Goal: Information Seeking & Learning: Learn about a topic

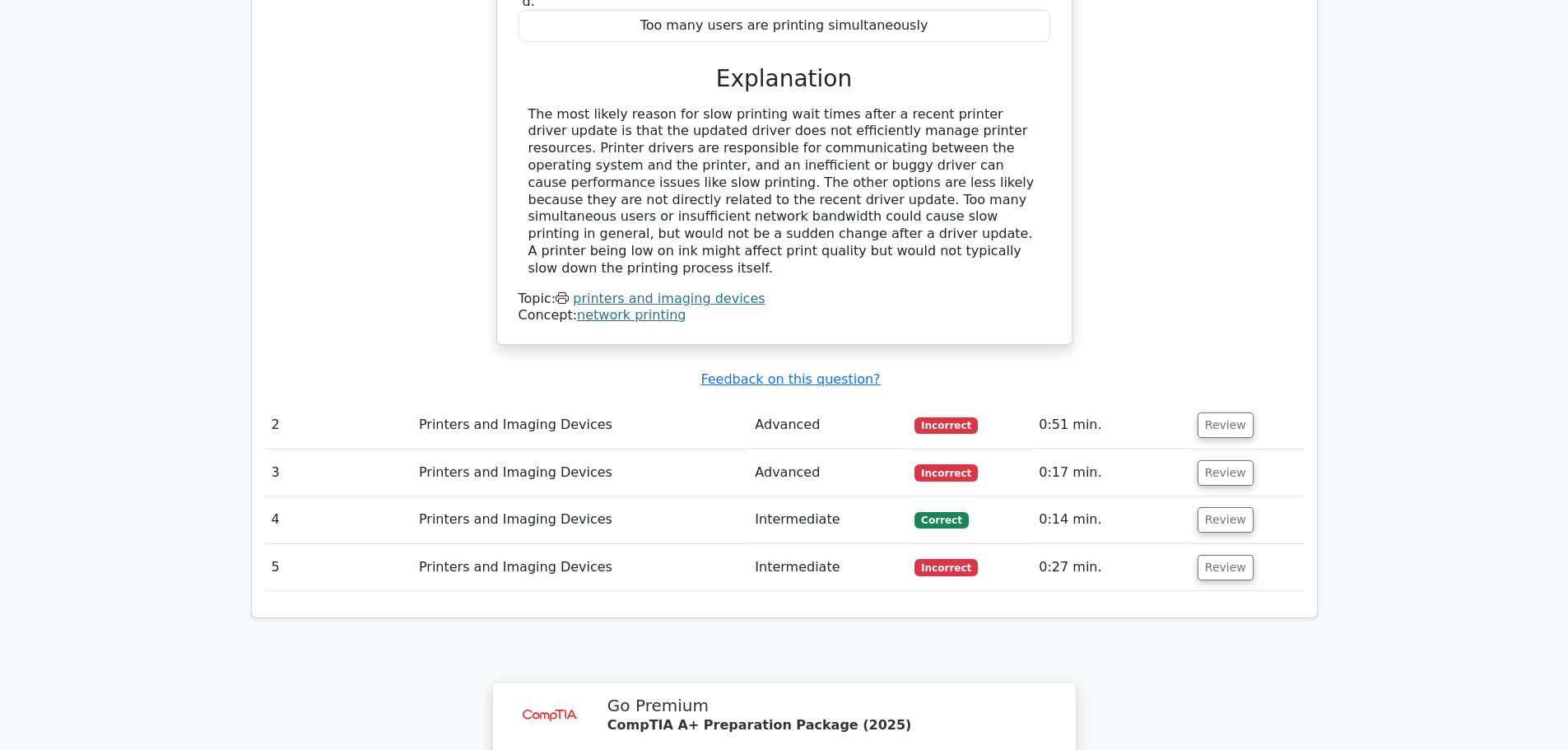
scroll to position [1564, 0]
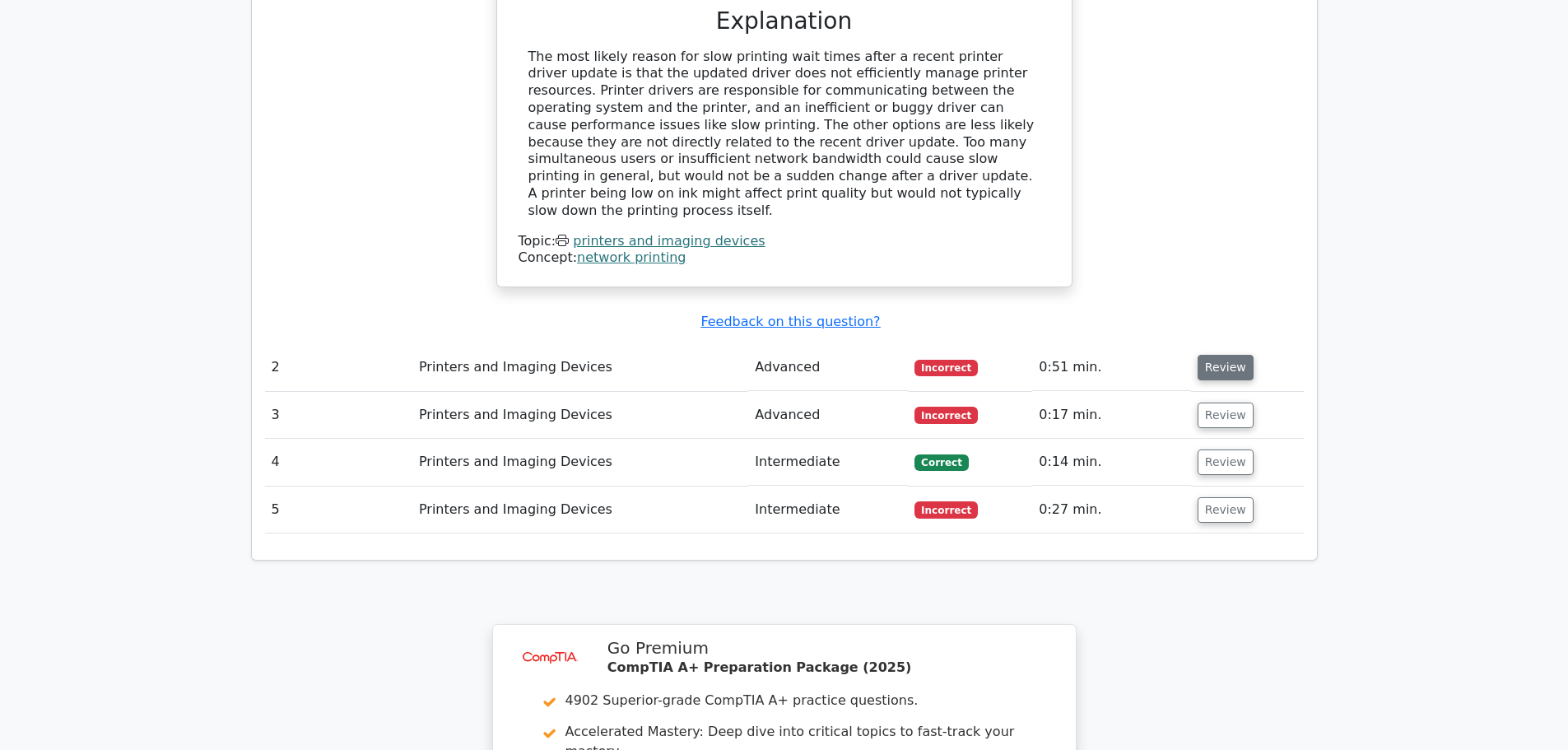
click at [1226, 355] on button "Review" at bounding box center [1225, 368] width 56 height 26
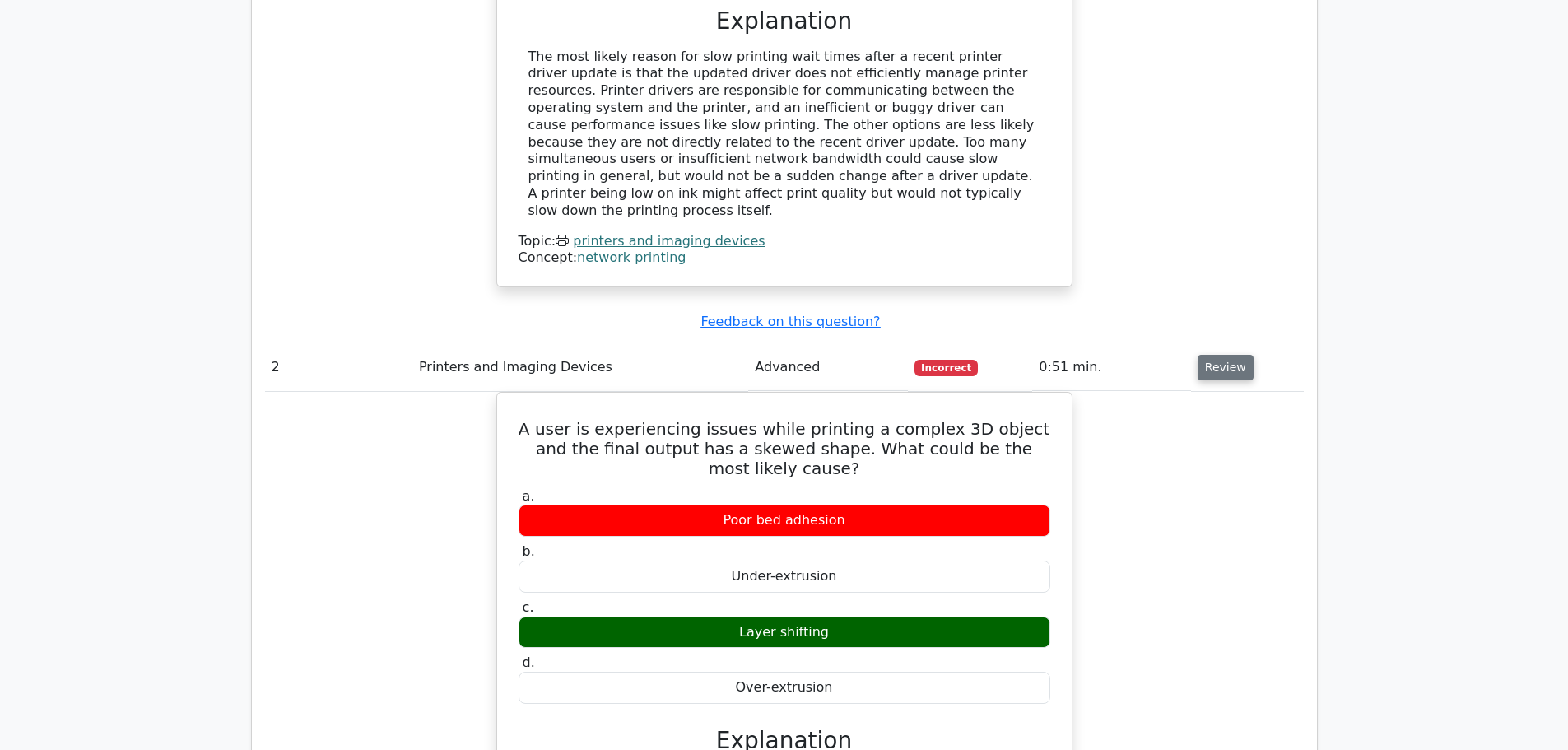
click at [1220, 355] on button "Review" at bounding box center [1225, 368] width 56 height 26
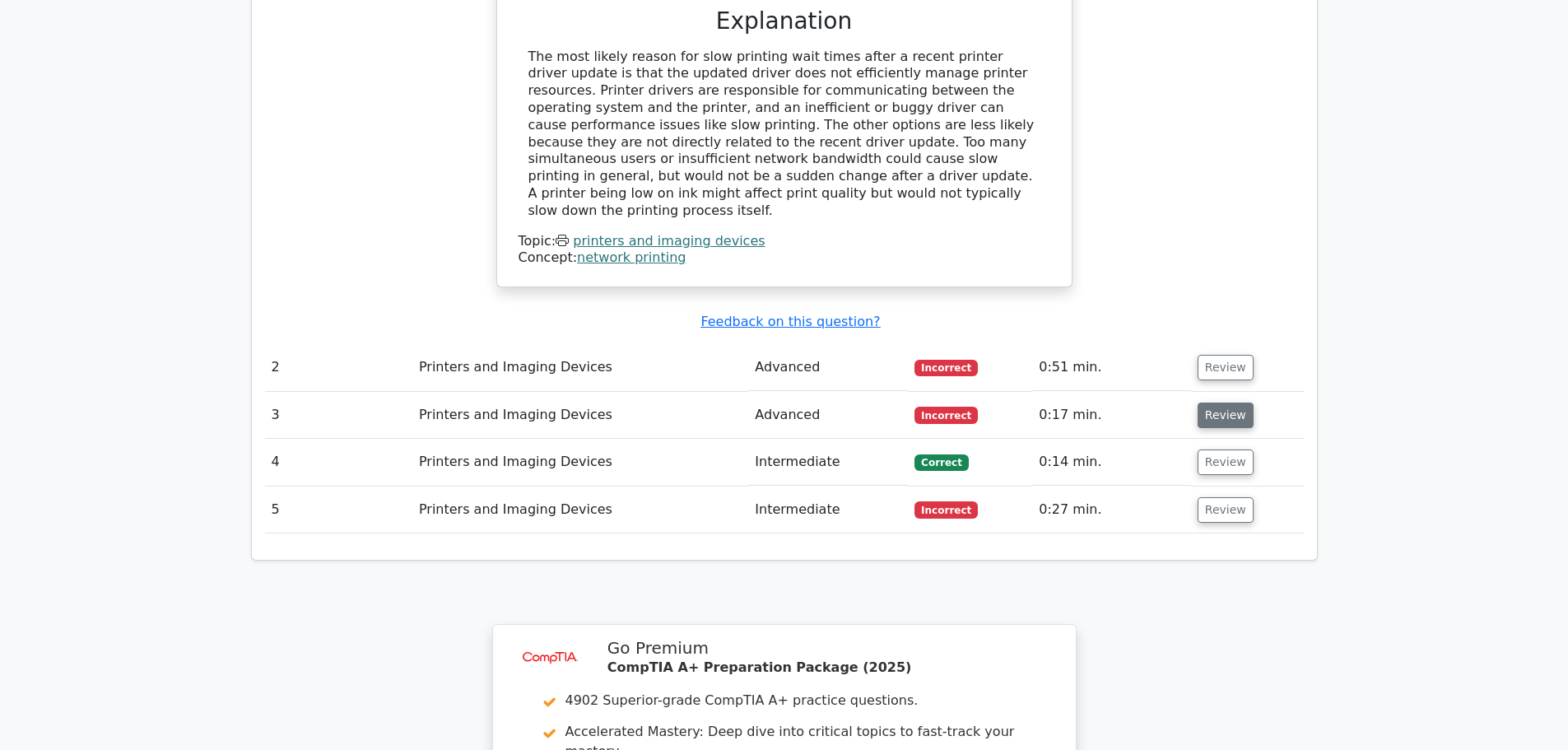
click at [1219, 402] on button "Review" at bounding box center [1225, 415] width 56 height 26
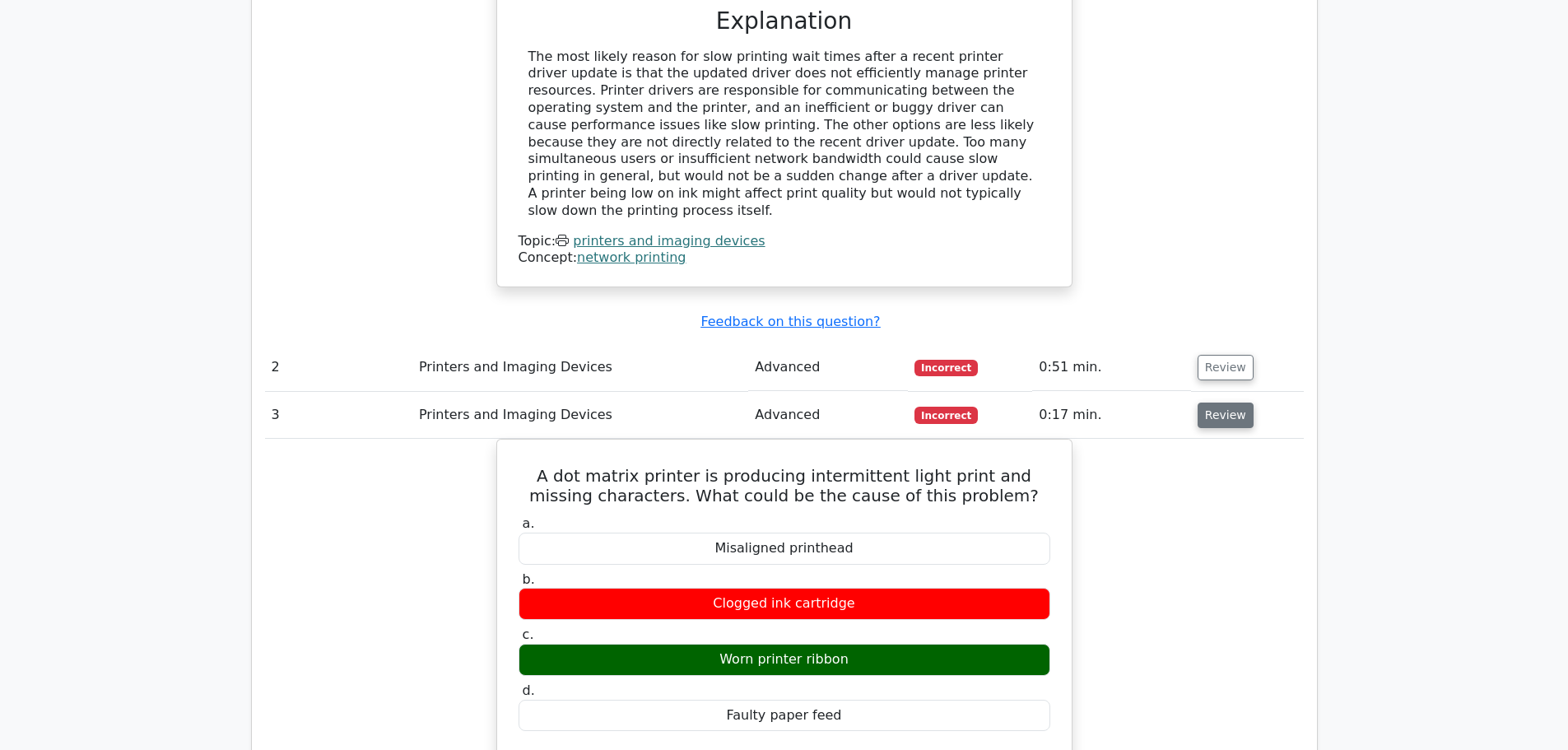
click at [1219, 402] on button "Review" at bounding box center [1225, 415] width 56 height 26
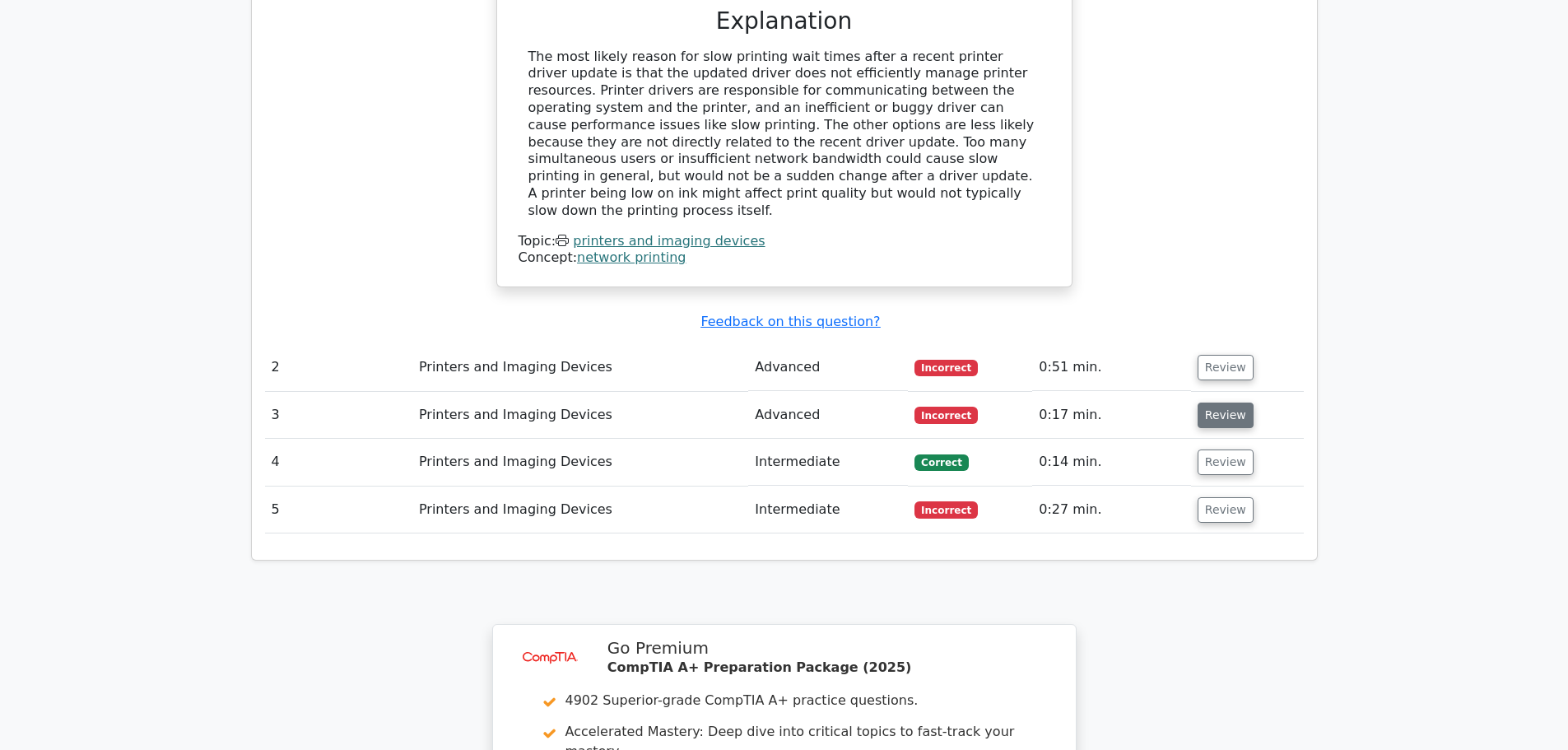
click at [1219, 402] on button "Review" at bounding box center [1225, 415] width 56 height 26
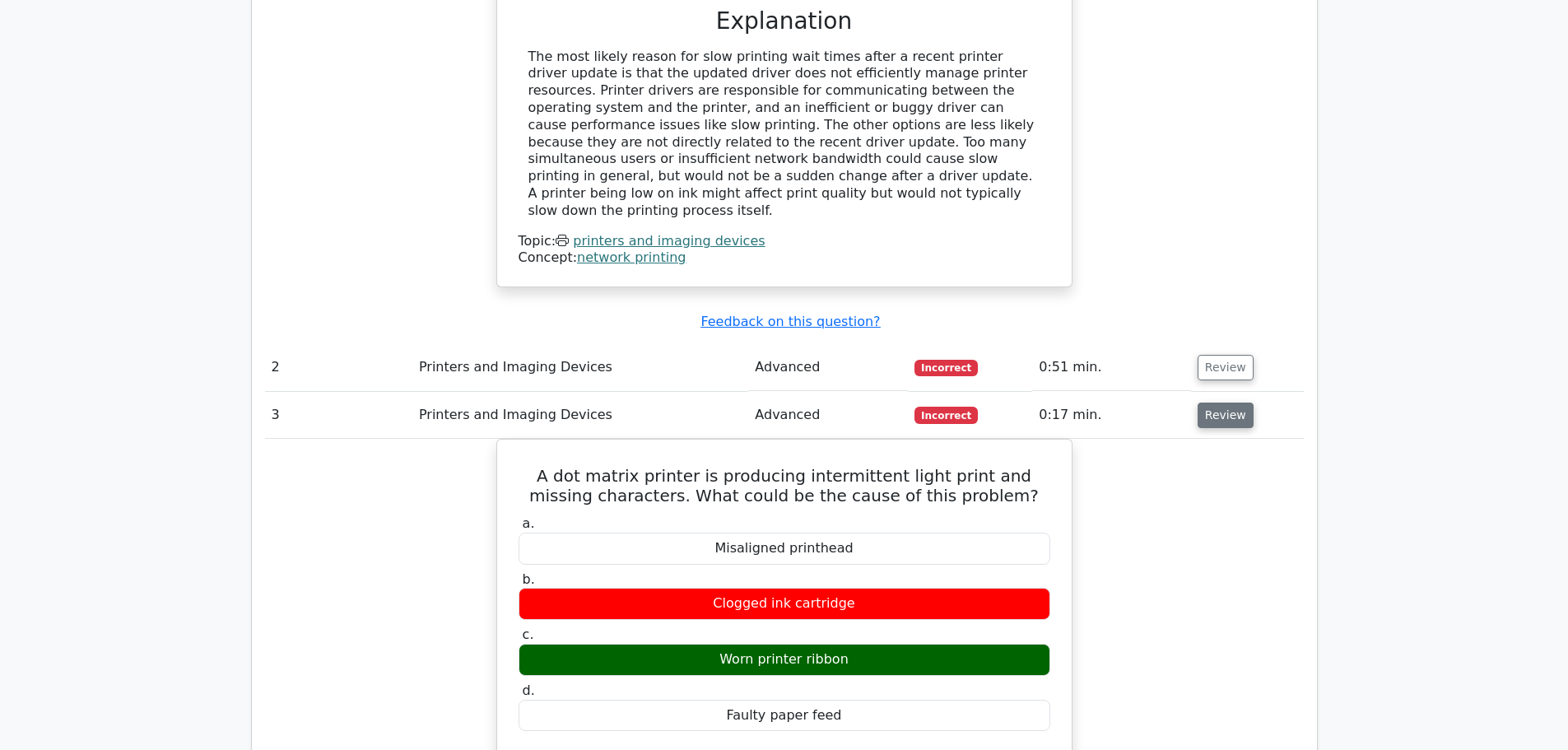
click at [1219, 402] on button "Review" at bounding box center [1225, 415] width 56 height 26
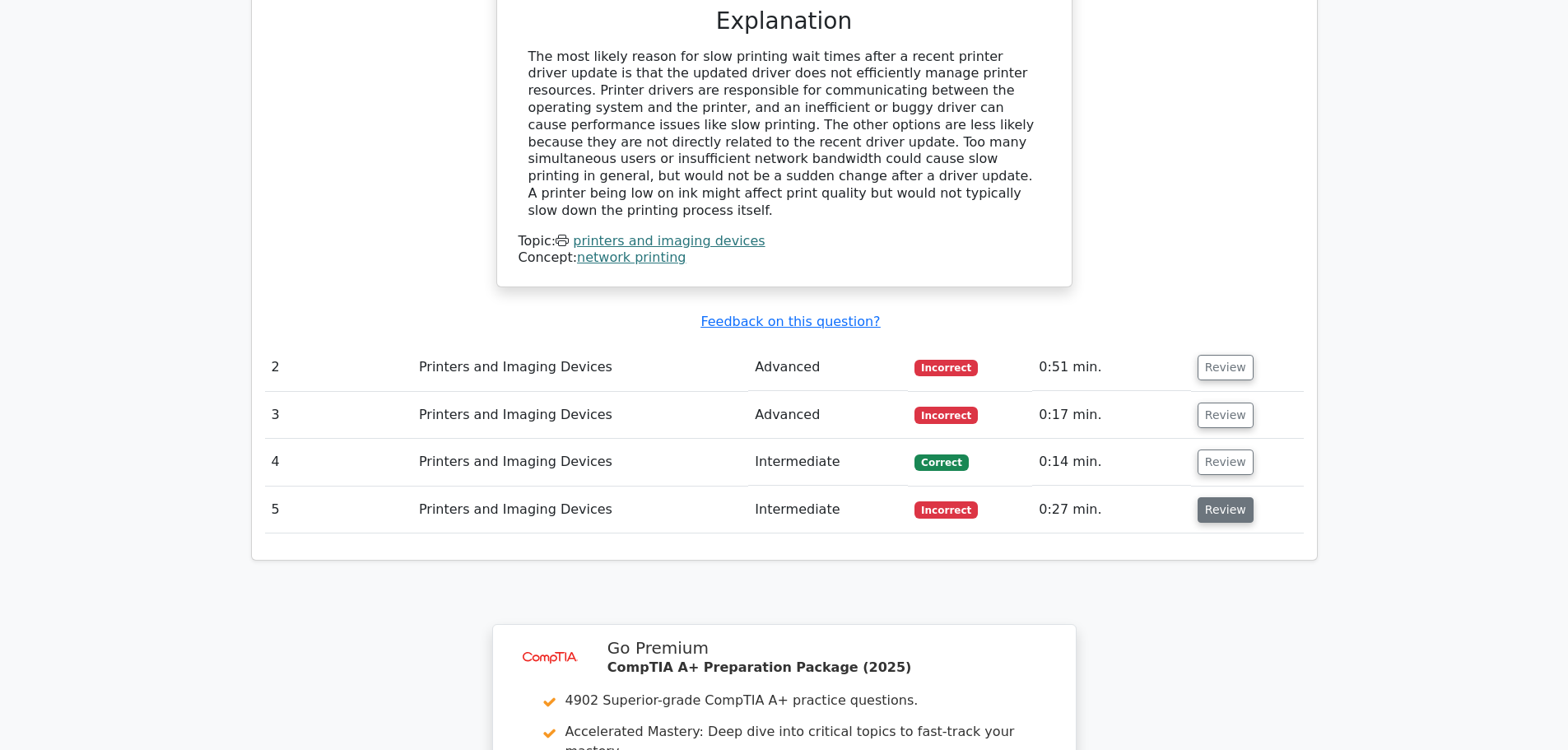
click at [1219, 497] on button "Review" at bounding box center [1225, 509] width 56 height 26
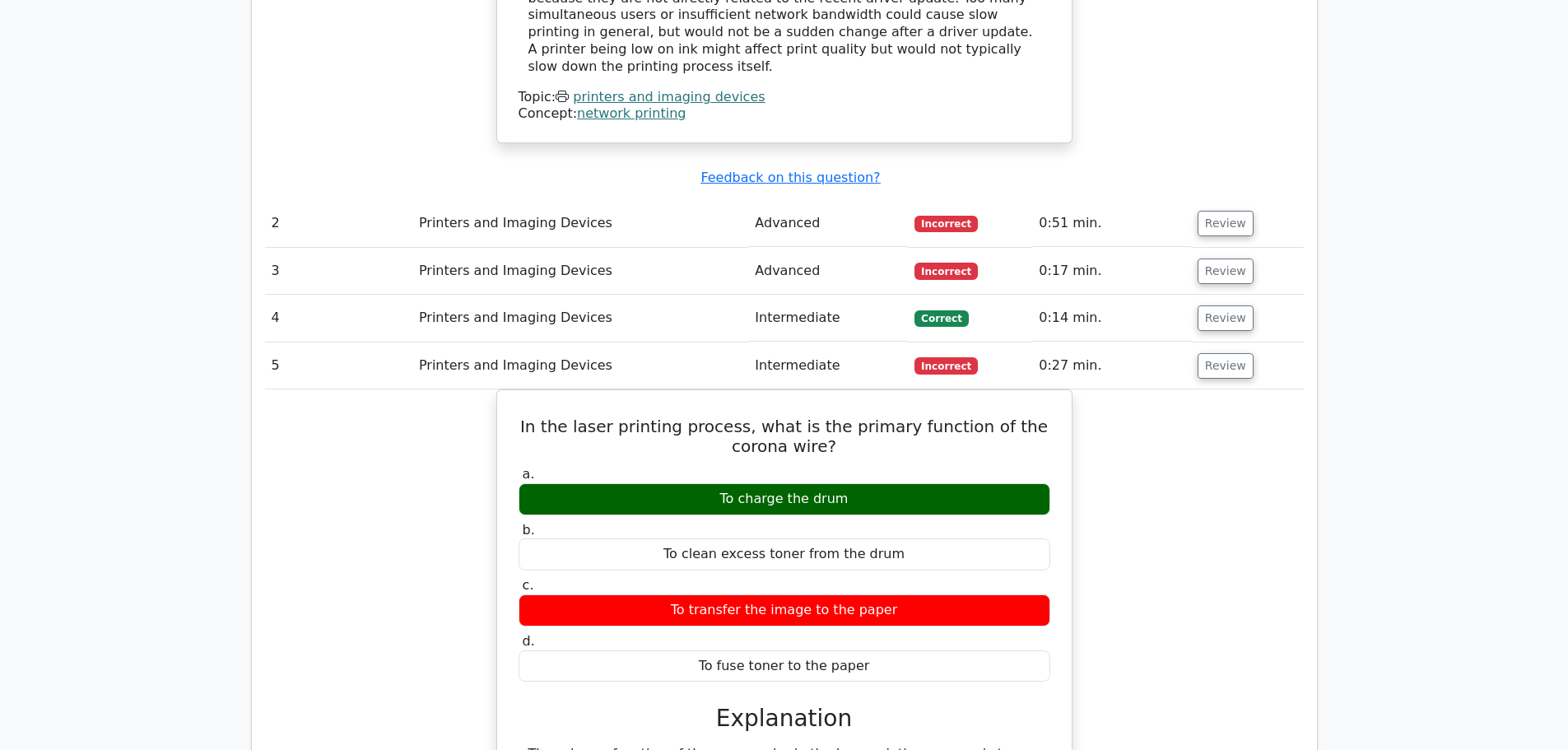
scroll to position [1729, 0]
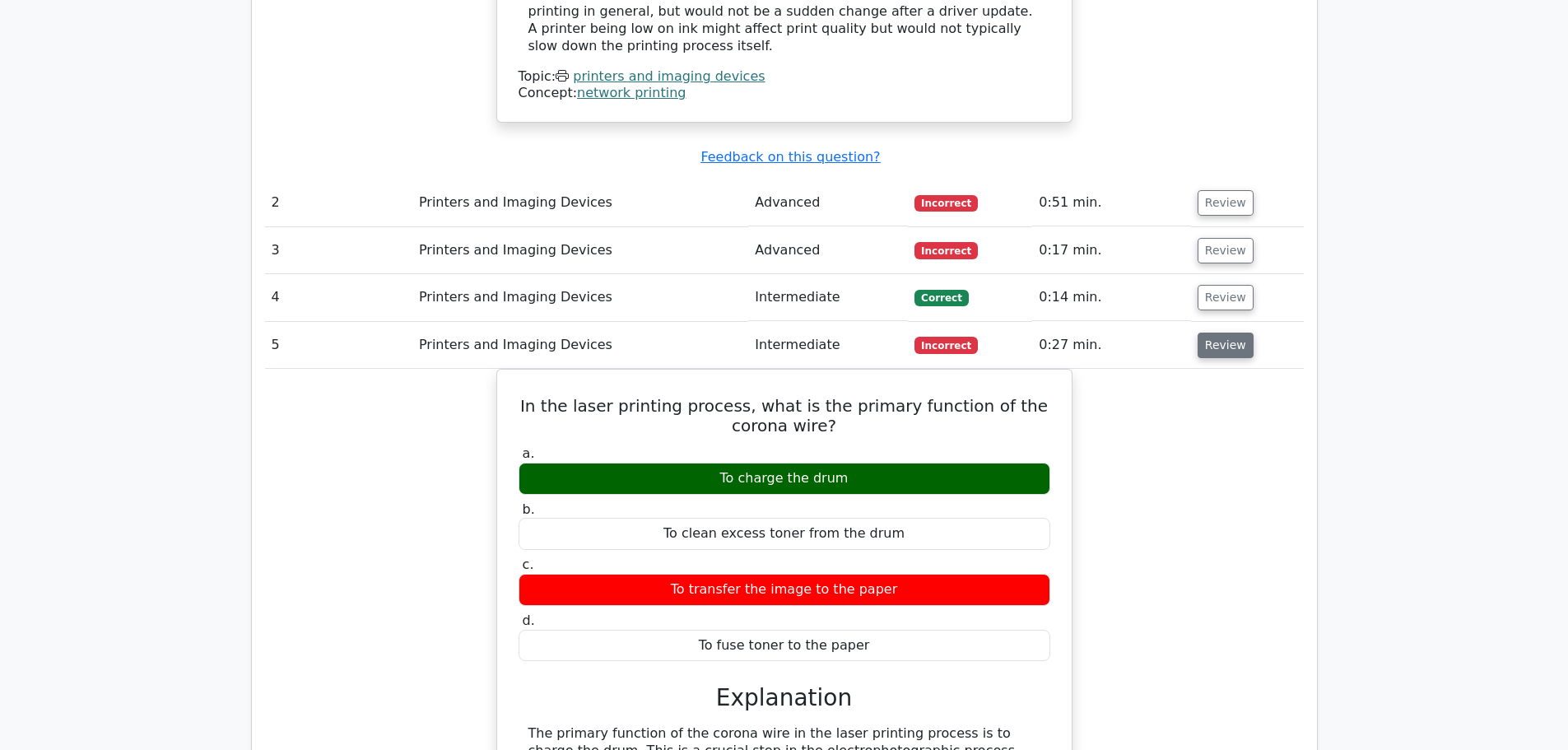
click at [1231, 333] on button "Review" at bounding box center [1225, 345] width 56 height 26
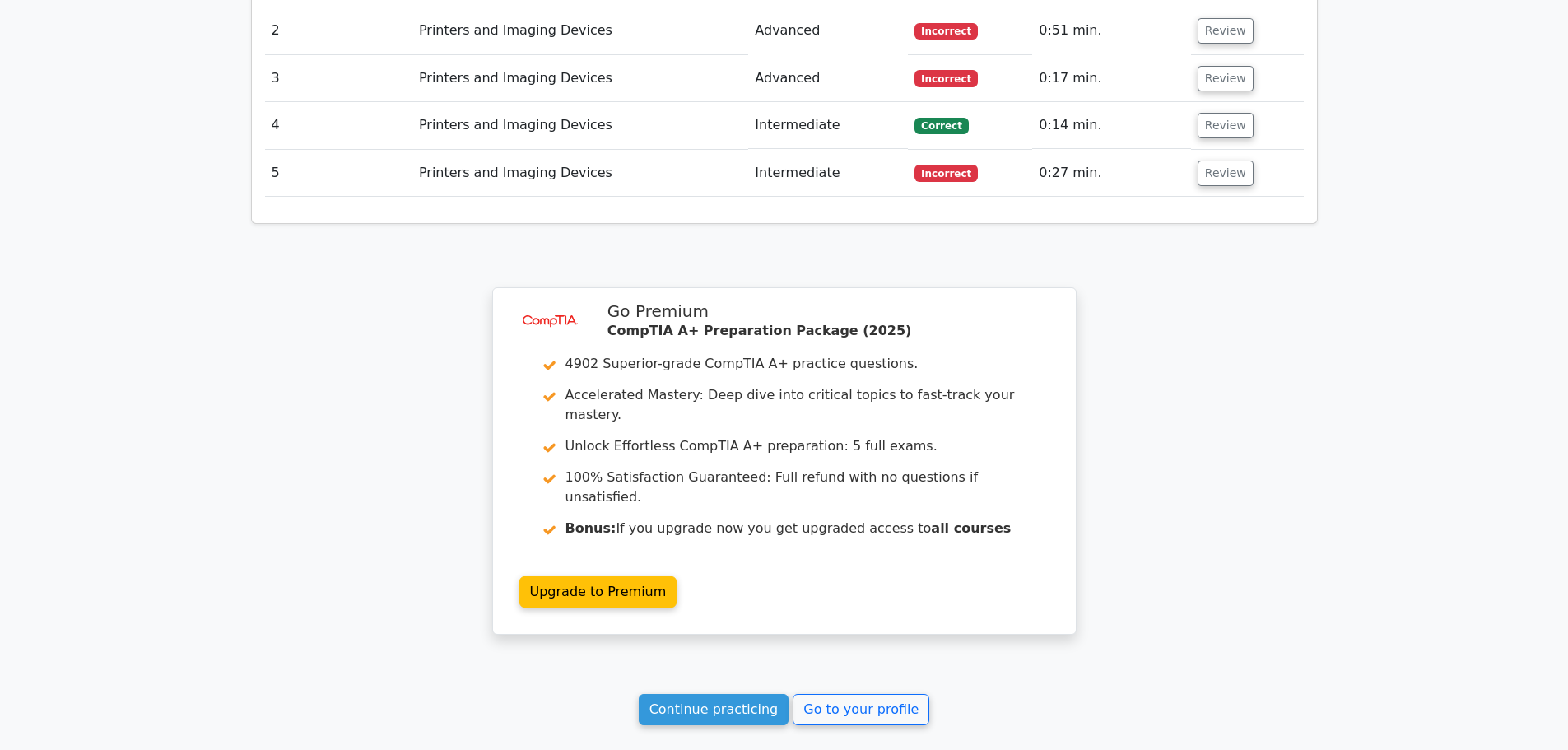
scroll to position [2027, 0]
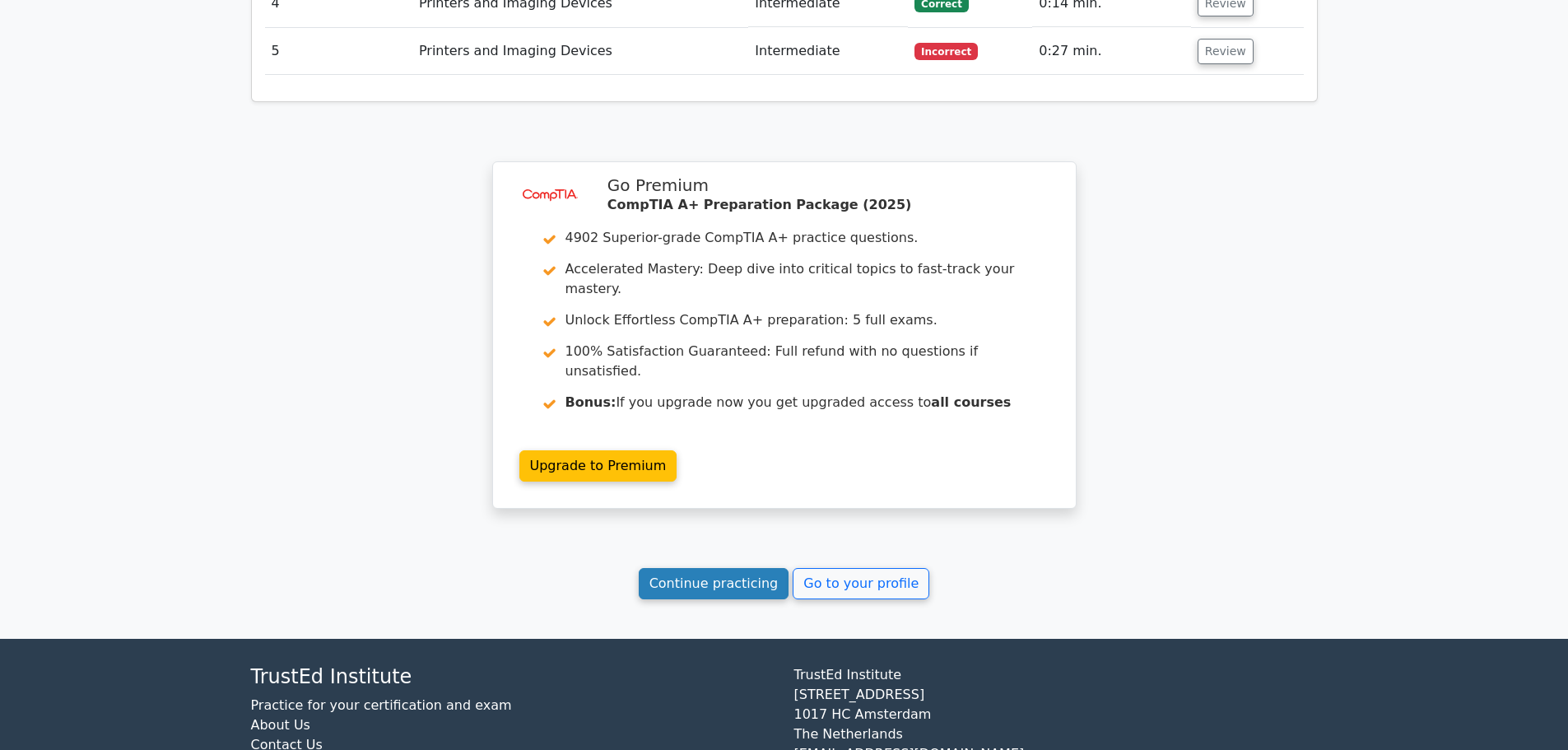
click at [704, 568] on link "Continue practicing" at bounding box center [714, 584] width 151 height 32
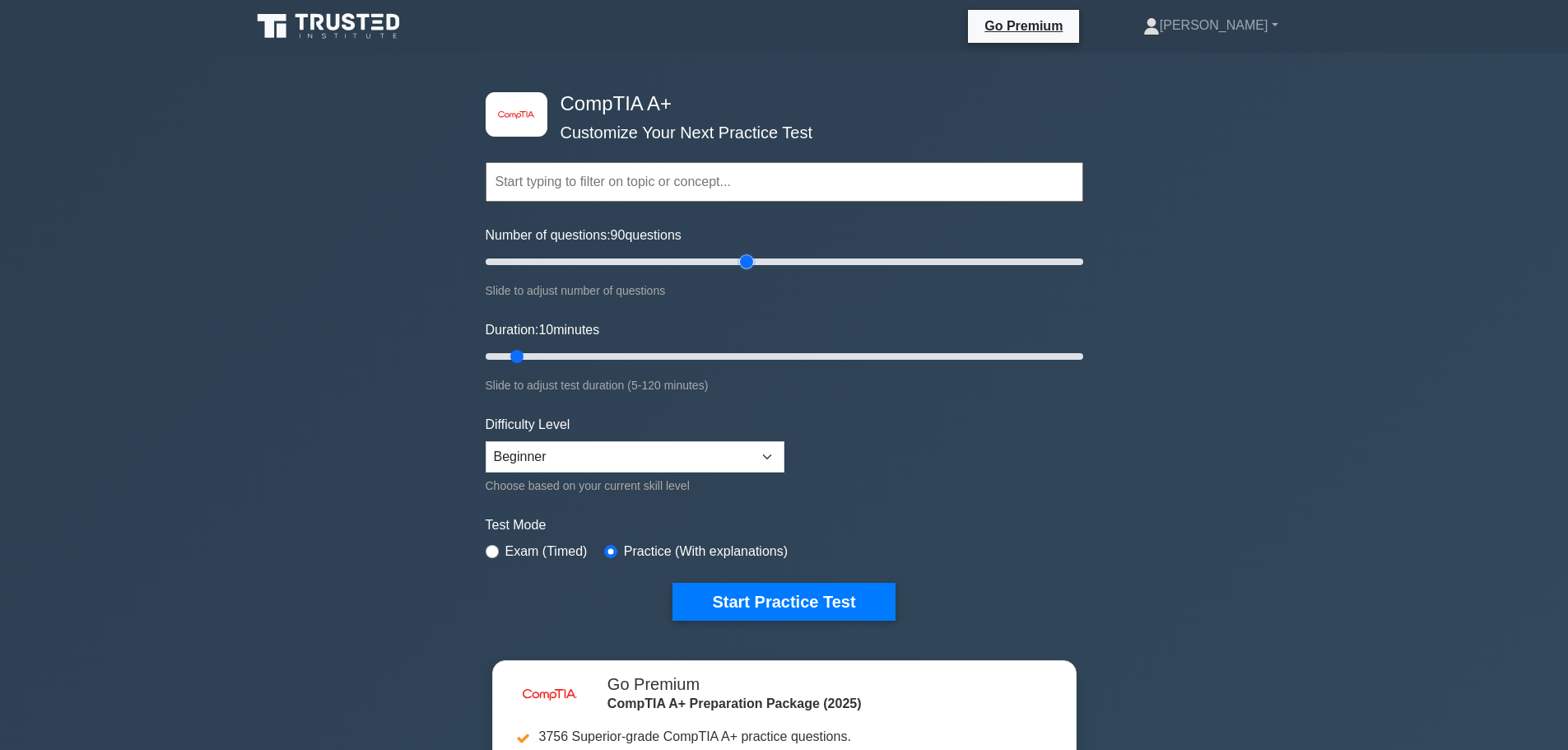
drag, startPoint x: 504, startPoint y: 258, endPoint x: 747, endPoint y: 268, distance: 243.2
type input "90"
click at [747, 268] on input "Number of questions: 90 questions" at bounding box center [784, 262] width 597 height 20
drag, startPoint x: 514, startPoint y: 354, endPoint x: 711, endPoint y: 356, distance: 197.0
type input "50"
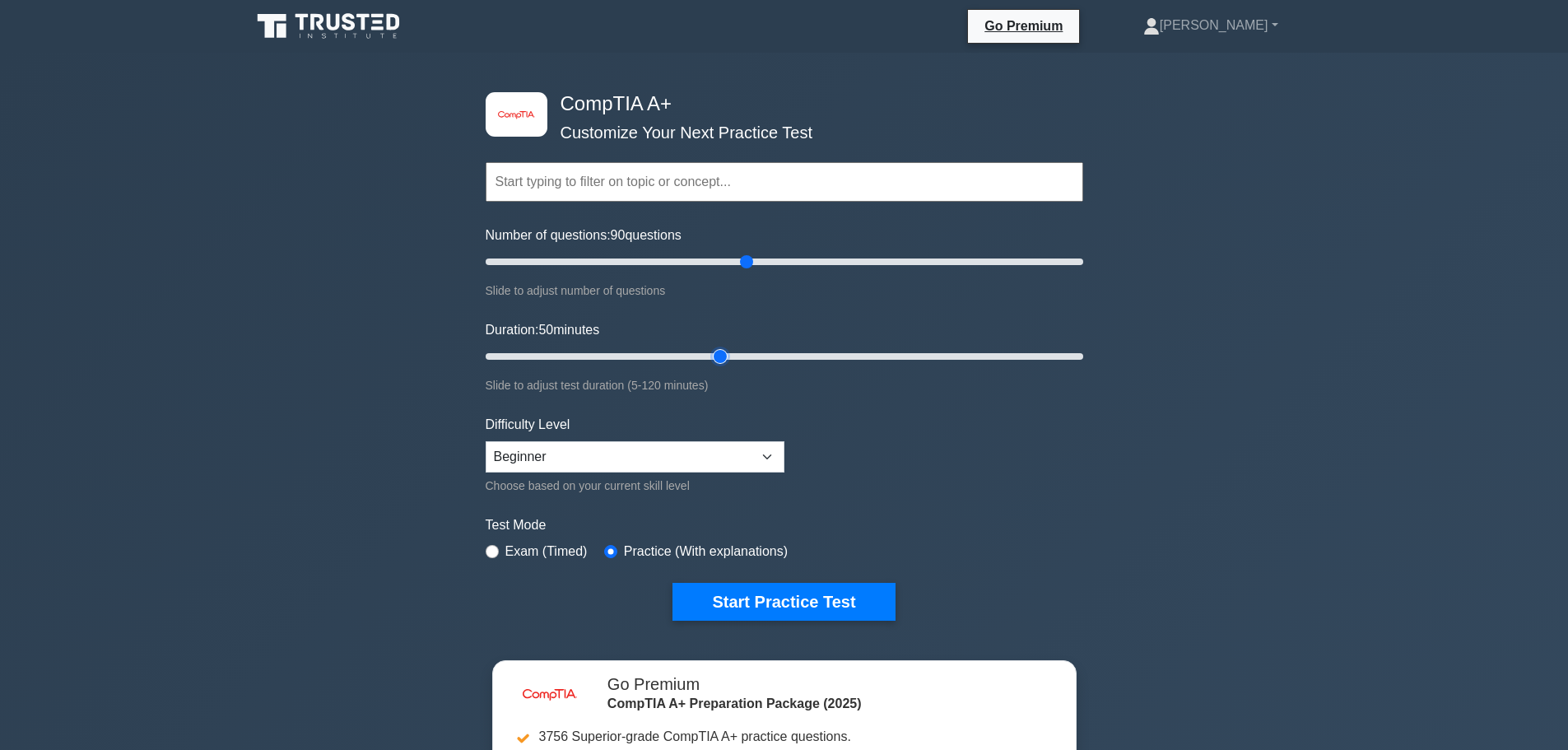
click at [711, 356] on input "Duration: 50 minutes" at bounding box center [784, 357] width 597 height 20
click at [772, 598] on button "Start Practice Test" at bounding box center [784, 602] width 222 height 38
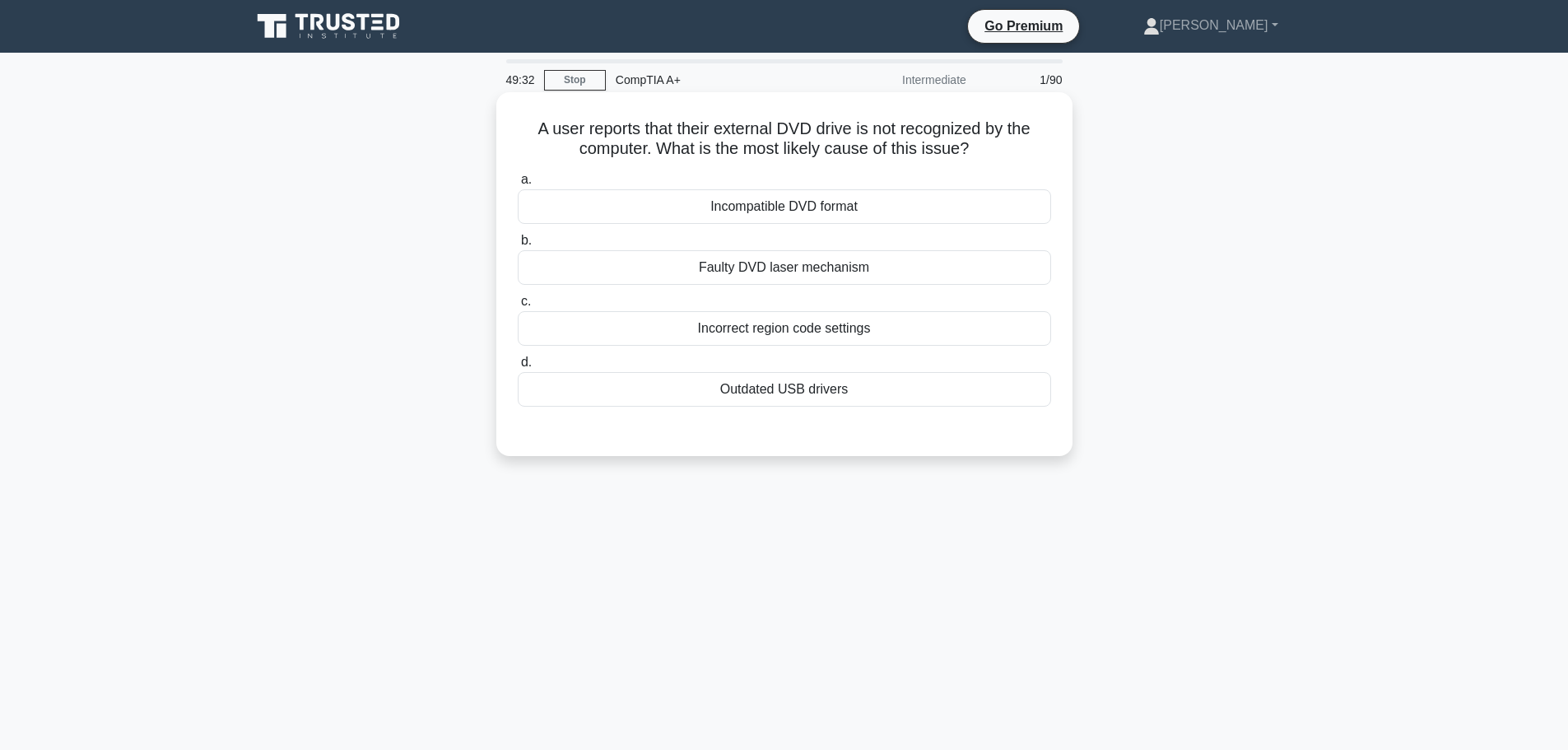
drag, startPoint x: 802, startPoint y: 384, endPoint x: 916, endPoint y: 399, distance: 115.0
click at [803, 384] on div "Outdated USB drivers" at bounding box center [784, 389] width 533 height 35
click at [518, 368] on input "d. Outdated USB drivers" at bounding box center [518, 363] width 0 height 11
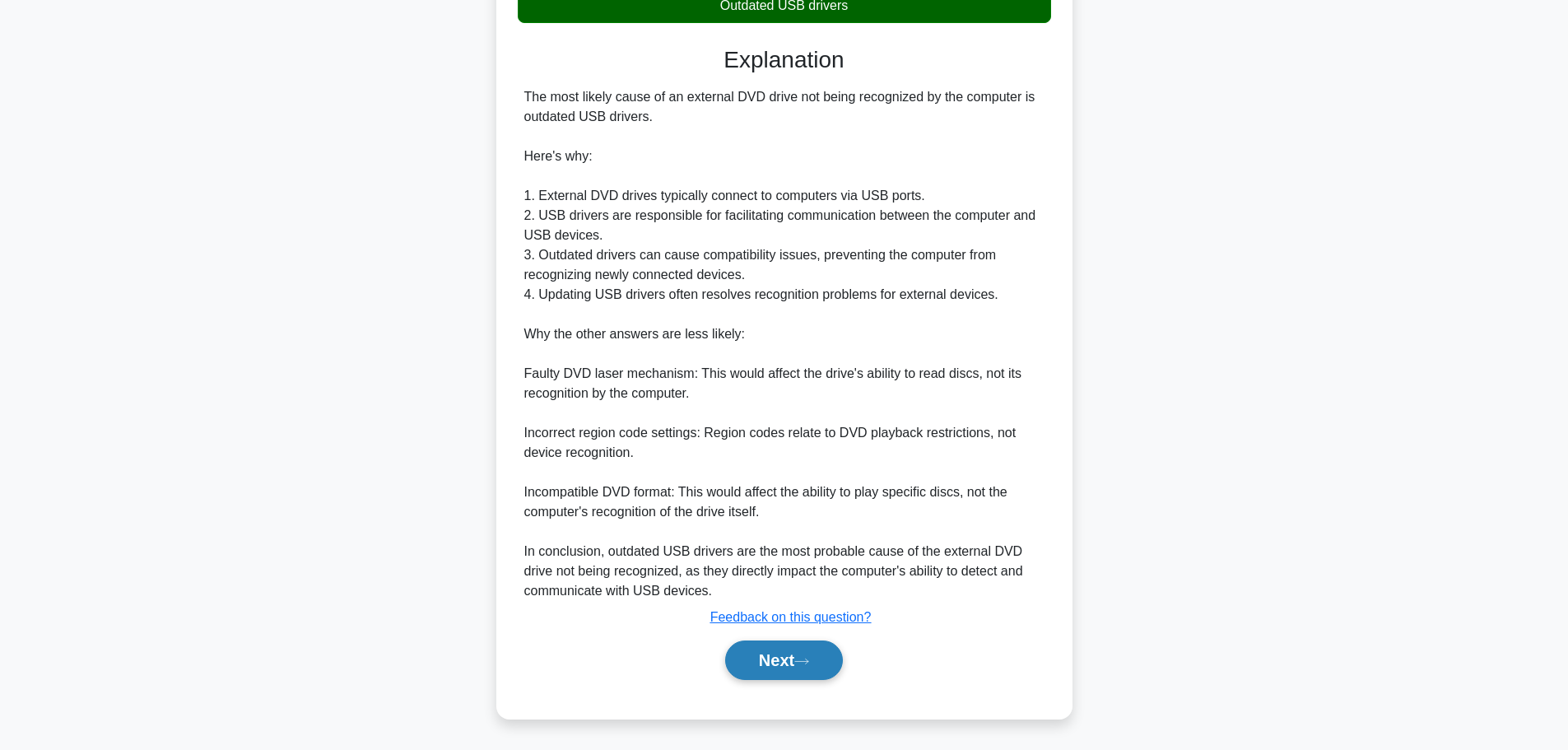
click at [763, 665] on button "Next" at bounding box center [784, 660] width 118 height 40
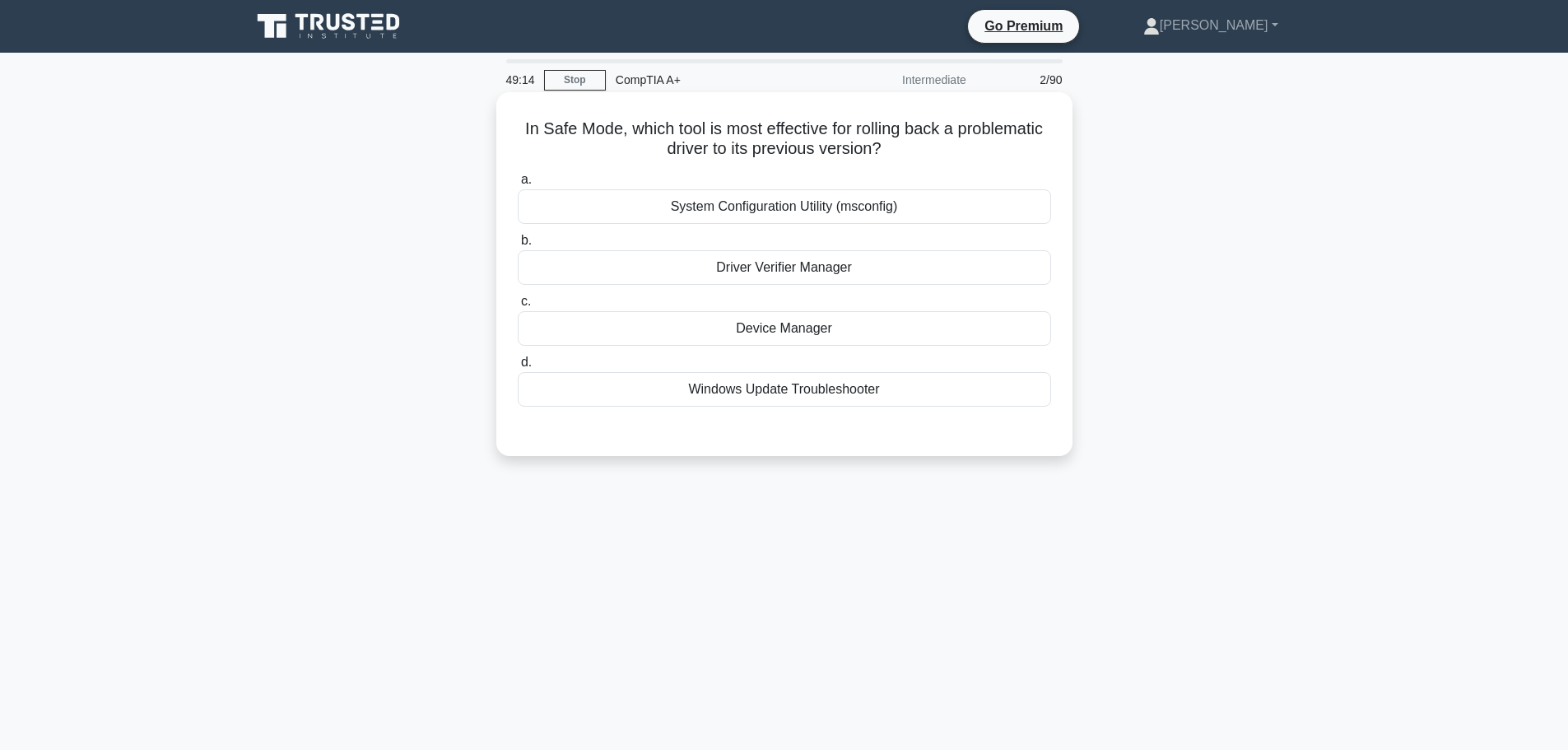
click at [778, 329] on div "Device Manager" at bounding box center [784, 329] width 533 height 35
click at [518, 307] on input "c. Device Manager" at bounding box center [518, 301] width 0 height 11
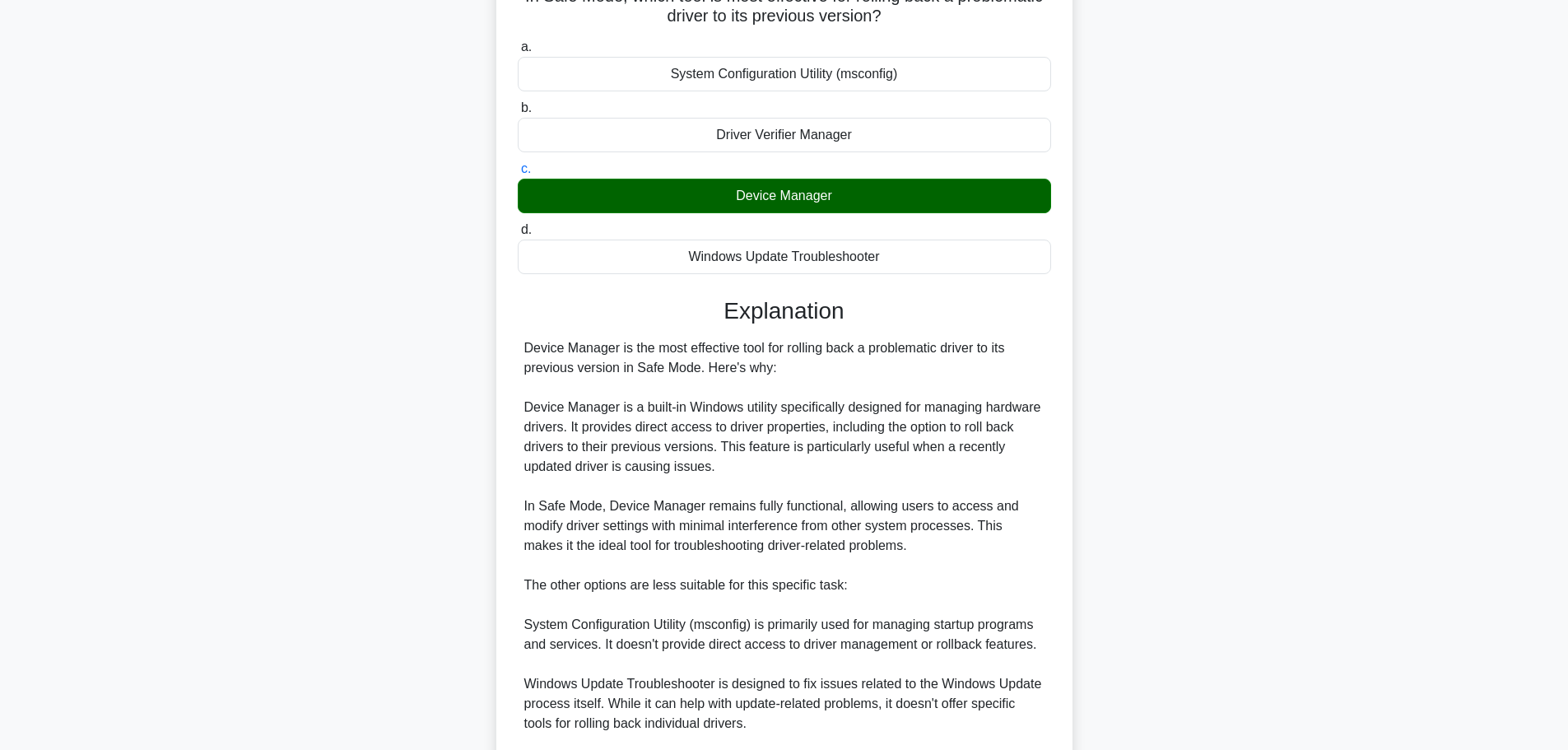
scroll to position [345, 0]
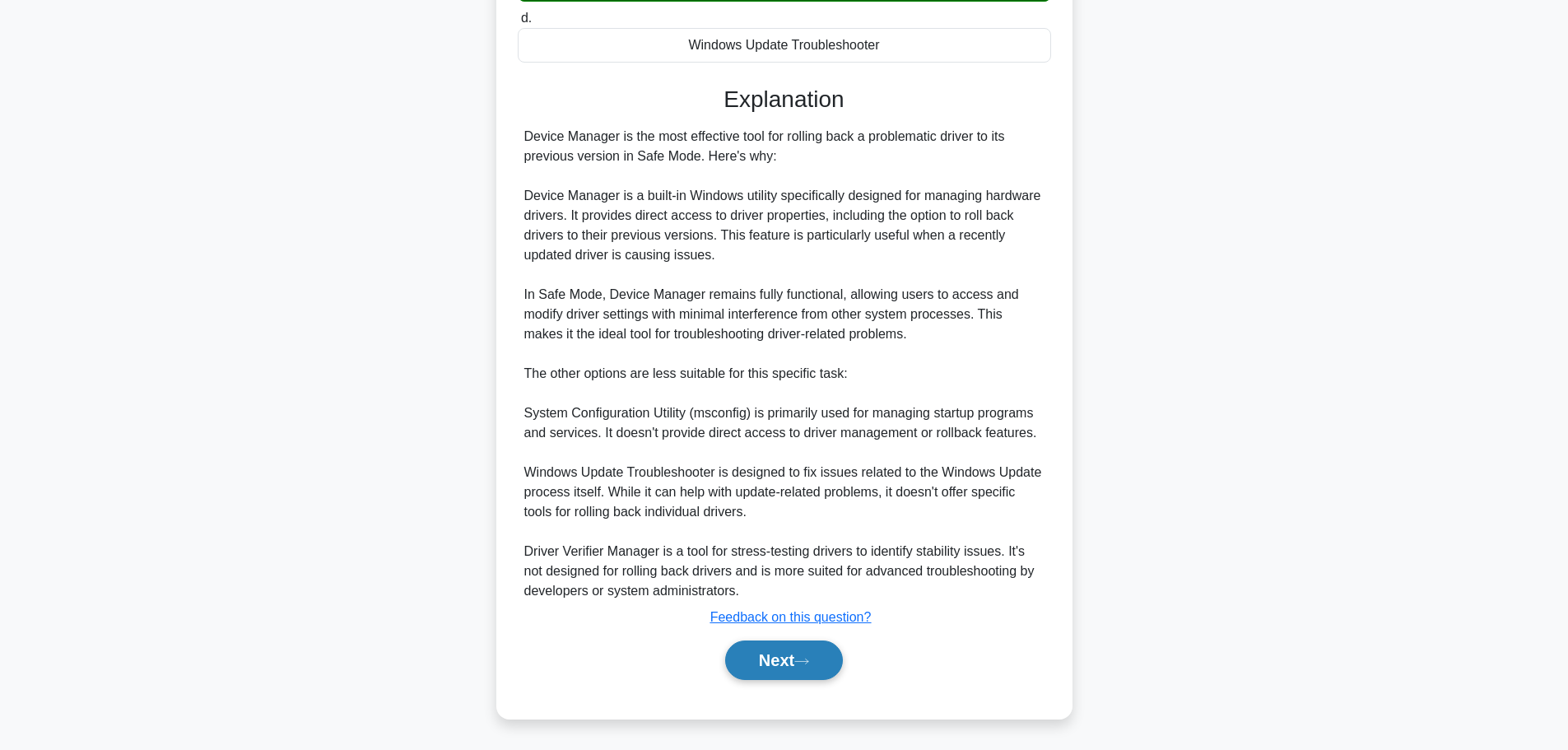
click at [772, 660] on button "Next" at bounding box center [784, 660] width 118 height 40
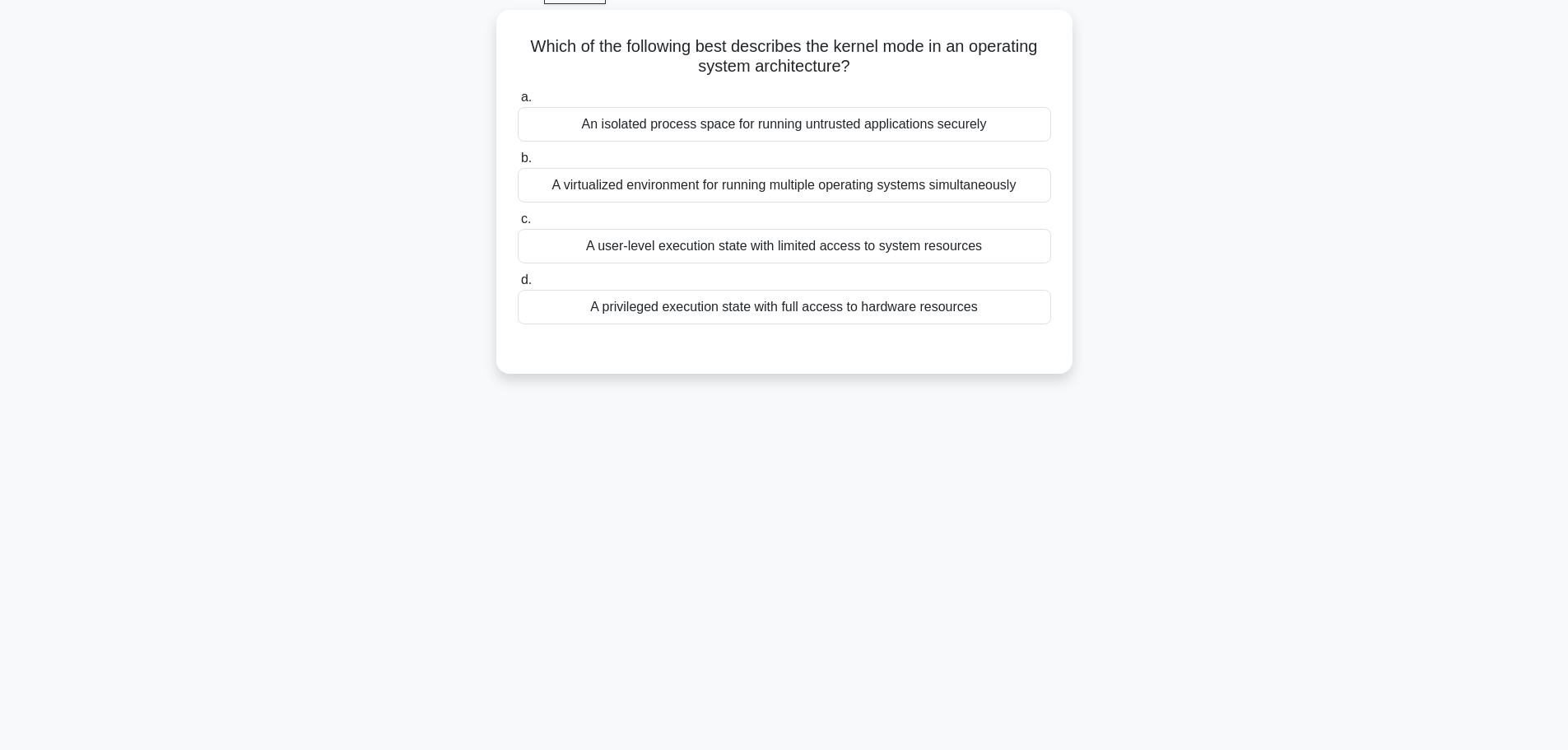
scroll to position [56, 0]
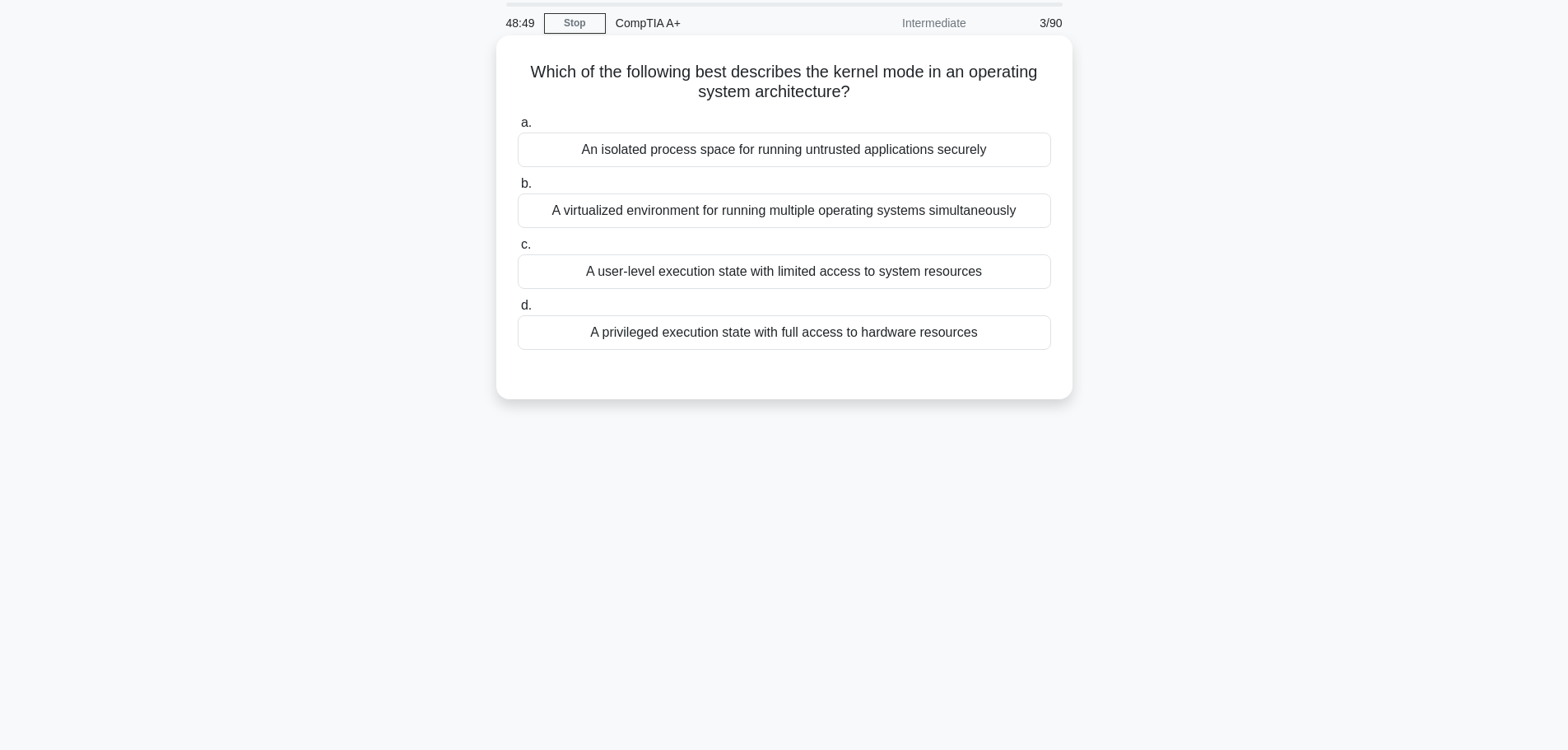
click at [781, 332] on div "A privileged execution state with full access to hardware resources" at bounding box center [784, 333] width 533 height 35
click at [518, 311] on input "d. A privileged execution state with full access to hardware resources" at bounding box center [518, 305] width 0 height 11
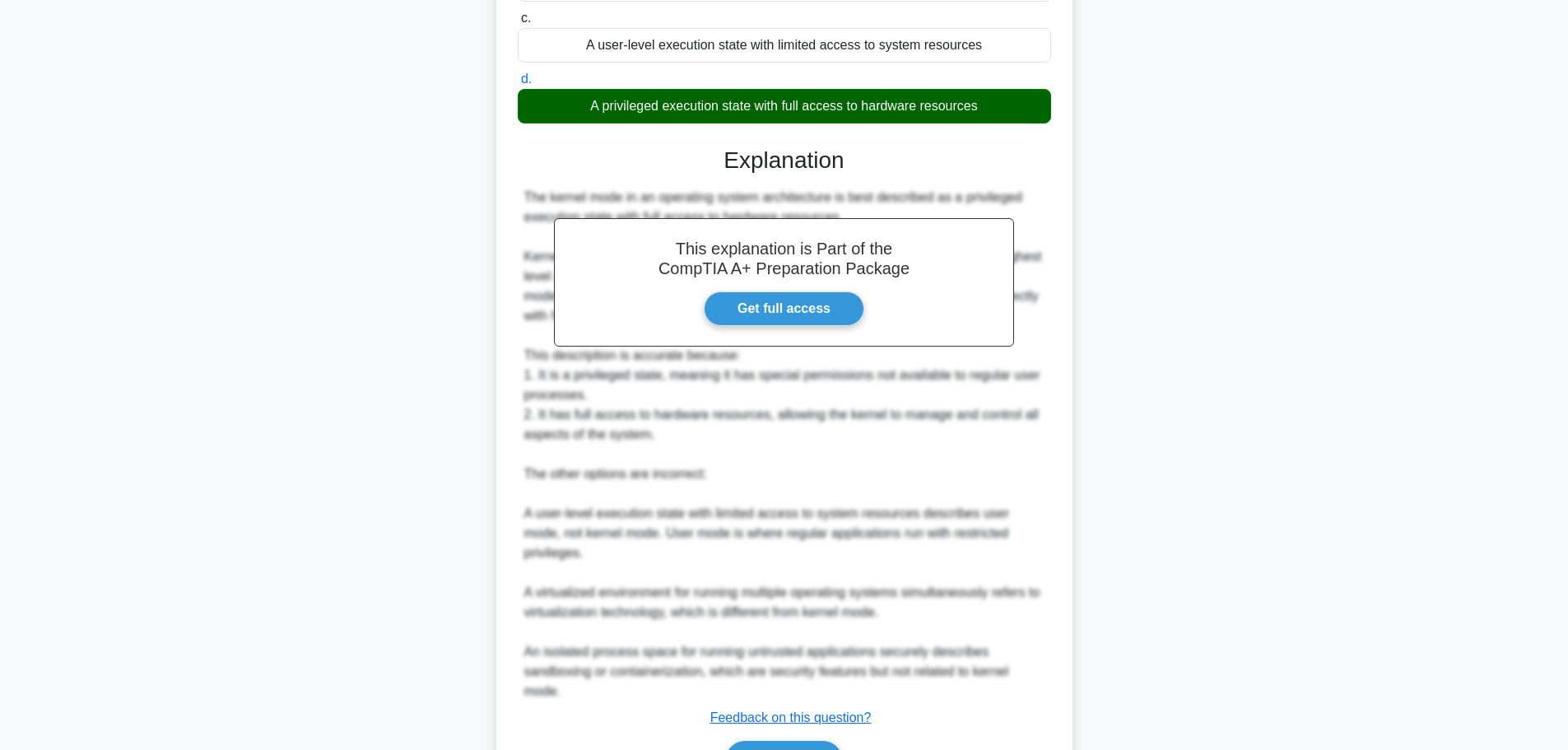
scroll to position [304, 0]
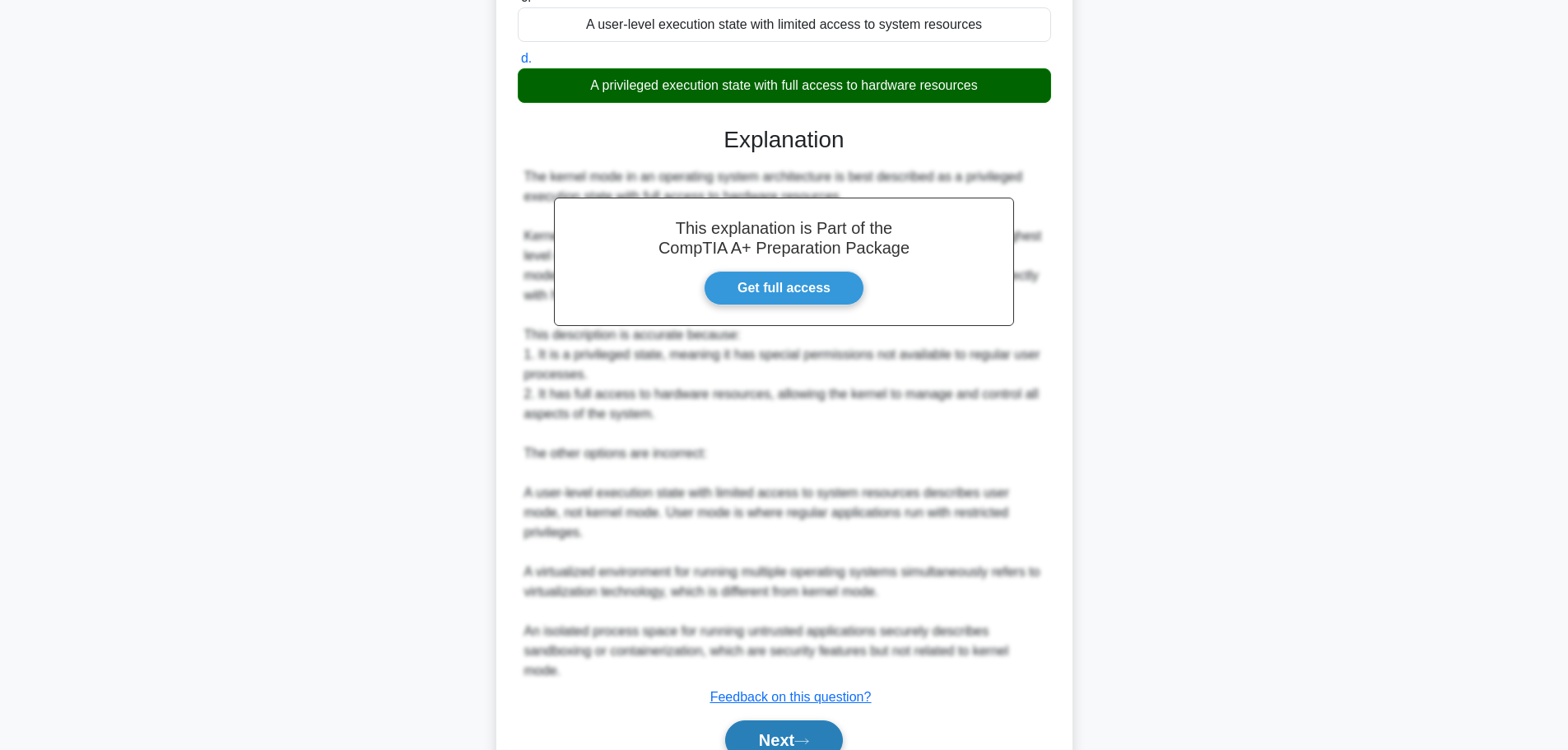
click at [809, 737] on icon at bounding box center [802, 741] width 15 height 9
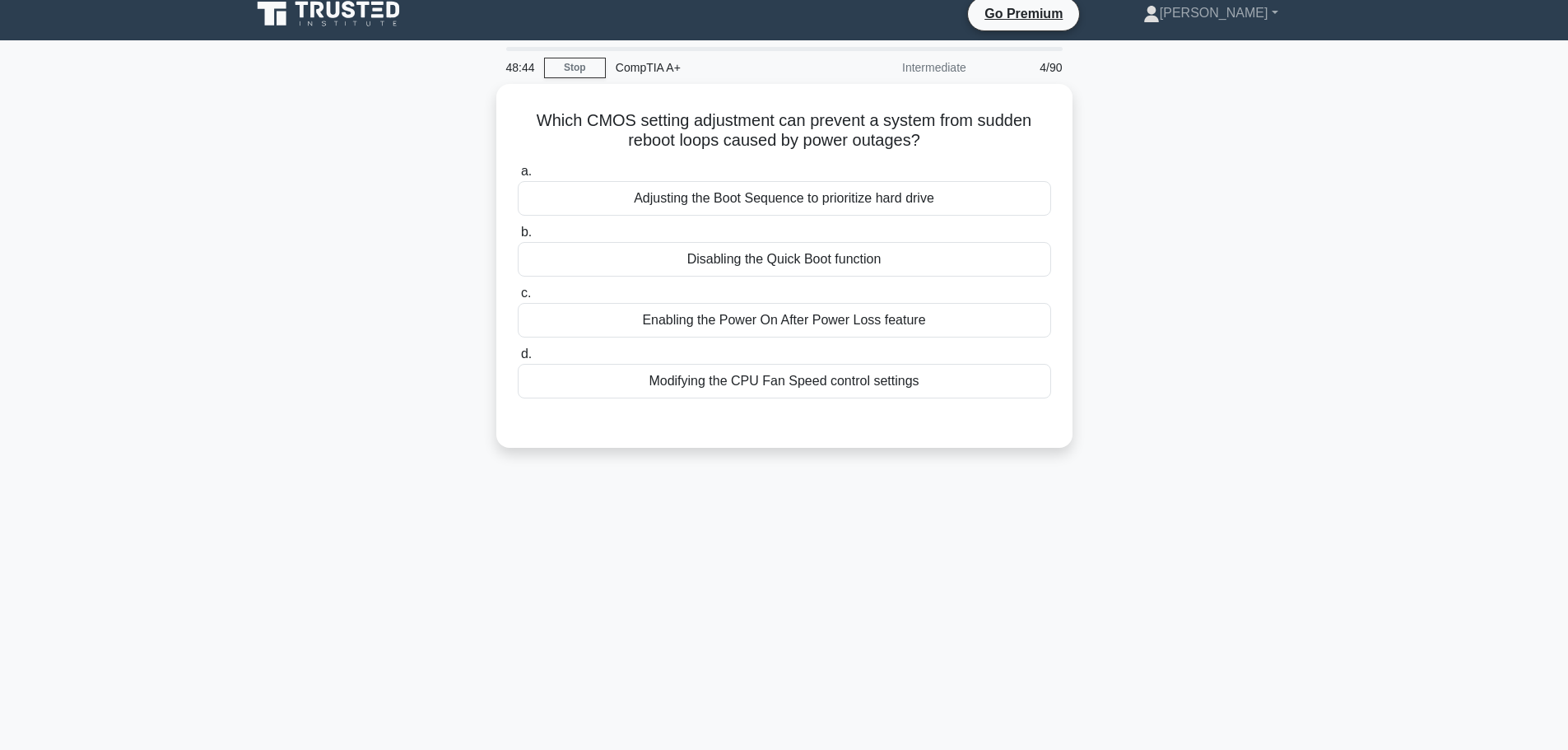
scroll to position [0, 0]
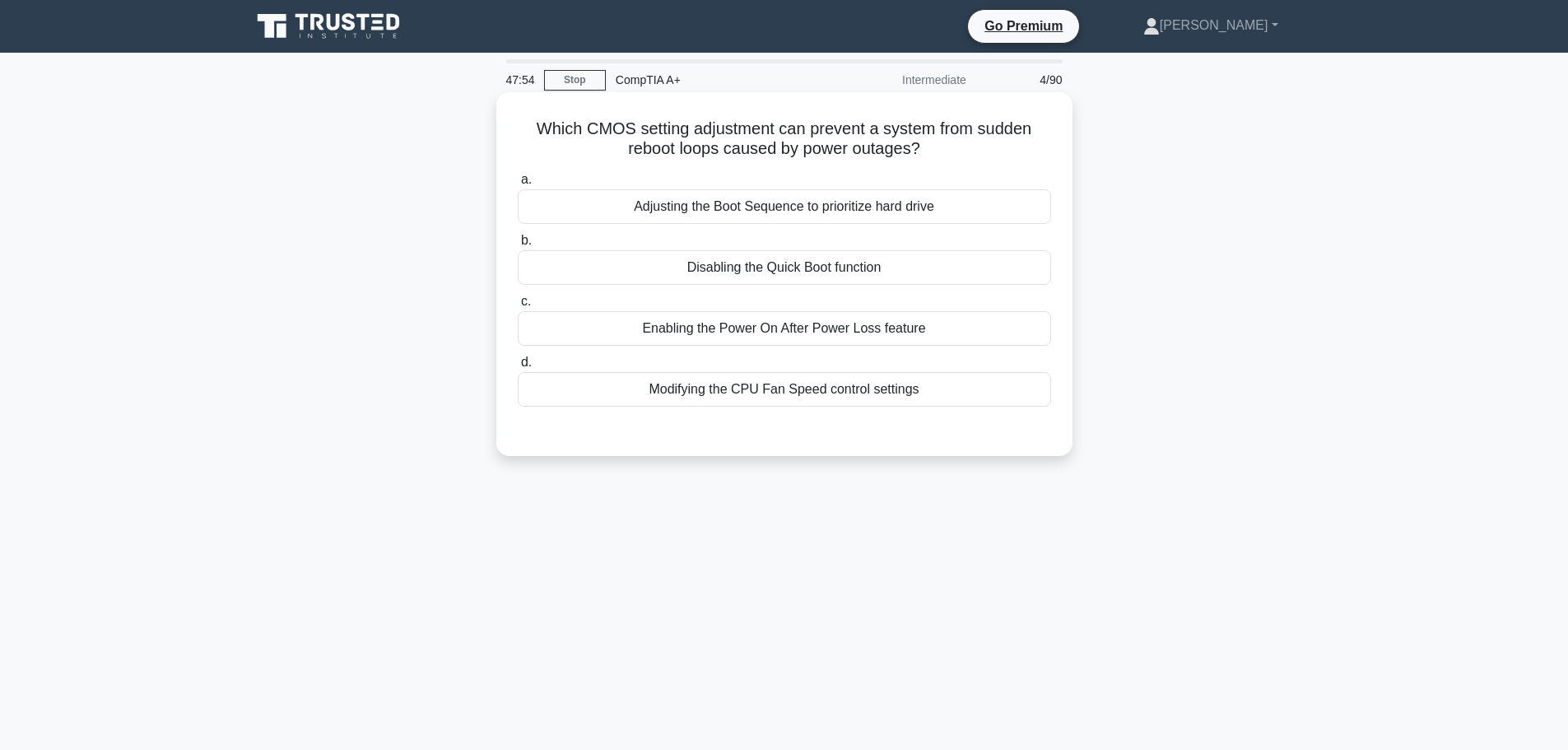
click at [910, 334] on div "Enabling the Power On After Power Loss feature" at bounding box center [784, 329] width 533 height 35
click at [518, 307] on input "c. Enabling the Power On After Power Loss feature" at bounding box center [518, 301] width 0 height 11
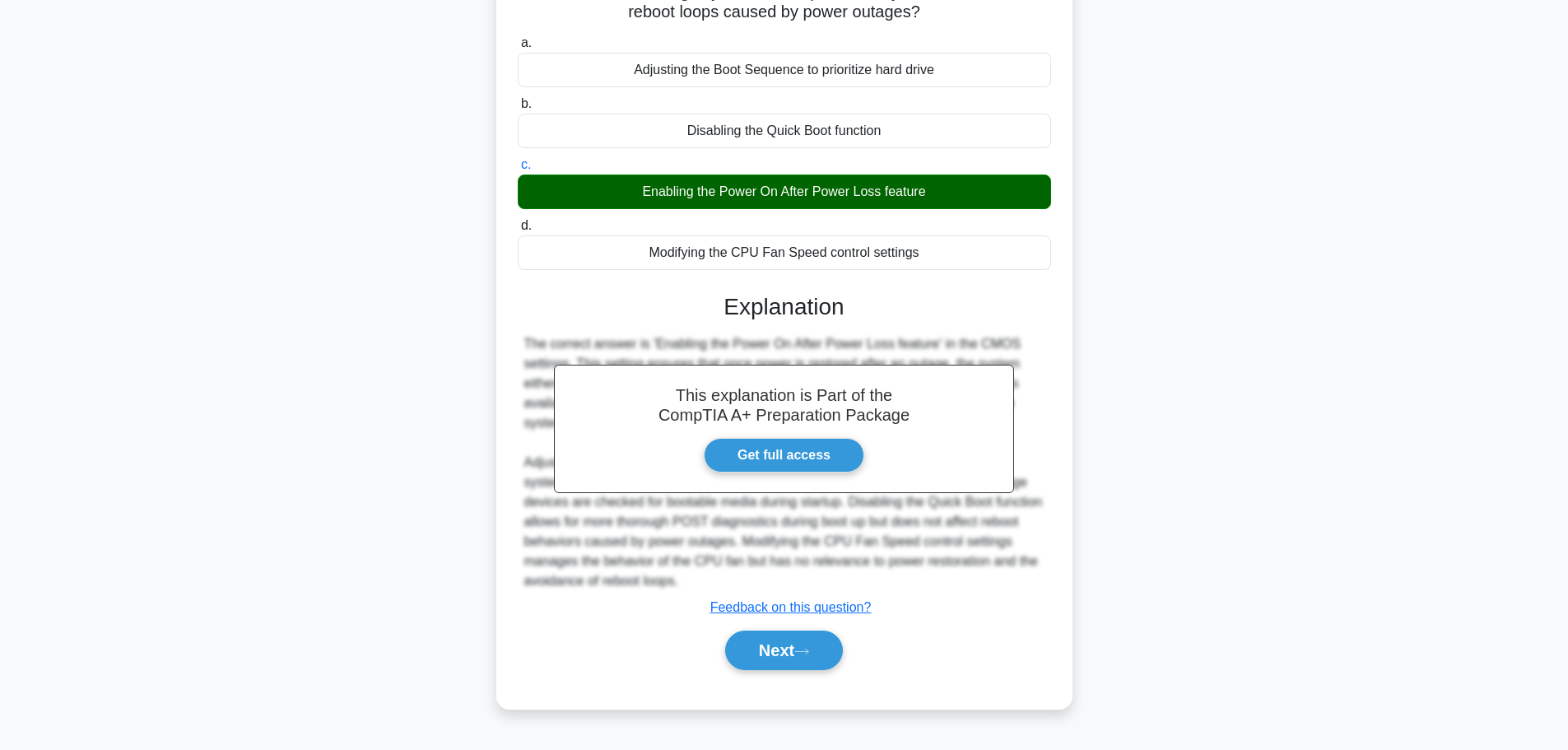
scroll to position [139, 0]
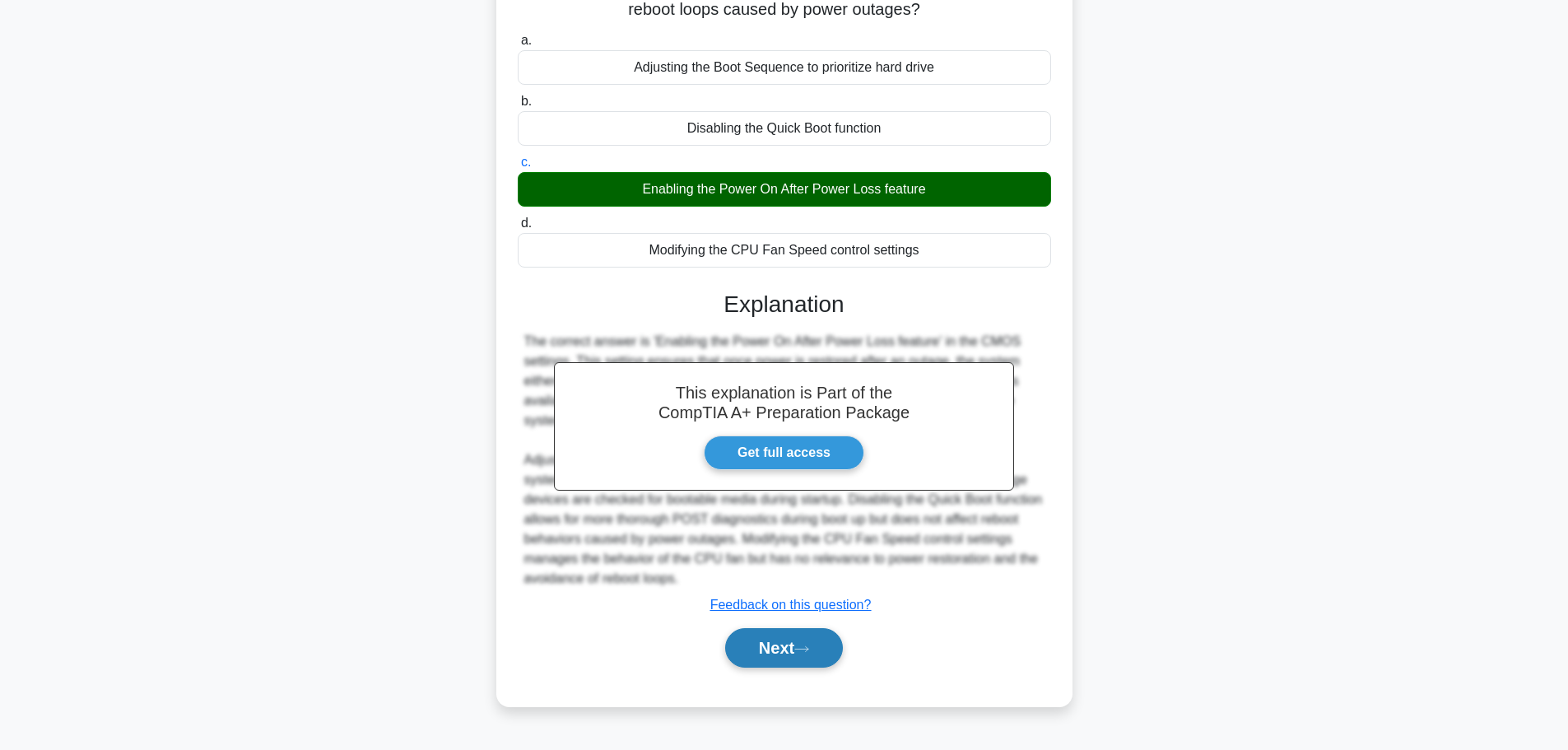
click at [797, 655] on button "Next" at bounding box center [784, 648] width 118 height 40
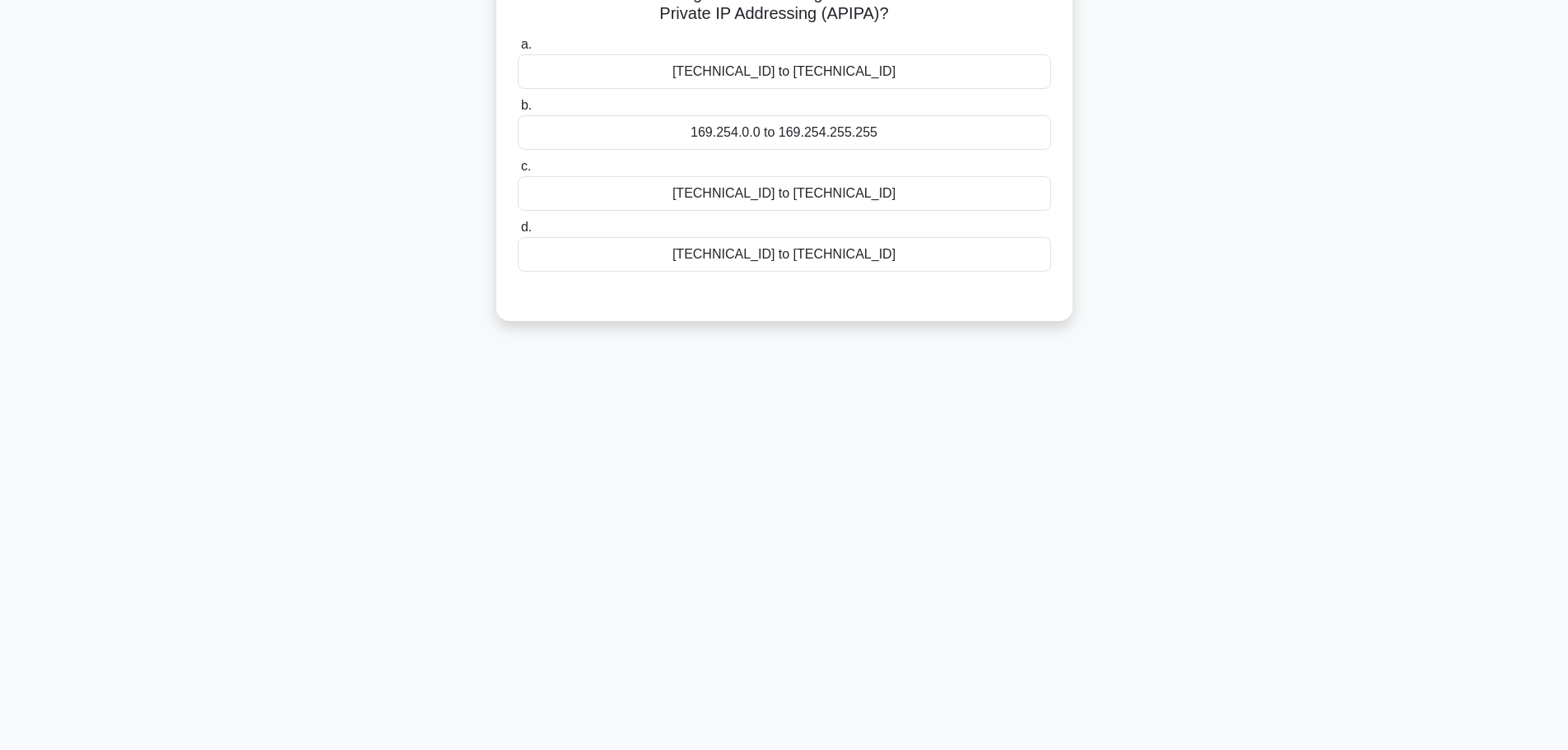
scroll to position [0, 0]
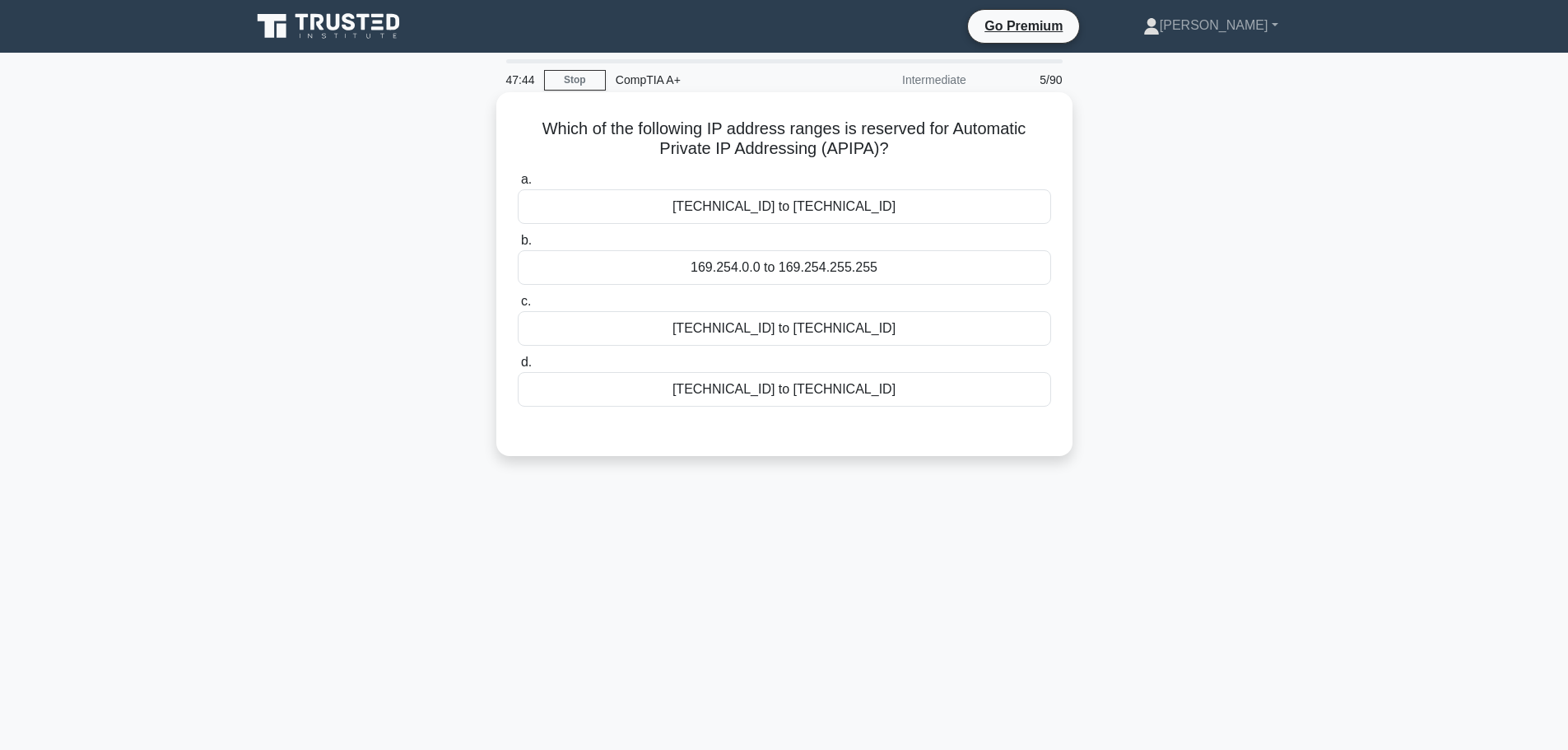
click at [688, 270] on div "169.254.0.0 to 169.254.255.255" at bounding box center [784, 268] width 533 height 35
click at [518, 246] on input "b. 169.254.0.0 to 169.254.255.255" at bounding box center [518, 241] width 0 height 11
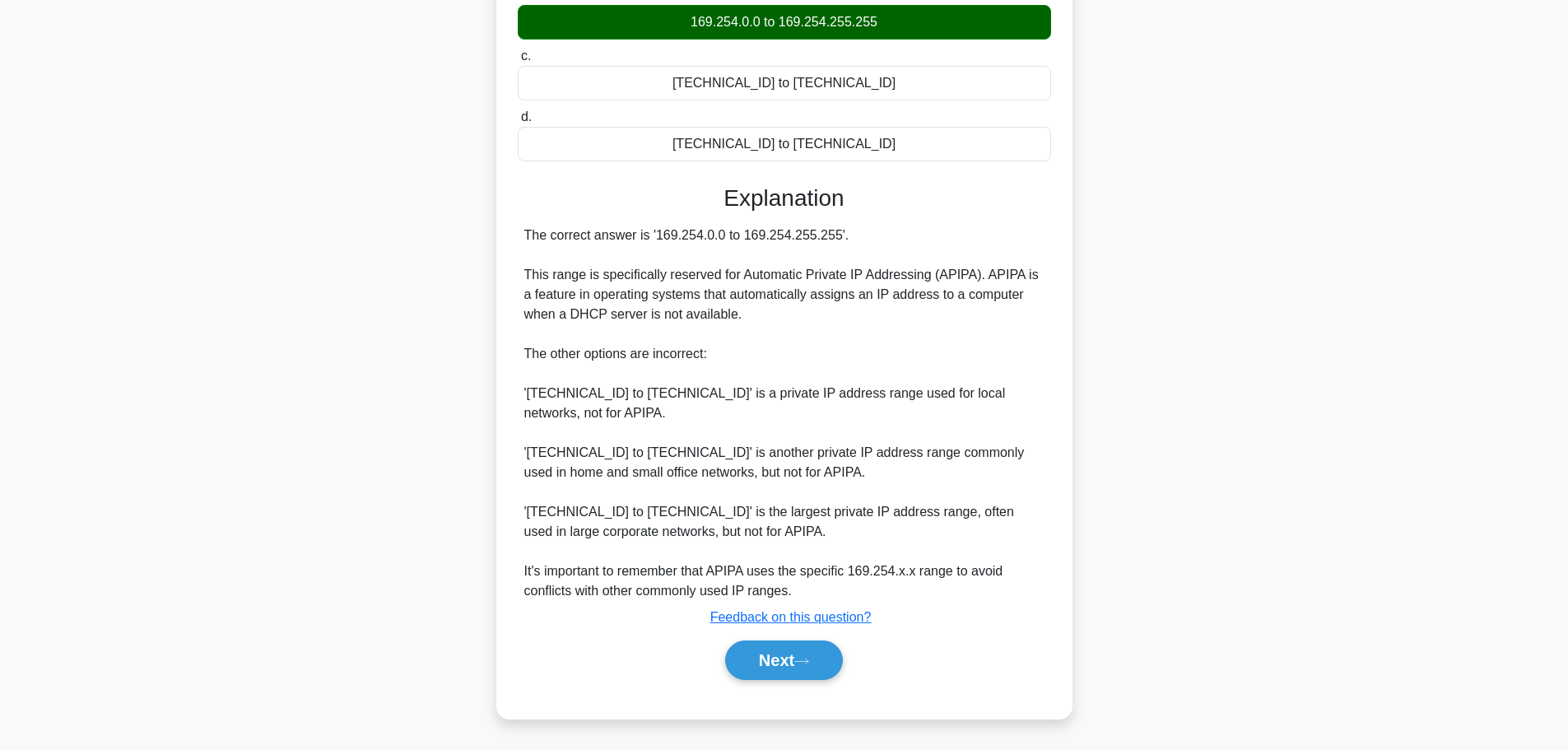
scroll to position [246, 0]
click at [801, 664] on icon at bounding box center [802, 661] width 15 height 9
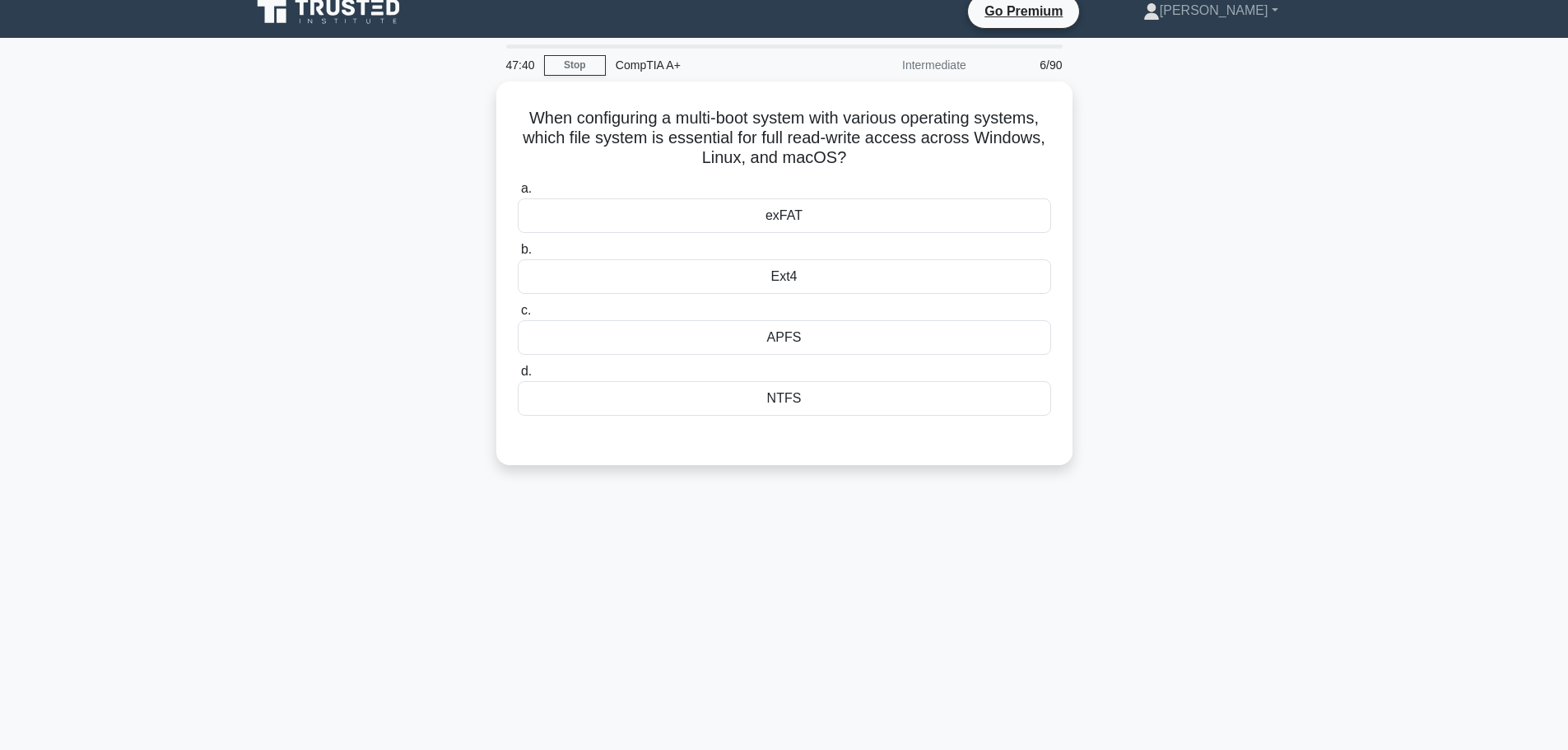
scroll to position [0, 0]
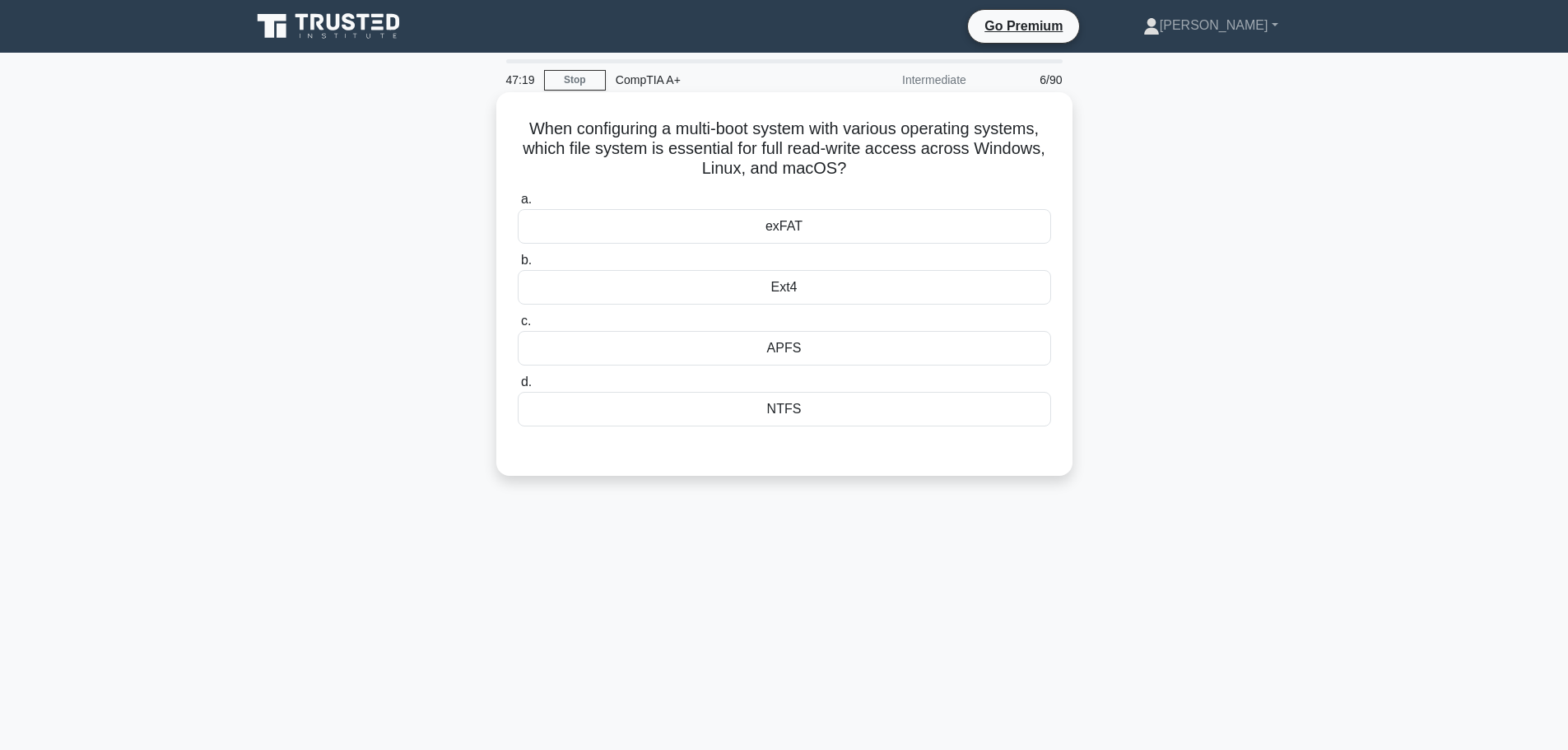
click at [844, 412] on div "NTFS" at bounding box center [784, 409] width 533 height 35
click at [518, 387] on input "d. NTFS" at bounding box center [518, 382] width 0 height 11
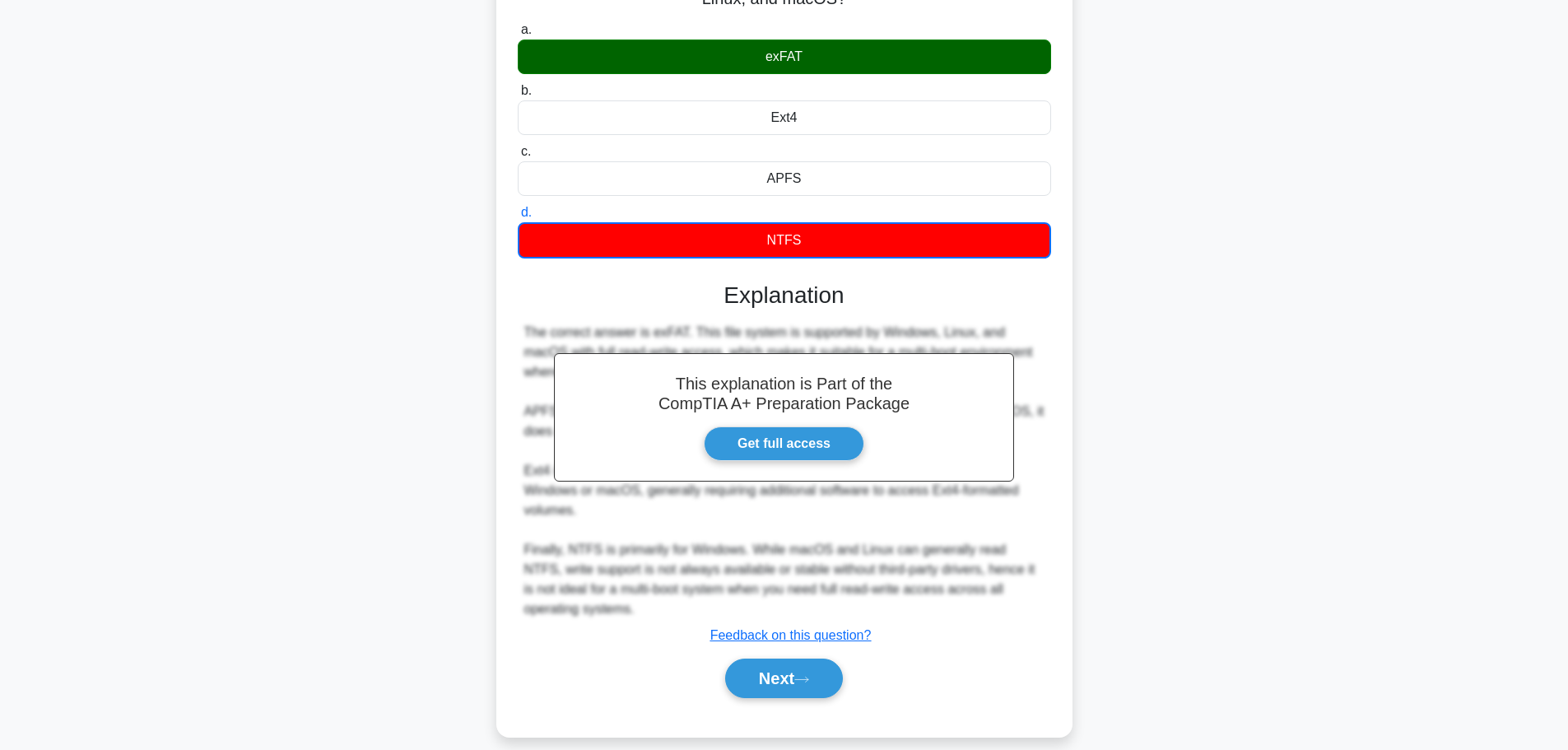
scroll to position [188, 0]
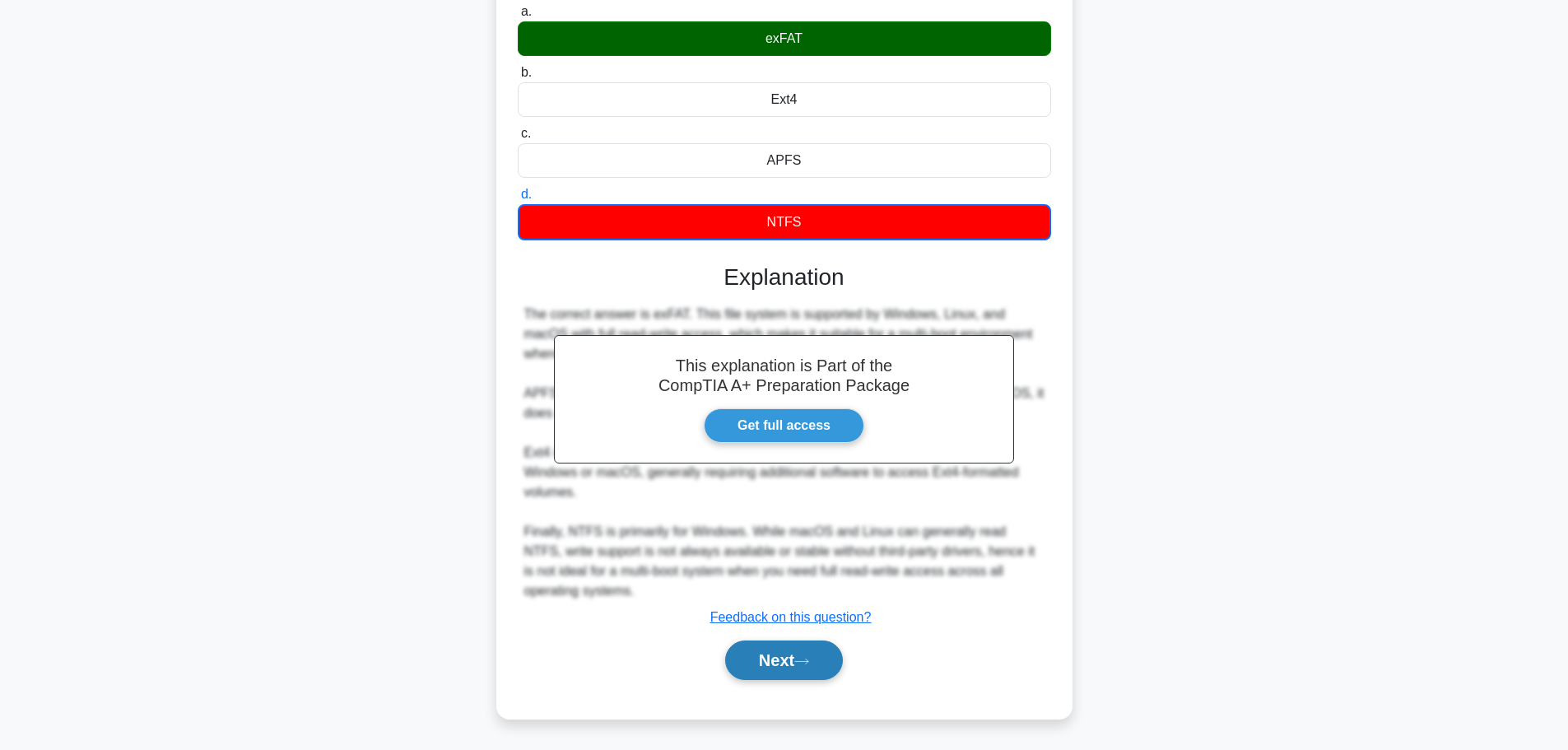
click at [801, 667] on button "Next" at bounding box center [784, 660] width 118 height 40
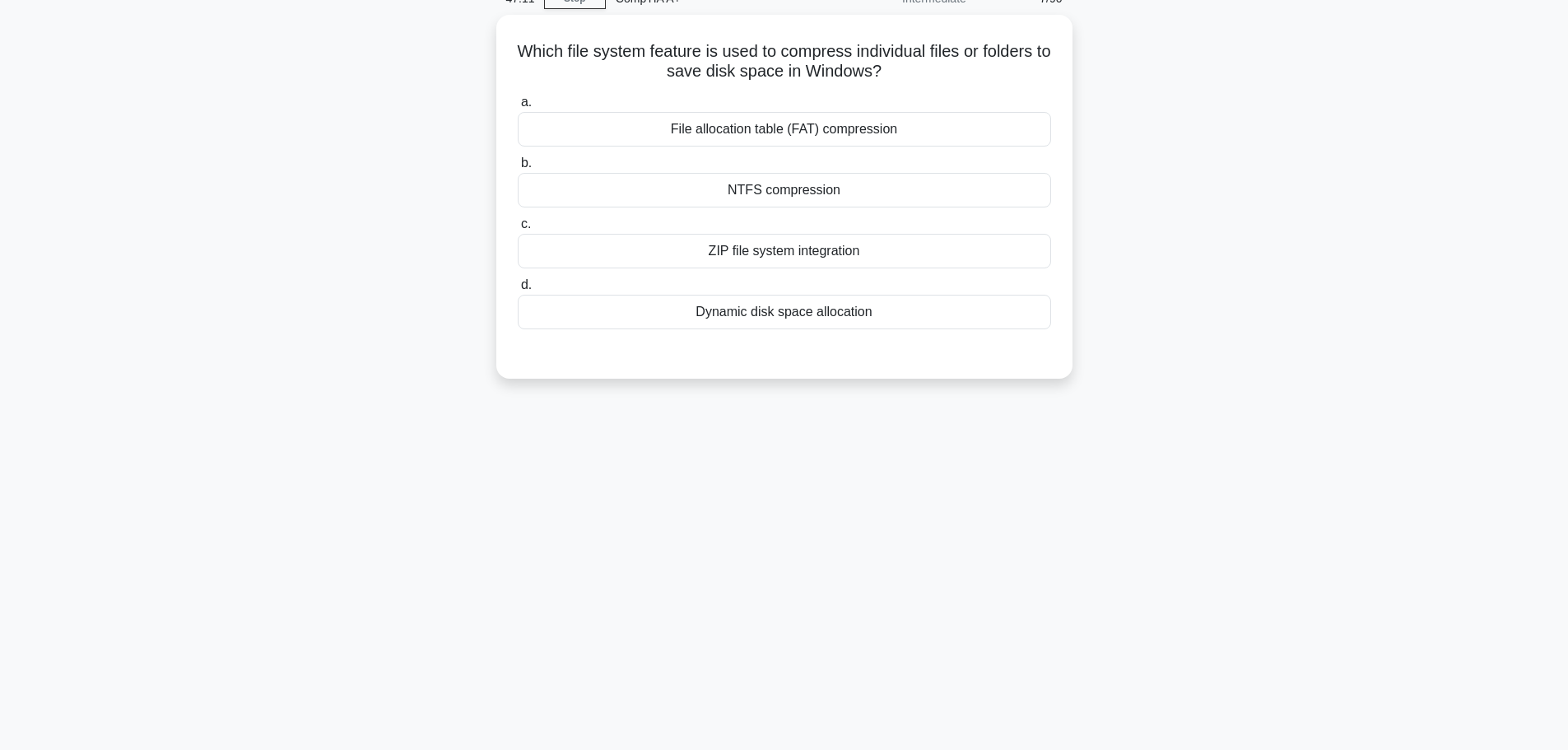
scroll to position [0, 0]
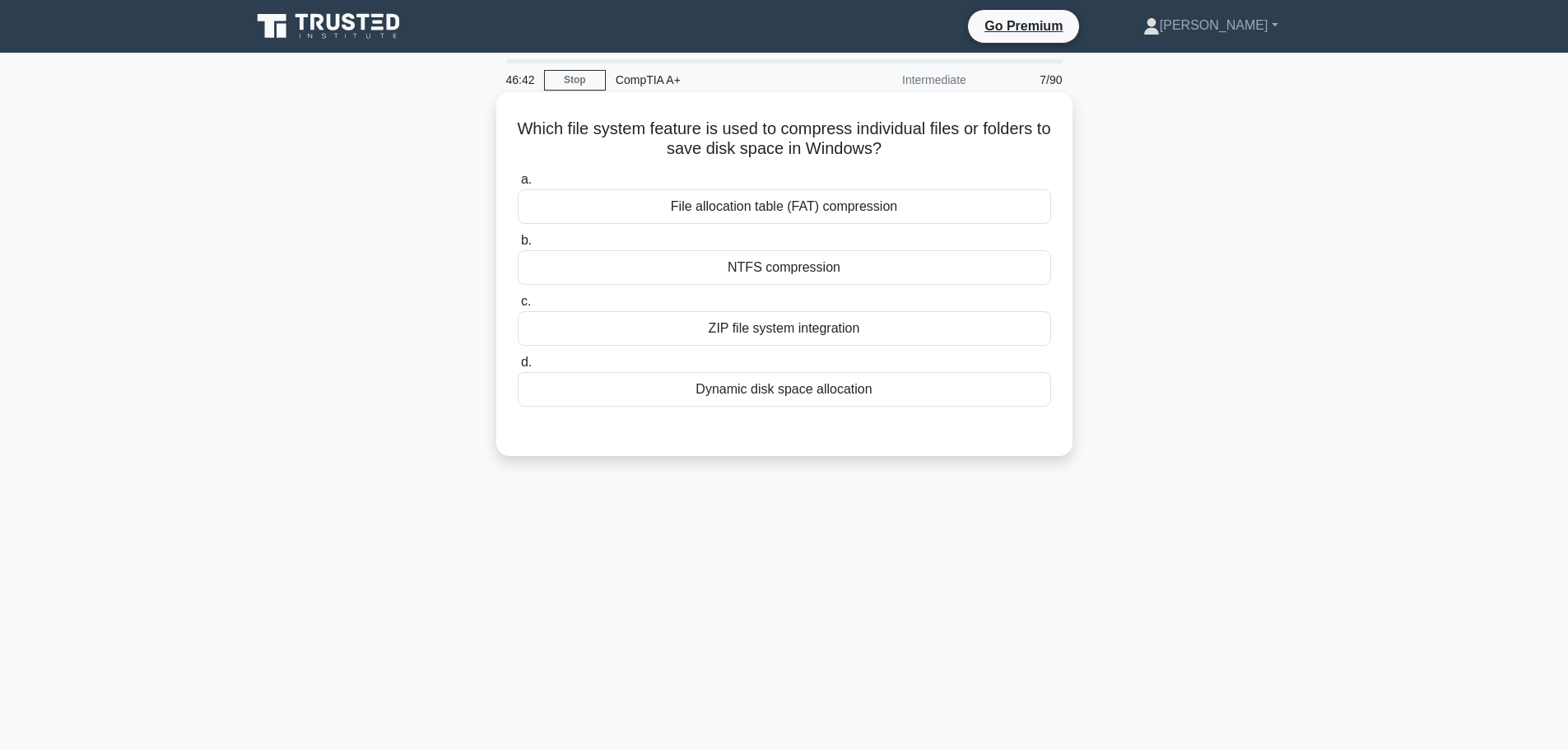
click at [796, 322] on div "ZIP file system integration" at bounding box center [784, 329] width 533 height 35
click at [518, 307] on input "c. ZIP file system integration" at bounding box center [518, 301] width 0 height 11
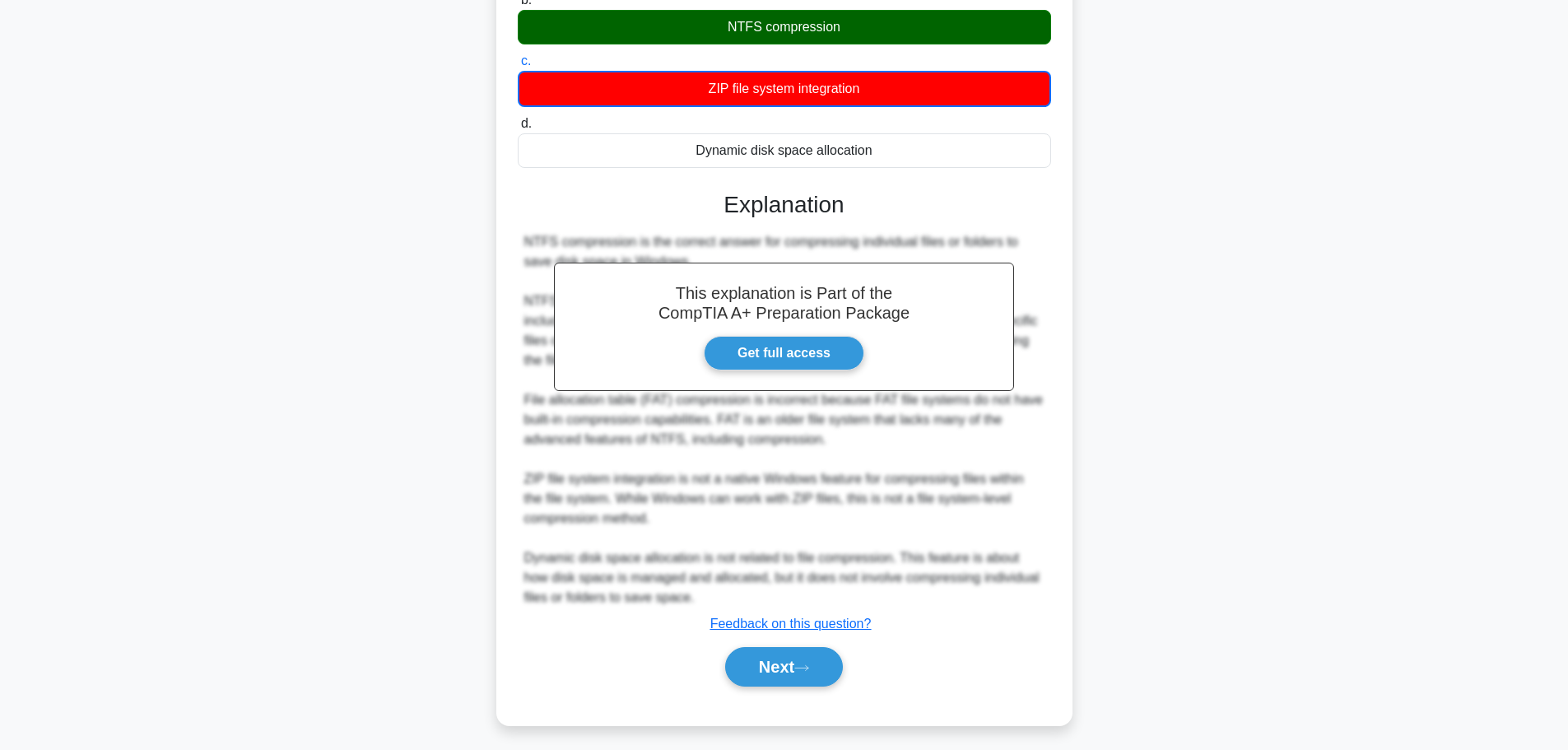
scroll to position [248, 0]
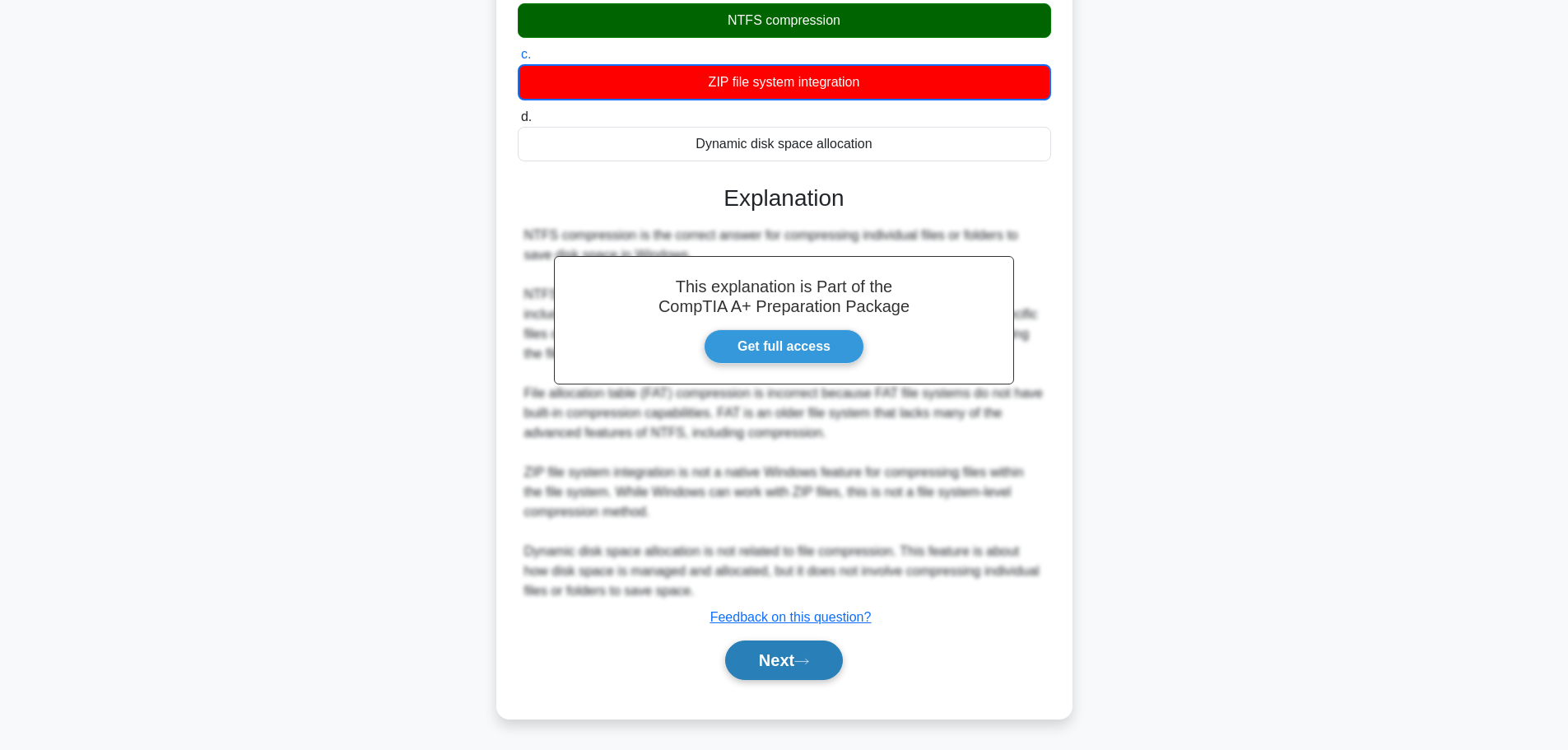
click at [782, 665] on button "Next" at bounding box center [784, 660] width 118 height 40
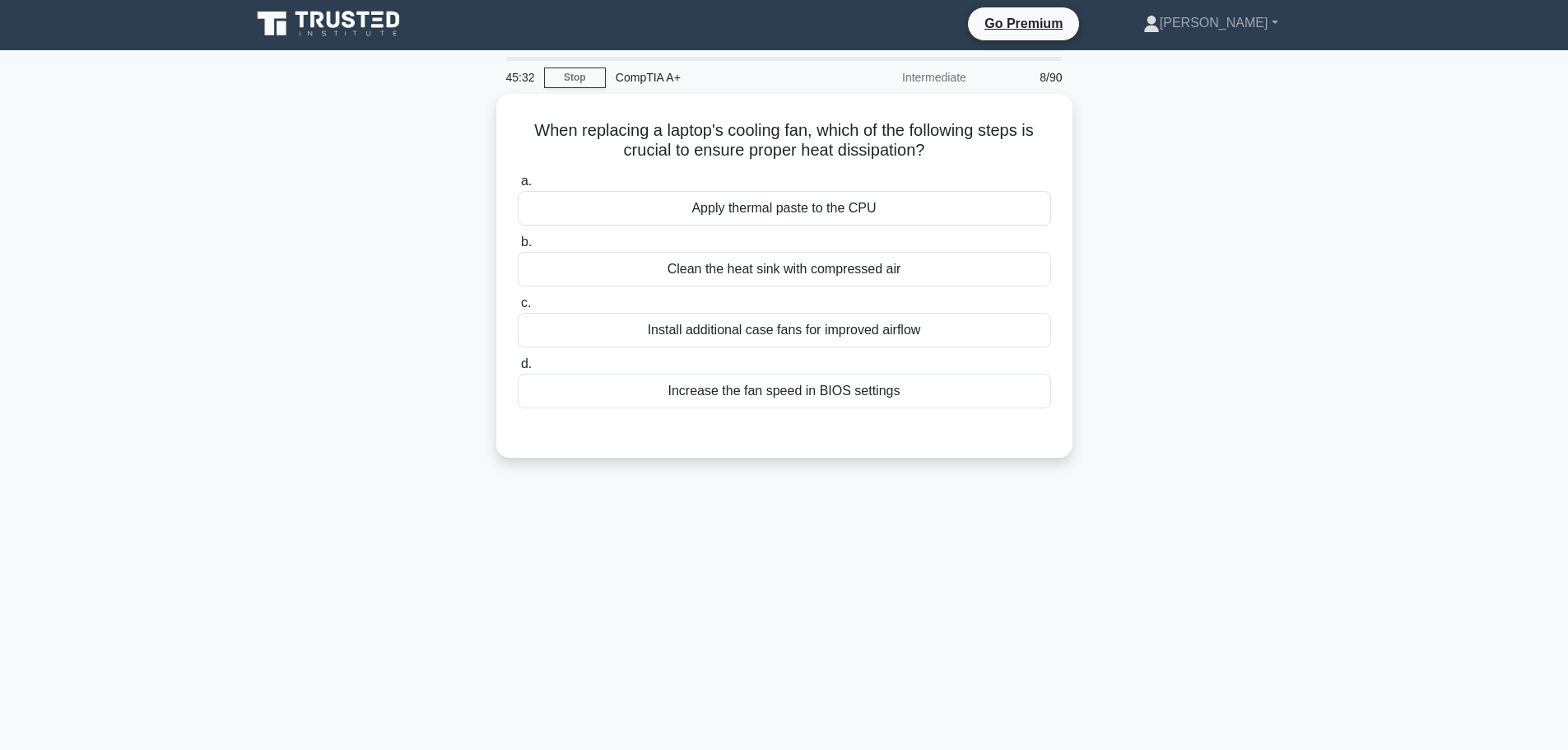
scroll to position [0, 0]
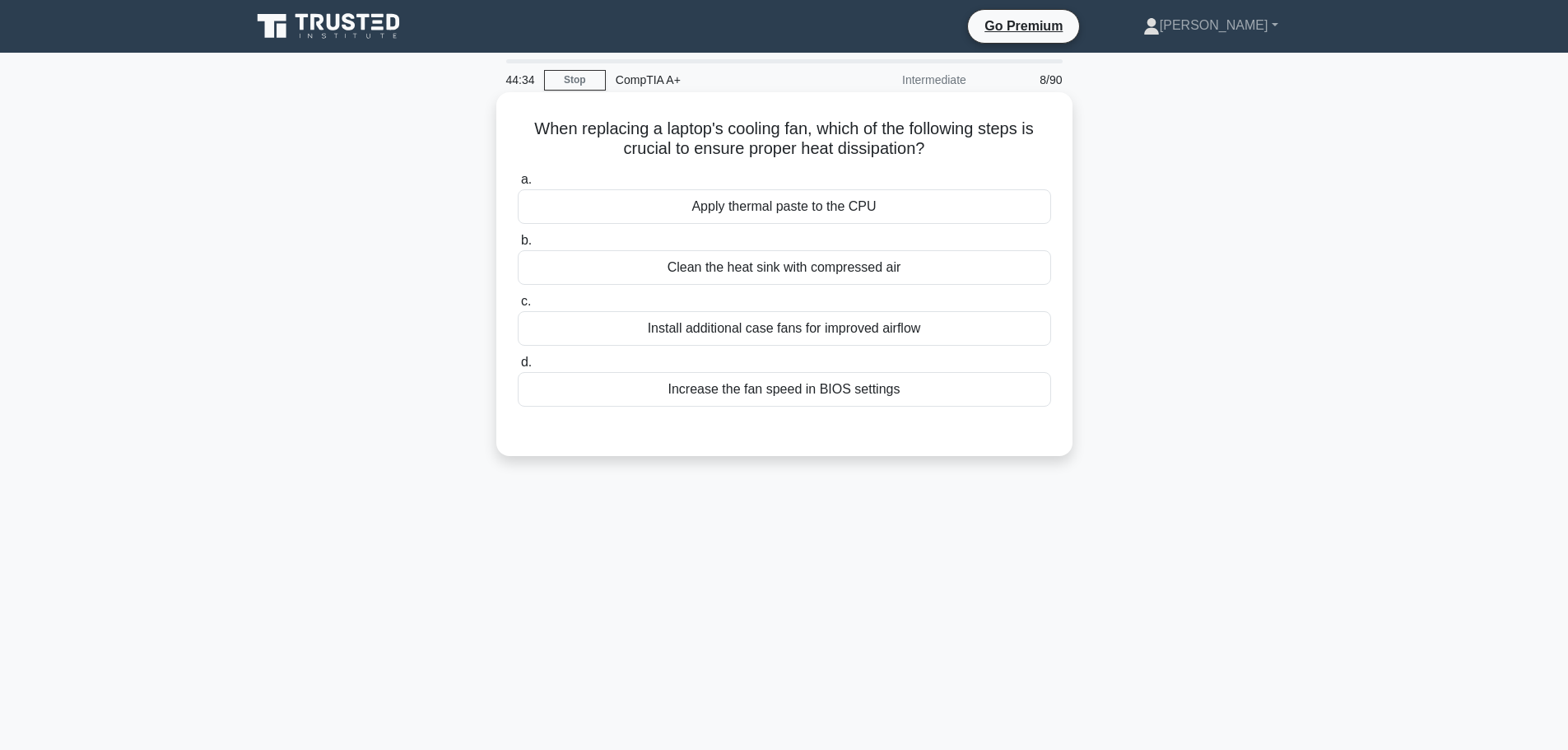
click at [773, 209] on div "Apply thermal paste to the CPU" at bounding box center [784, 207] width 533 height 35
click at [518, 185] on input "a. Apply thermal paste to the CPU" at bounding box center [518, 179] width 0 height 11
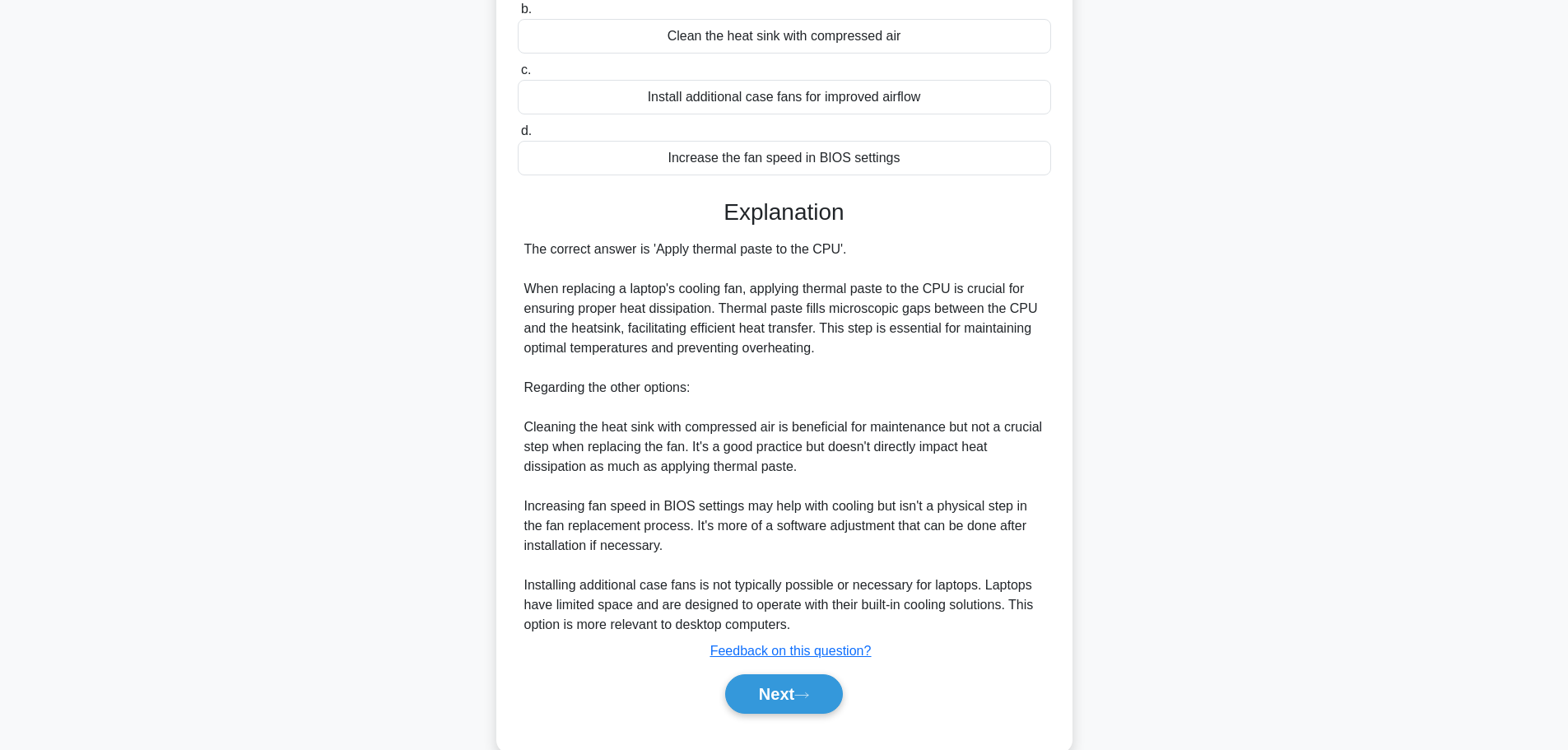
scroll to position [265, 0]
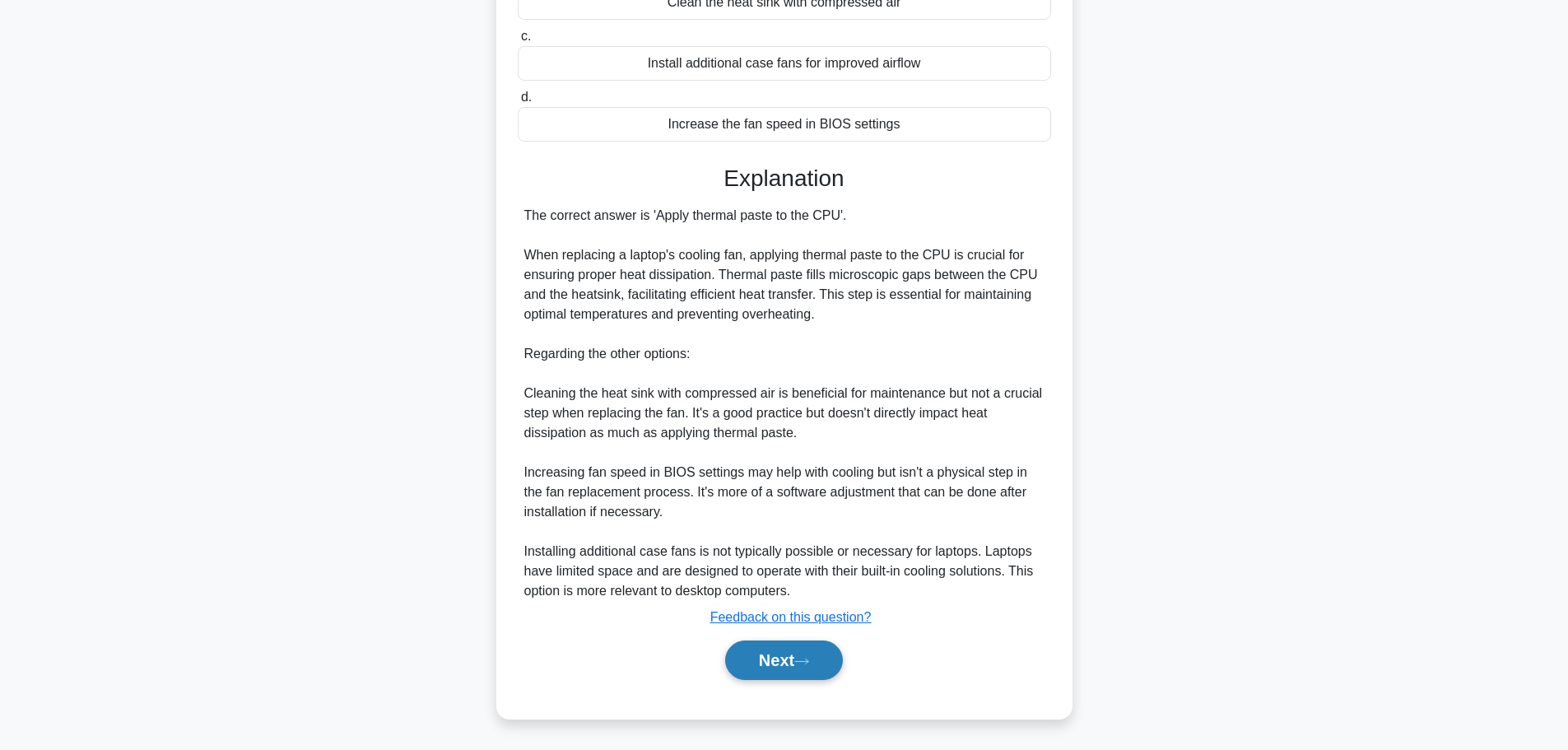
click at [802, 662] on icon at bounding box center [802, 661] width 13 height 5
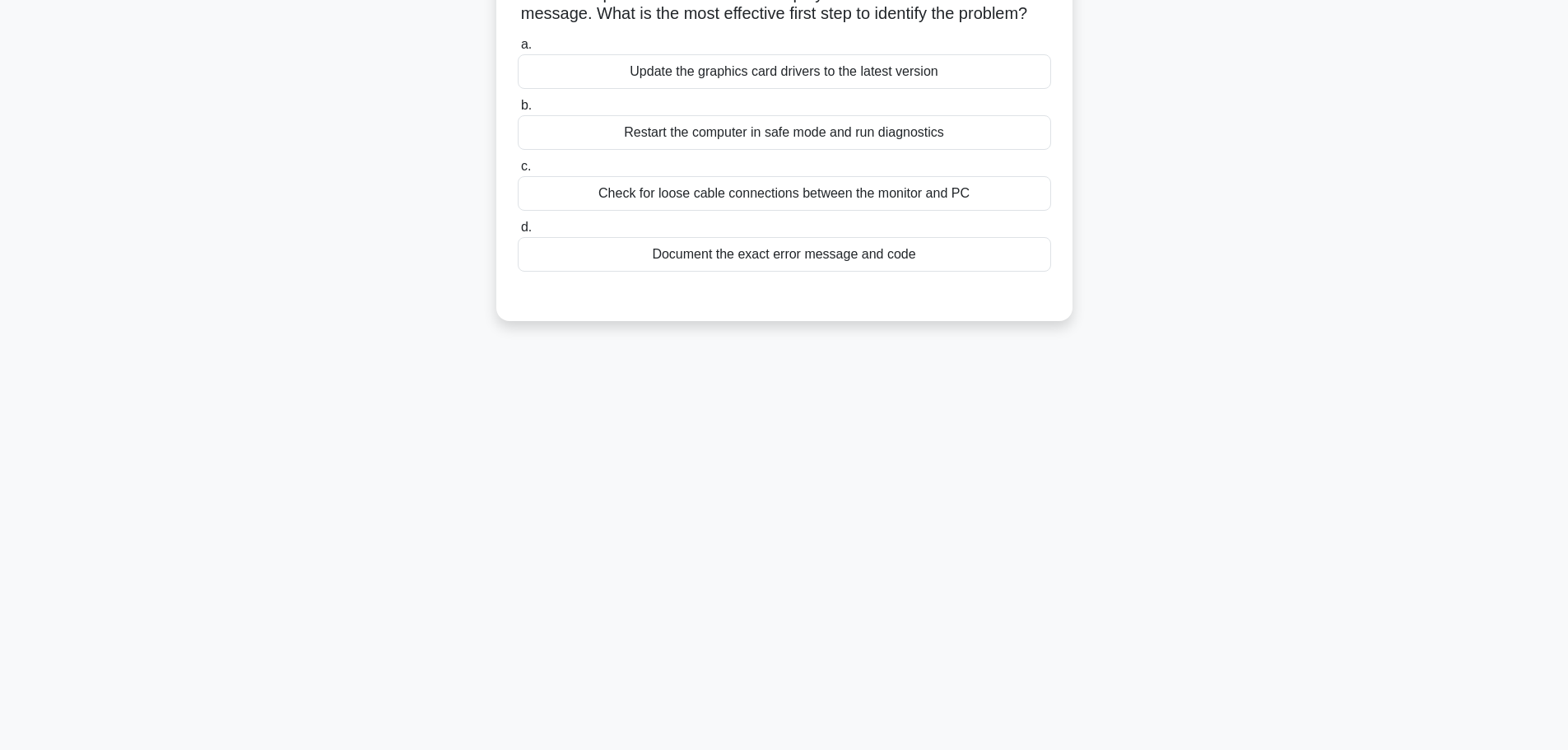
scroll to position [0, 0]
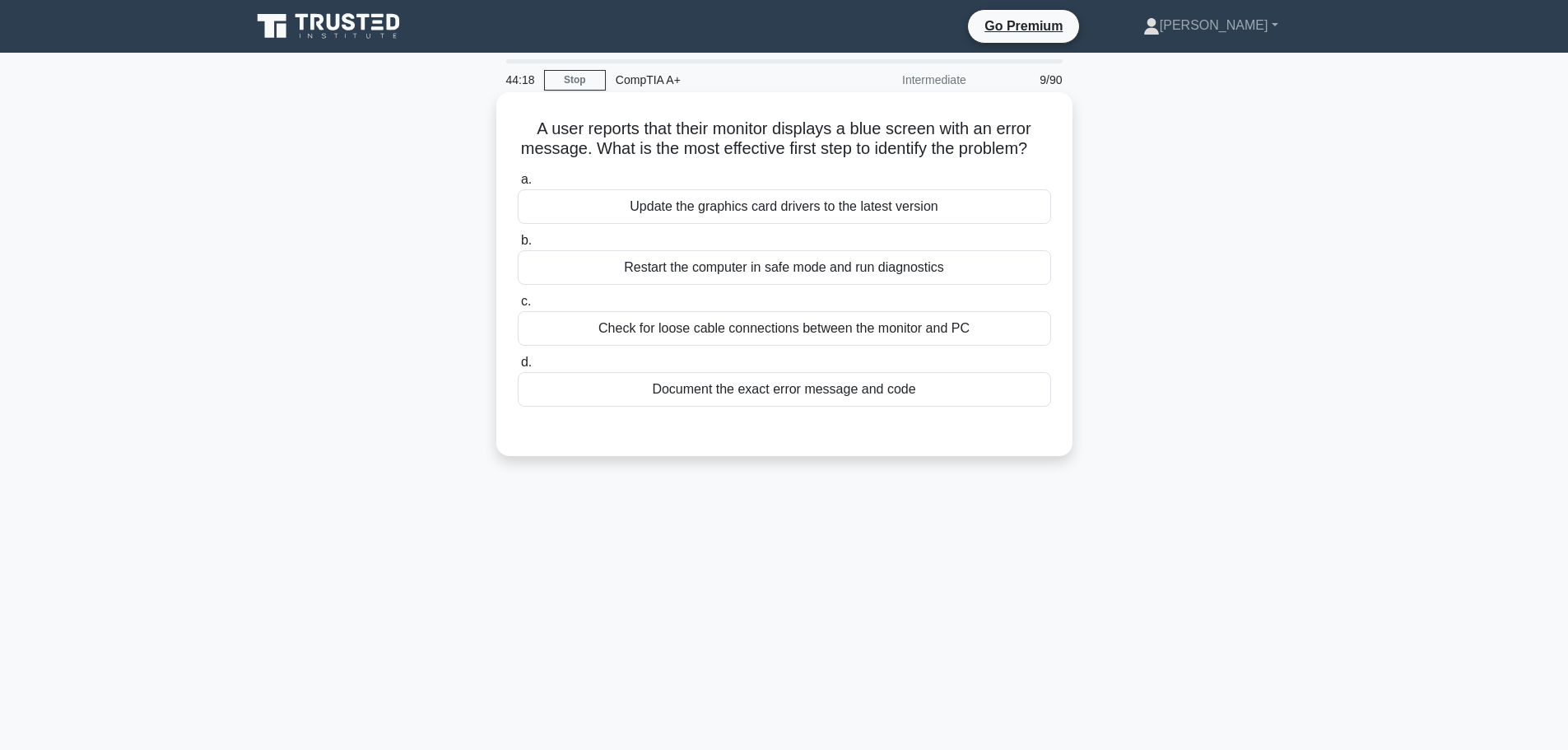
click at [757, 407] on div "Document the exact error message and code" at bounding box center [784, 389] width 533 height 35
click at [518, 368] on input "d. Document the exact error message and code" at bounding box center [518, 363] width 0 height 11
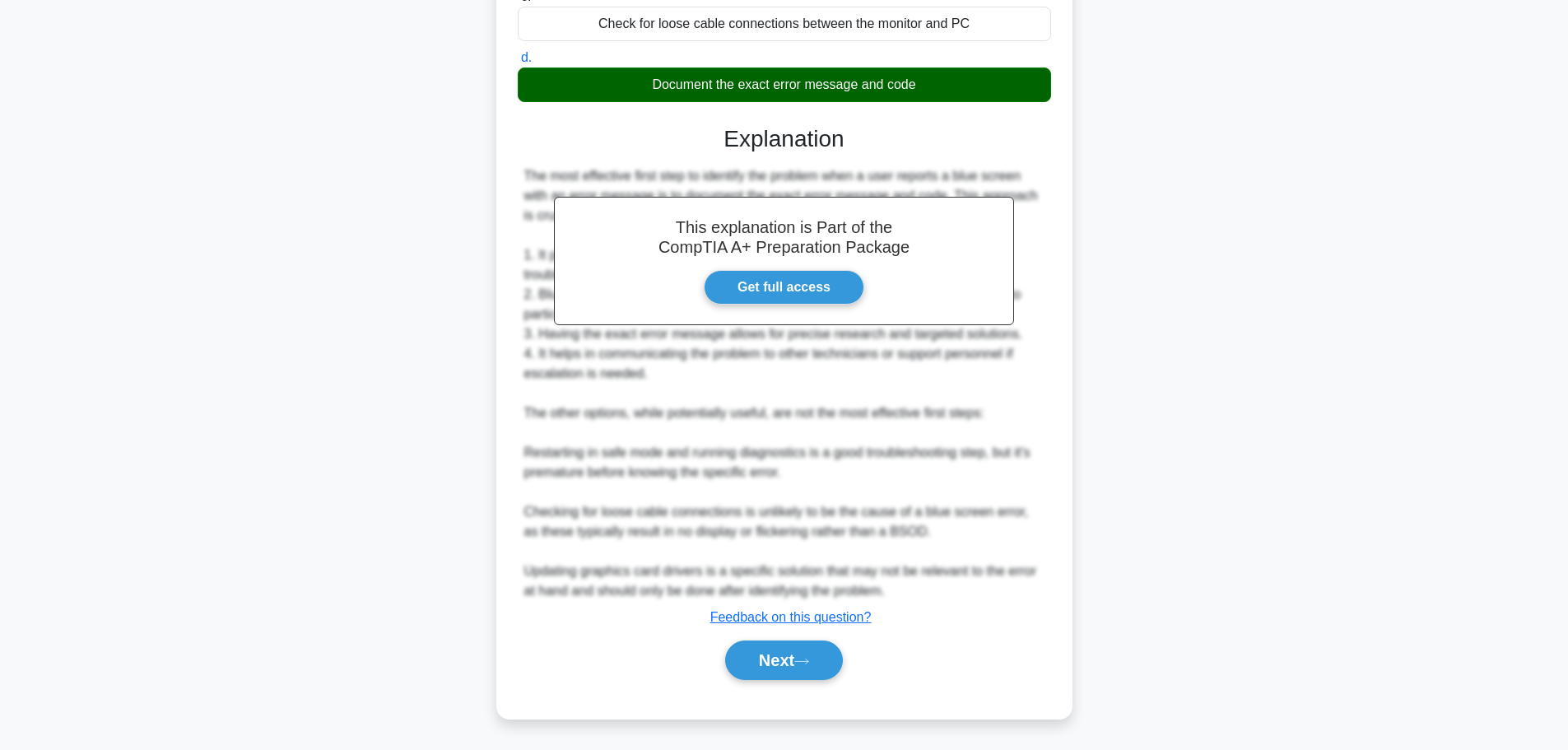
scroll to position [325, 0]
click at [782, 668] on button "Next" at bounding box center [784, 660] width 118 height 40
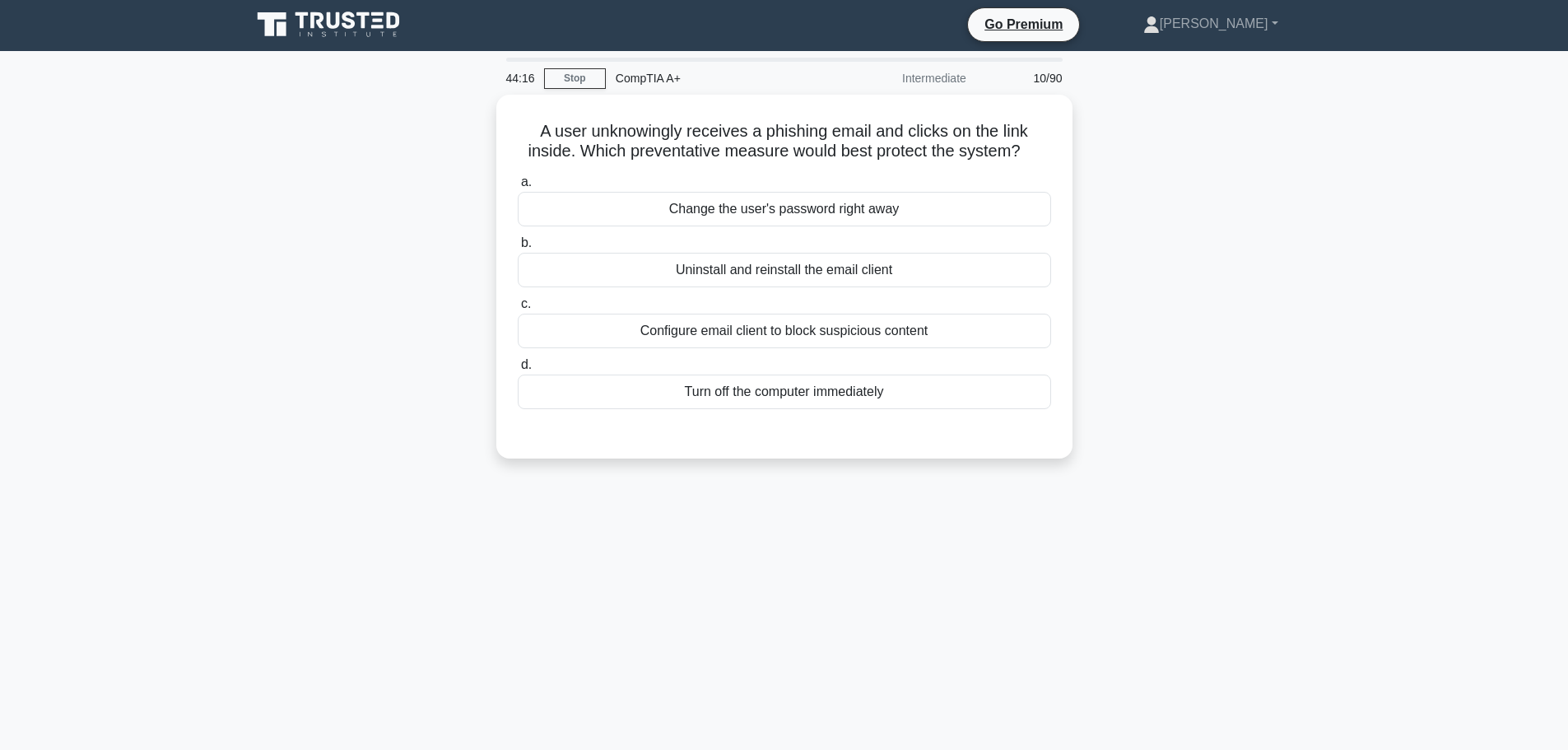
scroll to position [0, 0]
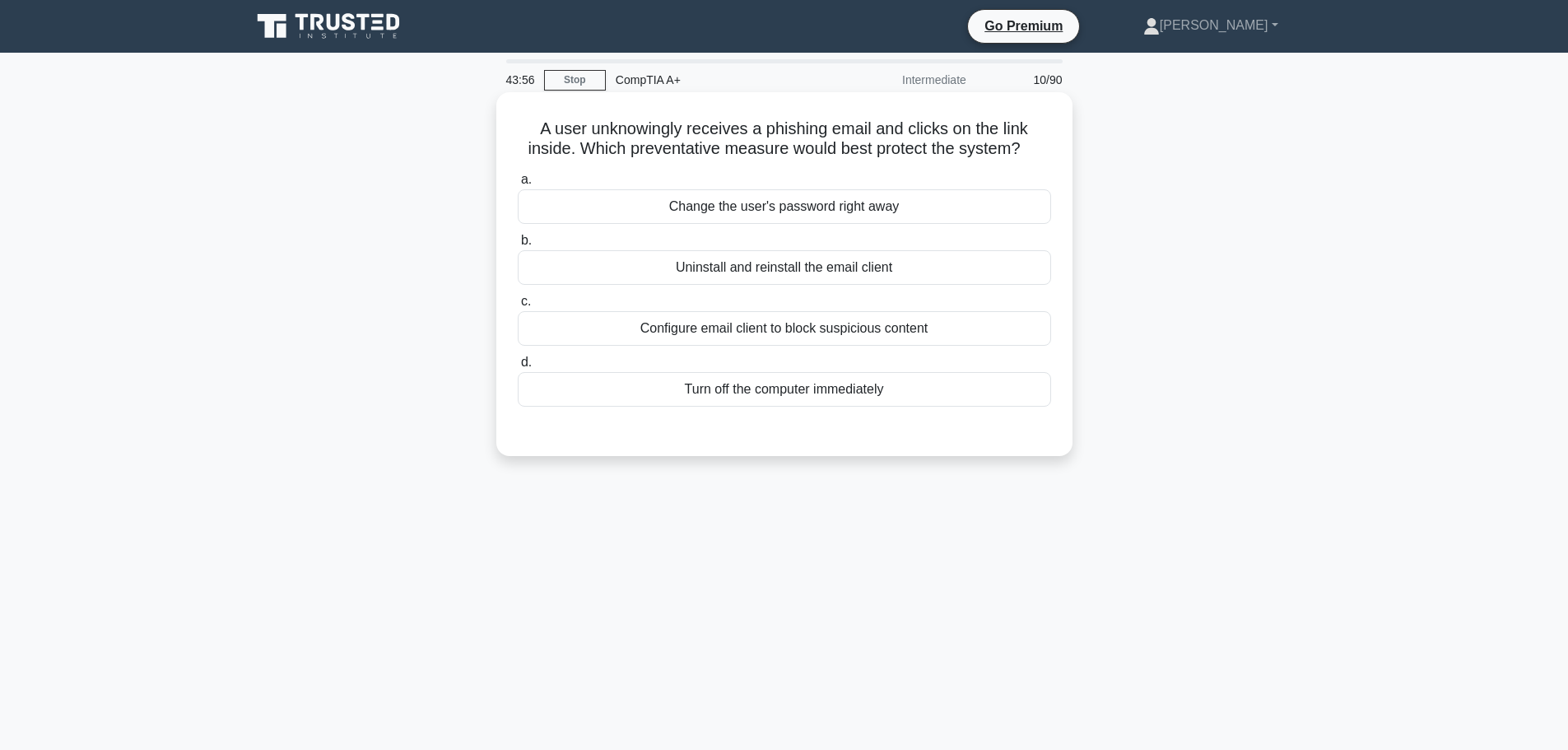
click at [817, 208] on div "Change the user's password right away" at bounding box center [784, 207] width 533 height 35
click at [518, 185] on input "a. Change the user's password right away" at bounding box center [518, 179] width 0 height 11
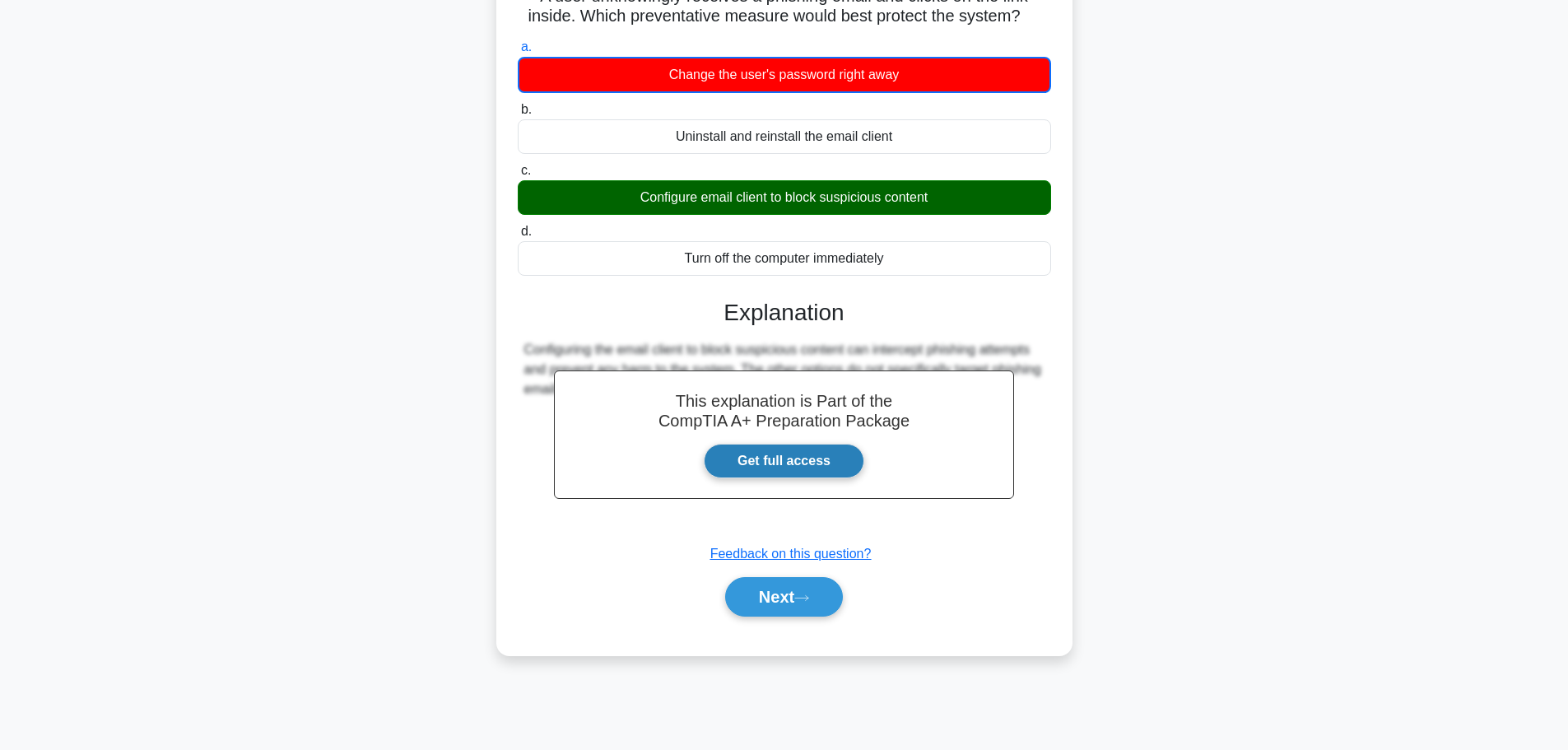
scroll to position [139, 0]
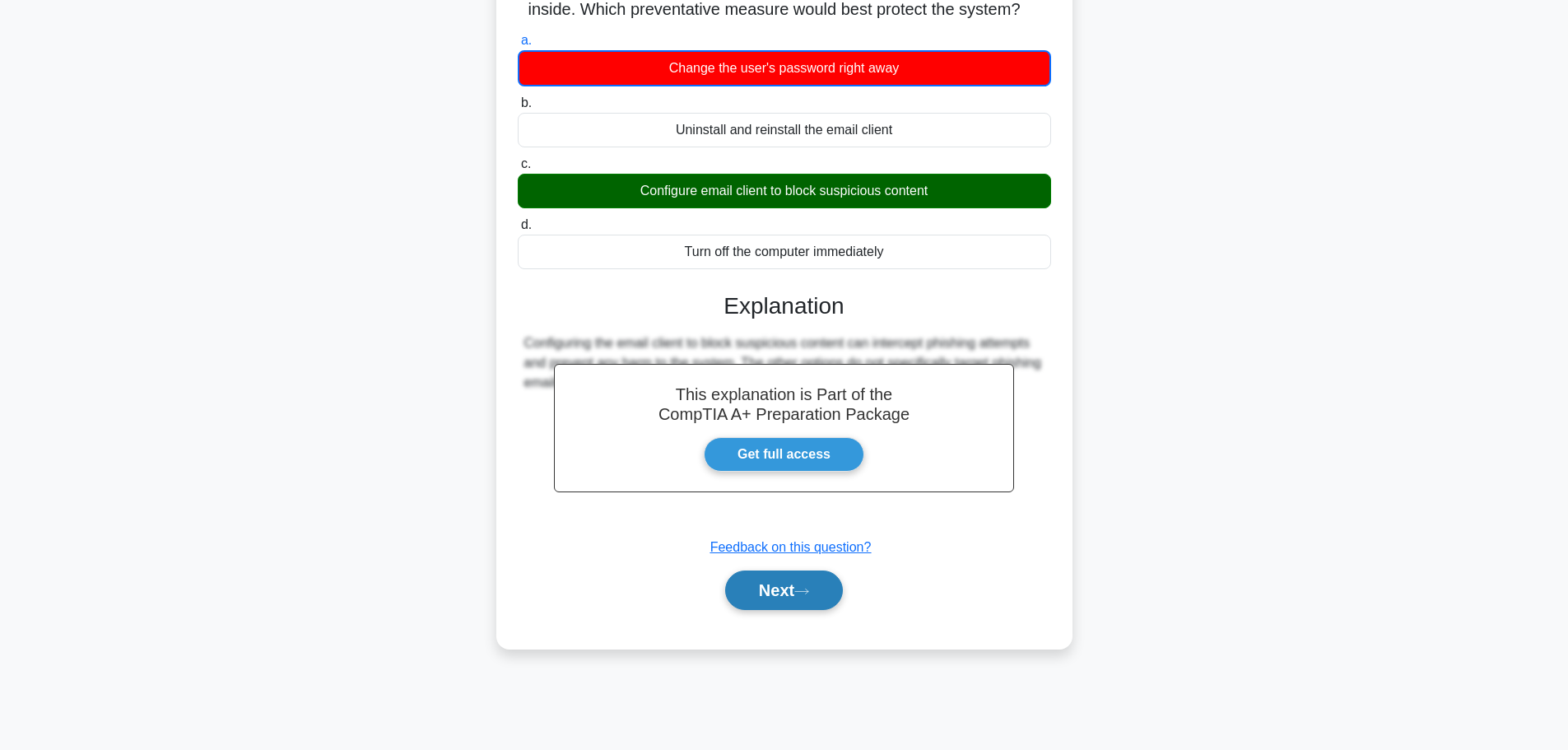
click at [802, 603] on button "Next" at bounding box center [784, 591] width 118 height 40
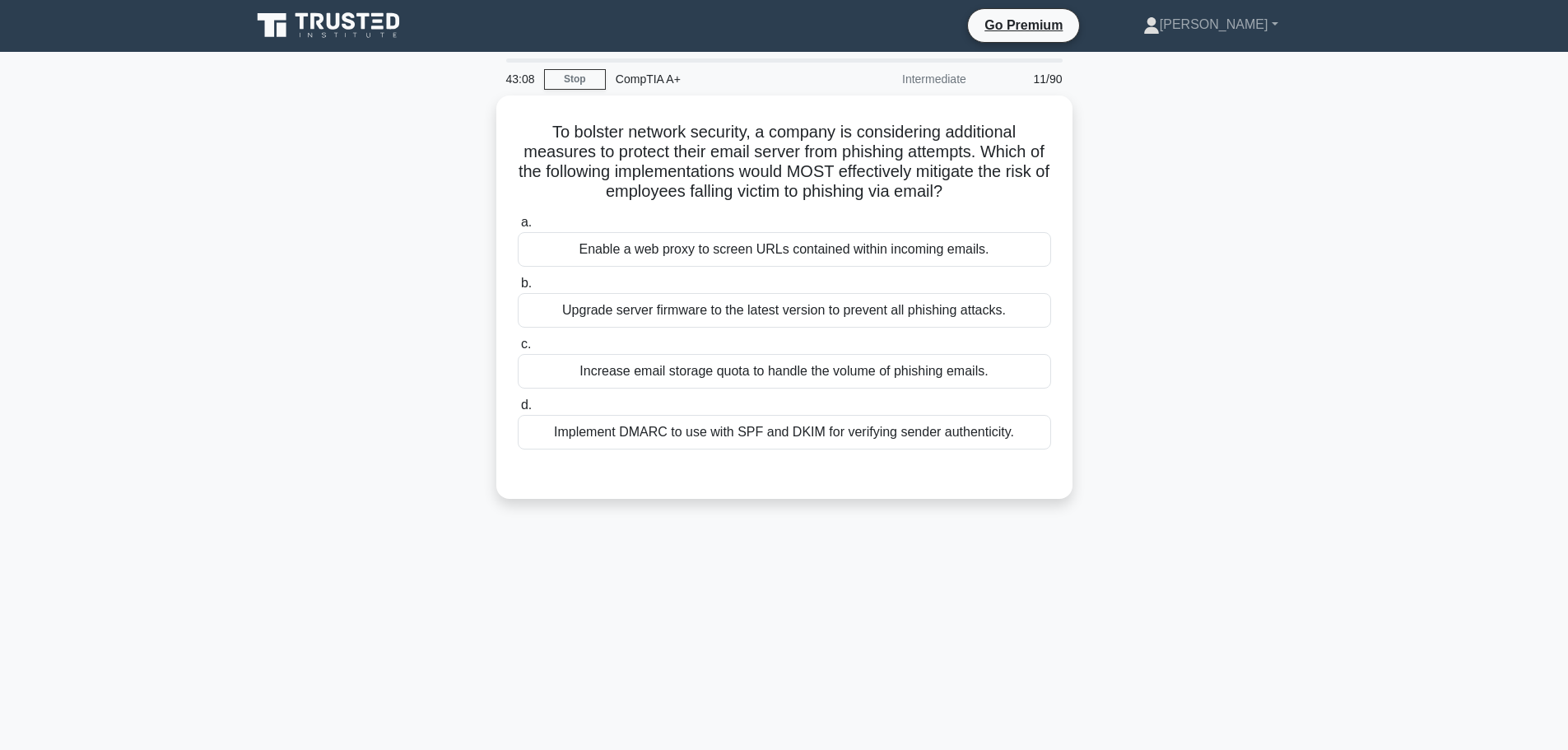
scroll to position [0, 0]
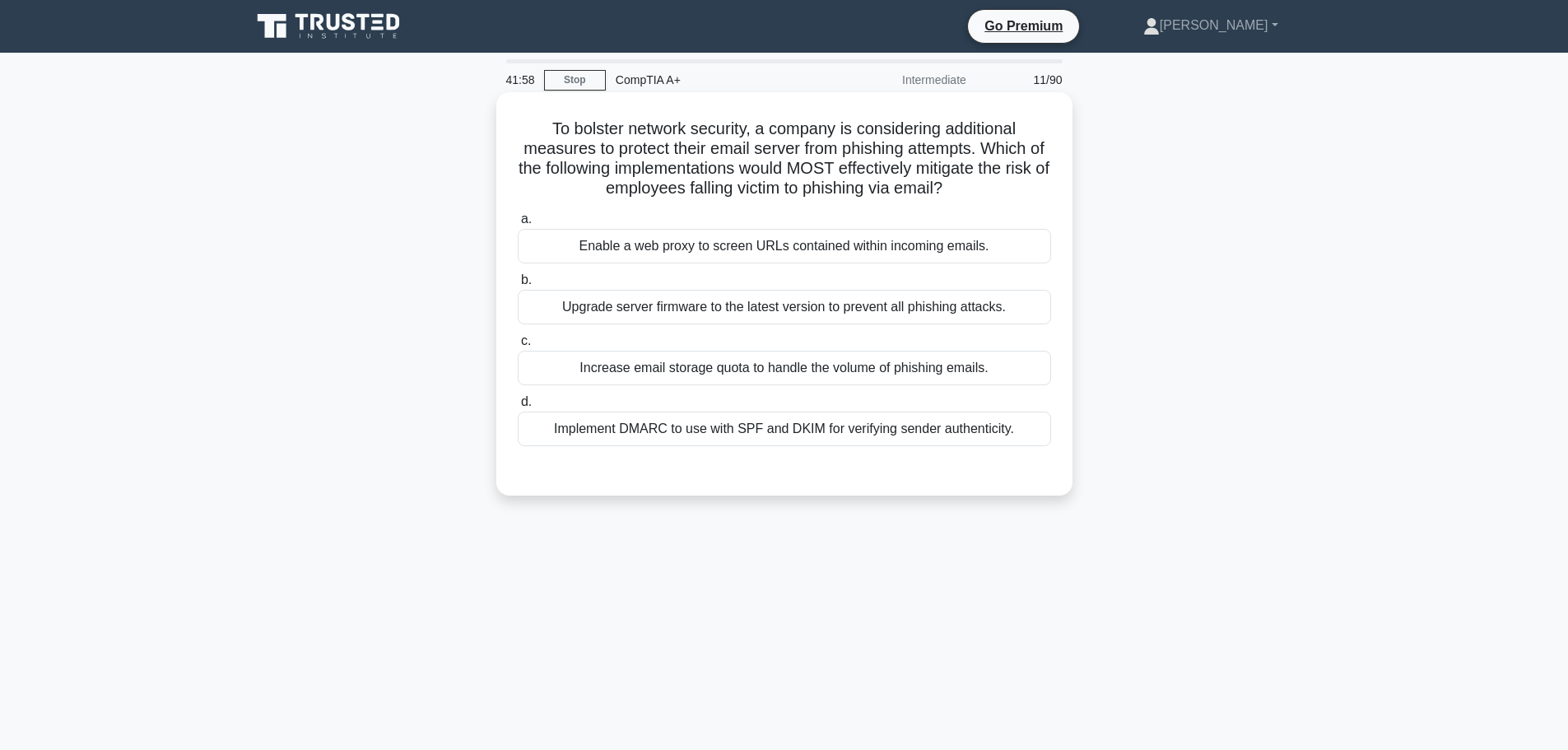
click at [772, 434] on div "Implement DMARC to use with SPF and DKIM for verifying sender authenticity." at bounding box center [784, 429] width 533 height 35
click at [518, 407] on input "d. Implement DMARC to use with SPF and DKIM for verifying sender authenticity." at bounding box center [518, 402] width 0 height 11
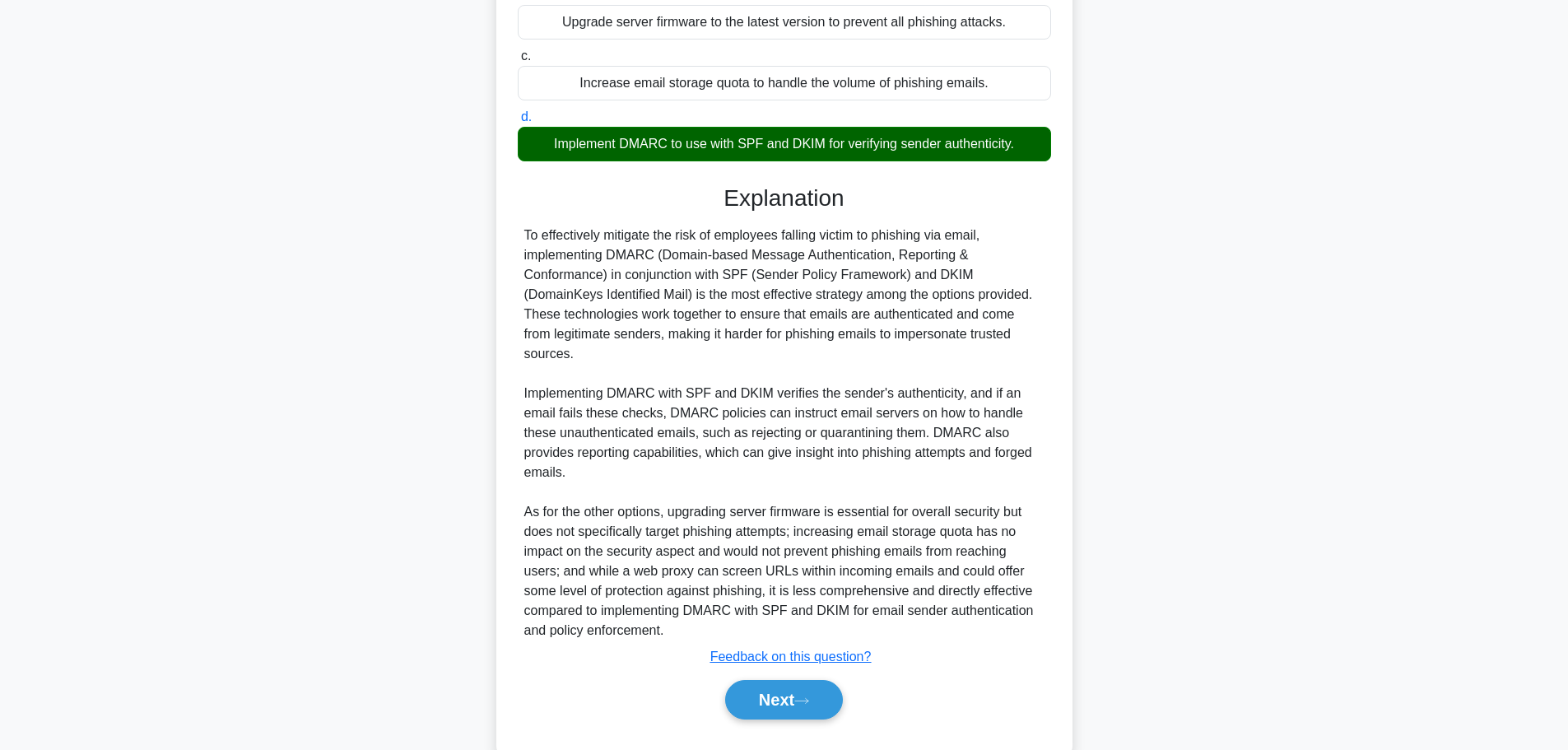
scroll to position [305, 0]
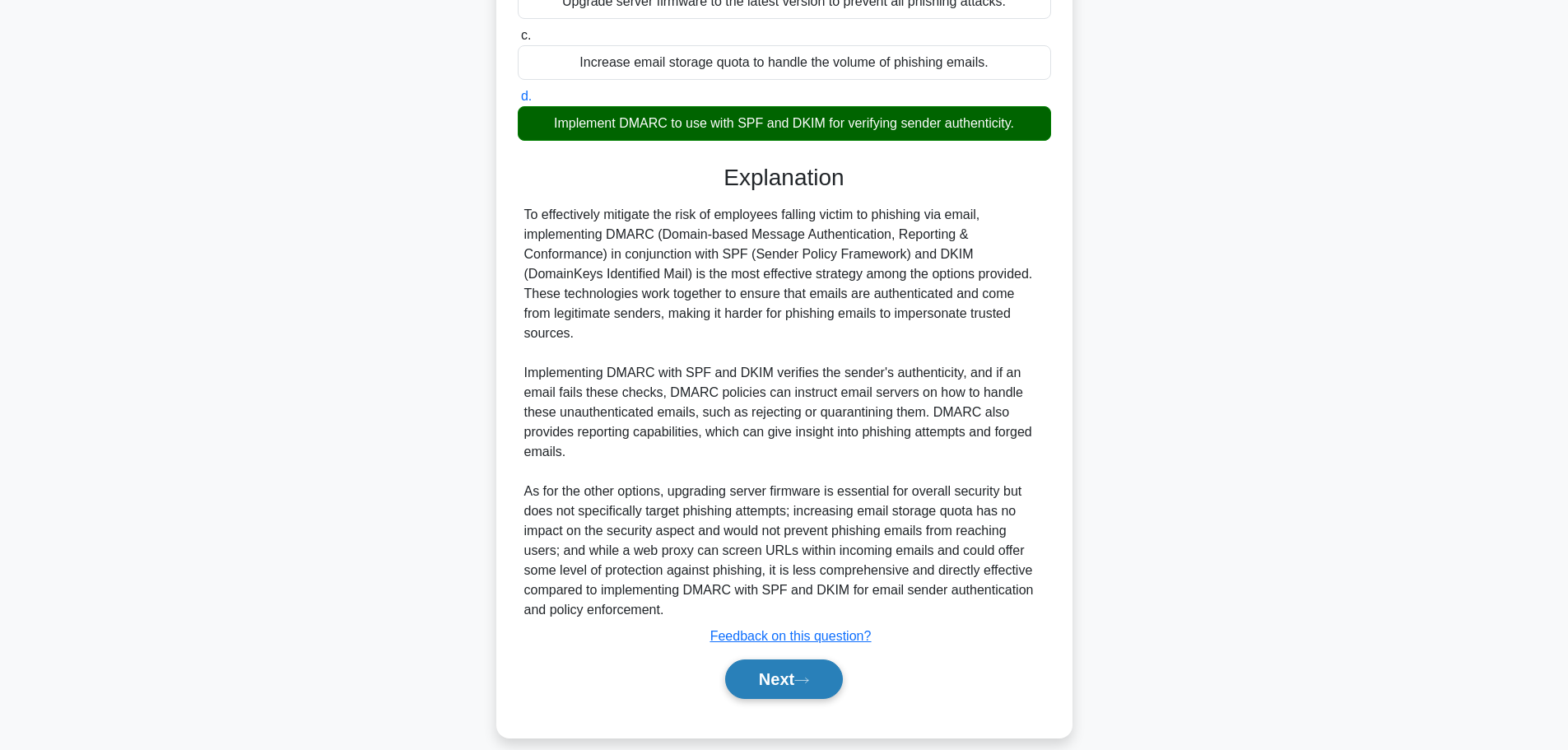
click at [769, 660] on button "Next" at bounding box center [784, 679] width 118 height 40
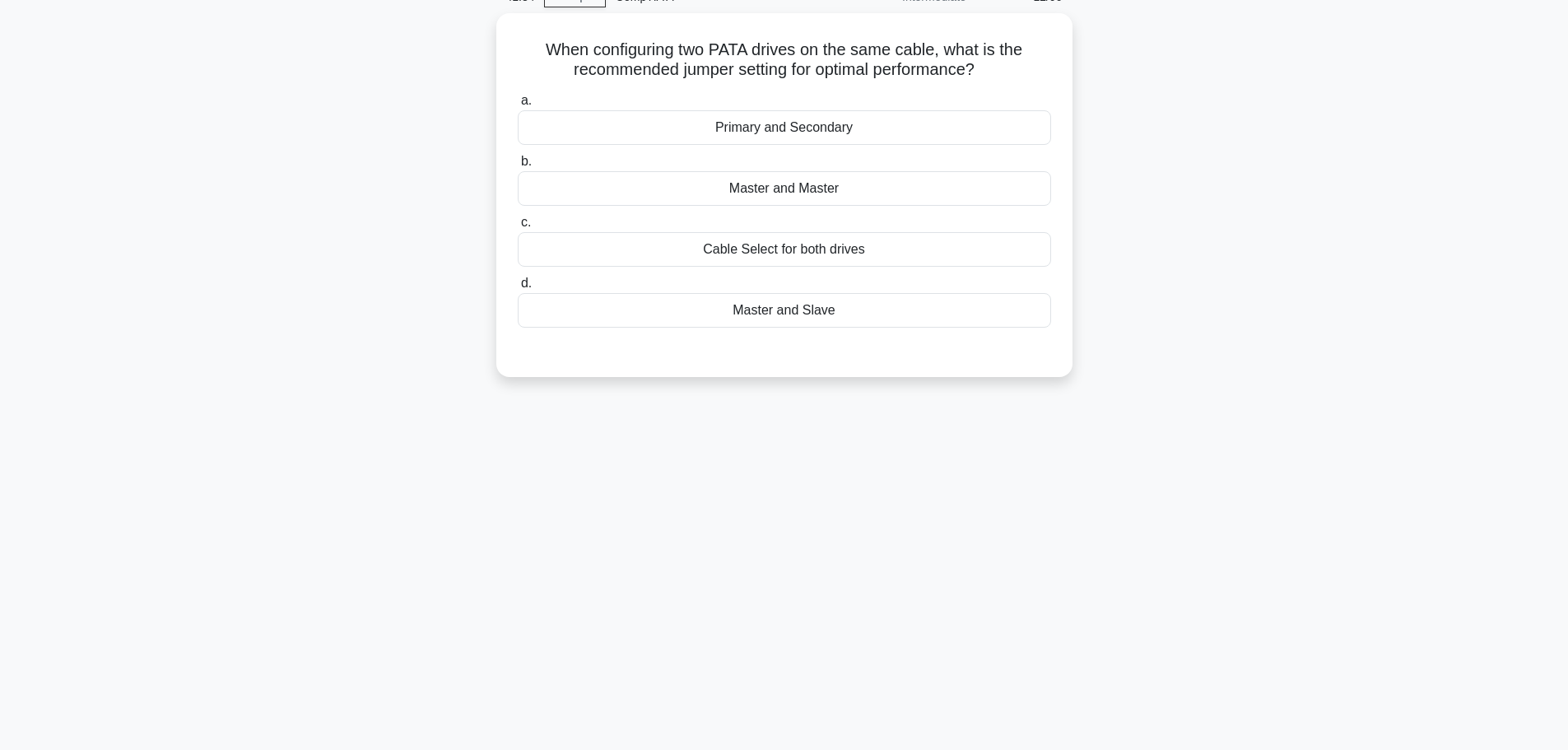
scroll to position [0, 0]
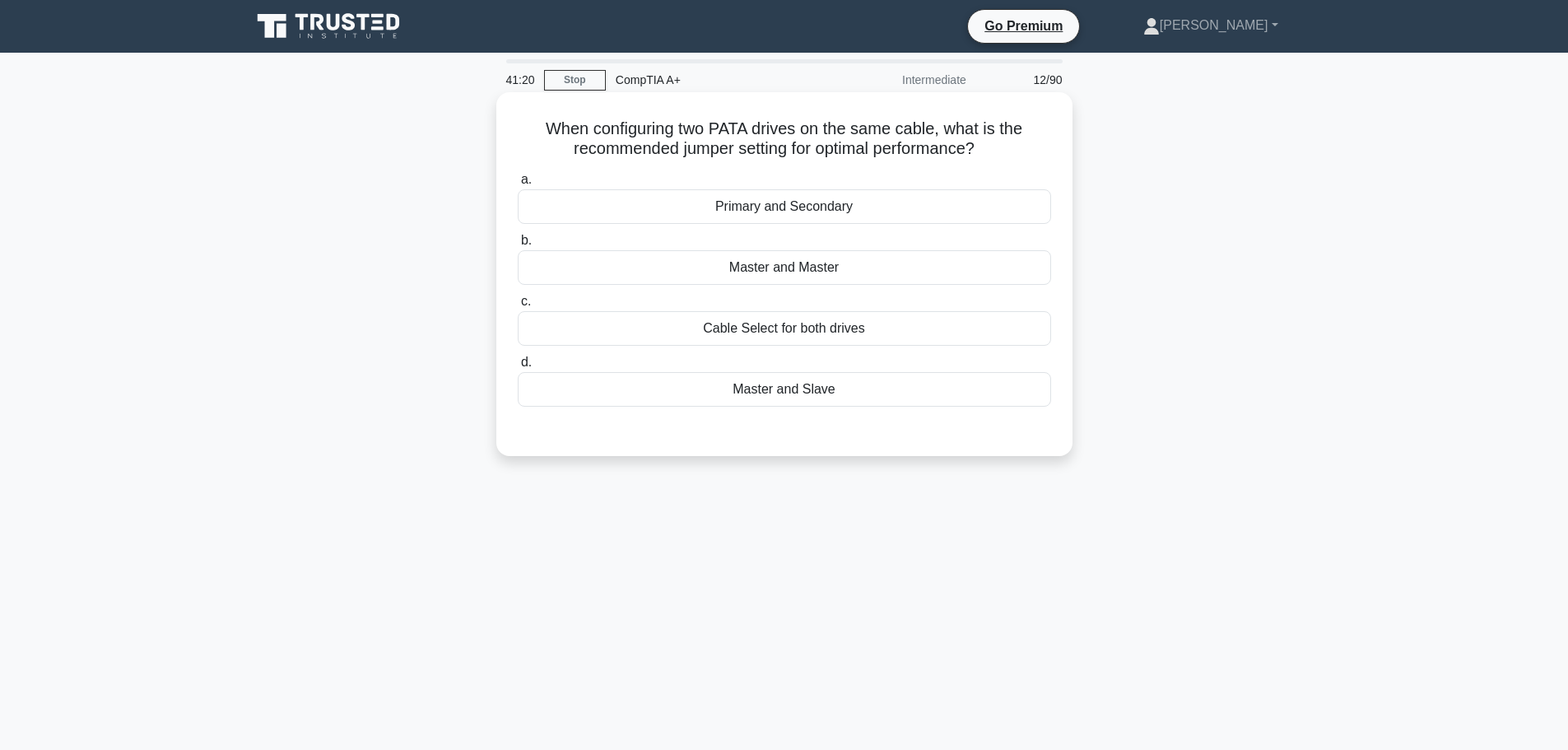
click at [764, 383] on div "Master and Slave" at bounding box center [784, 389] width 533 height 35
click at [518, 368] on input "d. Master and Slave" at bounding box center [518, 363] width 0 height 11
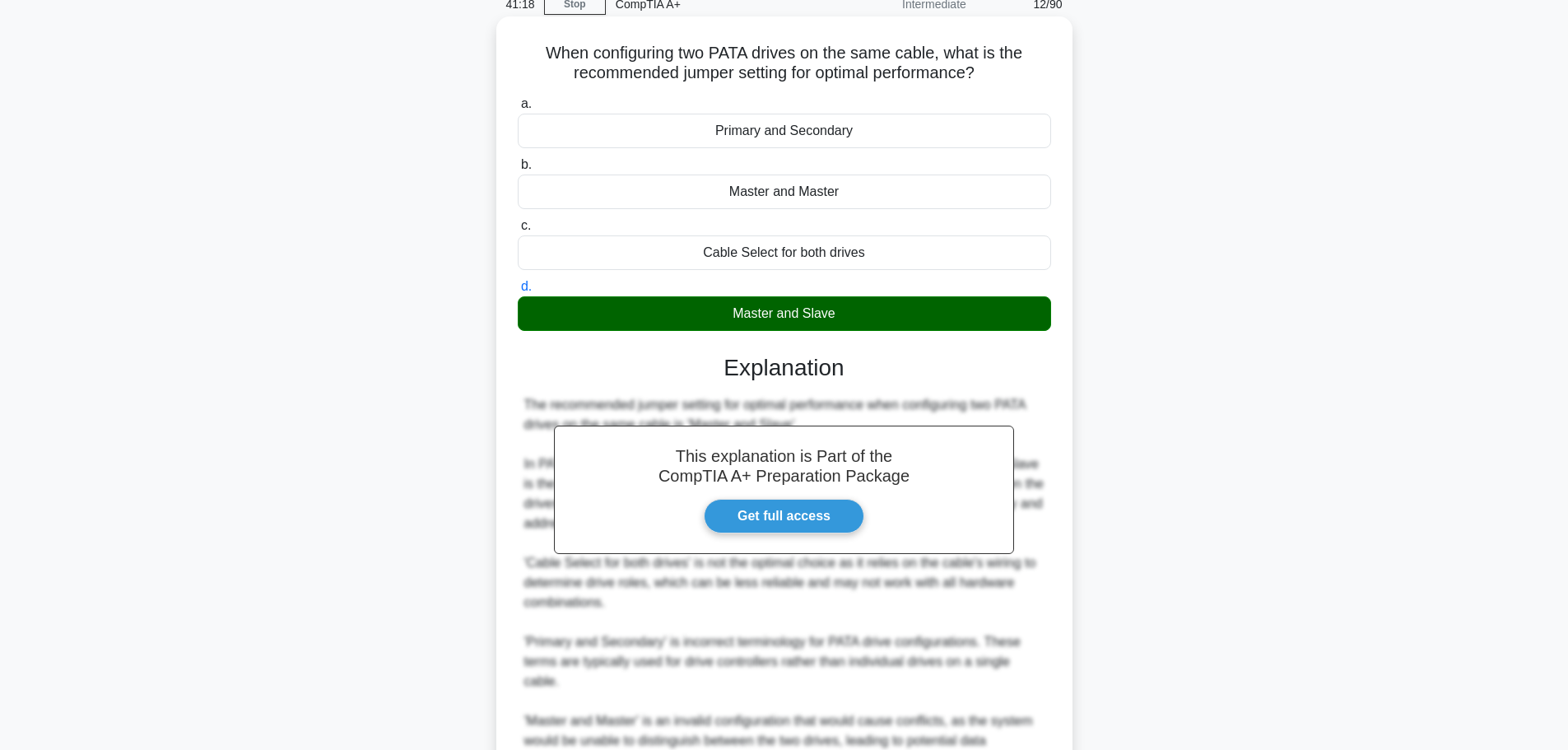
scroll to position [305, 0]
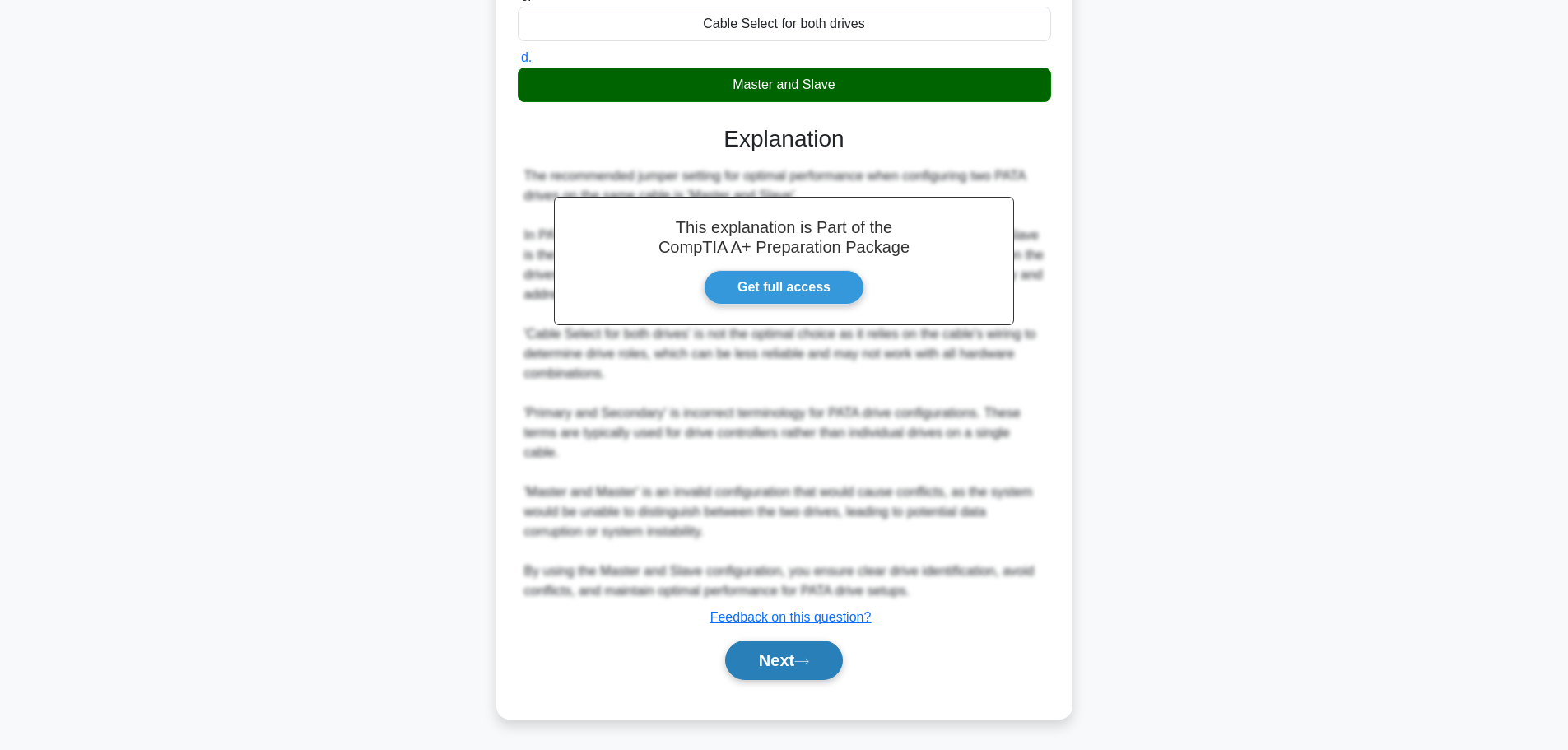
click at [788, 661] on button "Next" at bounding box center [784, 660] width 118 height 40
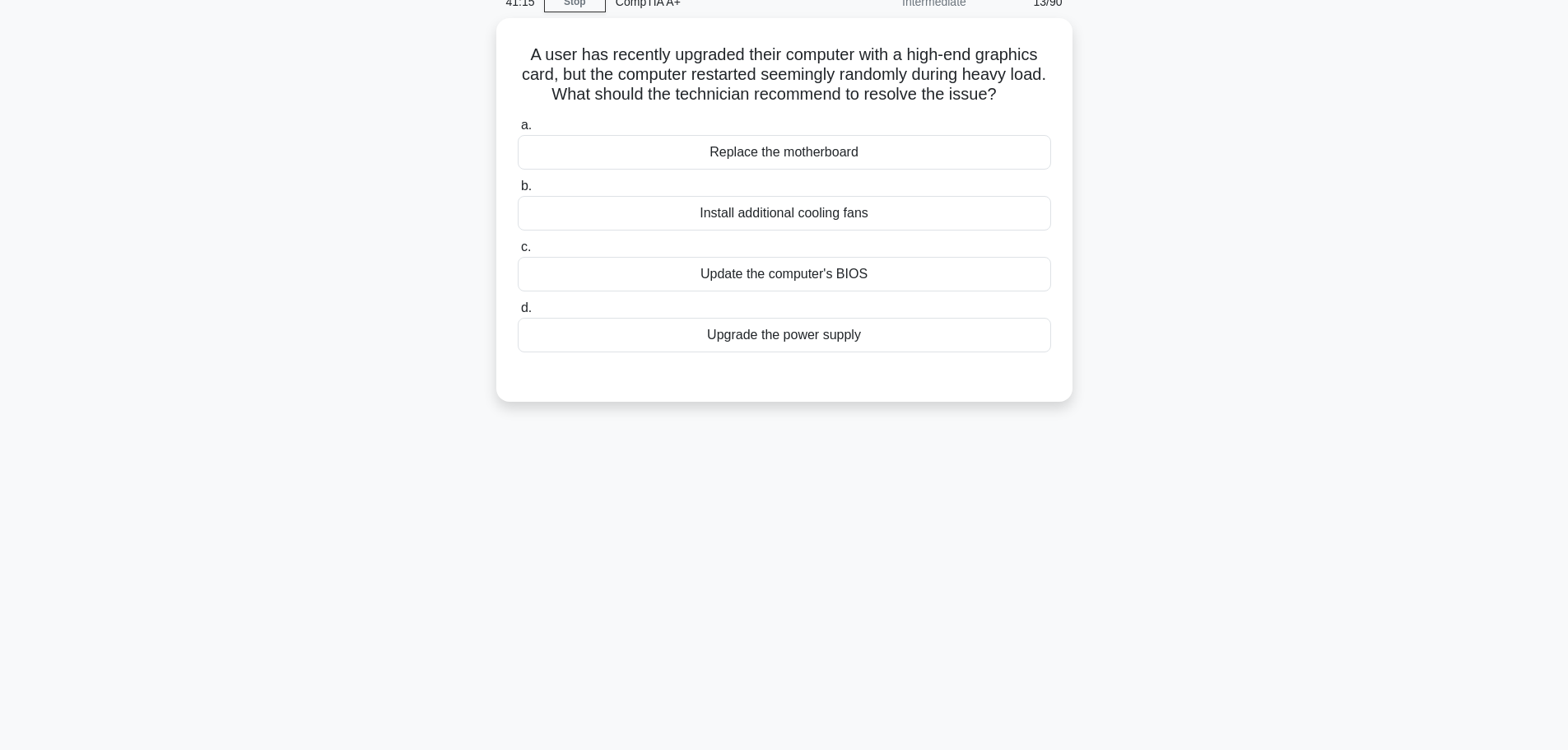
scroll to position [0, 0]
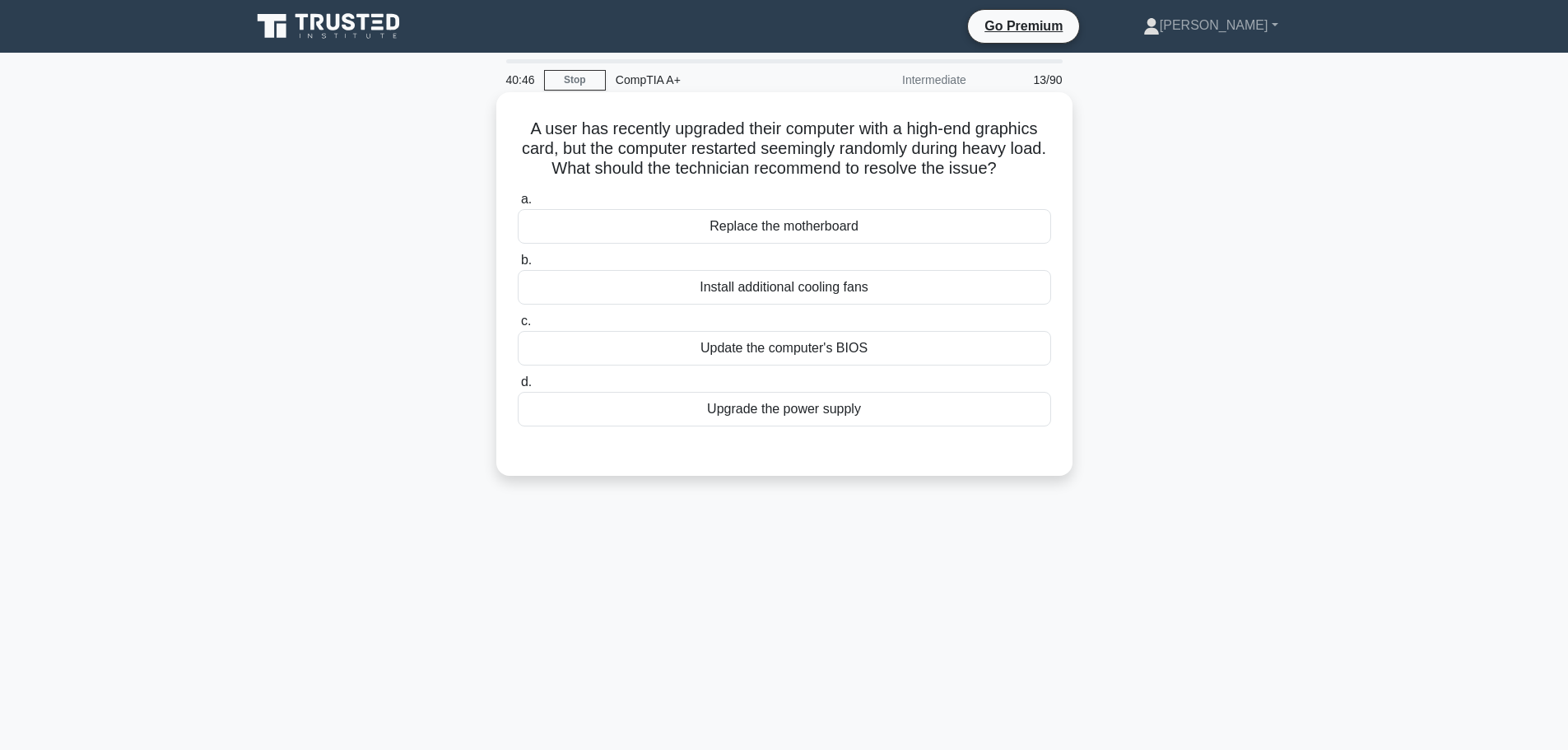
click at [804, 284] on div "Install additional cooling fans" at bounding box center [784, 287] width 533 height 35
click at [518, 265] on input "b. Install additional cooling fans" at bounding box center [518, 261] width 0 height 11
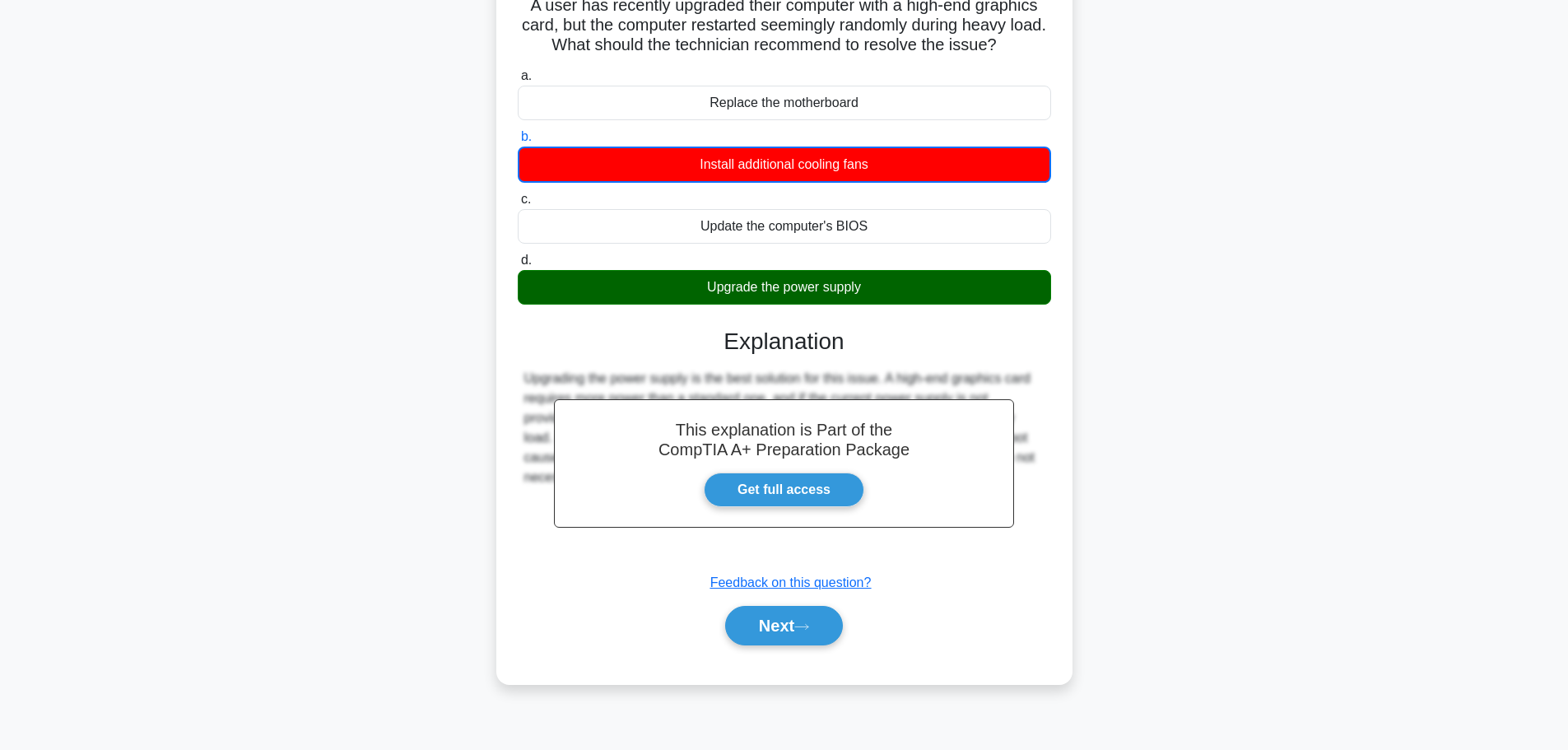
scroll to position [139, 0]
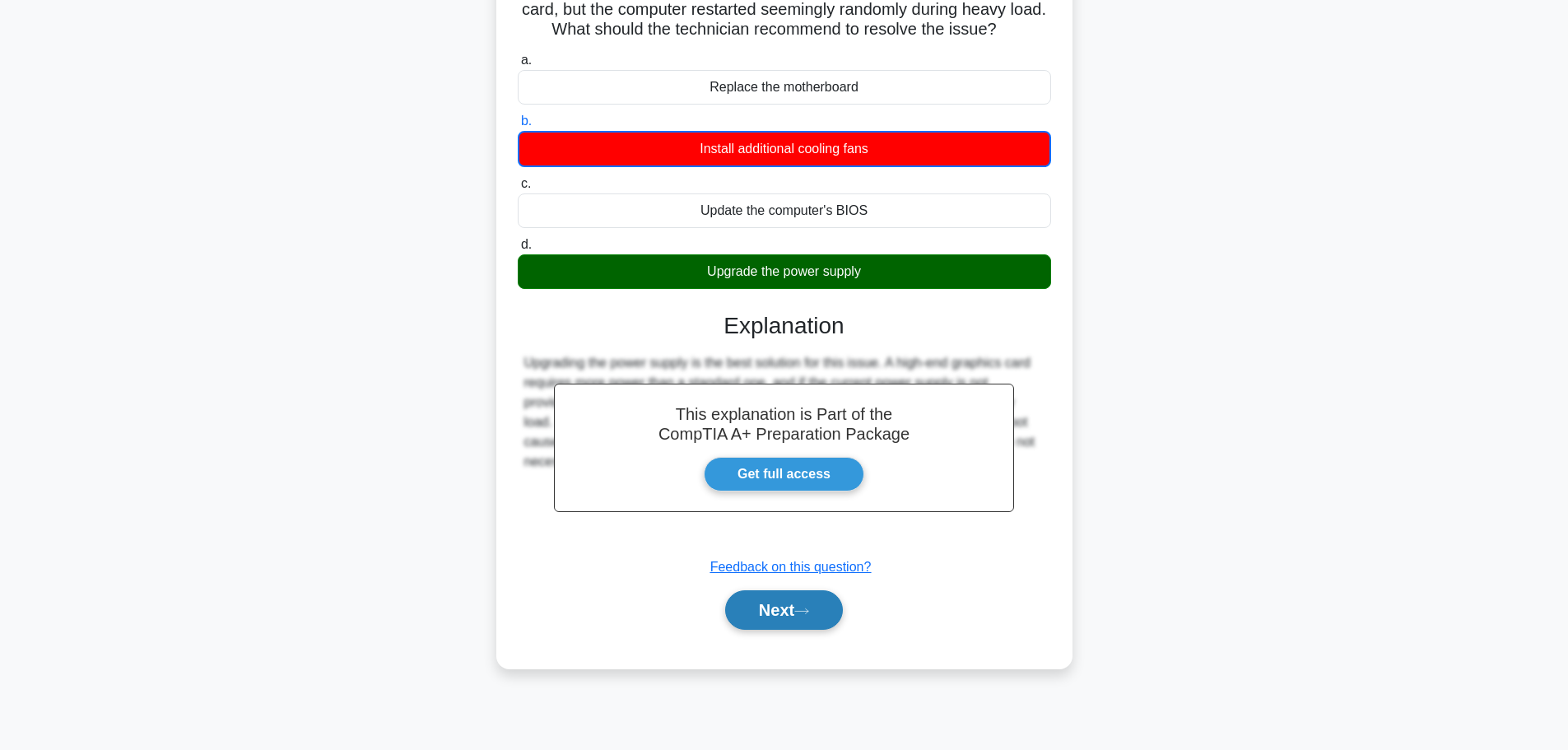
click at [769, 618] on button "Next" at bounding box center [784, 610] width 118 height 40
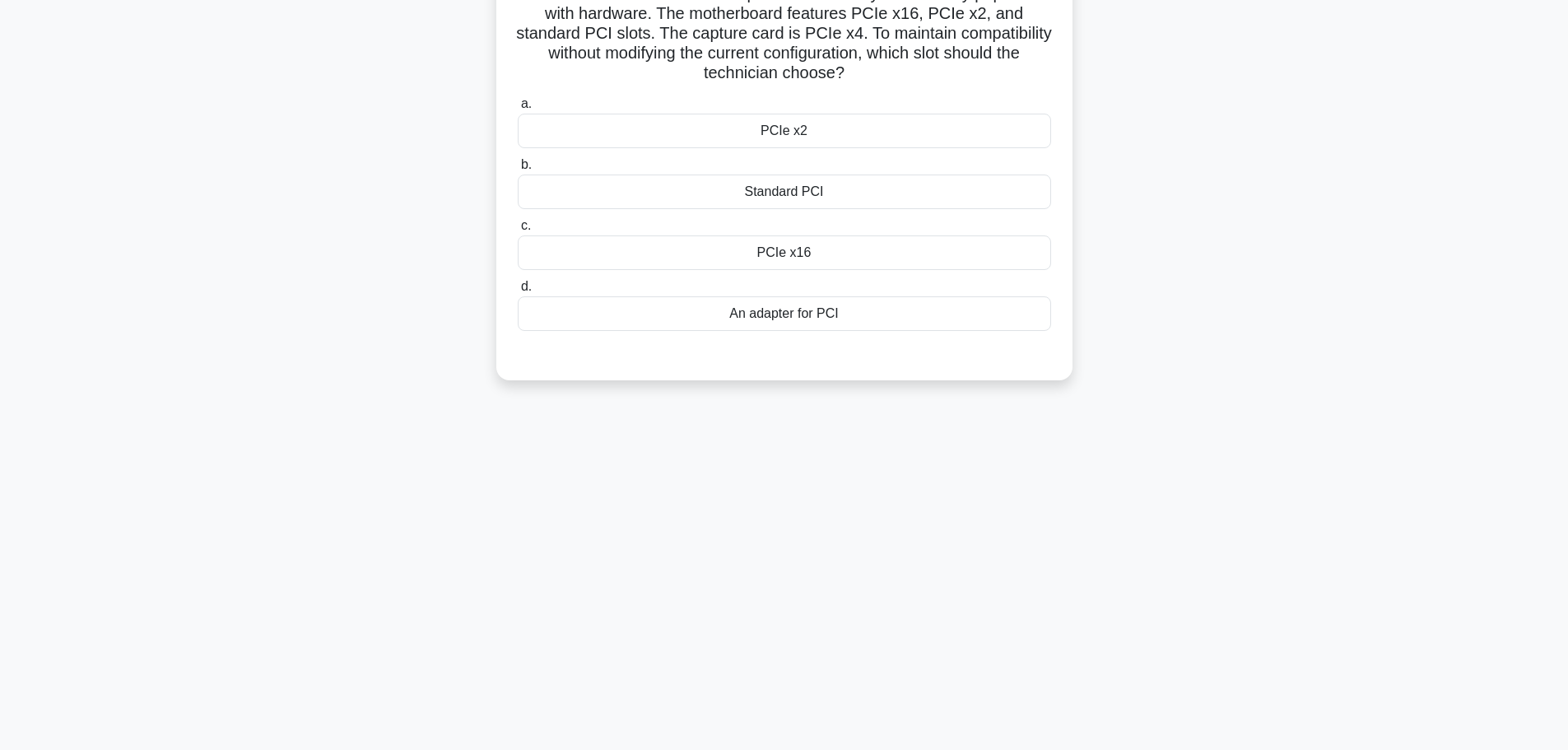
scroll to position [0, 0]
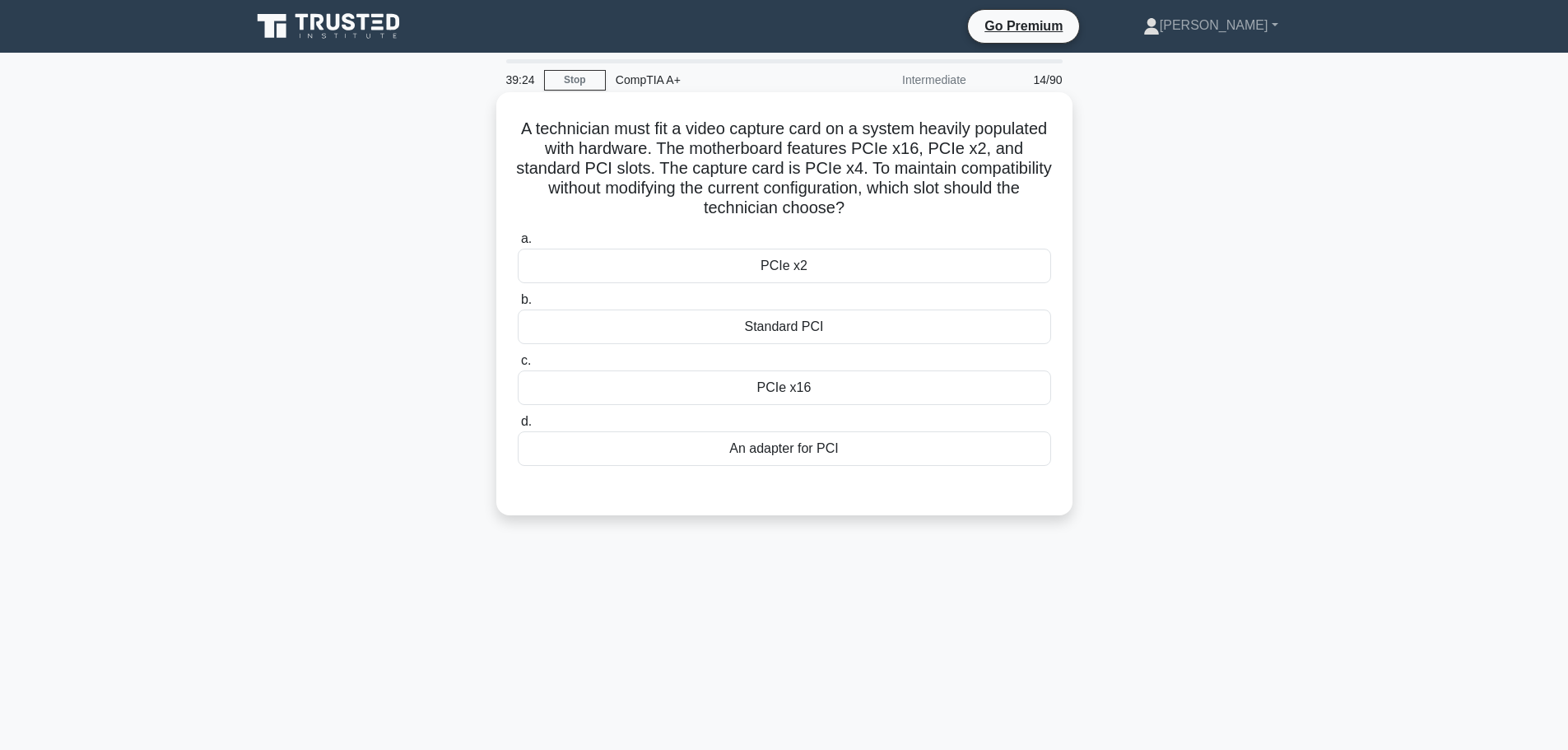
click at [789, 389] on div "PCIe x16" at bounding box center [784, 388] width 533 height 35
click at [518, 367] on input "c. PCIe x16" at bounding box center [518, 361] width 0 height 11
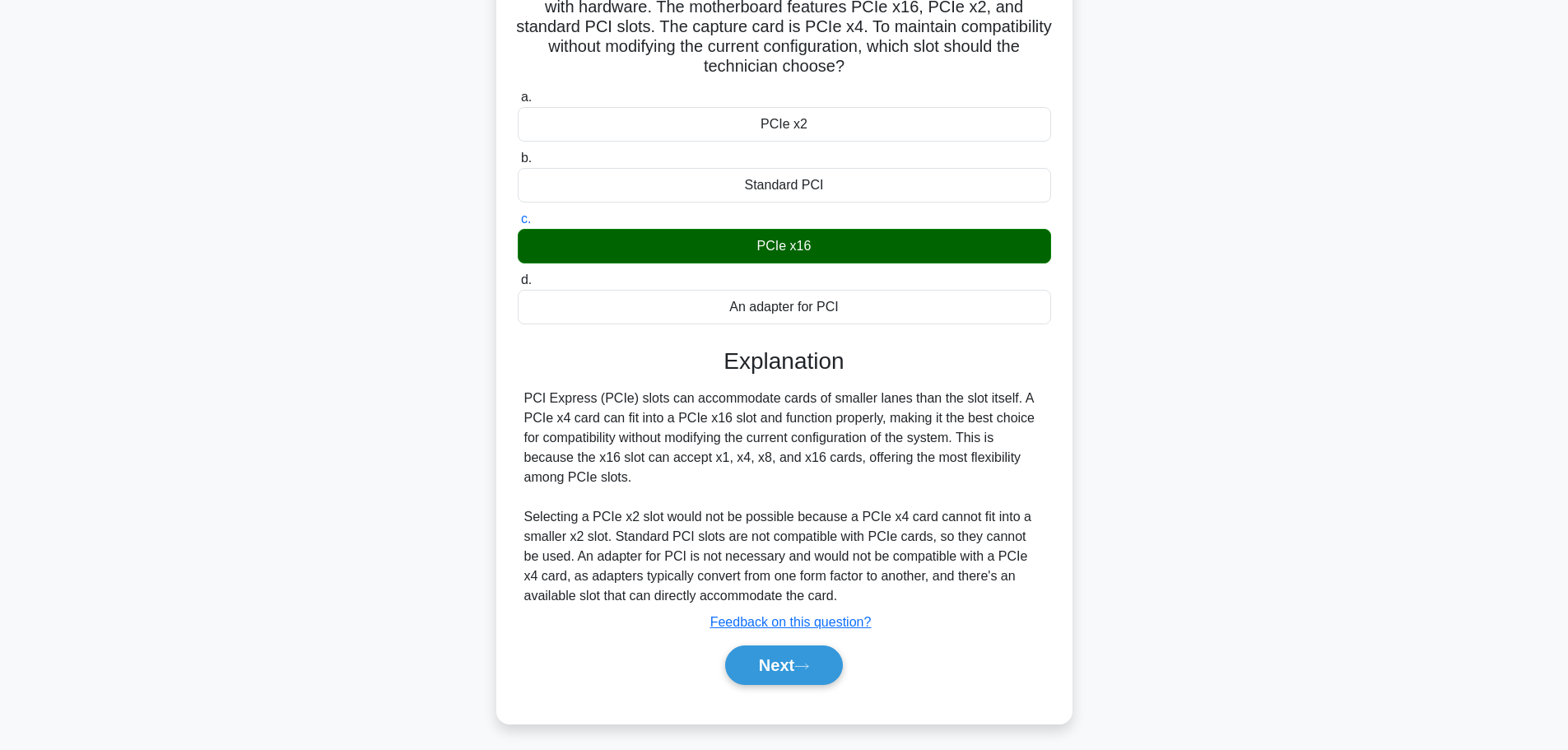
scroll to position [148, 0]
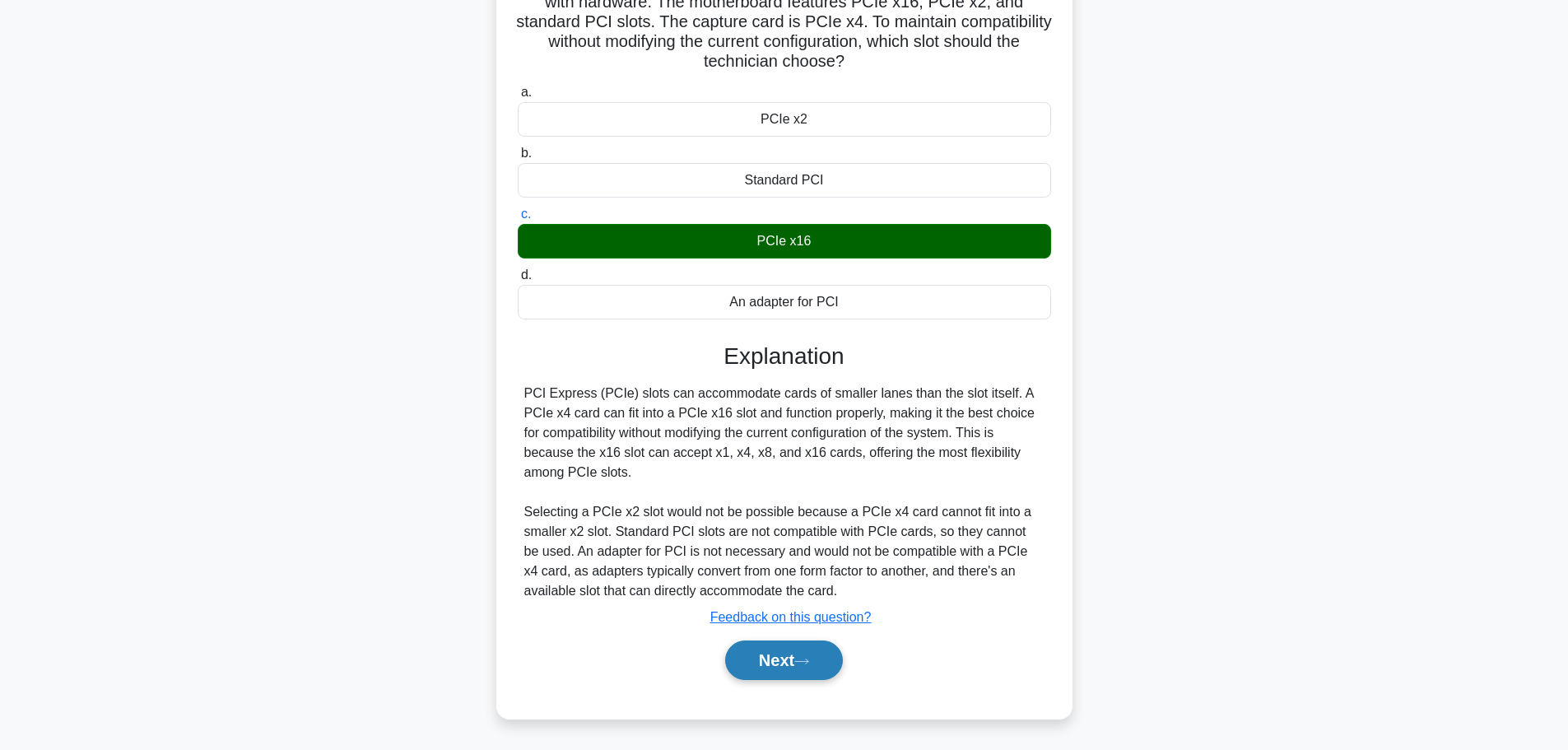
click at [774, 659] on button "Next" at bounding box center [784, 660] width 118 height 40
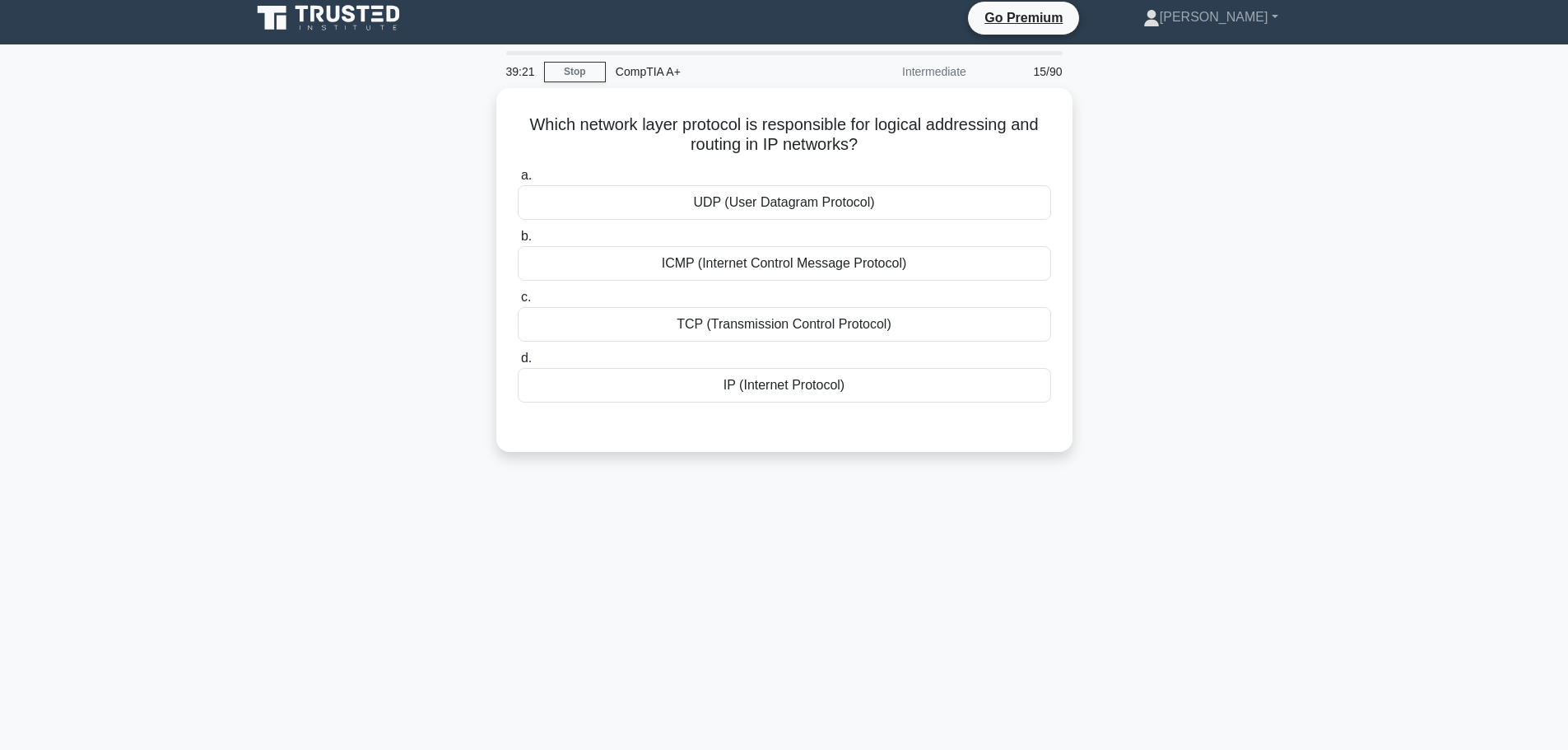
scroll to position [0, 0]
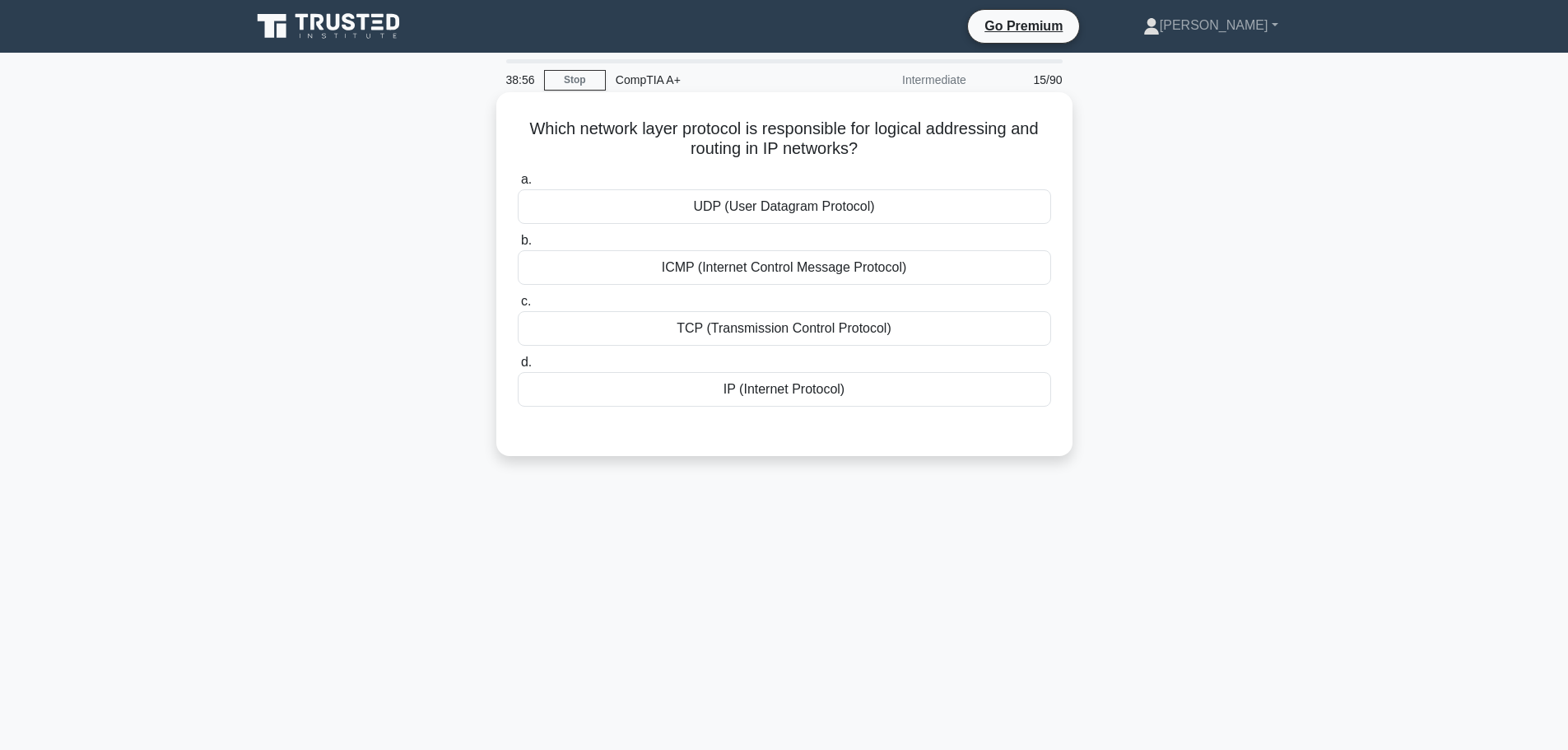
click at [790, 392] on div "IP (Internet Protocol)" at bounding box center [784, 389] width 533 height 35
click at [518, 368] on input "d. IP (Internet Protocol)" at bounding box center [518, 363] width 0 height 11
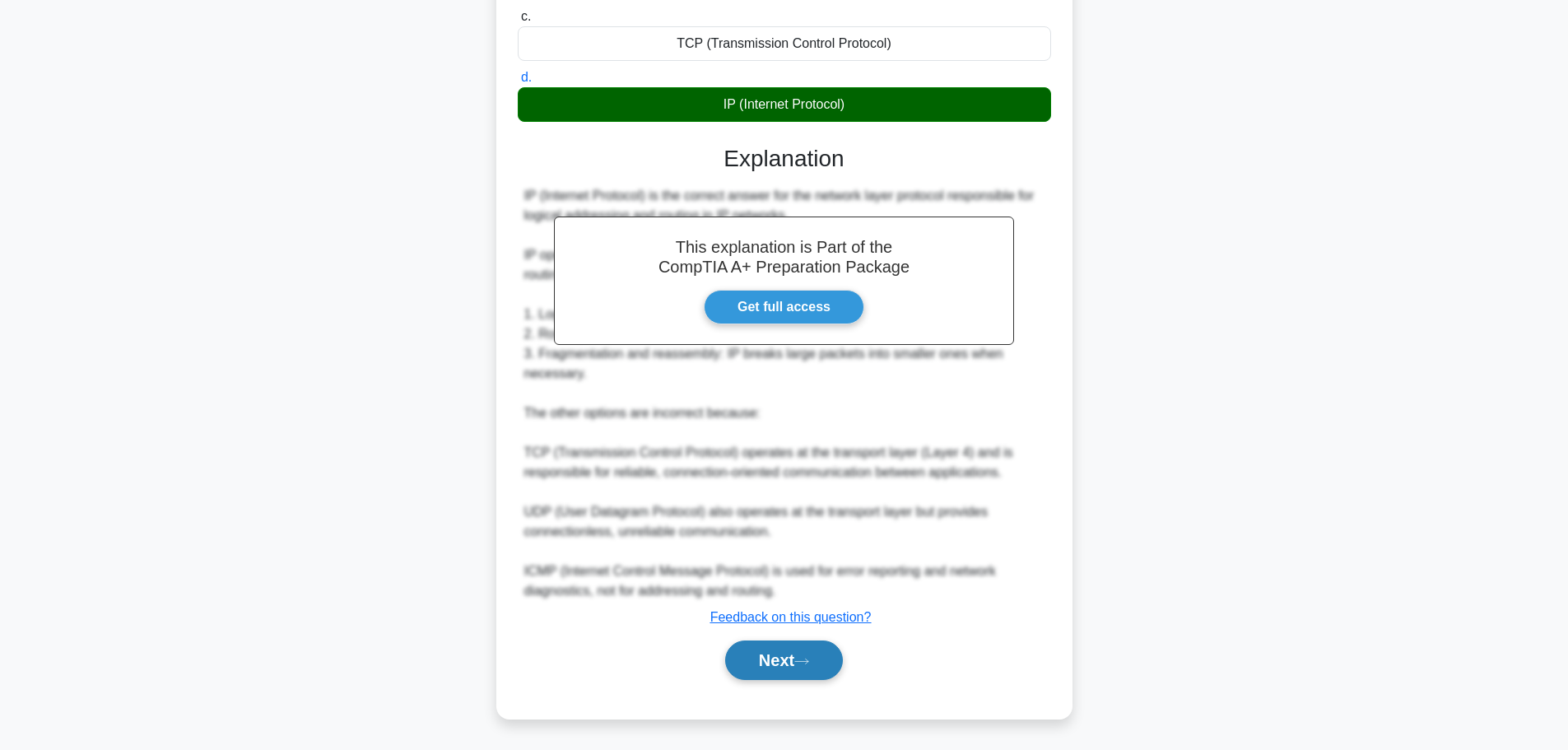
click at [770, 658] on button "Next" at bounding box center [784, 660] width 118 height 40
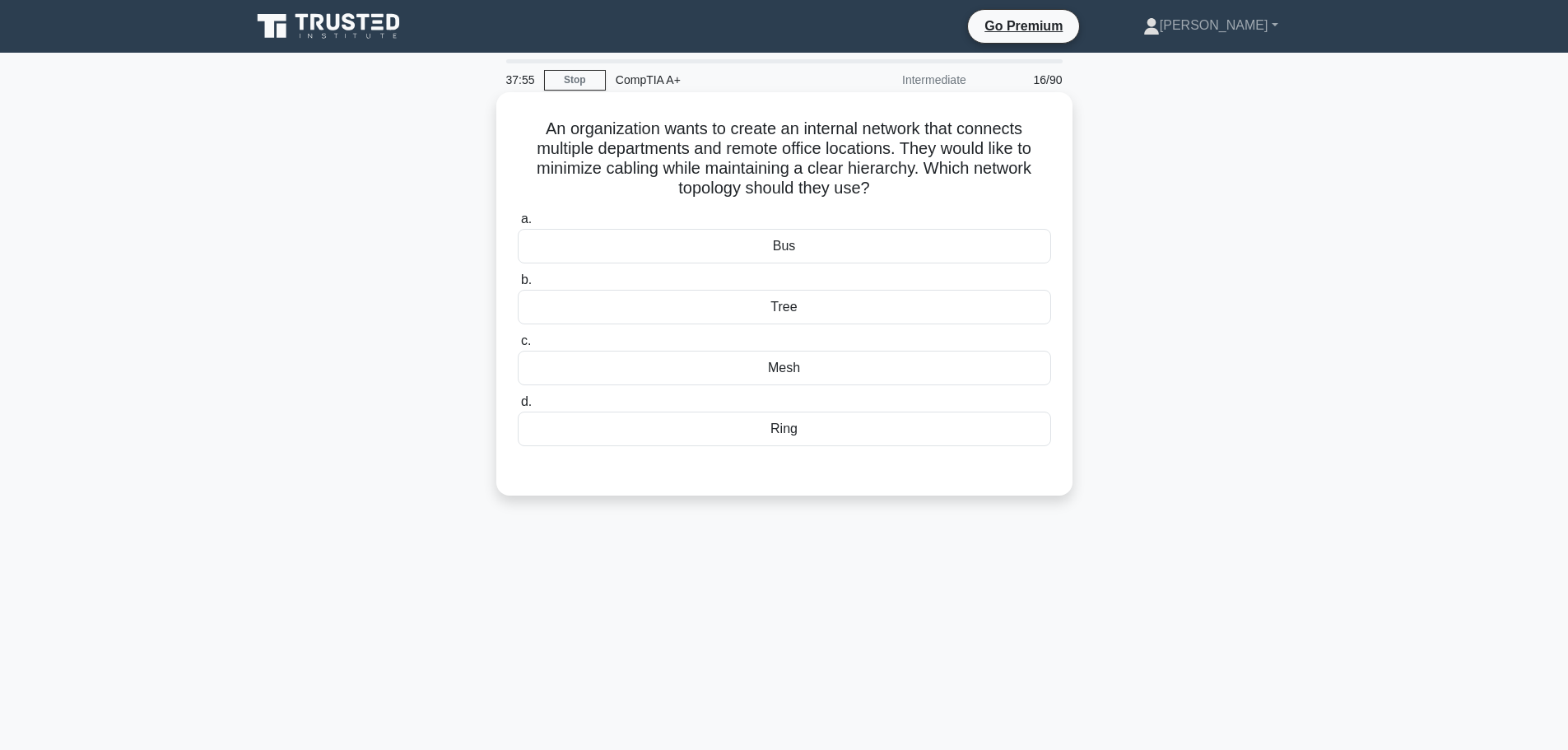
click at [804, 308] on div "Tree" at bounding box center [784, 307] width 533 height 35
click at [518, 285] on input "b. Tree" at bounding box center [518, 280] width 0 height 11
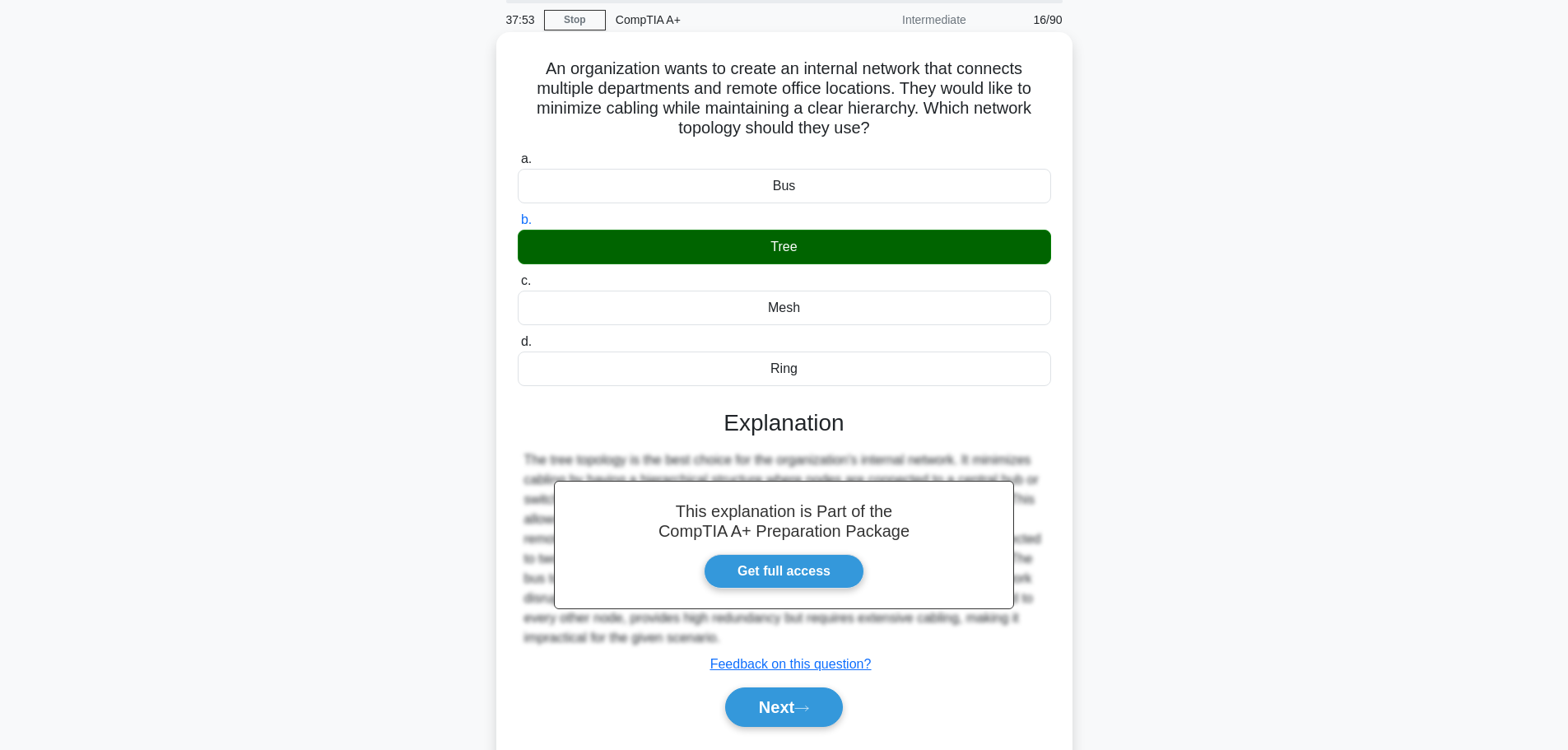
scroll to position [139, 0]
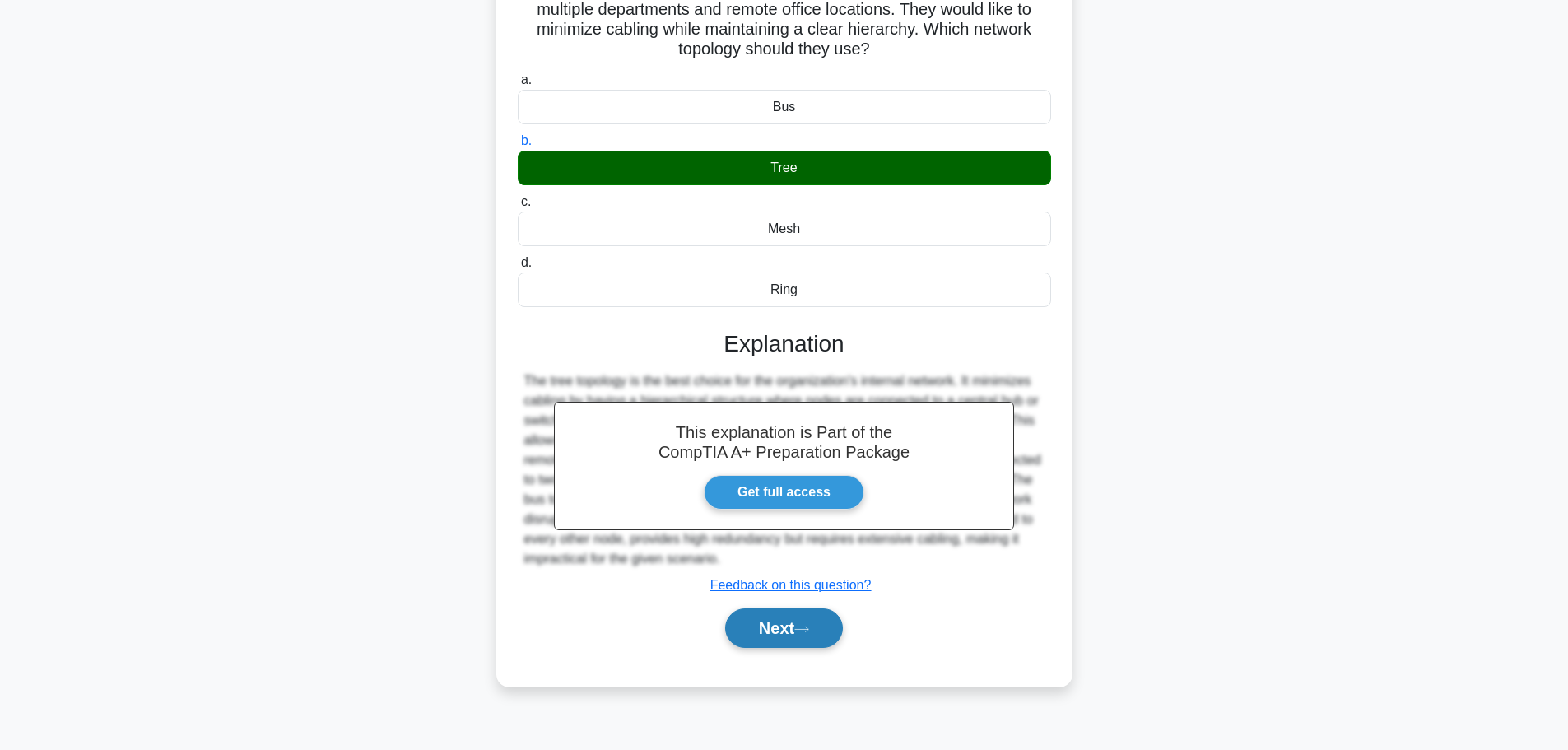
click at [787, 620] on button "Next" at bounding box center [784, 628] width 118 height 40
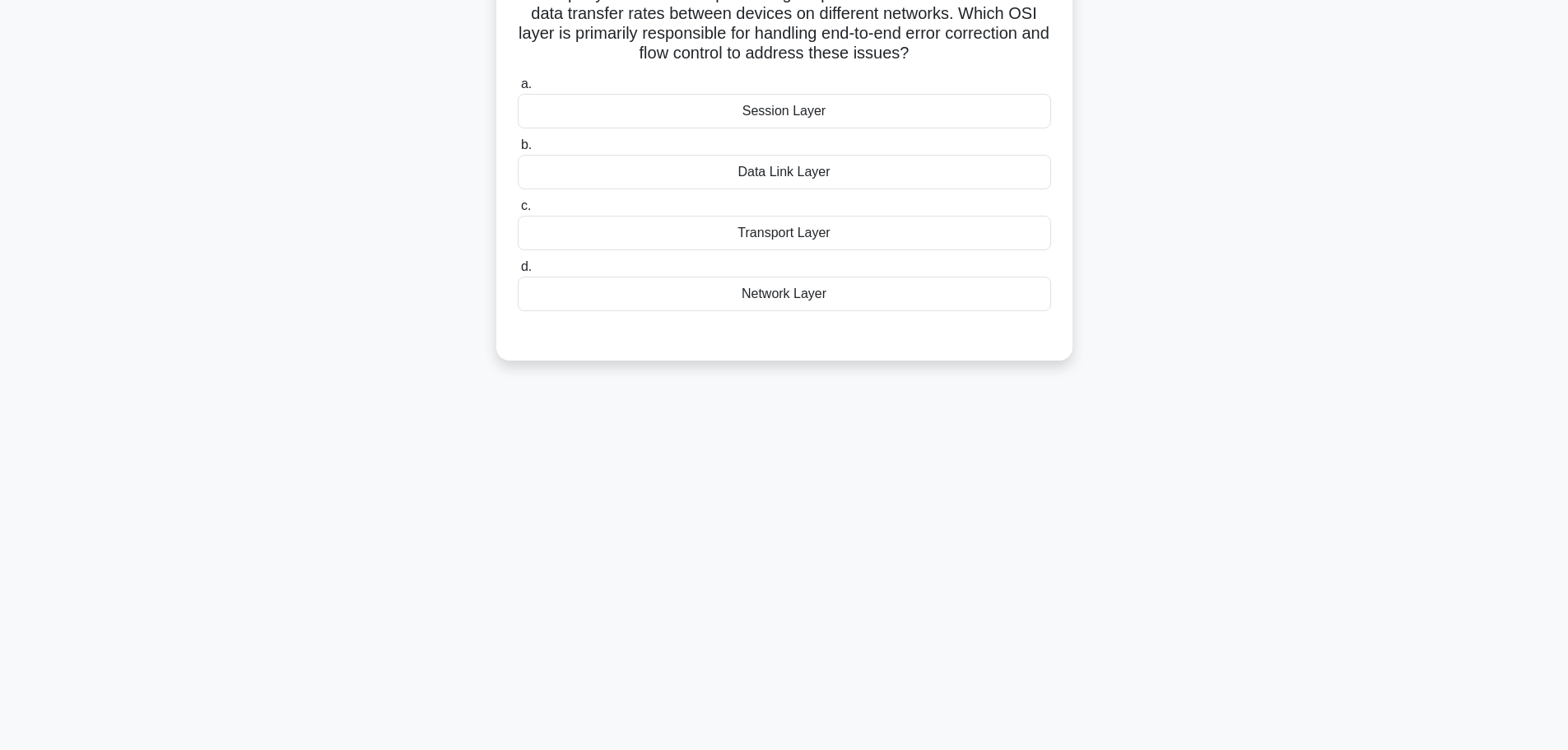
scroll to position [56, 0]
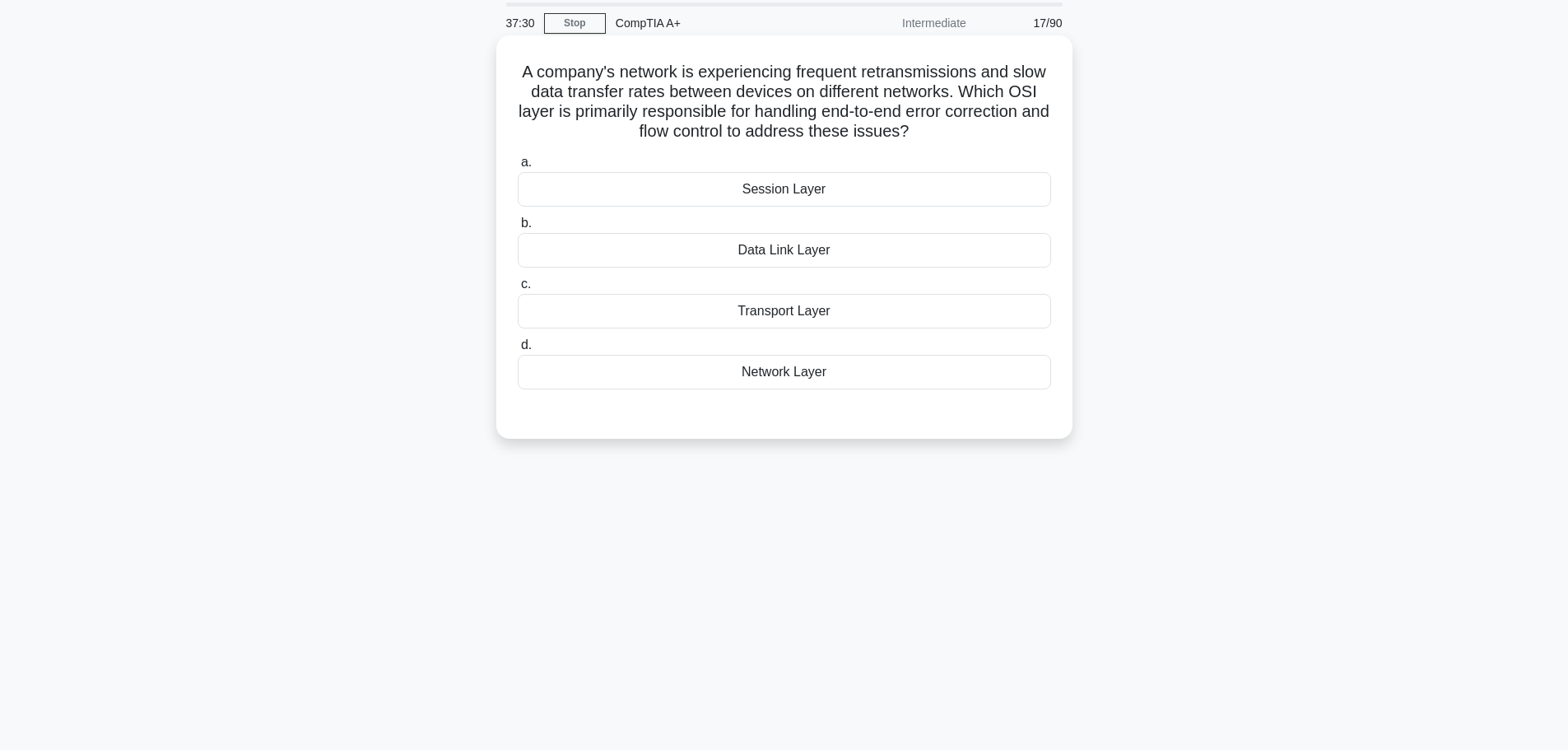
click at [789, 311] on div "Transport Layer" at bounding box center [784, 311] width 533 height 35
click at [518, 290] on input "c. Transport Layer" at bounding box center [518, 284] width 0 height 11
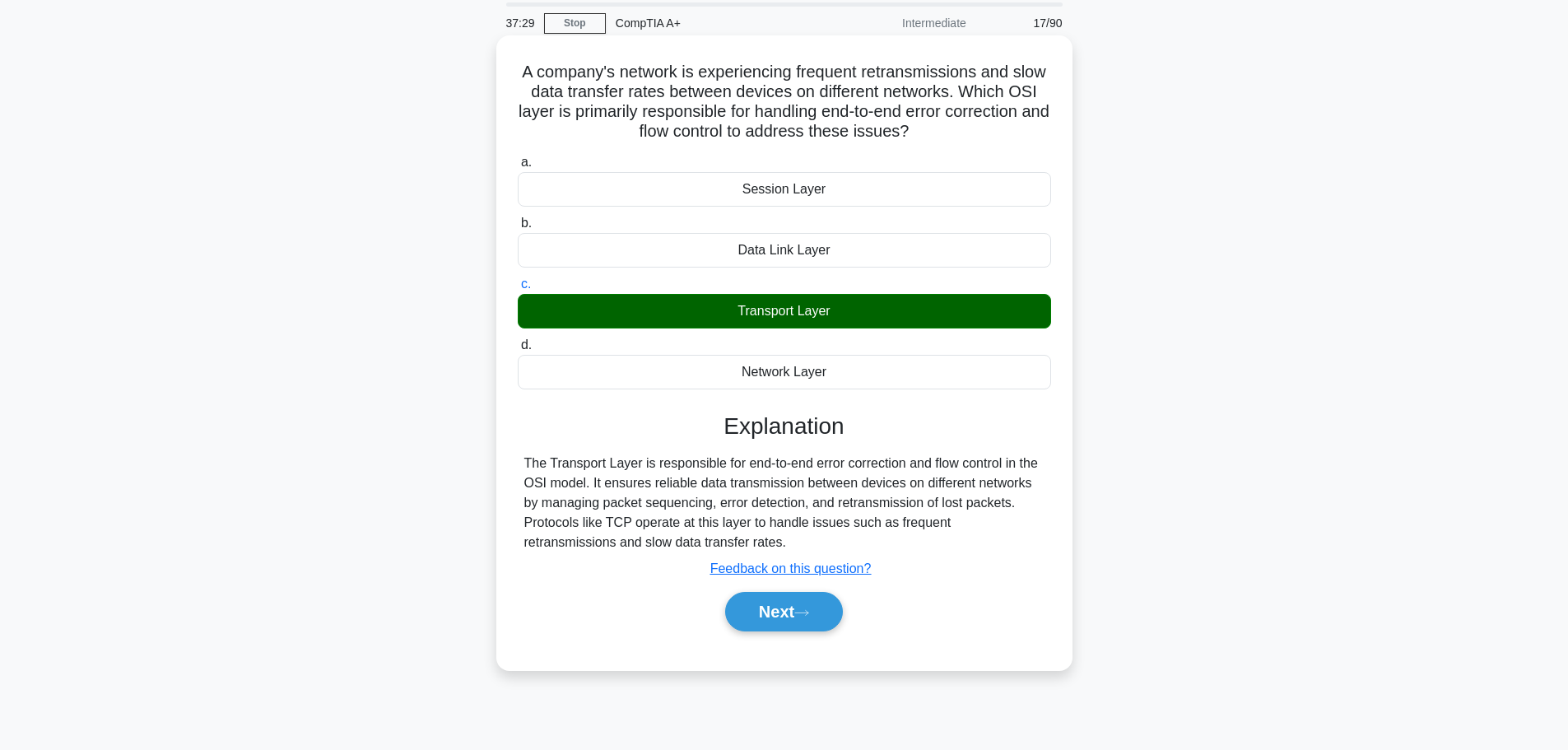
scroll to position [139, 0]
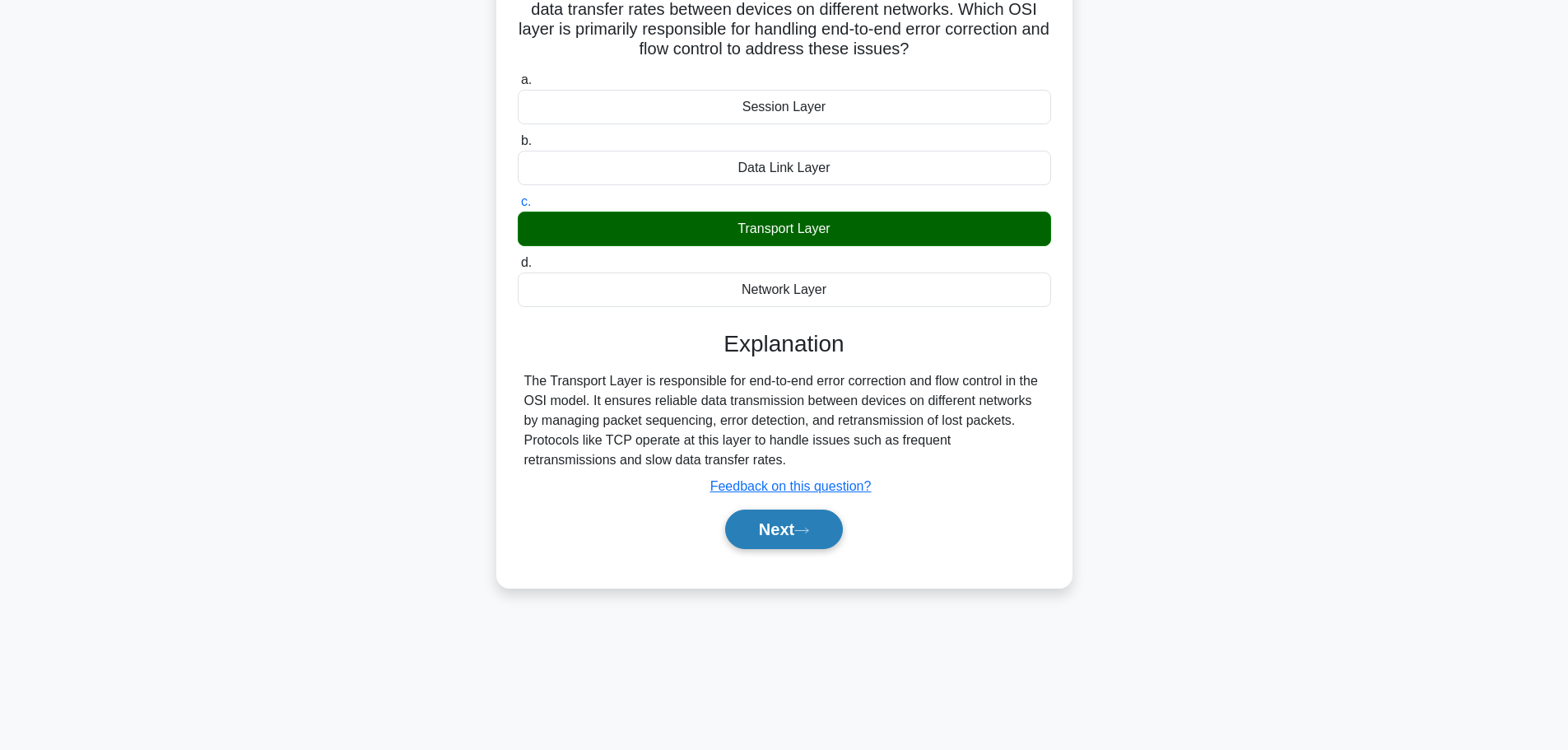
click at [788, 523] on button "Next" at bounding box center [784, 529] width 118 height 40
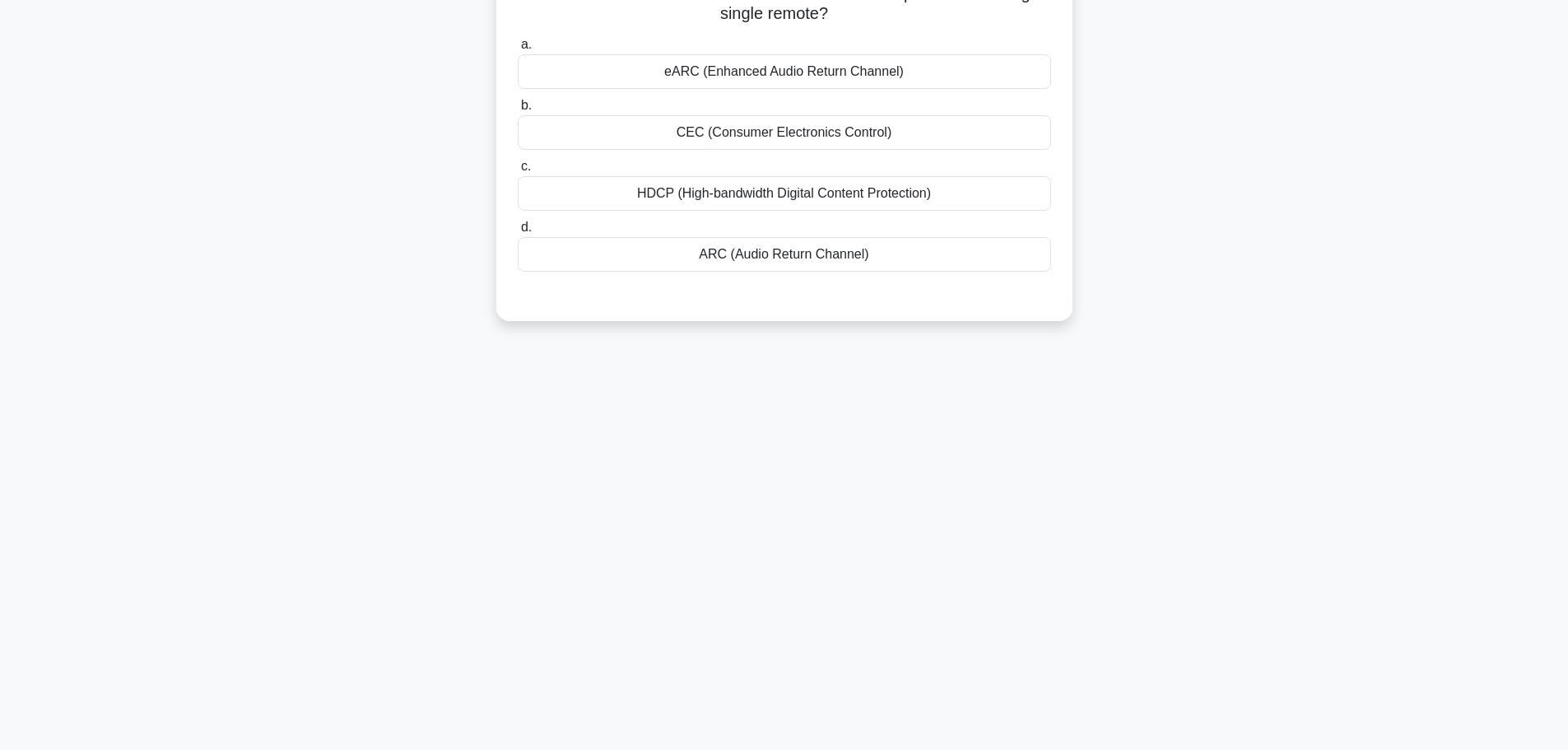
scroll to position [56, 0]
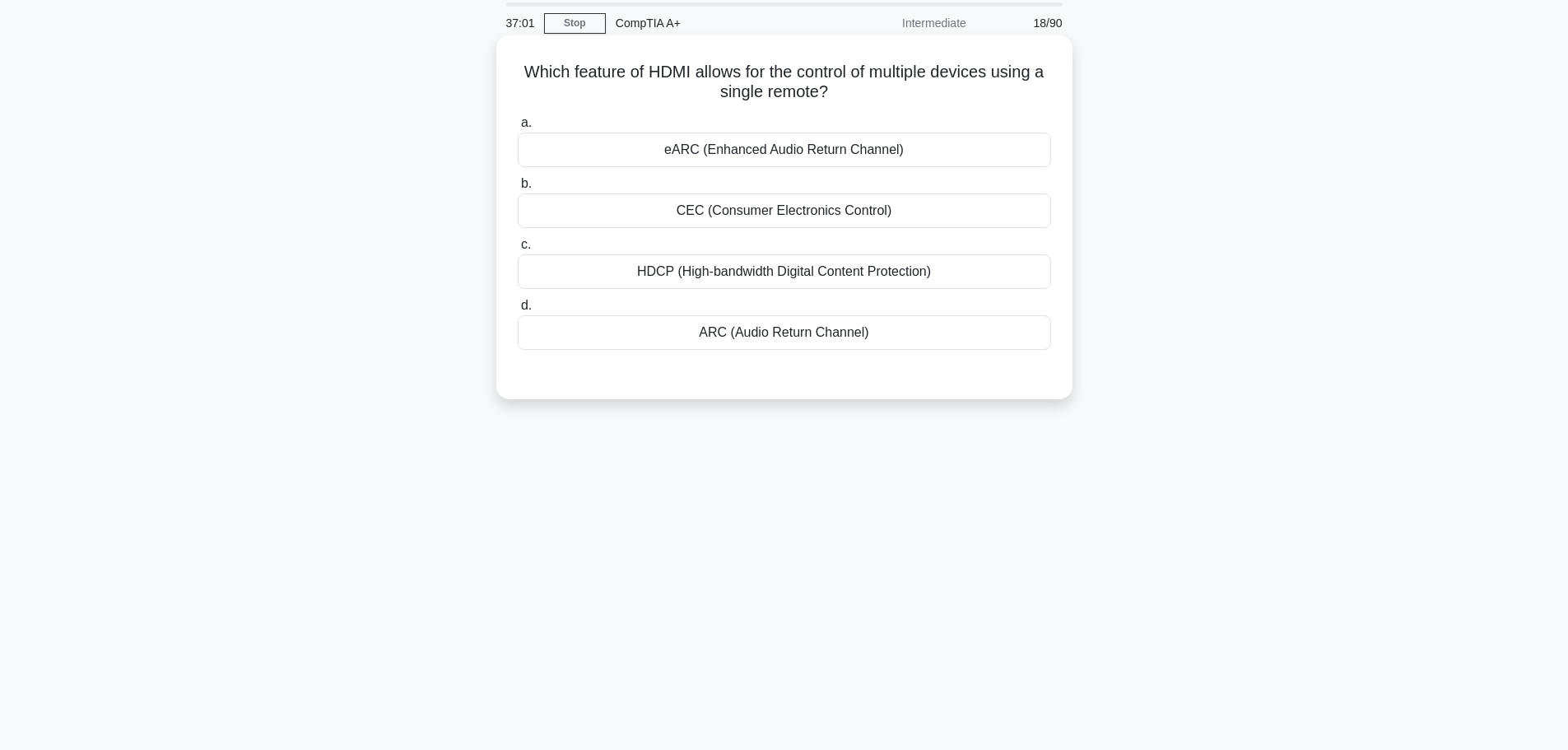
click at [786, 213] on div "CEC (Consumer Electronics Control)" at bounding box center [784, 211] width 533 height 35
click at [518, 189] on input "b. CEC (Consumer Electronics Control)" at bounding box center [518, 183] width 0 height 11
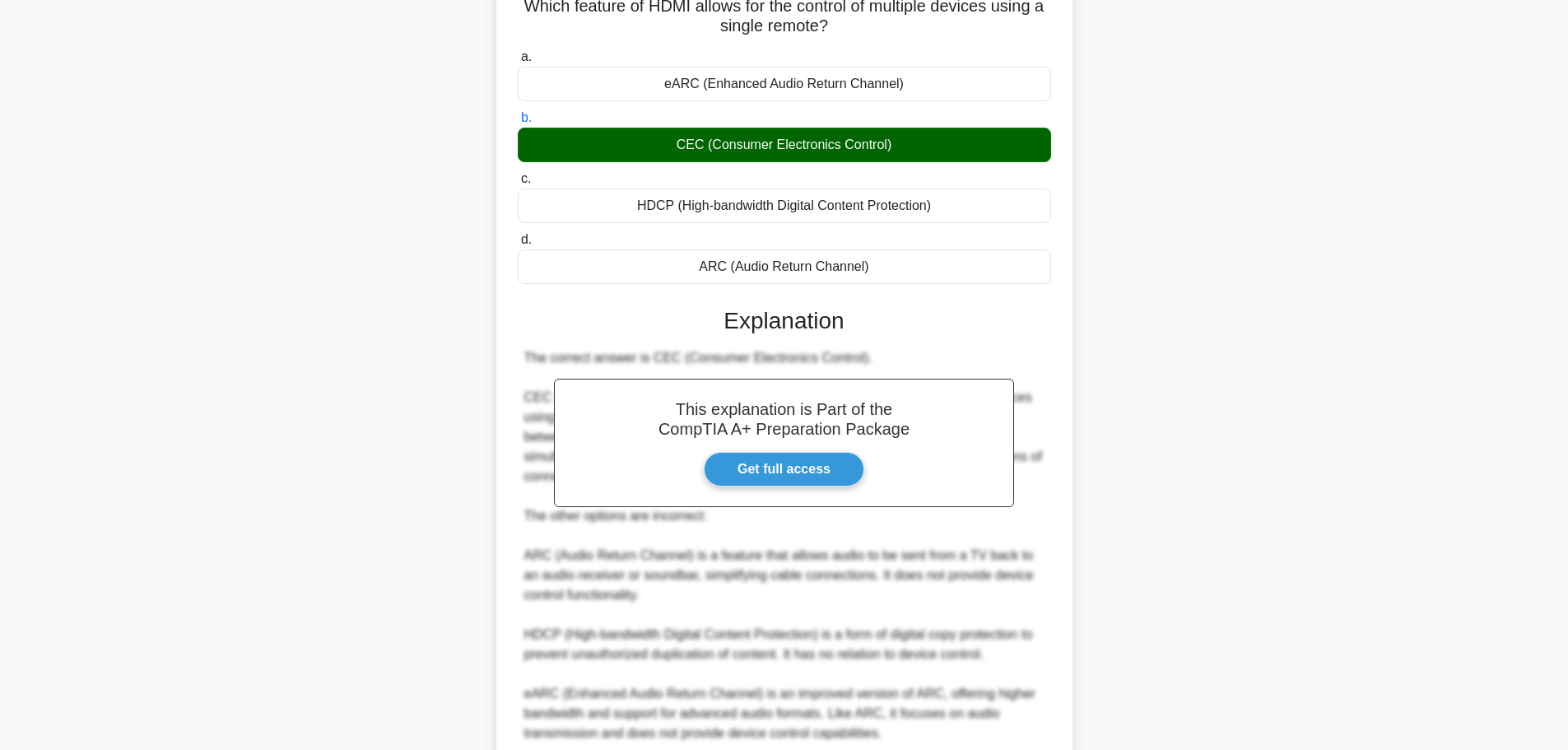
scroll to position [265, 0]
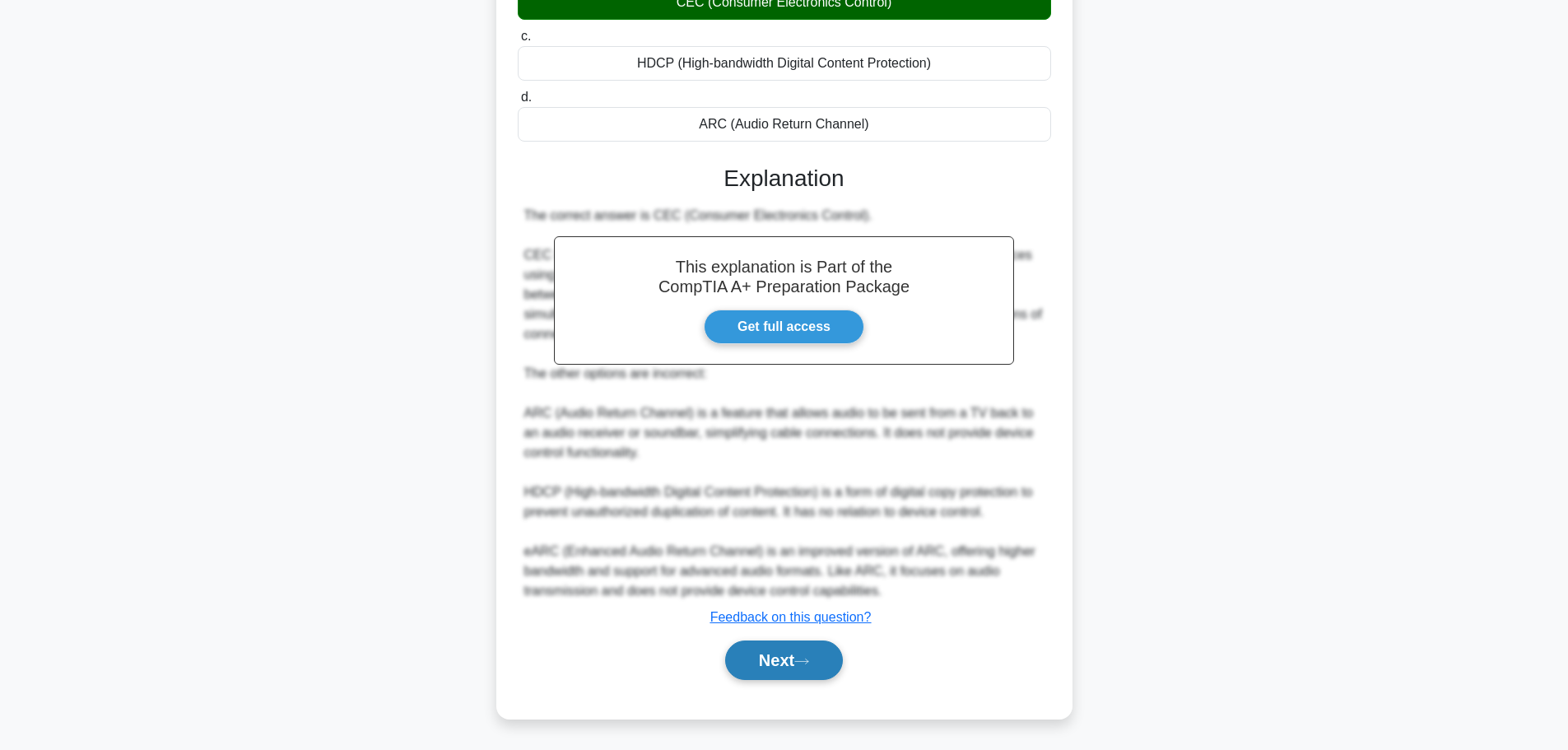
click at [775, 658] on button "Next" at bounding box center [784, 660] width 118 height 40
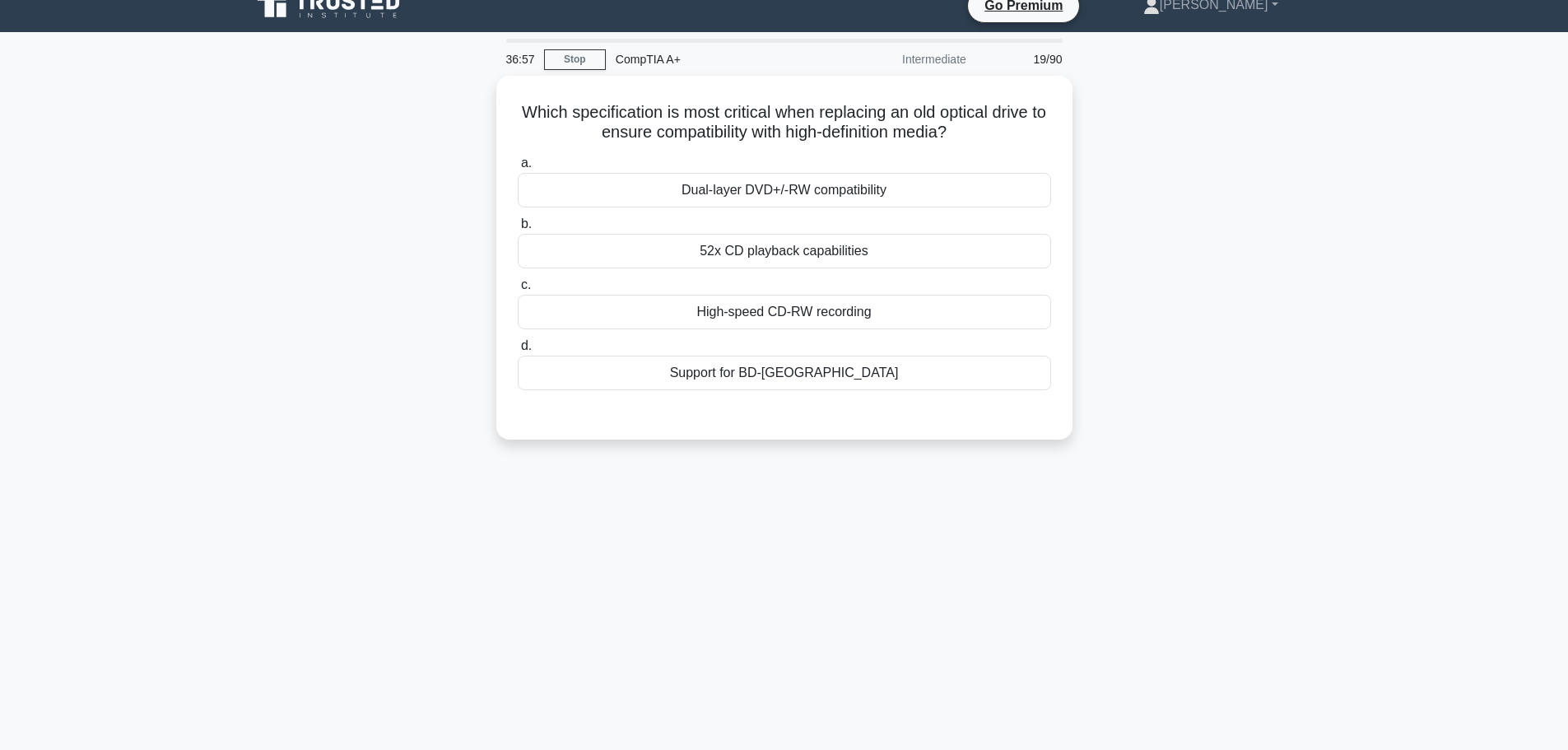
scroll to position [0, 0]
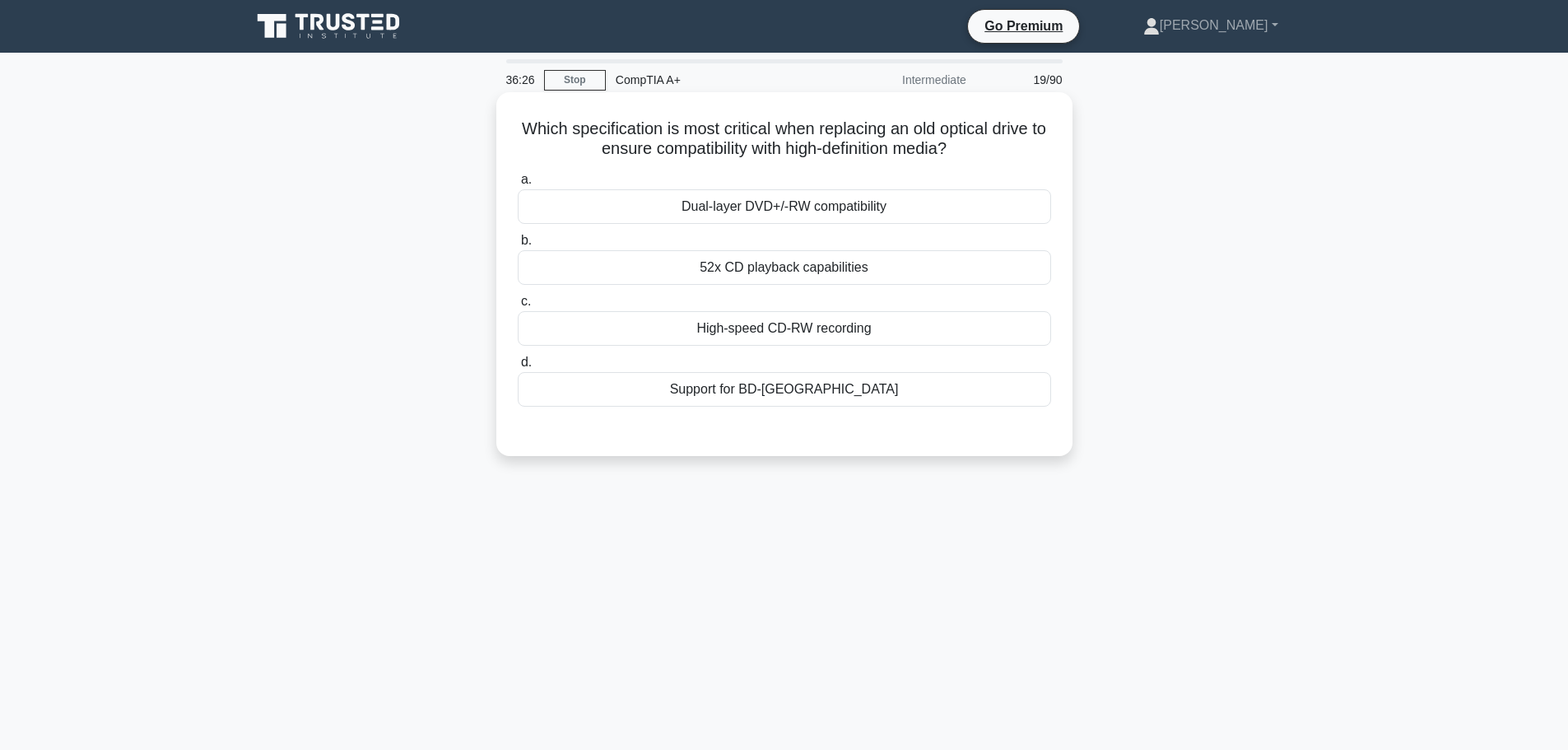
click at [816, 209] on div "Dual-layer DVD+/-RW compatibility" at bounding box center [784, 207] width 533 height 35
click at [518, 185] on input "a. Dual-layer DVD+/-RW compatibility" at bounding box center [518, 179] width 0 height 11
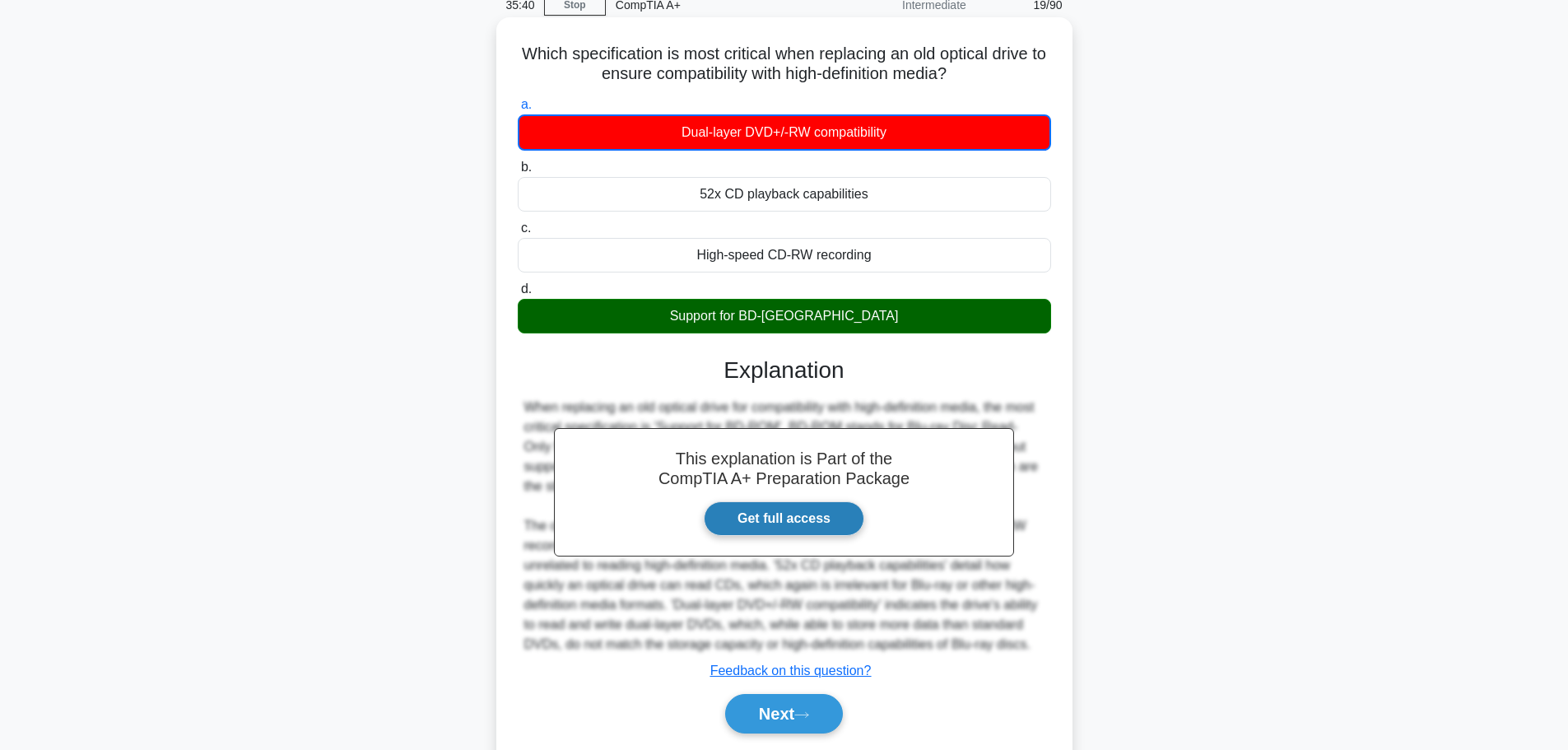
scroll to position [149, 0]
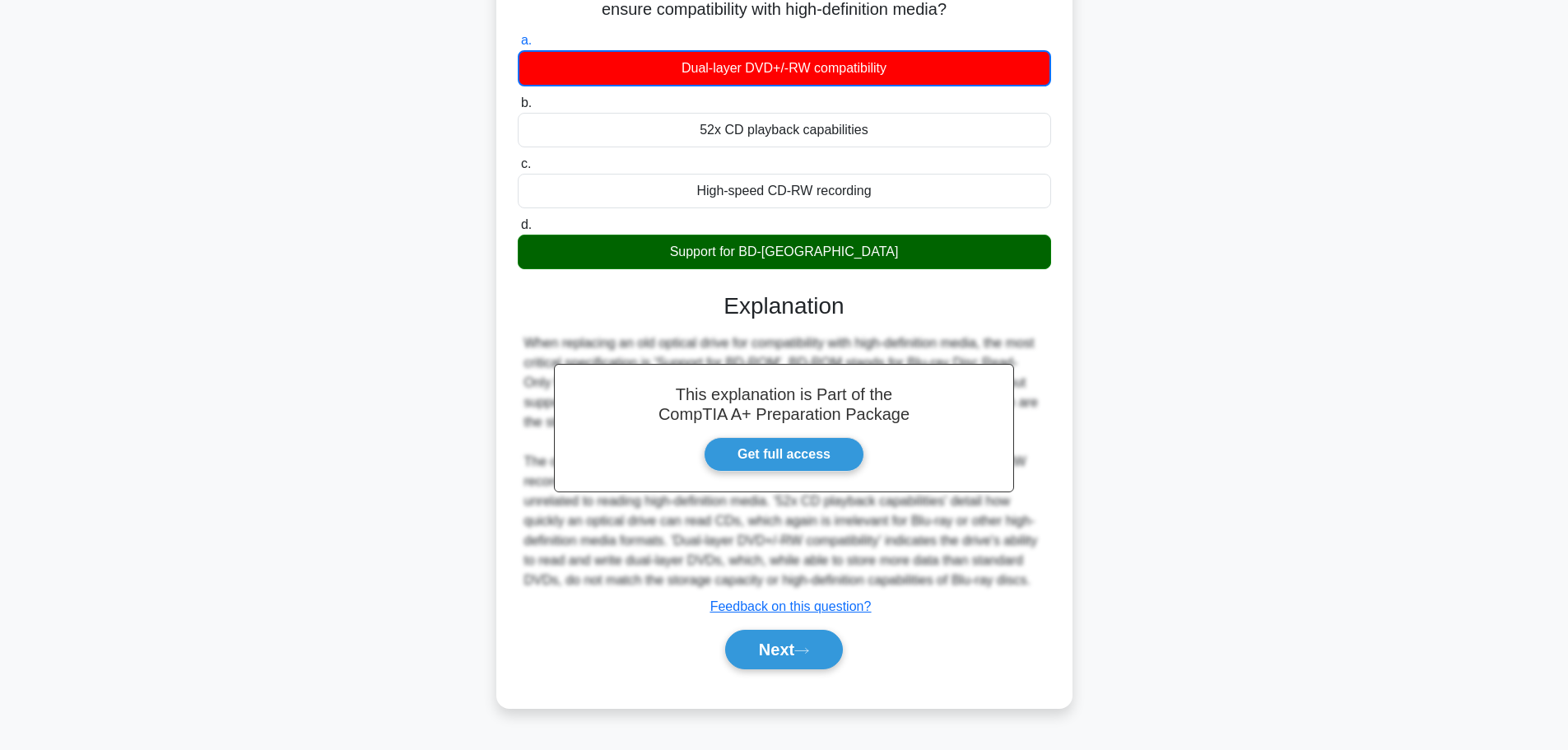
click at [802, 676] on div "Next" at bounding box center [784, 650] width 533 height 53
click at [806, 655] on button "Next" at bounding box center [784, 650] width 118 height 40
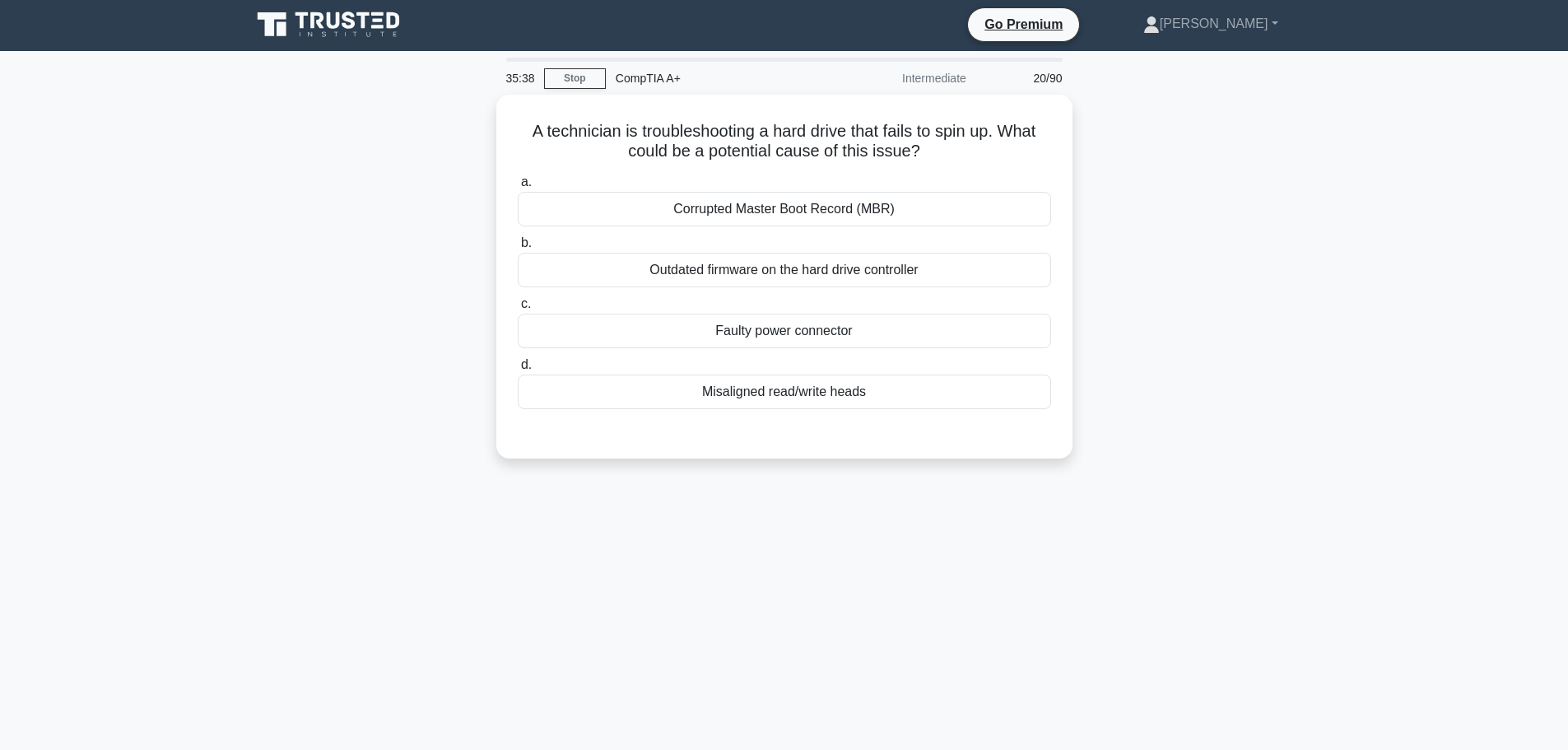
scroll to position [0, 0]
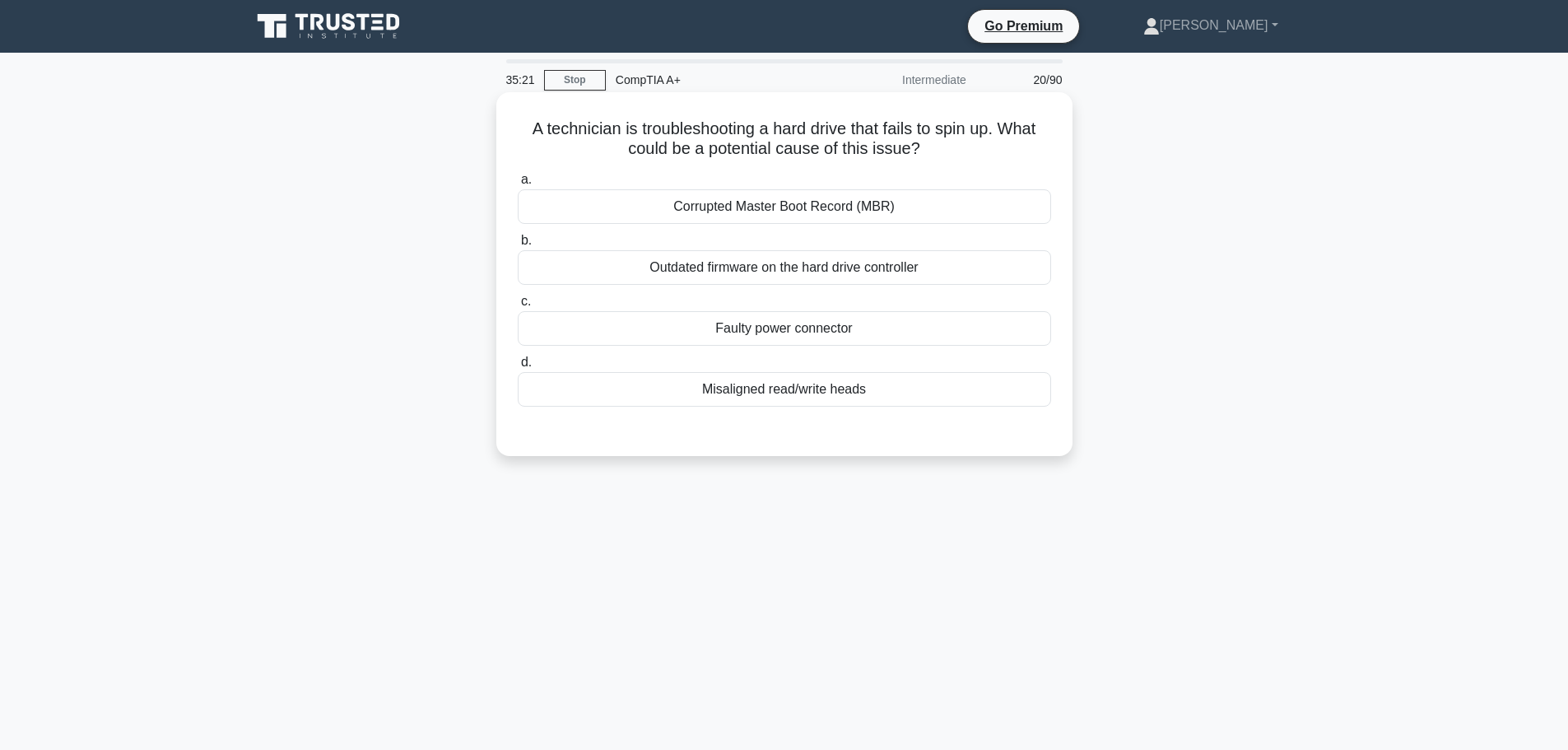
click at [805, 331] on div "Faulty power connector" at bounding box center [784, 329] width 533 height 35
click at [518, 307] on input "c. Faulty power connector" at bounding box center [518, 301] width 0 height 11
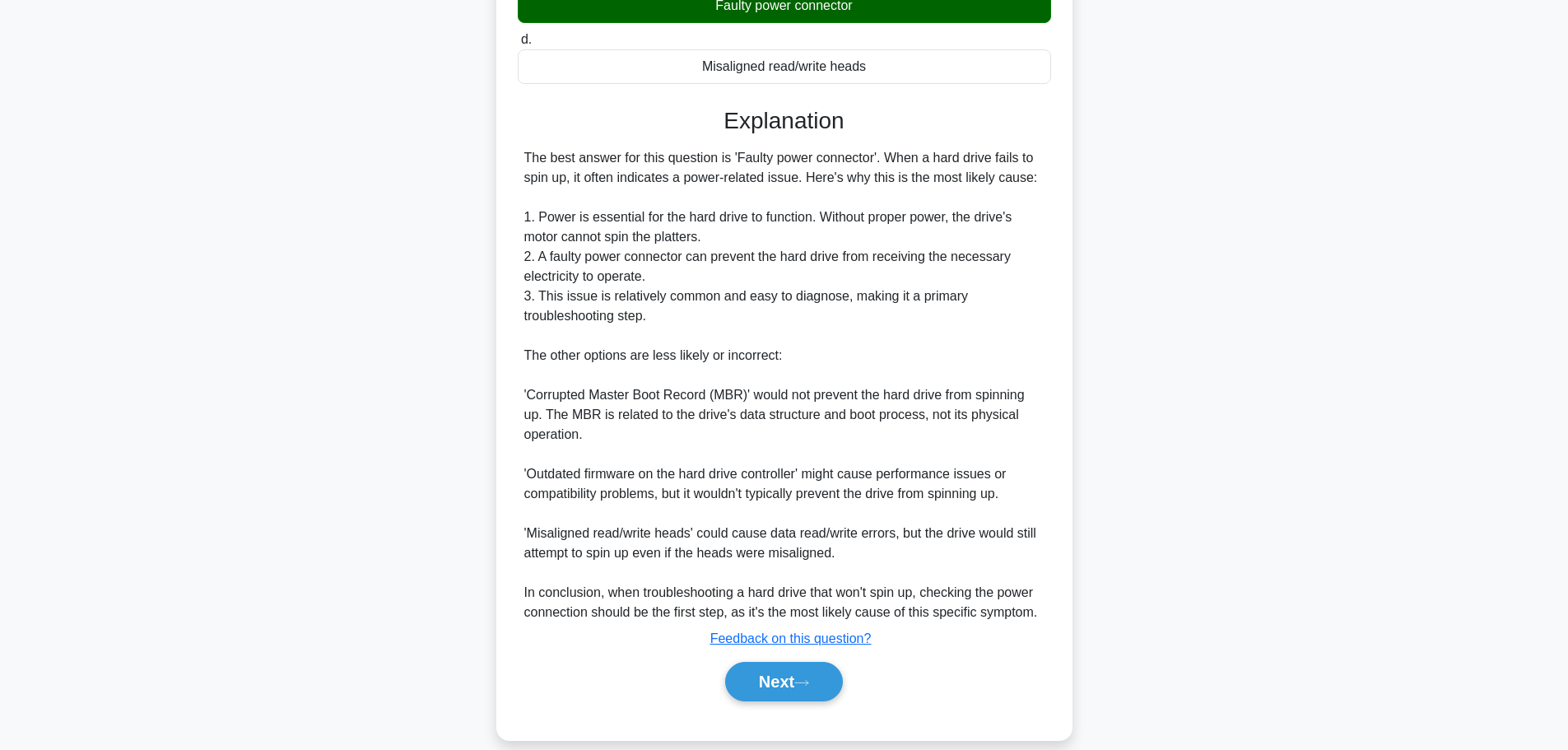
scroll to position [345, 0]
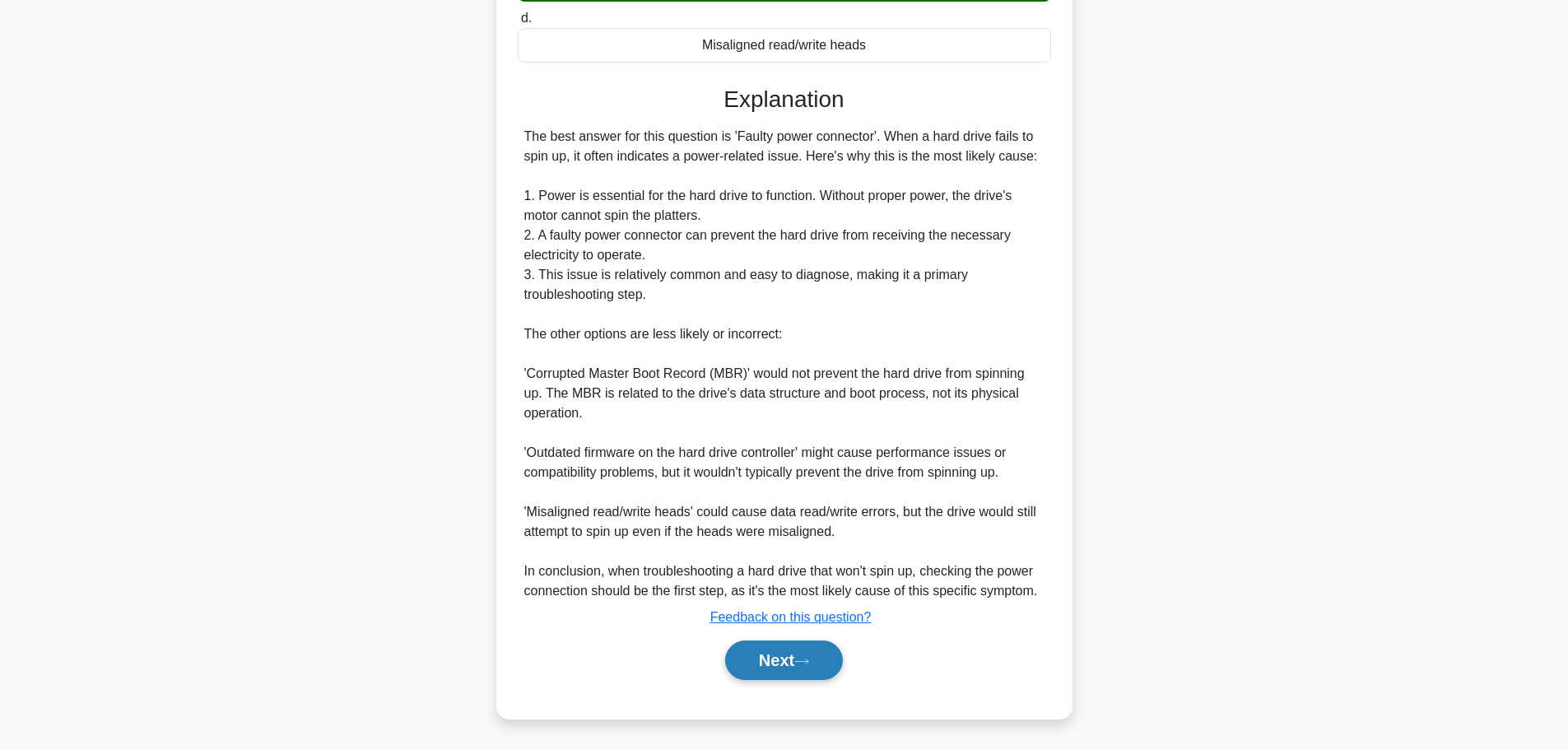
click at [795, 669] on button "Next" at bounding box center [784, 660] width 118 height 40
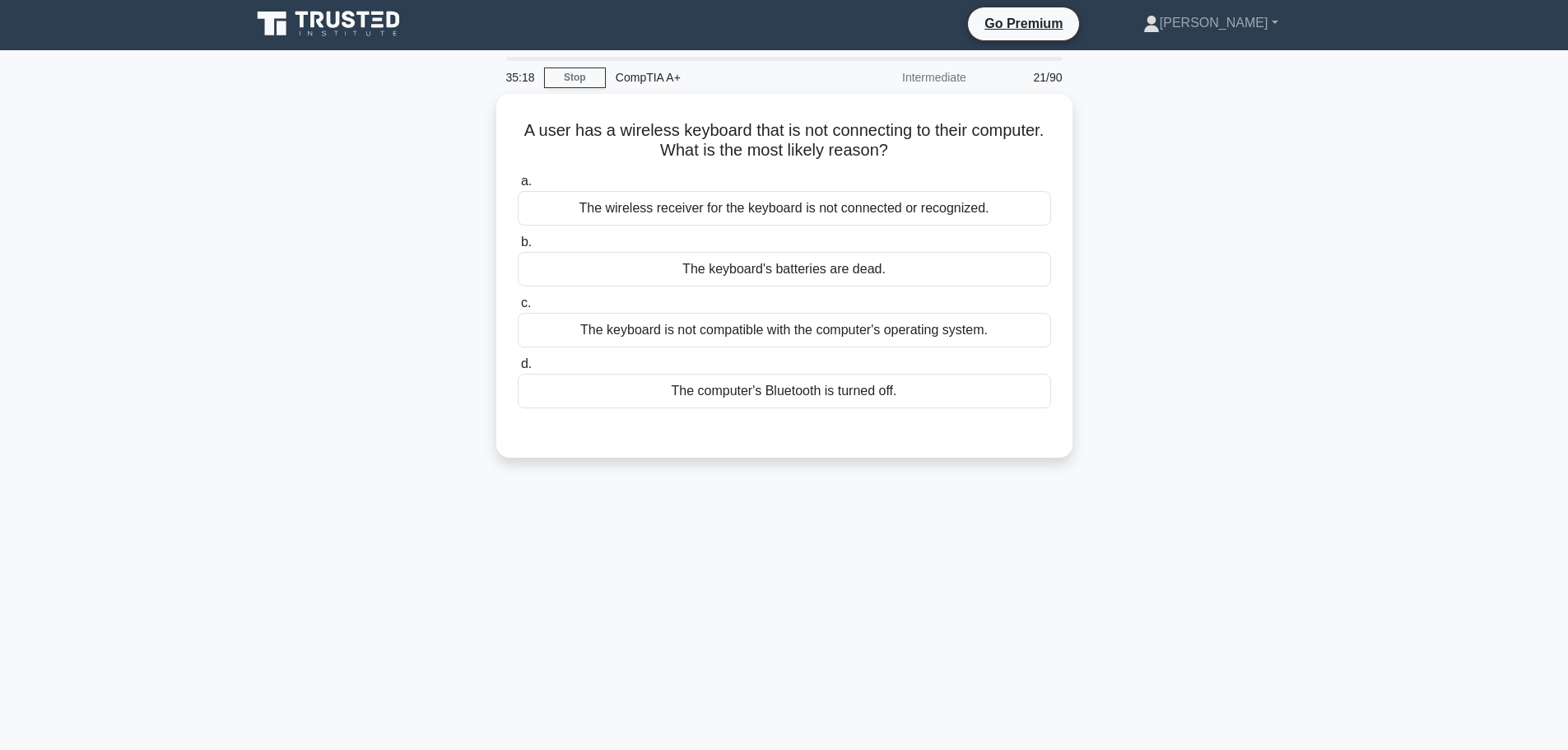
scroll to position [0, 0]
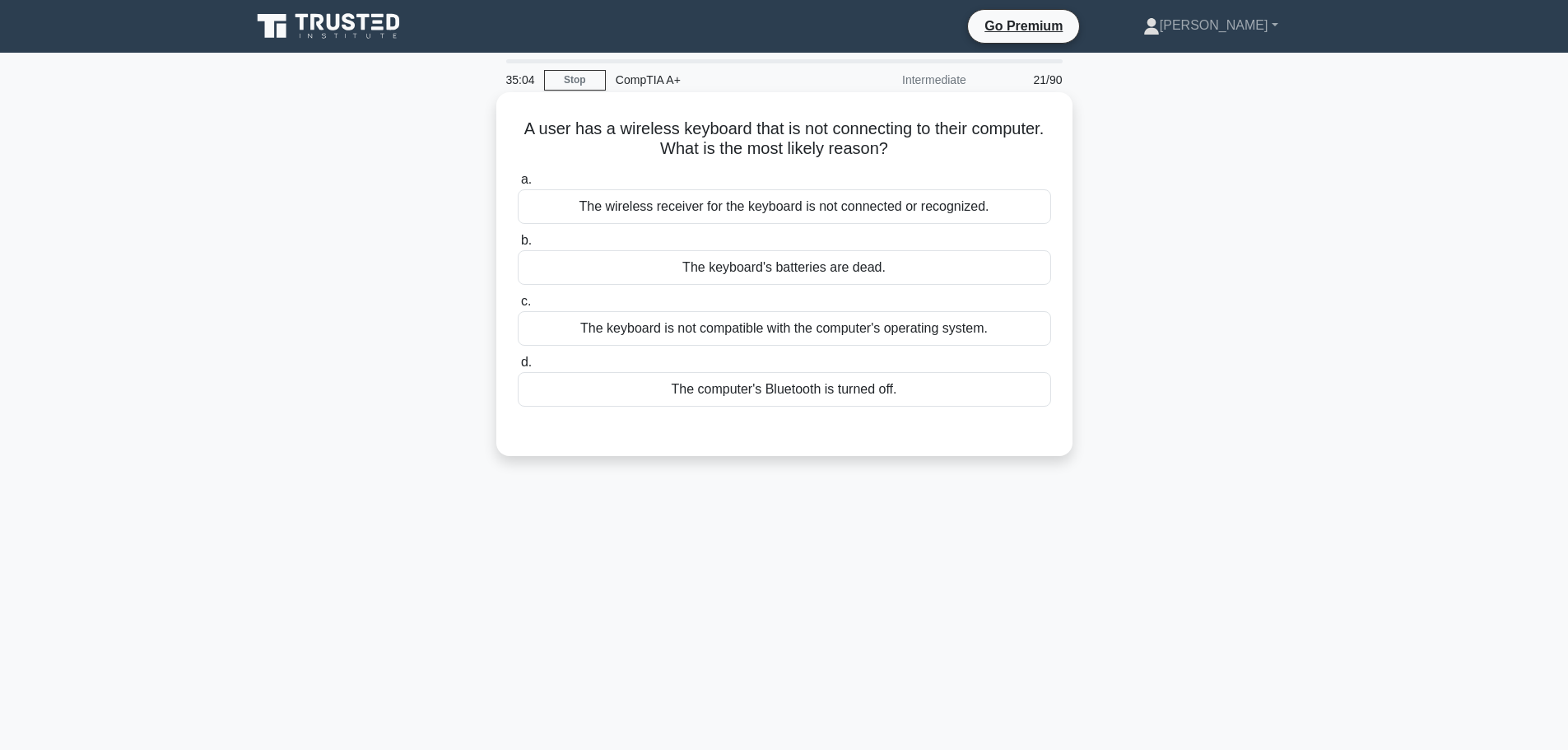
click at [839, 274] on div "The keyboard's batteries are dead." at bounding box center [784, 268] width 533 height 35
click at [518, 246] on input "b. The keyboard's batteries are dead." at bounding box center [518, 241] width 0 height 11
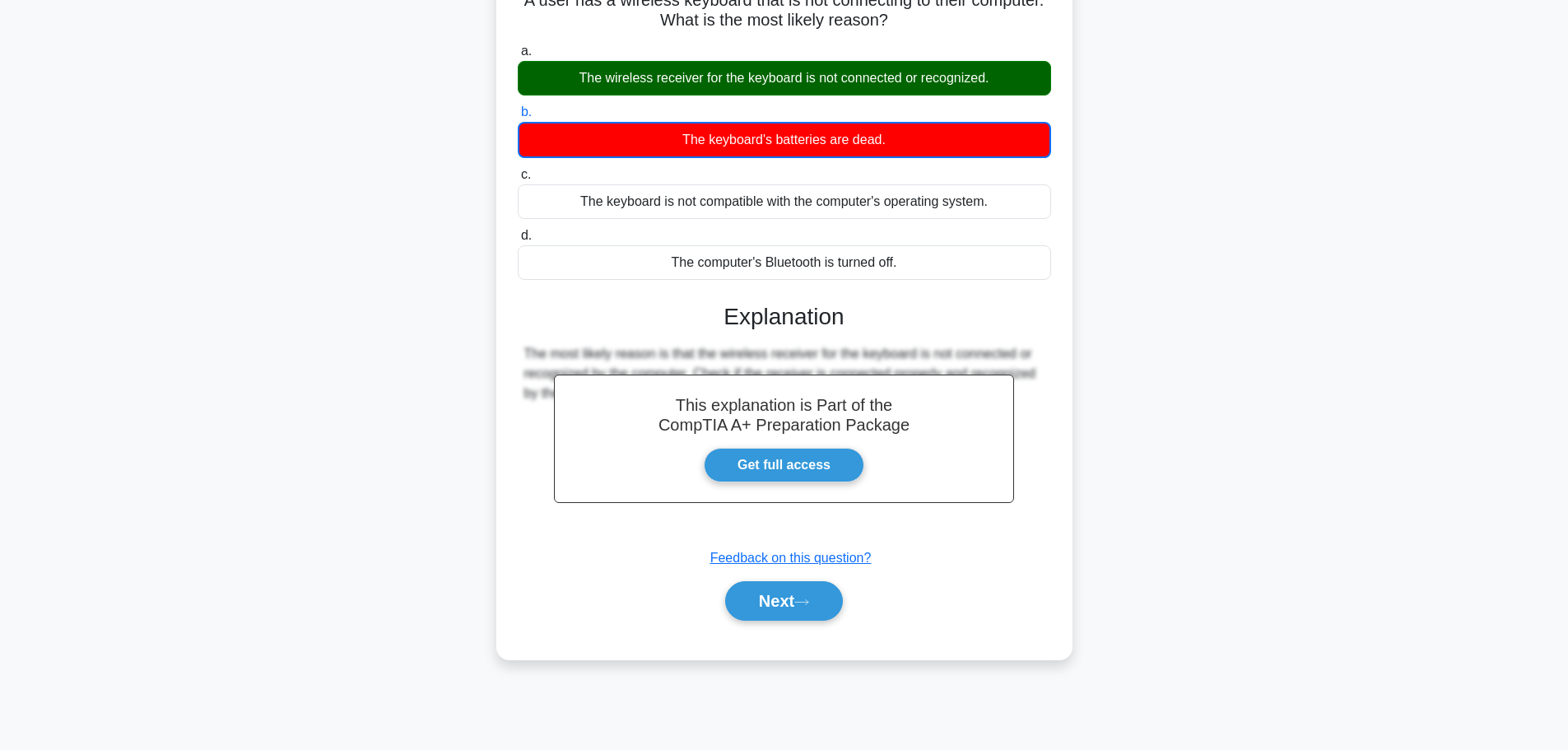
scroll to position [139, 0]
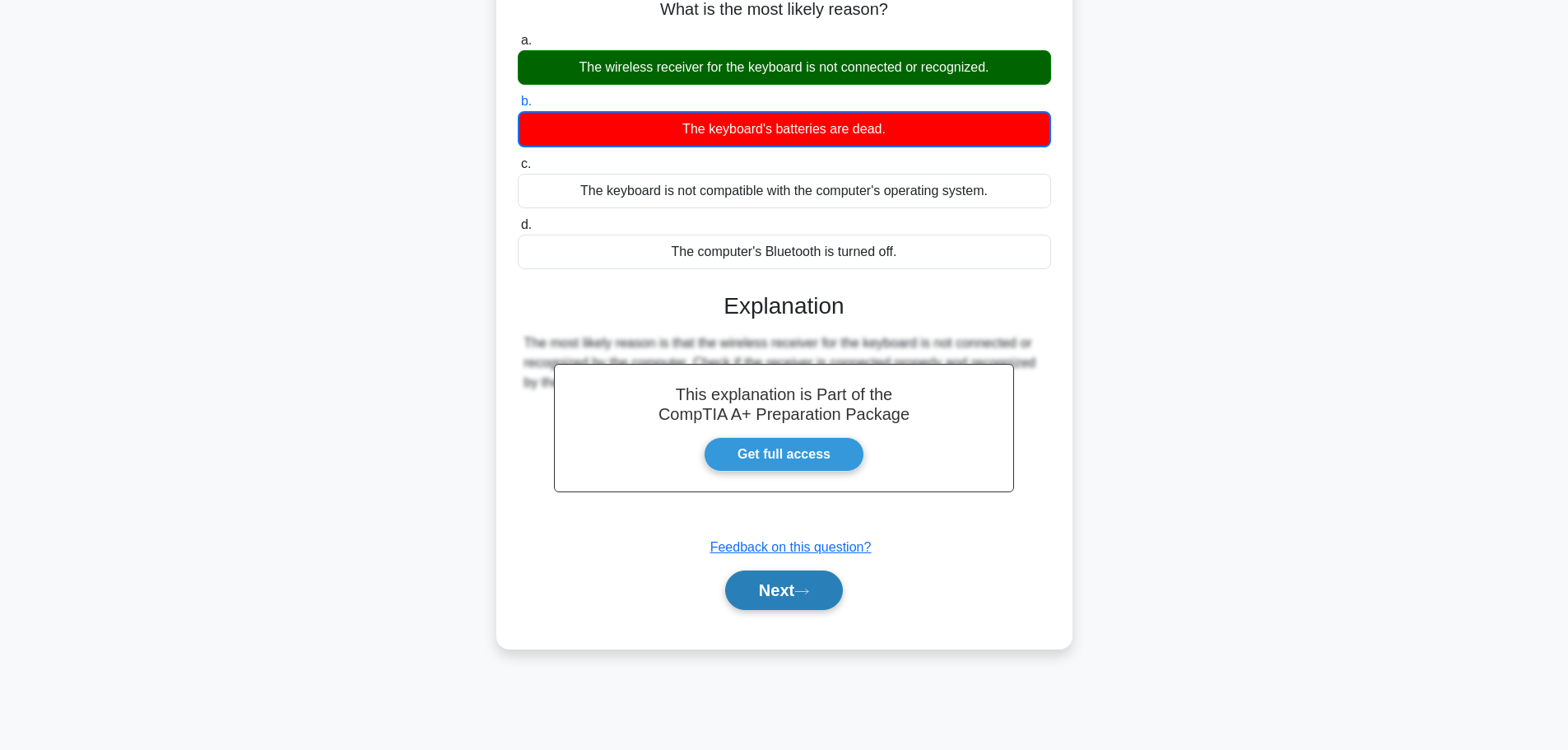
click at [779, 592] on button "Next" at bounding box center [784, 591] width 118 height 40
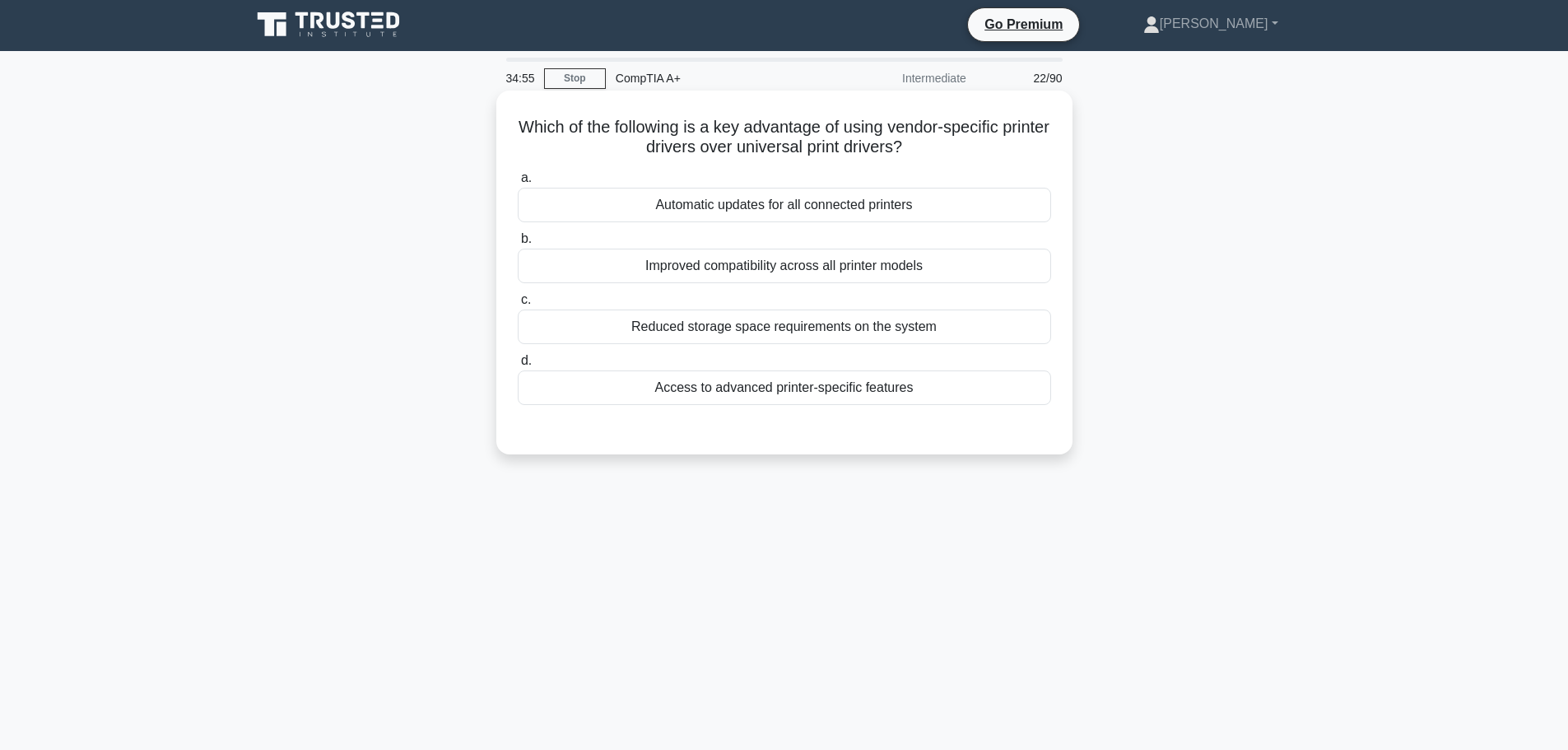
scroll to position [0, 0]
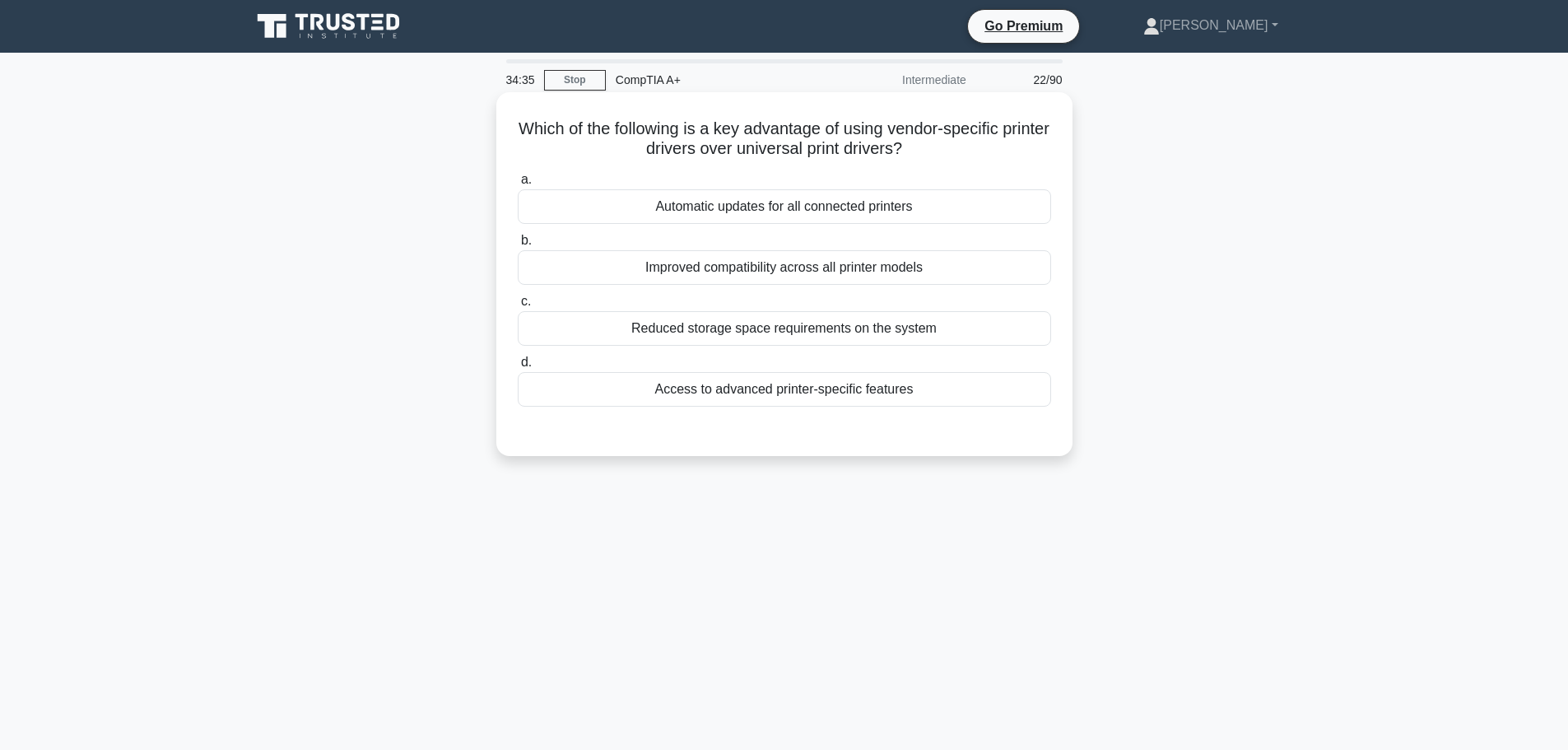
click at [738, 412] on div "a. Automatic updates for all connected printers b. Improved compatibility acros…" at bounding box center [784, 300] width 537 height 270
click at [757, 387] on div "Access to advanced printer-specific features" at bounding box center [784, 389] width 533 height 35
click at [518, 368] on input "d. Access to advanced printer-specific features" at bounding box center [518, 363] width 0 height 11
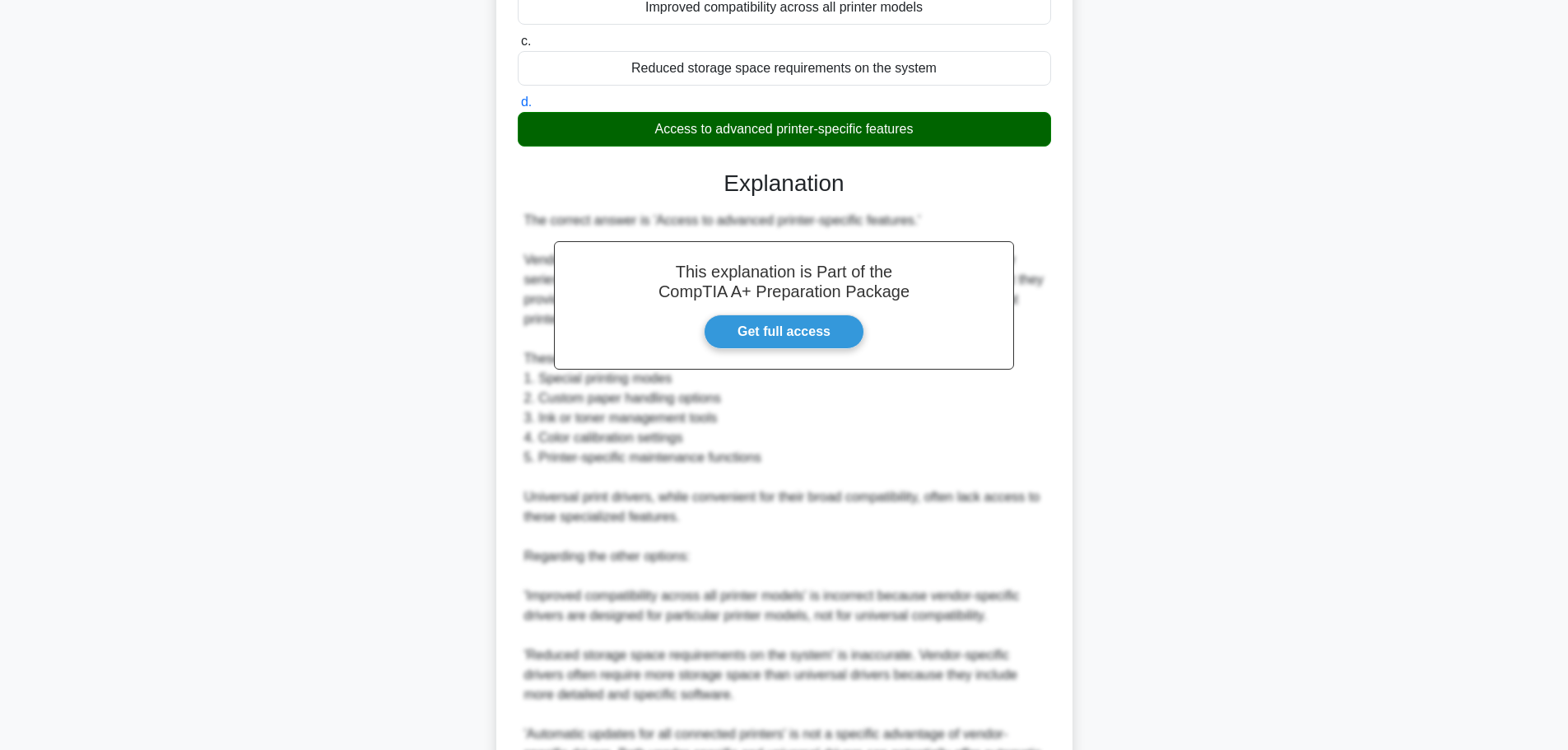
scroll to position [412, 0]
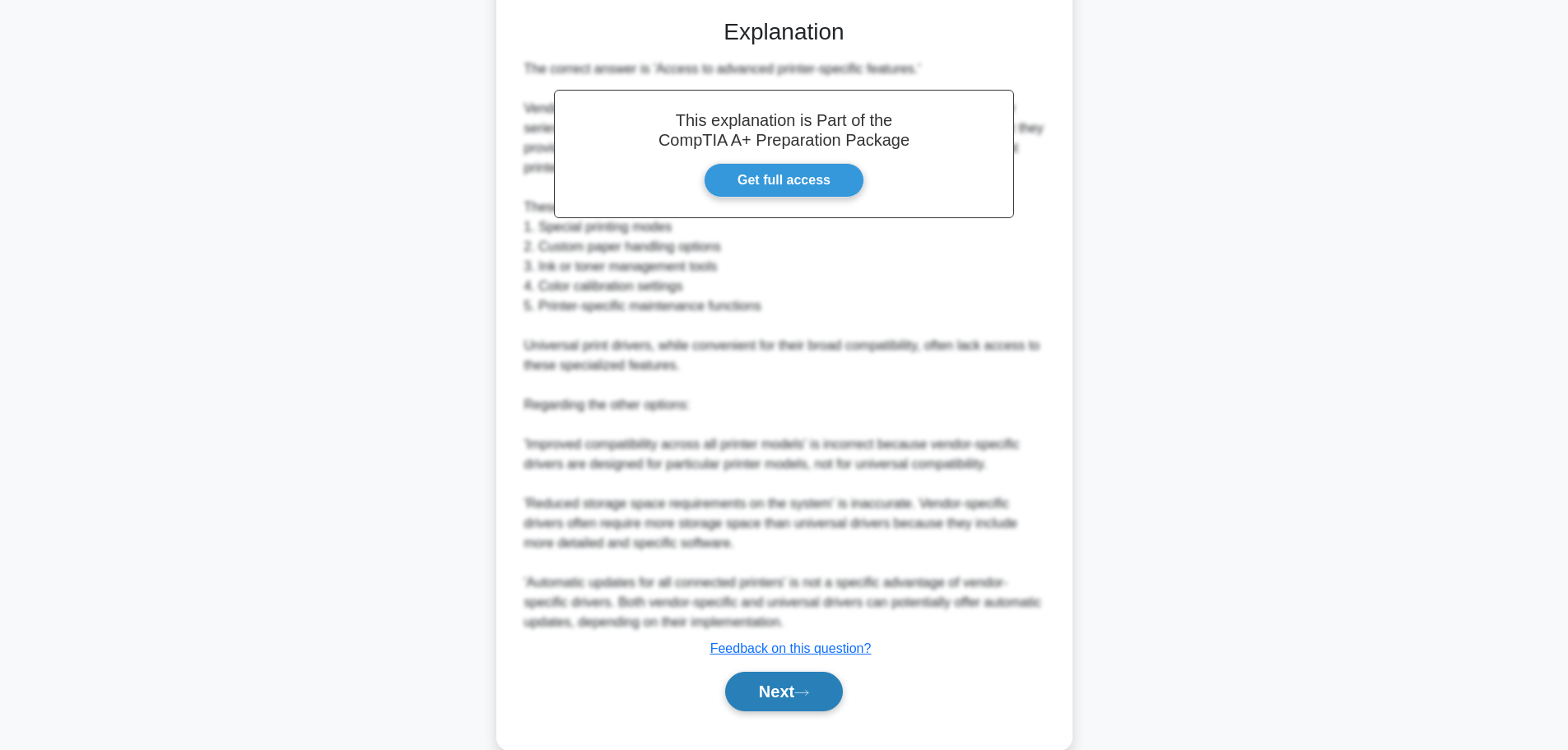
click at [793, 691] on button "Next" at bounding box center [784, 692] width 118 height 40
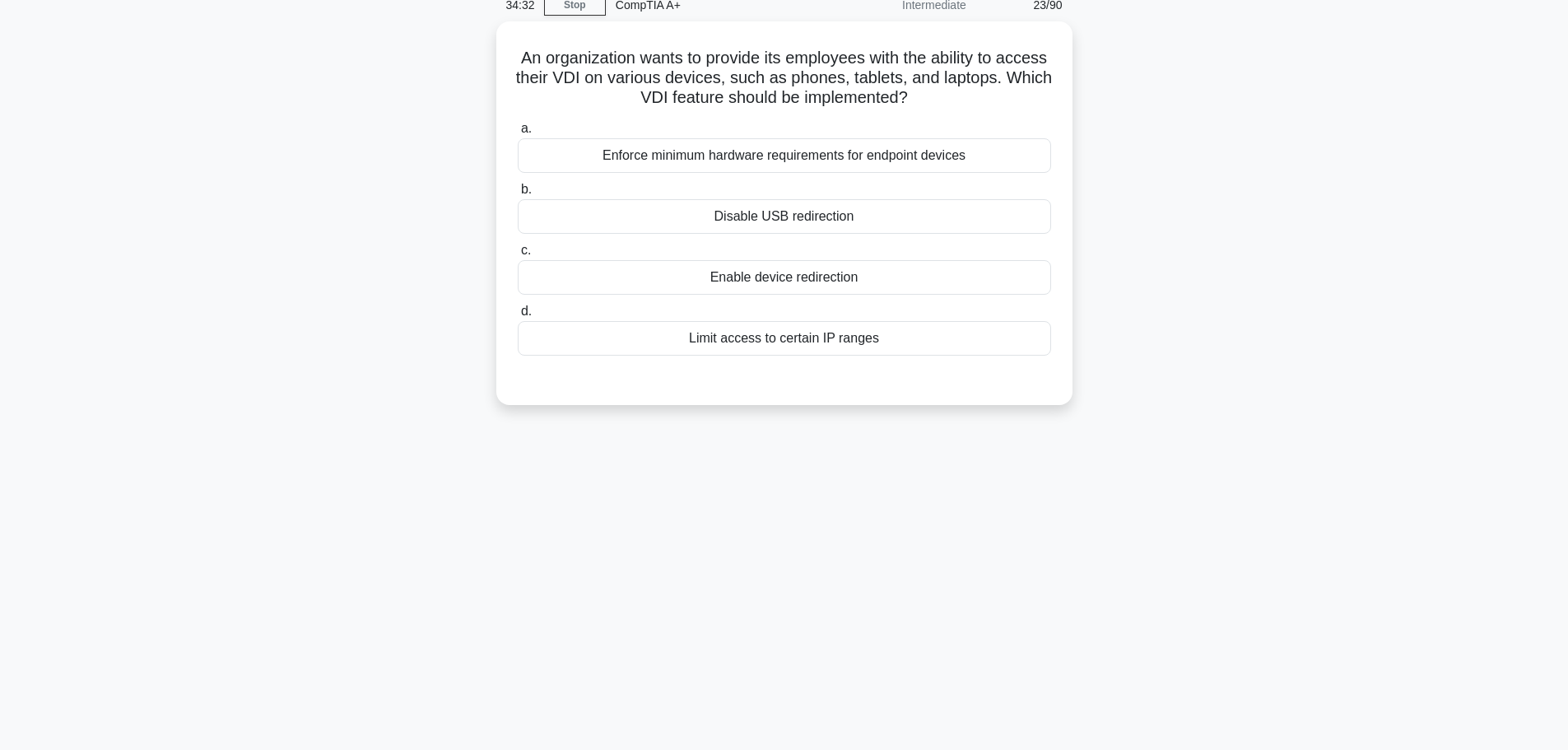
scroll to position [0, 0]
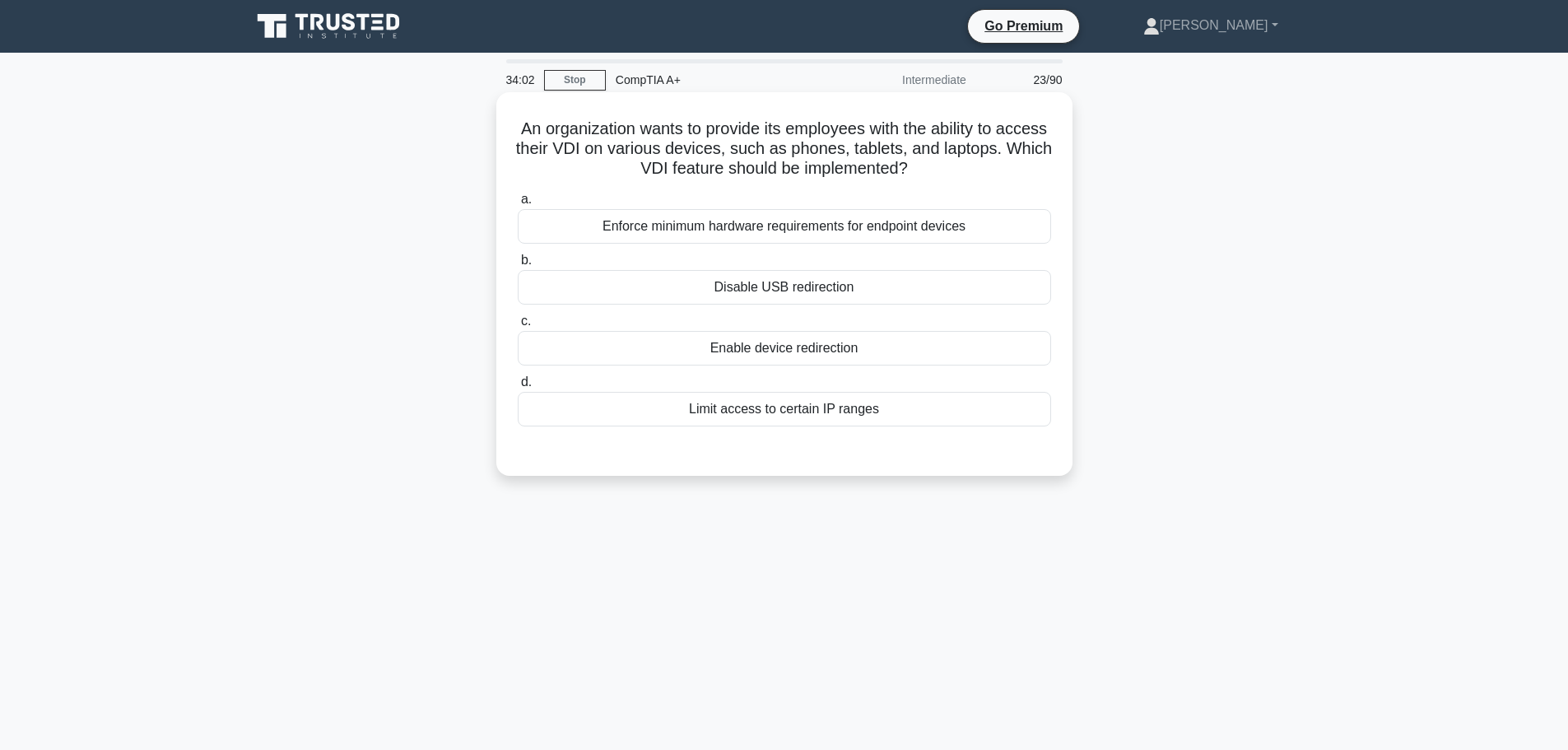
click at [806, 228] on div "Enforce minimum hardware requirements for endpoint devices" at bounding box center [784, 226] width 533 height 35
click at [518, 205] on input "a. Enforce minimum hardware requirements for endpoint devices" at bounding box center [518, 199] width 0 height 11
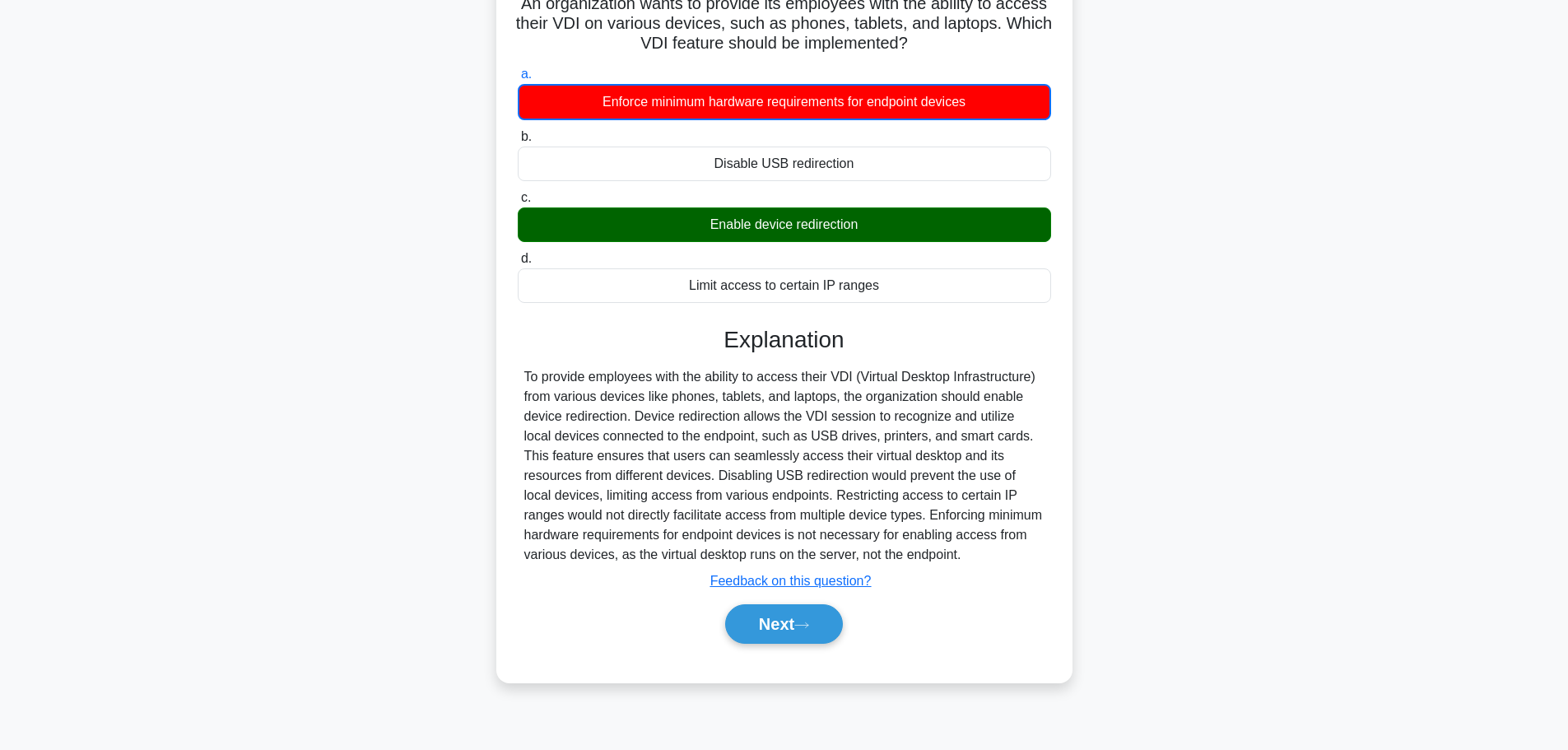
scroll to position [139, 0]
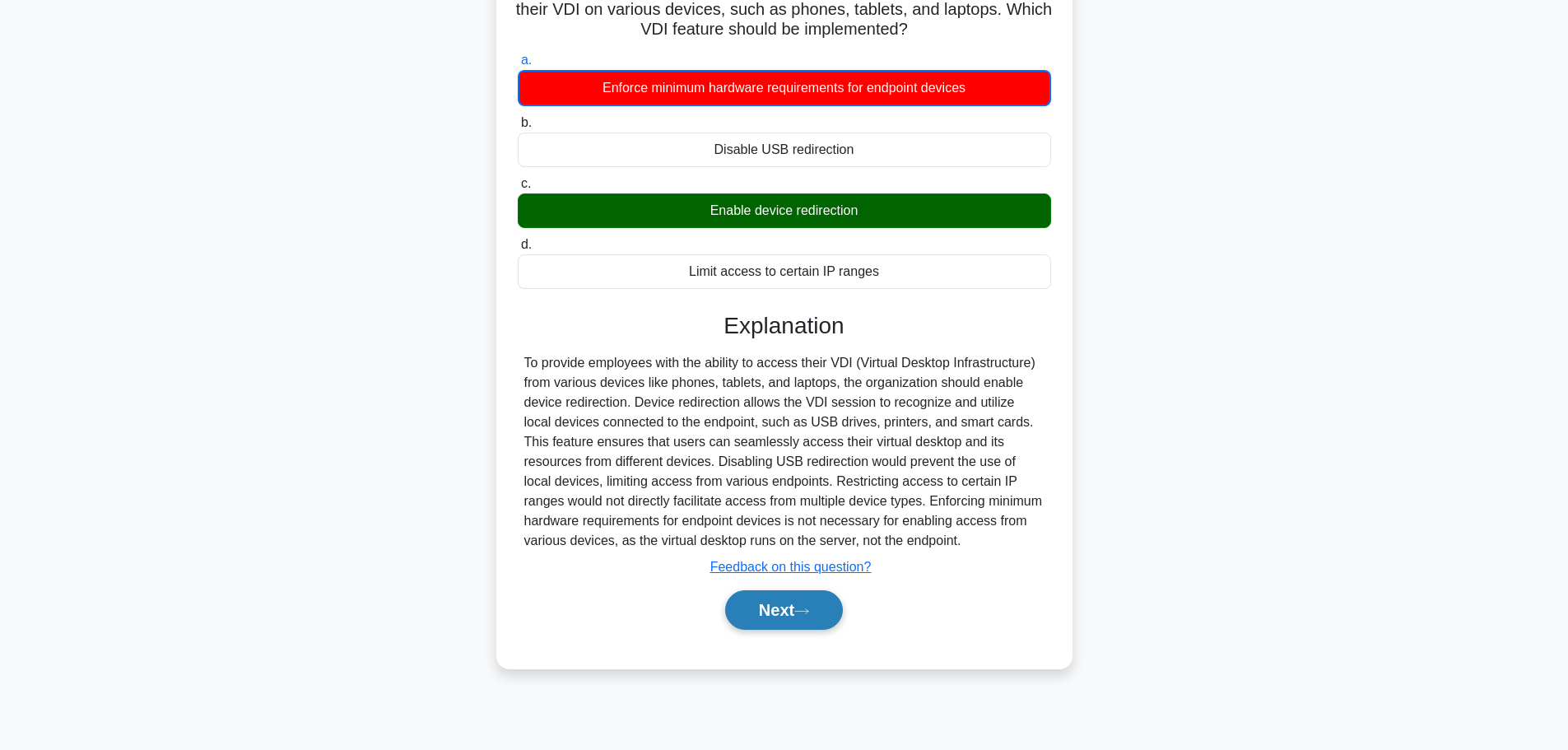
click at [792, 609] on button "Next" at bounding box center [784, 610] width 118 height 40
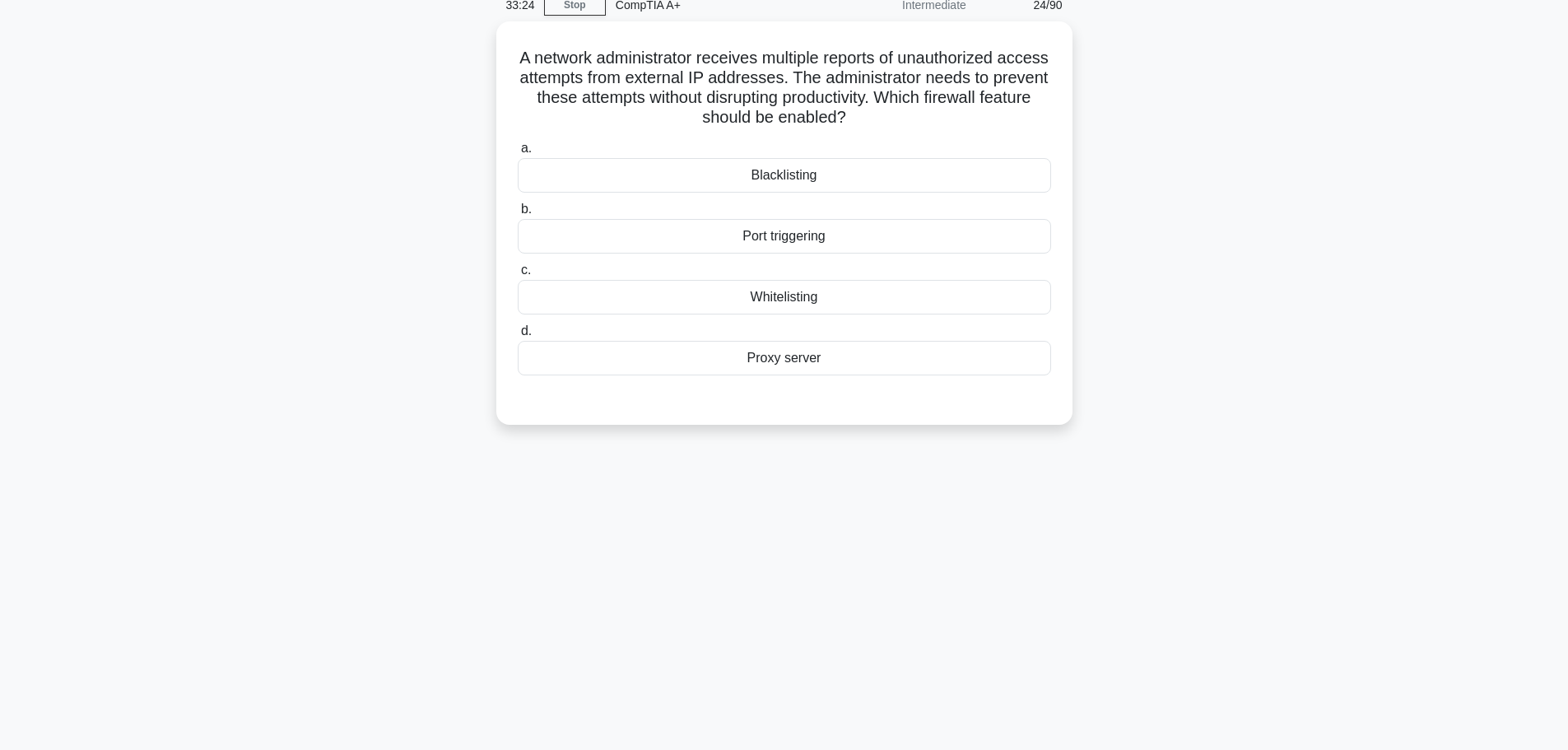
scroll to position [0, 0]
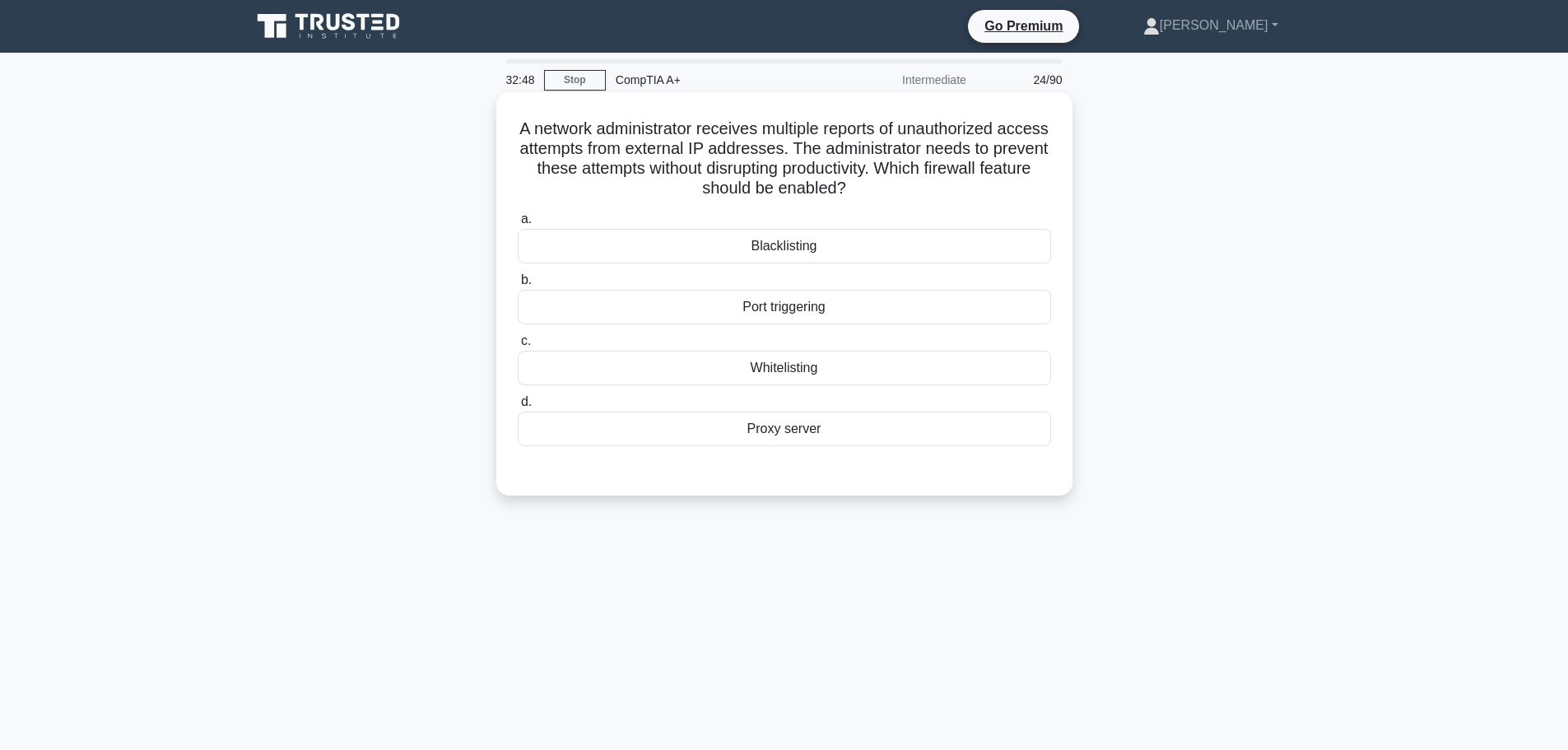
click at [790, 249] on div "Blacklisting" at bounding box center [784, 246] width 533 height 35
click at [518, 225] on input "a. Blacklisting" at bounding box center [518, 219] width 0 height 11
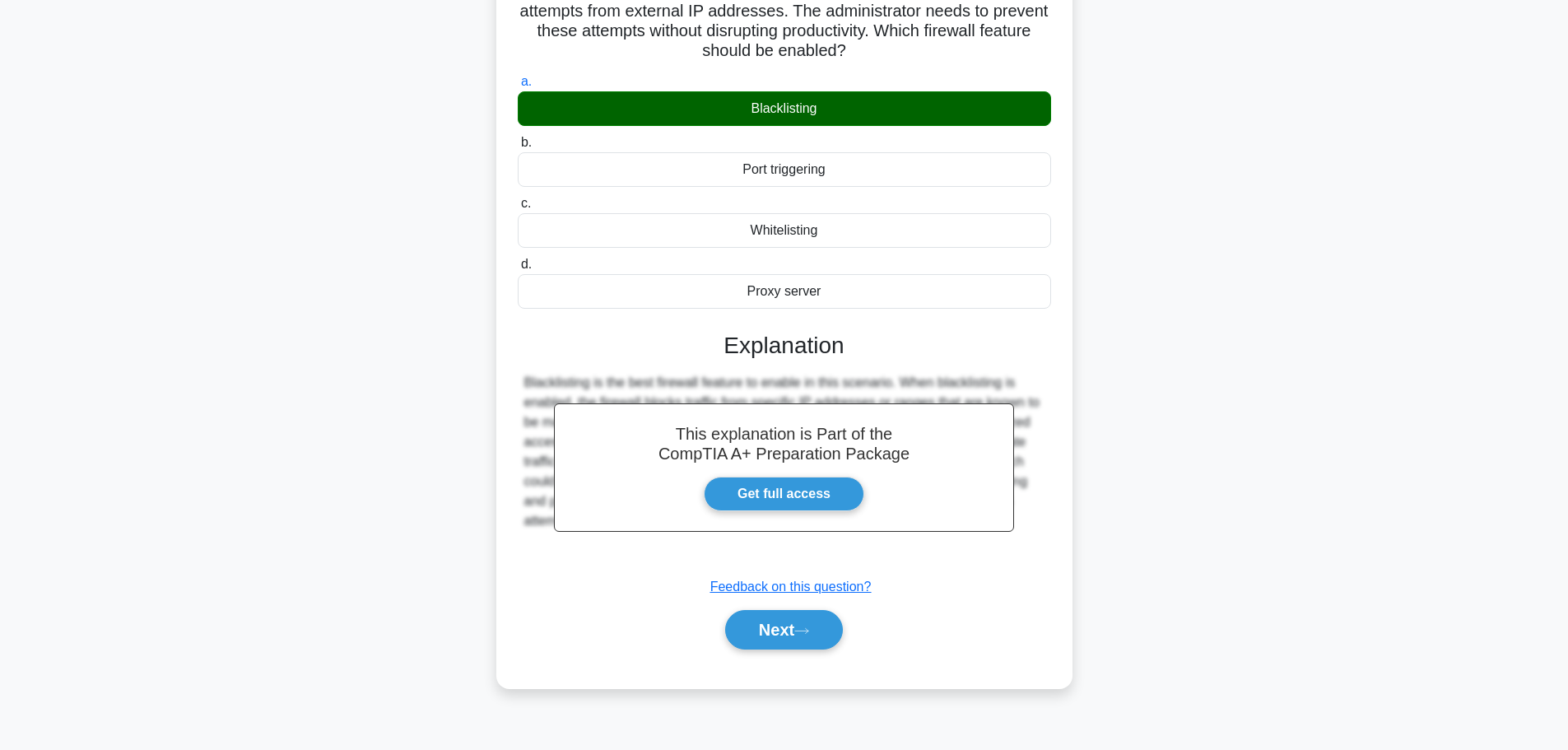
scroll to position [139, 0]
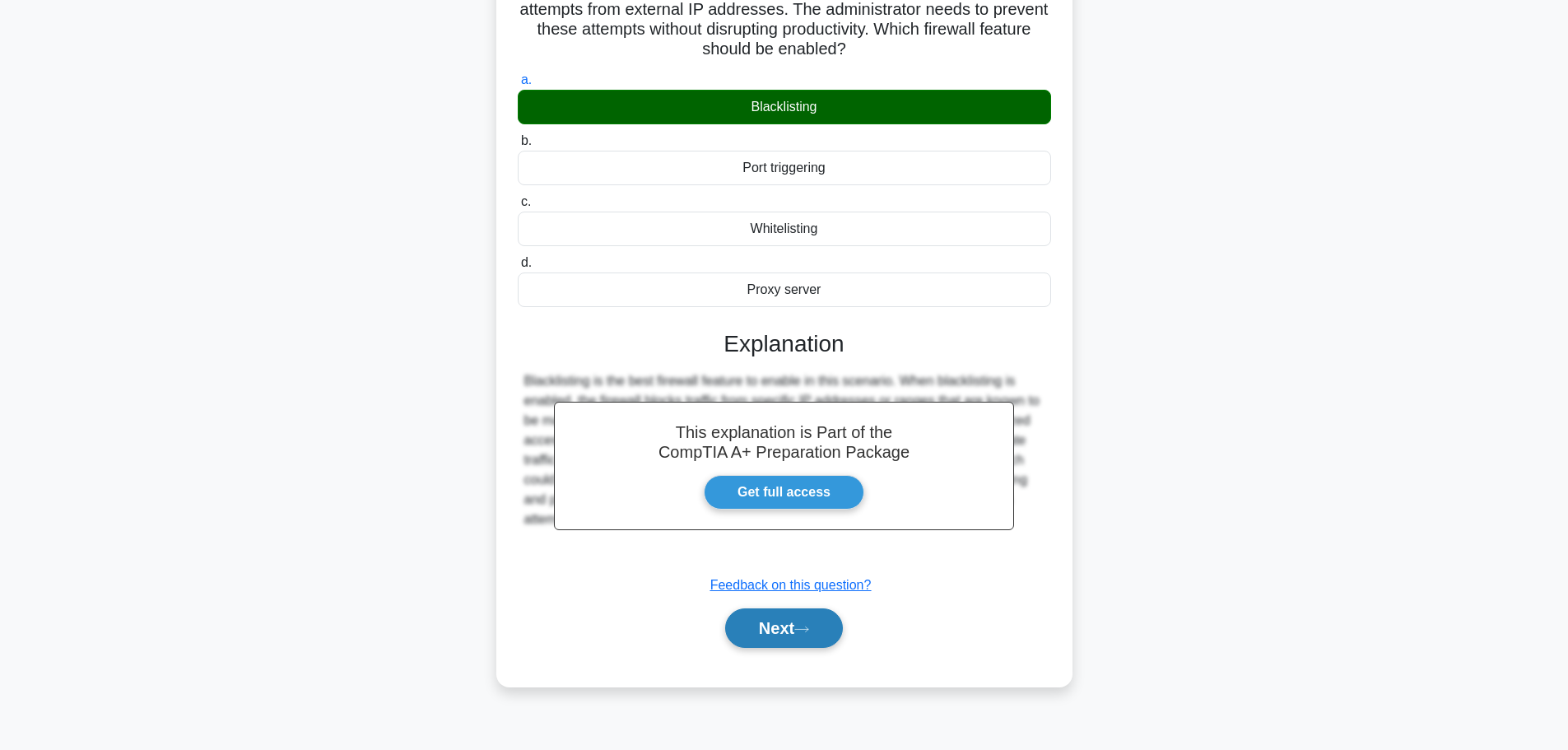
click at [770, 630] on button "Next" at bounding box center [784, 628] width 118 height 40
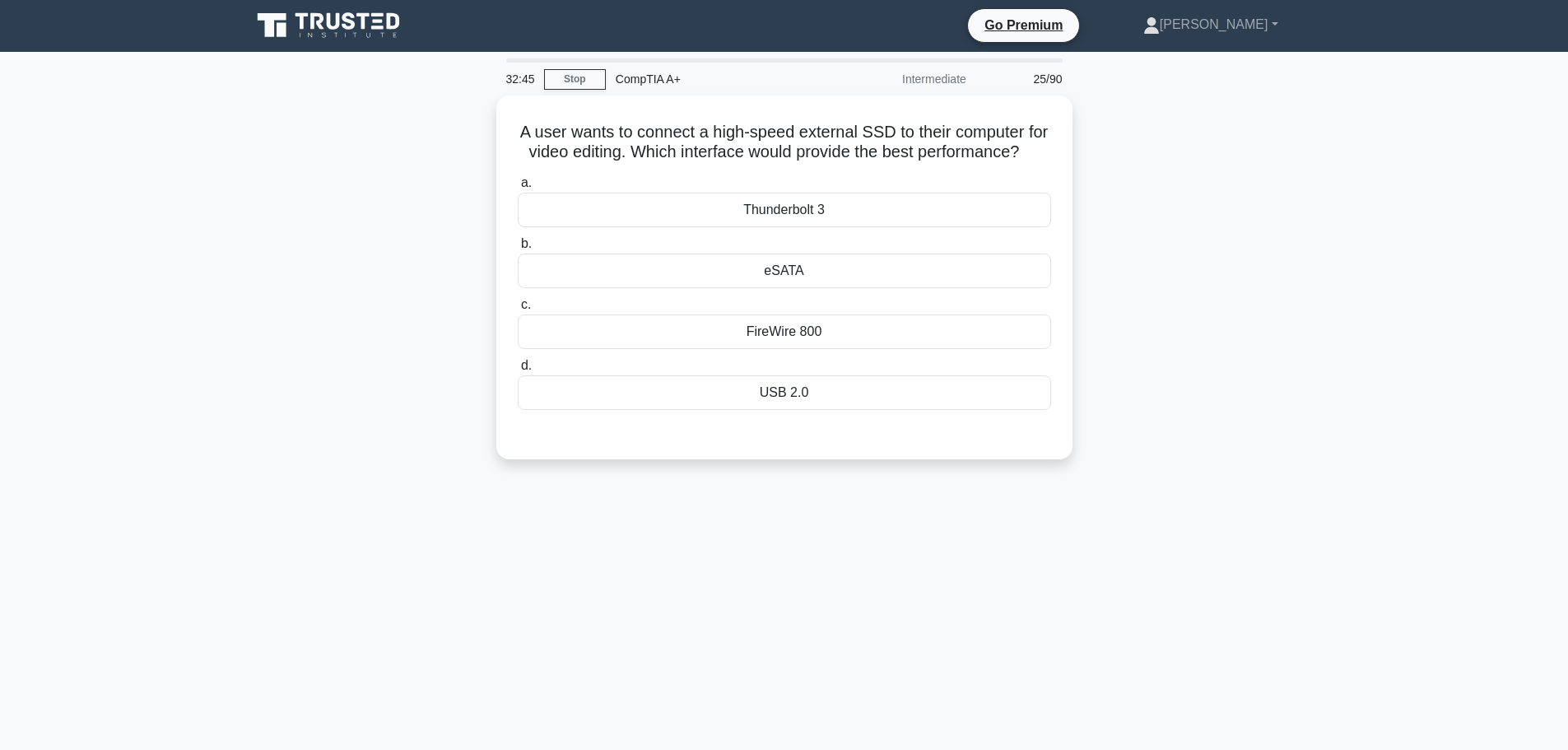
scroll to position [0, 0]
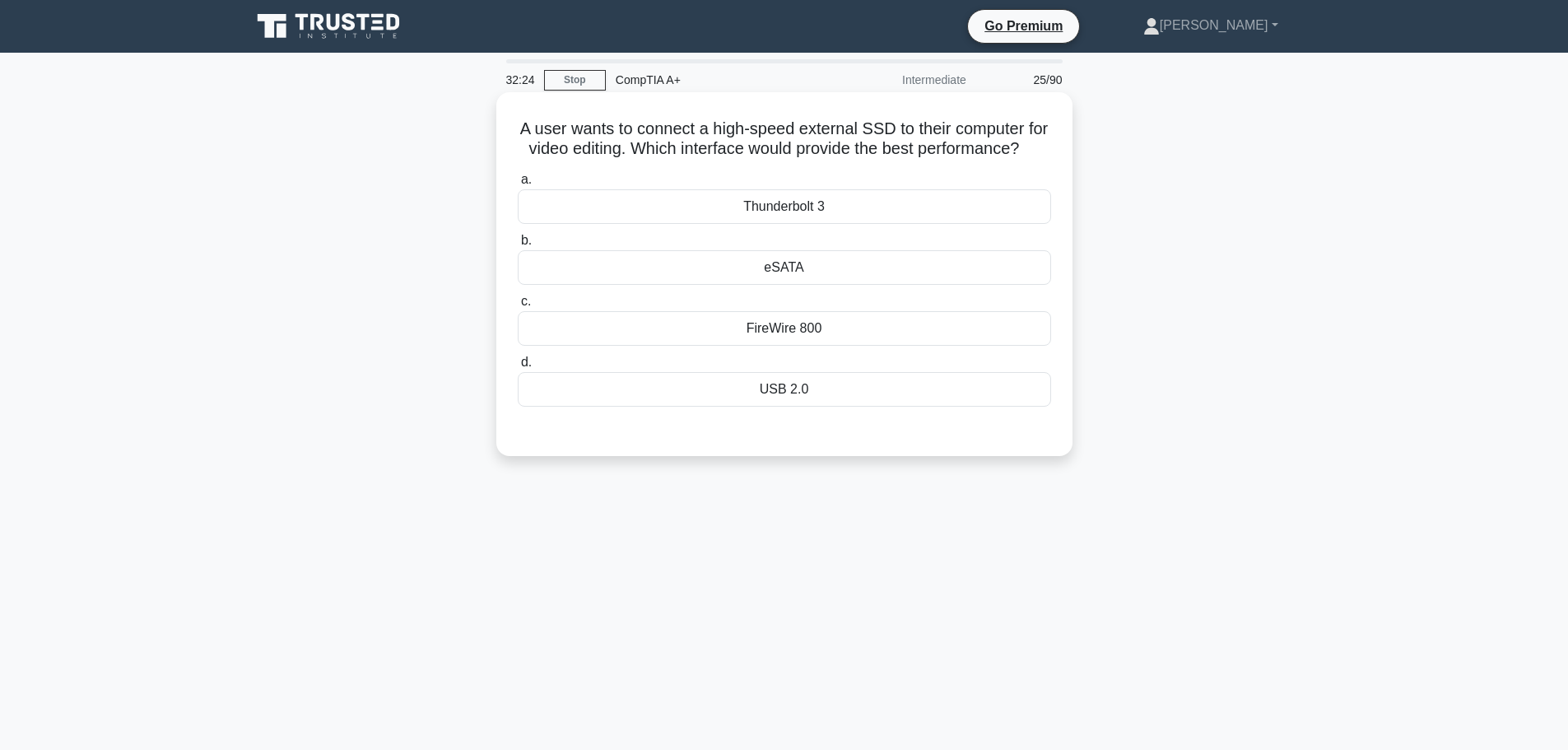
click at [772, 224] on div "Thunderbolt 3" at bounding box center [784, 207] width 533 height 35
click at [518, 185] on input "a. Thunderbolt 3" at bounding box center [518, 179] width 0 height 11
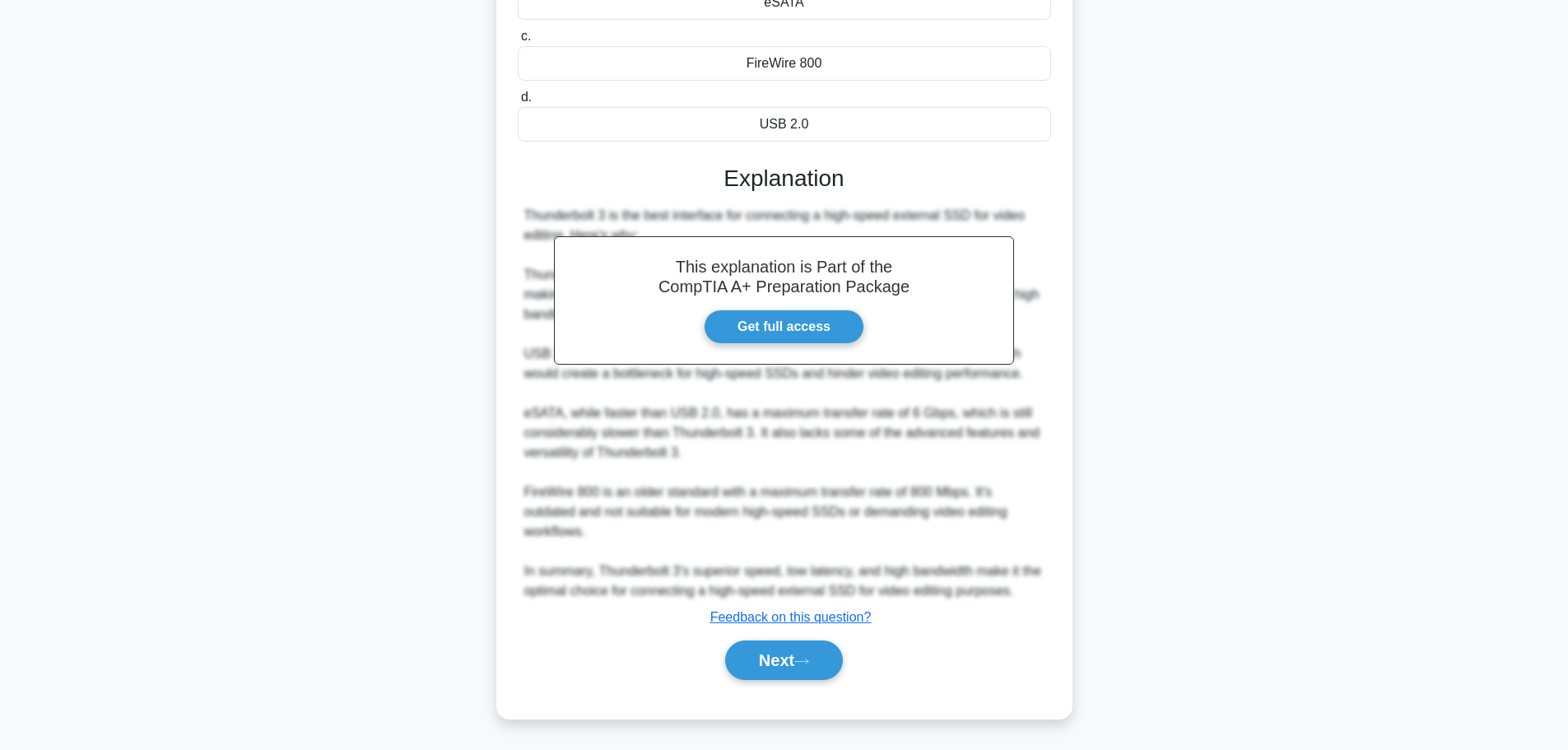
scroll to position [285, 0]
drag, startPoint x: 776, startPoint y: 654, endPoint x: 1041, endPoint y: 648, distance: 265.1
click at [778, 654] on button "Next" at bounding box center [784, 660] width 118 height 40
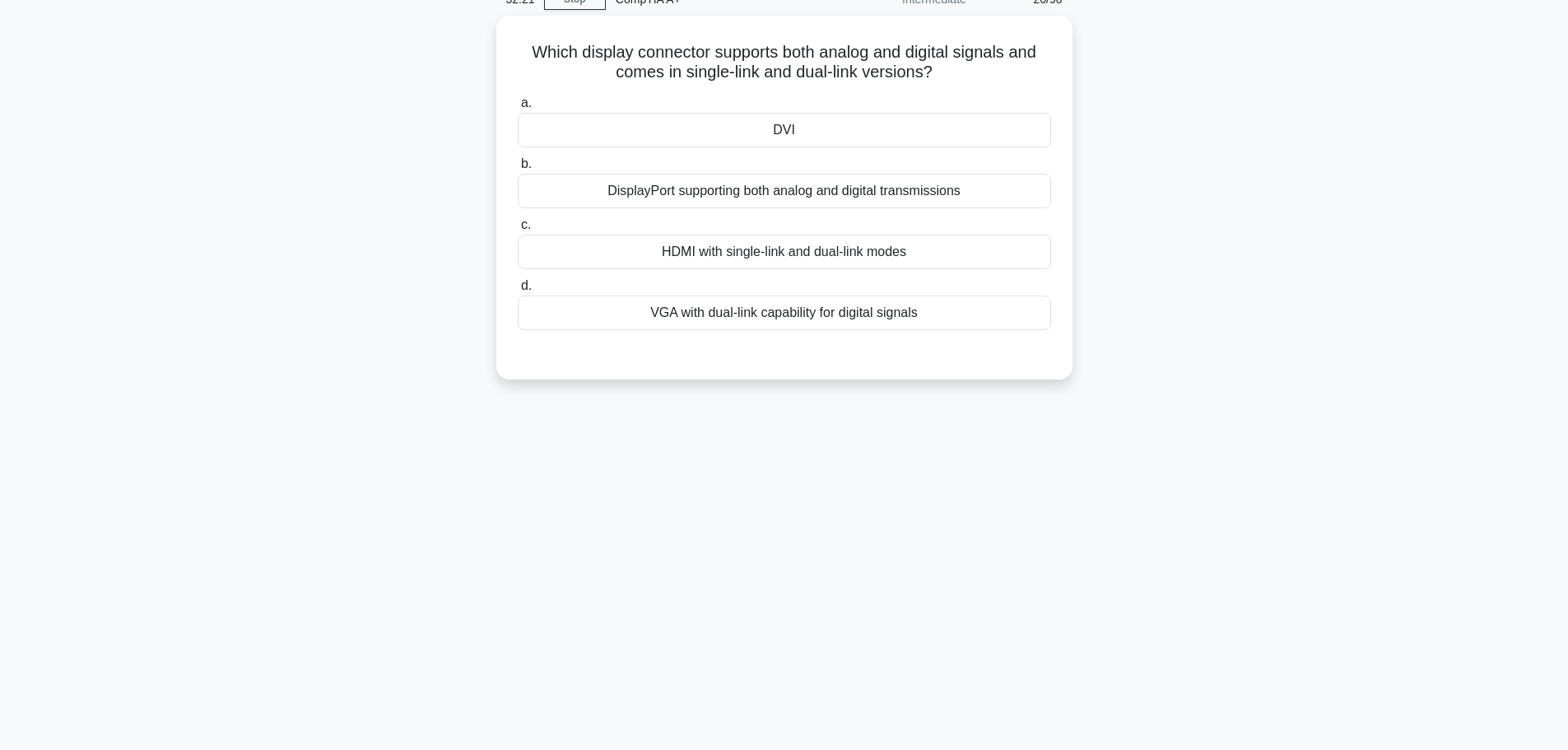
scroll to position [0, 0]
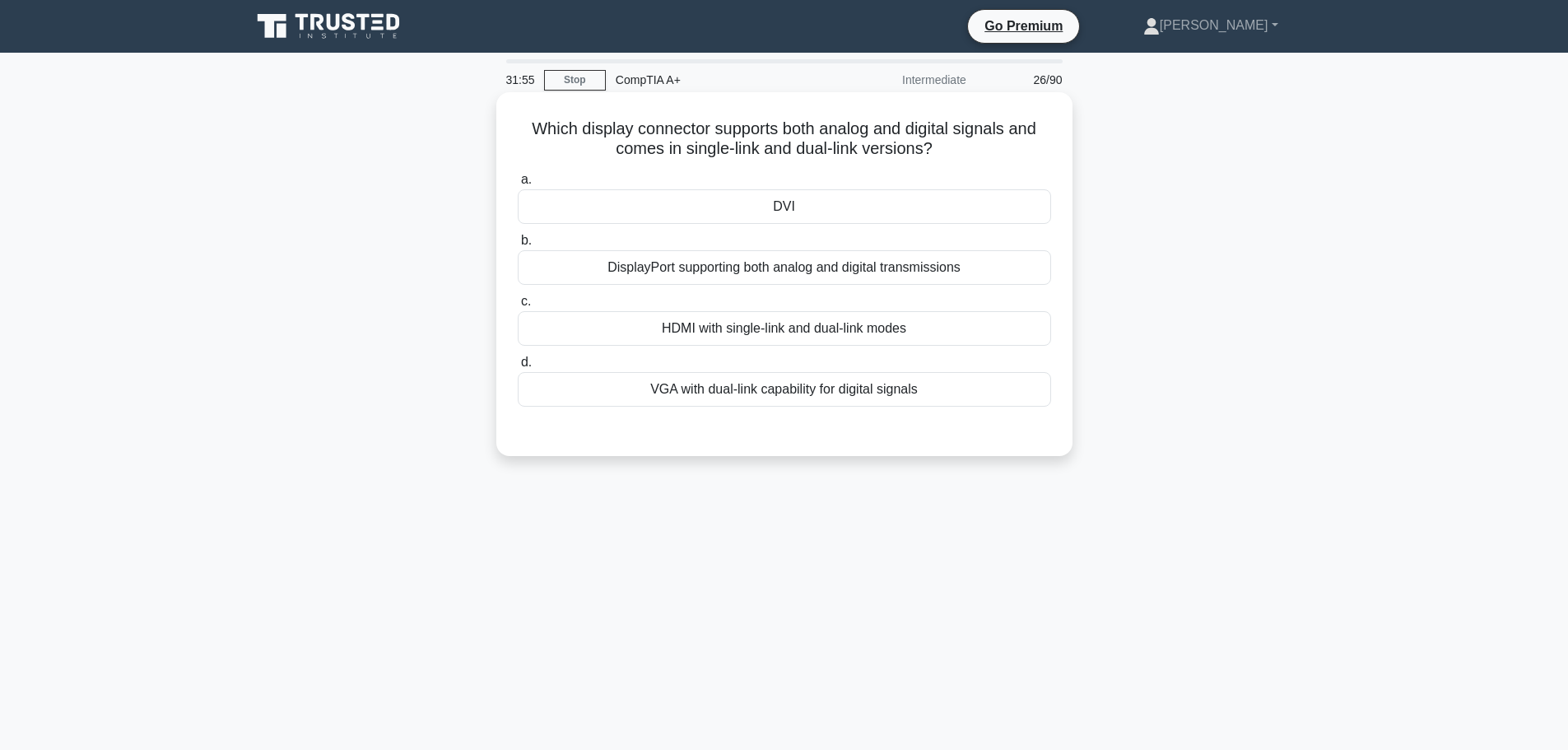
click at [742, 324] on div "HDMI with single-link and dual-link modes" at bounding box center [784, 329] width 533 height 35
click at [518, 307] on input "c. HDMI with single-link and dual-link modes" at bounding box center [518, 301] width 0 height 11
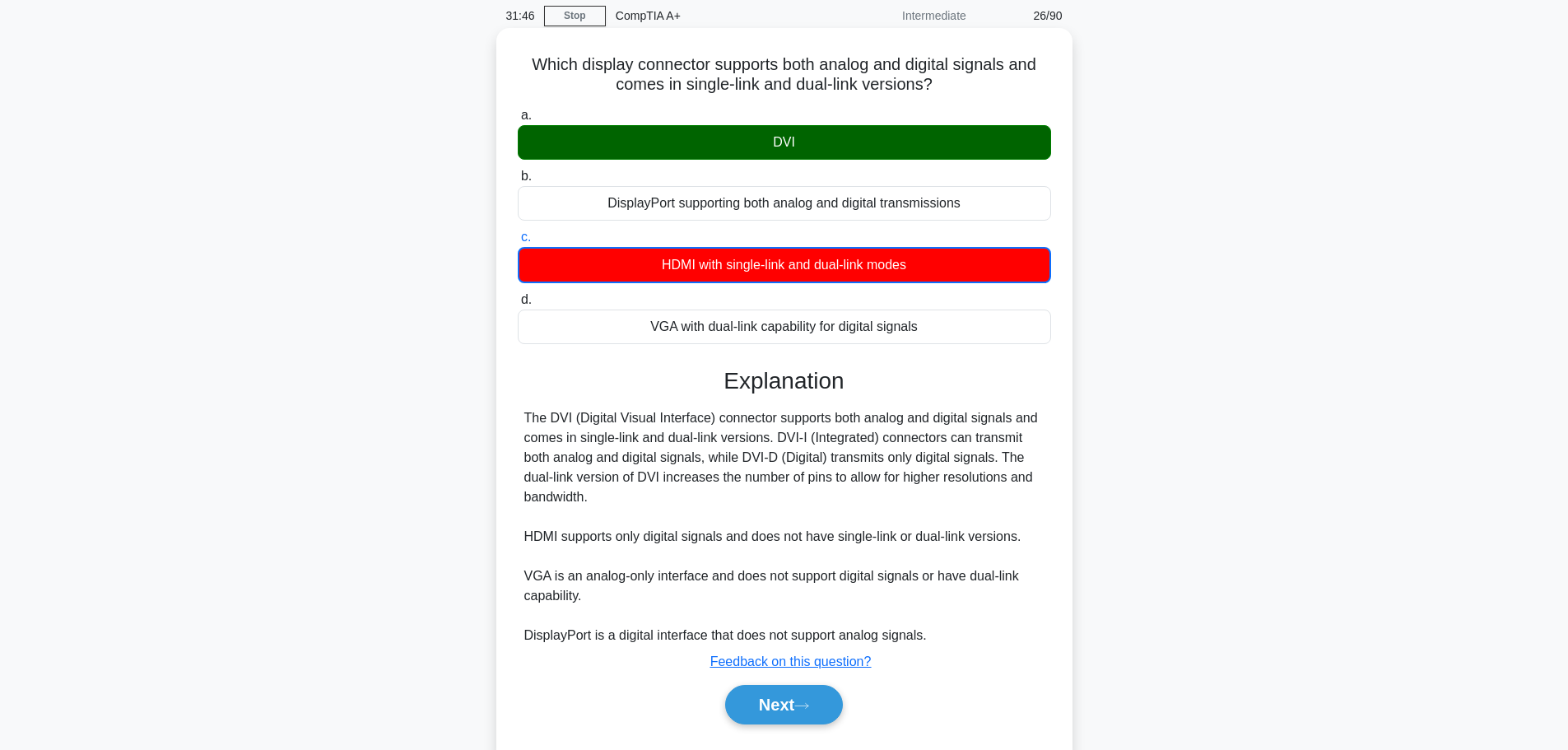
scroll to position [139, 0]
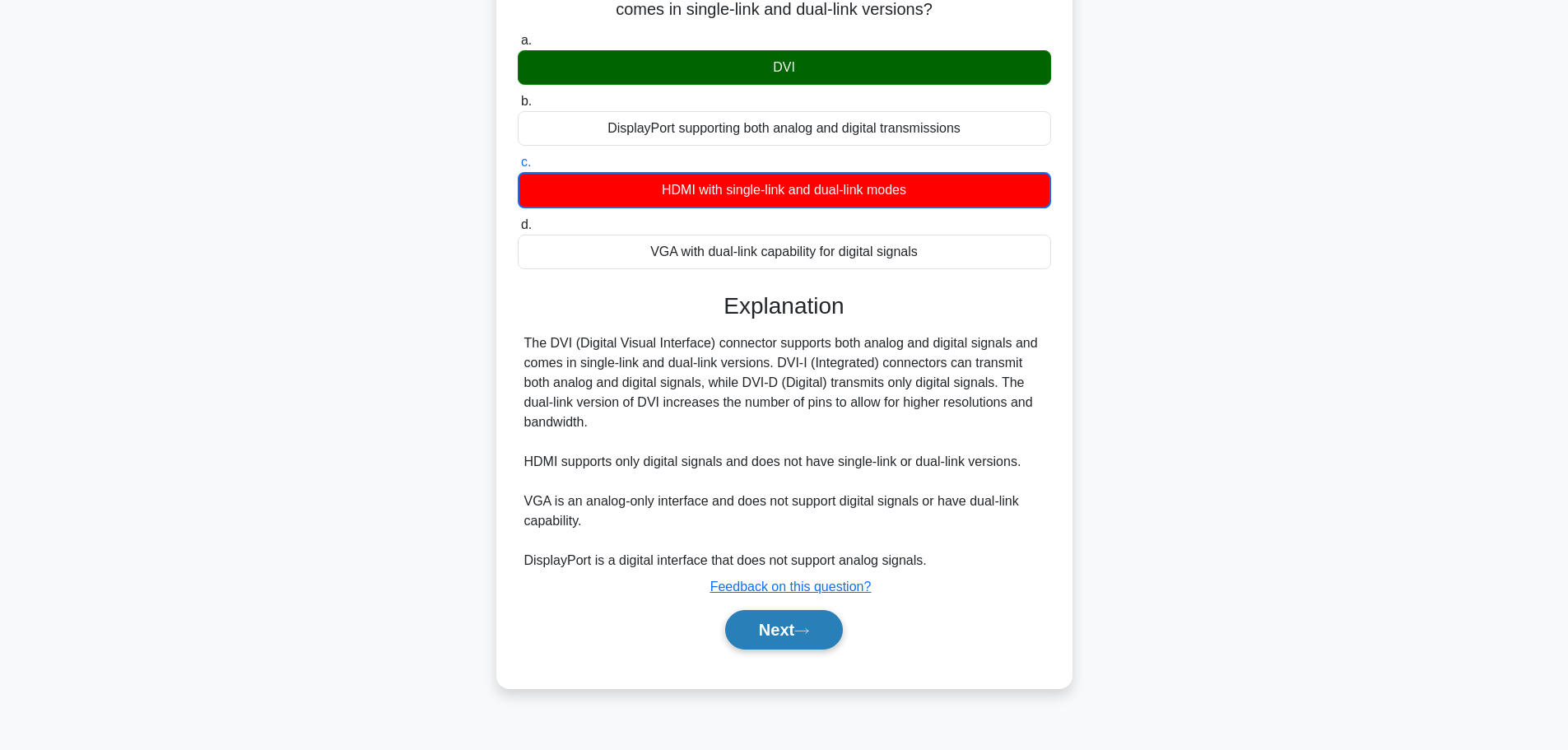
click at [783, 627] on button "Next" at bounding box center [784, 630] width 118 height 40
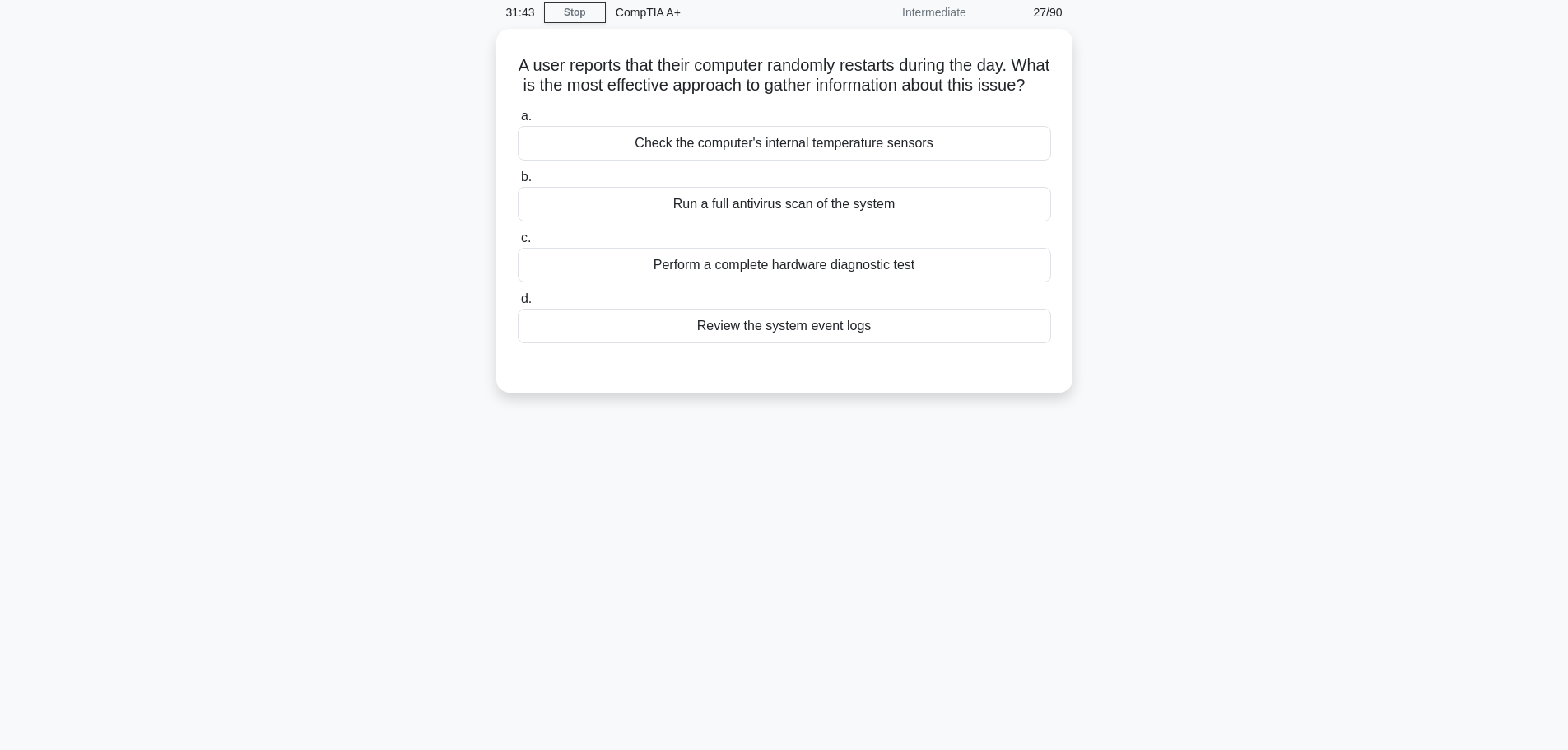
scroll to position [0, 0]
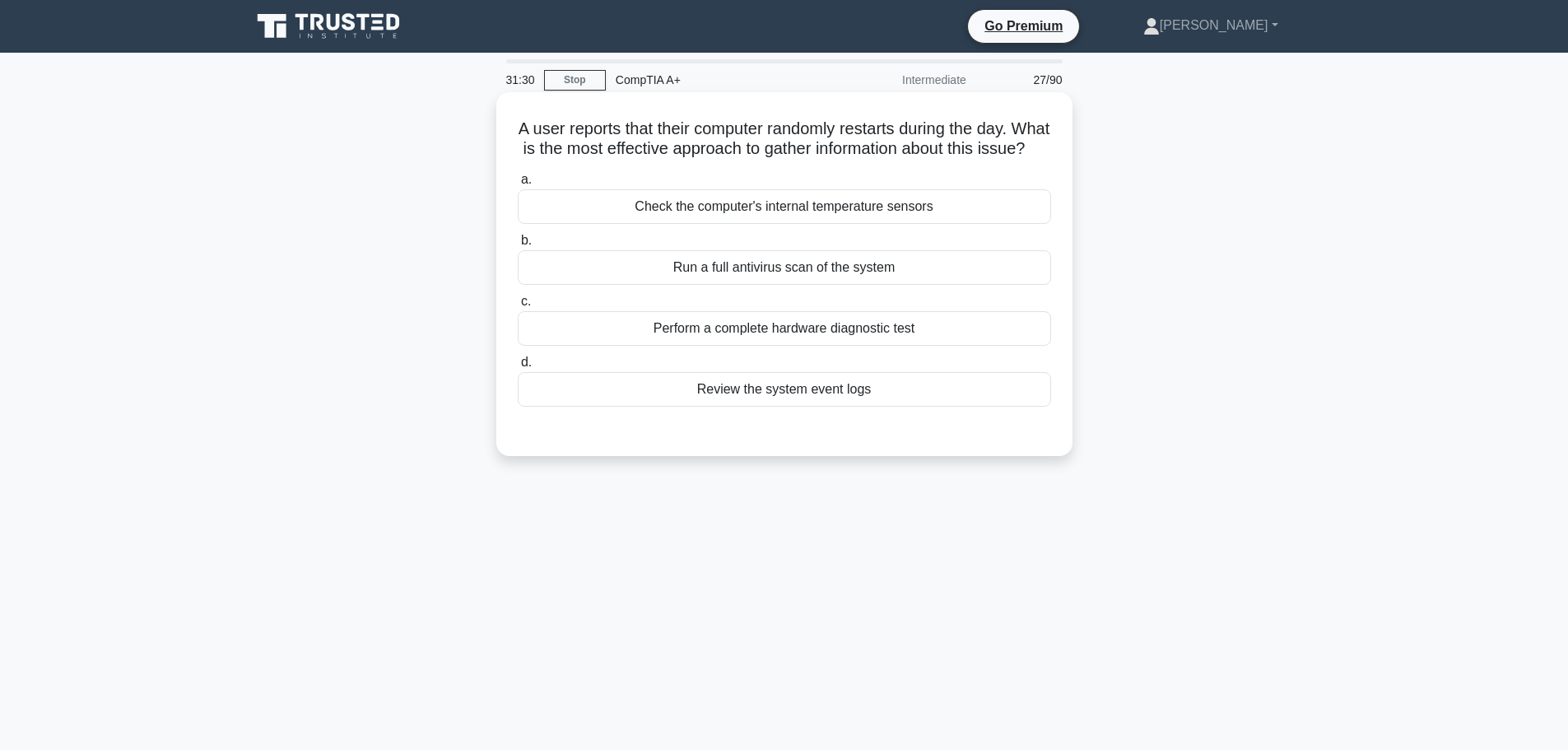
click at [760, 407] on div "Review the system event logs" at bounding box center [784, 389] width 533 height 35
click at [518, 368] on input "d. Review the system event logs" at bounding box center [518, 363] width 0 height 11
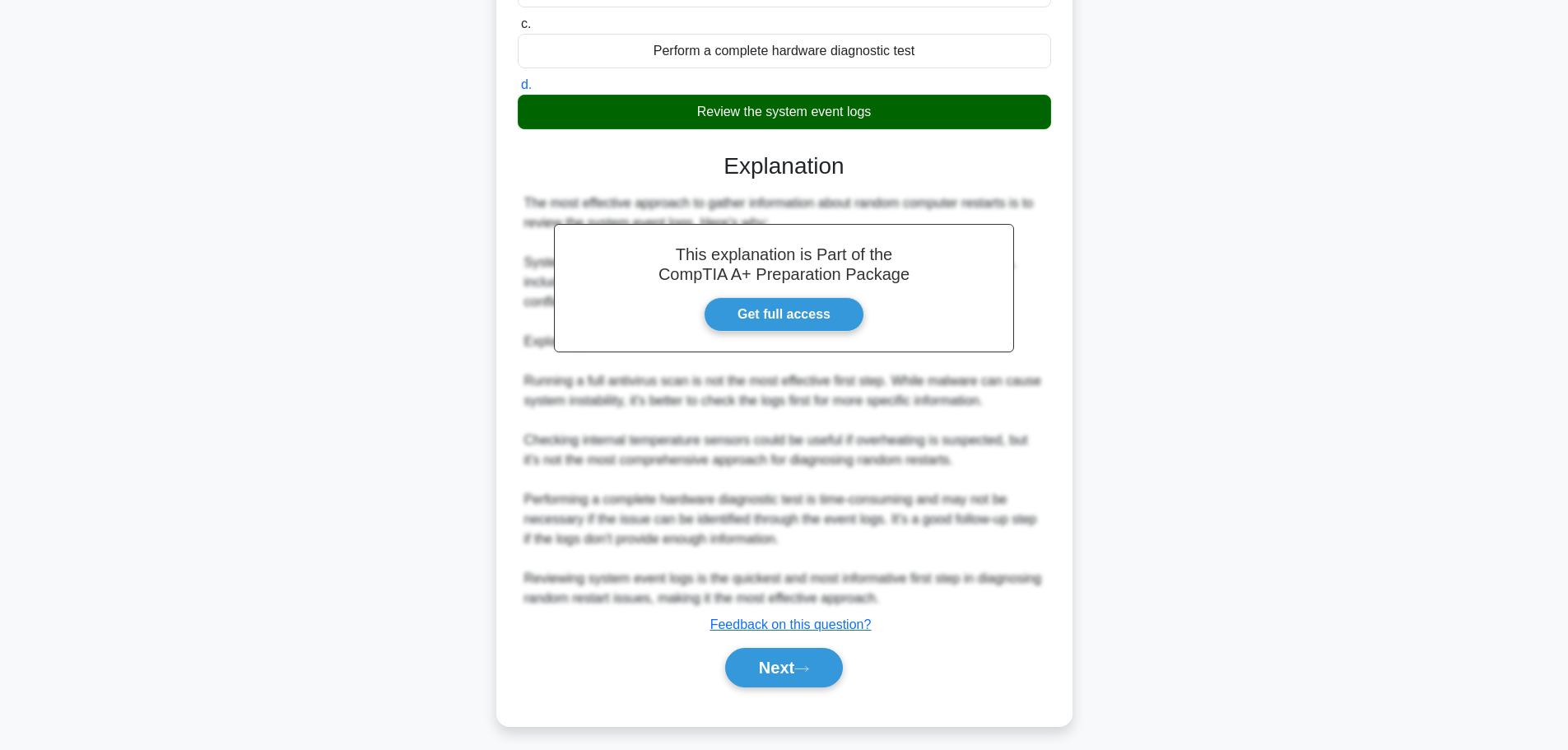
scroll to position [305, 0]
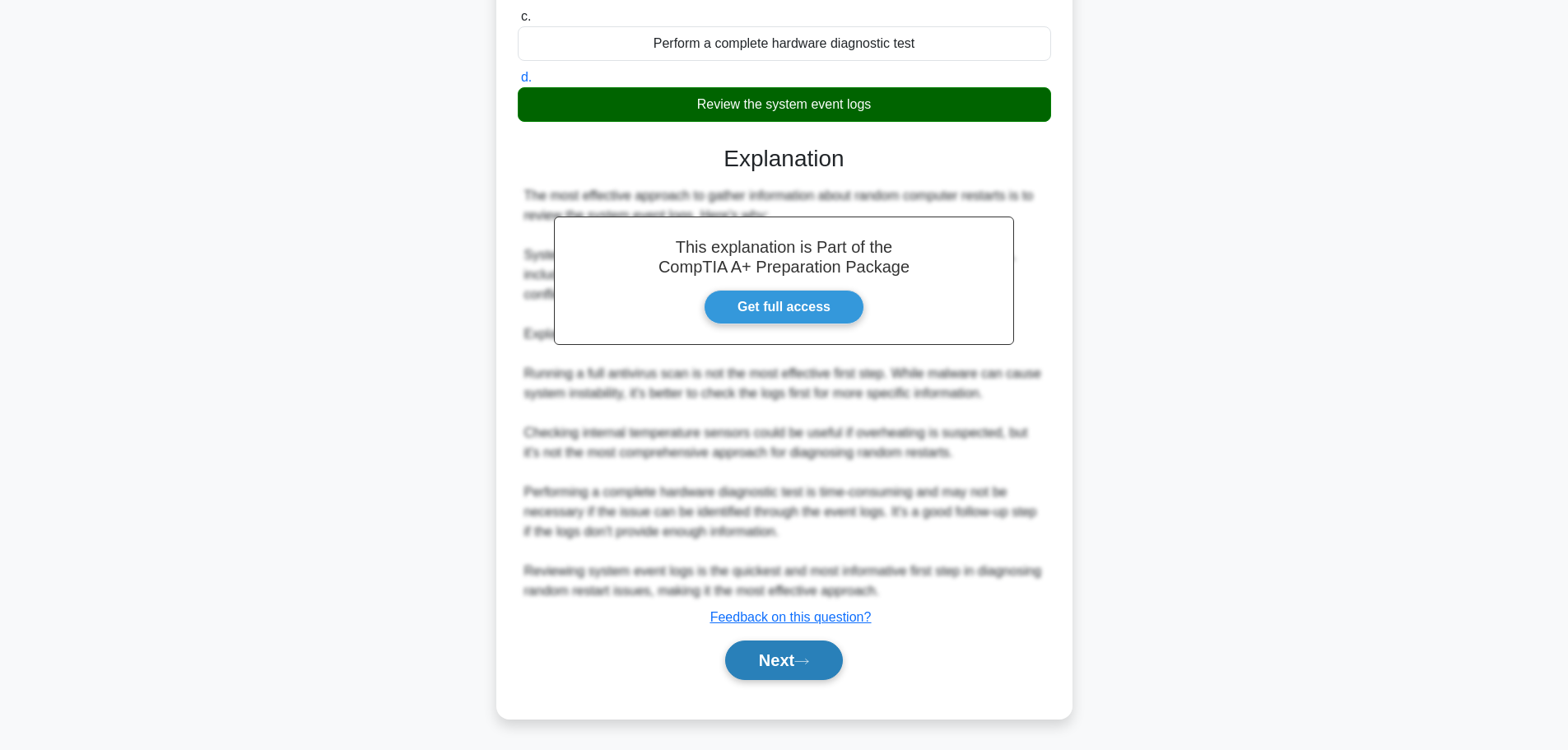
click at [808, 650] on button "Next" at bounding box center [784, 660] width 118 height 40
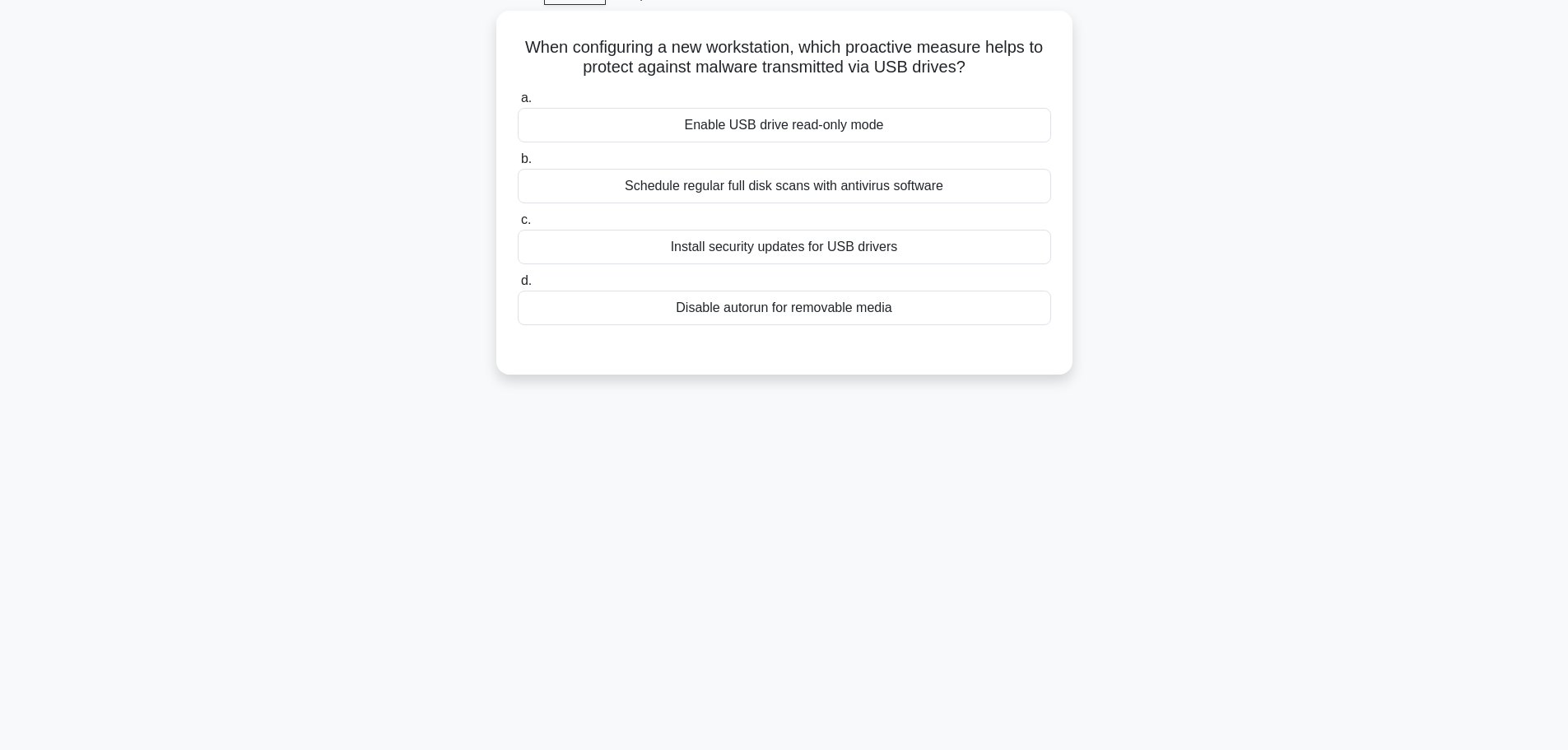
scroll to position [56, 0]
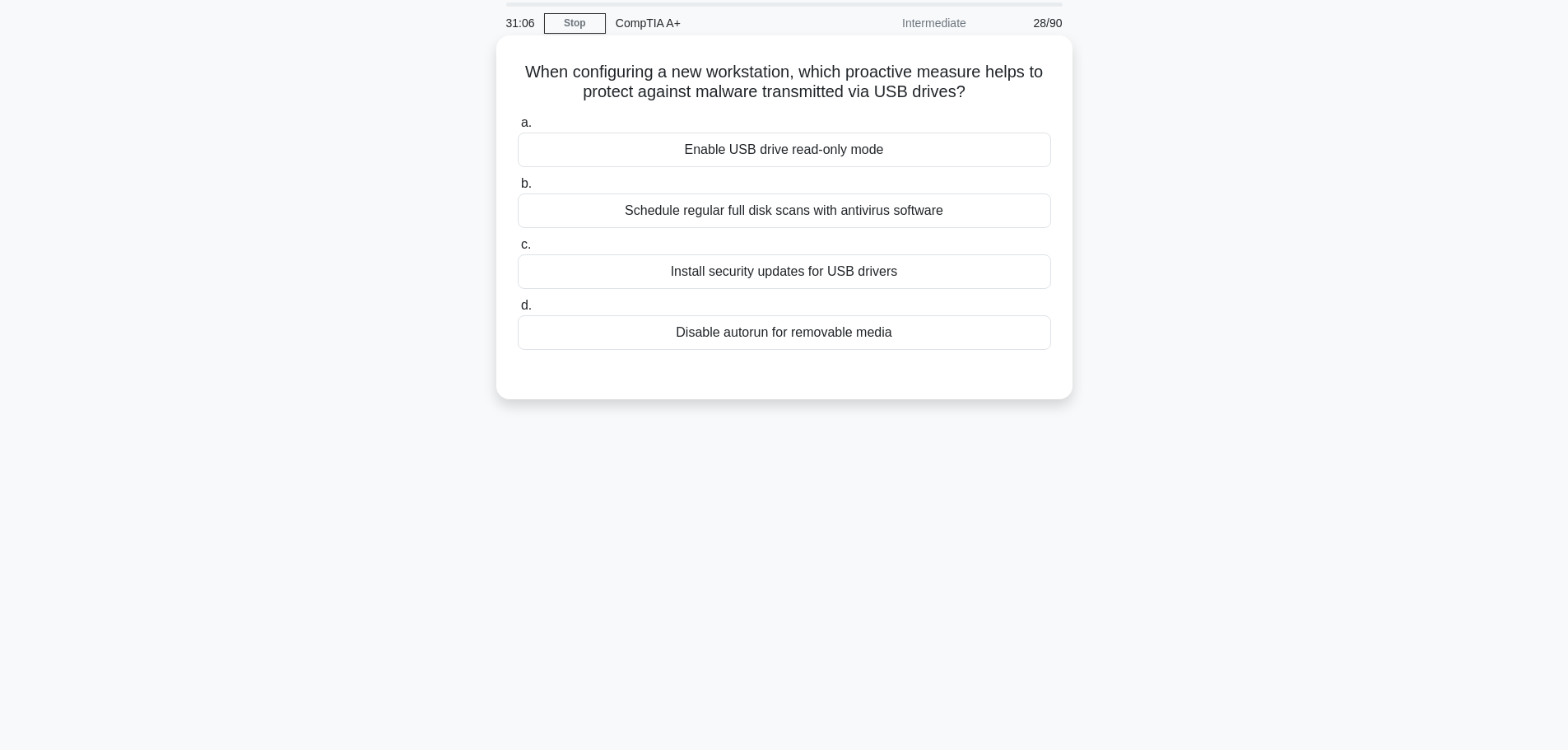
click at [766, 338] on div "Disable autorun for removable media" at bounding box center [784, 333] width 533 height 35
click at [518, 311] on input "d. Disable autorun for removable media" at bounding box center [518, 305] width 0 height 11
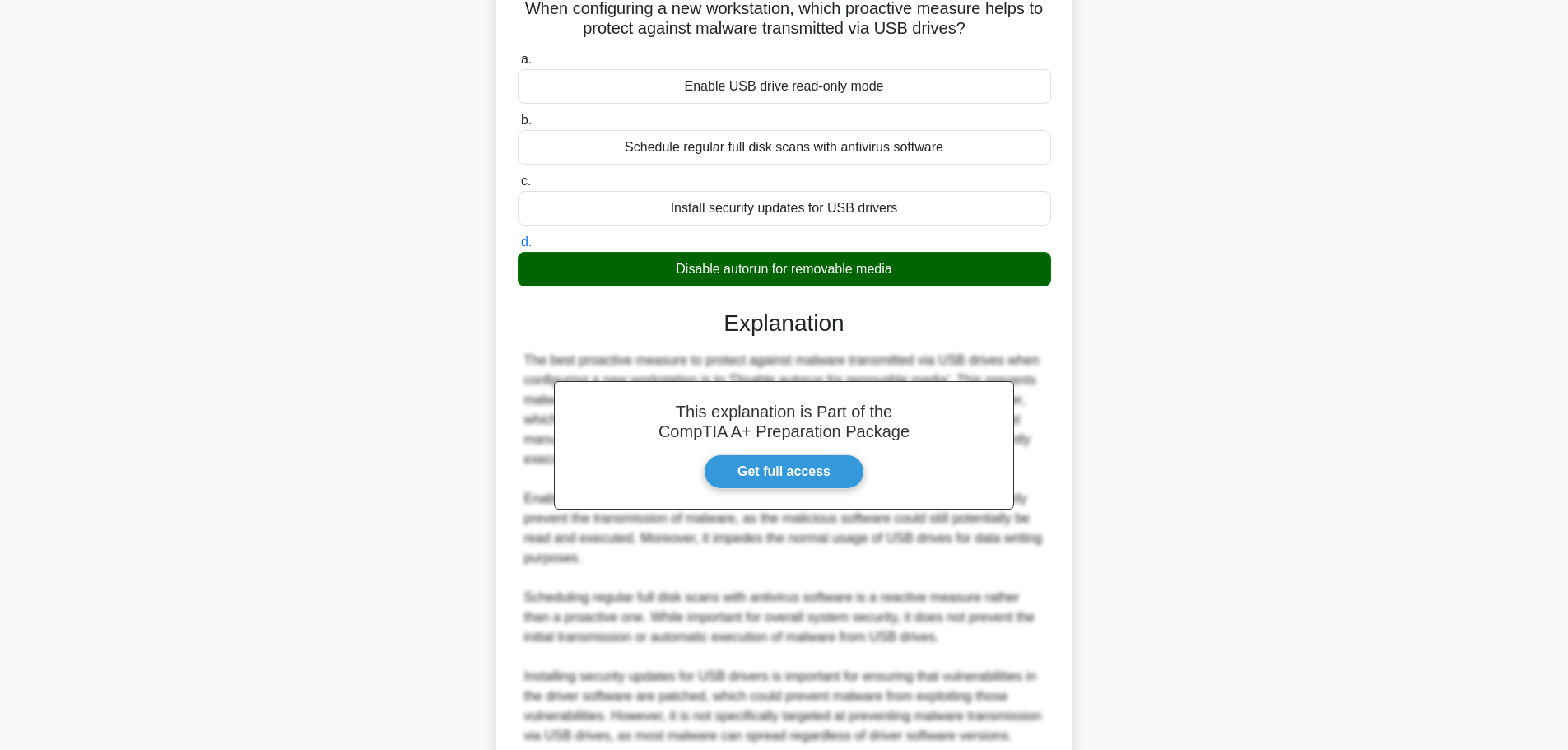
scroll to position [265, 0]
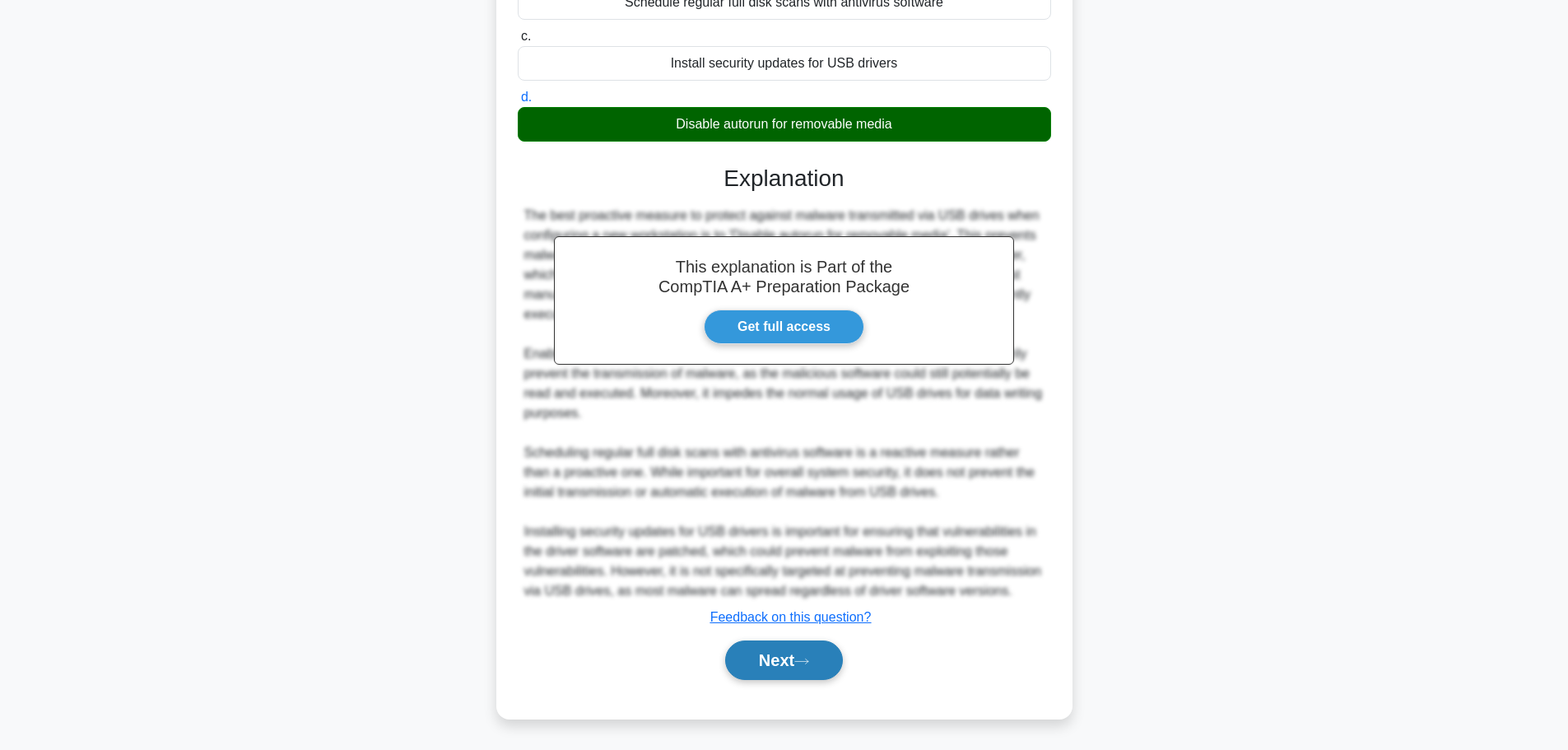
click at [786, 661] on button "Next" at bounding box center [784, 660] width 118 height 40
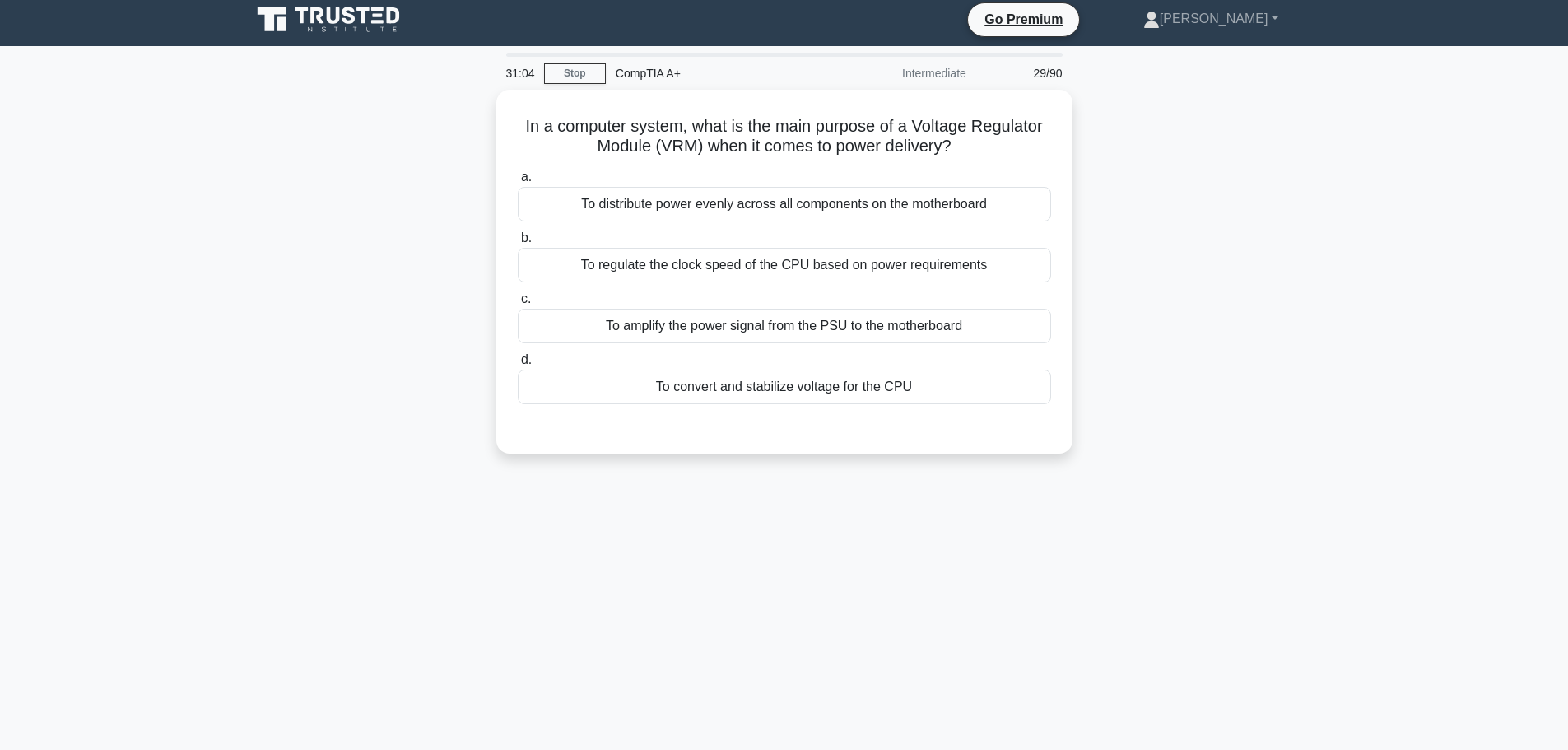
scroll to position [0, 0]
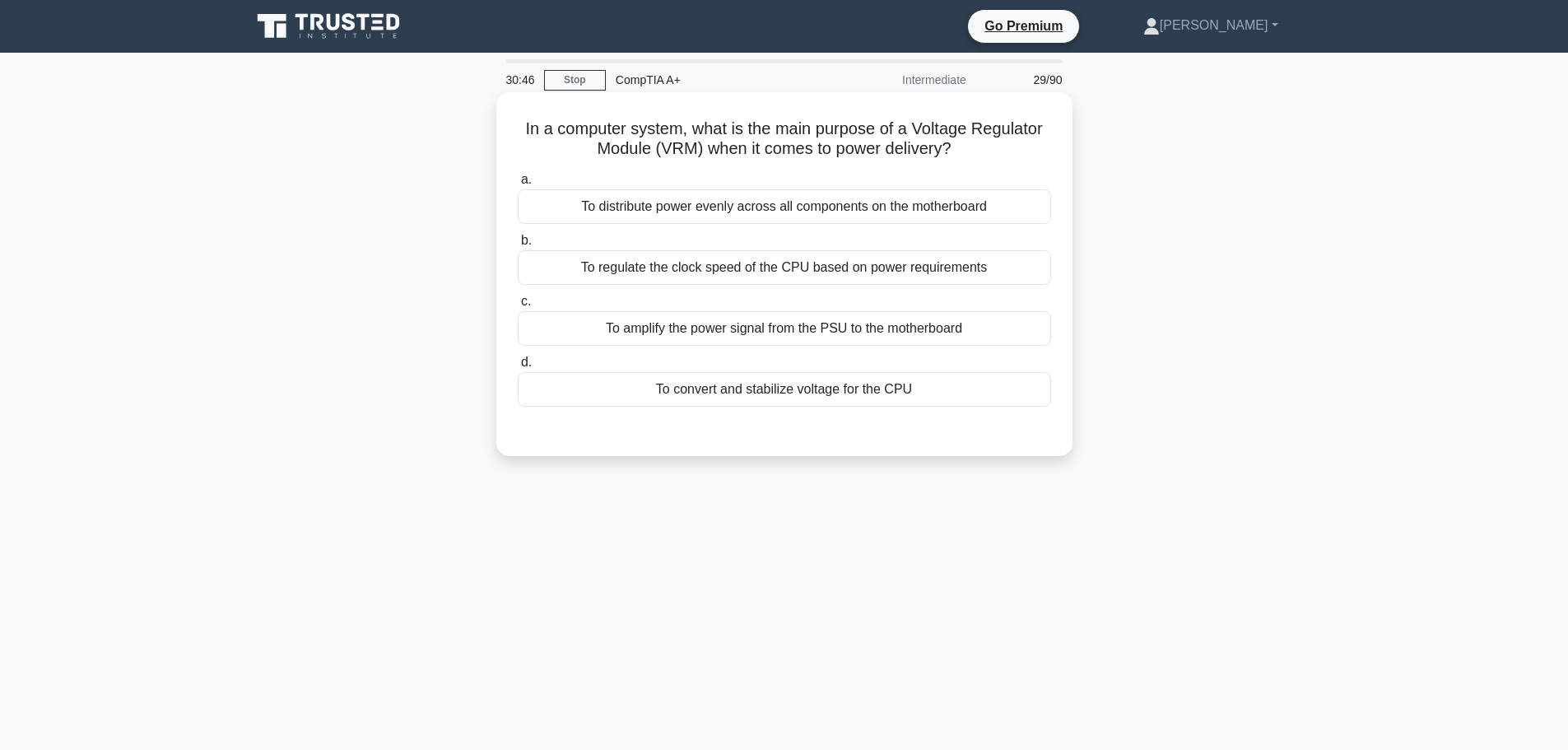
click at [776, 392] on div "To convert and stabilize voltage for the CPU" at bounding box center [784, 389] width 533 height 35
click at [518, 368] on input "d. To convert and stabilize voltage for the CPU" at bounding box center [518, 363] width 0 height 11
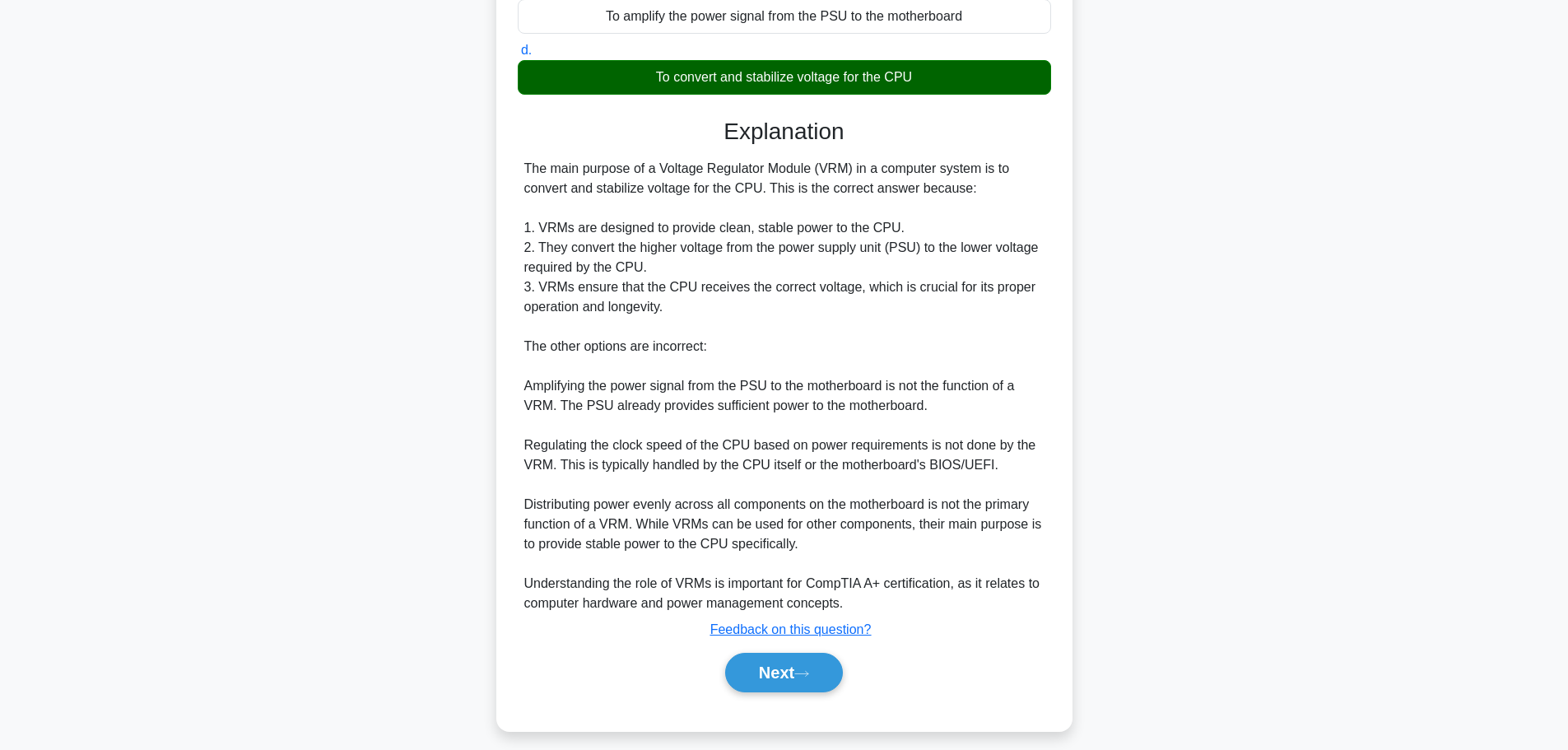
scroll to position [325, 0]
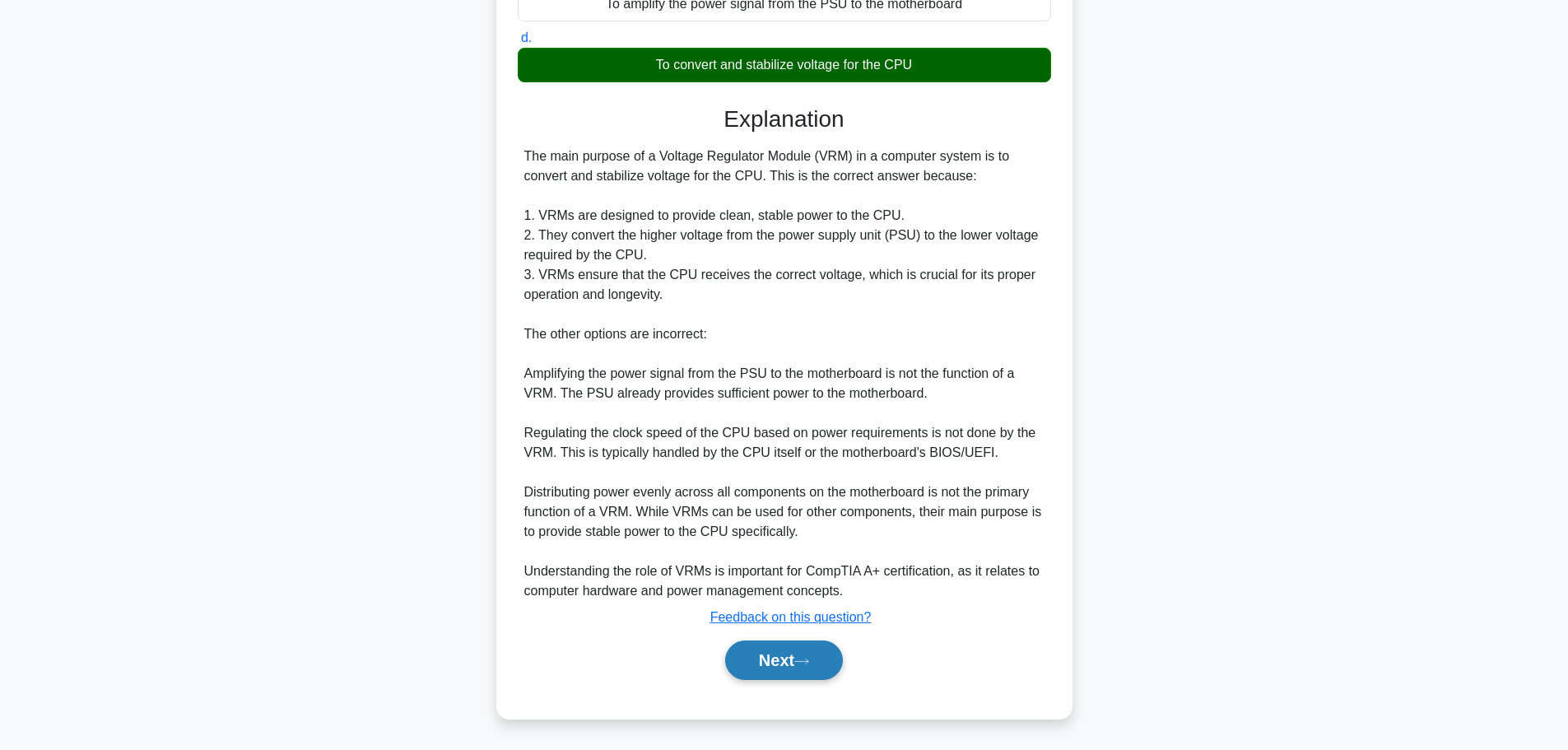
click at [801, 659] on icon at bounding box center [802, 661] width 15 height 9
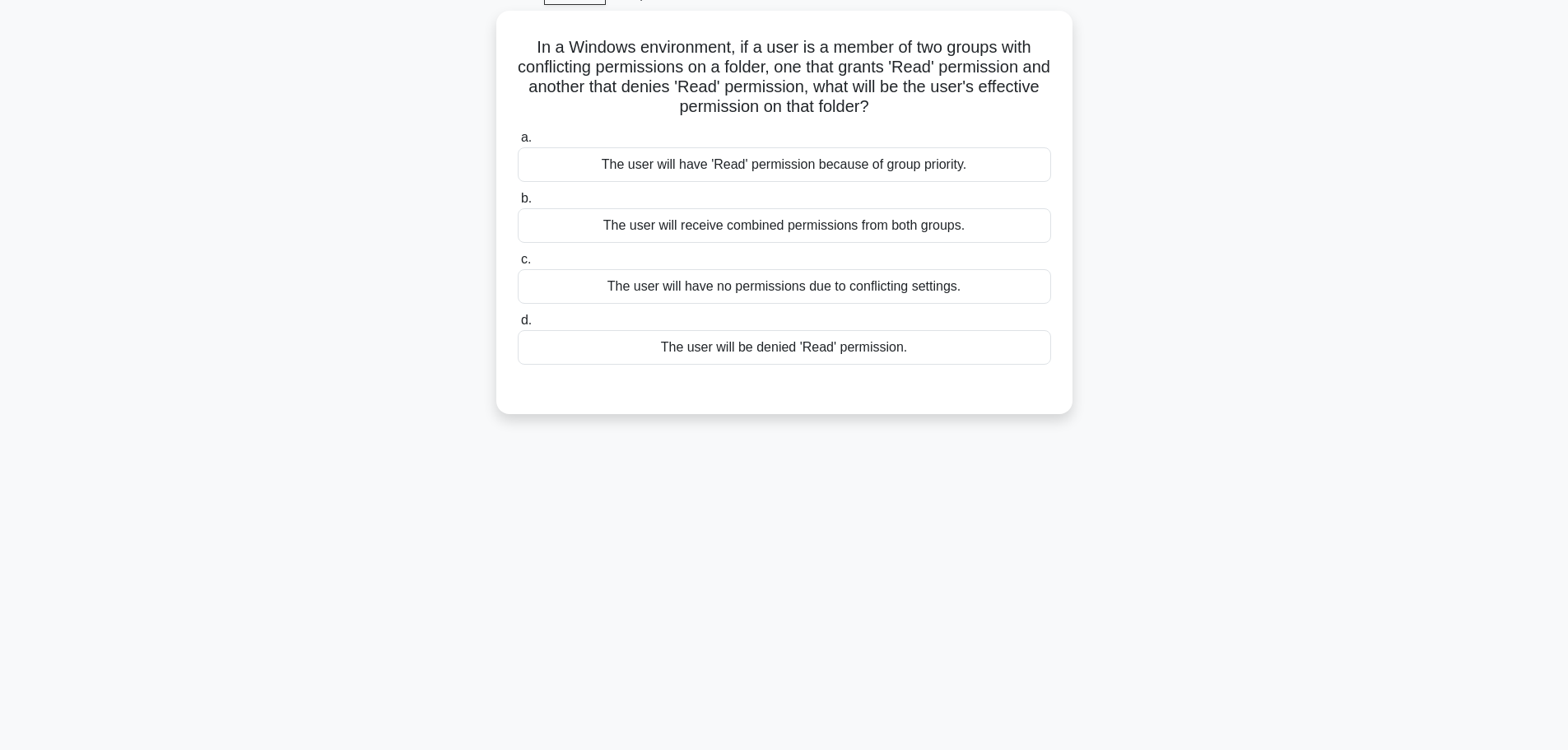
scroll to position [56, 0]
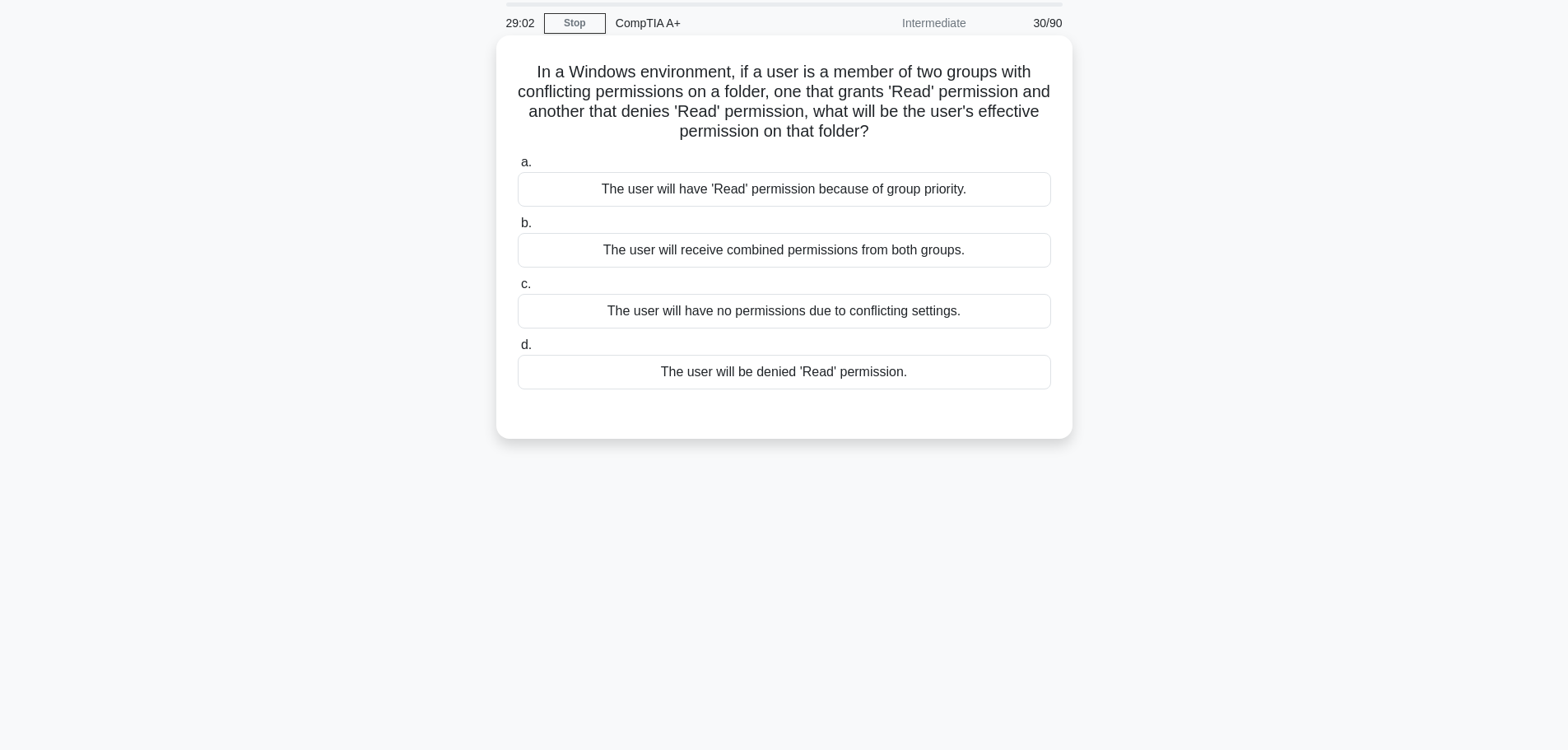
click at [826, 365] on div "The user will be denied 'Read' permission." at bounding box center [784, 373] width 533 height 35
click at [518, 351] on input "d. The user will be denied 'Read' permission." at bounding box center [518, 345] width 0 height 11
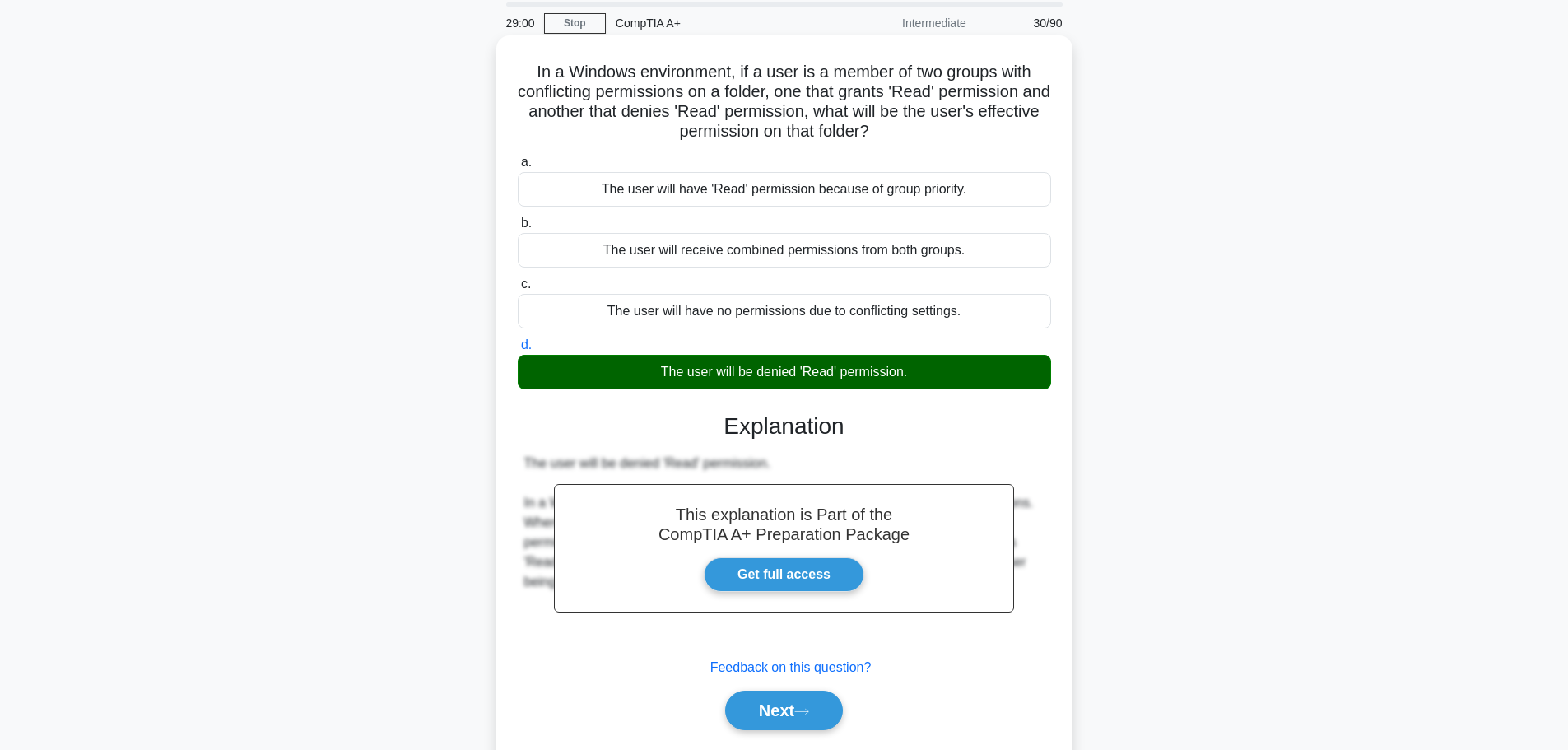
scroll to position [139, 0]
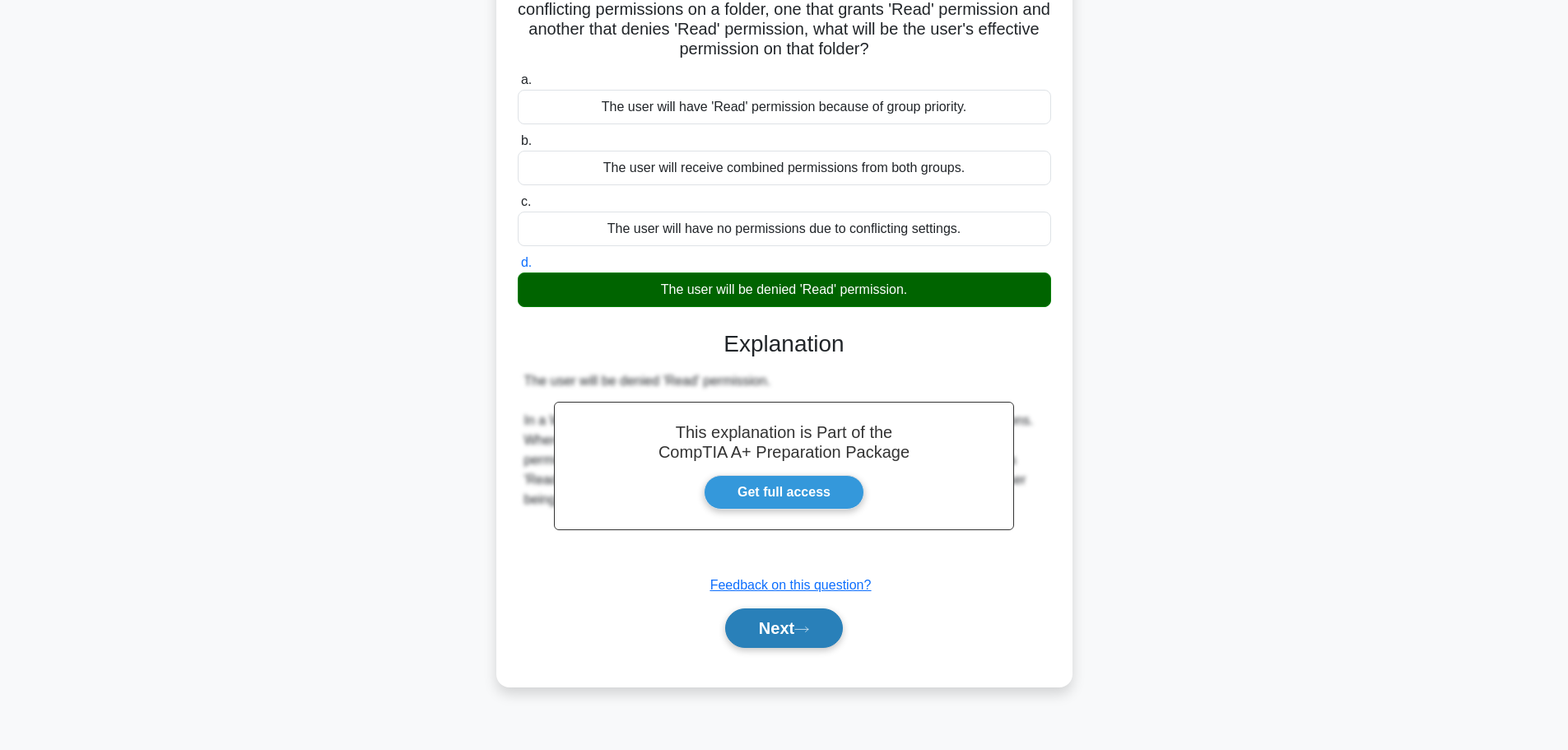
click at [787, 644] on button "Next" at bounding box center [784, 628] width 118 height 40
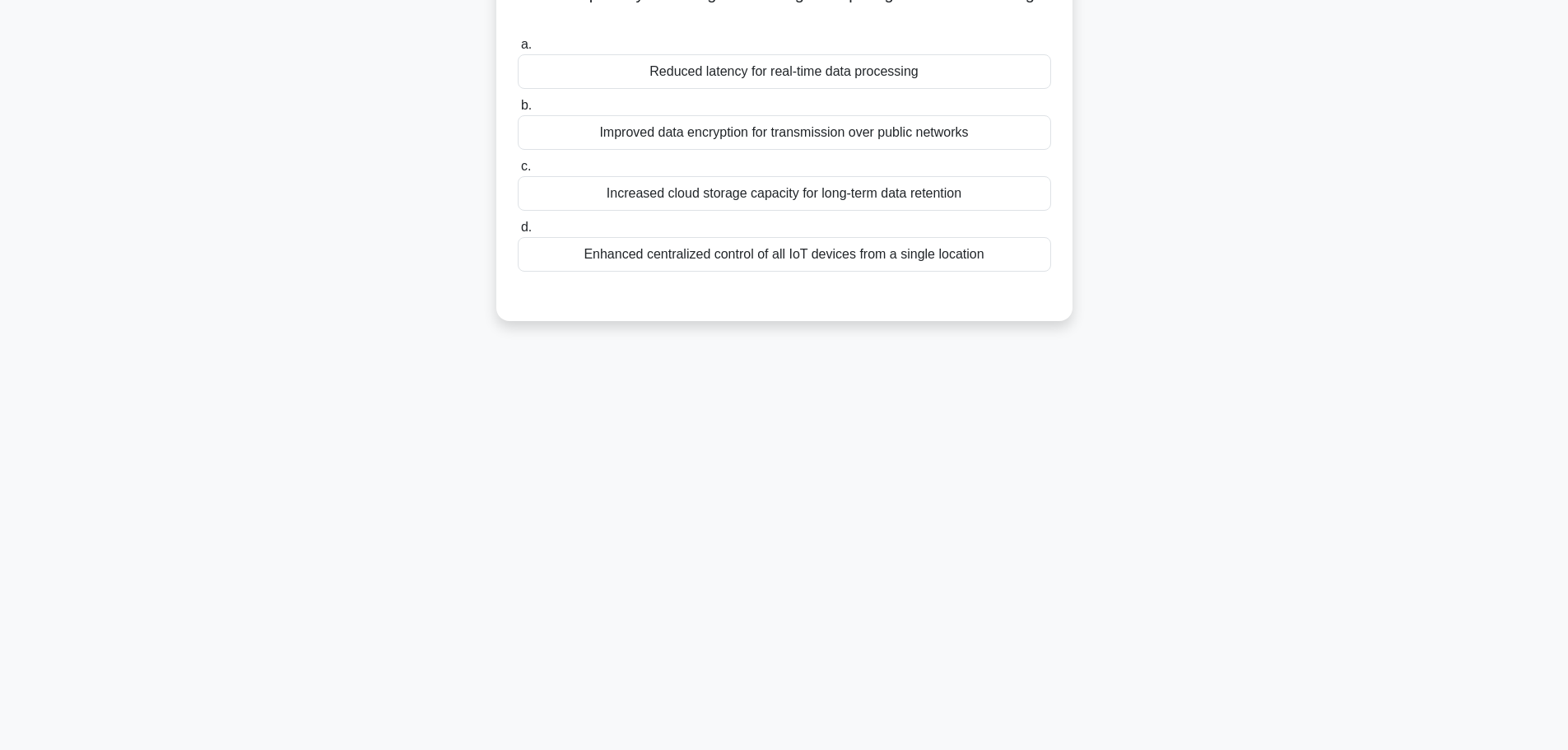
scroll to position [0, 0]
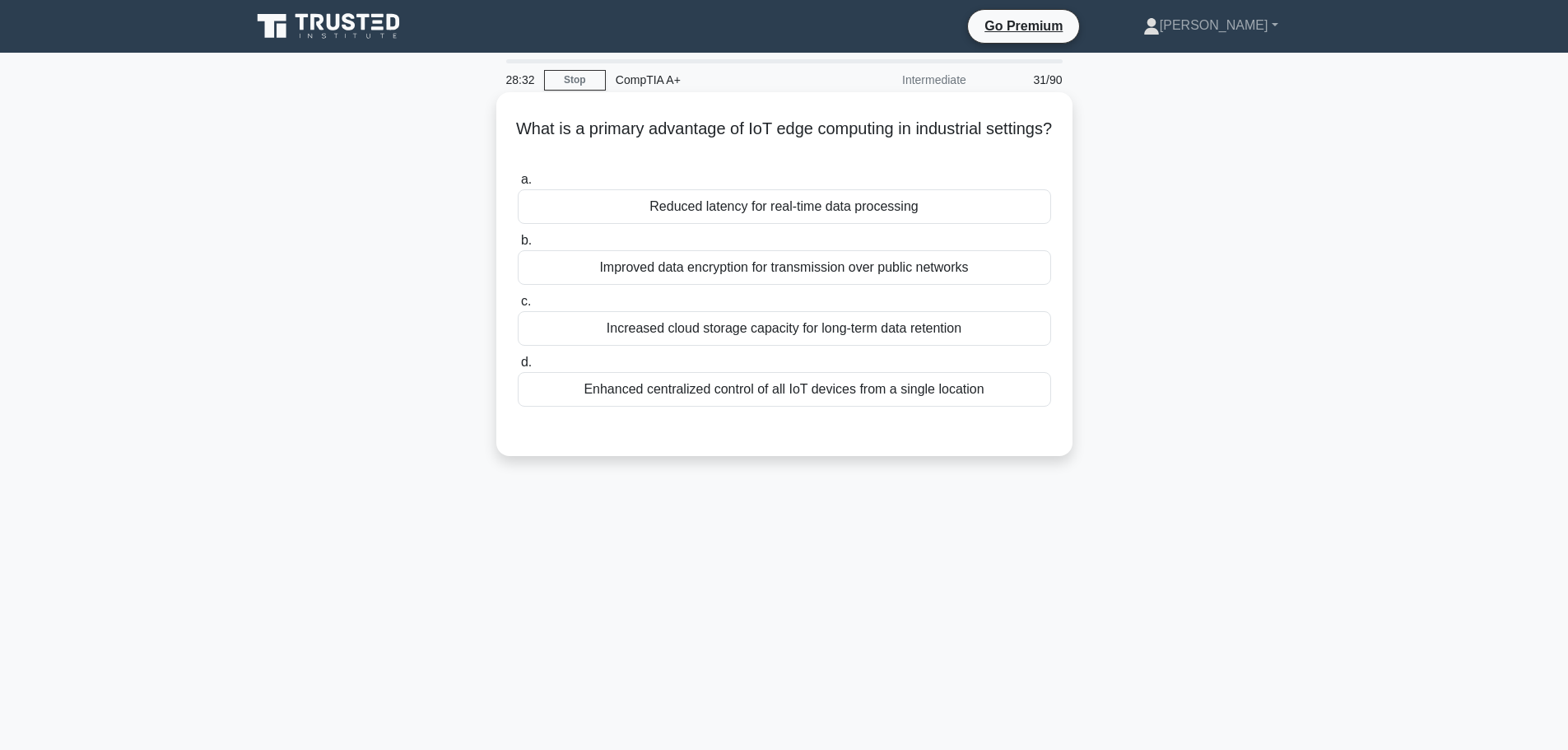
click at [755, 389] on div "Enhanced centralized control of all IoT devices from a single location" at bounding box center [784, 389] width 533 height 35
click at [518, 368] on input "d. Enhanced centralized control of all IoT devices from a single location" at bounding box center [518, 363] width 0 height 11
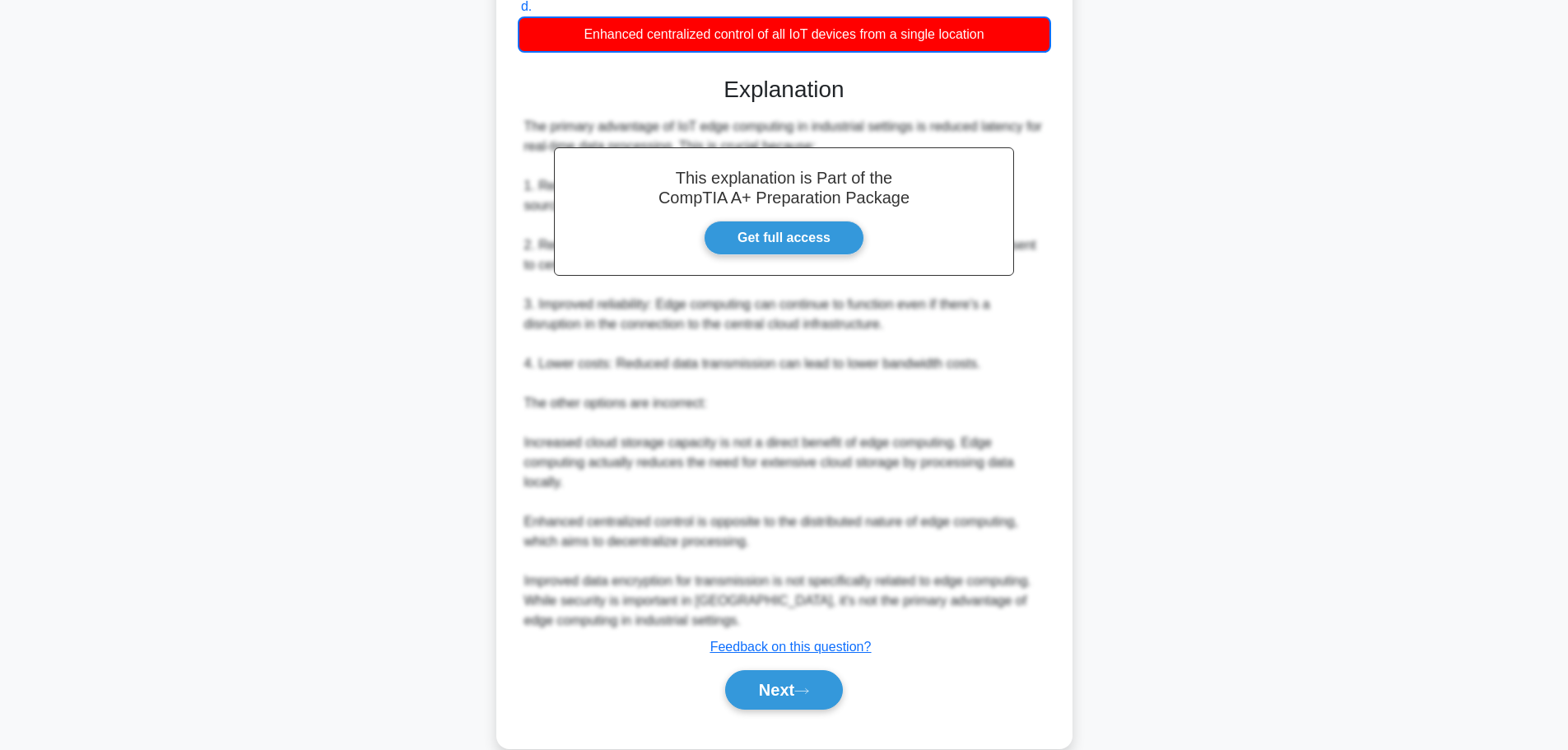
scroll to position [386, 0]
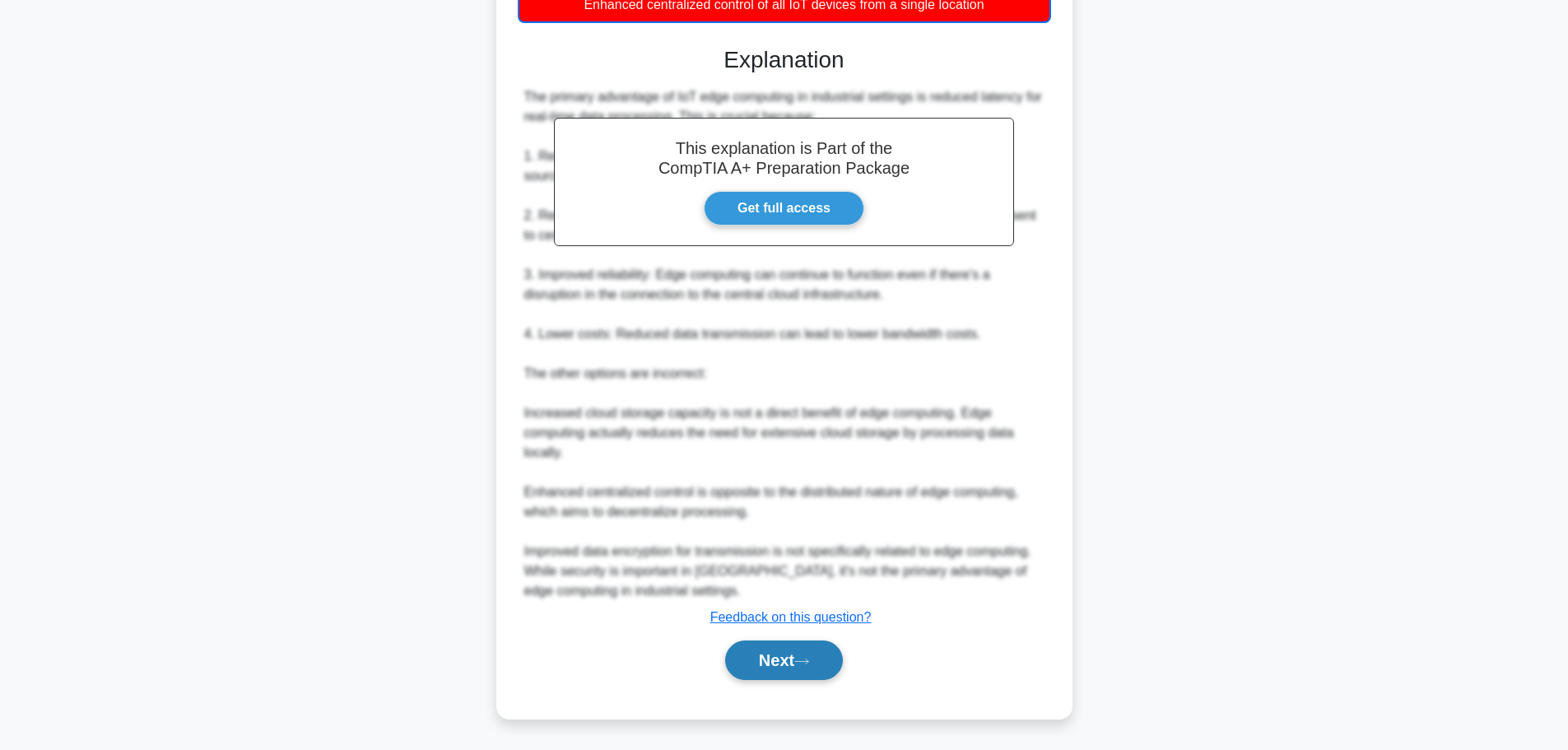
click at [760, 643] on button "Next" at bounding box center [784, 660] width 118 height 40
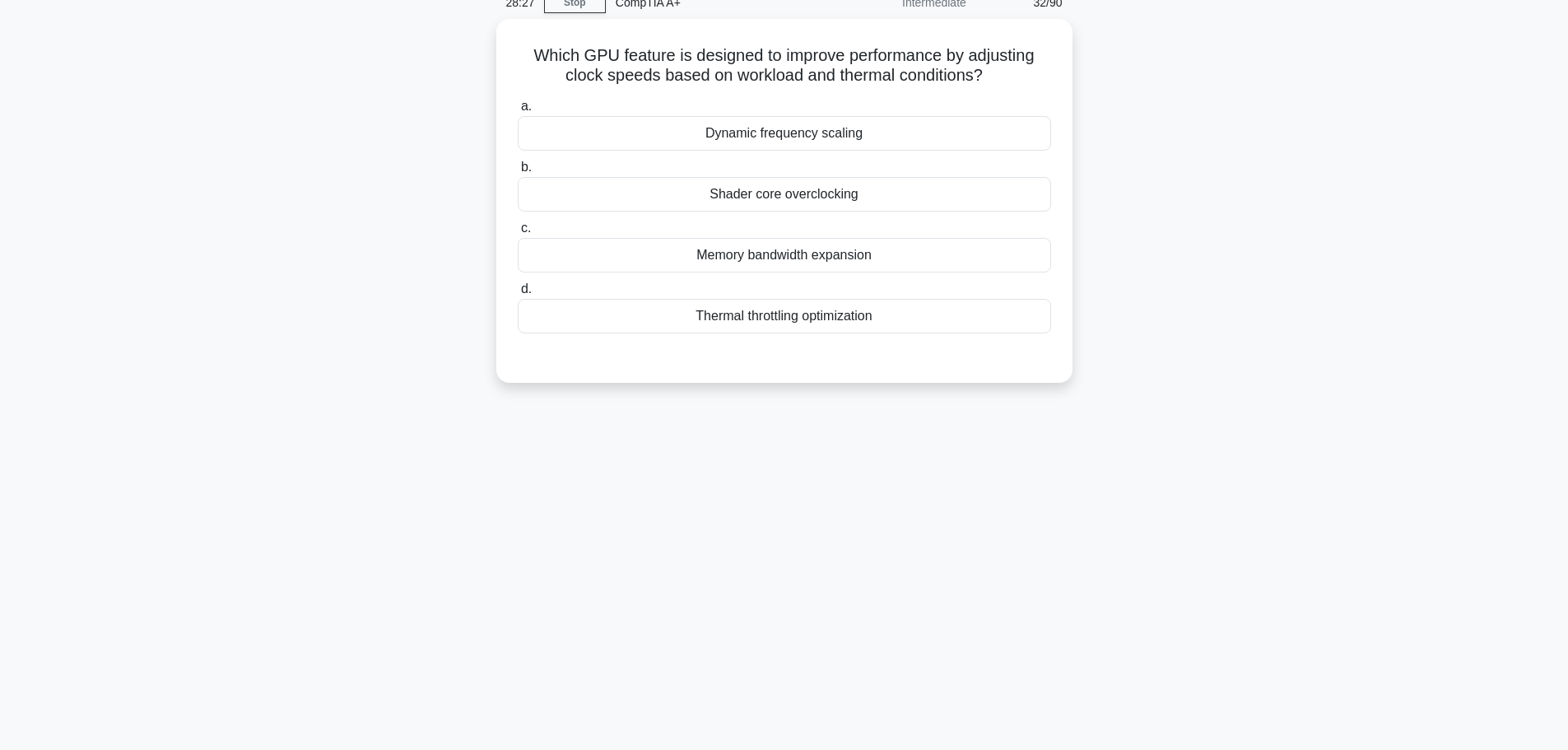
scroll to position [0, 0]
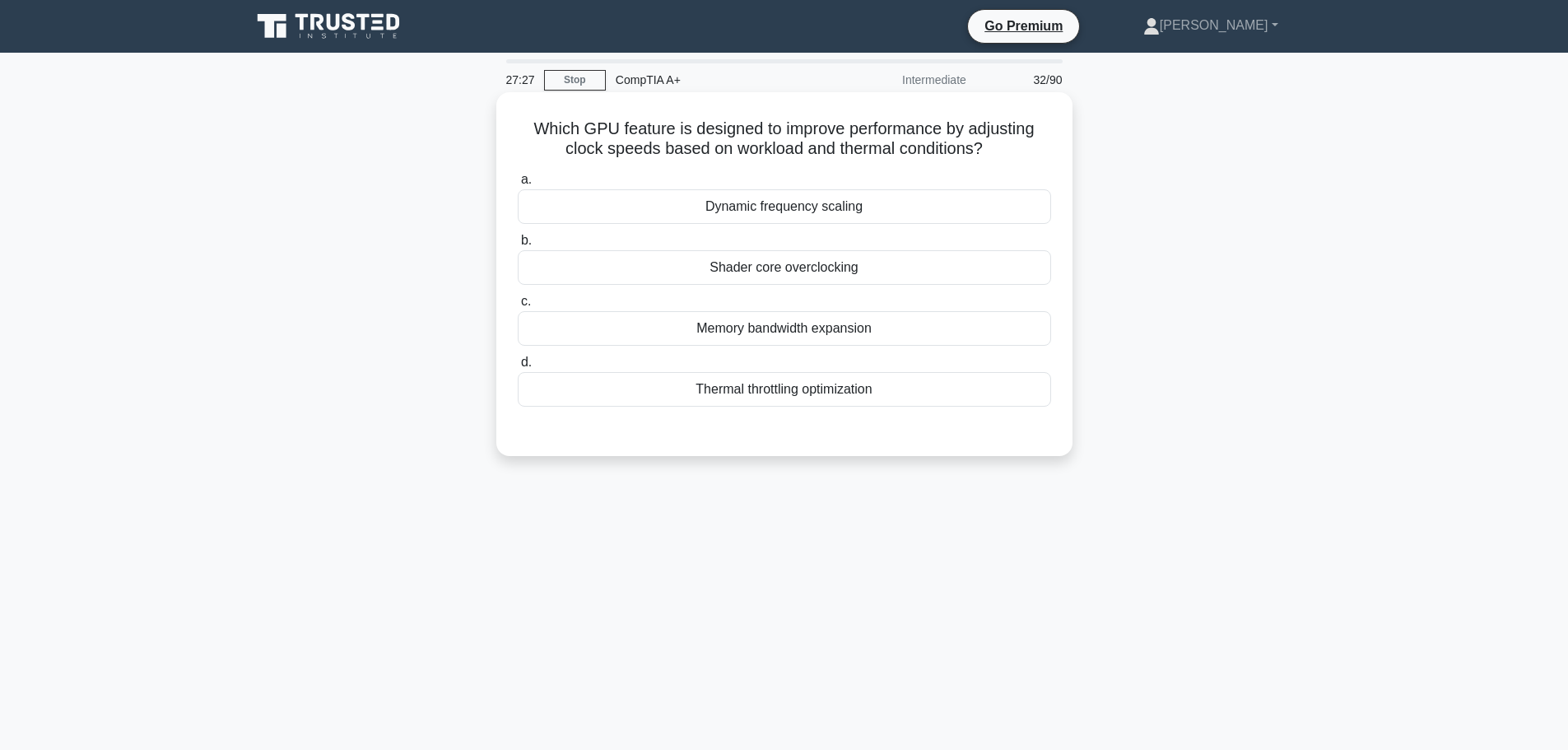
click at [799, 213] on div "Dynamic frequency scaling" at bounding box center [784, 207] width 533 height 35
click at [518, 185] on input "a. Dynamic frequency scaling" at bounding box center [518, 179] width 0 height 11
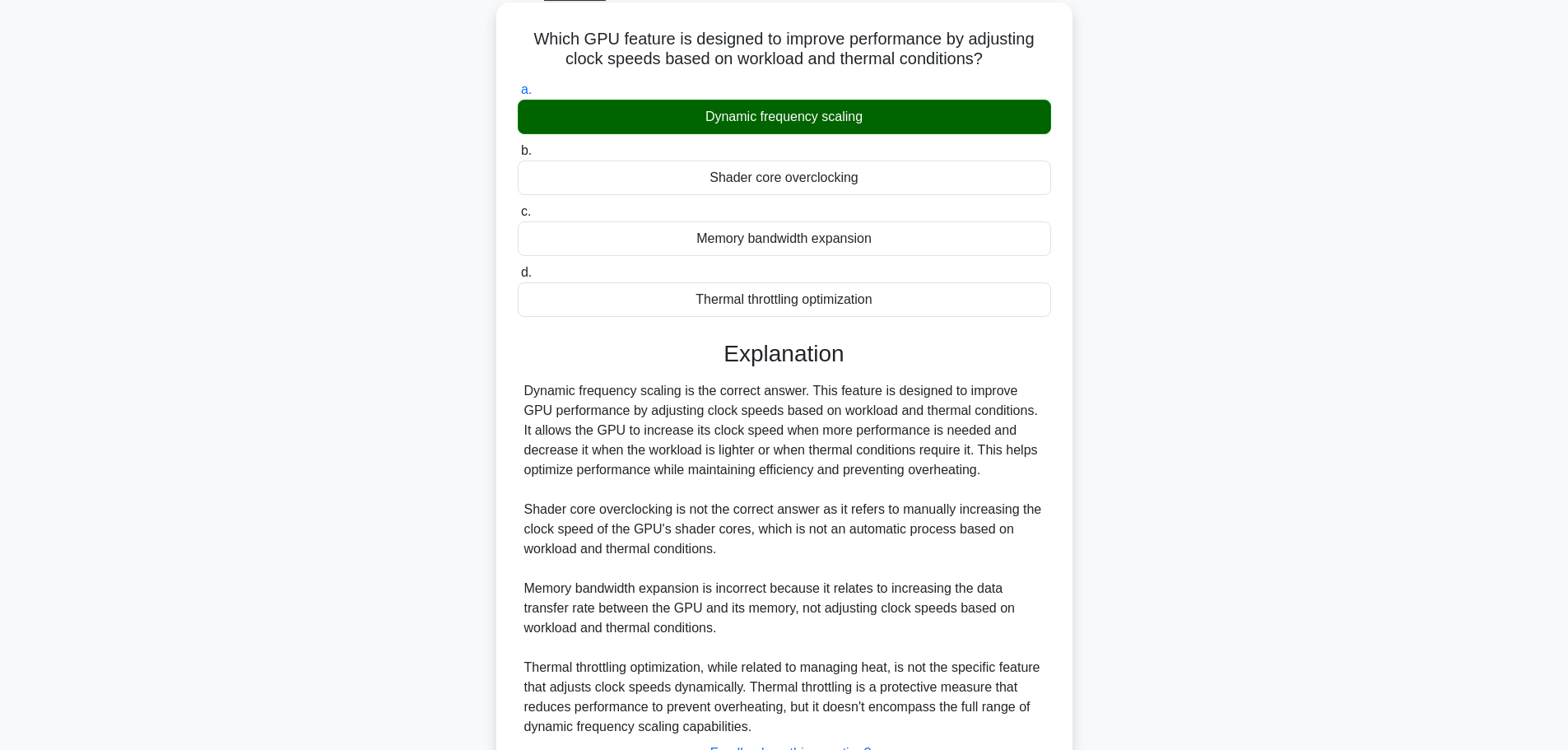
scroll to position [226, 0]
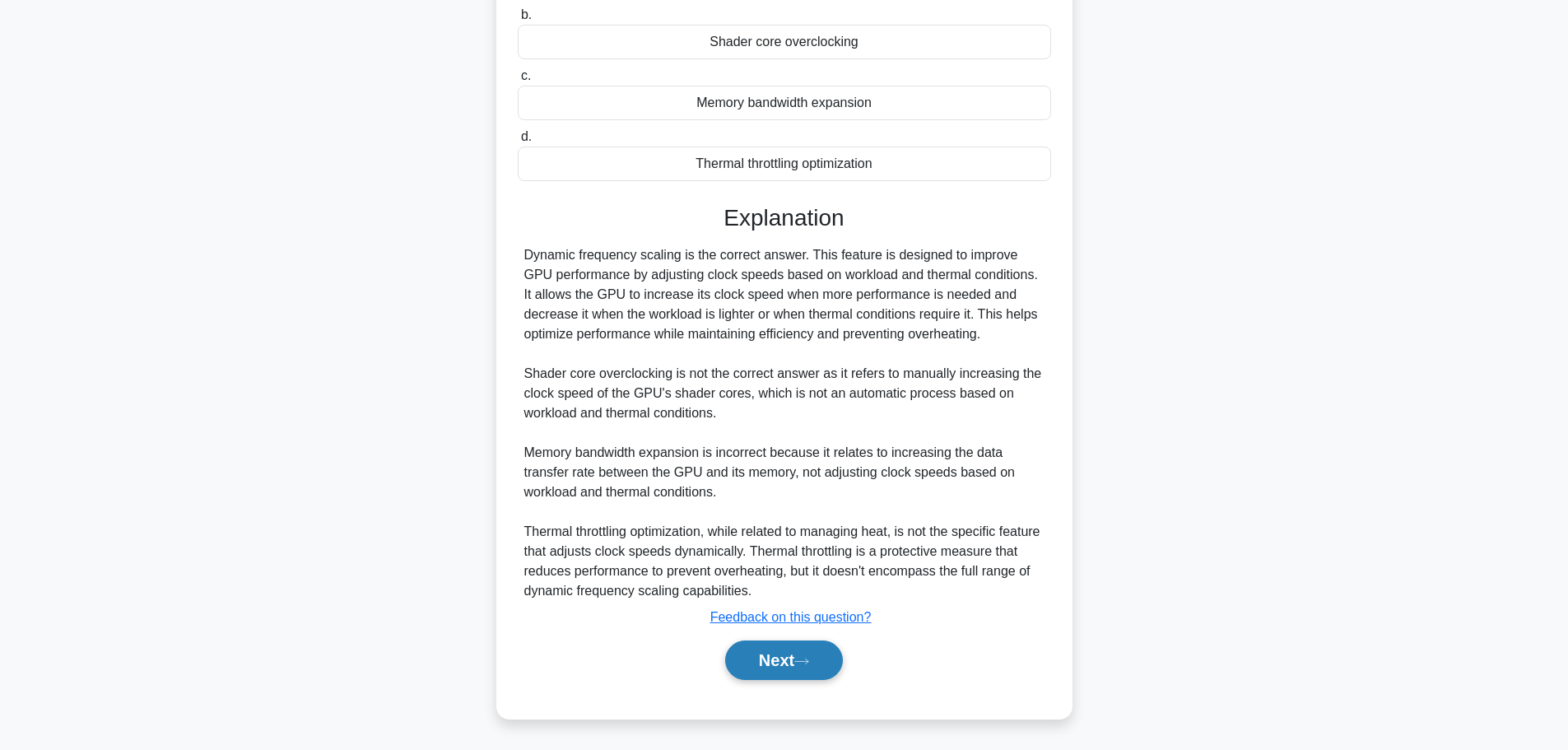
drag, startPoint x: 800, startPoint y: 669, endPoint x: 823, endPoint y: 667, distance: 23.1
click at [800, 669] on button "Next" at bounding box center [784, 660] width 118 height 40
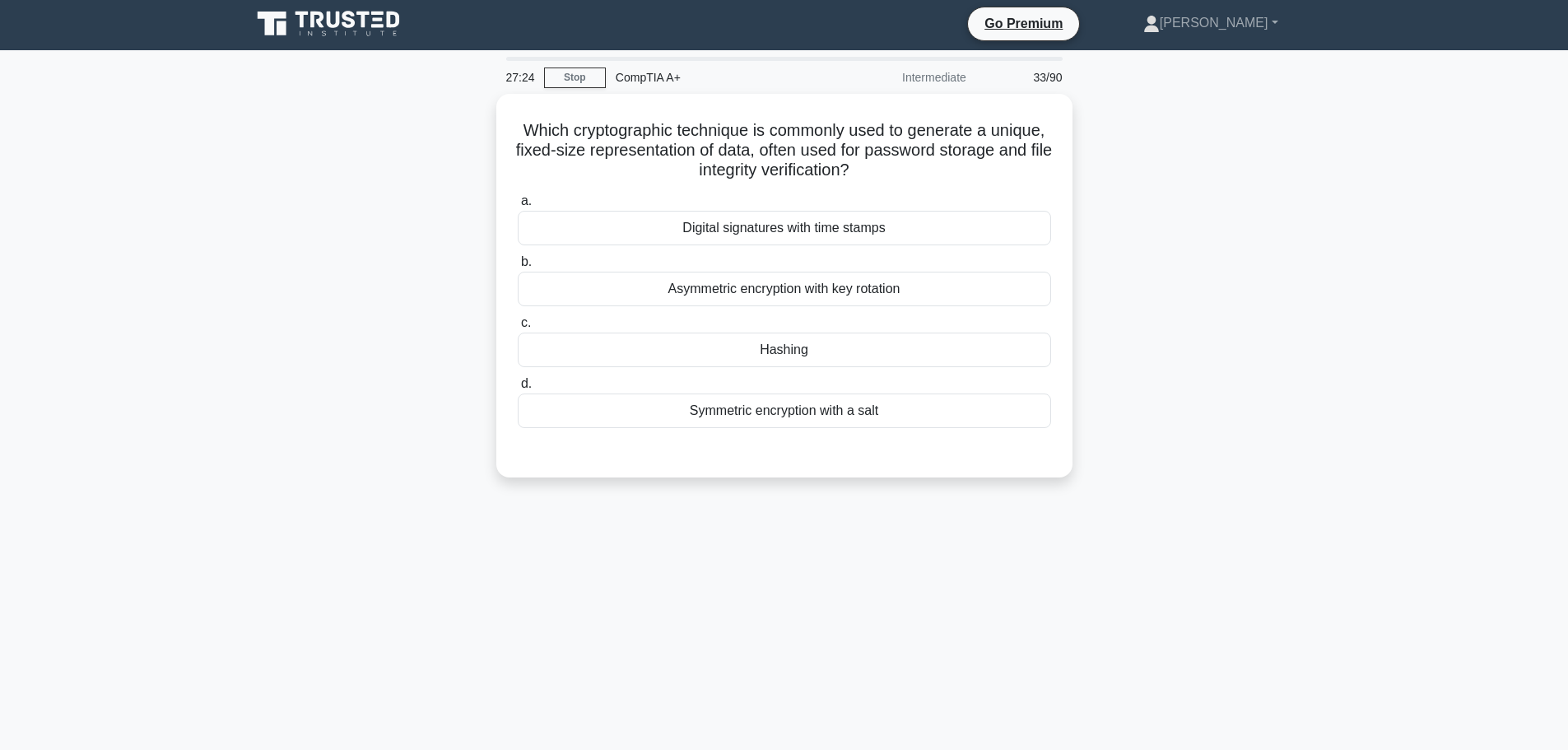
scroll to position [0, 0]
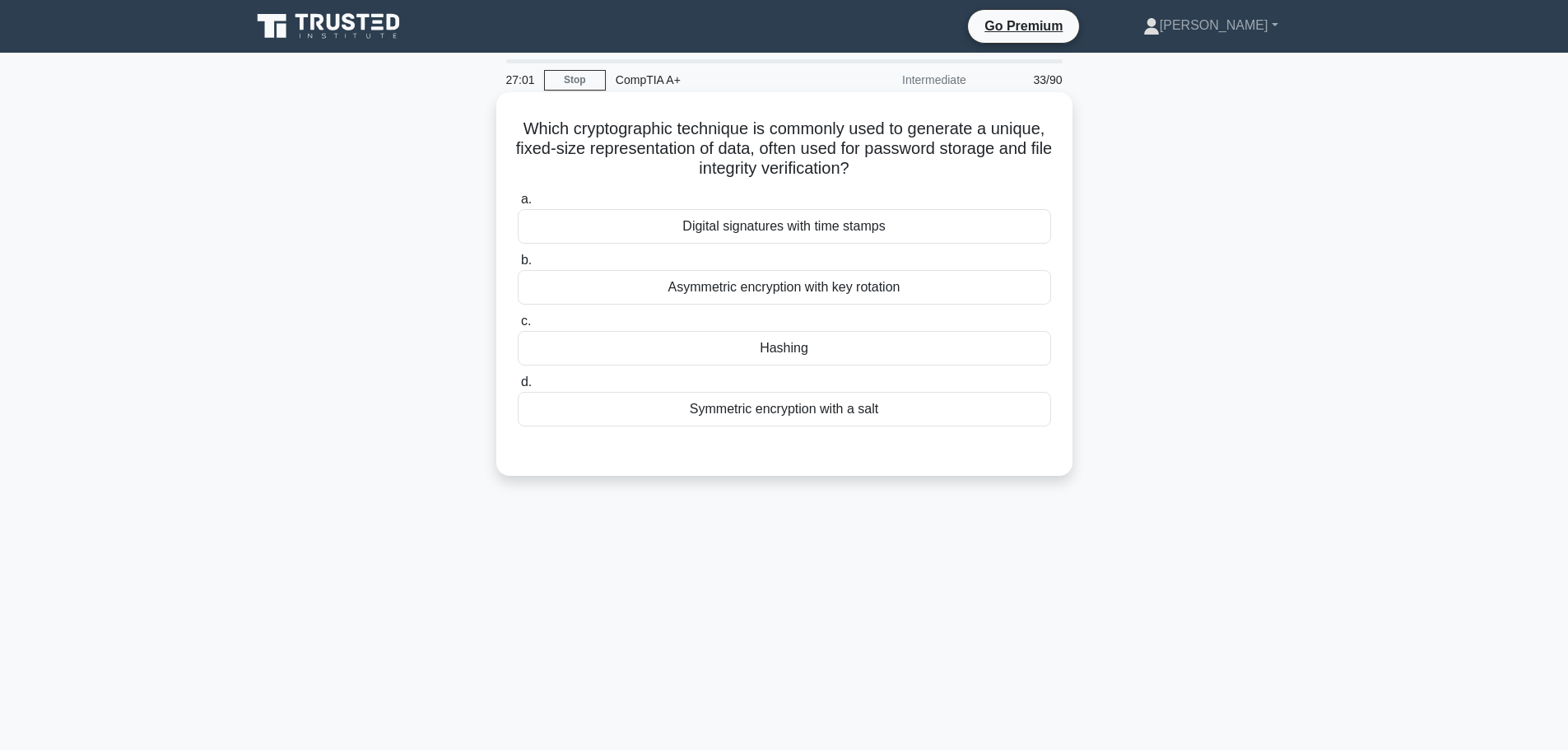
click at [792, 352] on div "Hashing" at bounding box center [784, 348] width 533 height 35
click at [518, 327] on input "c. Hashing" at bounding box center [518, 321] width 0 height 11
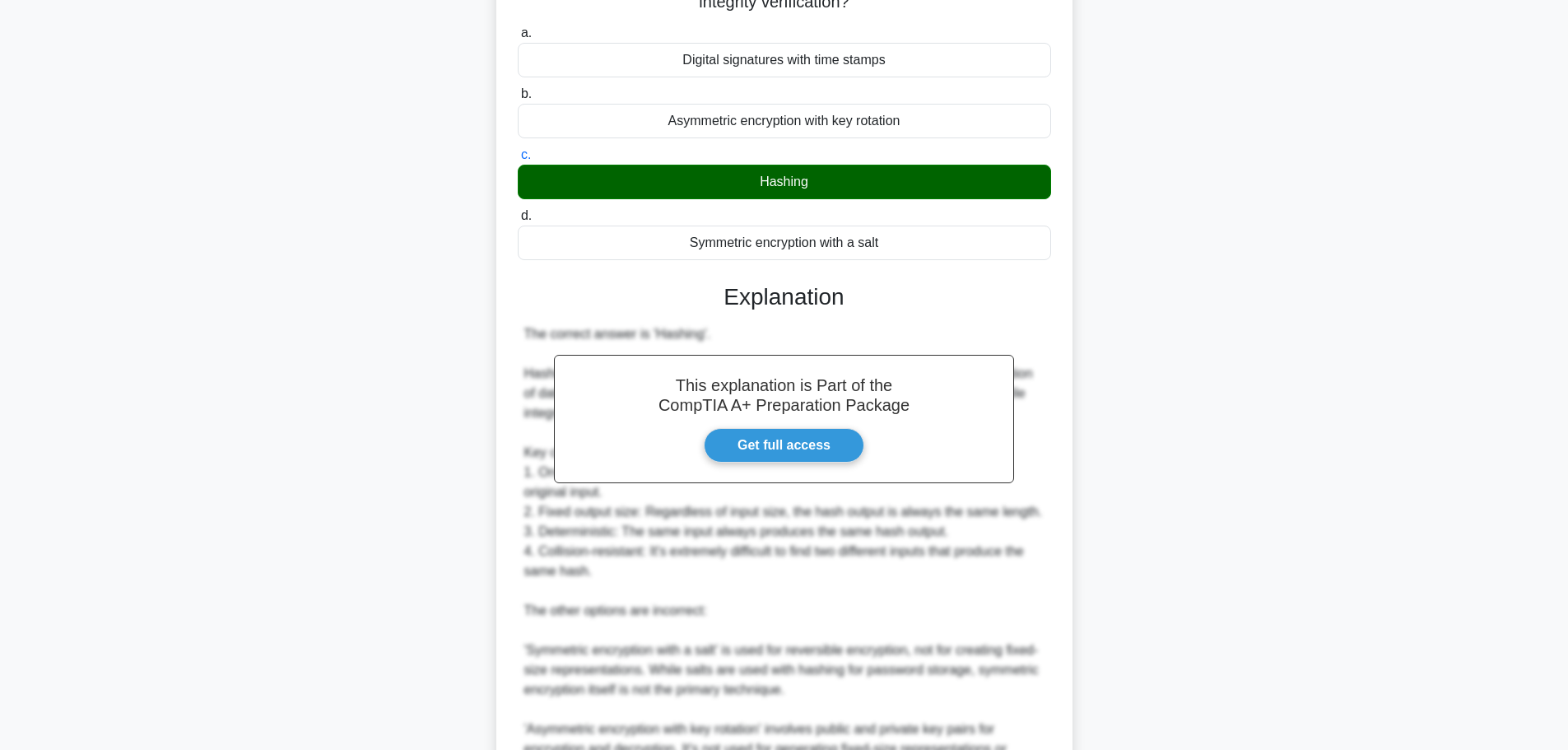
scroll to position [424, 0]
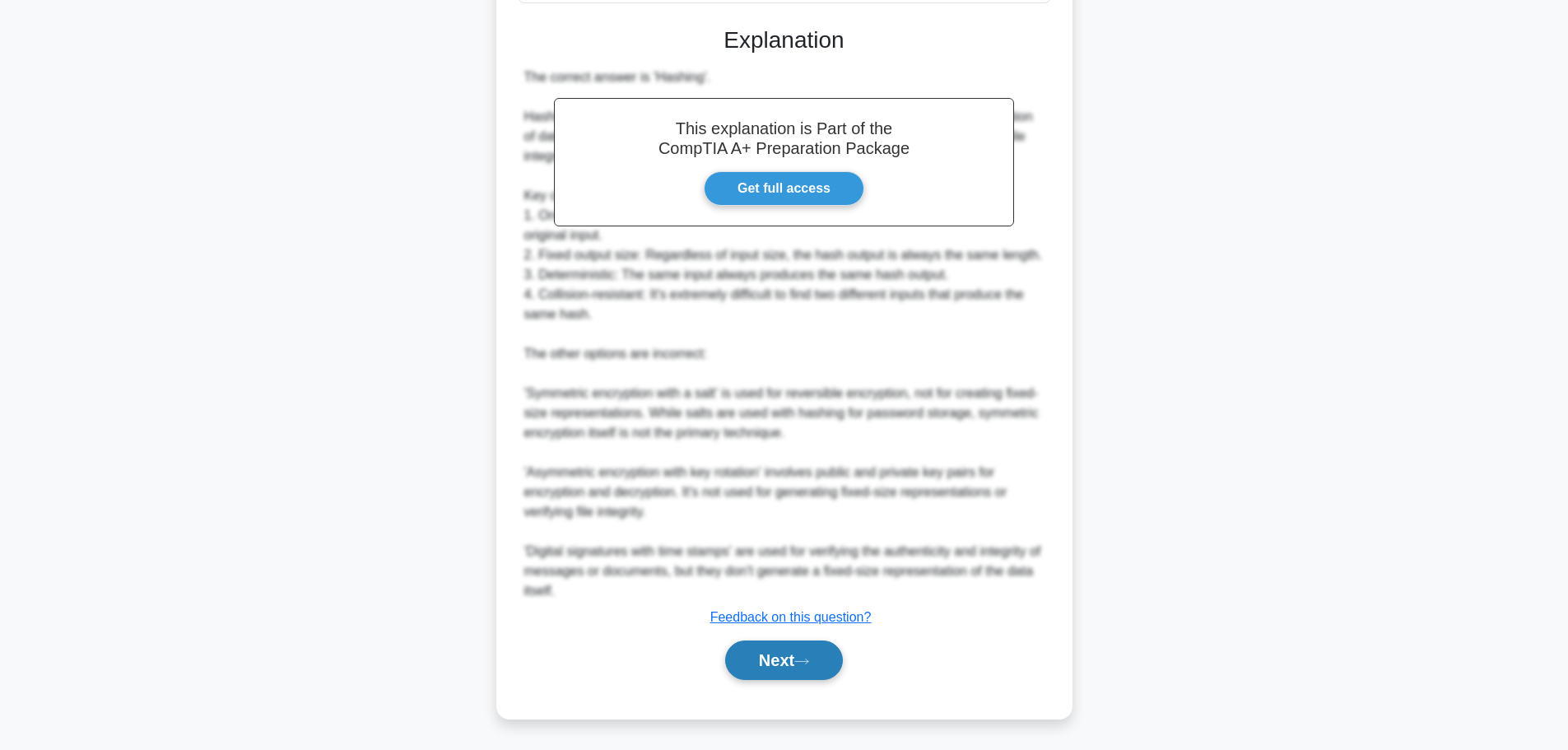
click at [782, 666] on button "Next" at bounding box center [784, 660] width 118 height 40
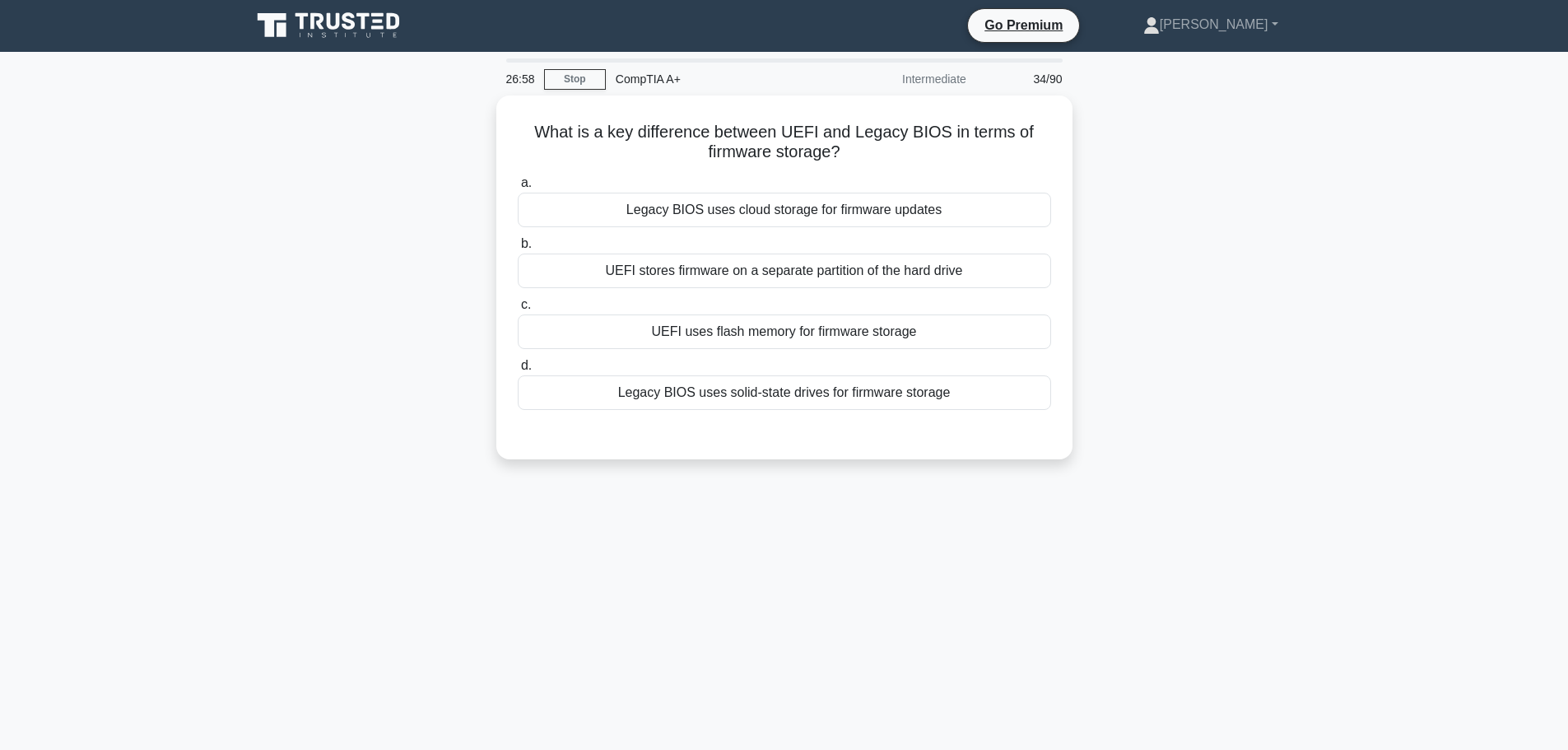
scroll to position [0, 0]
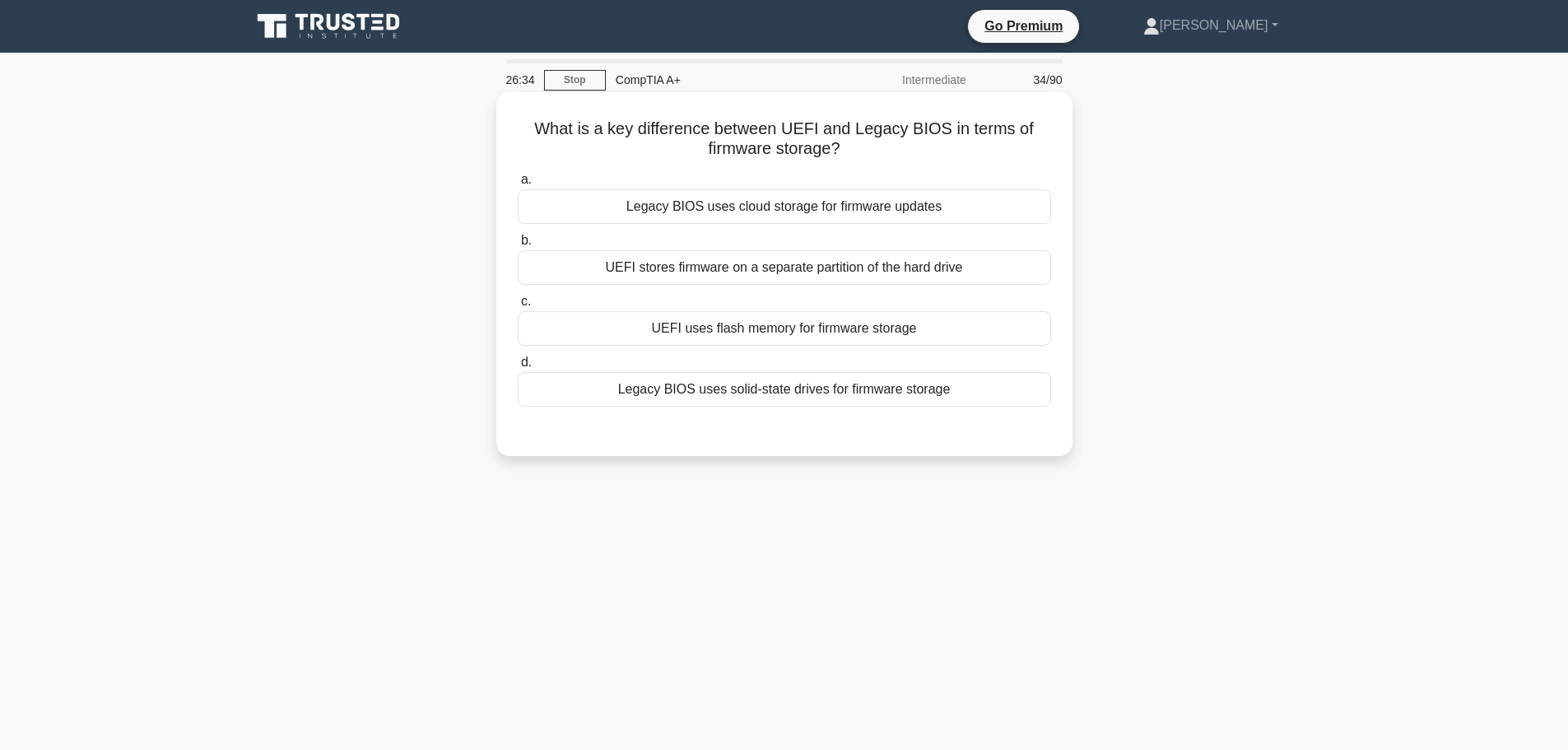
click at [813, 264] on div "UEFI stores firmware on a separate partition of the hard drive" at bounding box center [784, 268] width 533 height 35
click at [518, 246] on input "b. UEFI stores firmware on a separate partition of the hard drive" at bounding box center [518, 241] width 0 height 11
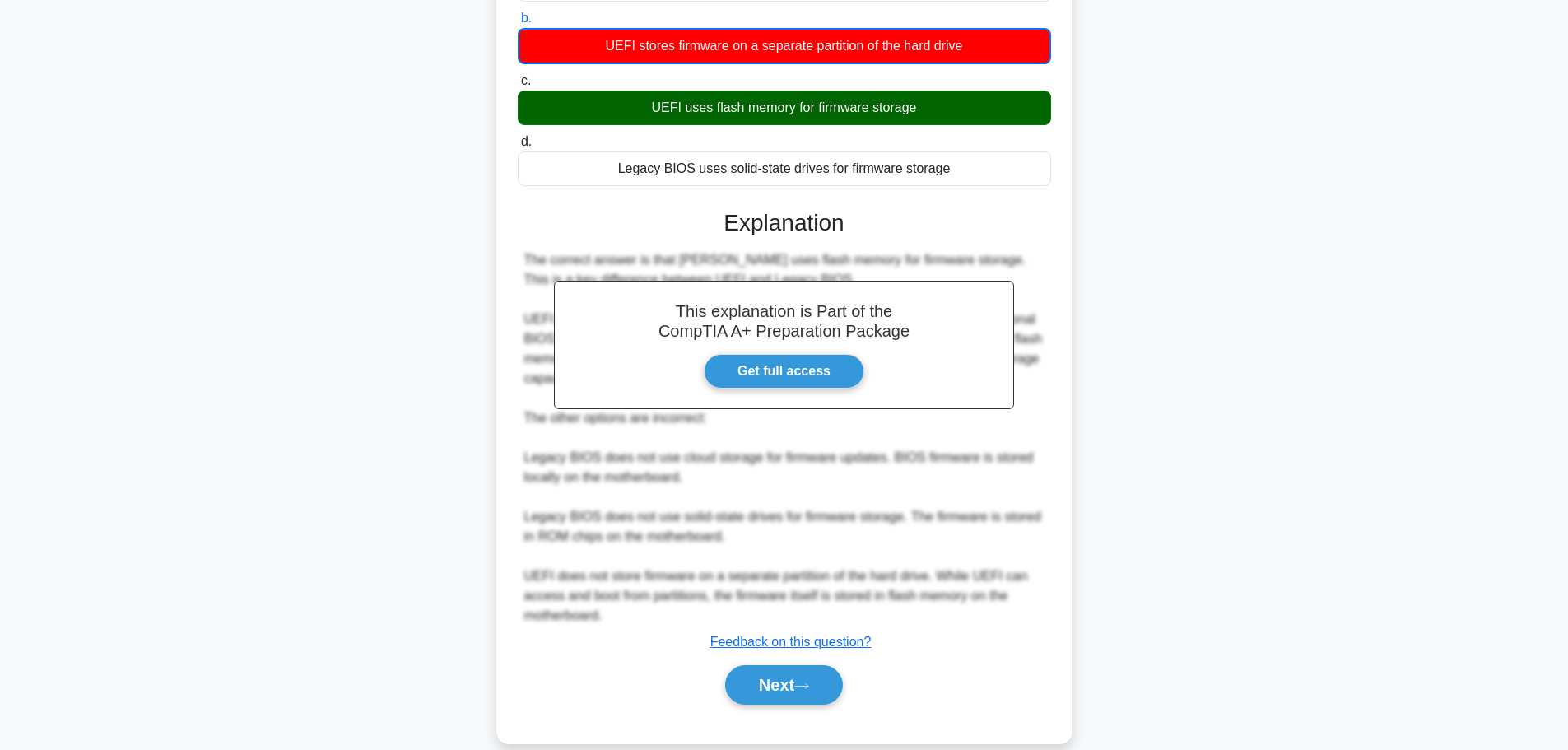
scroll to position [248, 0]
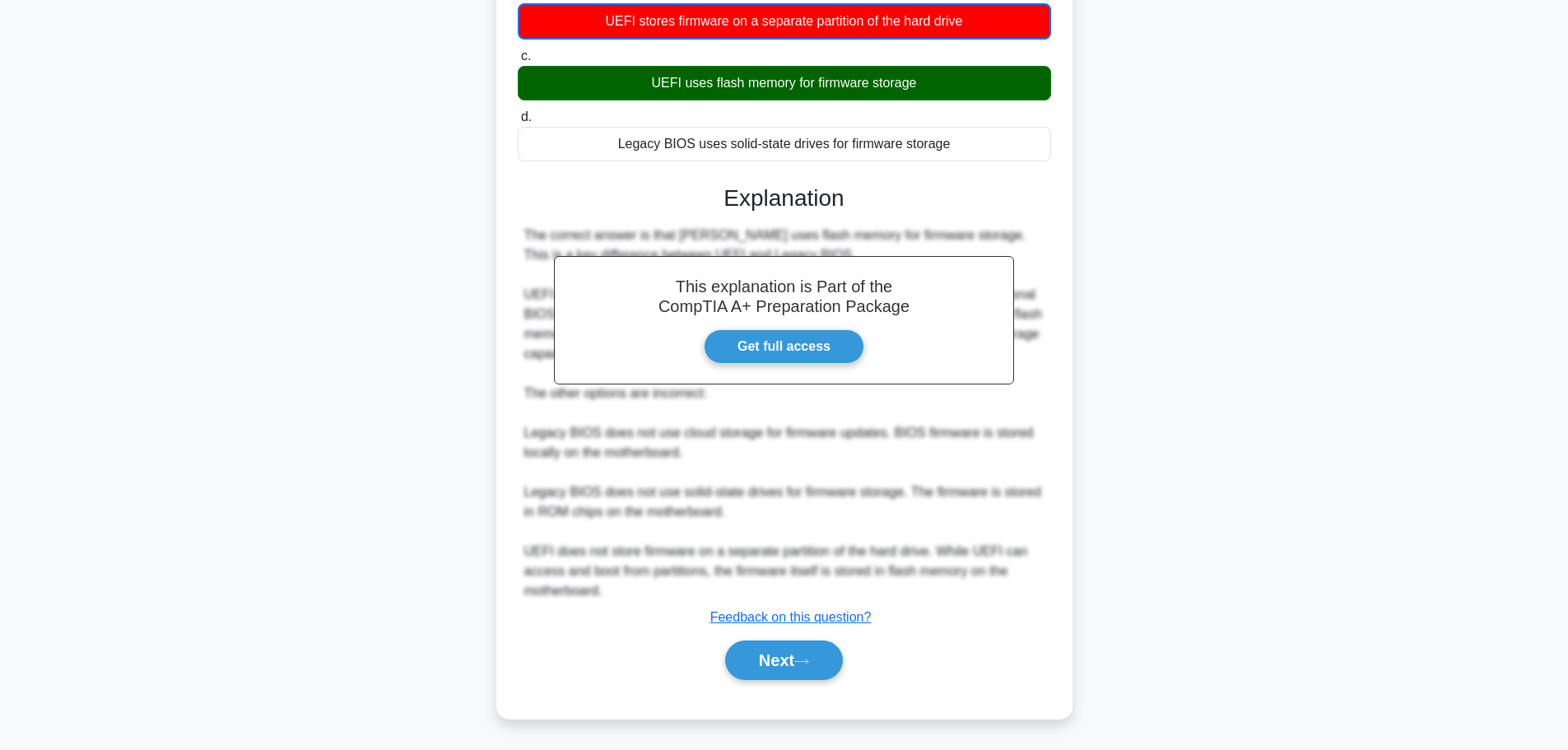
click at [782, 631] on div "This explanation is Part of the CompTIA A+ Preparation Package Get full access …" at bounding box center [784, 425] width 533 height 522
click at [779, 655] on button "Next" at bounding box center [784, 660] width 118 height 40
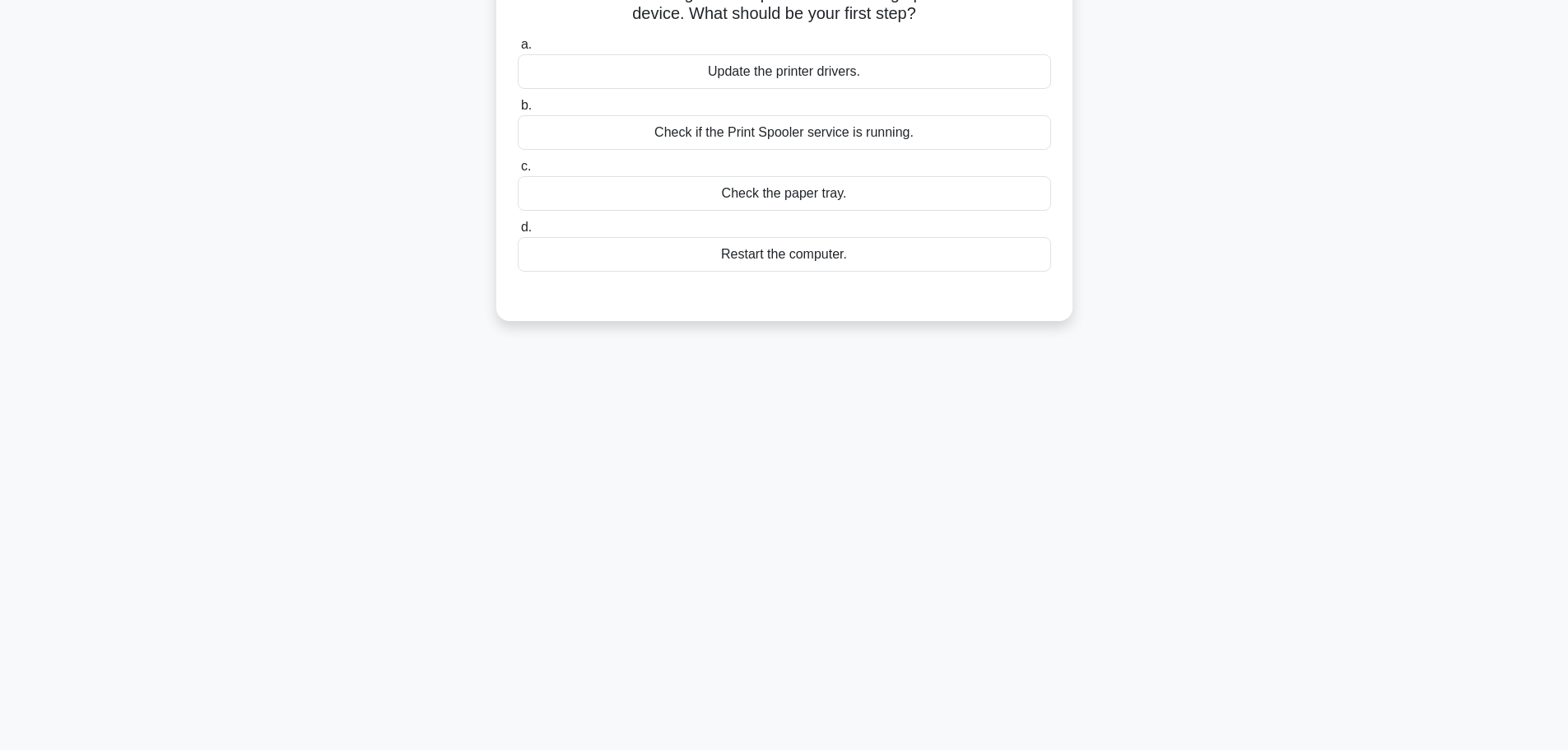
scroll to position [0, 0]
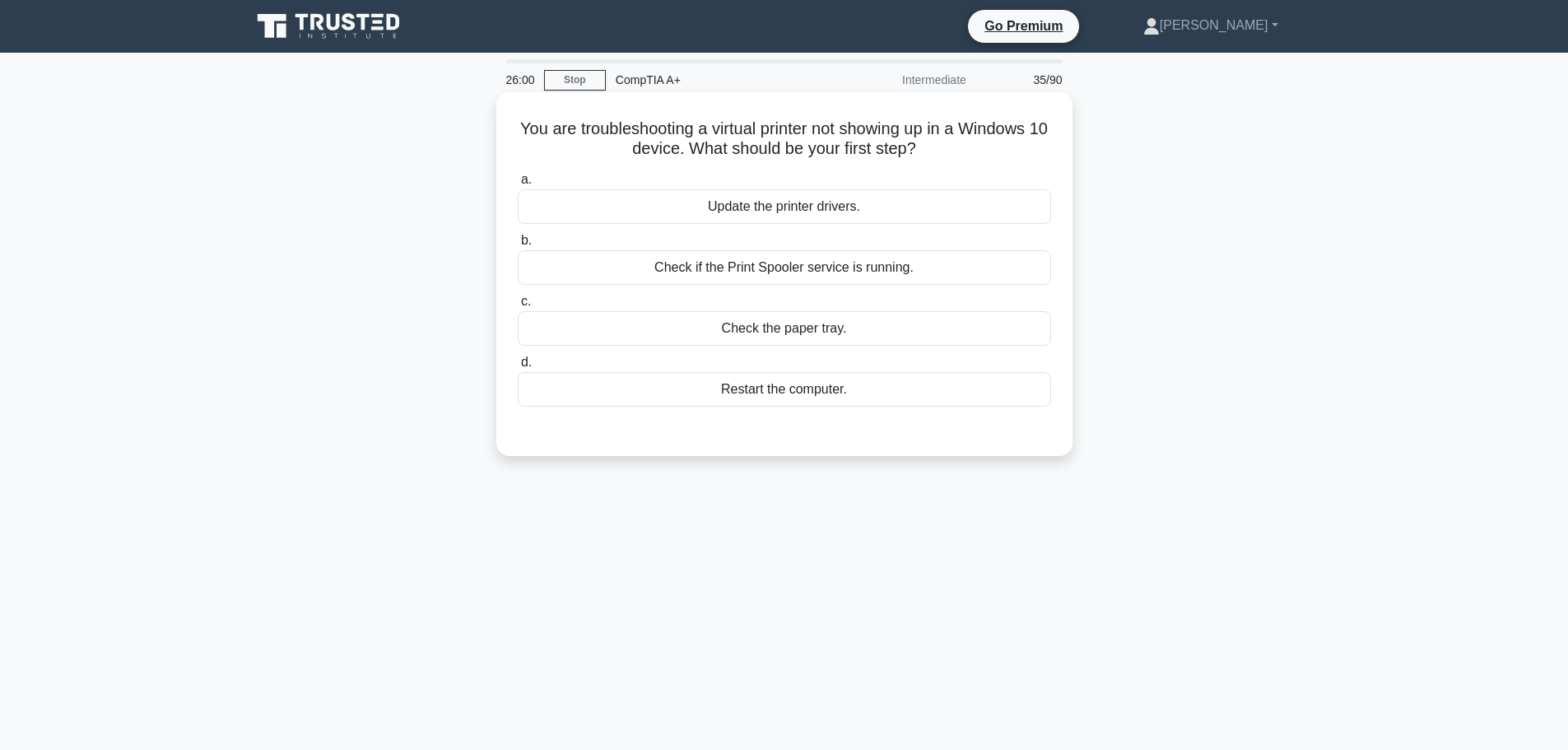
click at [729, 267] on div "Check if the Print Spooler service is running." at bounding box center [784, 268] width 533 height 35
click at [518, 246] on input "b. Check if the Print Spooler service is running." at bounding box center [518, 241] width 0 height 11
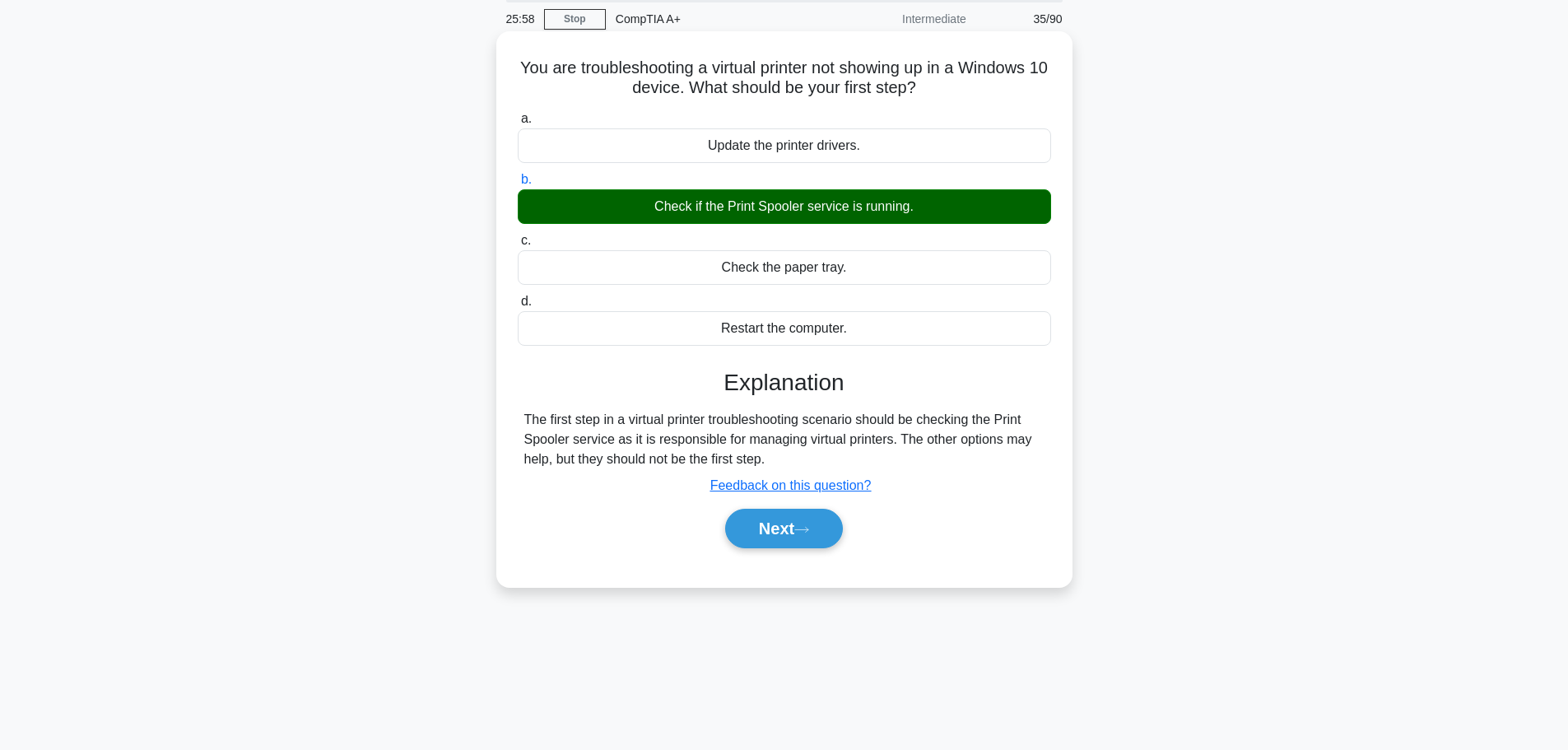
scroll to position [139, 0]
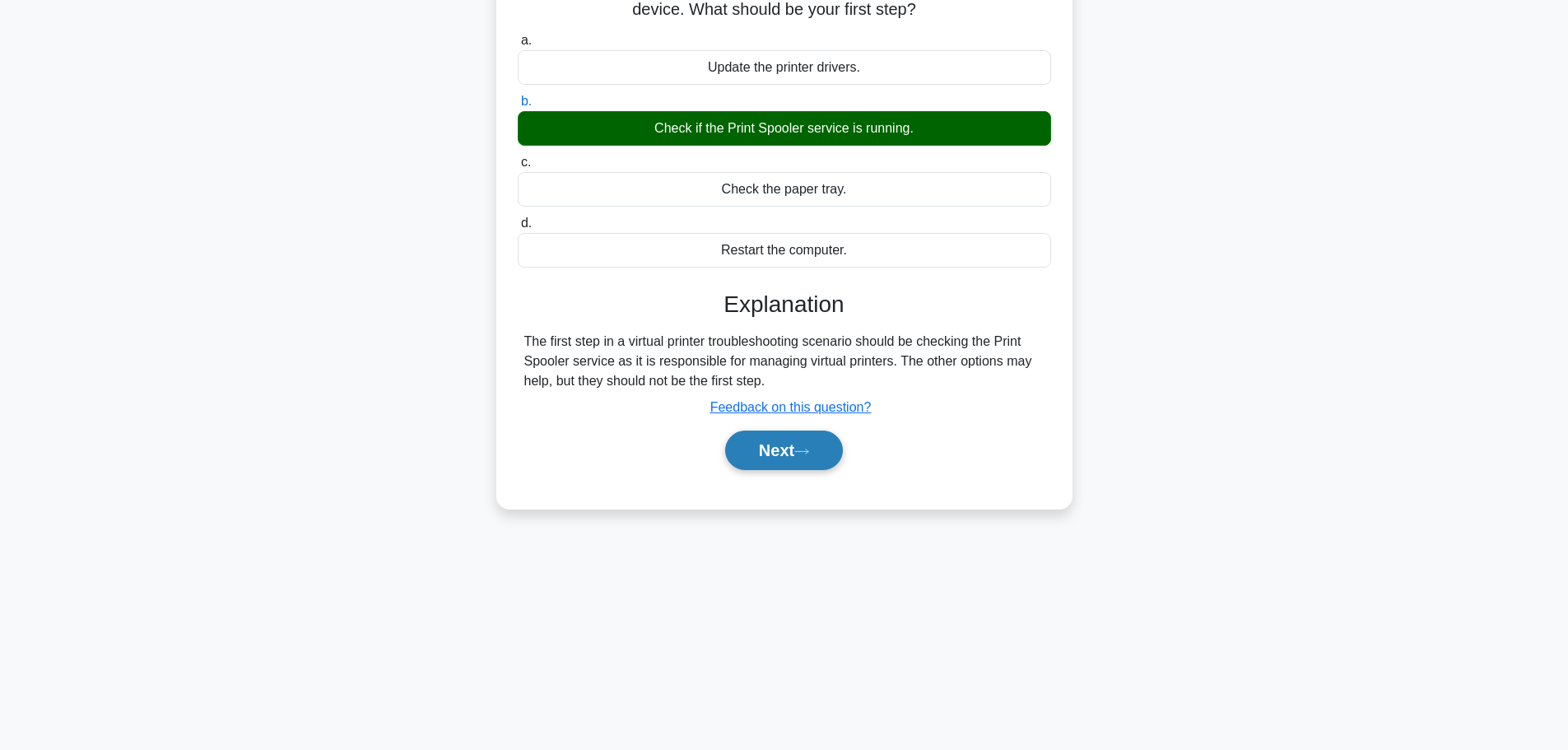
drag, startPoint x: 751, startPoint y: 446, endPoint x: 772, endPoint y: 446, distance: 21.0
click at [751, 446] on button "Next" at bounding box center [784, 450] width 118 height 40
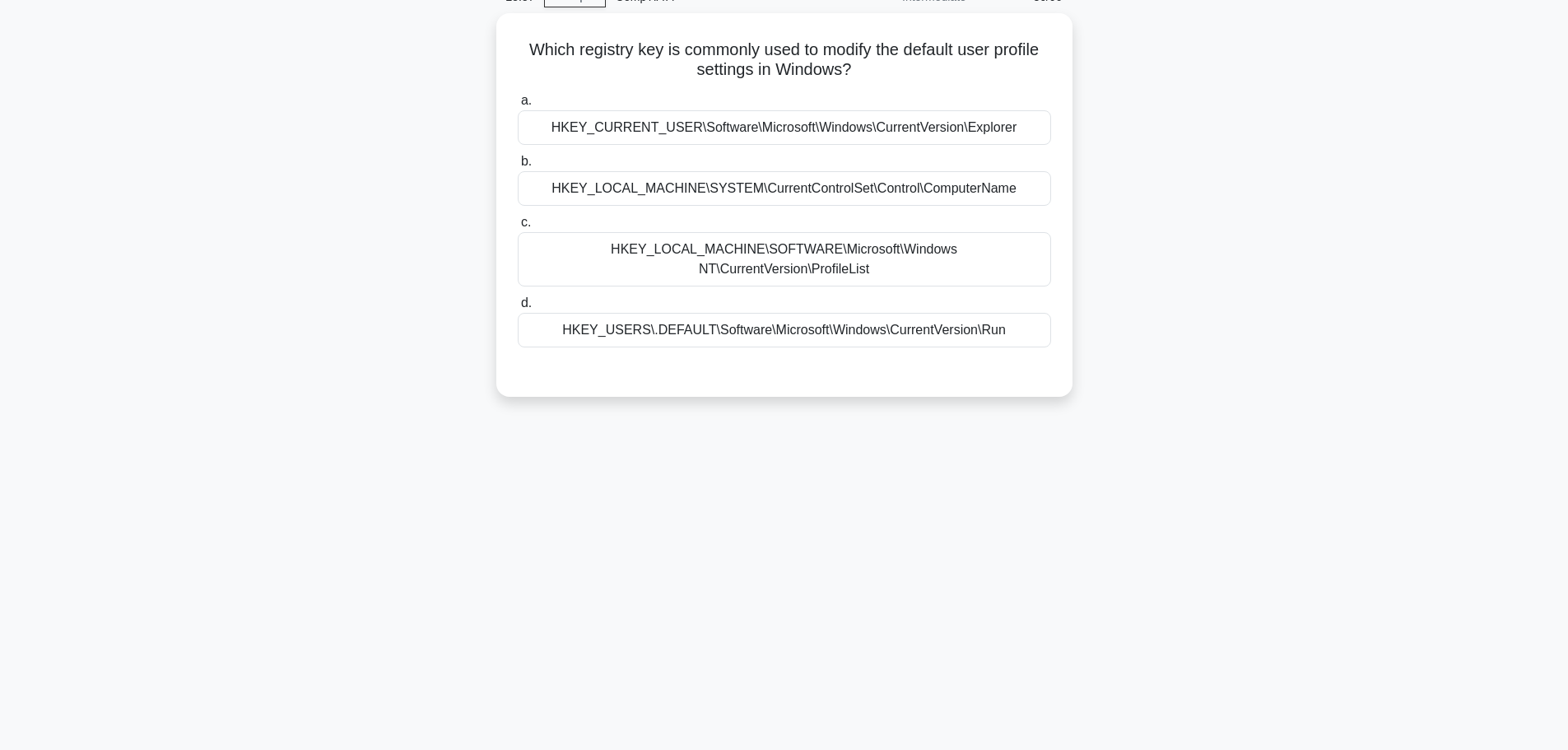
scroll to position [0, 0]
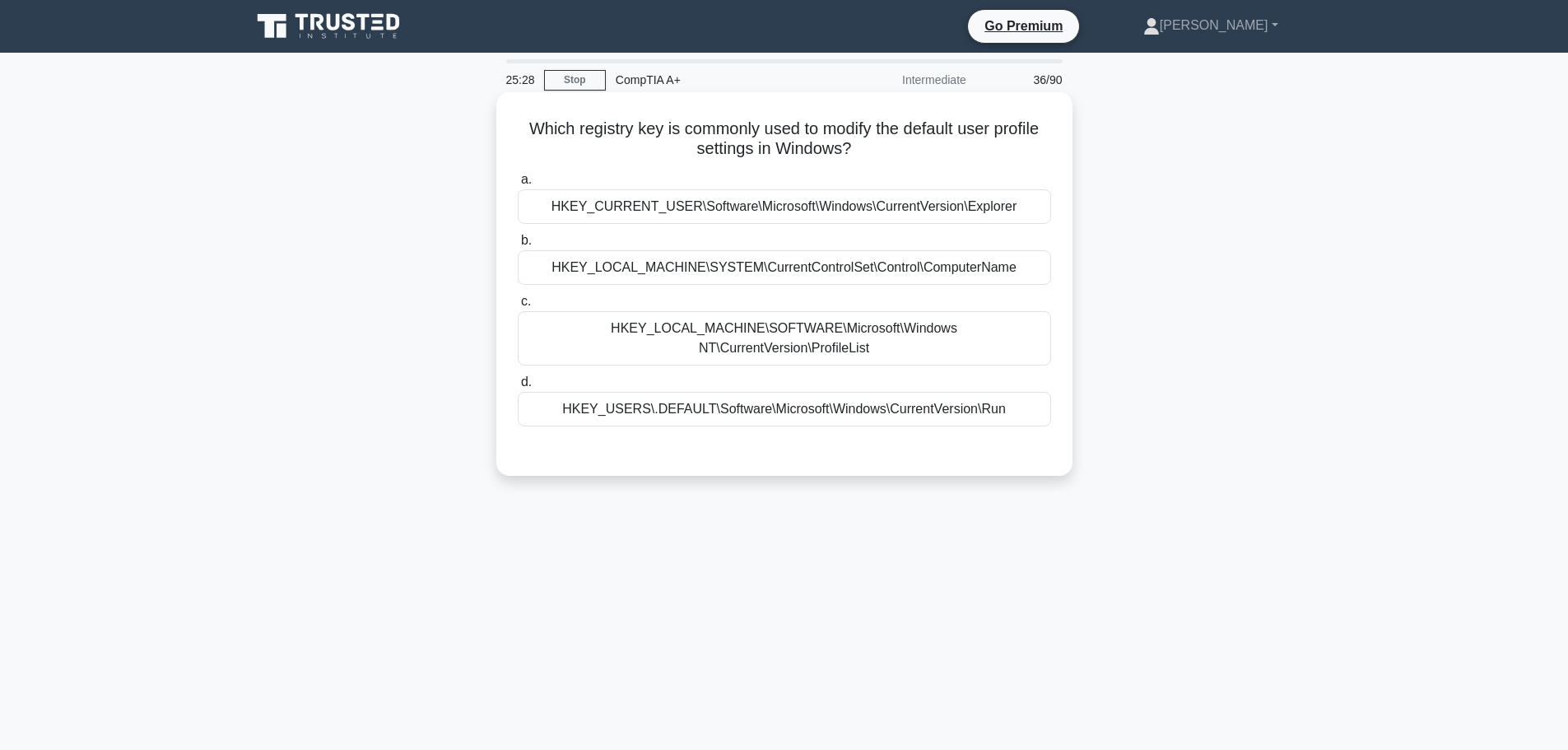
click at [734, 336] on div "HKEY_LOCAL_MACHINE\SOFTWARE\Microsoft\Windows NT\CurrentVersion\ProfileList" at bounding box center [784, 338] width 533 height 54
click at [518, 307] on input "c. HKEY_LOCAL_MACHINE\SOFTWARE\Microsoft\Windows NT\CurrentVersion\ProfileList" at bounding box center [518, 301] width 0 height 11
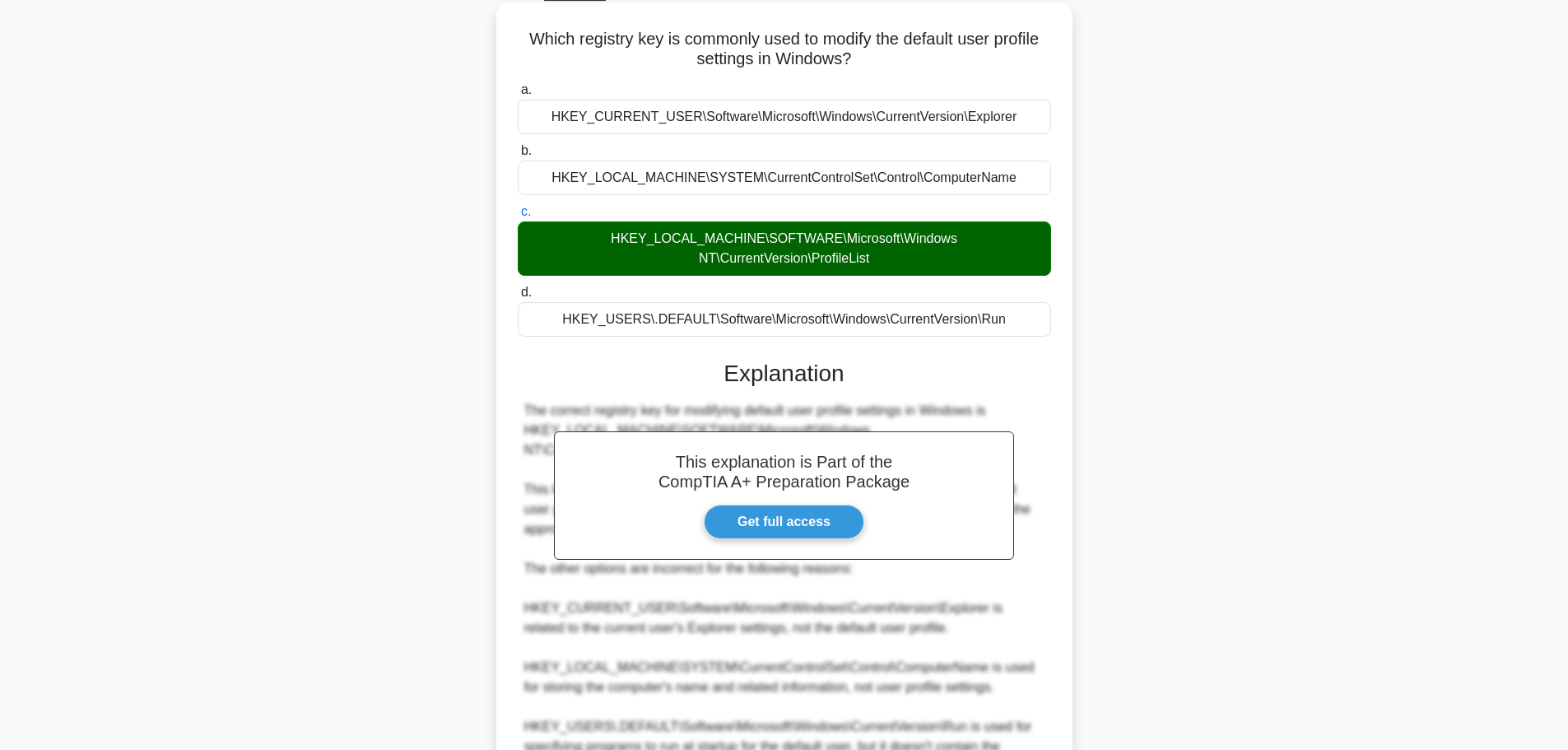
scroll to position [226, 0]
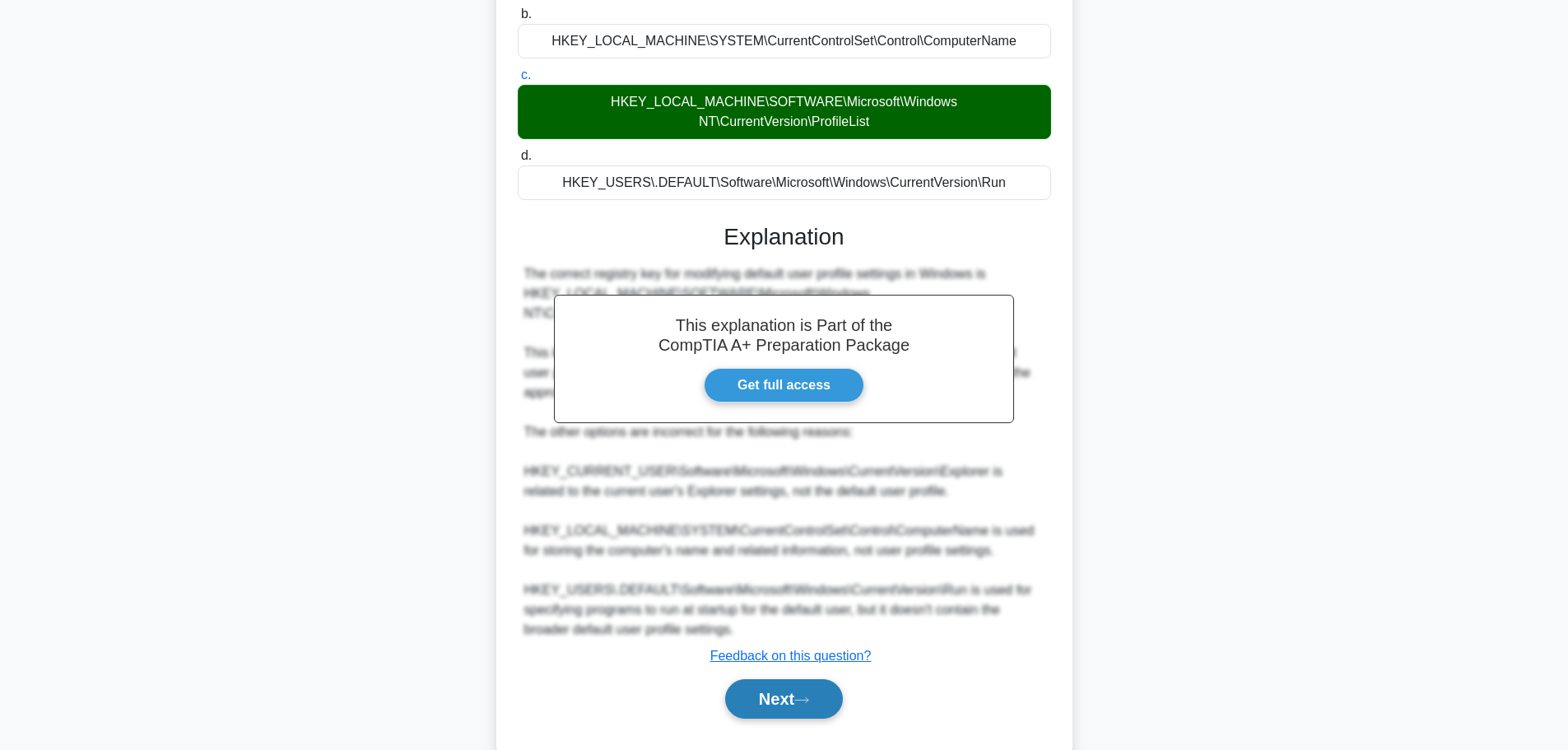
click at [767, 679] on button "Next" at bounding box center [784, 699] width 118 height 40
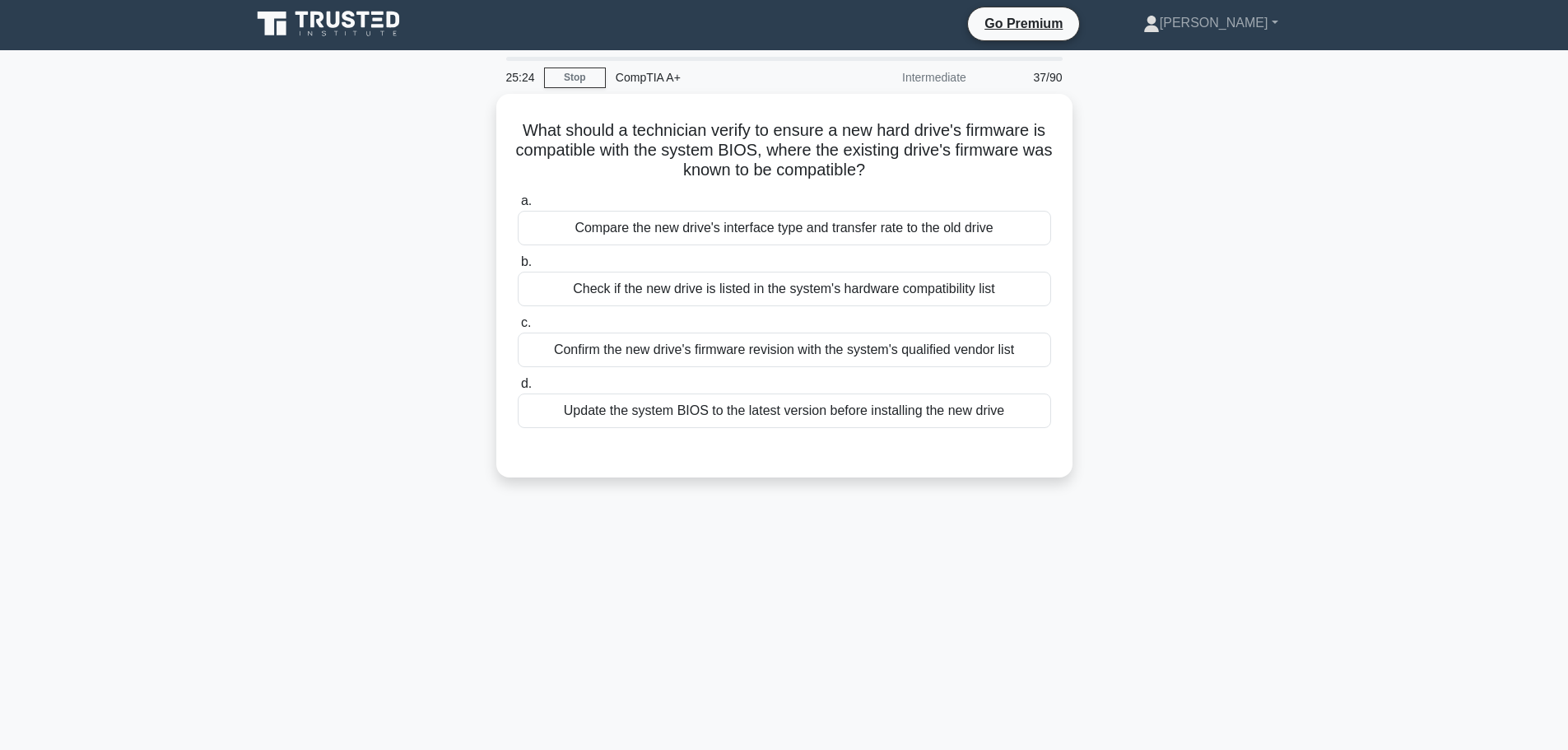
scroll to position [0, 0]
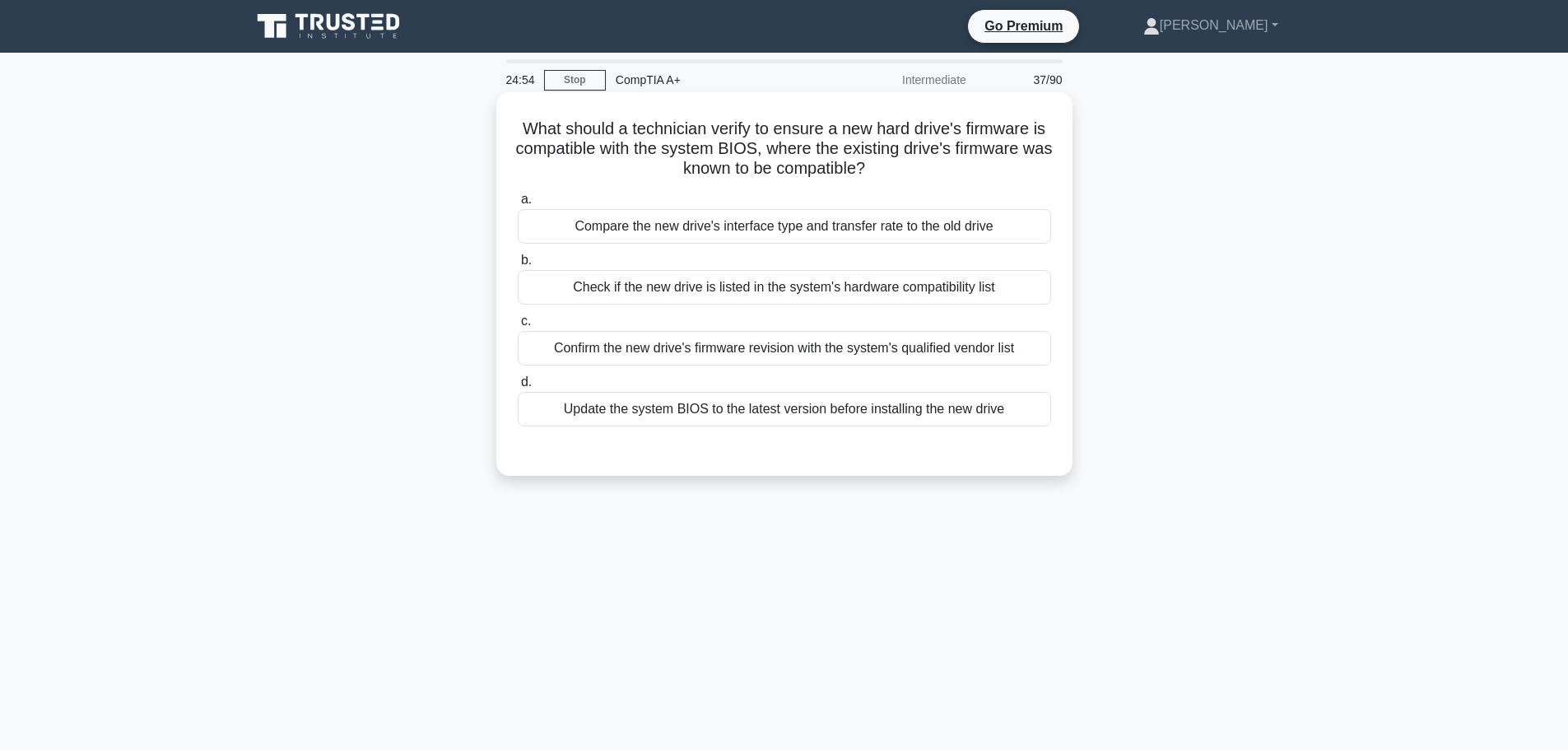
click at [744, 336] on div "Confirm the new drive's firmware revision with the system's qualified vendor li…" at bounding box center [784, 348] width 533 height 35
click at [518, 327] on input "c. Confirm the new drive's firmware revision with the system's qualified vendor…" at bounding box center [518, 321] width 0 height 11
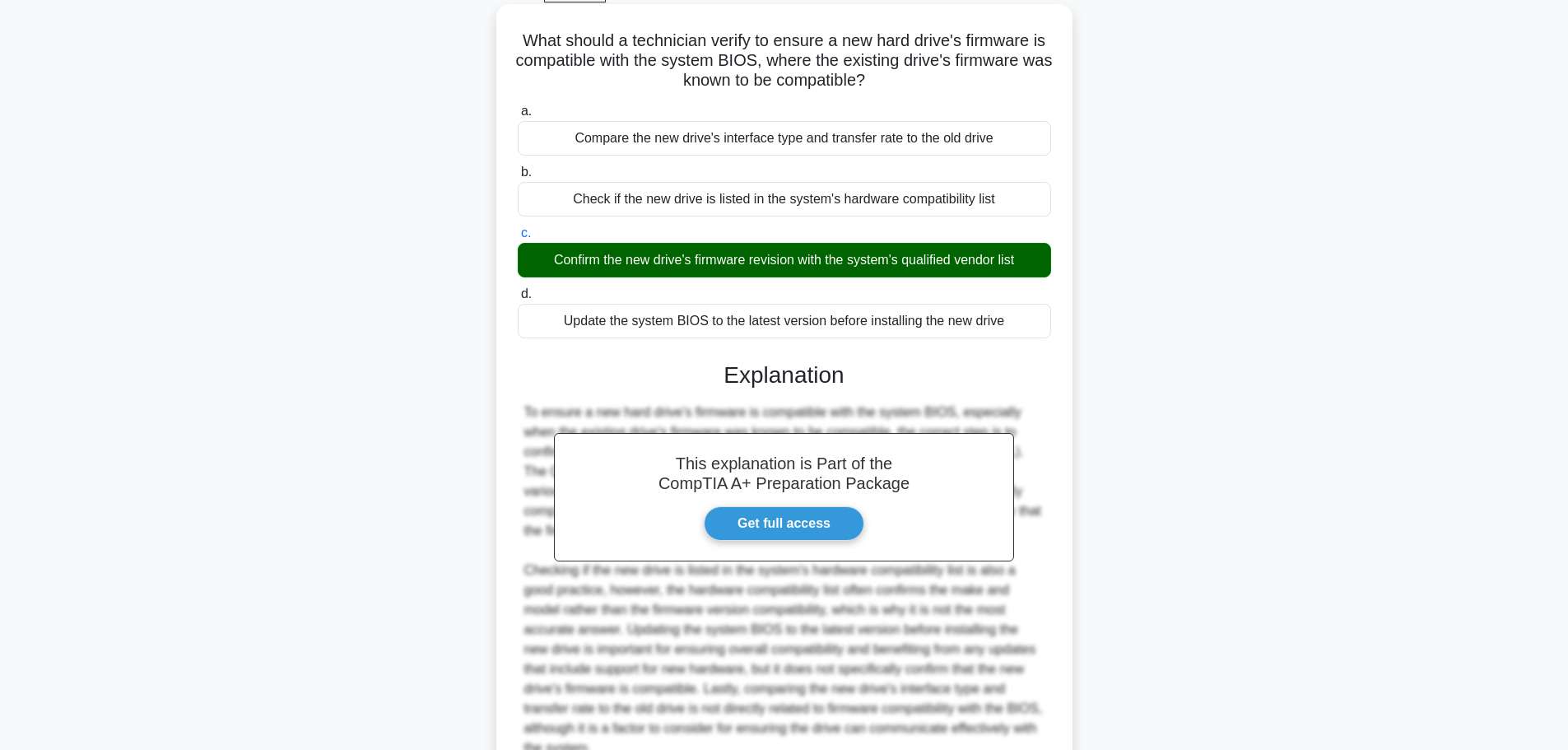
scroll to position [226, 0]
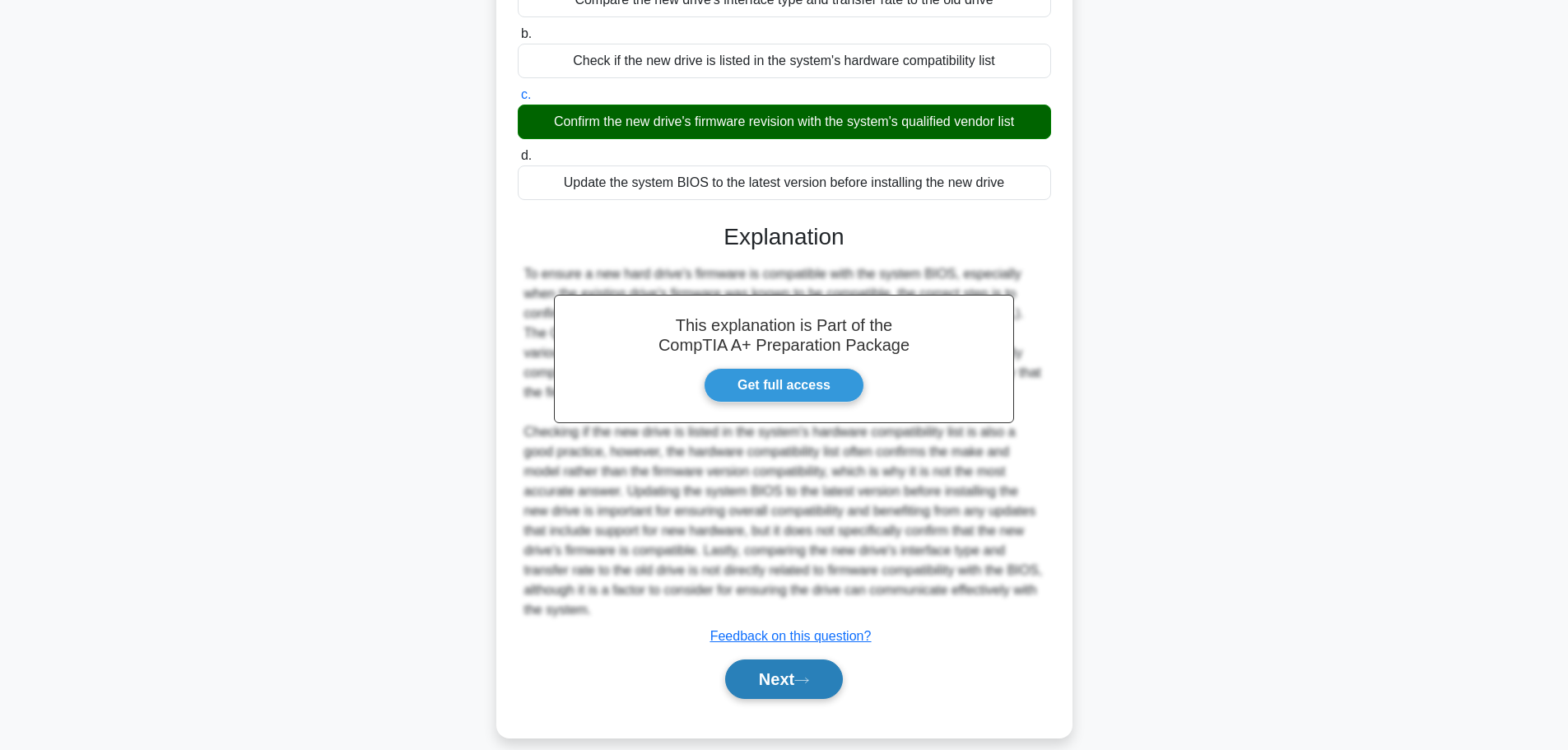
click at [782, 670] on button "Next" at bounding box center [784, 679] width 118 height 40
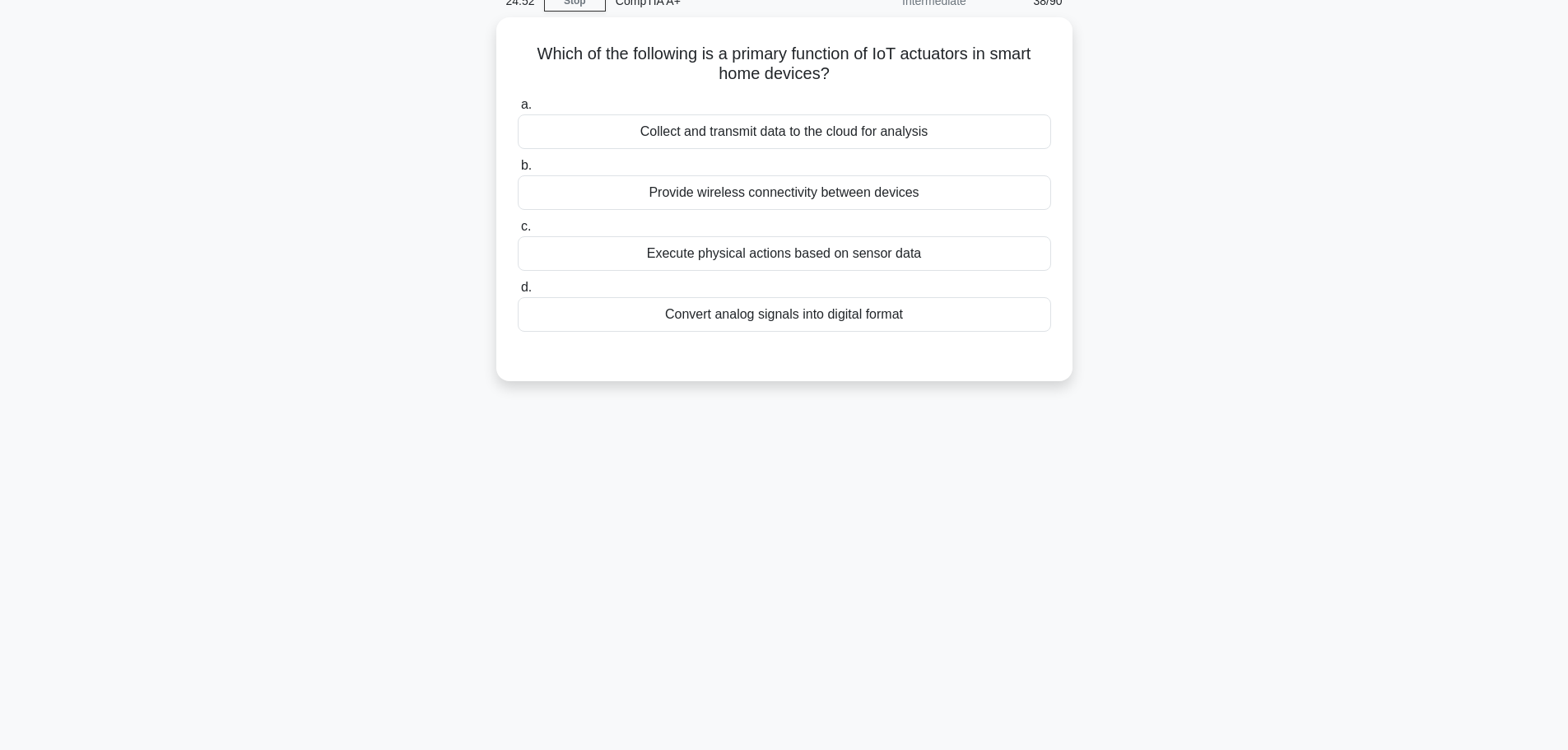
scroll to position [0, 0]
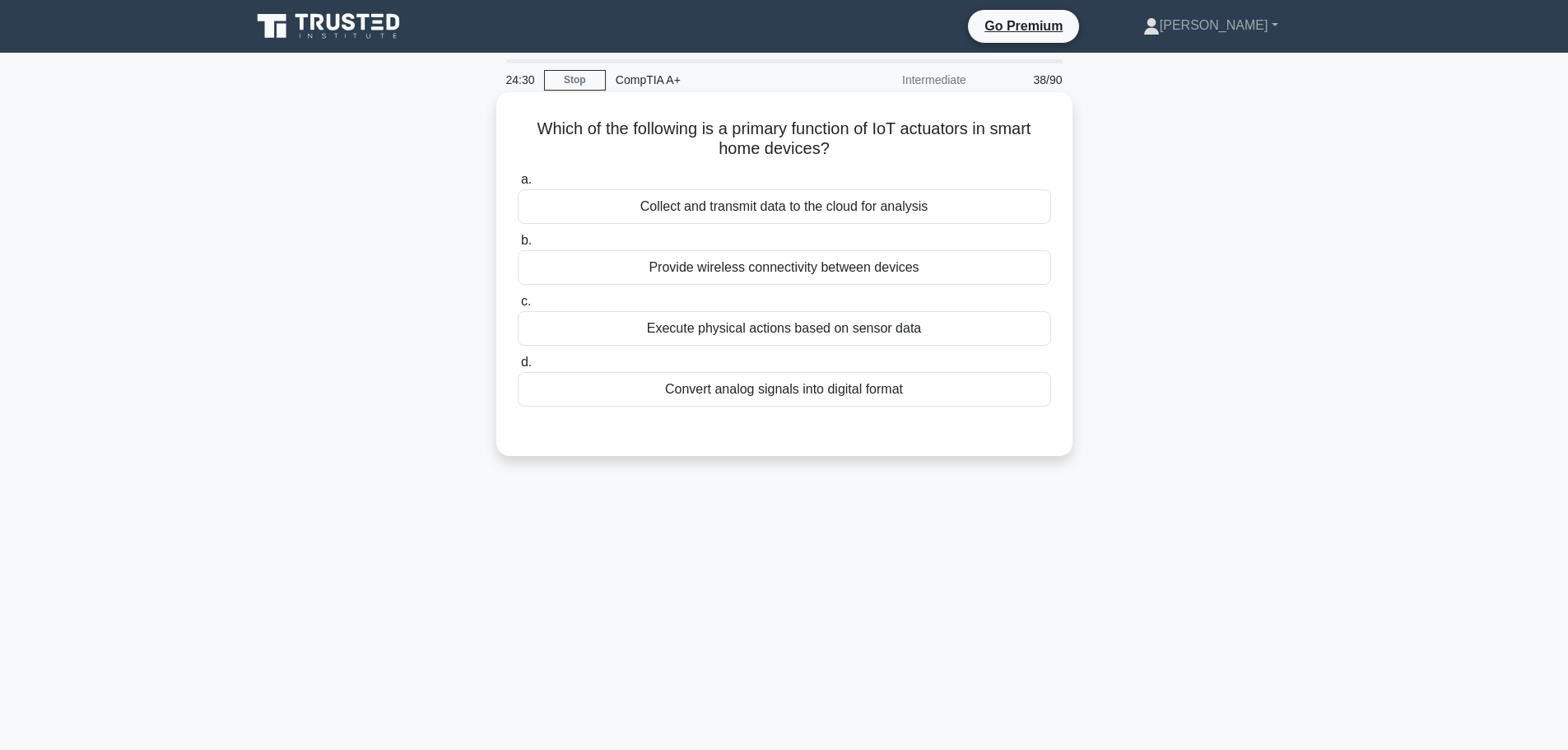
click at [746, 399] on div "Convert analog signals into digital format" at bounding box center [784, 389] width 533 height 35
click at [518, 368] on input "d. Convert analog signals into digital format" at bounding box center [518, 363] width 0 height 11
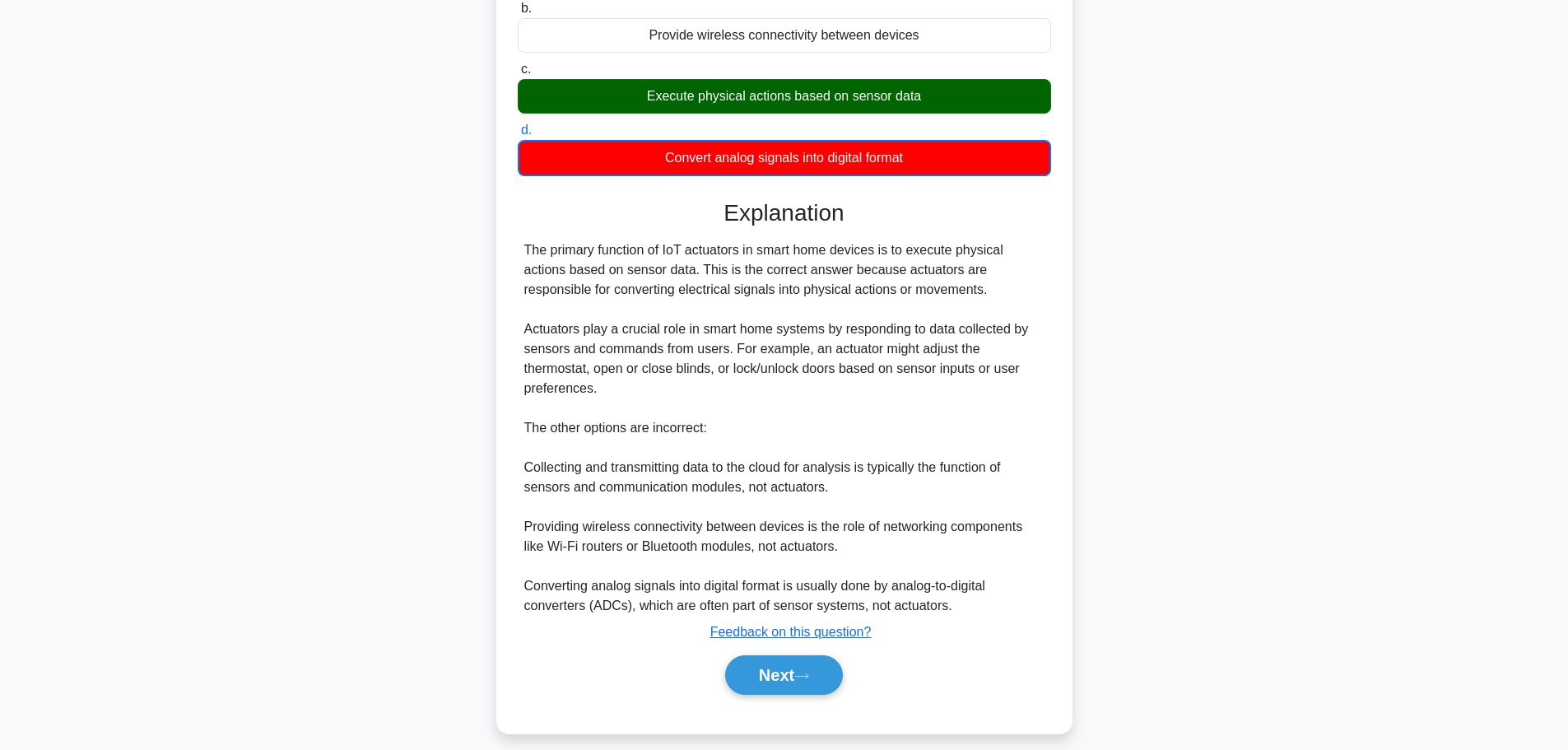
scroll to position [248, 0]
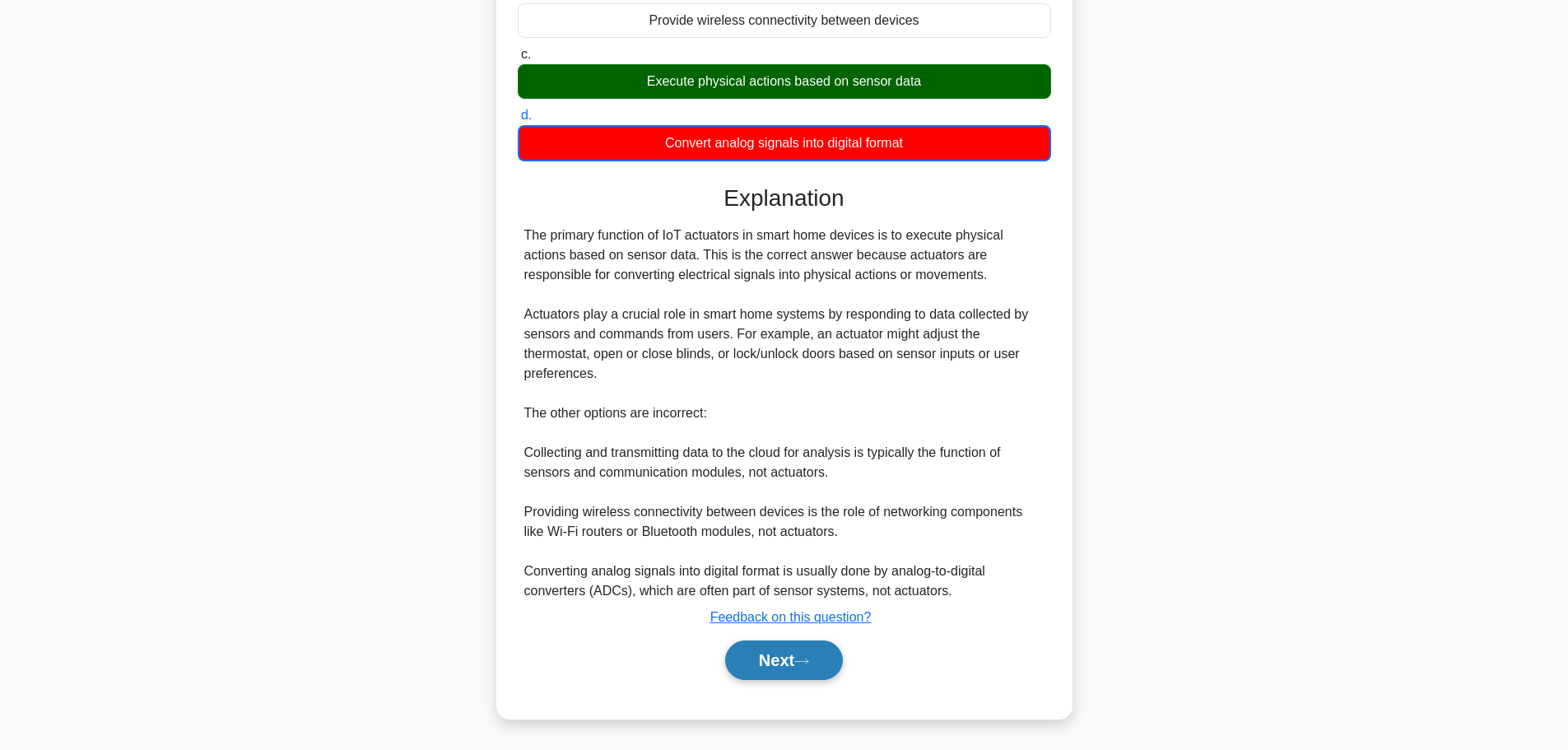
click at [801, 658] on icon at bounding box center [802, 661] width 15 height 9
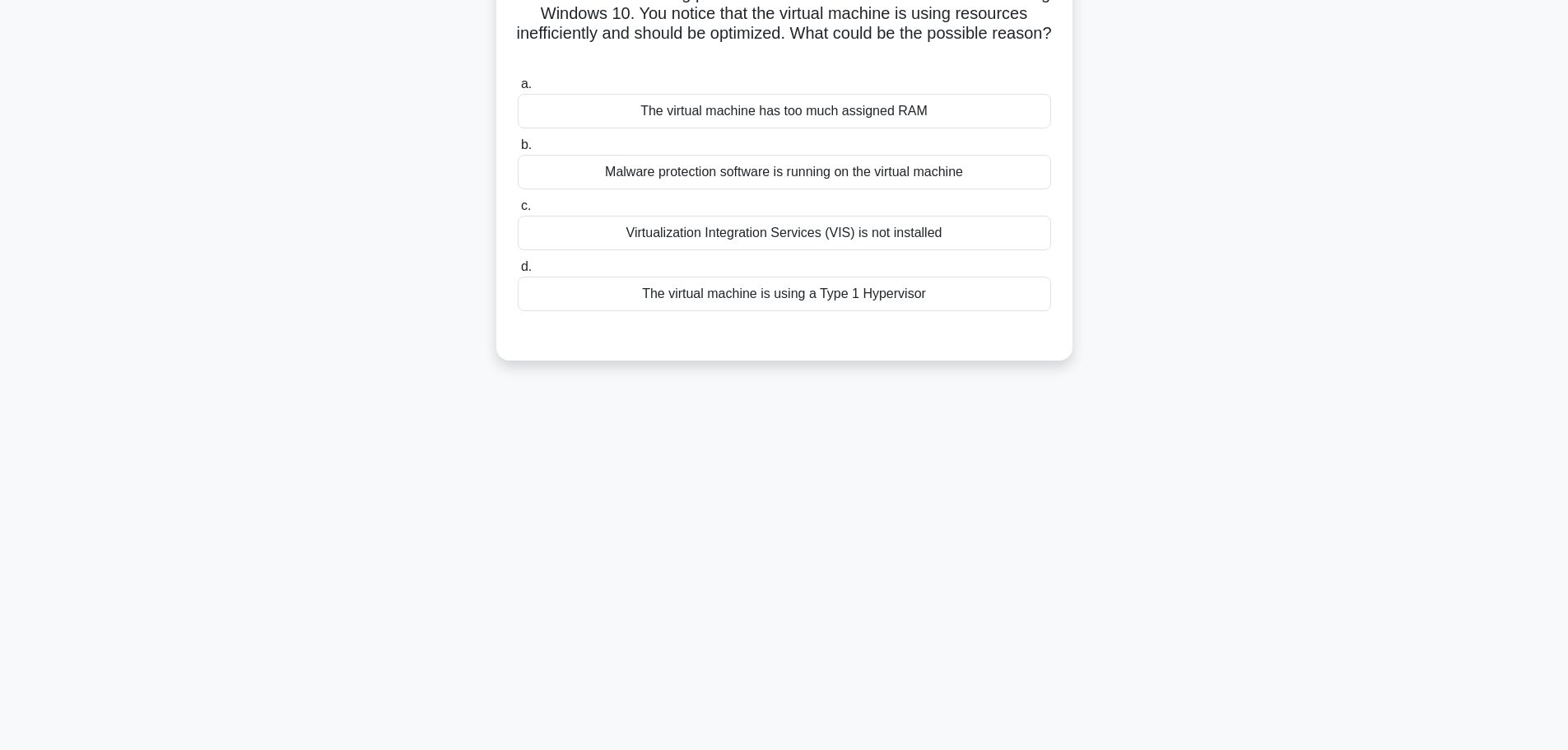
scroll to position [0, 0]
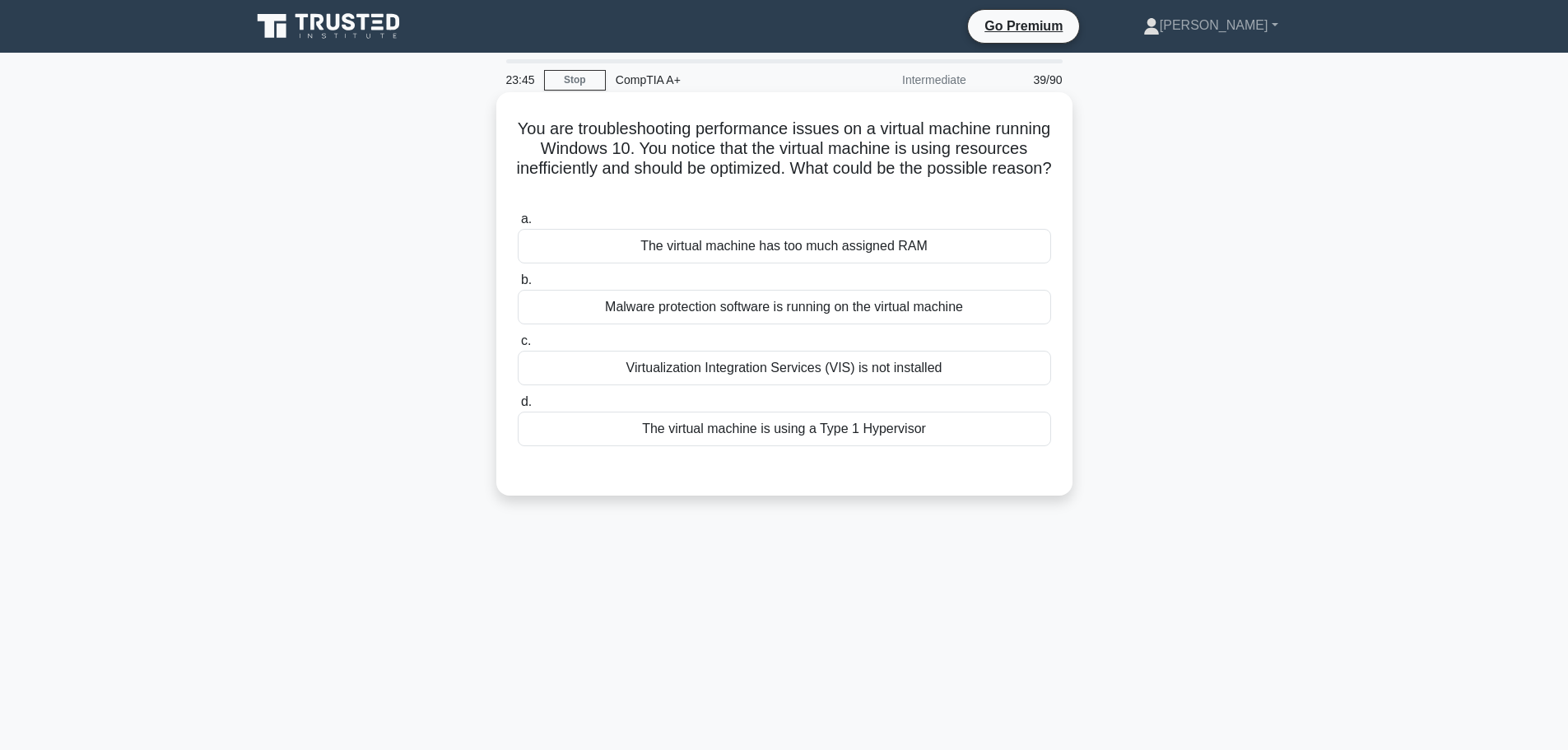
click at [766, 368] on div "Virtualization Integration Services (VIS) is not installed" at bounding box center [784, 368] width 533 height 35
click at [518, 347] on input "c. Virtualization Integration Services (VIS) is not installed" at bounding box center [518, 341] width 0 height 11
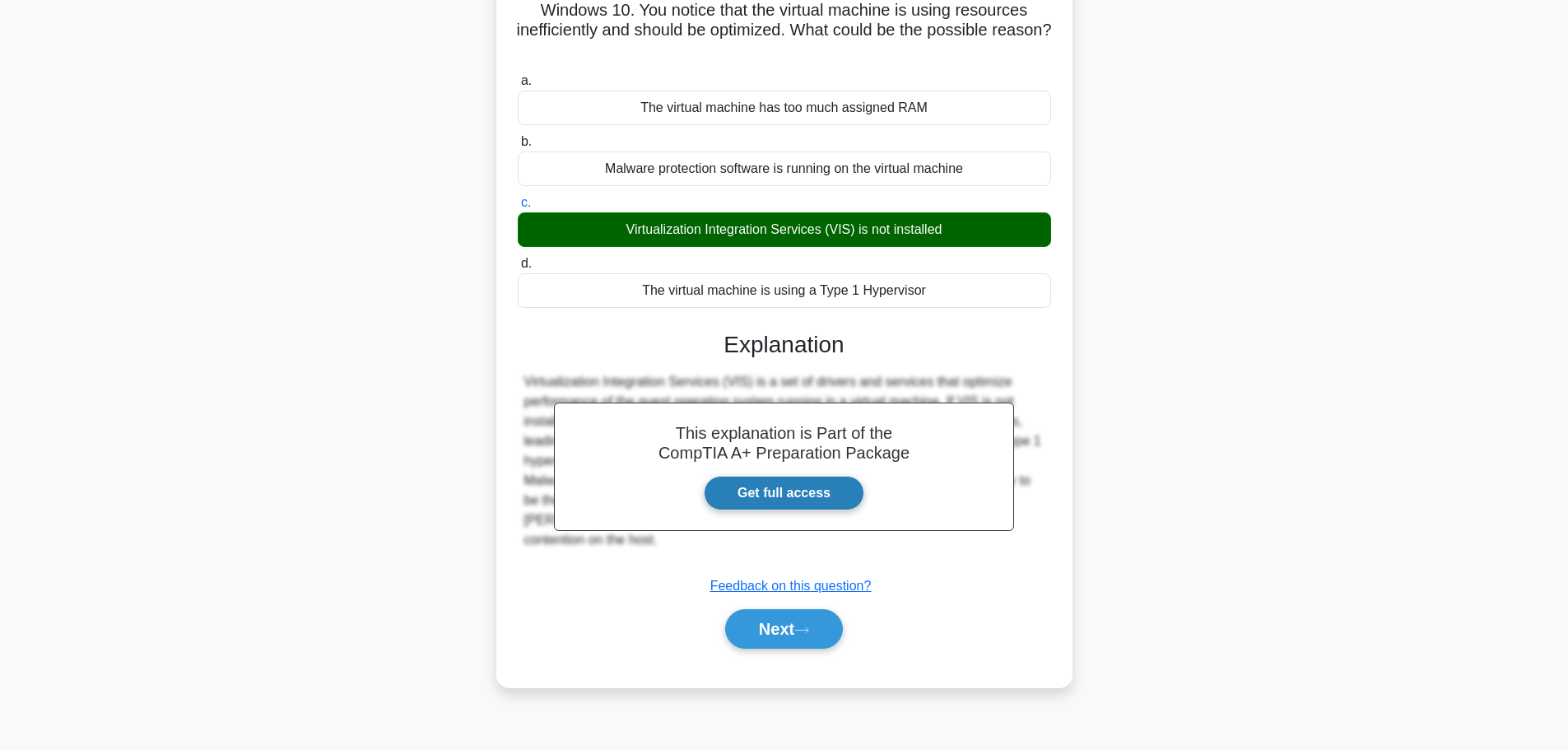
scroll to position [139, 0]
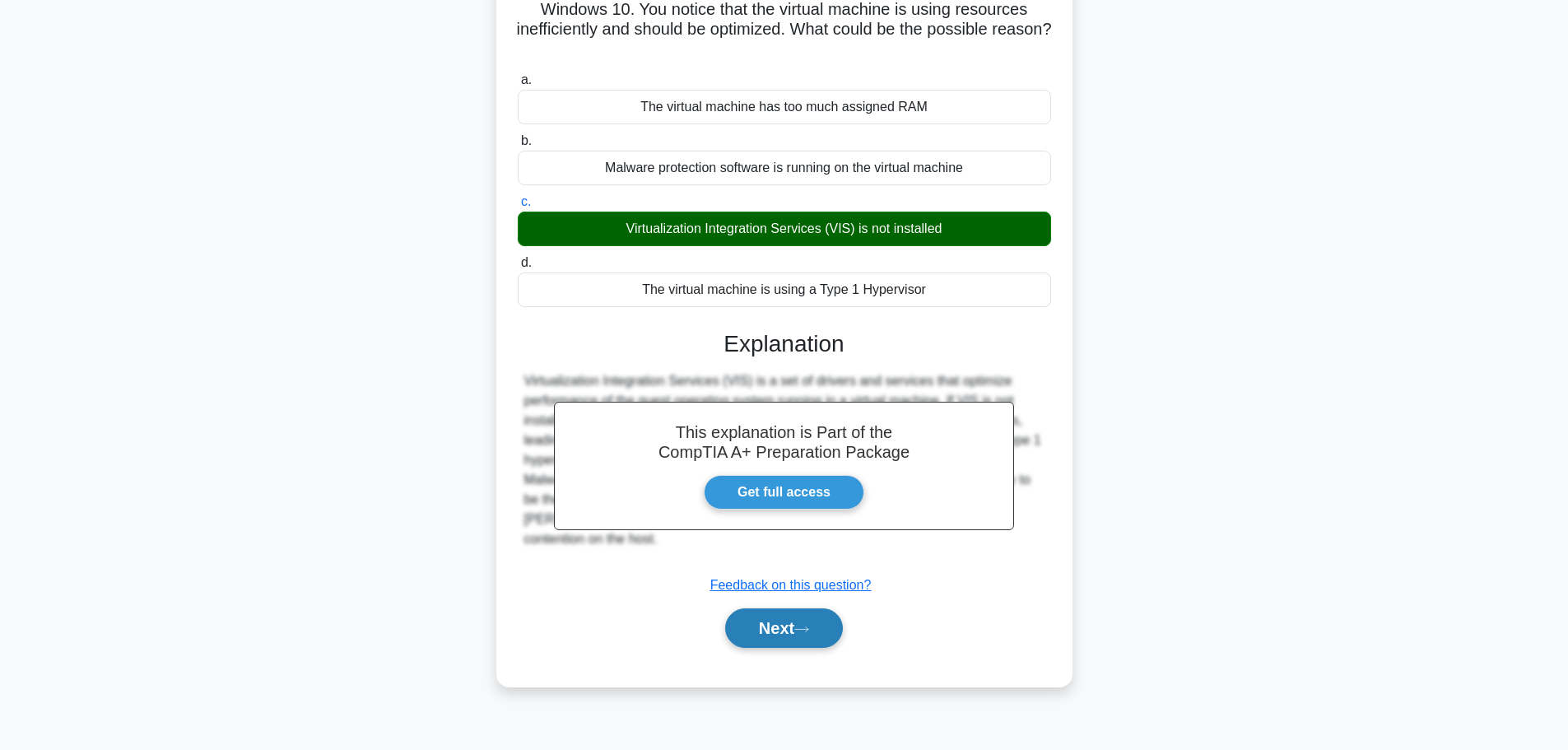
click at [777, 625] on button "Next" at bounding box center [784, 628] width 118 height 40
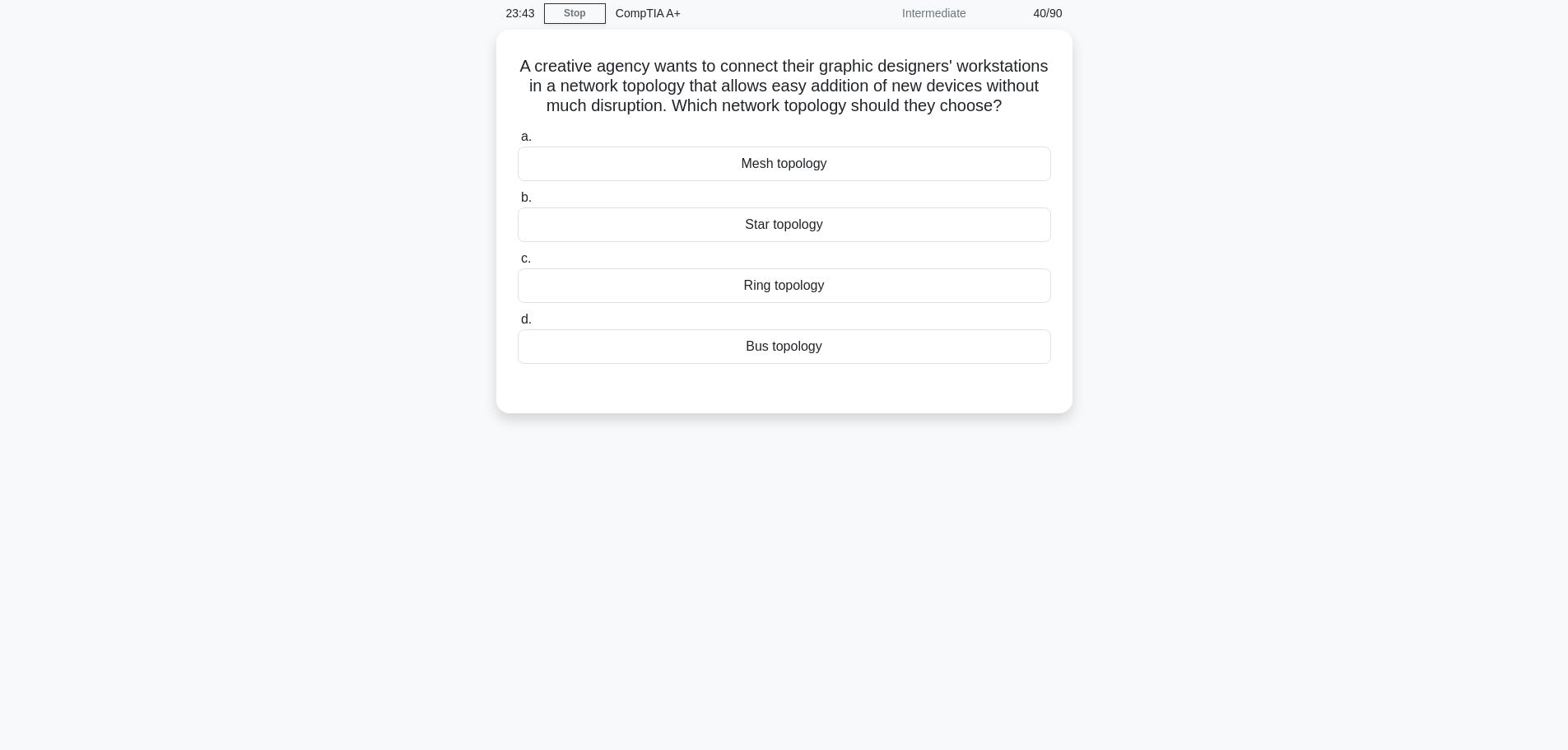
scroll to position [0, 0]
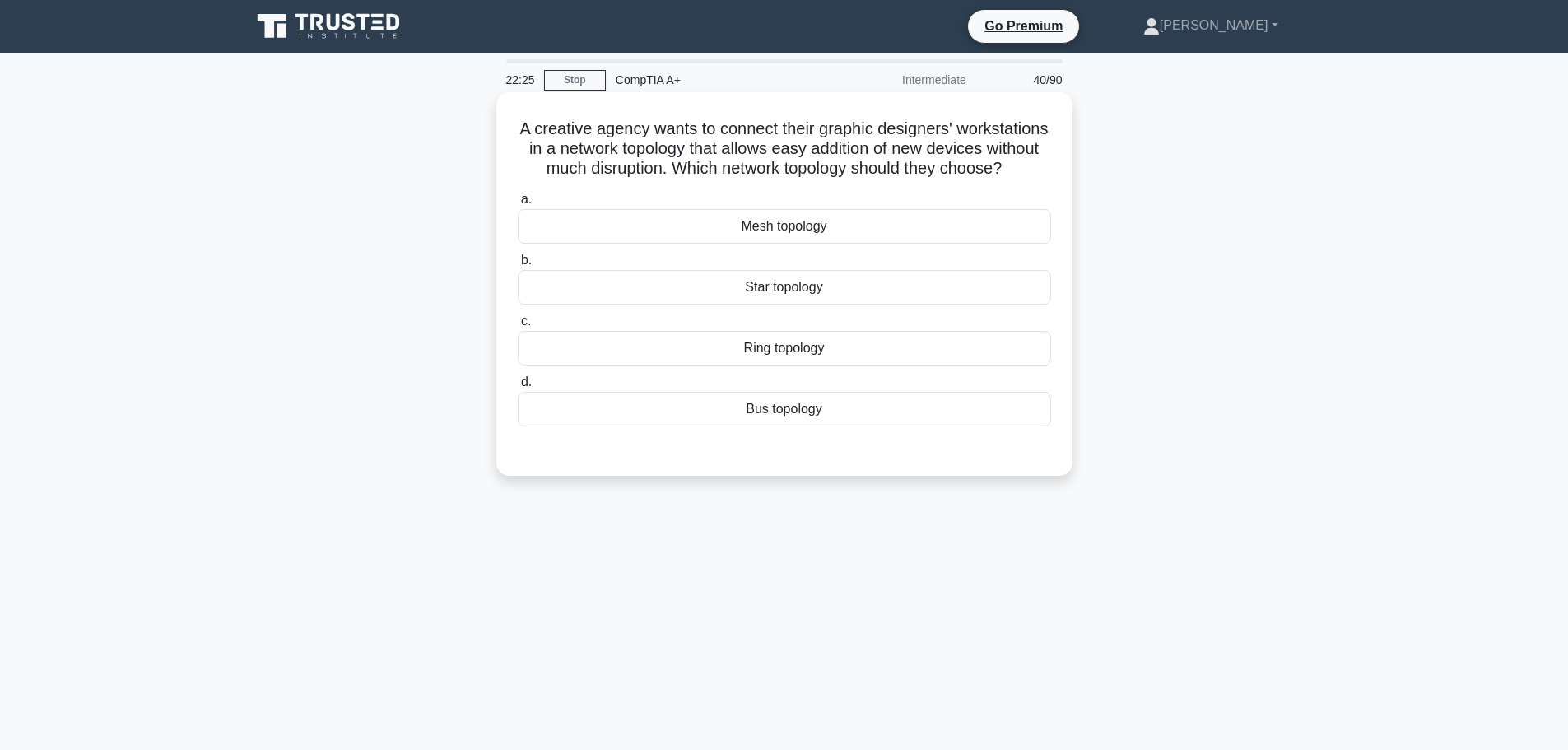
click at [813, 304] on div "Star topology" at bounding box center [784, 287] width 533 height 35
click at [518, 265] on input "b. Star topology" at bounding box center [518, 261] width 0 height 11
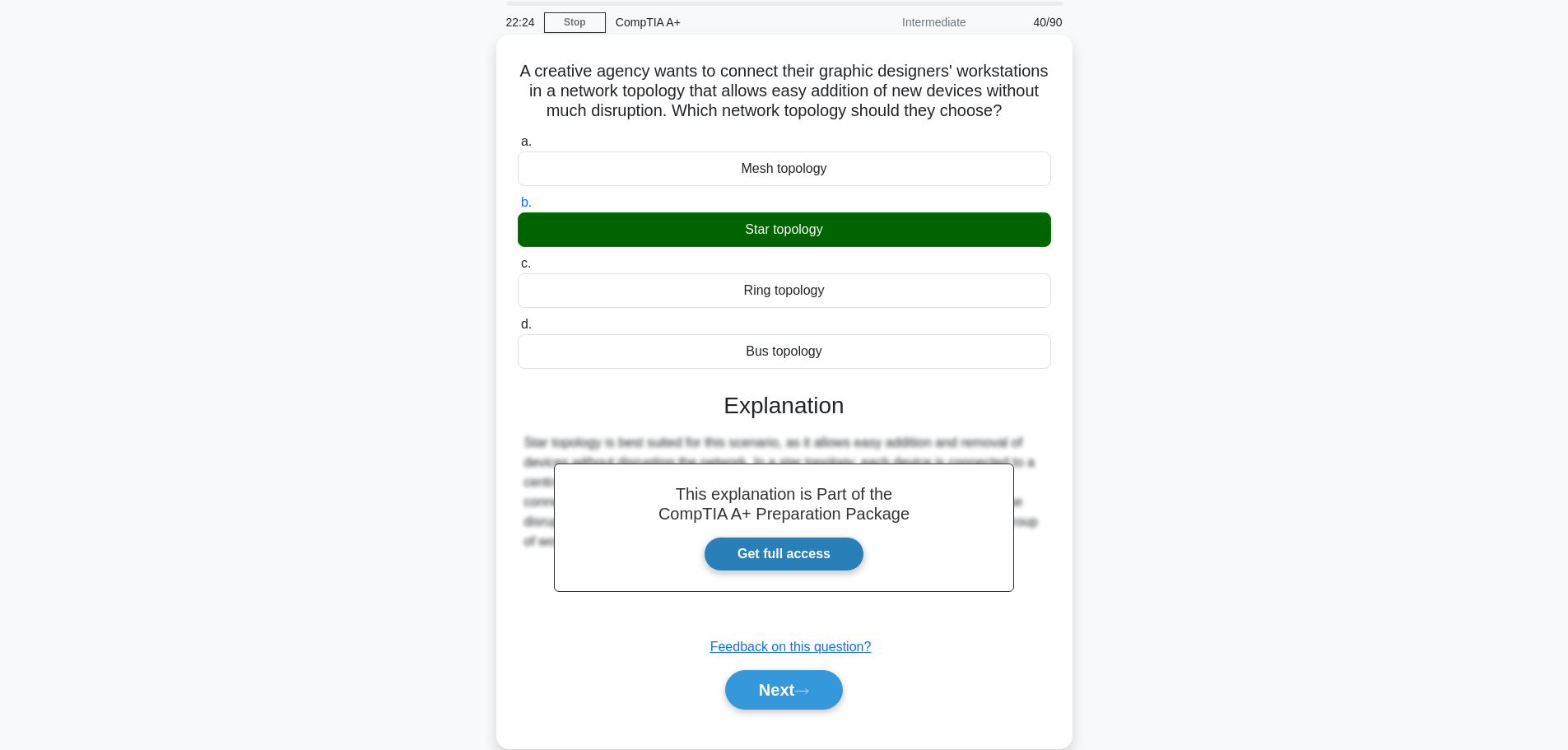
scroll to position [139, 0]
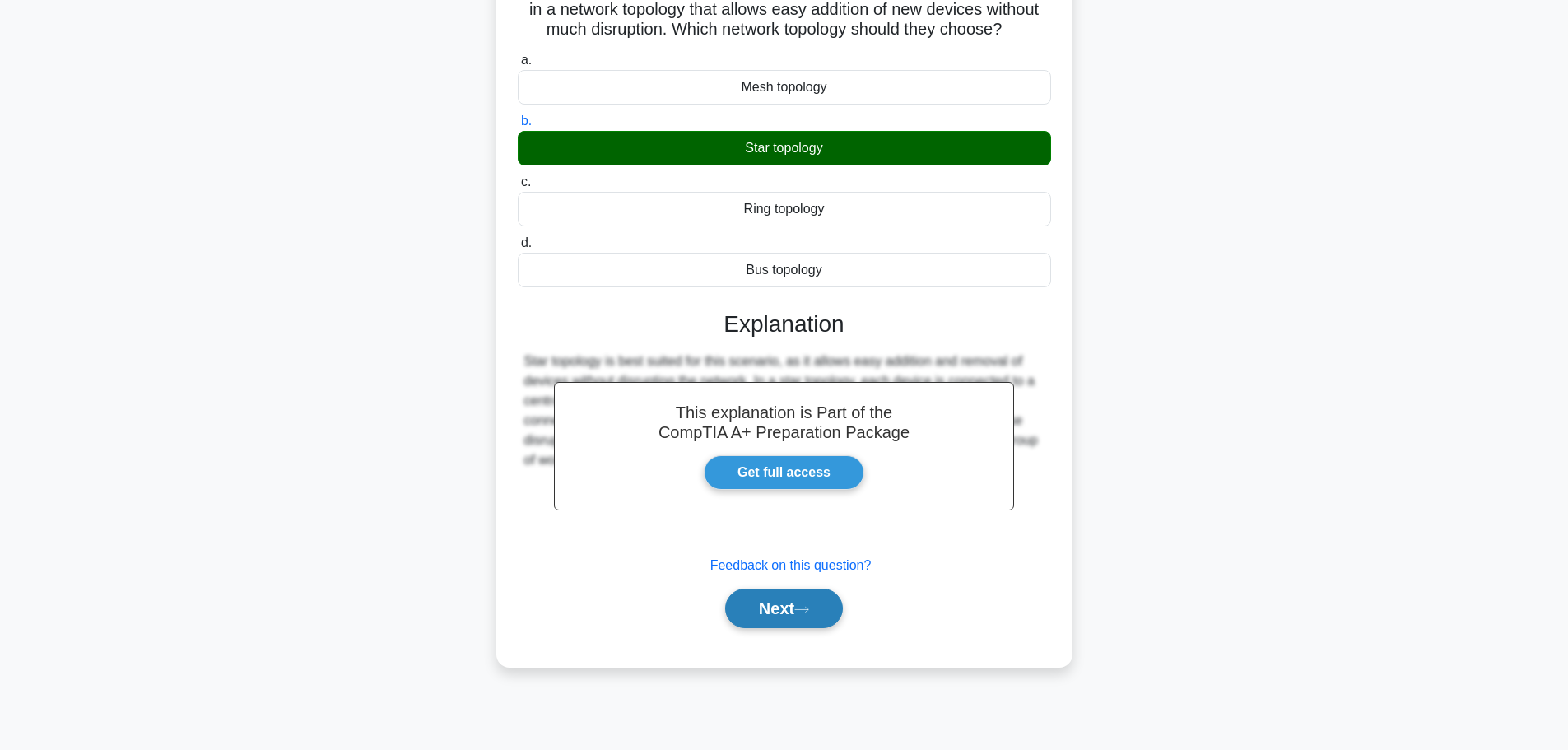
click at [794, 628] on button "Next" at bounding box center [784, 608] width 118 height 40
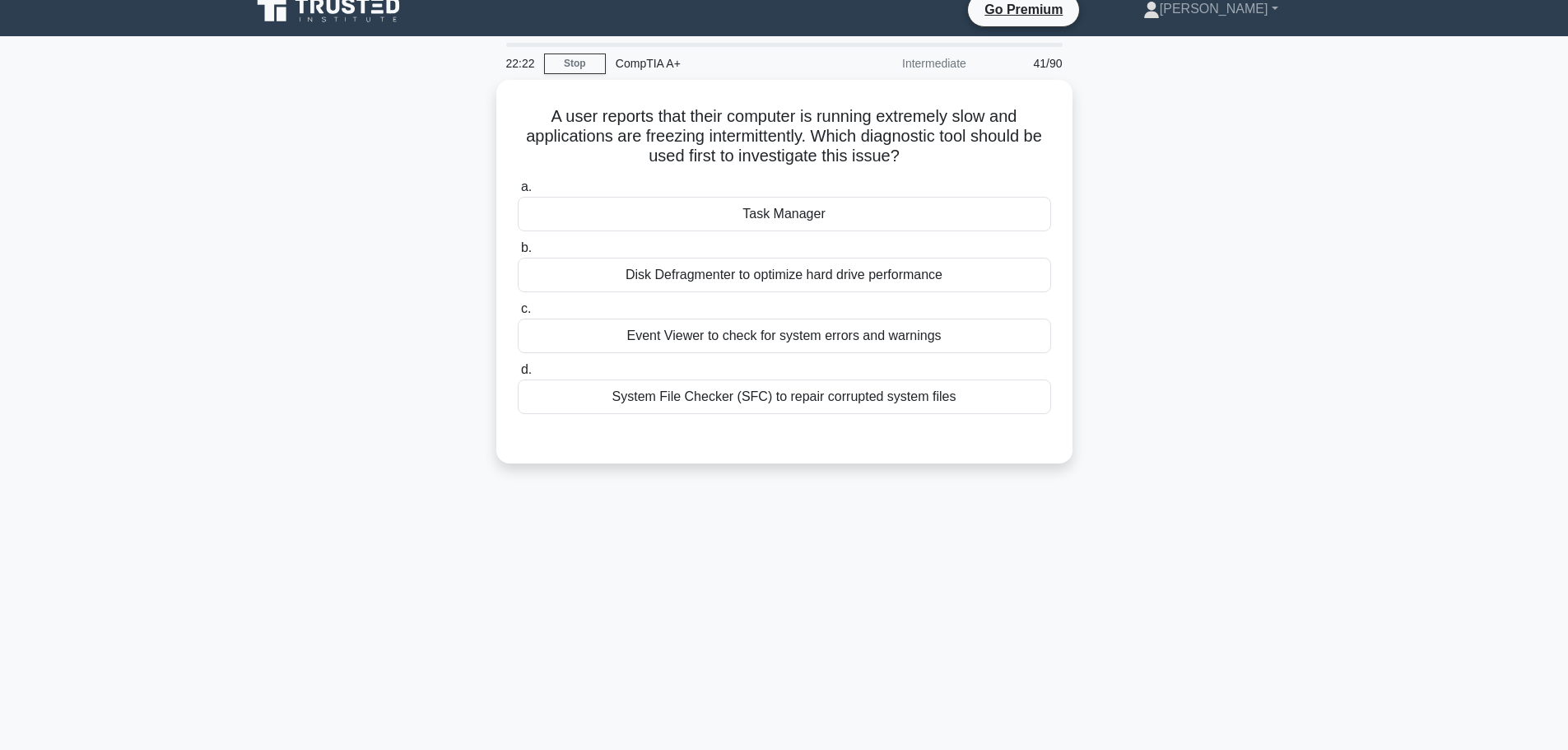
scroll to position [0, 0]
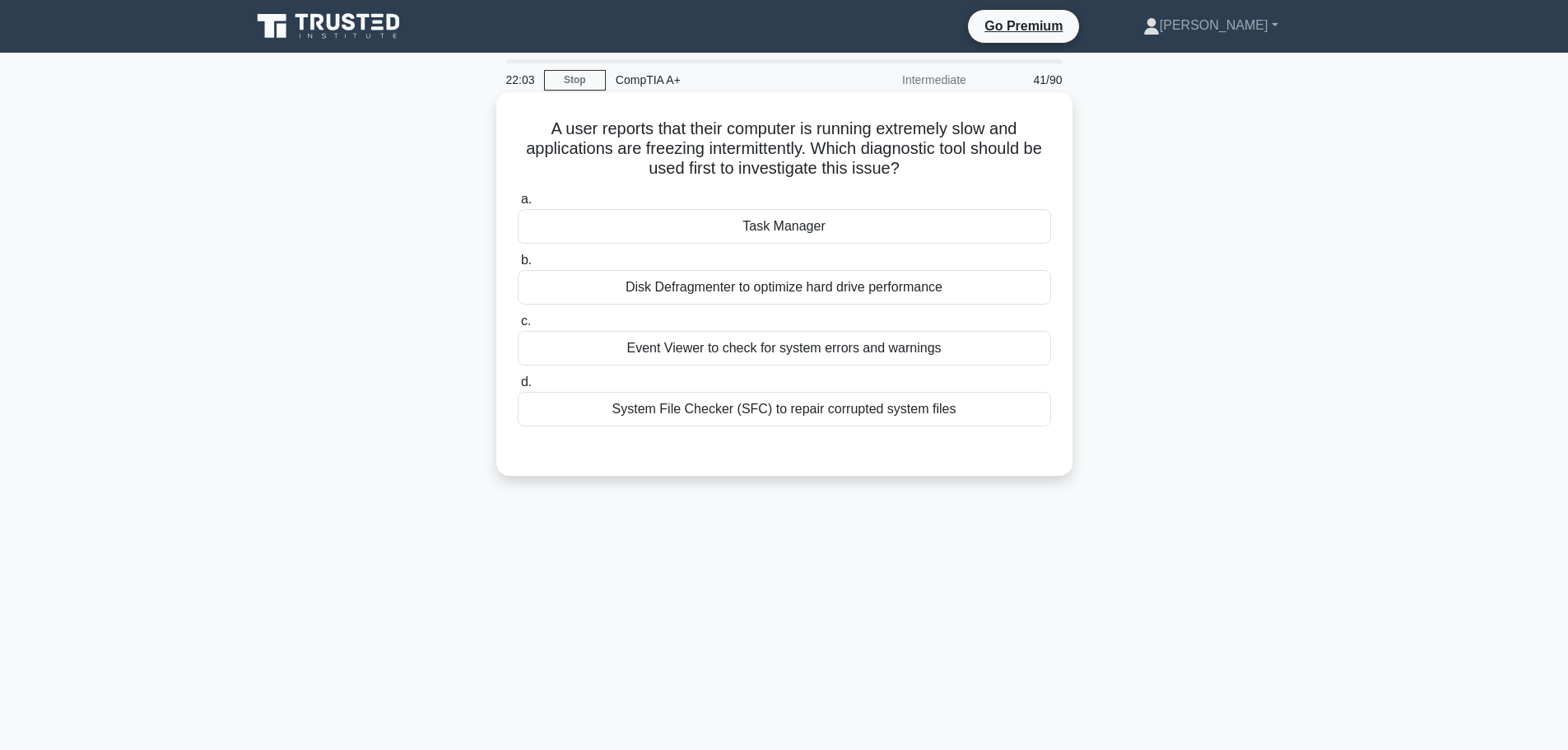
click at [767, 350] on div "Event Viewer to check for system errors and warnings" at bounding box center [784, 348] width 533 height 35
click at [518, 327] on input "c. Event Viewer to check for system errors and warnings" at bounding box center [518, 321] width 0 height 11
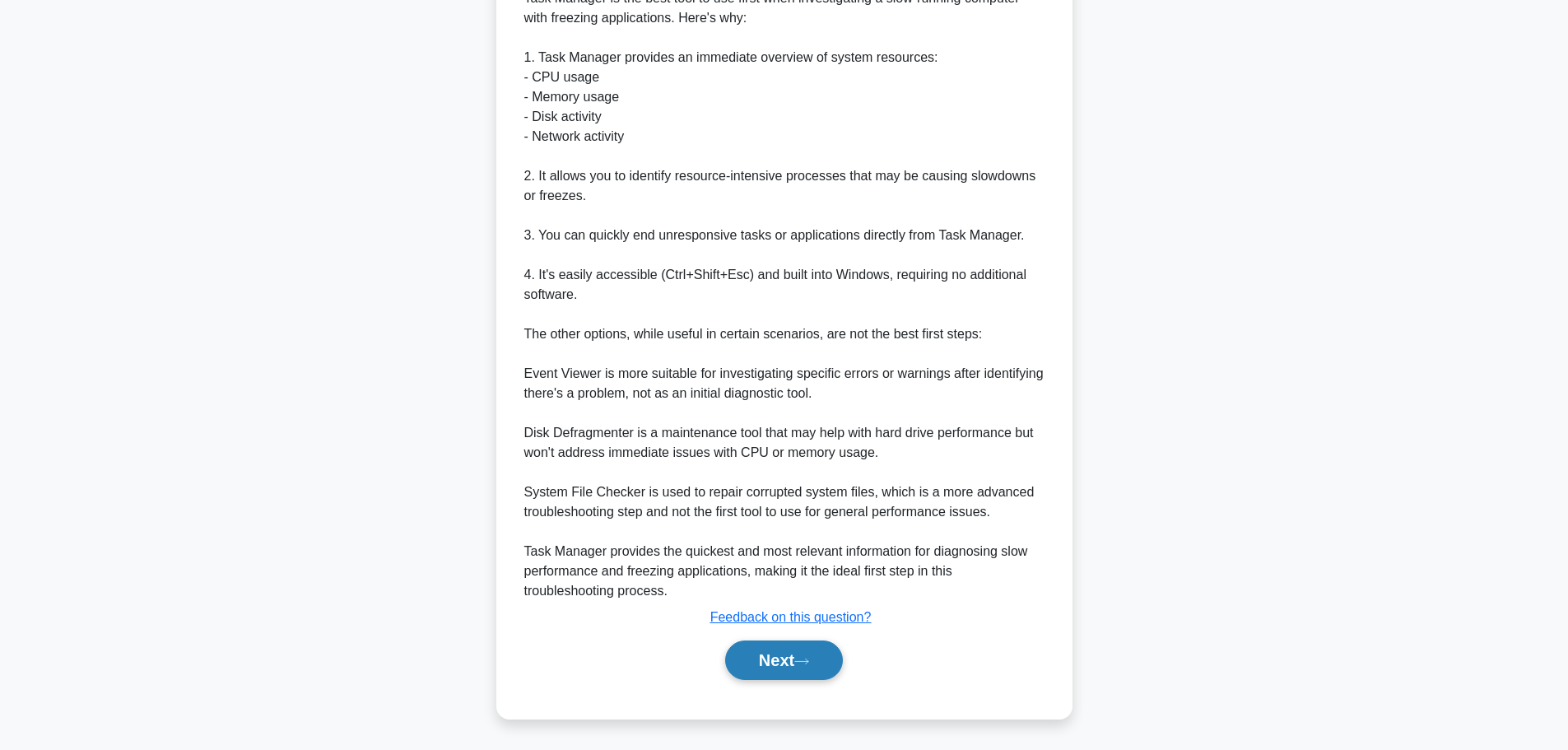
click at [791, 655] on button "Next" at bounding box center [784, 660] width 118 height 40
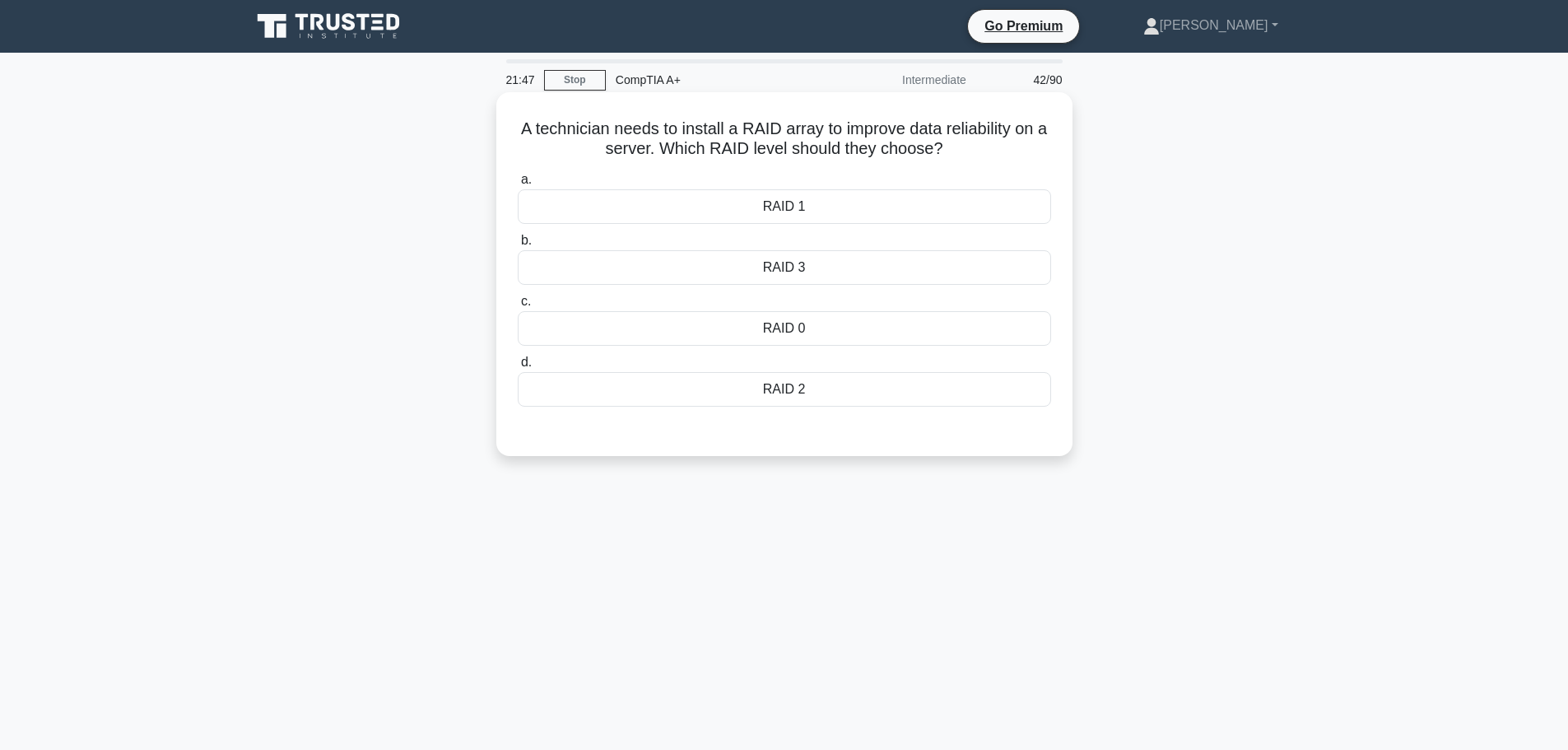
click at [811, 268] on div "RAID 3" at bounding box center [784, 268] width 533 height 35
click at [518, 246] on input "b. RAID 3" at bounding box center [518, 241] width 0 height 11
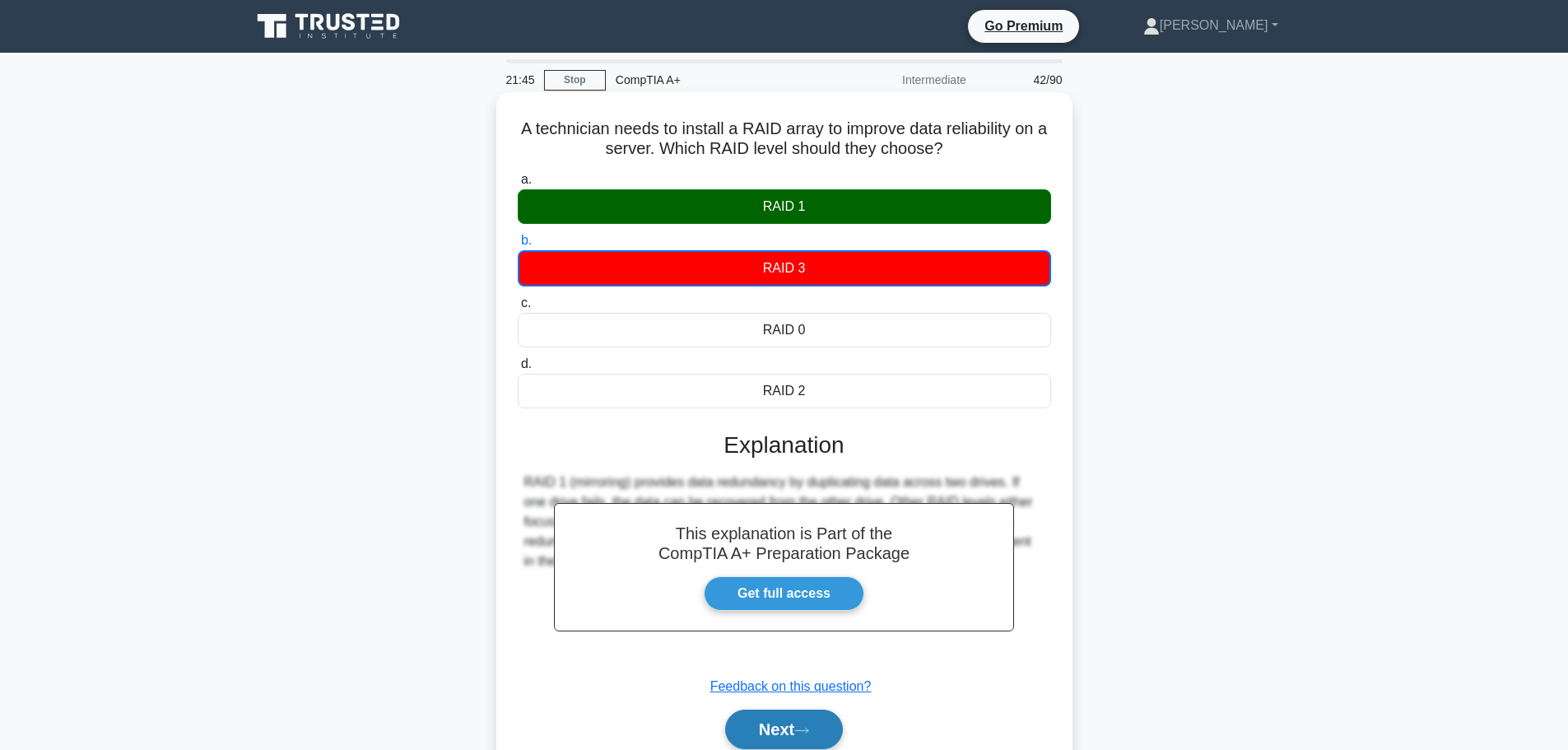
click at [771, 723] on button "Next" at bounding box center [784, 729] width 118 height 40
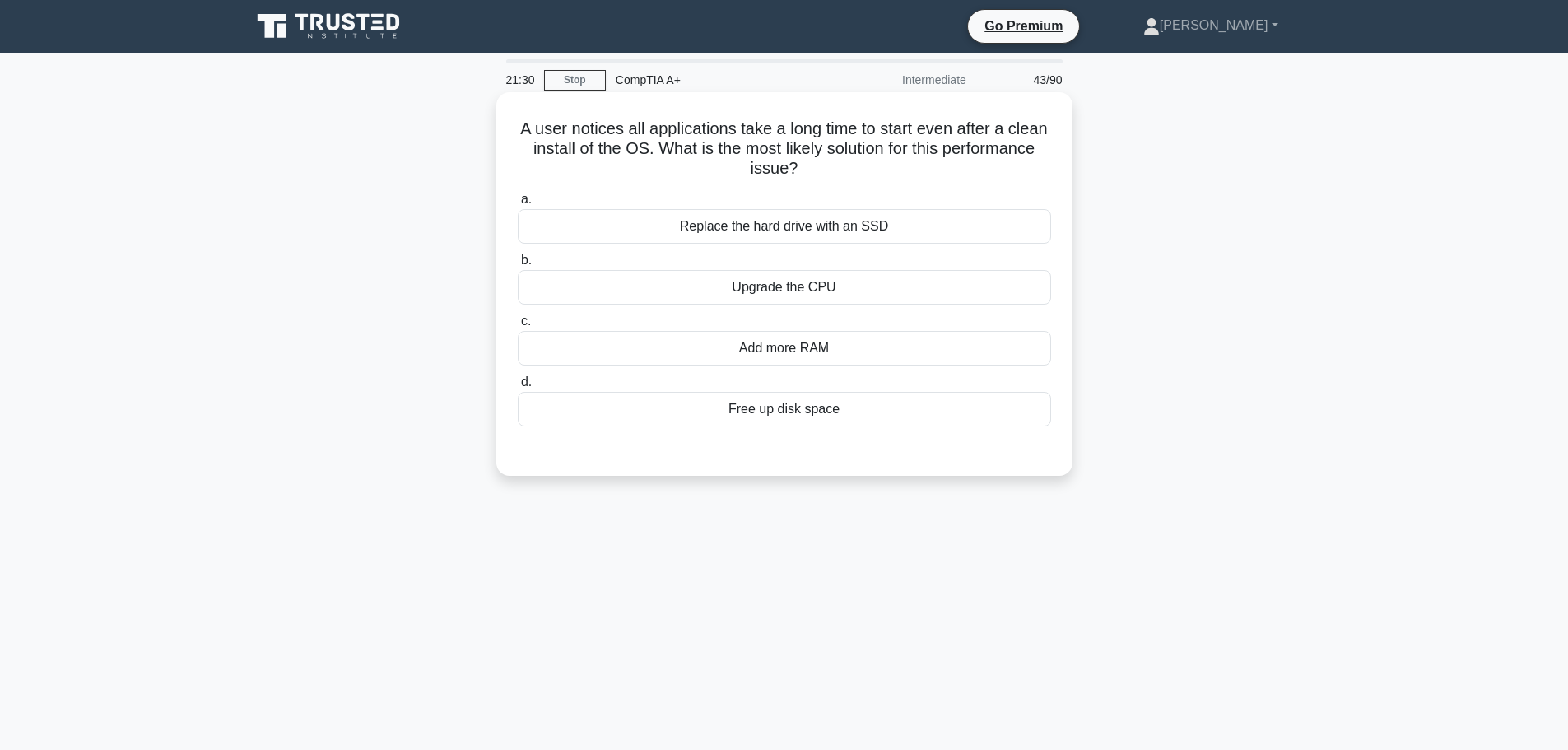
click at [798, 346] on div "Add more RAM" at bounding box center [784, 348] width 533 height 35
click at [518, 327] on input "c. Add more RAM" at bounding box center [518, 321] width 0 height 11
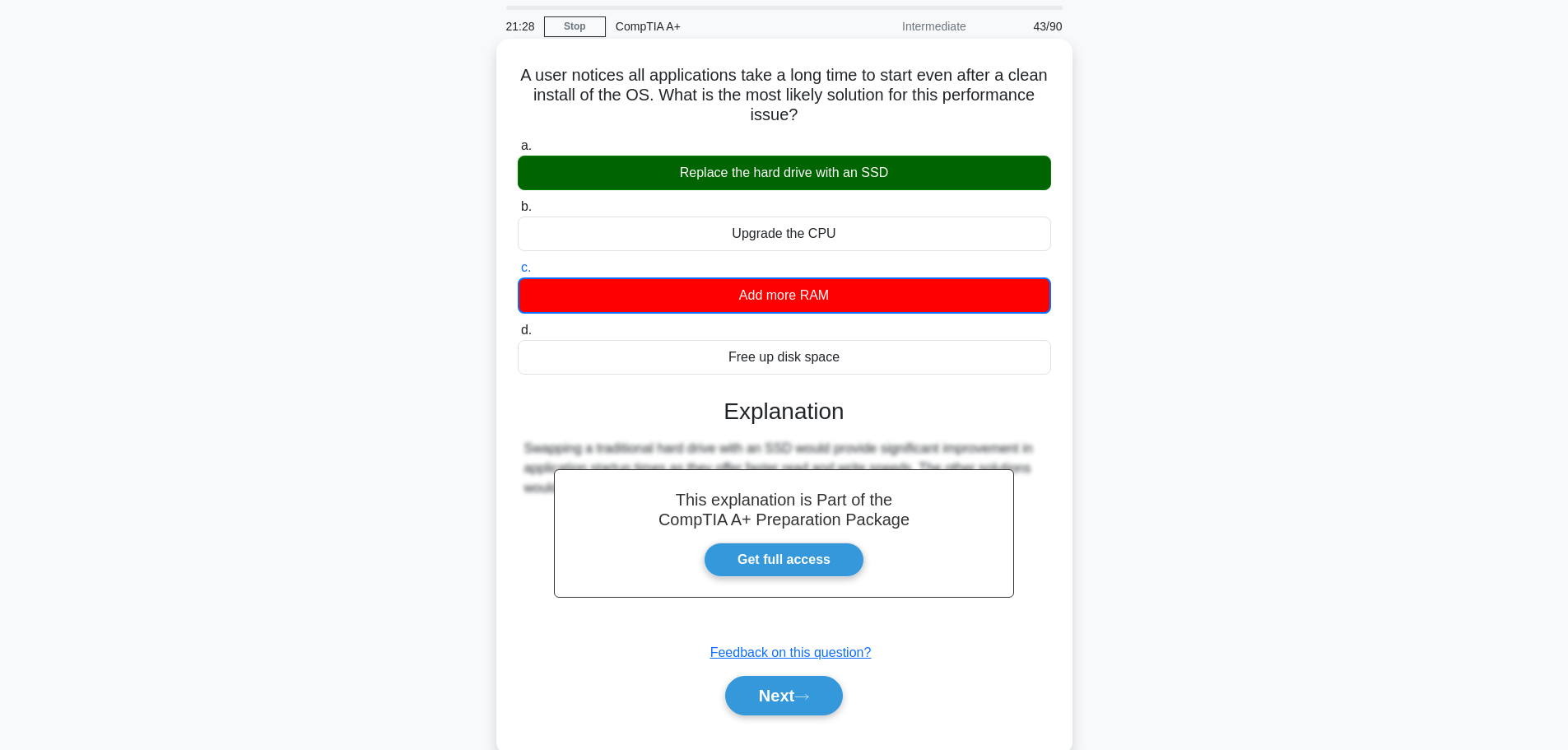
scroll to position [82, 0]
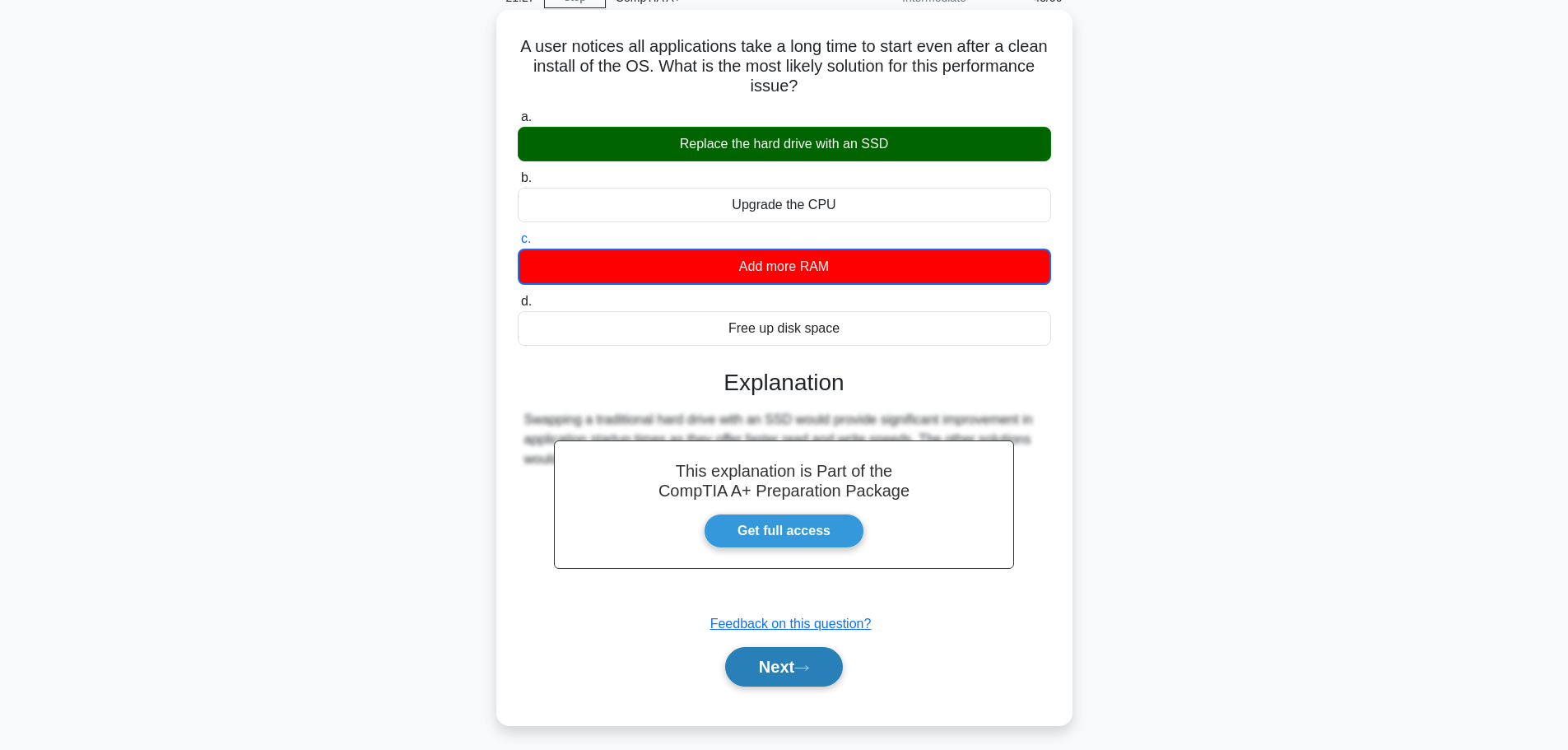
click at [779, 679] on button "Next" at bounding box center [784, 667] width 118 height 40
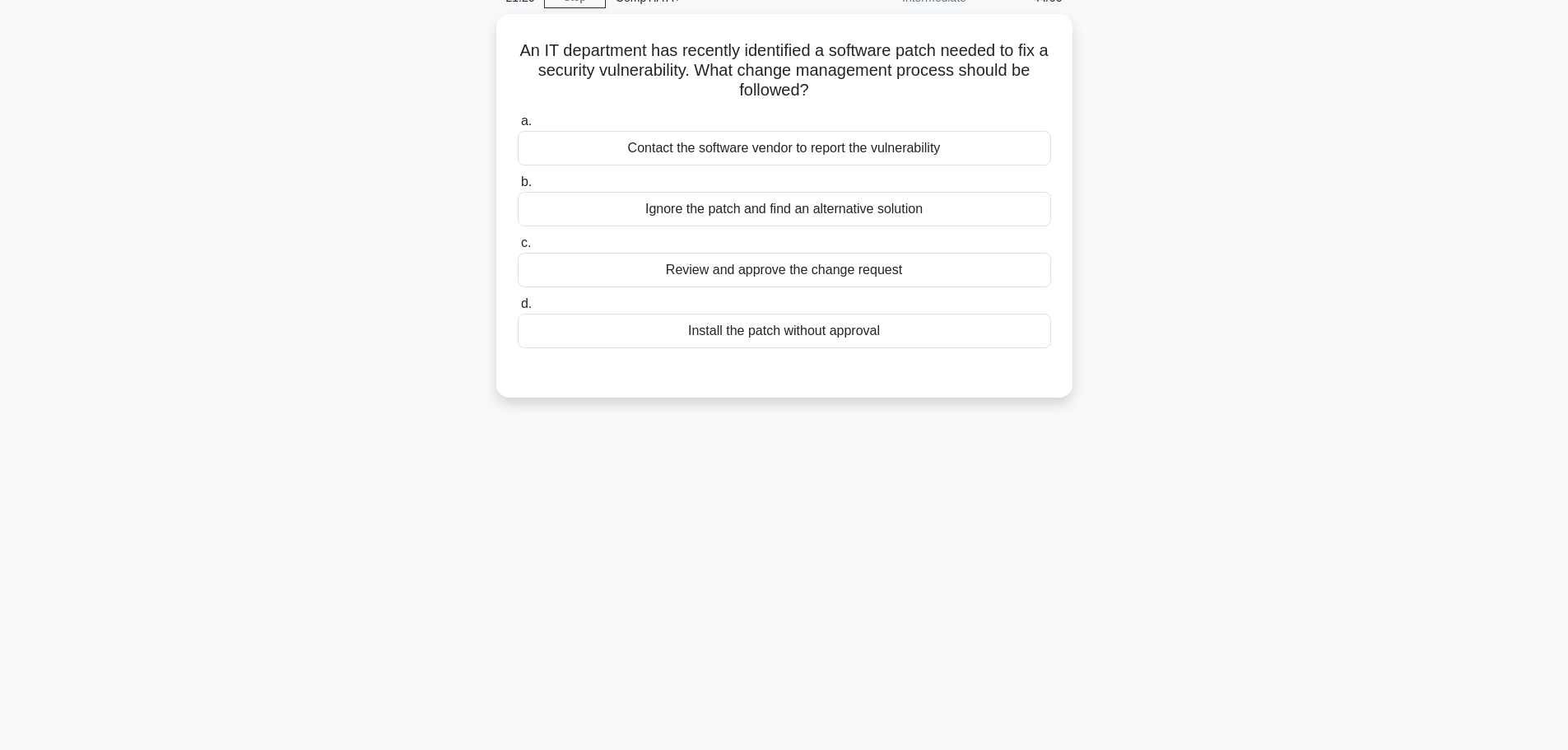
scroll to position [0, 0]
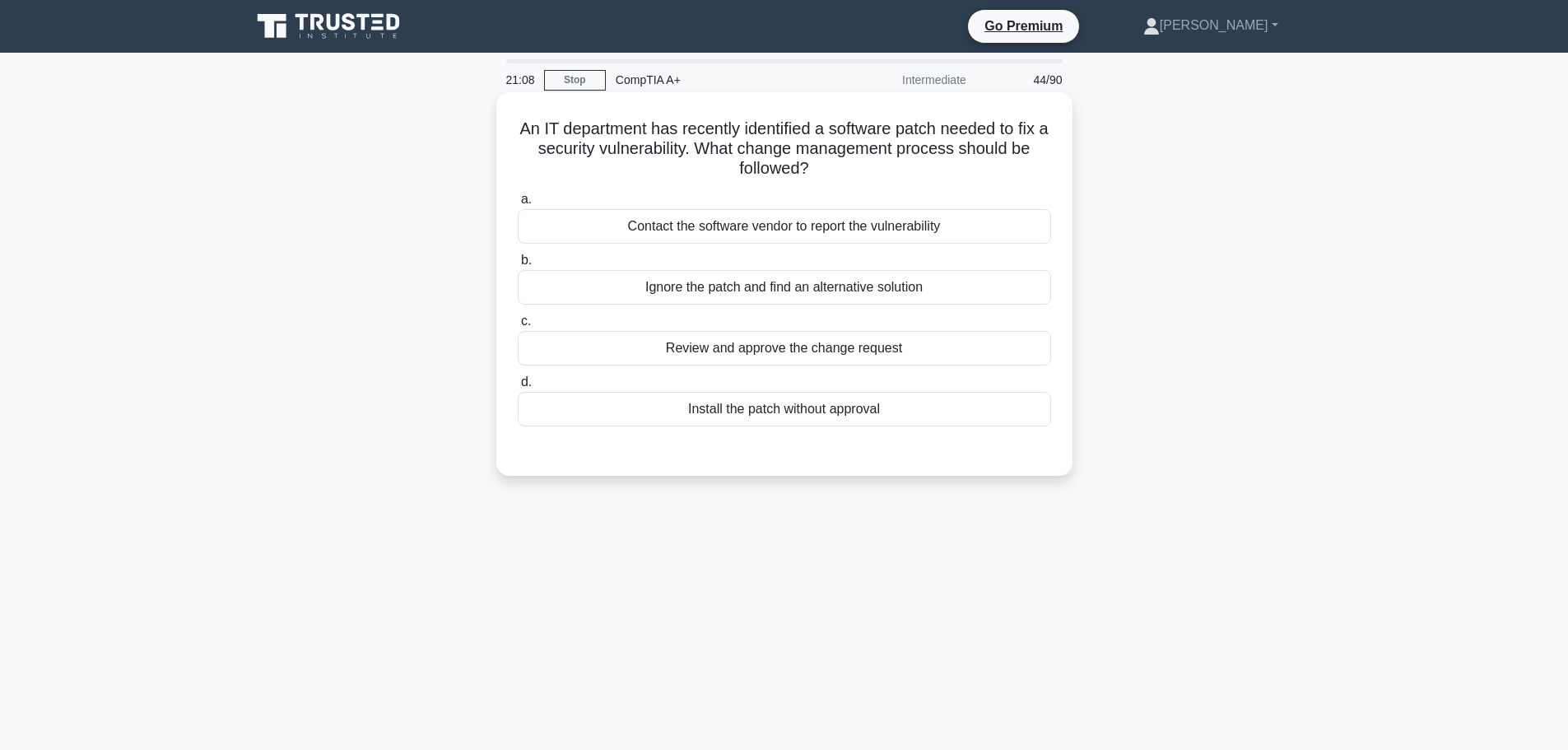
click at [885, 238] on div "Contact the software vendor to report the vulnerability" at bounding box center [784, 226] width 533 height 35
click at [518, 205] on input "a. Contact the software vendor to report the vulnerability" at bounding box center [518, 199] width 0 height 11
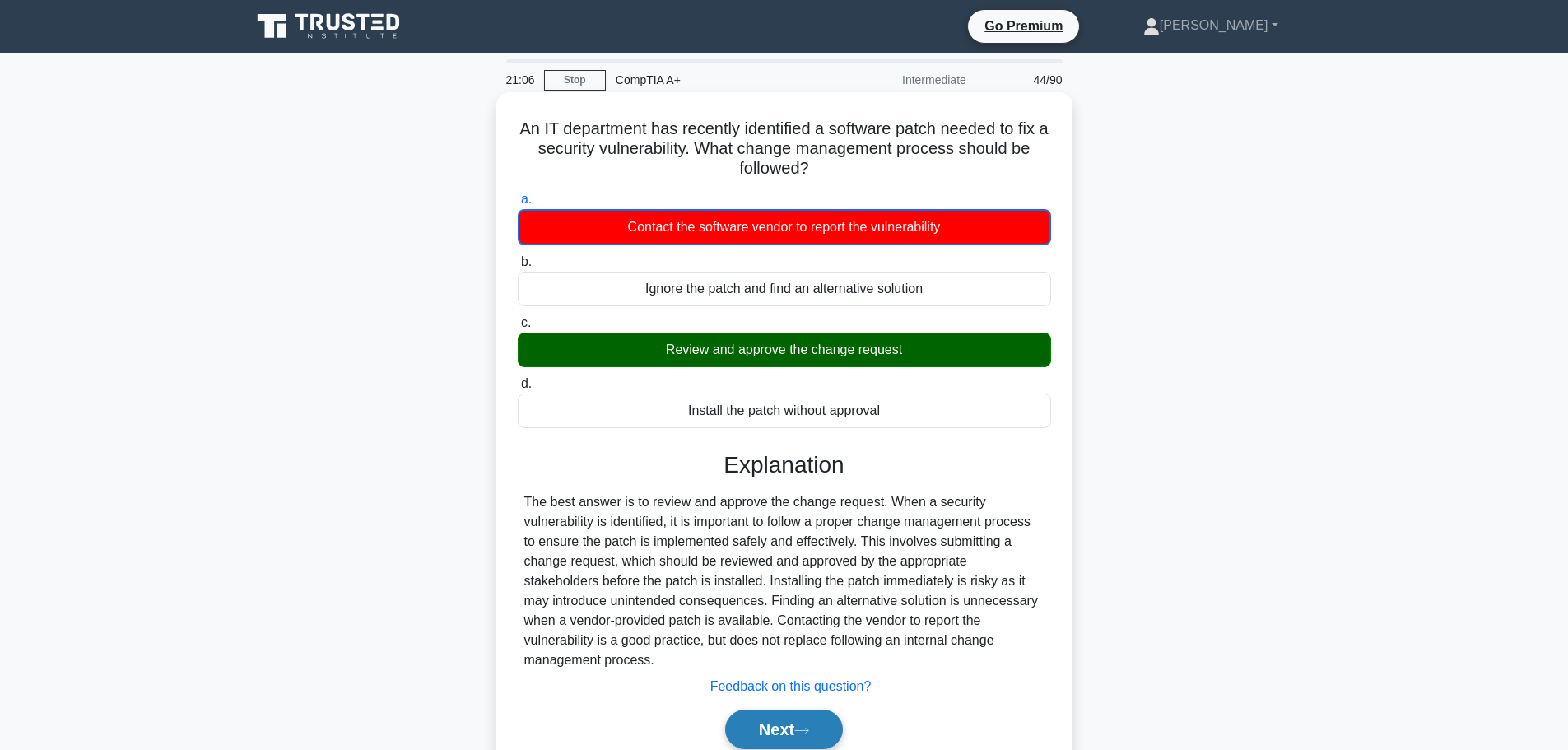
click at [773, 709] on button "Next" at bounding box center [784, 729] width 118 height 40
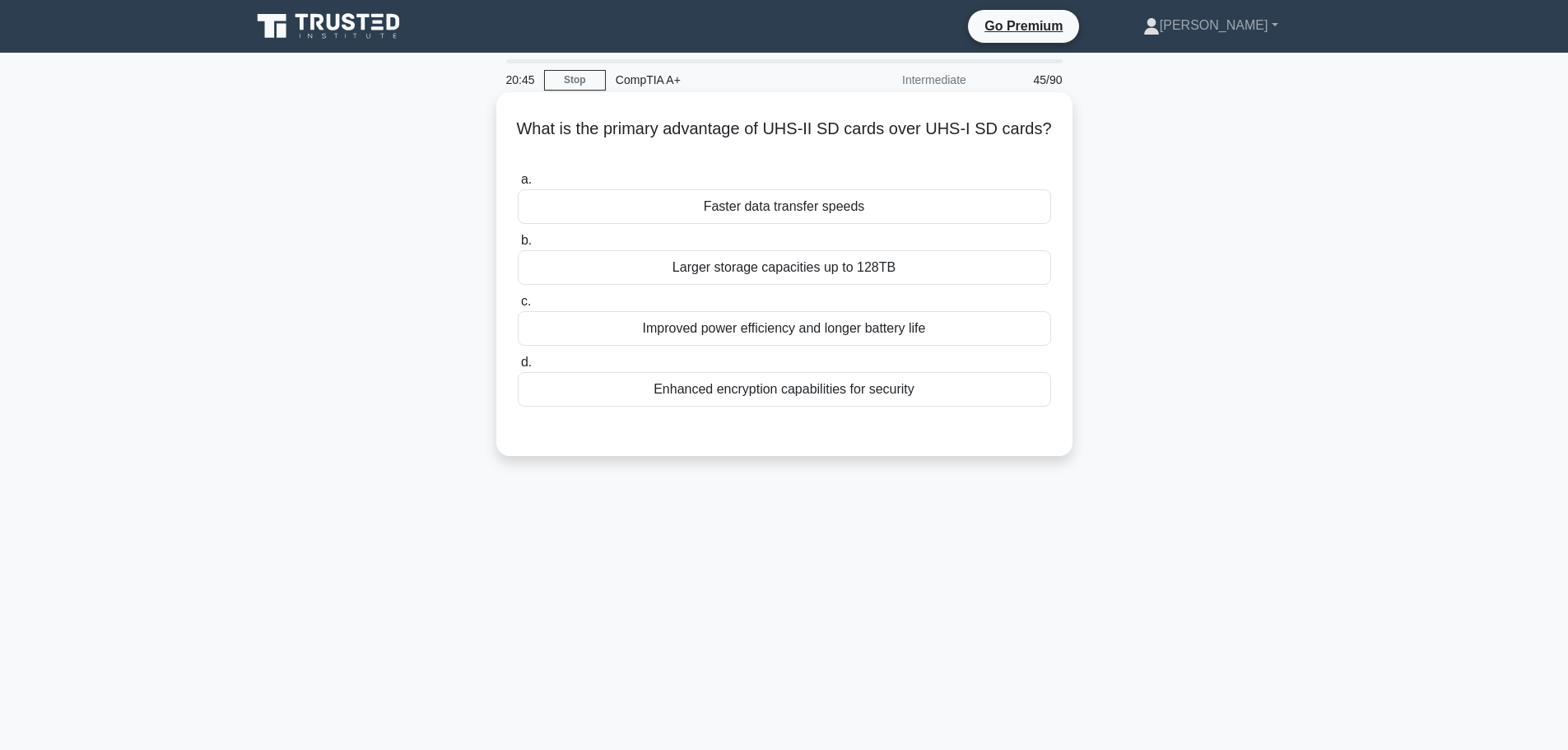
click at [800, 207] on div "Faster data transfer speeds" at bounding box center [784, 207] width 533 height 35
click at [518, 185] on input "a. Faster data transfer speeds" at bounding box center [518, 179] width 0 height 11
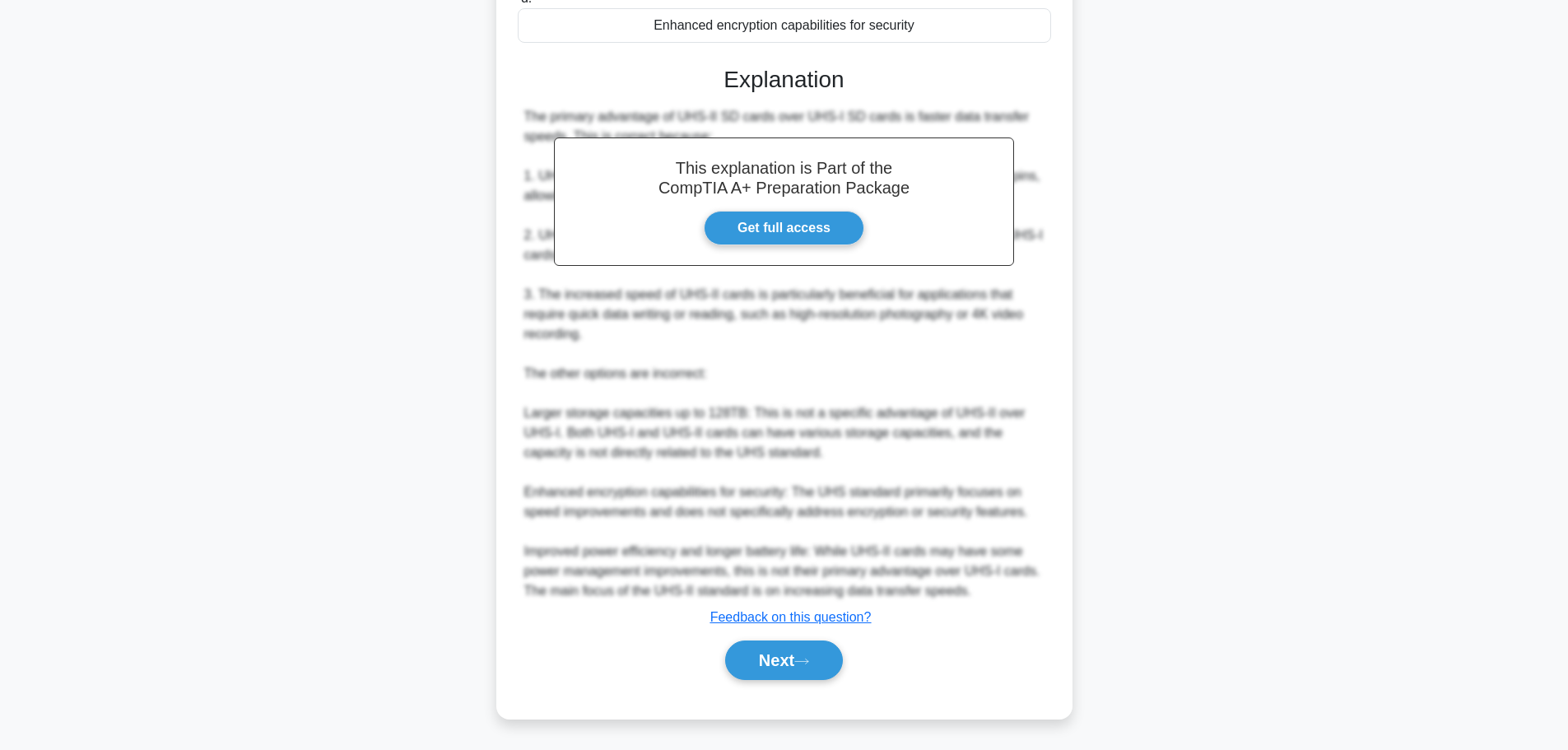
scroll to position [365, 0]
drag, startPoint x: 754, startPoint y: 671, endPoint x: 1035, endPoint y: 621, distance: 285.4
click at [758, 671] on button "Next" at bounding box center [784, 660] width 118 height 40
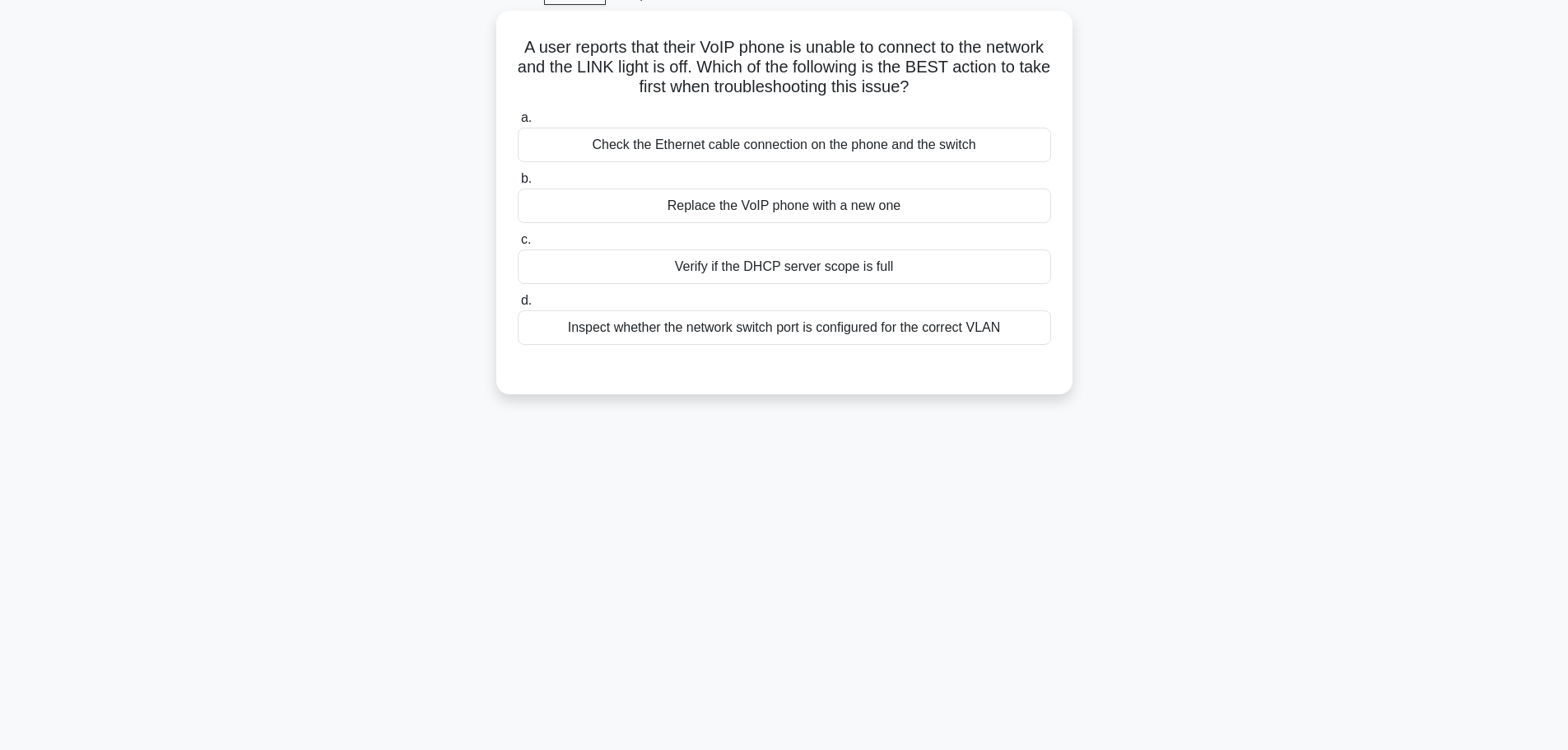
scroll to position [56, 0]
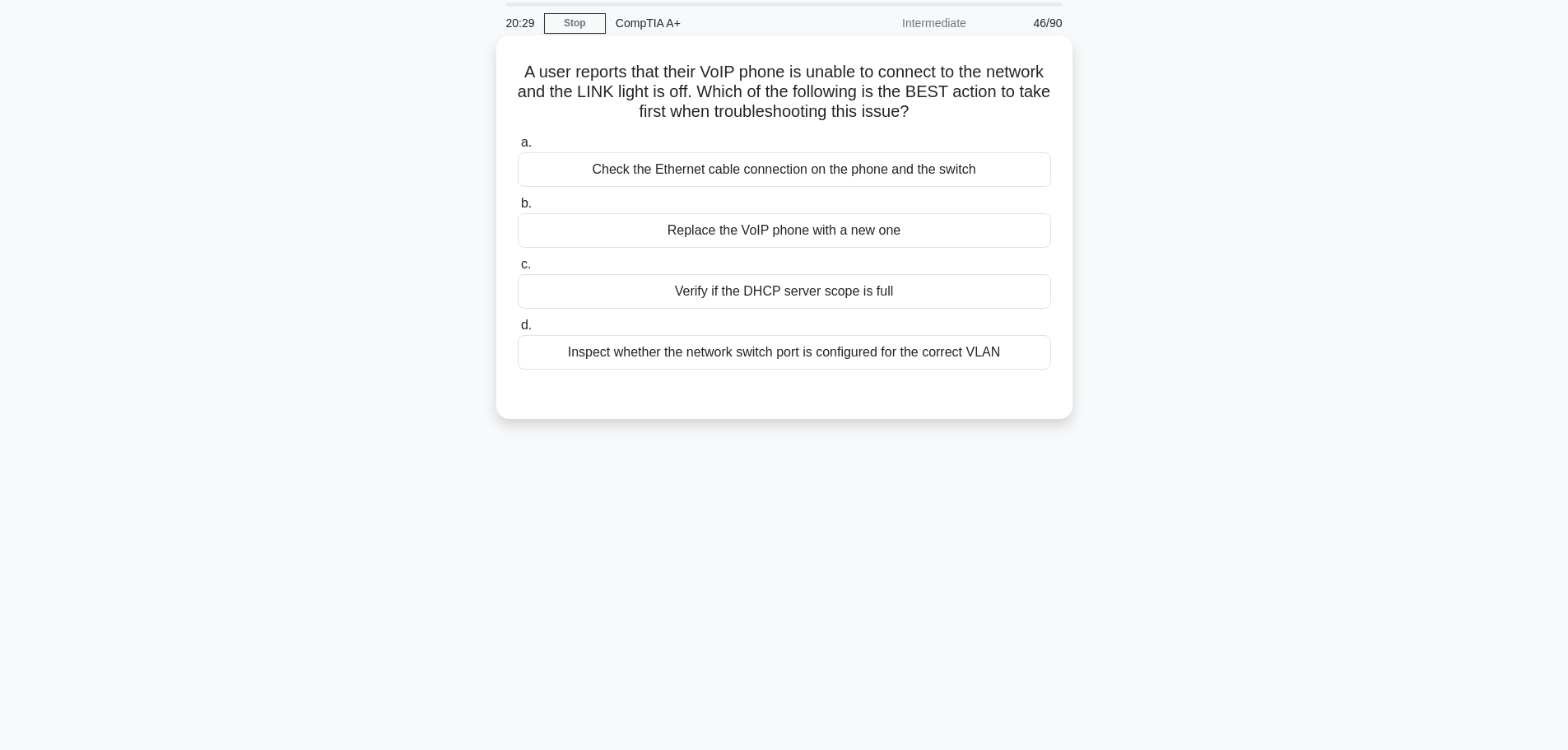
click at [816, 175] on div "Check the Ethernet cable connection on the phone and the switch" at bounding box center [784, 170] width 533 height 35
click at [518, 149] on input "a. Check the Ethernet cable connection on the phone and the switch" at bounding box center [518, 143] width 0 height 11
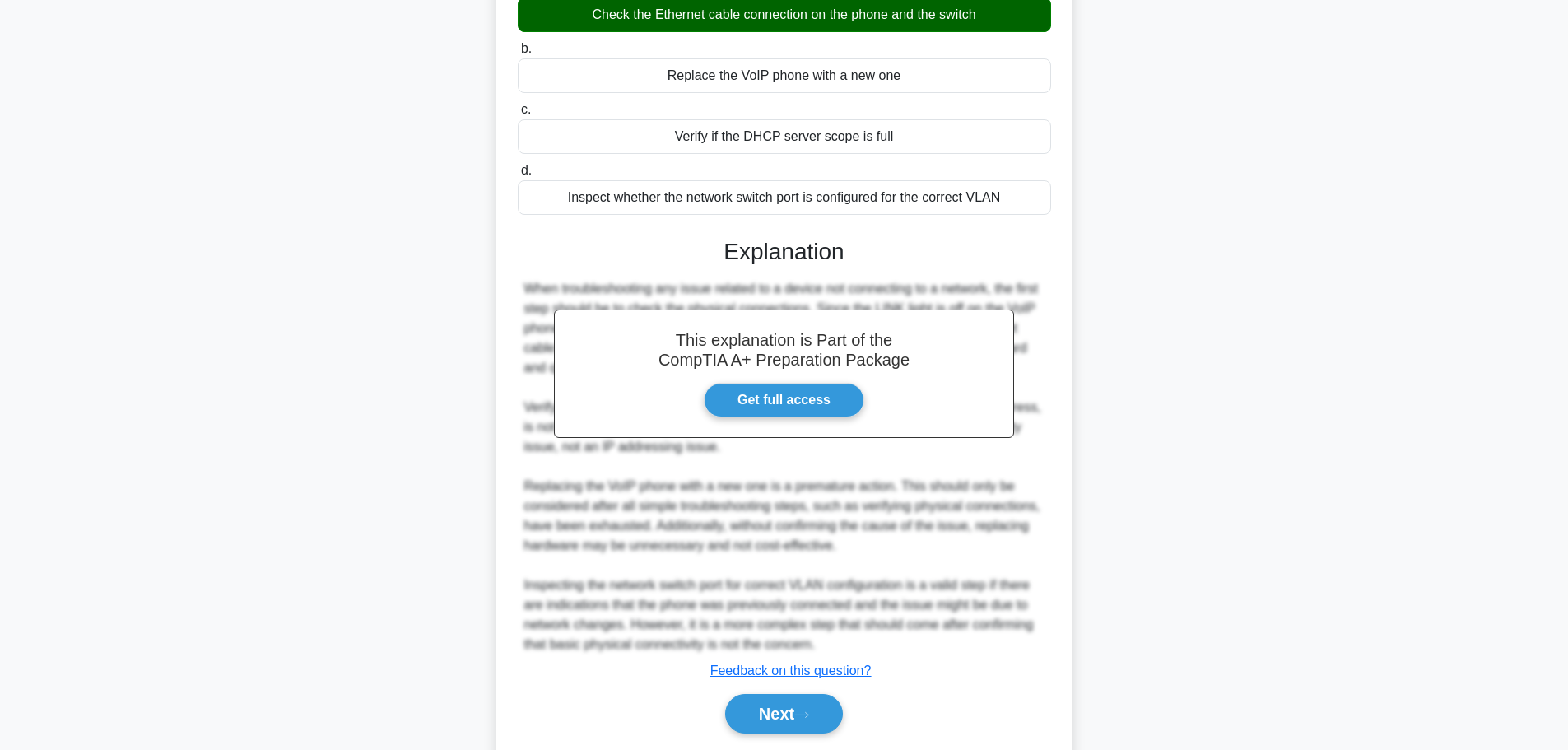
scroll to position [265, 0]
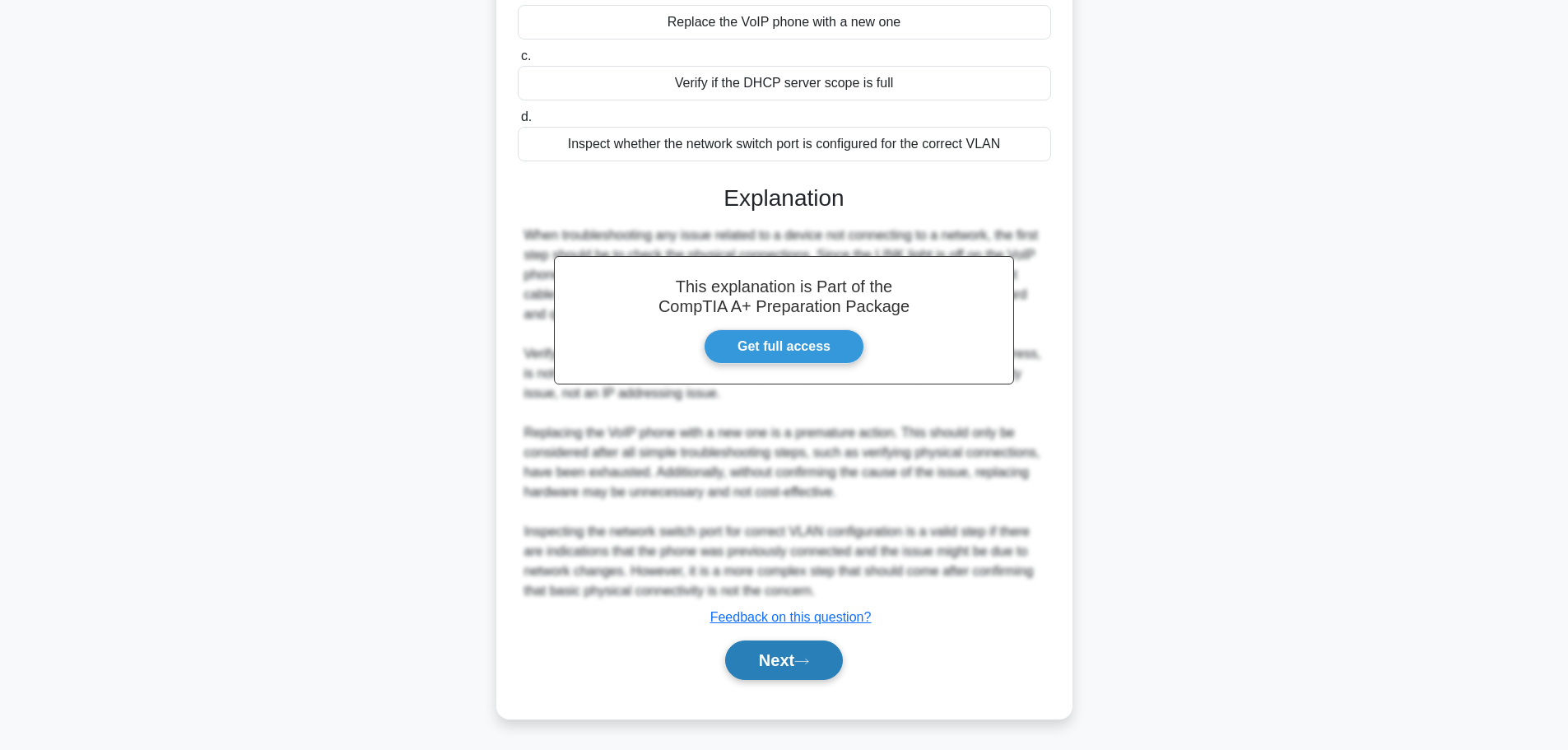
click at [788, 655] on button "Next" at bounding box center [784, 660] width 118 height 40
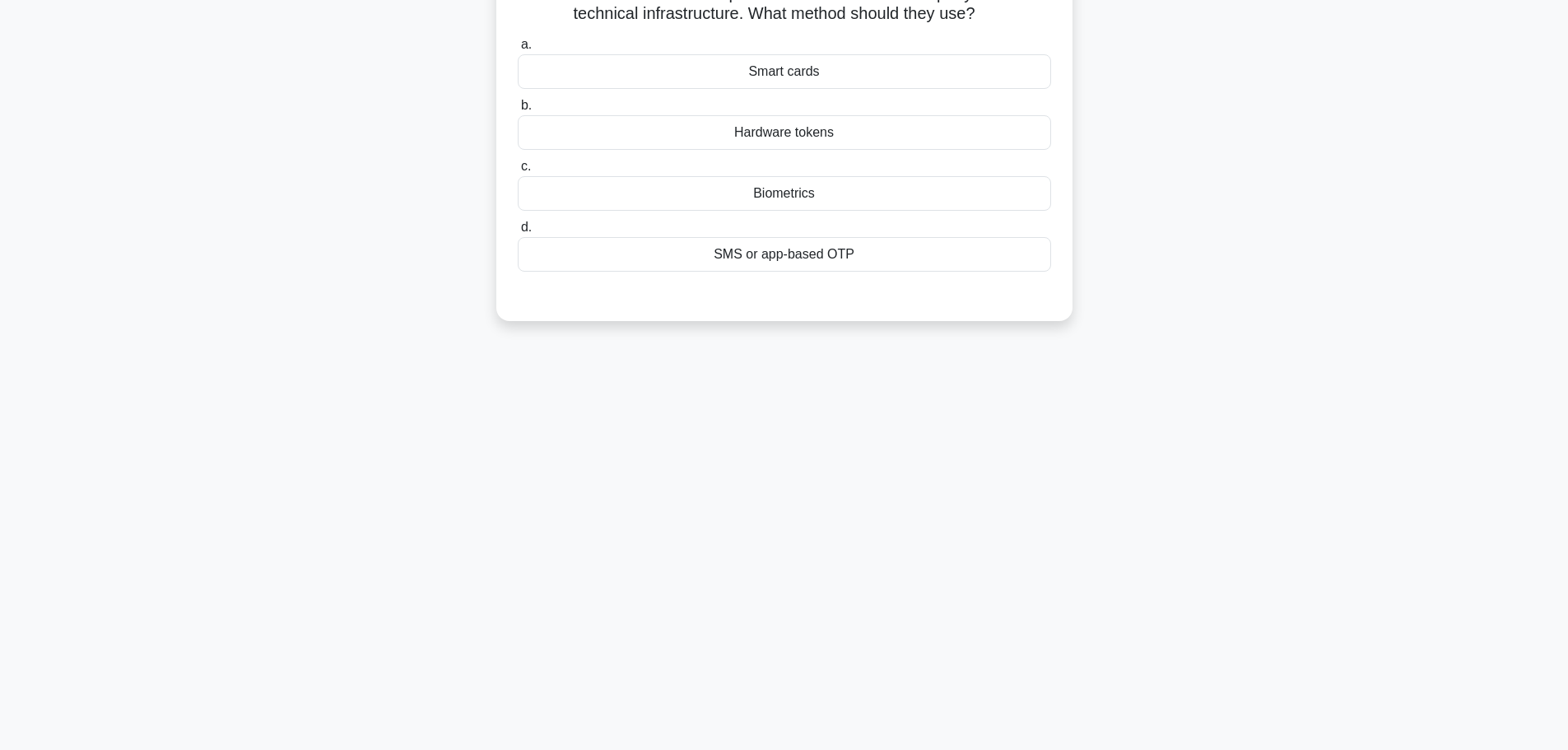
scroll to position [56, 0]
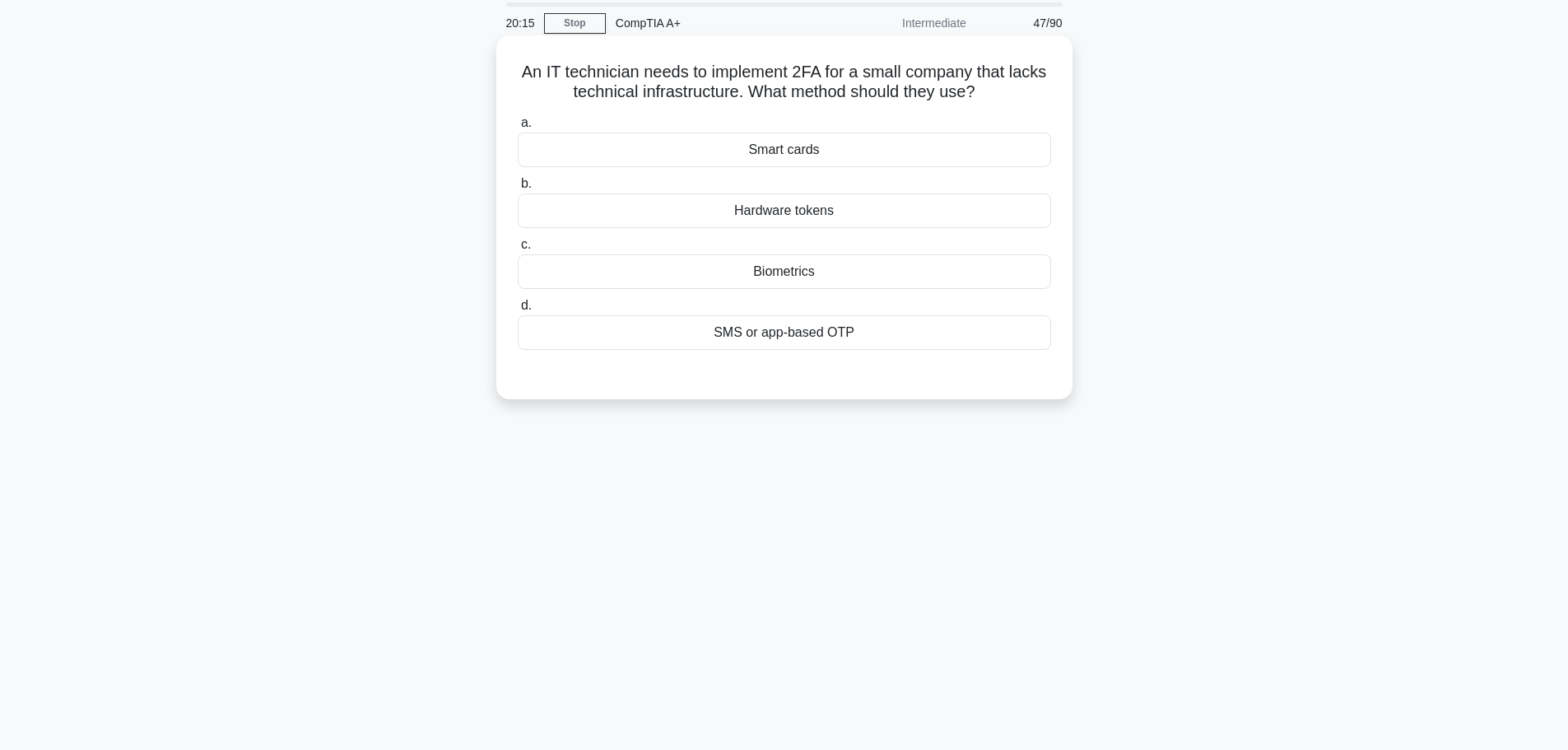
click at [811, 270] on div "Biometrics" at bounding box center [784, 272] width 533 height 35
click at [518, 251] on input "c. Biometrics" at bounding box center [518, 245] width 0 height 11
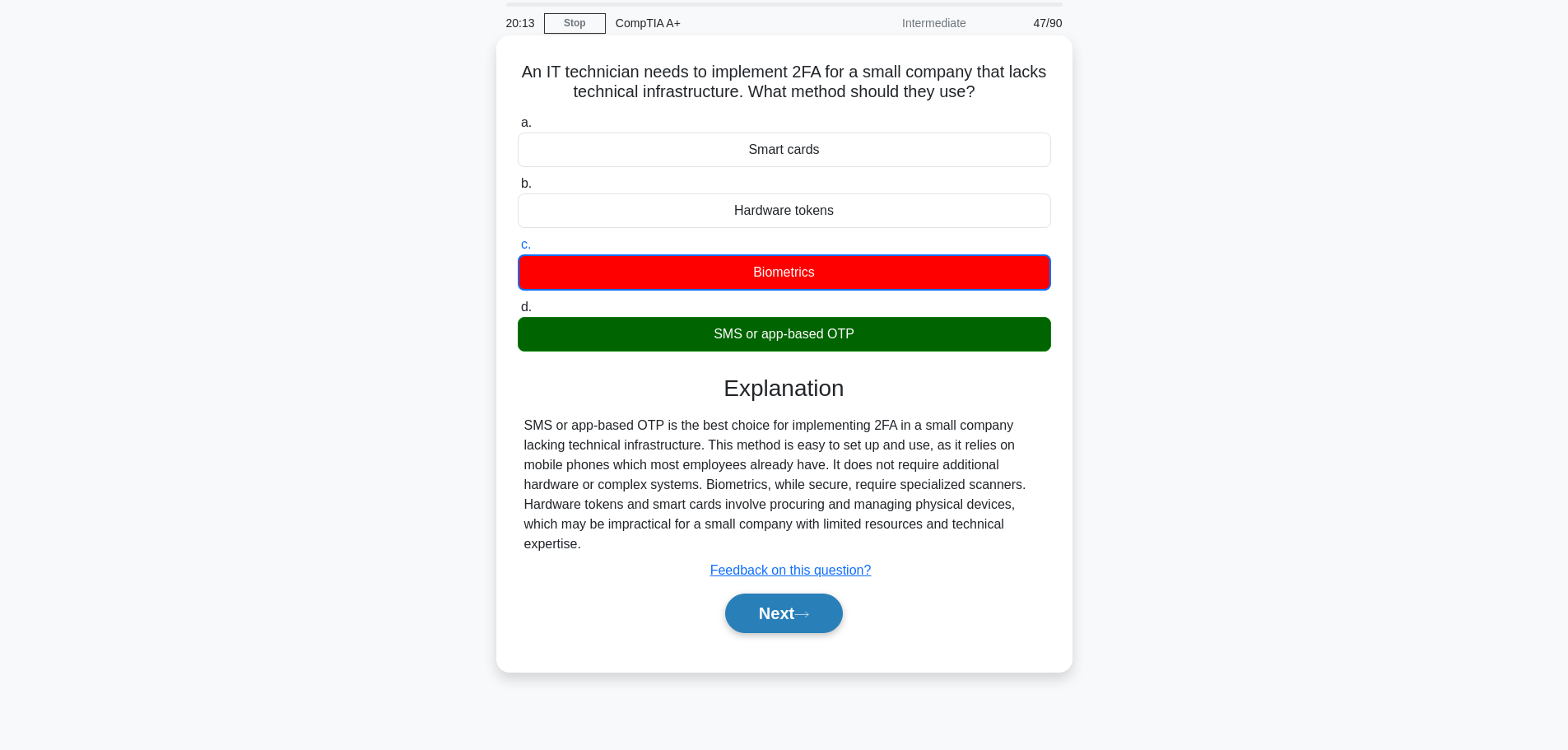
click at [802, 611] on icon at bounding box center [802, 614] width 15 height 9
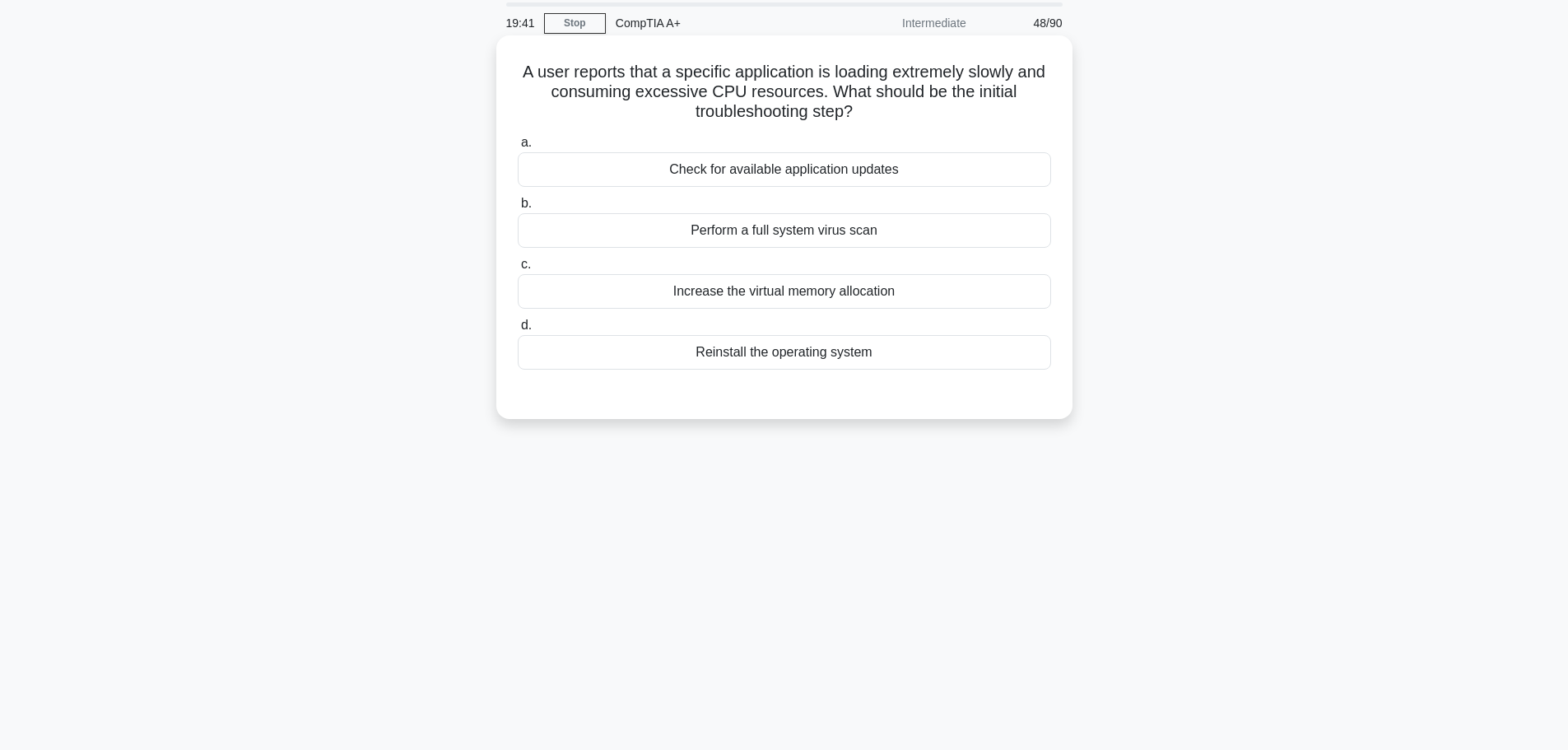
click at [905, 297] on div "Increase the virtual memory allocation" at bounding box center [784, 291] width 533 height 35
click at [518, 270] on input "c. Increase the virtual memory allocation" at bounding box center [518, 265] width 0 height 11
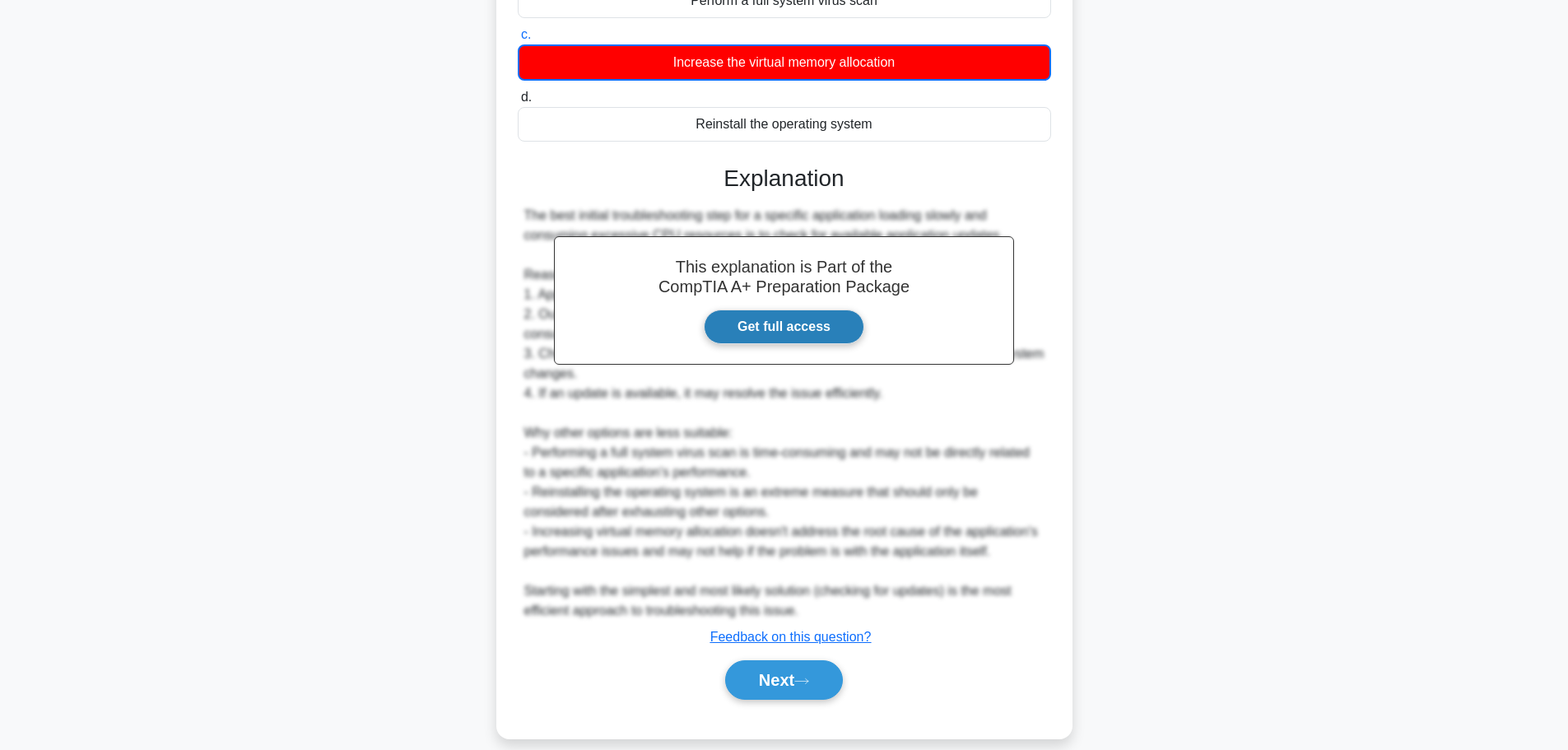
scroll to position [287, 0]
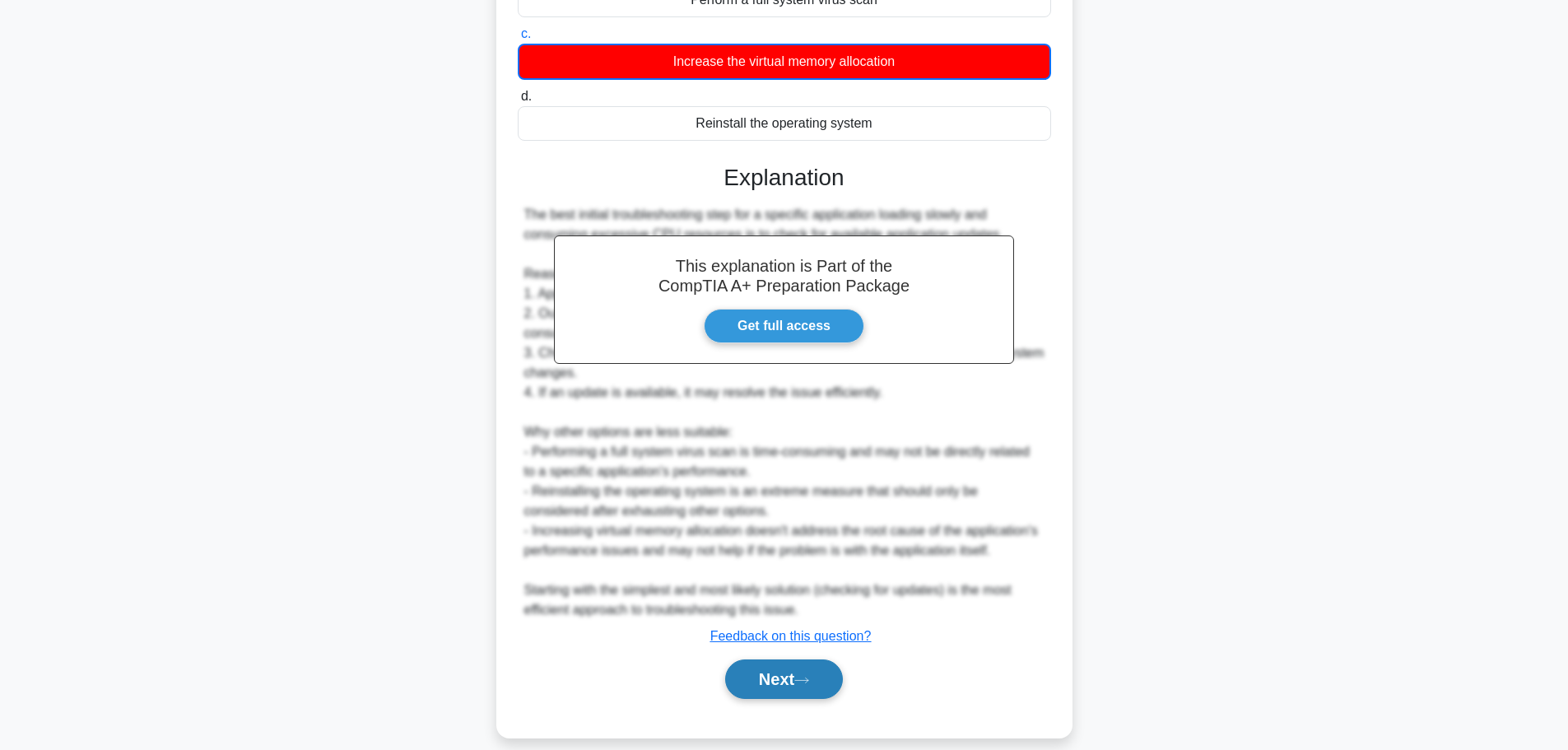
click at [790, 660] on button "Next" at bounding box center [784, 679] width 118 height 40
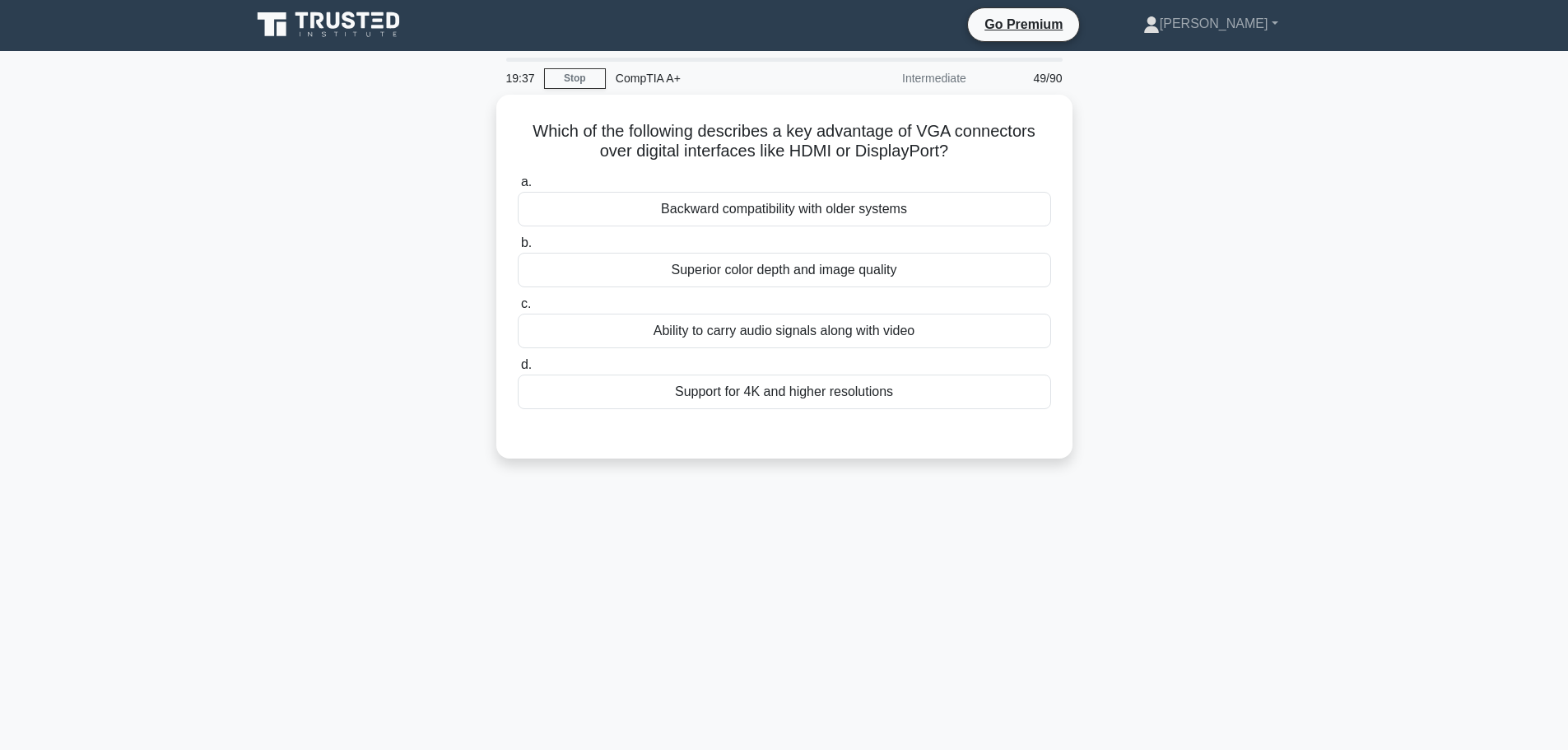
scroll to position [0, 0]
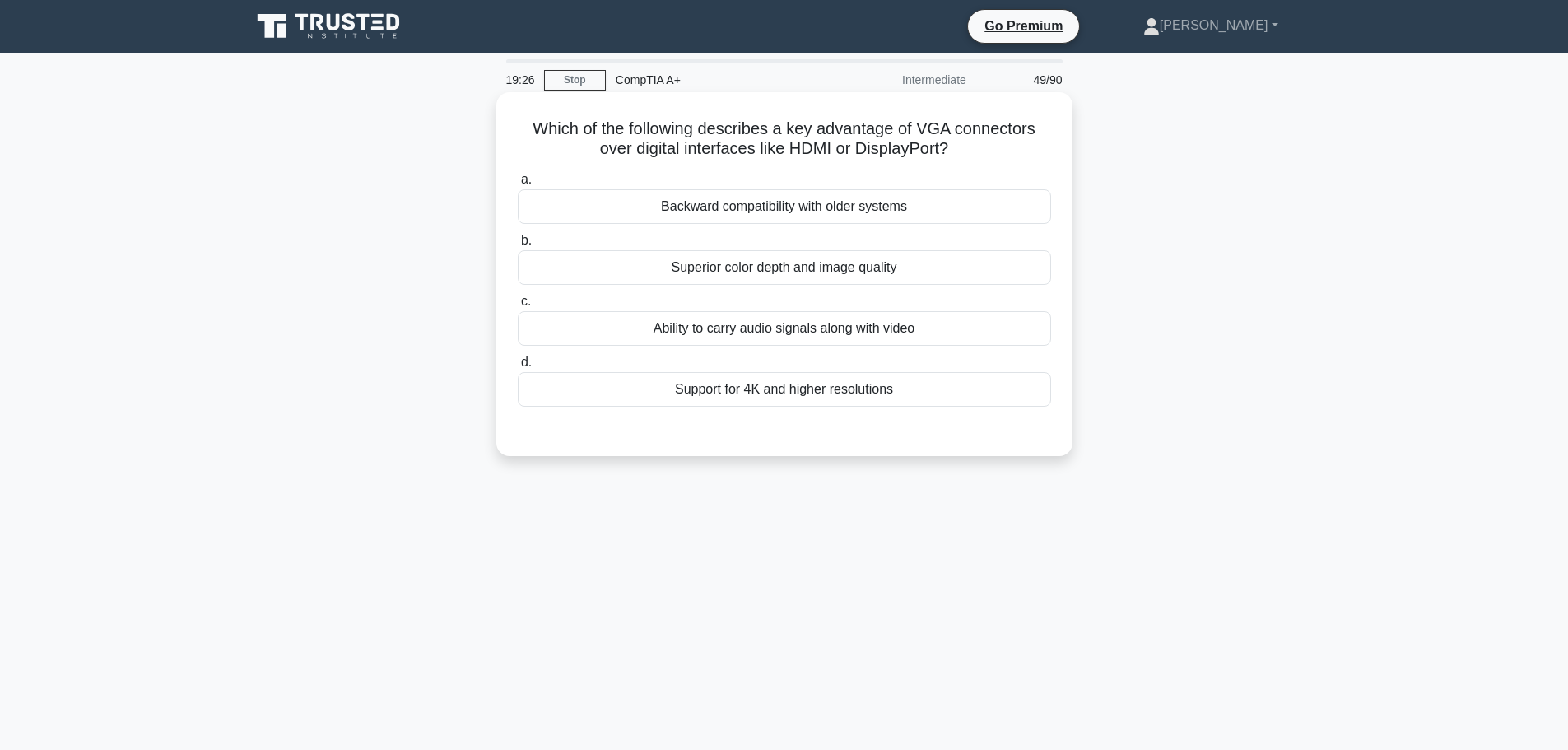
click at [777, 207] on div "Backward compatibility with older systems" at bounding box center [784, 207] width 533 height 35
click at [518, 185] on input "a. Backward compatibility with older systems" at bounding box center [518, 179] width 0 height 11
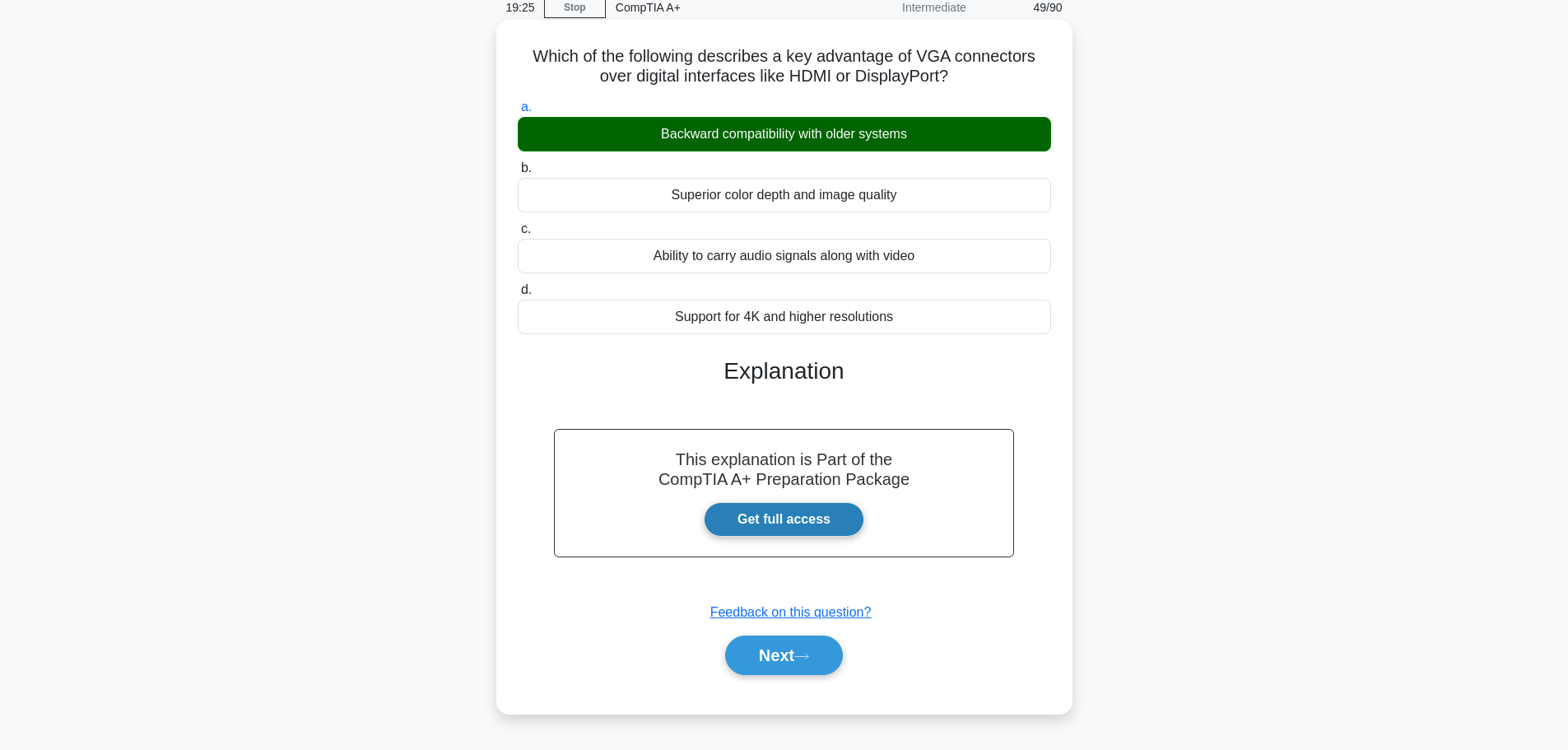
scroll to position [139, 0]
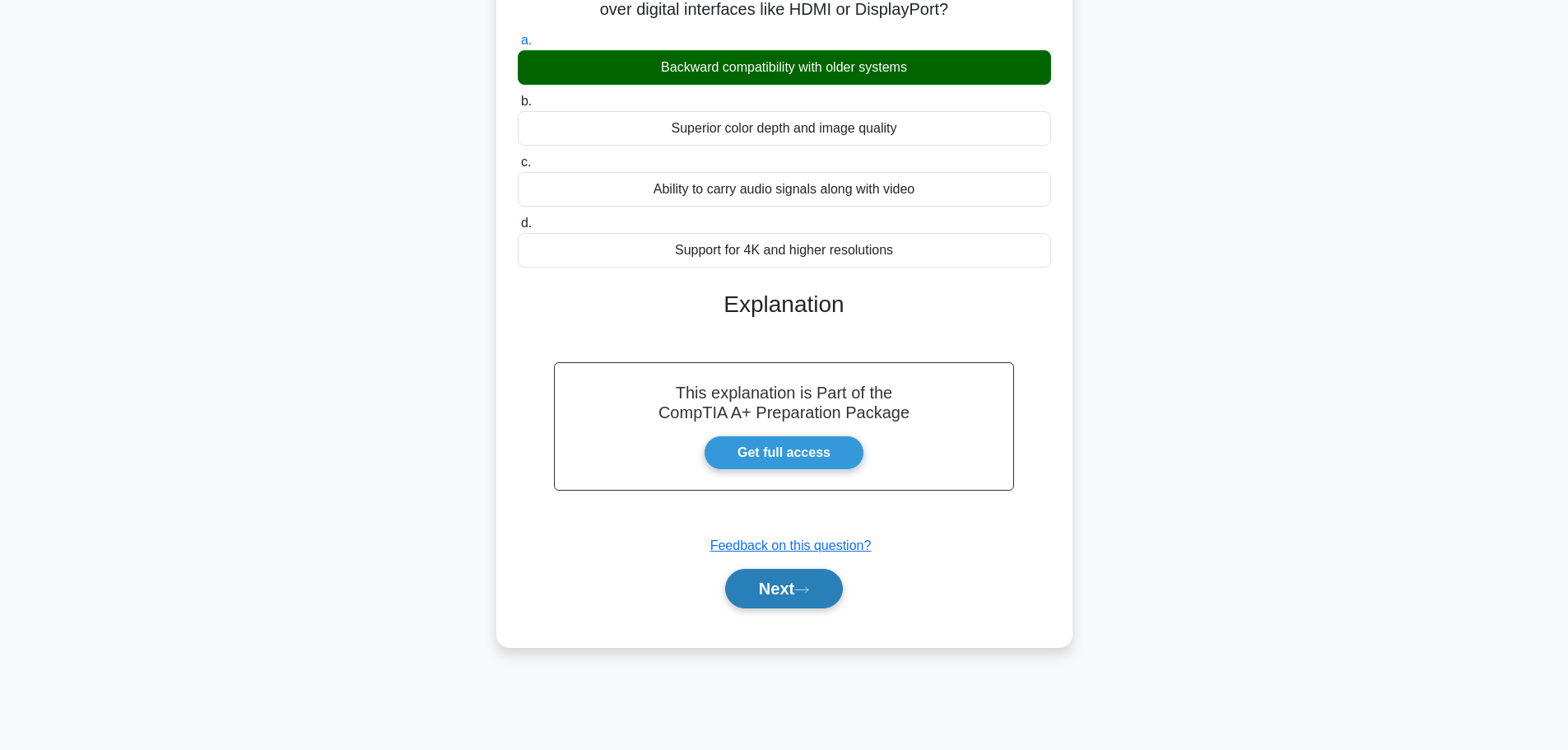
click at [788, 594] on button "Next" at bounding box center [784, 589] width 118 height 40
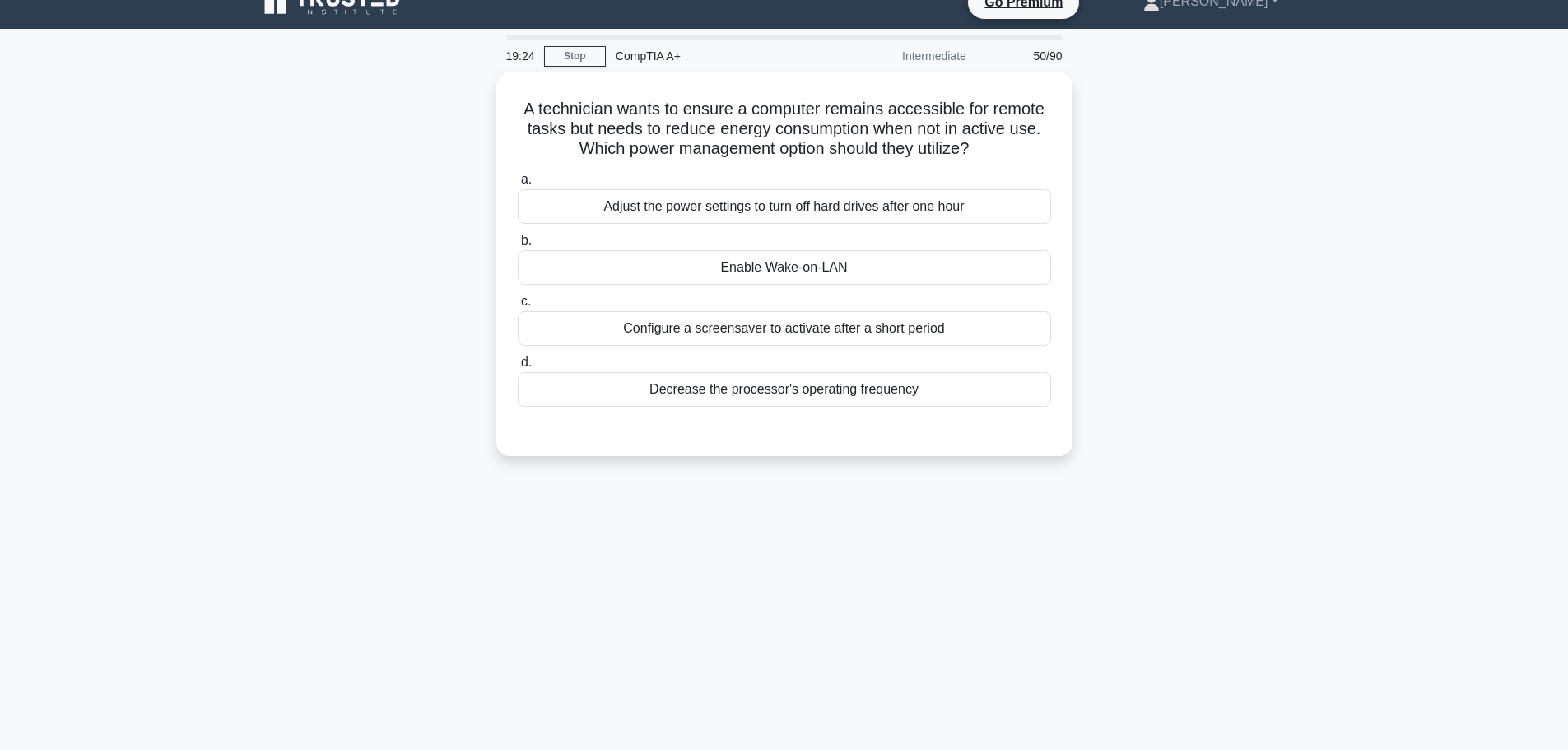
scroll to position [0, 0]
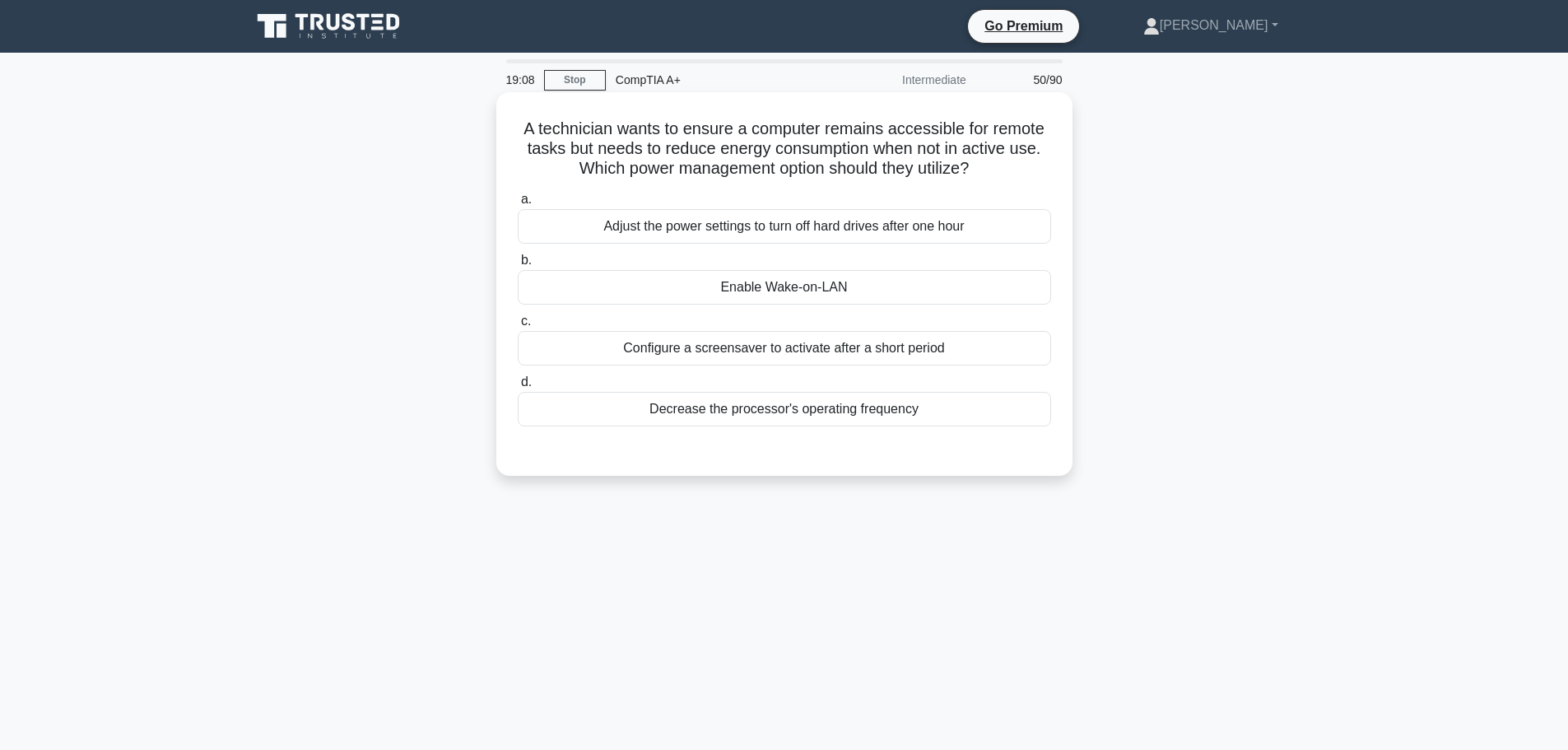
click at [889, 226] on div "Adjust the power settings to turn off hard drives after one hour" at bounding box center [784, 226] width 533 height 35
click at [518, 205] on input "a. Adjust the power settings to turn off hard drives after one hour" at bounding box center [518, 199] width 0 height 11
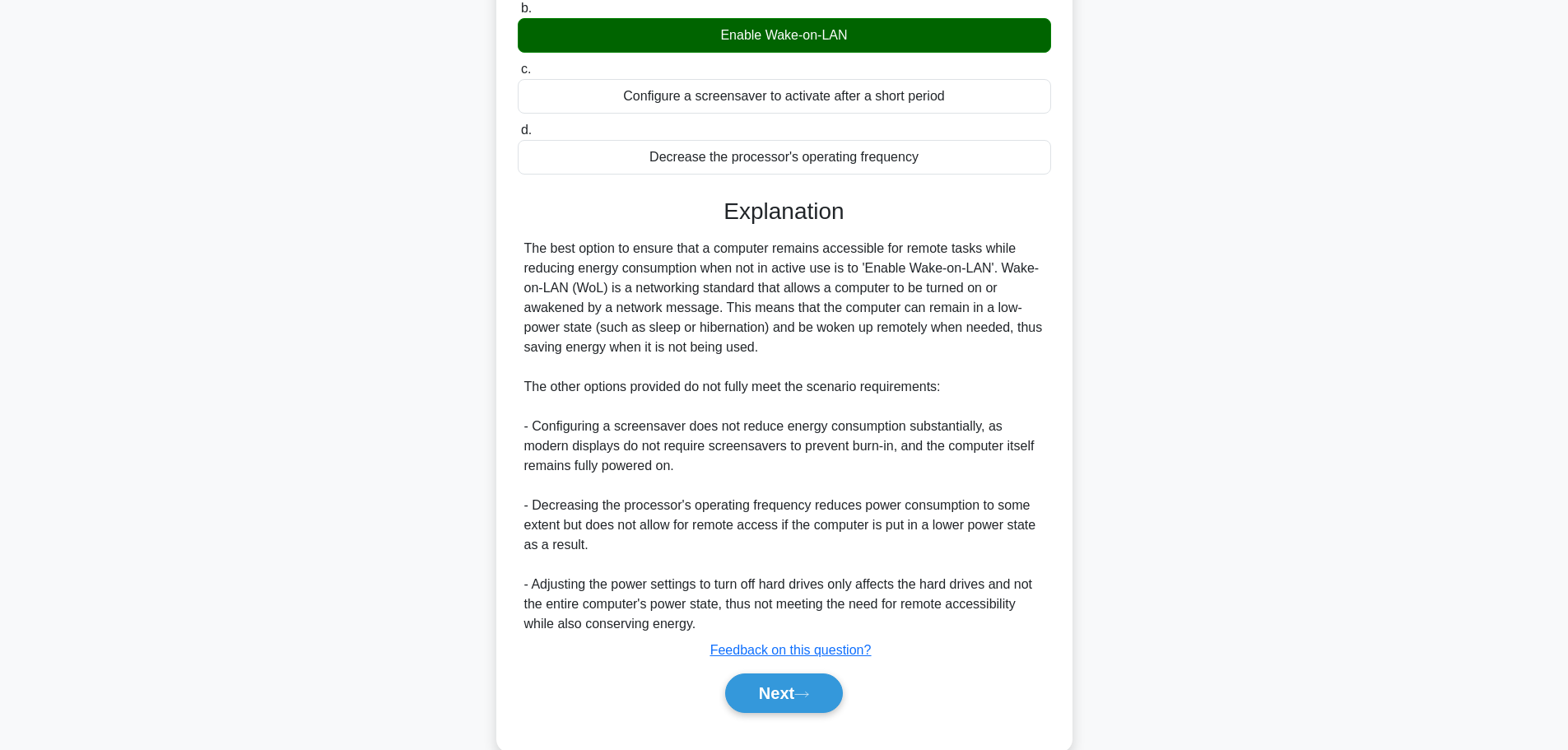
scroll to position [287, 0]
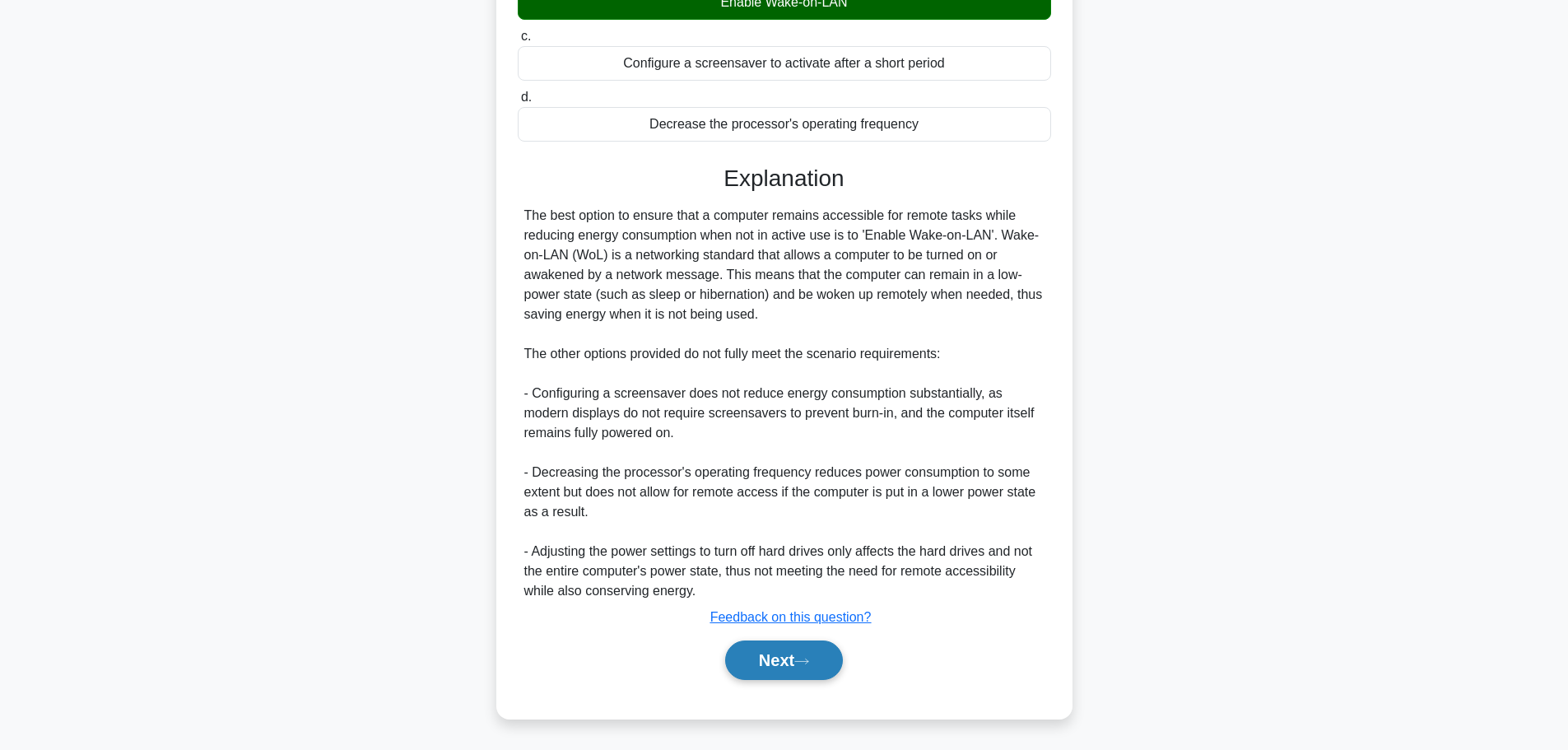
click at [795, 653] on button "Next" at bounding box center [784, 660] width 118 height 40
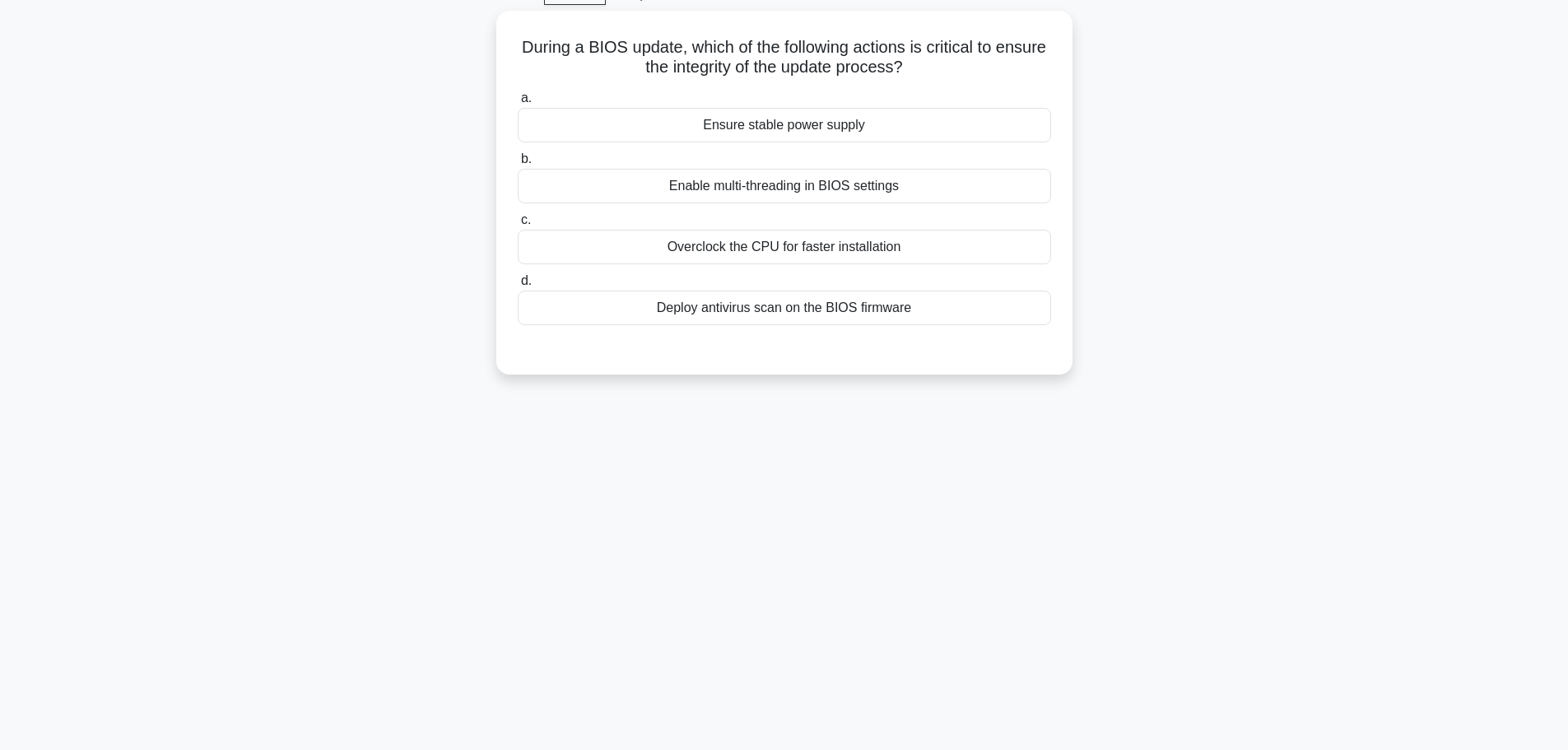
scroll to position [56, 0]
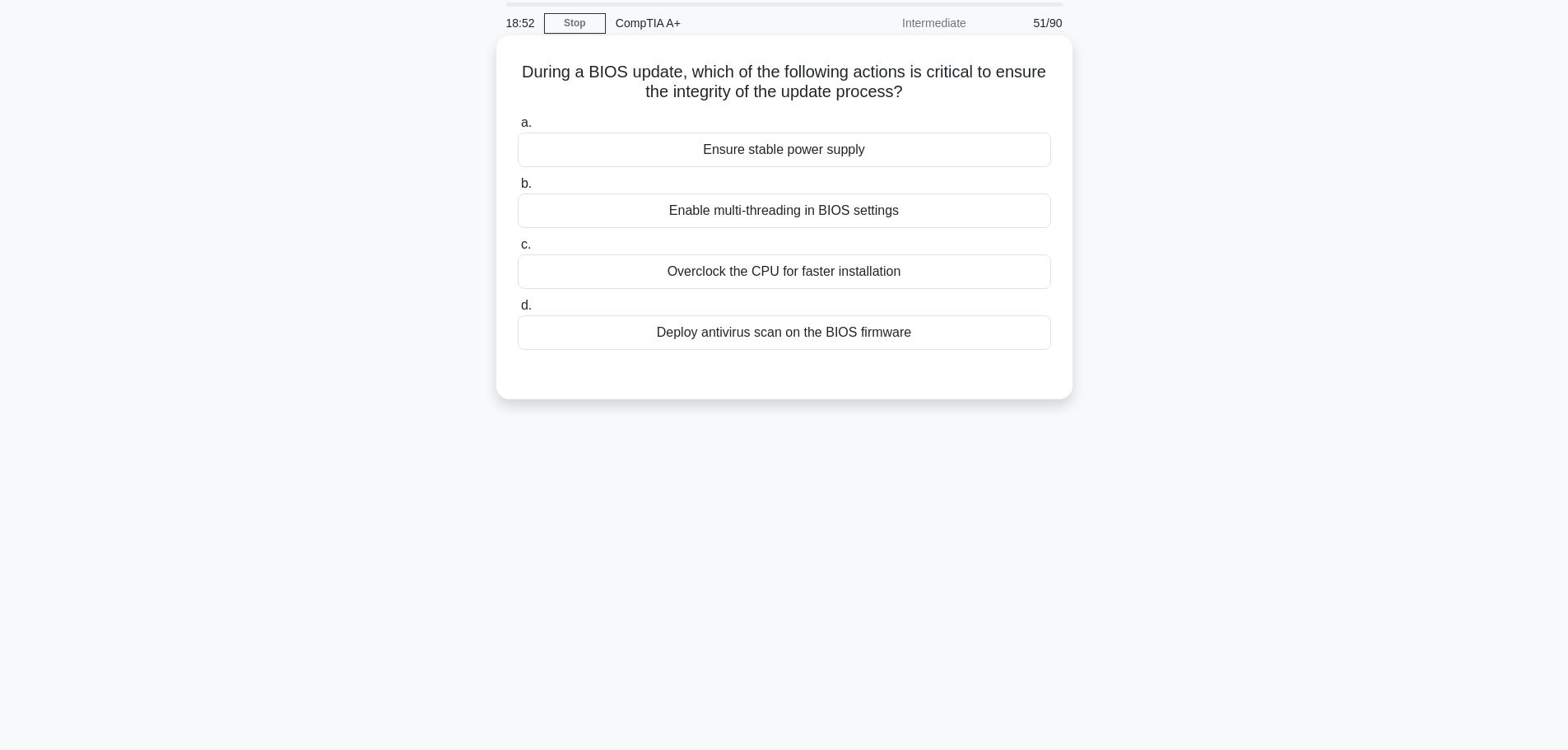
click at [821, 151] on div "Ensure stable power supply" at bounding box center [784, 150] width 533 height 35
click at [518, 129] on input "a. Ensure stable power supply" at bounding box center [518, 123] width 0 height 11
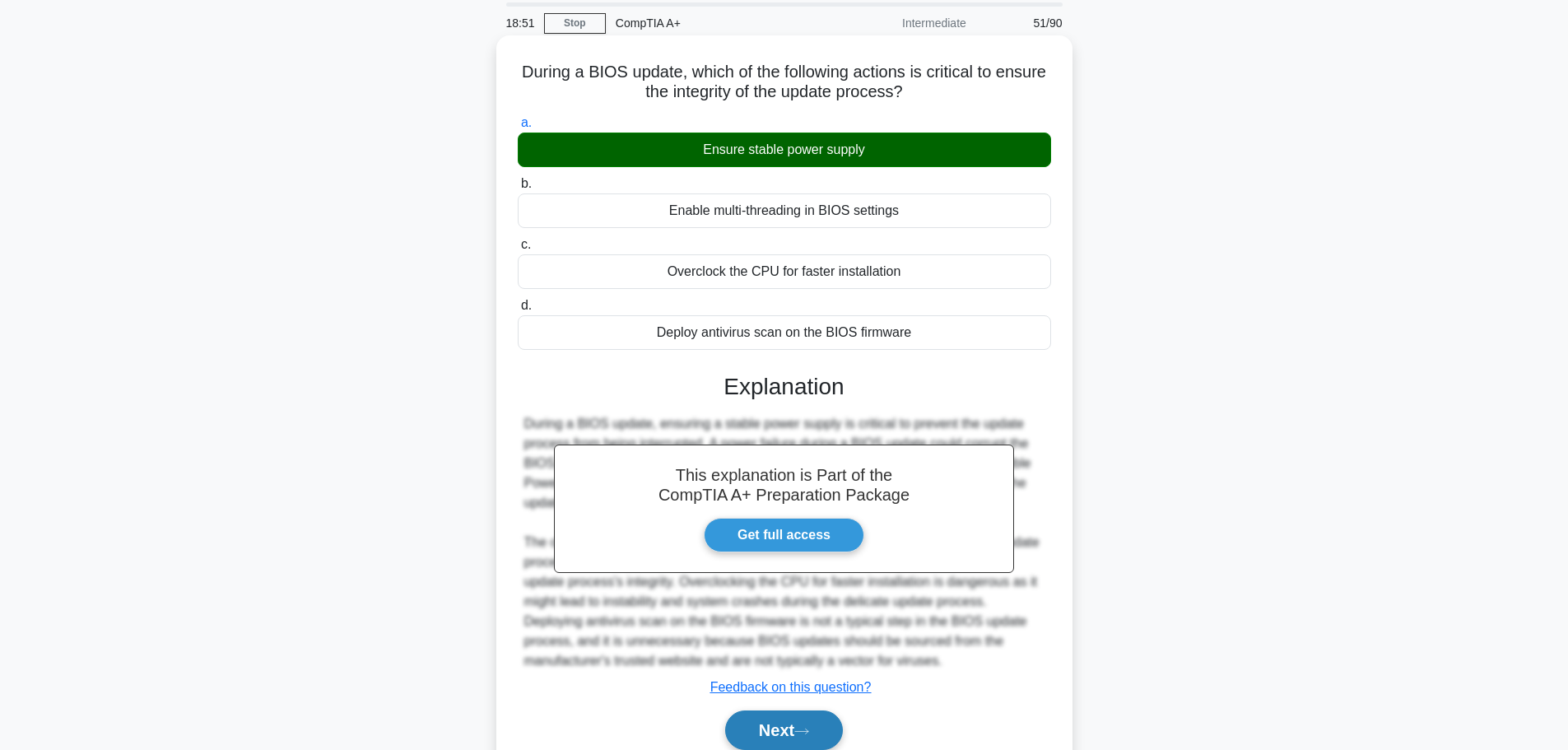
click at [795, 726] on button "Next" at bounding box center [784, 730] width 118 height 40
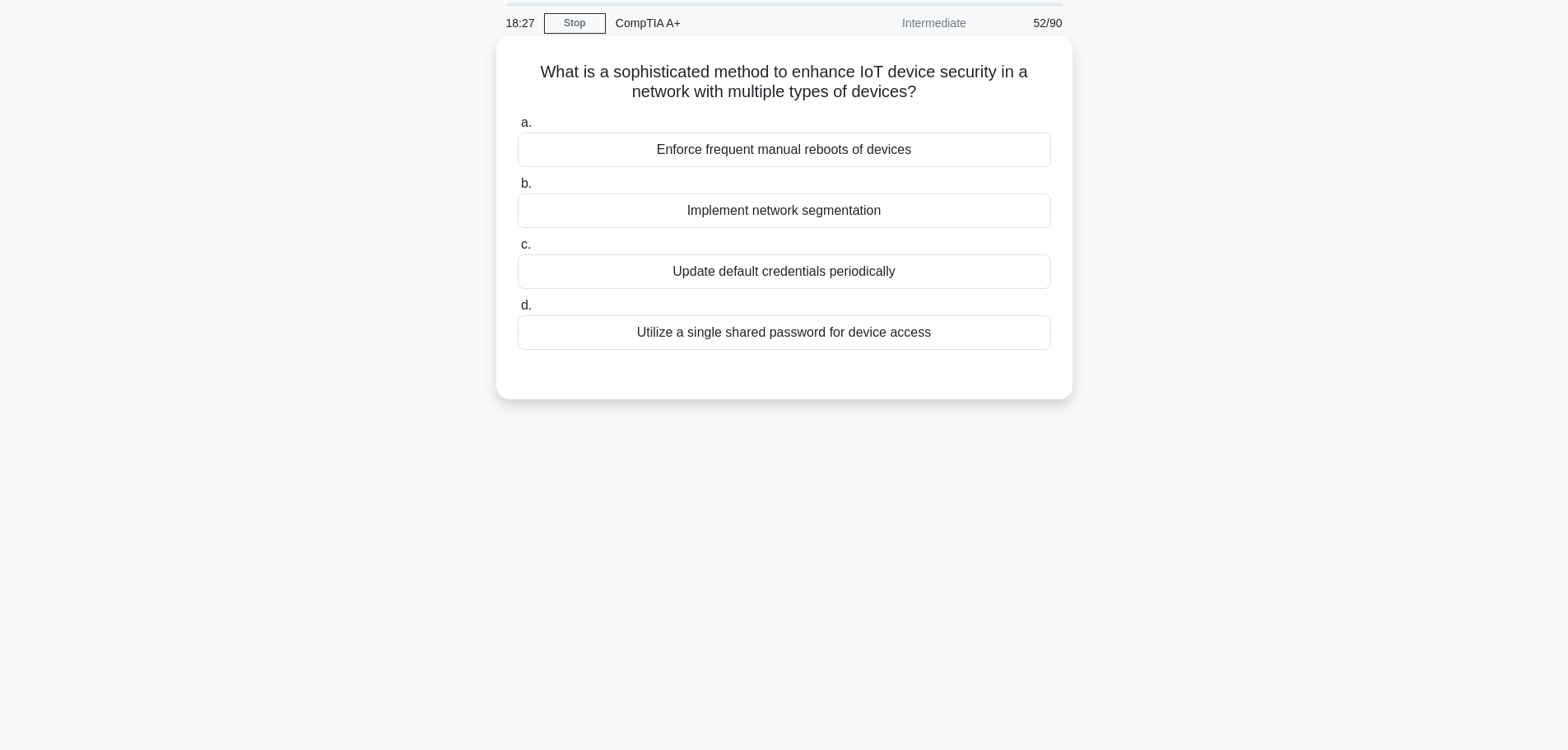
click at [762, 207] on div "Implement network segmentation" at bounding box center [784, 211] width 533 height 35
click at [518, 189] on input "b. Implement network segmentation" at bounding box center [518, 183] width 0 height 11
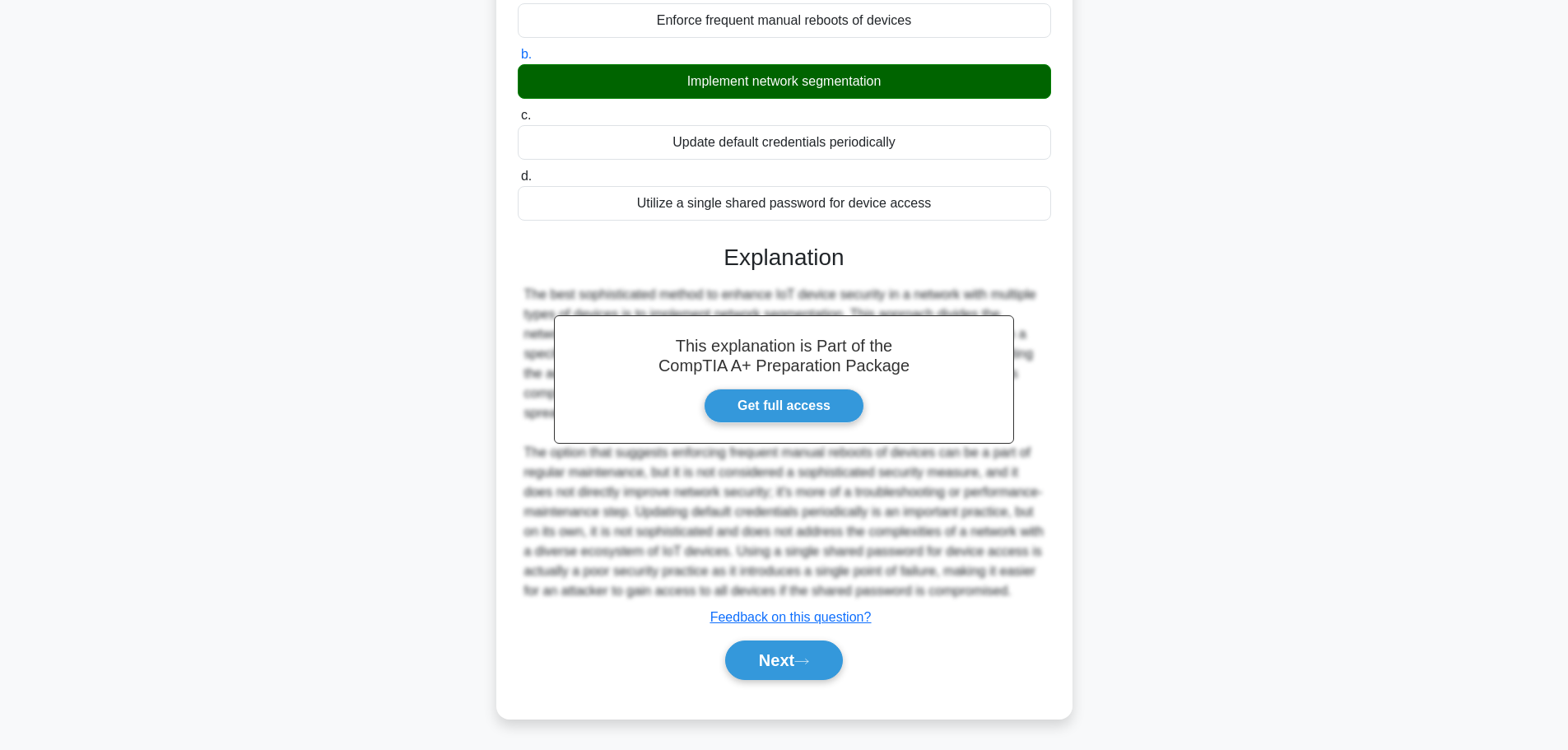
scroll to position [207, 0]
click at [785, 670] on button "Next" at bounding box center [784, 660] width 118 height 40
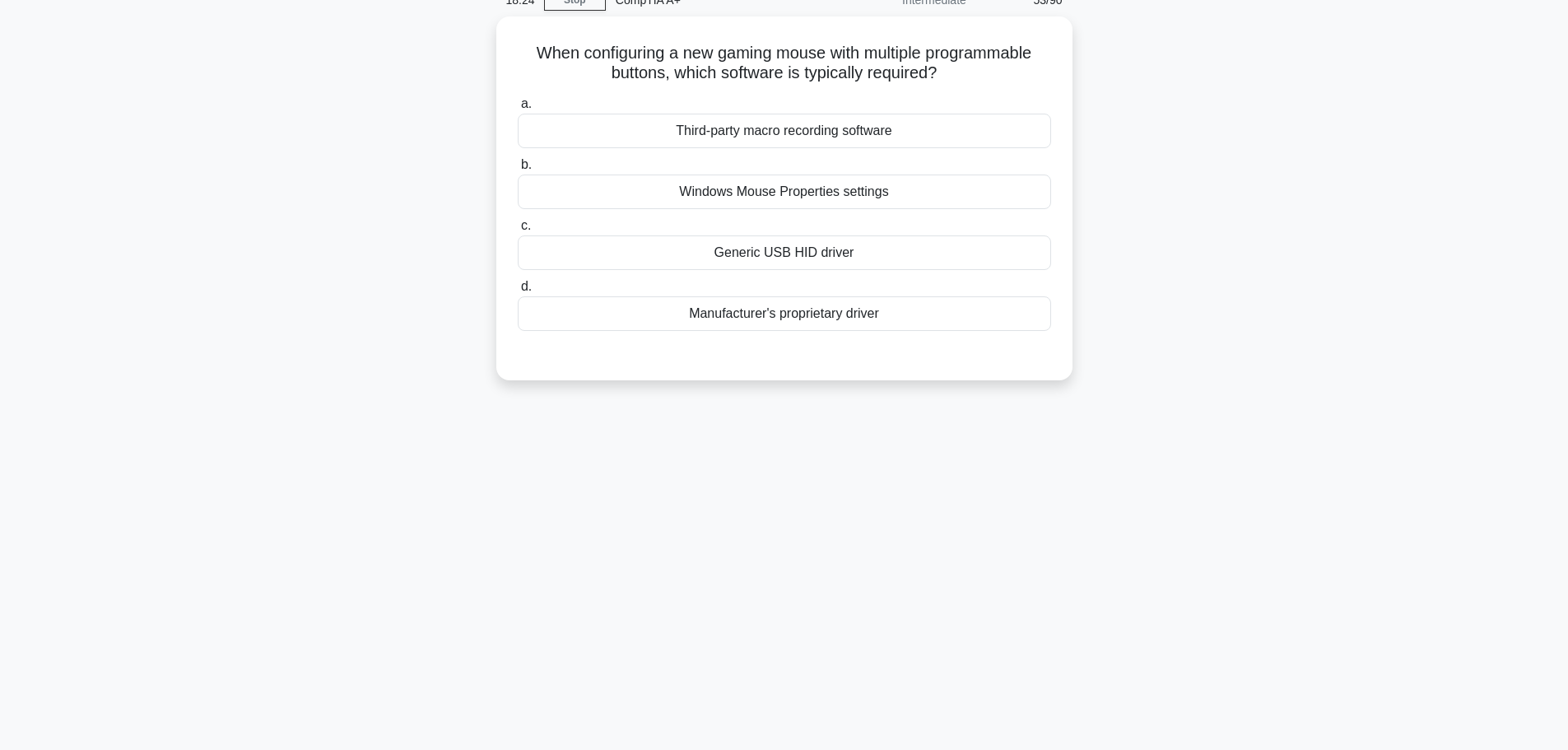
scroll to position [0, 0]
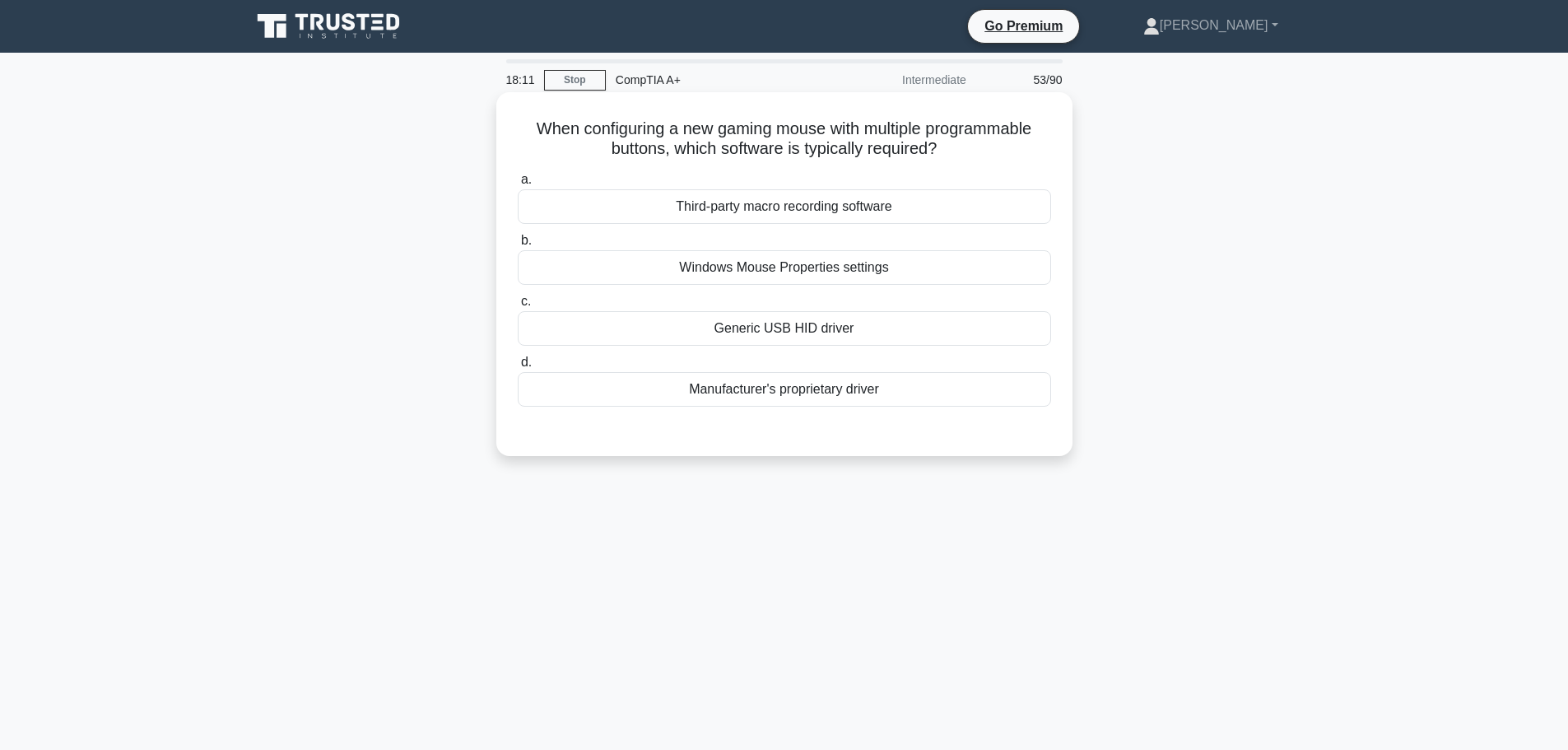
click at [788, 400] on div "Manufacturer's proprietary driver" at bounding box center [784, 389] width 533 height 35
click at [518, 368] on input "d. Manufacturer's proprietary driver" at bounding box center [518, 363] width 0 height 11
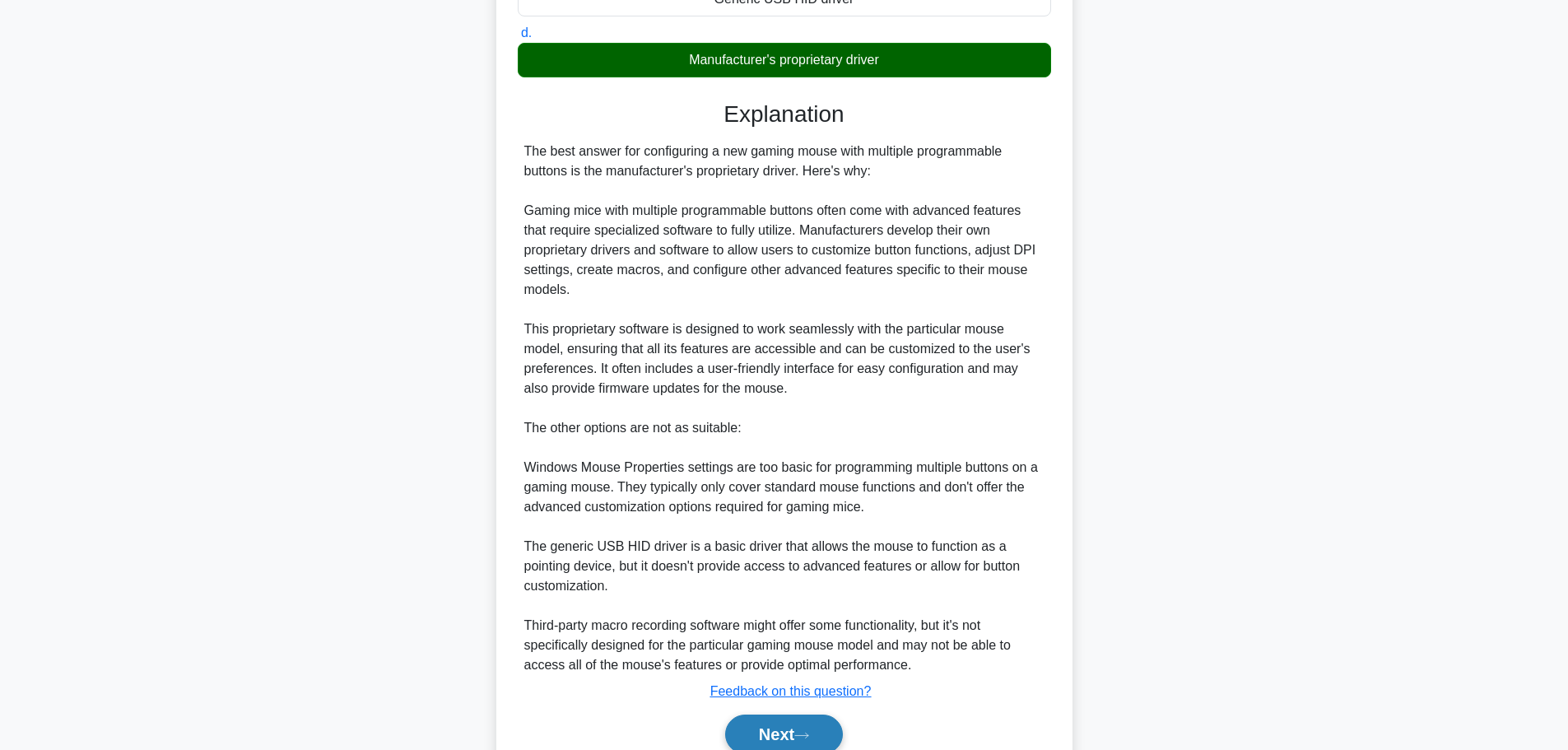
click at [795, 732] on button "Next" at bounding box center [784, 734] width 118 height 40
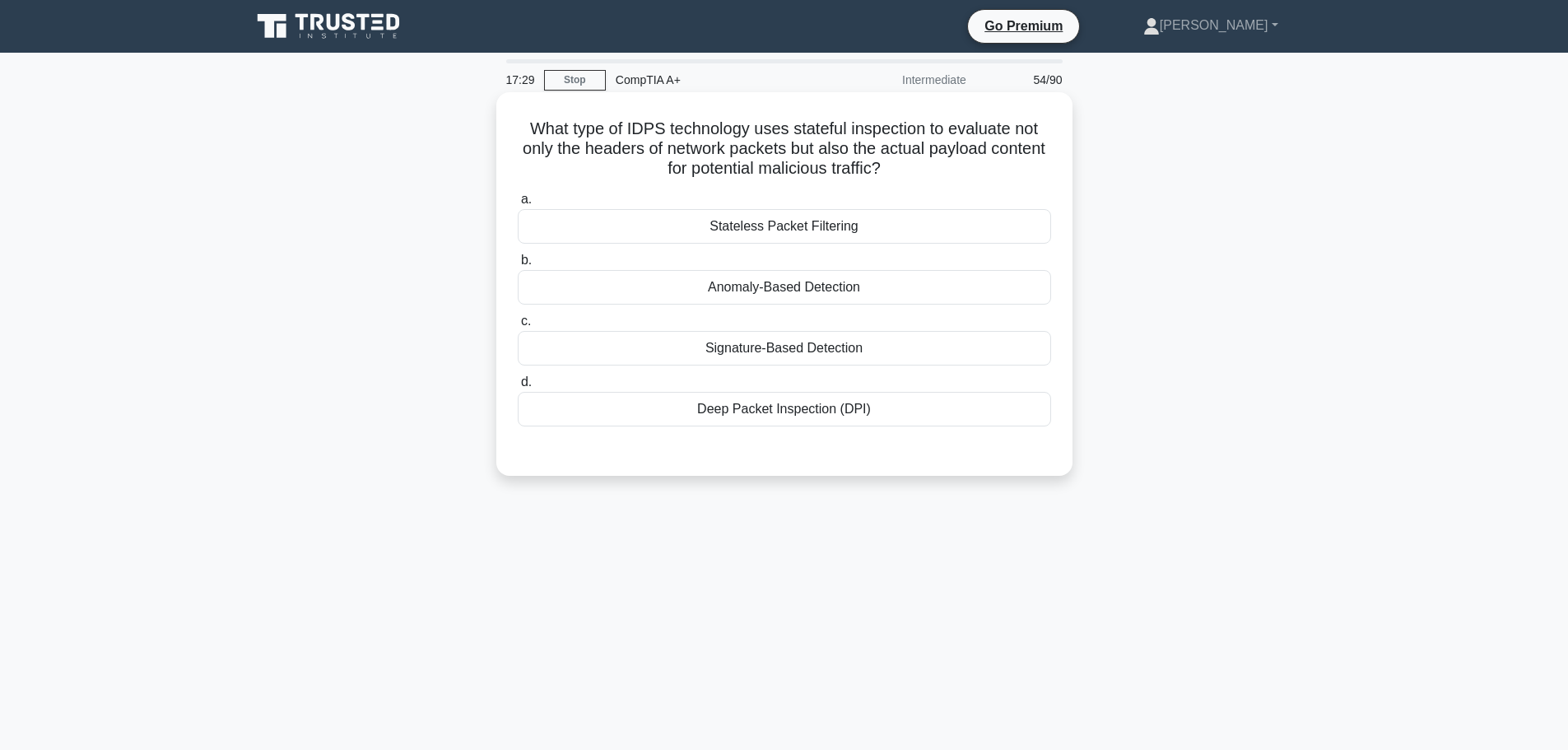
click at [815, 415] on div "Deep Packet Inspection (DPI)" at bounding box center [784, 409] width 533 height 35
click at [518, 387] on input "d. Deep Packet Inspection (DPI)" at bounding box center [518, 382] width 0 height 11
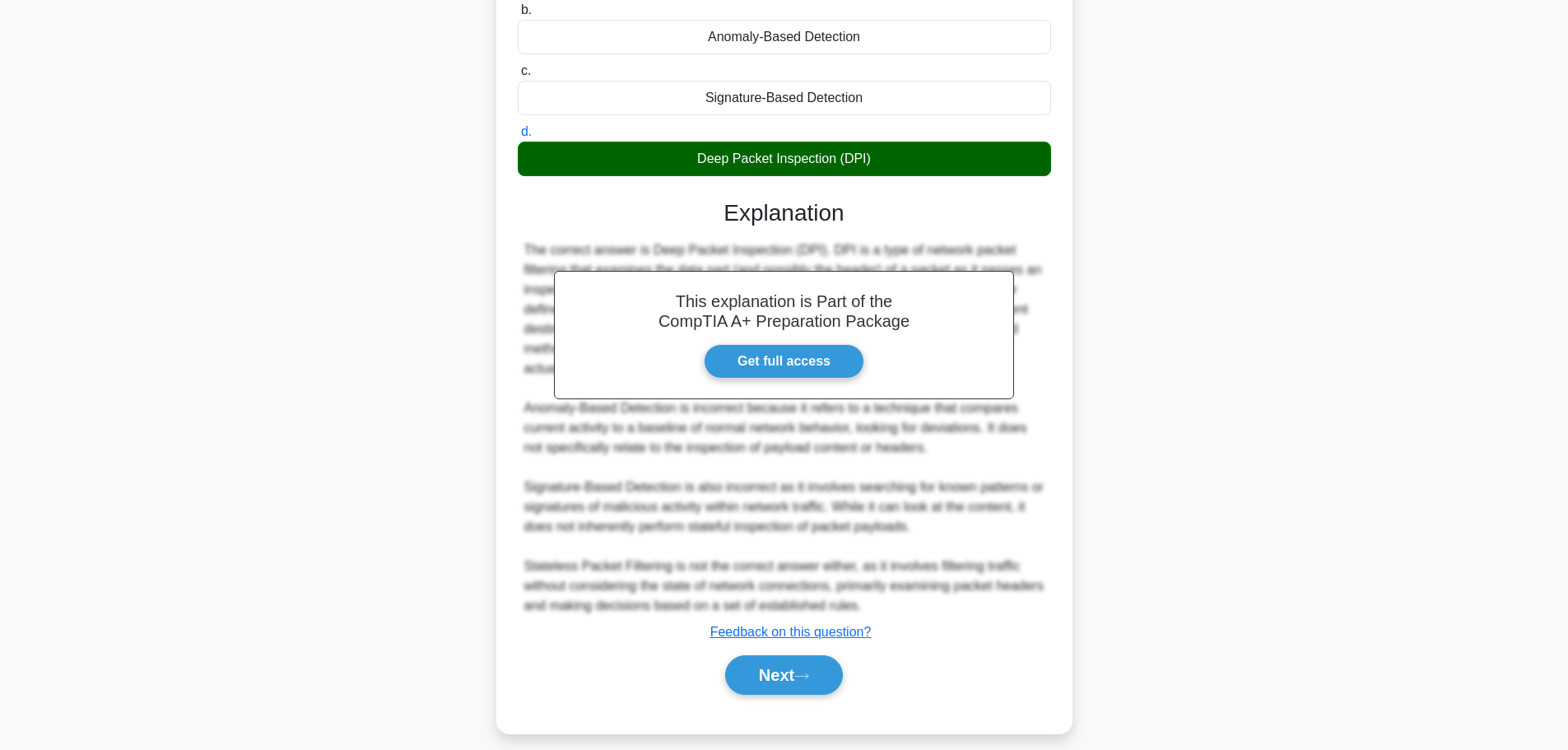
scroll to position [265, 0]
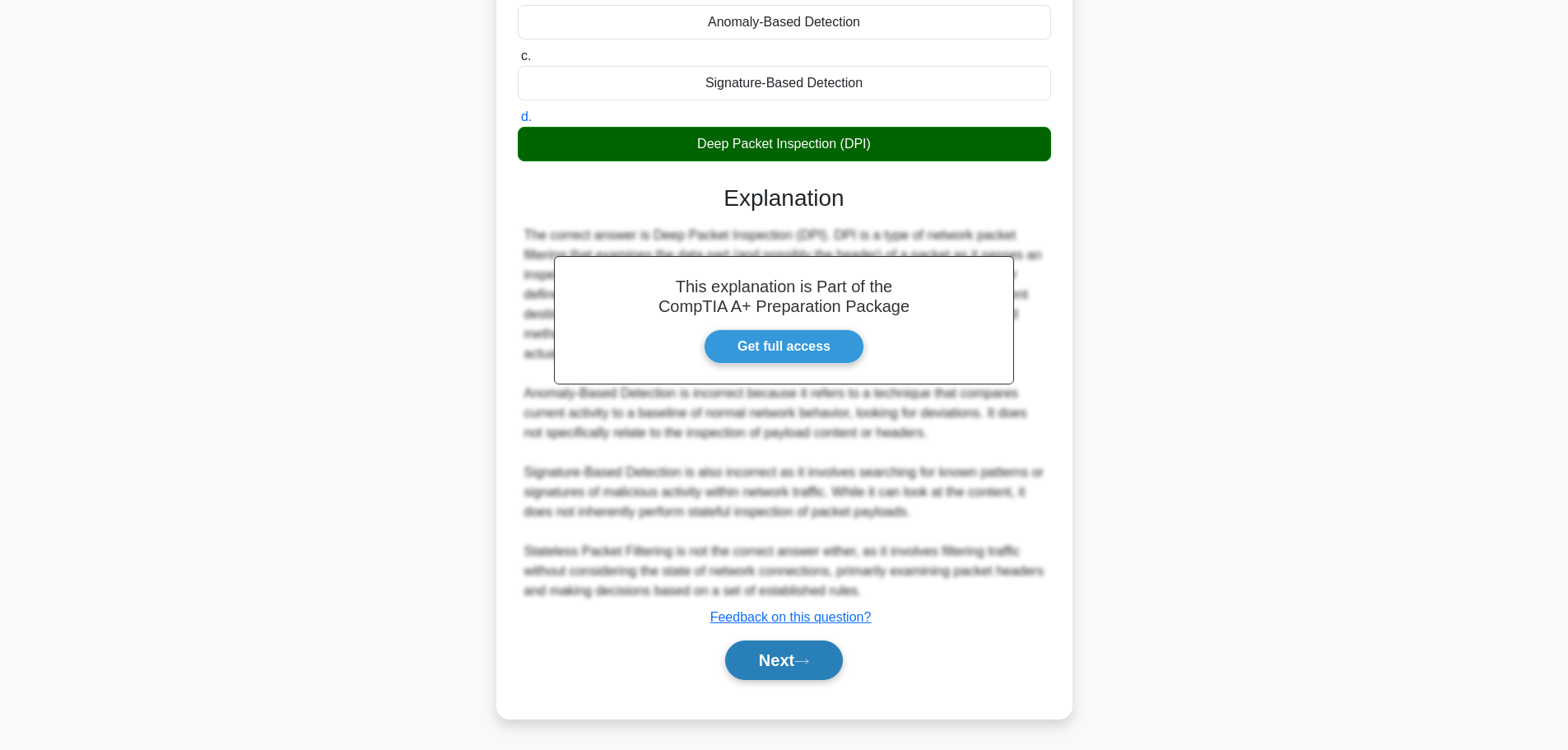
click at [796, 665] on button "Next" at bounding box center [784, 660] width 118 height 40
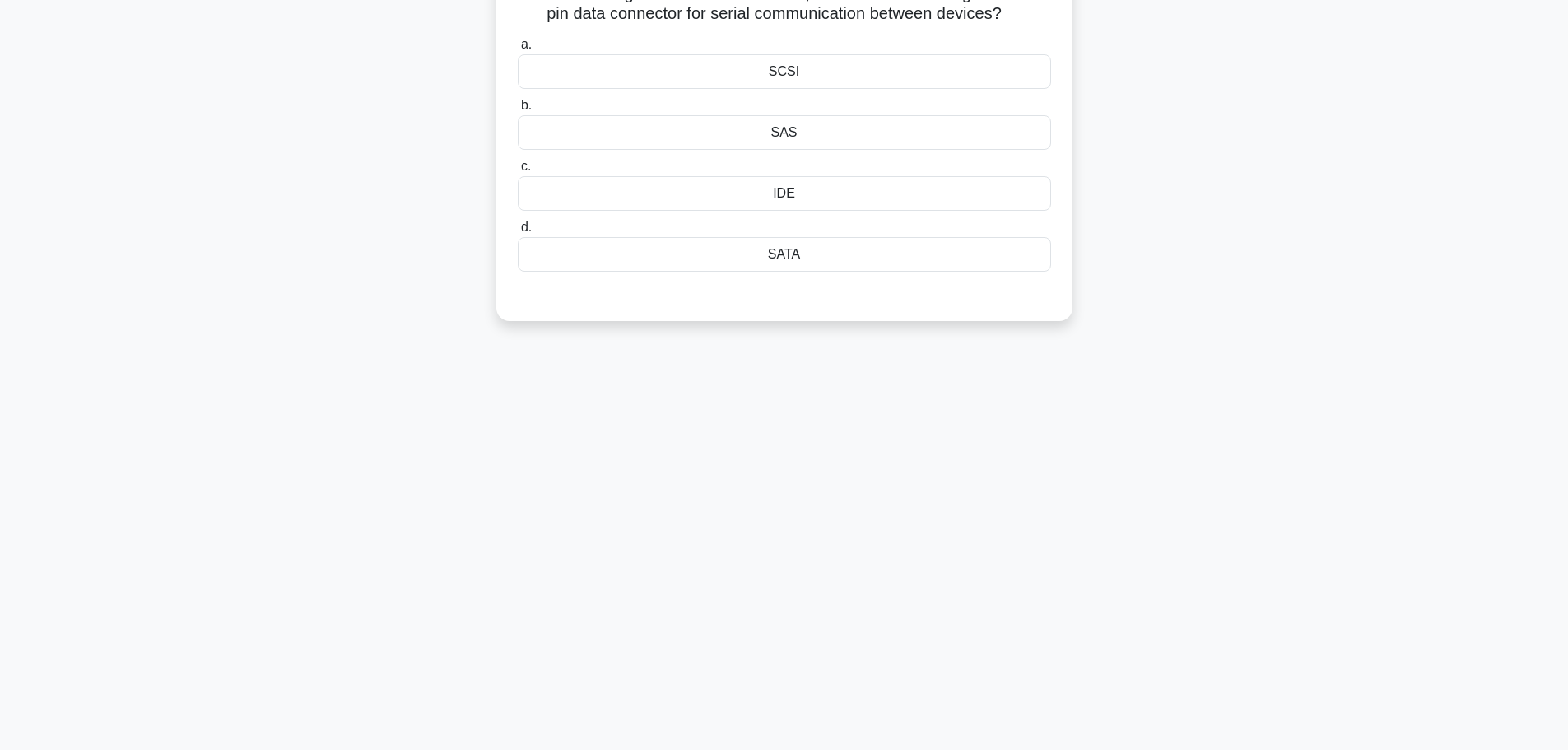
scroll to position [56, 0]
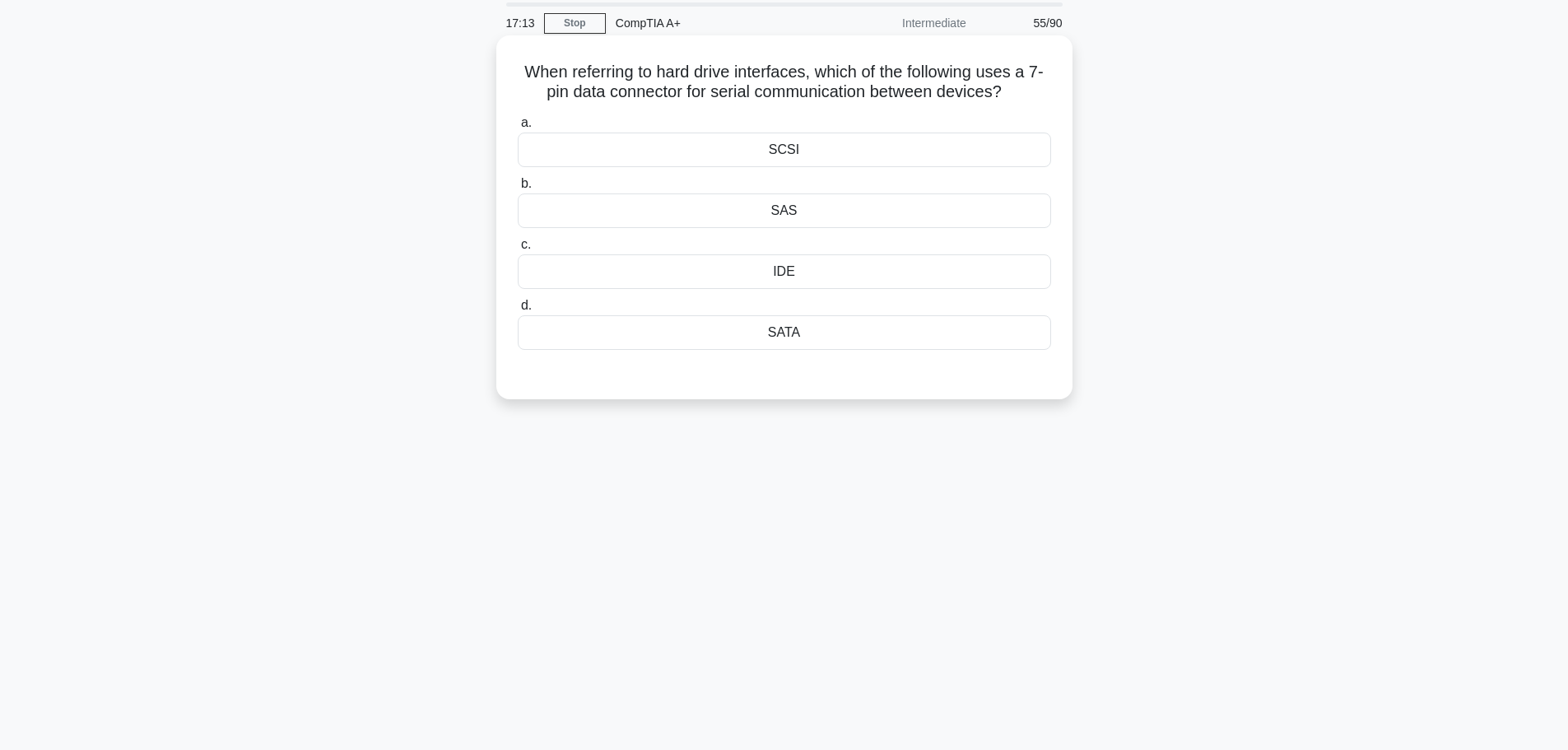
click at [789, 268] on div "IDE" at bounding box center [784, 272] width 533 height 35
click at [518, 251] on input "c. IDE" at bounding box center [518, 245] width 0 height 11
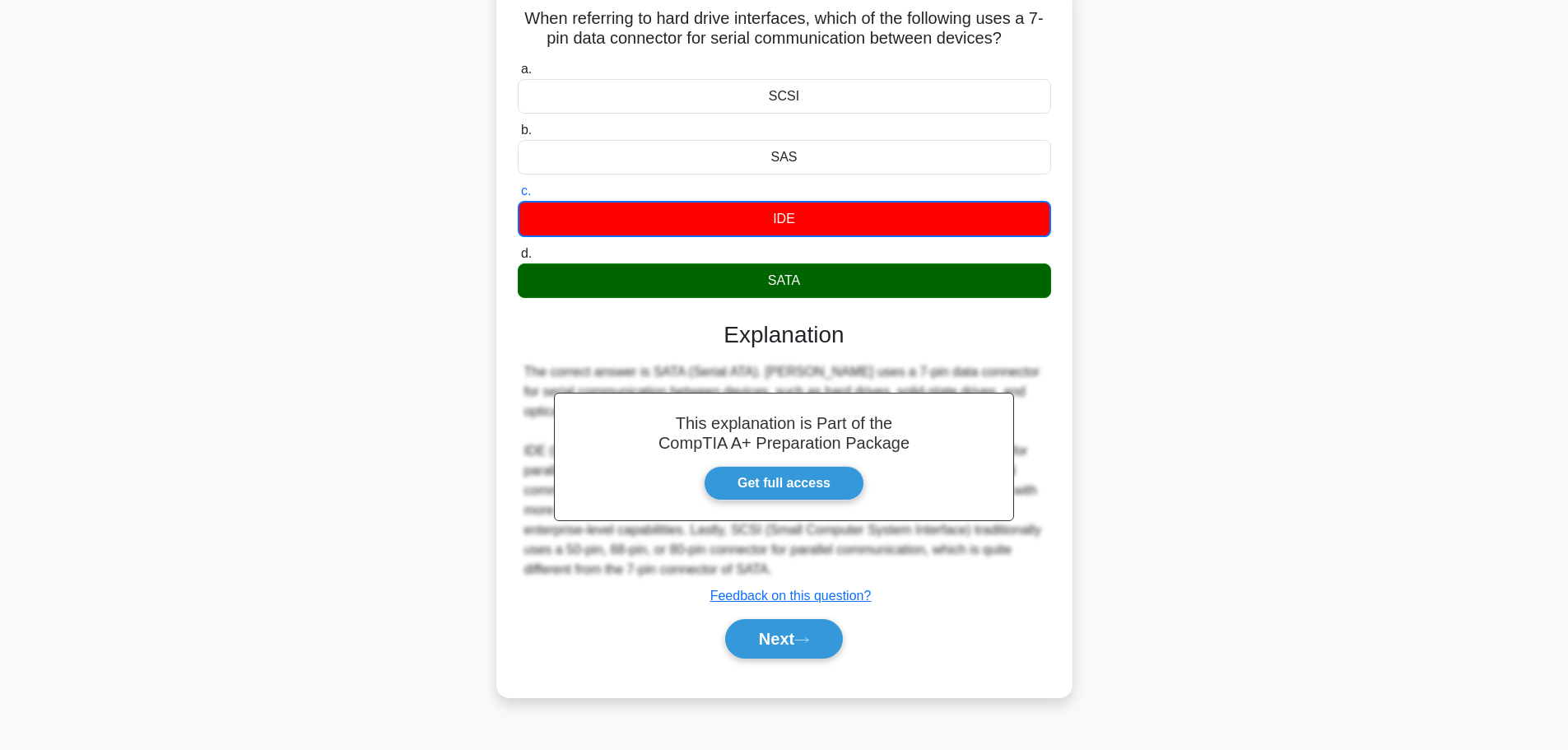
scroll to position [139, 0]
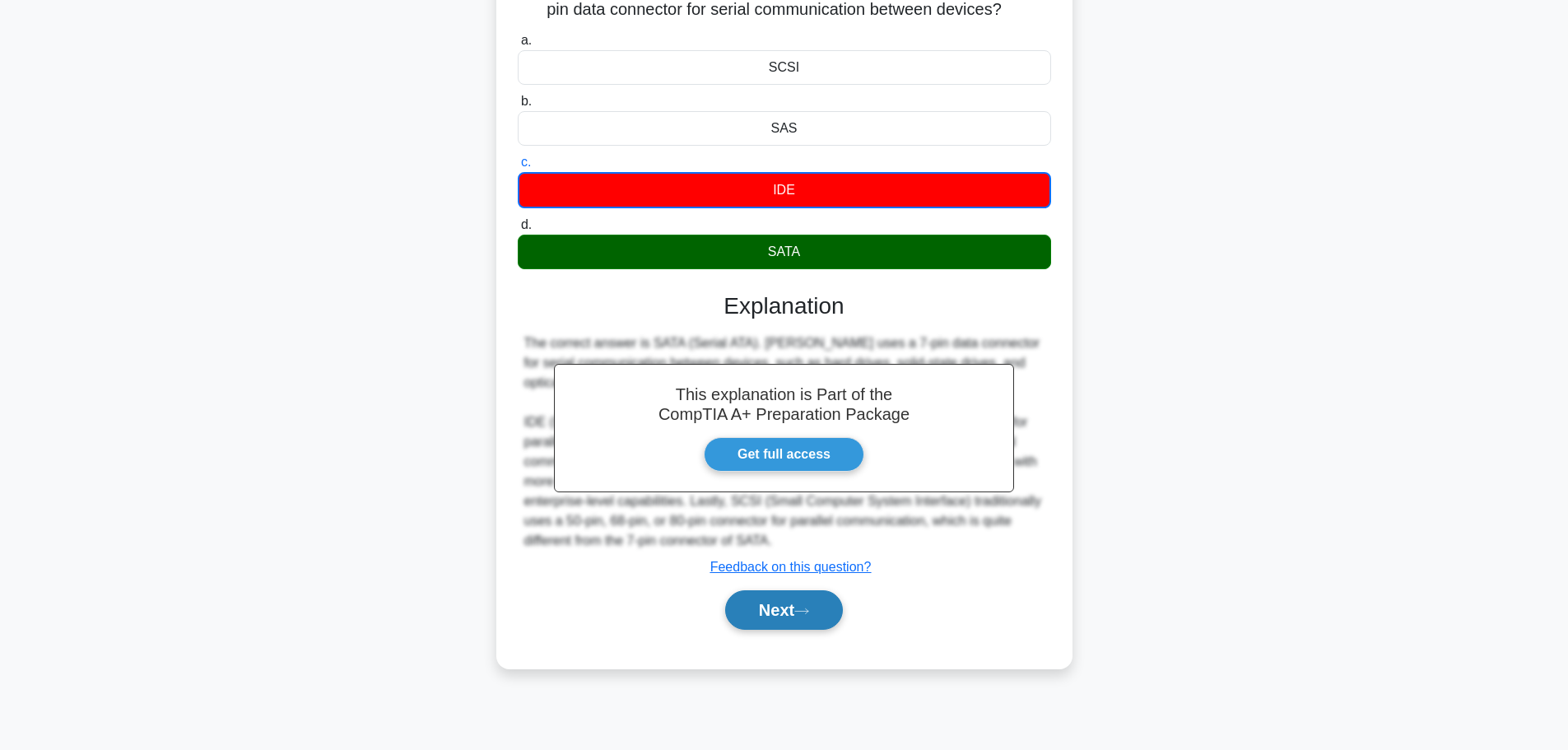
click at [778, 610] on button "Next" at bounding box center [784, 610] width 118 height 40
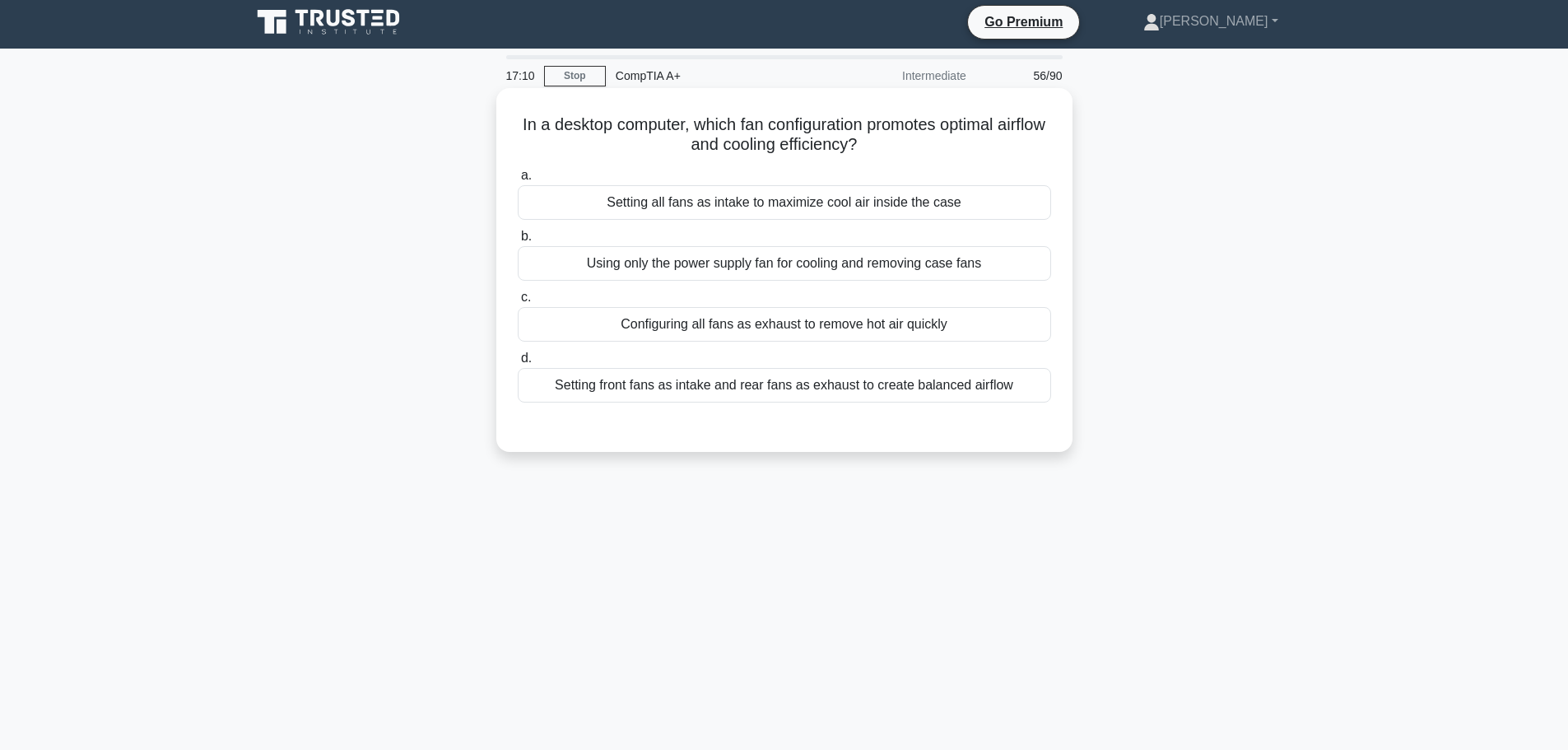
scroll to position [0, 0]
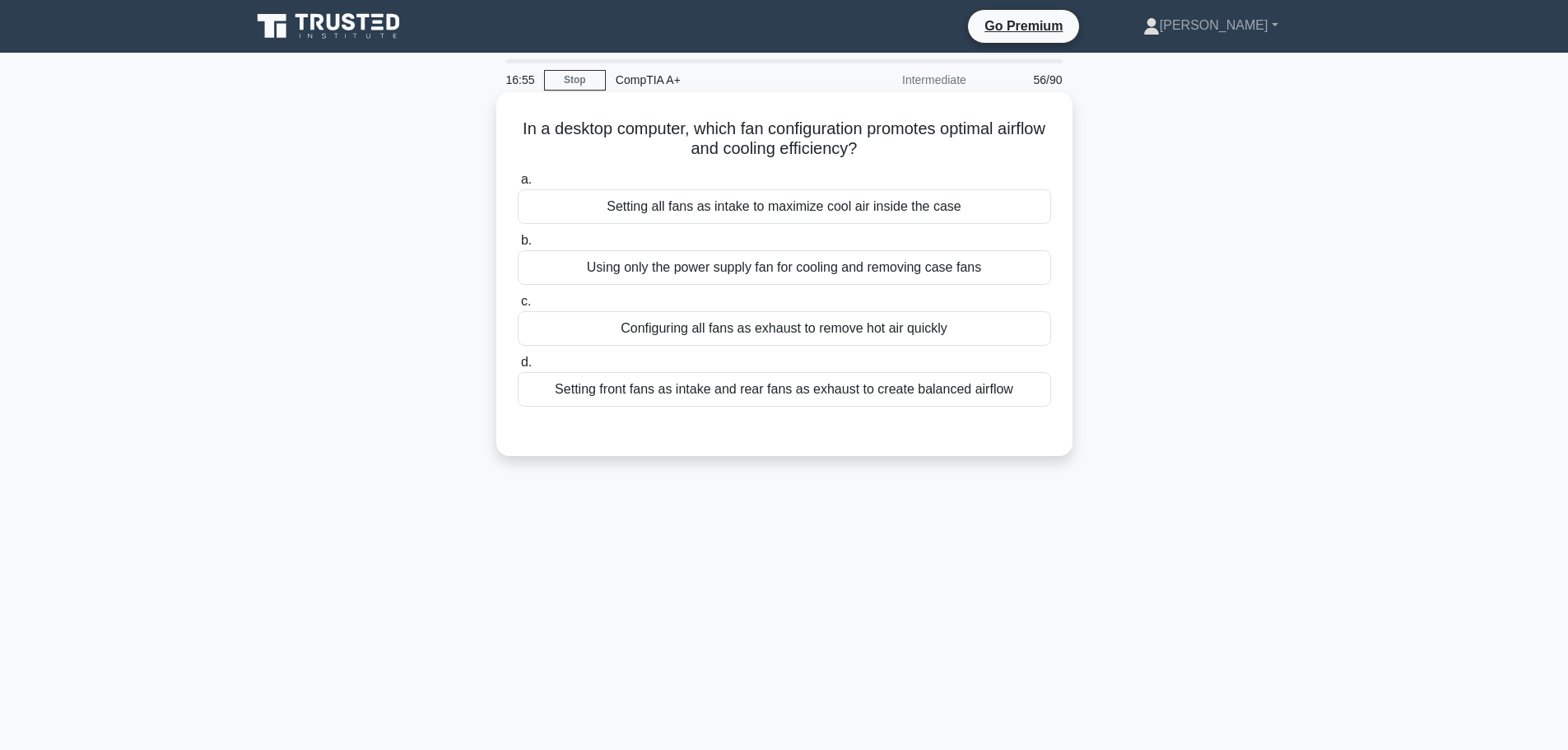
click at [805, 393] on div "Setting front fans as intake and rear fans as exhaust to create balanced airflow" at bounding box center [784, 389] width 533 height 35
click at [518, 368] on input "d. Setting front fans as intake and rear fans as exhaust to create balanced air…" at bounding box center [518, 363] width 0 height 11
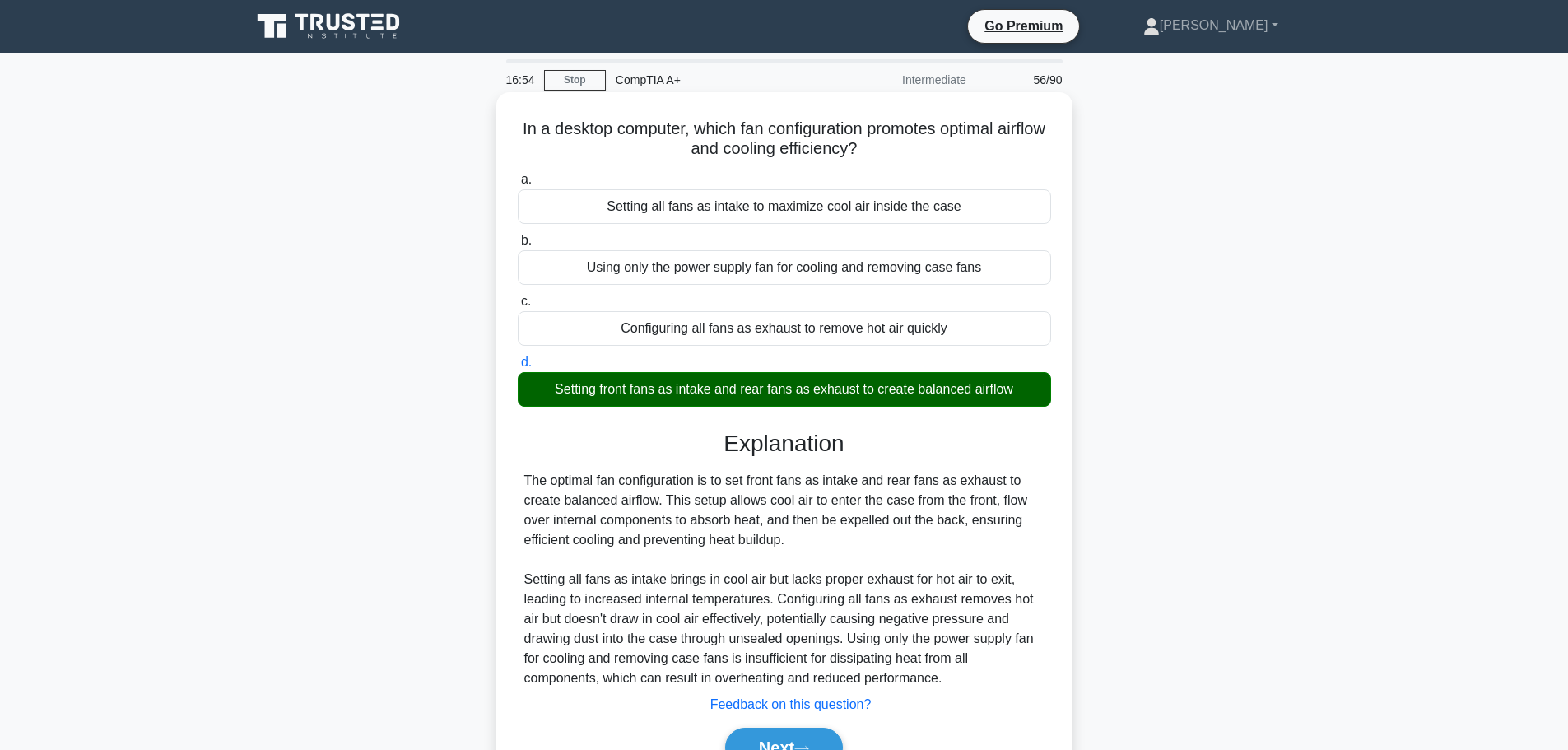
scroll to position [139, 0]
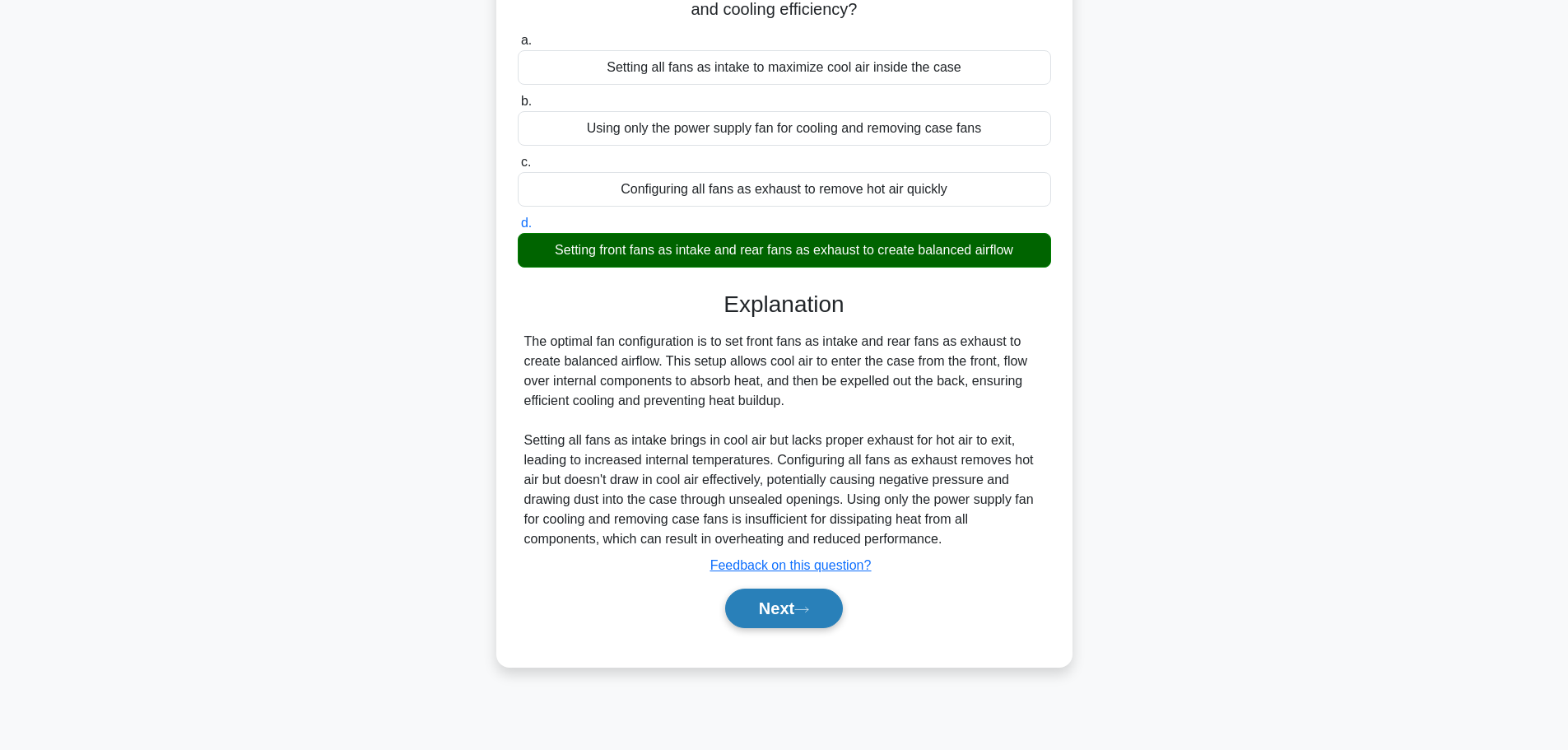
click at [787, 604] on button "Next" at bounding box center [784, 608] width 118 height 40
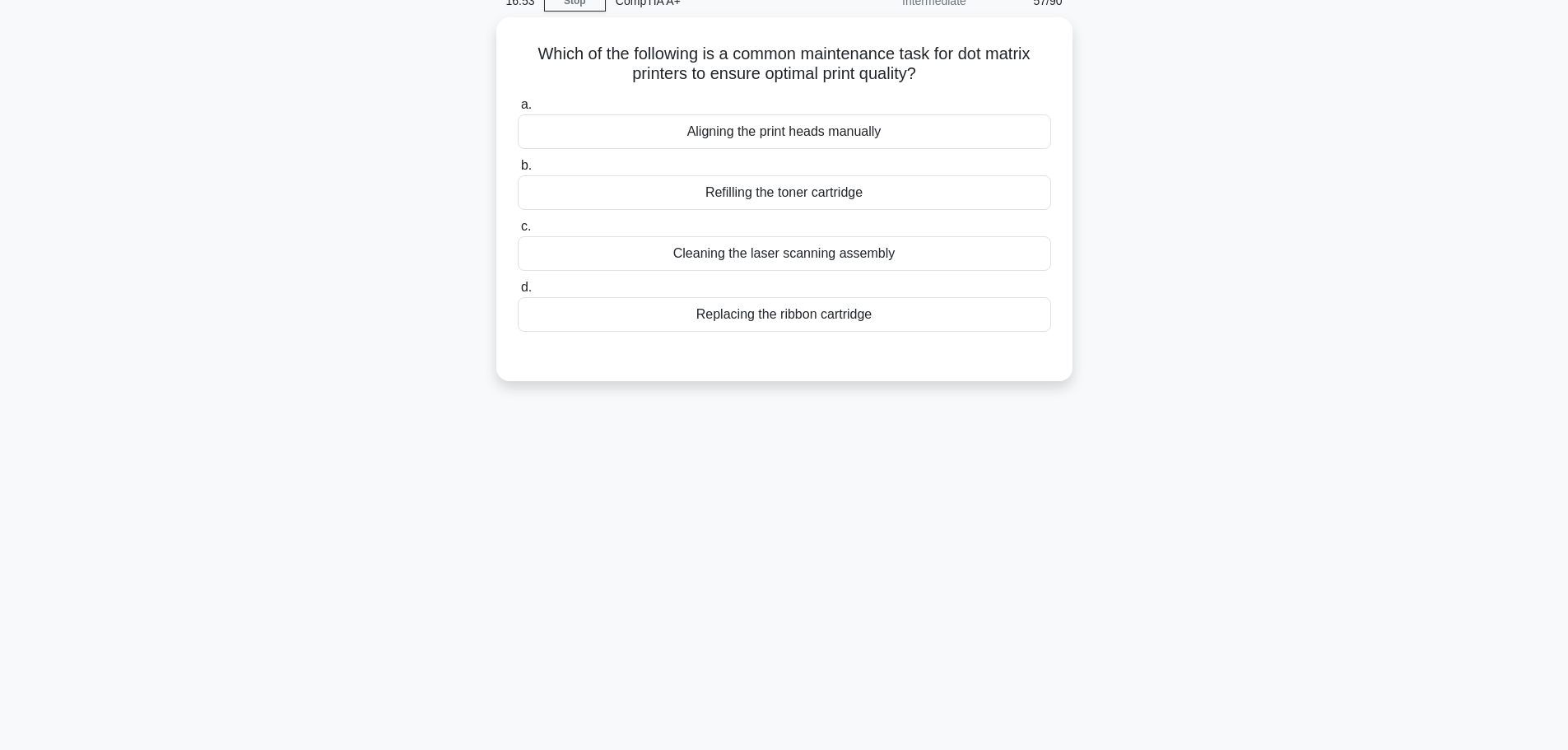
scroll to position [0, 0]
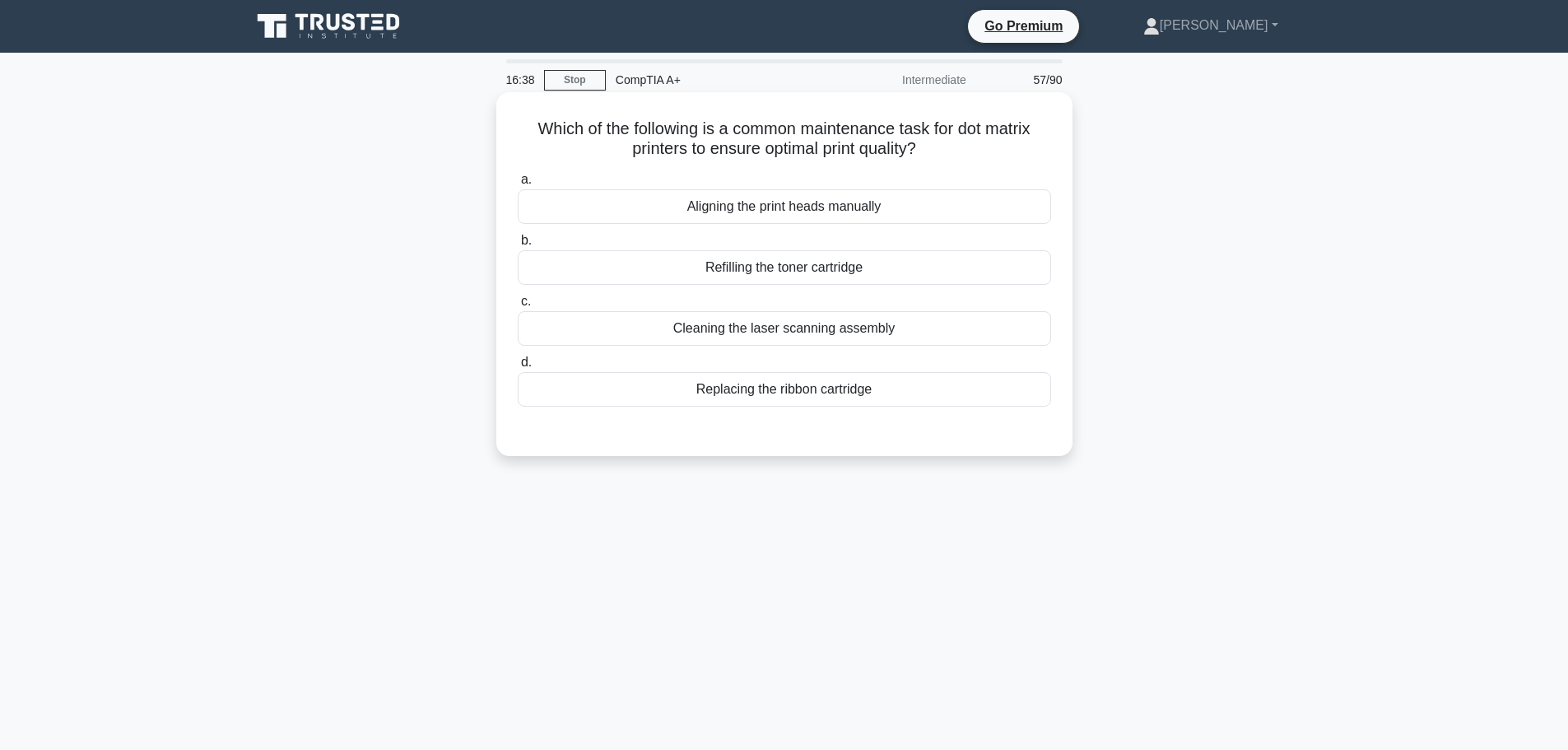
click at [788, 396] on div "Replacing the ribbon cartridge" at bounding box center [784, 389] width 533 height 35
click at [518, 368] on input "d. Replacing the ribbon cartridge" at bounding box center [518, 363] width 0 height 11
click at [803, 391] on div "Replacing the ribbon cartridge" at bounding box center [784, 389] width 533 height 35
click at [518, 368] on input "d. Replacing the ribbon cartridge" at bounding box center [518, 363] width 0 height 11
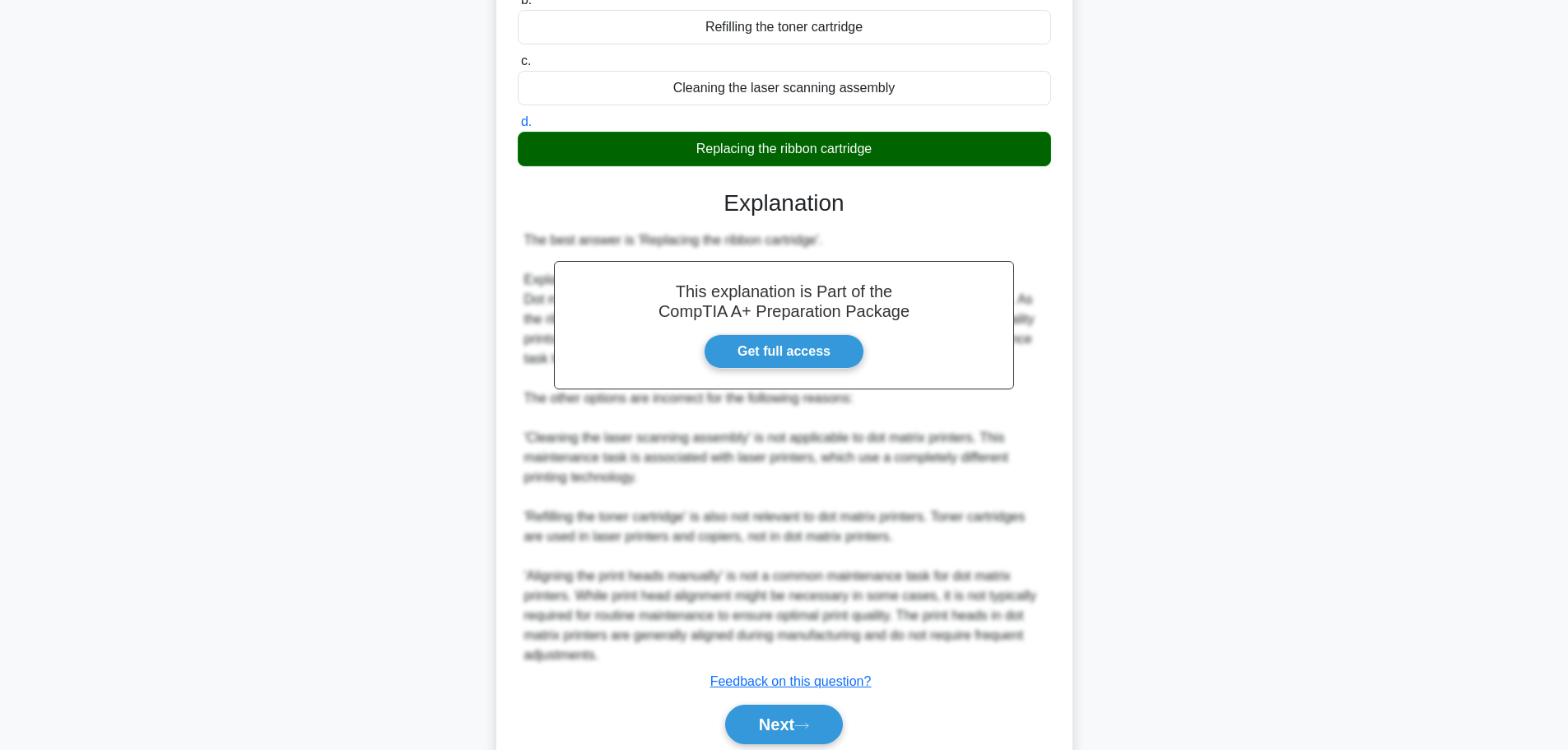
scroll to position [305, 0]
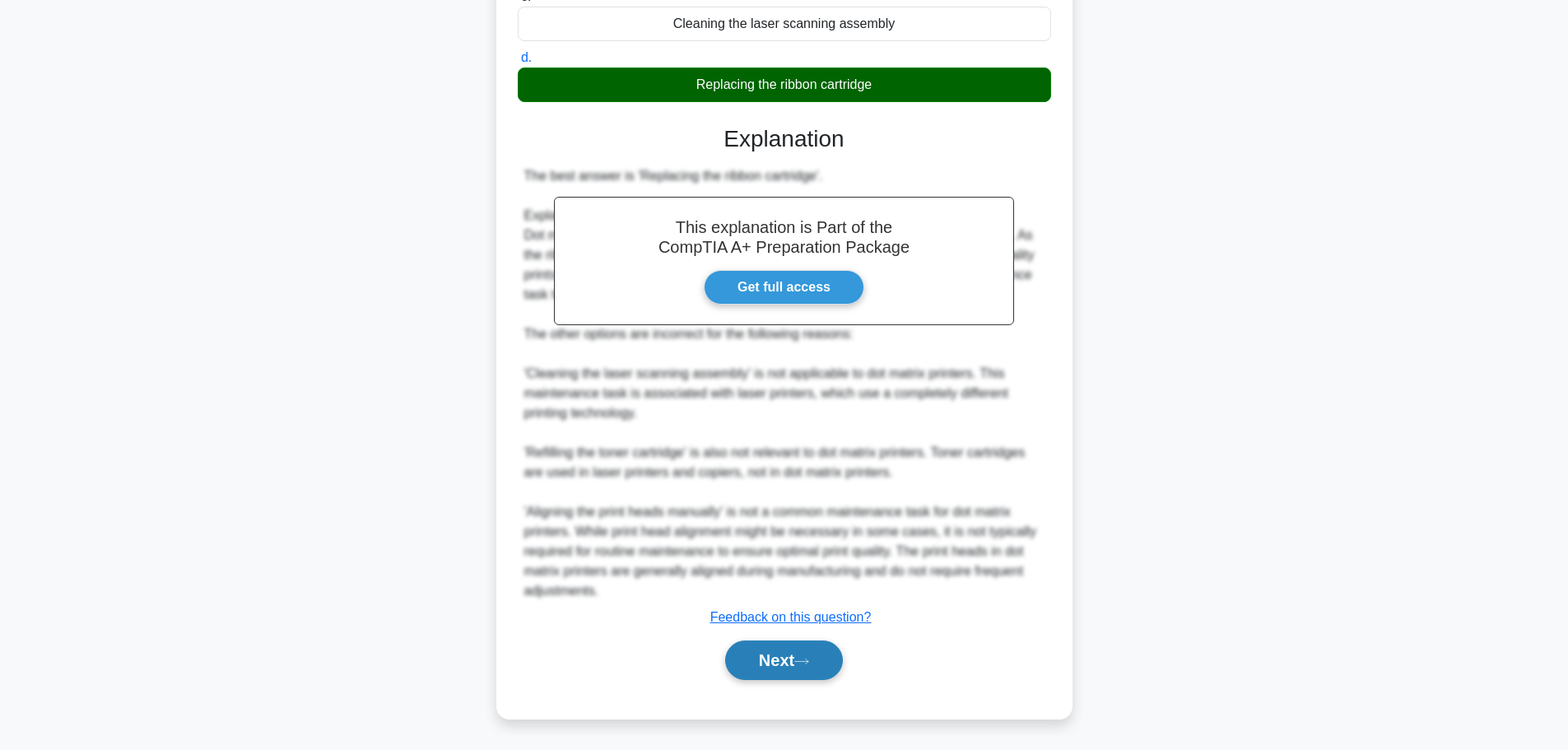
click at [782, 663] on button "Next" at bounding box center [784, 660] width 118 height 40
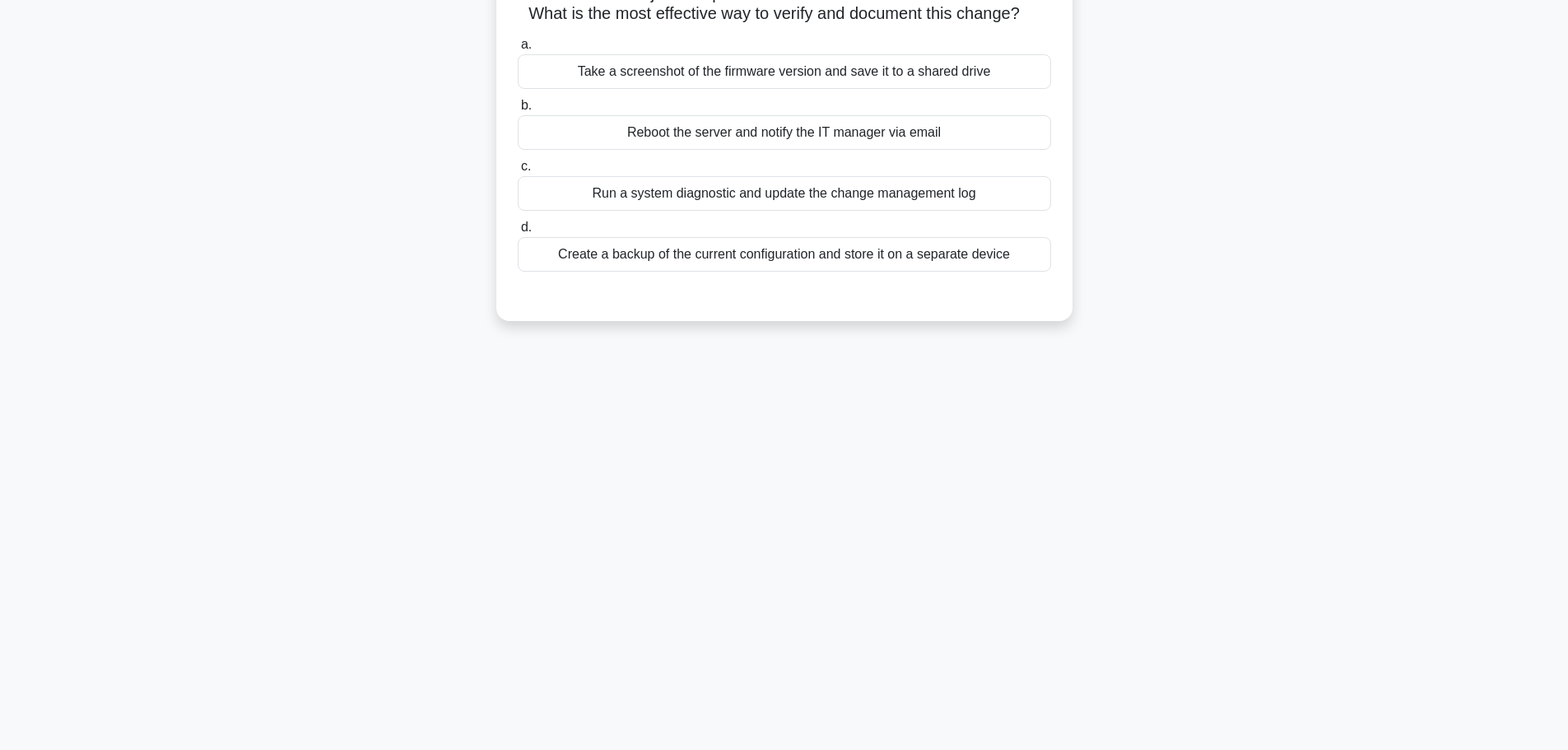
scroll to position [0, 0]
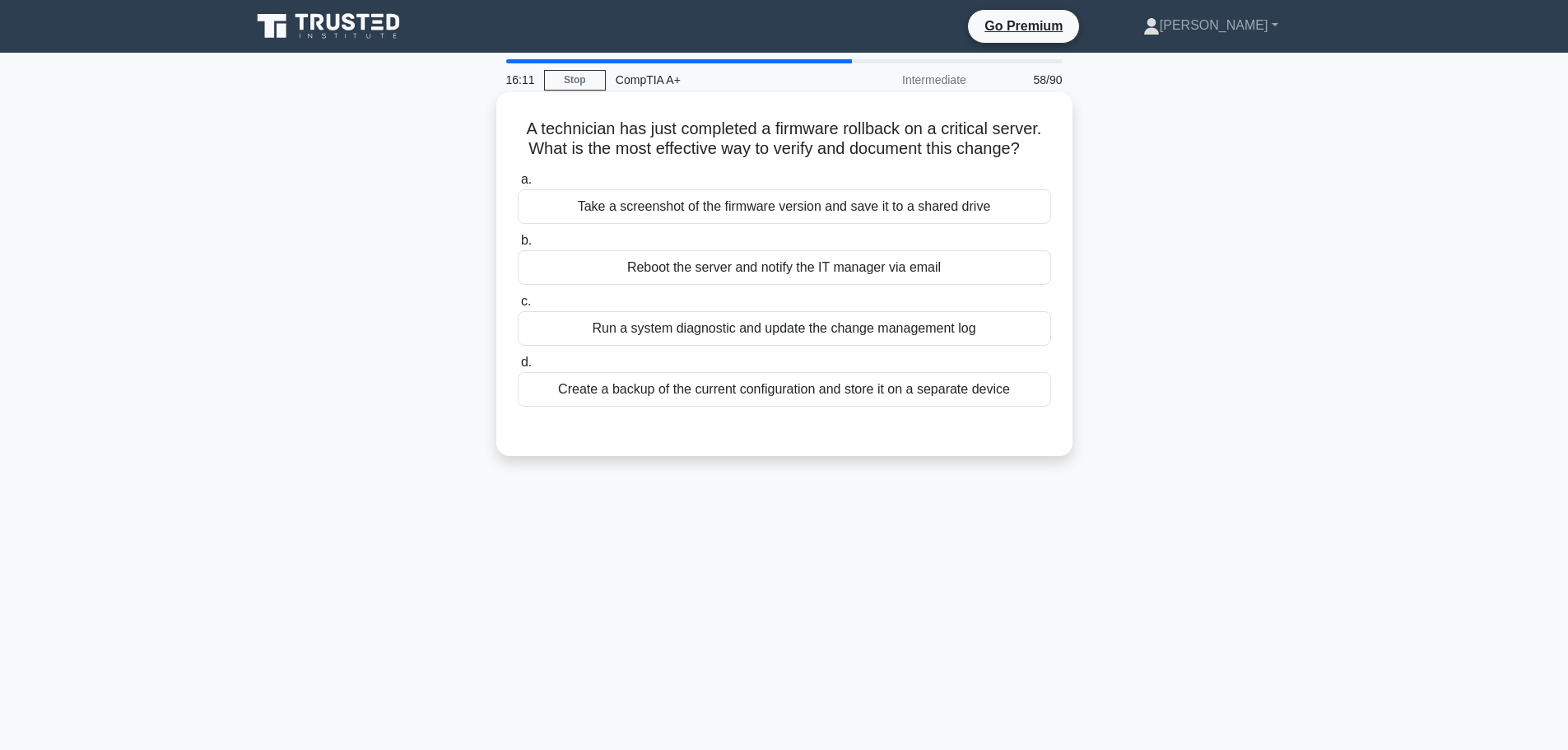
click at [853, 385] on div "Create a backup of the current configuration and store it on a separate device" at bounding box center [784, 389] width 533 height 35
click at [518, 368] on input "d. Create a backup of the current configuration and store it on a separate devi…" at bounding box center [518, 363] width 0 height 11
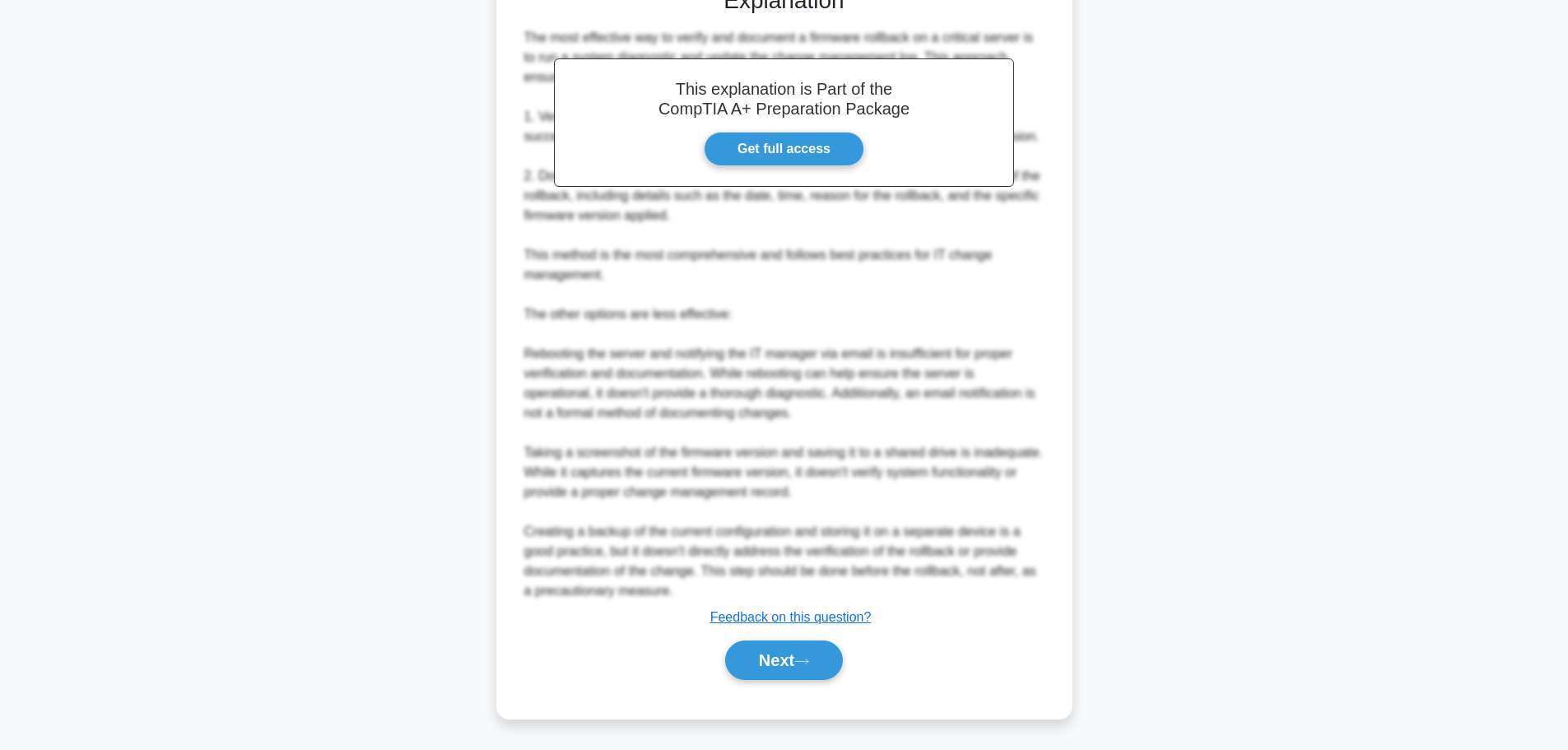
scroll to position [446, 0]
click at [800, 633] on div "This explanation is Part of the CompTIA A+ Preparation Package Get full access …" at bounding box center [784, 326] width 533 height 719
click at [799, 658] on button "Next" at bounding box center [784, 660] width 118 height 40
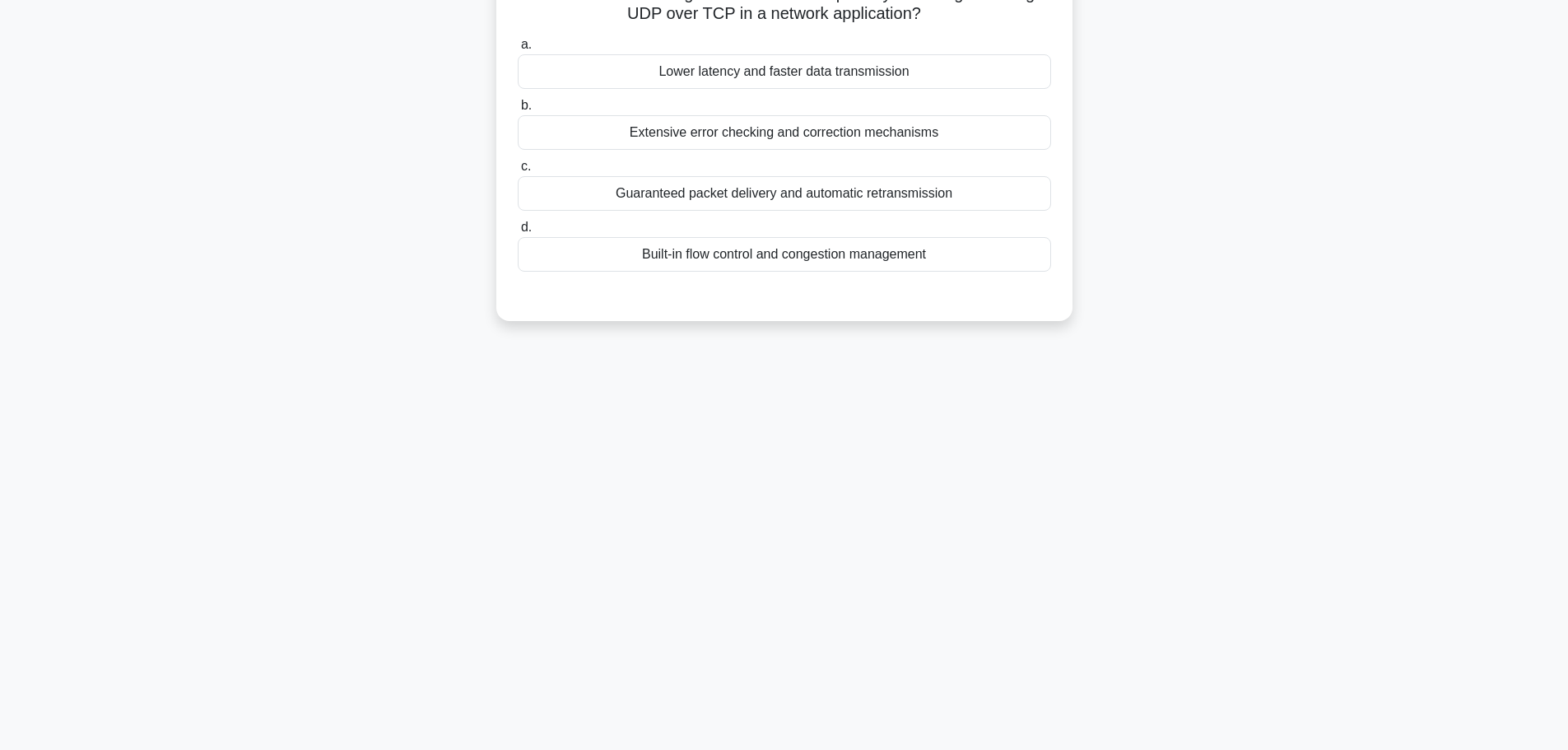
scroll to position [0, 0]
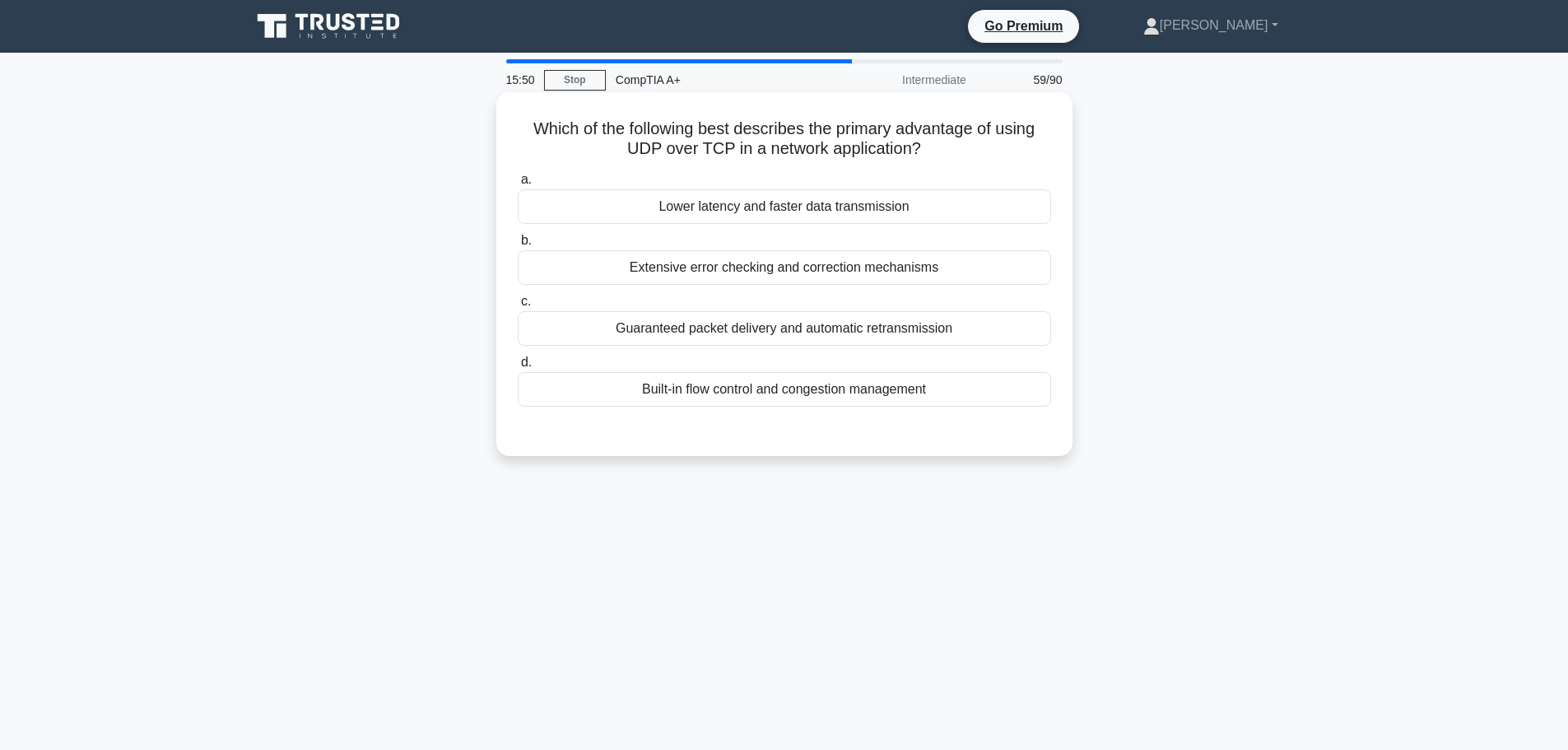
click at [924, 209] on div "Lower latency and faster data transmission" at bounding box center [784, 207] width 533 height 35
click at [518, 185] on input "a. Lower latency and faster data transmission" at bounding box center [518, 179] width 0 height 11
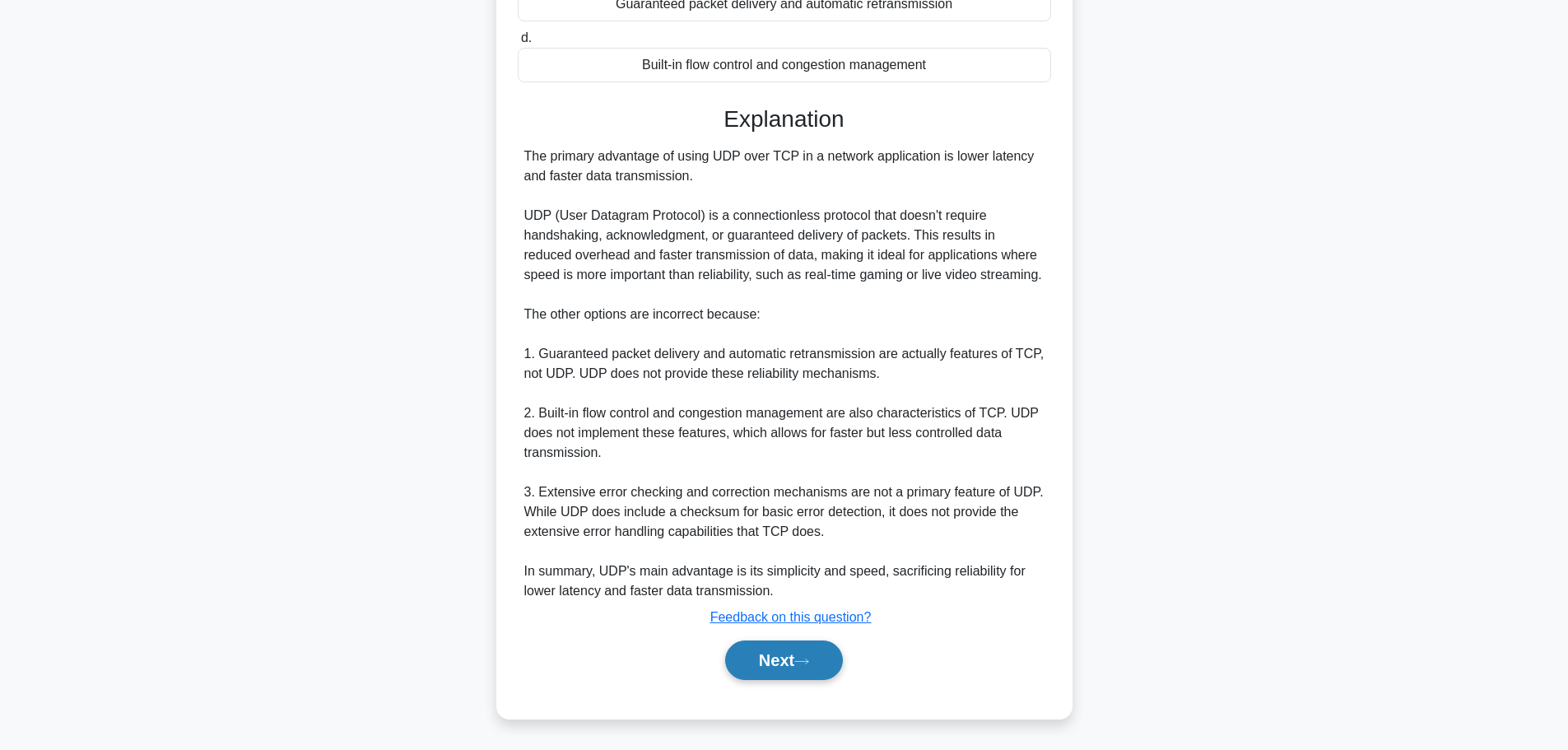
drag, startPoint x: 790, startPoint y: 675, endPoint x: 807, endPoint y: 675, distance: 17.0
click at [790, 675] on button "Next" at bounding box center [784, 660] width 118 height 40
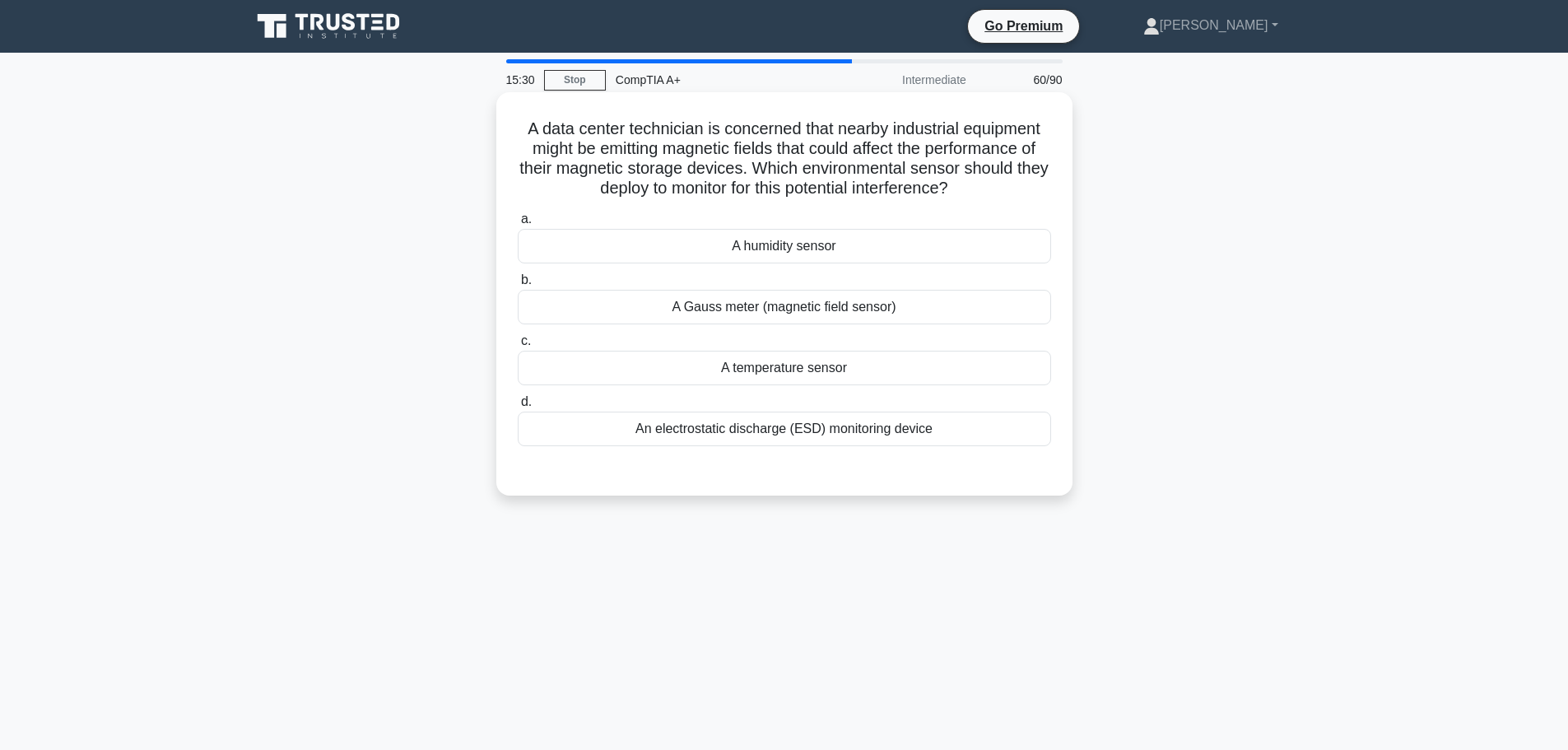
click at [866, 313] on div "A Gauss meter (magnetic field sensor)" at bounding box center [784, 307] width 533 height 35
click at [518, 285] on input "b. A Gauss meter (magnetic field sensor)" at bounding box center [518, 280] width 0 height 11
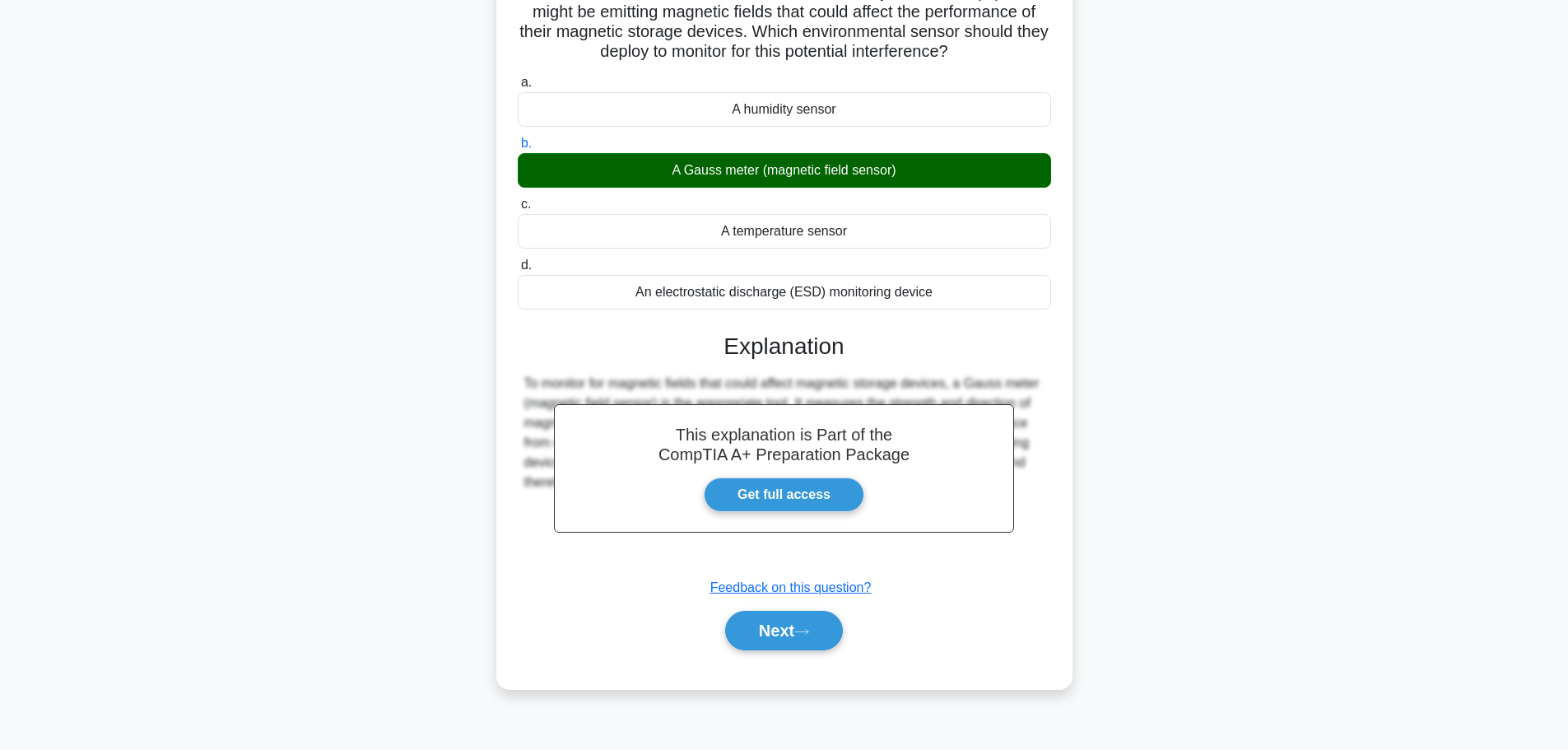
scroll to position [139, 0]
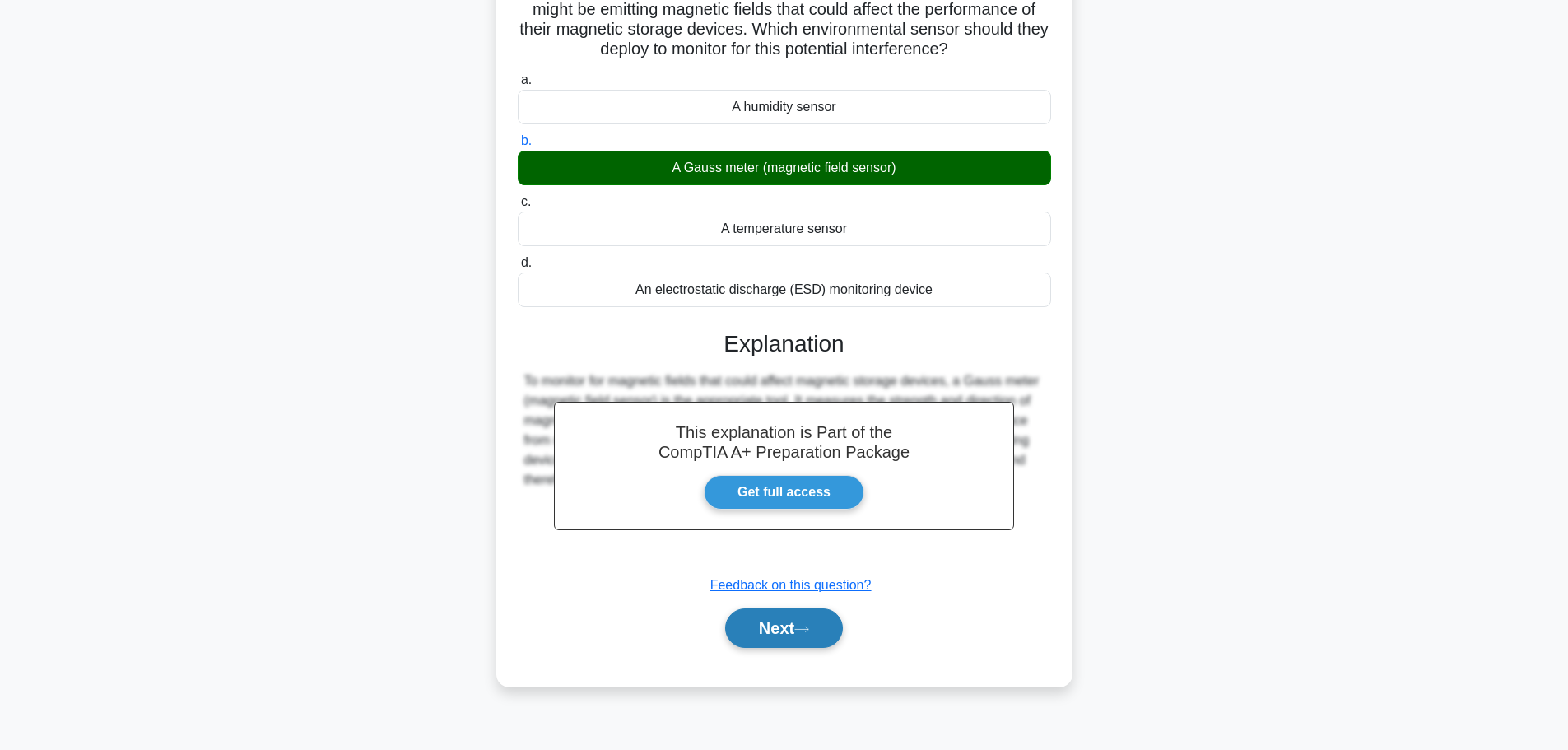
click at [787, 635] on button "Next" at bounding box center [784, 628] width 118 height 40
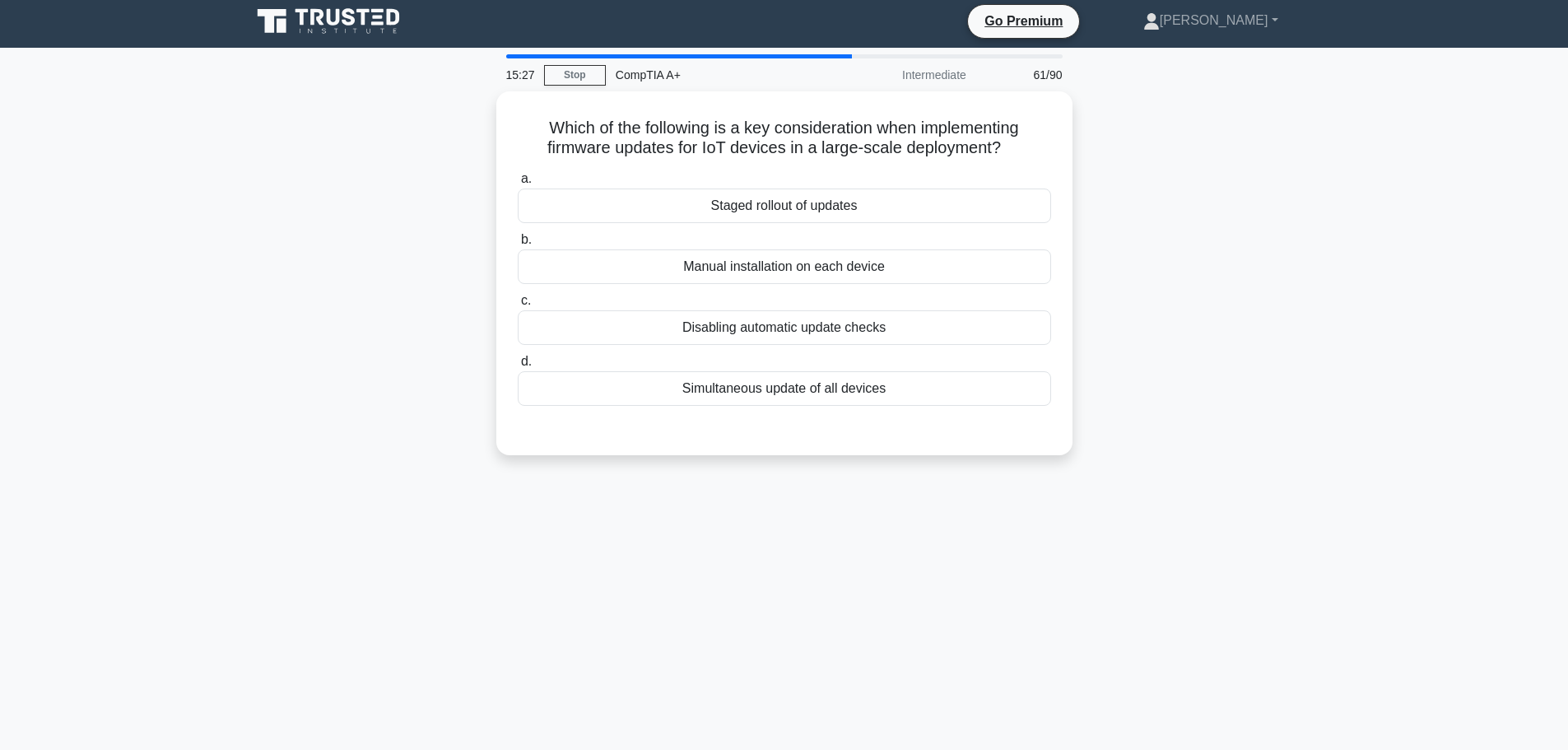
scroll to position [0, 0]
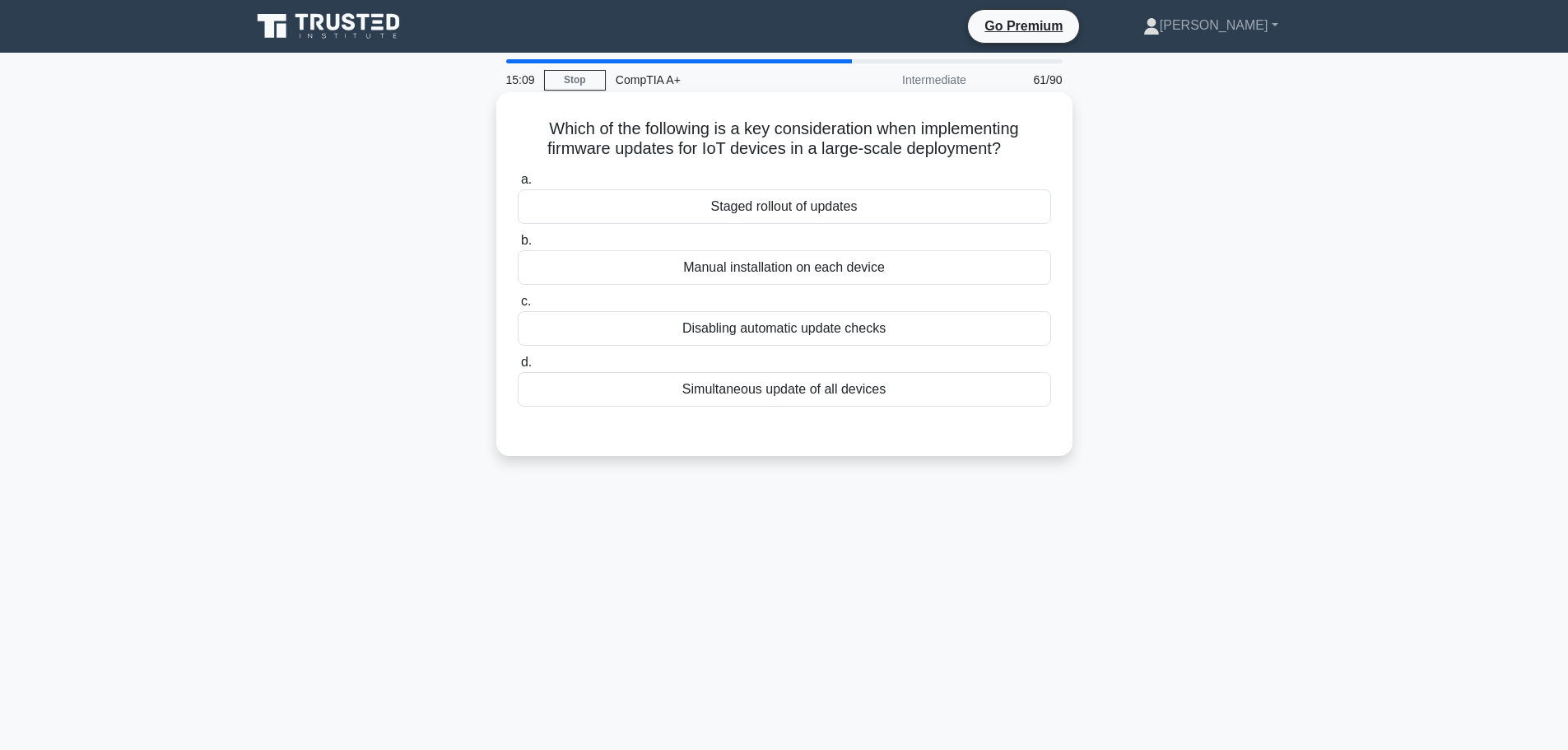
click at [776, 205] on div "Staged rollout of updates" at bounding box center [784, 207] width 533 height 35
click at [518, 185] on input "a. Staged rollout of updates" at bounding box center [518, 179] width 0 height 11
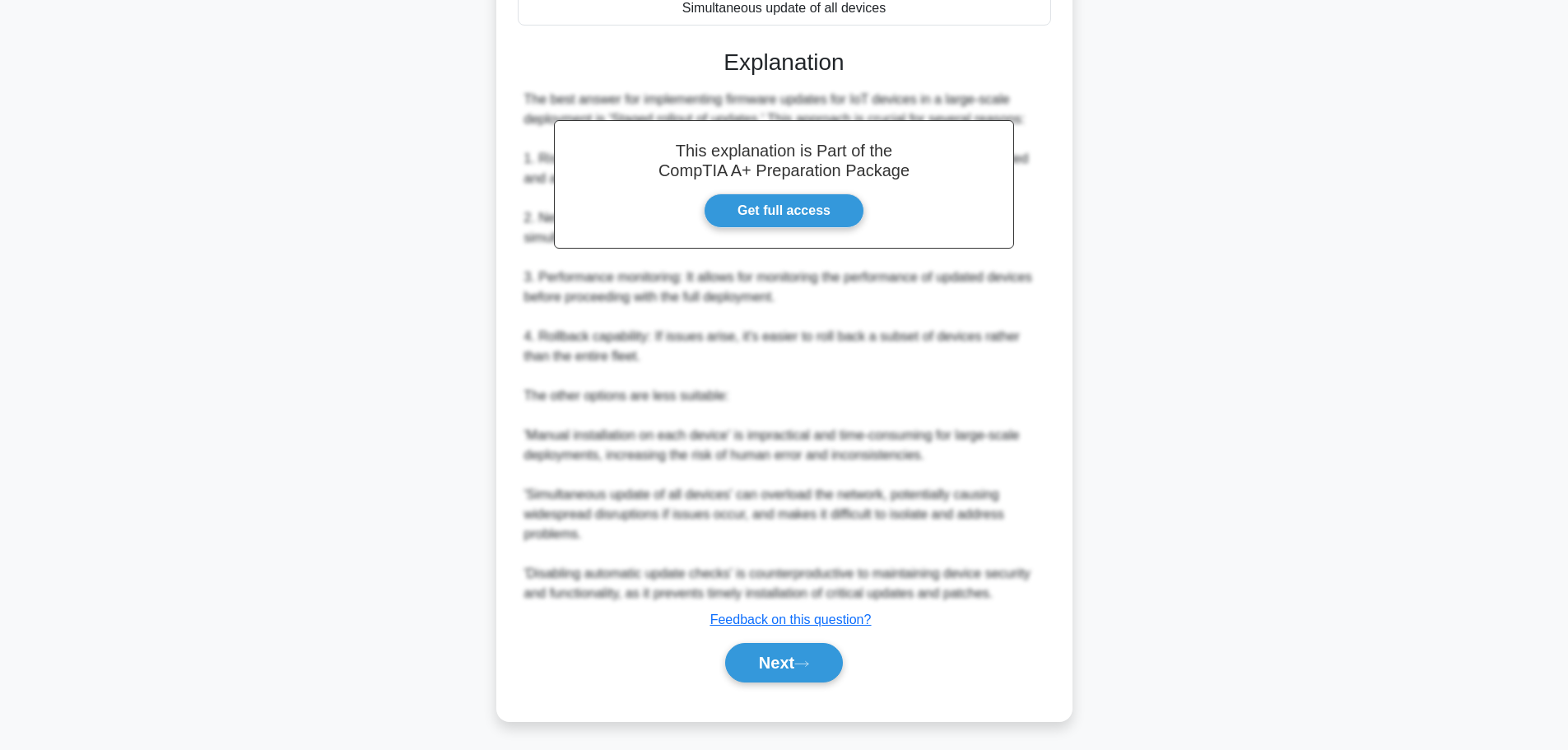
scroll to position [384, 0]
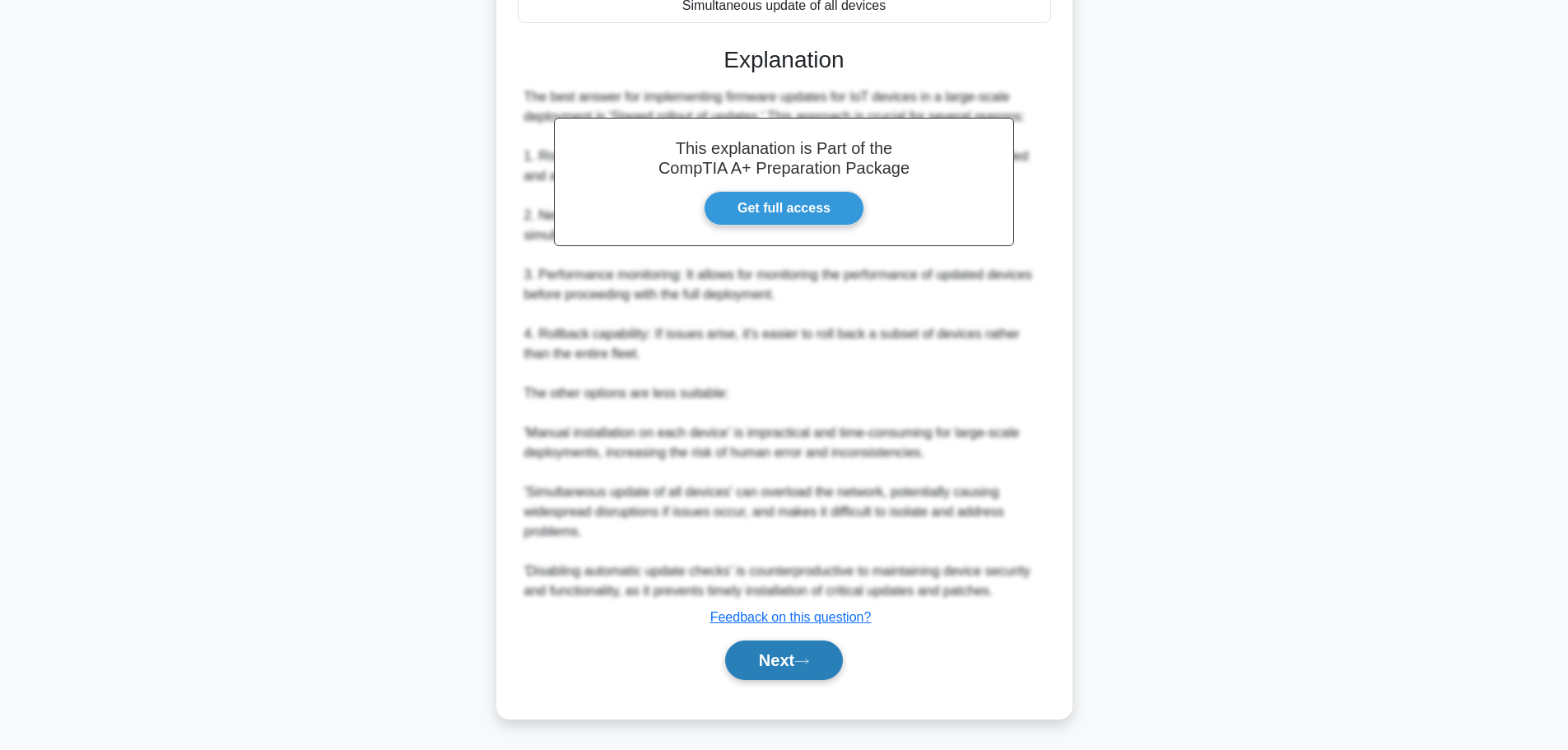
click at [782, 671] on button "Next" at bounding box center [784, 660] width 118 height 40
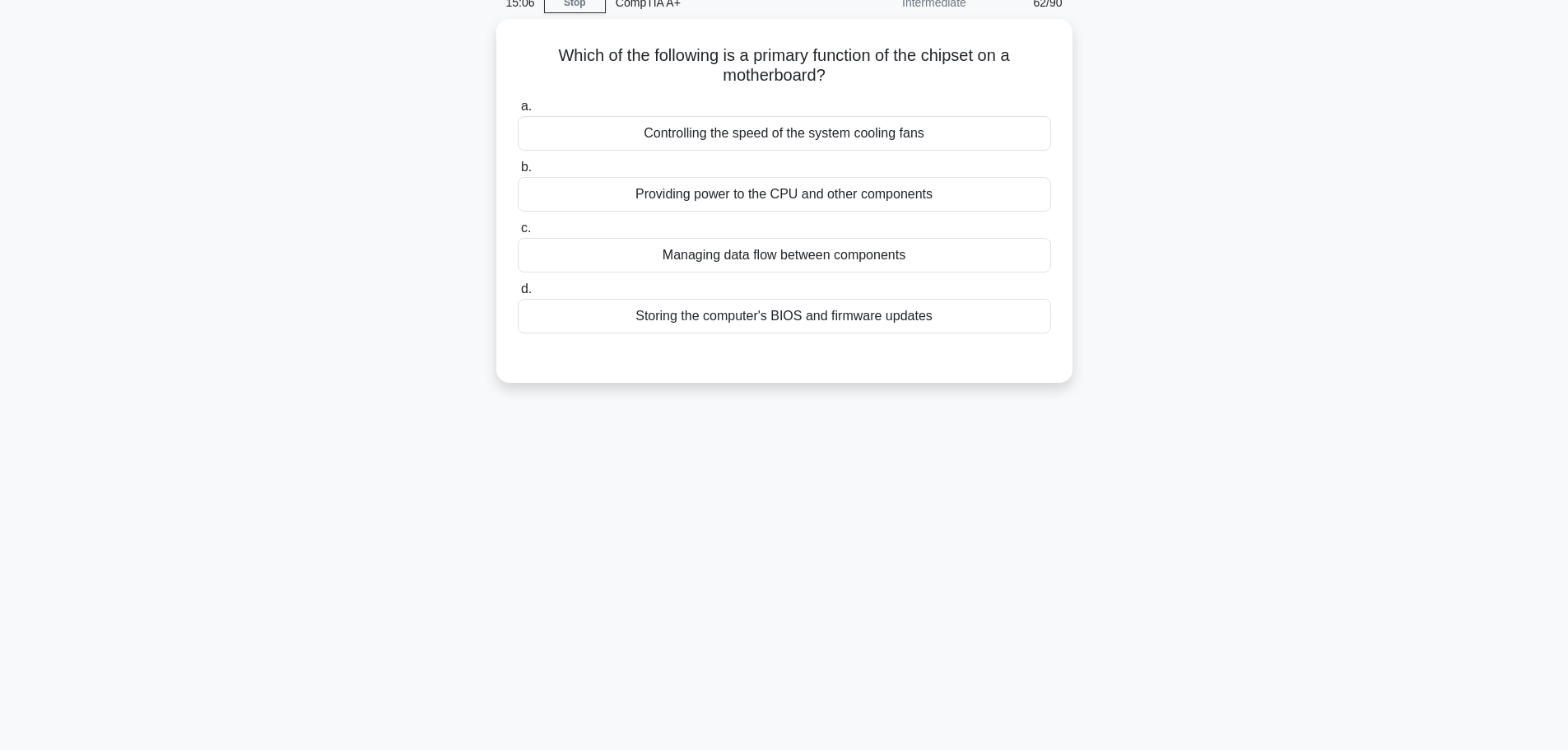
scroll to position [0, 0]
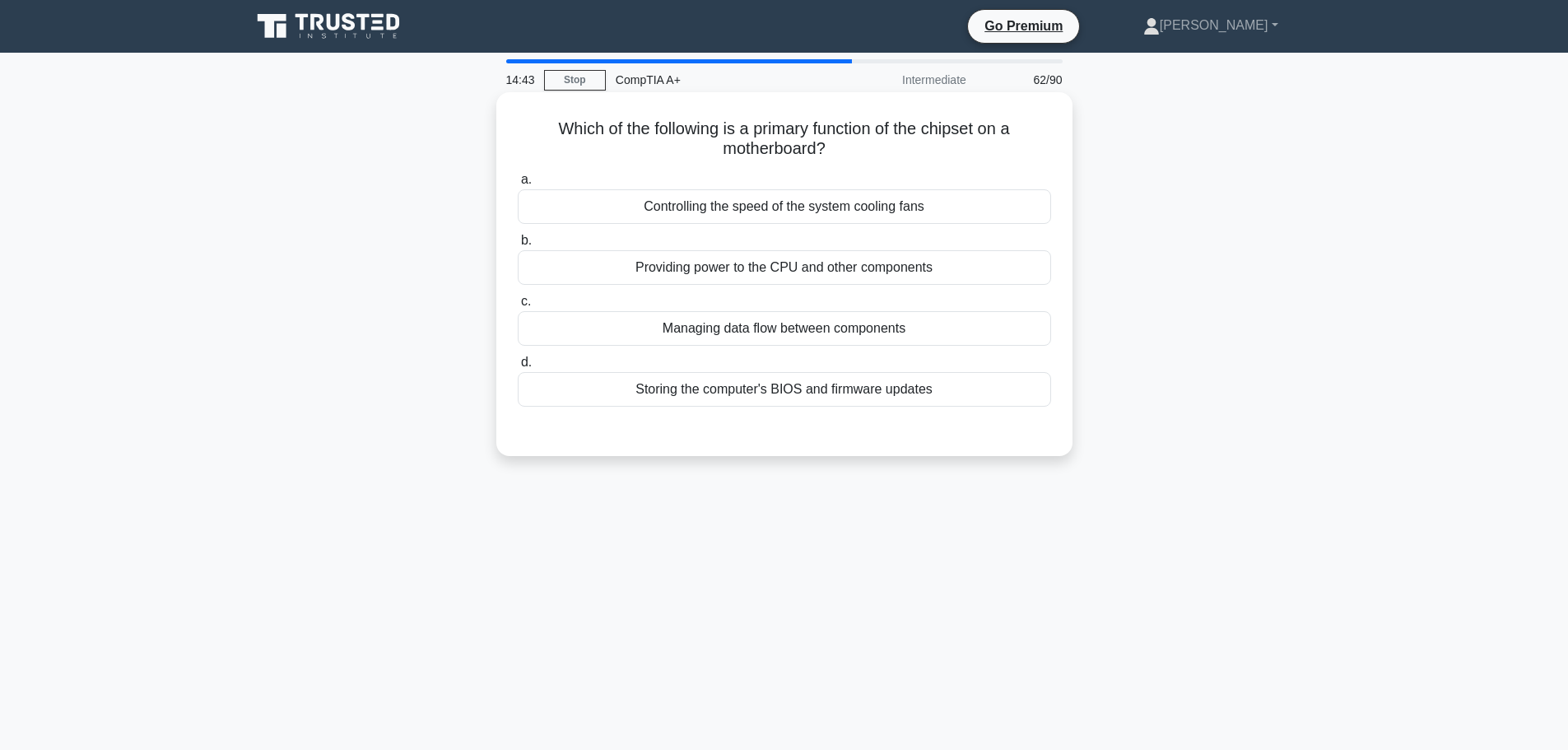
click at [772, 269] on div "Providing power to the CPU and other components" at bounding box center [784, 268] width 533 height 35
click at [518, 246] on input "b. Providing power to the CPU and other components" at bounding box center [518, 241] width 0 height 11
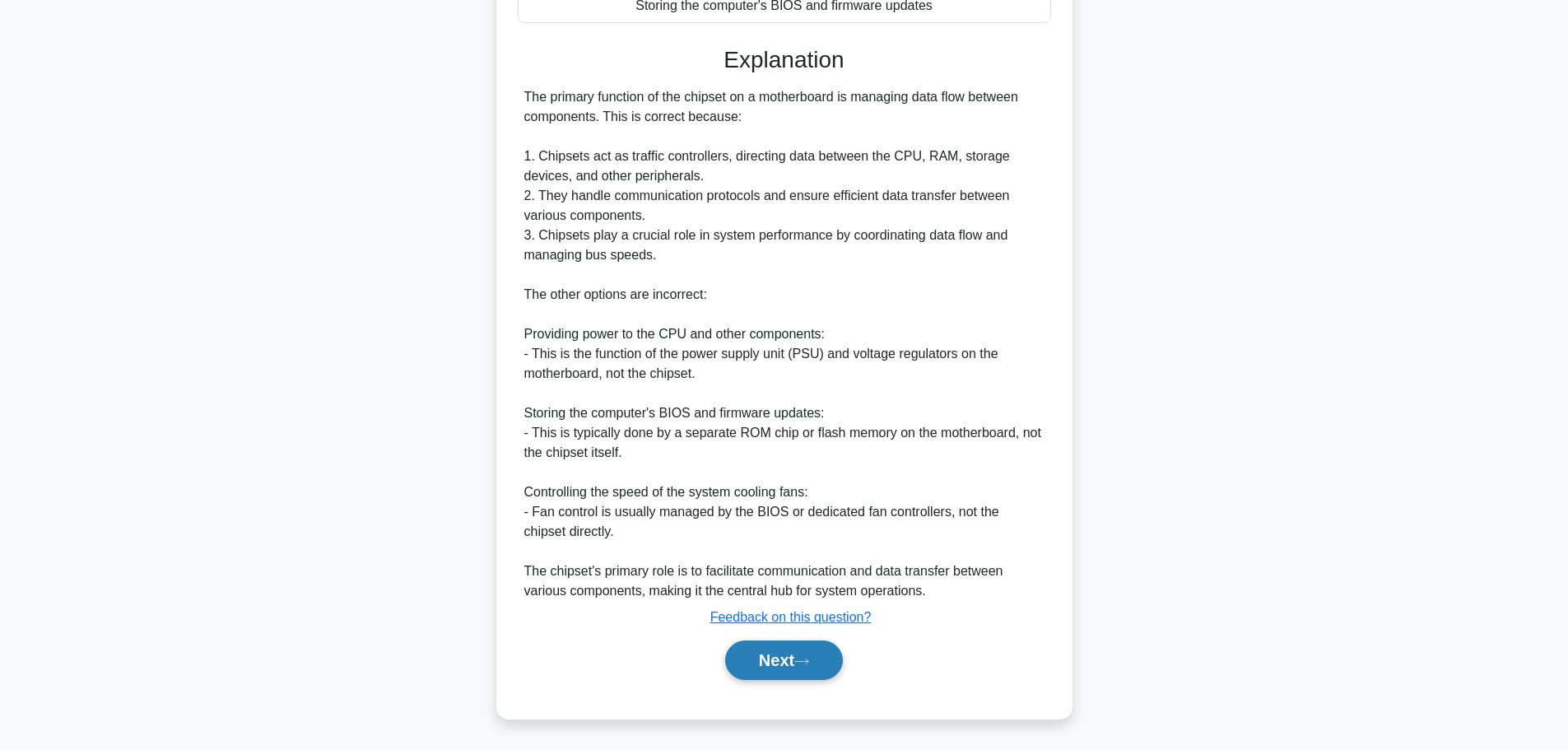
click at [793, 670] on button "Next" at bounding box center [784, 660] width 118 height 40
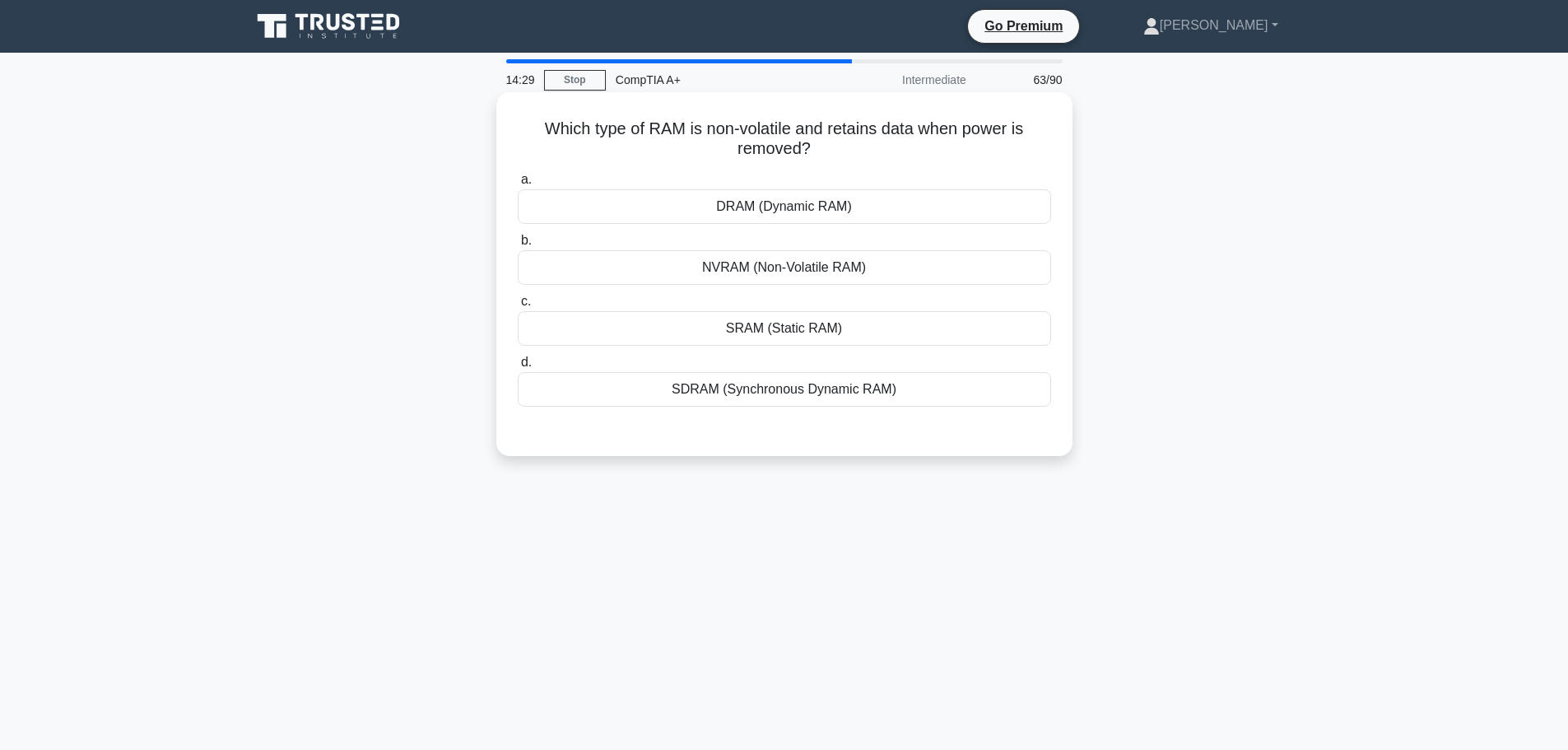
click at [811, 266] on div "NVRAM (Non-Volatile RAM)" at bounding box center [784, 268] width 533 height 35
click at [518, 246] on input "b. NVRAM (Non-Volatile RAM)" at bounding box center [518, 241] width 0 height 11
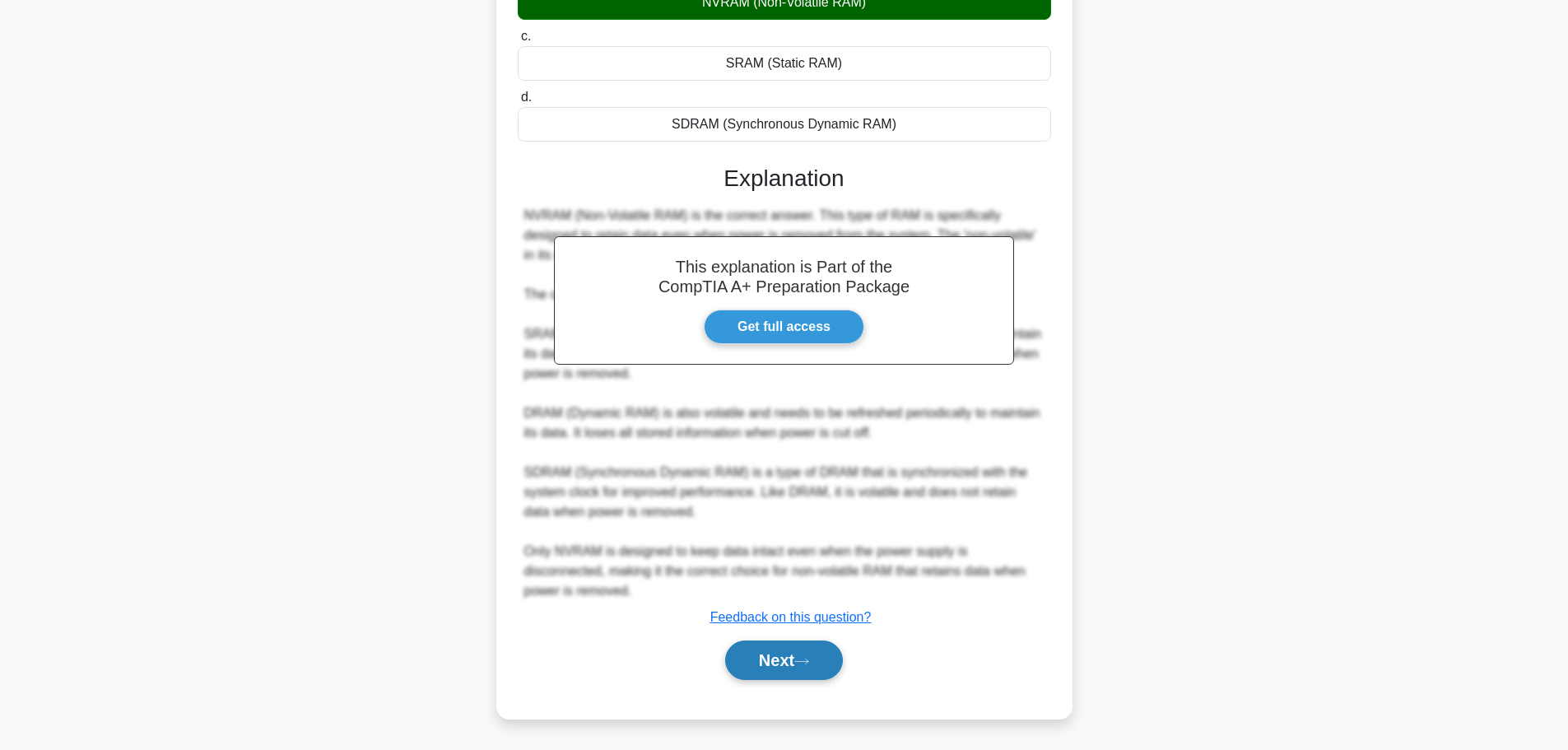
click at [807, 674] on button "Next" at bounding box center [784, 660] width 118 height 40
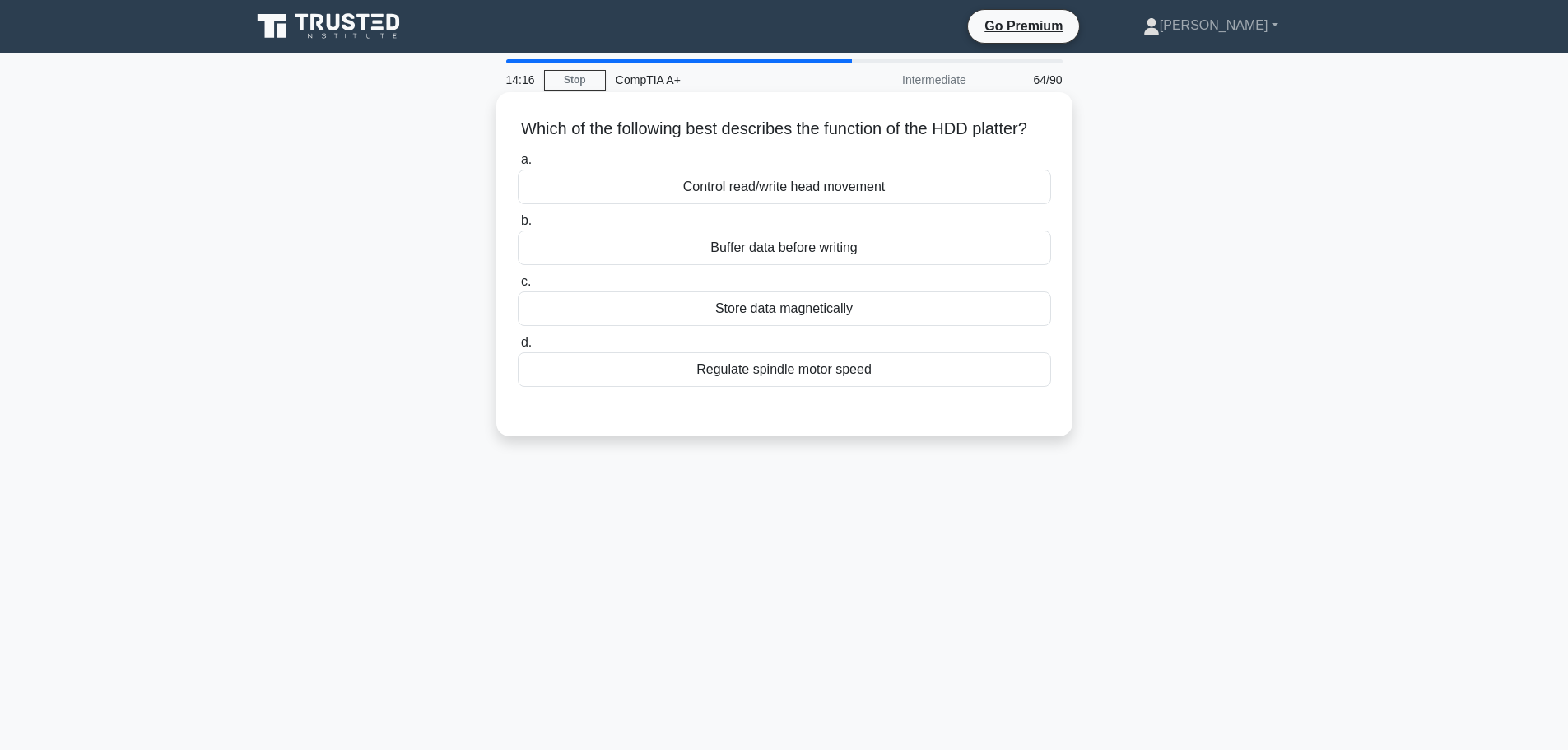
click at [786, 325] on div "Store data magnetically" at bounding box center [784, 309] width 533 height 35
click at [518, 287] on input "c. Store data magnetically" at bounding box center [518, 281] width 0 height 11
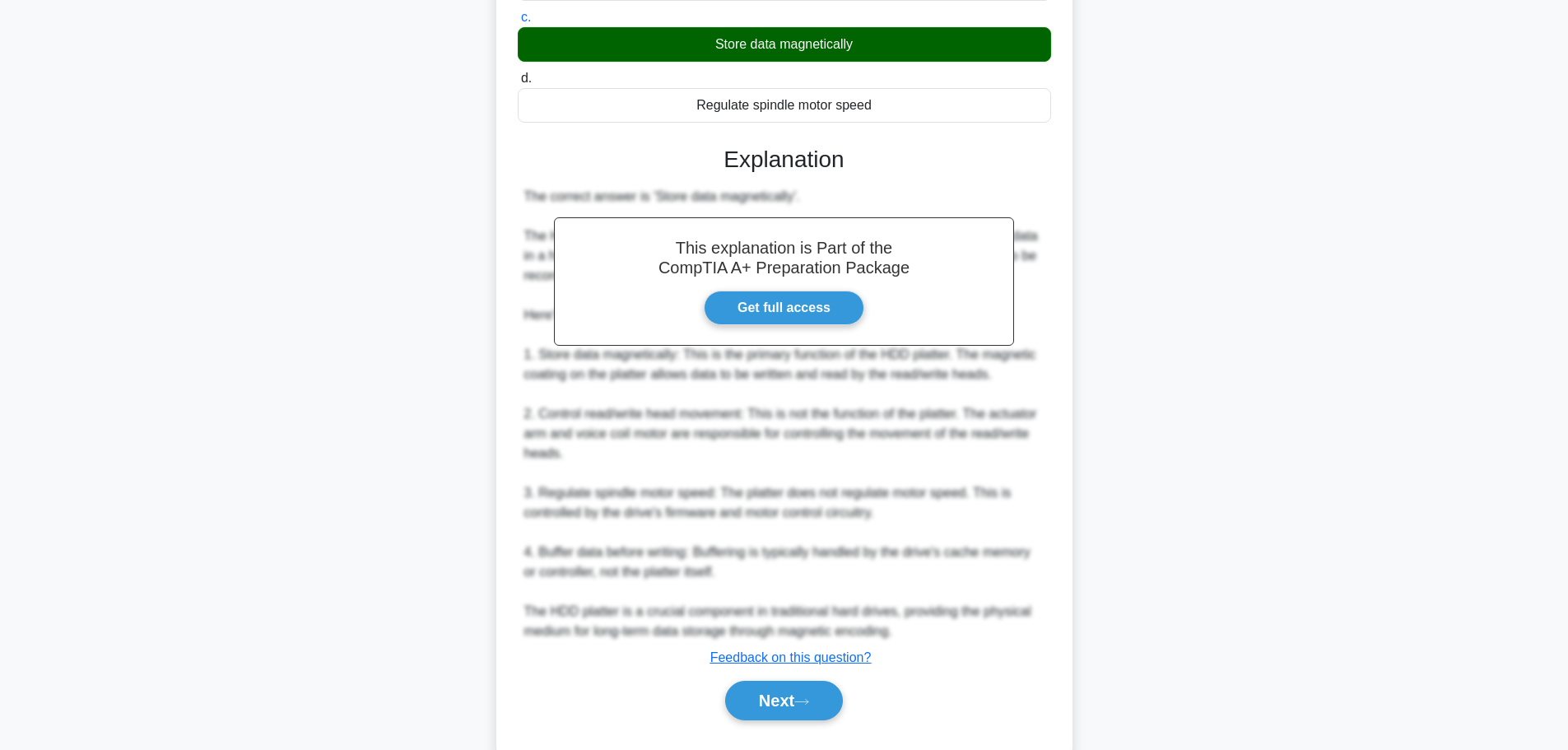
scroll to position [325, 0]
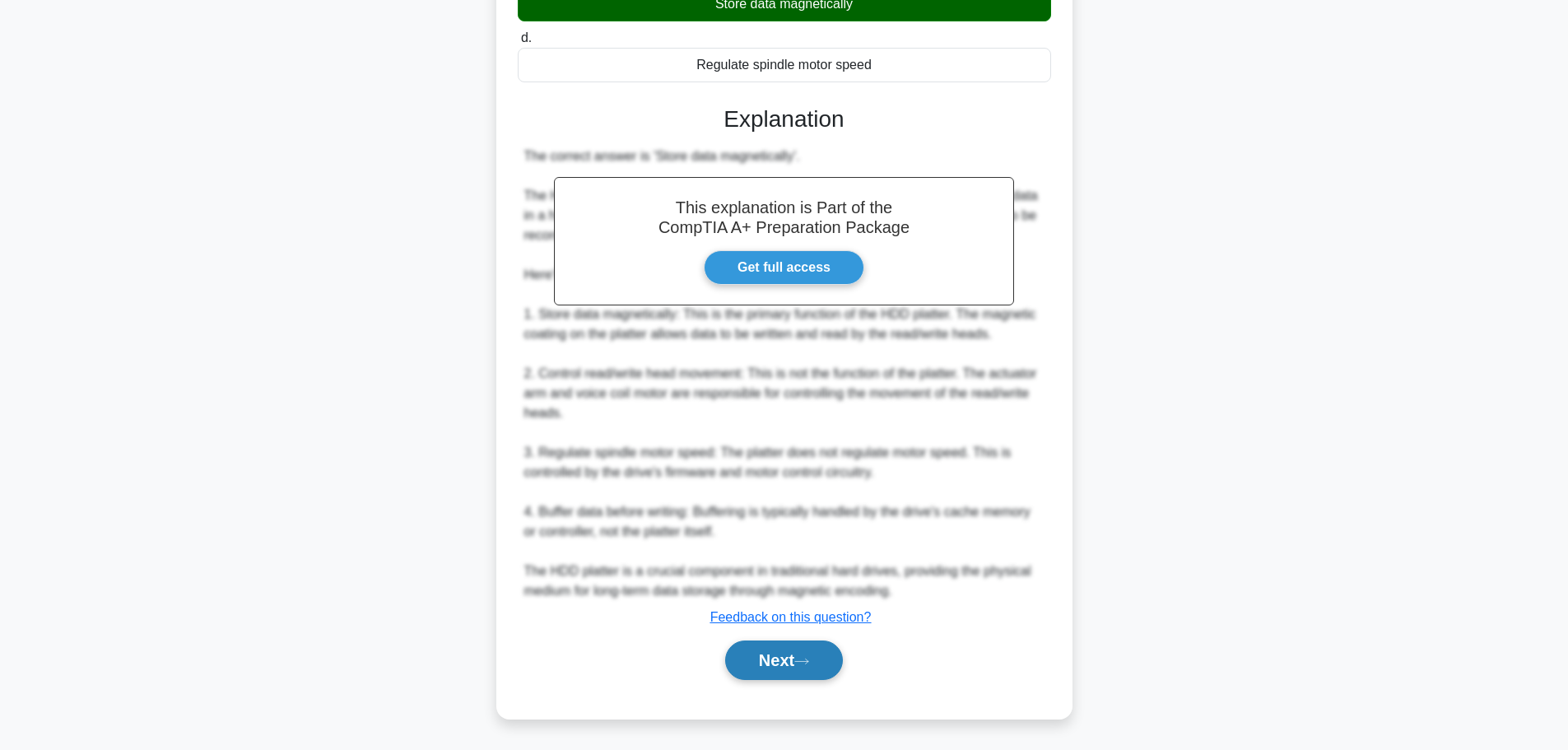
click at [799, 680] on button "Next" at bounding box center [784, 660] width 118 height 40
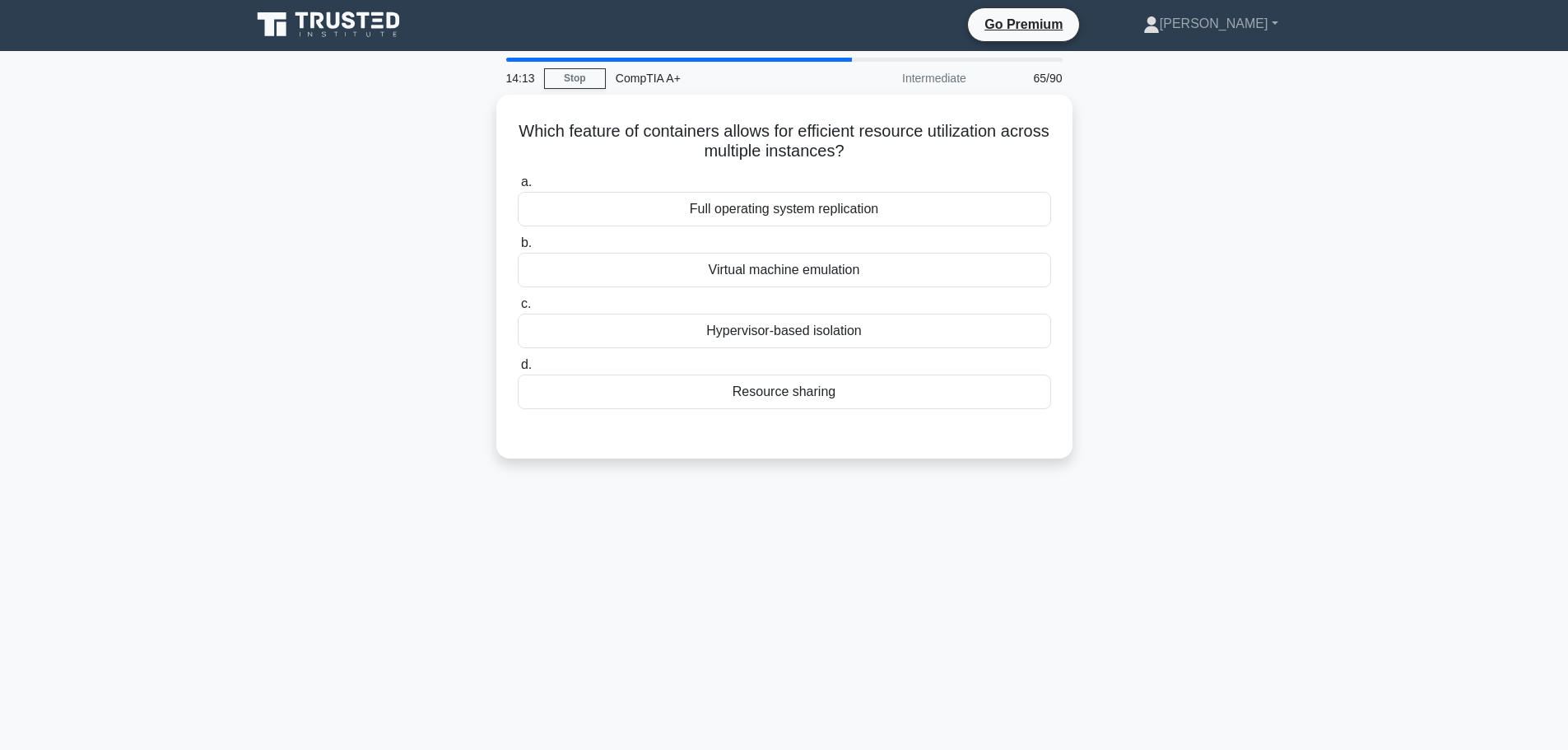
scroll to position [0, 0]
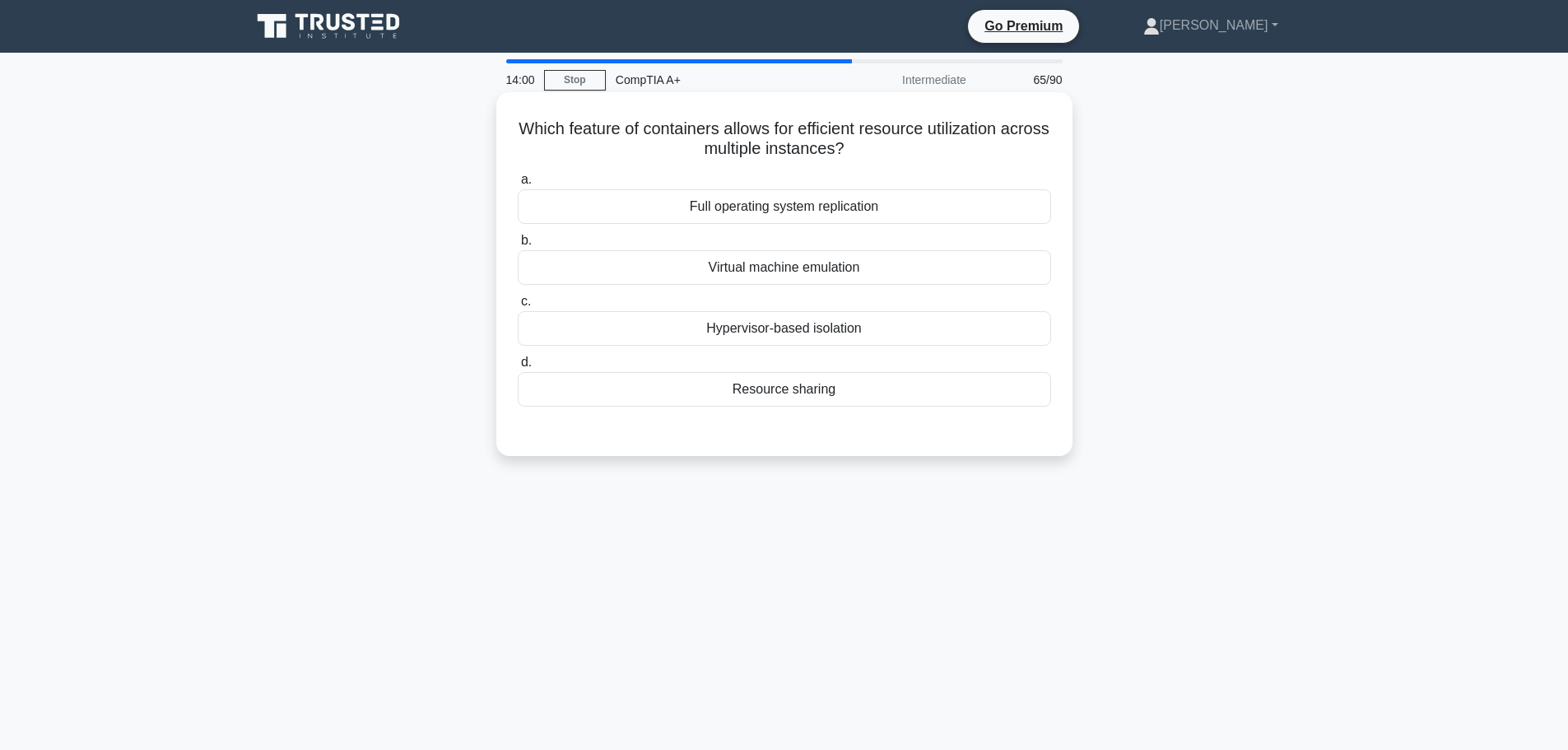
click at [762, 261] on div "Virtual machine emulation" at bounding box center [784, 268] width 533 height 35
click at [518, 246] on input "b. Virtual machine emulation" at bounding box center [518, 241] width 0 height 11
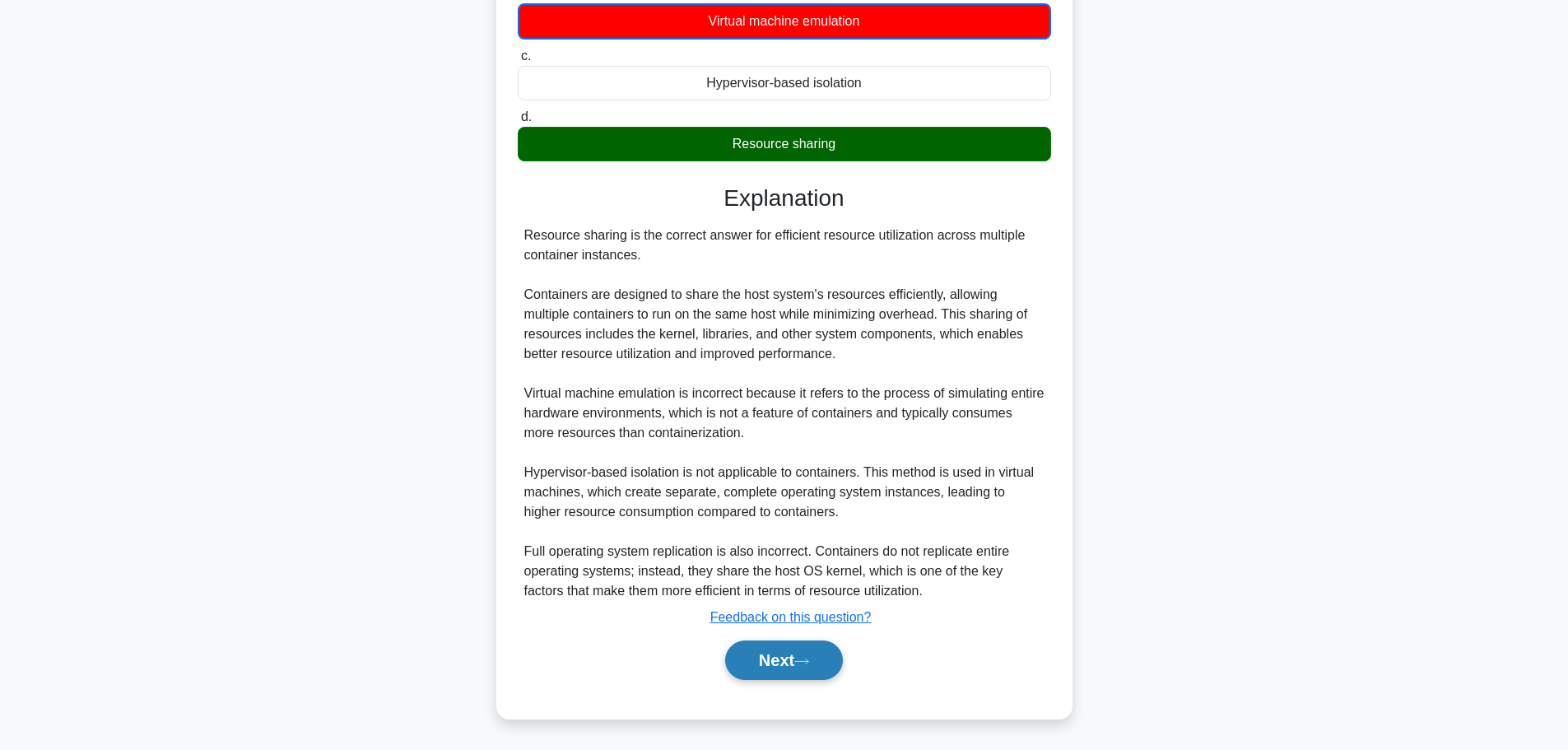
click at [790, 655] on button "Next" at bounding box center [784, 660] width 118 height 40
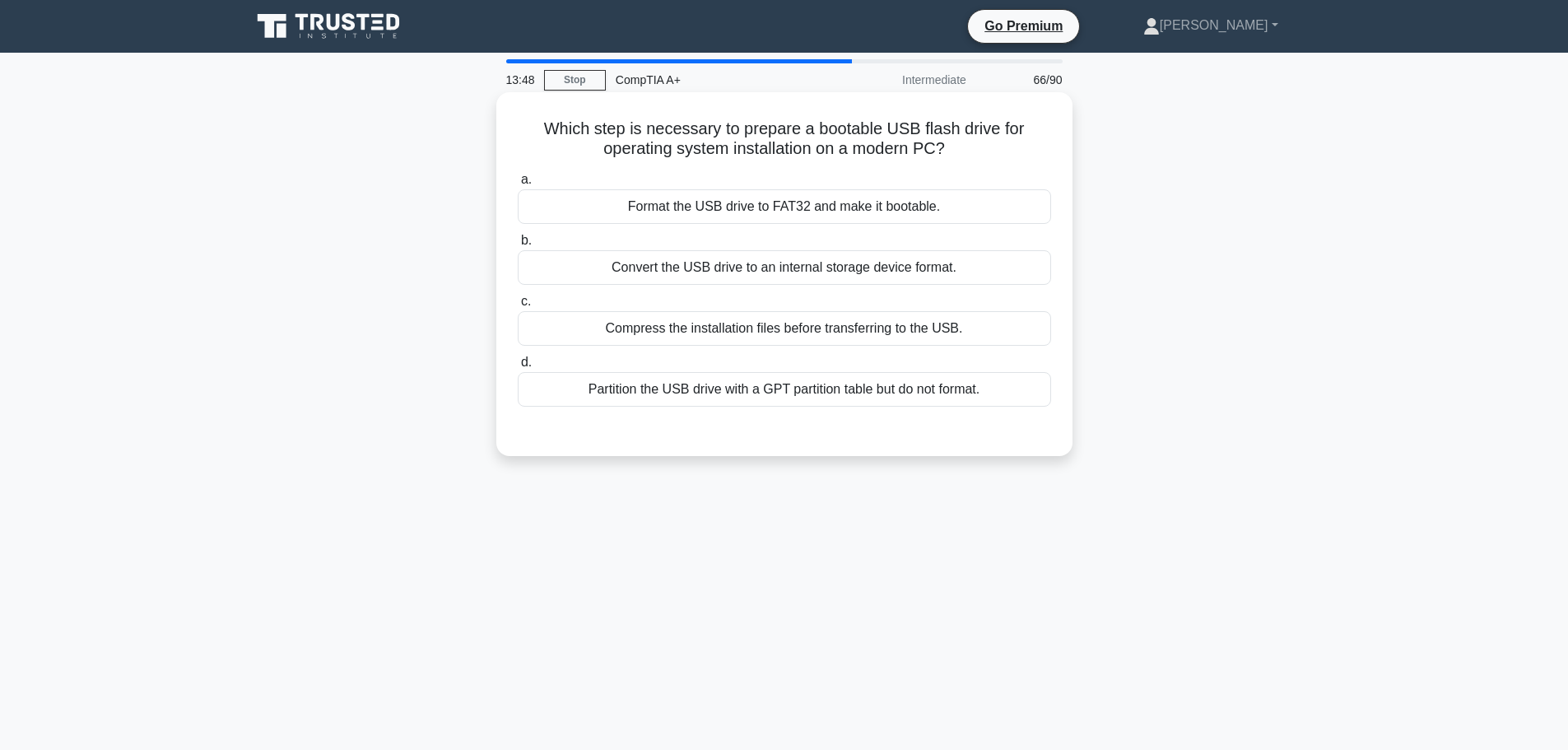
click at [779, 198] on div "Format the USB drive to FAT32 and make it bootable." at bounding box center [784, 207] width 533 height 35
click at [518, 185] on input "a. Format the USB drive to FAT32 and make it bootable." at bounding box center [518, 179] width 0 height 11
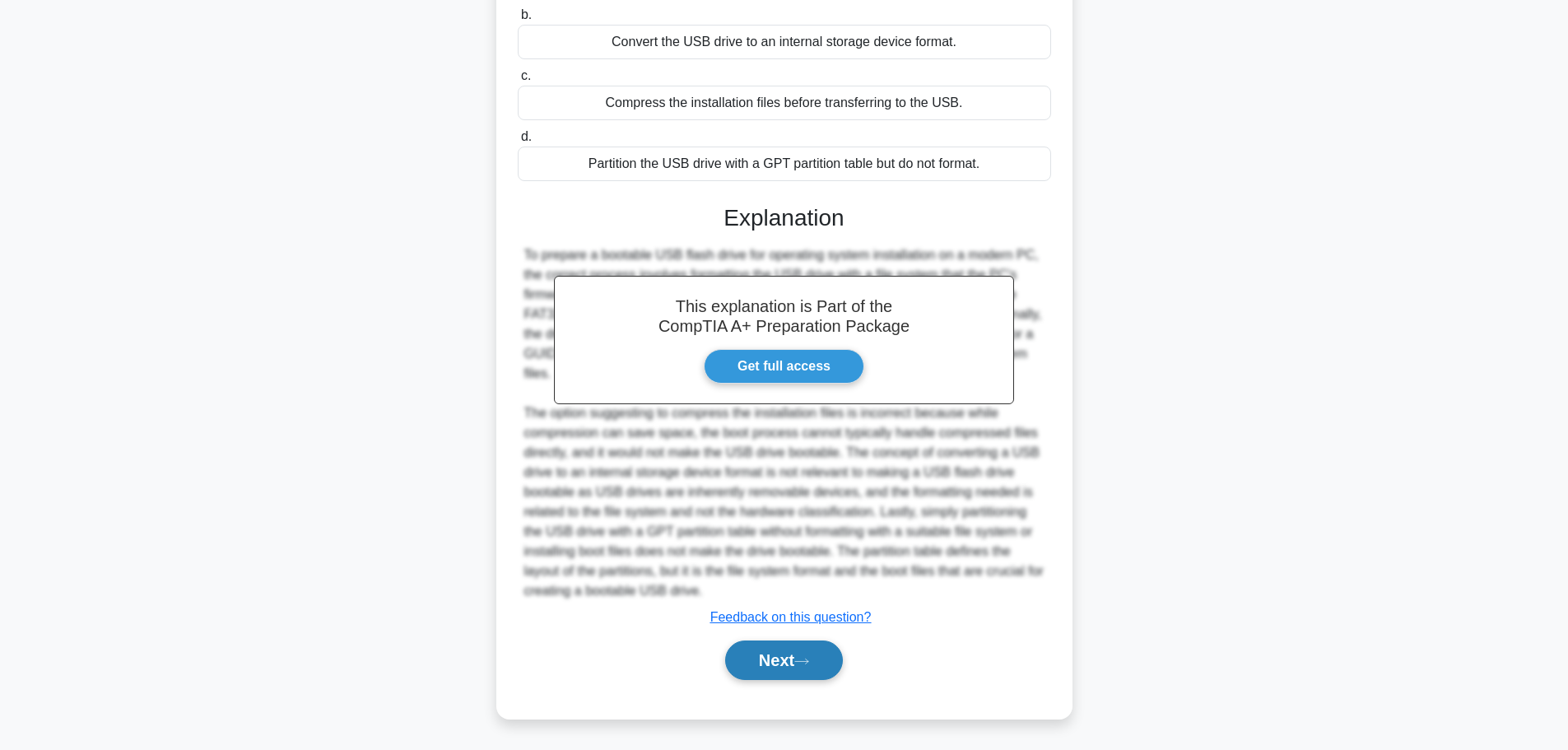
click at [801, 663] on icon at bounding box center [802, 661] width 15 height 9
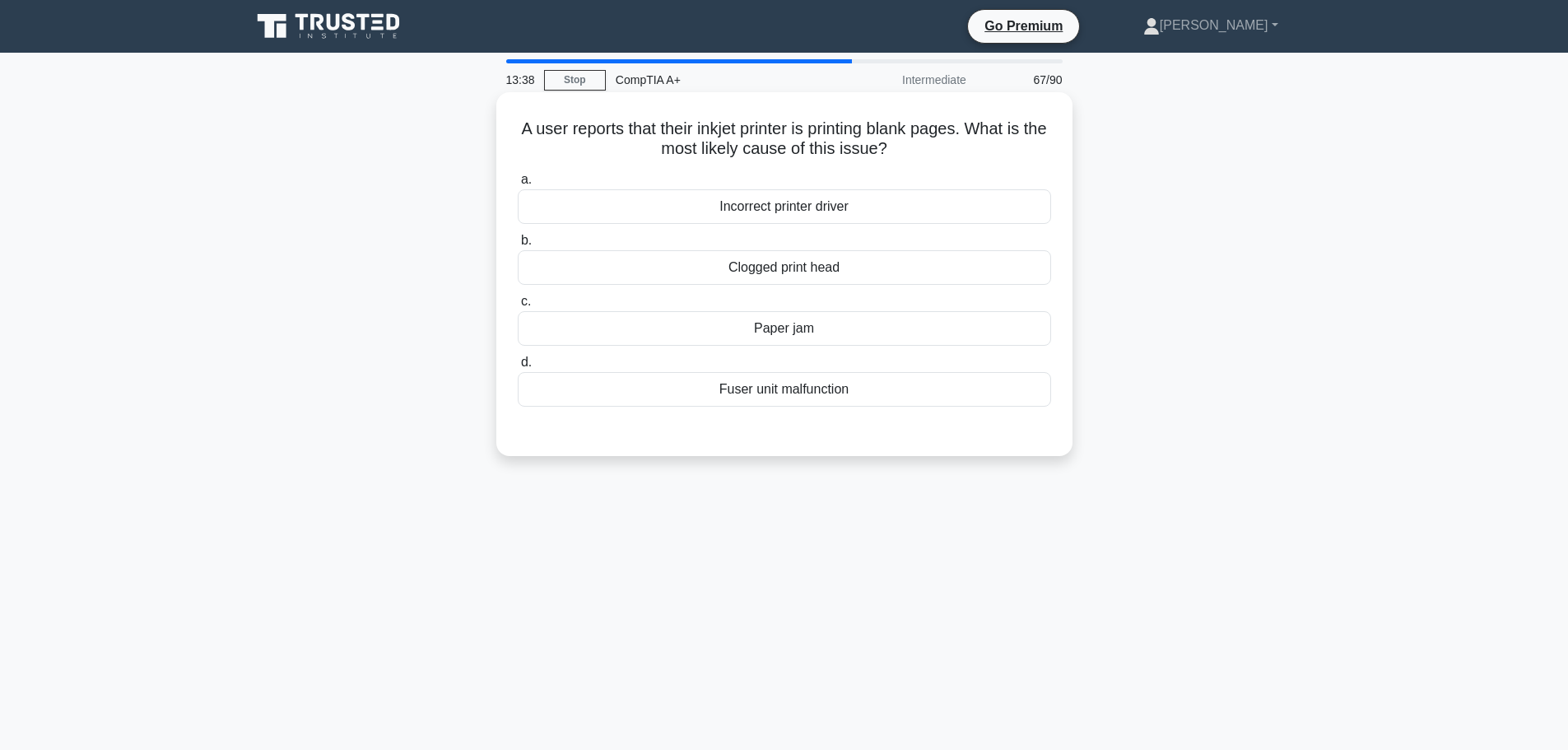
click at [805, 263] on div "Clogged print head" at bounding box center [784, 268] width 533 height 35
click at [518, 246] on input "b. Clogged print head" at bounding box center [518, 241] width 0 height 11
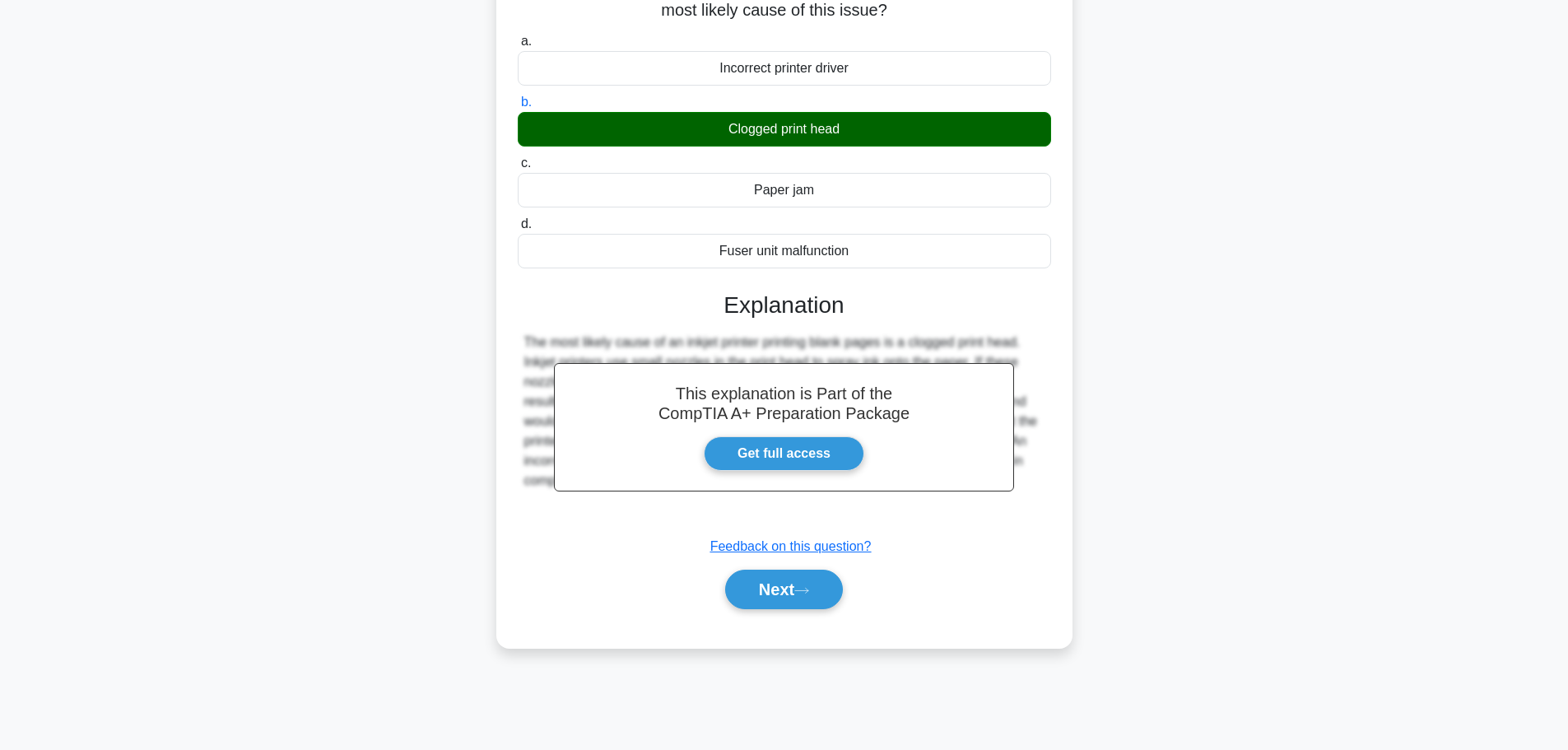
scroll to position [139, 0]
click at [787, 587] on button "Next" at bounding box center [784, 589] width 118 height 40
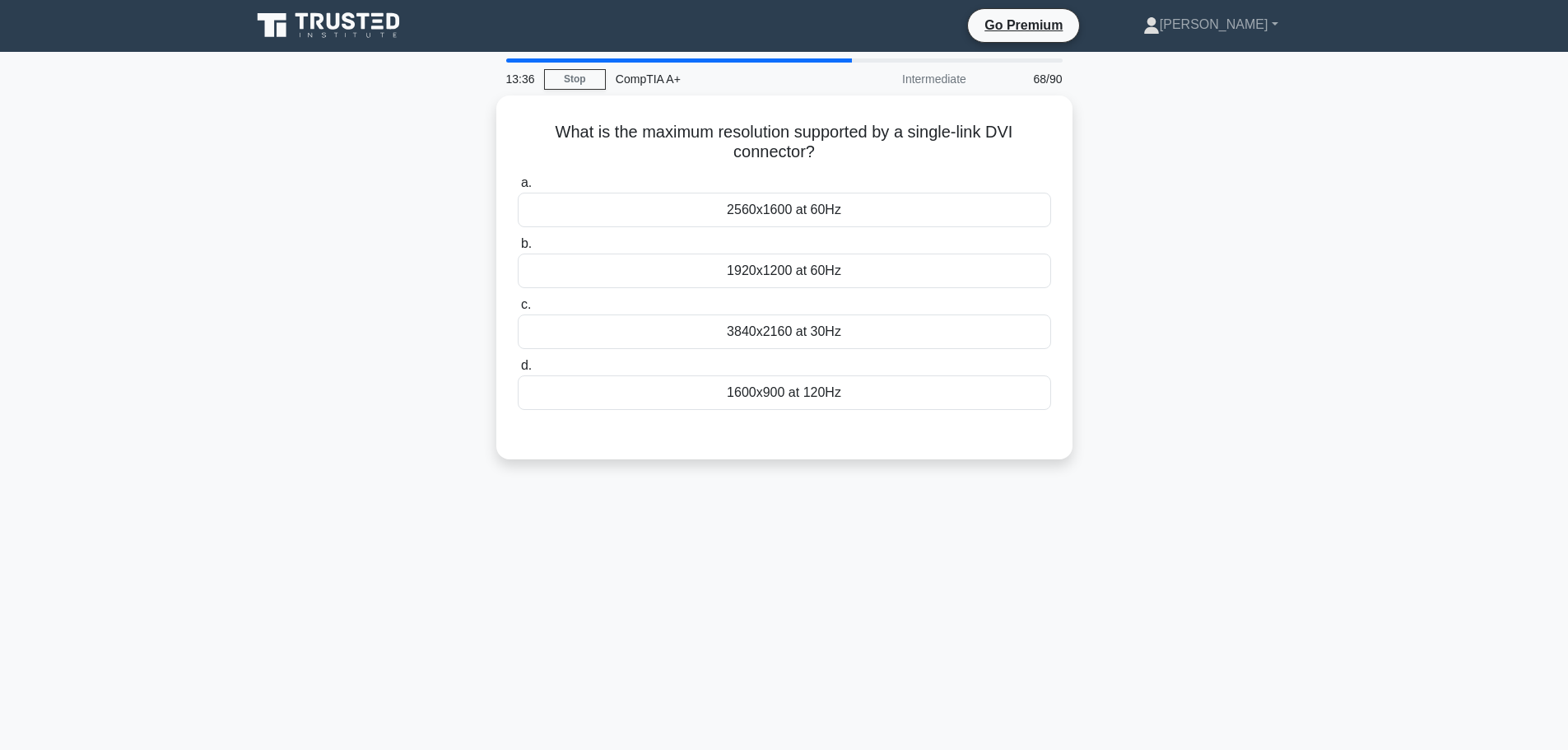
scroll to position [0, 0]
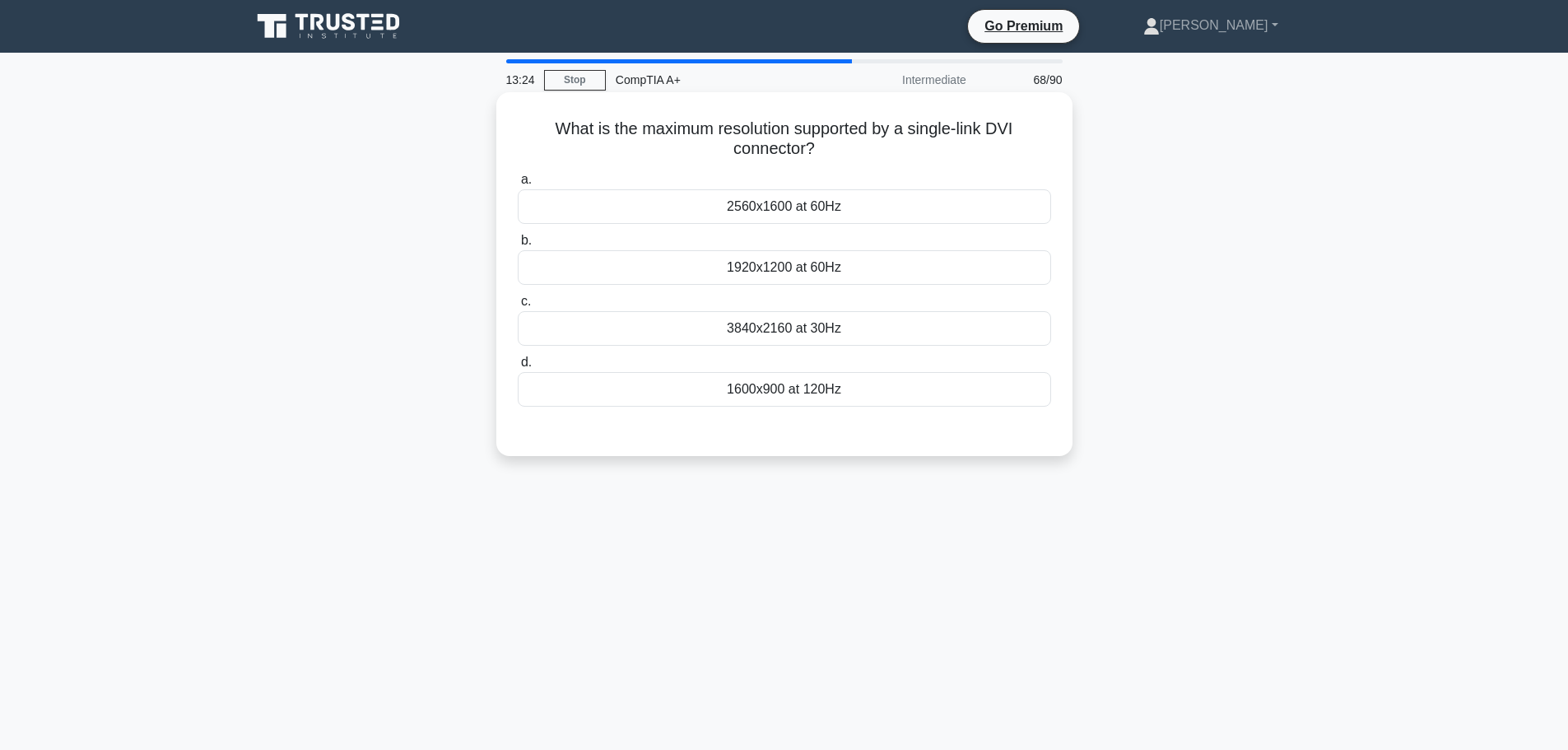
click at [791, 270] on div "1920x1200 at 60Hz" at bounding box center [784, 268] width 533 height 35
click at [518, 246] on input "b. 1920x1200 at 60Hz" at bounding box center [518, 241] width 0 height 11
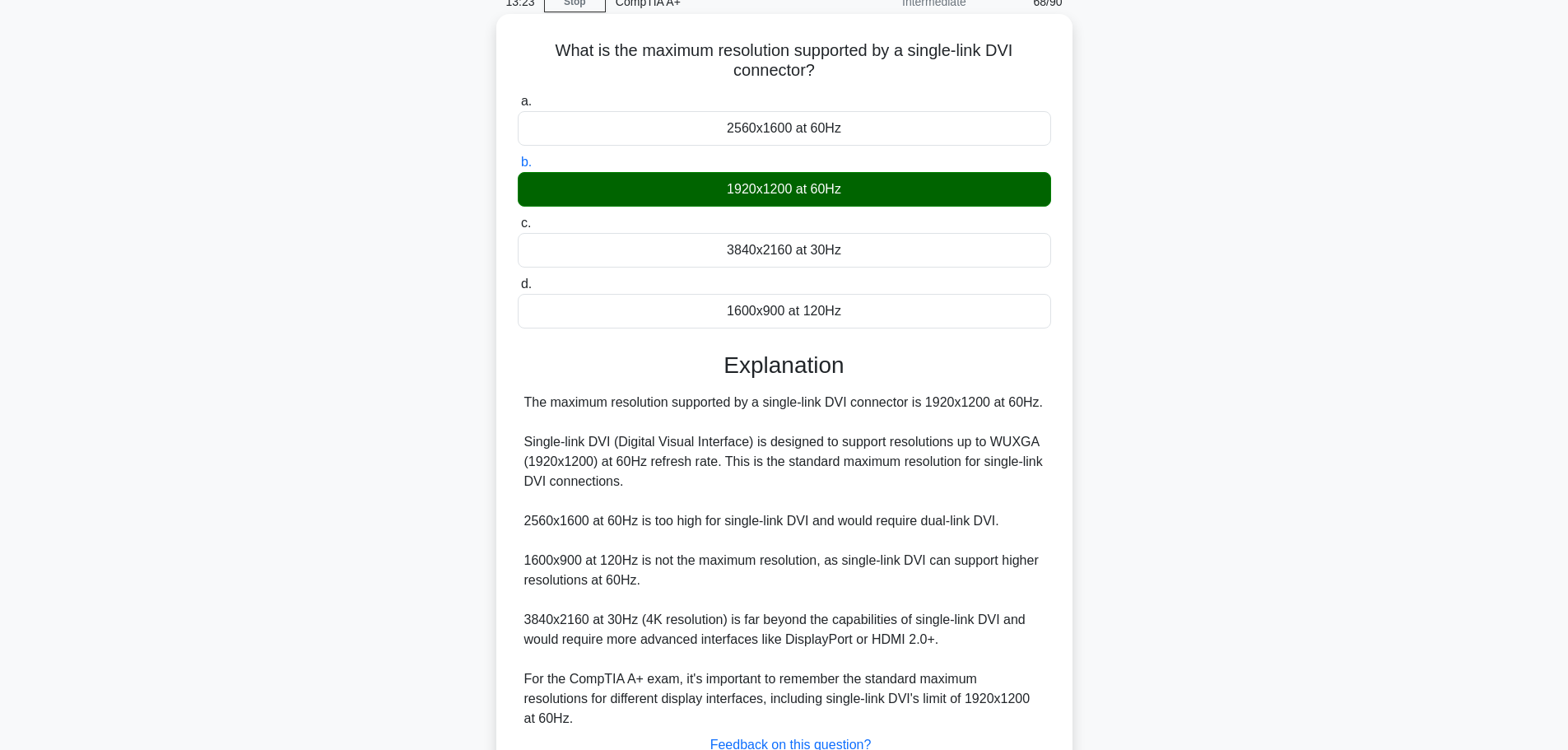
scroll to position [207, 0]
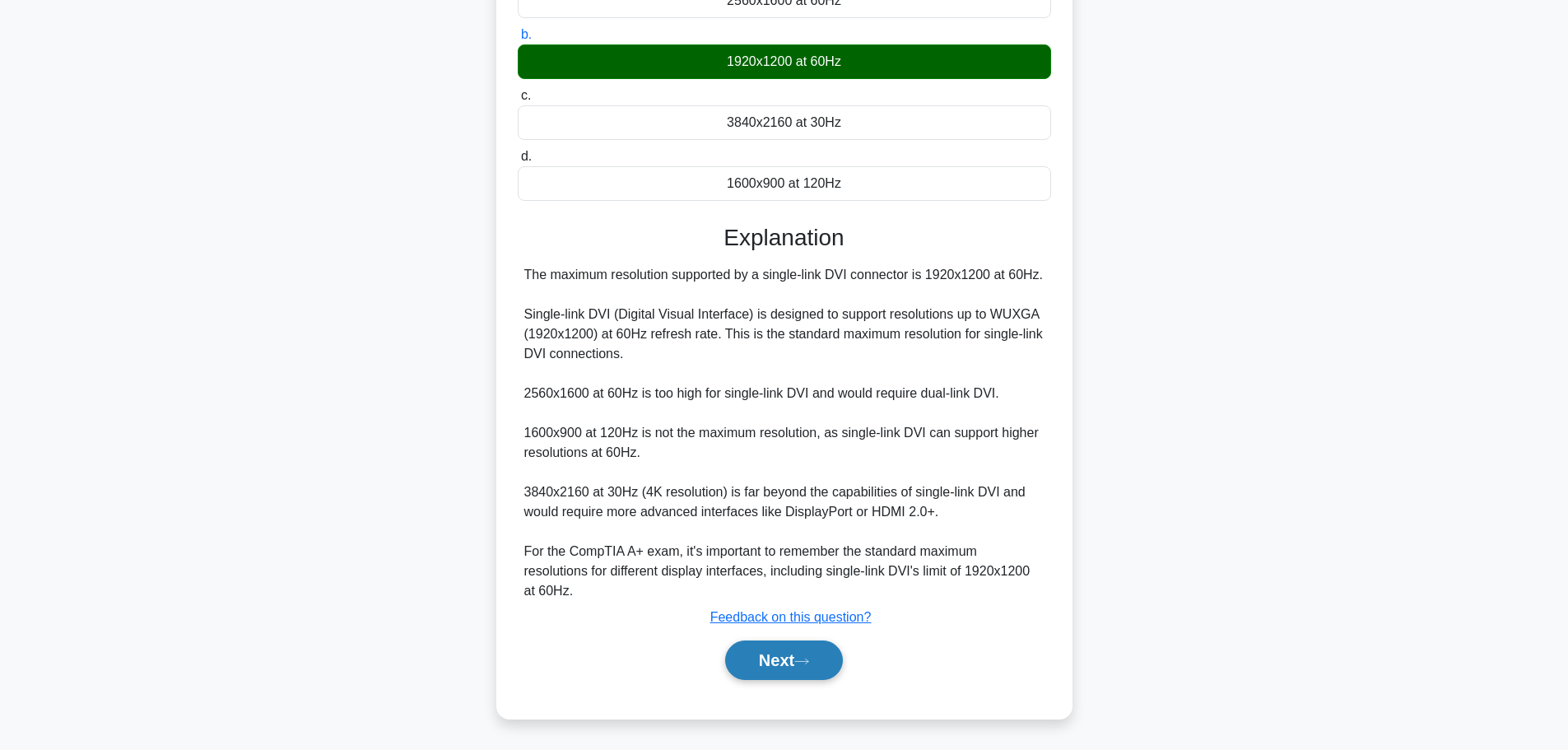
click at [788, 672] on button "Next" at bounding box center [784, 660] width 118 height 40
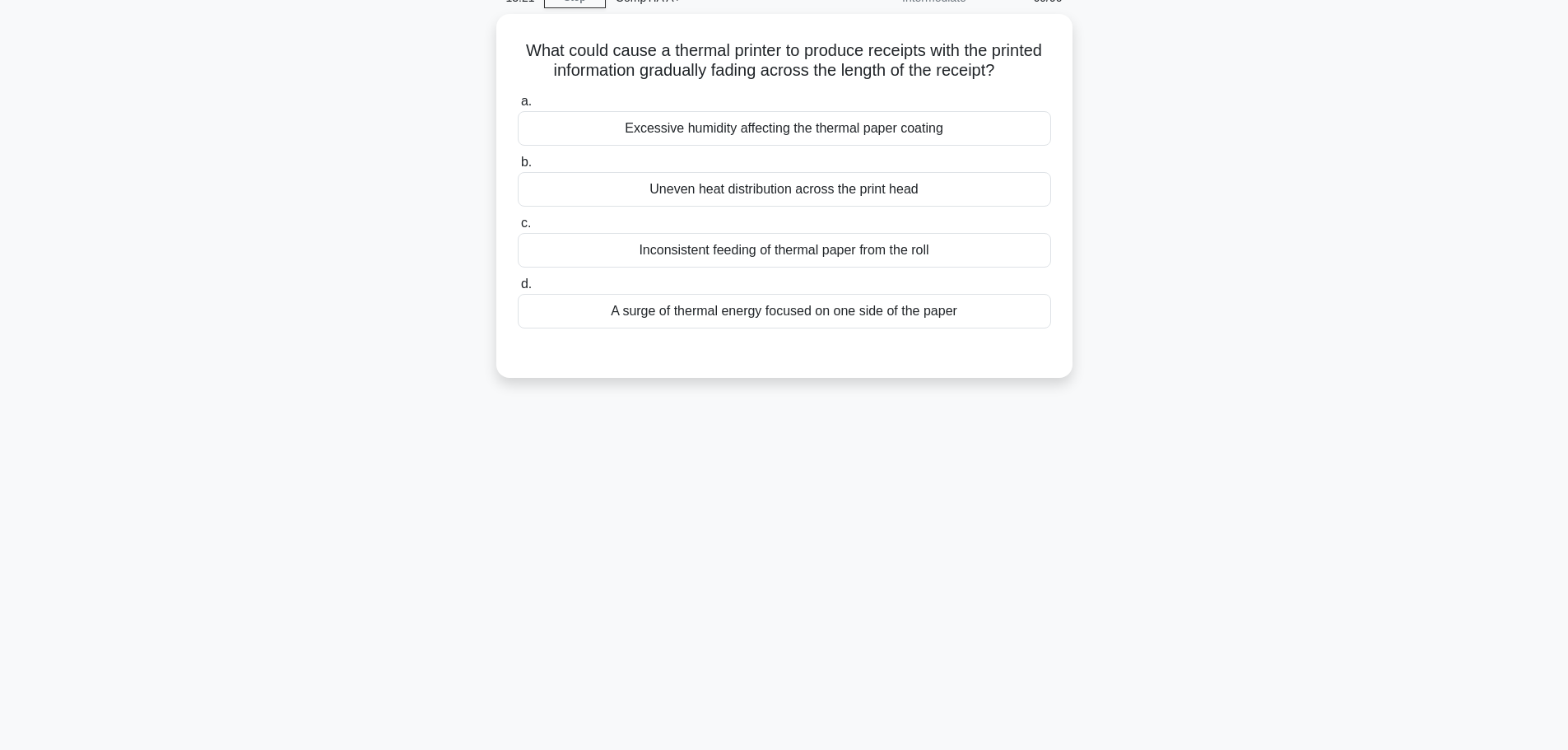
scroll to position [0, 0]
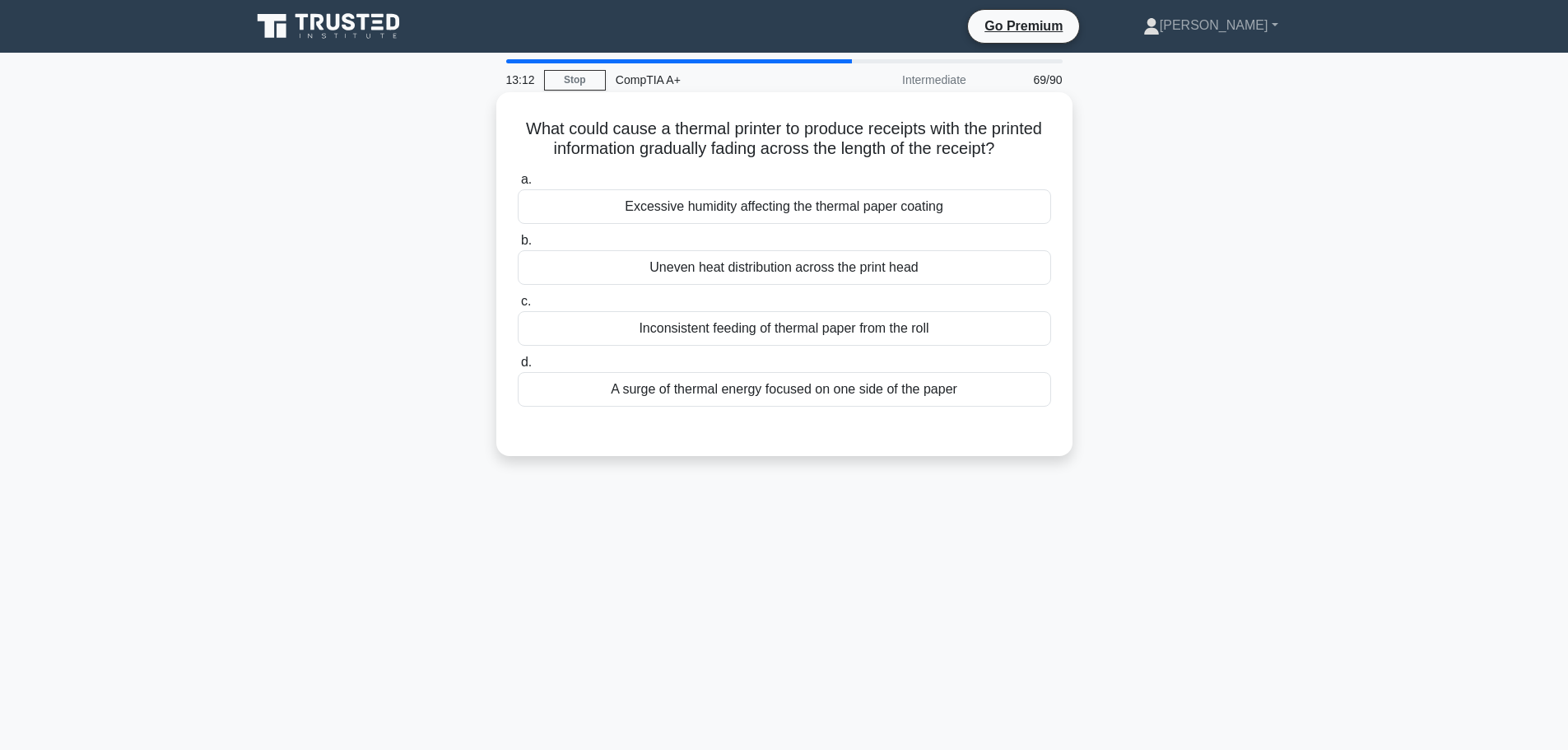
click at [801, 285] on div "Uneven heat distribution across the print head" at bounding box center [784, 268] width 533 height 35
click at [518, 246] on input "b. Uneven heat distribution across the print head" at bounding box center [518, 241] width 0 height 11
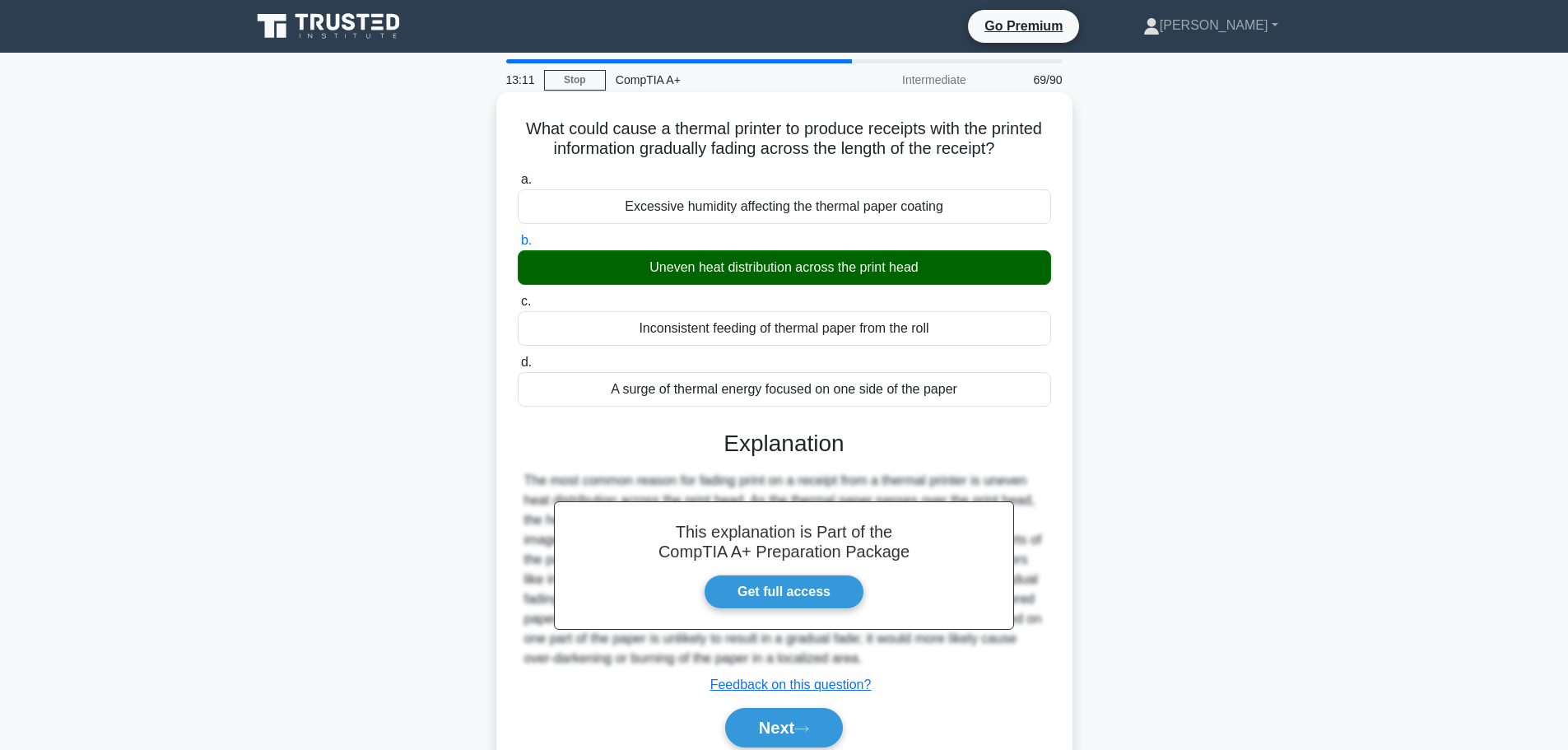
scroll to position [139, 0]
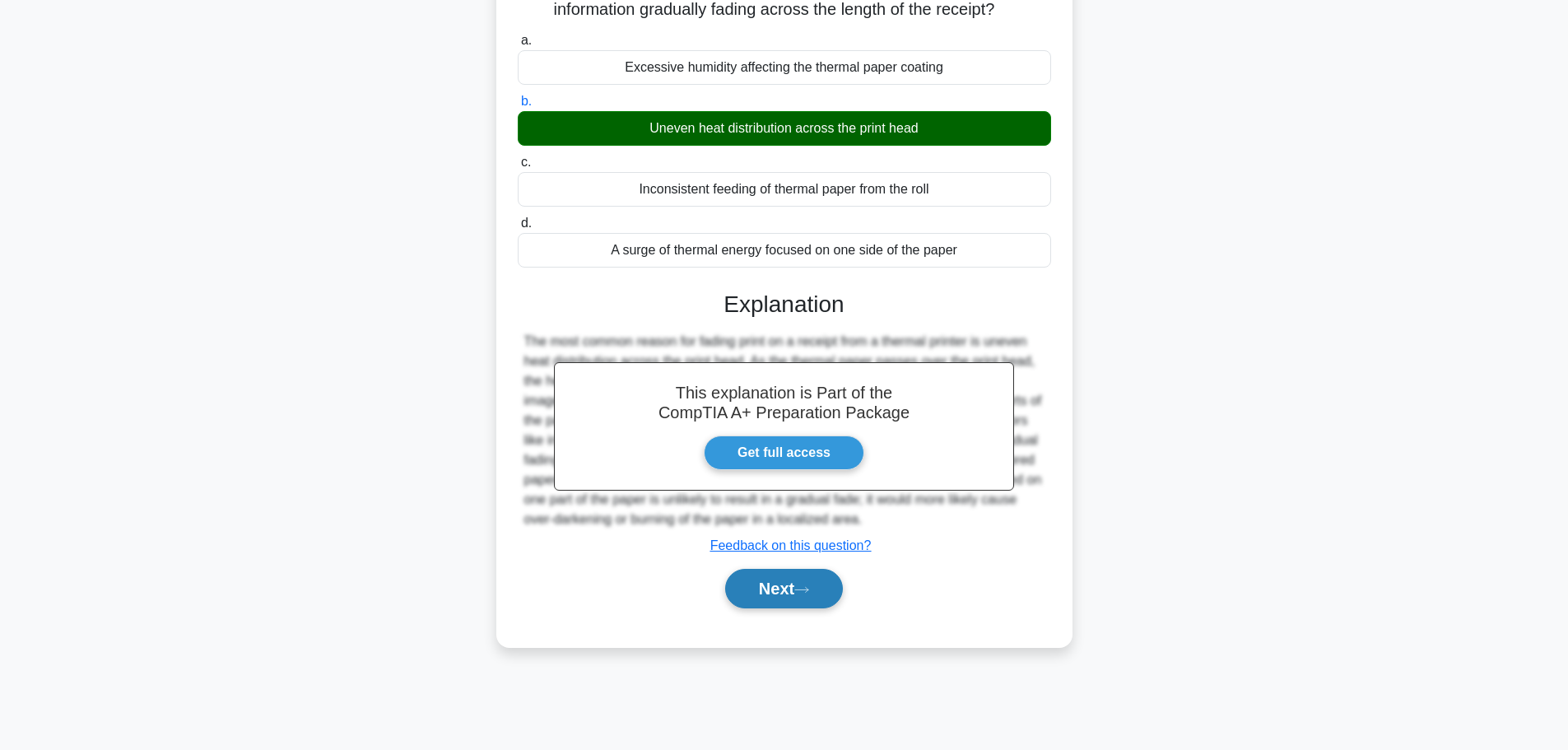
drag, startPoint x: 805, startPoint y: 611, endPoint x: 828, endPoint y: 597, distance: 26.9
click at [805, 592] on icon at bounding box center [802, 589] width 13 height 5
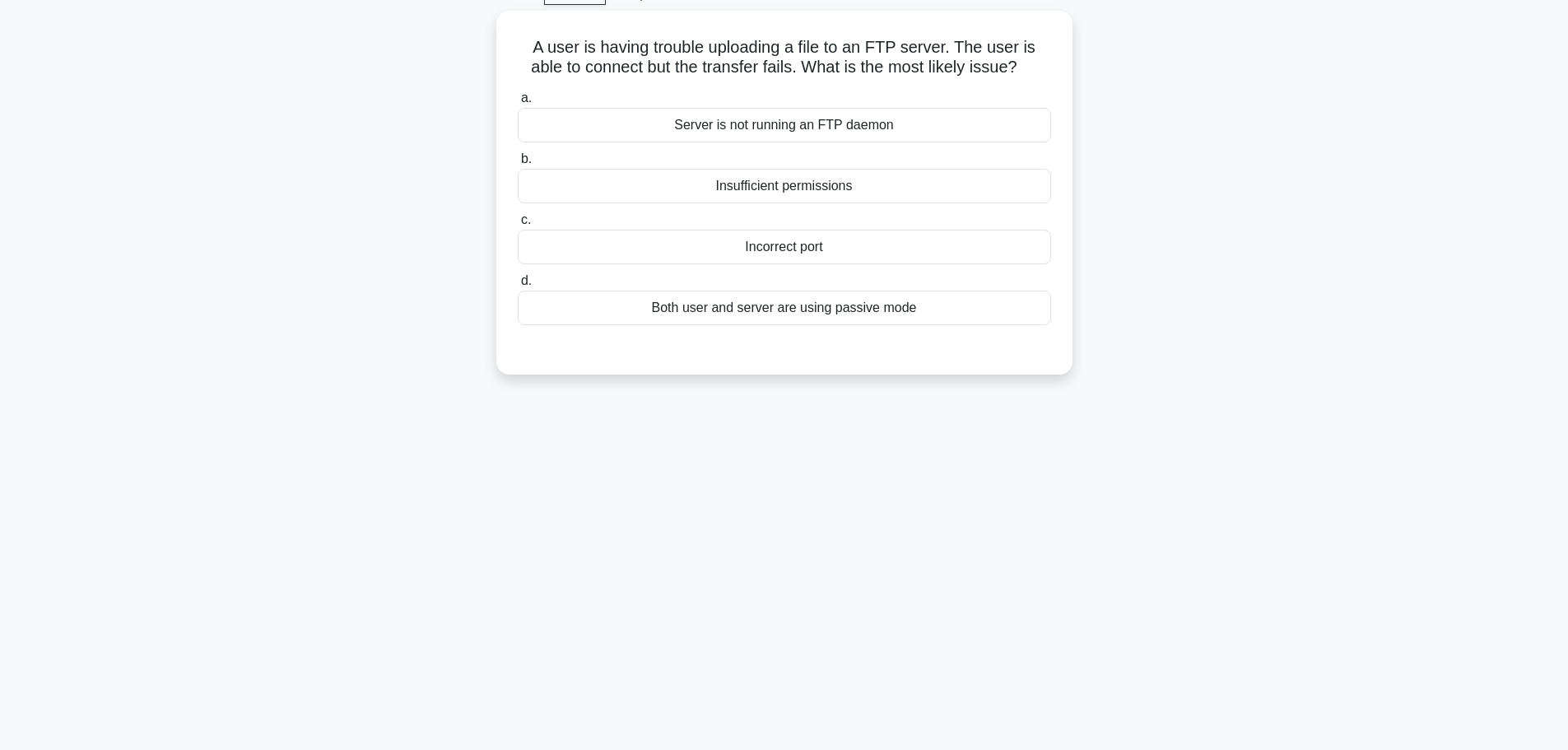
scroll to position [0, 0]
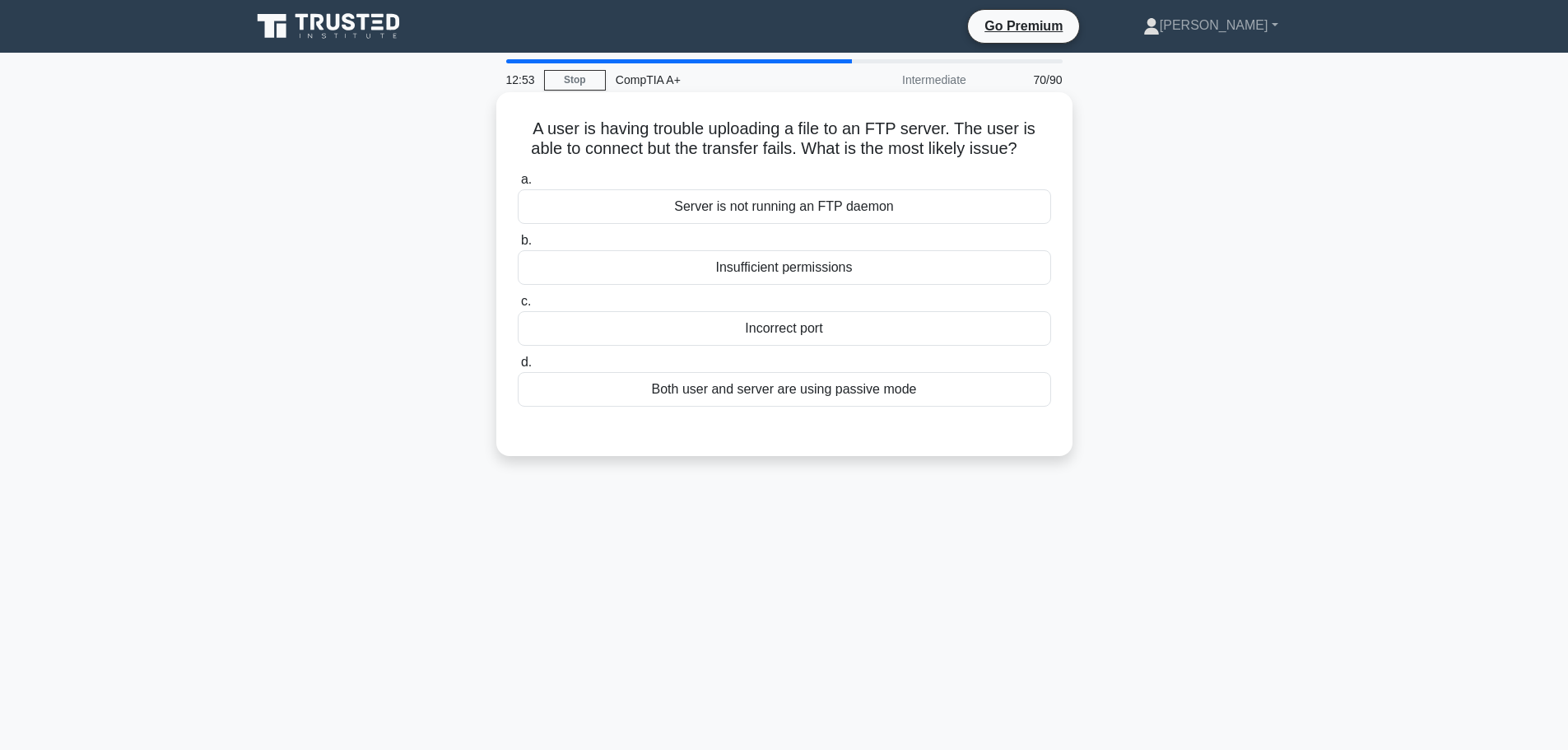
click at [813, 204] on div "Server is not running an FTP daemon" at bounding box center [784, 207] width 533 height 35
click at [518, 185] on input "a. Server is not running an FTP daemon" at bounding box center [518, 179] width 0 height 11
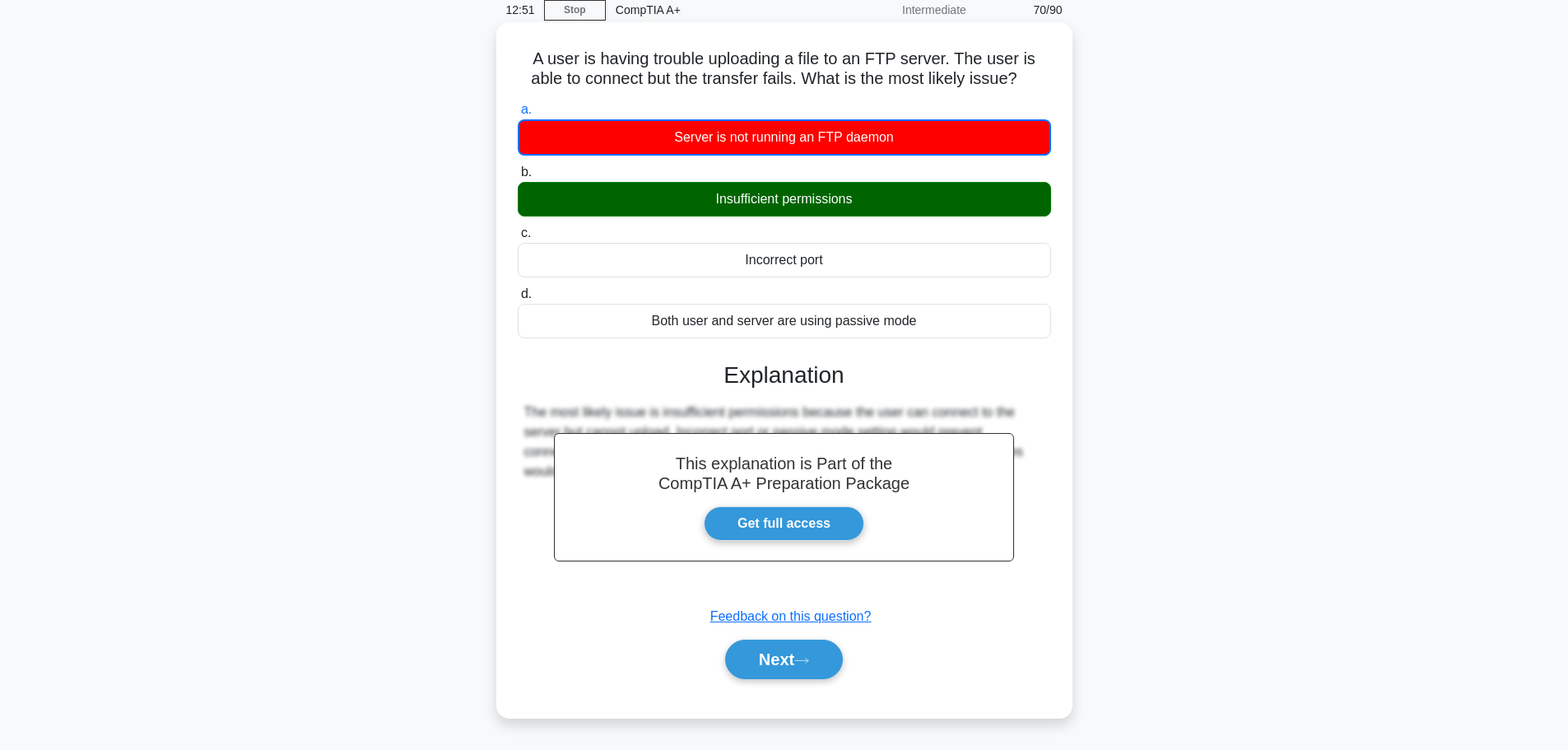
scroll to position [139, 0]
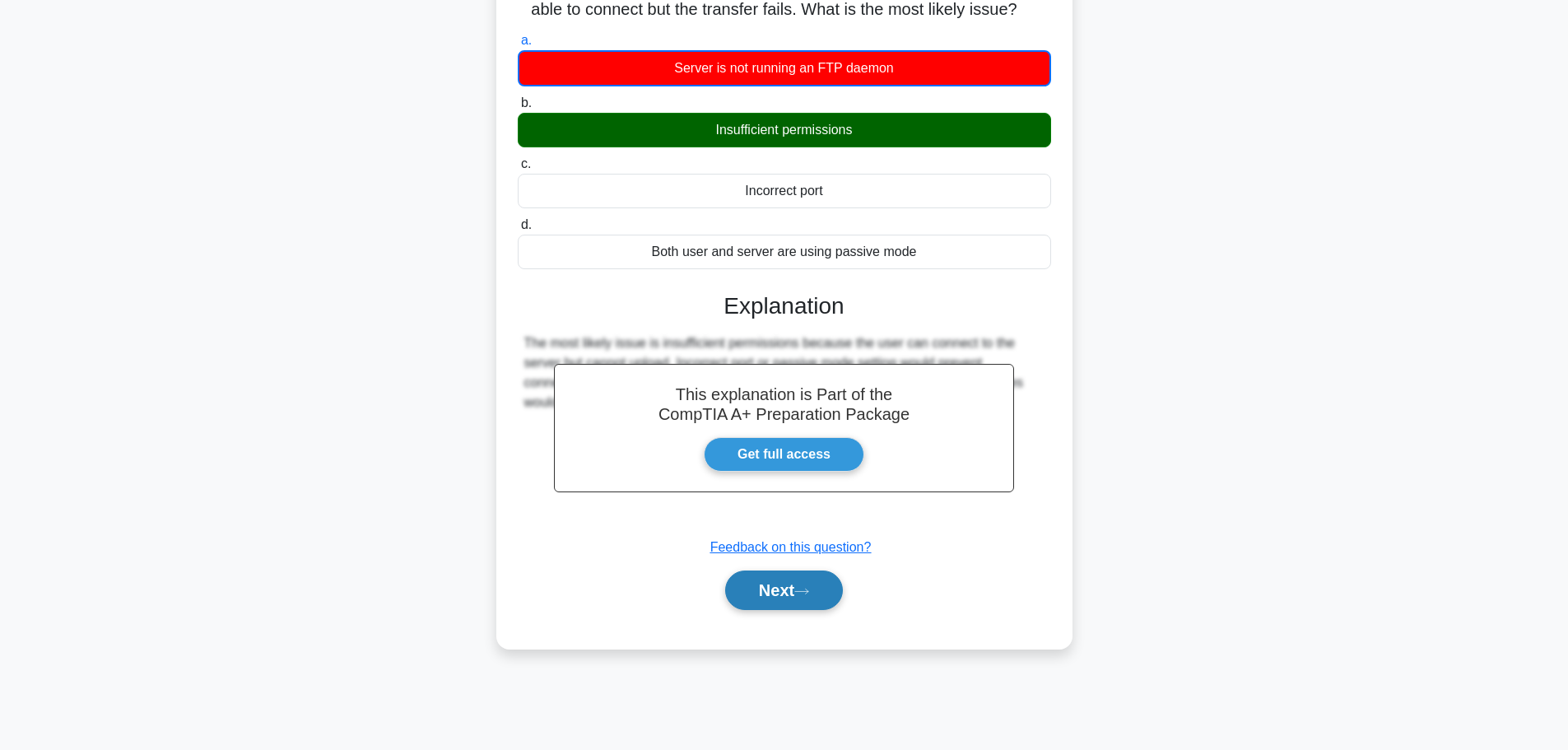
click at [797, 599] on button "Next" at bounding box center [784, 591] width 118 height 40
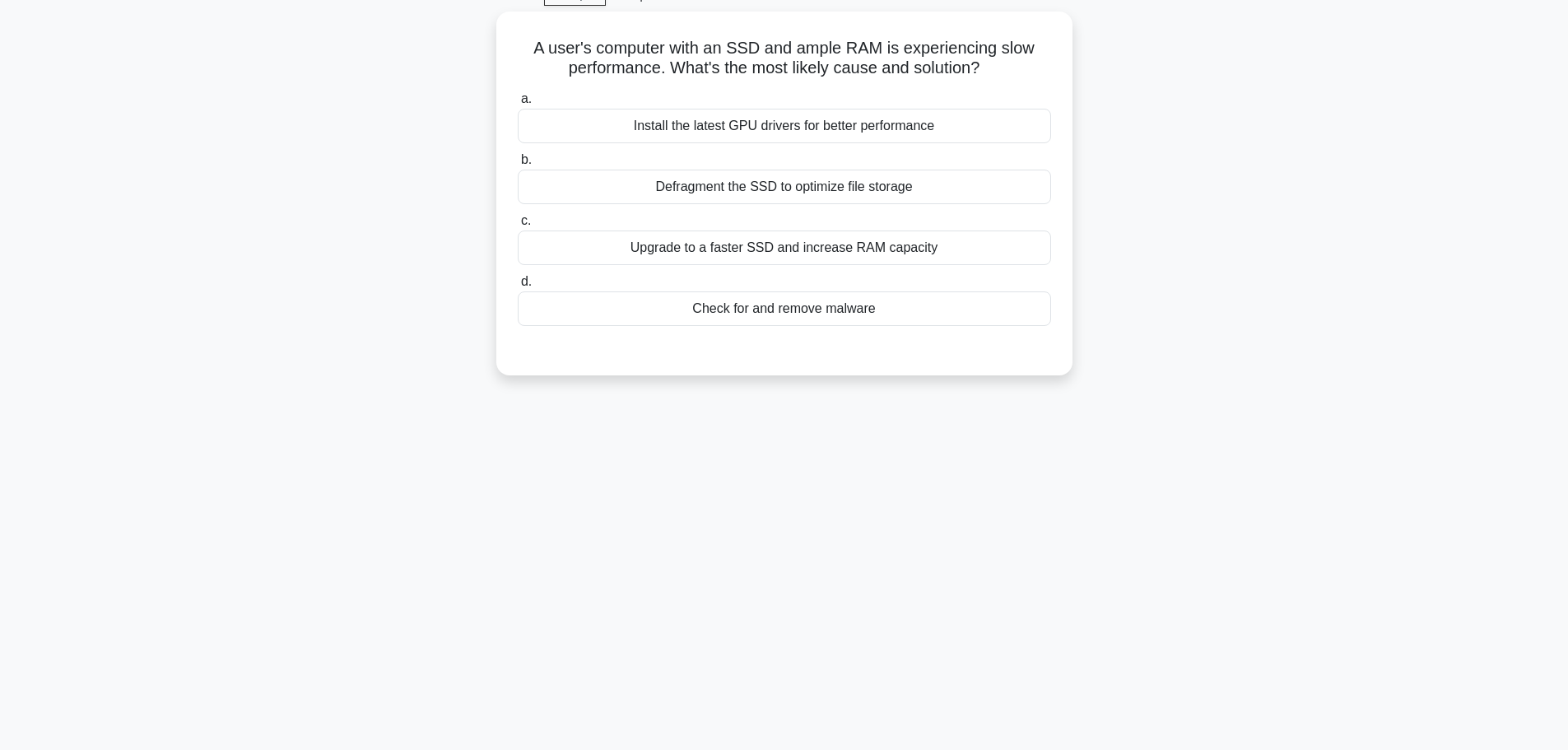
scroll to position [0, 0]
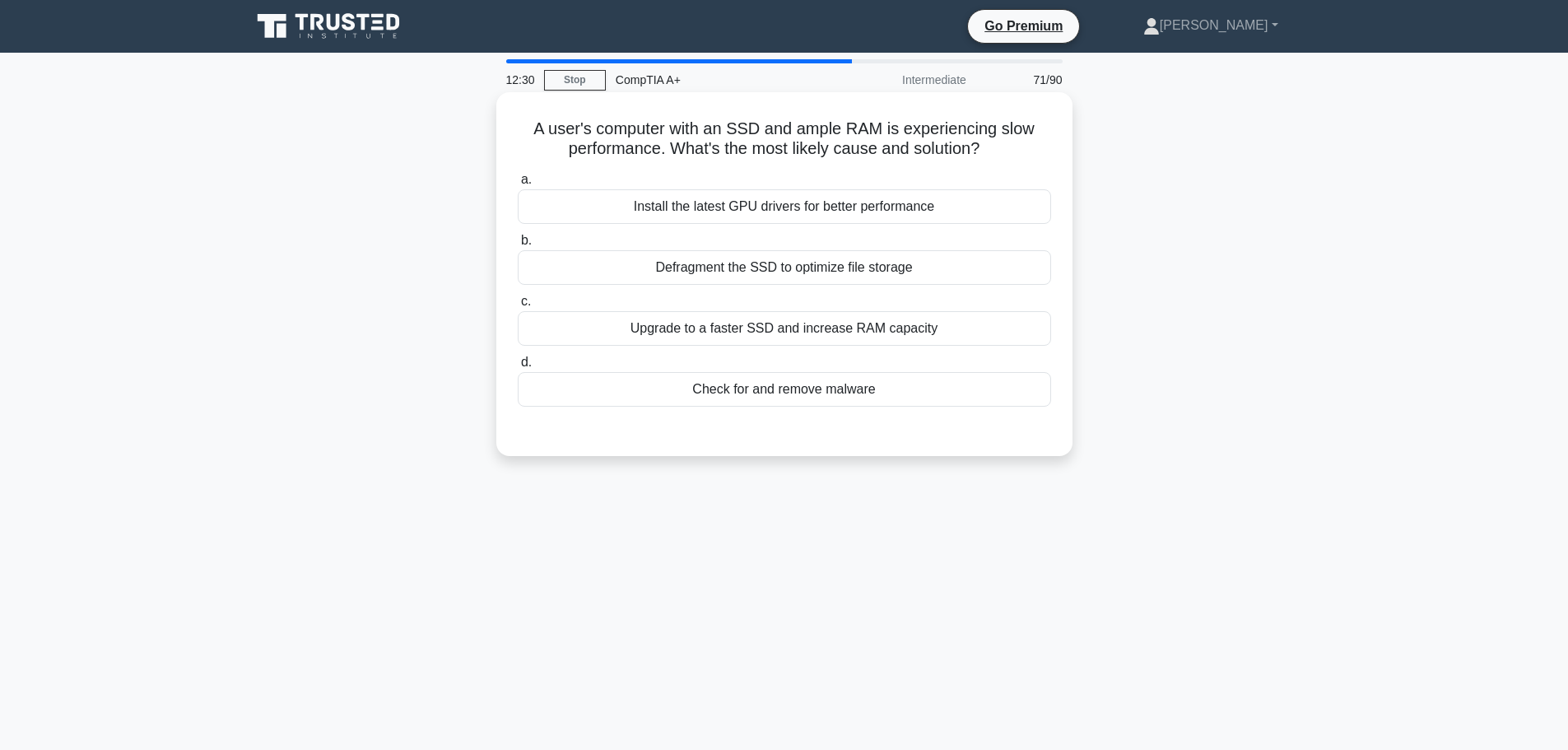
click at [807, 333] on div "Upgrade to a faster SSD and increase RAM capacity" at bounding box center [784, 329] width 533 height 35
click at [518, 307] on input "c. Upgrade to a faster SSD and increase RAM capacity" at bounding box center [518, 301] width 0 height 11
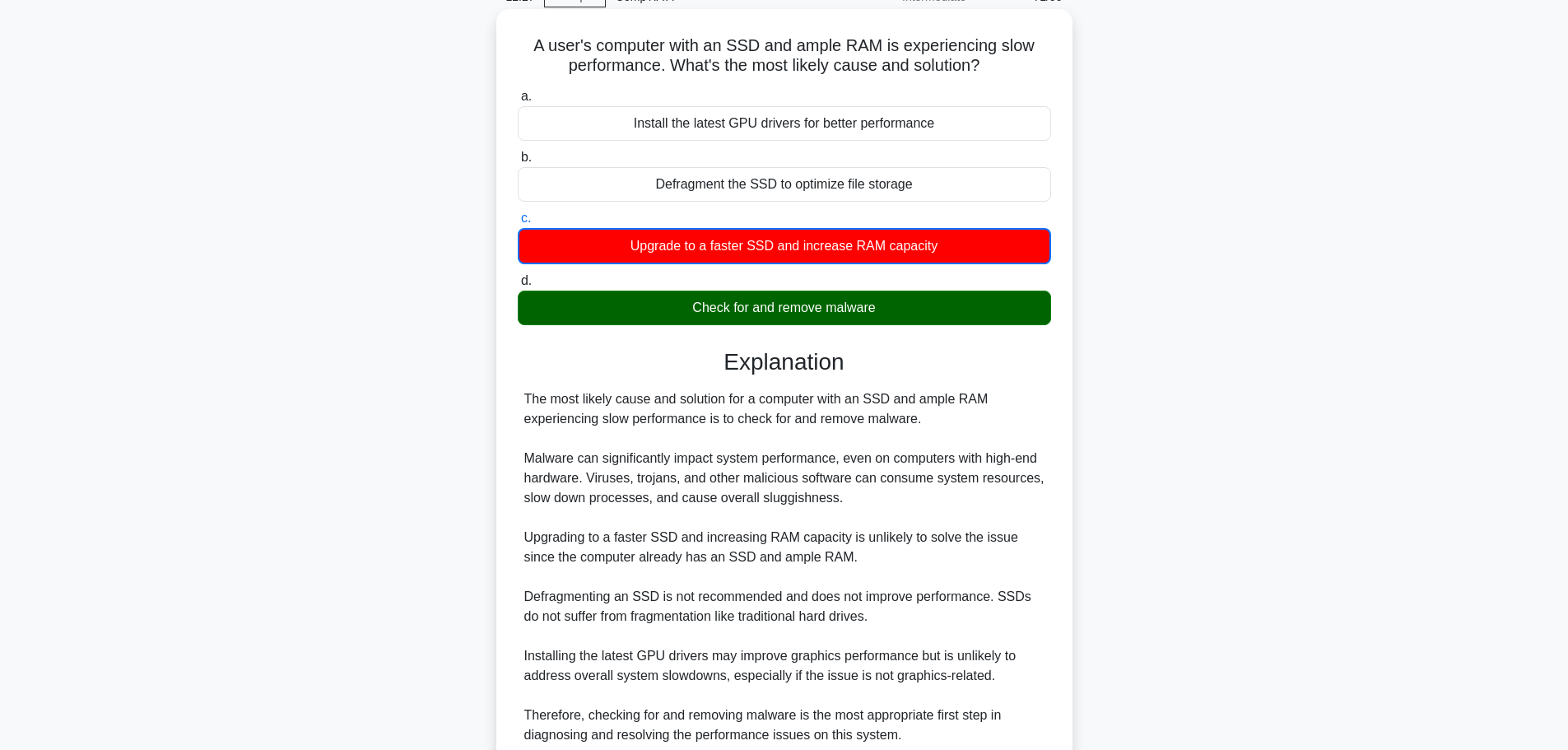
scroll to position [228, 0]
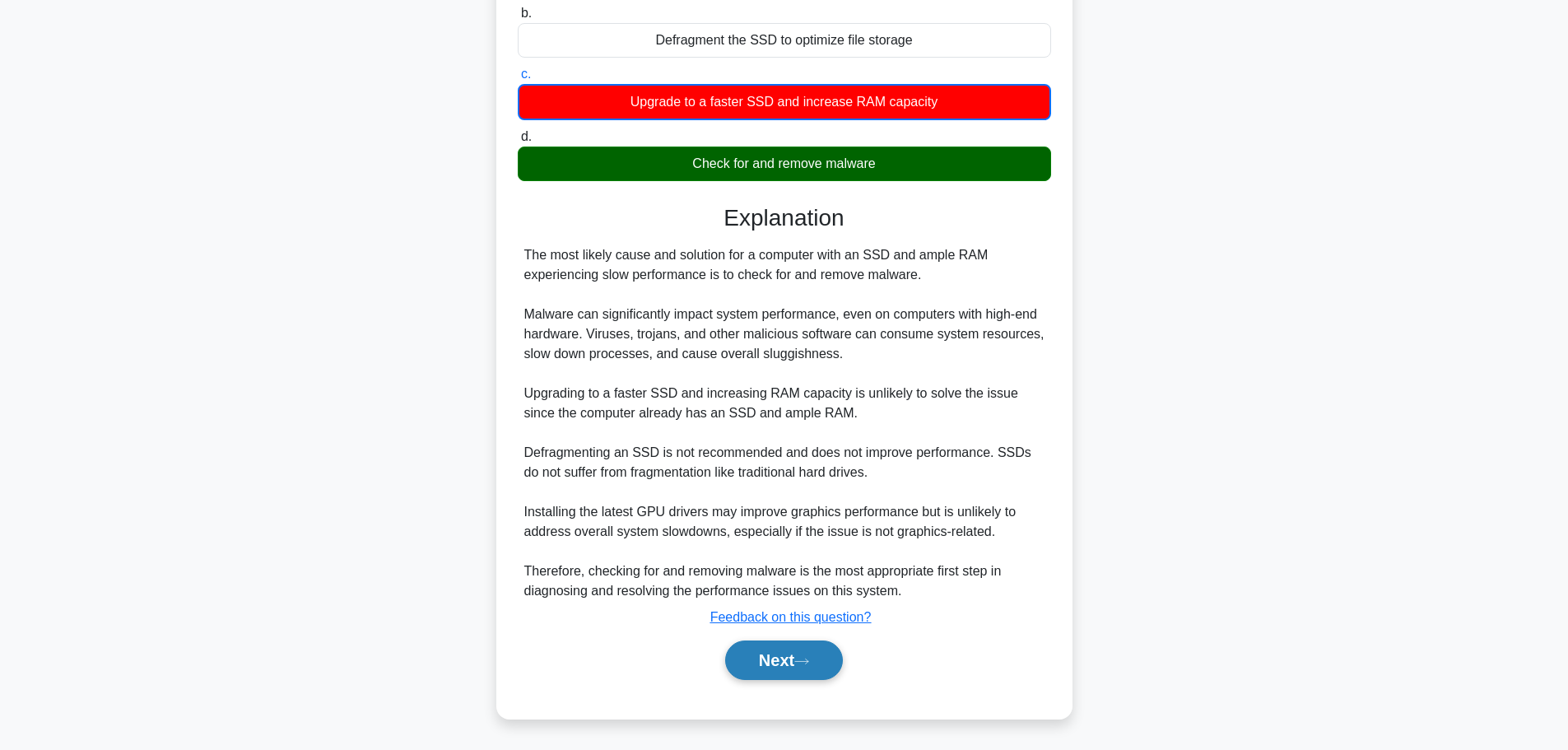
click at [786, 655] on button "Next" at bounding box center [784, 660] width 118 height 40
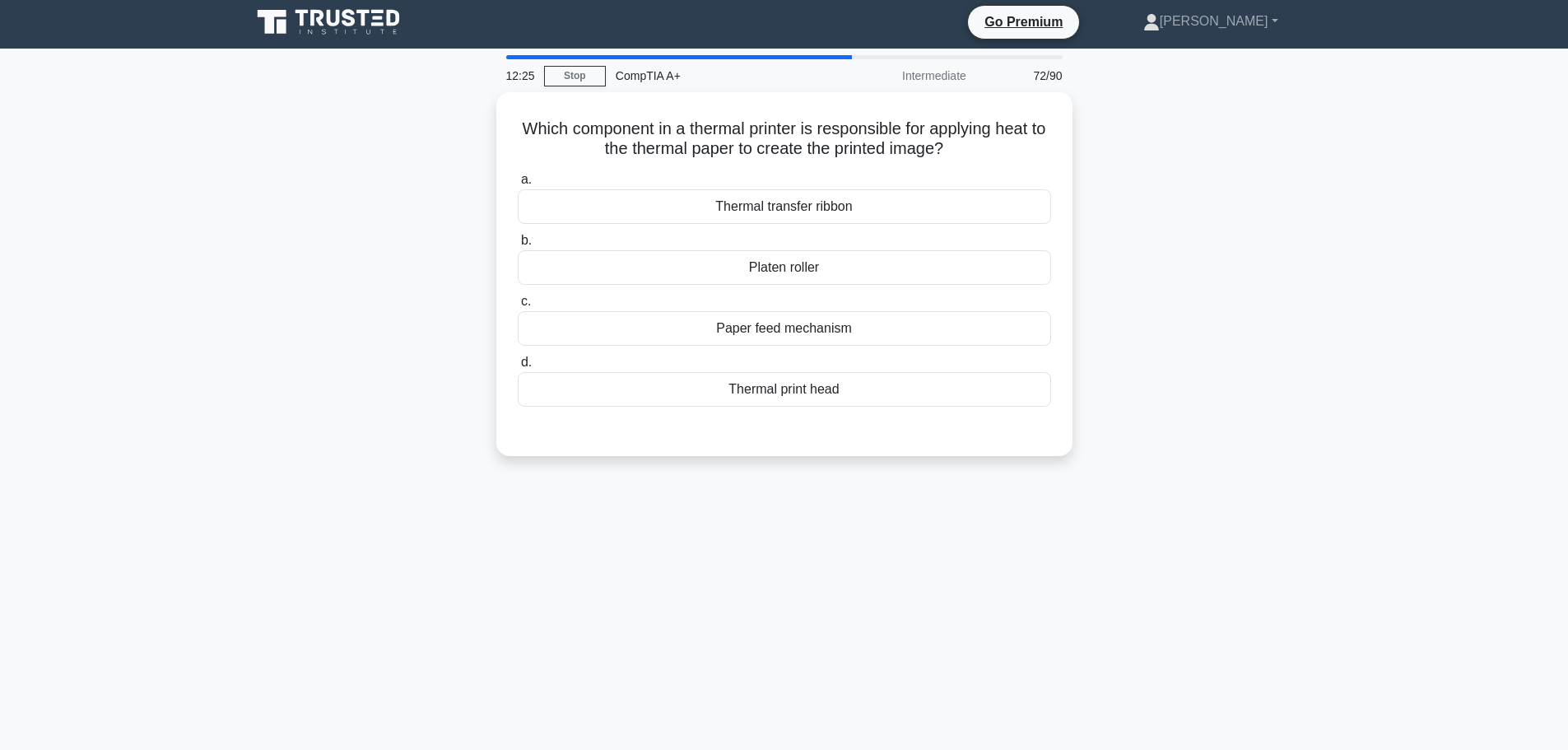
scroll to position [0, 0]
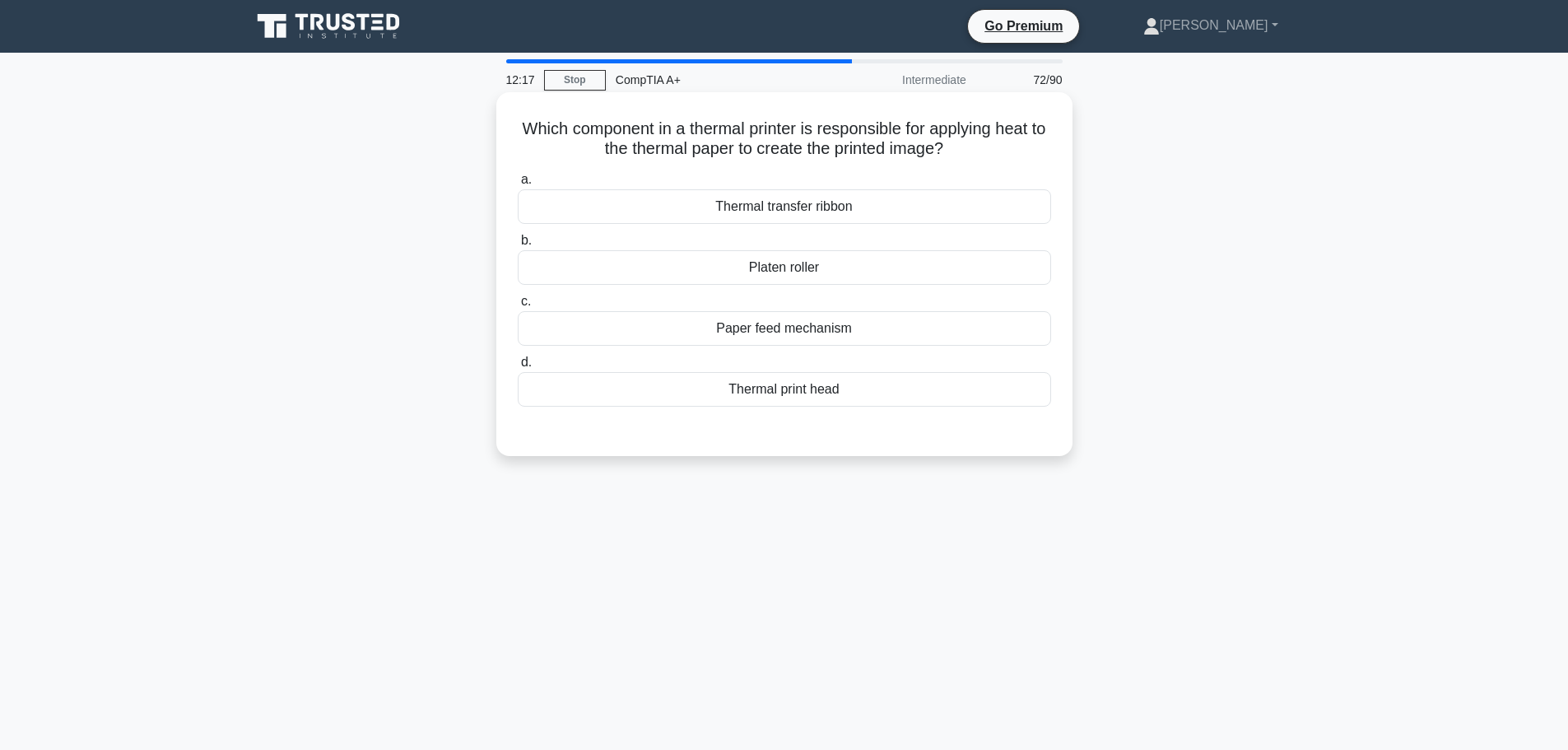
click at [778, 377] on div "Thermal print head" at bounding box center [784, 389] width 533 height 35
click at [518, 368] on input "d. Thermal print head" at bounding box center [518, 363] width 0 height 11
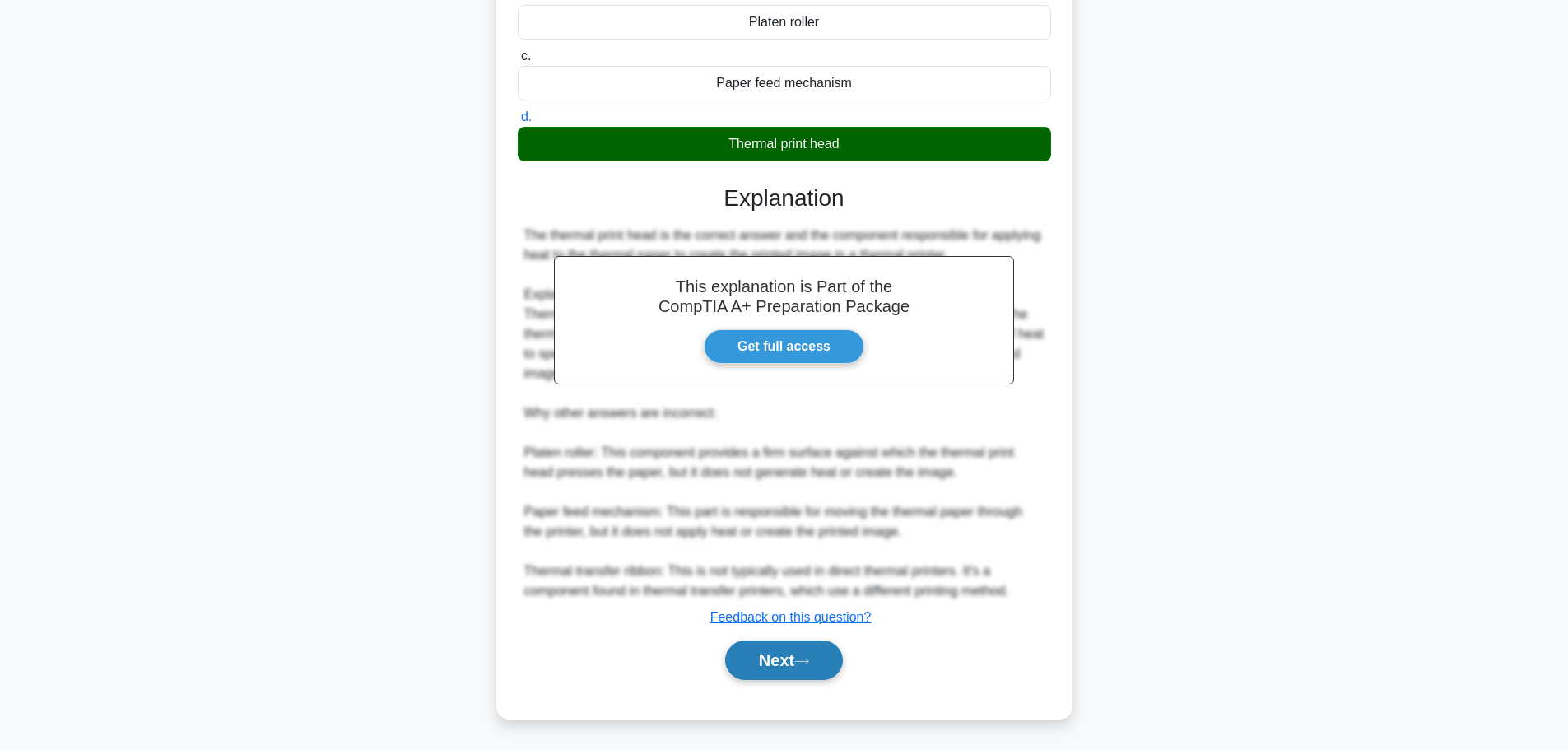
click at [764, 660] on button "Next" at bounding box center [784, 660] width 118 height 40
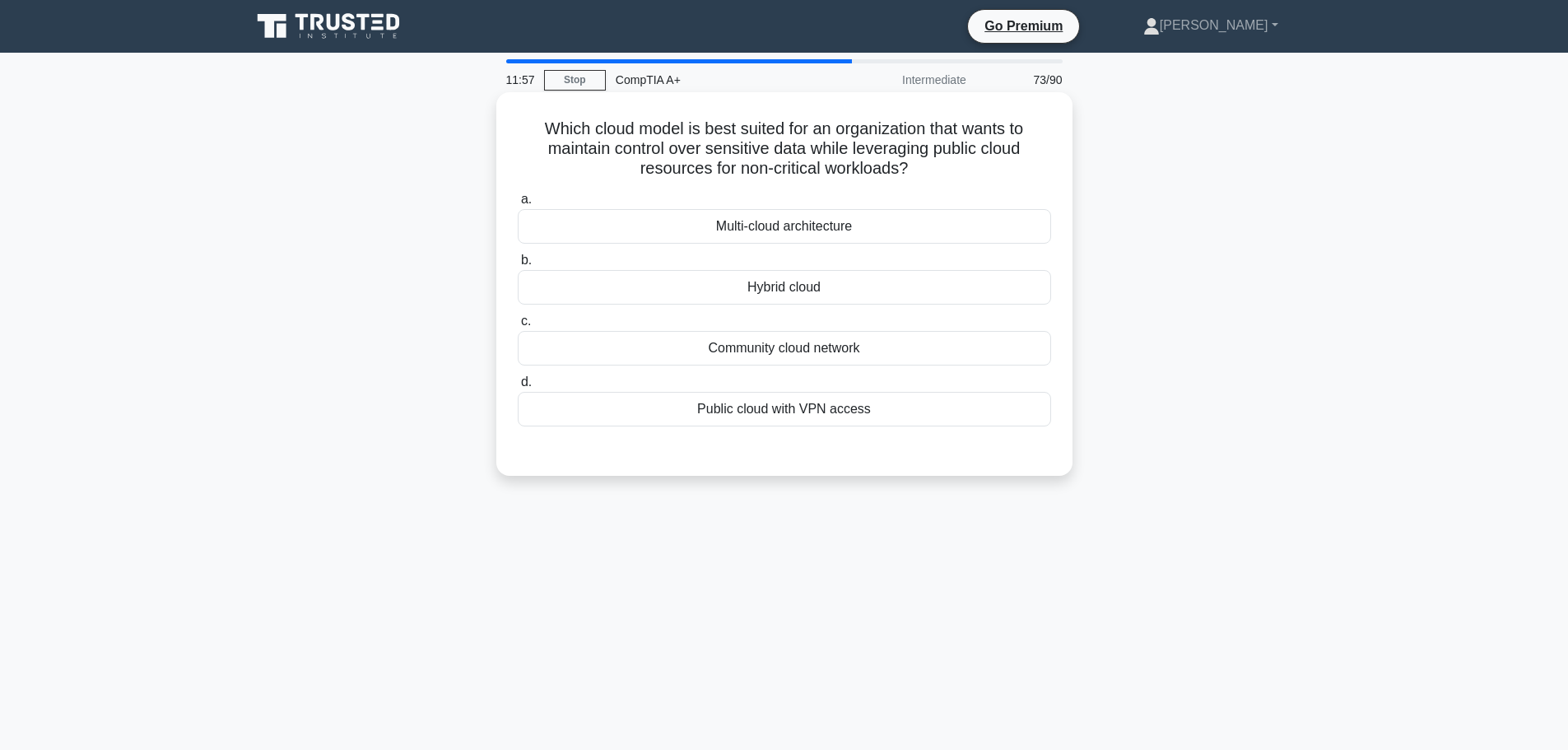
click at [786, 285] on div "Hybrid cloud" at bounding box center [784, 287] width 533 height 35
click at [518, 265] on input "b. Hybrid cloud" at bounding box center [518, 261] width 0 height 11
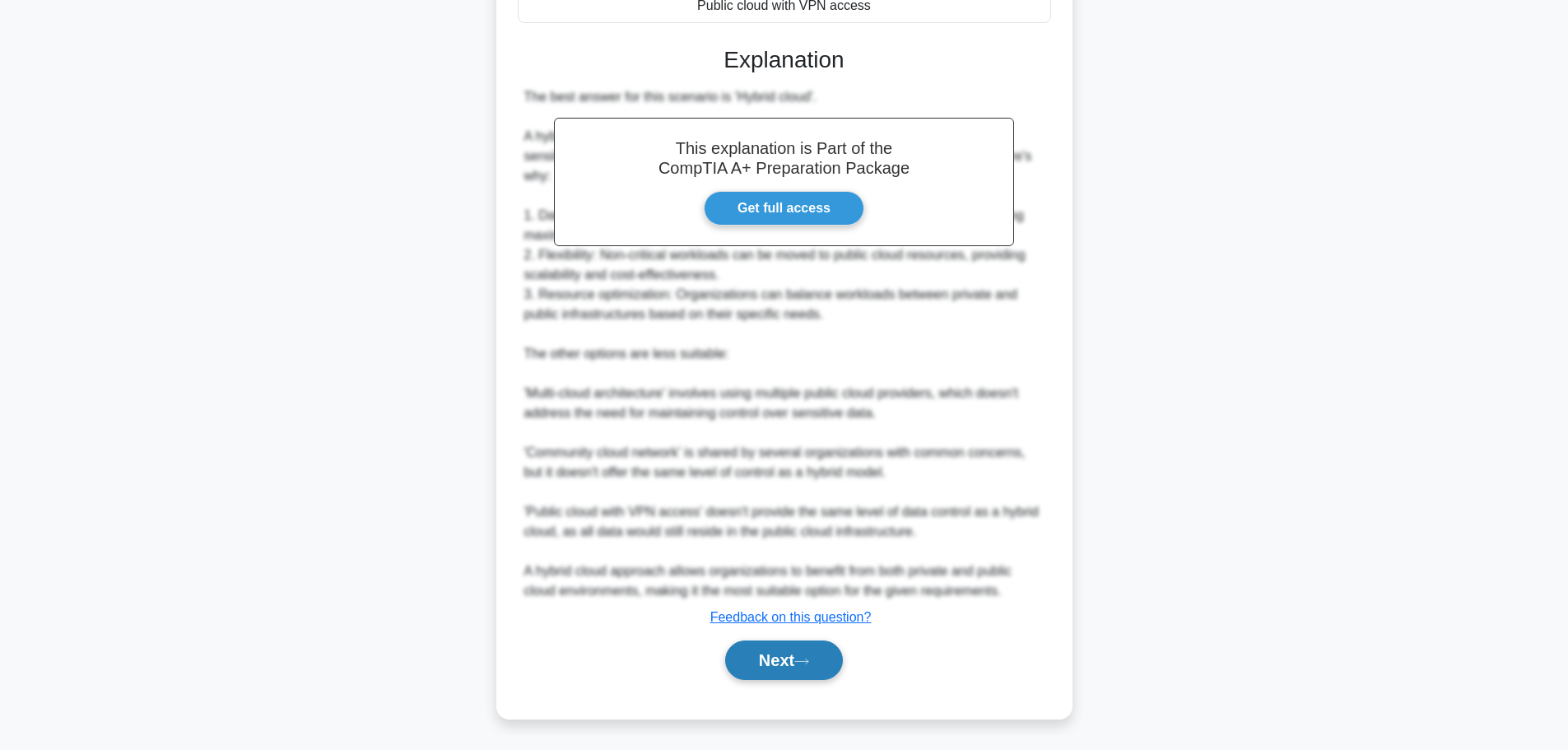
drag, startPoint x: 785, startPoint y: 642, endPoint x: 782, endPoint y: 655, distance: 13.3
click at [784, 646] on button "Next" at bounding box center [784, 660] width 118 height 40
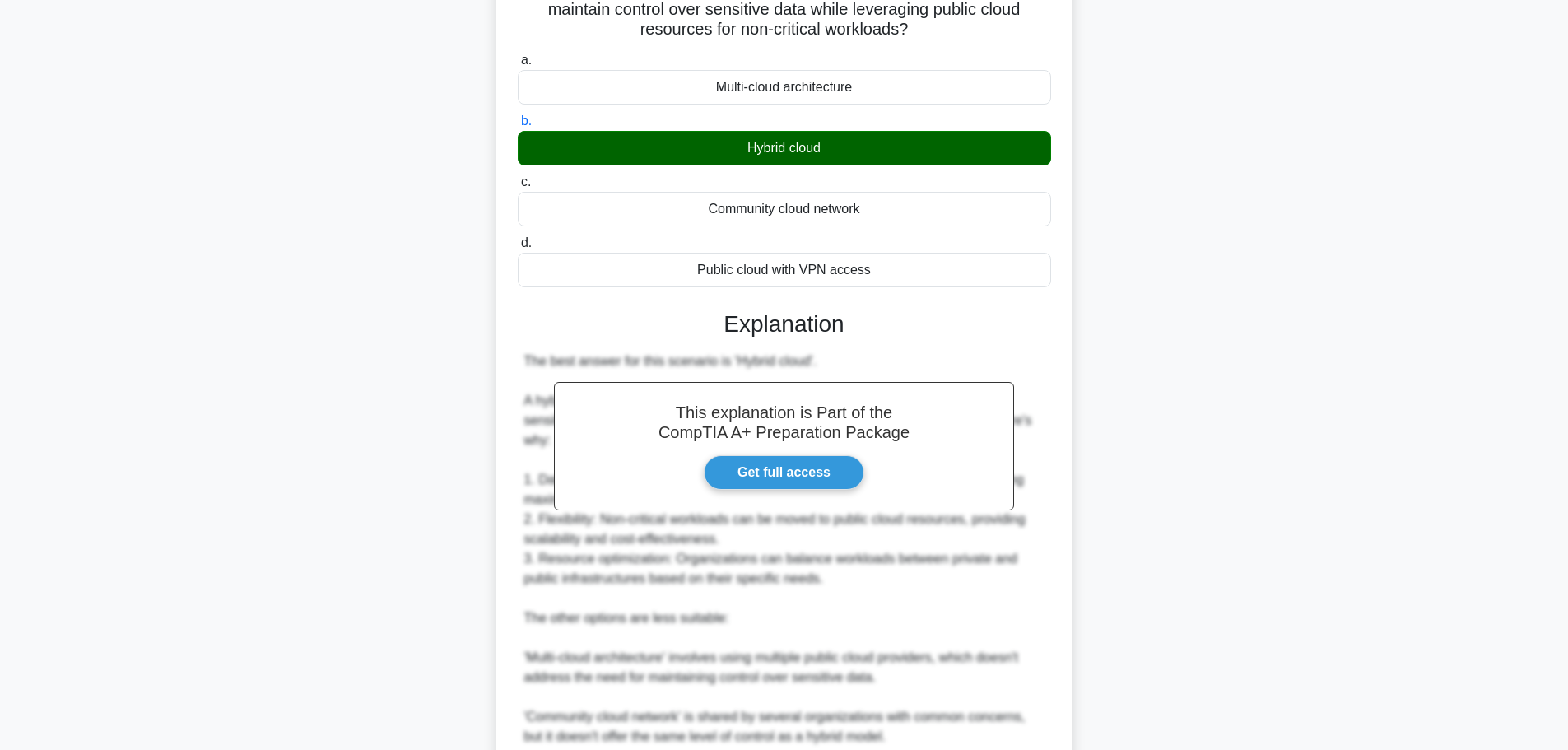
click at [782, 656] on div "11:55 Stop CompTIA A+ Intermediate 74/90 Which cloud model is best suited for a…" at bounding box center [785, 464] width 1087 height 1087
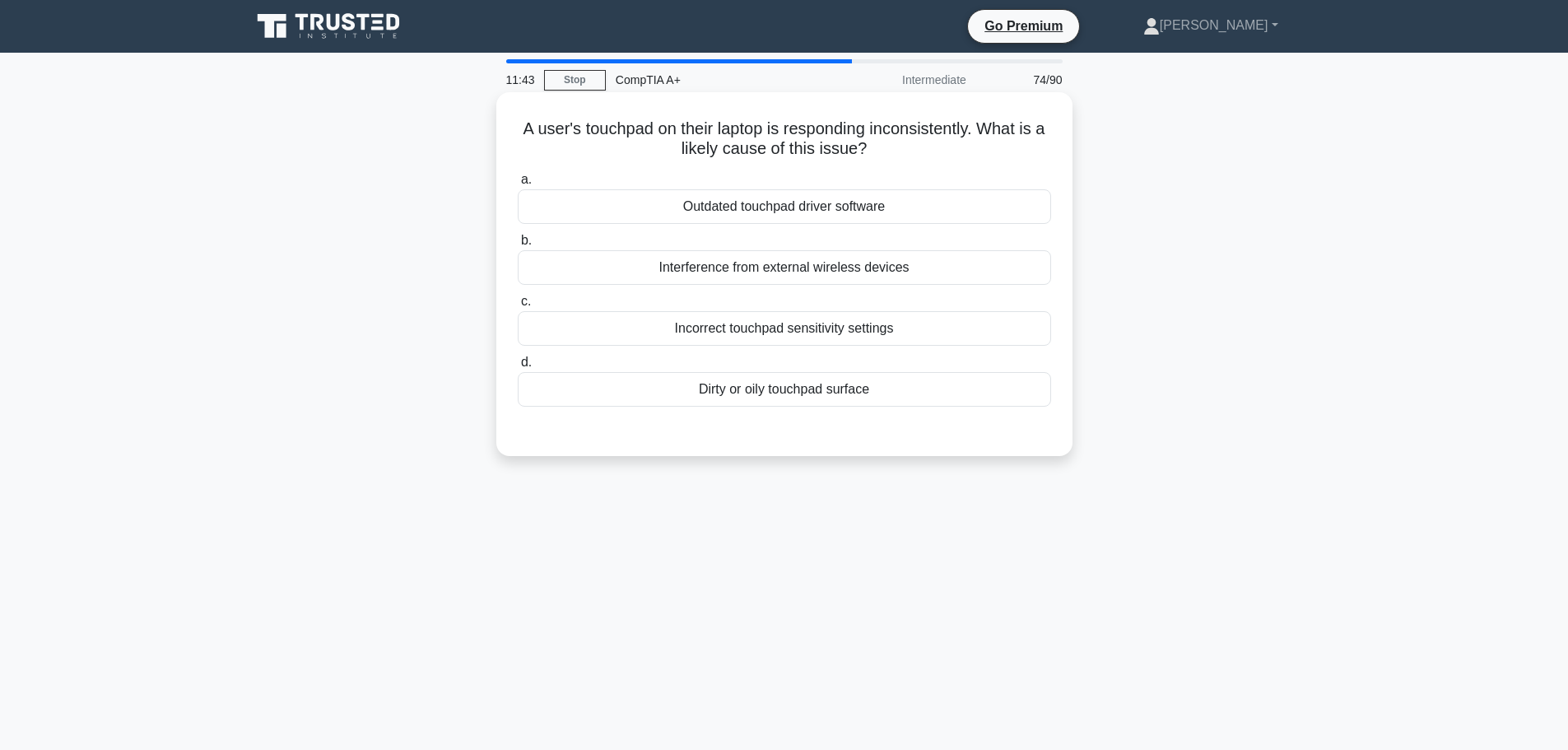
click at [831, 334] on div "Incorrect touchpad sensitivity settings" at bounding box center [784, 329] width 533 height 35
click at [518, 307] on input "c. Incorrect touchpad sensitivity settings" at bounding box center [518, 301] width 0 height 11
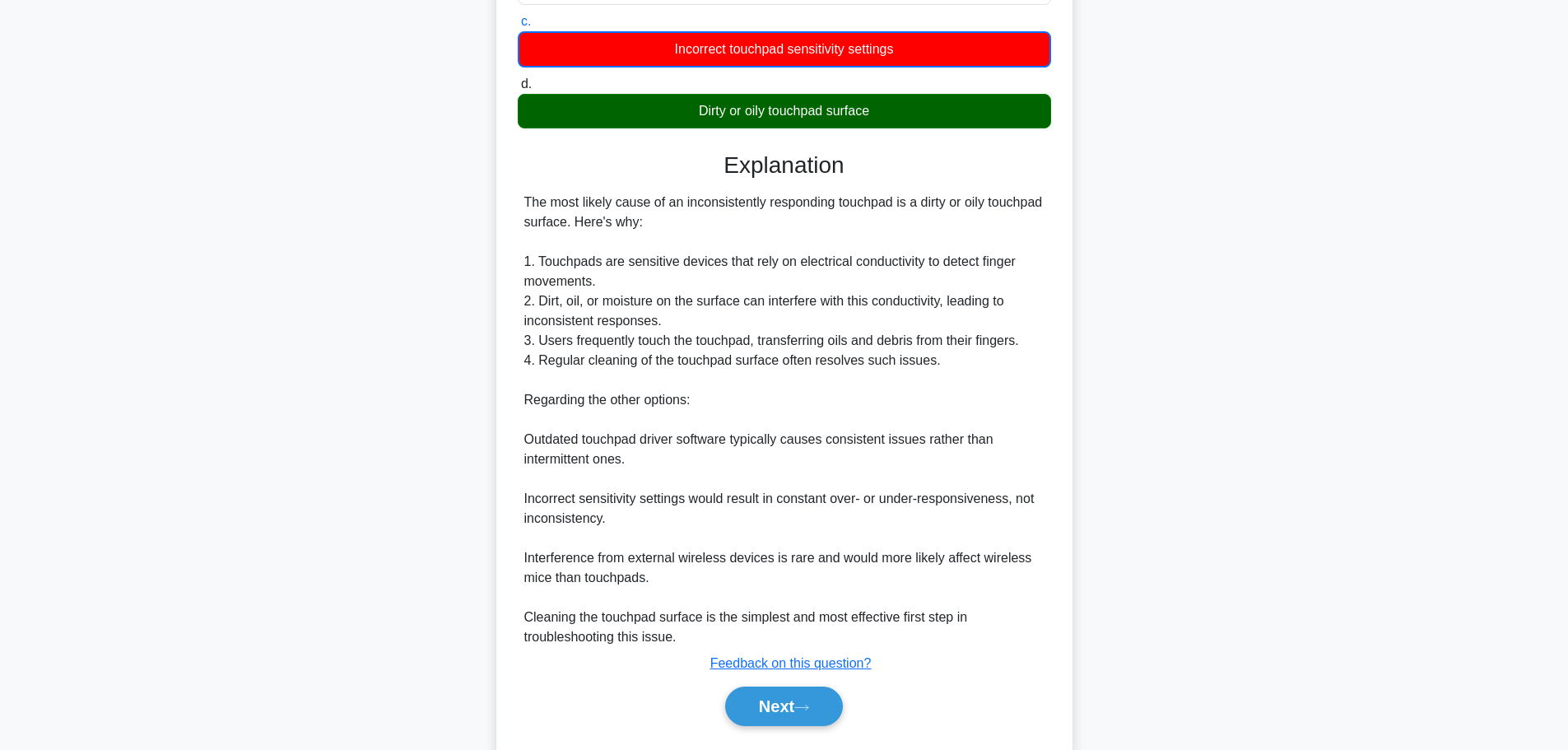
scroll to position [327, 0]
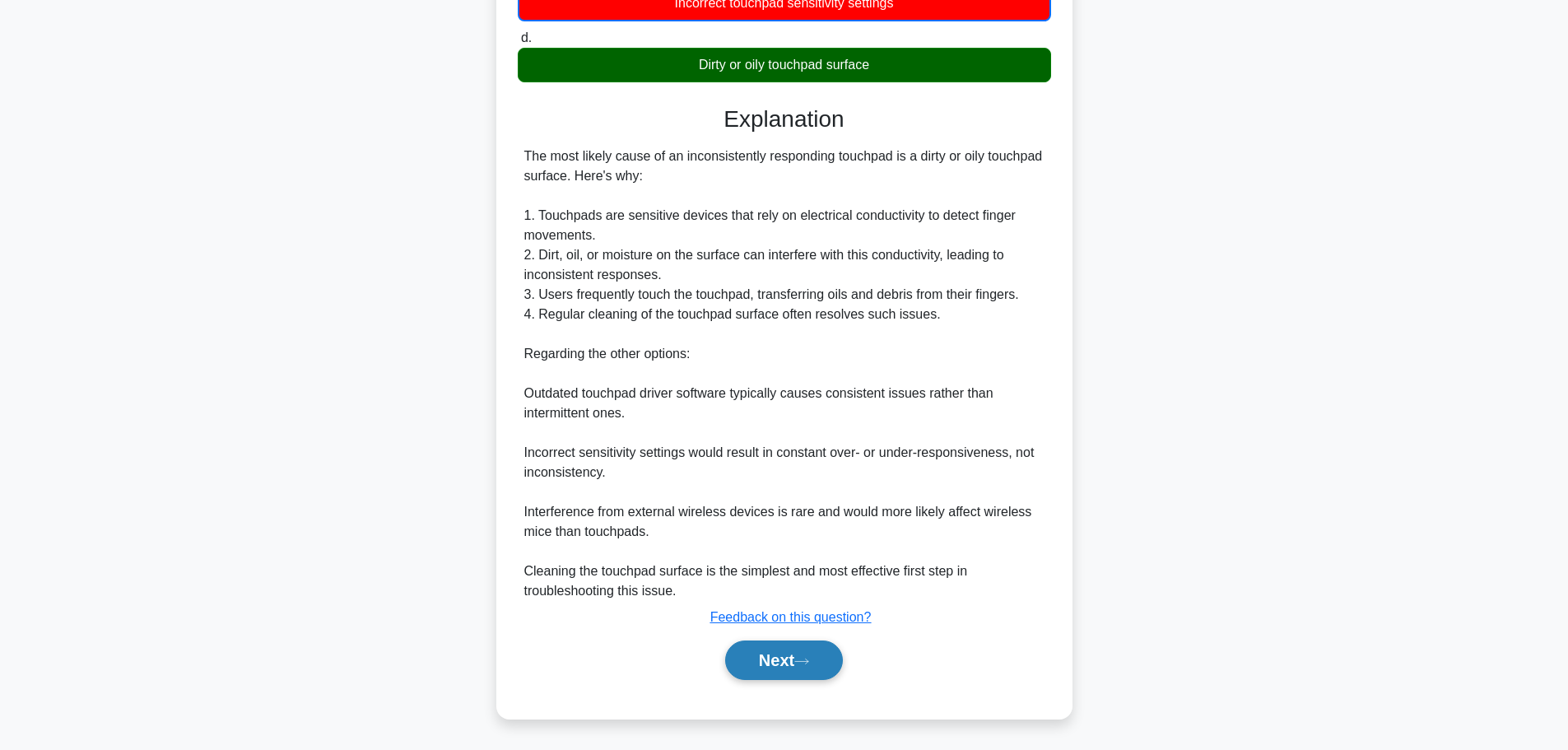
click at [783, 660] on button "Next" at bounding box center [784, 660] width 118 height 40
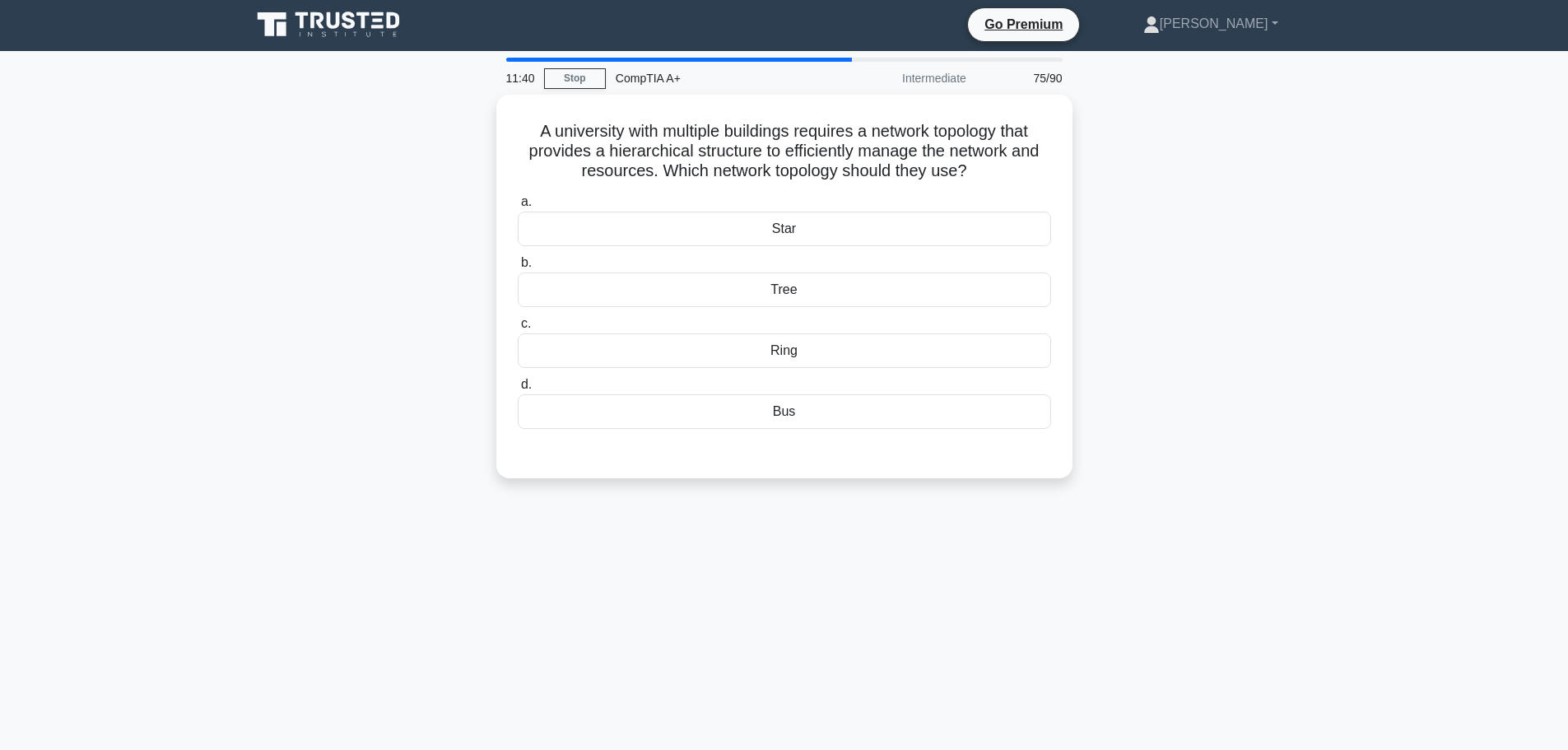
scroll to position [0, 0]
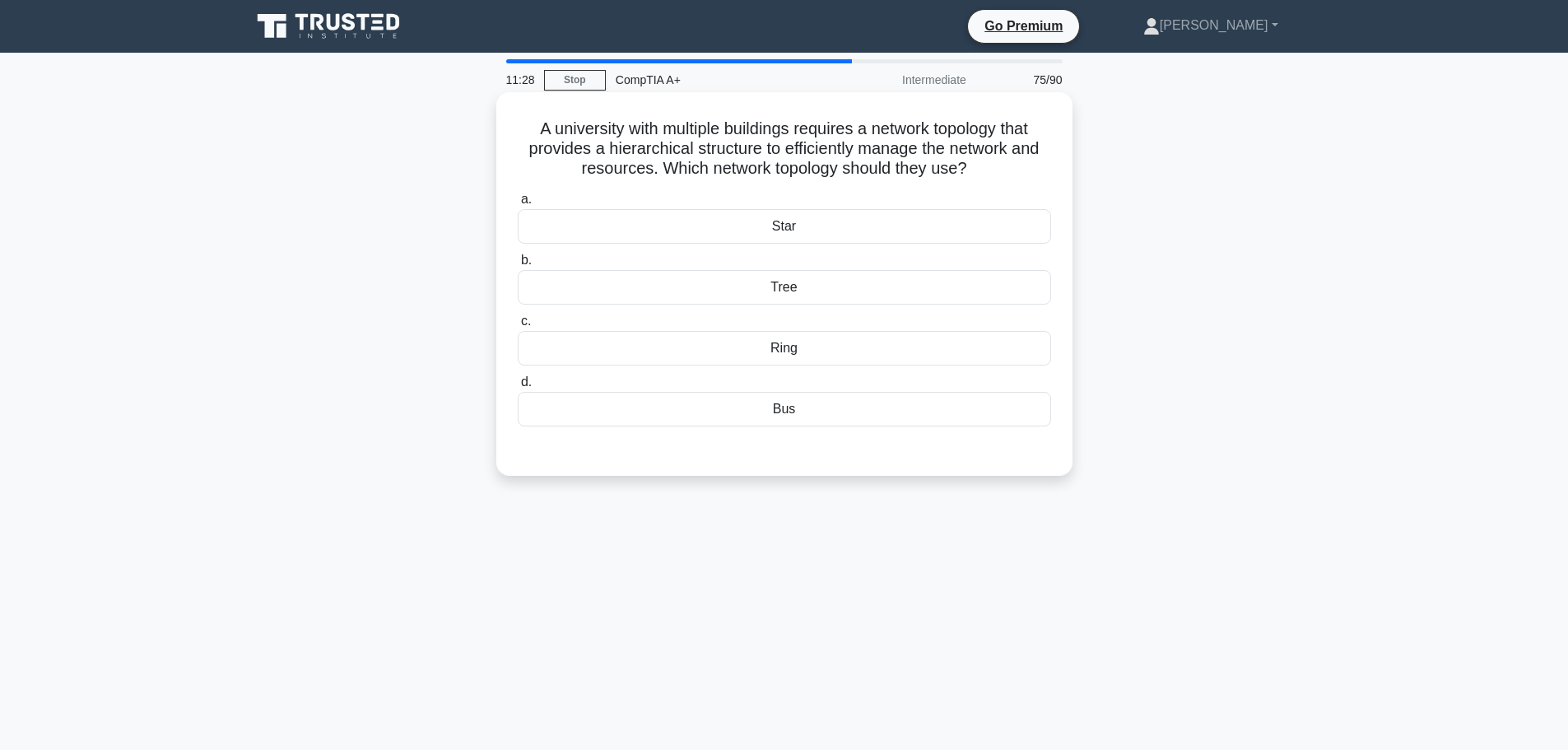
click at [777, 284] on div "Tree" at bounding box center [784, 287] width 533 height 35
click at [518, 265] on input "b. Tree" at bounding box center [518, 261] width 0 height 11
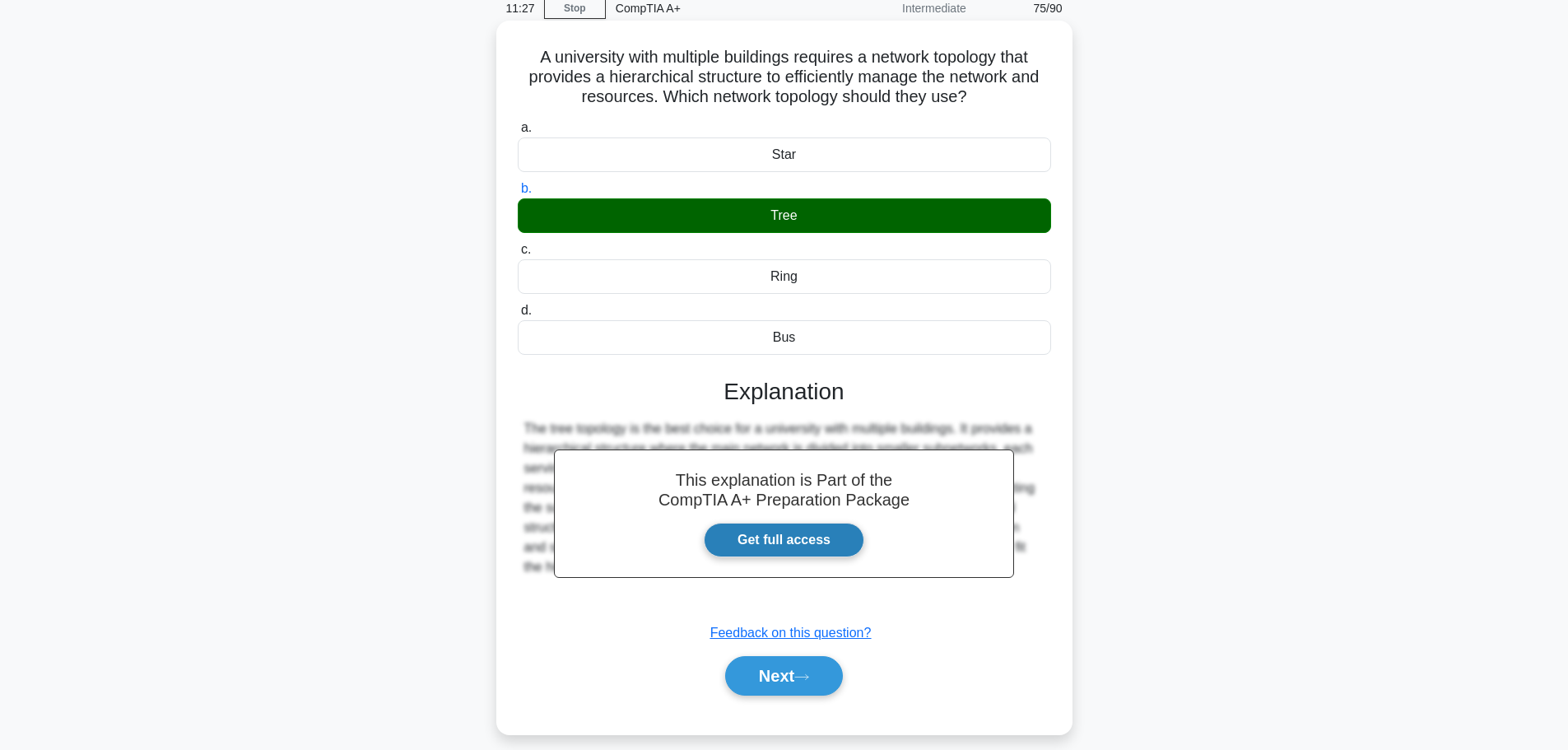
scroll to position [139, 0]
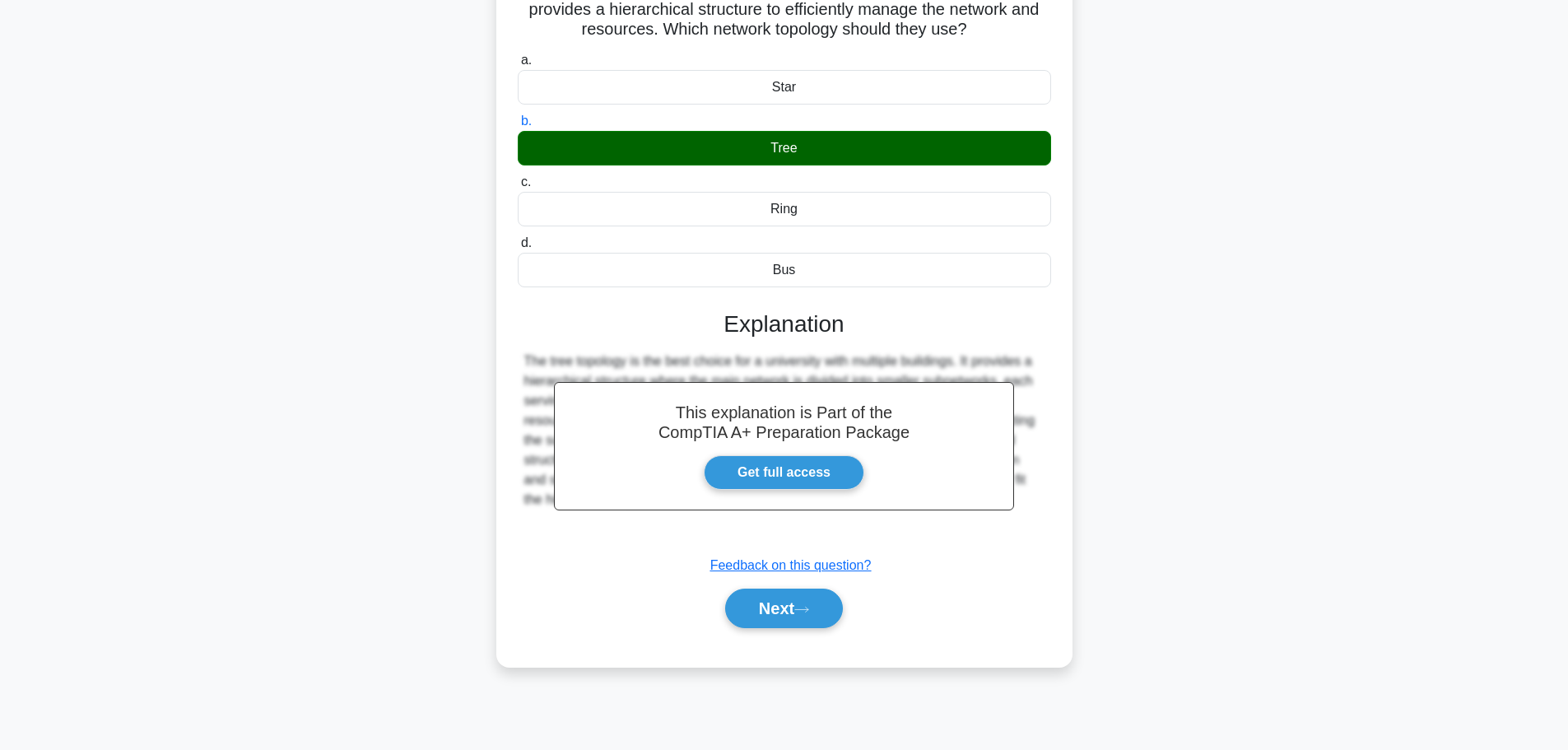
click at [785, 634] on div "Next" at bounding box center [784, 609] width 533 height 53
click at [802, 607] on icon at bounding box center [802, 609] width 15 height 9
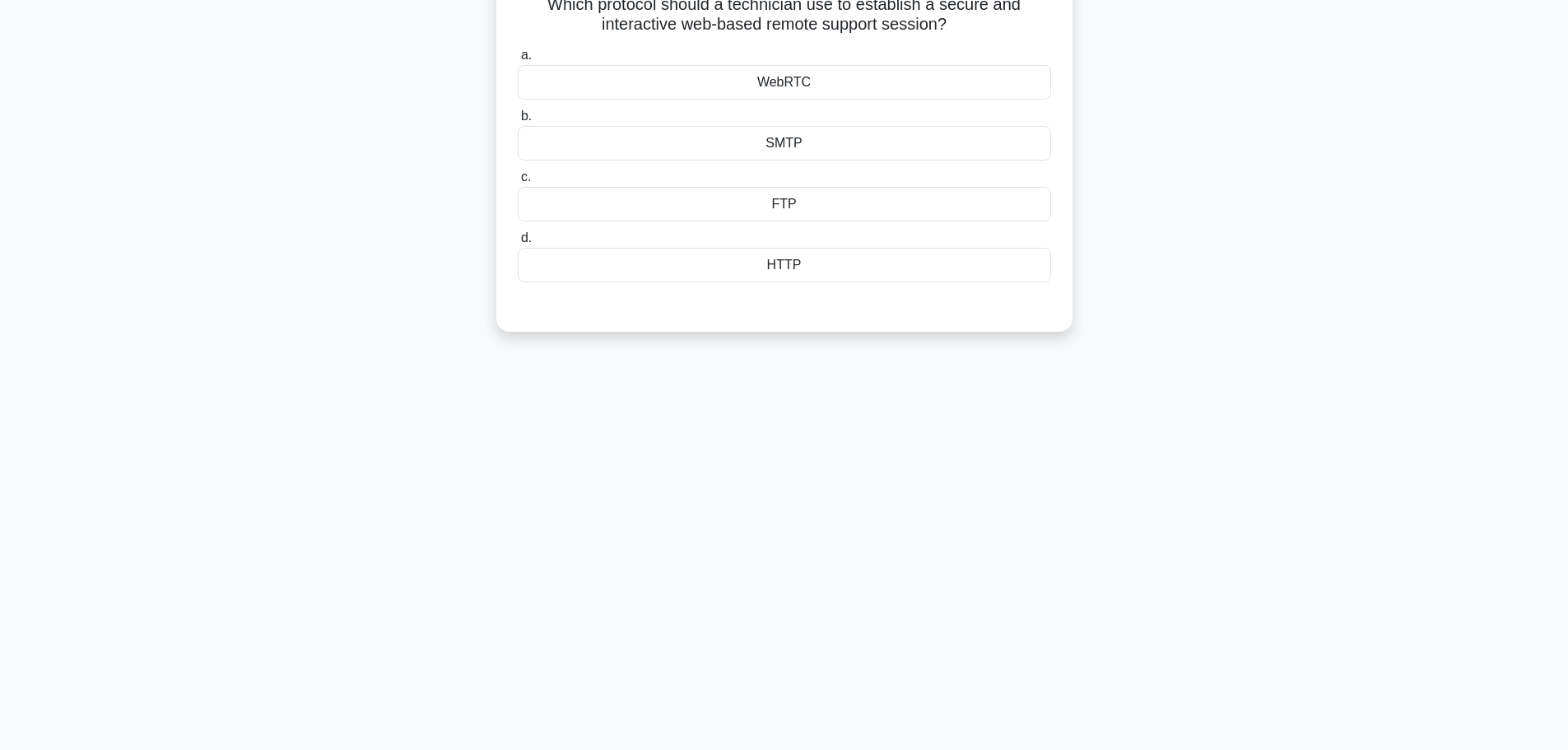
scroll to position [0, 0]
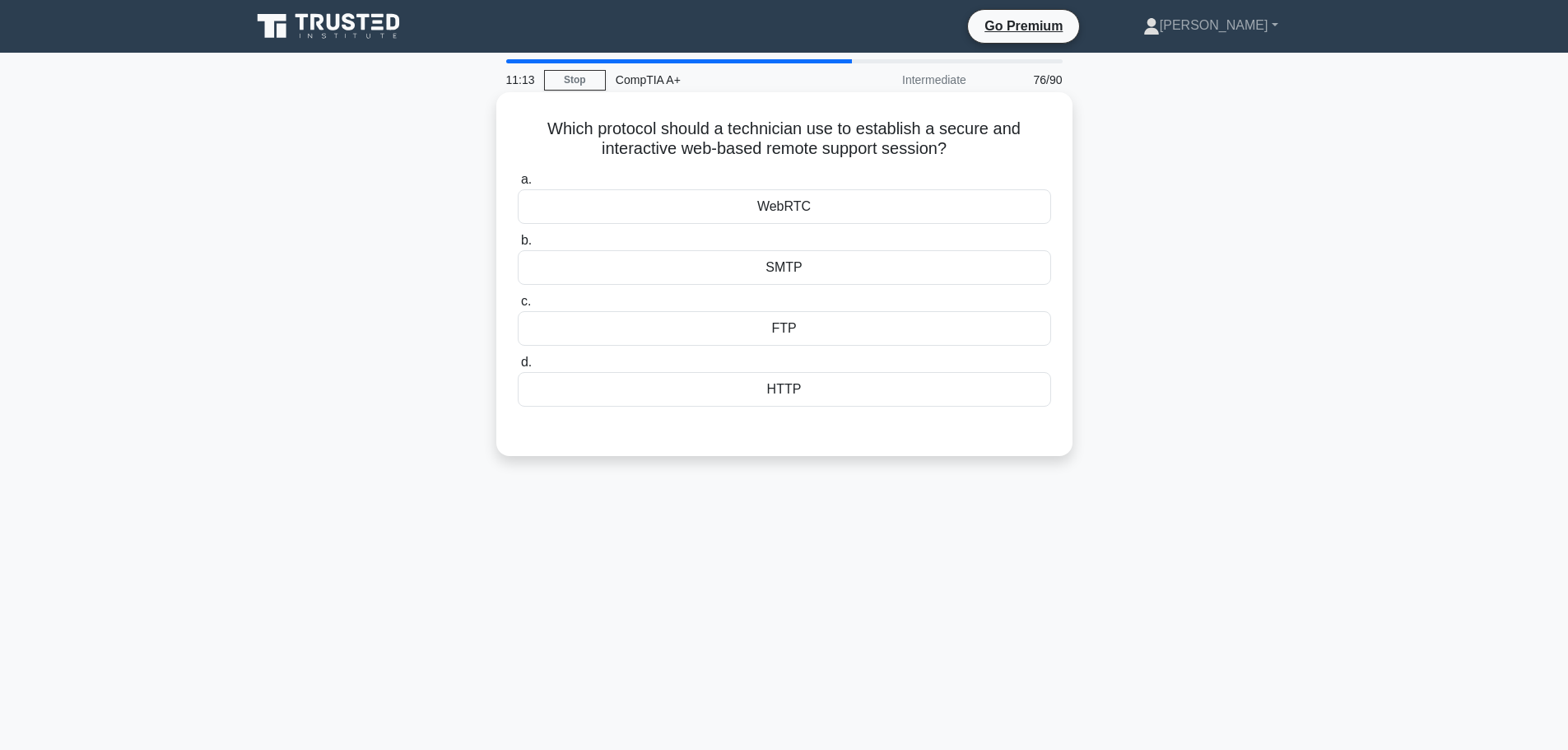
click at [784, 329] on div "FTP" at bounding box center [784, 329] width 533 height 35
click at [518, 307] on input "c. FTP" at bounding box center [518, 301] width 0 height 11
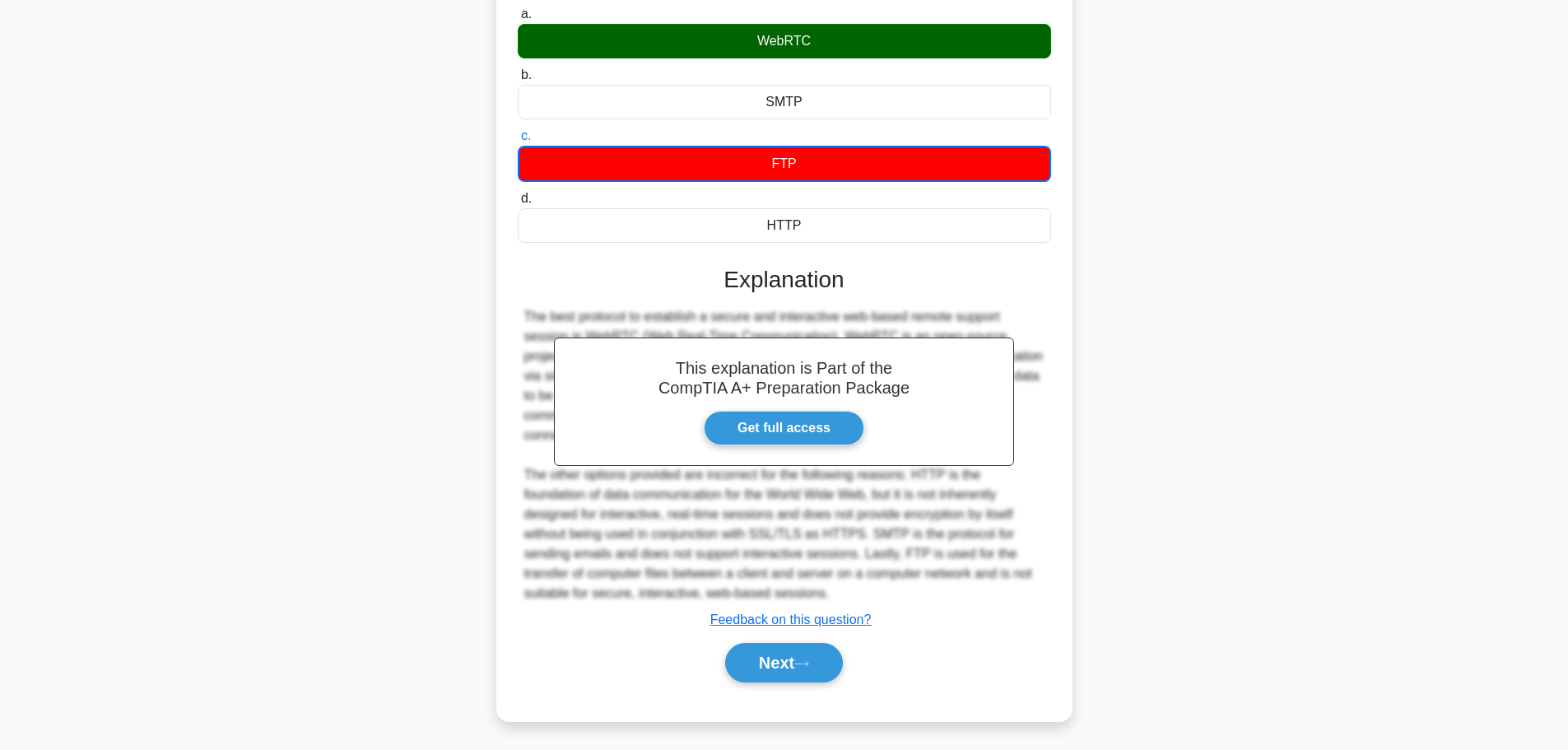
scroll to position [168, 0]
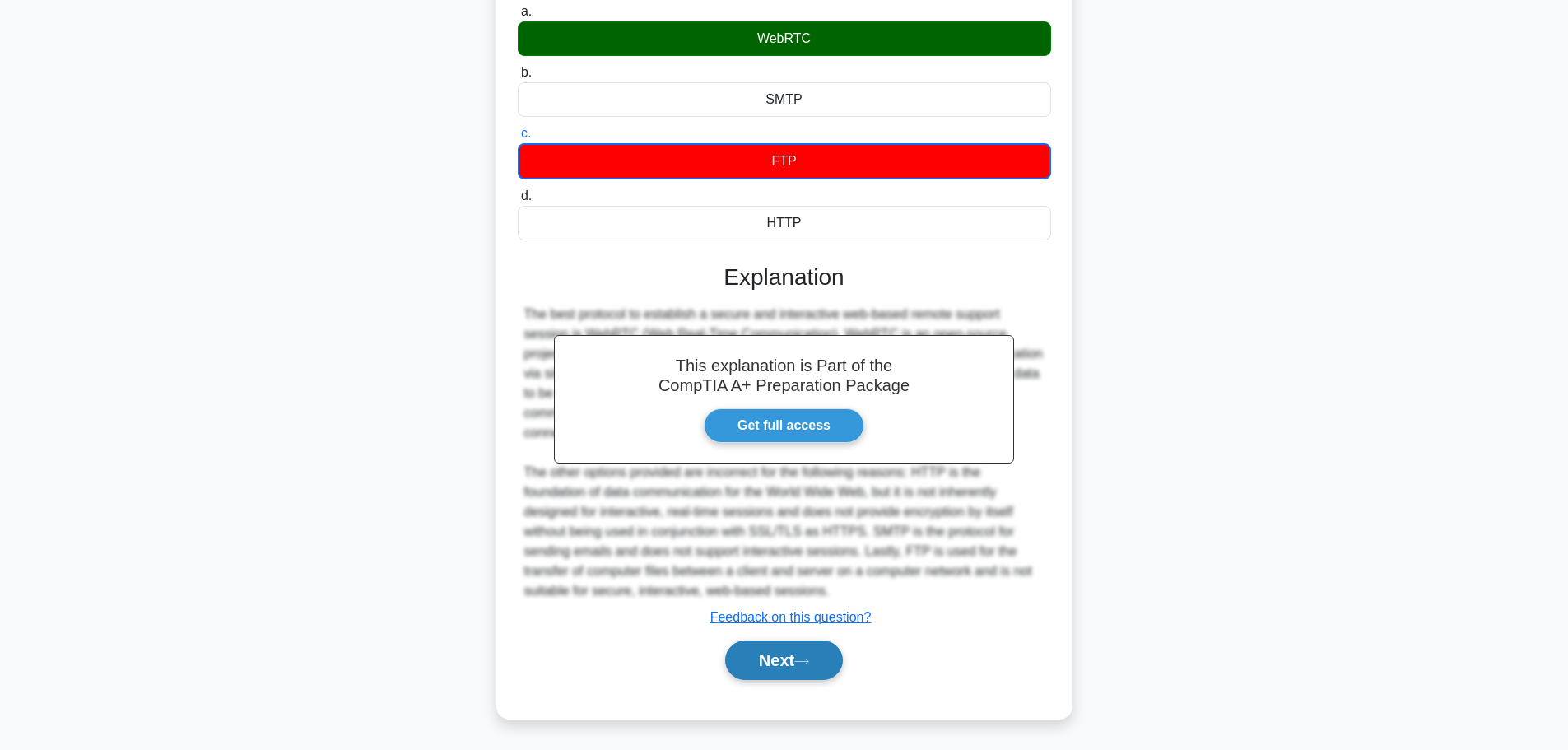
click at [788, 666] on button "Next" at bounding box center [784, 660] width 118 height 40
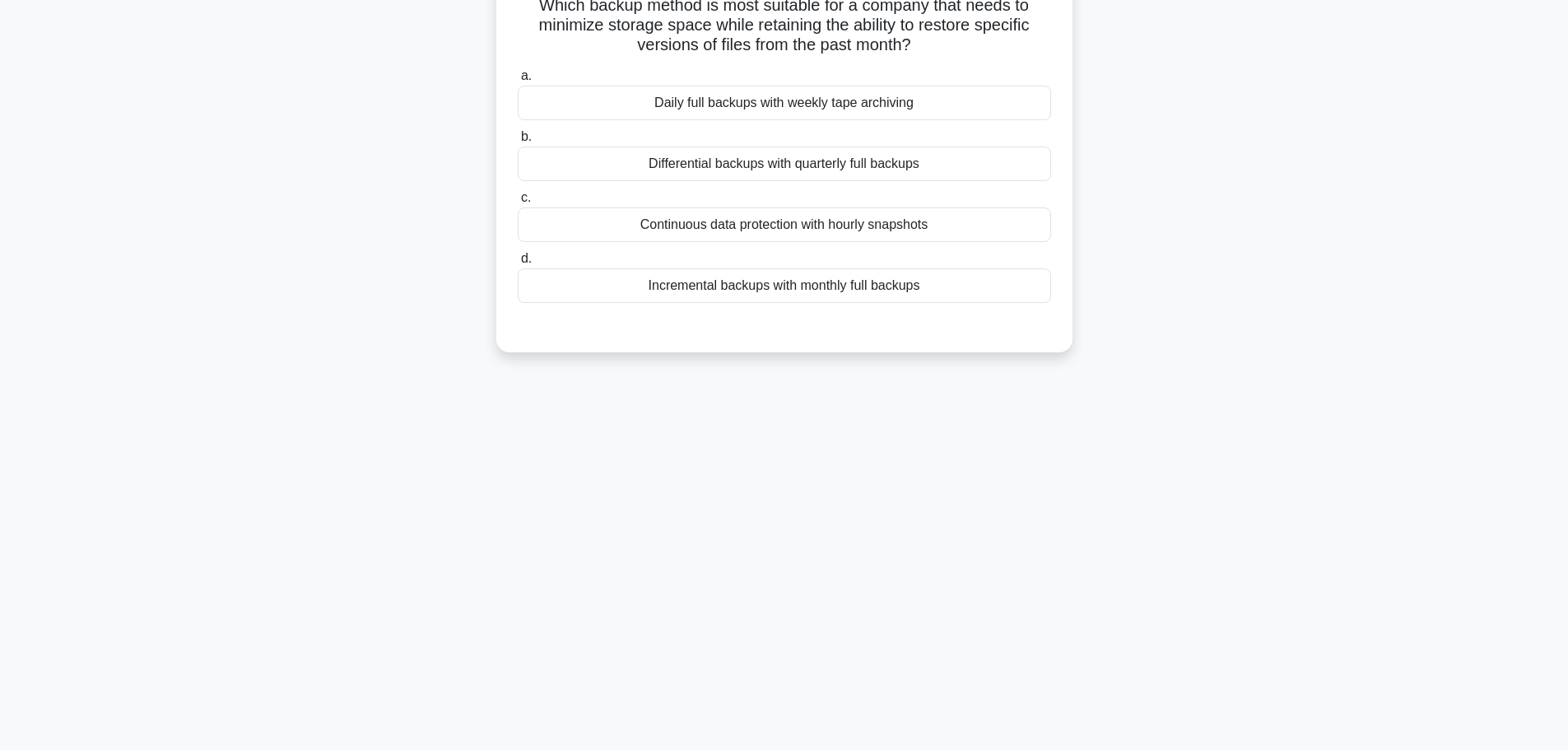
scroll to position [0, 0]
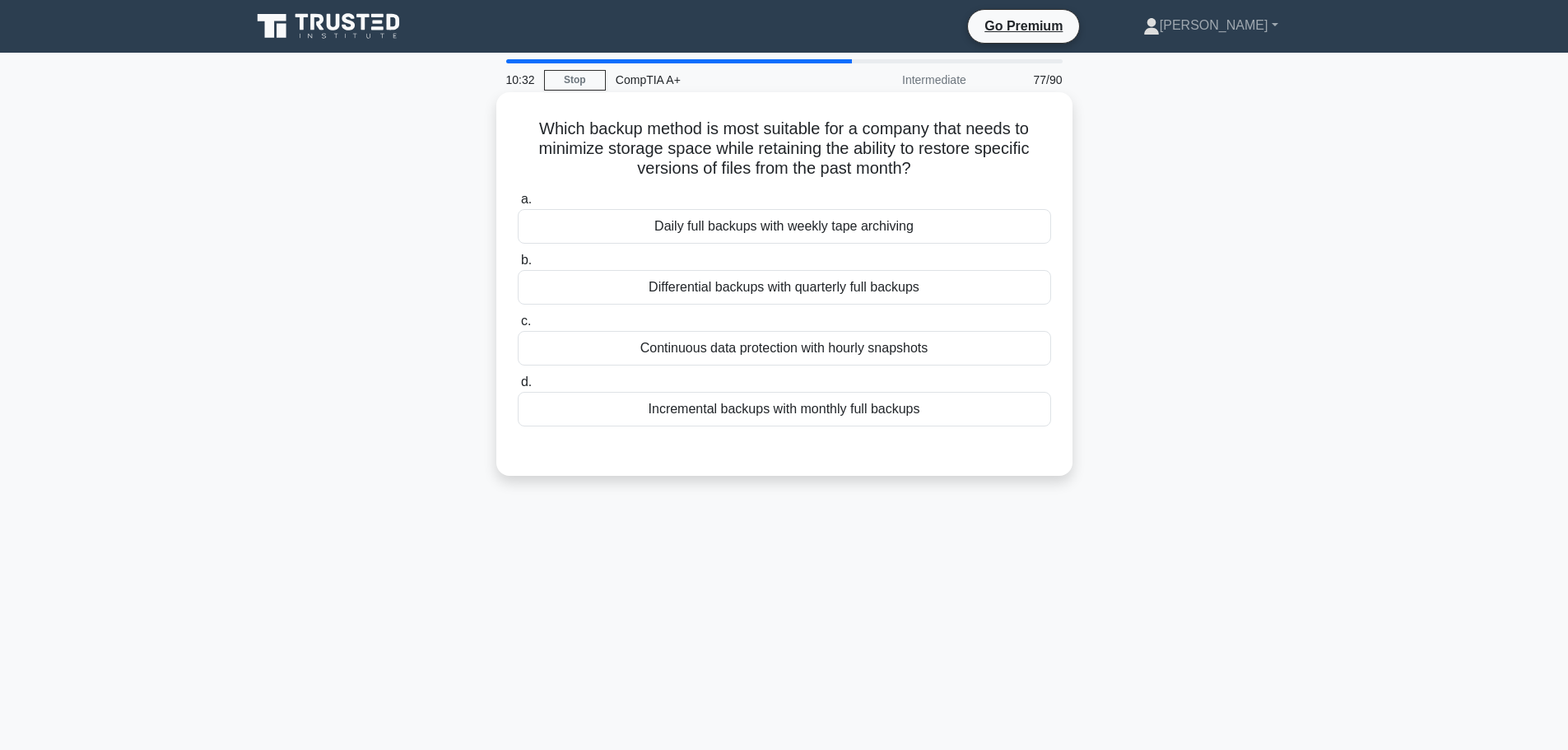
click at [725, 347] on div "Continuous data protection with hourly snapshots" at bounding box center [784, 348] width 533 height 35
click at [518, 327] on input "c. Continuous data protection with hourly snapshots" at bounding box center [518, 321] width 0 height 11
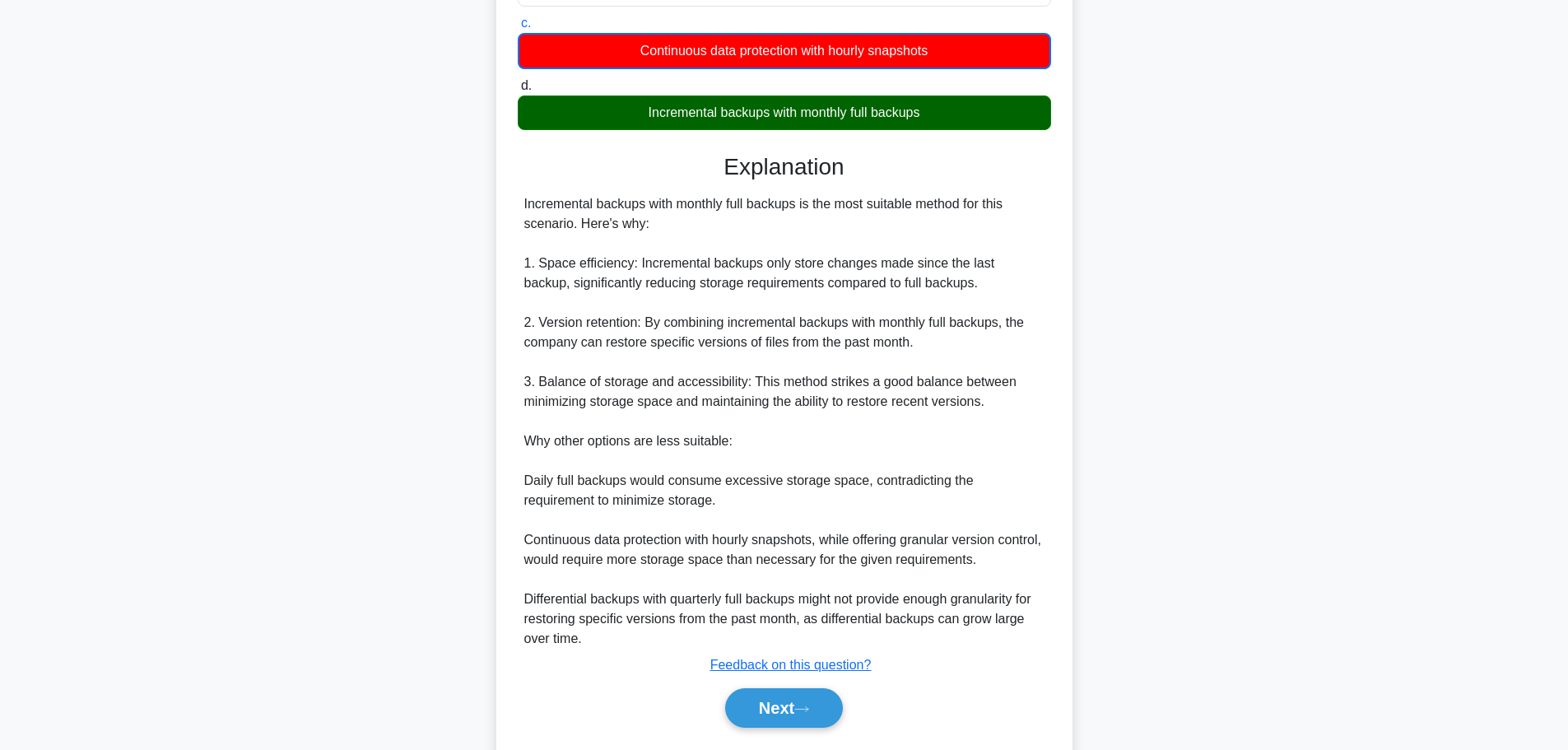
scroll to position [347, 0]
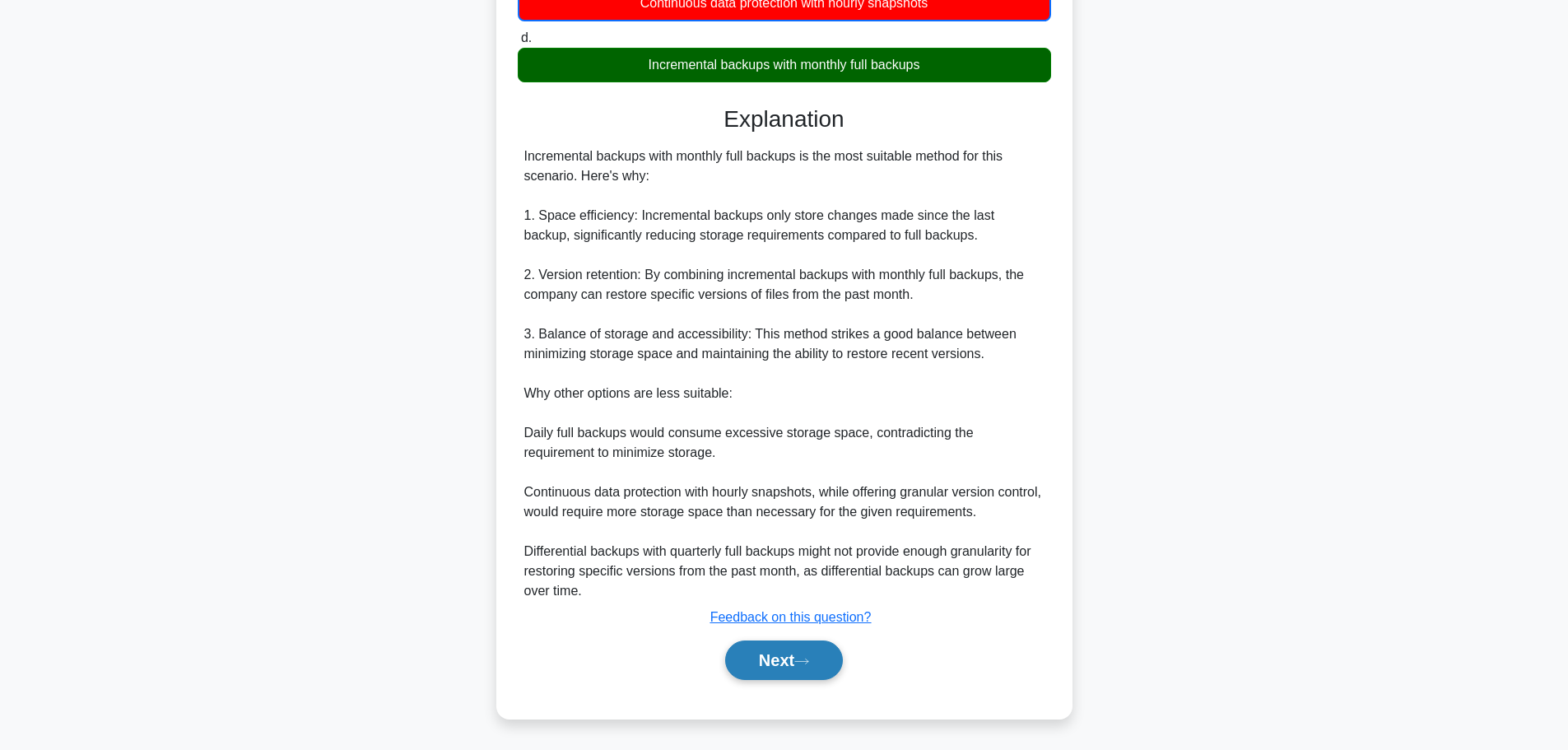
drag, startPoint x: 787, startPoint y: 663, endPoint x: 796, endPoint y: 663, distance: 9.0
click at [787, 663] on button "Next" at bounding box center [784, 660] width 118 height 40
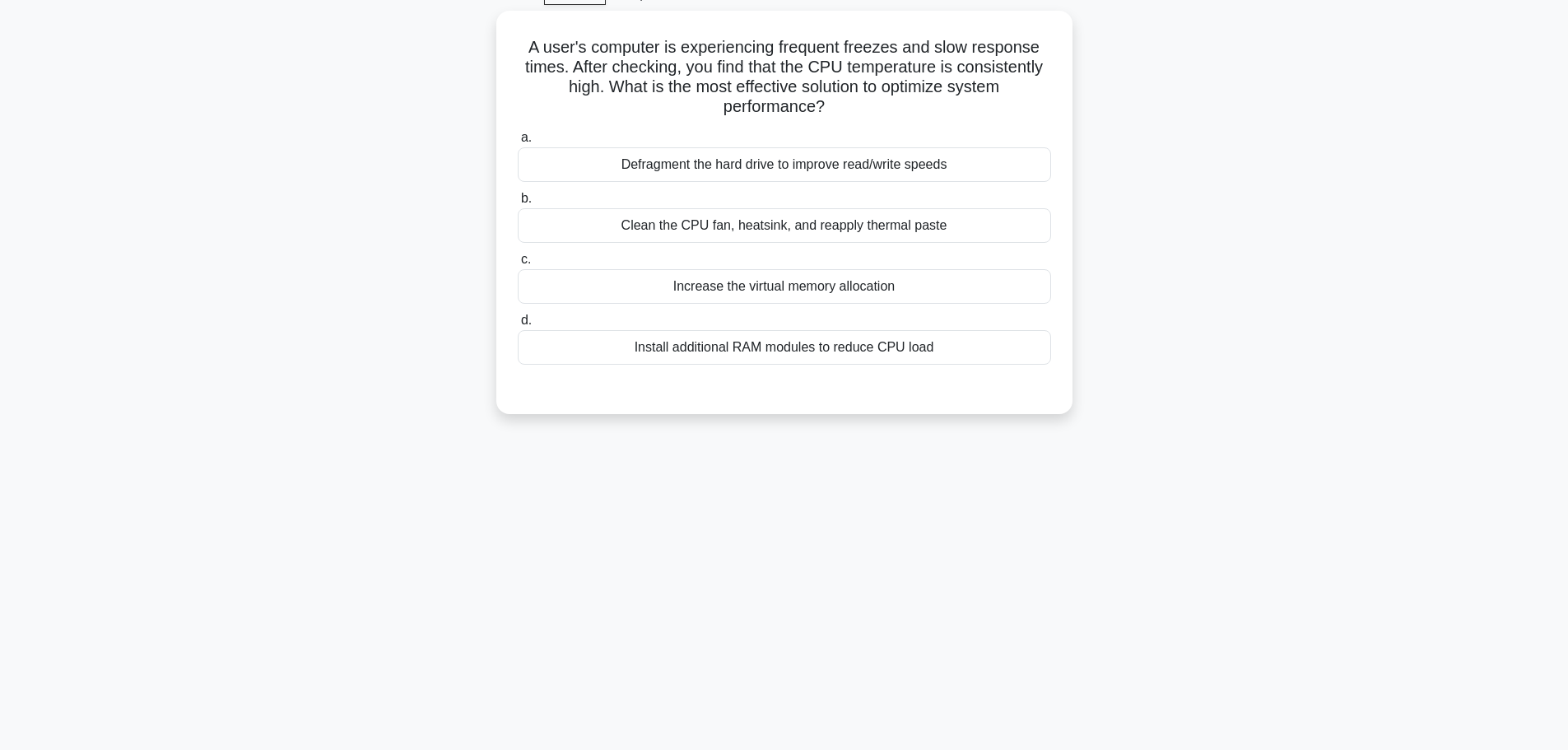
scroll to position [0, 0]
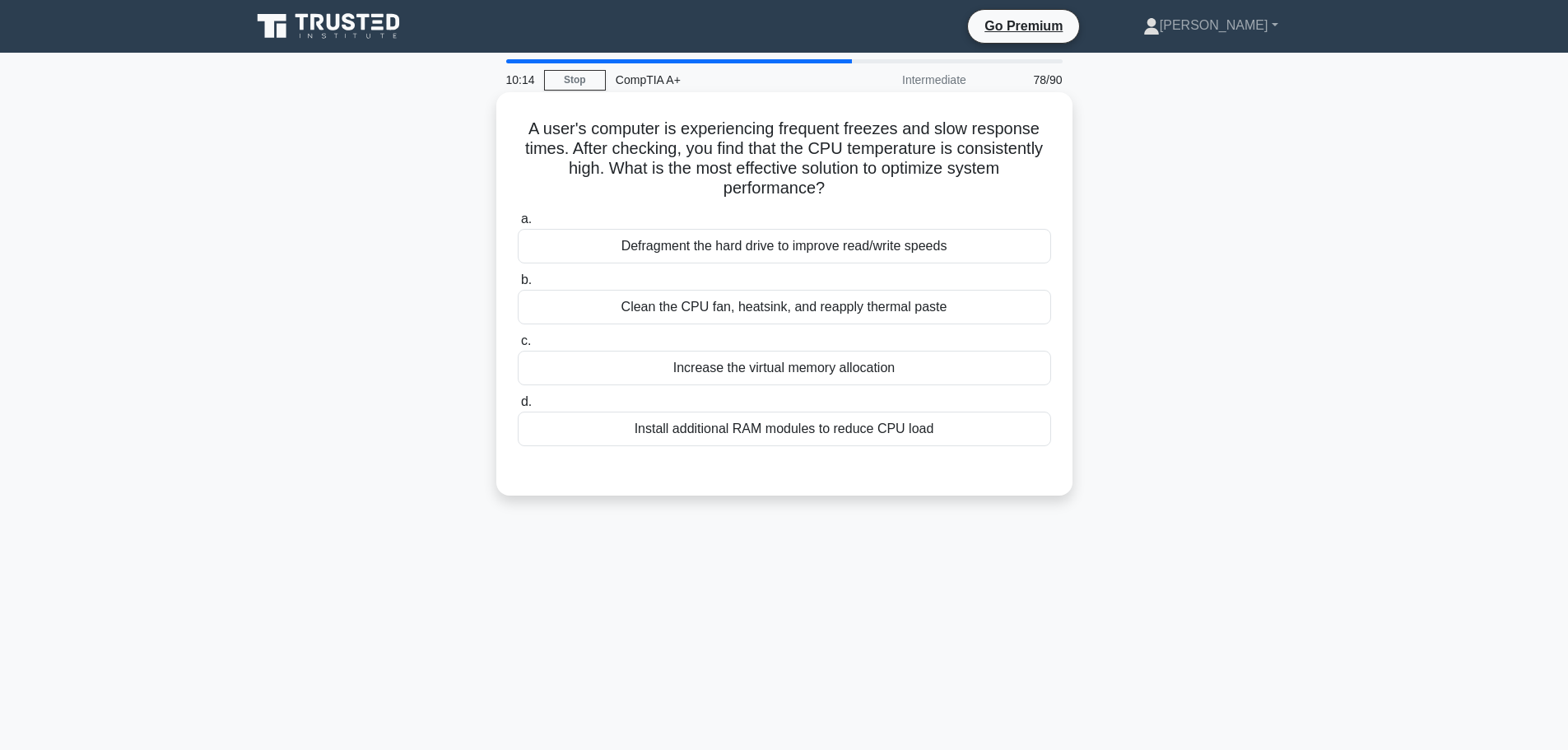
click at [786, 310] on div "Clean the CPU fan, heatsink, and reapply thermal paste" at bounding box center [784, 307] width 533 height 35
click at [518, 285] on input "b. Clean the CPU fan, heatsink, and reapply thermal paste" at bounding box center [518, 280] width 0 height 11
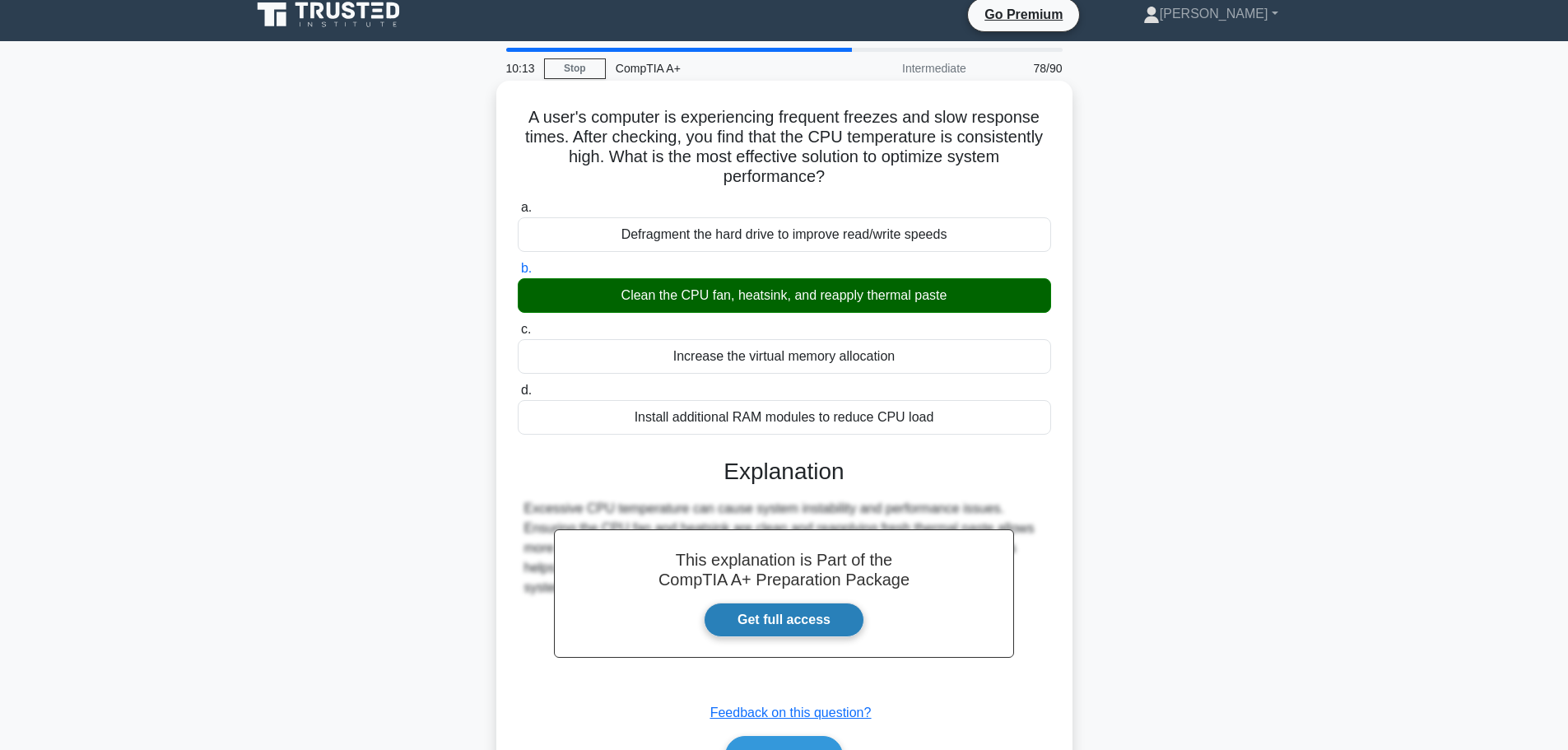
scroll to position [139, 0]
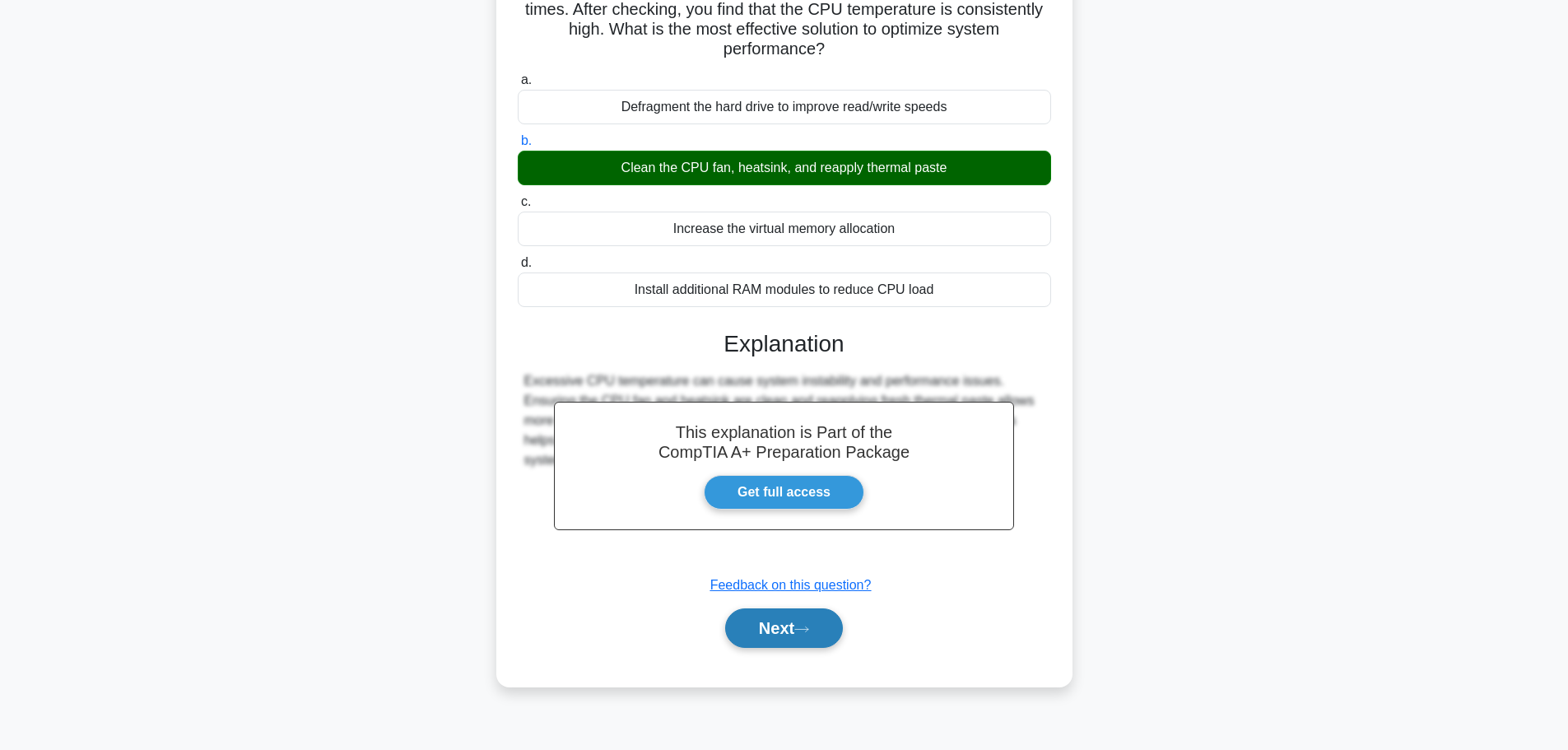
click at [779, 638] on button "Next" at bounding box center [784, 628] width 118 height 40
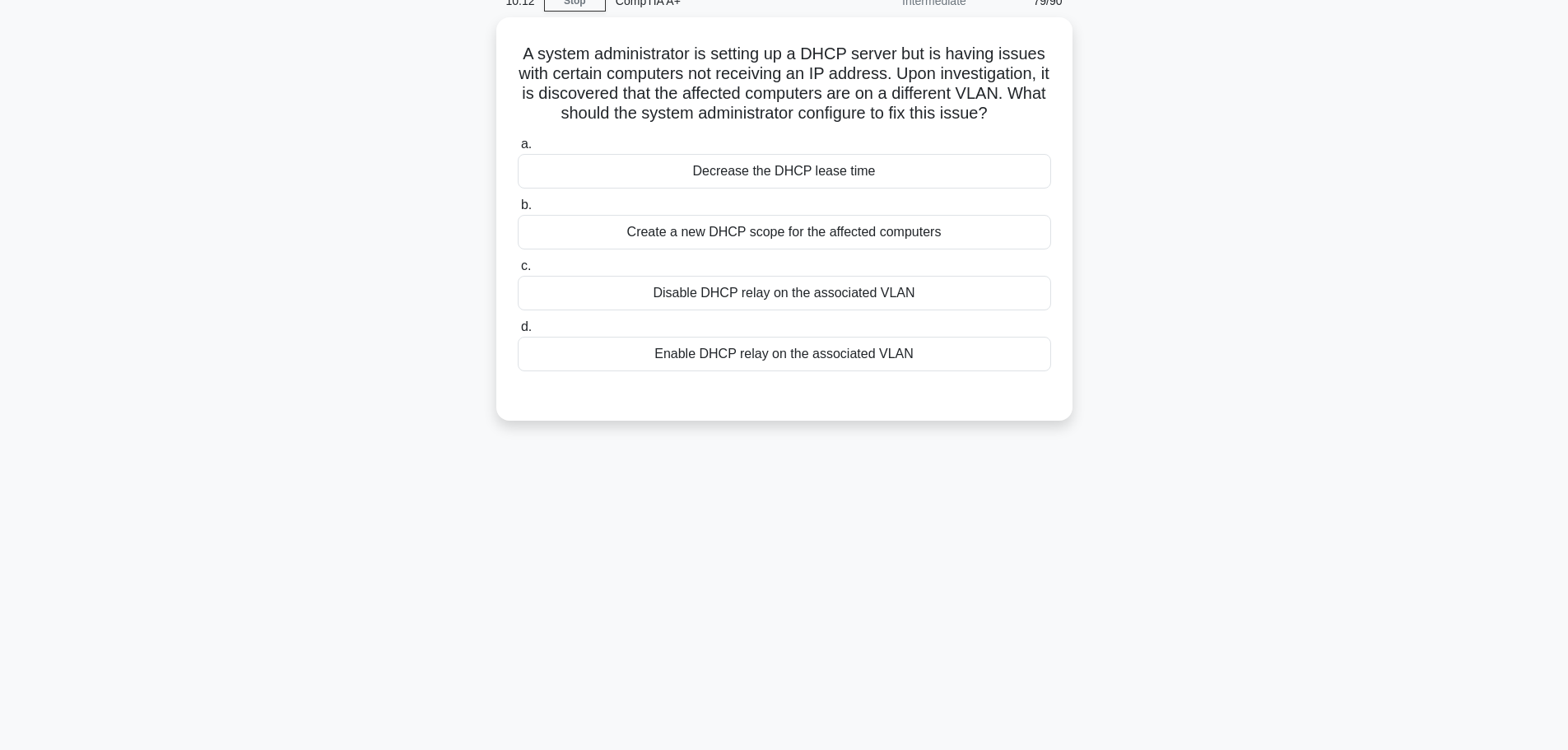
scroll to position [0, 0]
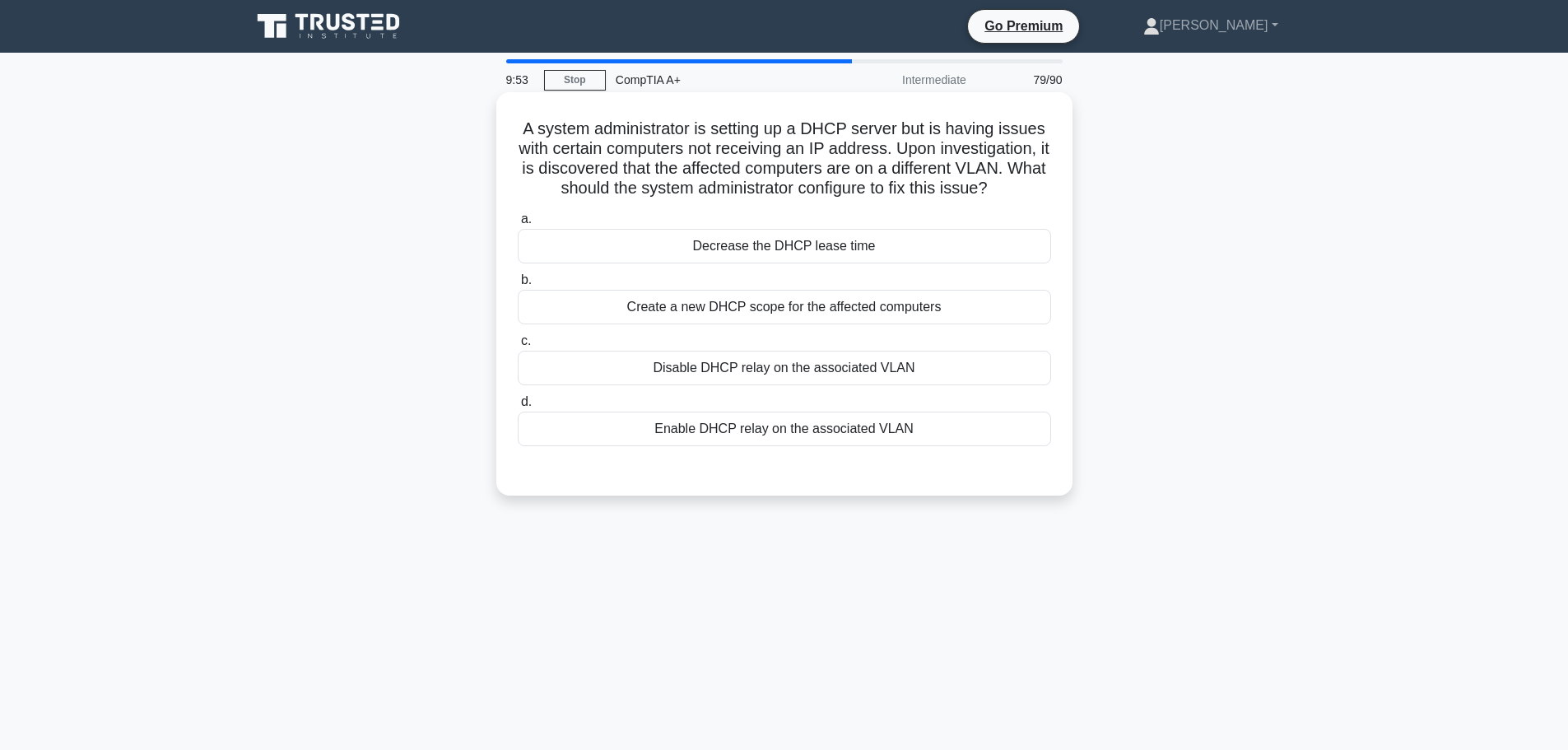
click at [800, 437] on div "Enable DHCP relay on the associated VLAN" at bounding box center [784, 429] width 533 height 35
click at [518, 407] on input "d. Enable DHCP relay on the associated VLAN" at bounding box center [518, 402] width 0 height 11
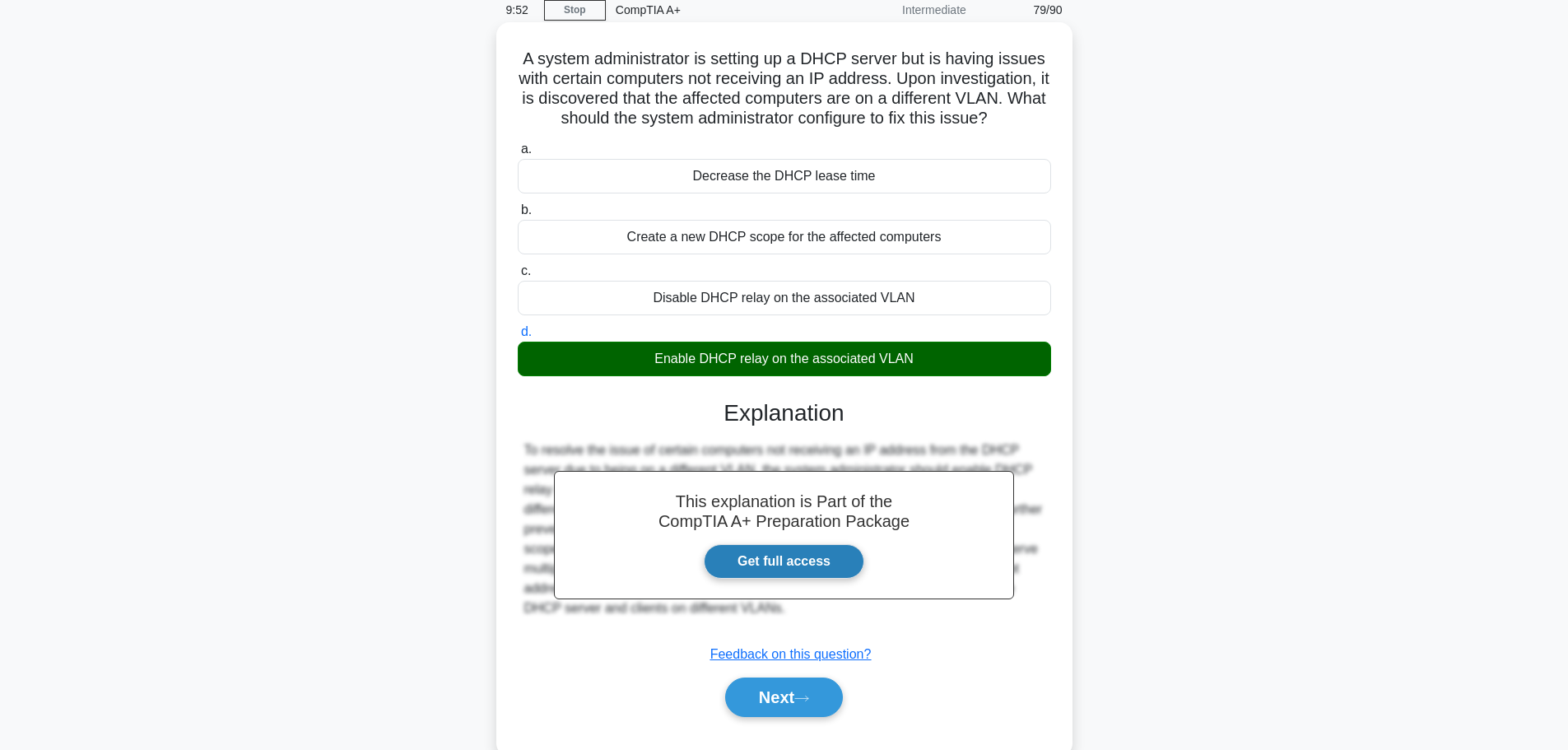
scroll to position [139, 0]
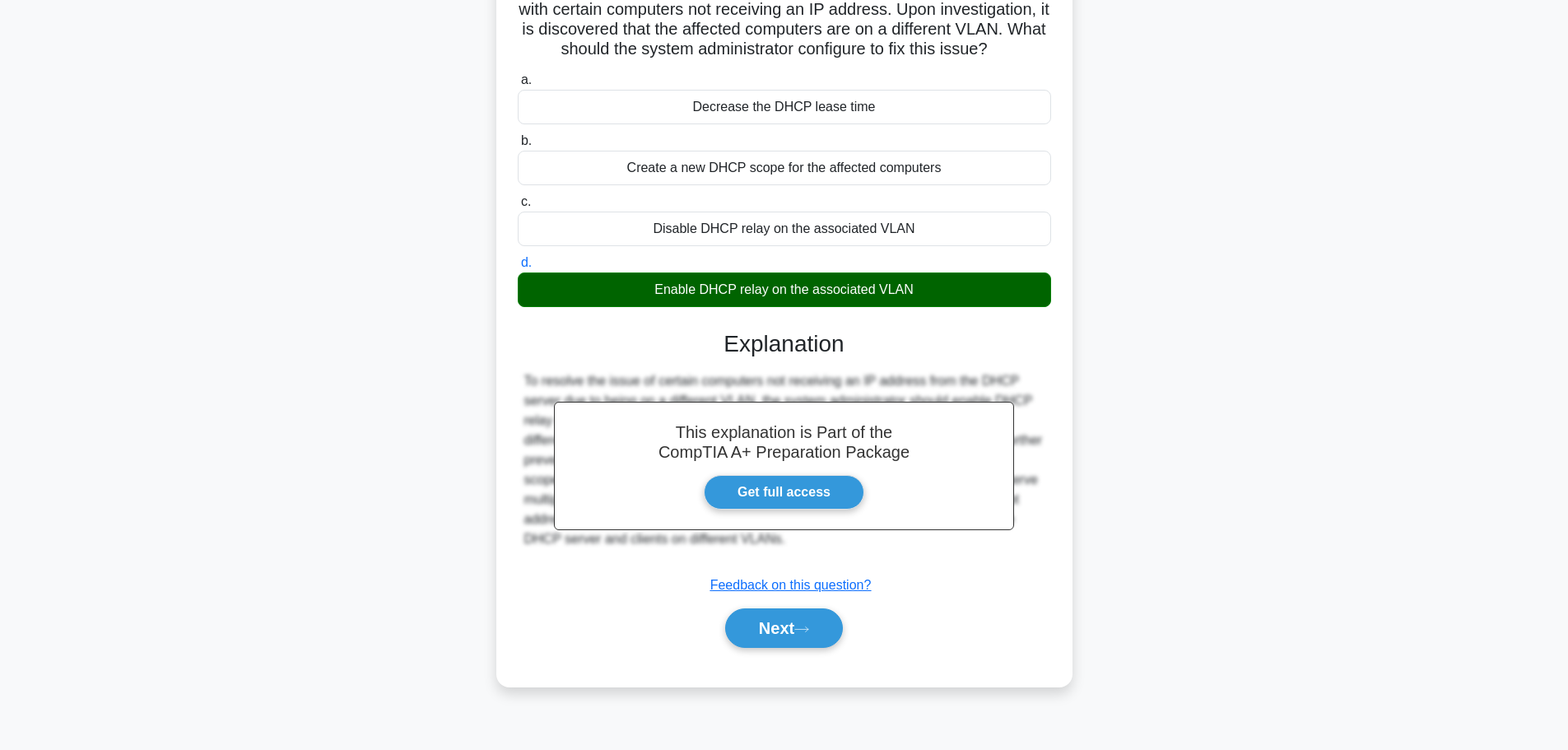
click at [777, 601] on div "This explanation is Part of the CompTIA A+ Preparation Package Get full access …" at bounding box center [784, 482] width 533 height 344
click at [809, 631] on icon at bounding box center [802, 629] width 15 height 9
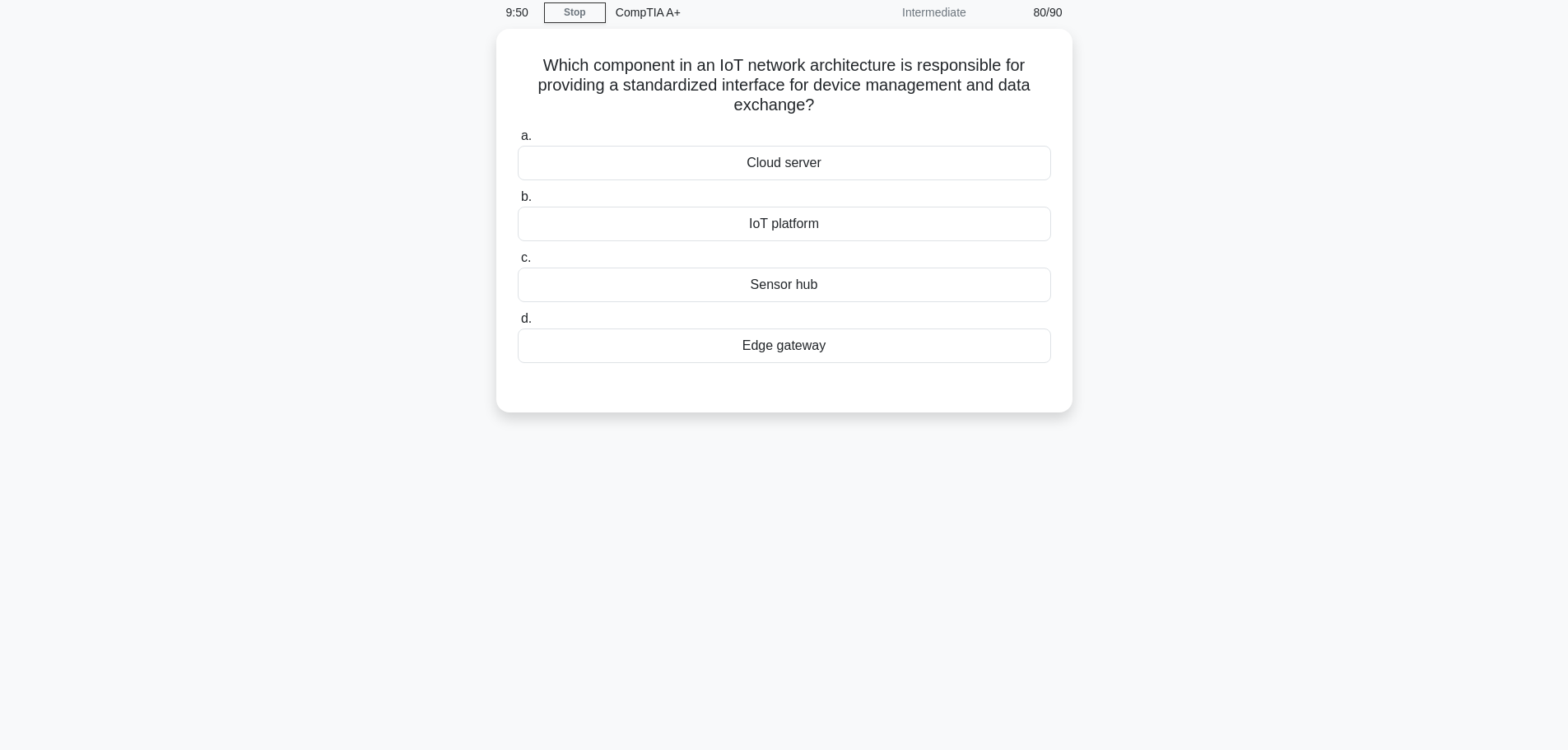
scroll to position [0, 0]
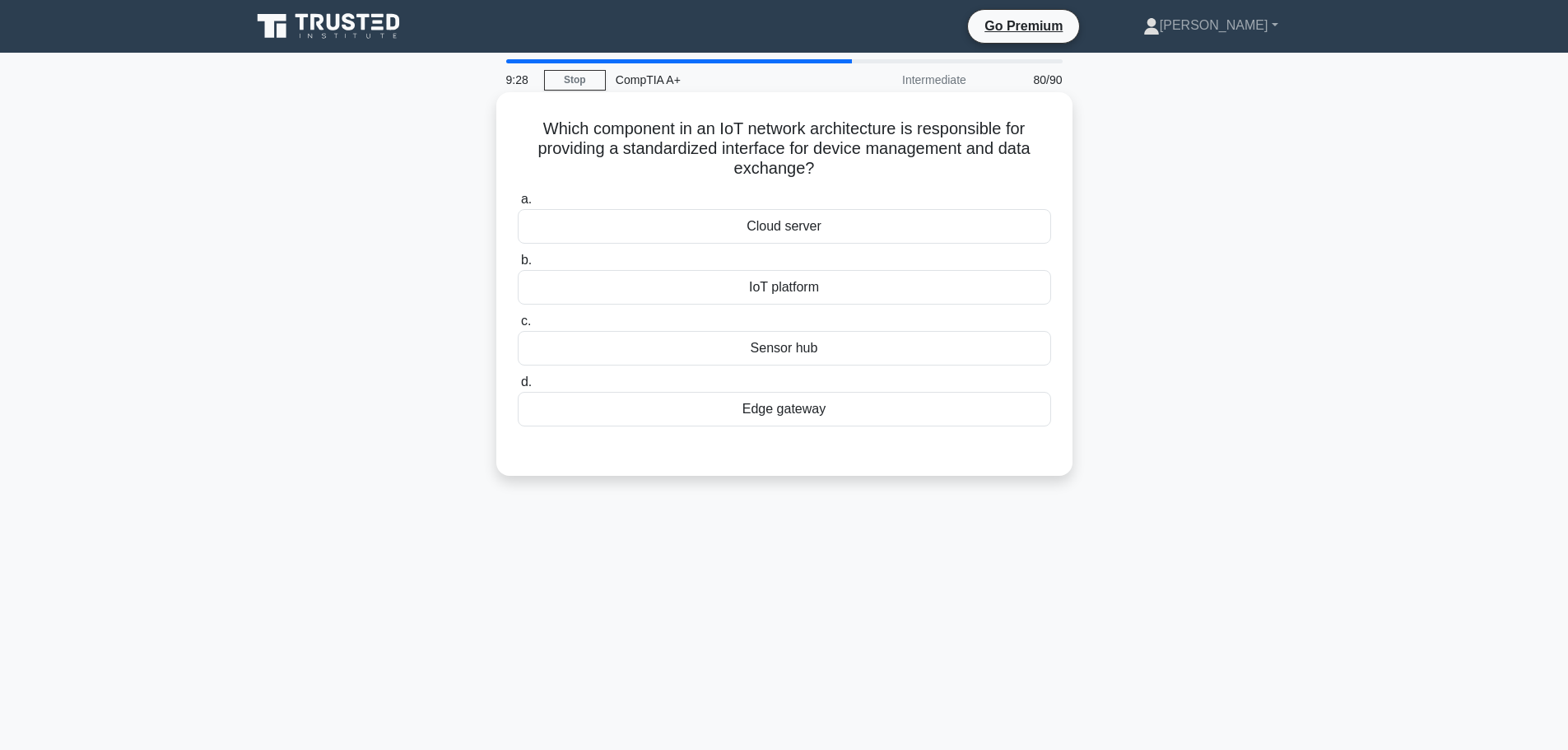
click at [800, 291] on div "IoT platform" at bounding box center [784, 287] width 533 height 35
click at [518, 265] on input "b. IoT platform" at bounding box center [518, 261] width 0 height 11
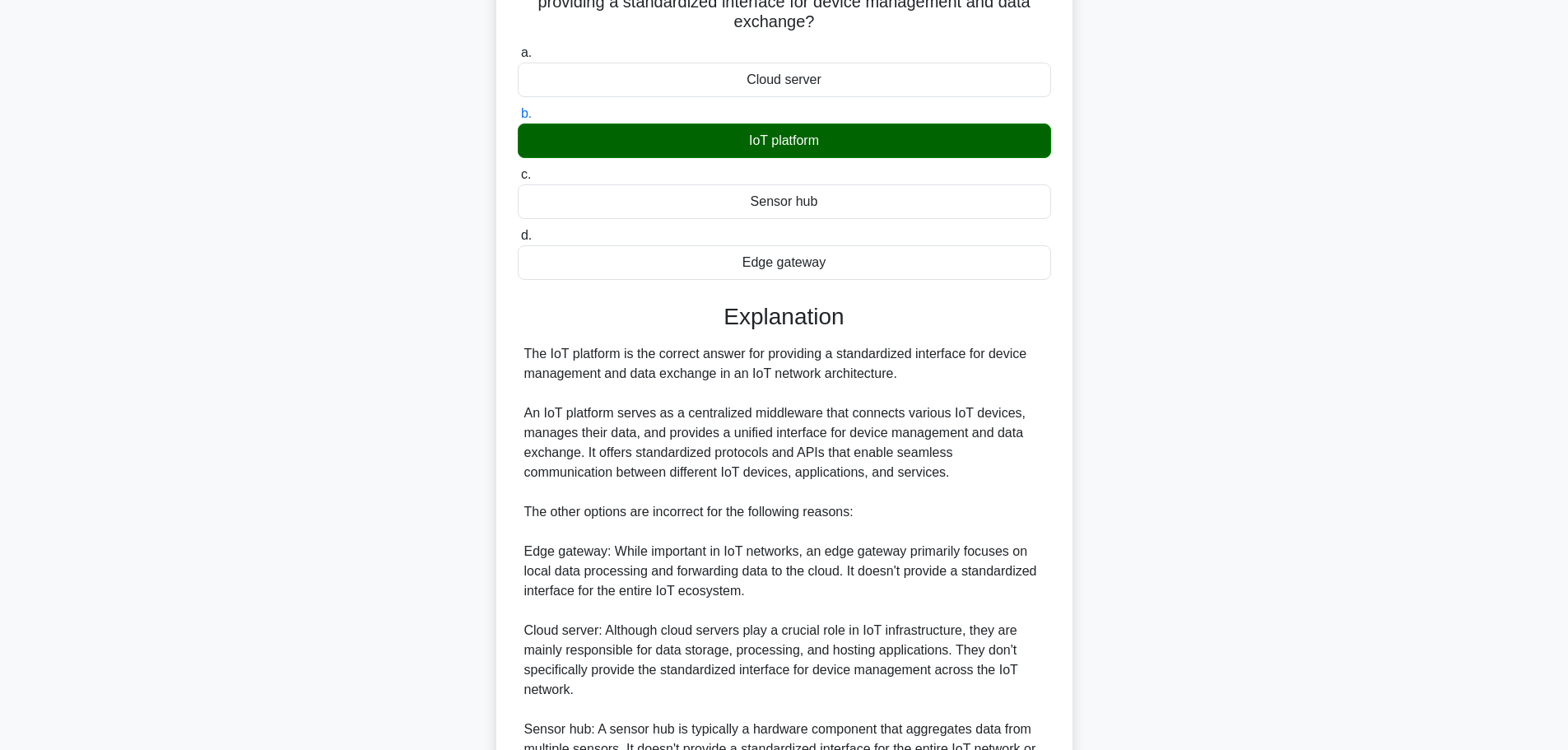
scroll to position [325, 0]
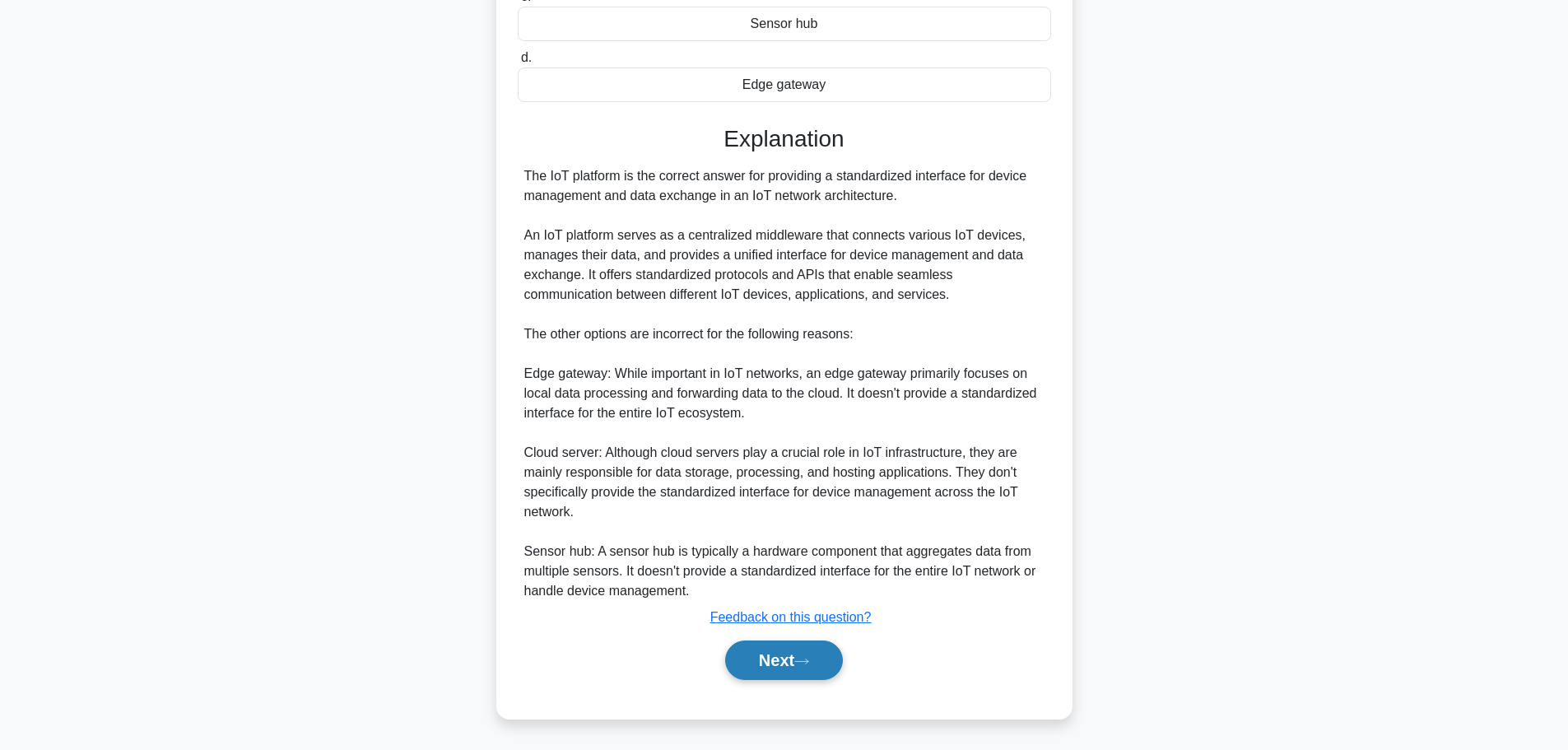
click at [809, 664] on icon at bounding box center [802, 661] width 15 height 9
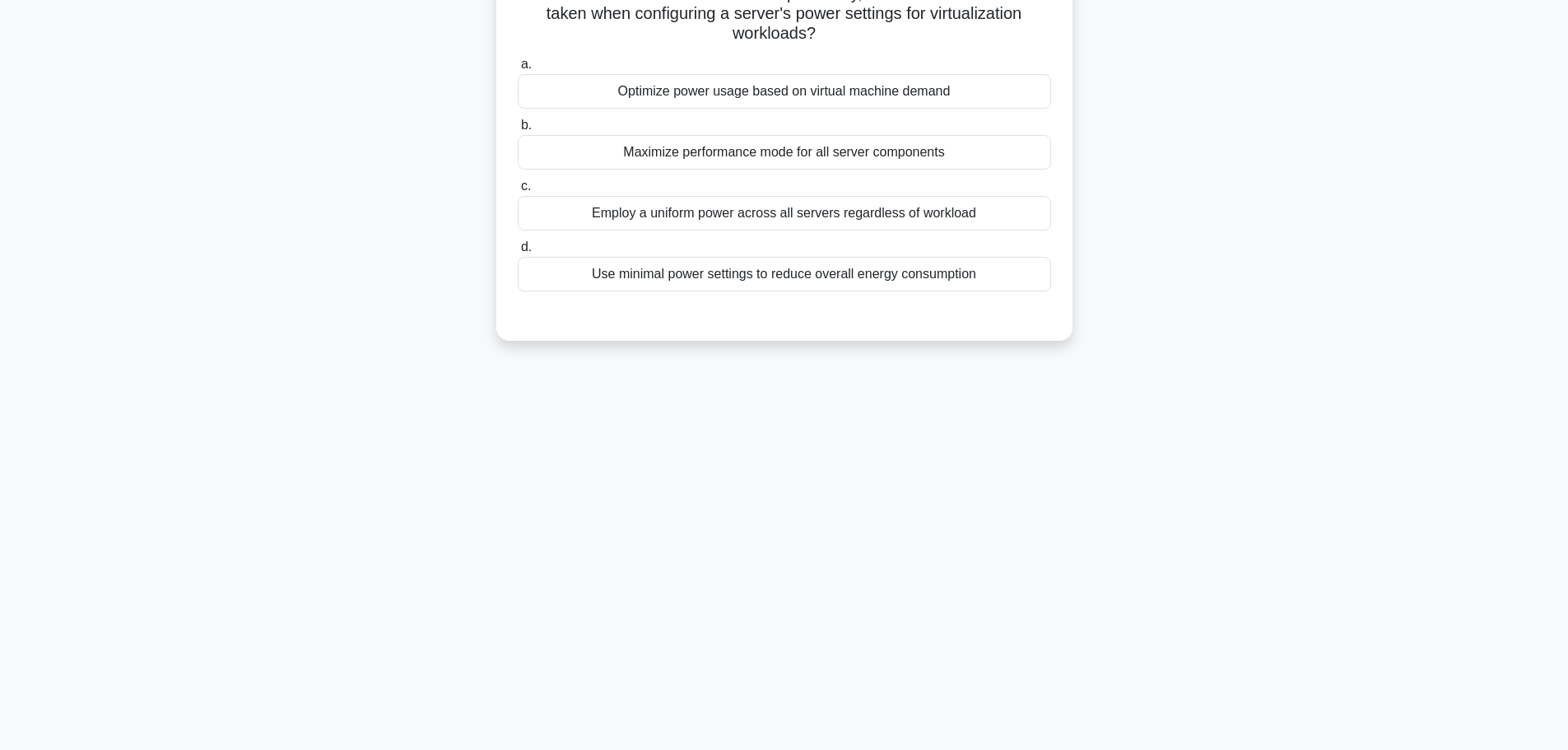
scroll to position [0, 0]
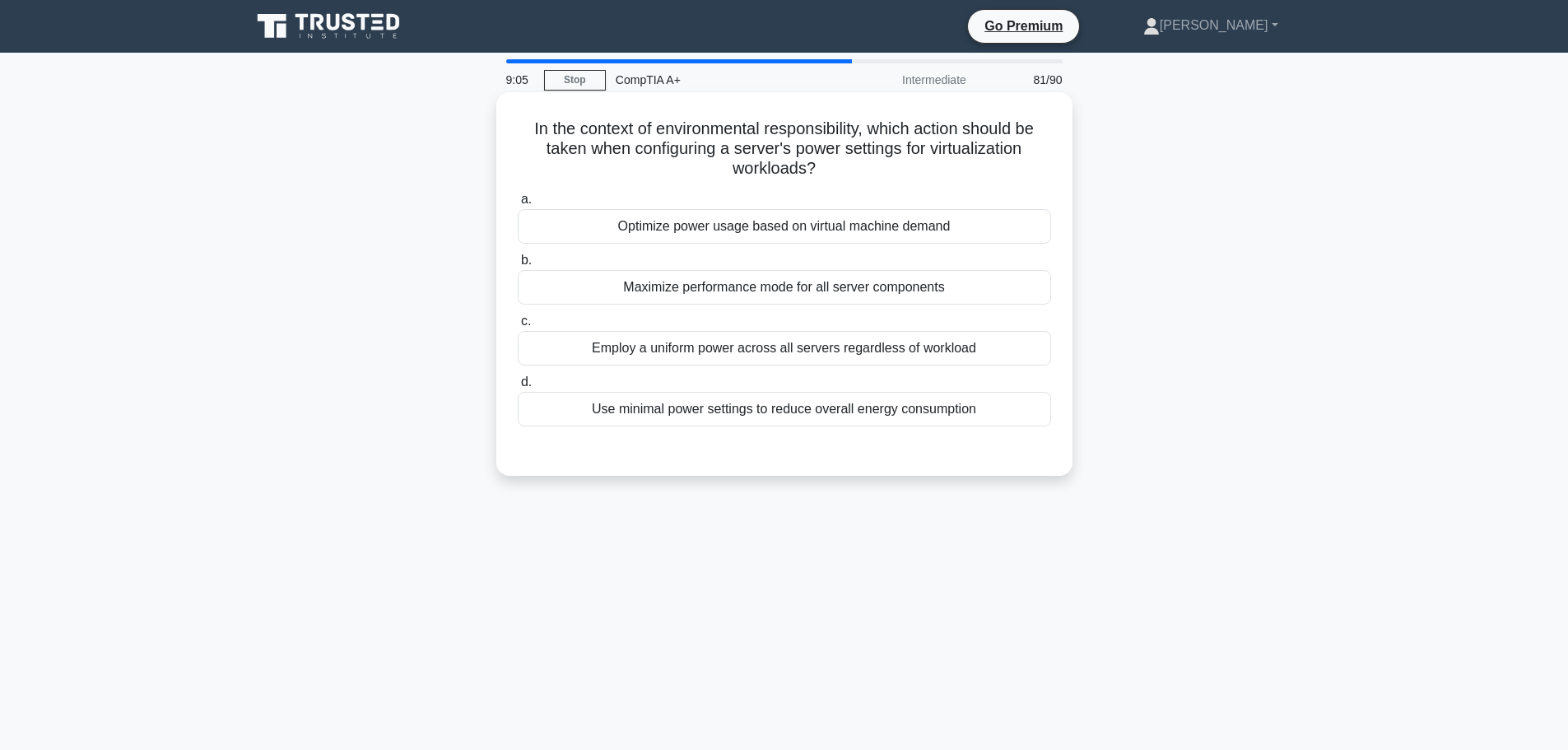
click at [795, 420] on div "Use minimal power settings to reduce overall energy consumption" at bounding box center [784, 409] width 533 height 35
click at [518, 387] on input "d. Use minimal power settings to reduce overall energy consumption" at bounding box center [518, 382] width 0 height 11
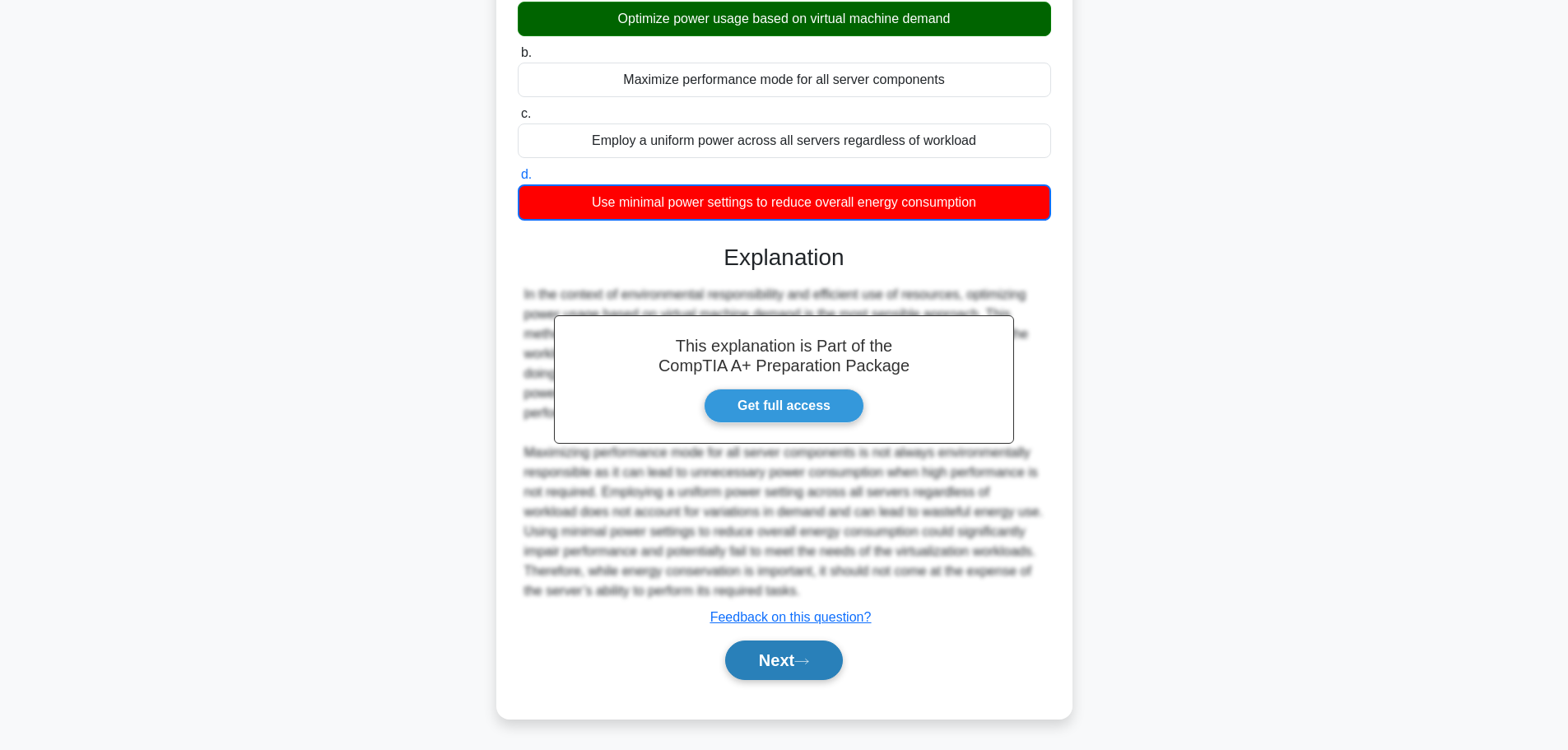
click at [775, 668] on button "Next" at bounding box center [784, 660] width 118 height 40
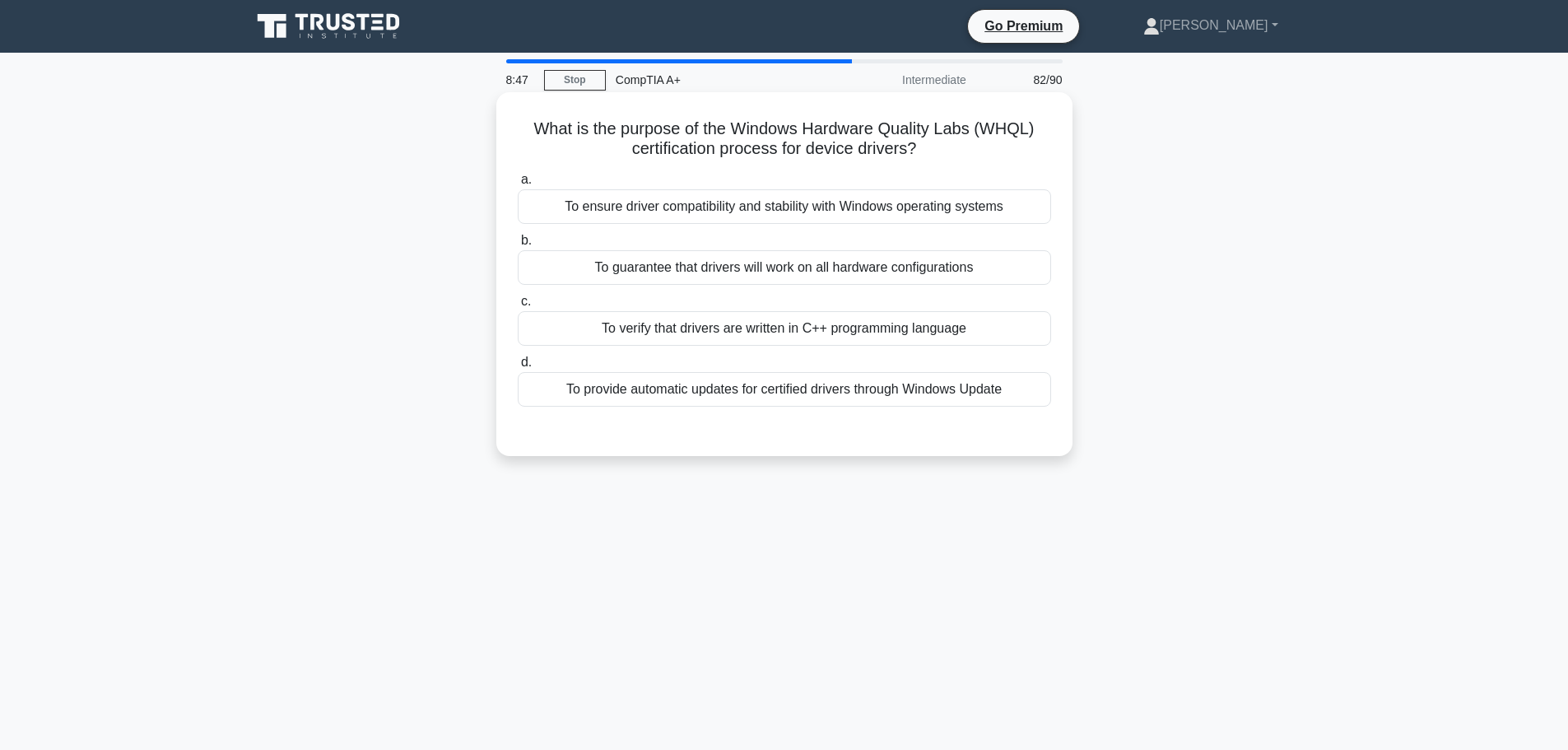
click at [731, 212] on div "To ensure driver compatibility and stability with Windows operating systems" at bounding box center [784, 207] width 533 height 35
click at [518, 185] on input "a. To ensure driver compatibility and stability with Windows operating systems" at bounding box center [518, 179] width 0 height 11
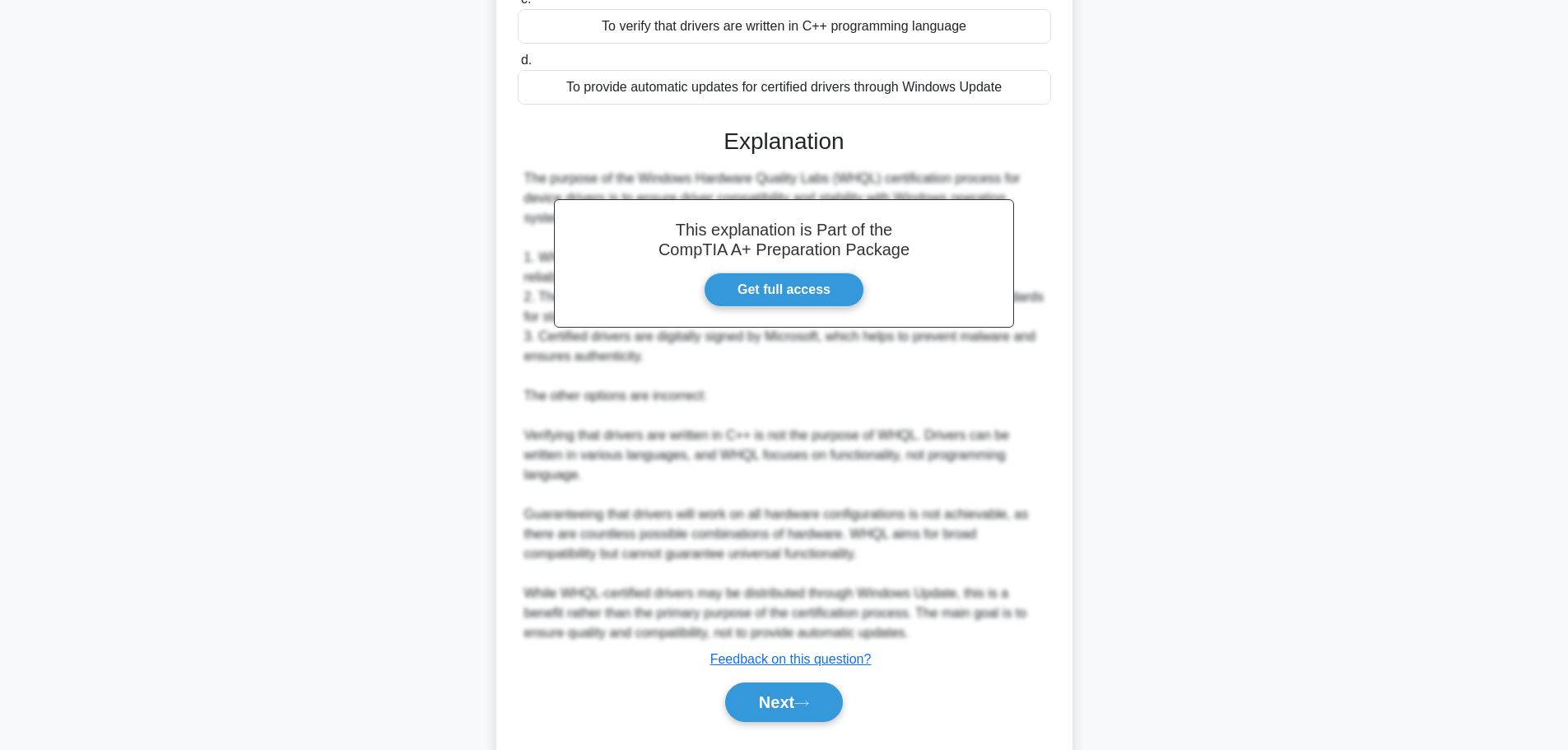
scroll to position [345, 0]
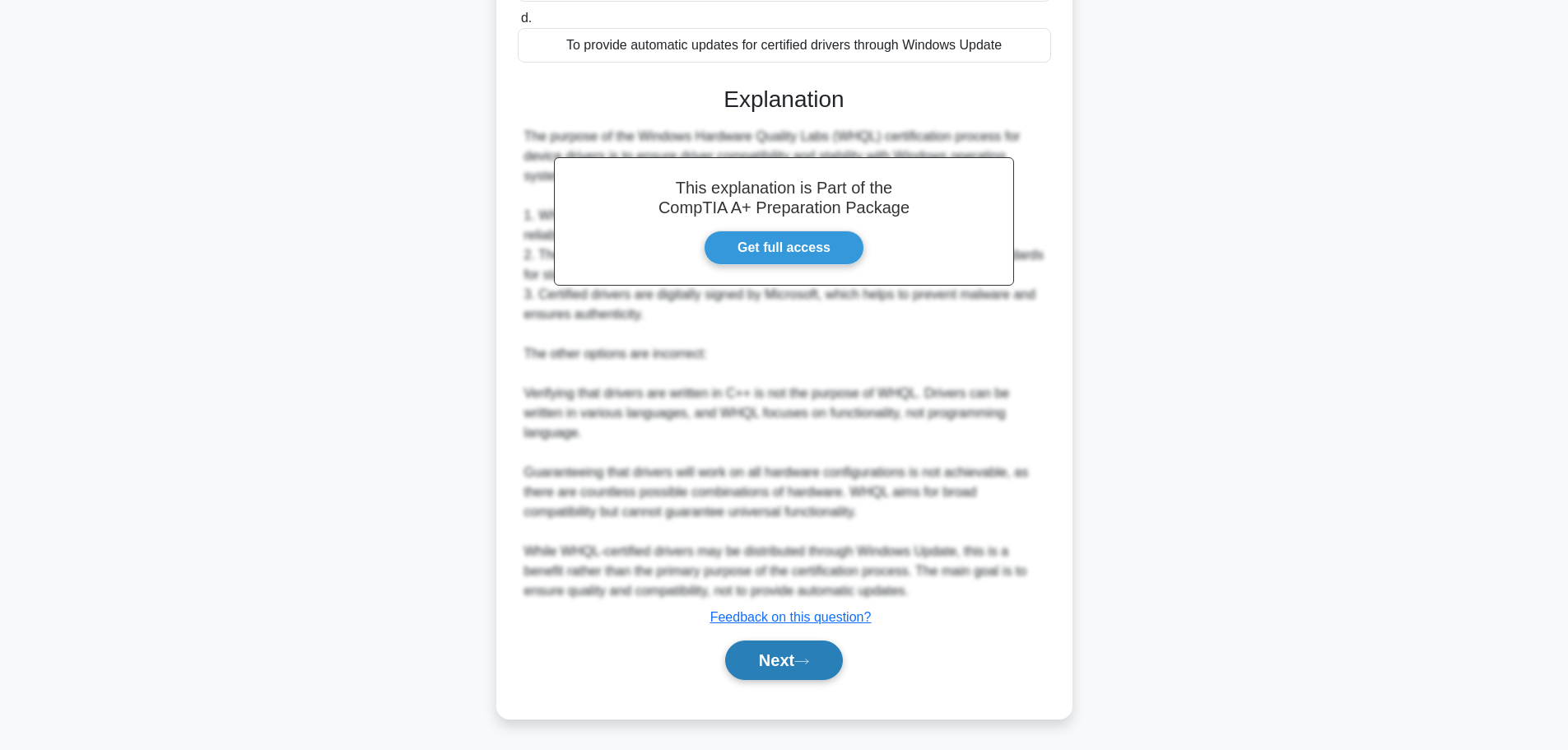
click at [786, 654] on button "Next" at bounding box center [784, 660] width 118 height 40
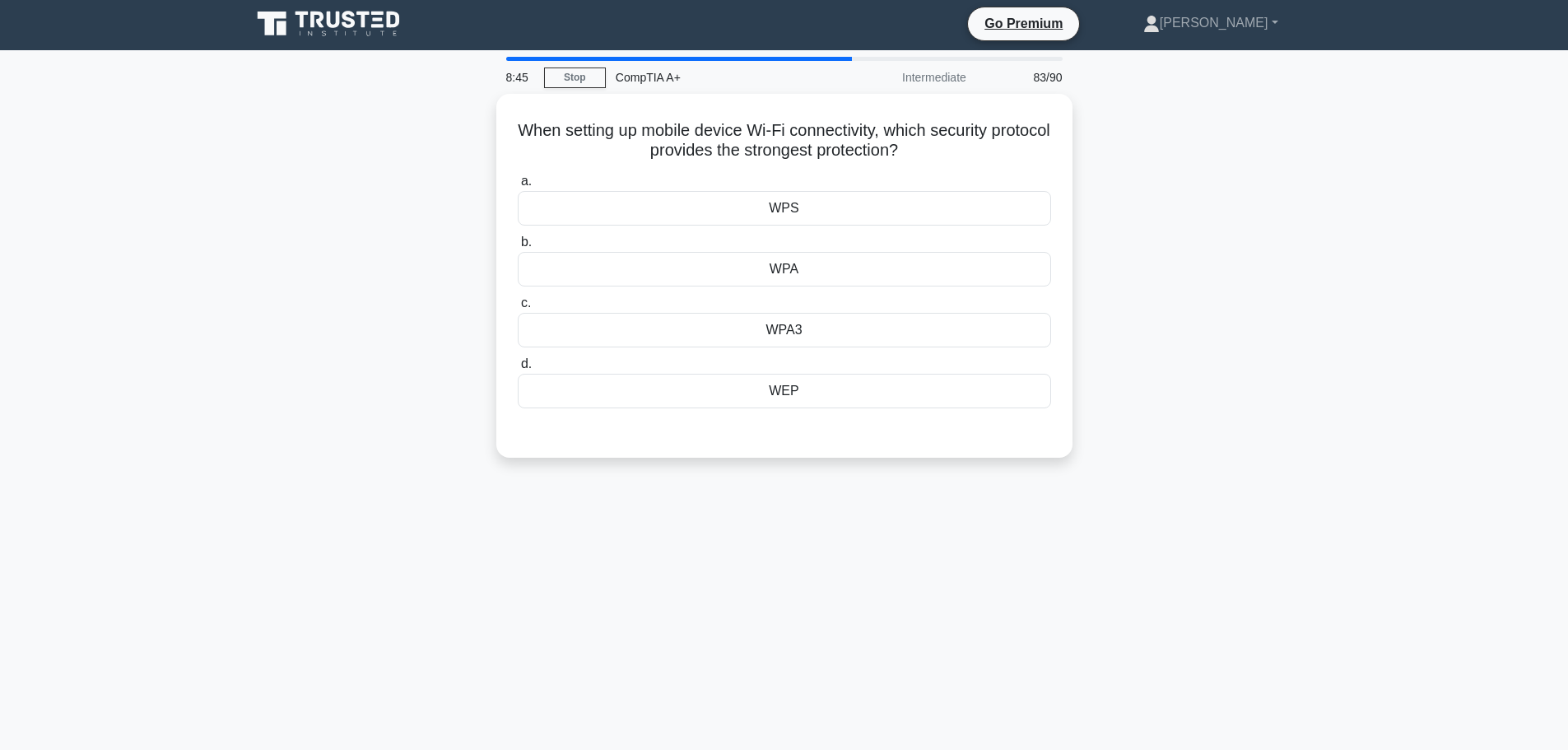
scroll to position [0, 0]
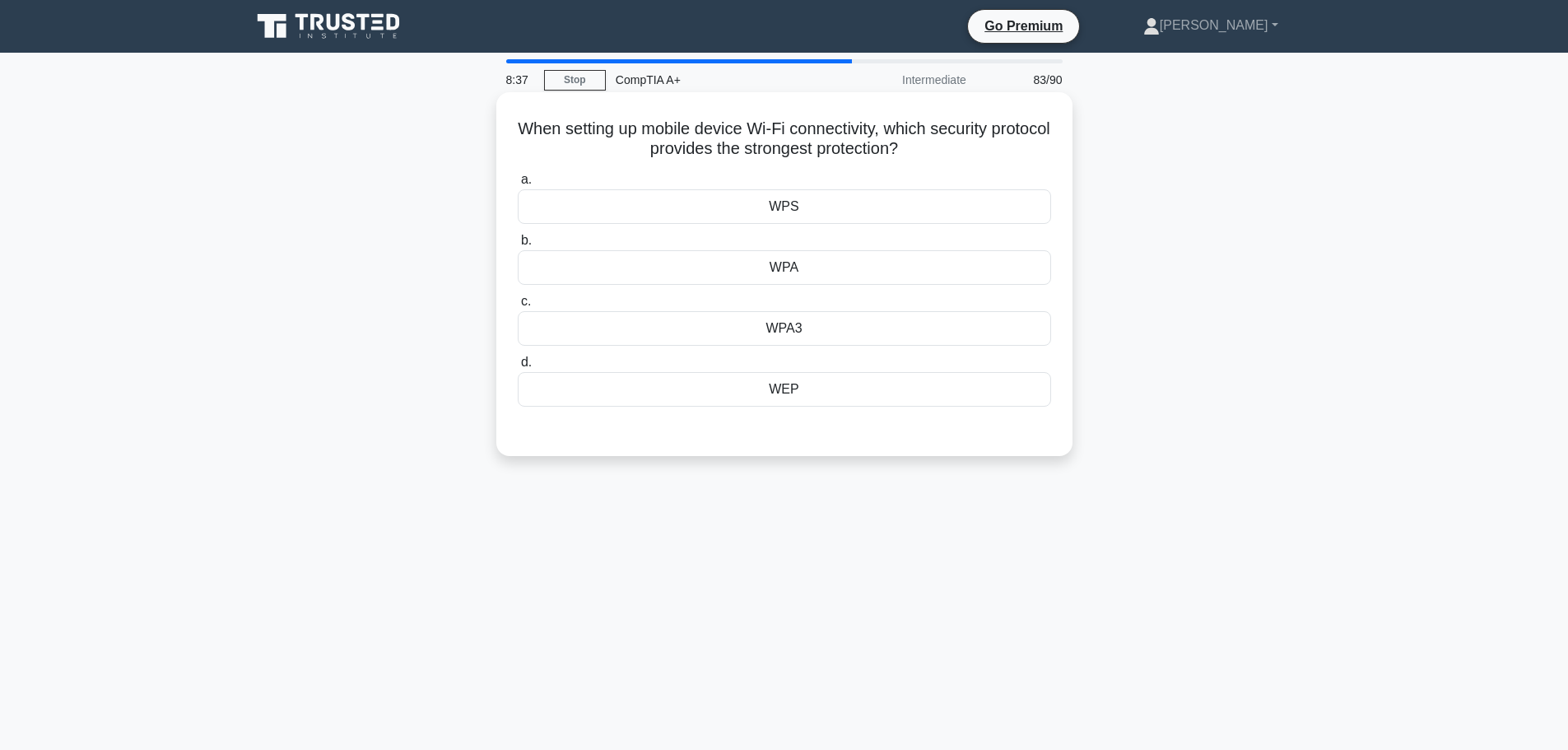
click at [796, 337] on div "WPA3" at bounding box center [784, 329] width 533 height 35
click at [518, 307] on input "c. WPA3" at bounding box center [518, 301] width 0 height 11
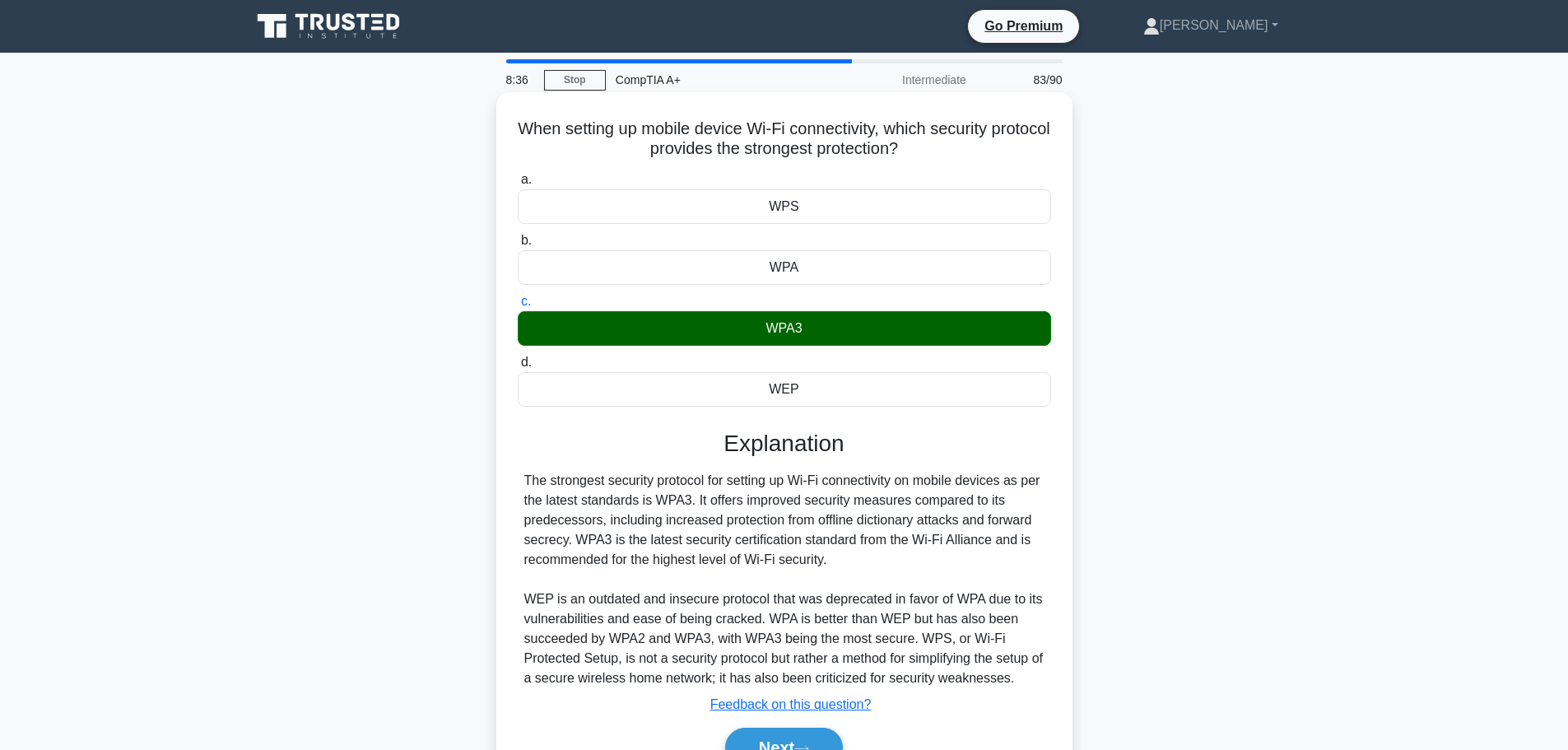
scroll to position [139, 0]
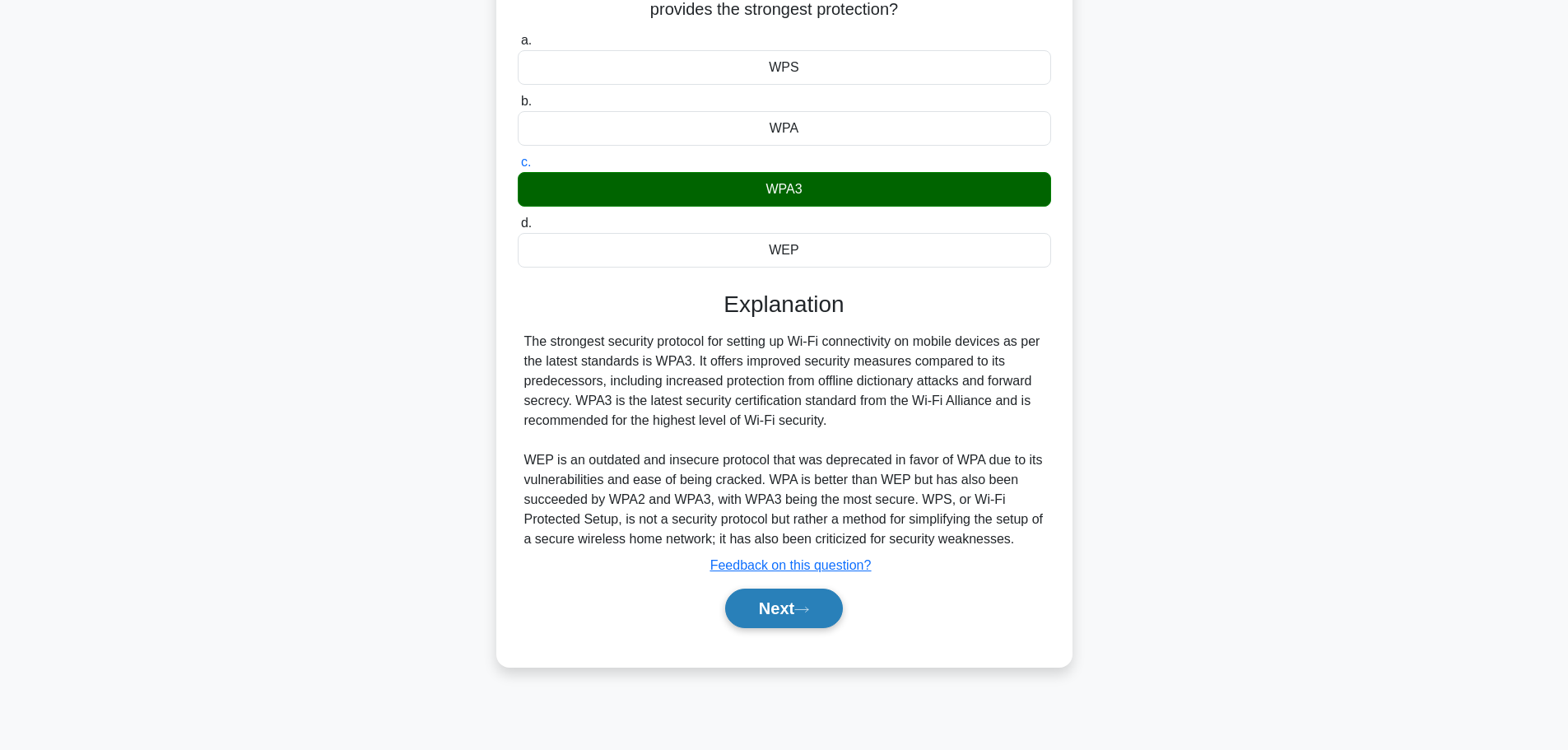
drag, startPoint x: 796, startPoint y: 604, endPoint x: 816, endPoint y: 600, distance: 20.4
click at [796, 604] on button "Next" at bounding box center [784, 608] width 118 height 40
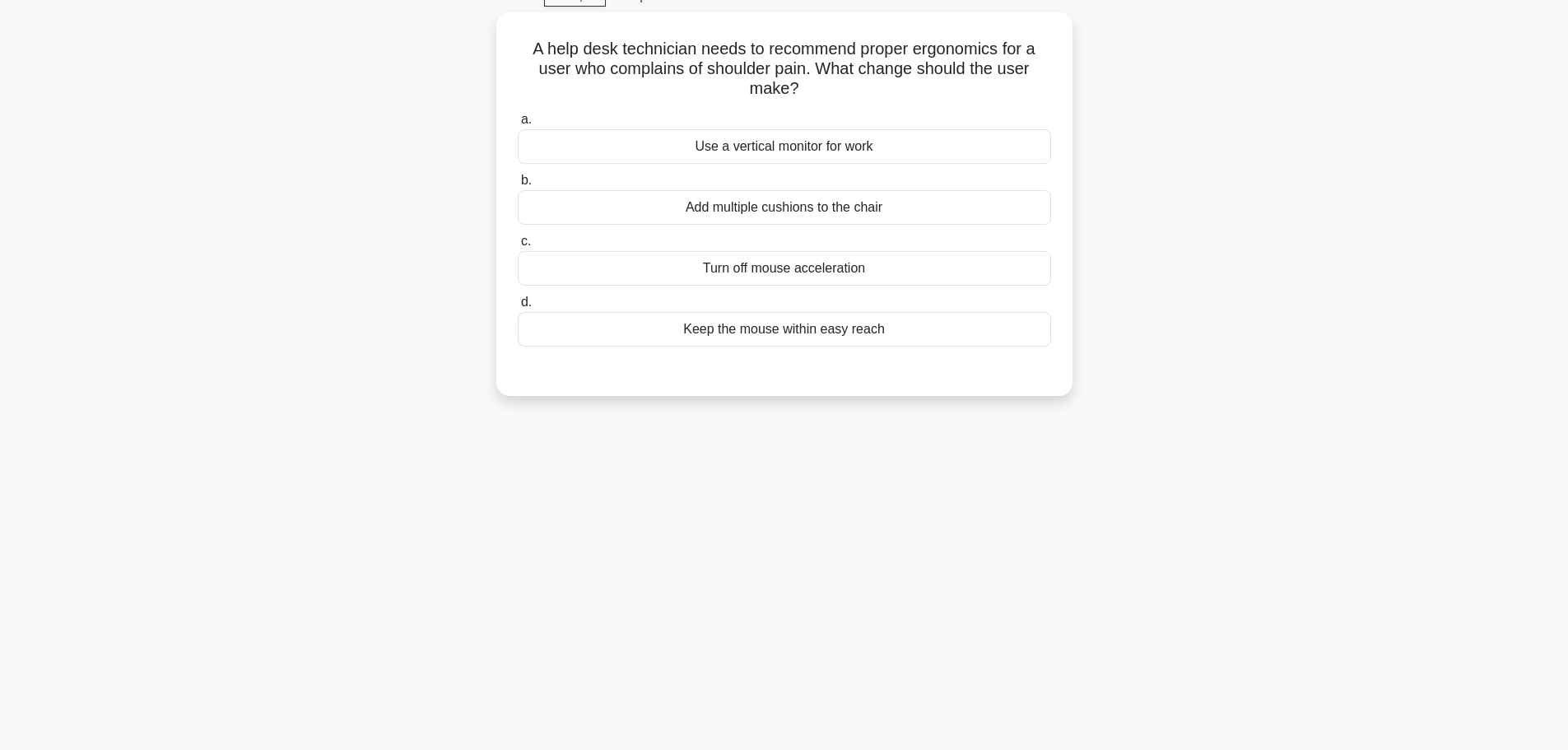
scroll to position [0, 0]
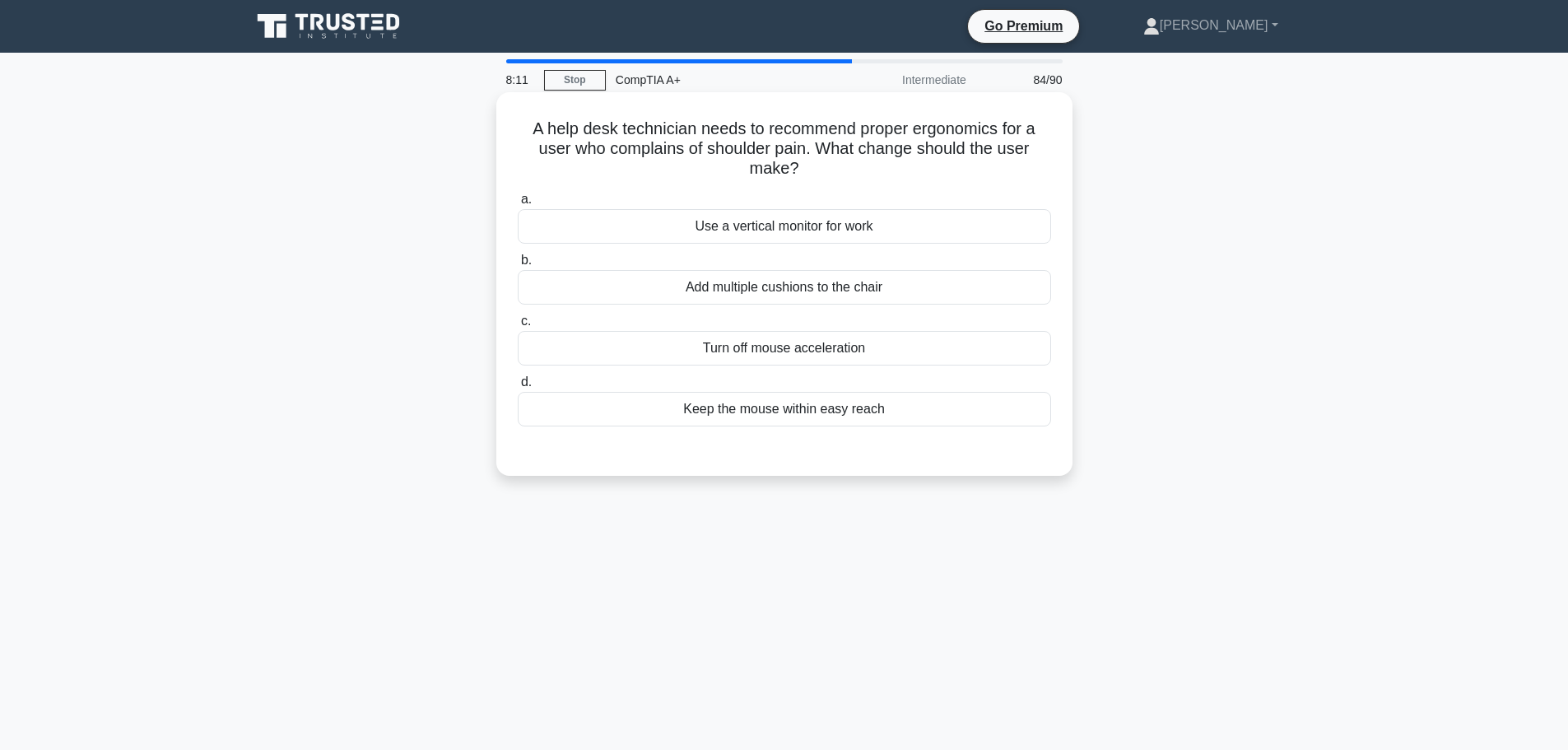
click at [799, 407] on div "Keep the mouse within easy reach" at bounding box center [784, 409] width 533 height 35
click at [518, 387] on input "d. Keep the mouse within easy reach" at bounding box center [518, 382] width 0 height 11
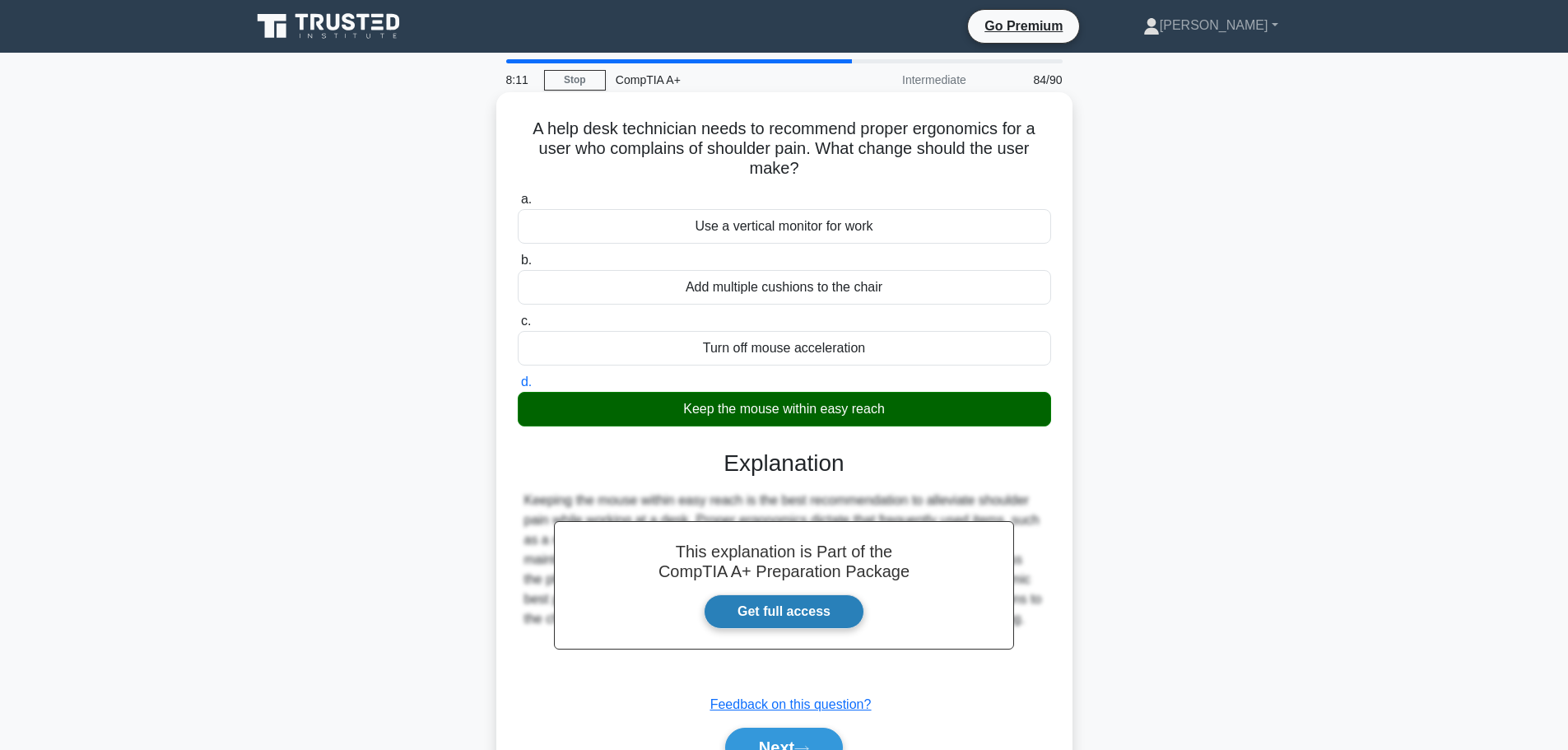
scroll to position [139, 0]
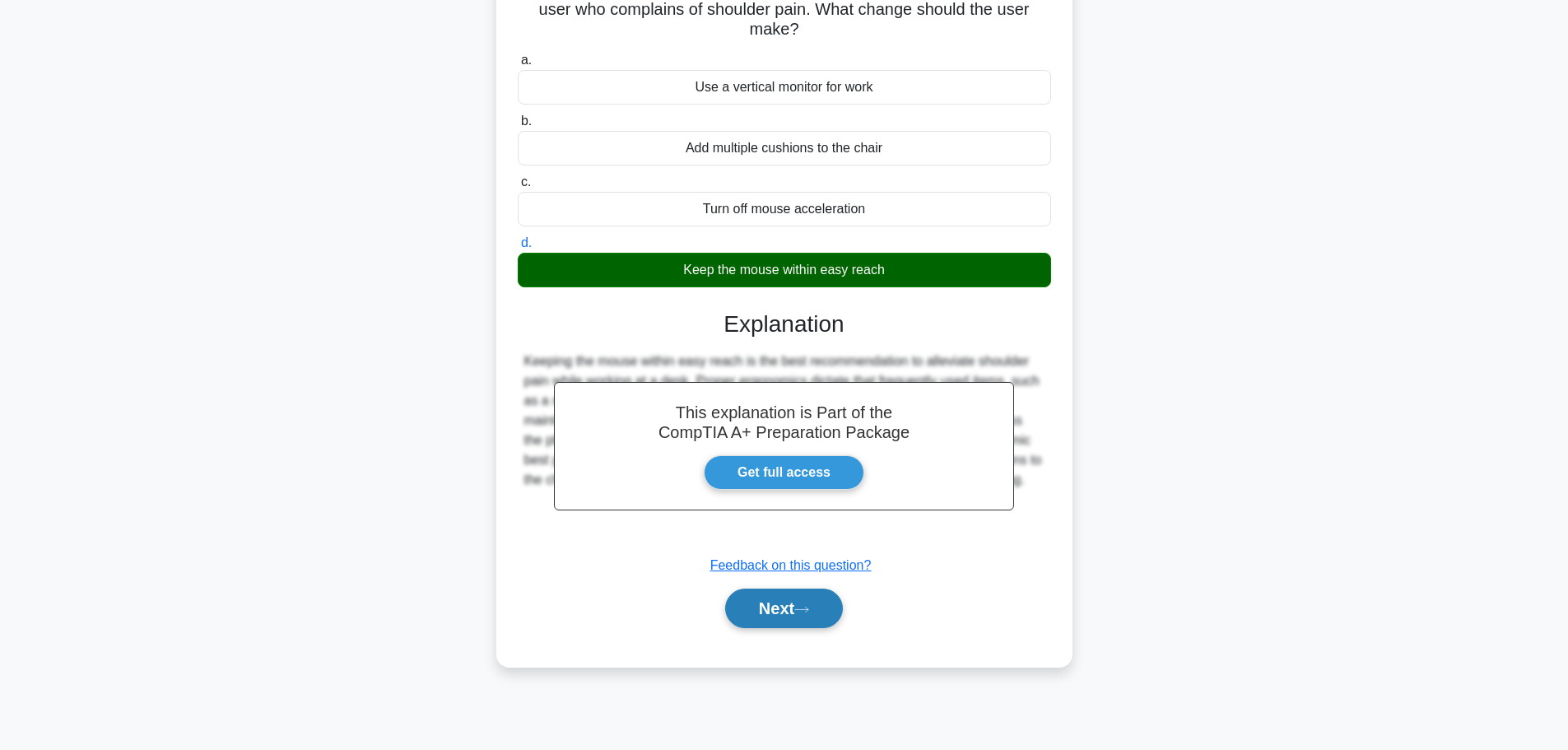
click at [769, 604] on button "Next" at bounding box center [784, 608] width 118 height 40
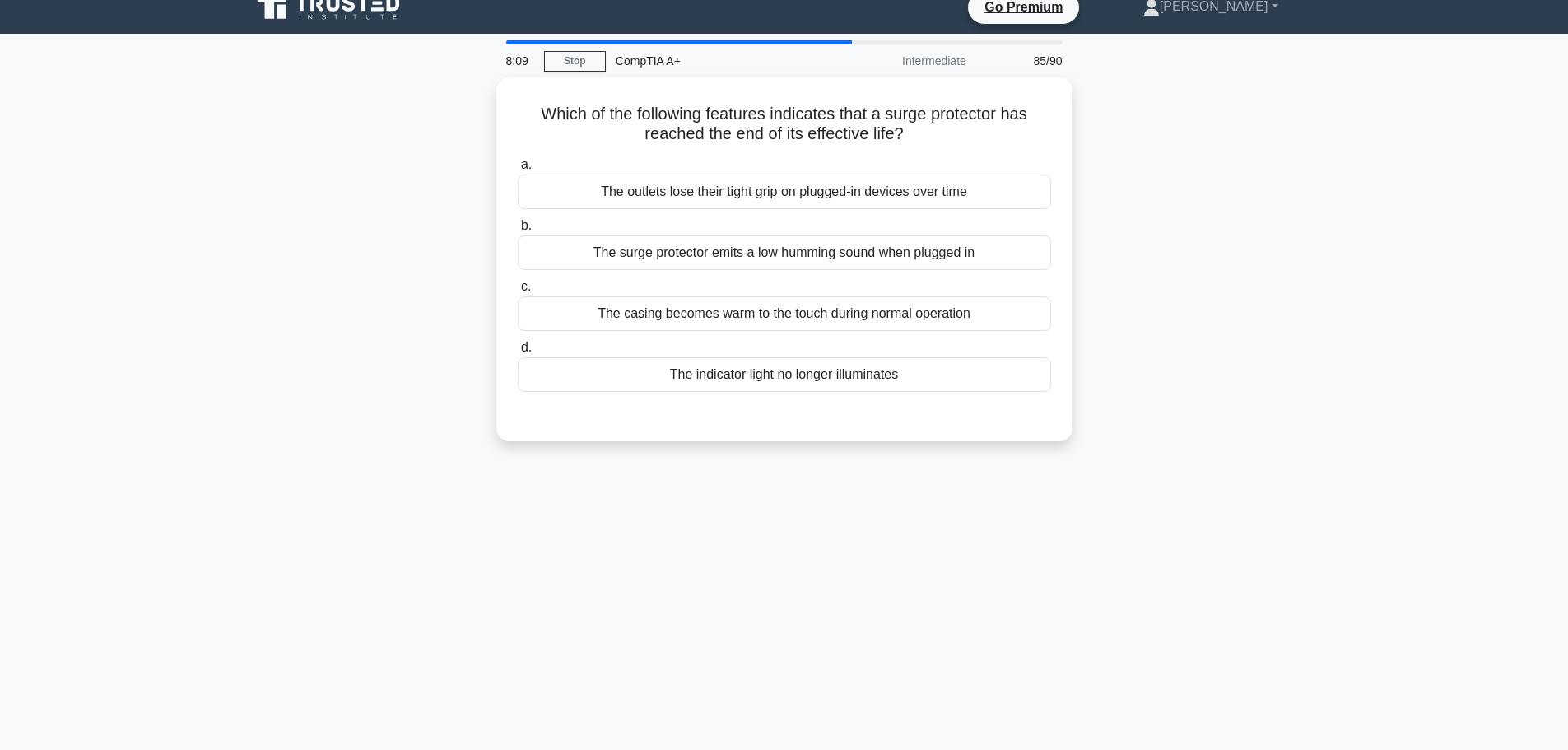
scroll to position [0, 0]
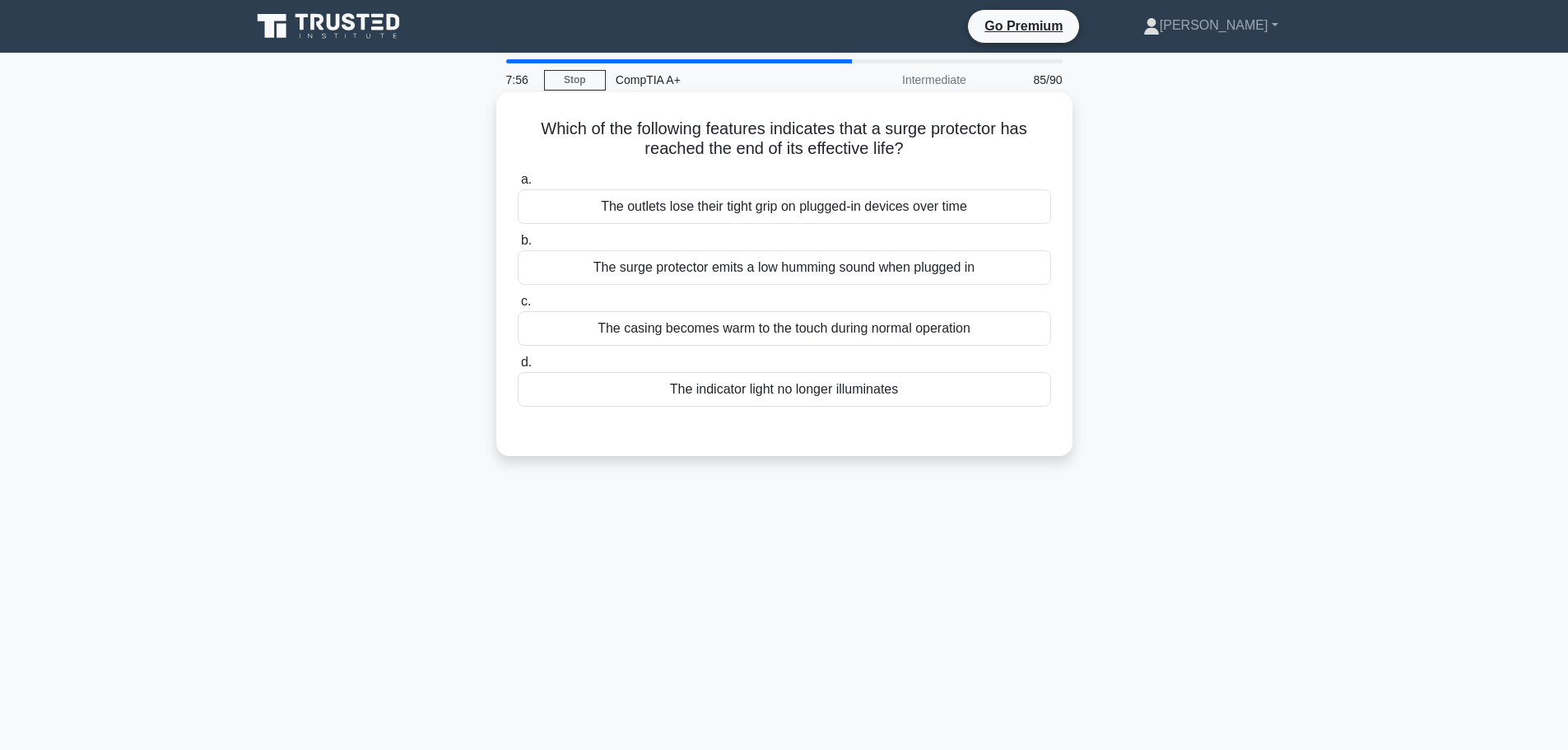
click at [818, 396] on div "The indicator light no longer illuminates" at bounding box center [784, 389] width 533 height 35
click at [518, 368] on input "d. The indicator light no longer illuminates" at bounding box center [518, 363] width 0 height 11
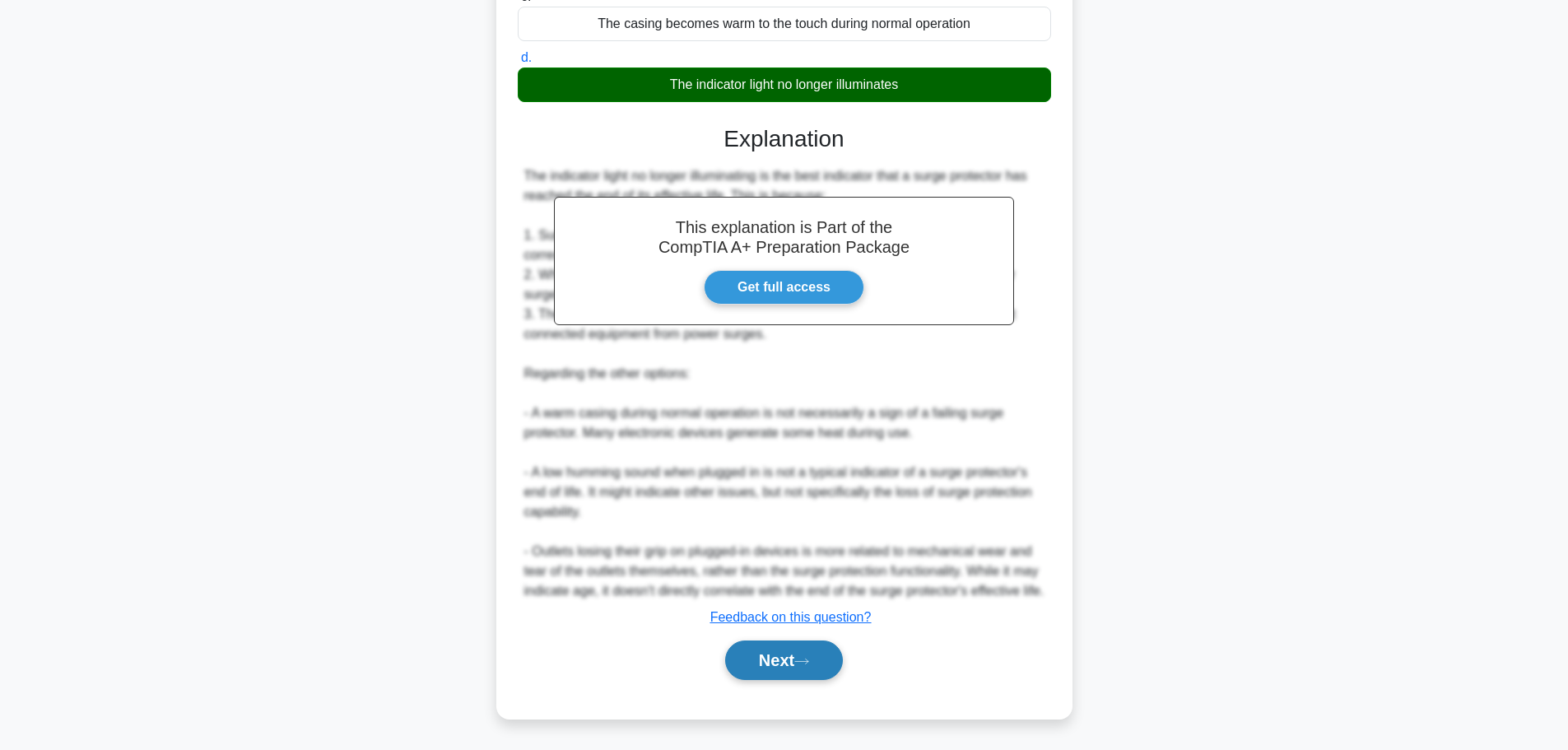
click at [788, 662] on button "Next" at bounding box center [784, 660] width 118 height 40
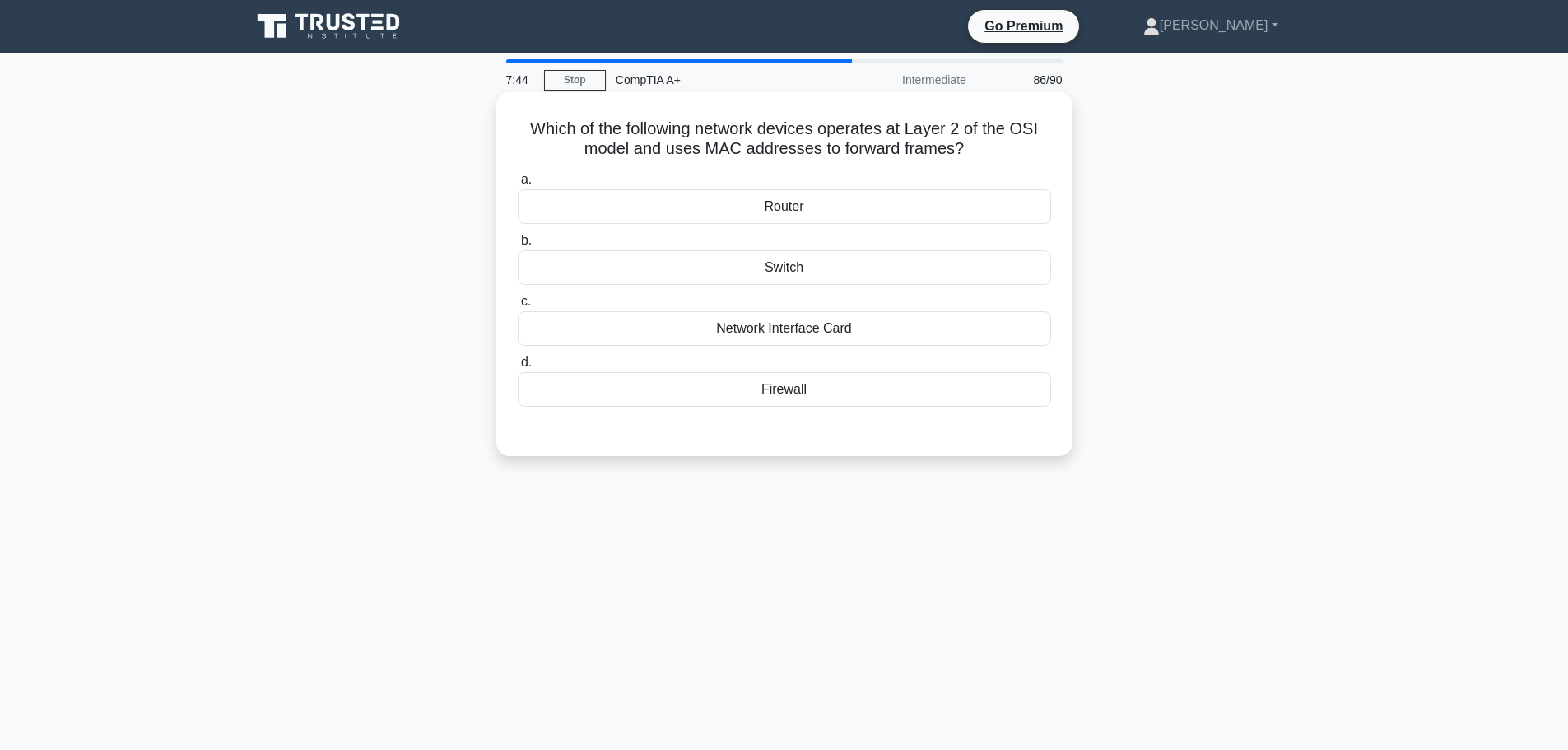
click at [798, 276] on div "Switch" at bounding box center [784, 268] width 533 height 35
click at [518, 246] on input "b. Switch" at bounding box center [518, 241] width 0 height 11
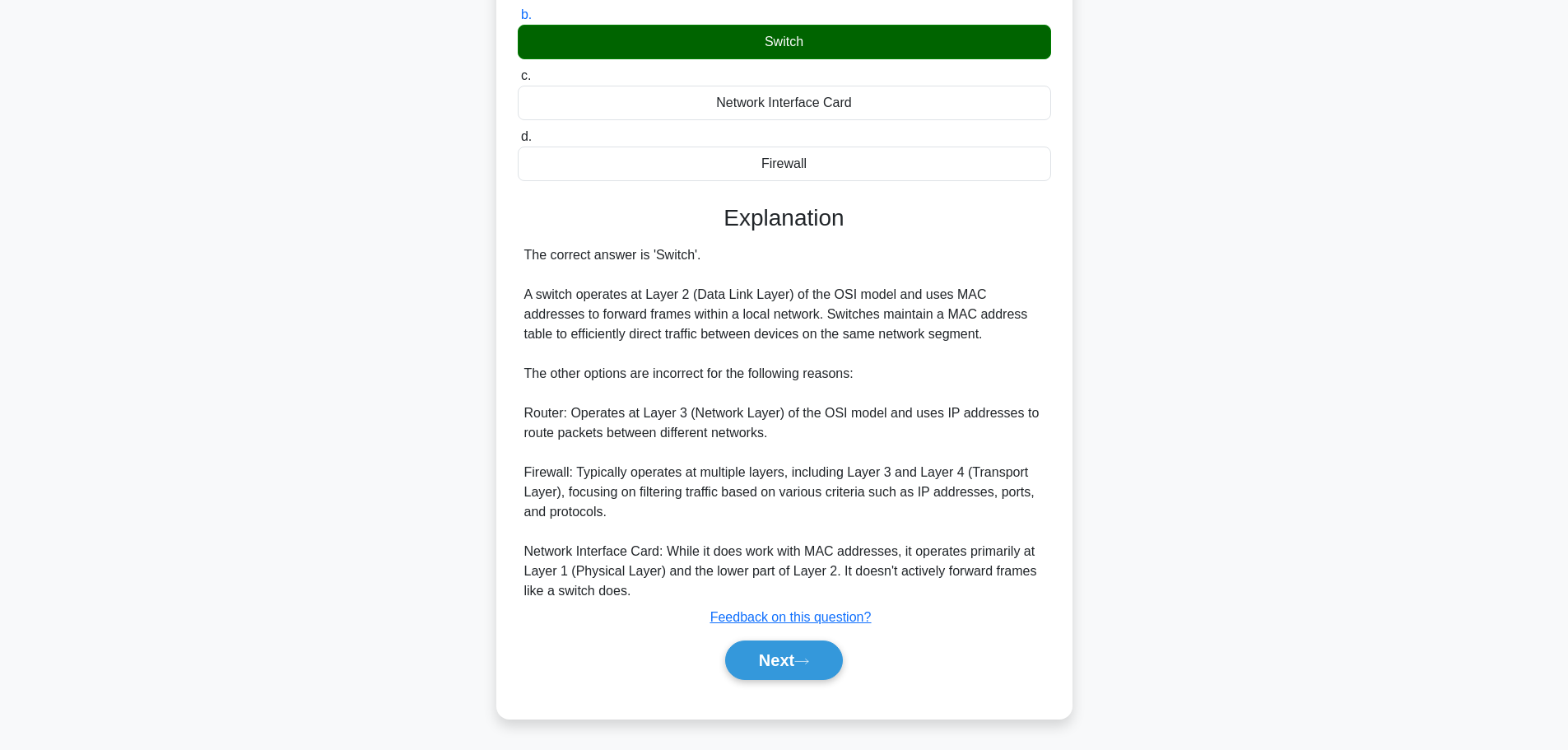
scroll to position [226, 0]
click at [776, 692] on div "a. Router b. Switch c. d." at bounding box center [784, 320] width 537 height 759
click at [796, 655] on button "Next" at bounding box center [784, 660] width 118 height 40
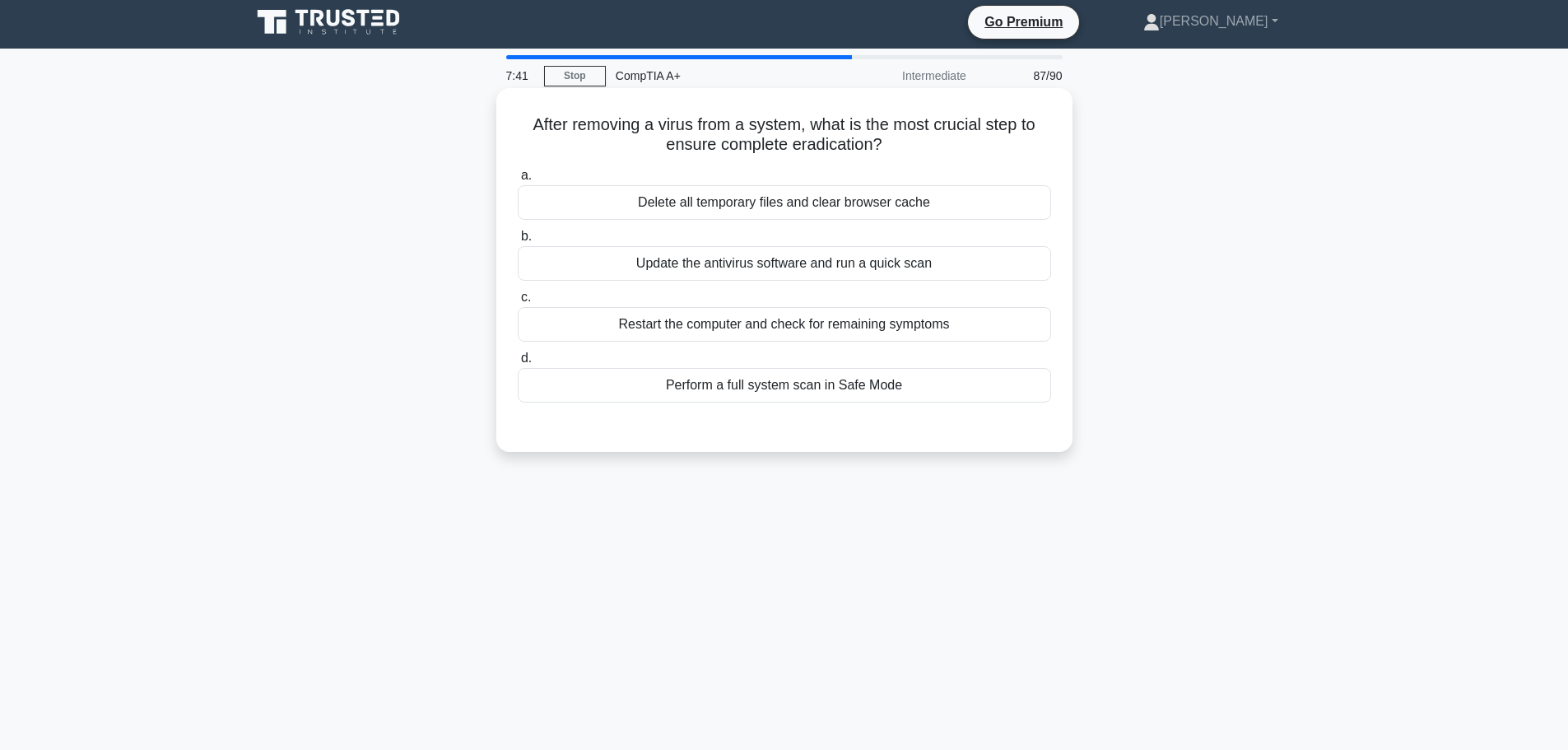
scroll to position [0, 0]
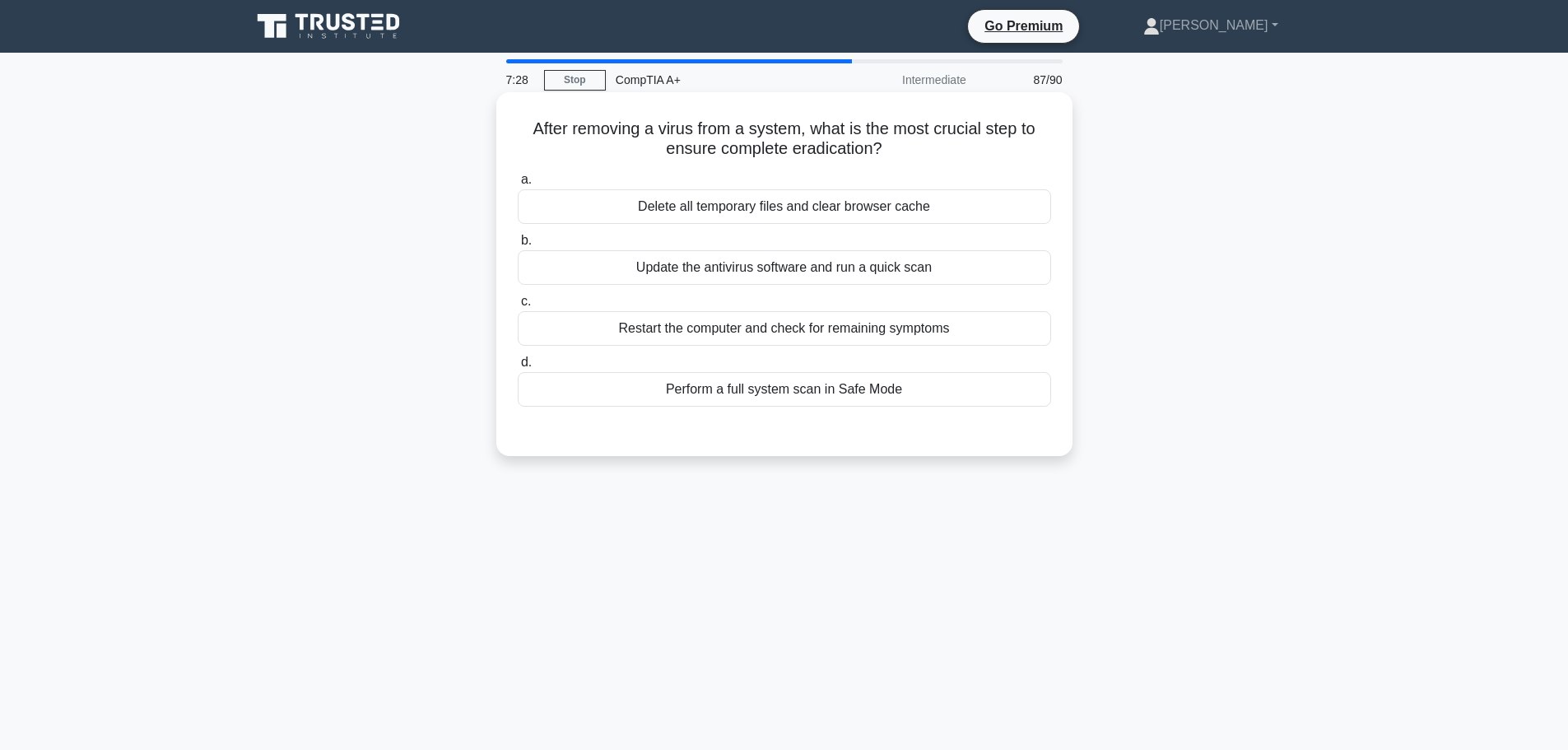
click at [801, 267] on div "Update the antivirus software and run a quick scan" at bounding box center [784, 268] width 533 height 35
click at [518, 246] on input "b. Update the antivirus software and run a quick scan" at bounding box center [518, 241] width 0 height 11
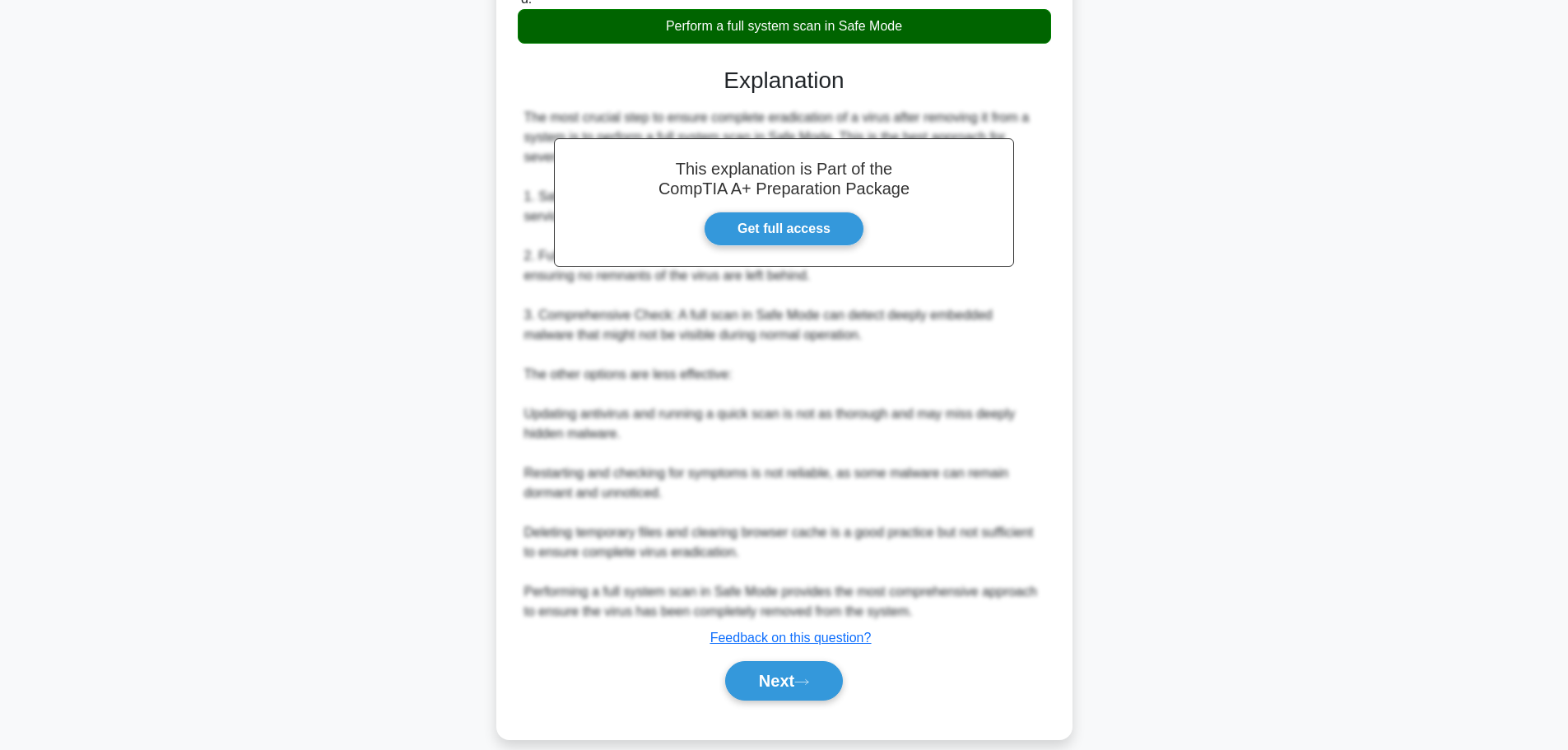
scroll to position [386, 0]
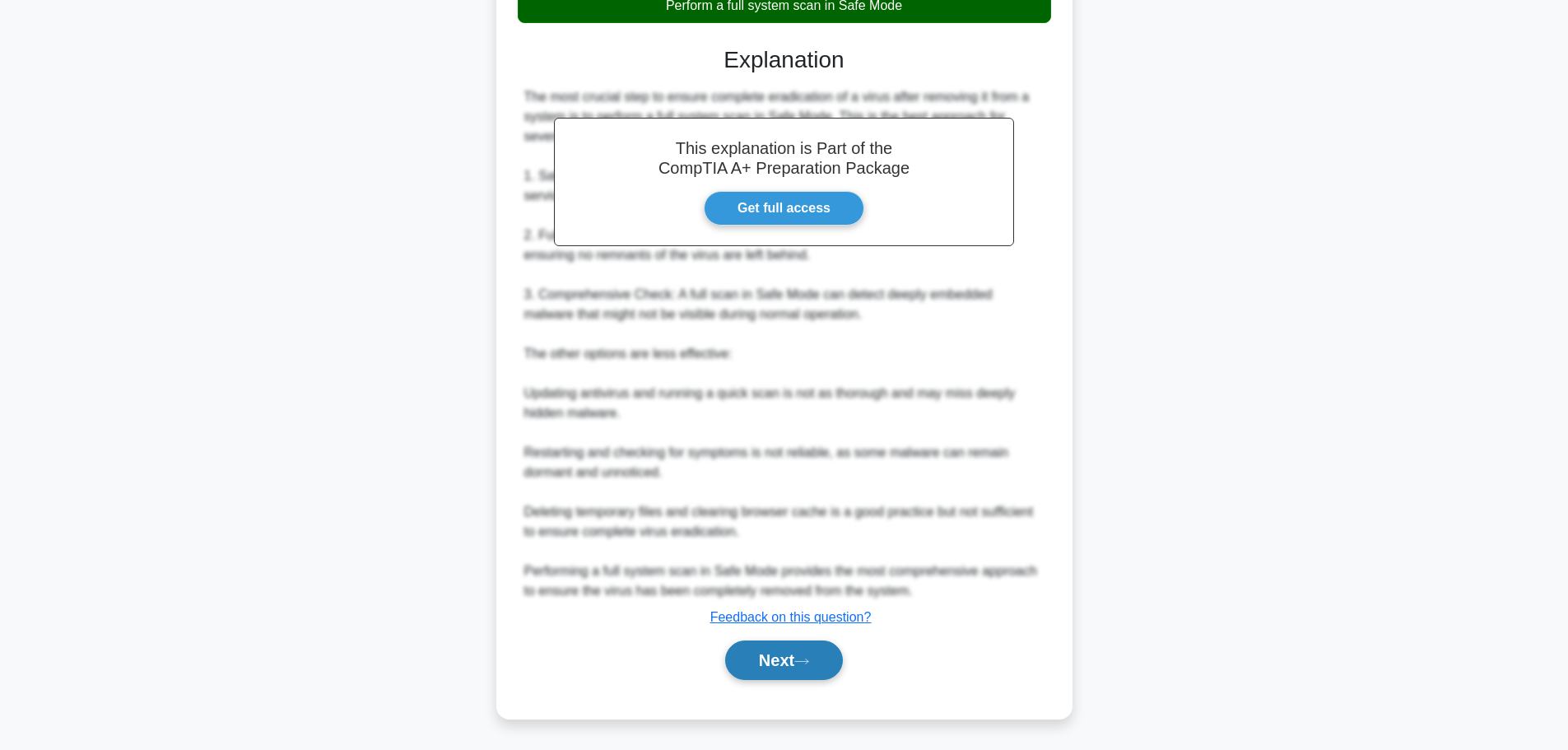
click at [794, 655] on button "Next" at bounding box center [784, 660] width 118 height 40
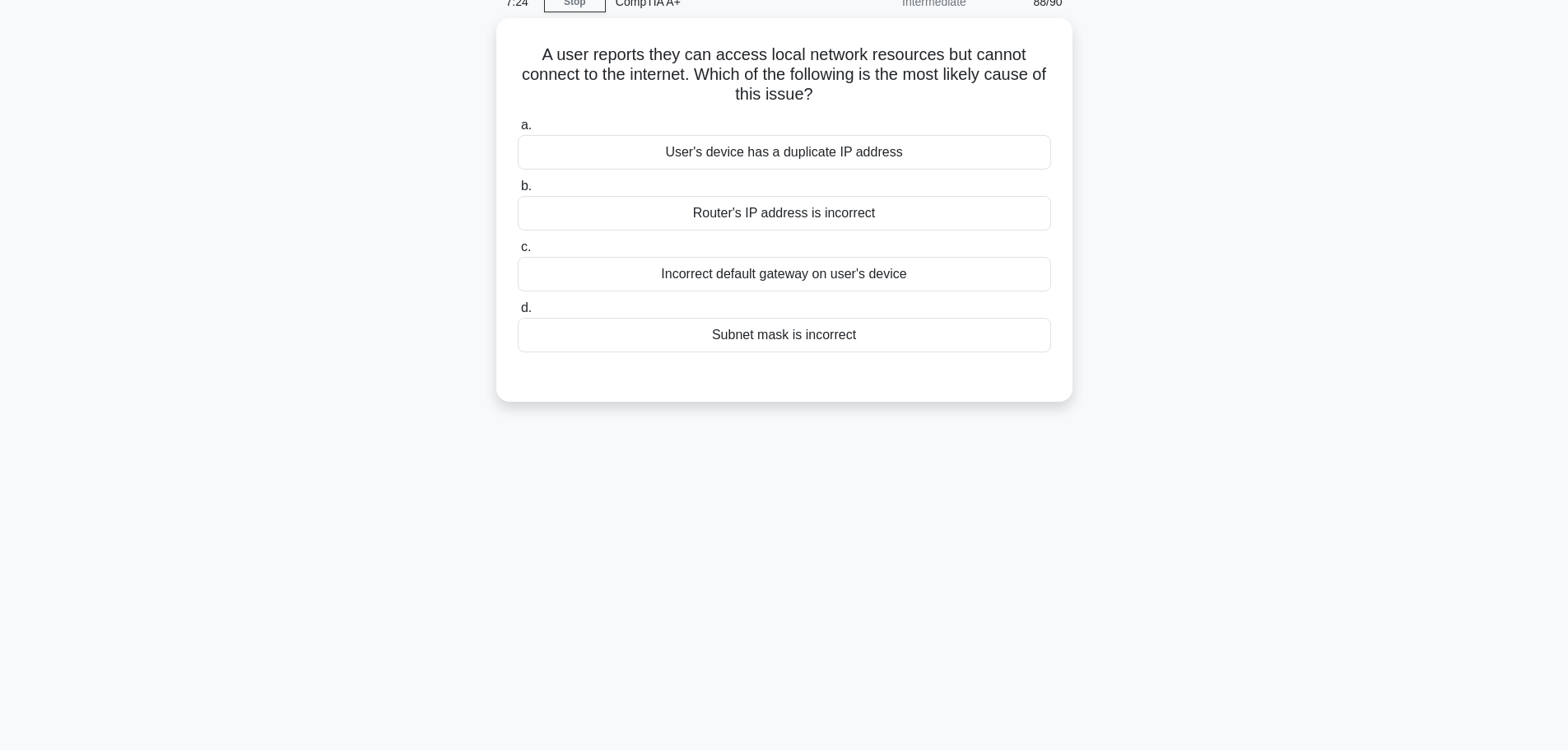
scroll to position [0, 0]
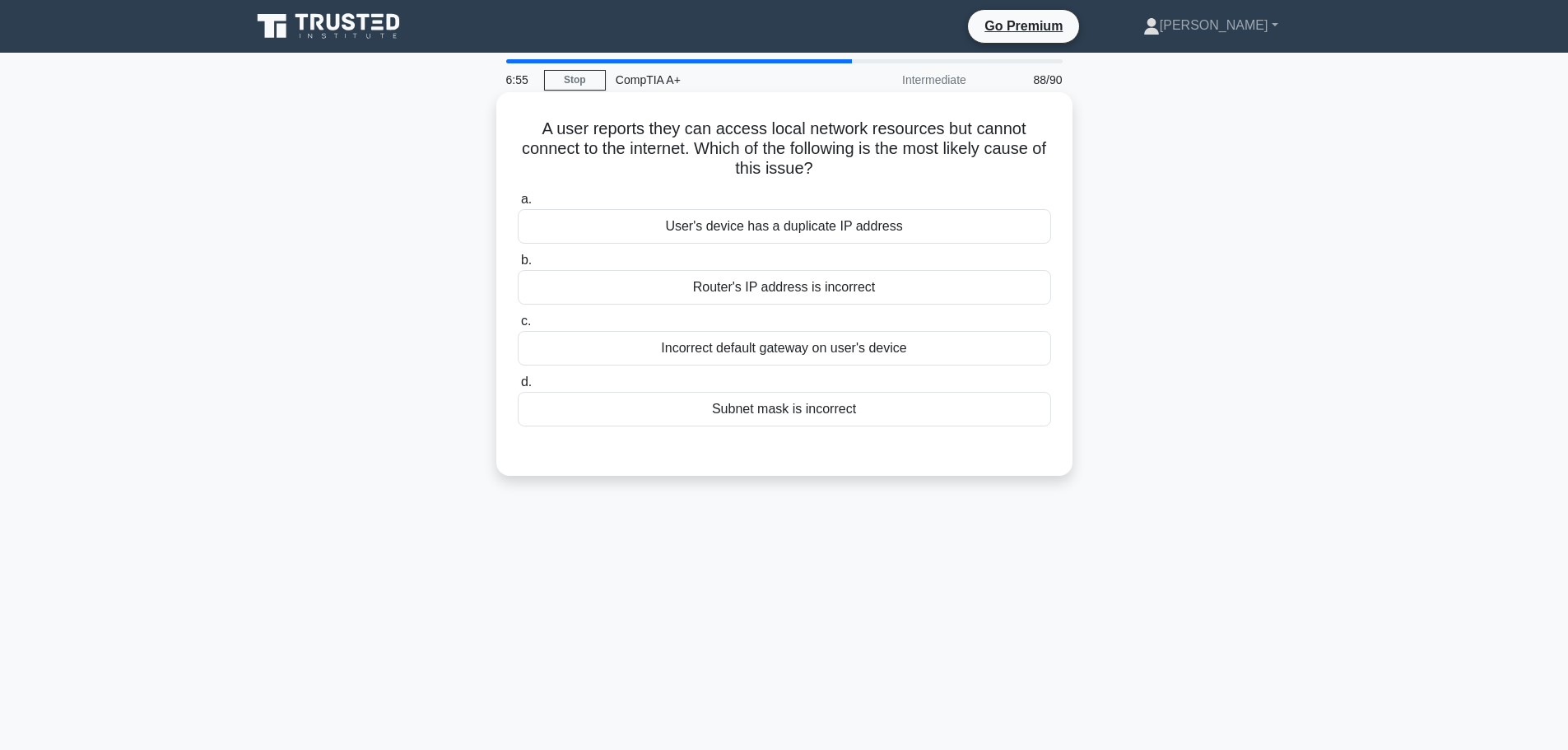
click at [841, 236] on div "User's device has a duplicate IP address" at bounding box center [784, 226] width 533 height 35
click at [518, 205] on input "a. User's device has a duplicate IP address" at bounding box center [518, 199] width 0 height 11
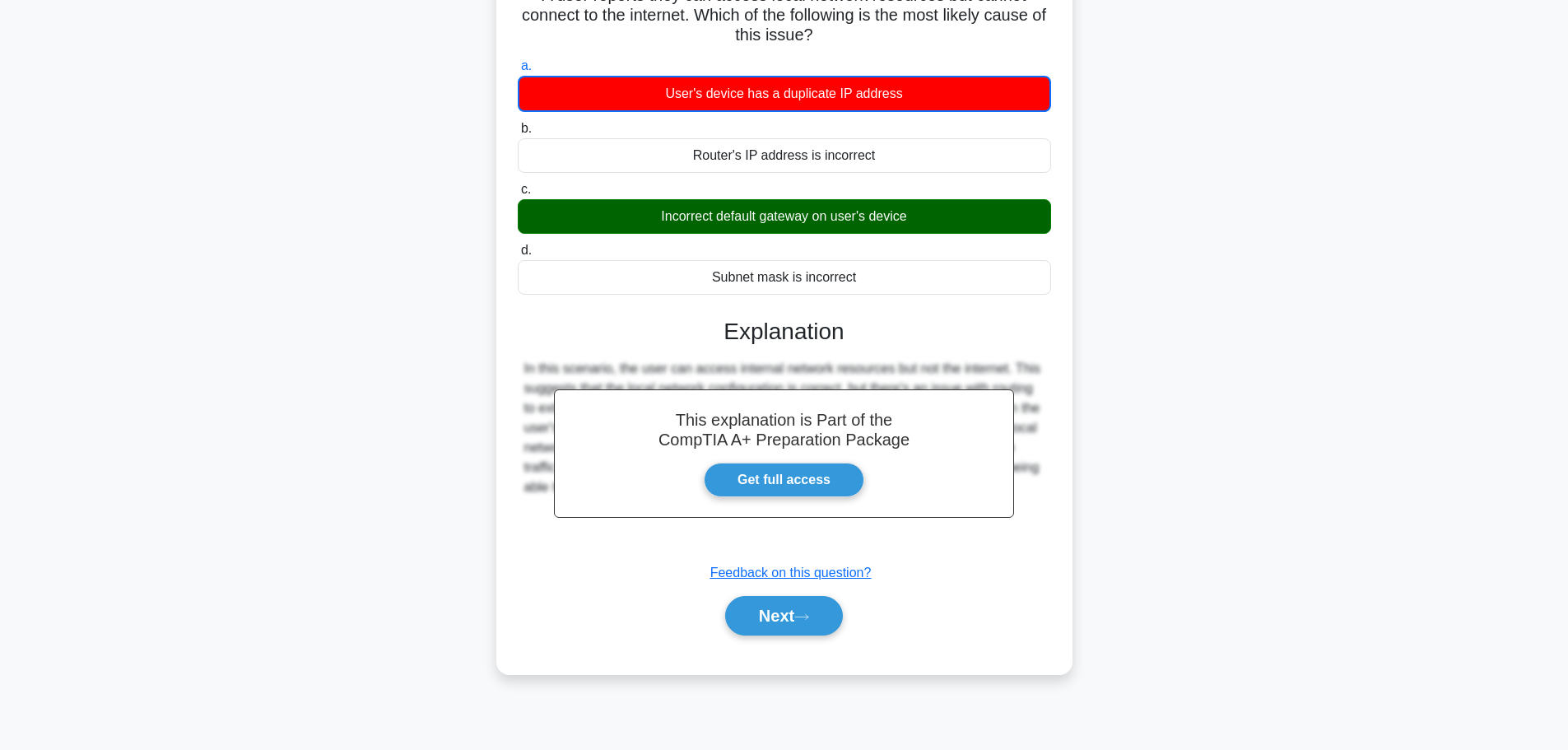
scroll to position [139, 0]
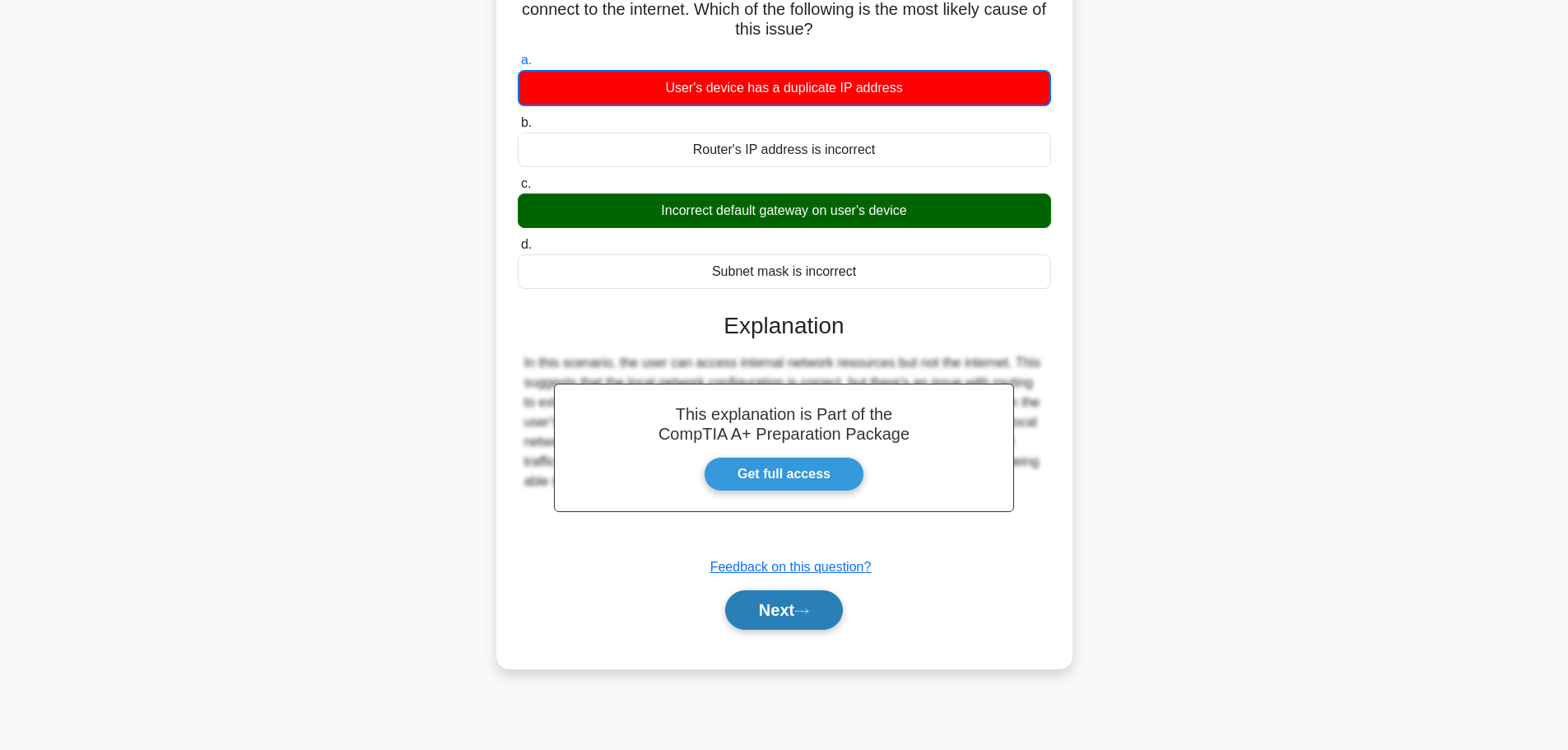
click at [801, 594] on button "Next" at bounding box center [784, 610] width 118 height 40
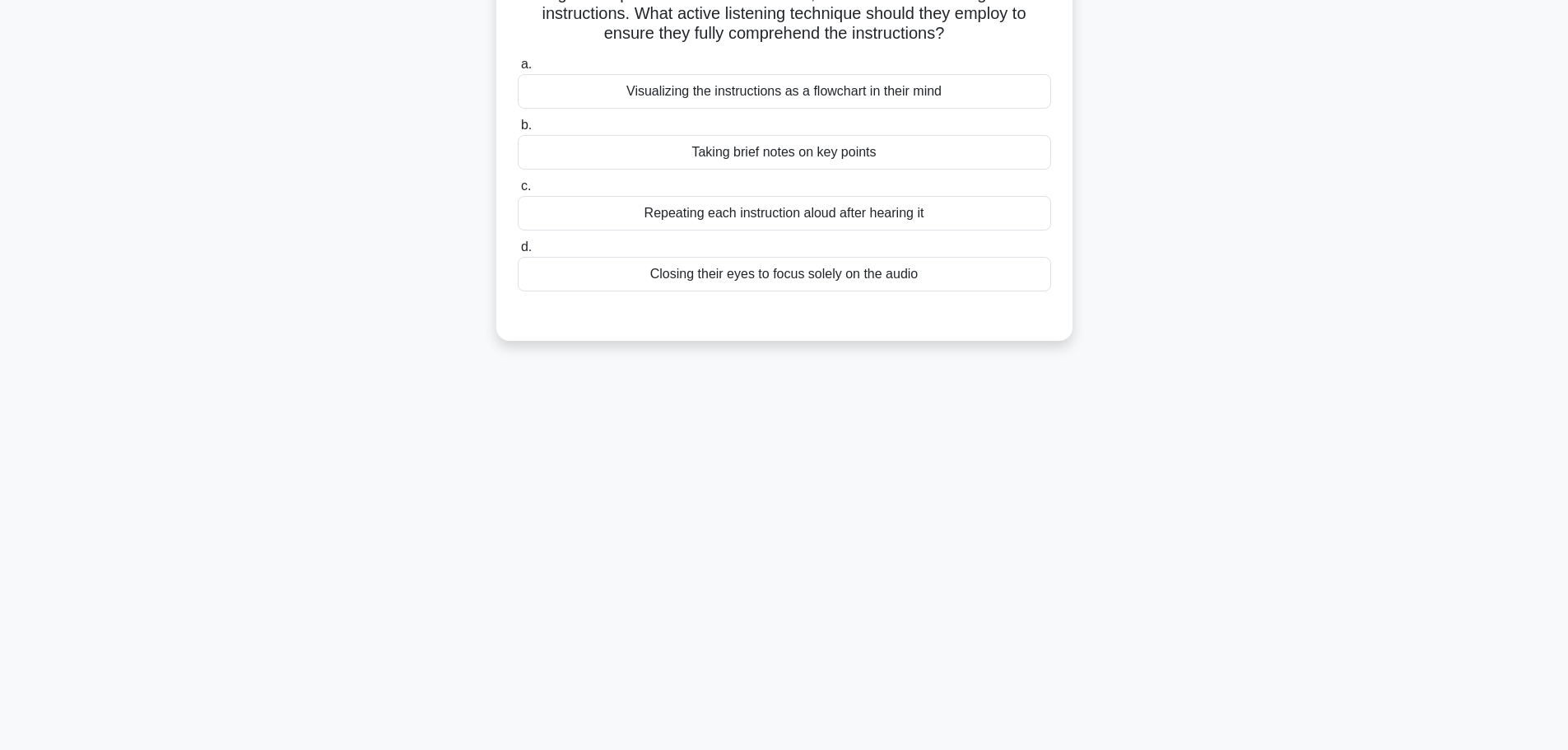
scroll to position [0, 0]
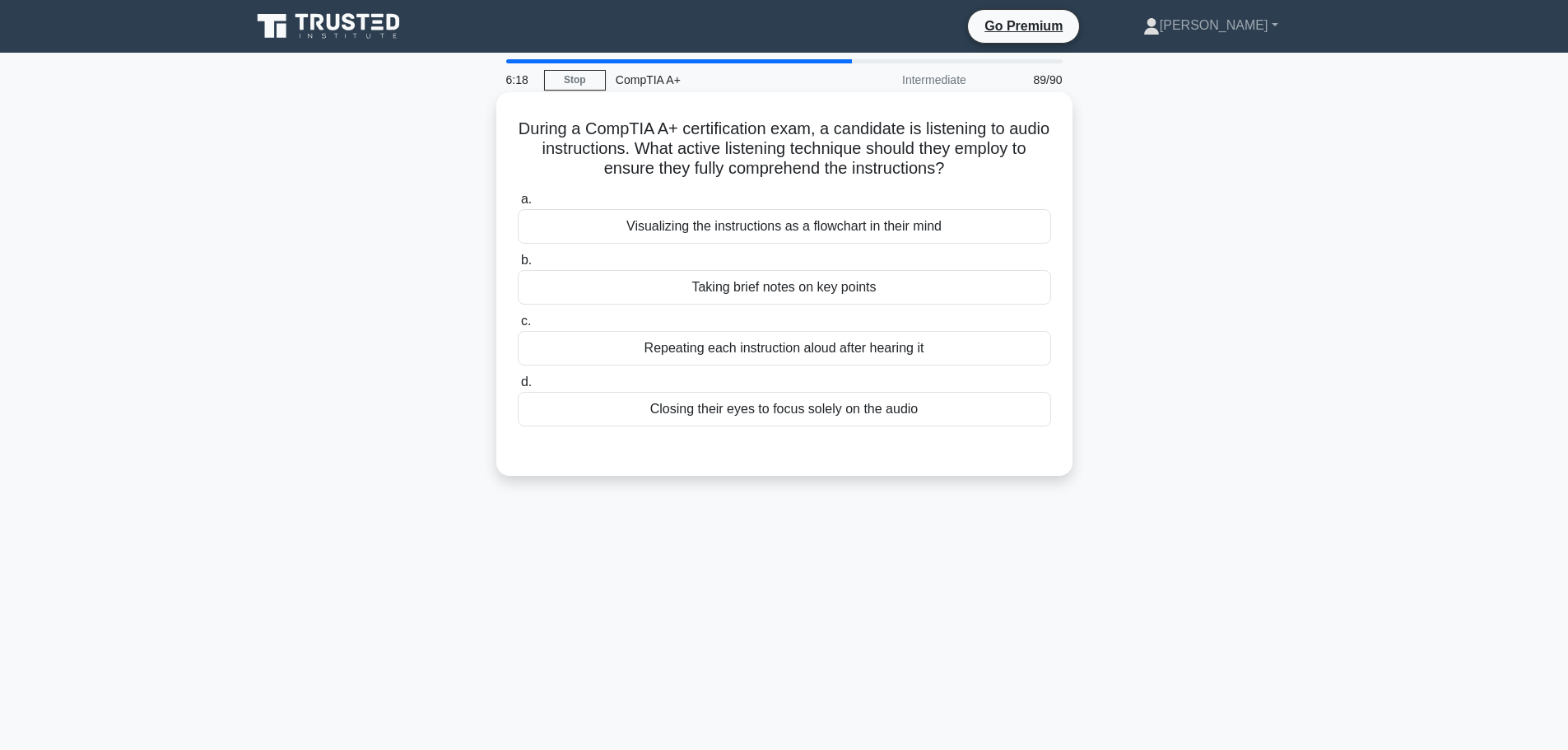
click at [823, 220] on div "Visualizing the instructions as a flowchart in their mind" at bounding box center [784, 226] width 533 height 35
click at [518, 205] on input "a. Visualizing the instructions as a flowchart in their mind" at bounding box center [518, 199] width 0 height 11
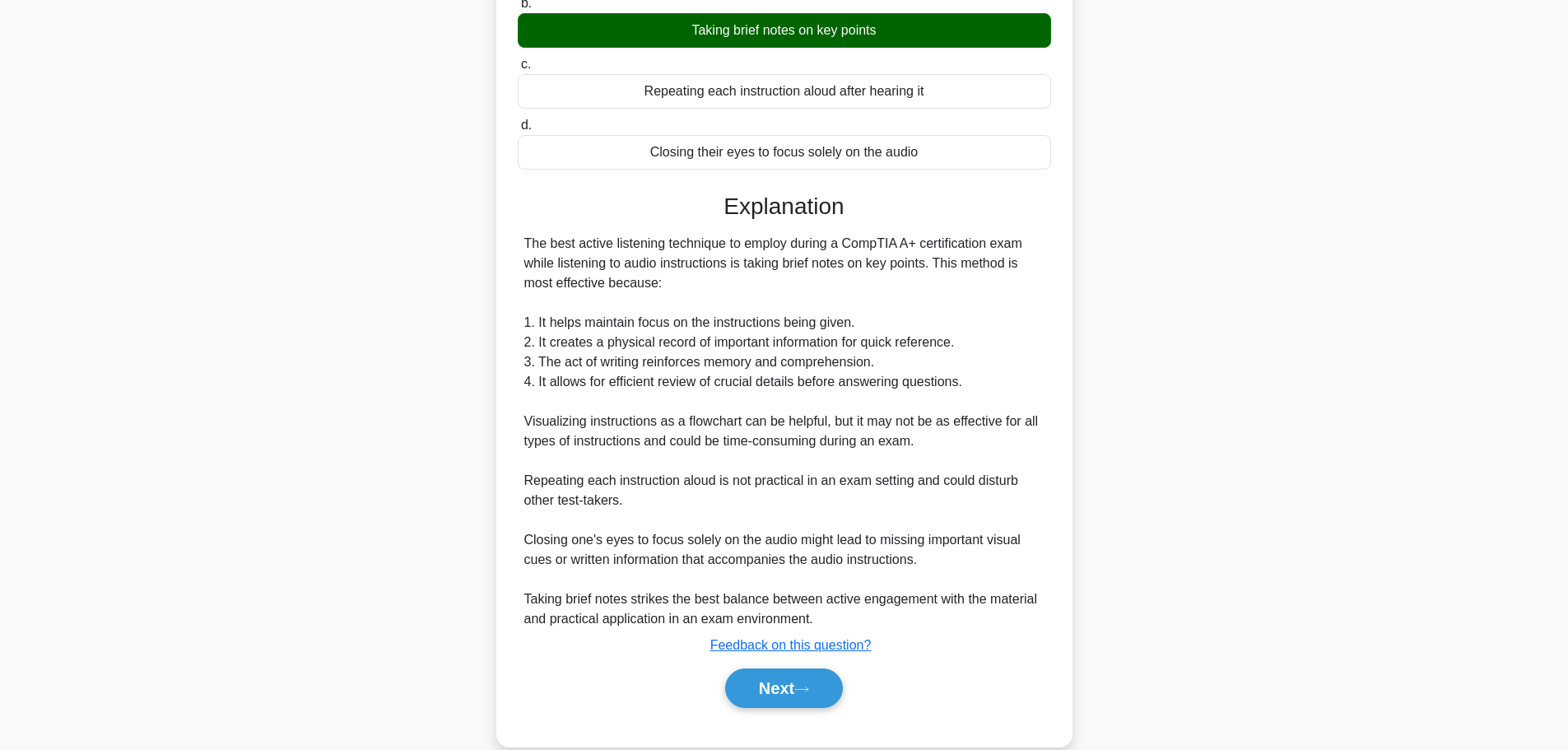
scroll to position [287, 0]
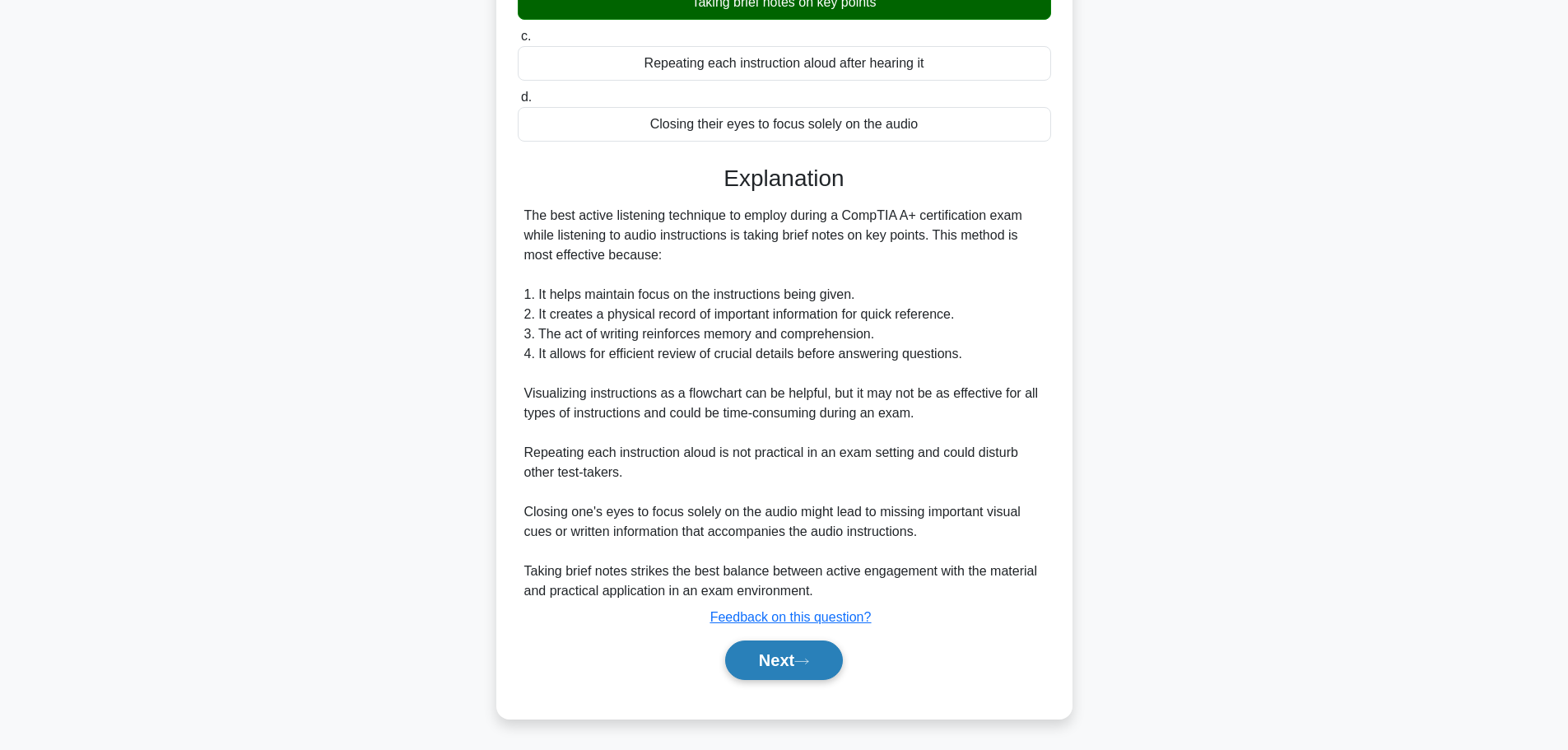
click at [791, 648] on button "Next" at bounding box center [784, 660] width 118 height 40
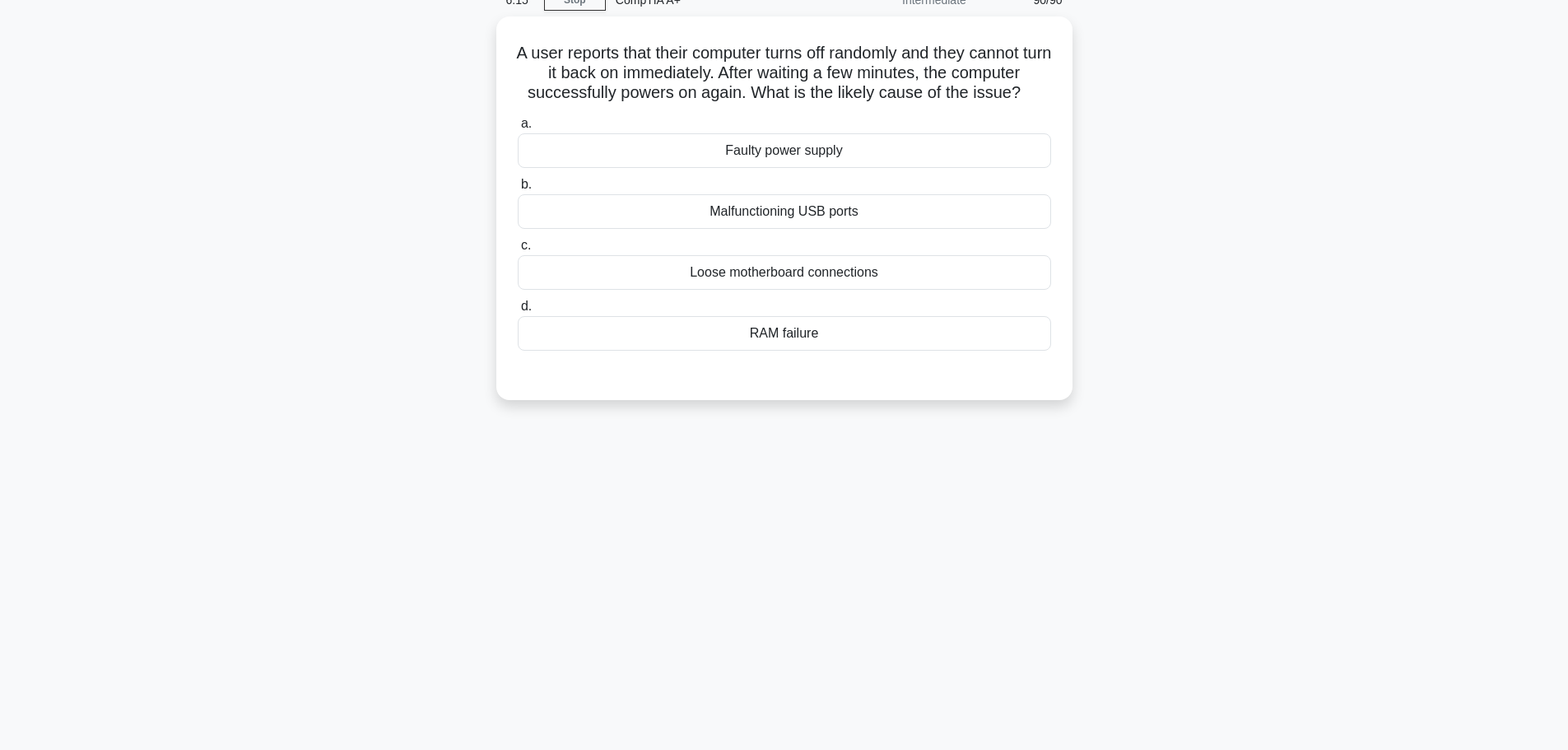
scroll to position [0, 0]
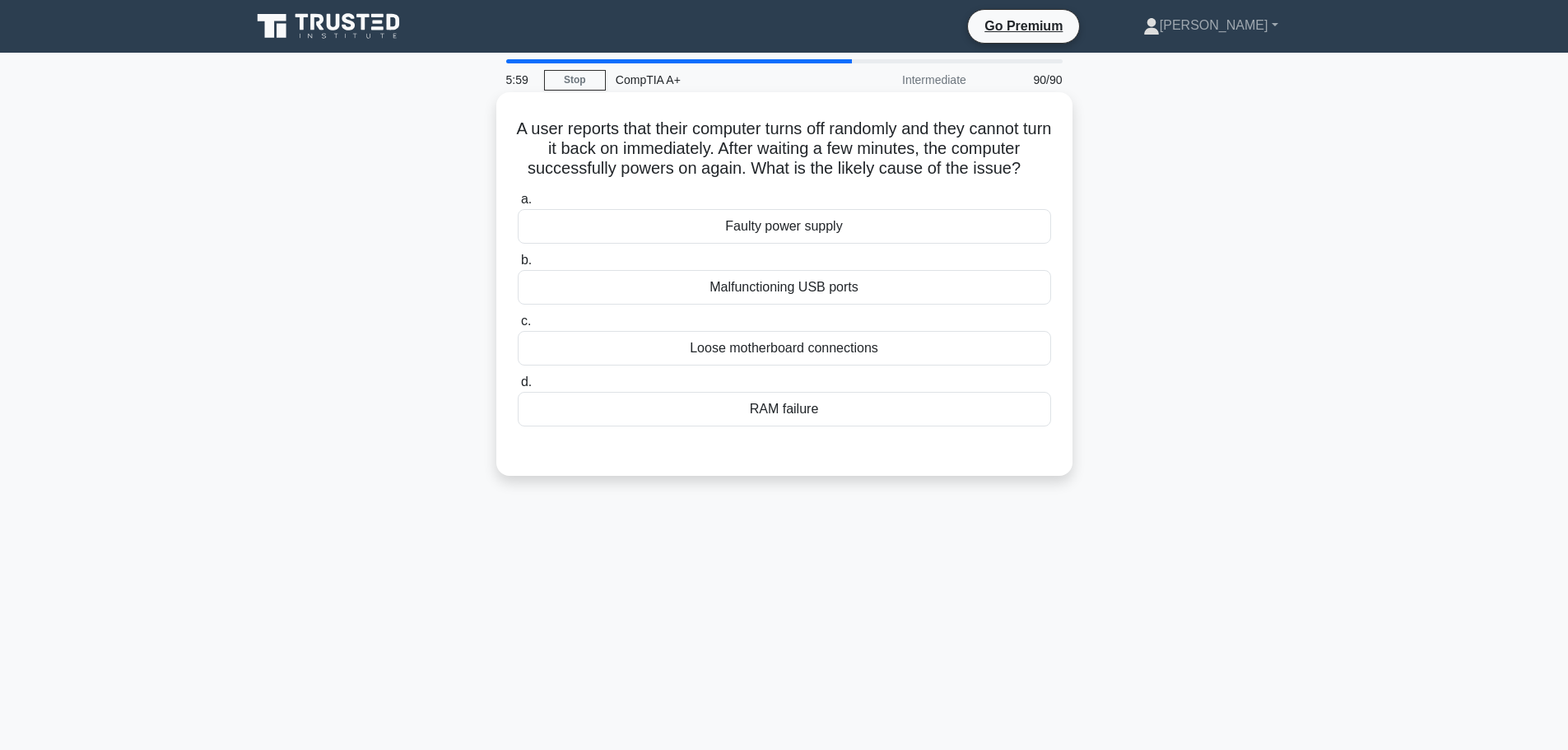
click at [813, 231] on div "Faulty power supply" at bounding box center [784, 226] width 533 height 35
click at [518, 205] on input "a. Faulty power supply" at bounding box center [518, 199] width 0 height 11
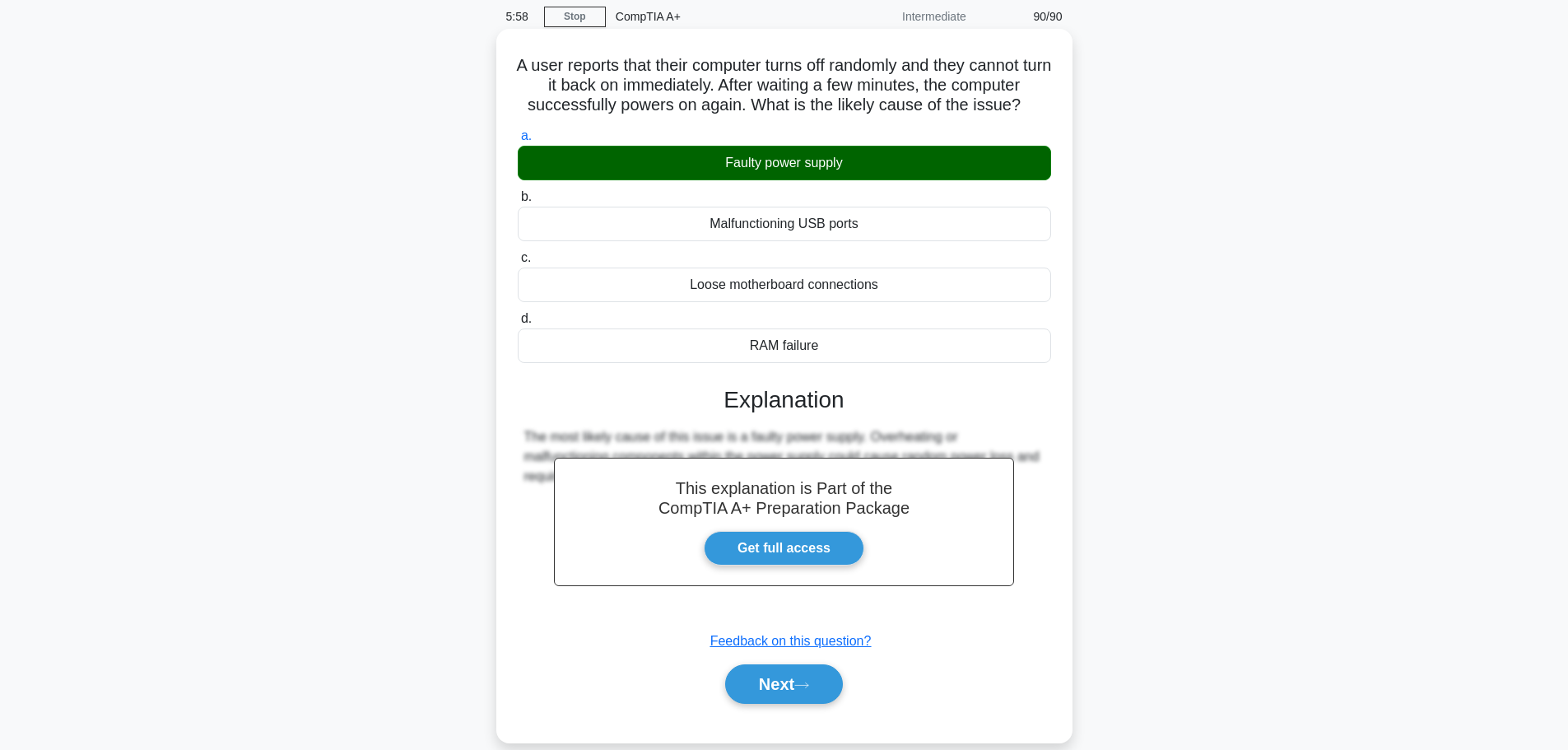
scroll to position [139, 0]
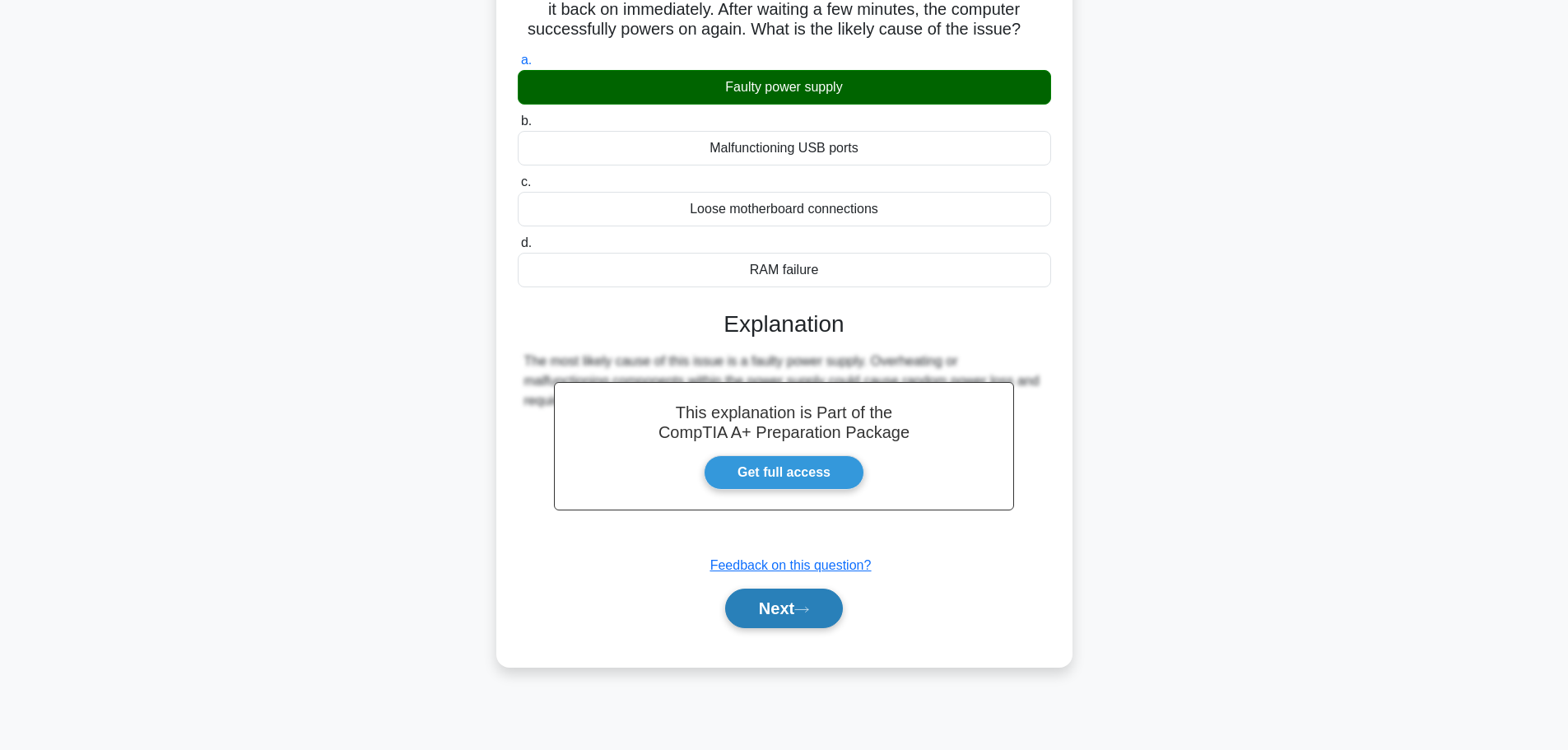
click at [801, 609] on icon at bounding box center [802, 609] width 15 height 9
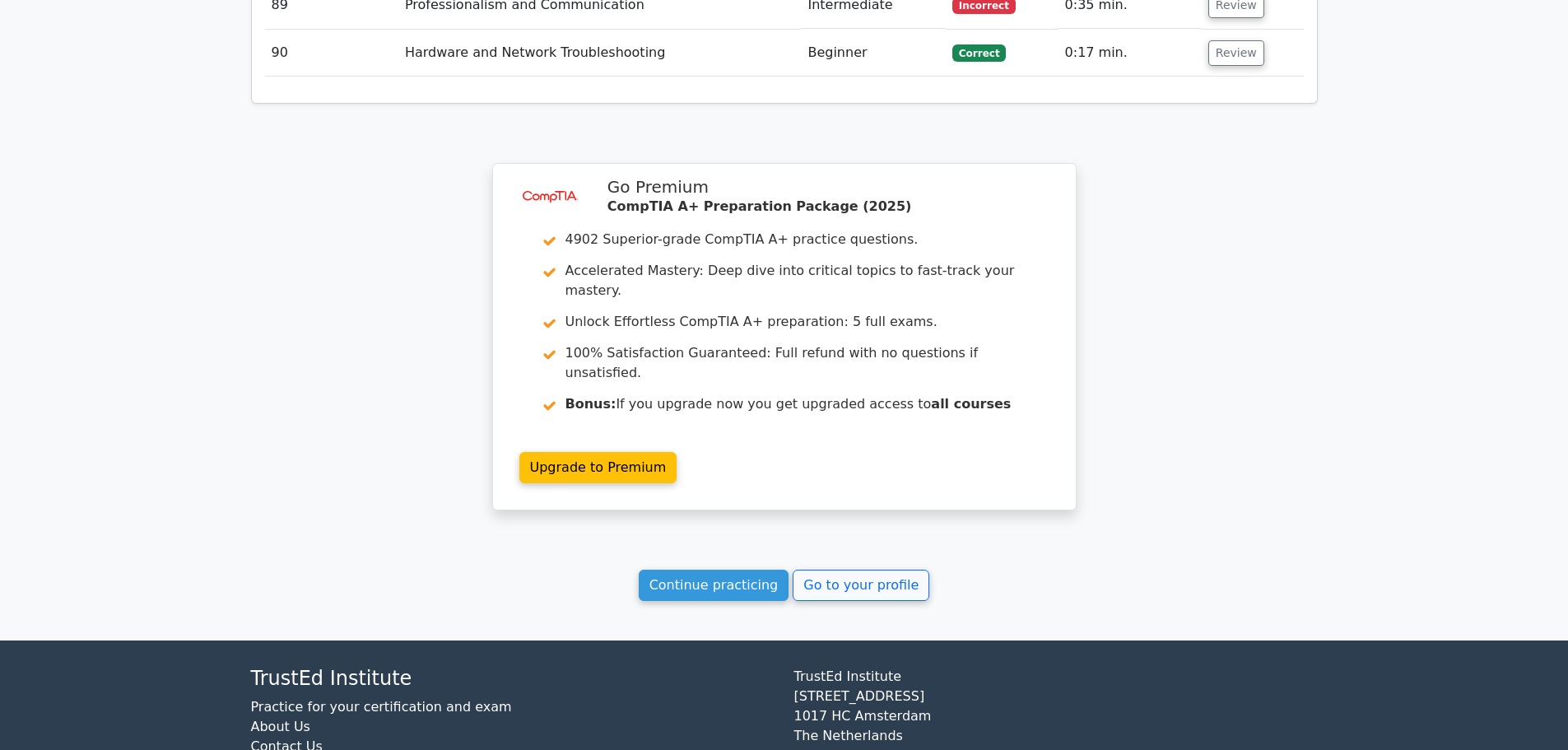
scroll to position [7269, 0]
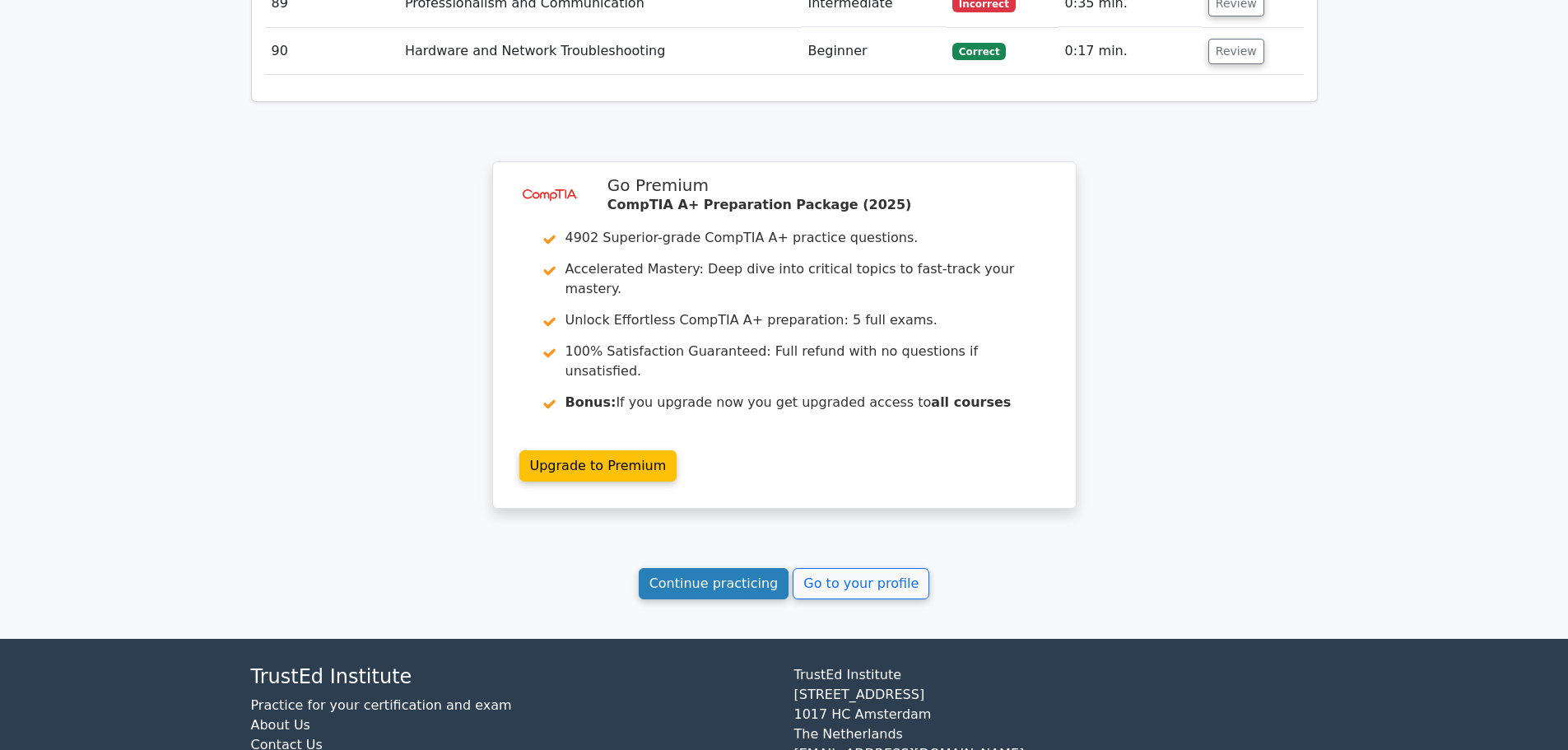
click at [750, 568] on link "Continue practicing" at bounding box center [714, 584] width 151 height 32
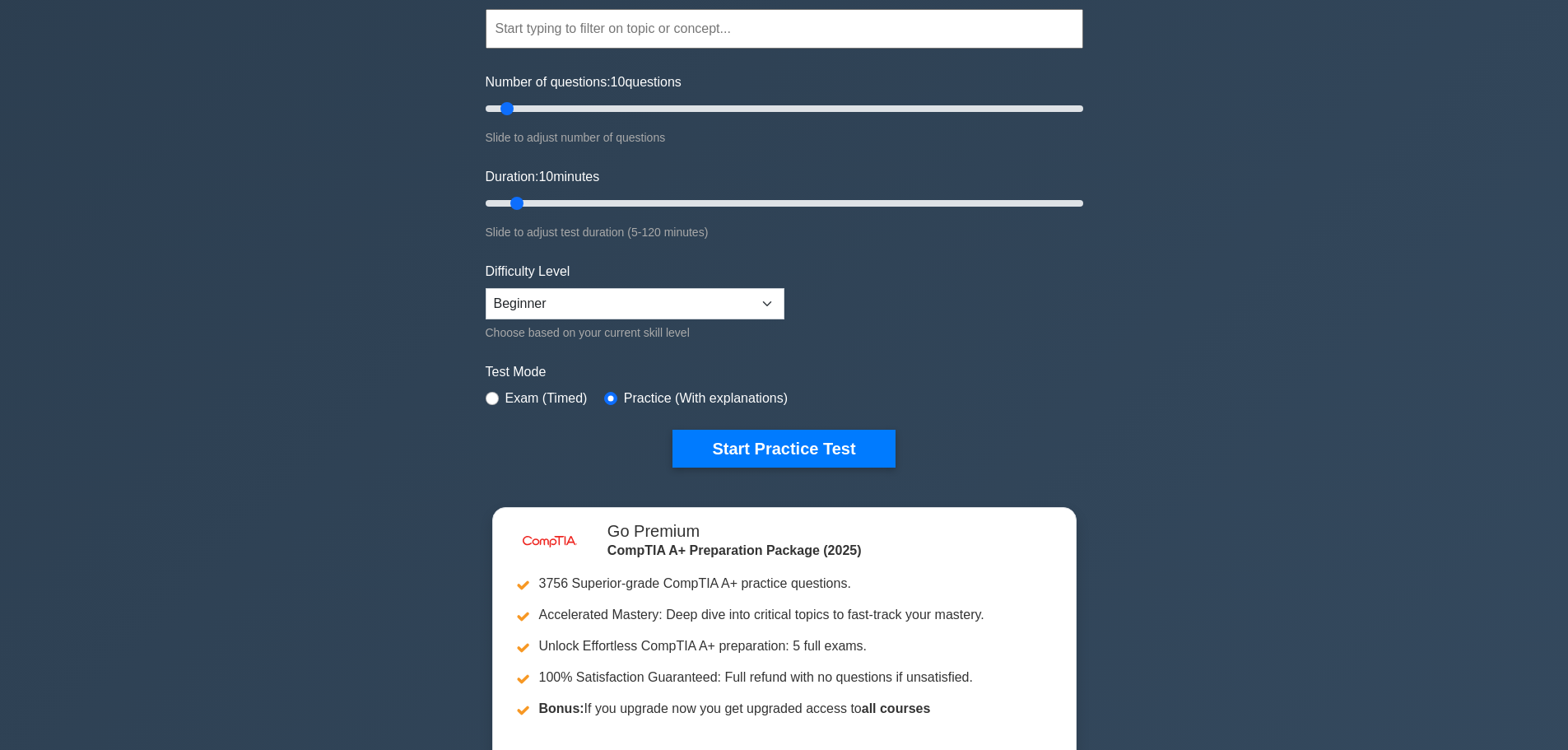
scroll to position [82, 0]
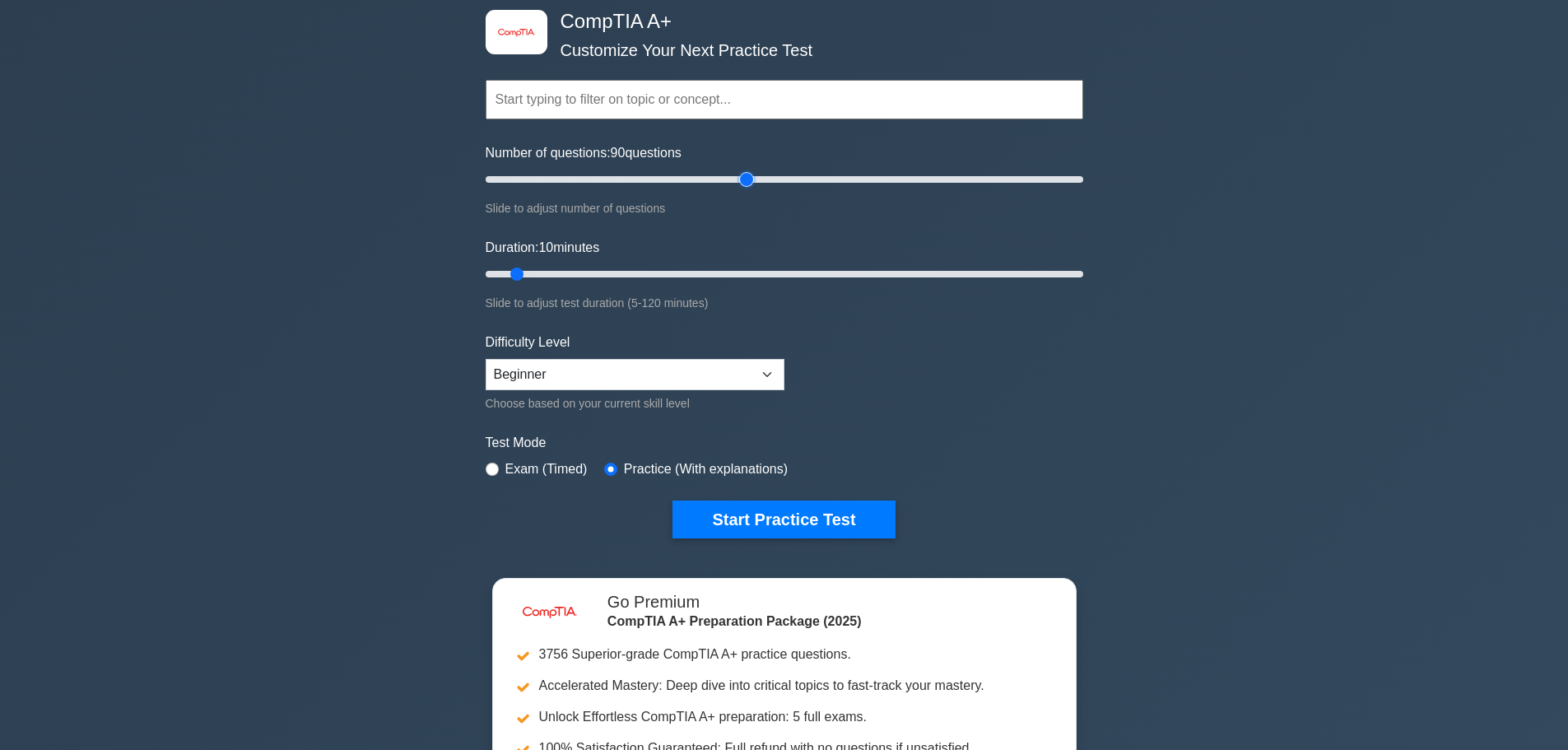
drag, startPoint x: 506, startPoint y: 180, endPoint x: 744, endPoint y: 180, distance: 238.0
type input "90"
click at [744, 180] on input "Number of questions: 90 questions" at bounding box center [784, 179] width 597 height 20
drag, startPoint x: 519, startPoint y: 270, endPoint x: 919, endPoint y: 265, distance: 400.0
type input "90"
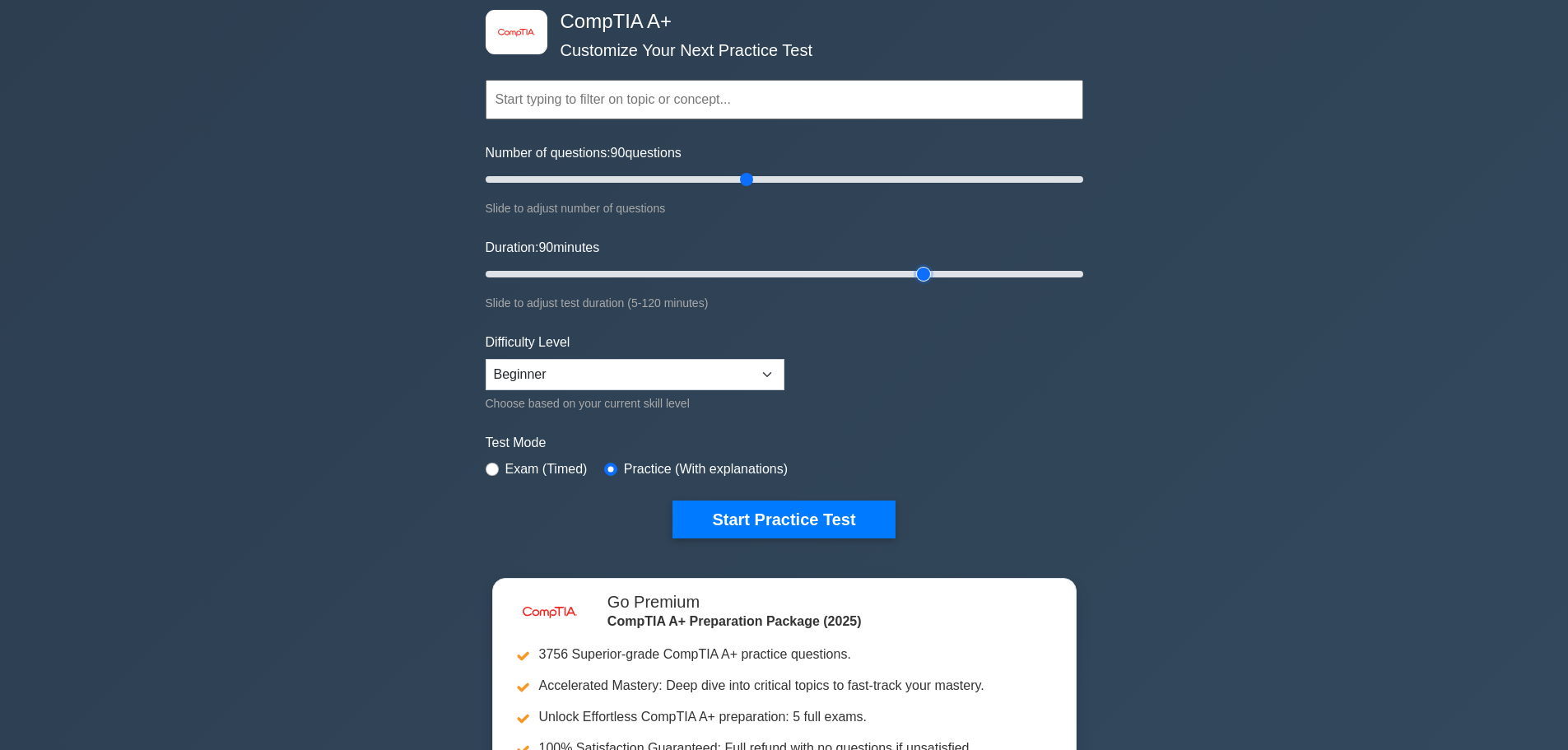
click at [919, 265] on input "Duration: 90 minutes" at bounding box center [784, 275] width 597 height 20
click at [776, 367] on select "Beginner Intermediate Expert" at bounding box center [635, 375] width 299 height 32
click at [794, 526] on button "Start Practice Test" at bounding box center [784, 519] width 222 height 38
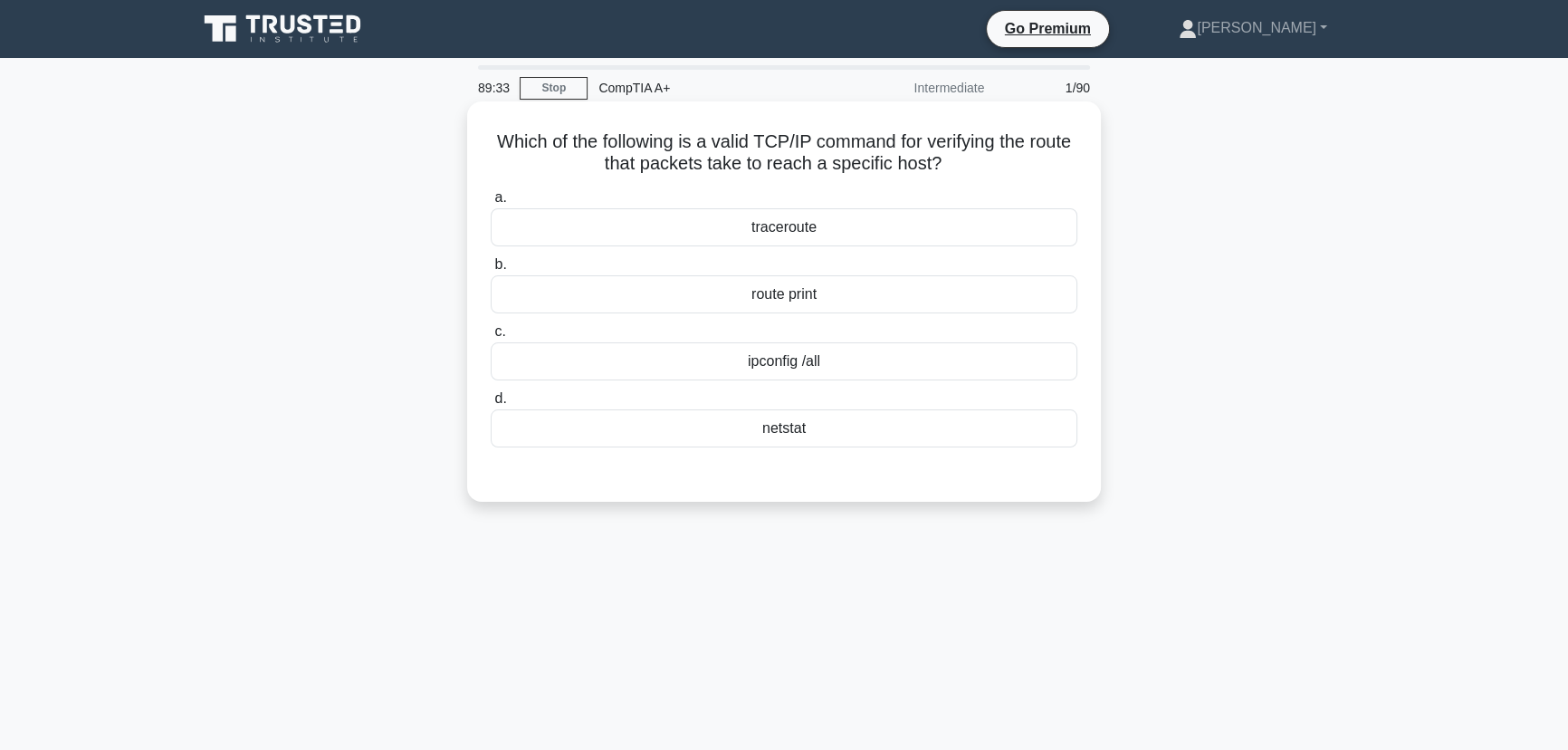
click at [793, 226] on div "traceroute" at bounding box center [784, 227] width 587 height 38
click at [491, 203] on input "a. traceroute" at bounding box center [491, 197] width 0 height 12
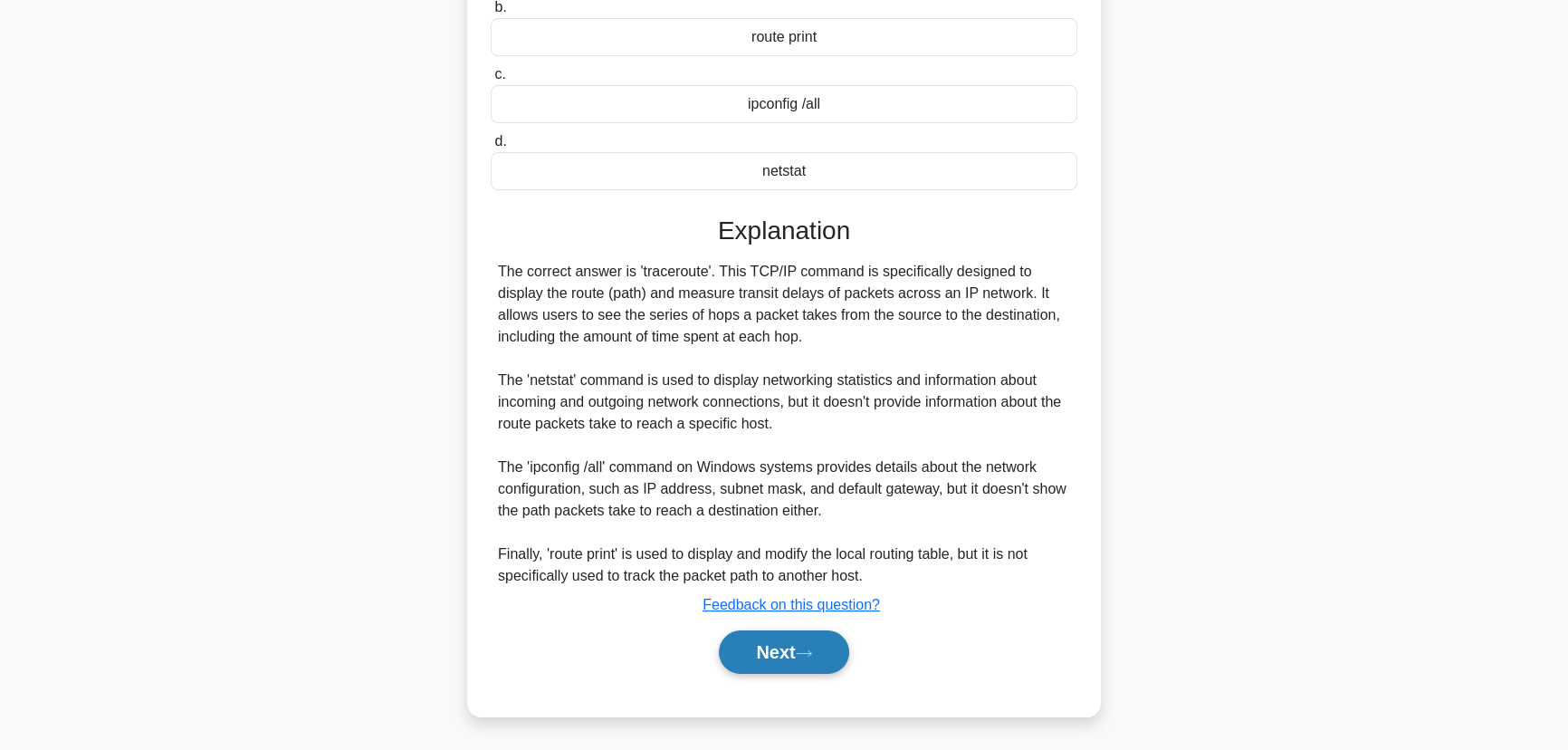
click at [805, 651] on icon at bounding box center [804, 652] width 15 height 5
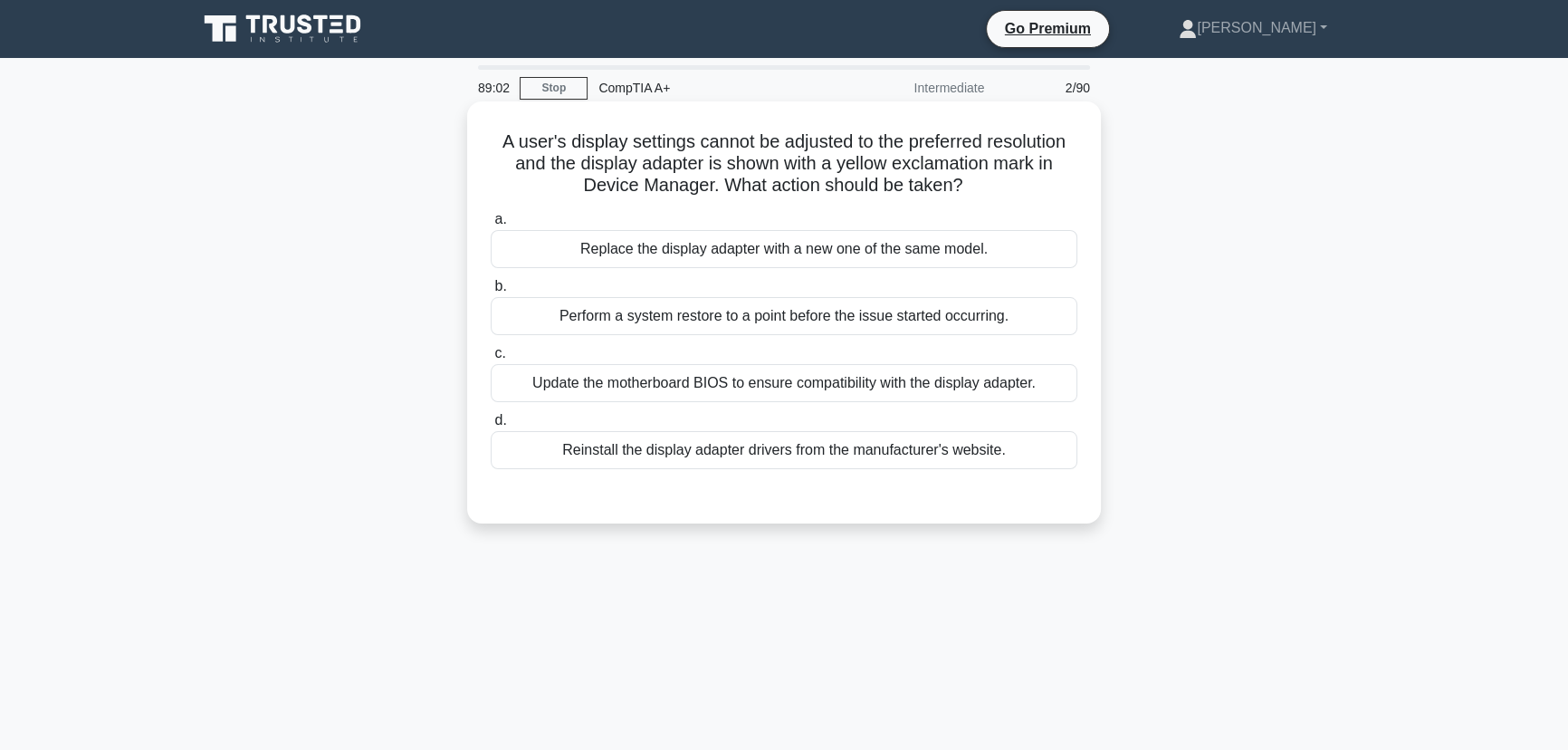
click at [762, 453] on div "Reinstall the display adapter drivers from the manufacturer's website." at bounding box center [784, 450] width 587 height 38
click at [491, 426] on input "d. Reinstall the display adapter drivers from the manufacturer's website." at bounding box center [491, 420] width 0 height 12
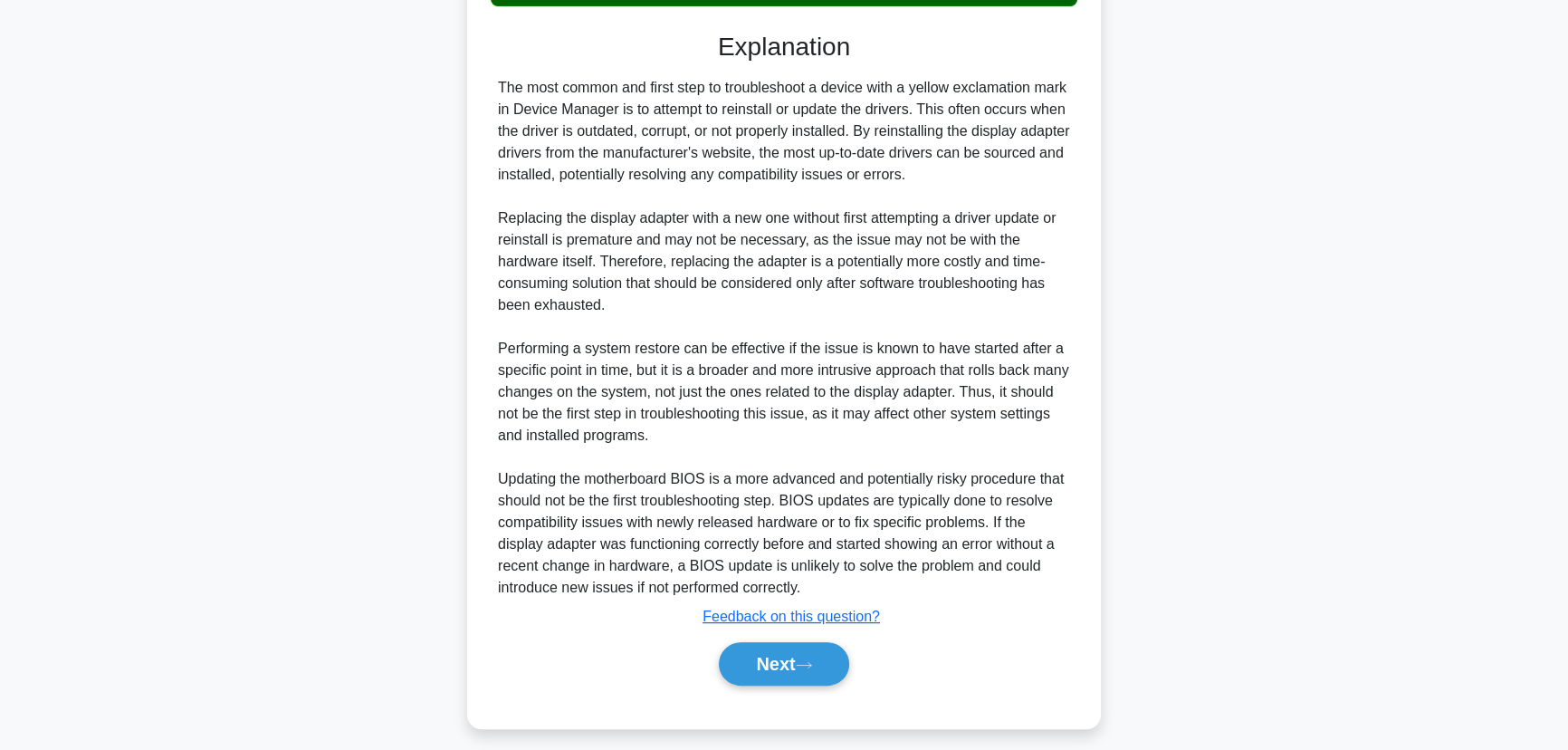
scroll to position [474, 0]
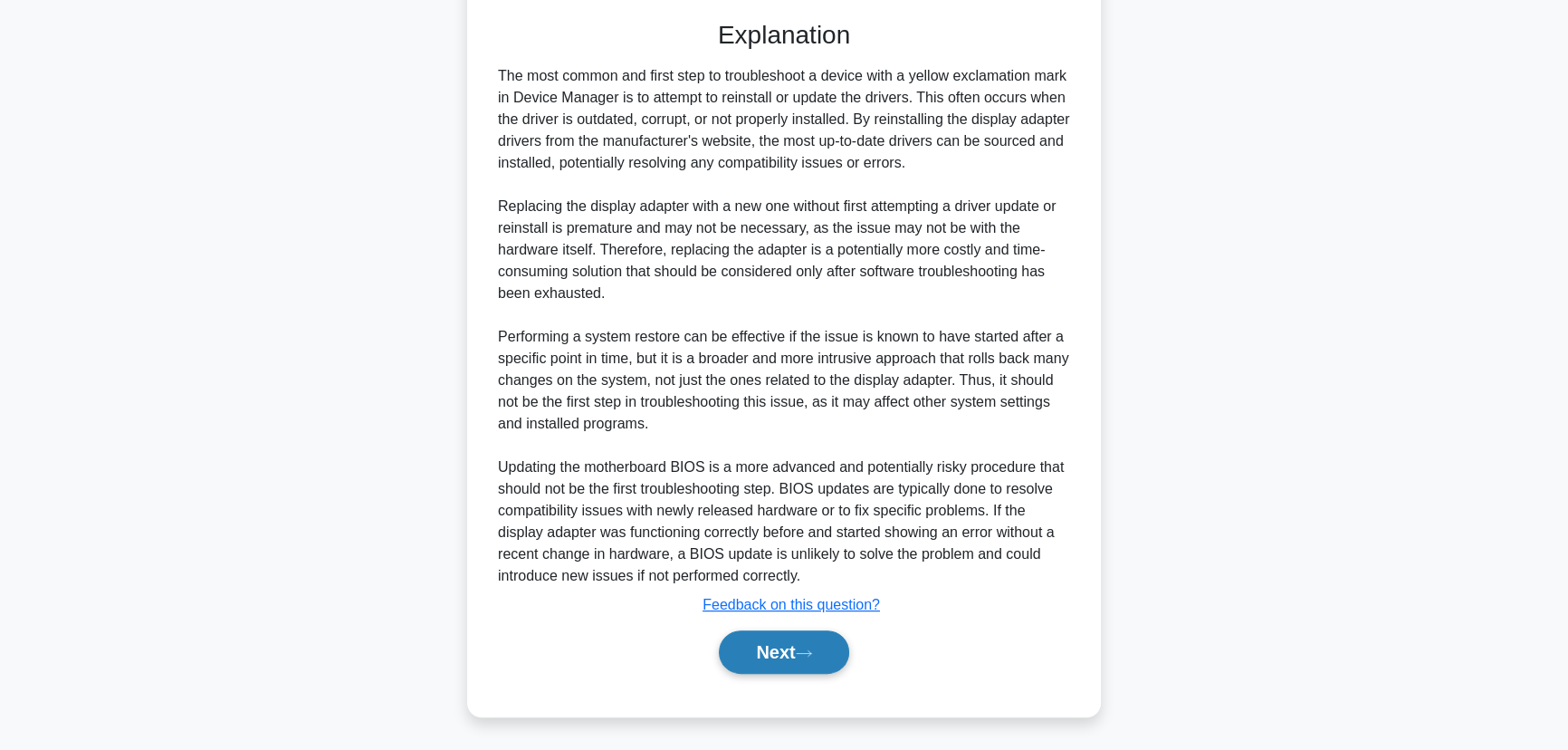
click at [778, 663] on button "Next" at bounding box center [784, 652] width 130 height 44
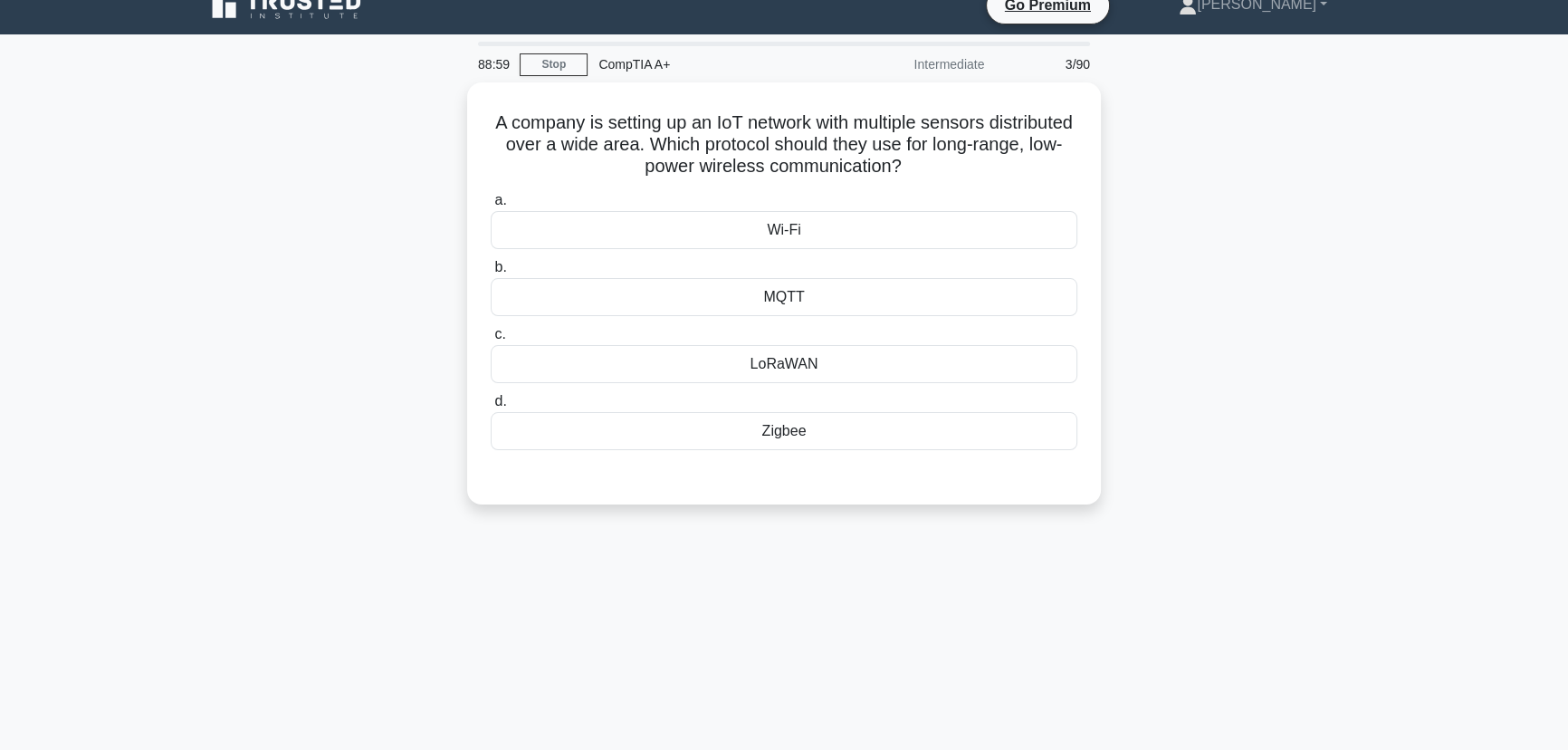
scroll to position [0, 0]
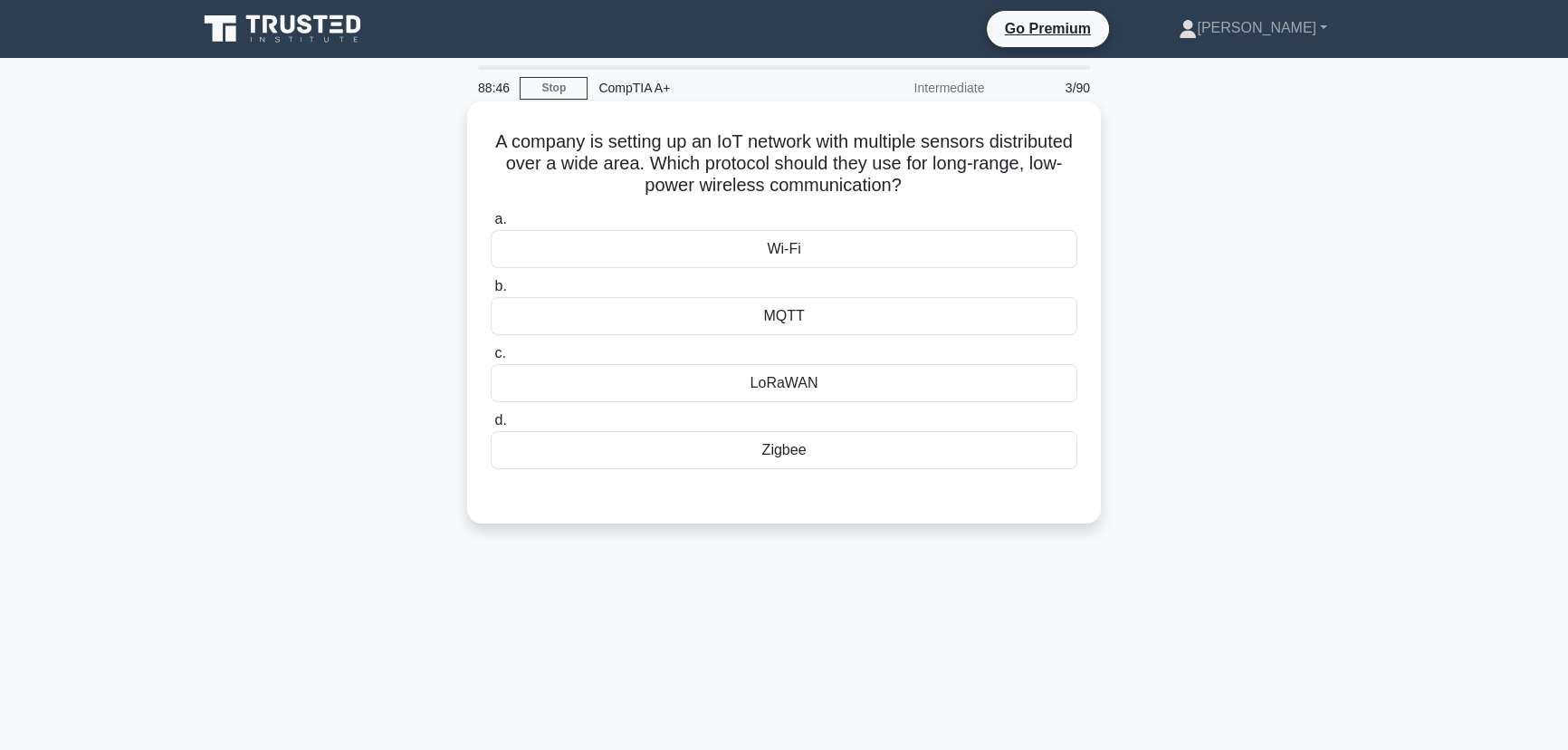
click at [799, 254] on div "Wi-Fi" at bounding box center [784, 249] width 587 height 38
click at [491, 225] on input "a. Wi-Fi" at bounding box center [491, 219] width 0 height 12
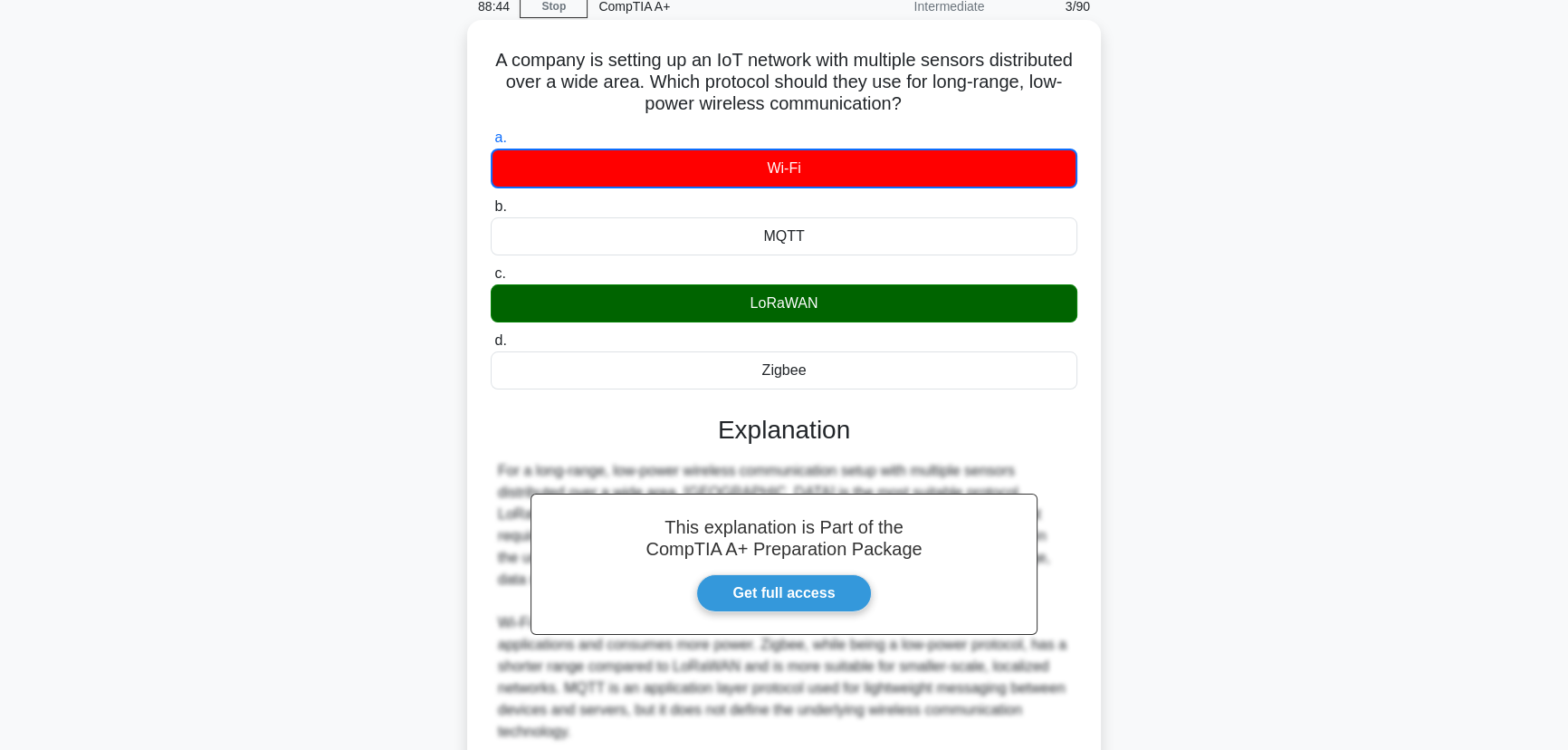
scroll to position [237, 0]
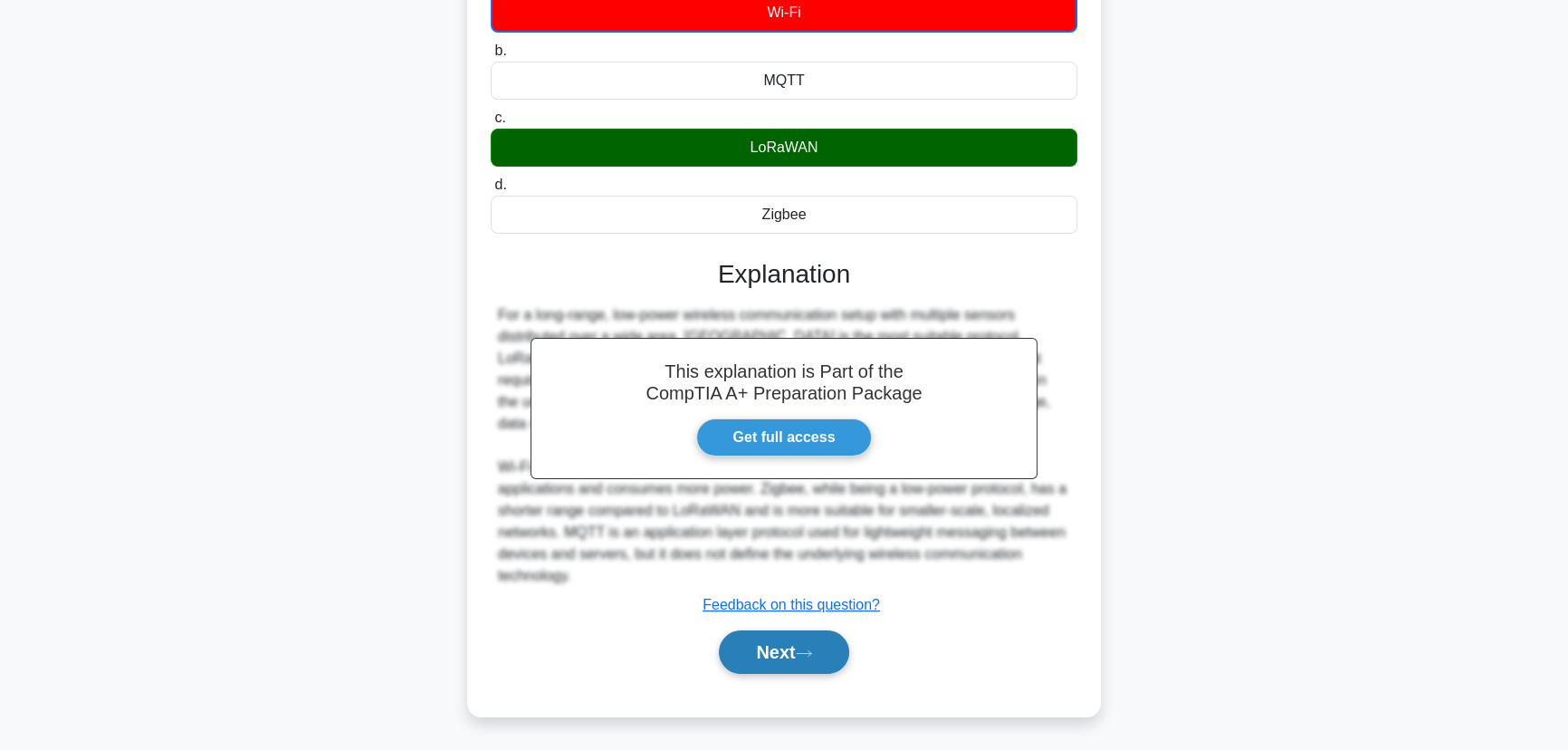
click at [781, 662] on button "Next" at bounding box center [784, 652] width 130 height 44
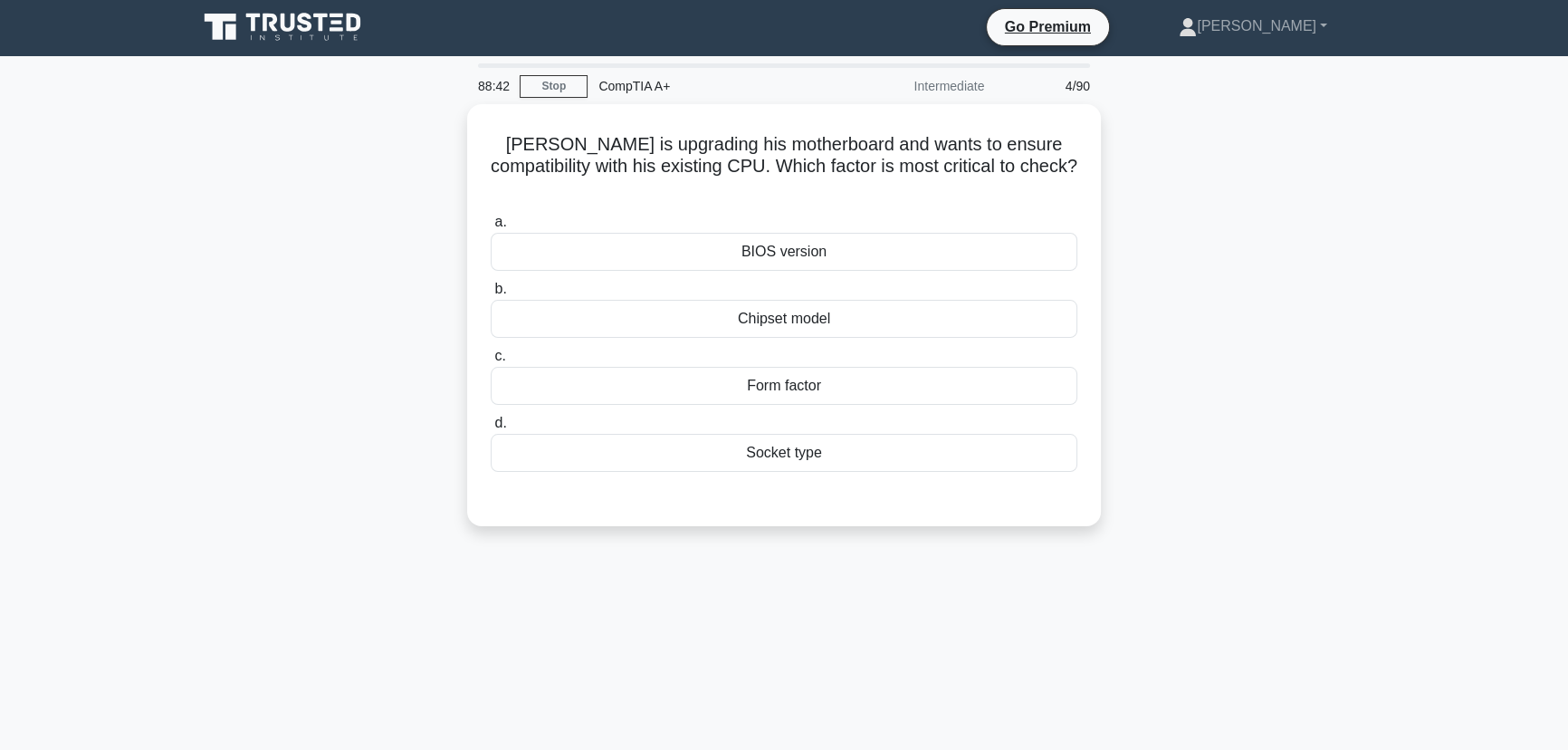
scroll to position [0, 0]
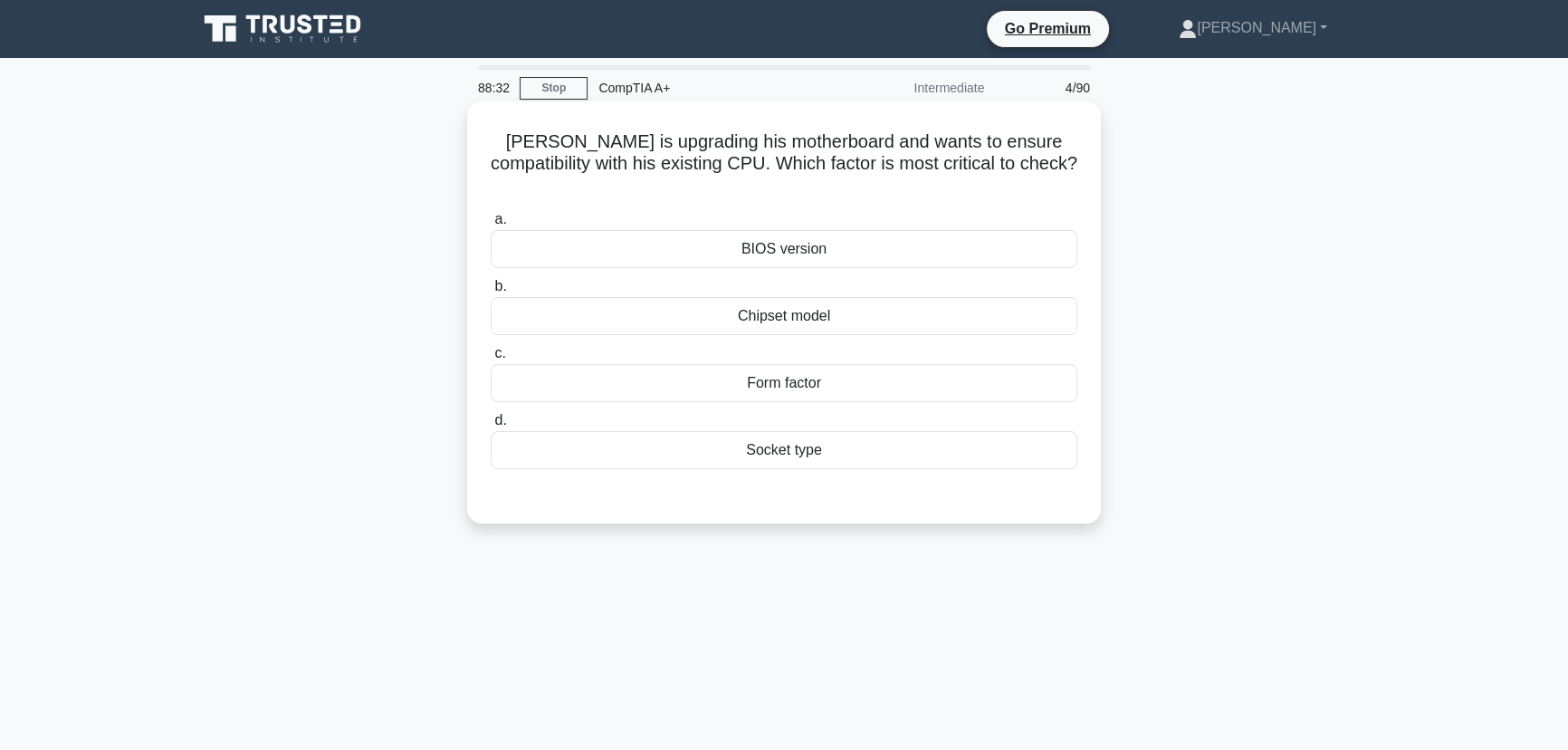
click at [794, 297] on div "Chipset model" at bounding box center [784, 316] width 587 height 38
click at [491, 290] on input "b. Chipset model" at bounding box center [491, 286] width 0 height 12
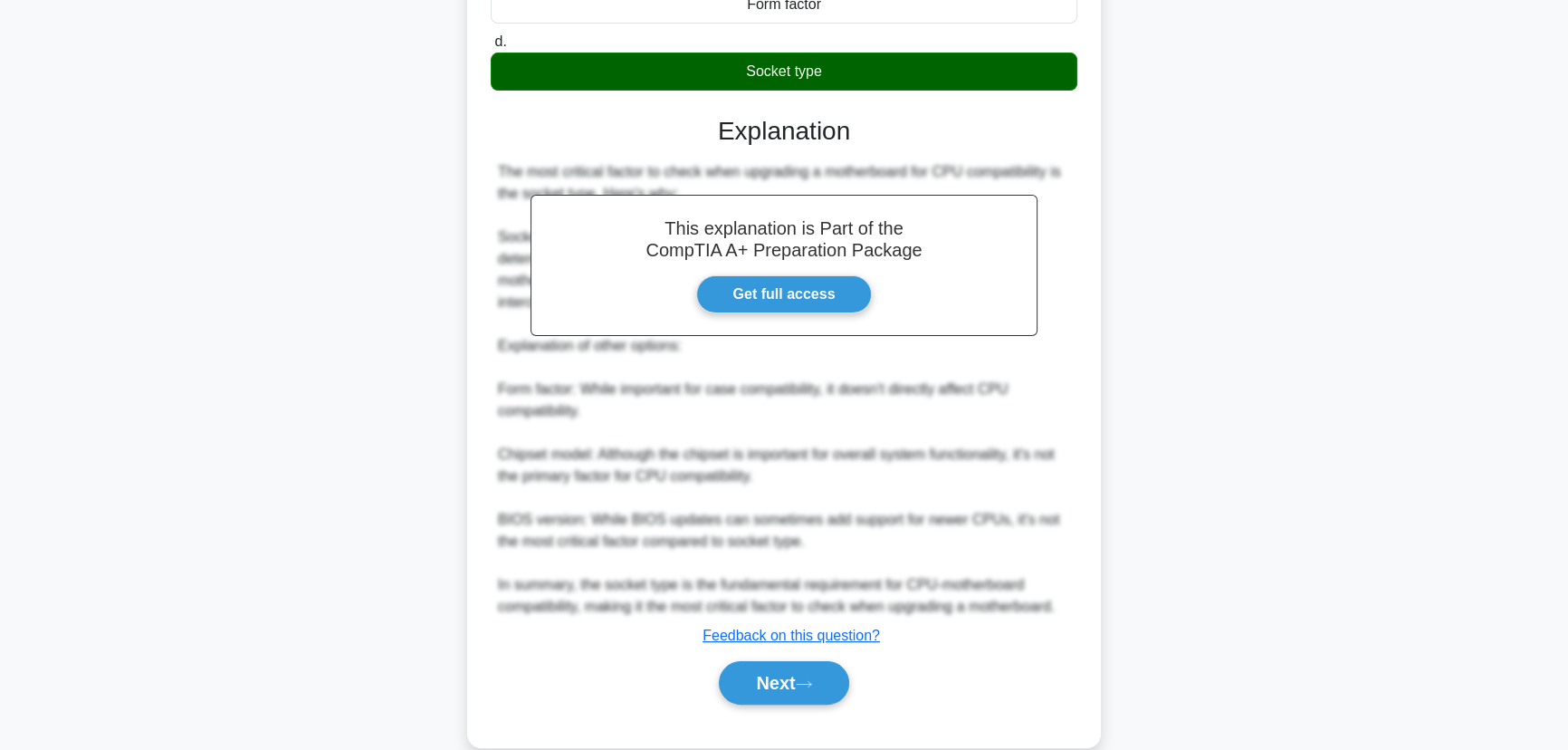
scroll to position [390, 0]
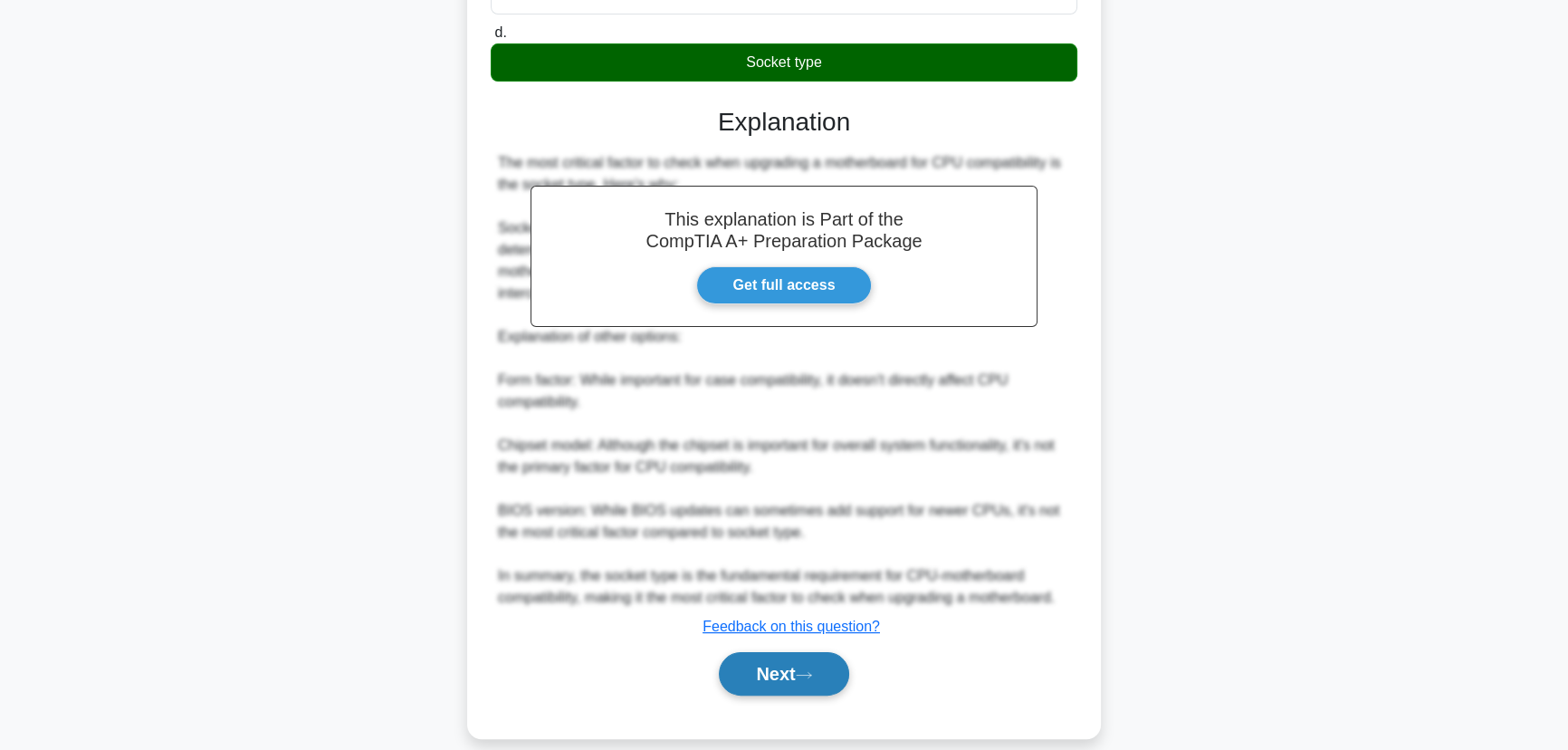
click at [784, 654] on button "Next" at bounding box center [784, 673] width 130 height 44
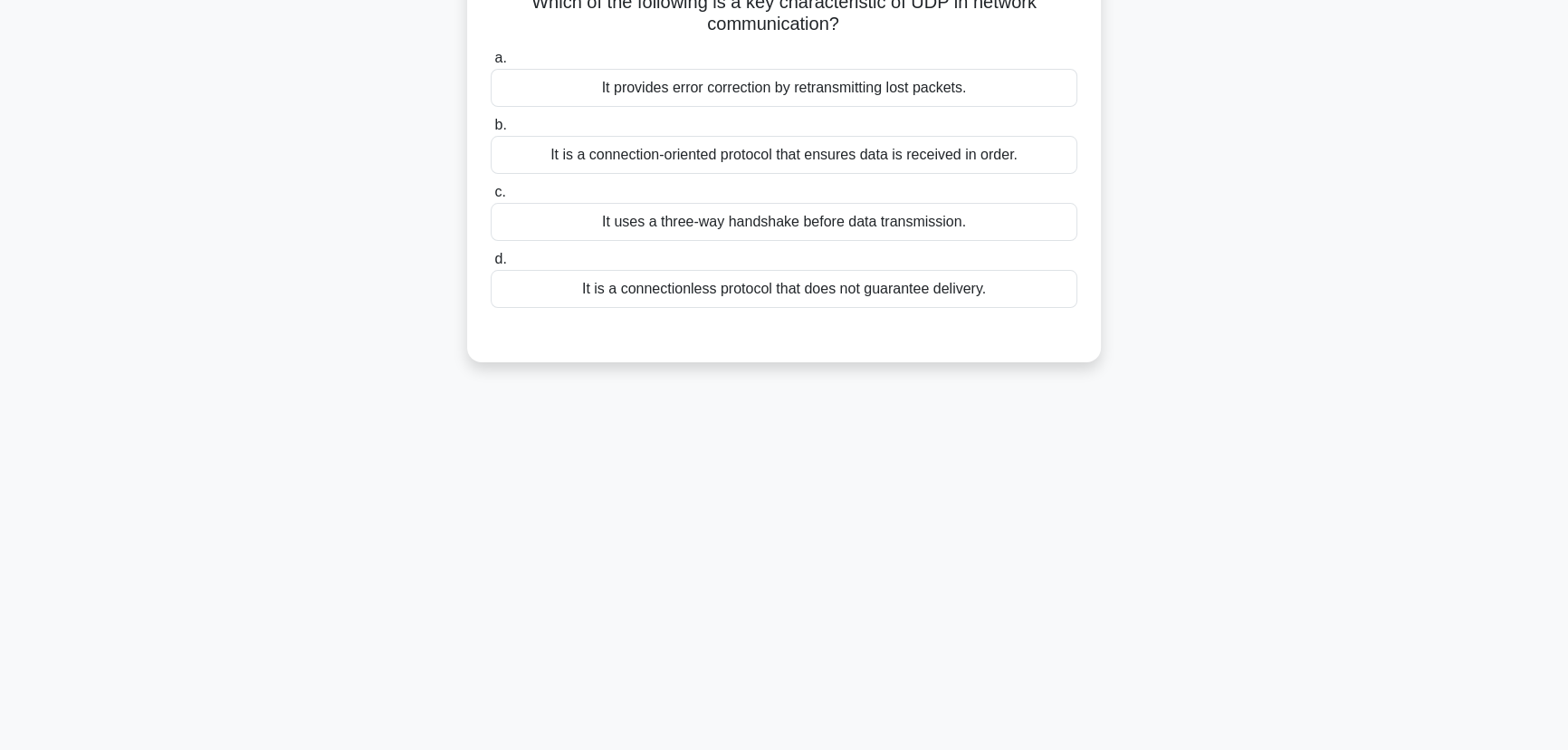
scroll to position [0, 0]
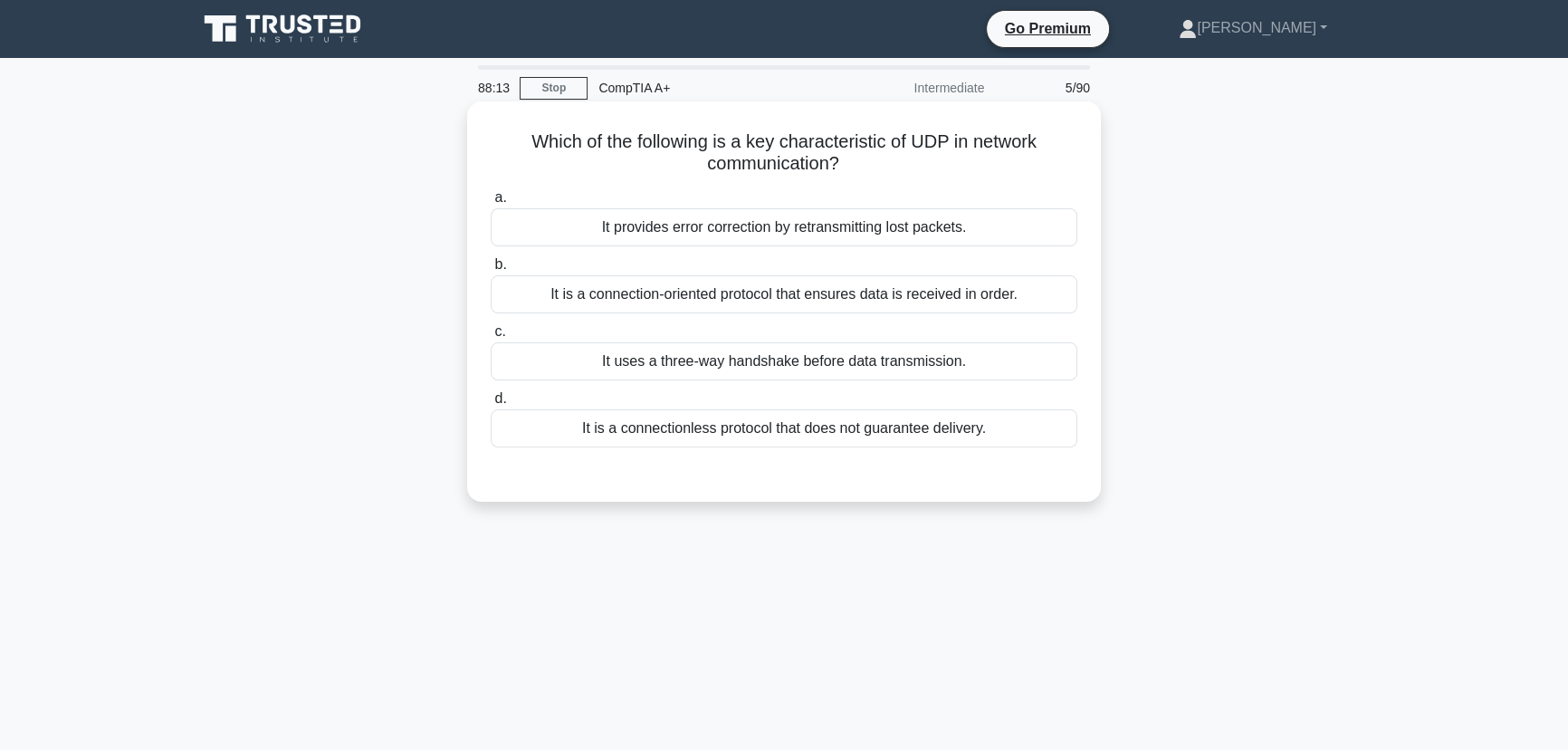
click at [781, 430] on div "It is a connectionless protocol that does not guarantee delivery." at bounding box center [784, 428] width 587 height 38
click at [491, 405] on input "d. It is a connectionless protocol that does not guarantee delivery." at bounding box center [491, 399] width 0 height 12
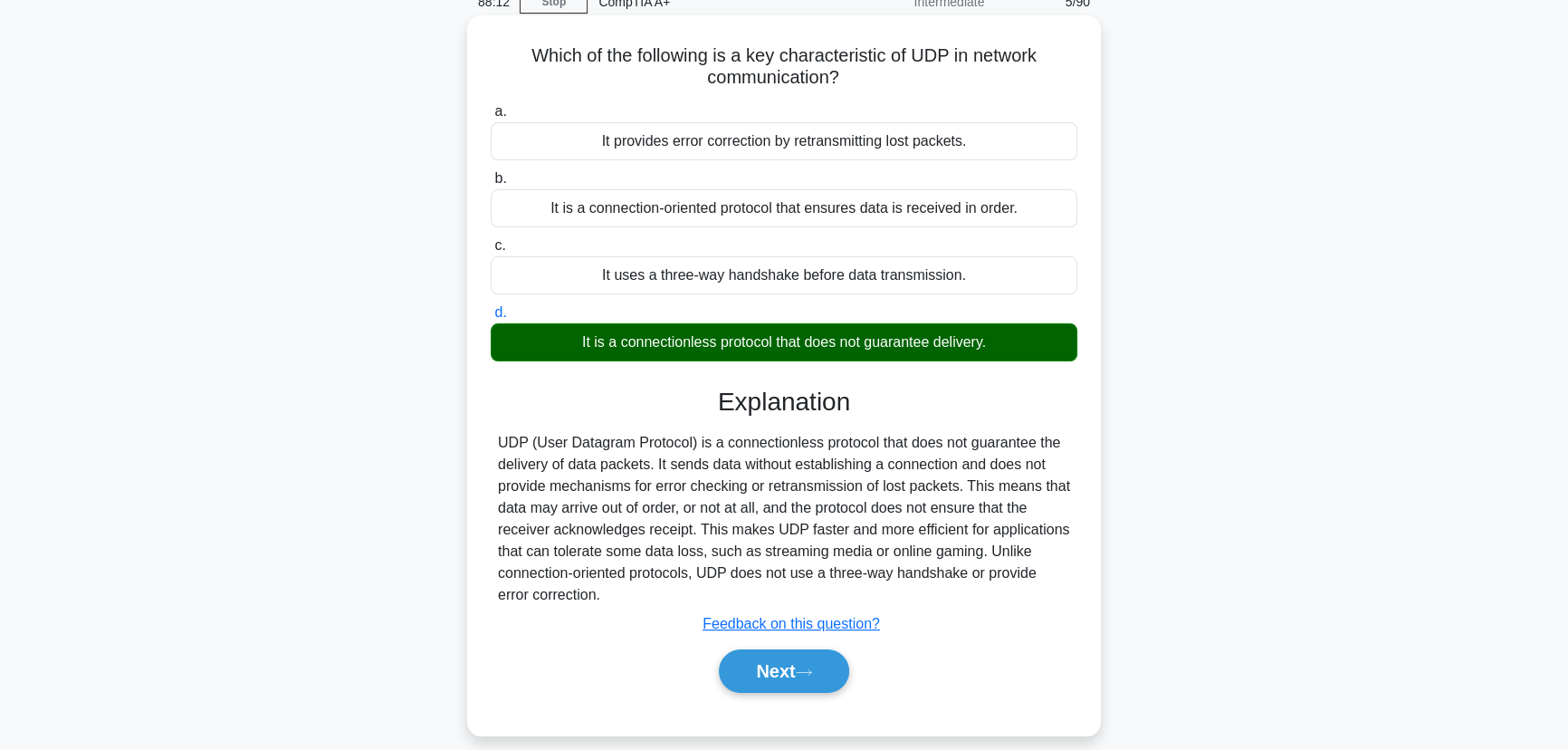
scroll to position [227, 0]
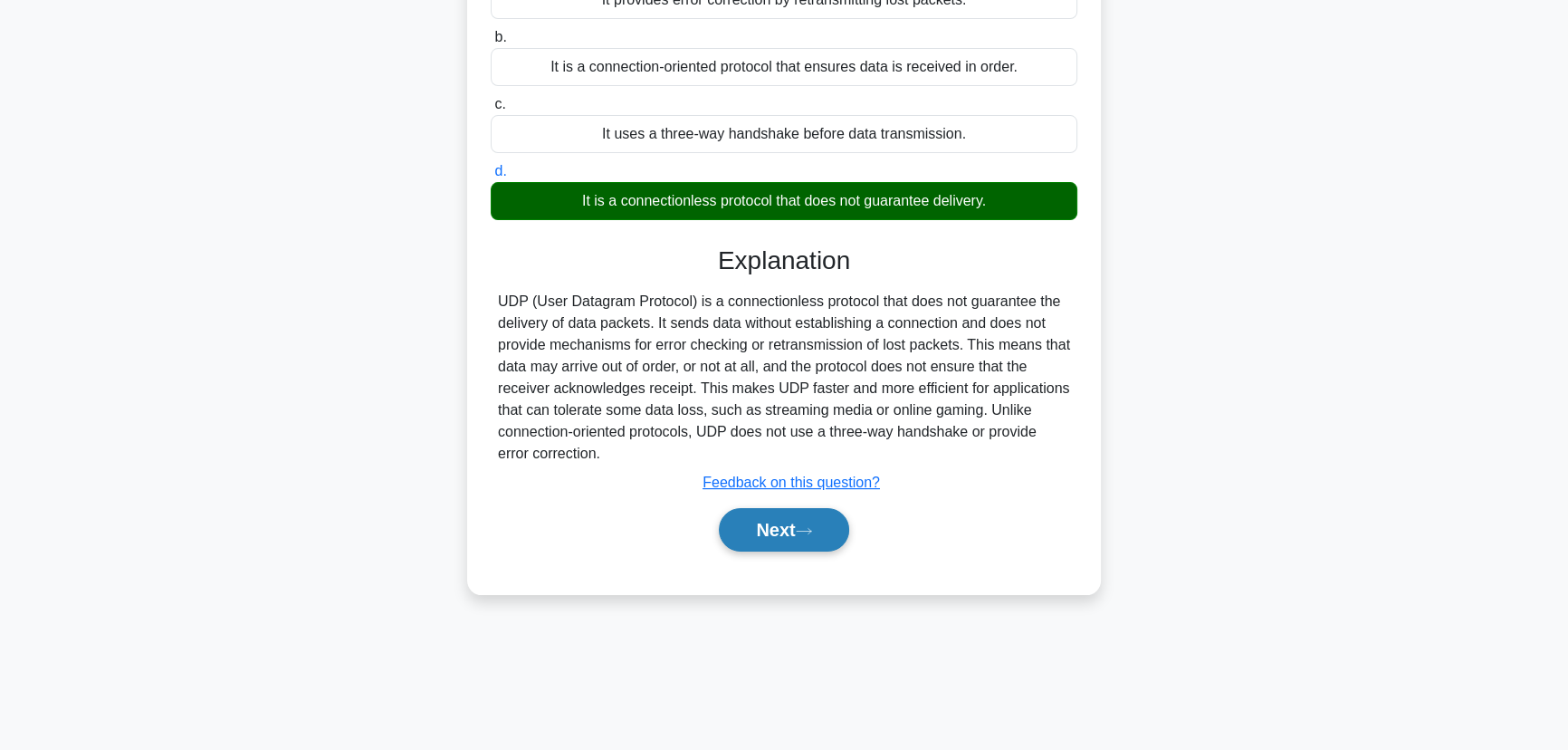
click at [767, 518] on button "Next" at bounding box center [784, 530] width 130 height 44
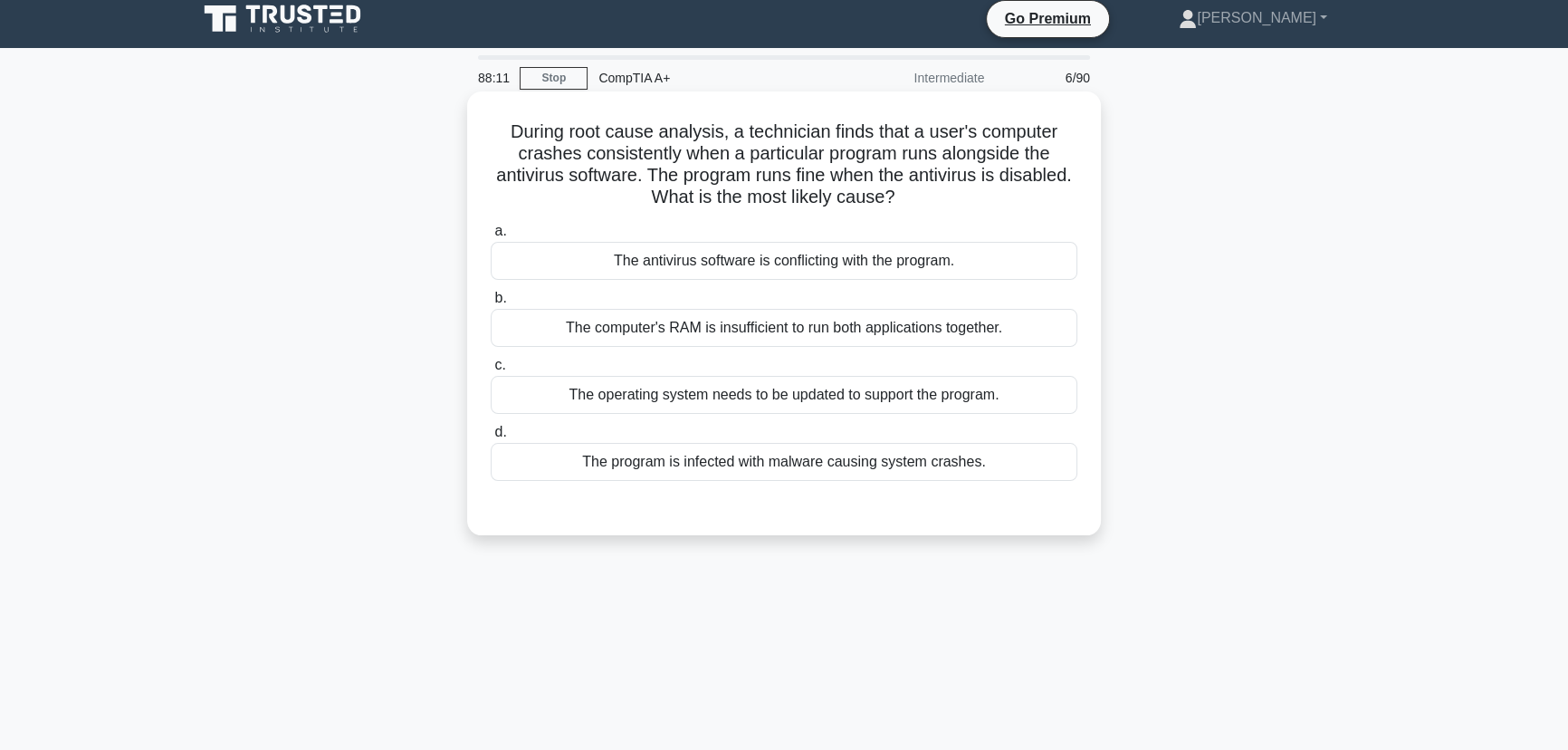
scroll to position [0, 0]
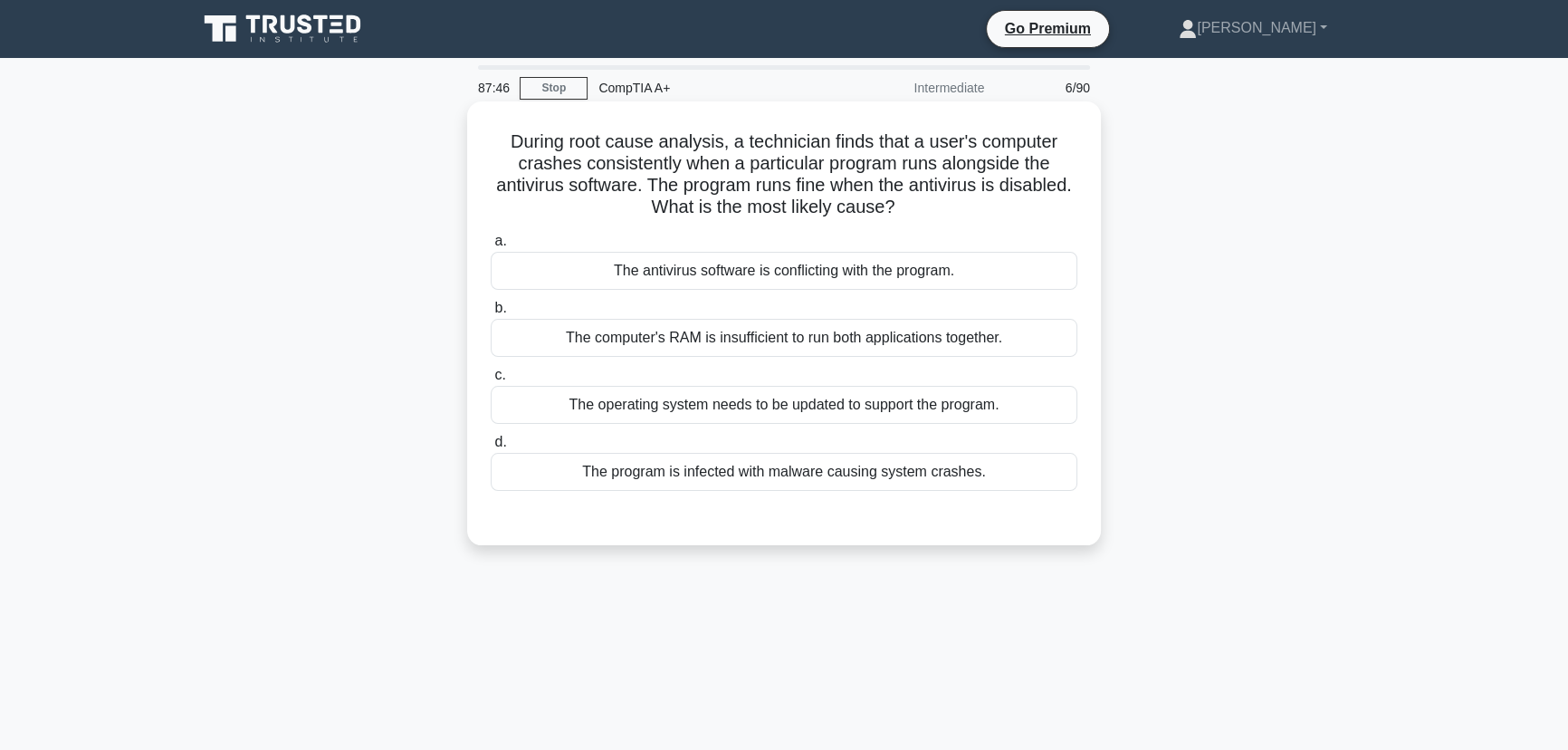
click at [737, 275] on div "The antivirus software is conflicting with the program." at bounding box center [784, 271] width 587 height 38
click at [491, 247] on input "a. The antivirus software is conflicting with the program." at bounding box center [491, 241] width 0 height 12
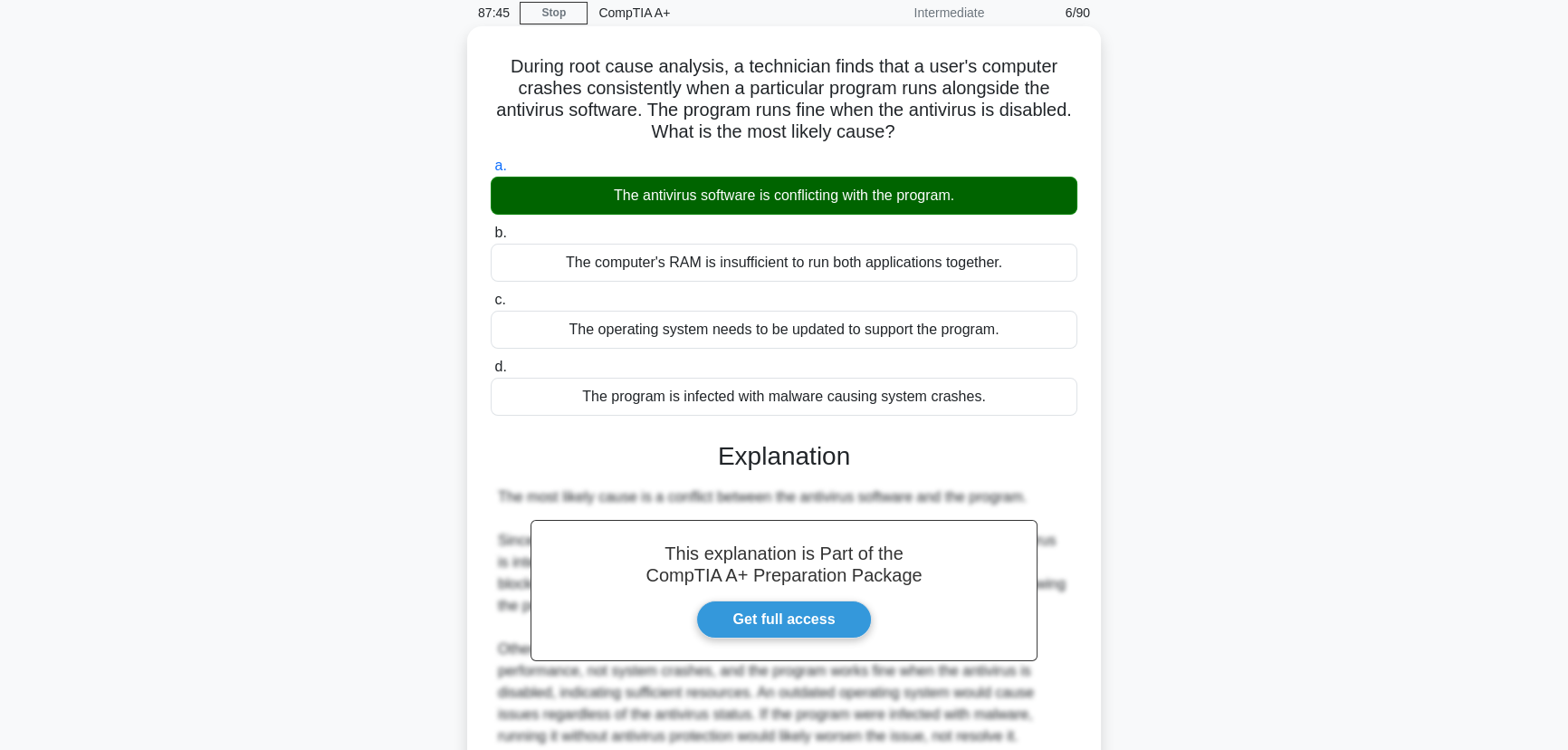
scroll to position [235, 0]
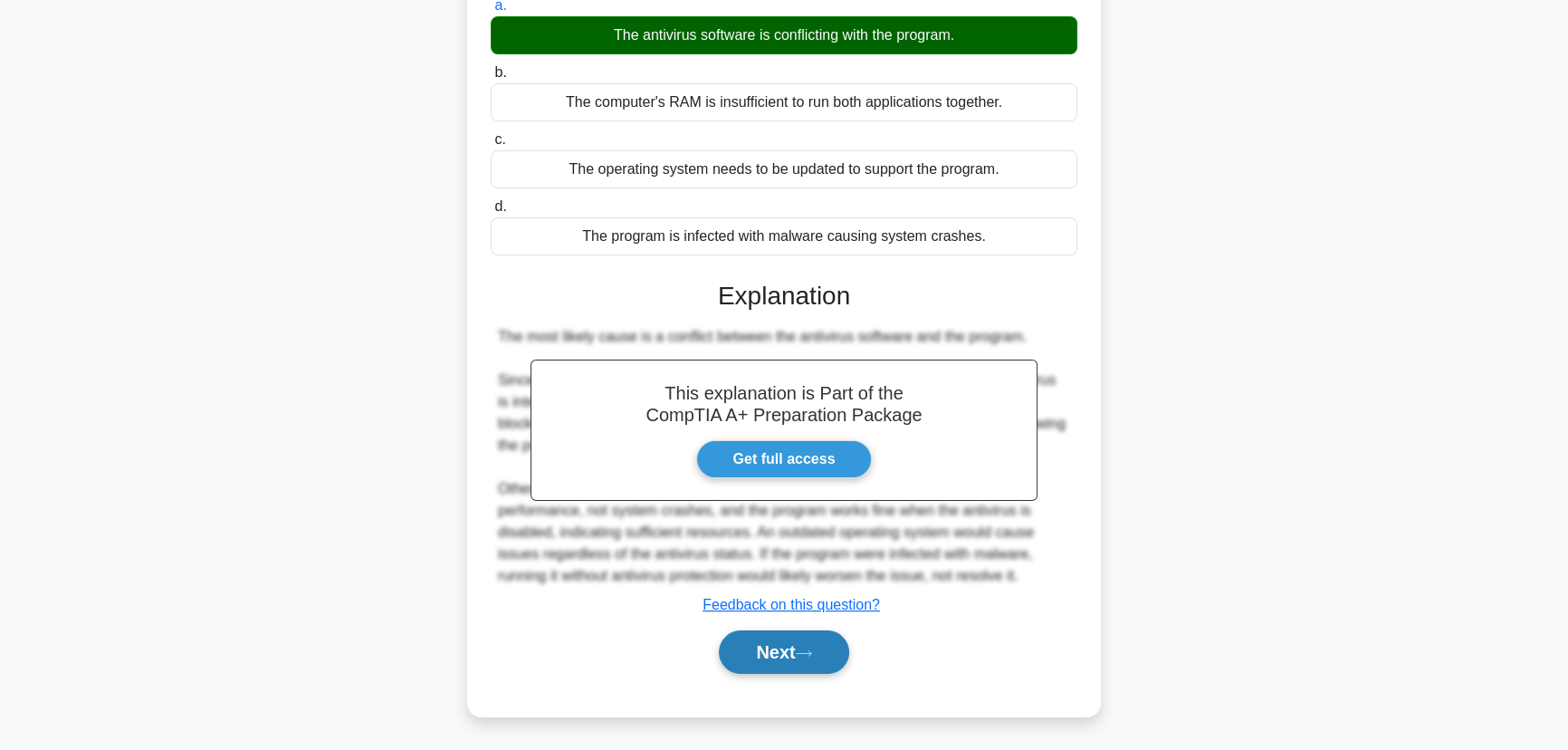
click at [822, 657] on button "Next" at bounding box center [784, 652] width 130 height 44
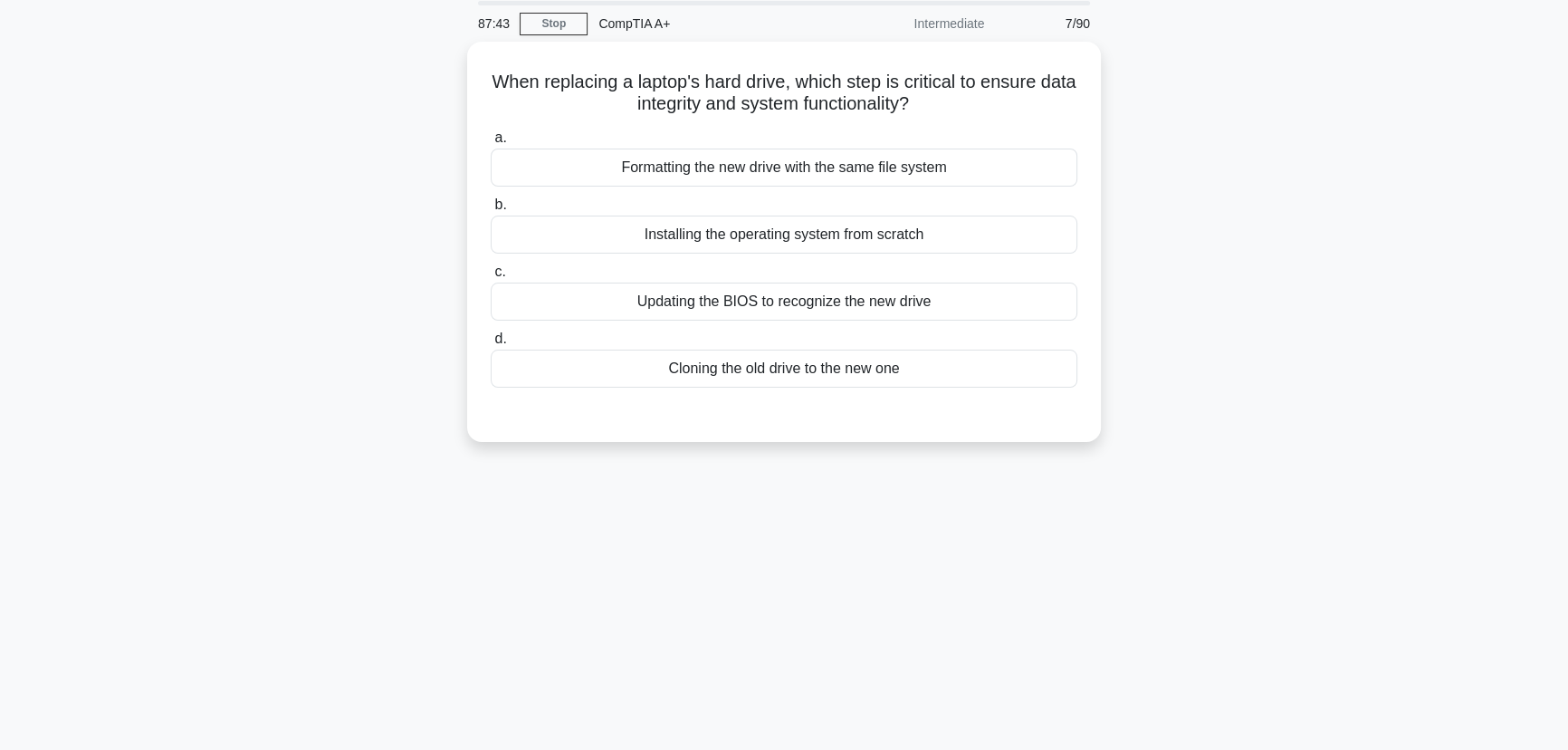
scroll to position [0, 0]
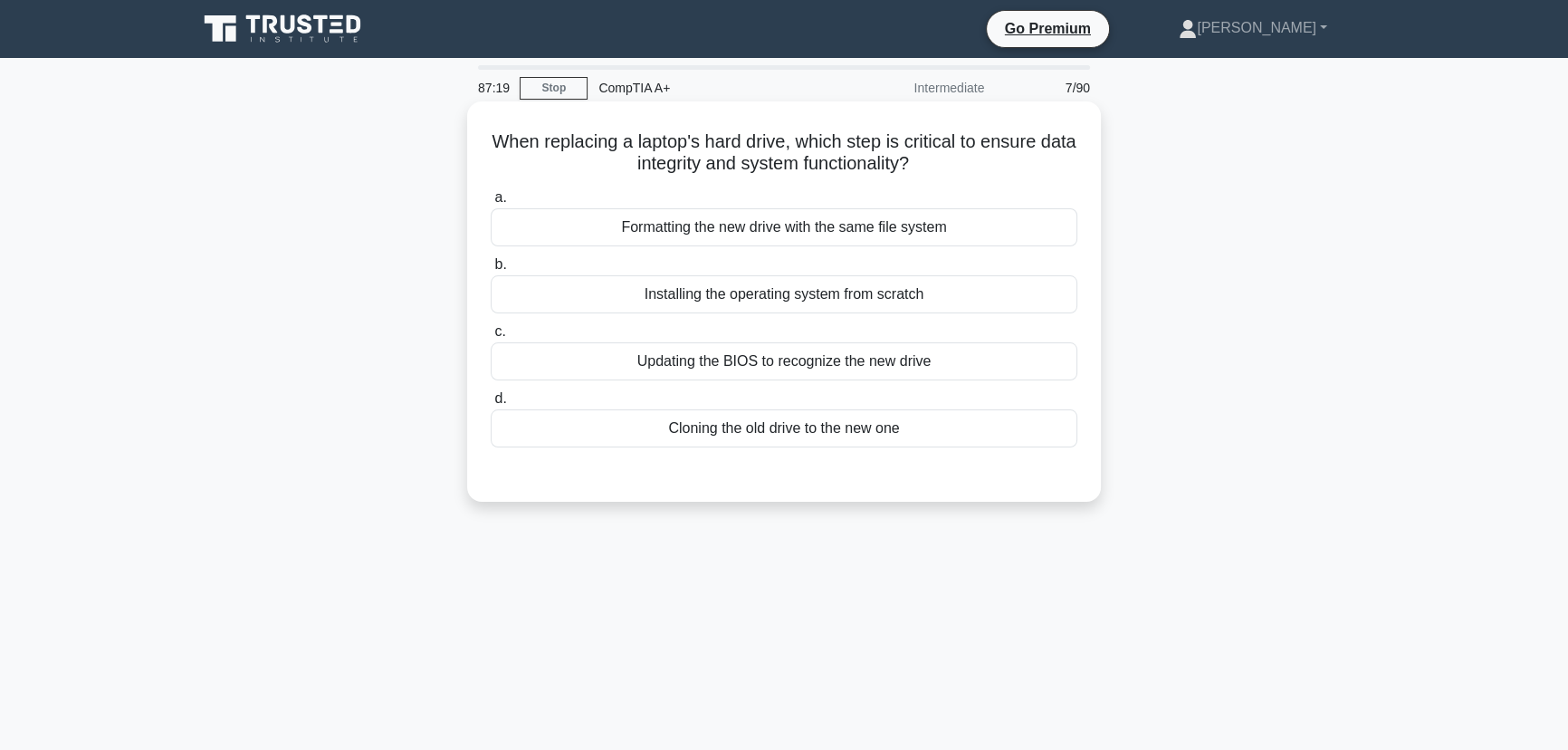
click at [767, 435] on div "Cloning the old drive to the new one" at bounding box center [784, 428] width 587 height 38
click at [491, 405] on input "d. Cloning the old drive to the new one" at bounding box center [491, 399] width 0 height 12
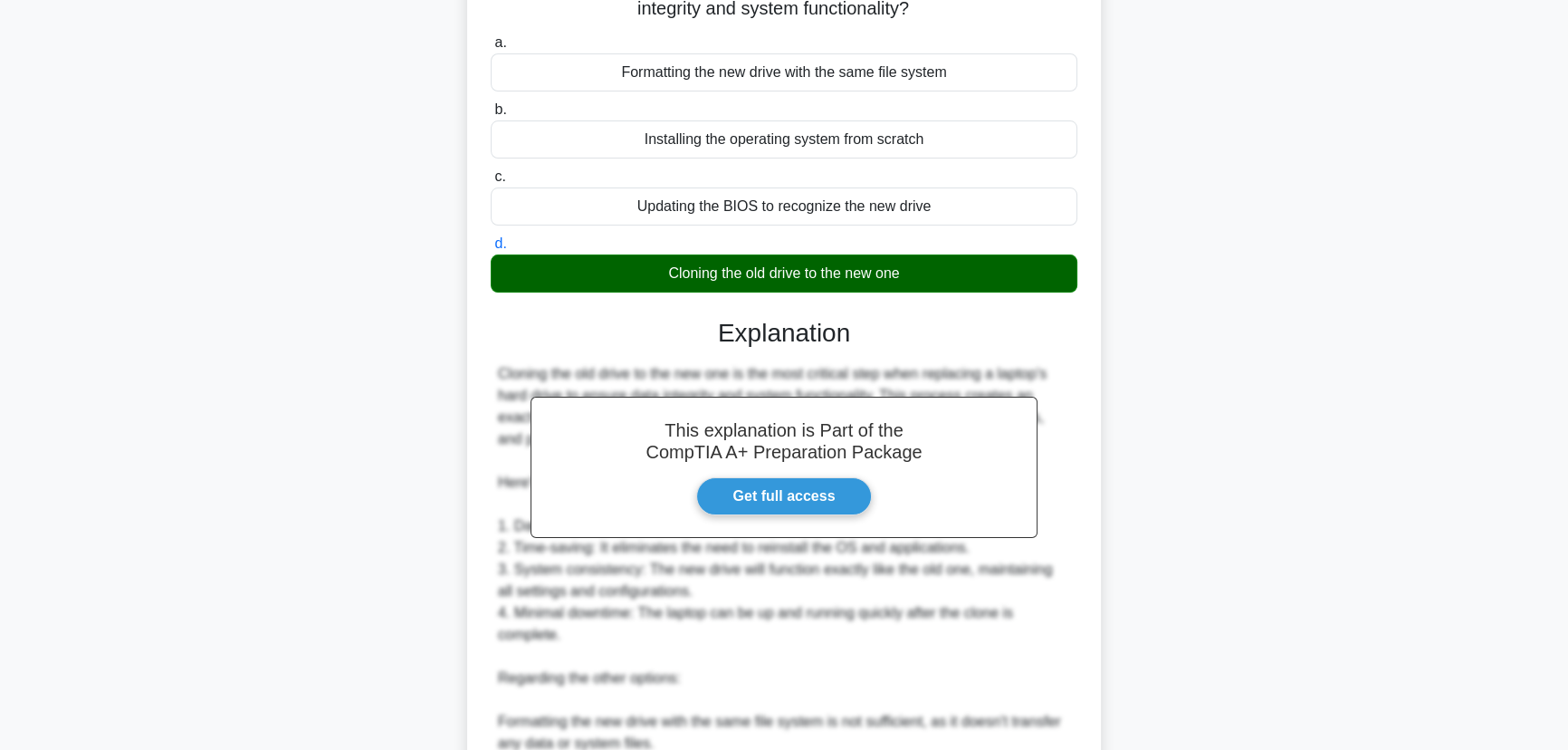
scroll to position [453, 0]
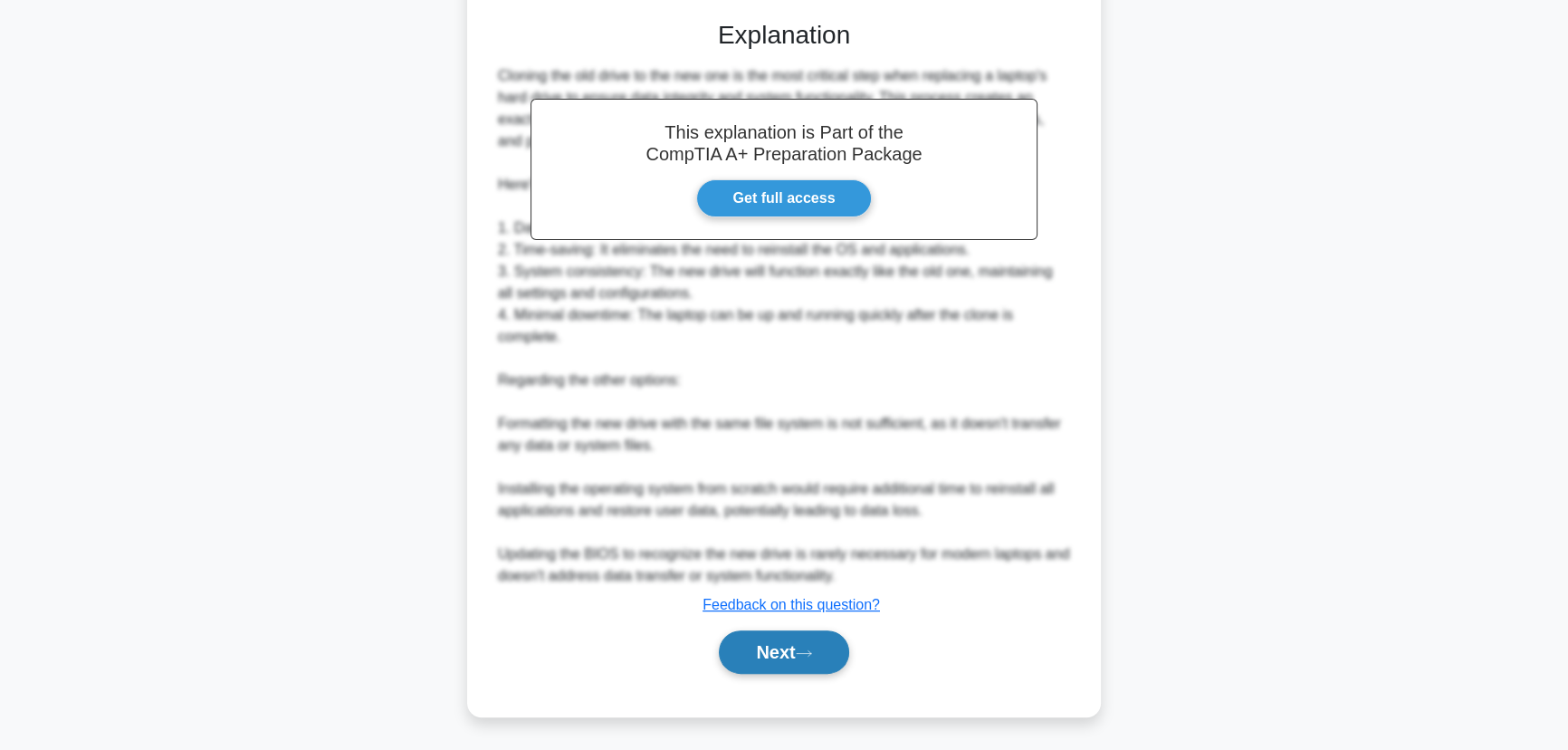
click at [785, 650] on button "Next" at bounding box center [784, 652] width 130 height 44
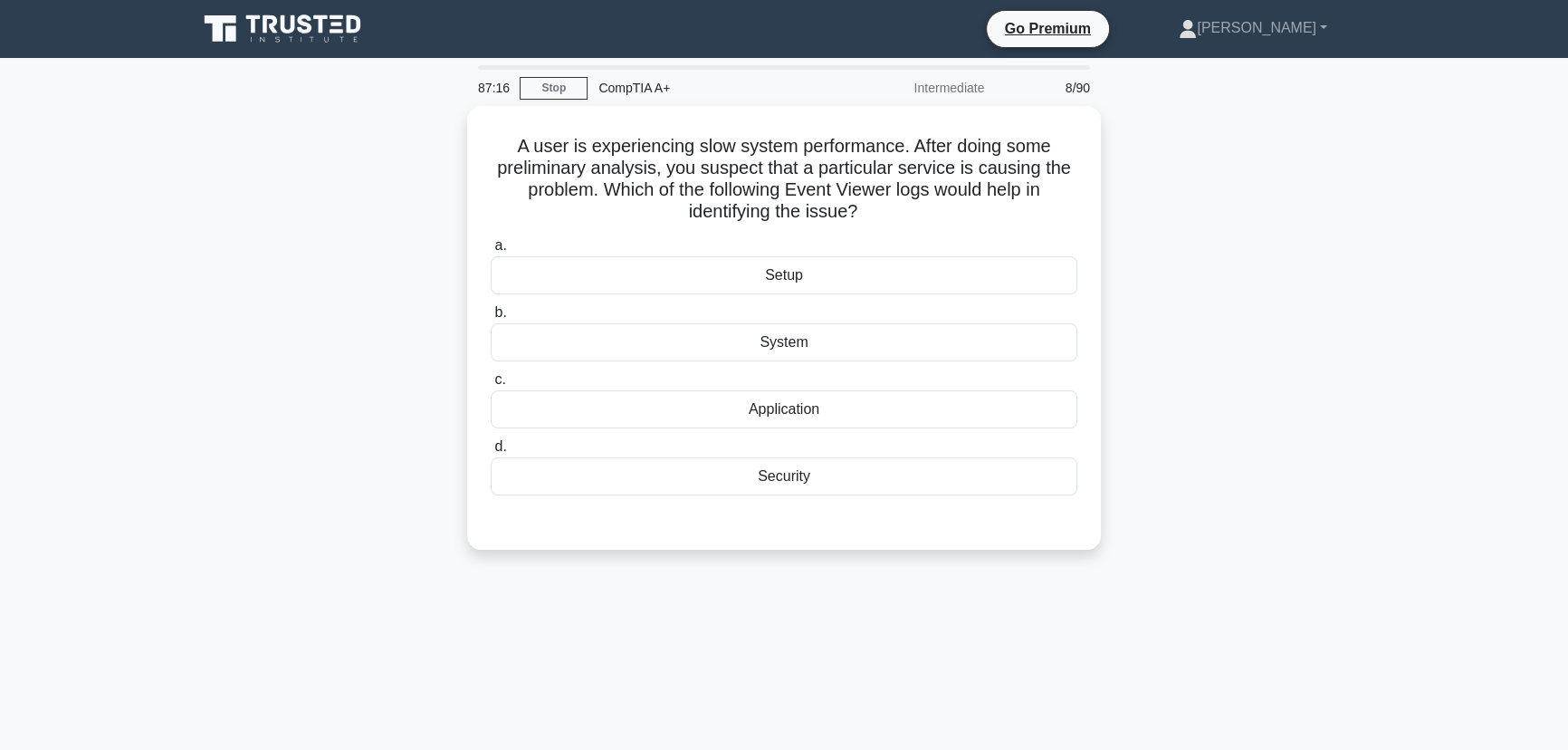
scroll to position [0, 0]
click at [777, 407] on div "Application" at bounding box center [784, 405] width 587 height 38
click at [491, 381] on input "c. Application" at bounding box center [491, 375] width 0 height 12
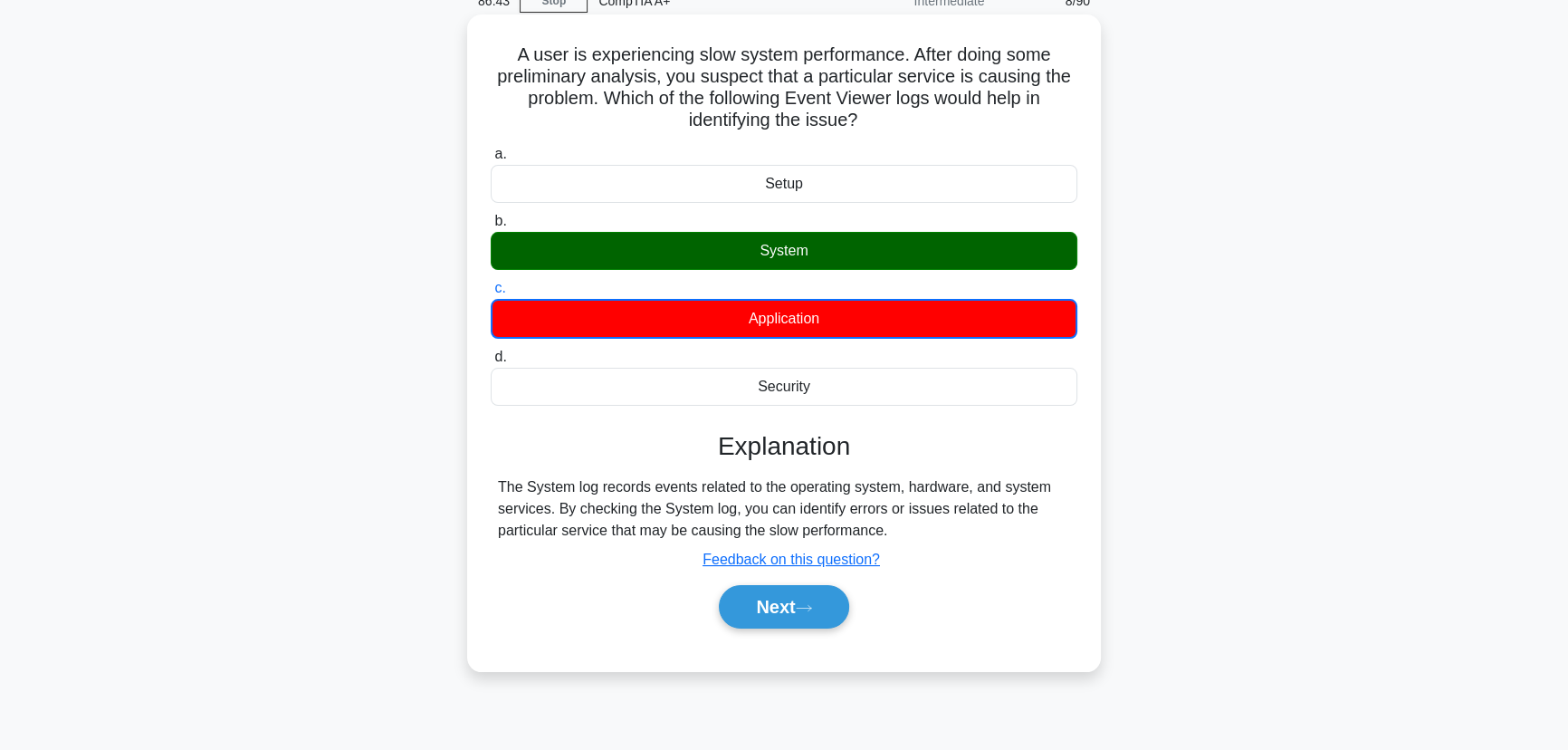
scroll to position [227, 0]
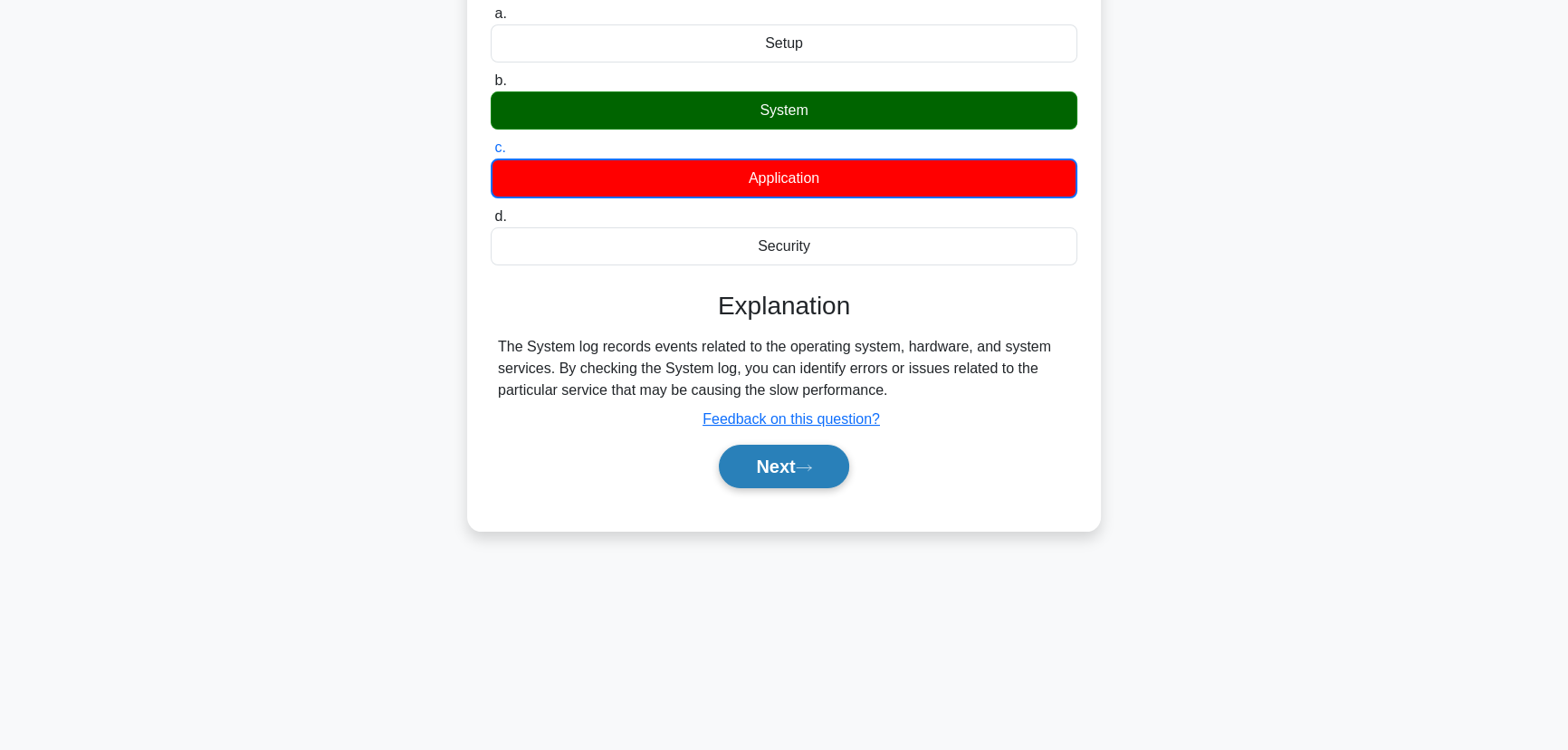
click at [782, 454] on button "Next" at bounding box center [784, 466] width 130 height 44
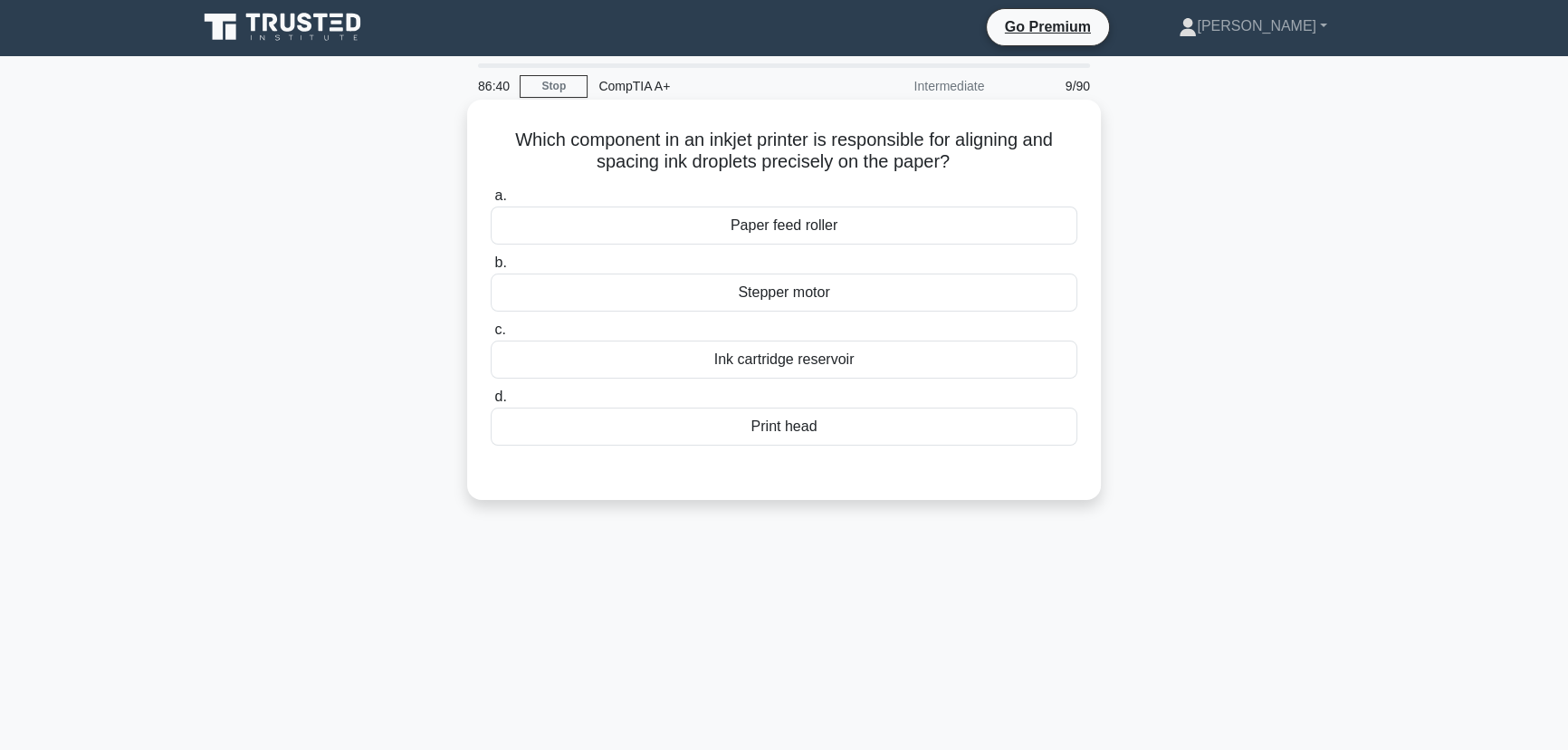
scroll to position [0, 0]
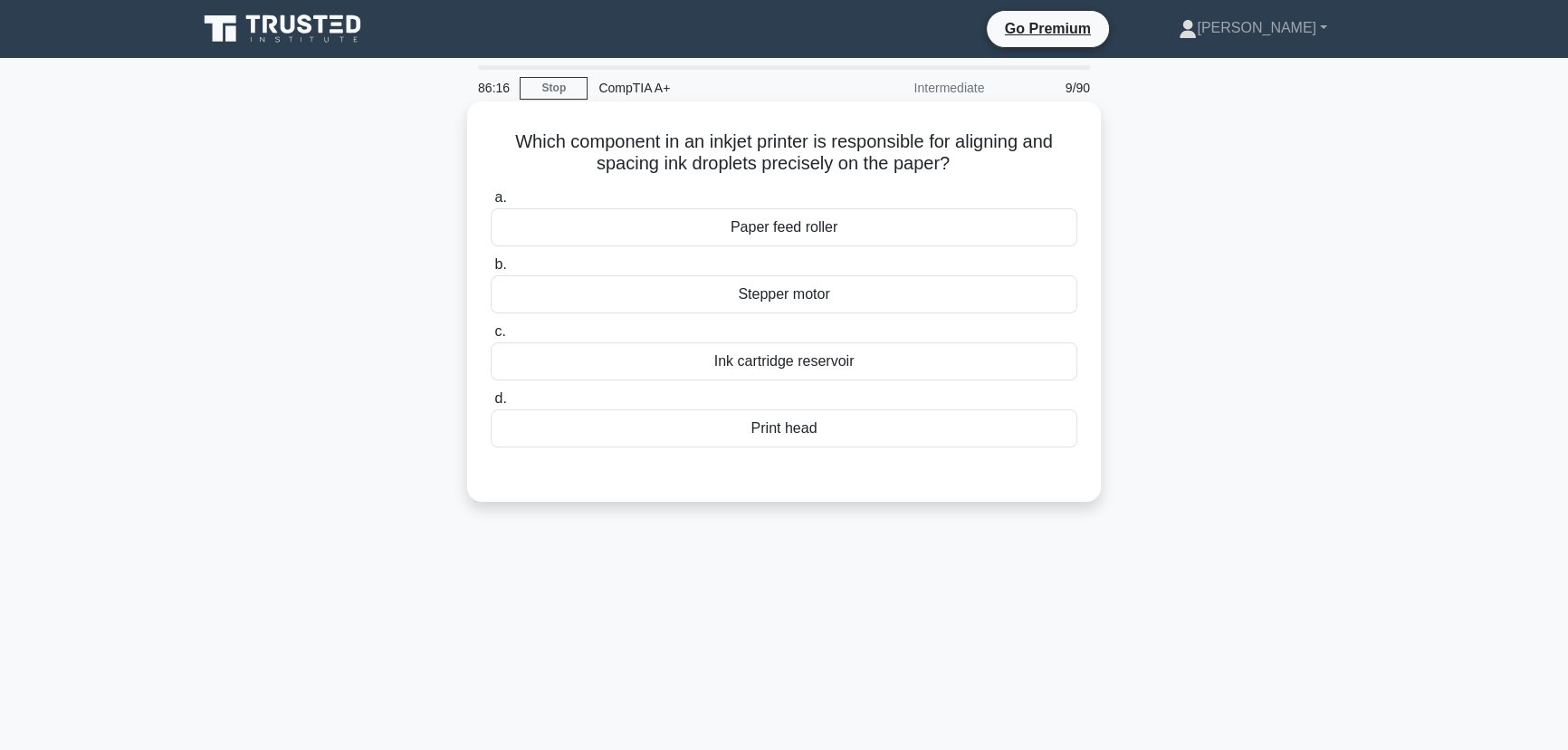
click at [795, 232] on div "Paper feed roller" at bounding box center [784, 227] width 587 height 38
click at [491, 203] on input "a. Paper feed roller" at bounding box center [491, 197] width 0 height 12
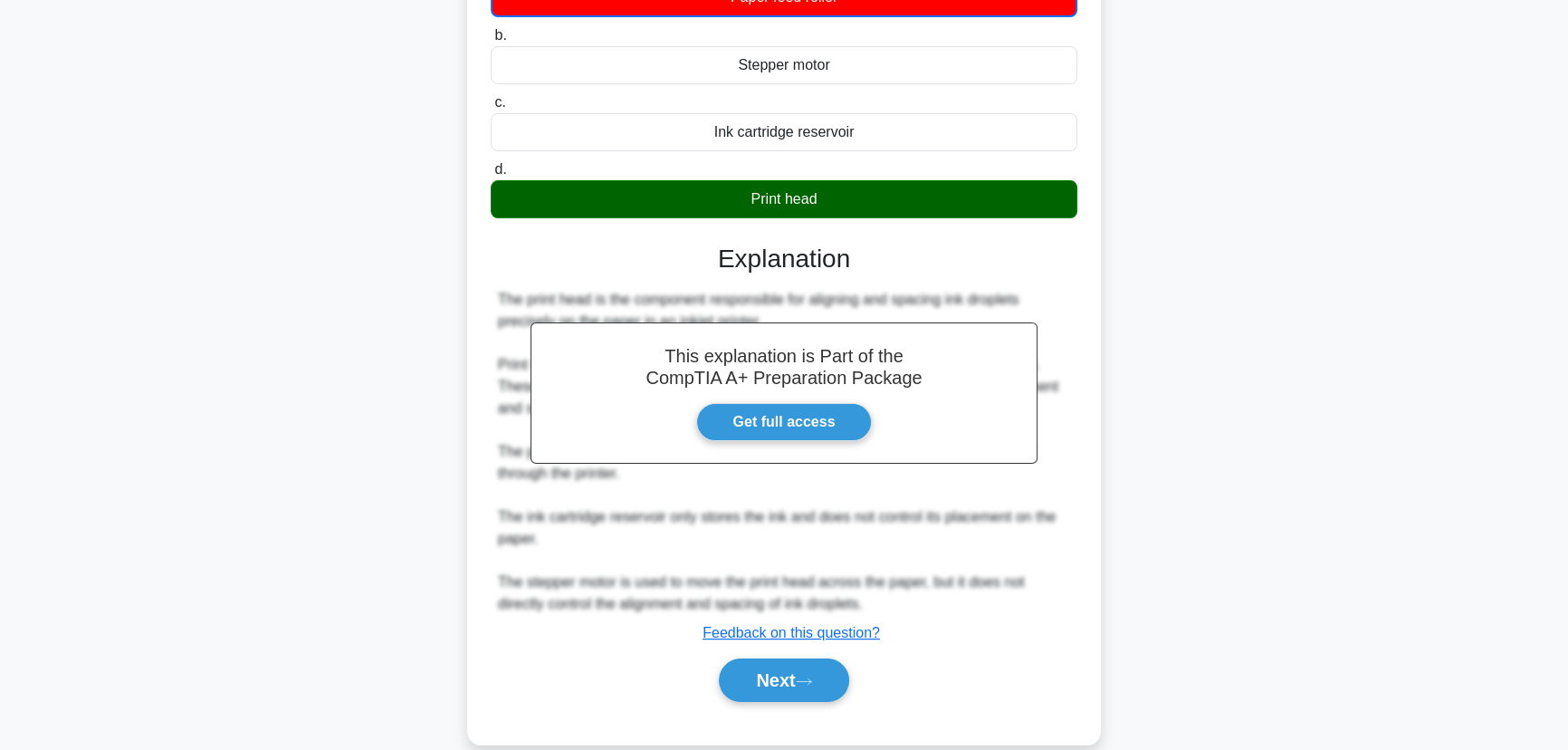
scroll to position [259, 0]
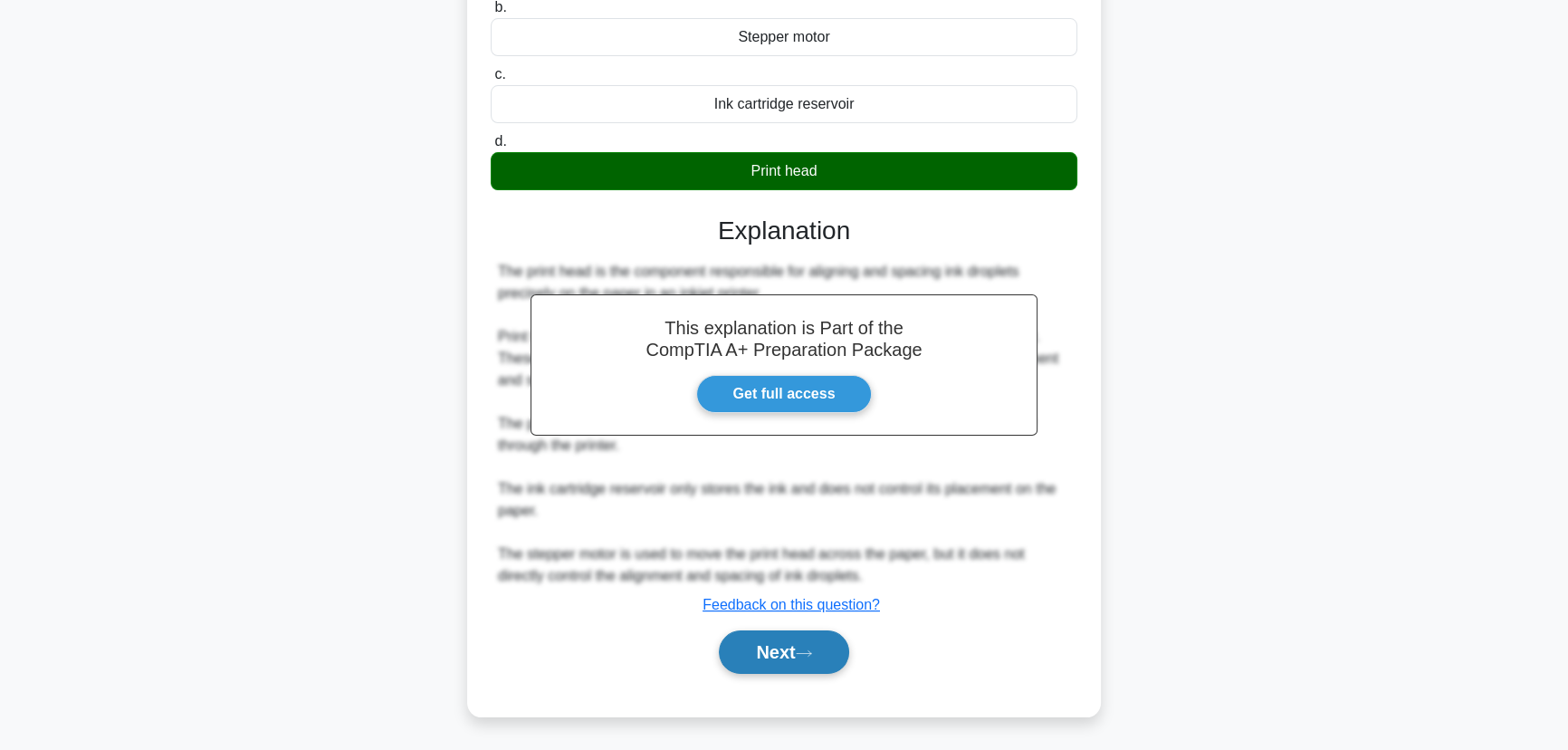
click at [794, 647] on button "Next" at bounding box center [784, 652] width 130 height 44
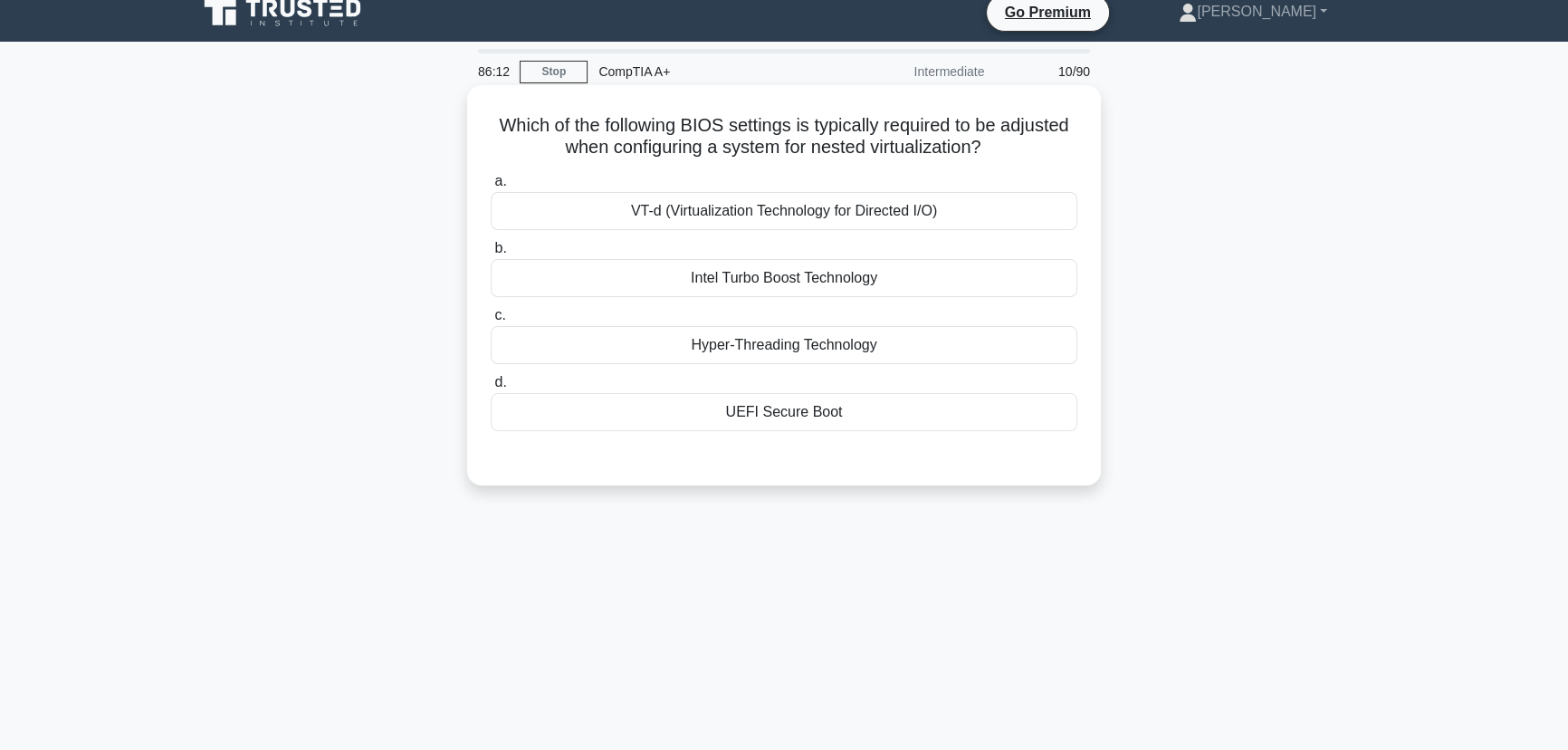
scroll to position [0, 0]
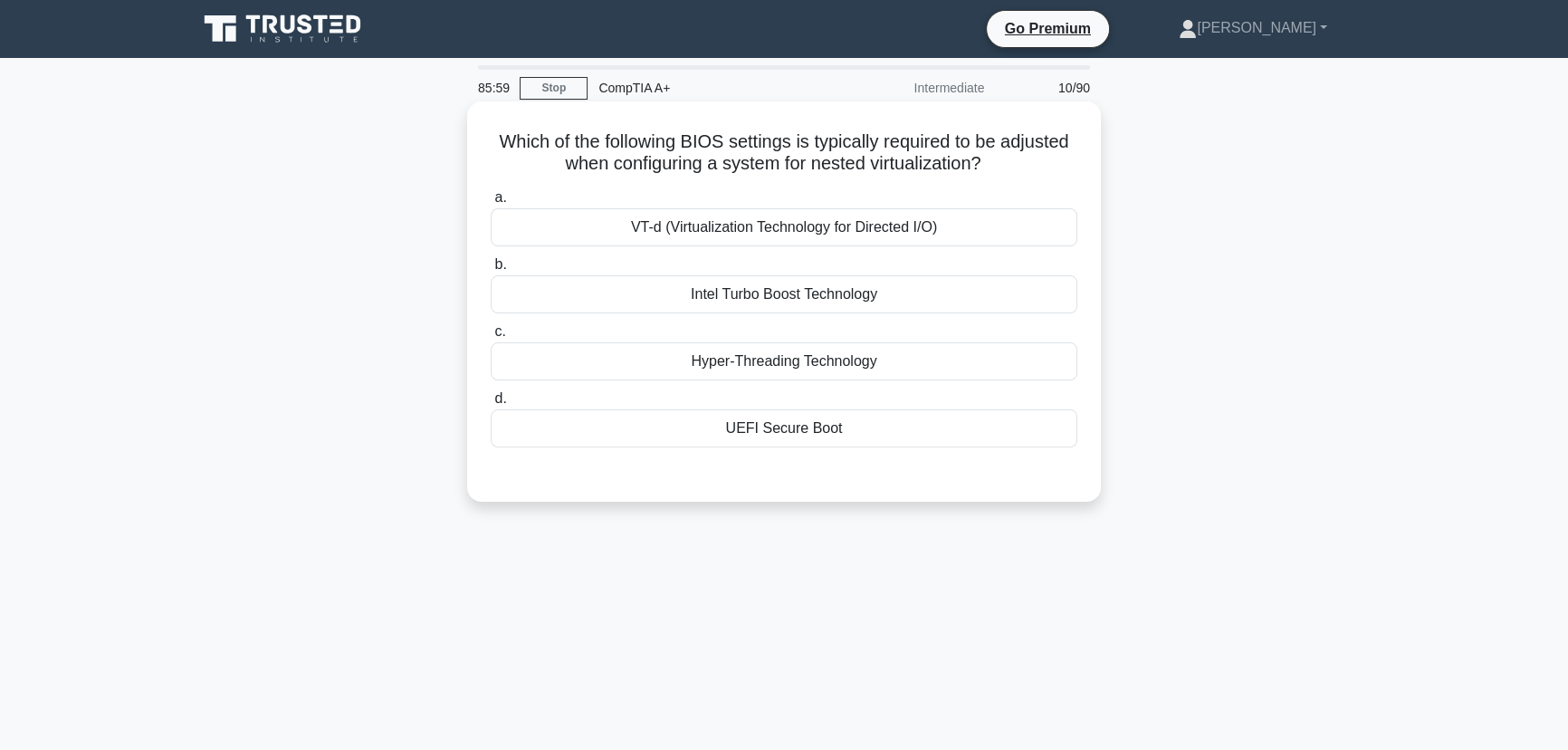
click at [789, 227] on div "VT-d (Virtualization Technology for Directed I/O)" at bounding box center [784, 227] width 587 height 38
click at [491, 203] on input "a. VT-d (Virtualization Technology for Directed I/O)" at bounding box center [491, 197] width 0 height 12
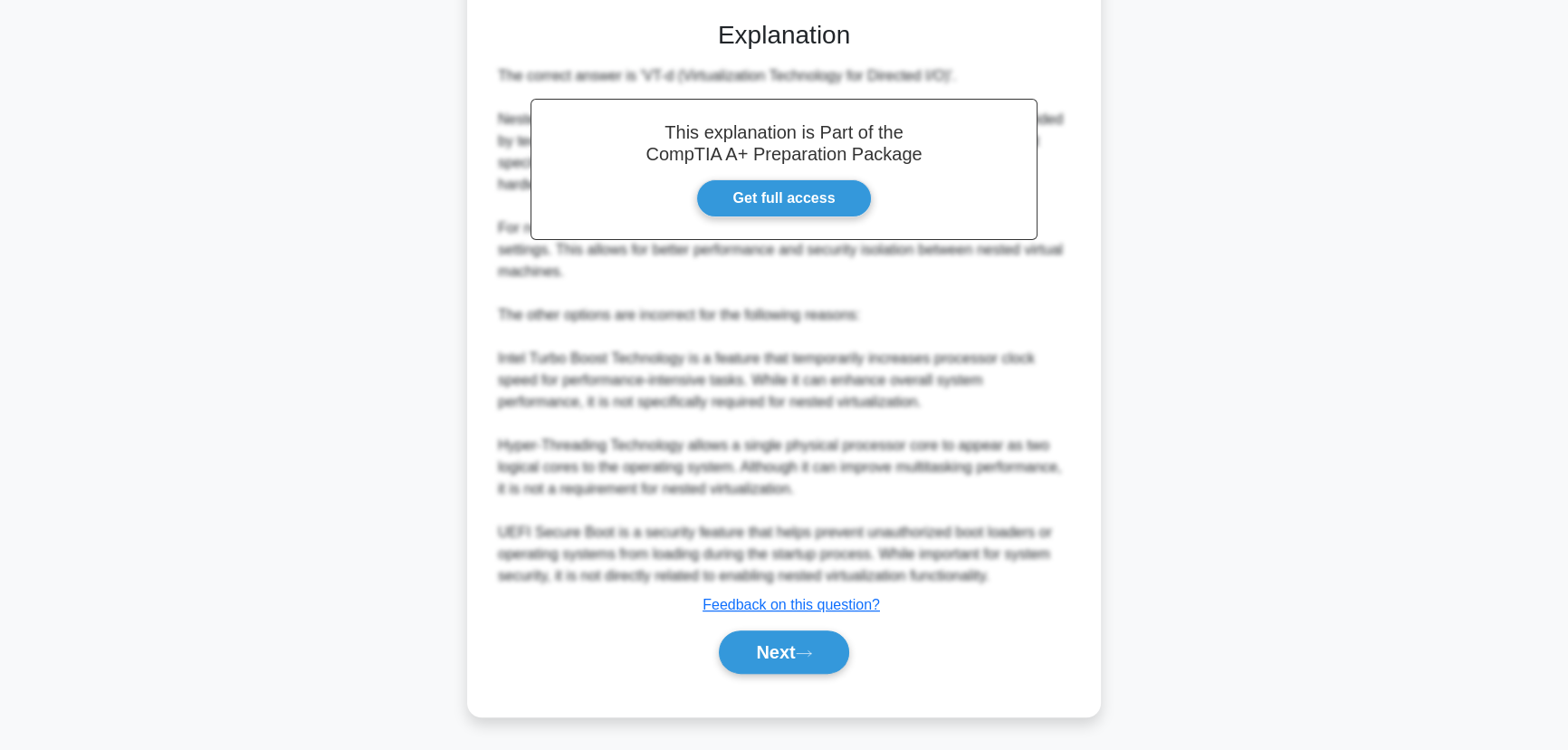
scroll to position [453, 0]
click at [771, 640] on button "Next" at bounding box center [784, 652] width 130 height 44
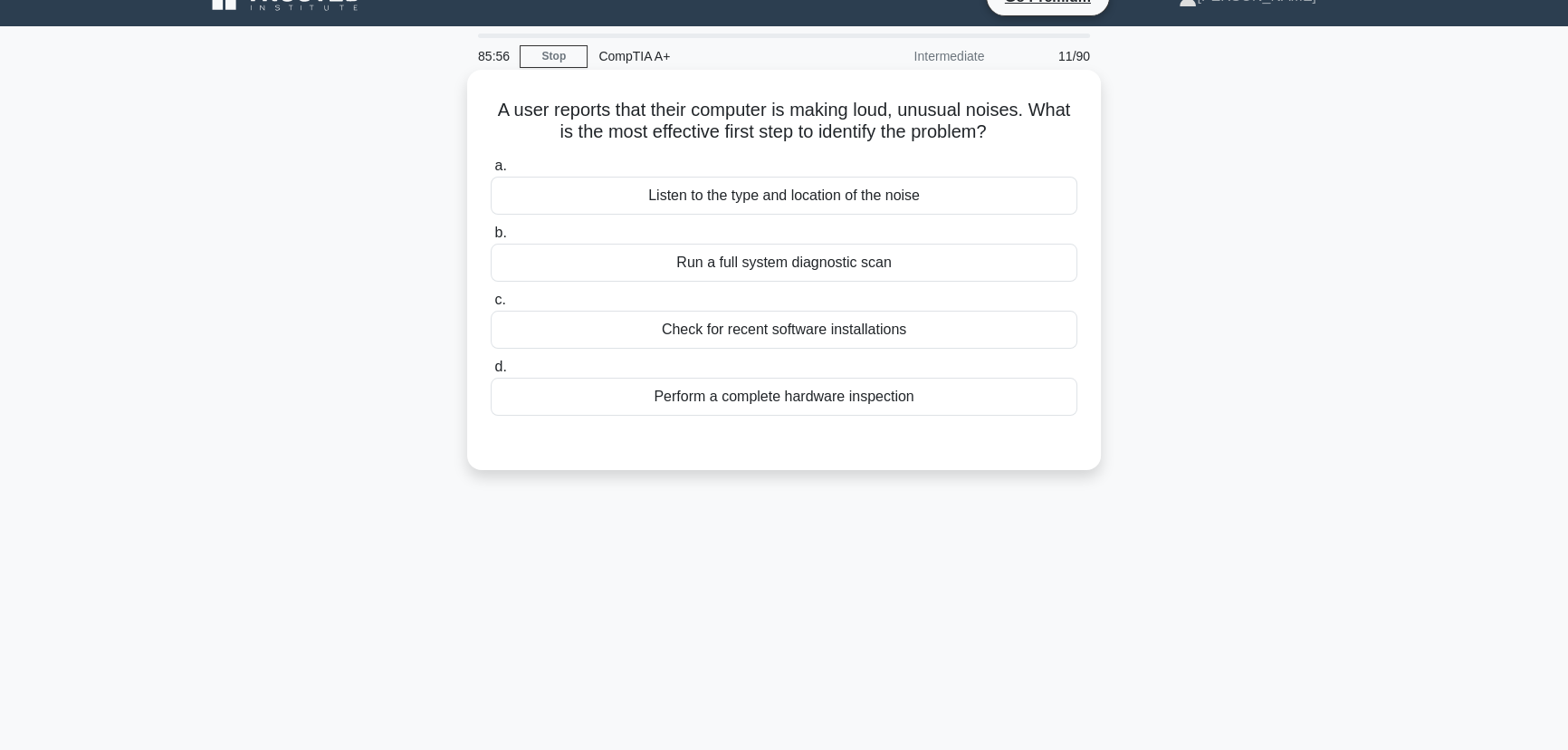
scroll to position [0, 0]
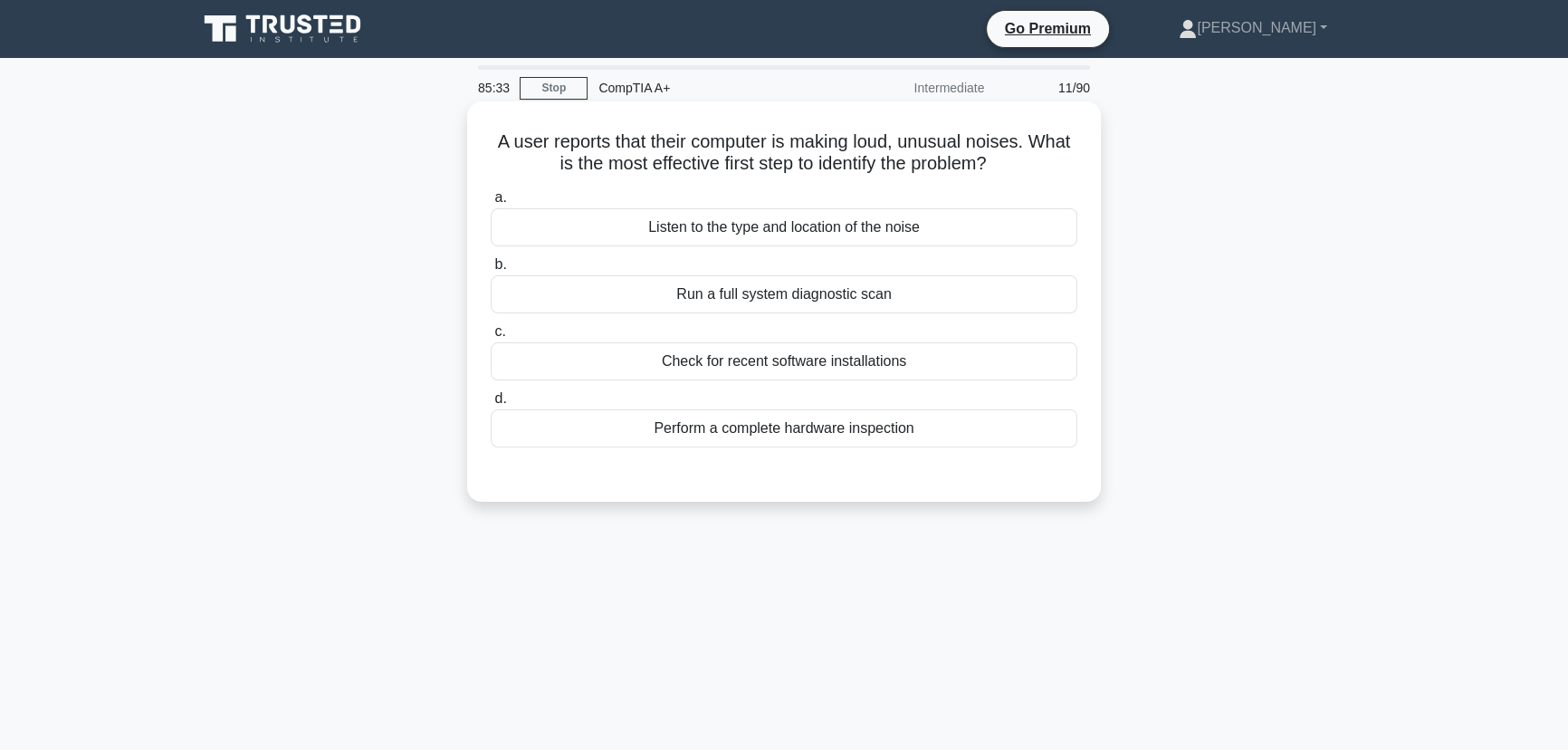
click at [769, 233] on div "Listen to the type and location of the noise" at bounding box center [784, 227] width 587 height 38
click at [491, 203] on input "a. Listen to the type and location of the noise" at bounding box center [491, 197] width 0 height 12
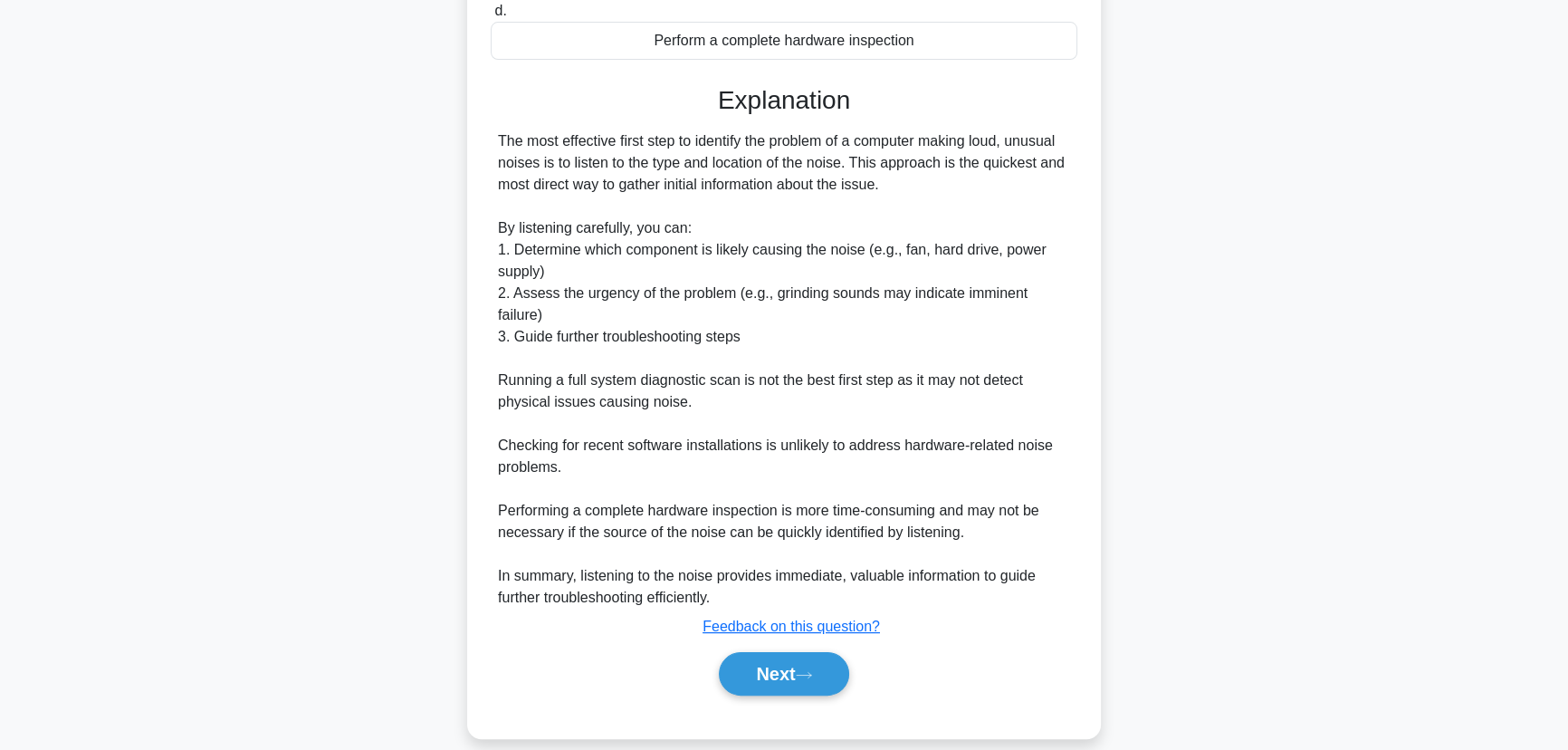
scroll to position [409, 0]
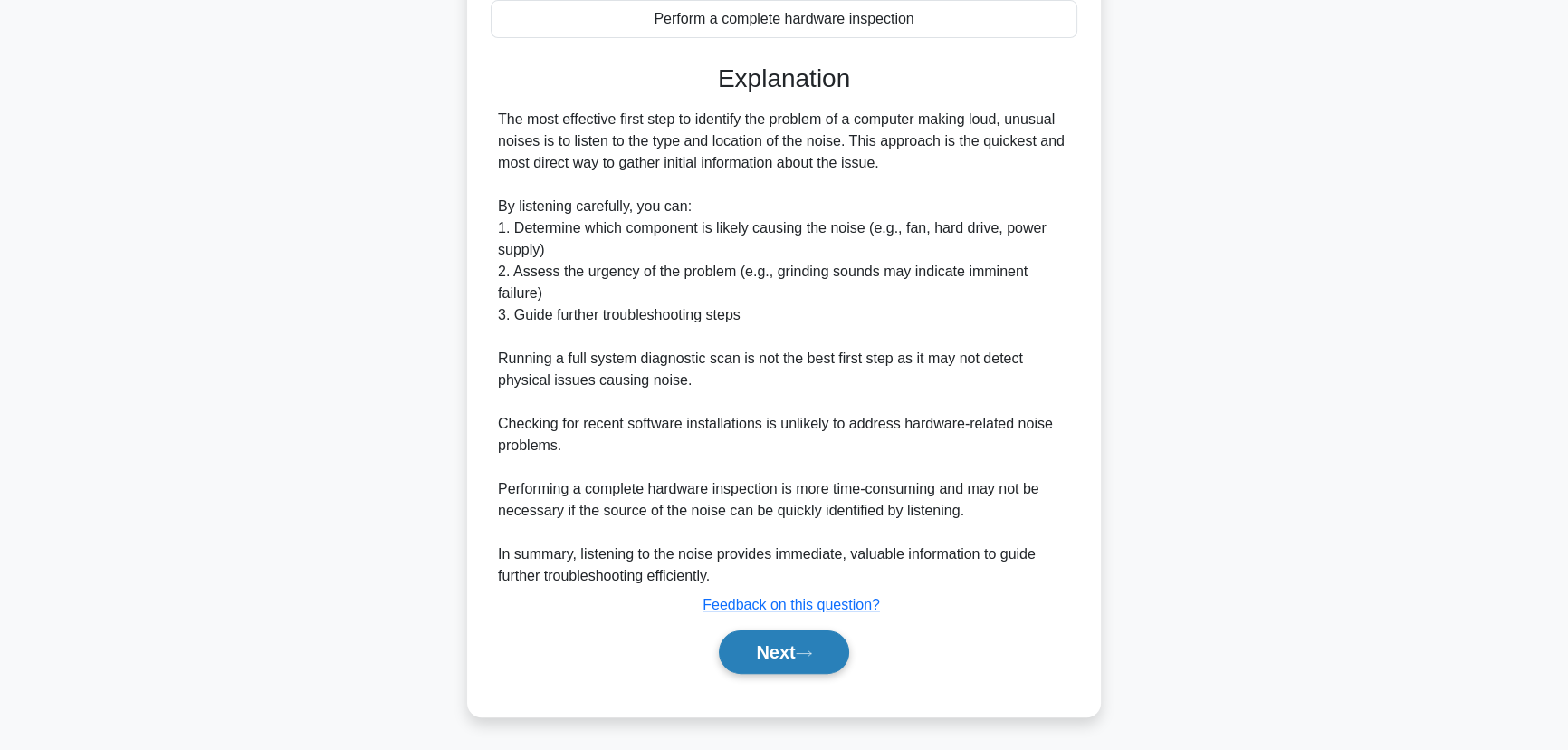
click at [774, 649] on button "Next" at bounding box center [784, 652] width 130 height 44
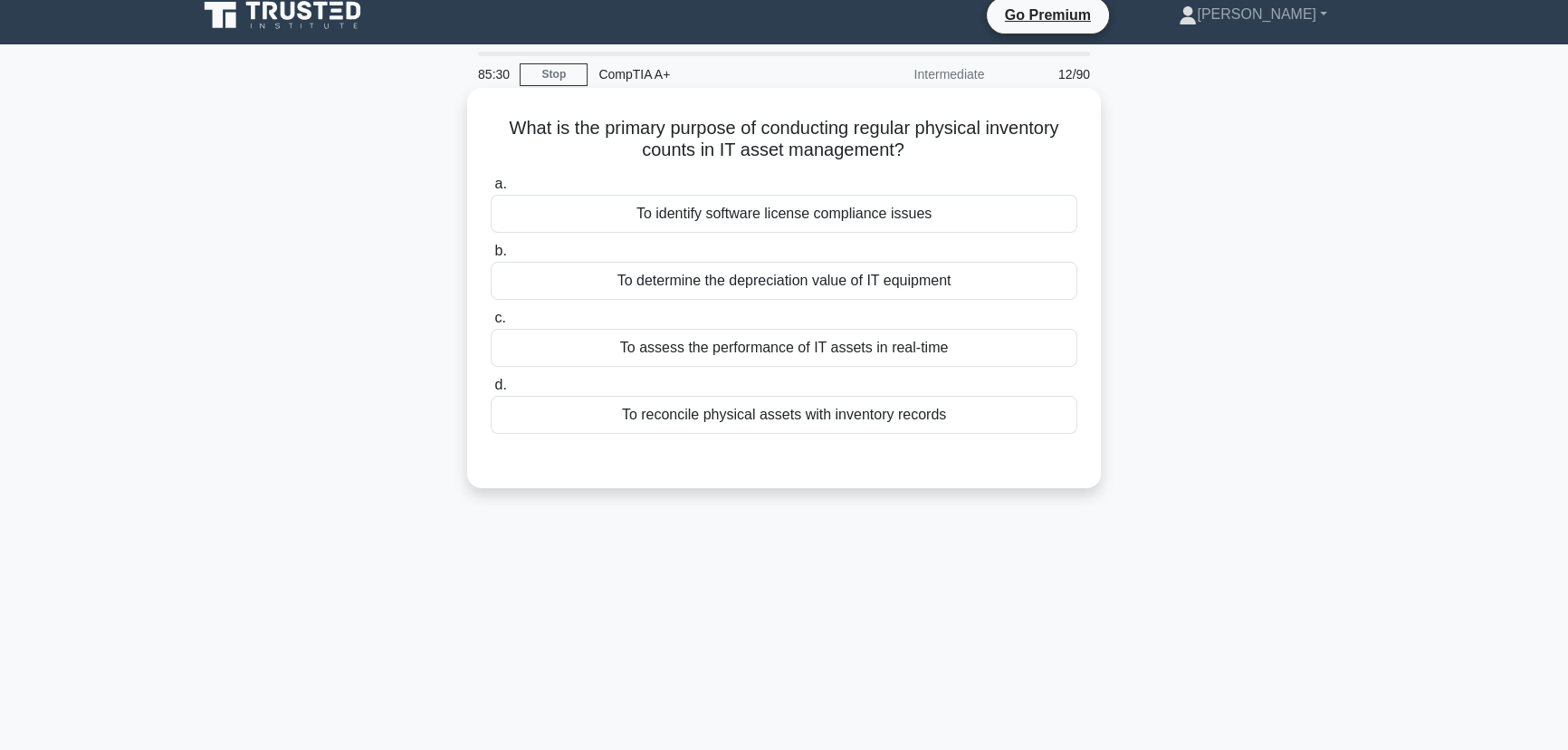
scroll to position [0, 0]
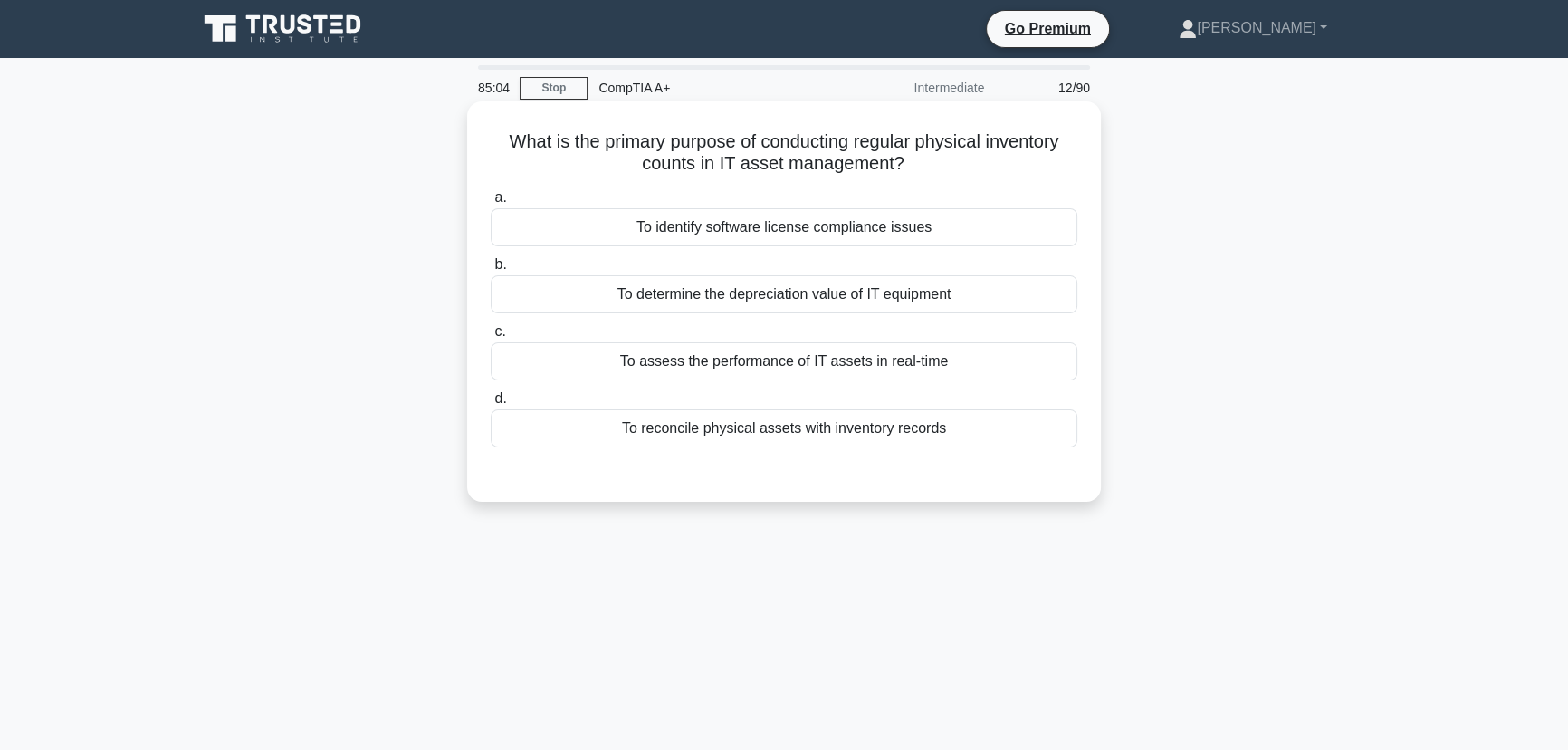
click at [766, 430] on div "To reconcile physical assets with inventory records" at bounding box center [784, 428] width 587 height 38
click at [491, 405] on input "d. To reconcile physical assets with inventory records" at bounding box center [491, 399] width 0 height 12
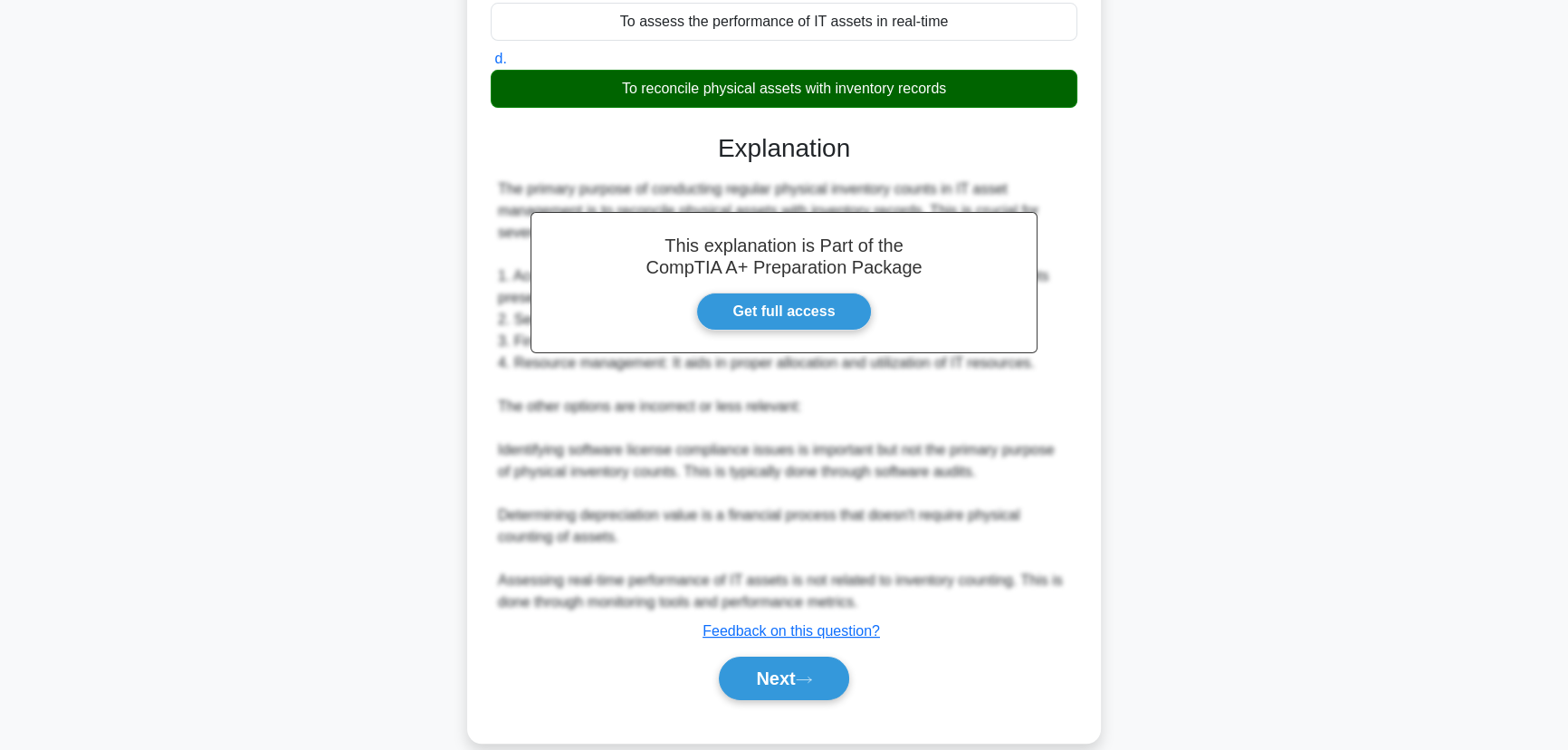
scroll to position [366, 0]
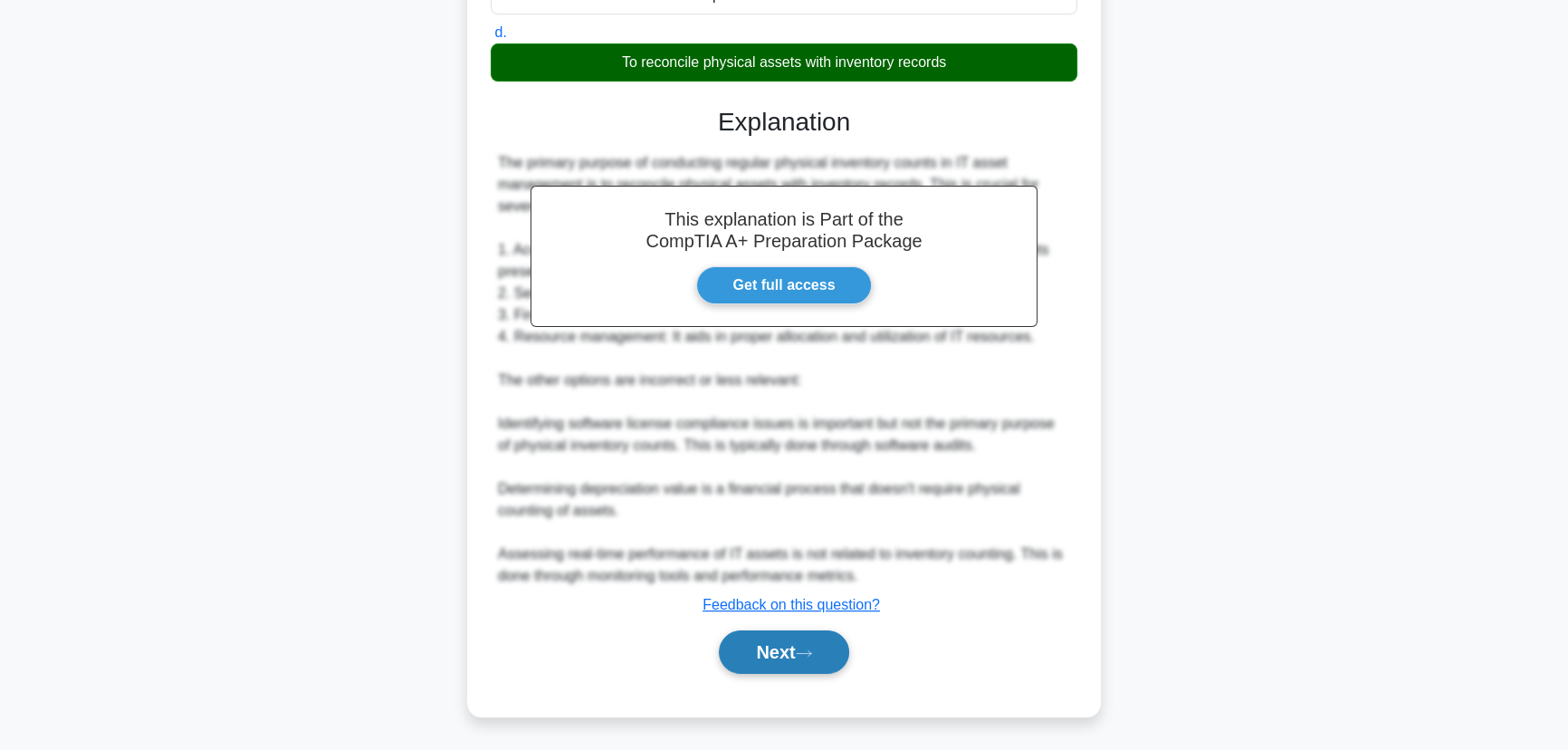
click at [770, 642] on button "Next" at bounding box center [784, 652] width 130 height 44
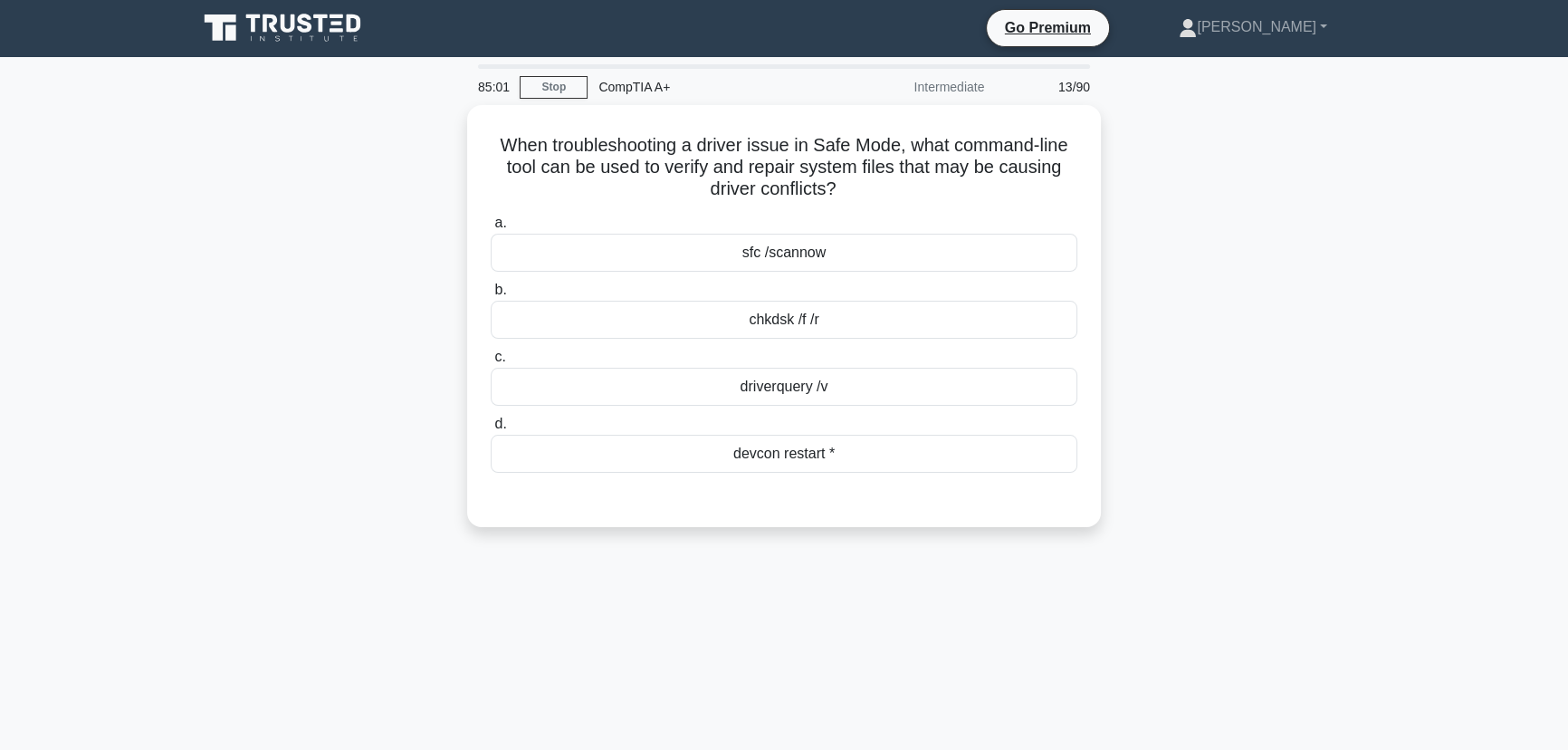
scroll to position [0, 0]
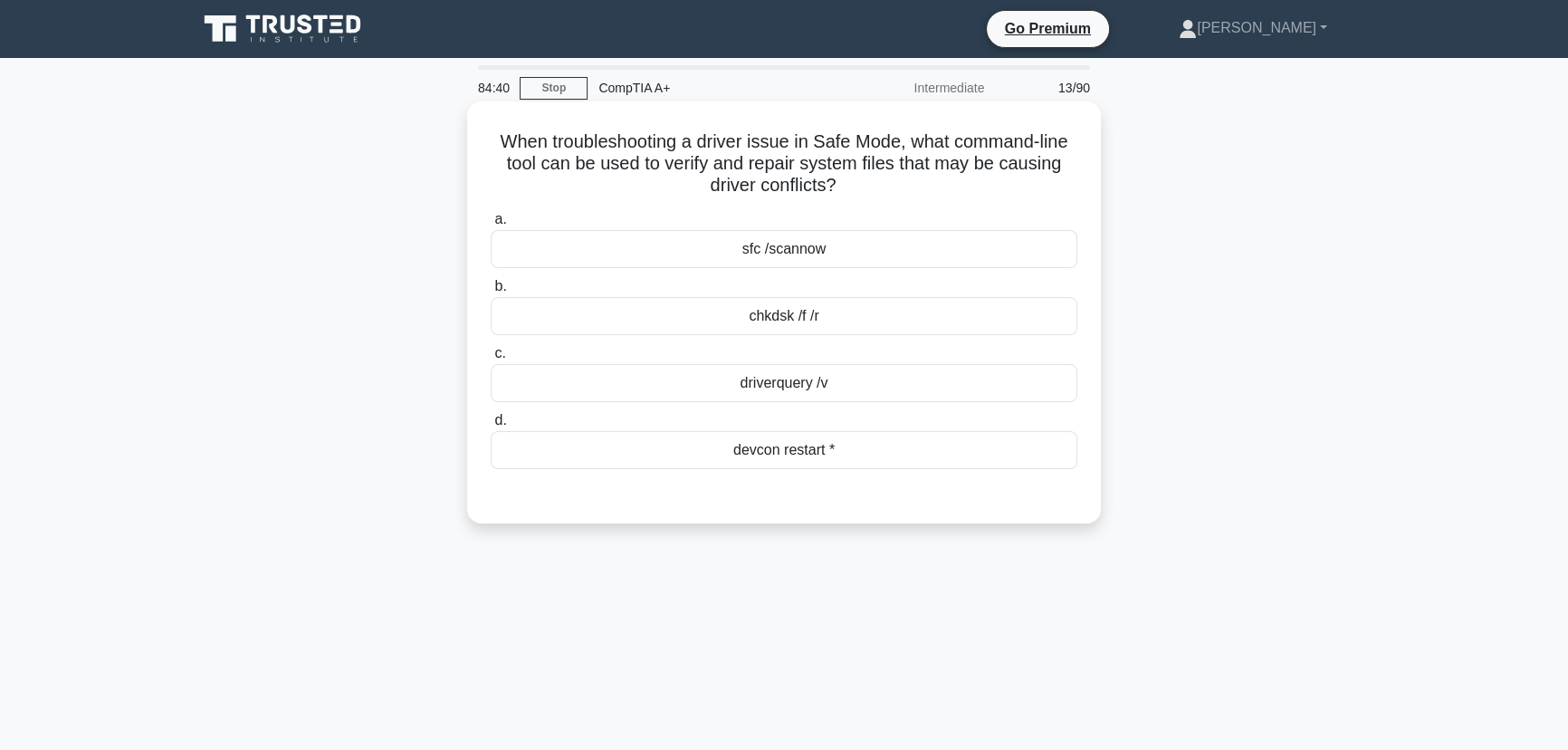
click at [807, 254] on div "sfc /scannow" at bounding box center [784, 249] width 587 height 38
click at [491, 225] on input "a. sfc /scannow" at bounding box center [491, 219] width 0 height 12
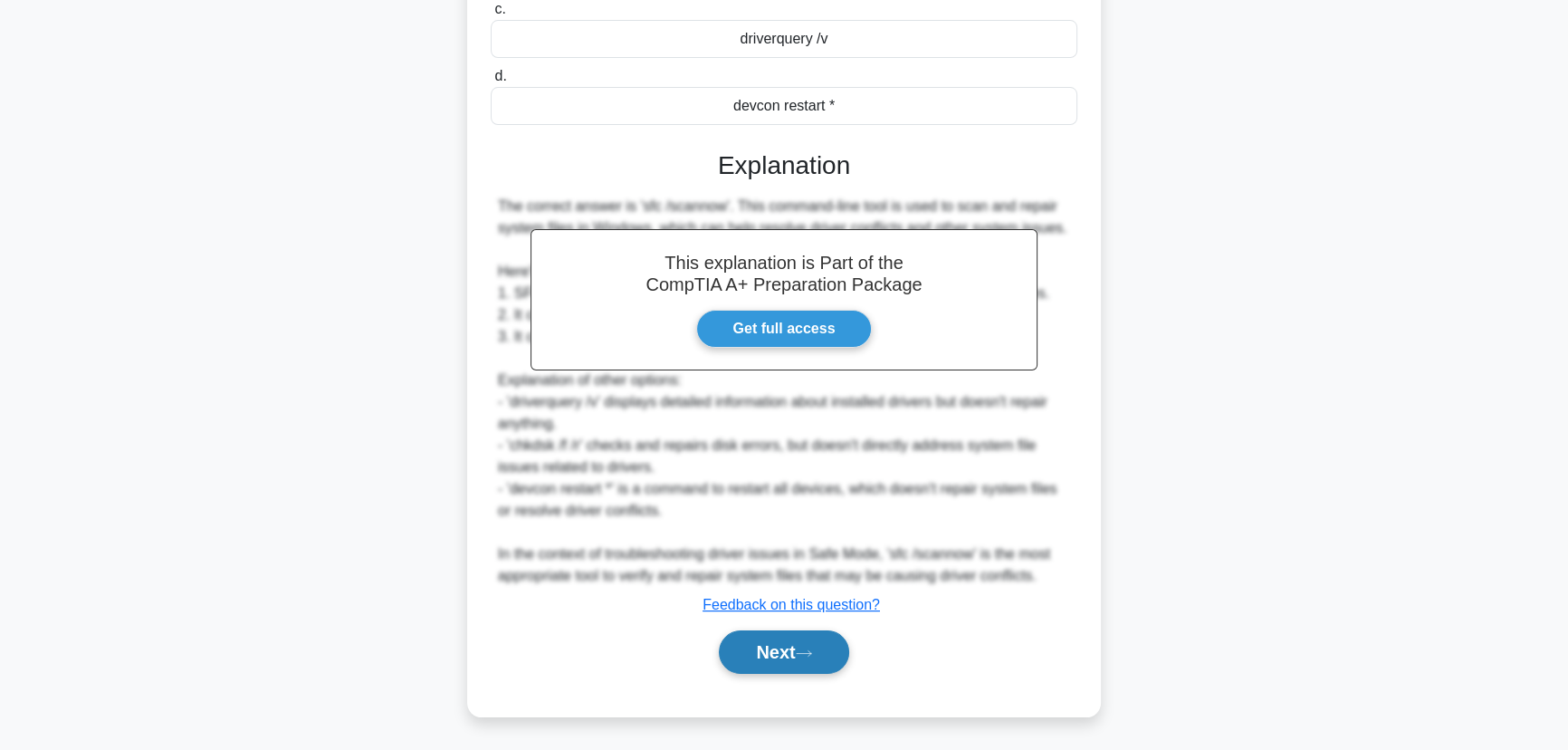
click at [785, 642] on button "Next" at bounding box center [784, 652] width 130 height 44
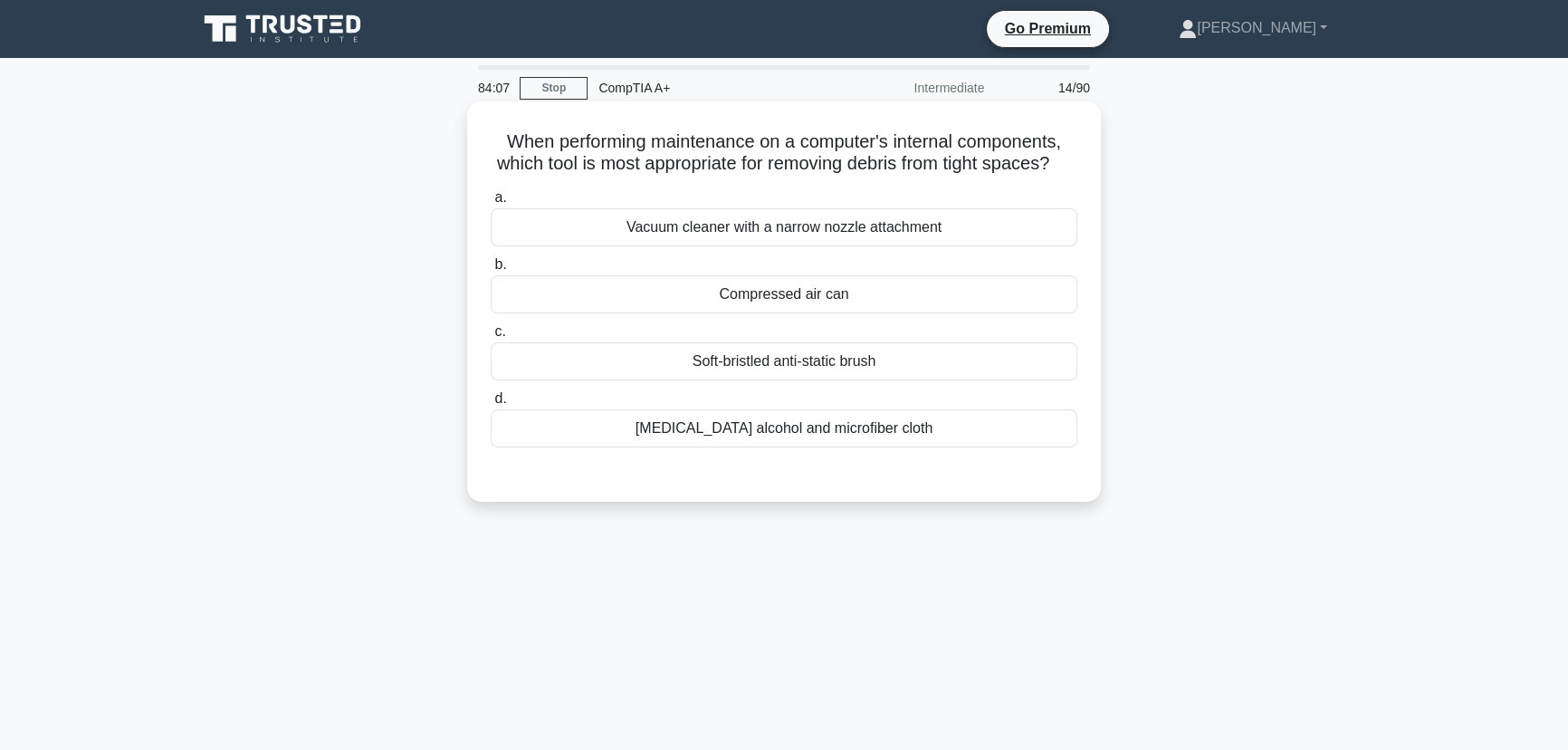
click at [814, 313] on div "Compressed air can" at bounding box center [784, 295] width 587 height 38
click at [491, 271] on input "b. Compressed air can" at bounding box center [491, 265] width 0 height 12
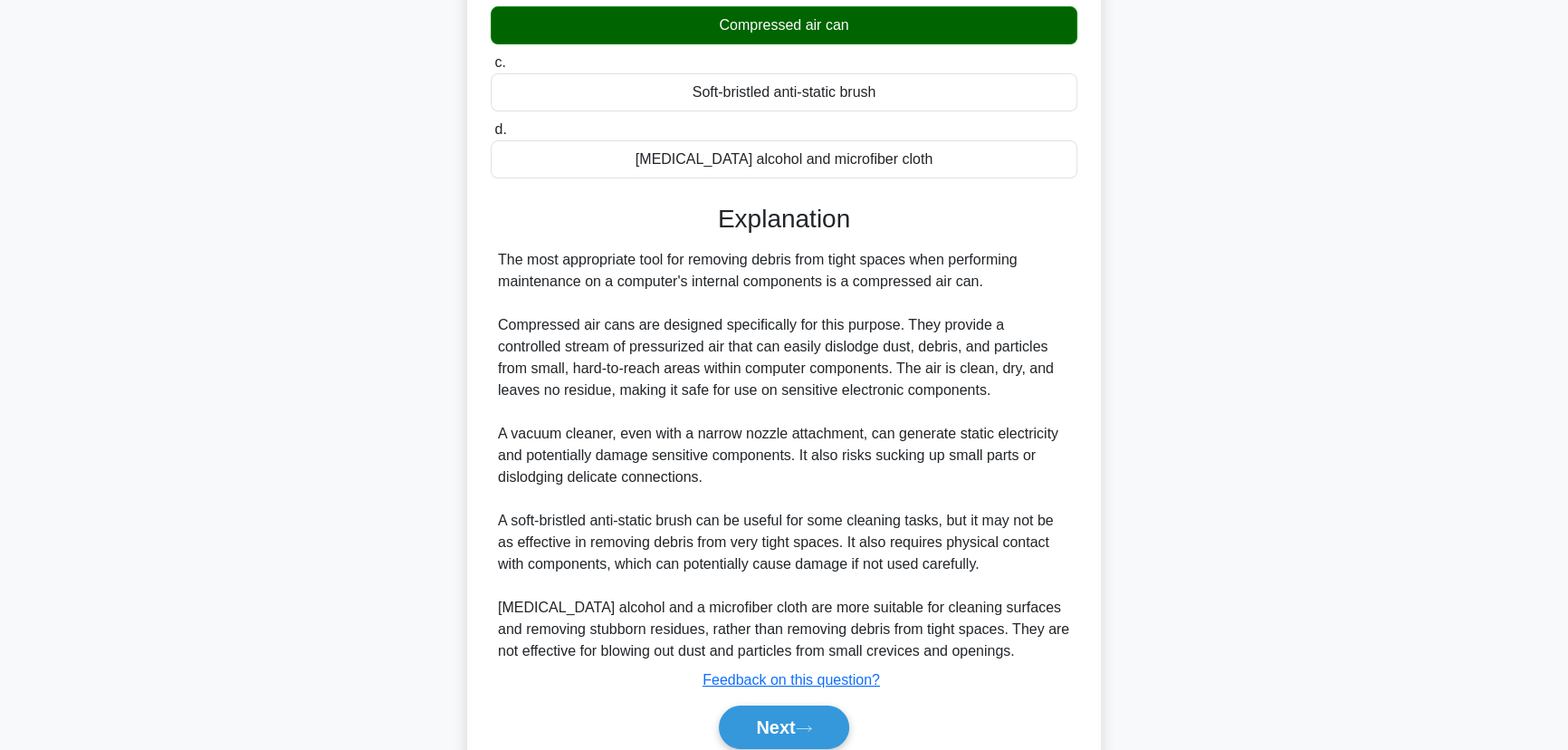
scroll to position [366, 0]
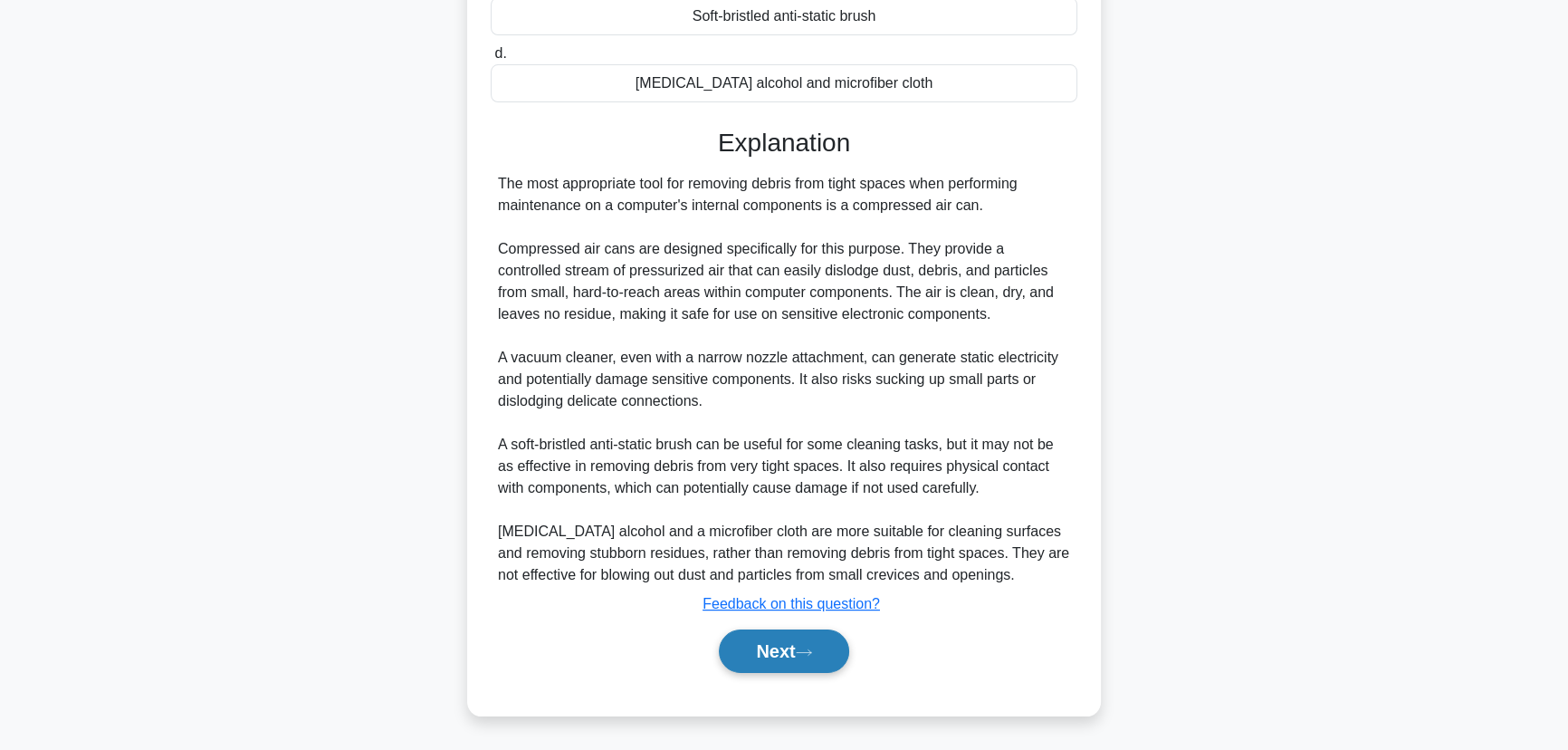
click at [777, 641] on button "Next" at bounding box center [784, 651] width 130 height 44
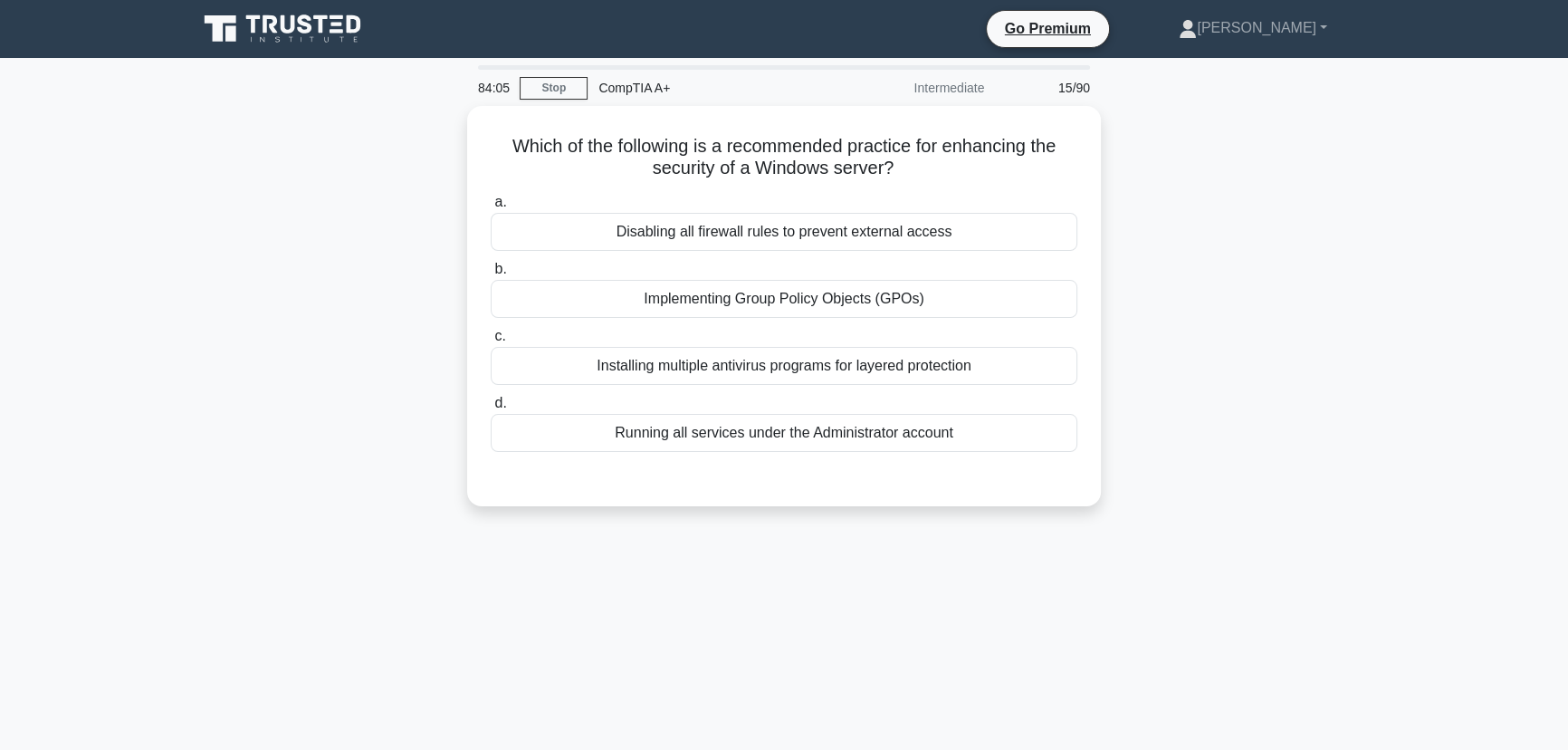
scroll to position [0, 0]
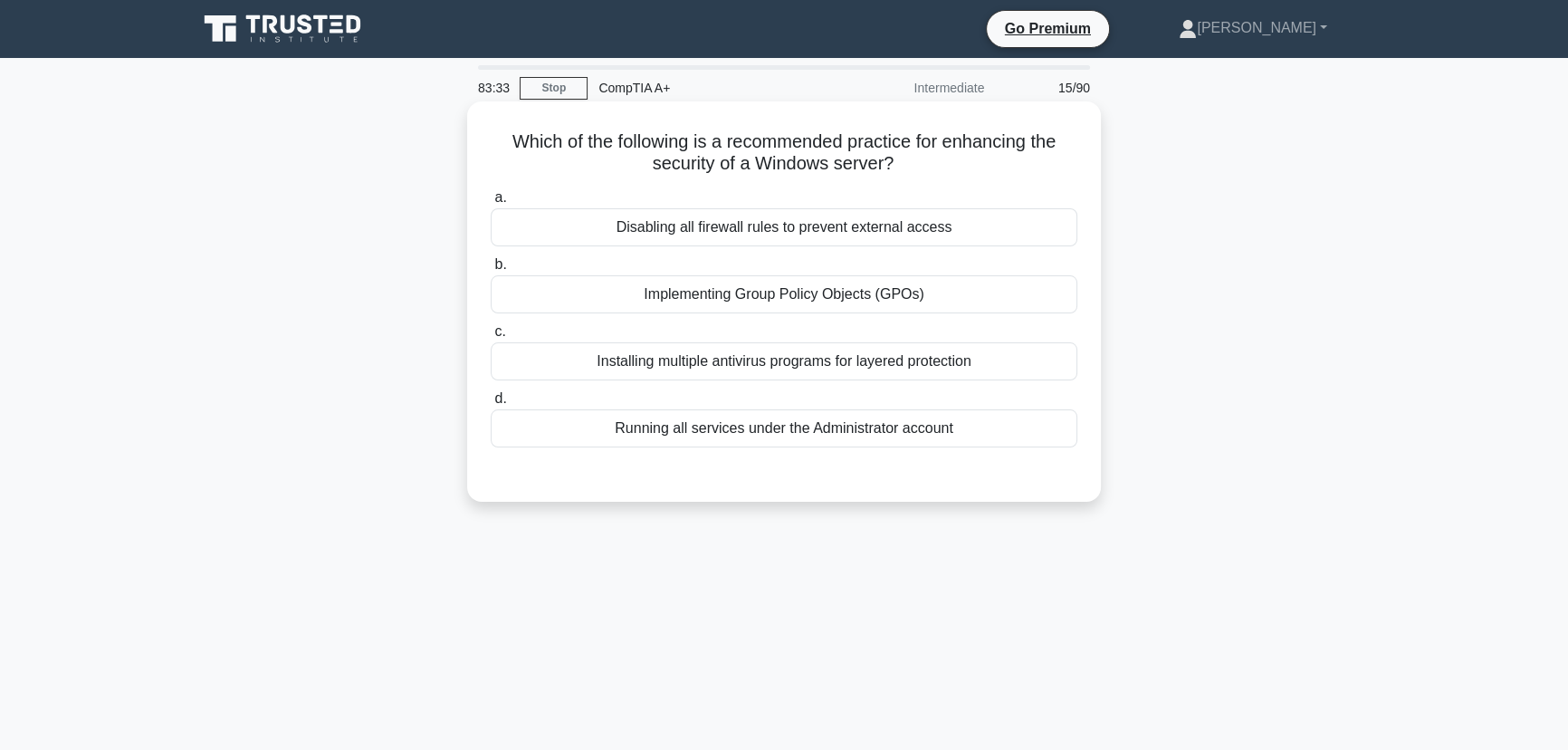
click at [858, 436] on div "Running all services under the Administrator account" at bounding box center [784, 428] width 587 height 38
click at [491, 405] on input "d. Running all services under the Administrator account" at bounding box center [491, 399] width 0 height 12
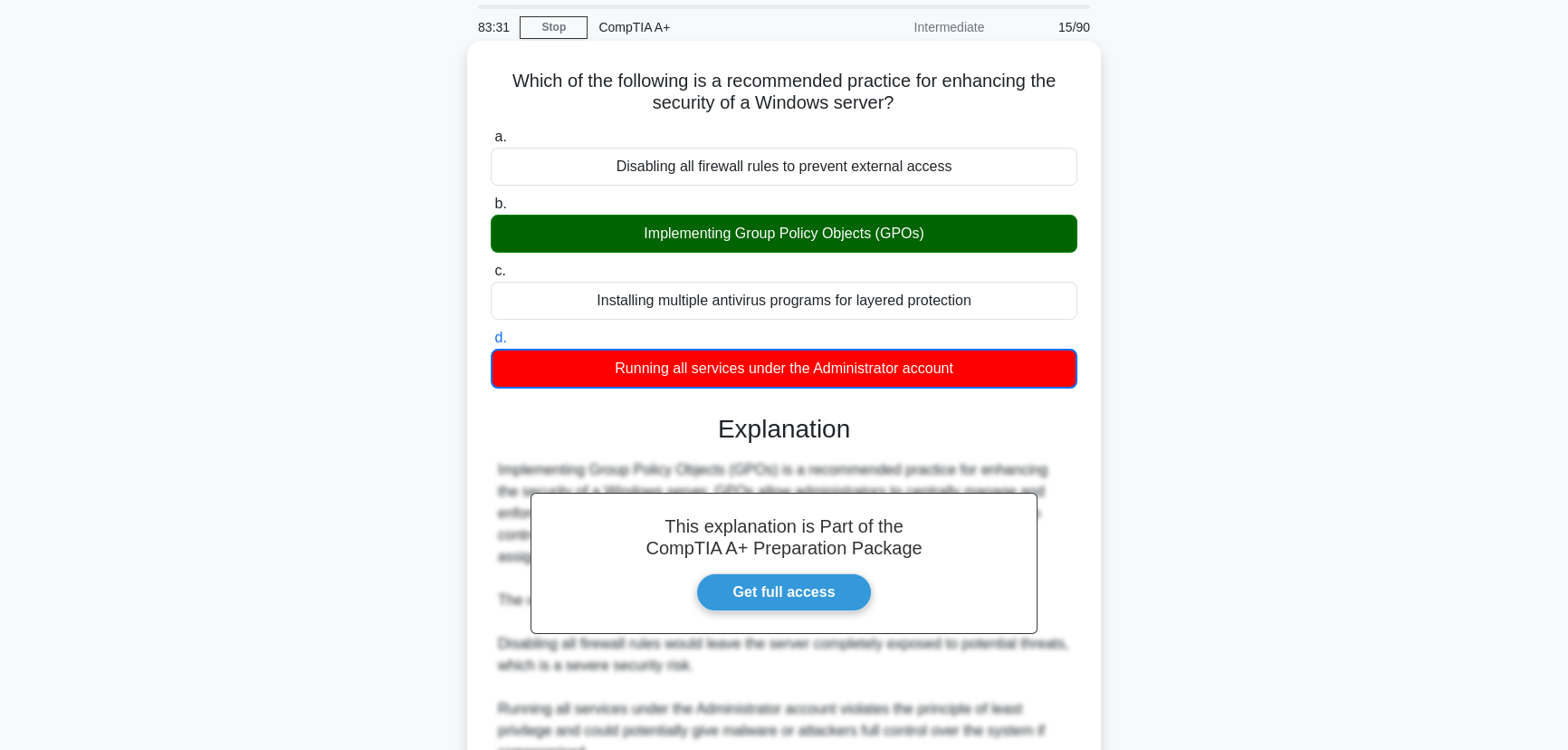
scroll to position [302, 0]
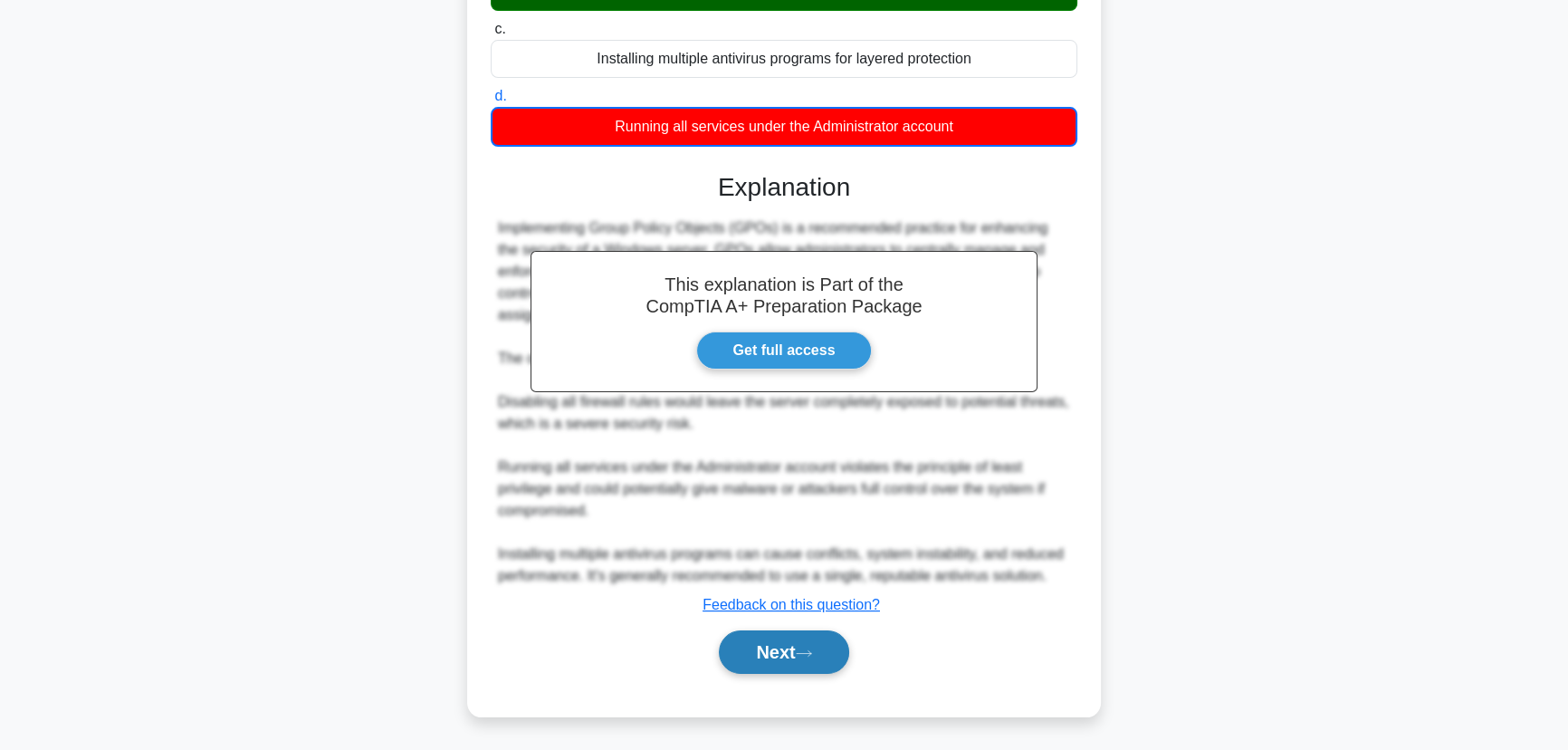
click at [786, 642] on button "Next" at bounding box center [784, 652] width 130 height 44
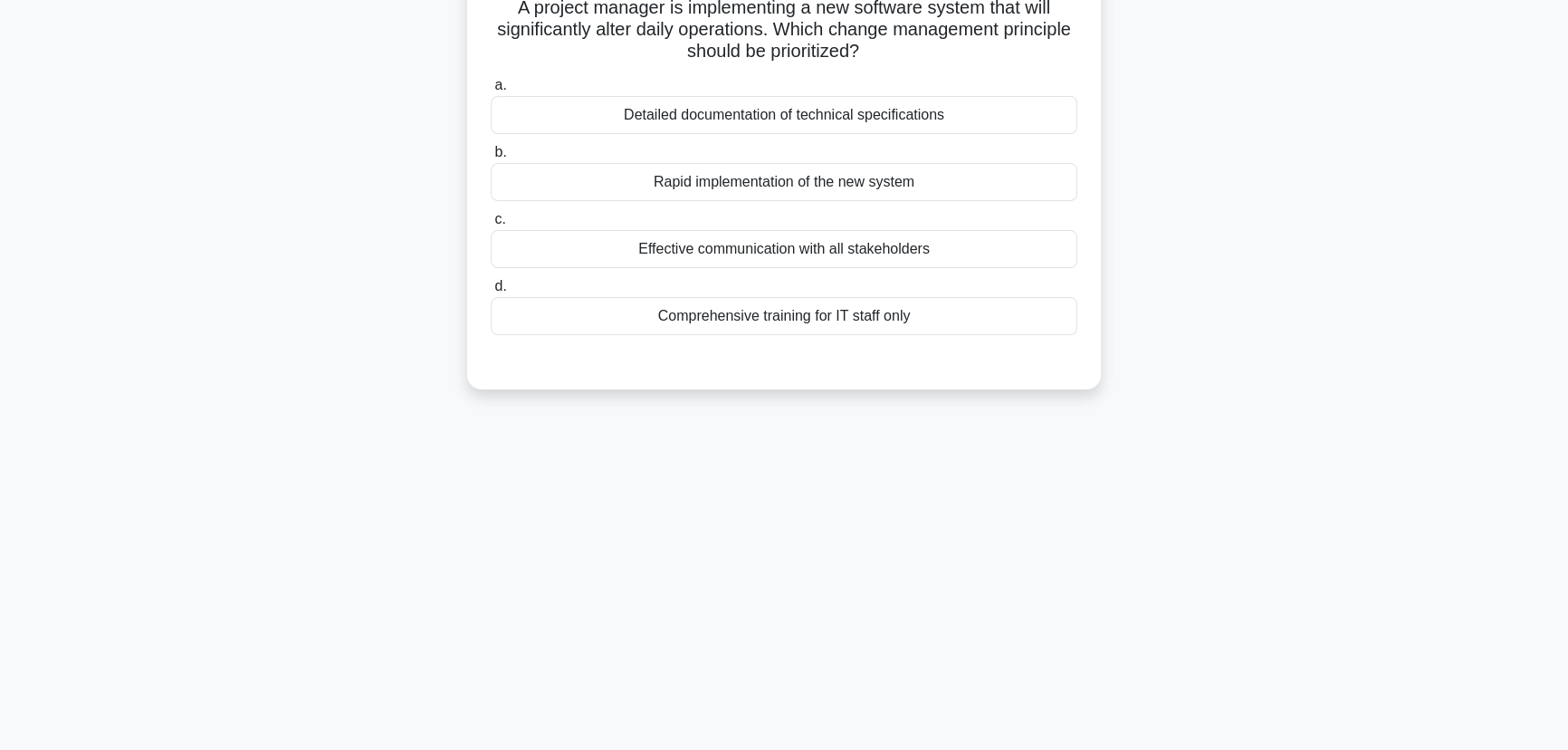
scroll to position [0, 0]
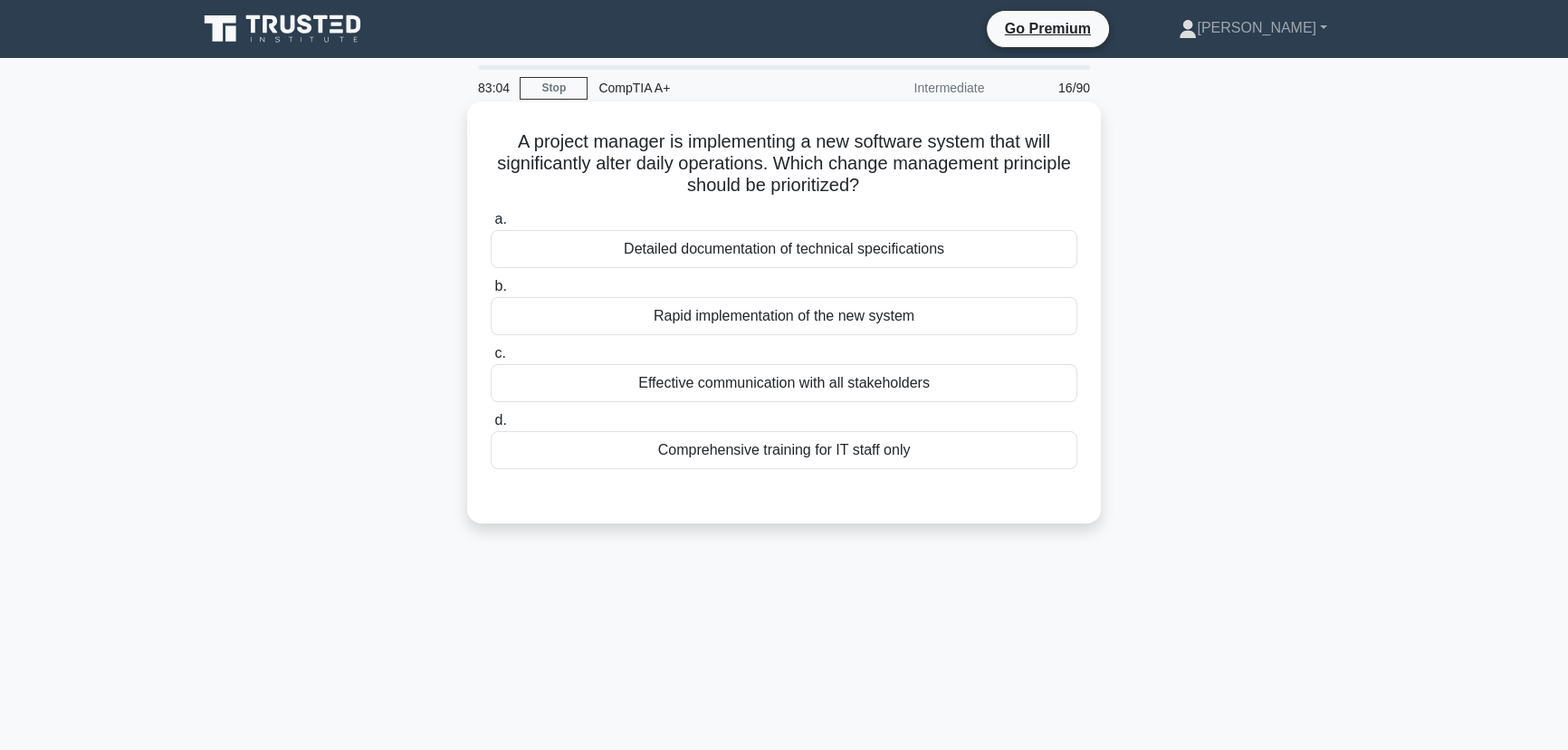
click at [879, 250] on div "Detailed documentation of technical specifications" at bounding box center [784, 249] width 587 height 38
click at [491, 225] on input "a. Detailed documentation of technical specifications" at bounding box center [491, 219] width 0 height 12
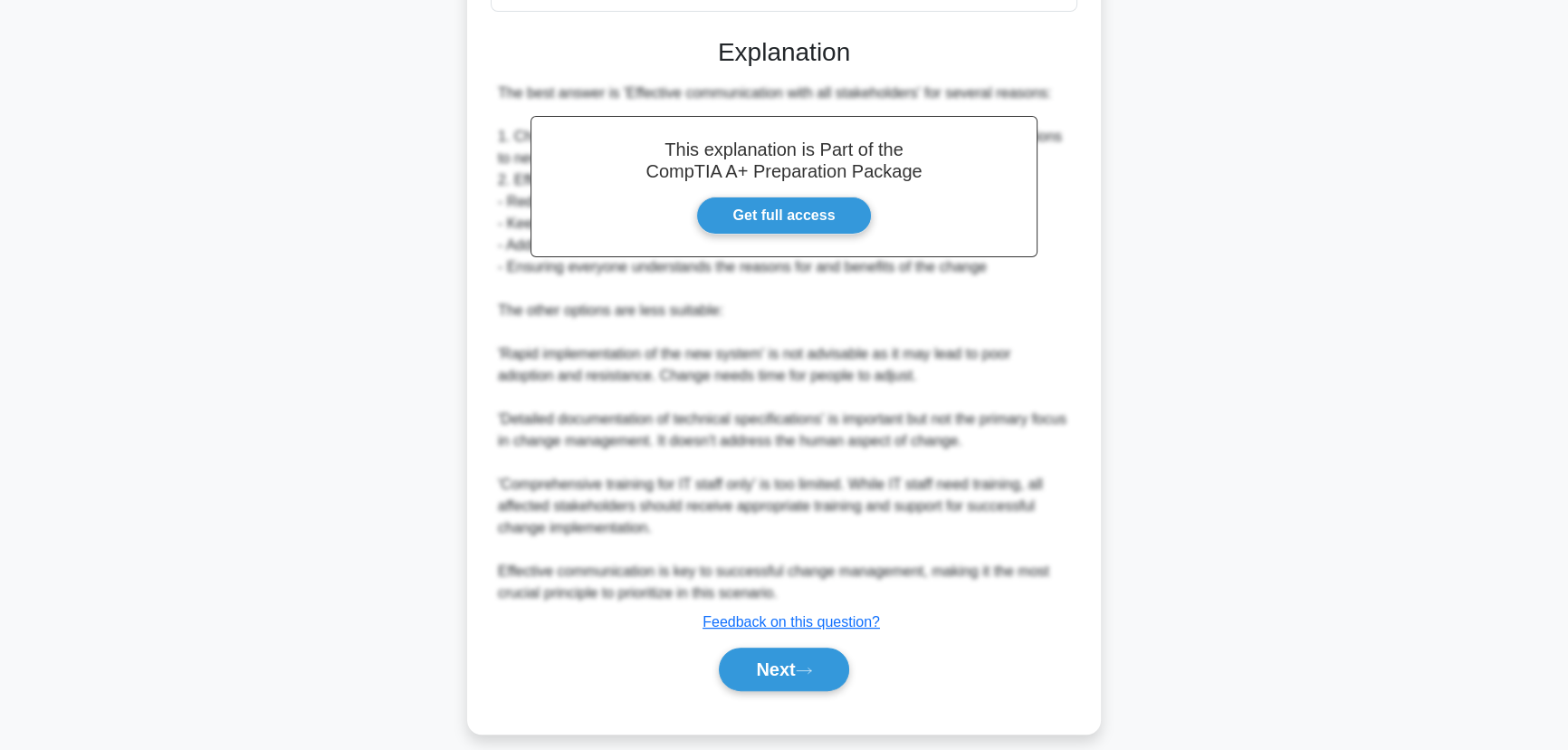
scroll to position [476, 0]
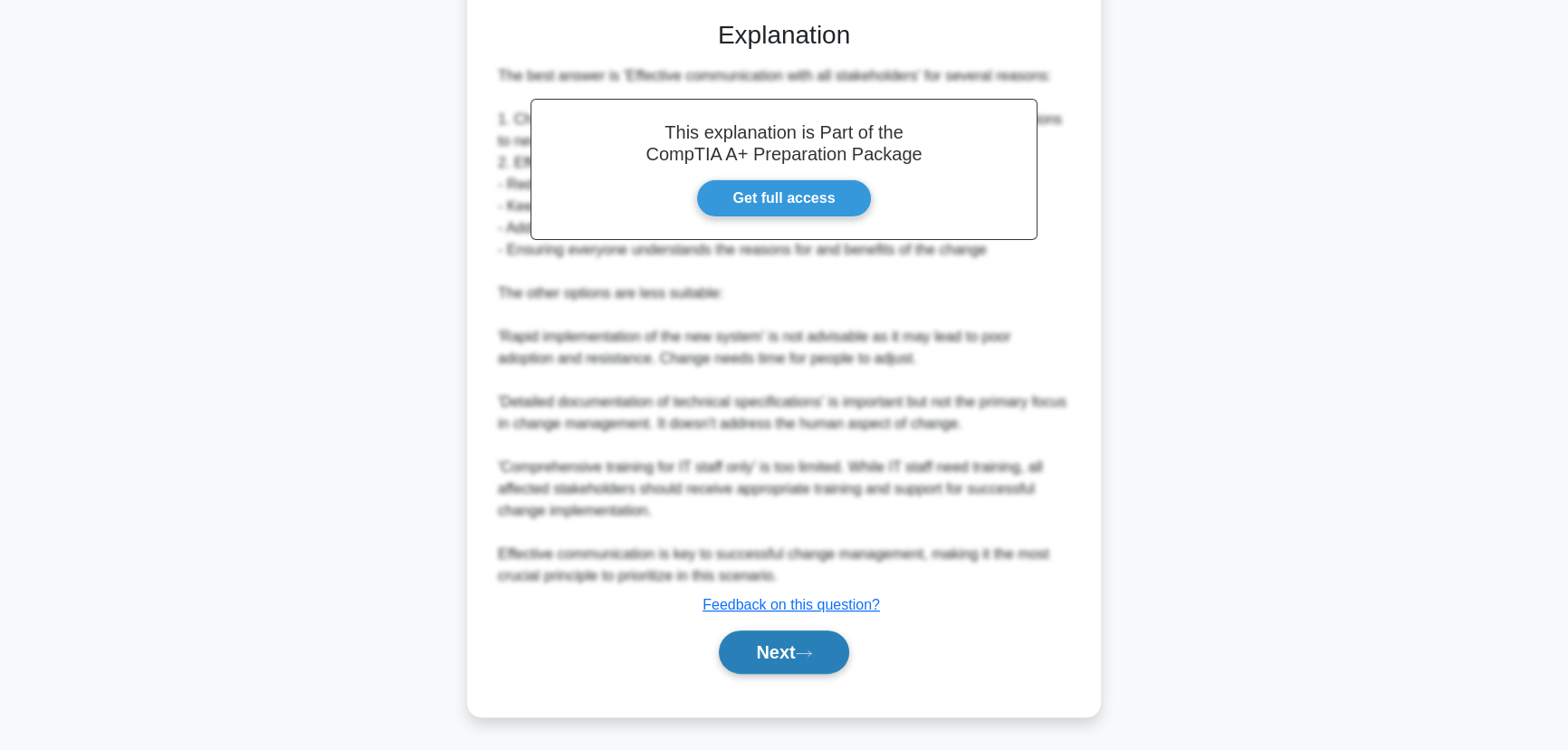
click at [795, 656] on button "Next" at bounding box center [784, 652] width 130 height 44
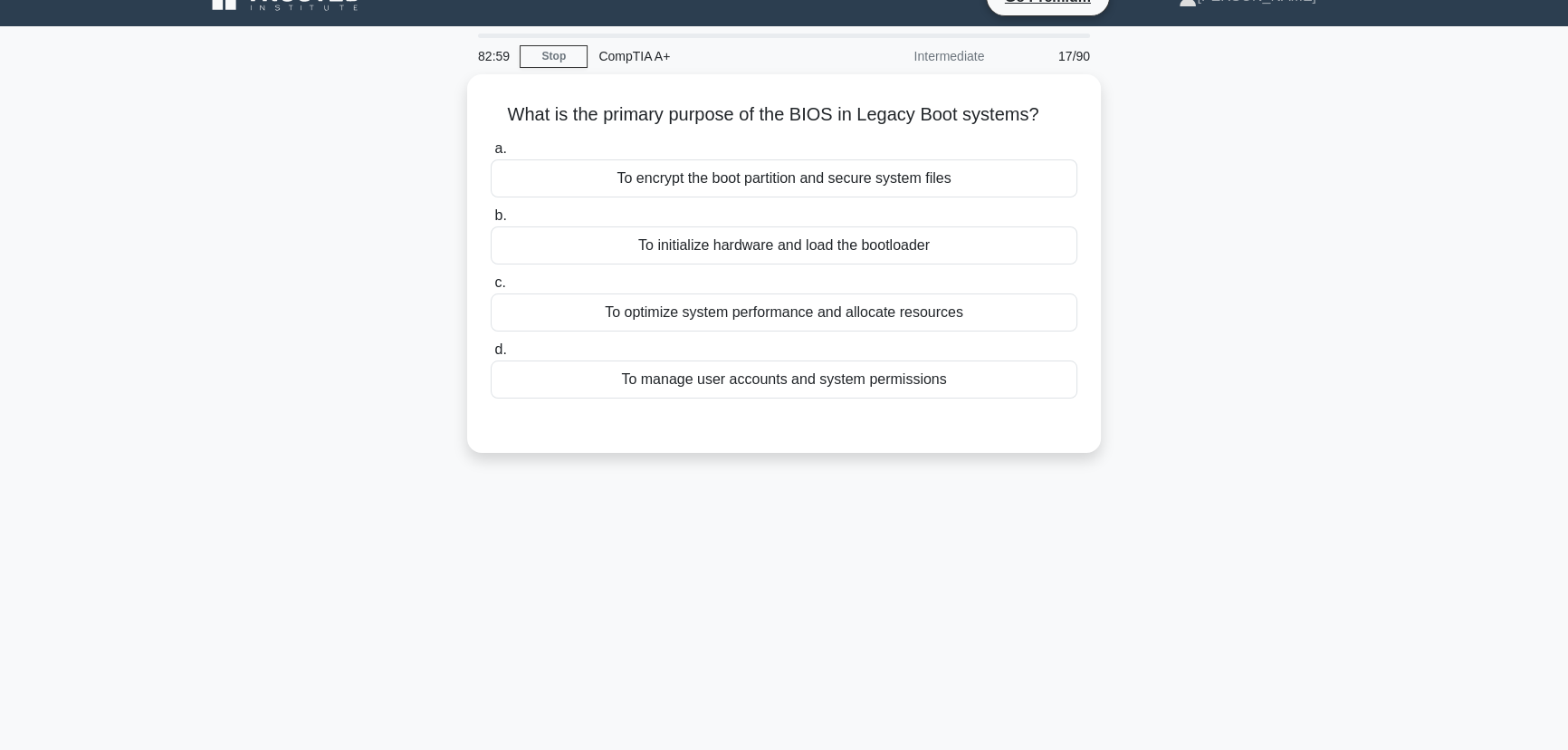
scroll to position [0, 0]
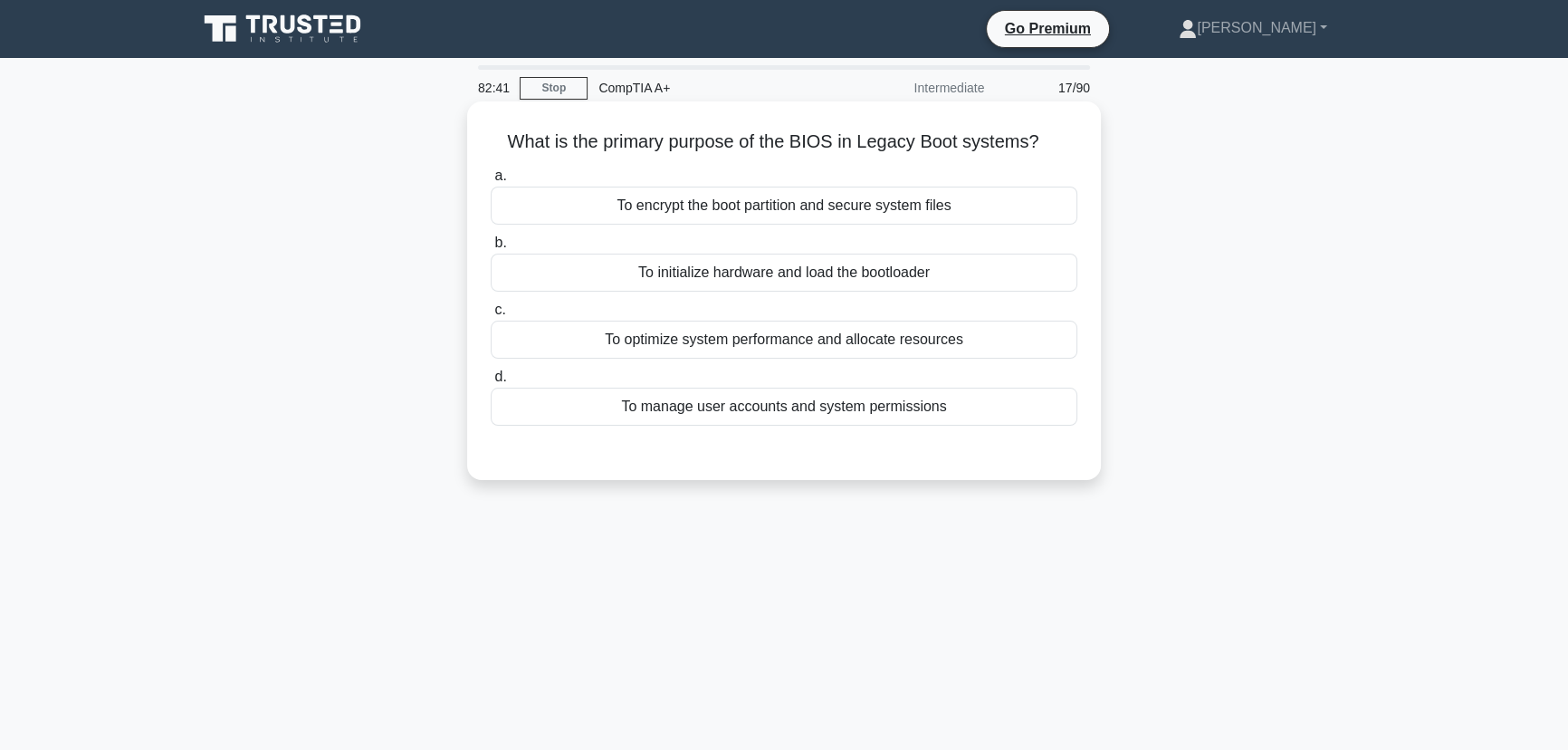
click at [932, 276] on div "To initialize hardware and load the bootloader" at bounding box center [784, 273] width 587 height 38
click at [491, 249] on input "b. To initialize hardware and load the bootloader" at bounding box center [491, 243] width 0 height 12
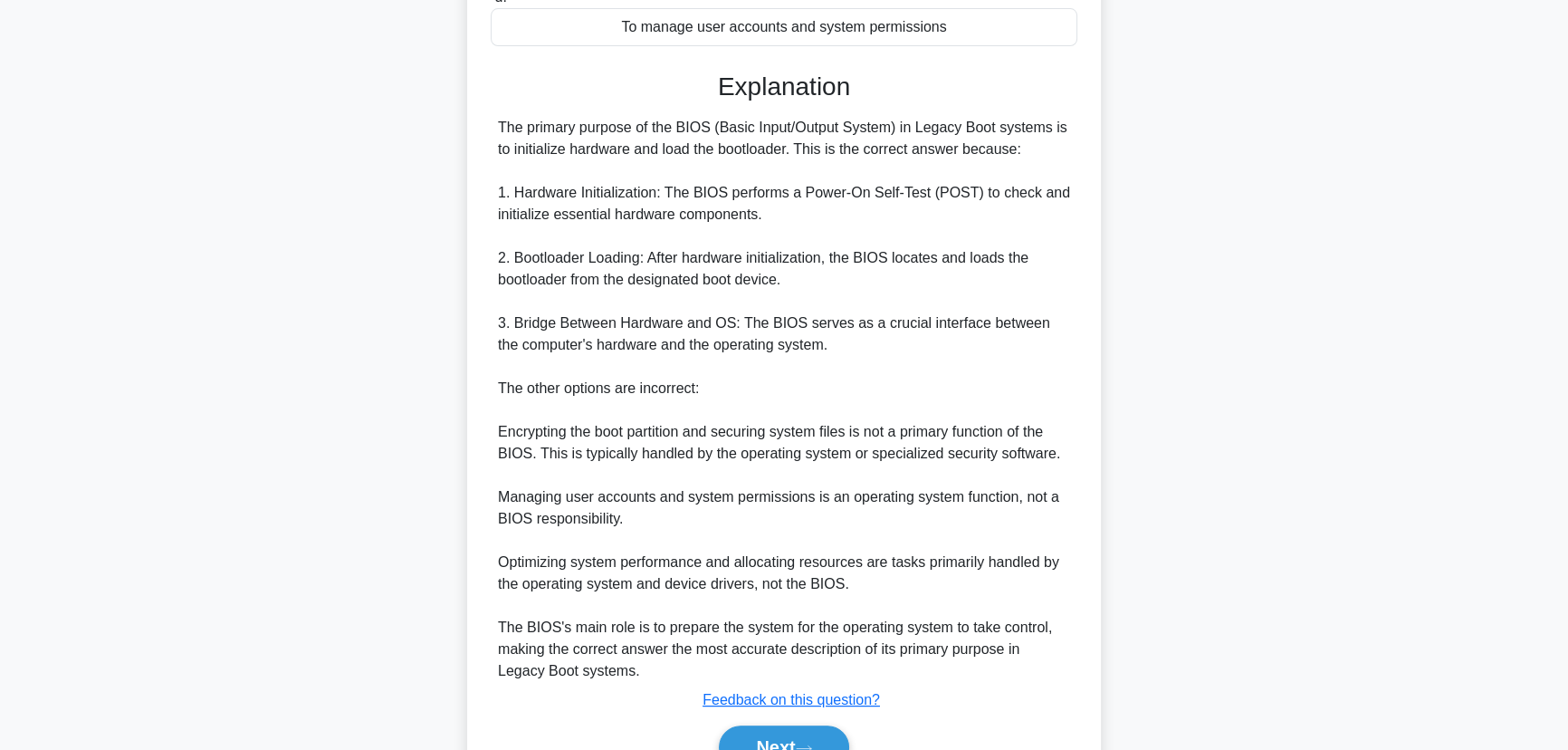
scroll to position [411, 0]
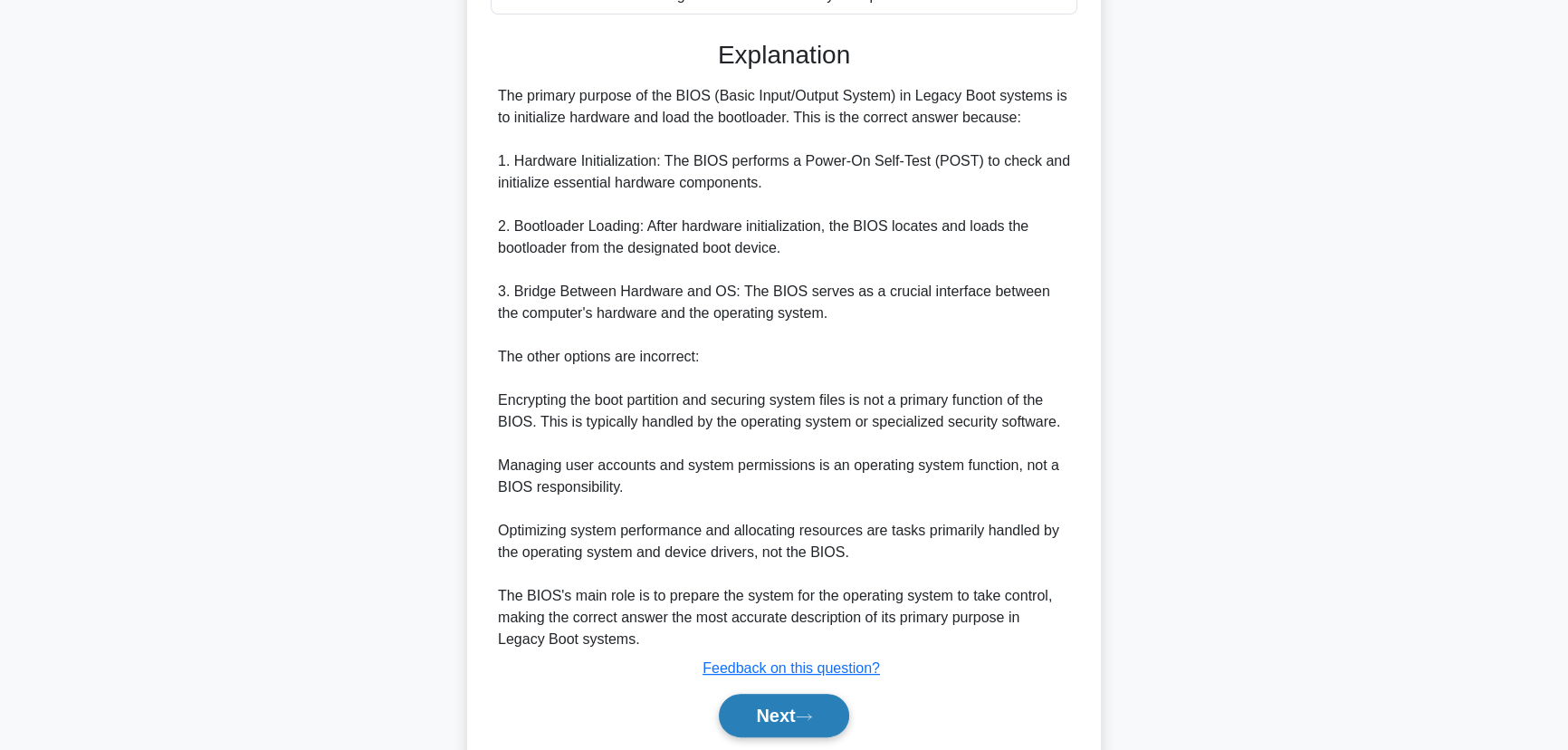
click at [798, 733] on button "Next" at bounding box center [784, 715] width 130 height 44
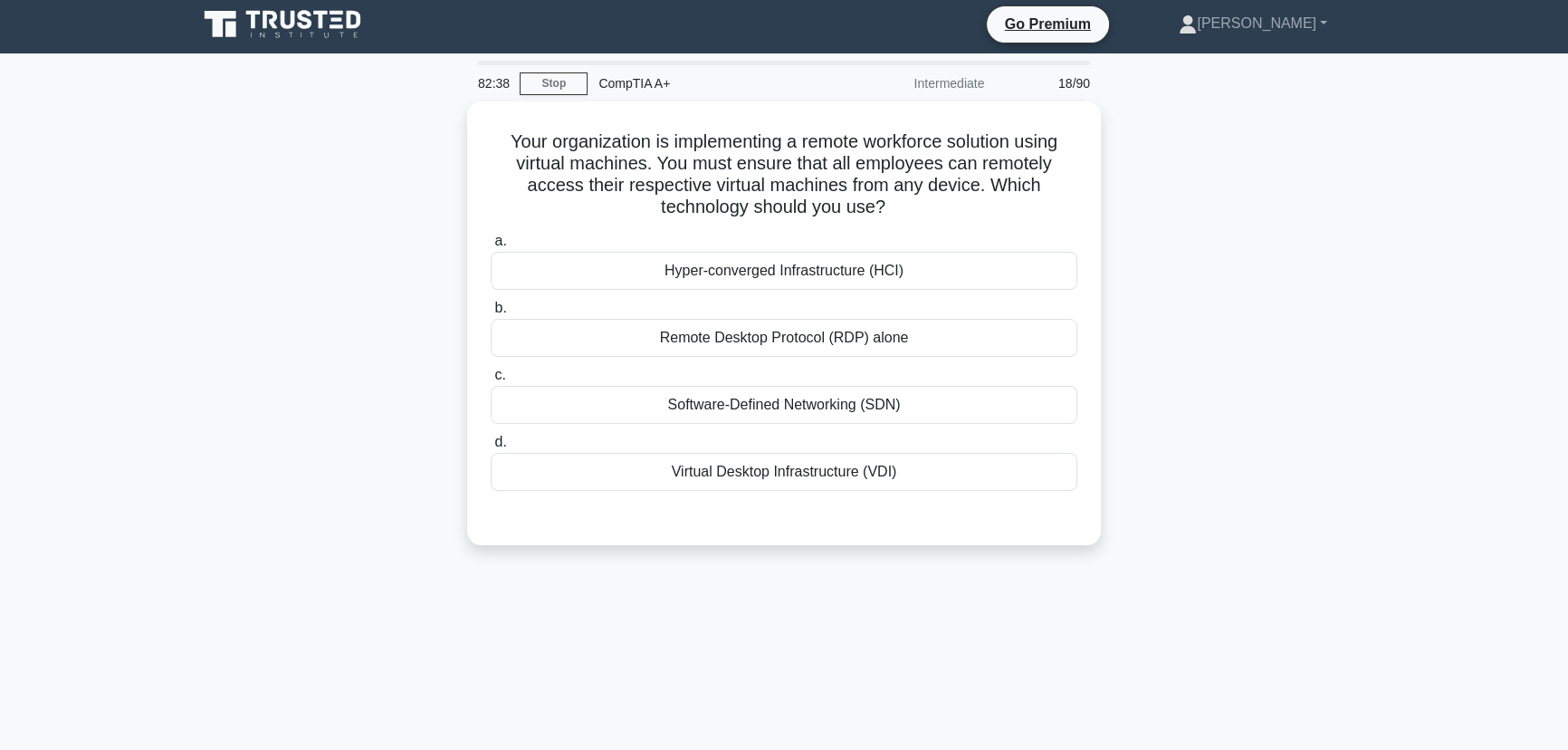
scroll to position [0, 0]
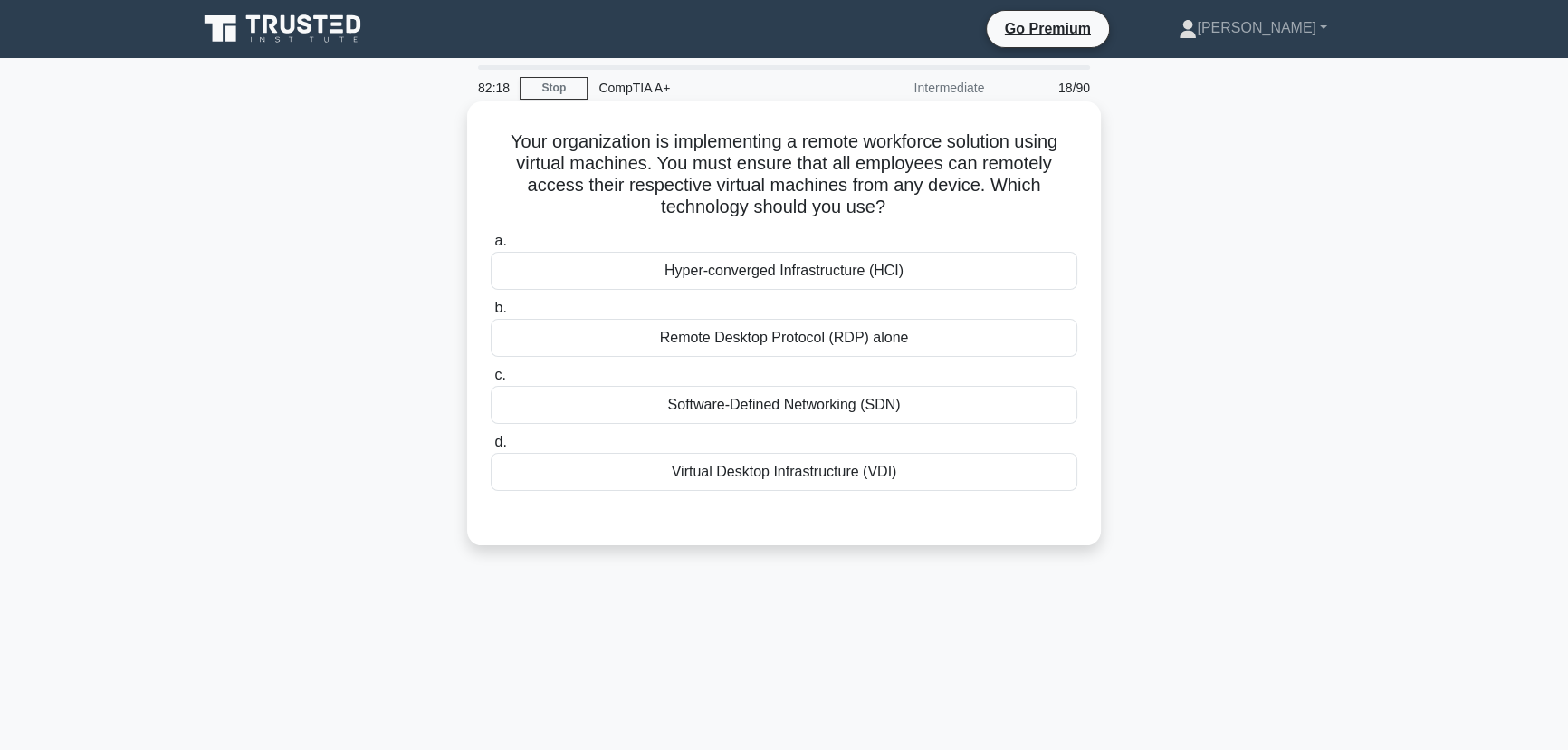
click at [764, 472] on div "Virtual Desktop Infrastructure (VDI)" at bounding box center [784, 472] width 587 height 38
click at [491, 448] on input "d. Virtual Desktop Infrastructure (VDI)" at bounding box center [491, 442] width 0 height 12
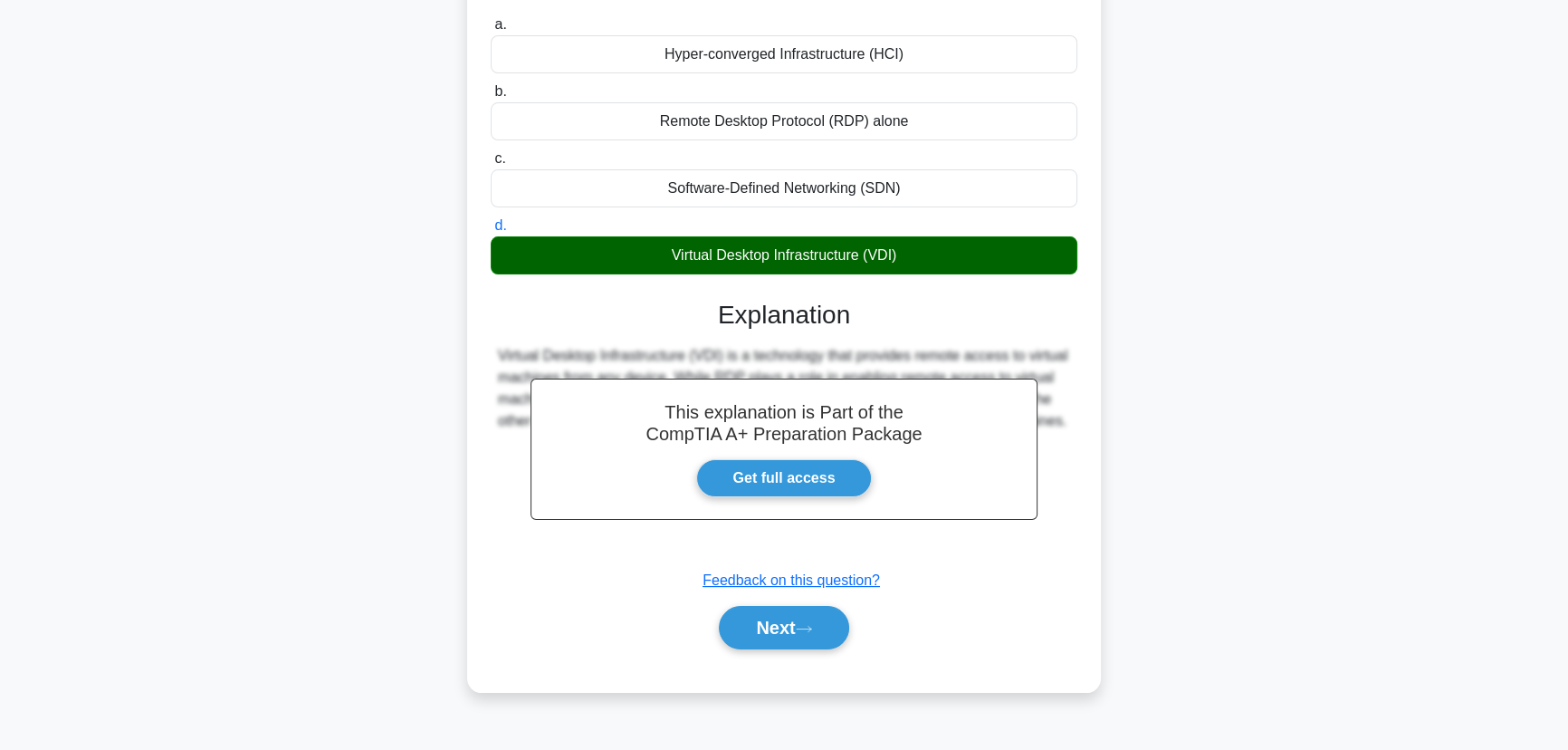
scroll to position [227, 0]
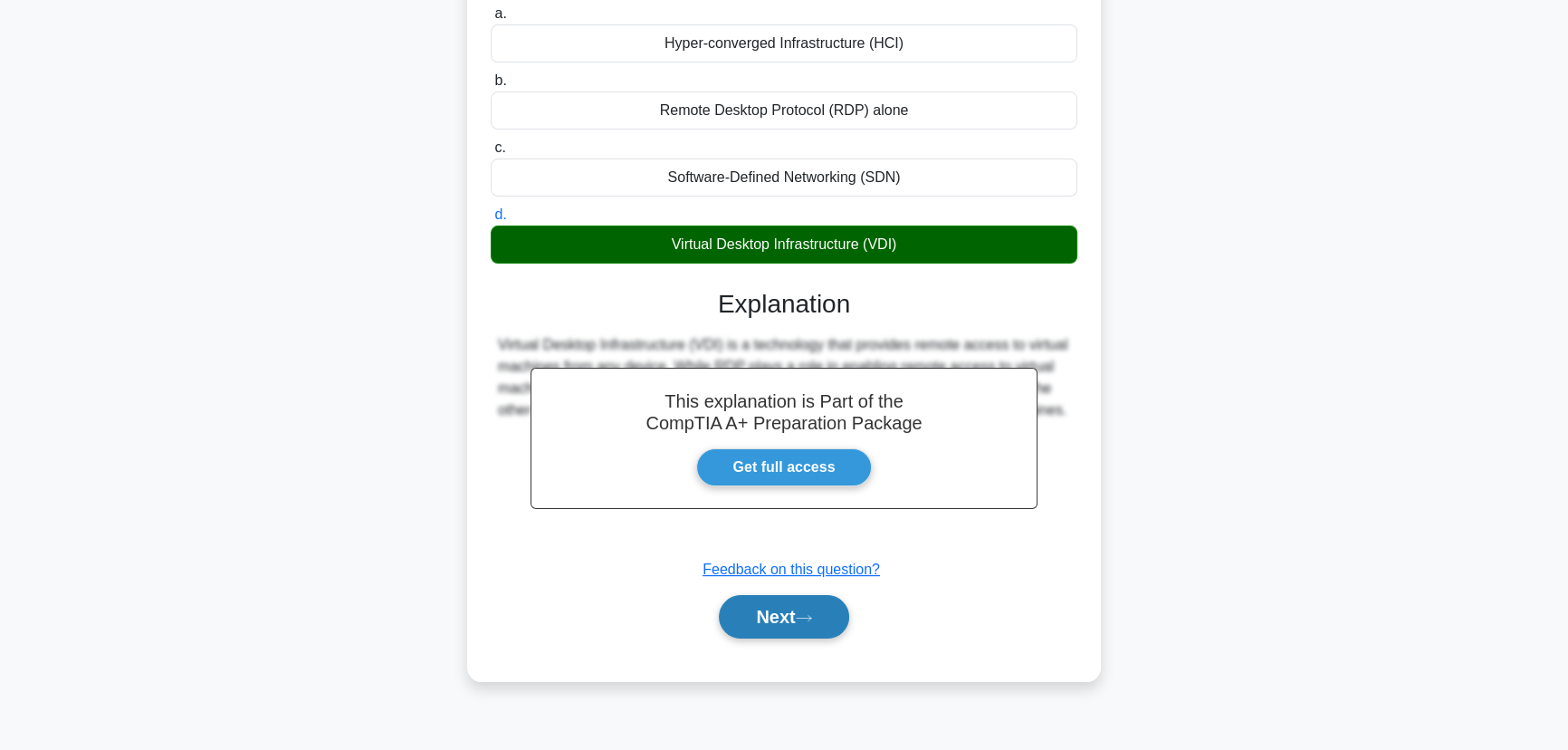
click at [771, 616] on button "Next" at bounding box center [784, 617] width 130 height 44
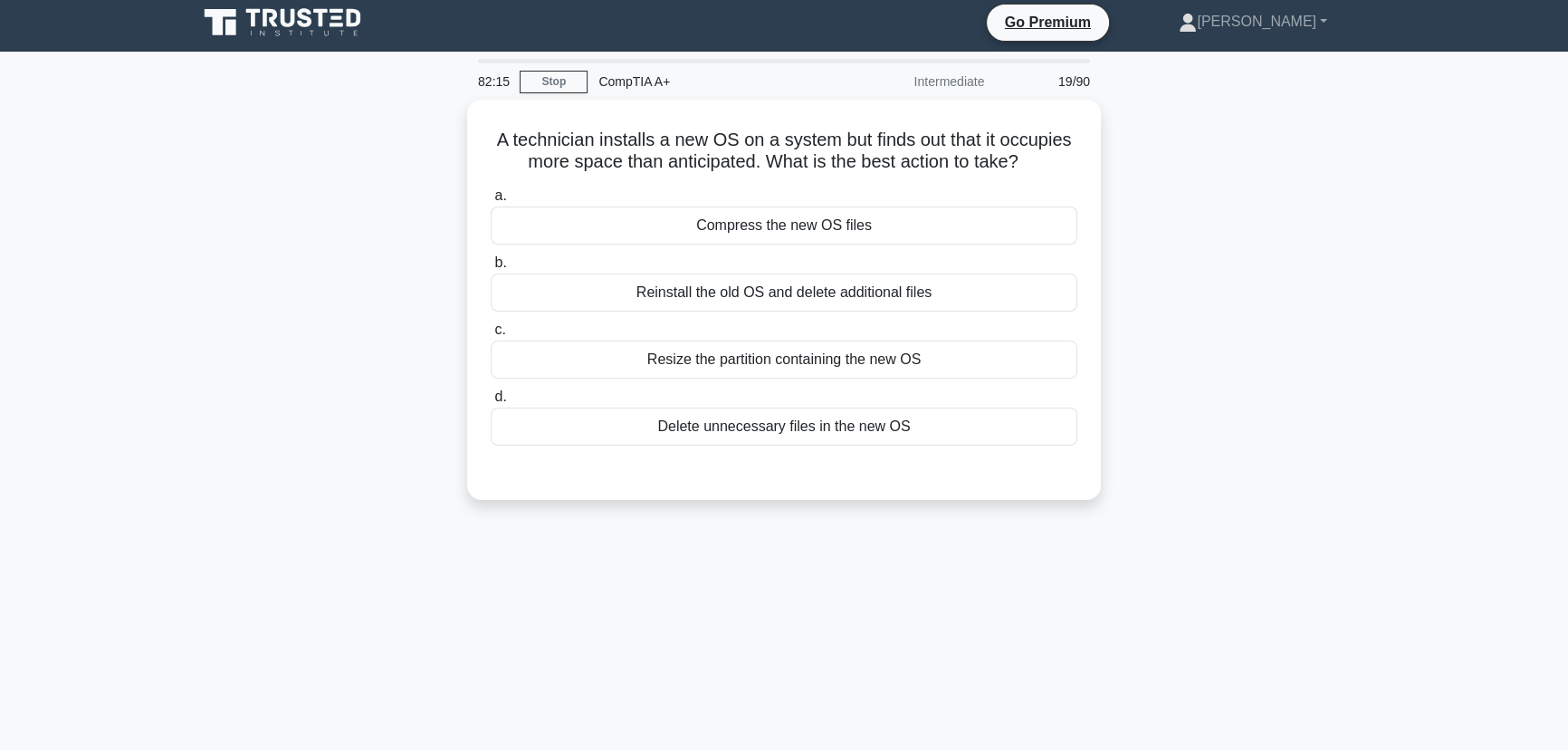
scroll to position [0, 0]
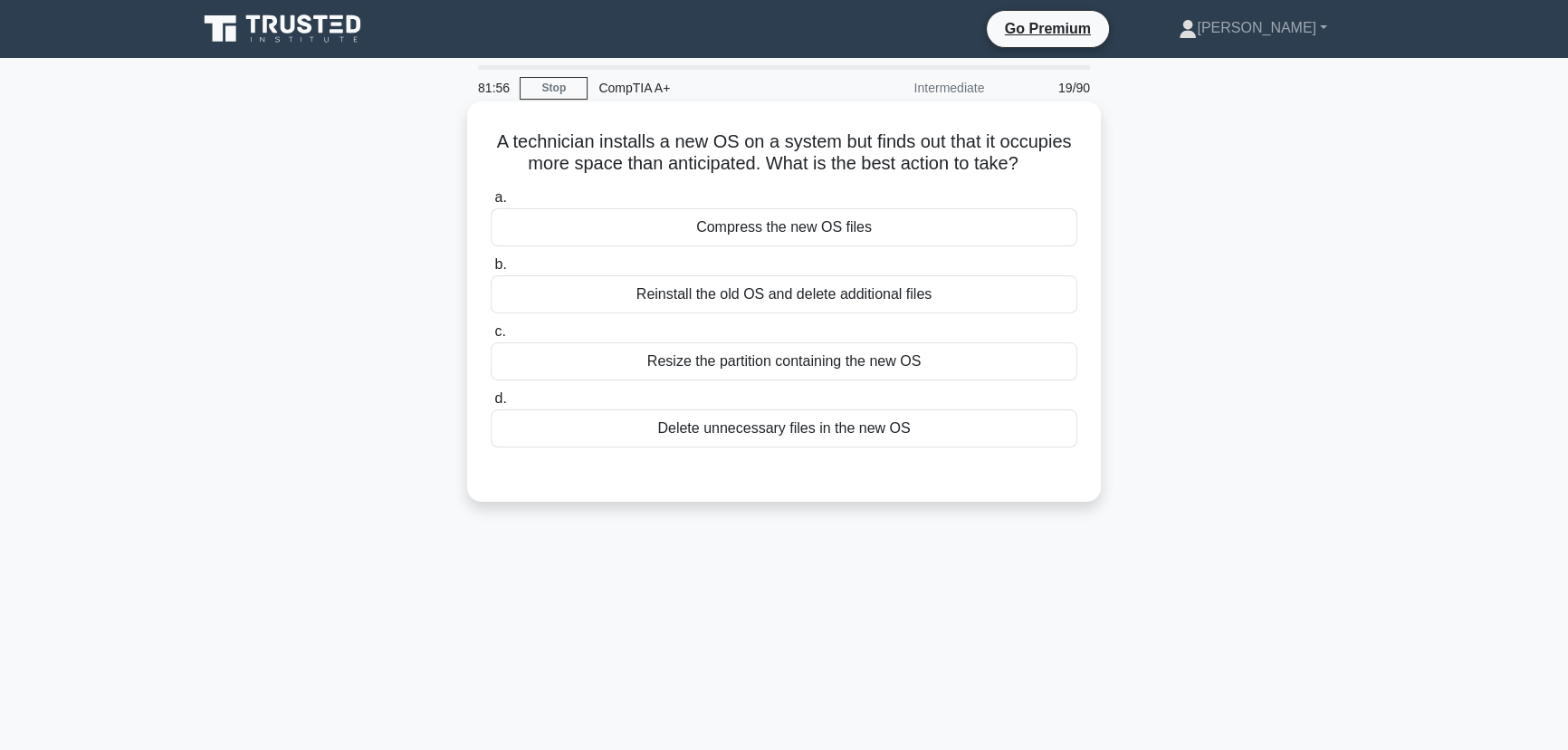
click at [774, 362] on div "Resize the partition containing the new OS" at bounding box center [784, 361] width 587 height 38
click at [491, 338] on input "c. Resize the partition containing the new OS" at bounding box center [491, 331] width 0 height 12
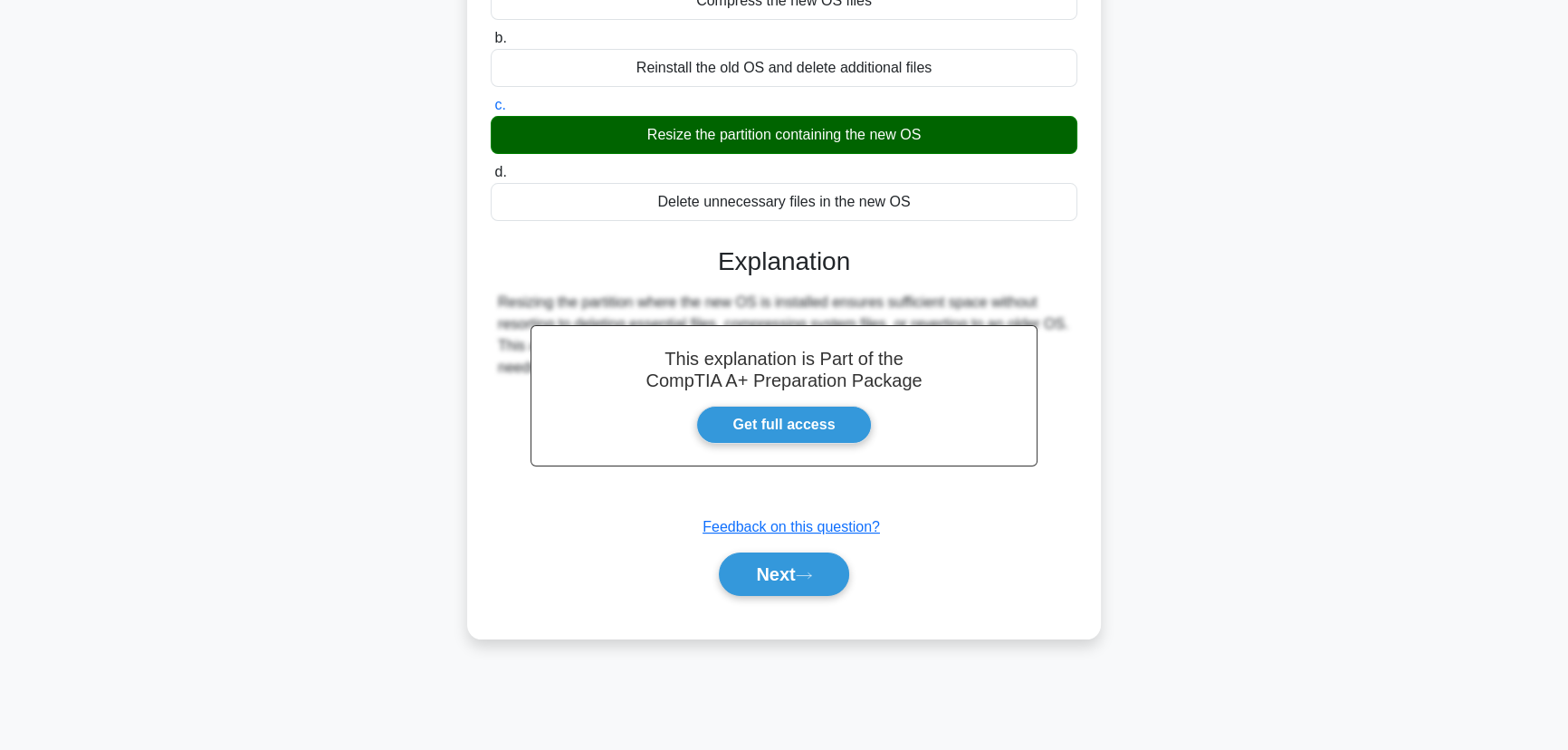
scroll to position [227, 0]
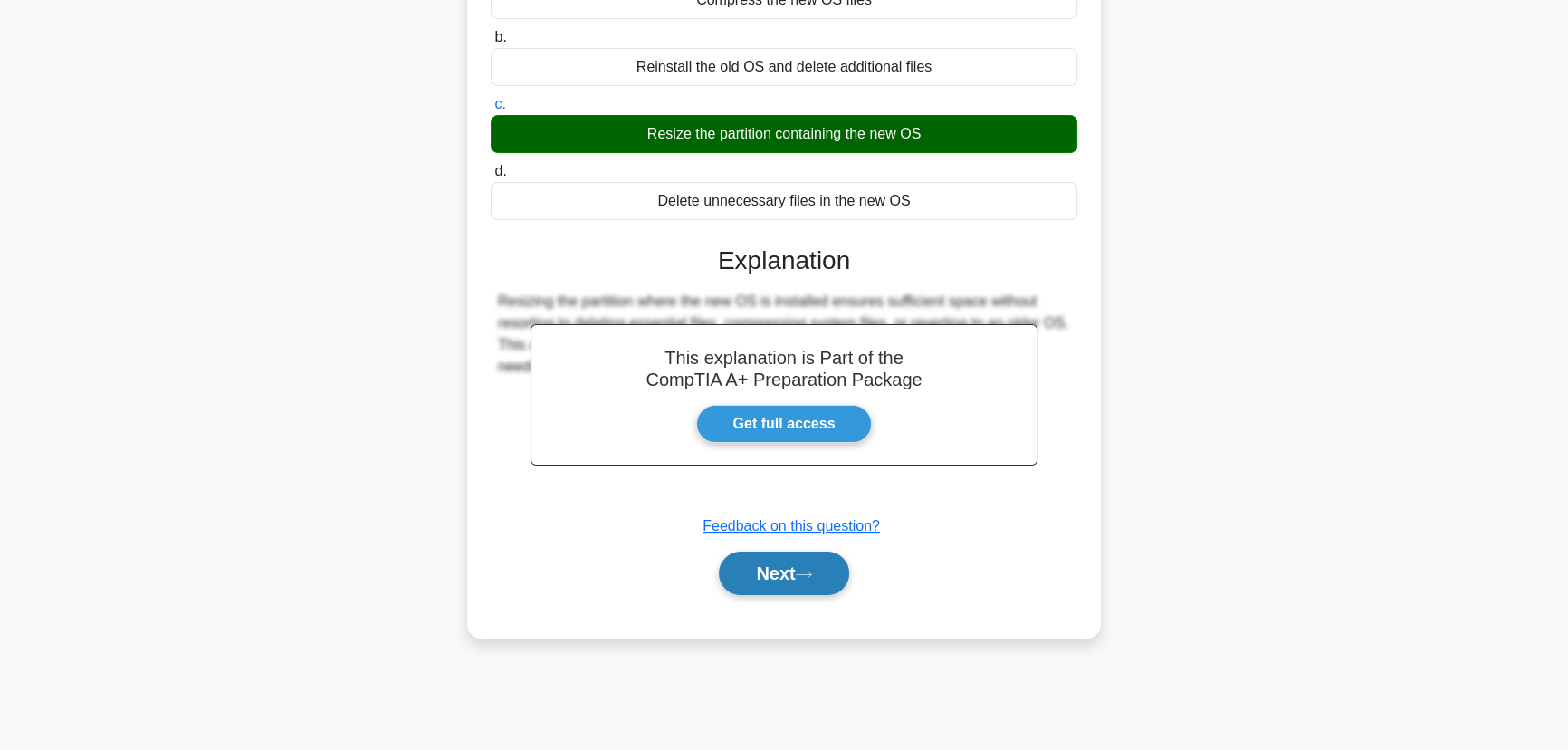
click at [758, 580] on button "Next" at bounding box center [784, 573] width 130 height 44
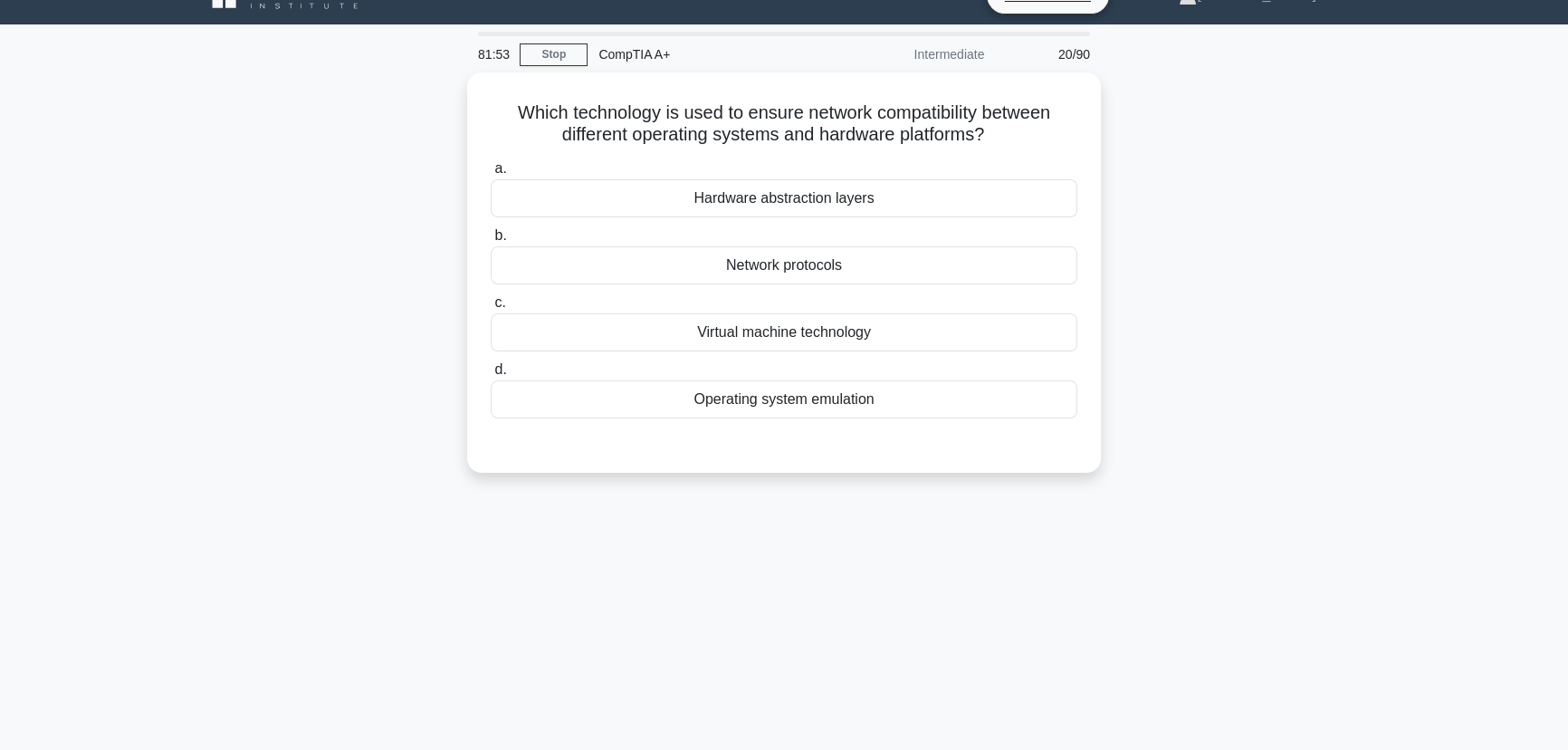
scroll to position [0, 0]
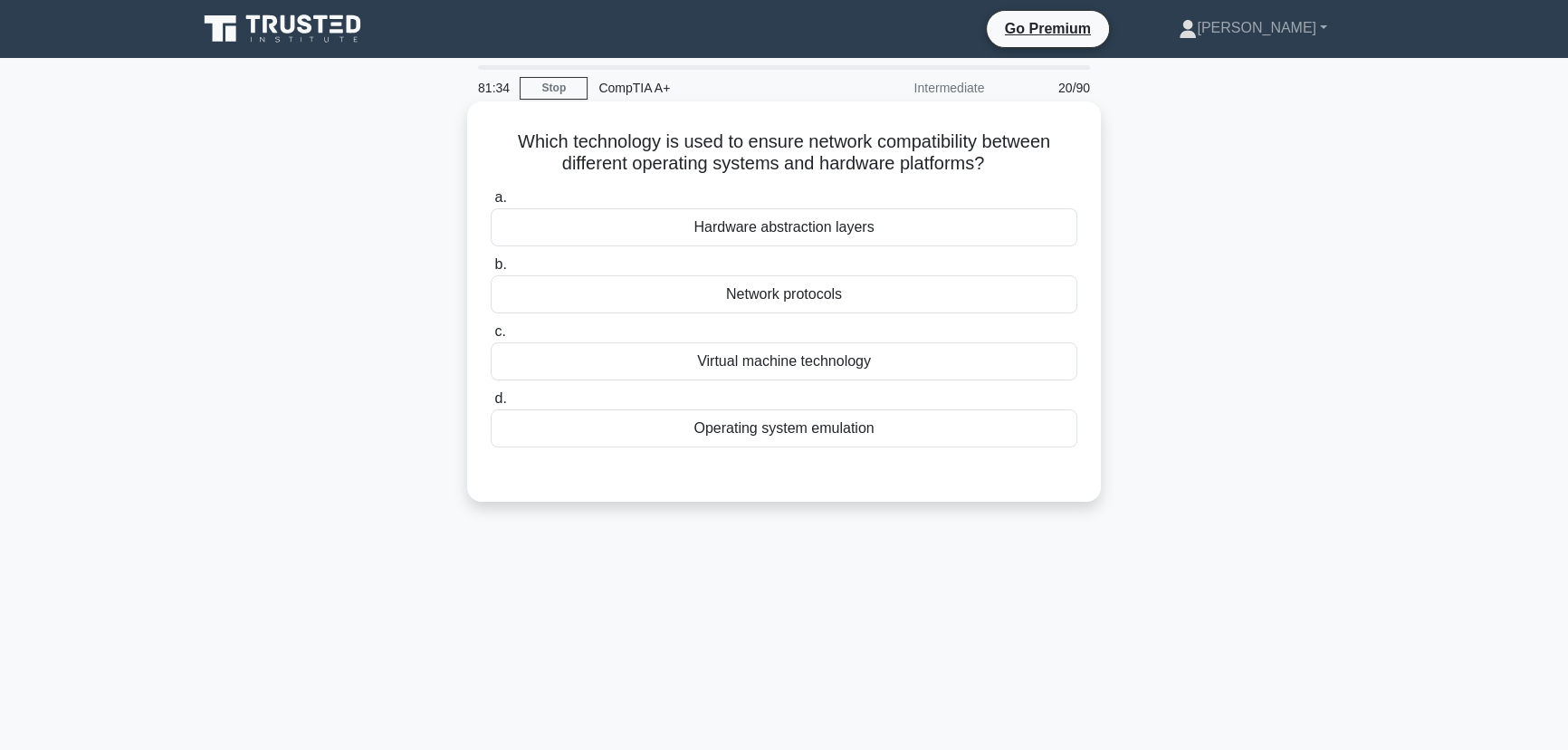
click at [781, 368] on div "Virtual machine technology" at bounding box center [784, 361] width 587 height 38
click at [491, 338] on input "c. Virtual machine technology" at bounding box center [491, 331] width 0 height 12
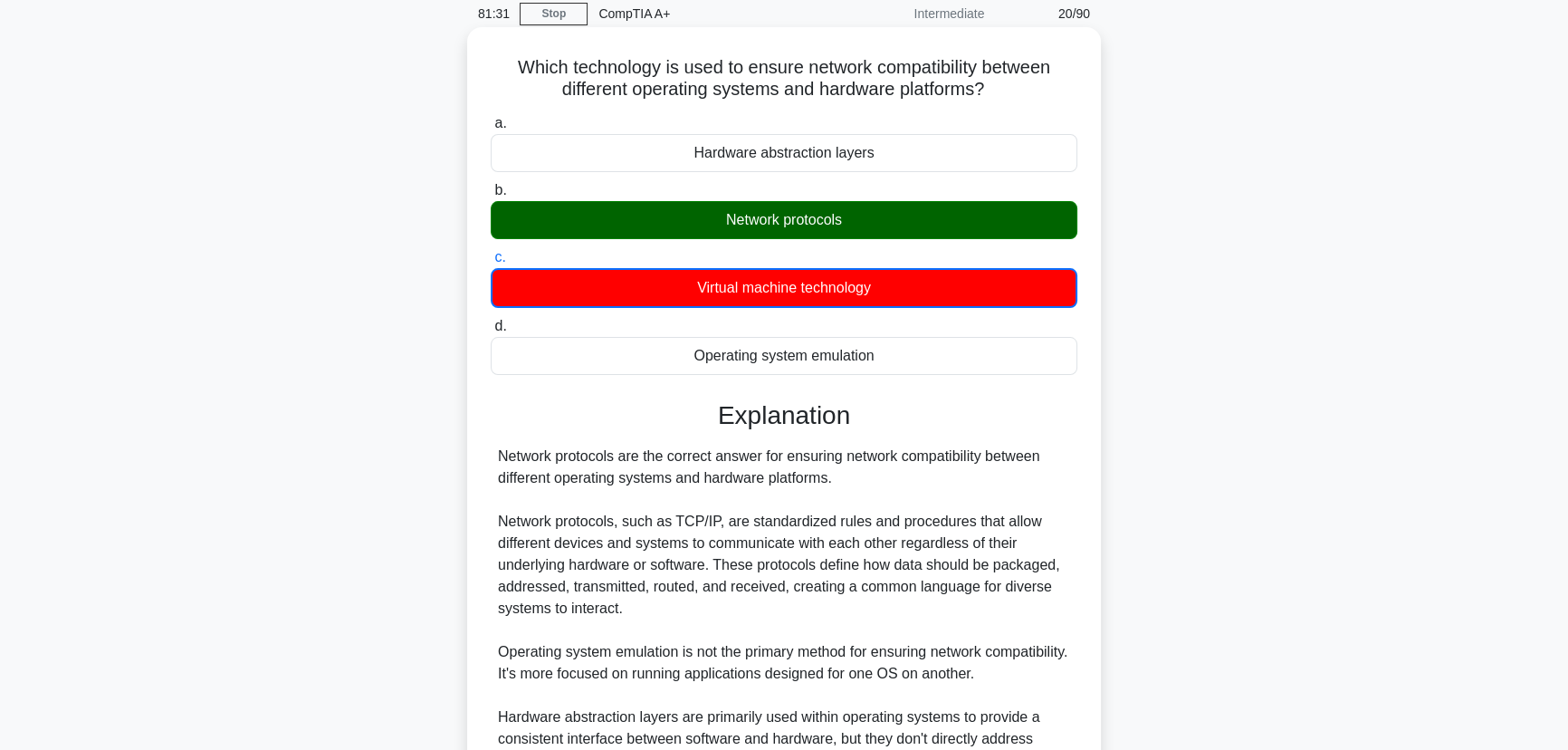
scroll to position [325, 0]
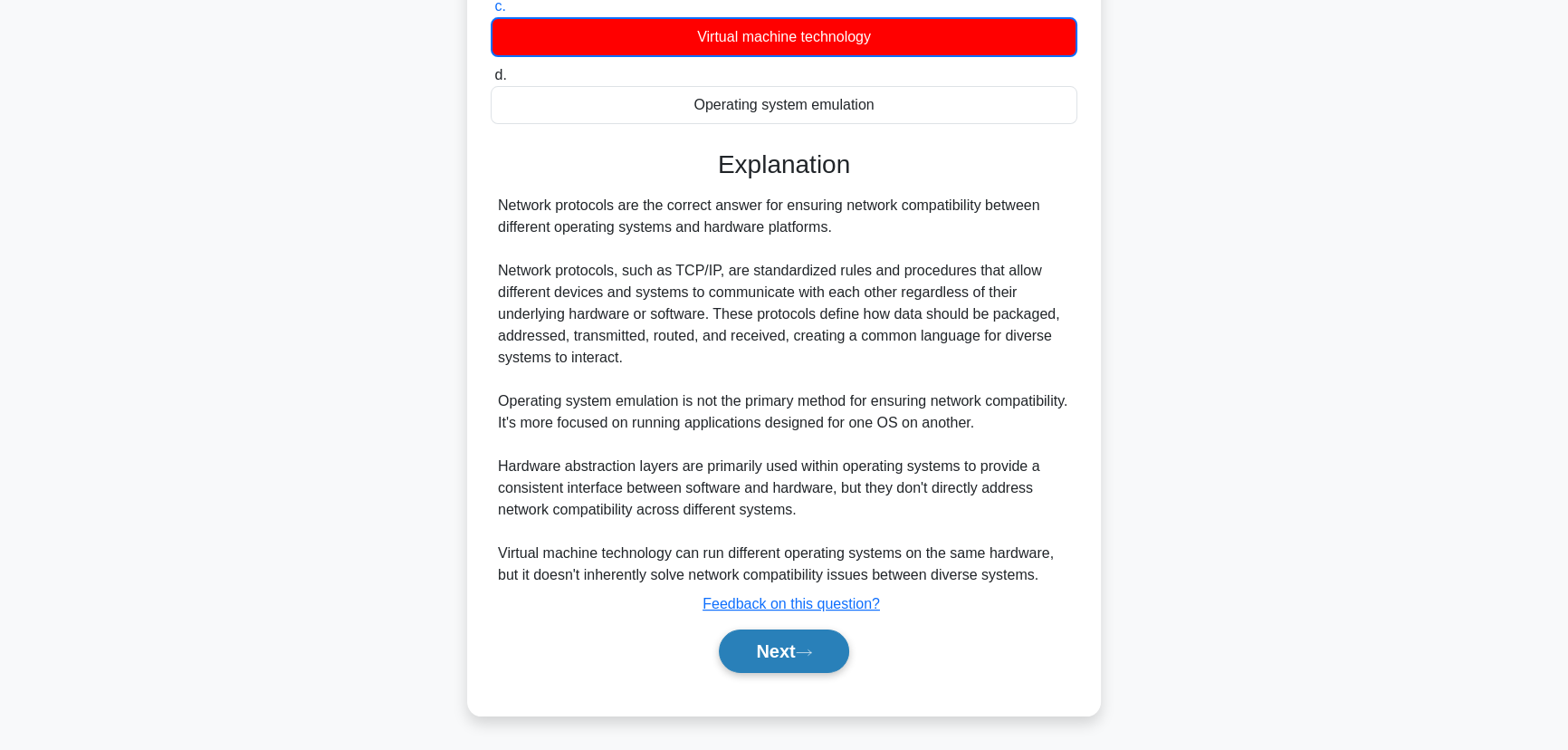
click at [774, 671] on button "Next" at bounding box center [784, 651] width 130 height 44
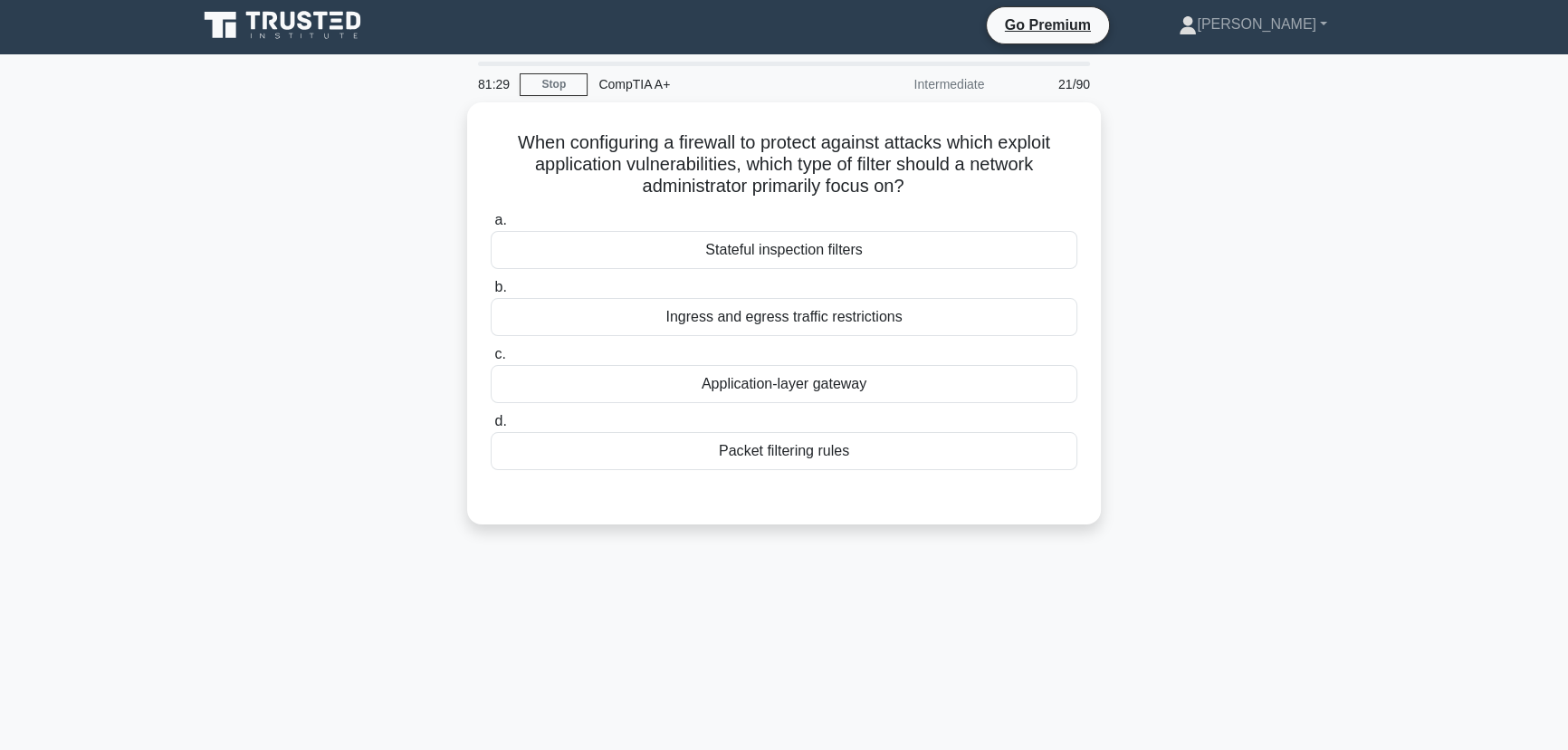
scroll to position [0, 0]
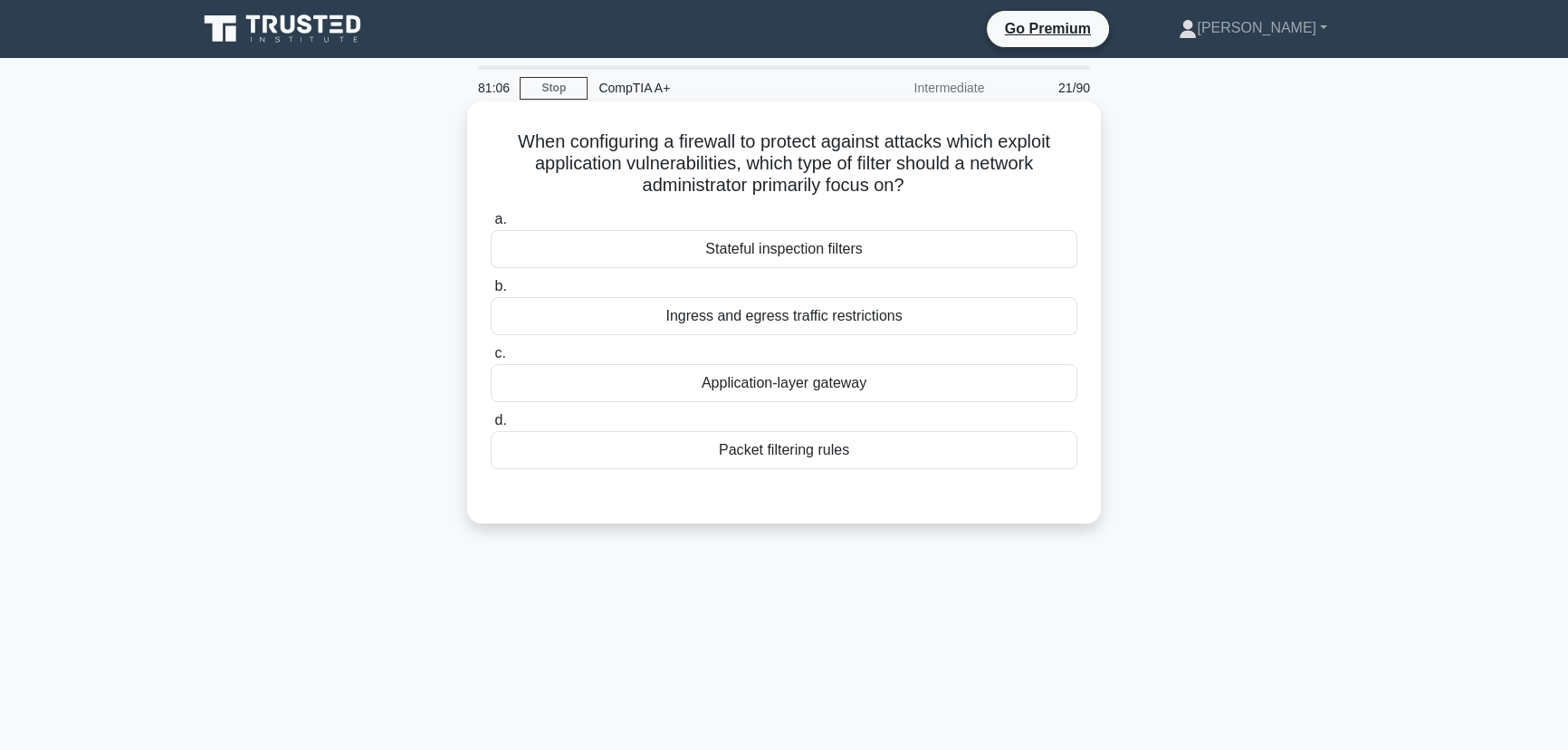
click at [772, 385] on div "Application-layer gateway" at bounding box center [784, 383] width 587 height 38
click at [491, 359] on input "c. Application-layer gateway" at bounding box center [491, 353] width 0 height 12
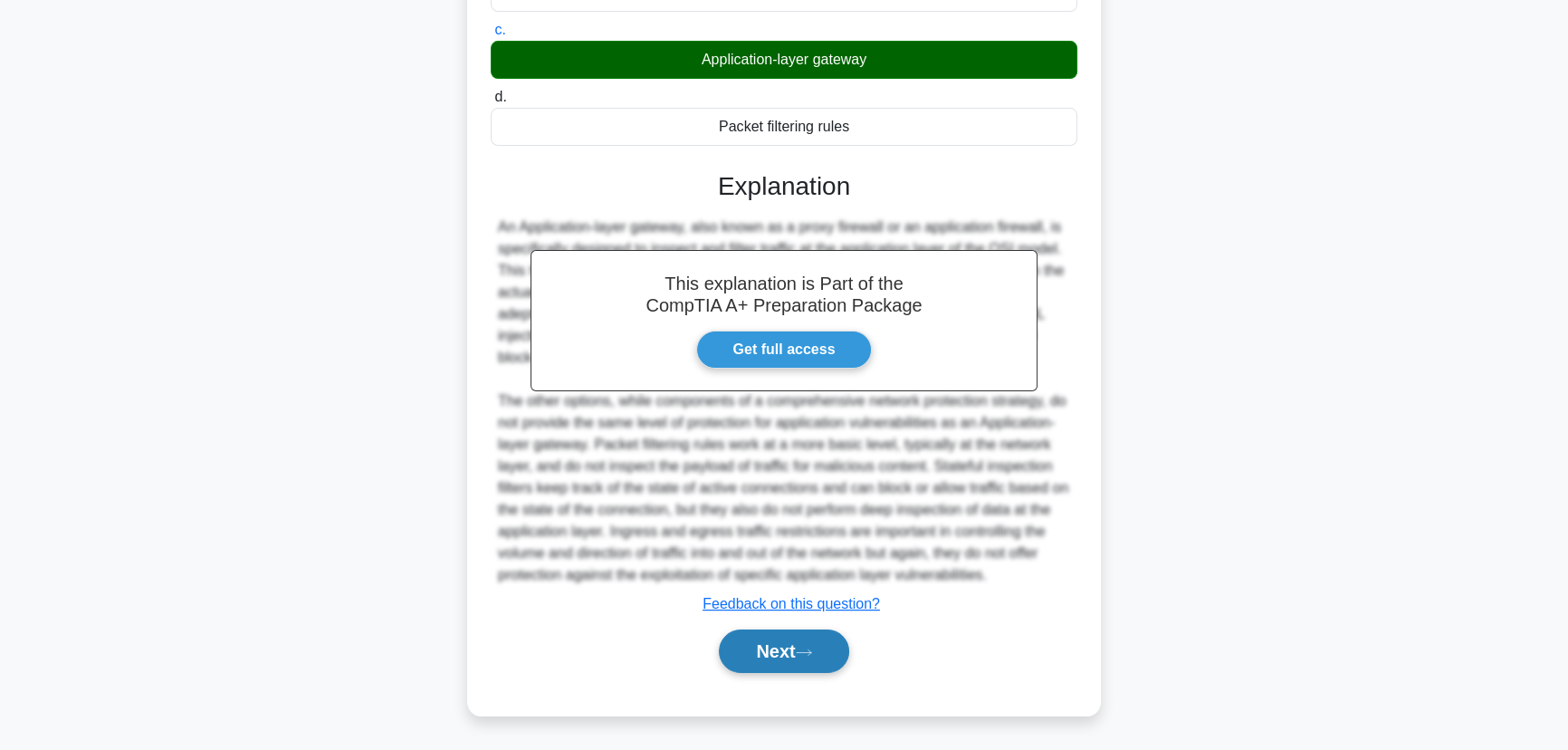
click at [795, 659] on button "Next" at bounding box center [784, 651] width 130 height 44
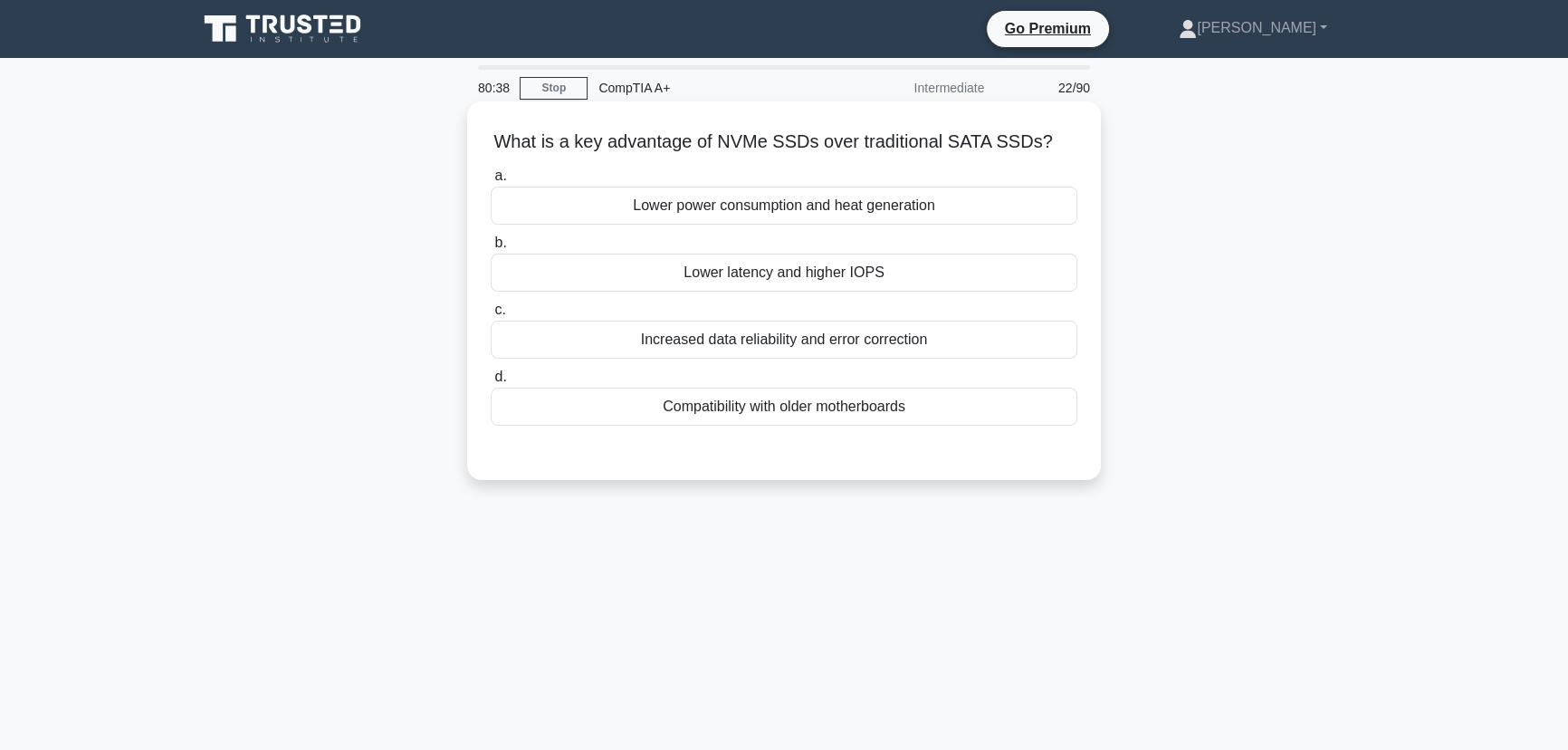
click at [784, 278] on div "Lower latency and higher IOPS" at bounding box center [784, 273] width 587 height 38
click at [491, 249] on input "b. Lower latency and higher IOPS" at bounding box center [491, 243] width 0 height 12
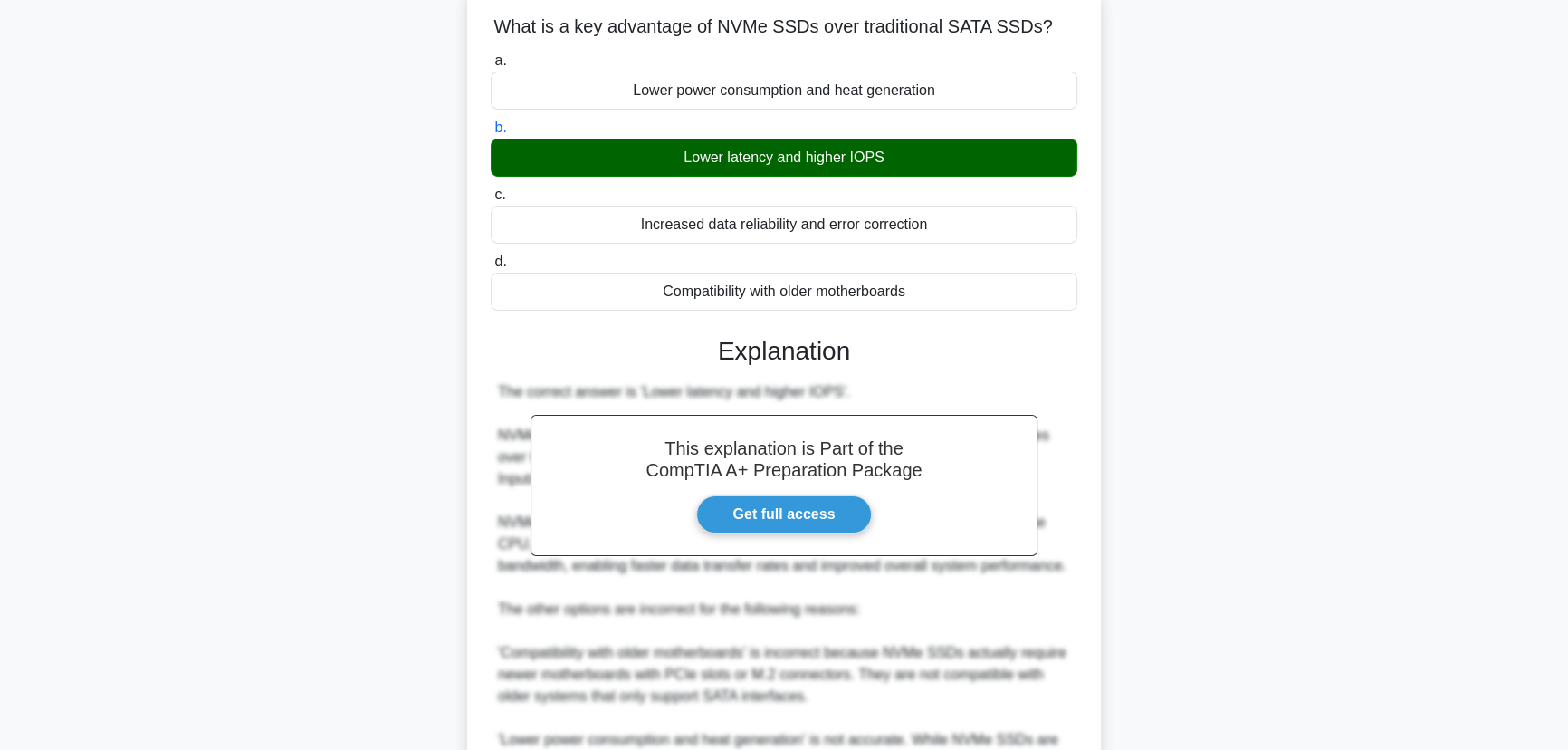
scroll to position [409, 0]
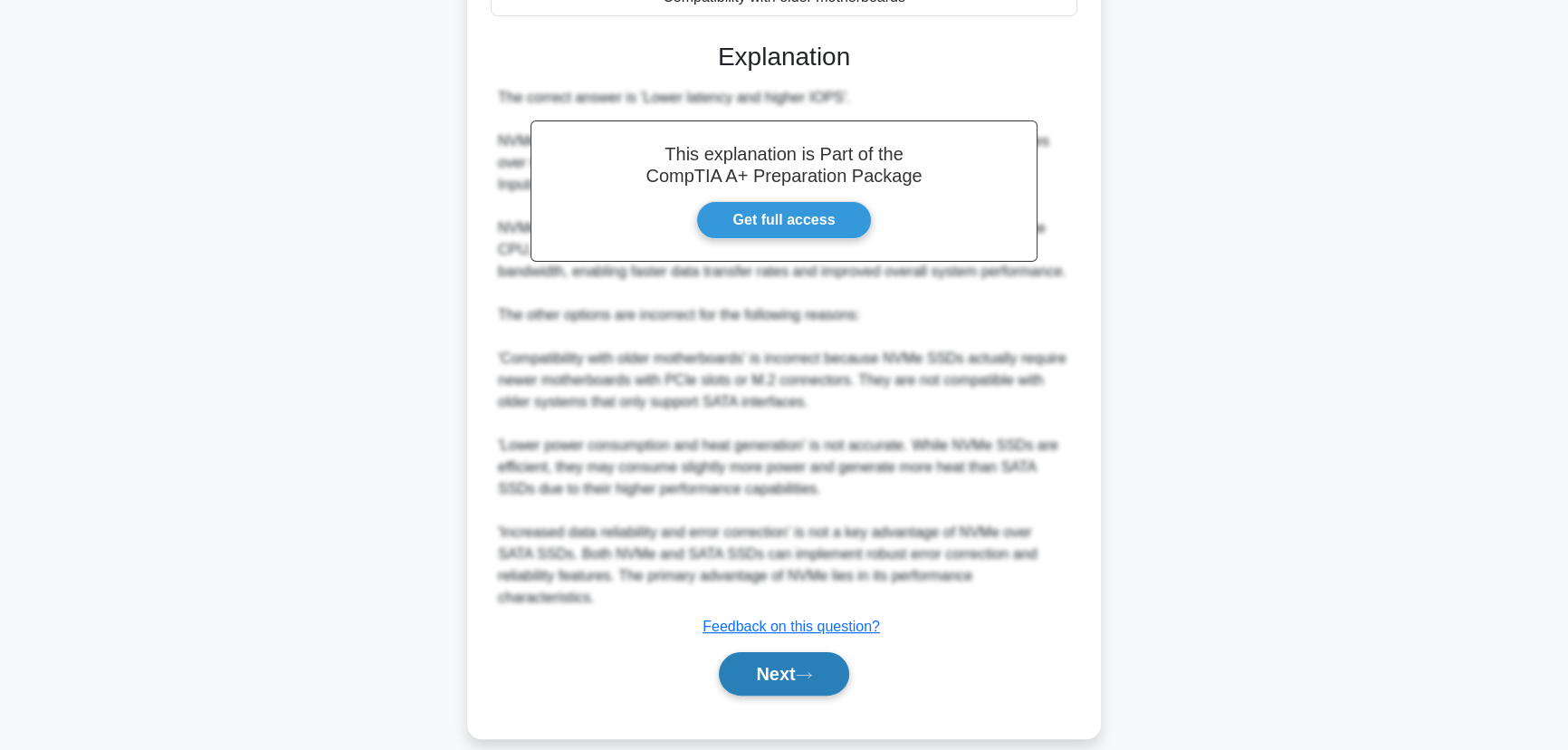
click at [792, 651] on button "Next" at bounding box center [784, 673] width 130 height 44
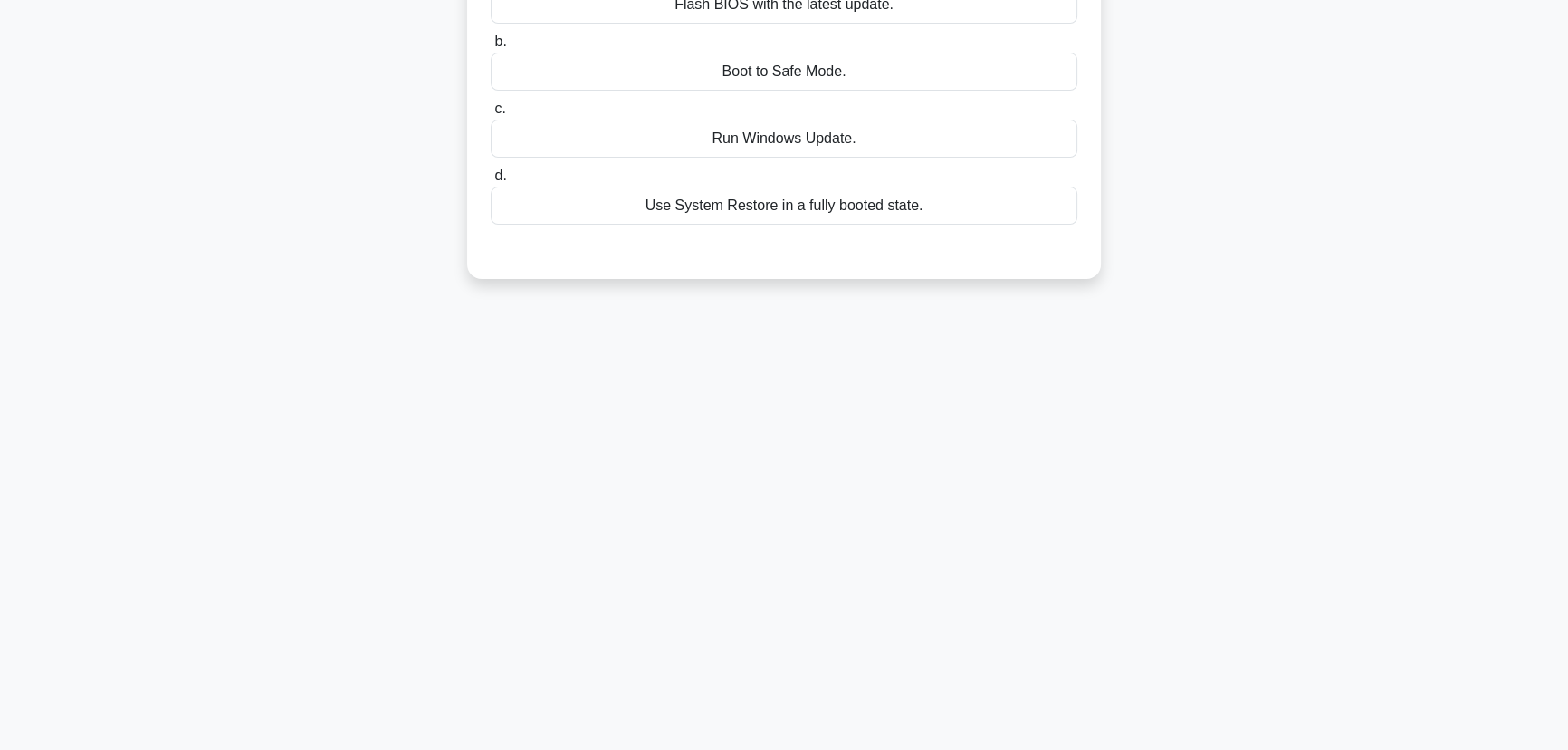
scroll to position [0, 0]
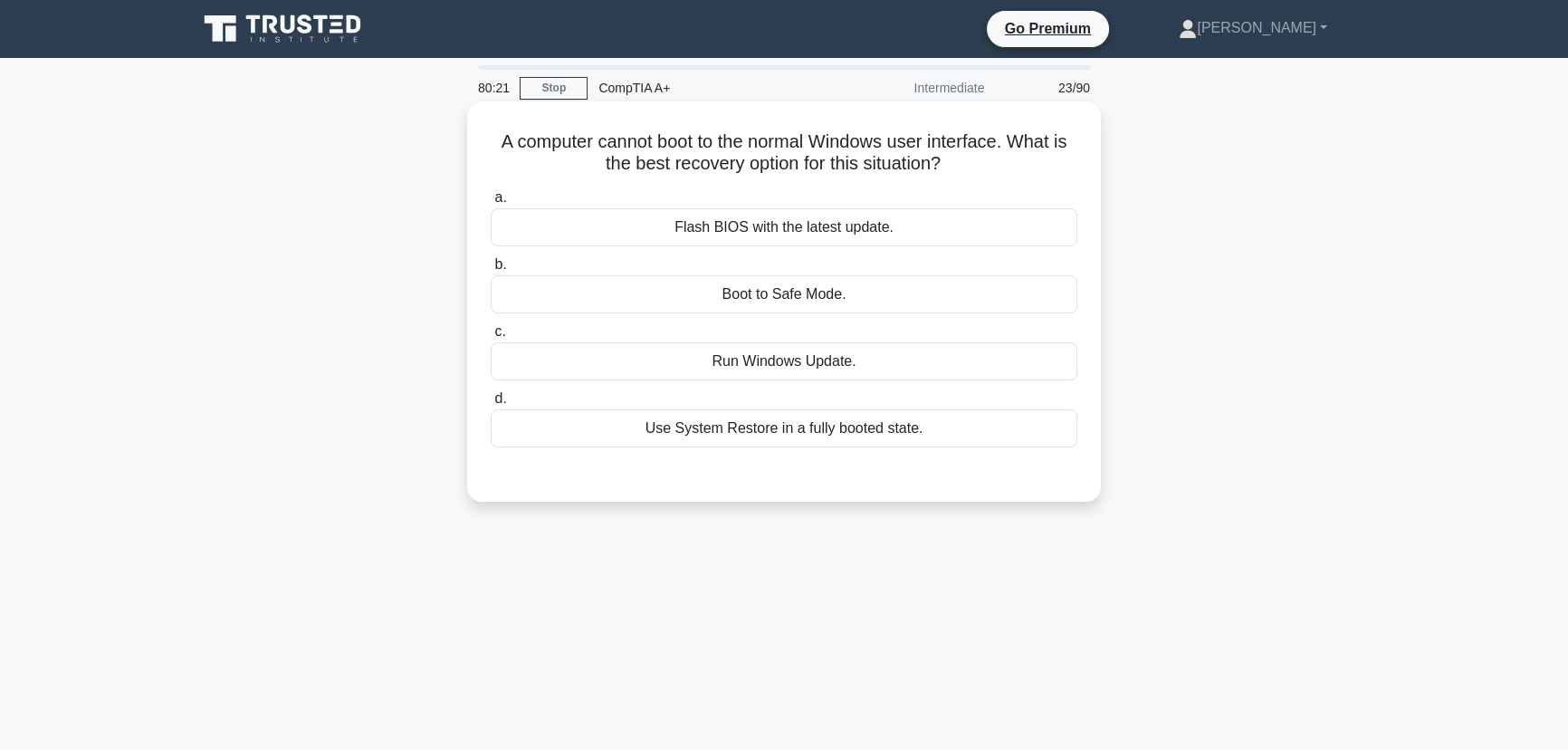
click at [772, 298] on div "Boot to Safe Mode." at bounding box center [784, 295] width 587 height 38
click at [491, 271] on input "b. Boot to Safe Mode." at bounding box center [491, 265] width 0 height 12
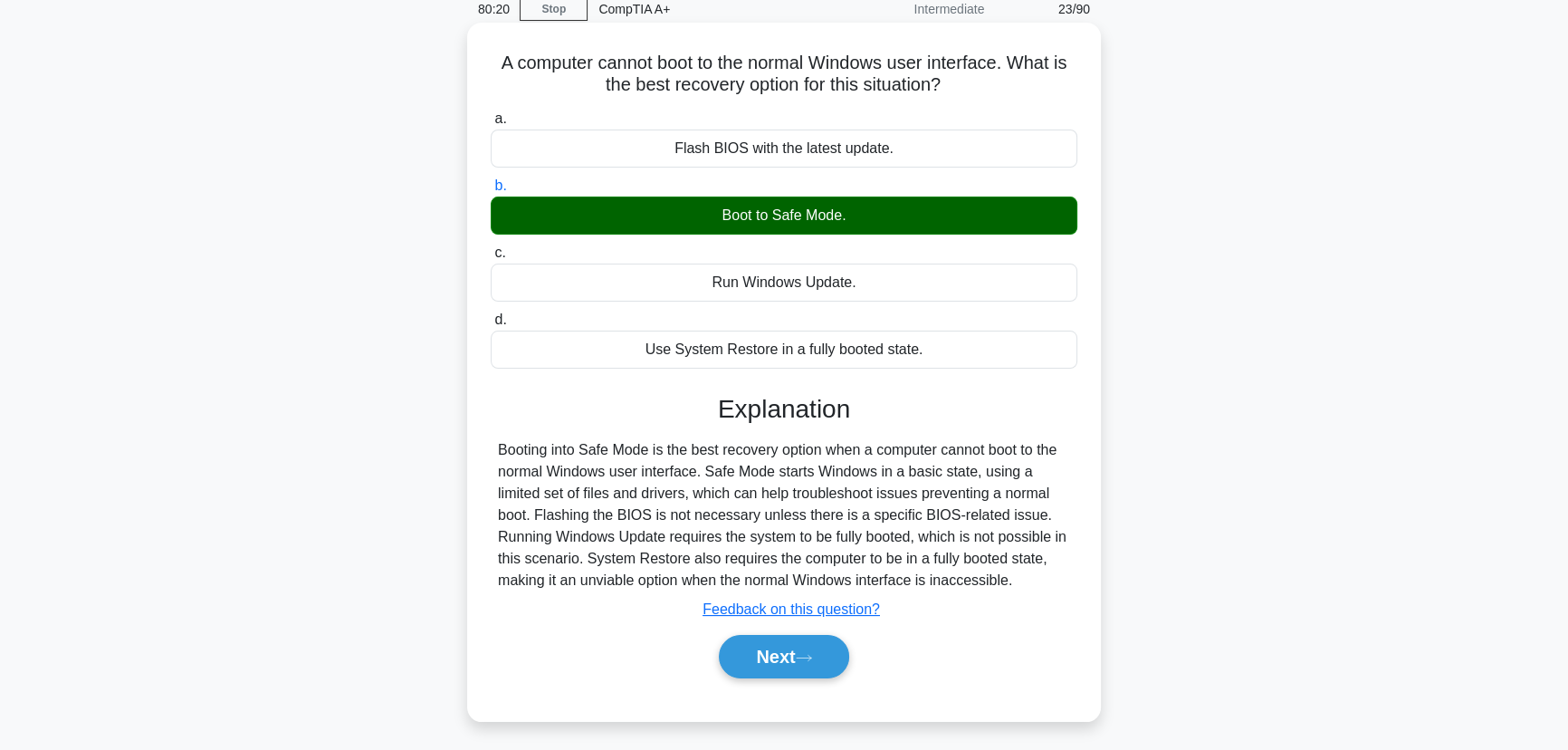
scroll to position [227, 0]
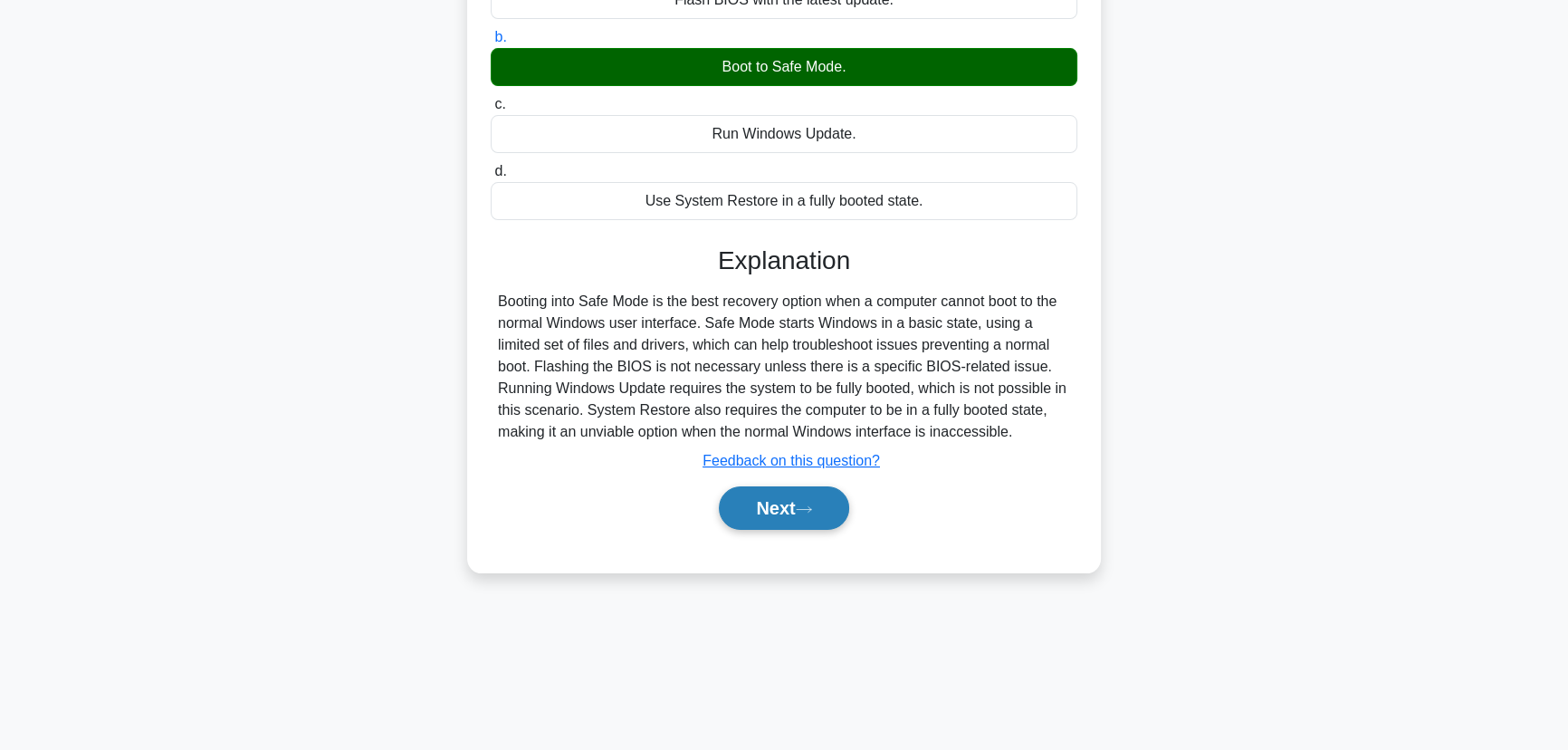
click at [794, 518] on button "Next" at bounding box center [784, 508] width 130 height 44
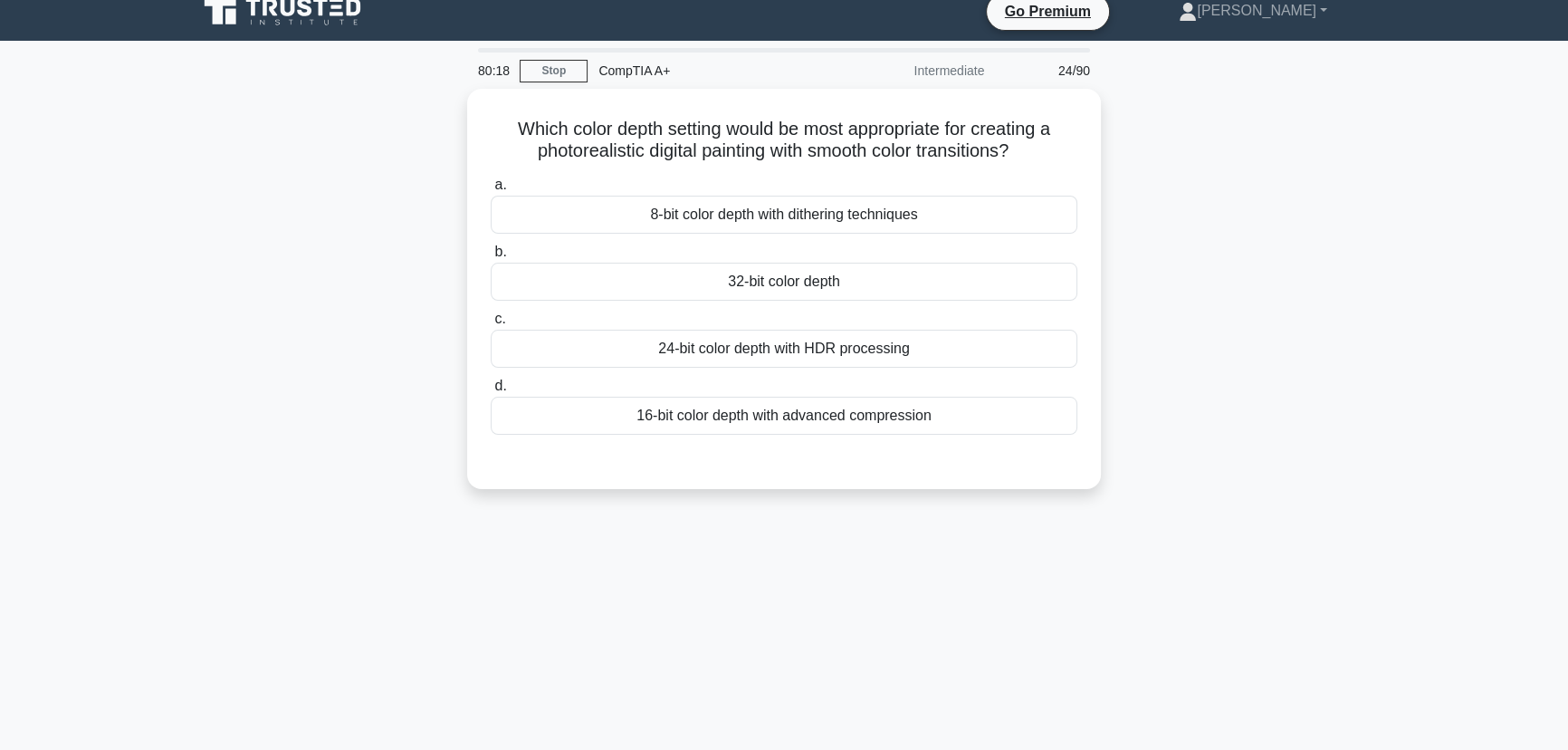
scroll to position [0, 0]
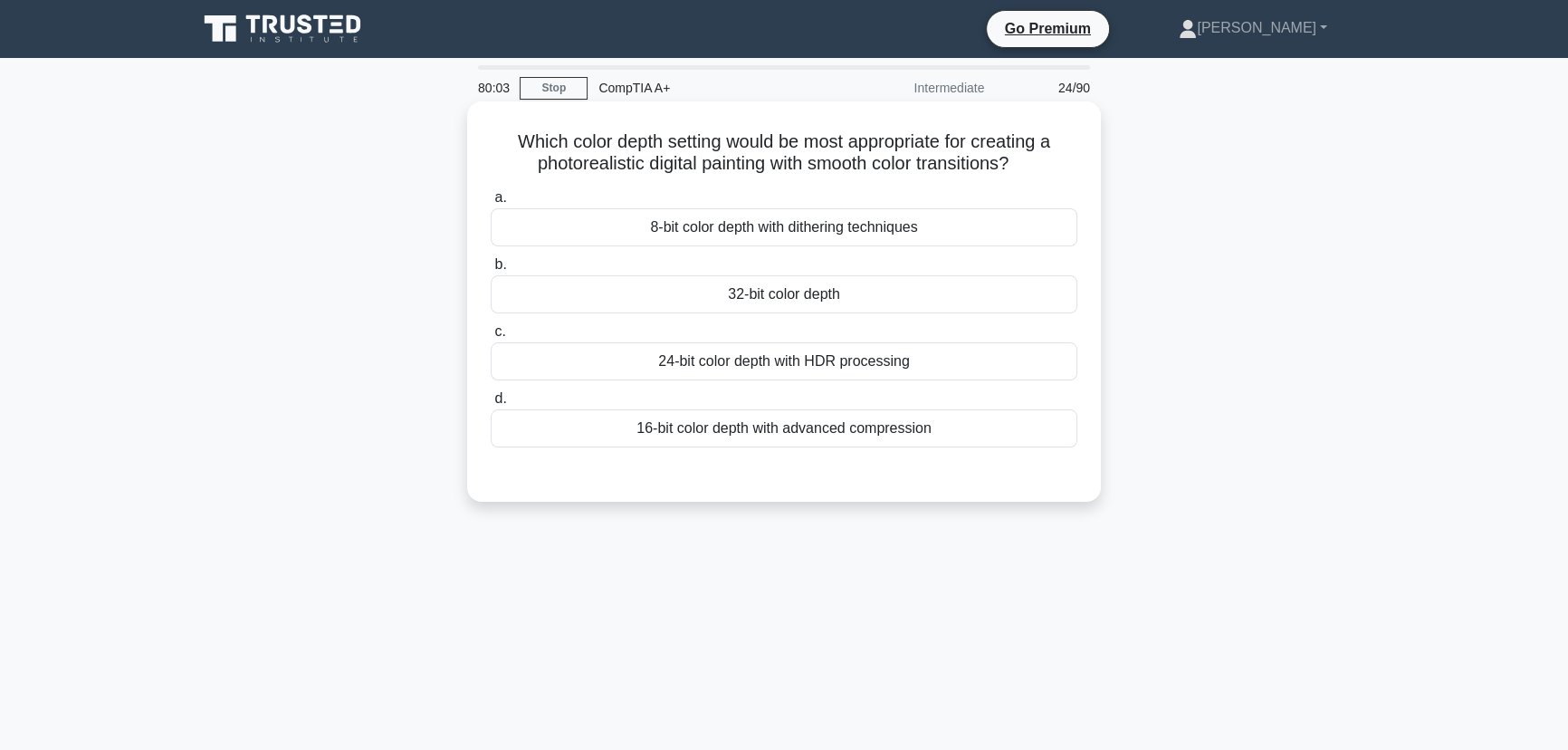
click at [804, 369] on div "24-bit color depth with HDR processing" at bounding box center [784, 361] width 587 height 38
click at [491, 338] on input "c. 24-bit color depth with HDR processing" at bounding box center [491, 331] width 0 height 12
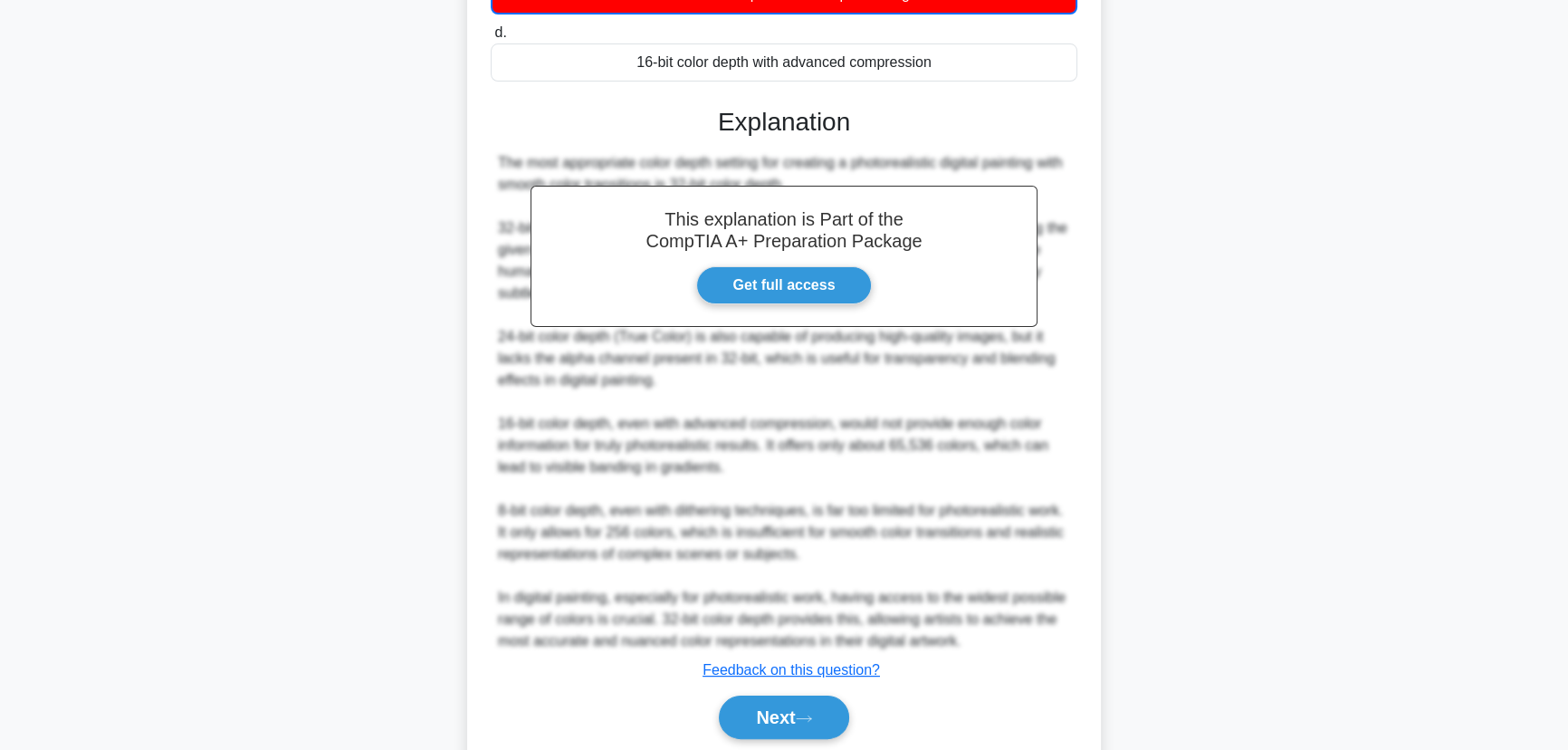
scroll to position [433, 0]
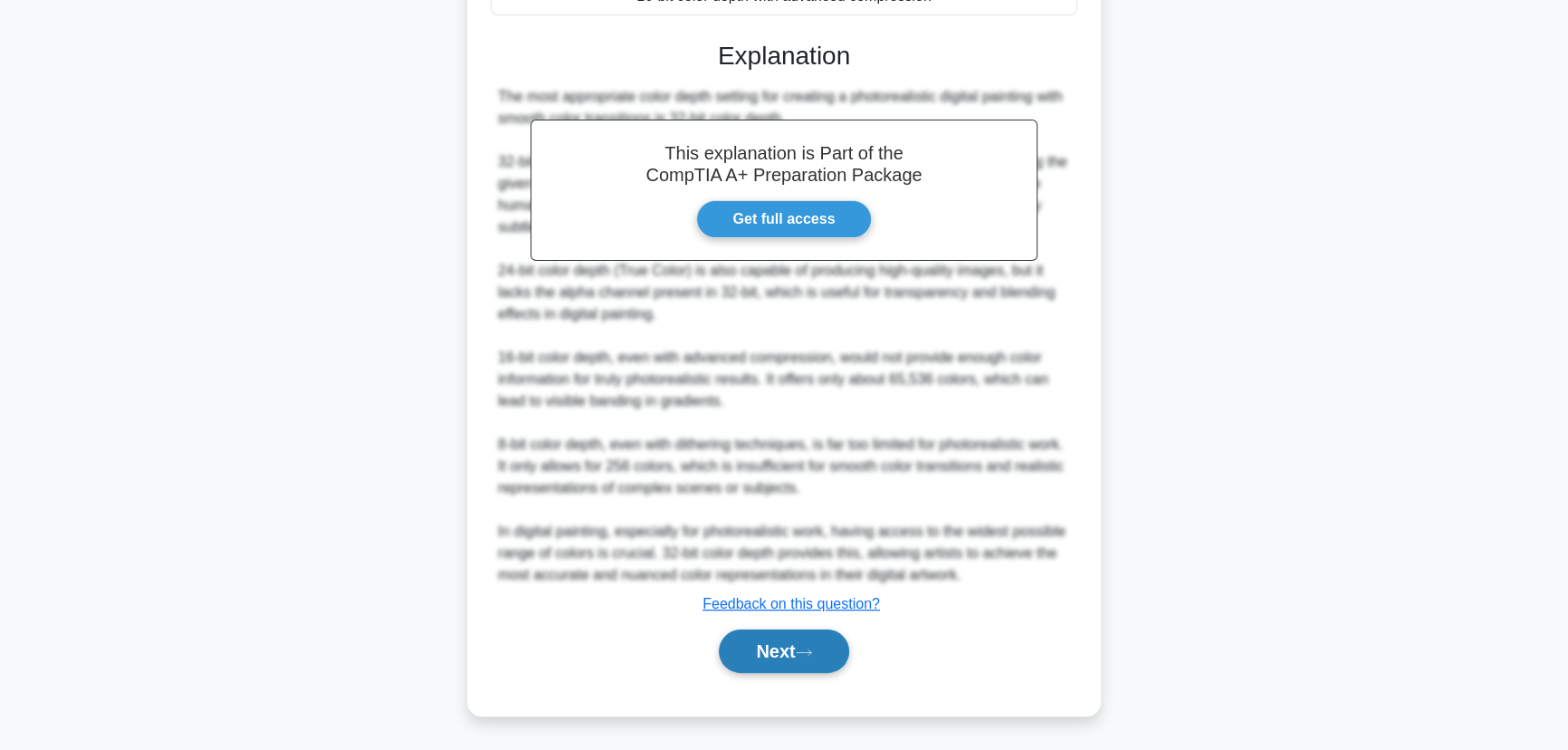
click at [774, 661] on button "Next" at bounding box center [784, 651] width 130 height 44
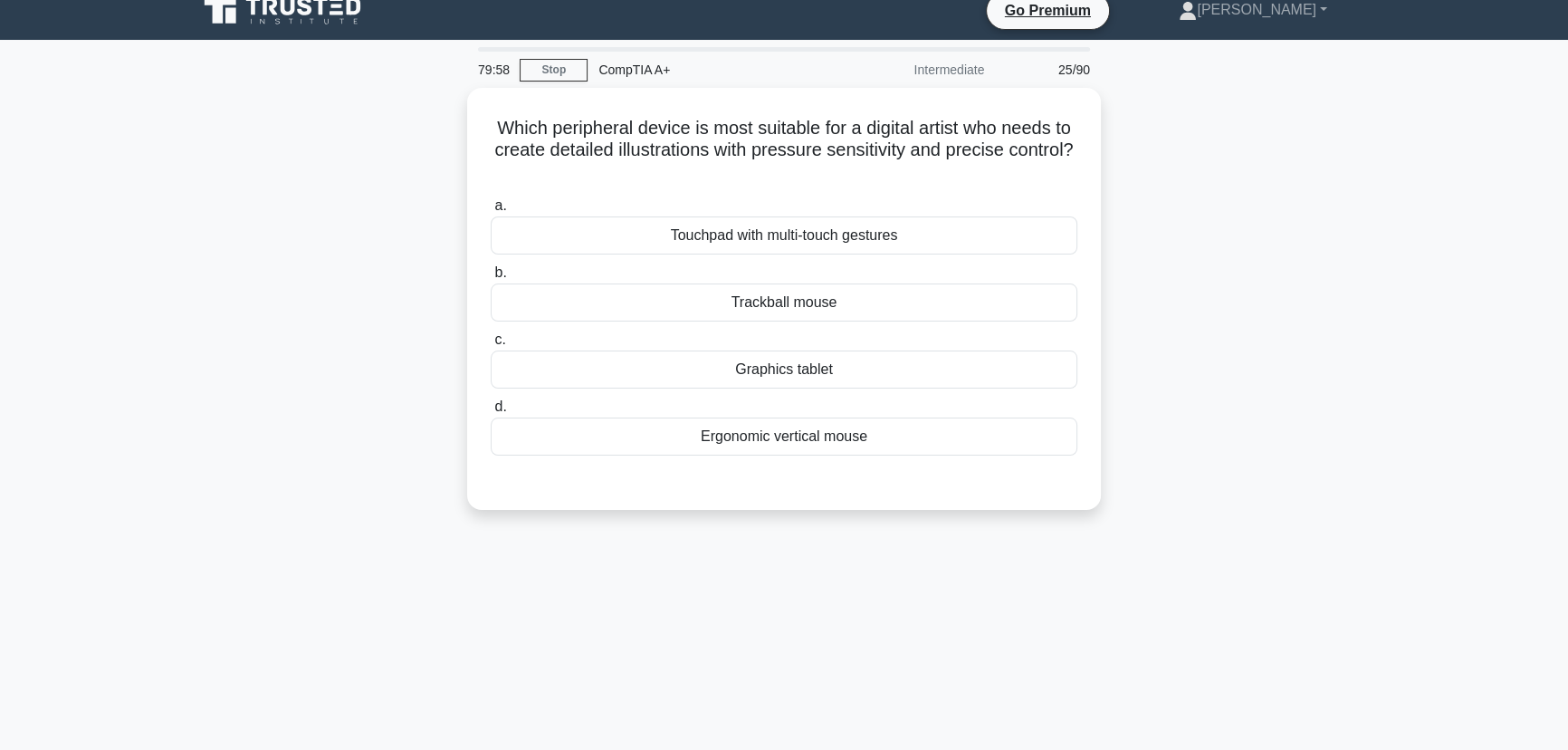
scroll to position [0, 0]
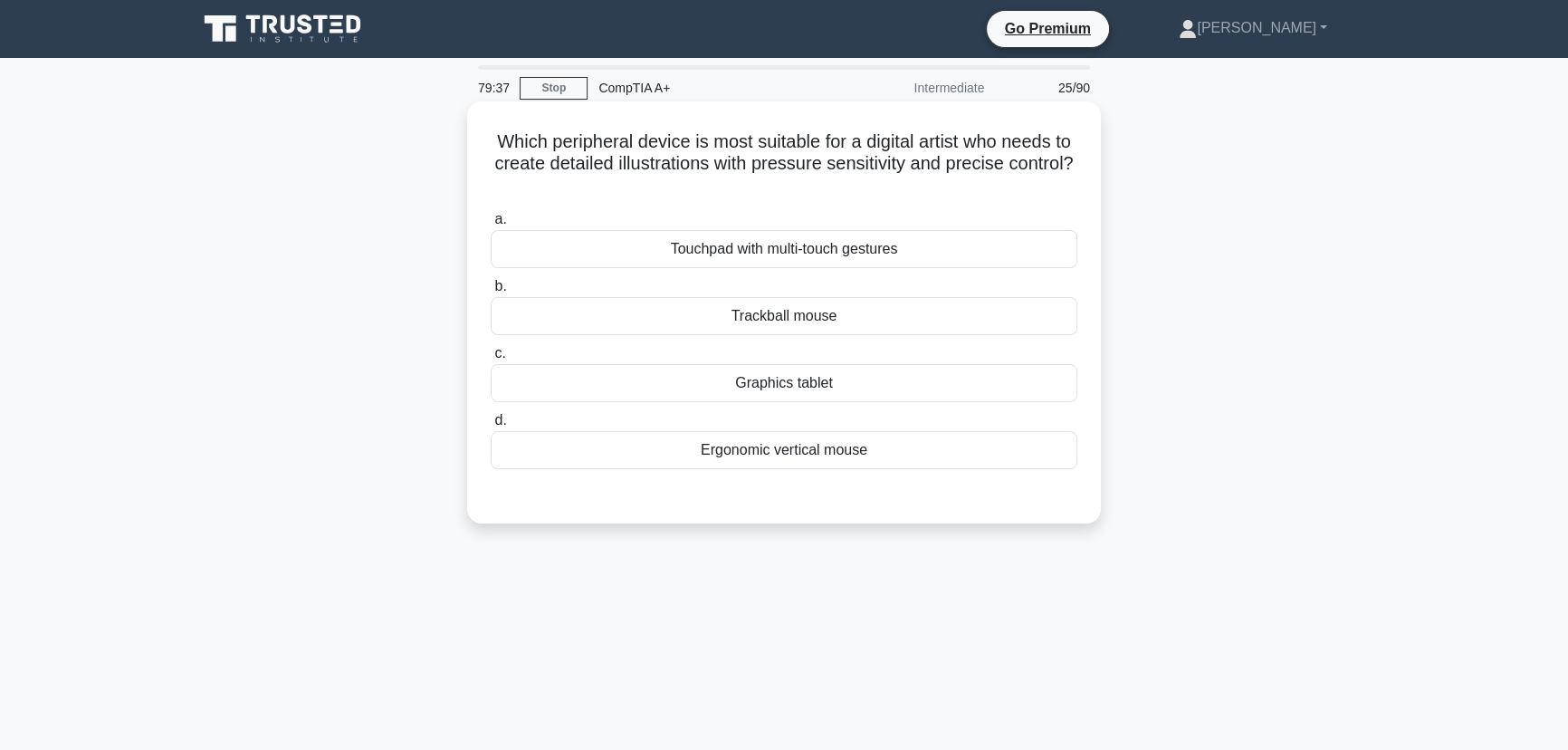
click at [793, 385] on div "Graphics tablet" at bounding box center [784, 383] width 587 height 38
click at [491, 359] on input "c. Graphics tablet" at bounding box center [491, 353] width 0 height 12
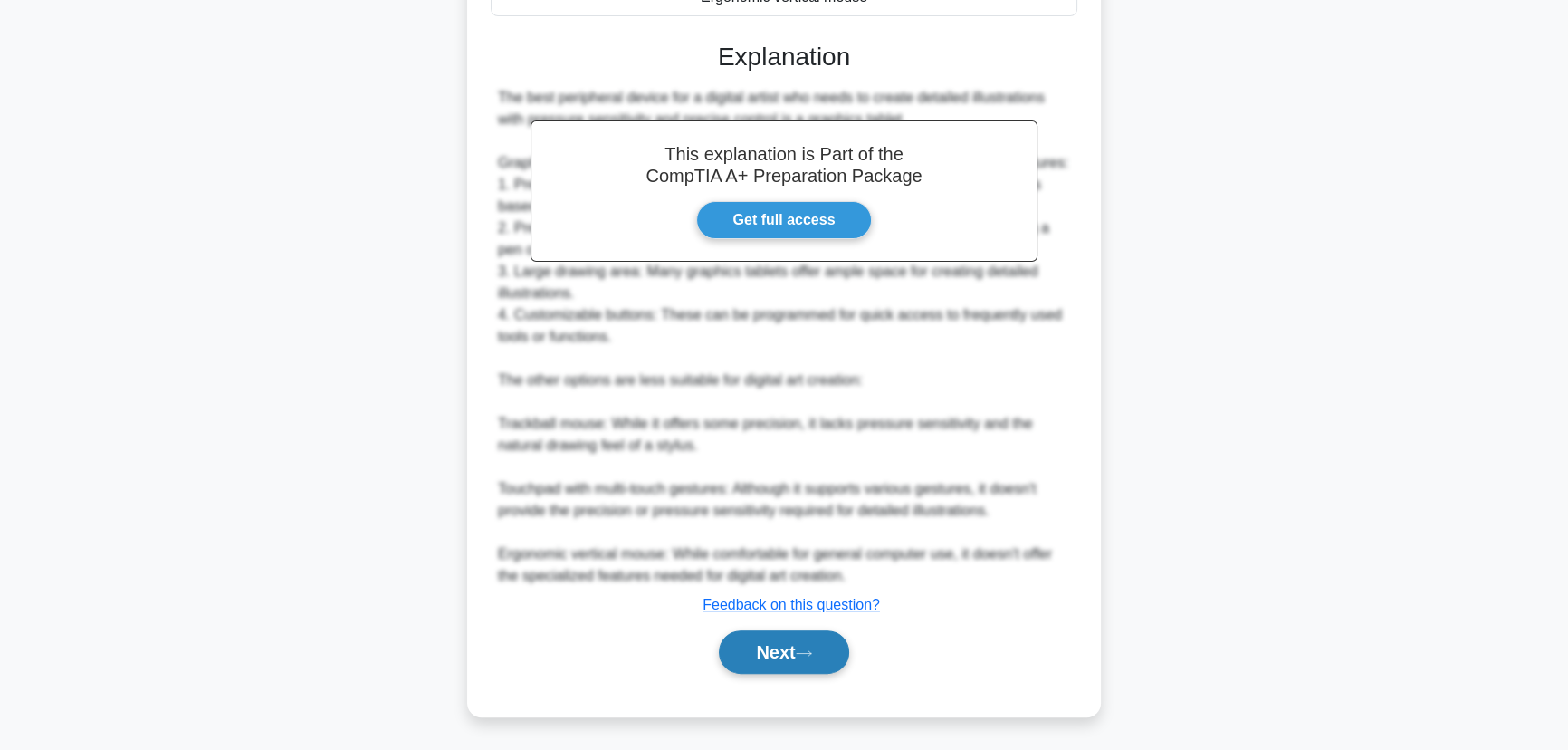
drag, startPoint x: 787, startPoint y: 637, endPoint x: 832, endPoint y: 637, distance: 45.0
click at [787, 637] on button "Next" at bounding box center [784, 652] width 130 height 44
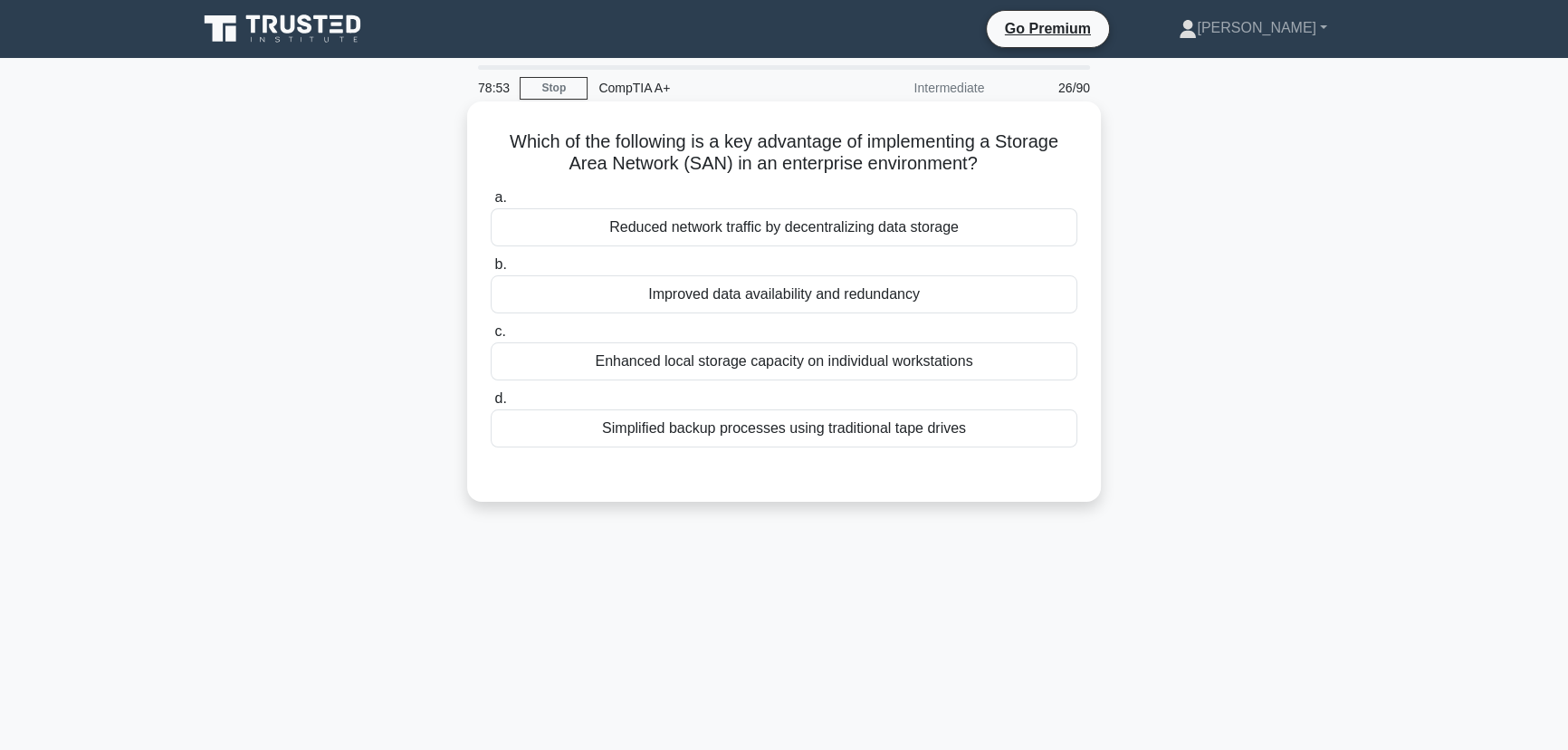
click at [758, 297] on div "Improved data availability and redundancy" at bounding box center [784, 295] width 587 height 38
click at [491, 271] on input "b. Improved data availability and redundancy" at bounding box center [491, 265] width 0 height 12
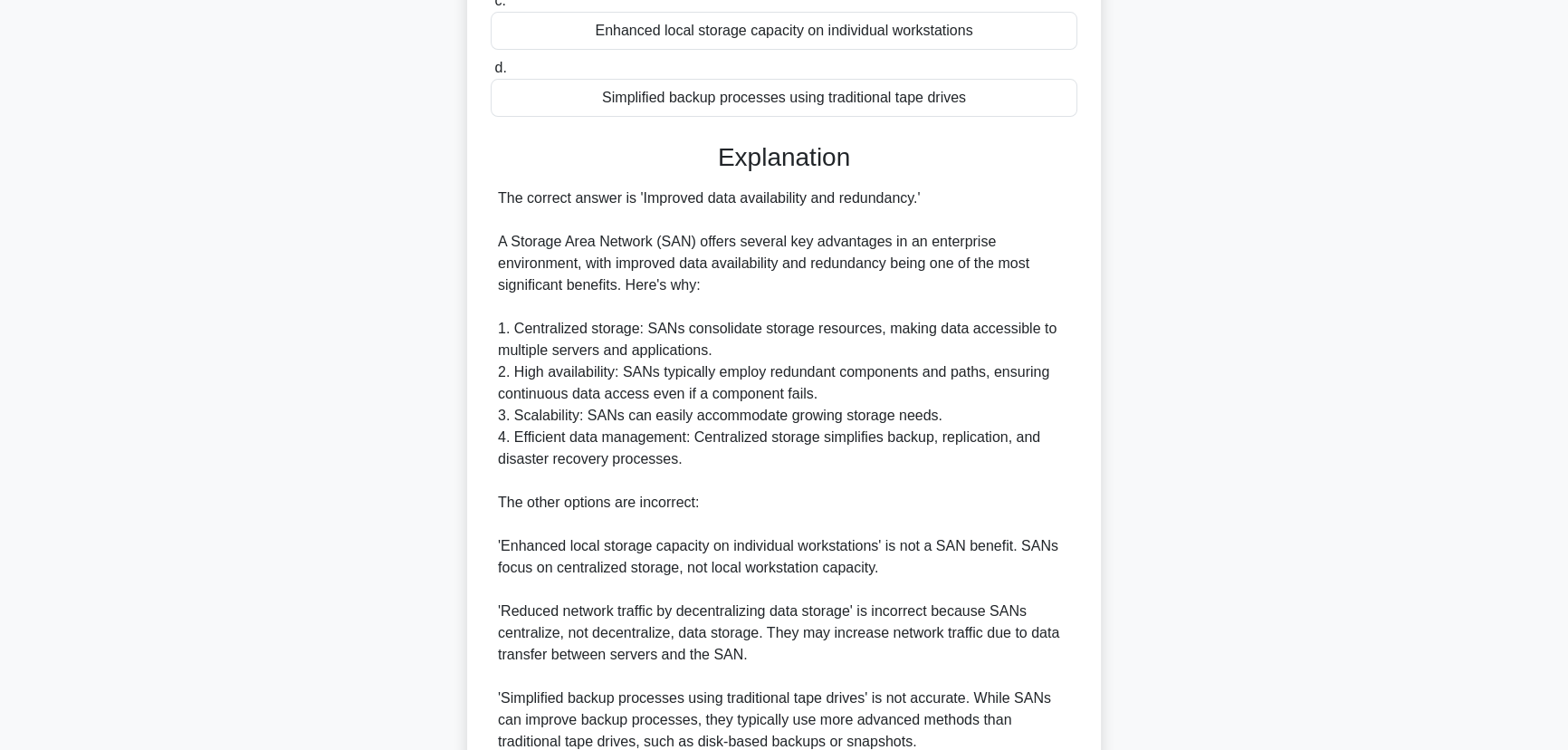
scroll to position [497, 0]
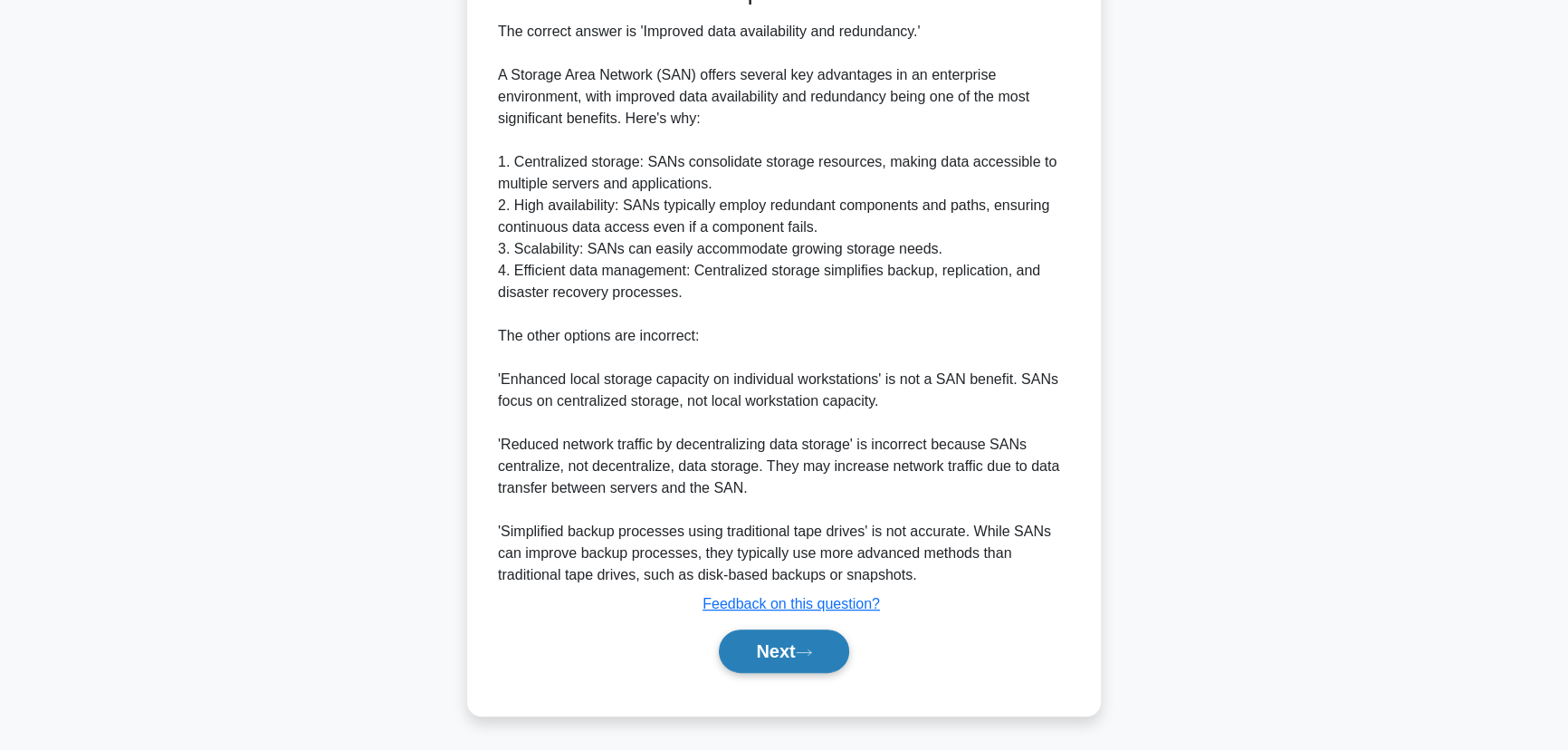
click at [786, 658] on button "Next" at bounding box center [784, 651] width 130 height 44
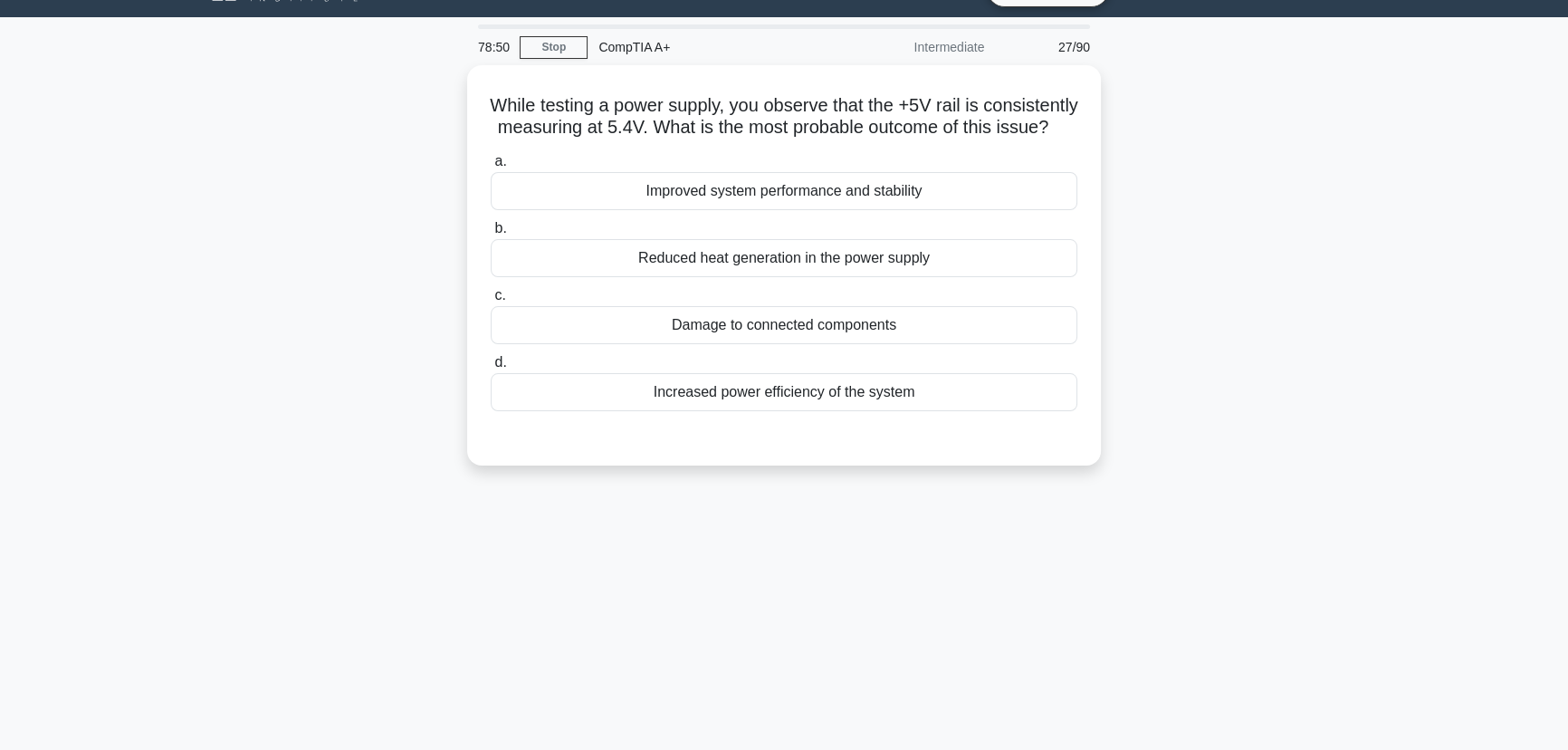
scroll to position [0, 0]
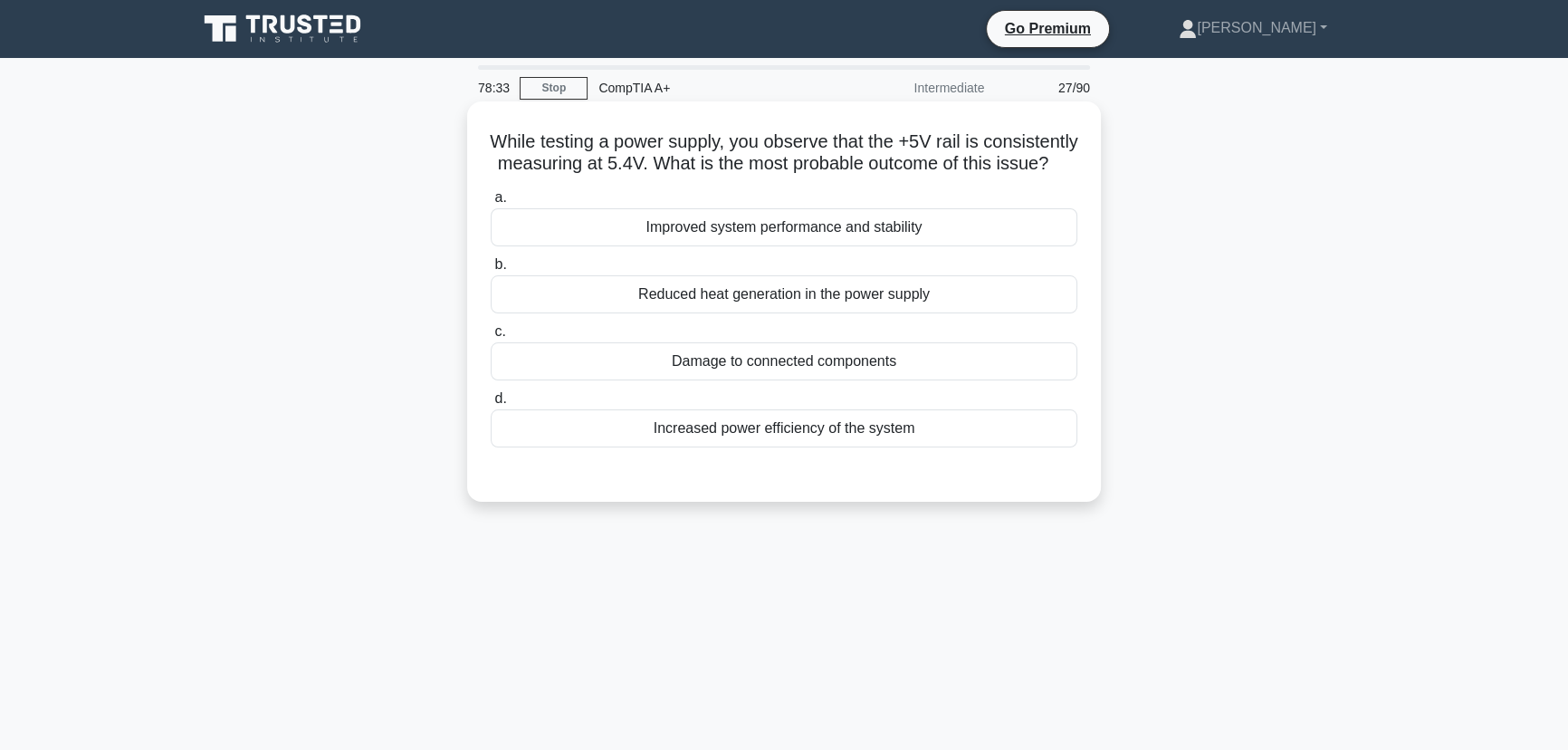
click at [762, 447] on div "Increased power efficiency of the system" at bounding box center [784, 428] width 587 height 38
click at [491, 405] on input "d. Increased power efficiency of the system" at bounding box center [491, 399] width 0 height 12
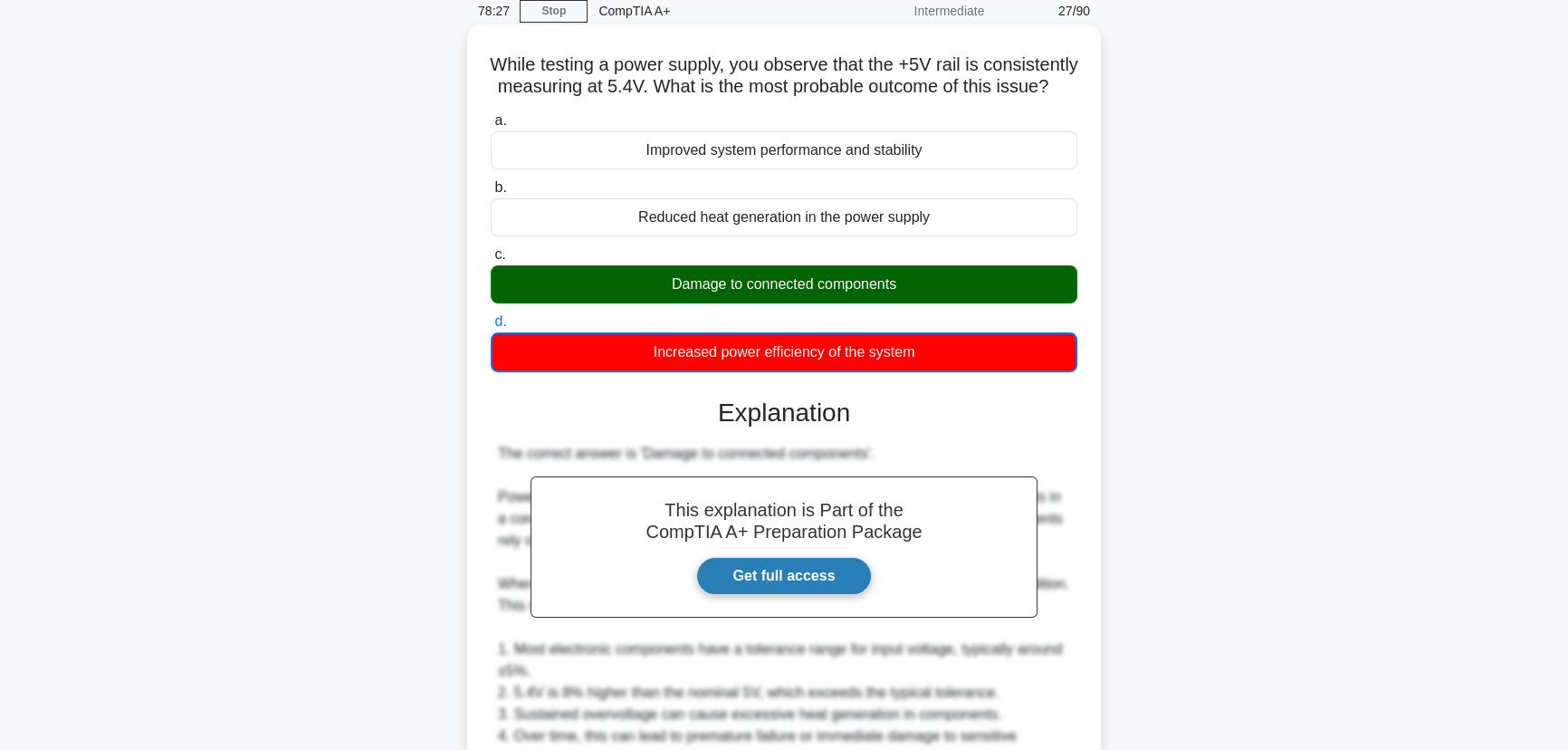
scroll to position [494, 0]
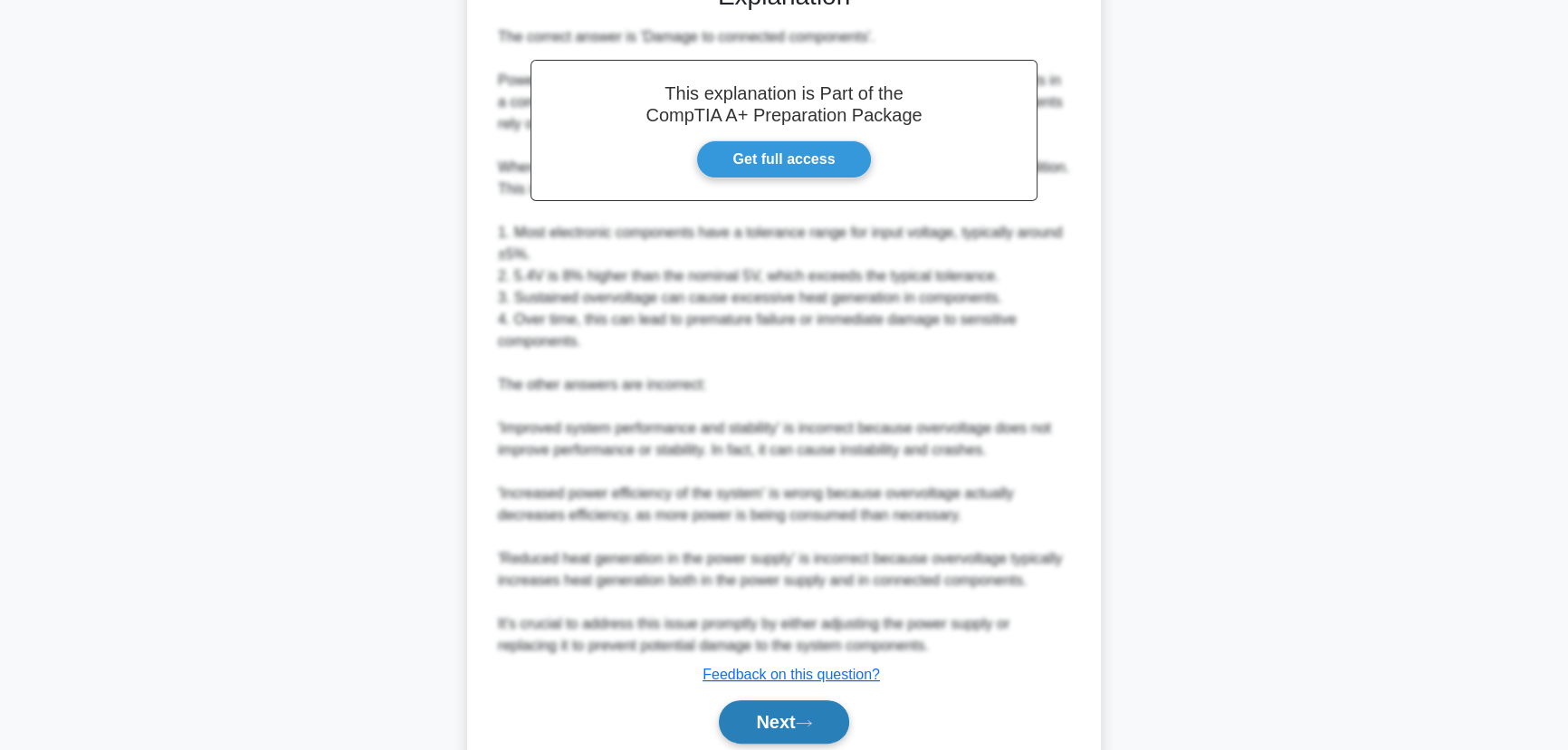
click at [771, 725] on button "Next" at bounding box center [784, 722] width 130 height 44
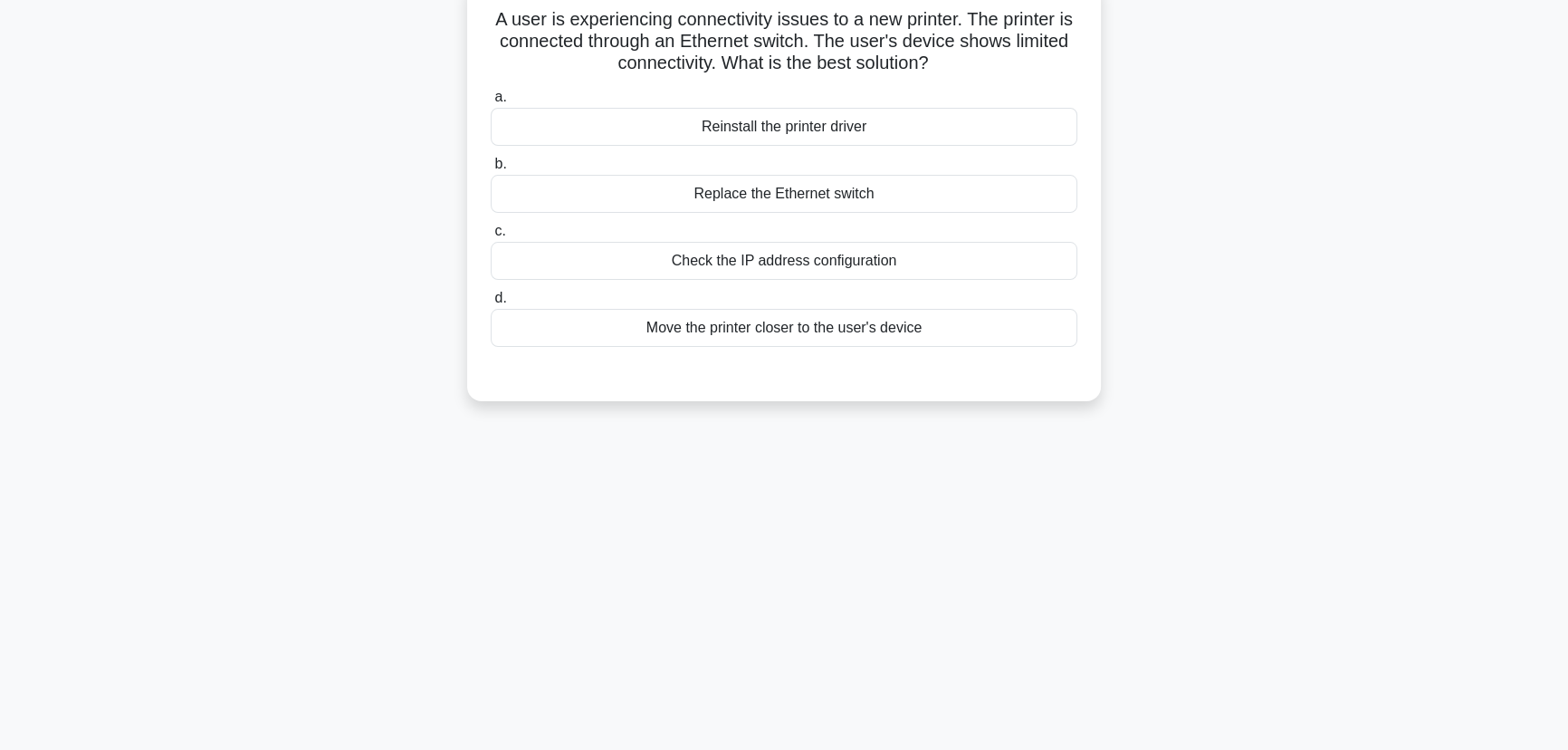
scroll to position [0, 0]
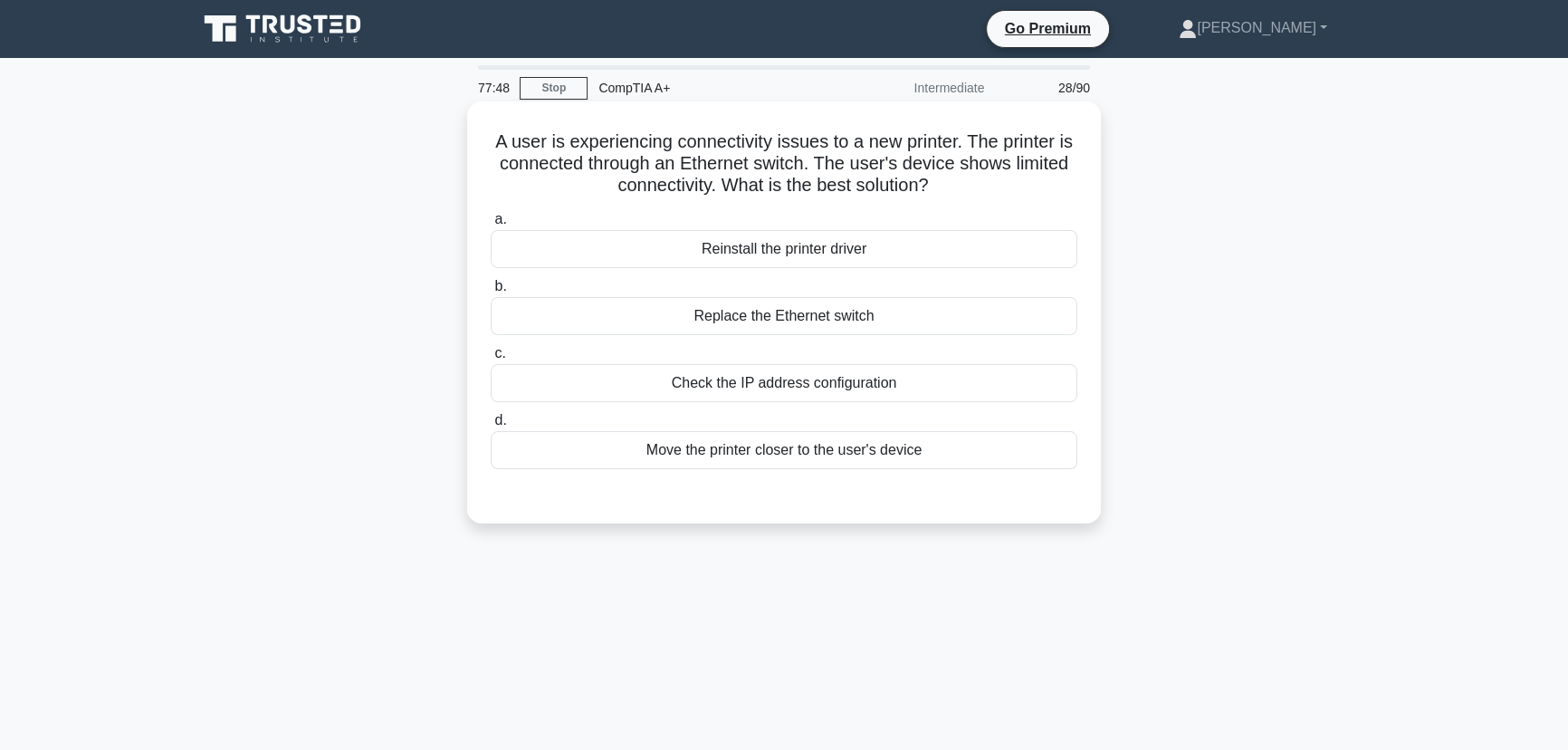
click at [770, 386] on div "Check the IP address configuration" at bounding box center [784, 383] width 587 height 38
click at [491, 359] on input "c. Check the IP address configuration" at bounding box center [491, 353] width 0 height 12
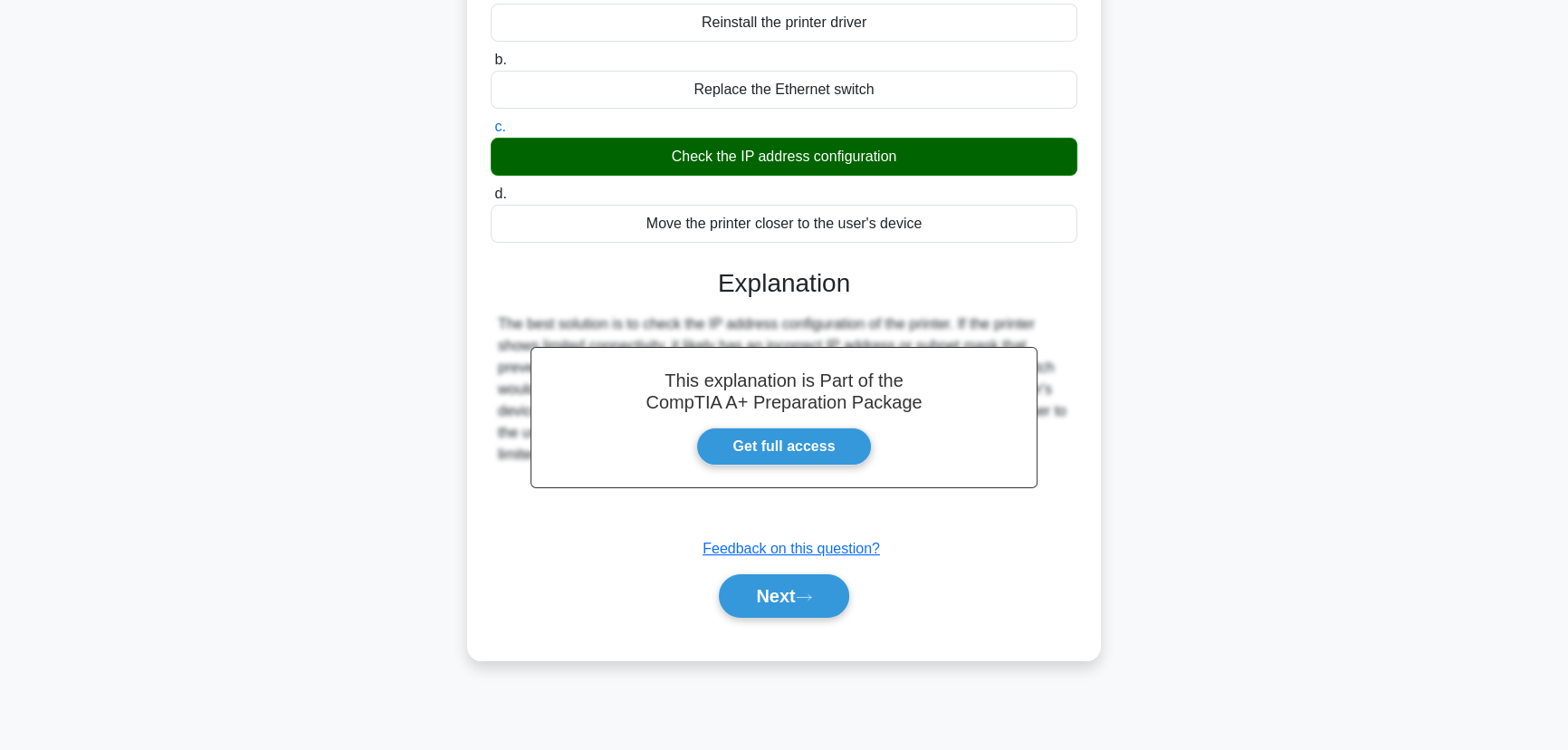
scroll to position [227, 0]
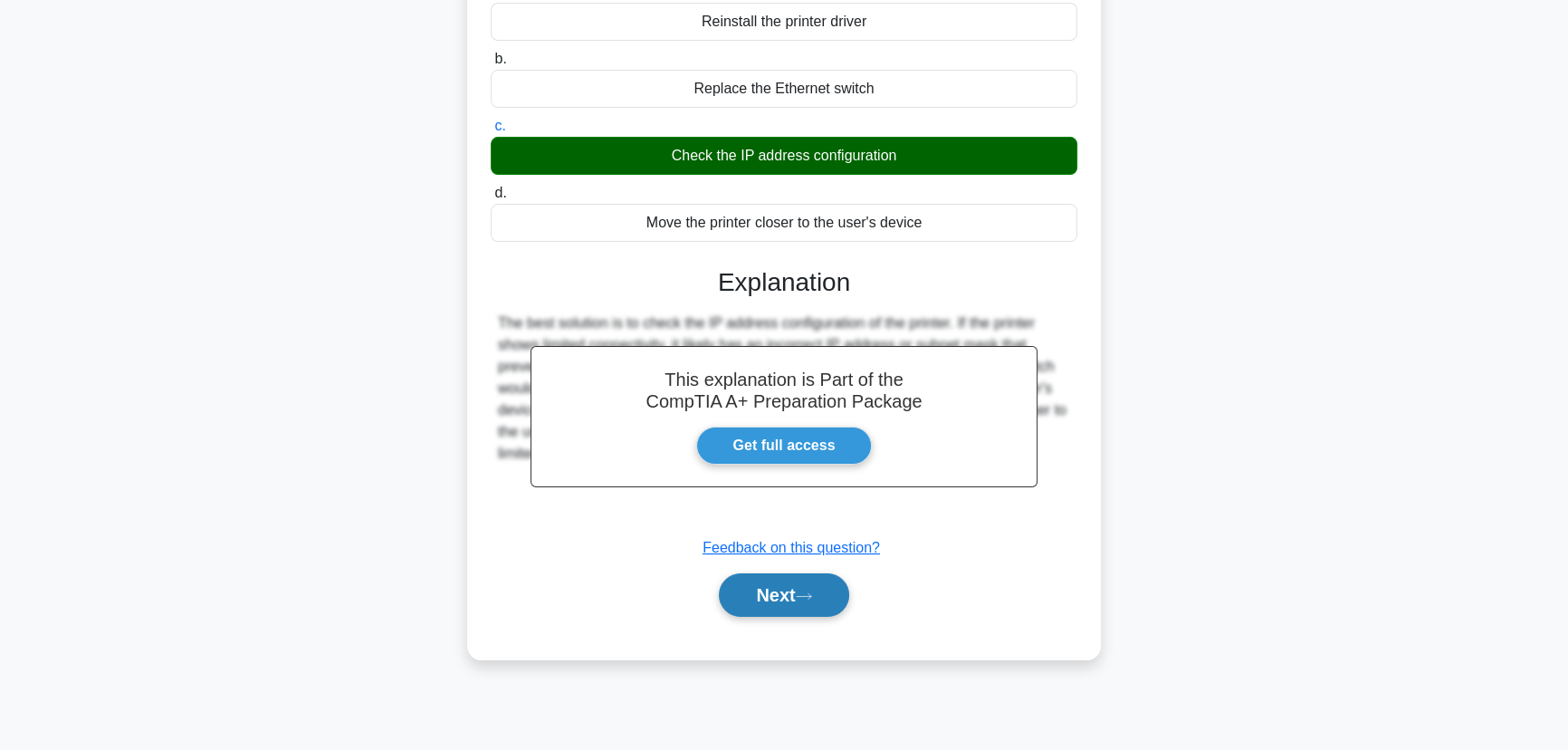
click at [769, 590] on button "Next" at bounding box center [784, 595] width 130 height 44
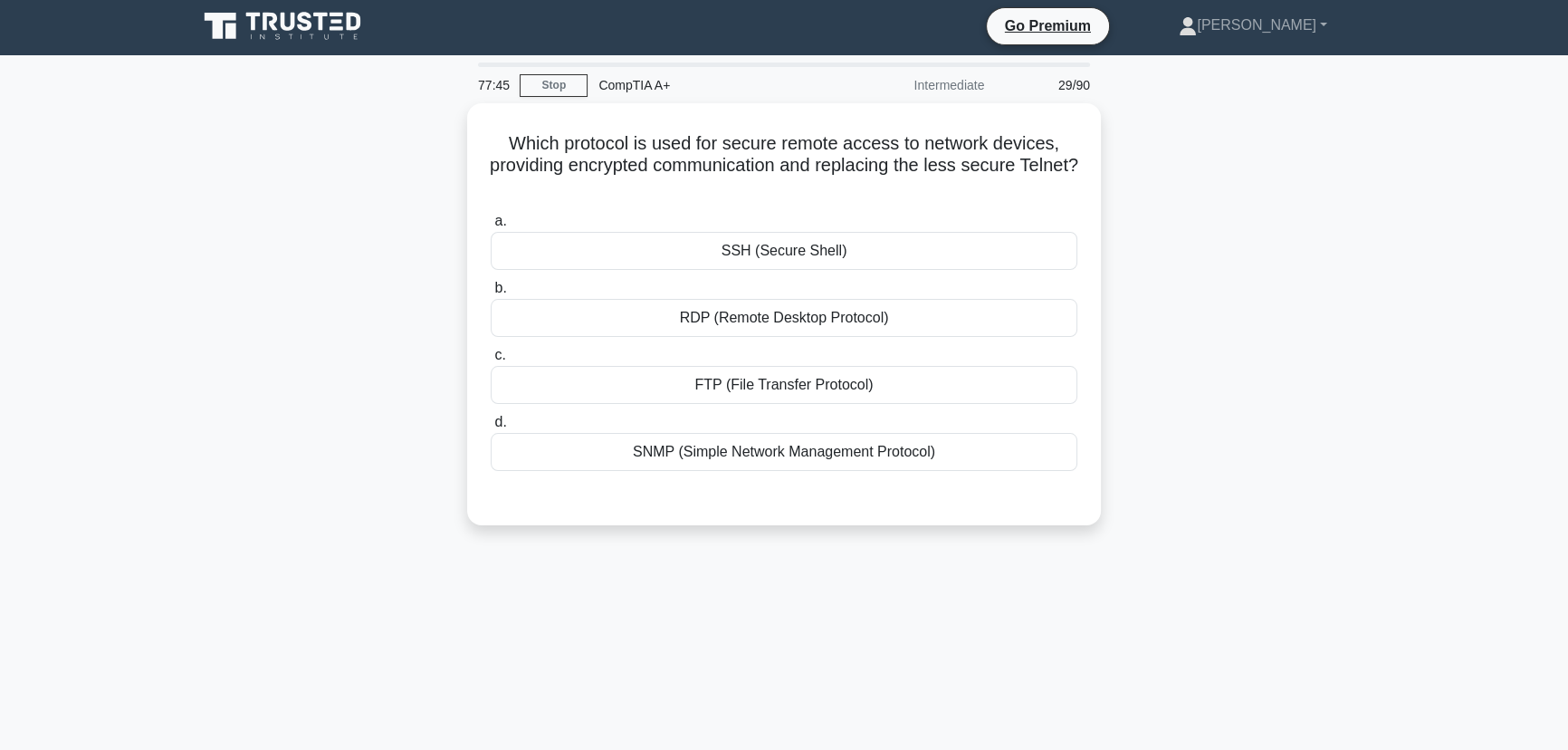
scroll to position [0, 0]
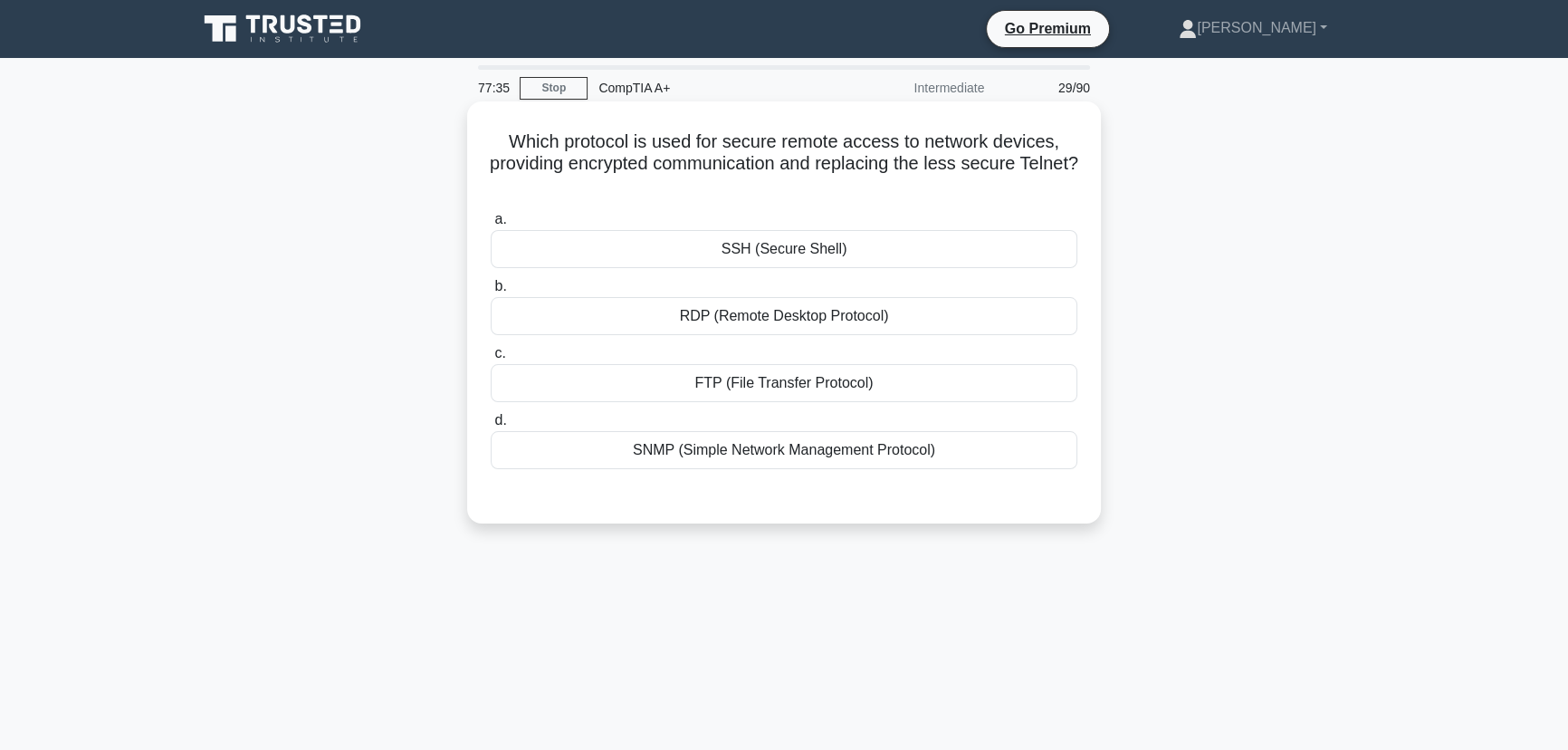
click at [795, 249] on div "SSH (Secure Shell)" at bounding box center [784, 249] width 587 height 38
click at [491, 225] on input "a. SSH (Secure Shell)" at bounding box center [491, 219] width 0 height 12
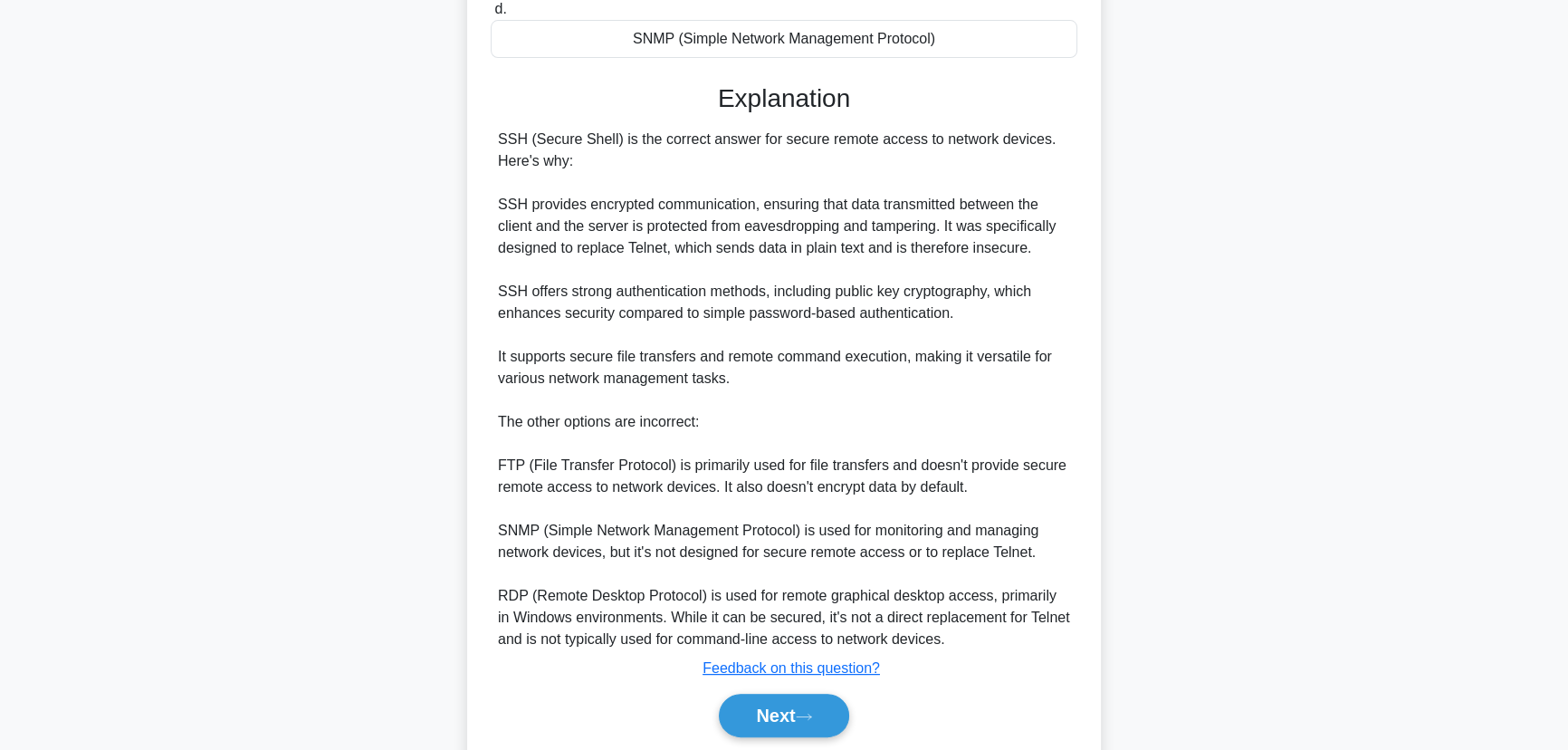
scroll to position [474, 0]
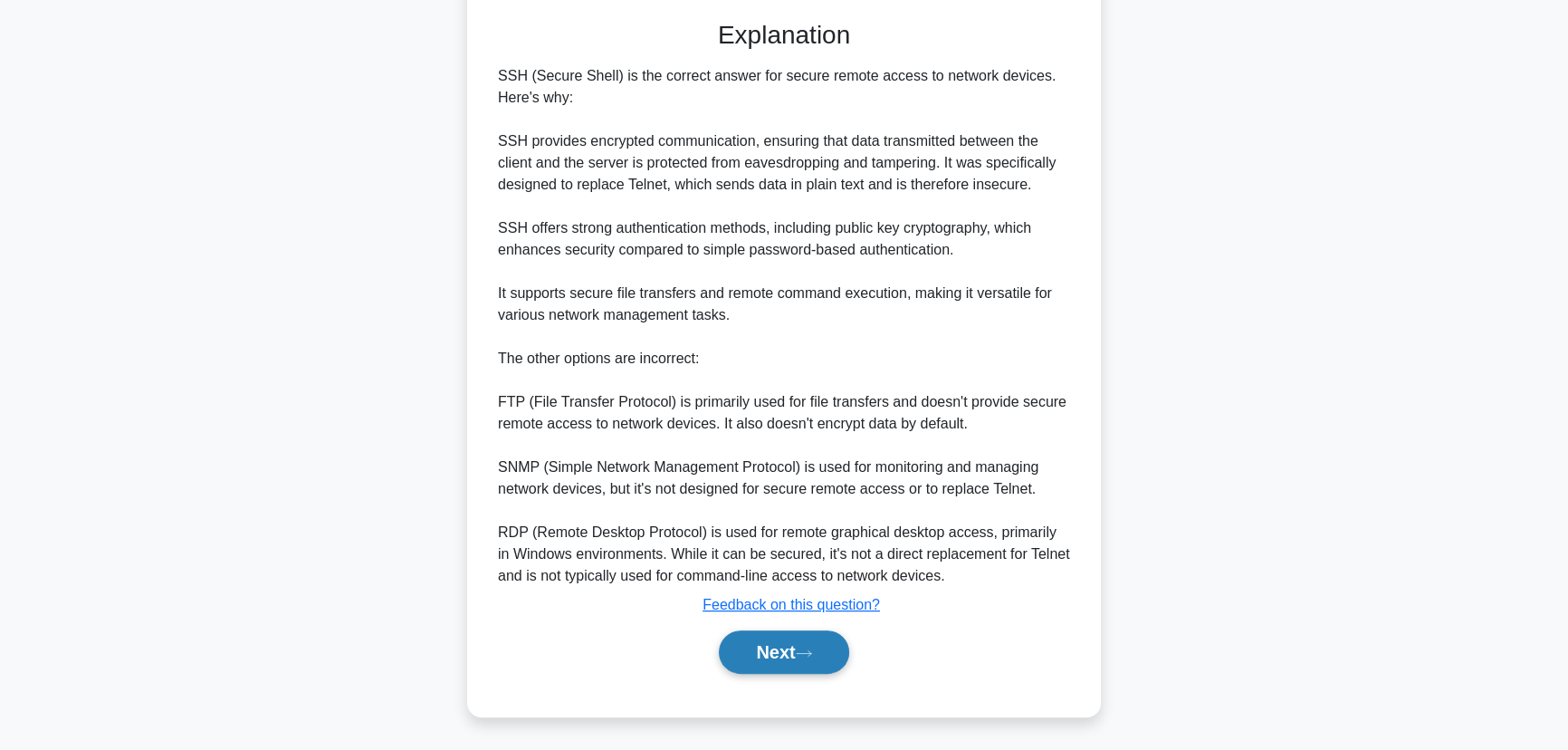
click at [776, 653] on button "Next" at bounding box center [784, 652] width 130 height 44
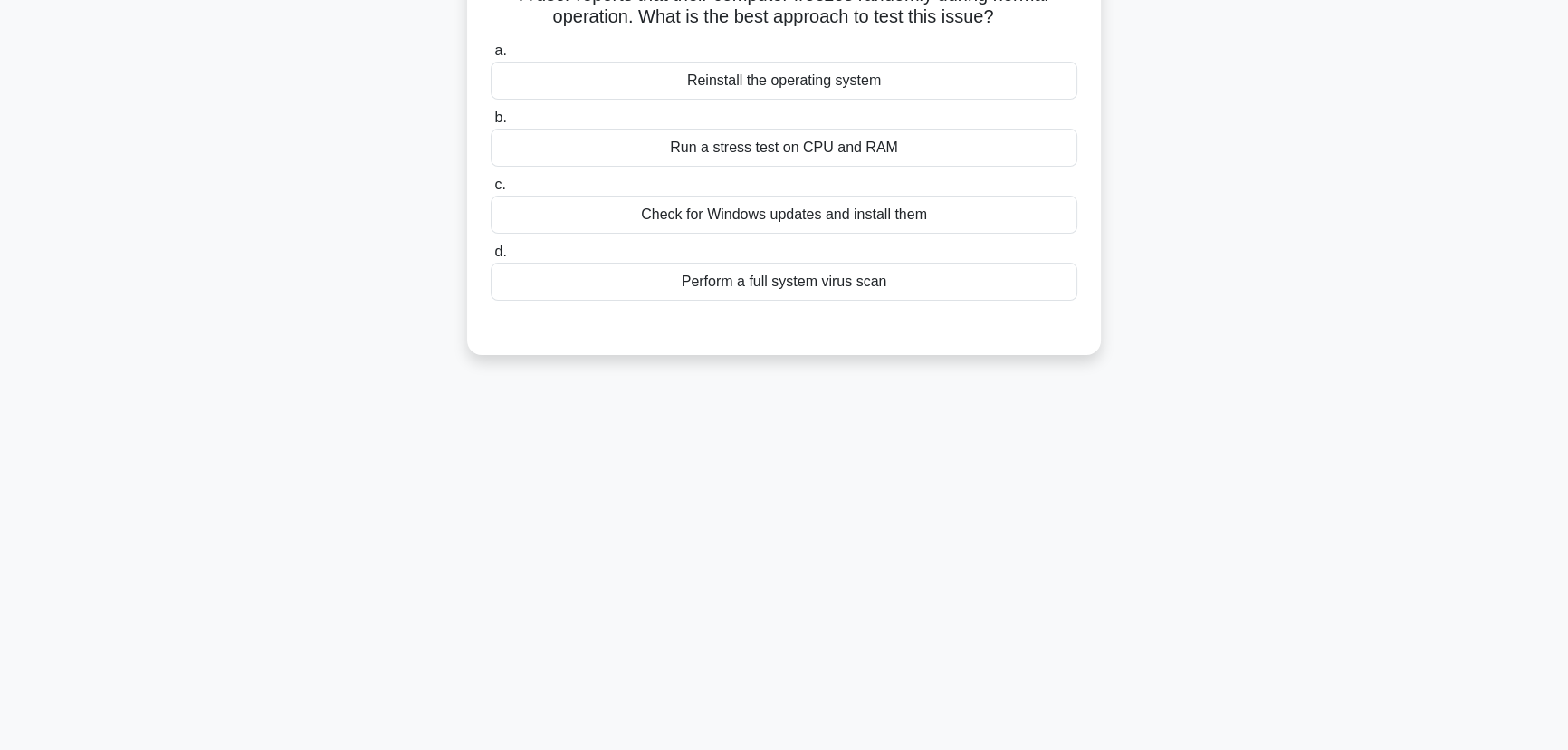
scroll to position [0, 0]
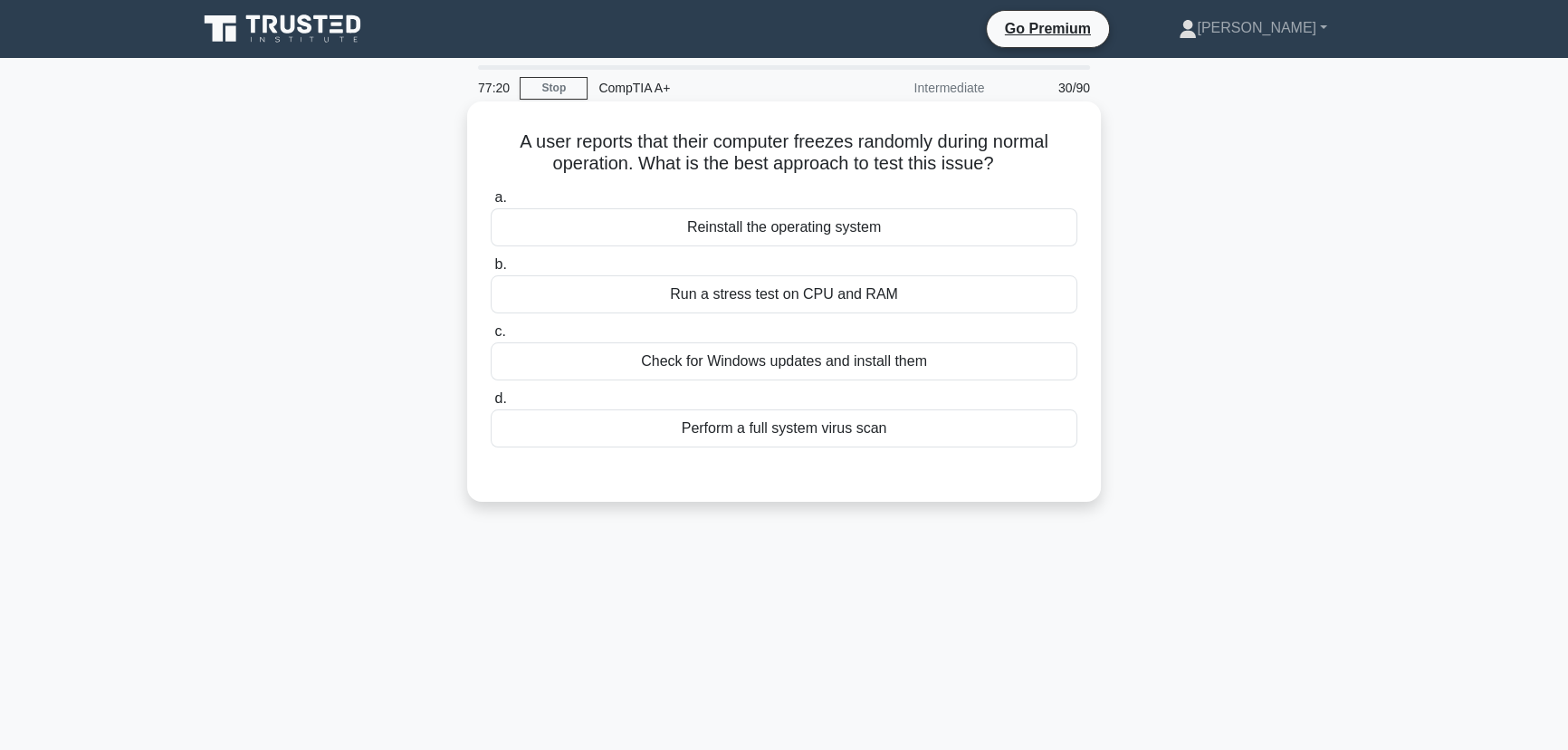
click at [787, 431] on div "Perform a full system virus scan" at bounding box center [784, 428] width 587 height 38
click at [491, 405] on input "d. Perform a full system virus scan" at bounding box center [491, 399] width 0 height 12
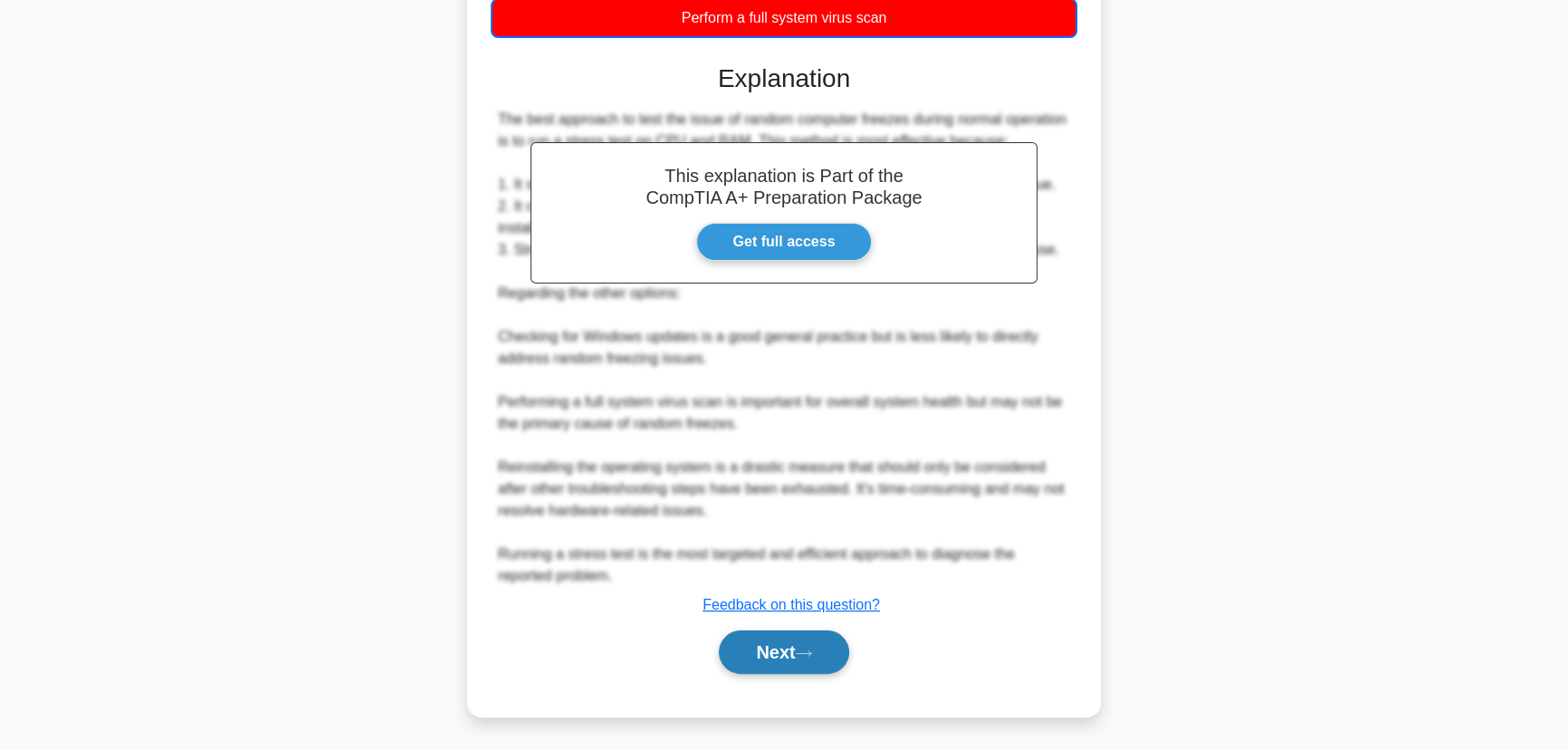
click at [791, 659] on button "Next" at bounding box center [784, 652] width 130 height 44
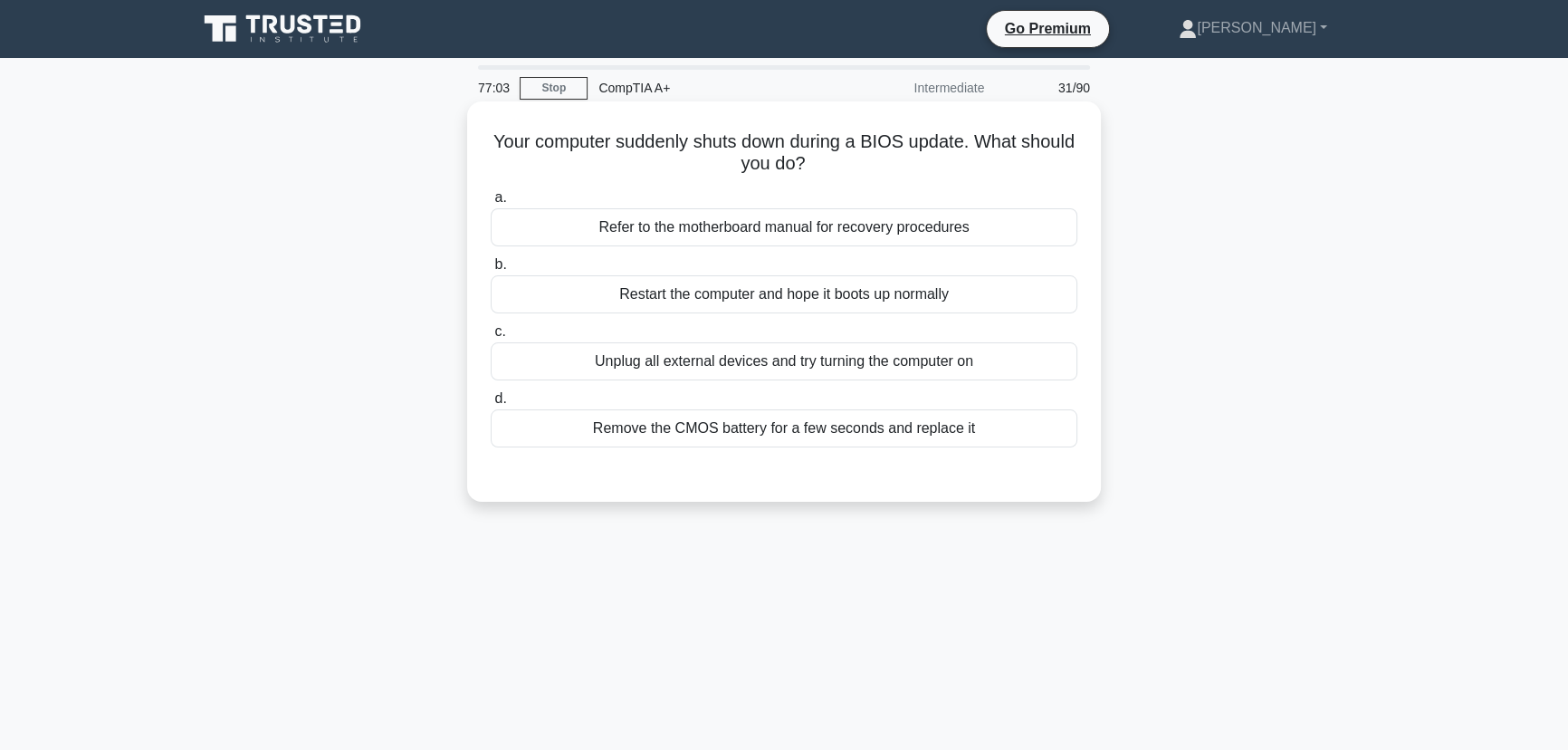
click at [815, 232] on div "Refer to the motherboard manual for recovery procedures" at bounding box center [784, 227] width 587 height 38
click at [491, 203] on input "a. Refer to the motherboard manual for recovery procedures" at bounding box center [491, 197] width 0 height 12
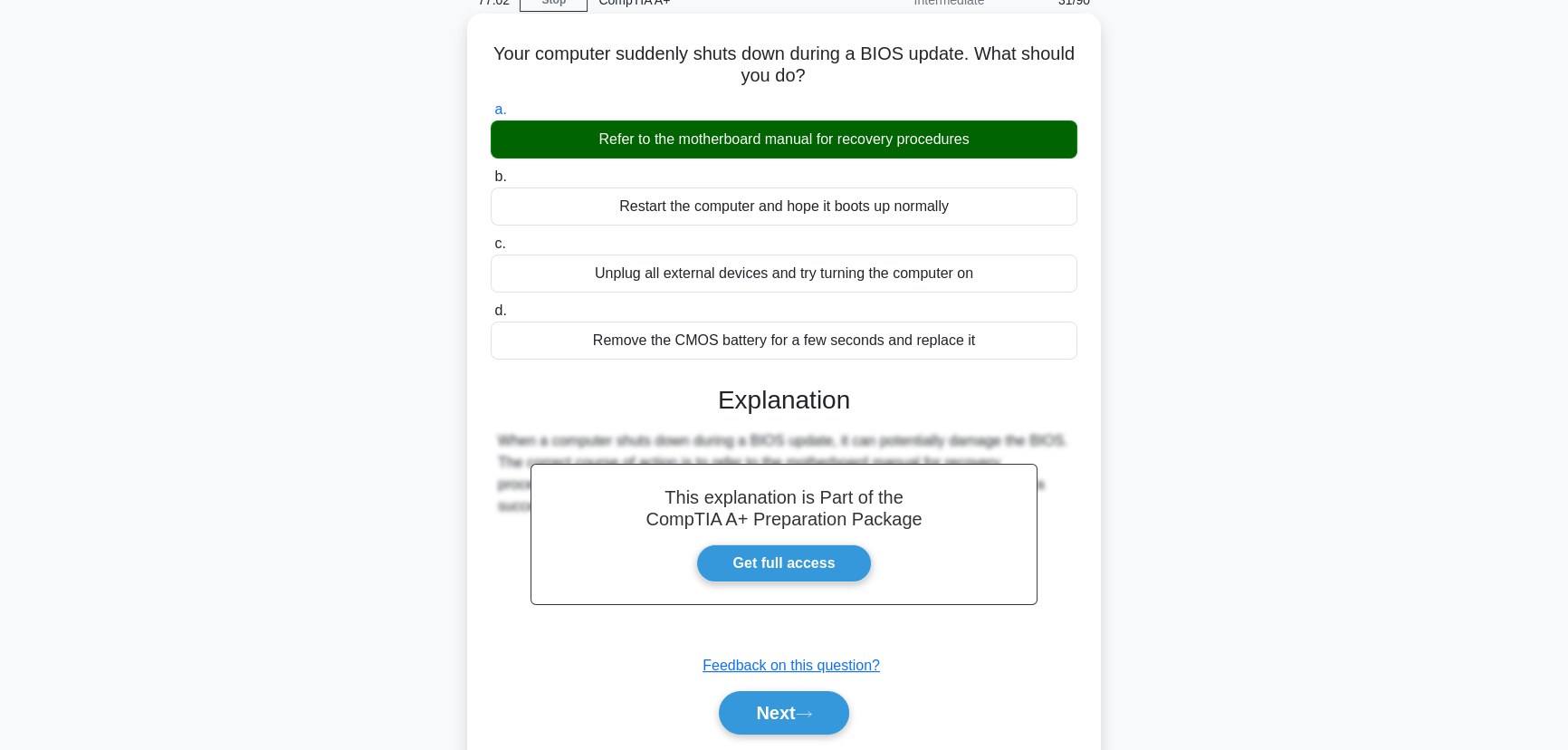
scroll to position [227, 0]
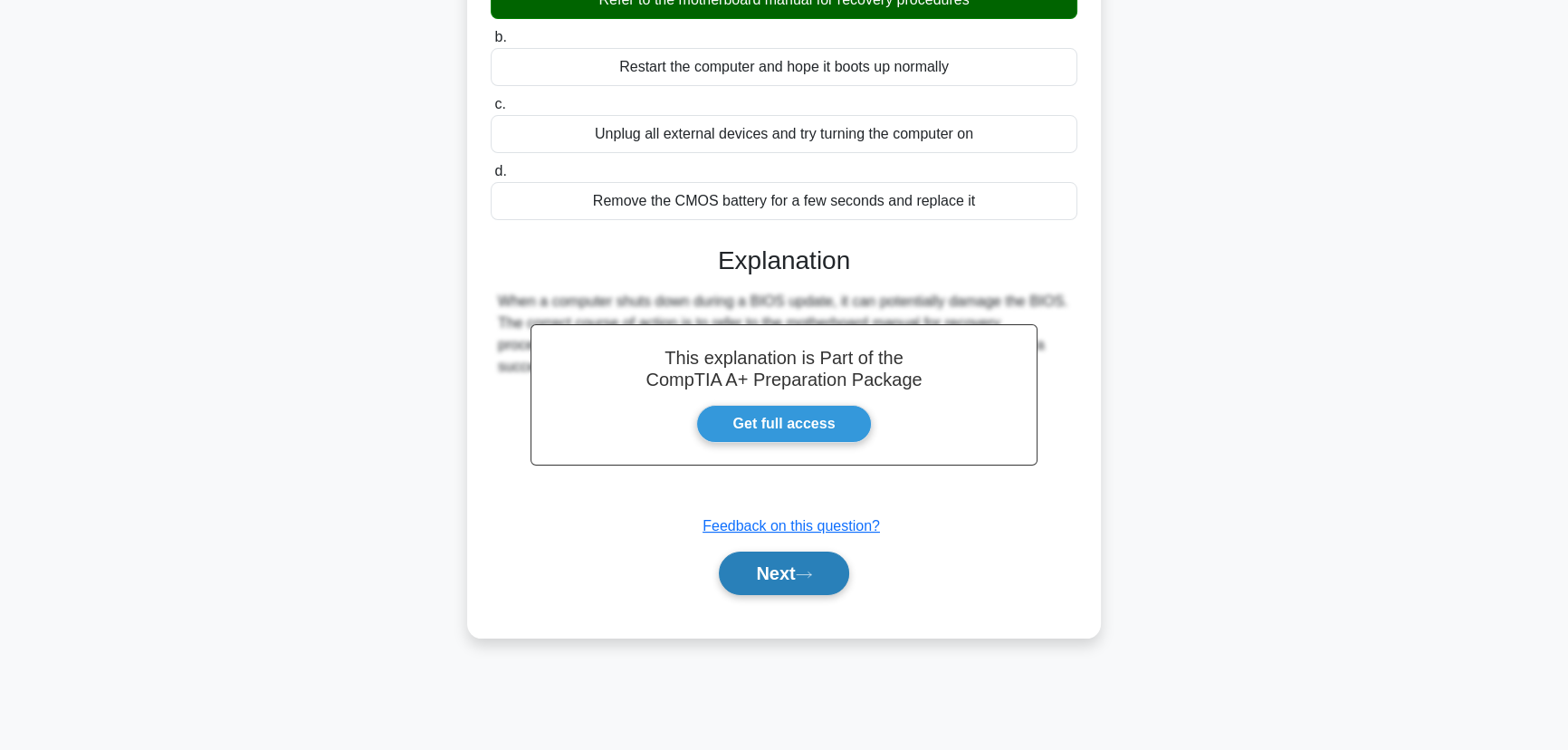
click at [767, 563] on button "Next" at bounding box center [784, 573] width 130 height 44
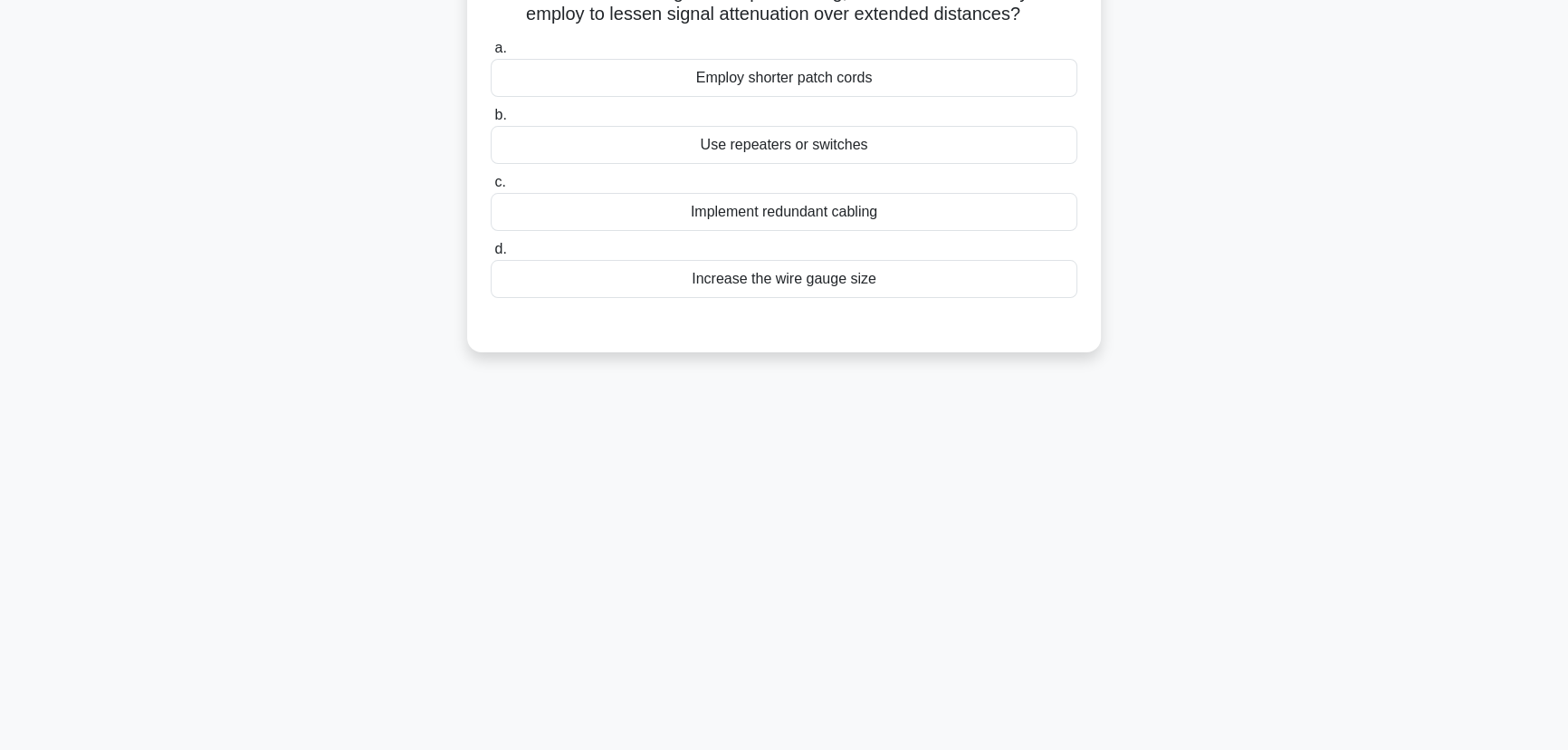
scroll to position [63, 0]
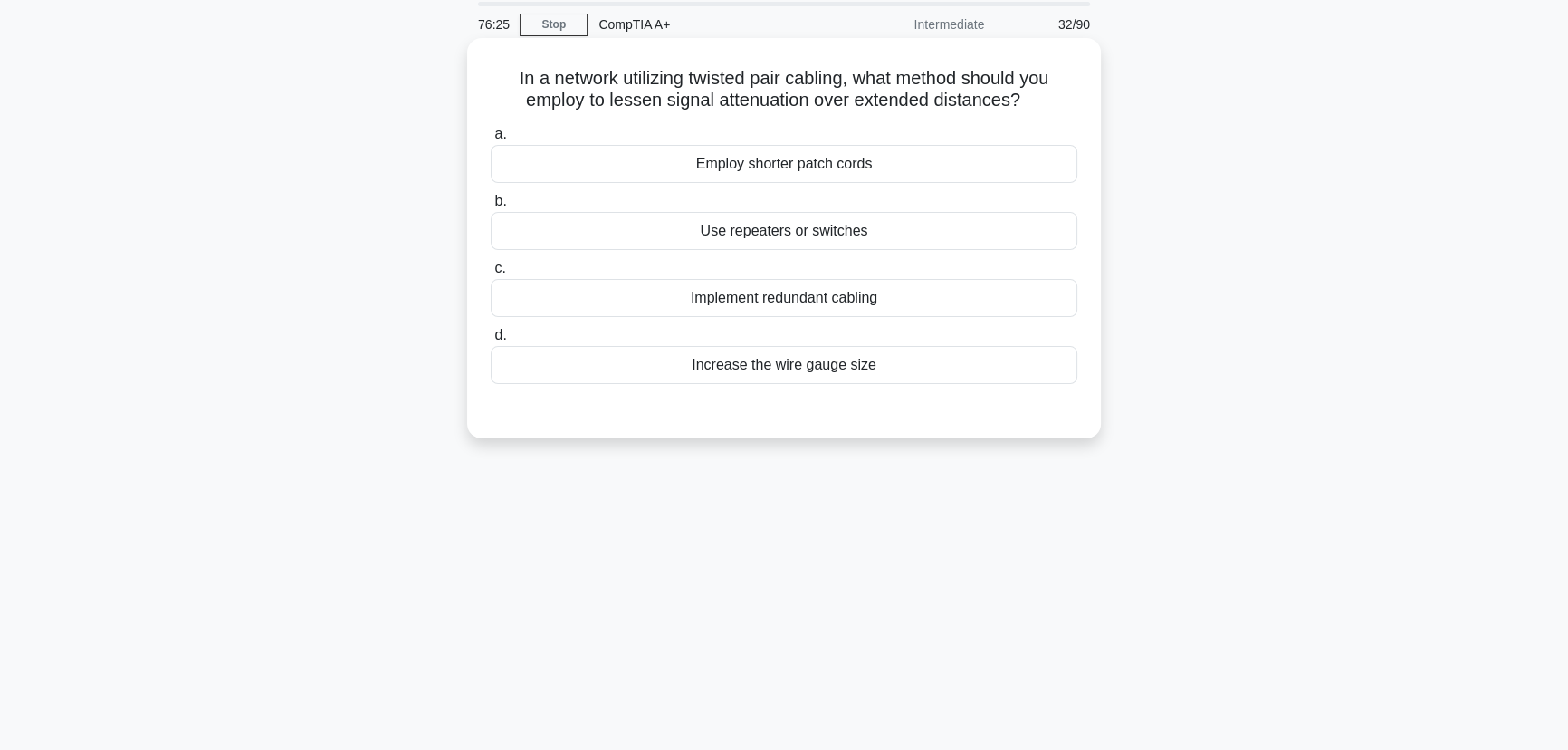
click at [759, 231] on div "Use repeaters or switches" at bounding box center [784, 231] width 587 height 38
click at [491, 207] on input "b. Use repeaters or switches" at bounding box center [491, 201] width 0 height 12
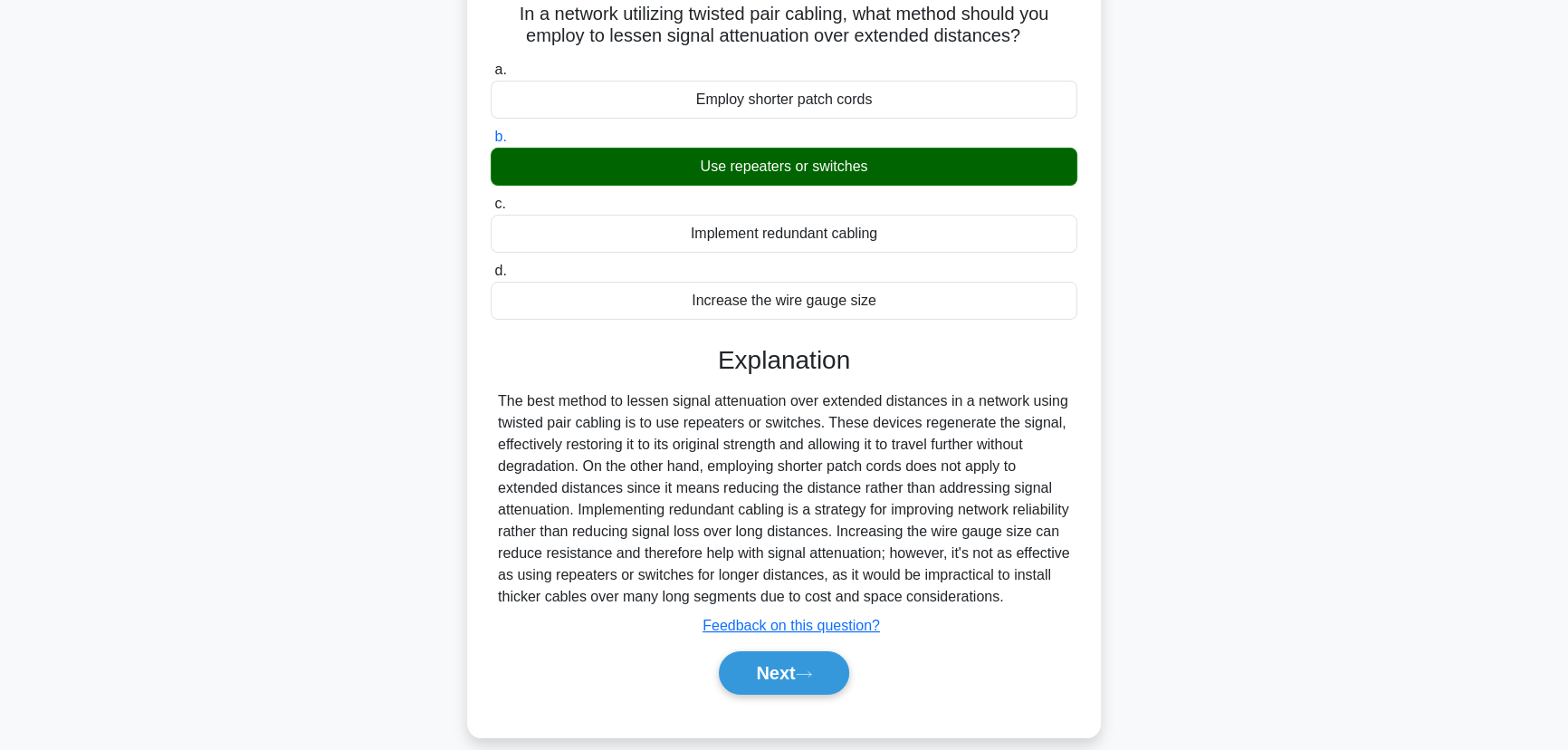
scroll to position [227, 0]
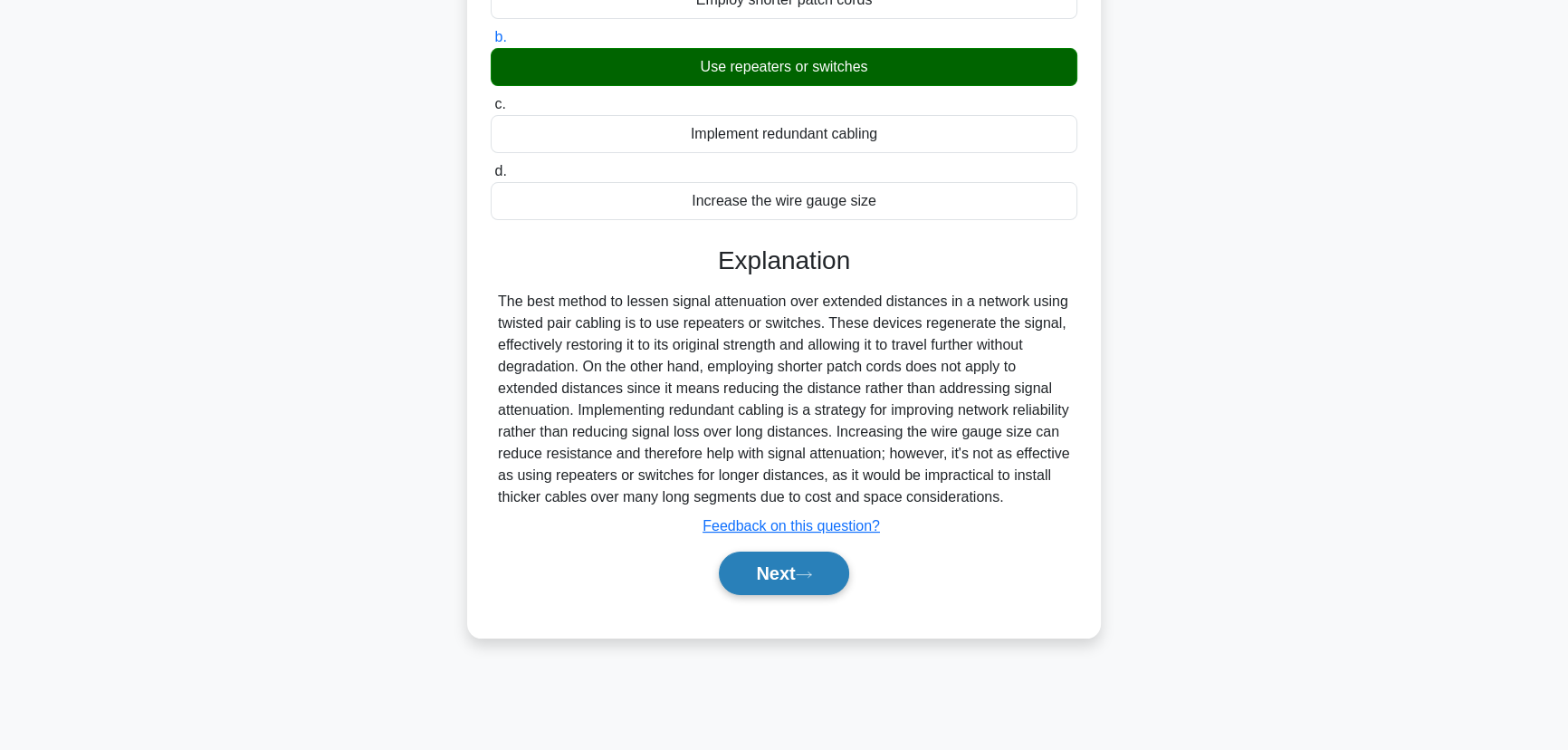
click at [798, 581] on button "Next" at bounding box center [784, 573] width 130 height 44
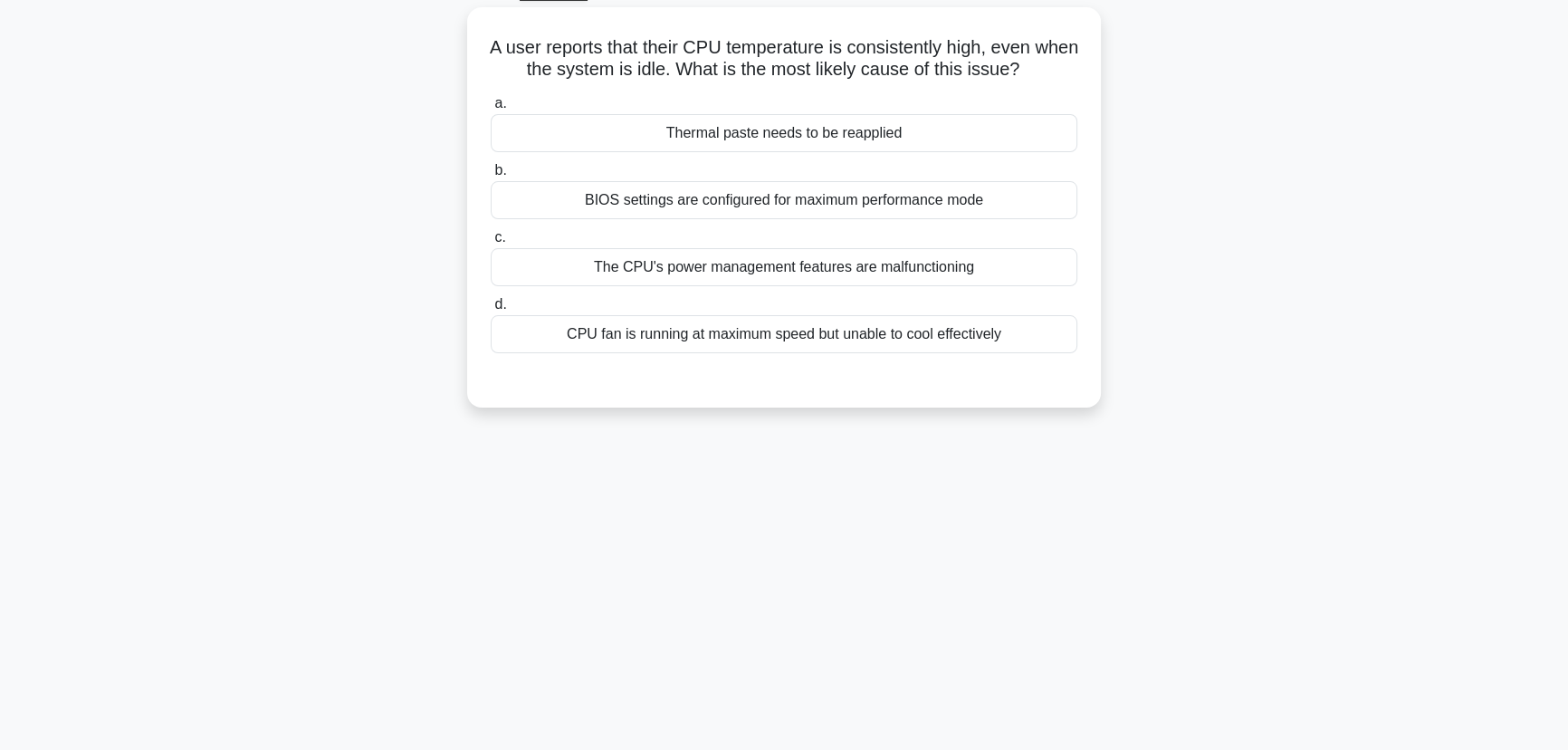
scroll to position [63, 0]
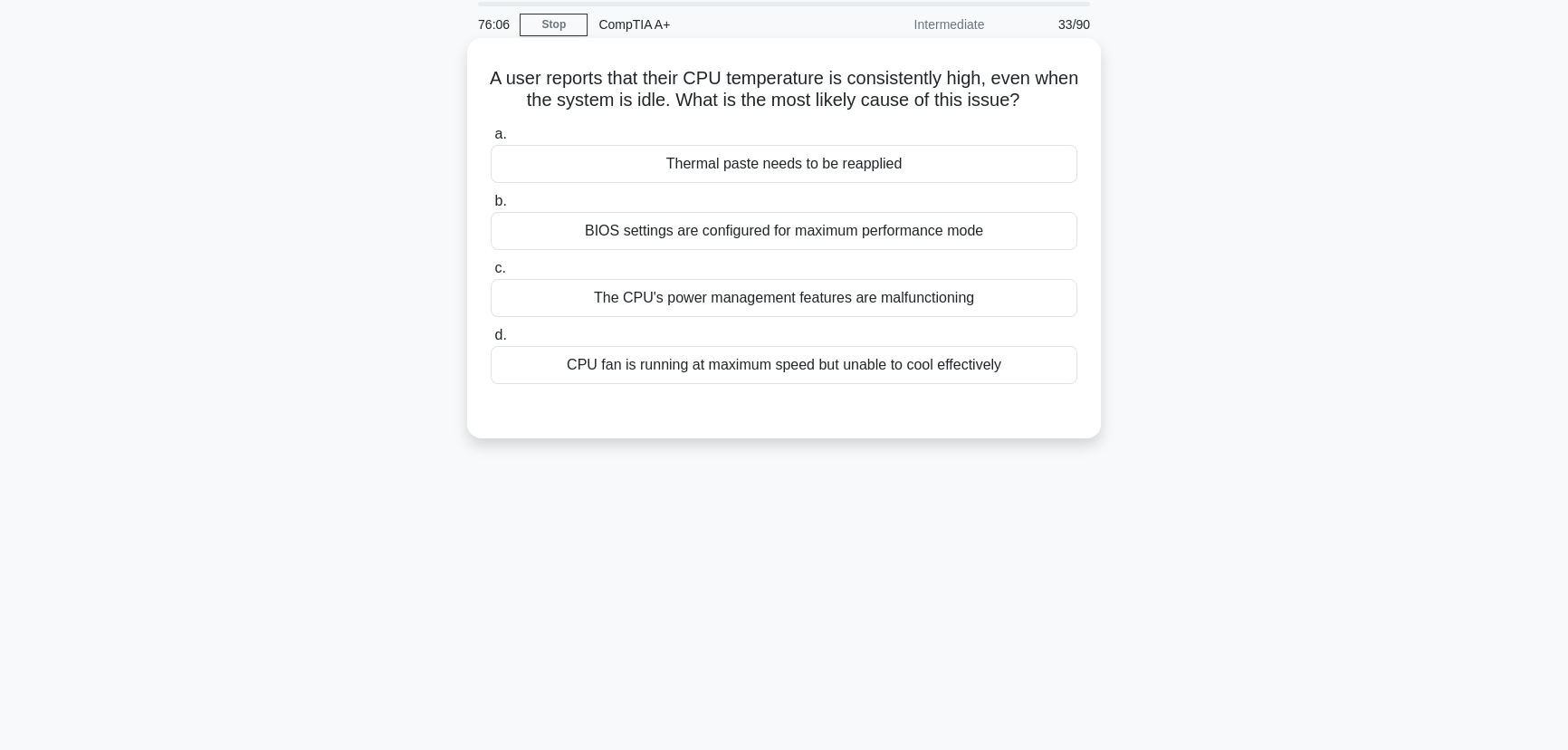
click at [822, 169] on div "Thermal paste needs to be reapplied" at bounding box center [784, 164] width 587 height 38
click at [491, 141] on input "a. Thermal paste needs to be reapplied" at bounding box center [491, 134] width 0 height 12
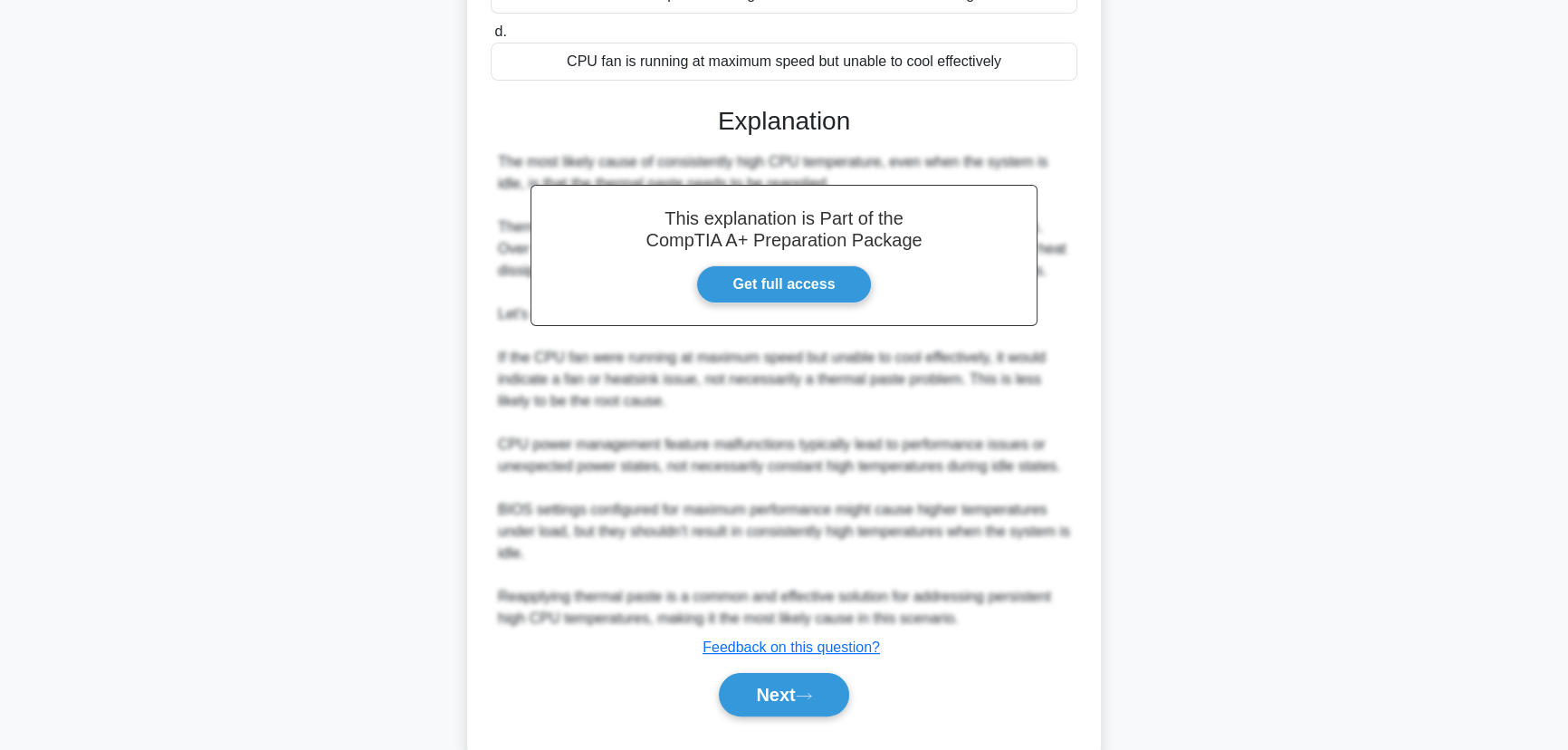
scroll to position [392, 0]
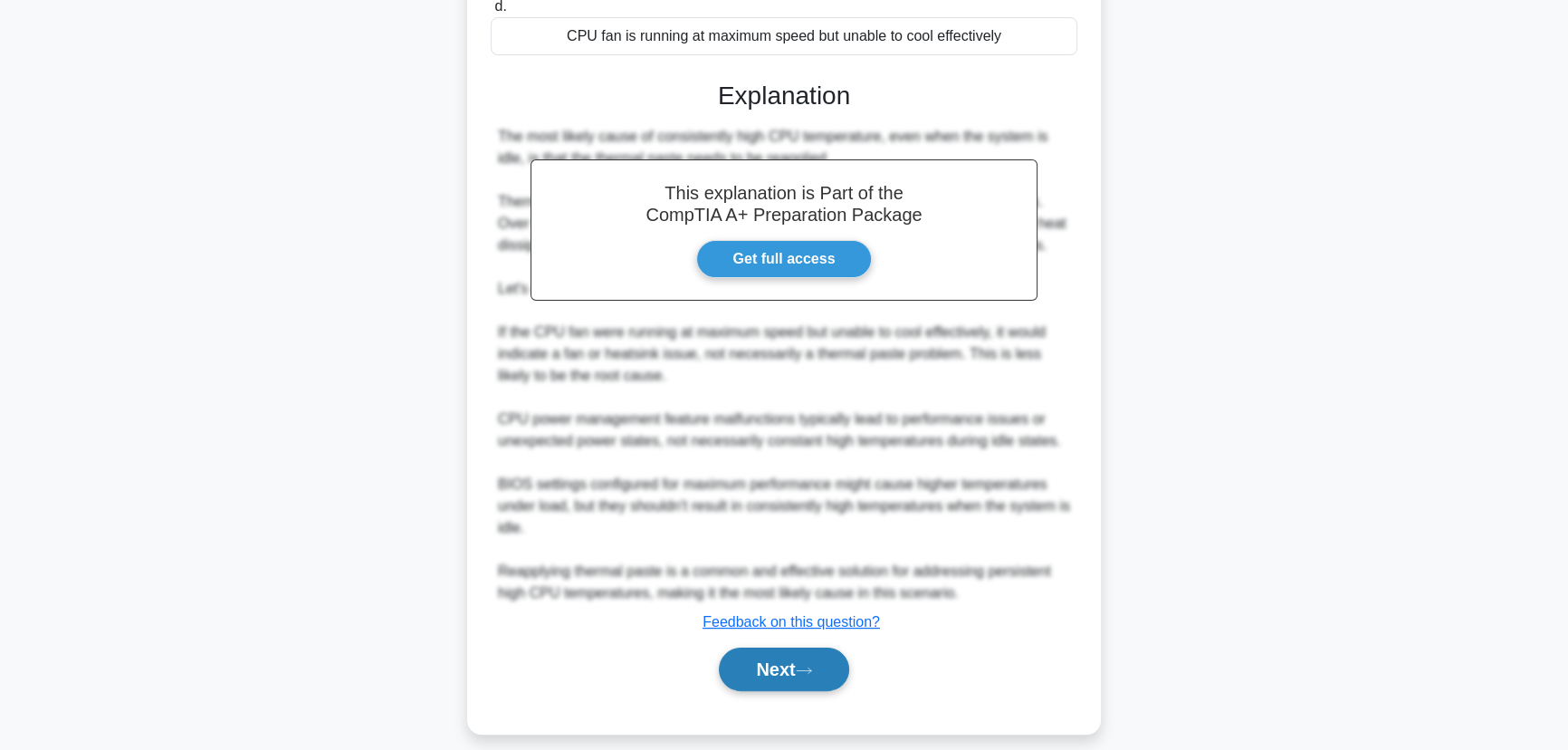
click at [786, 670] on button "Next" at bounding box center [784, 669] width 130 height 44
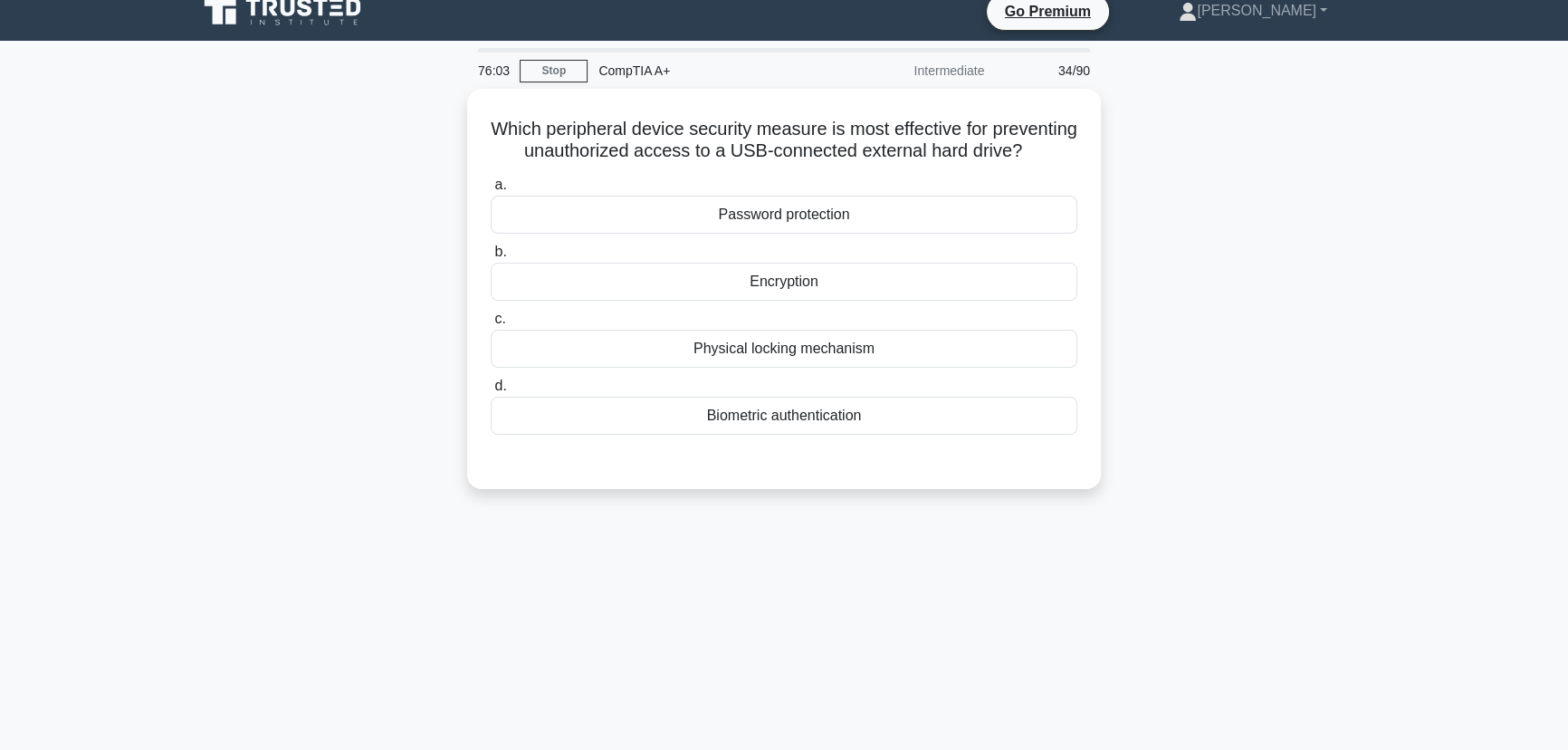
scroll to position [0, 0]
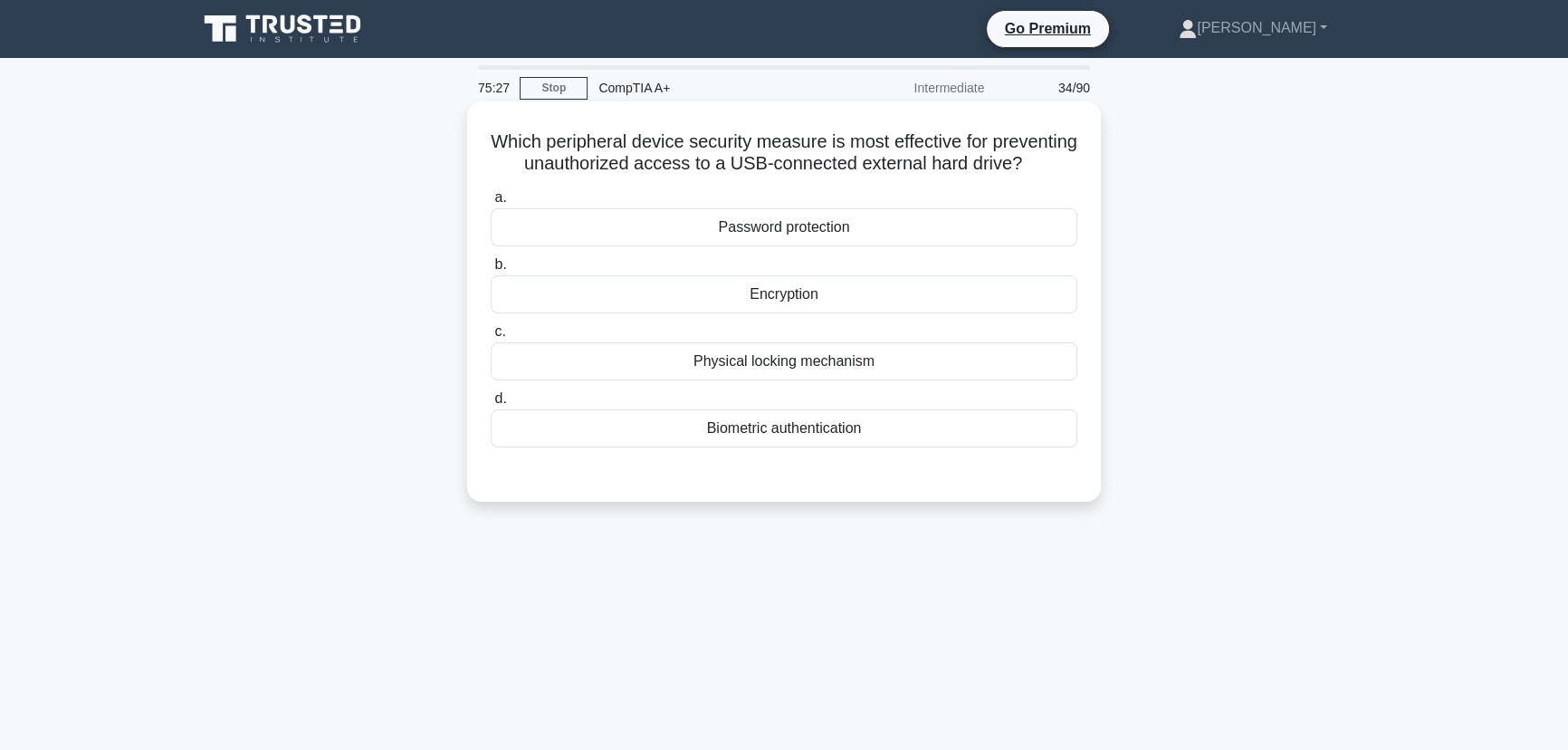
click at [849, 380] on div "Physical locking mechanism" at bounding box center [784, 361] width 587 height 38
click at [491, 338] on input "c. Physical locking mechanism" at bounding box center [491, 331] width 0 height 12
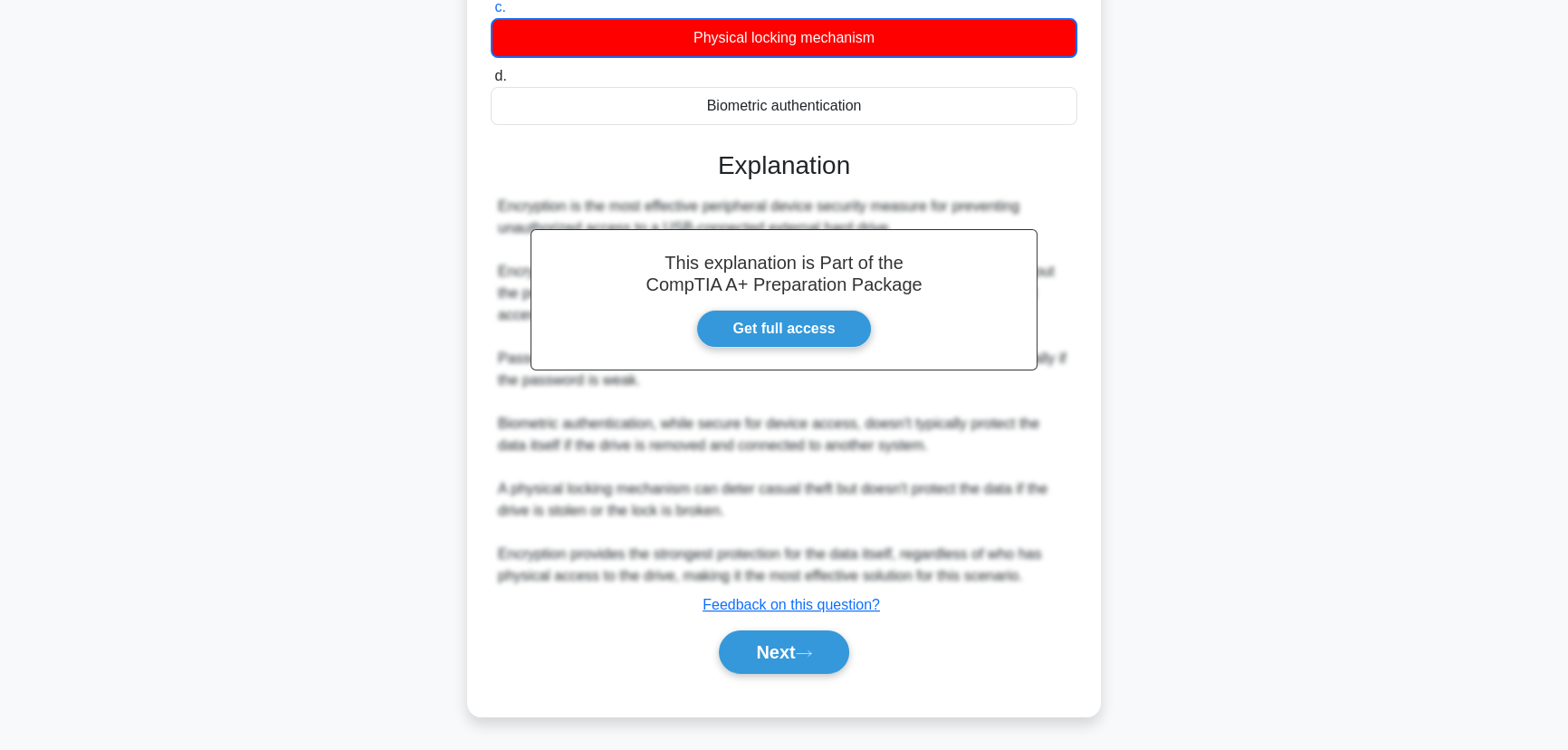
scroll to position [346, 0]
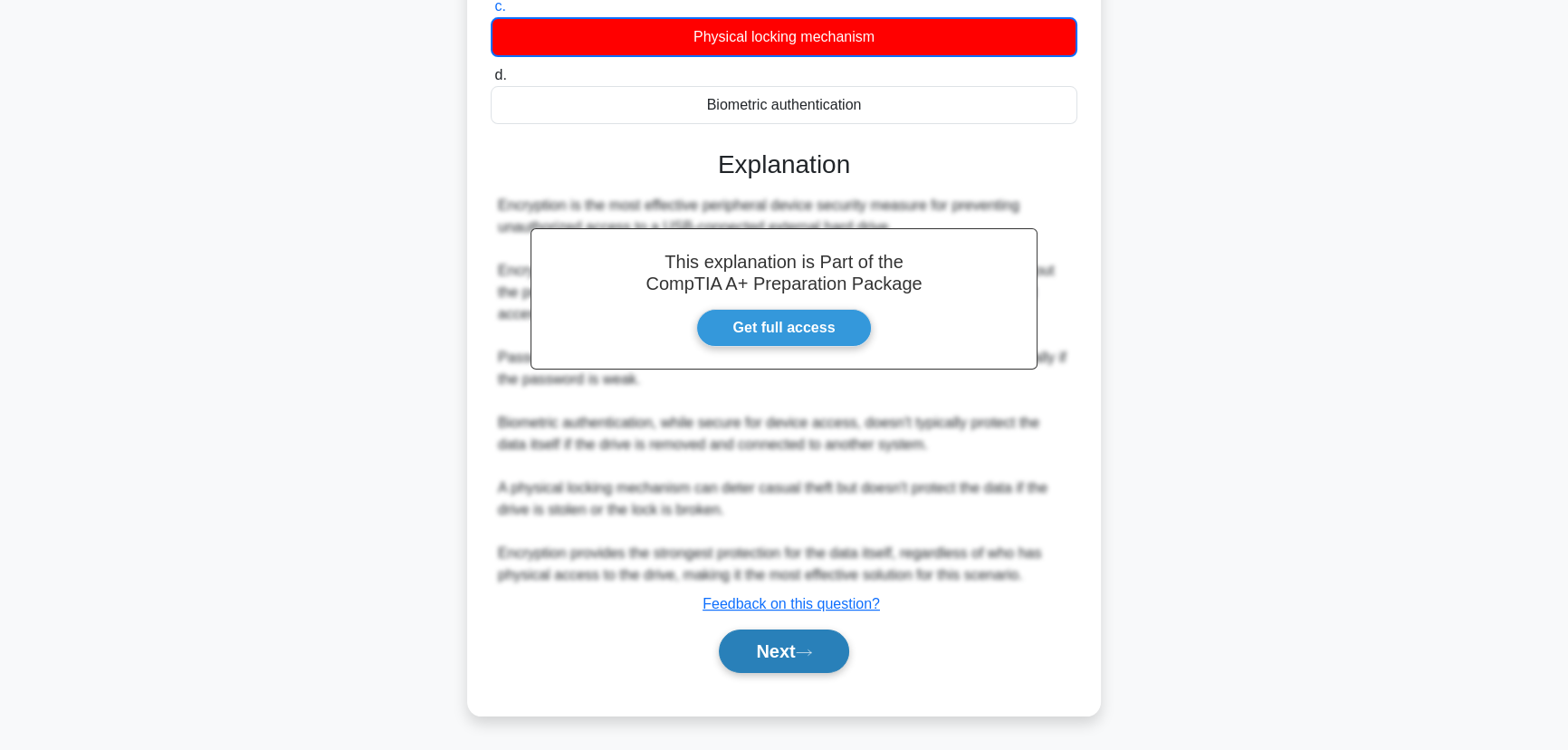
click at [784, 651] on button "Next" at bounding box center [784, 651] width 130 height 44
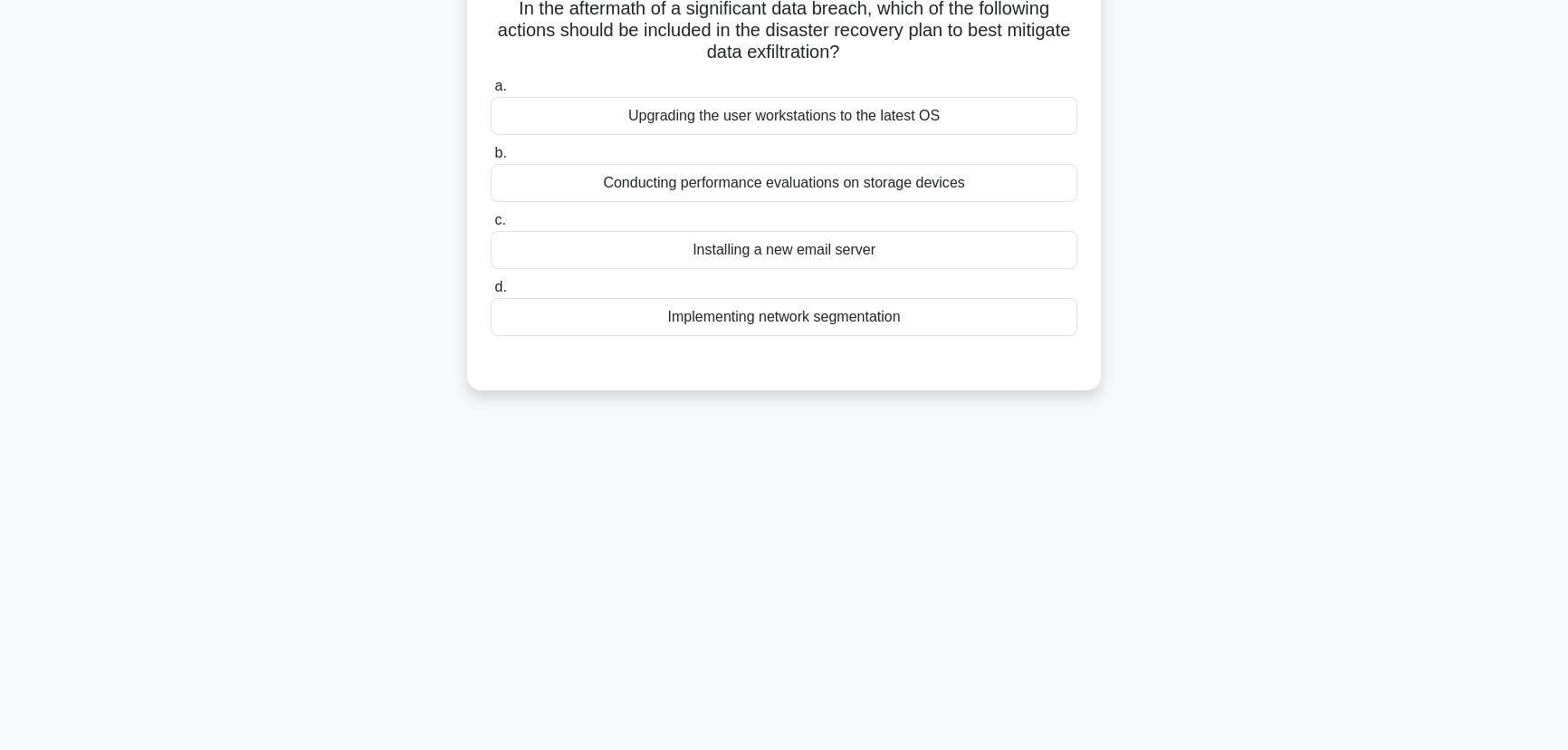
scroll to position [0, 0]
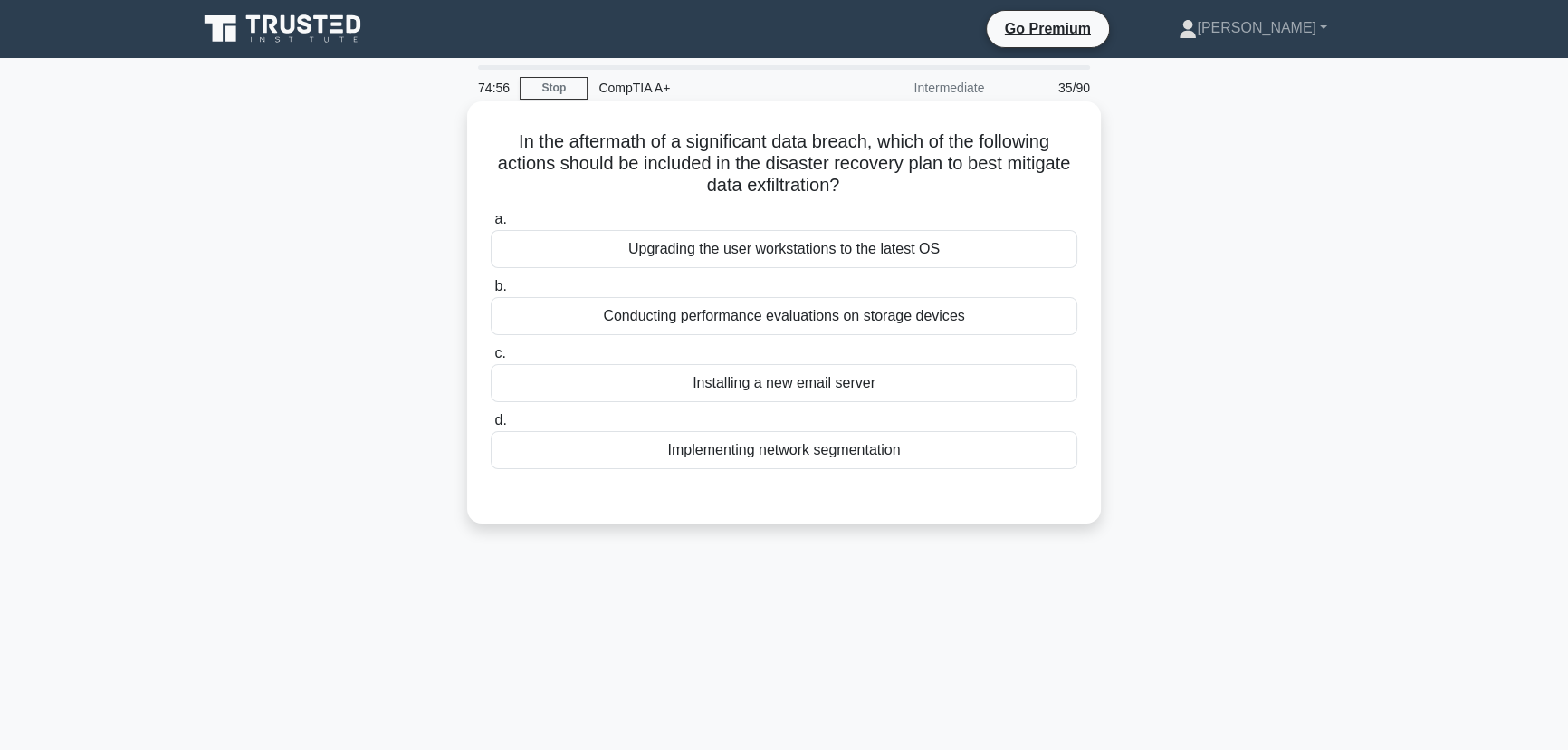
drag, startPoint x: 763, startPoint y: 456, endPoint x: 922, endPoint y: 471, distance: 159.7
click at [771, 456] on div "Implementing network segmentation" at bounding box center [784, 450] width 587 height 38
click at [950, 452] on div "Implementing network segmentation" at bounding box center [784, 450] width 587 height 38
click at [491, 426] on input "d. Implementing network segmentation" at bounding box center [491, 420] width 0 height 12
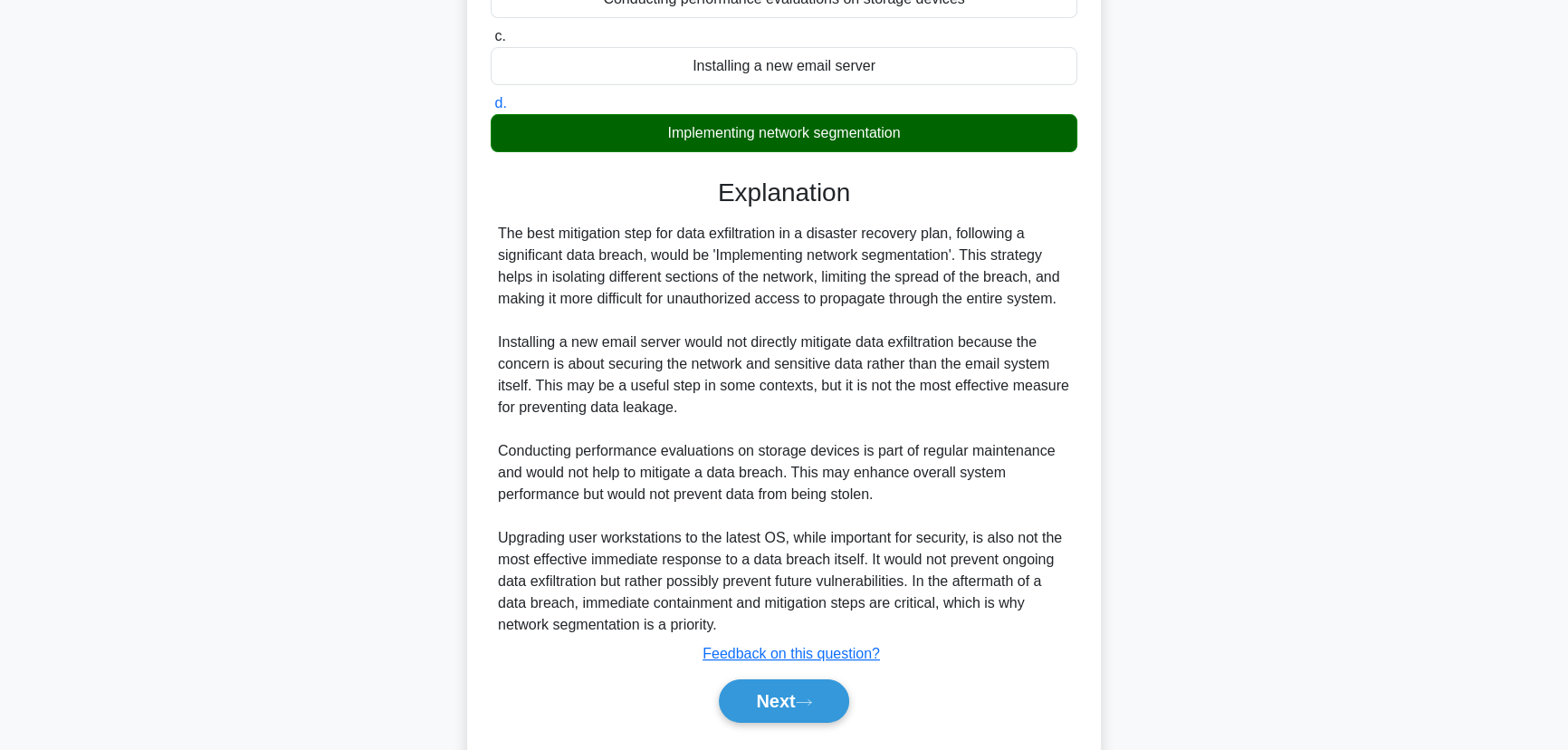
scroll to position [366, 0]
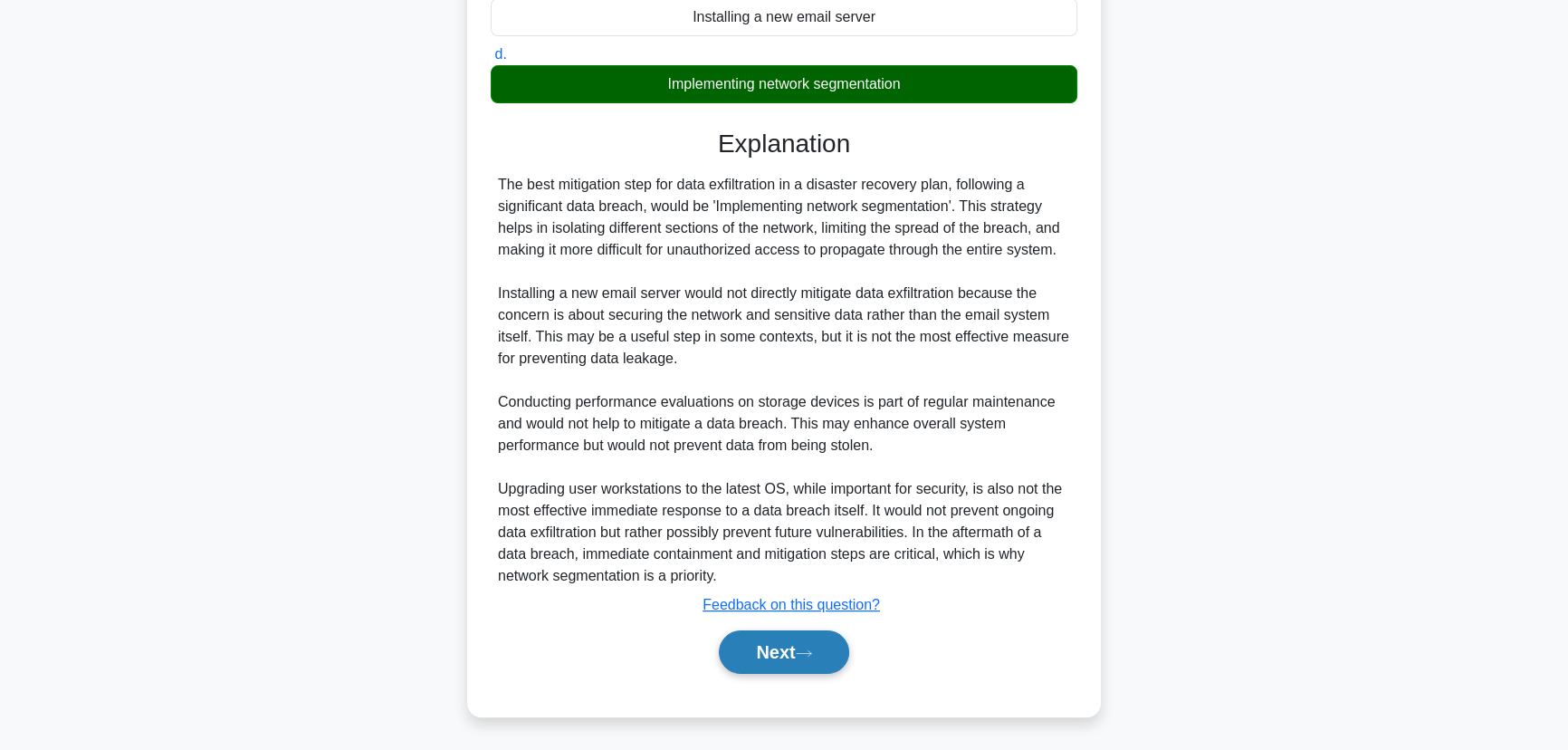
click at [804, 655] on icon at bounding box center [804, 652] width 16 height 10
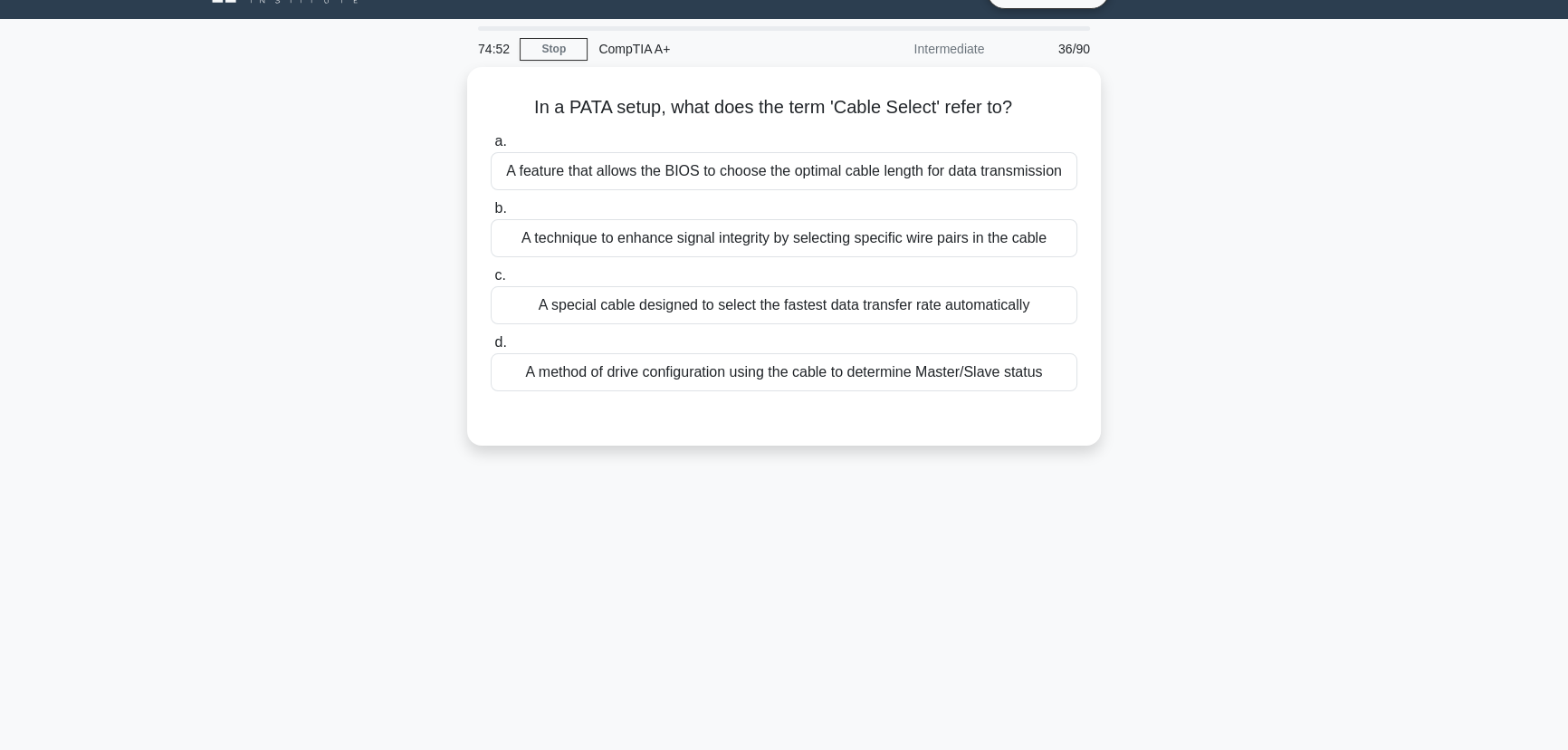
scroll to position [0, 0]
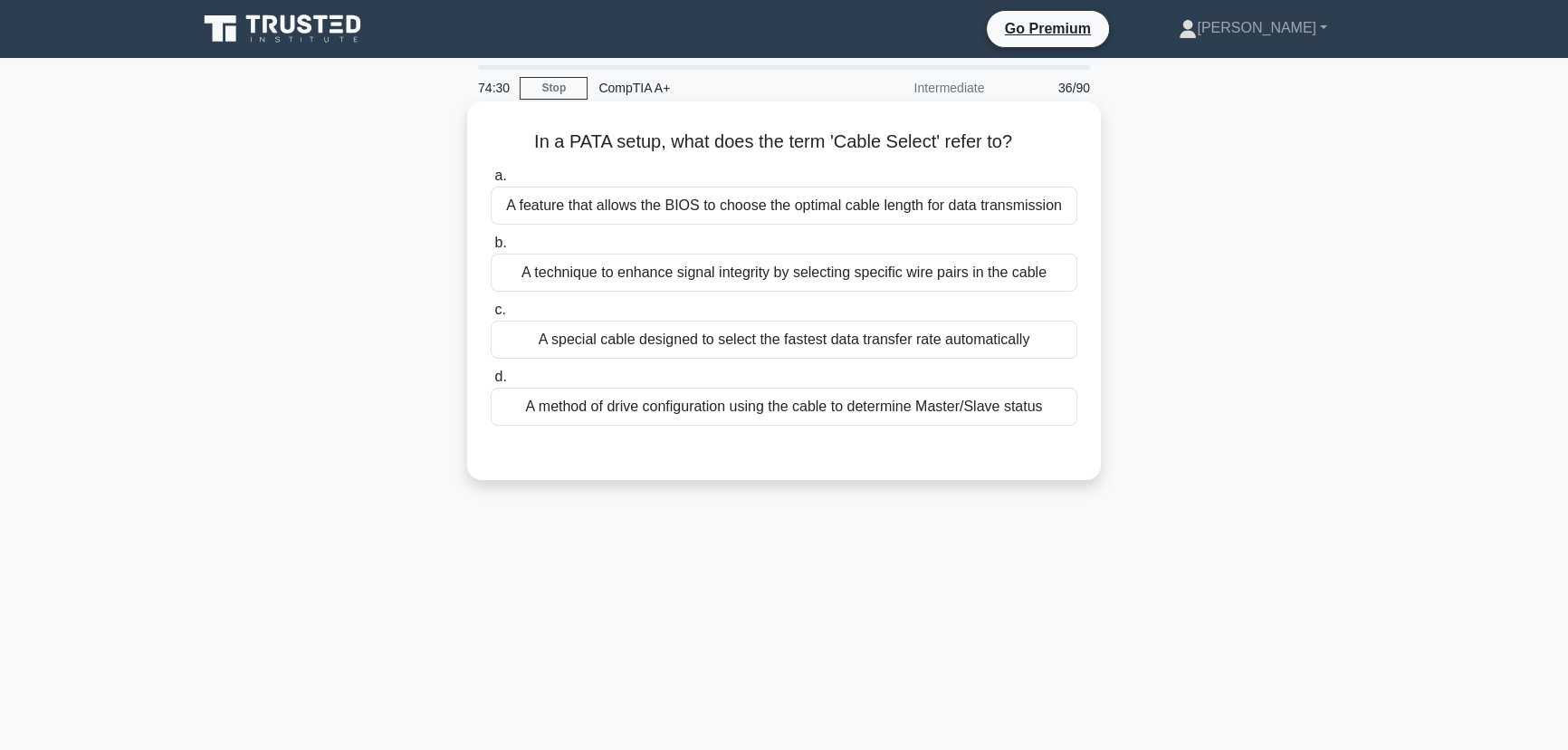
click at [845, 417] on div "A method of drive configuration using the cable to determine Master/Slave status" at bounding box center [784, 407] width 587 height 38
click at [491, 383] on input "d. A method of drive configuration using the cable to determine Master/Slave st…" at bounding box center [491, 377] width 0 height 12
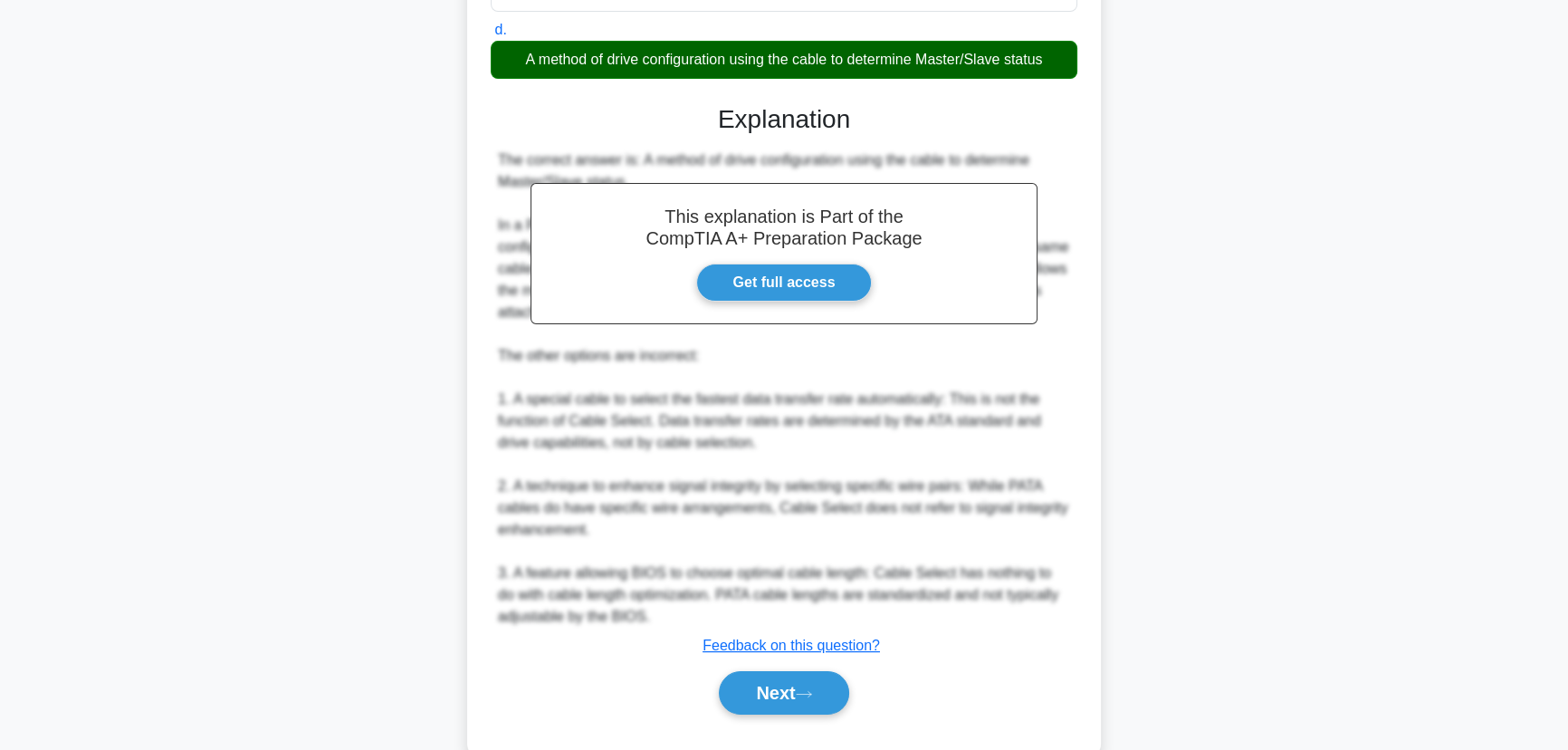
scroll to position [389, 0]
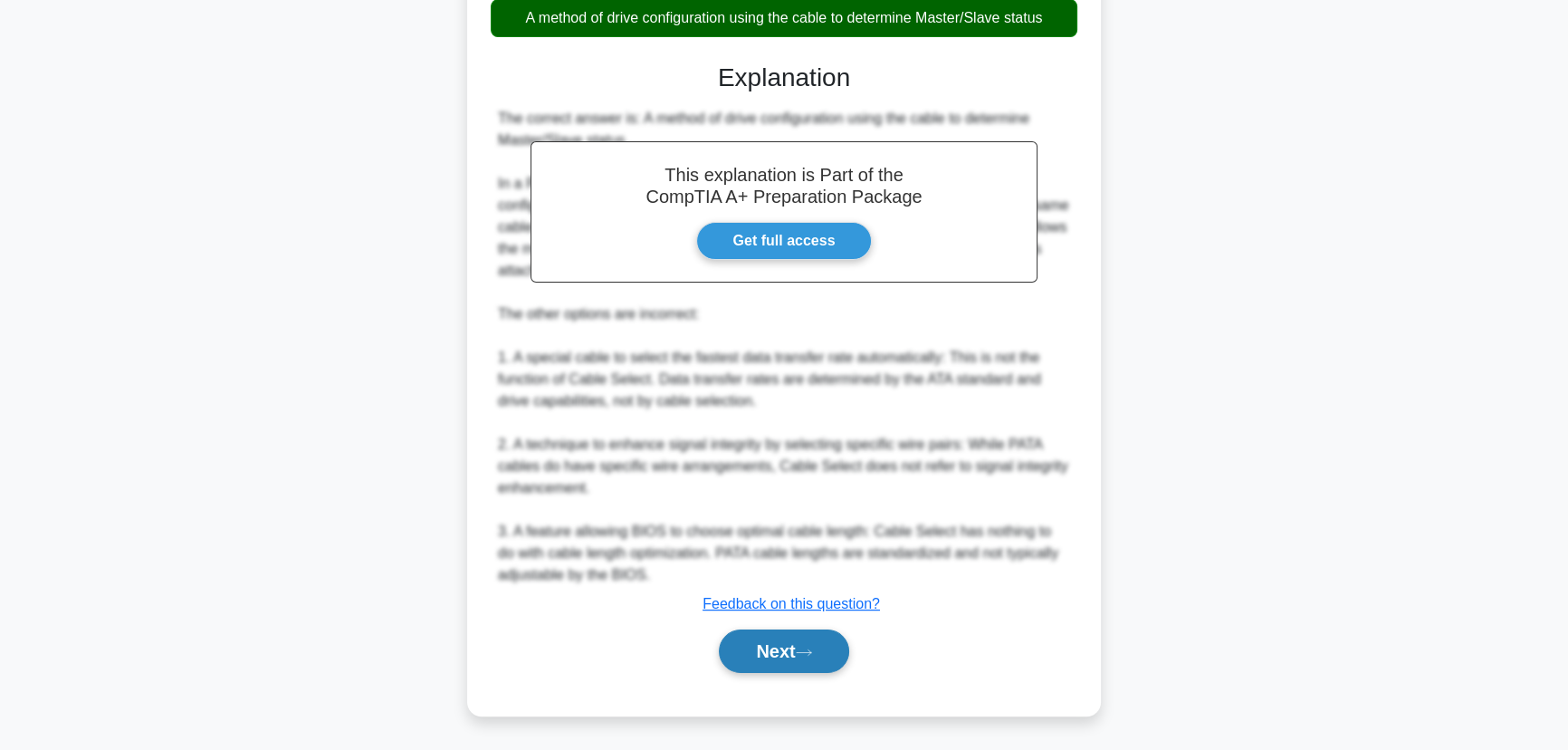
drag, startPoint x: 789, startPoint y: 669, endPoint x: 807, endPoint y: 665, distance: 18.4
click at [789, 669] on button "Next" at bounding box center [784, 651] width 130 height 44
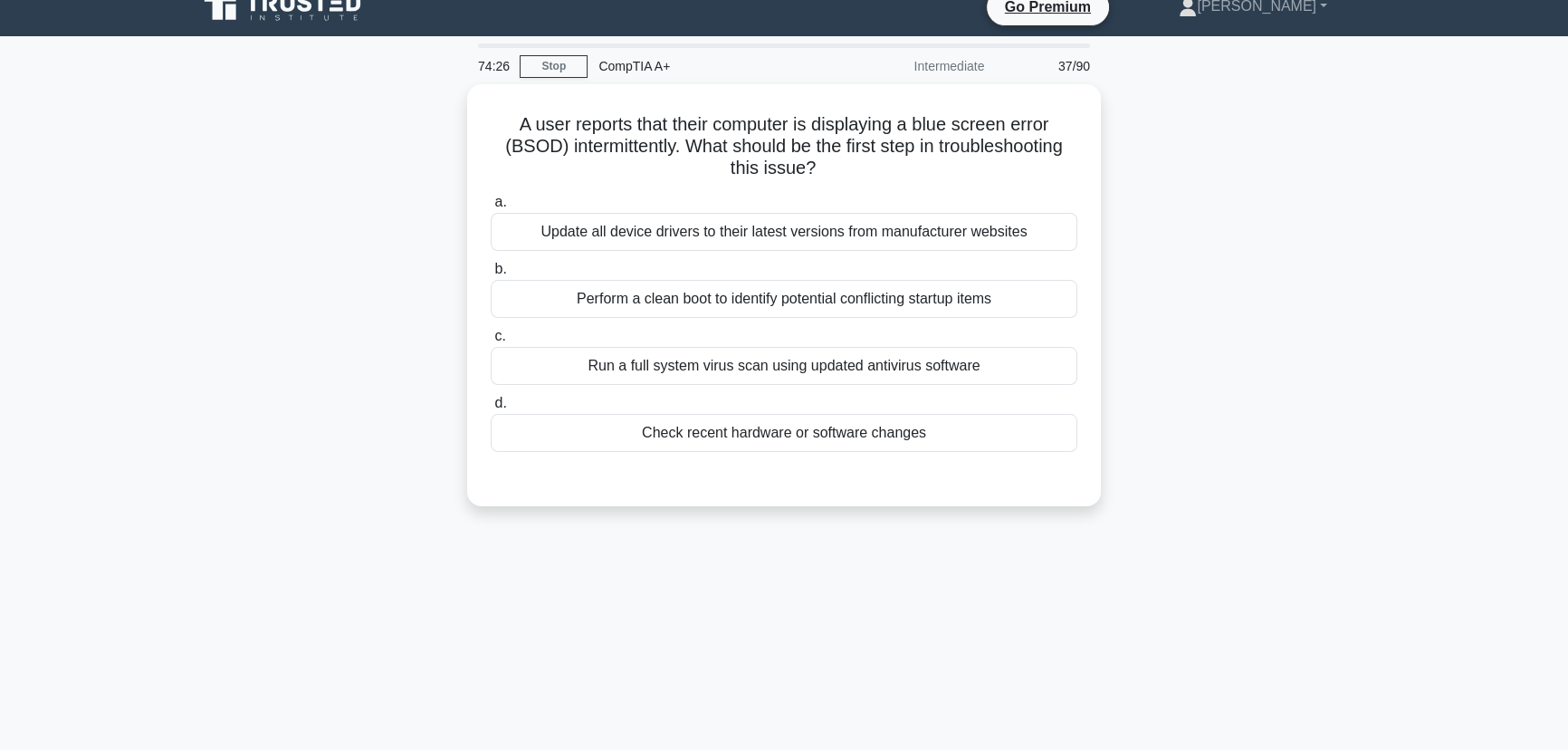
scroll to position [0, 0]
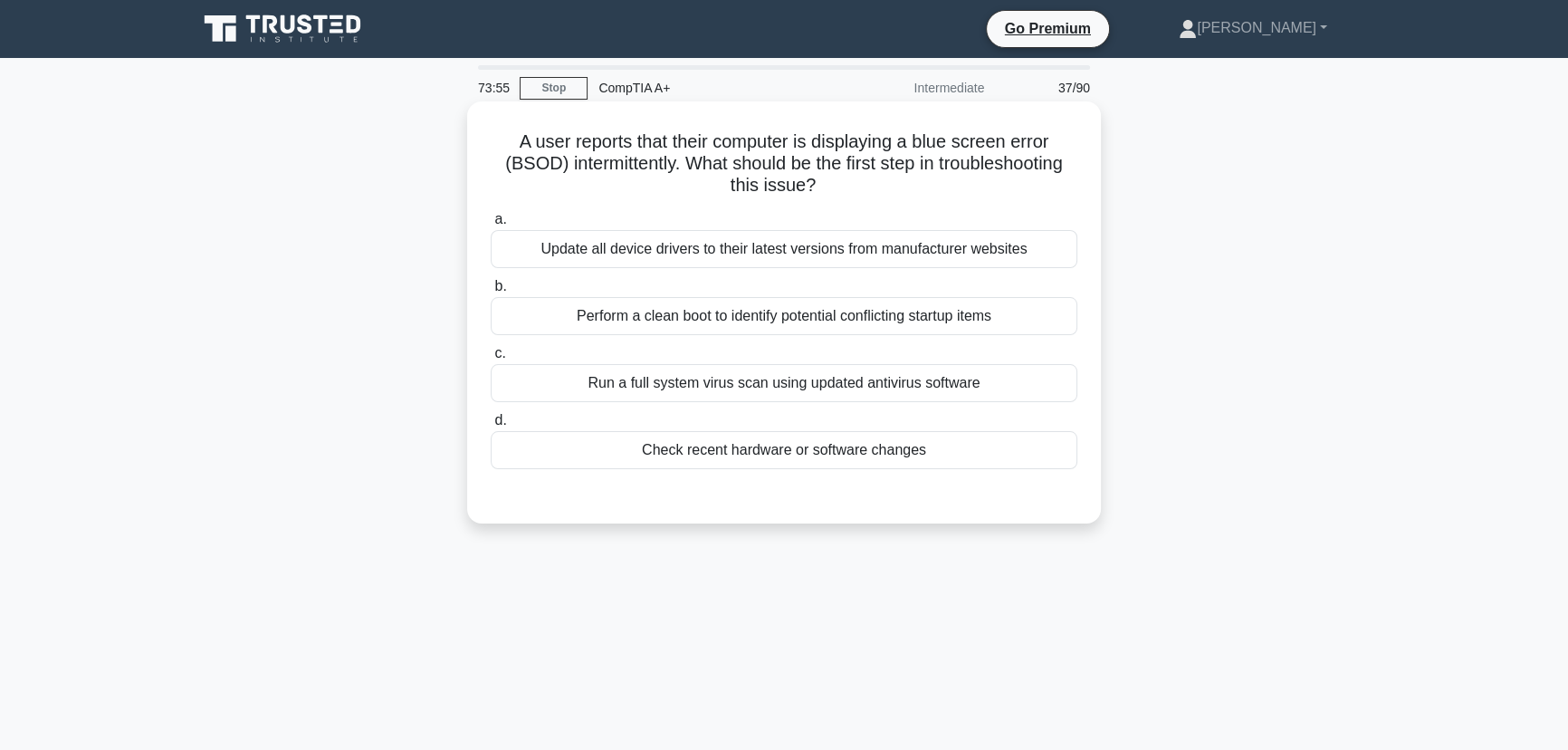
click at [799, 380] on div "Run a full system virus scan using updated antivirus software" at bounding box center [784, 383] width 587 height 38
click at [491, 359] on input "c. Run a full system virus scan using updated antivirus software" at bounding box center [491, 353] width 0 height 12
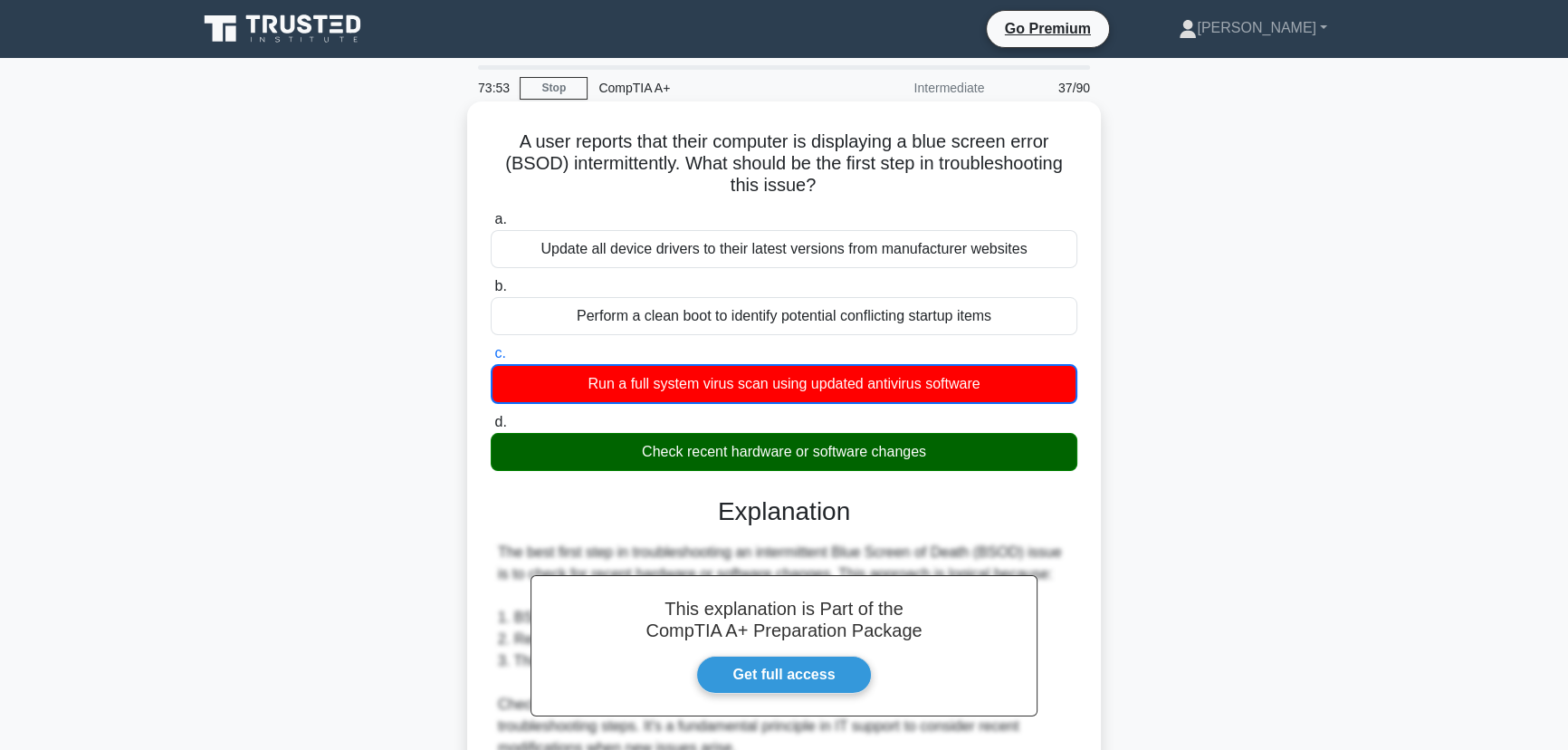
click at [774, 450] on div "Check recent hardware or software changes" at bounding box center [784, 452] width 587 height 38
click at [491, 428] on input "d. Check recent hardware or software changes" at bounding box center [491, 422] width 0 height 12
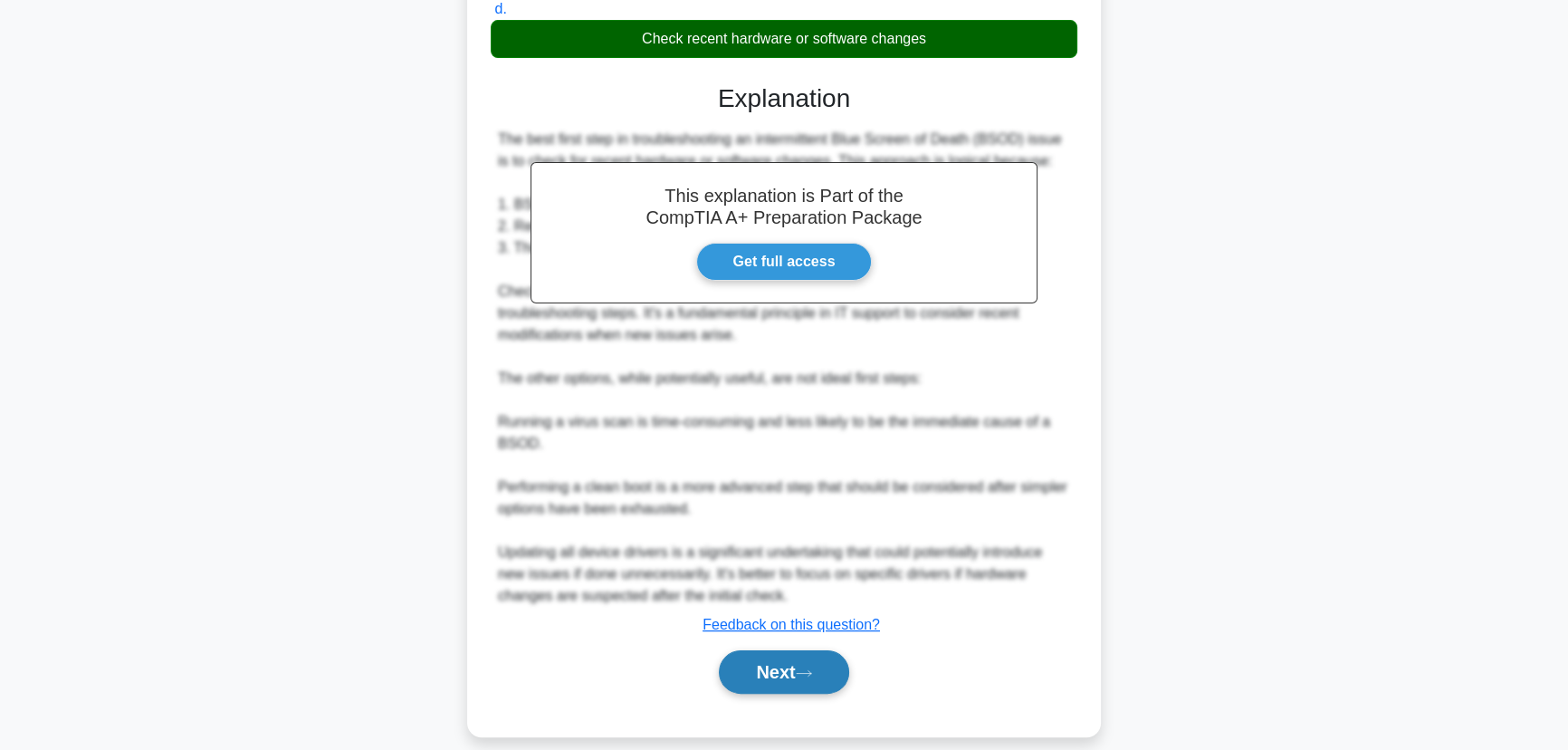
click at [774, 670] on button "Next" at bounding box center [784, 672] width 130 height 44
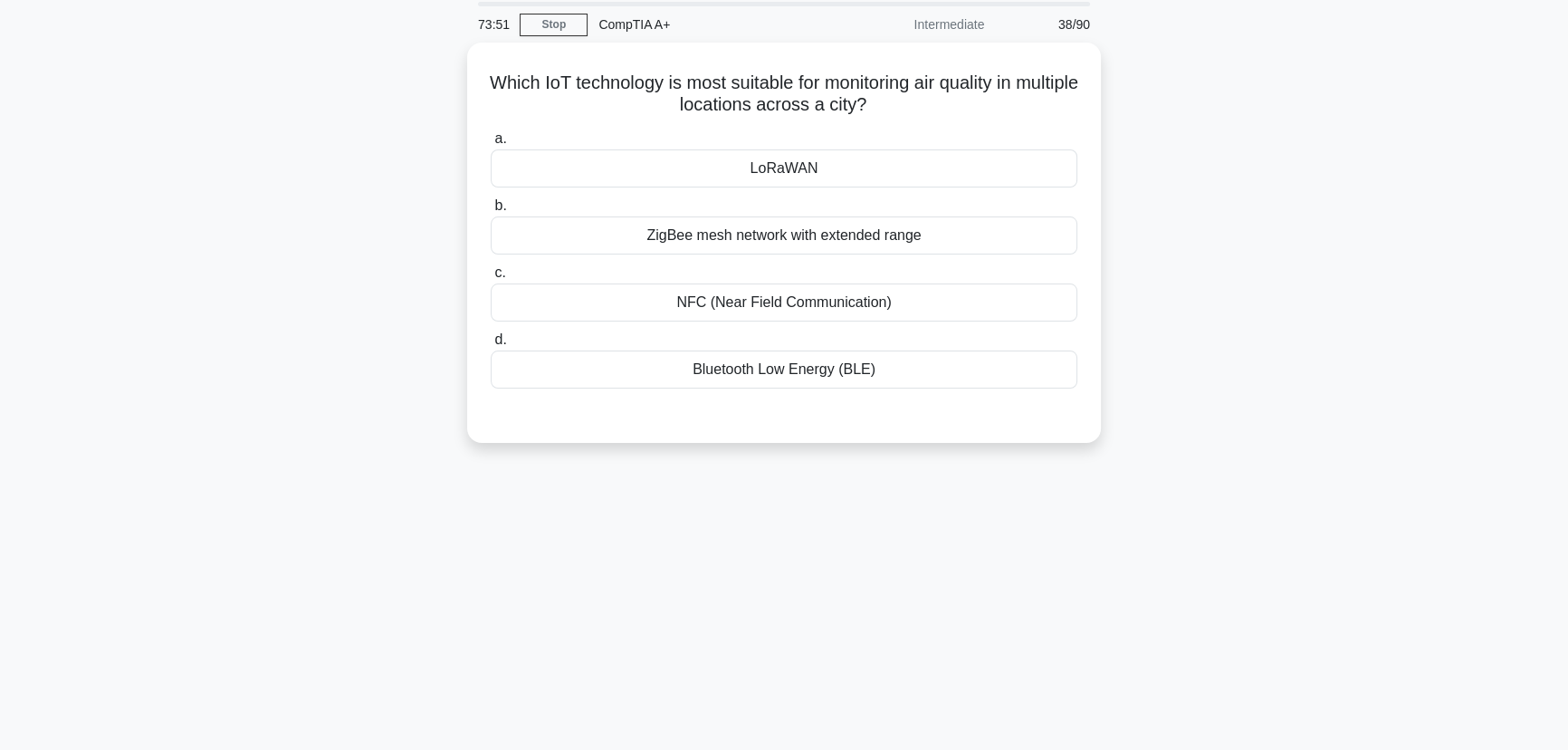
scroll to position [63, 0]
click at [790, 154] on div "LoRaWAN" at bounding box center [784, 164] width 587 height 38
click at [491, 141] on input "a. LoRaWAN" at bounding box center [491, 134] width 0 height 12
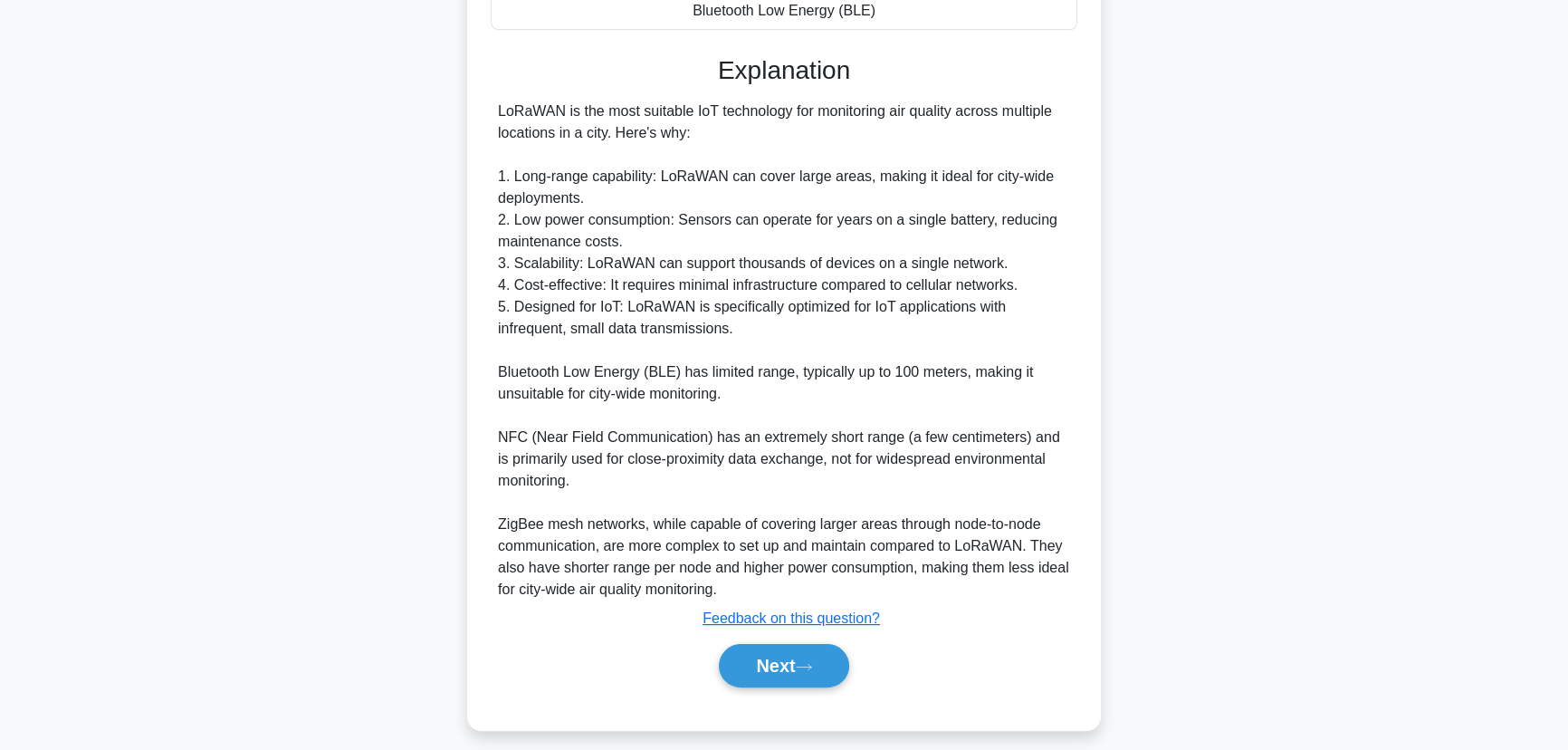
scroll to position [432, 0]
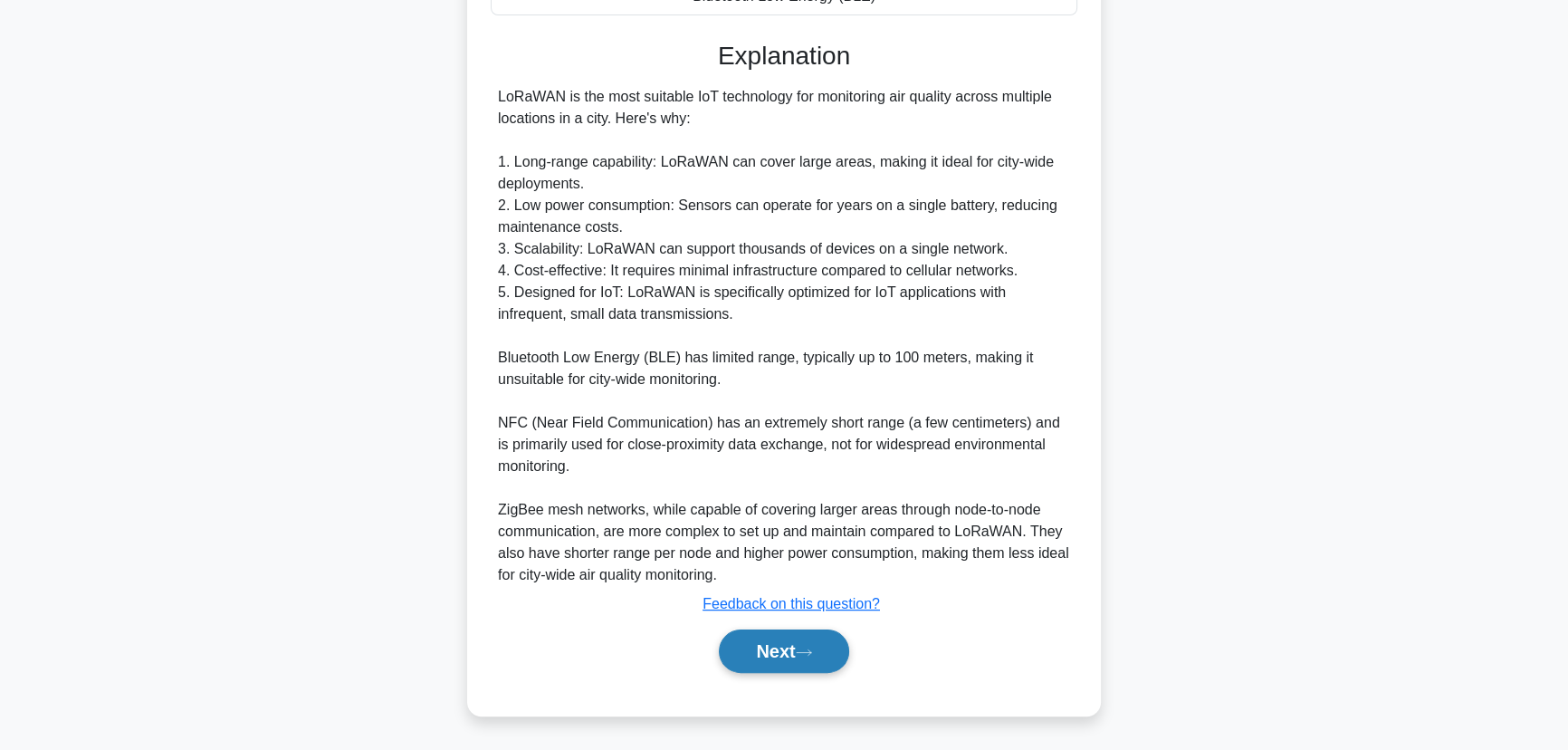
click at [777, 651] on button "Next" at bounding box center [784, 651] width 130 height 44
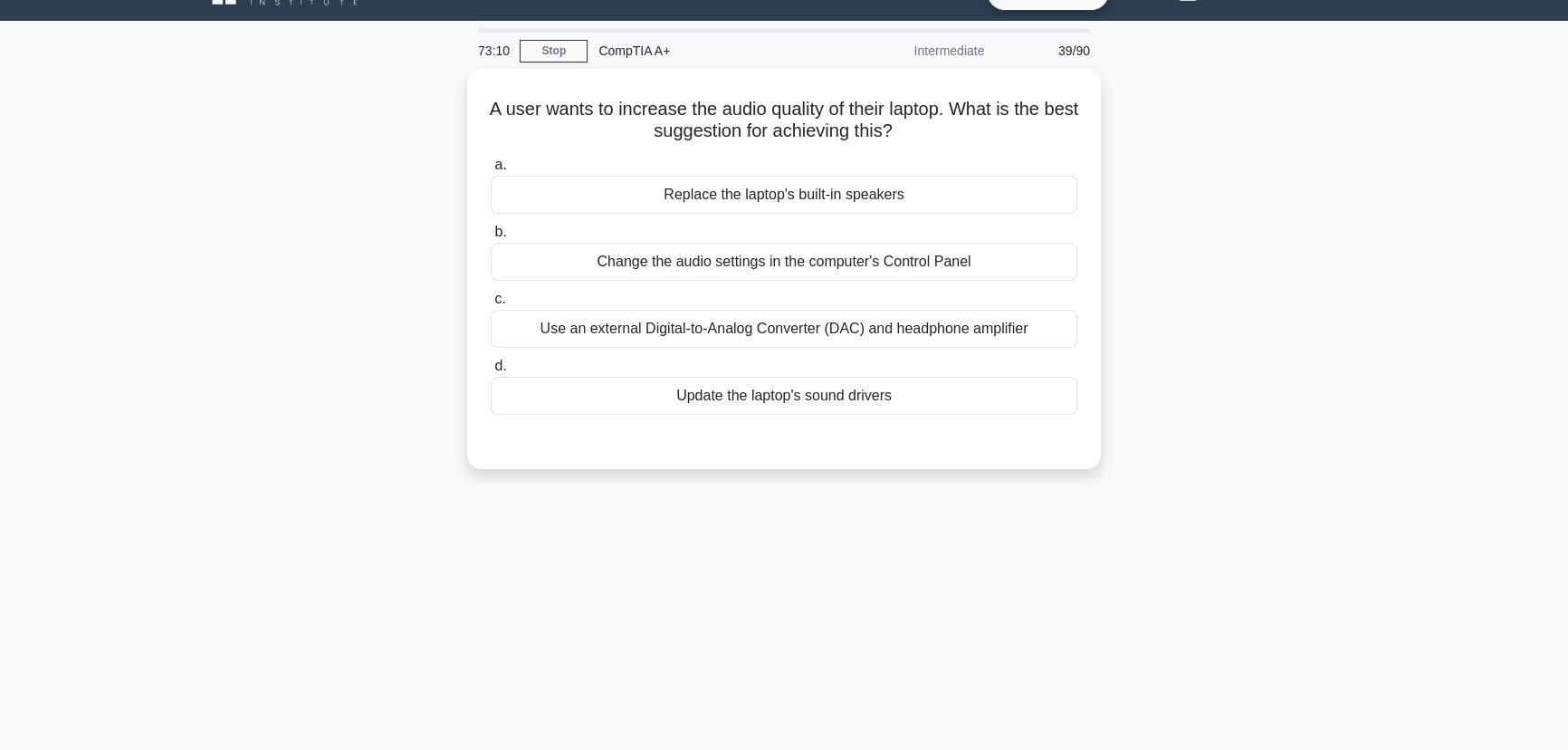
scroll to position [0, 0]
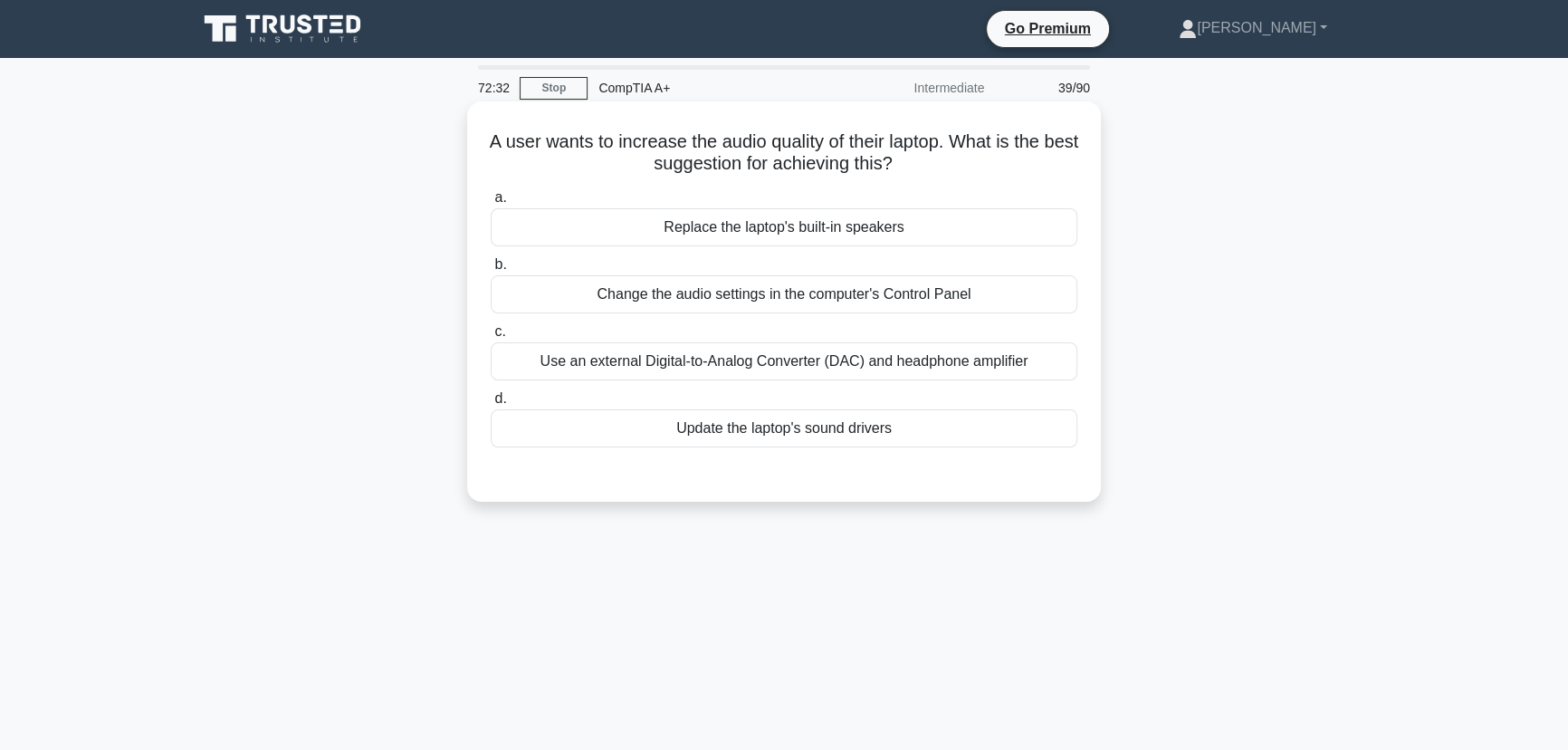
click at [916, 352] on div "Use an external Digital-to-Analog Converter (DAC) and headphone amplifier" at bounding box center [784, 361] width 587 height 38
click at [491, 338] on input "c. Use an external Digital-to-Analog Converter (DAC) and headphone amplifier" at bounding box center [491, 331] width 0 height 12
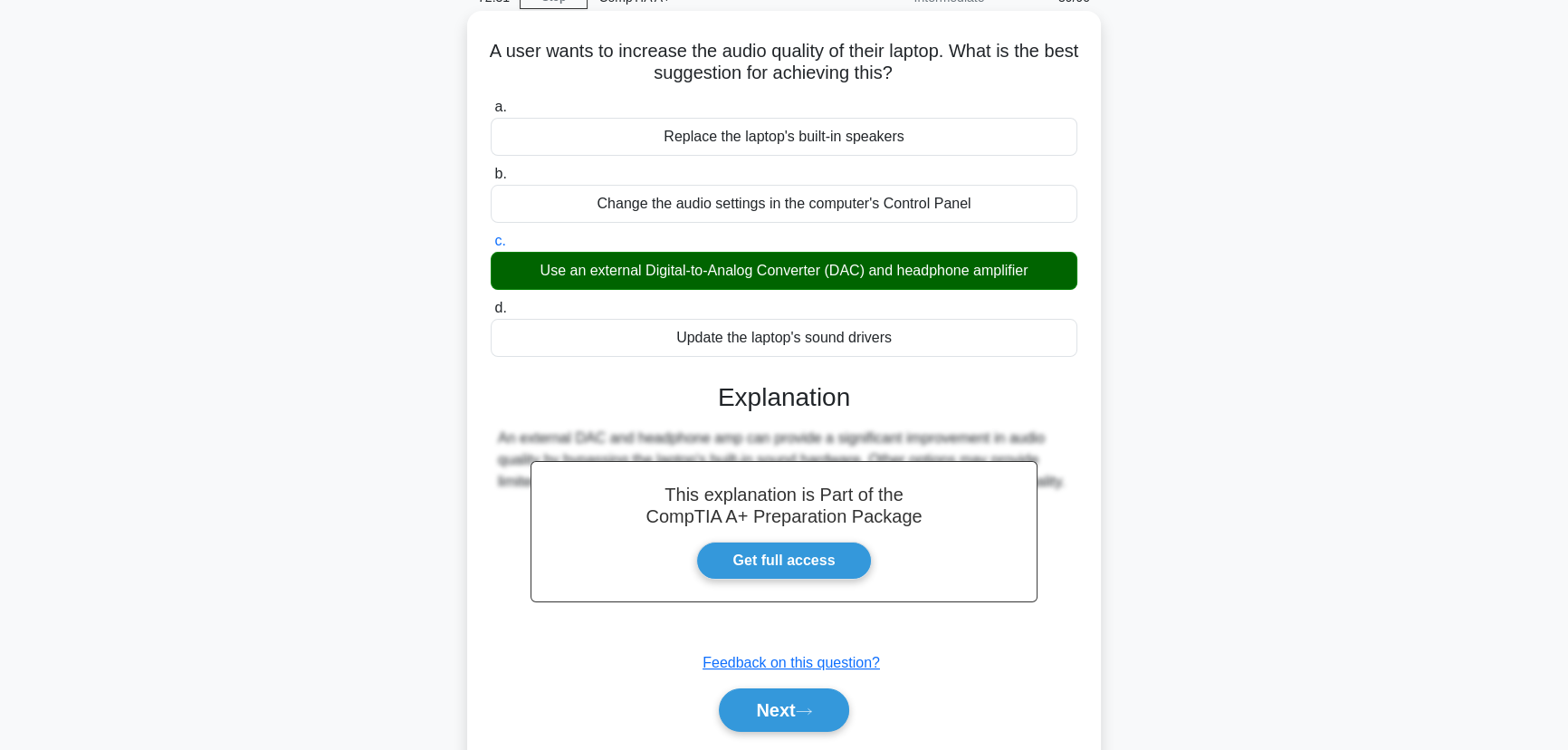
scroll to position [227, 0]
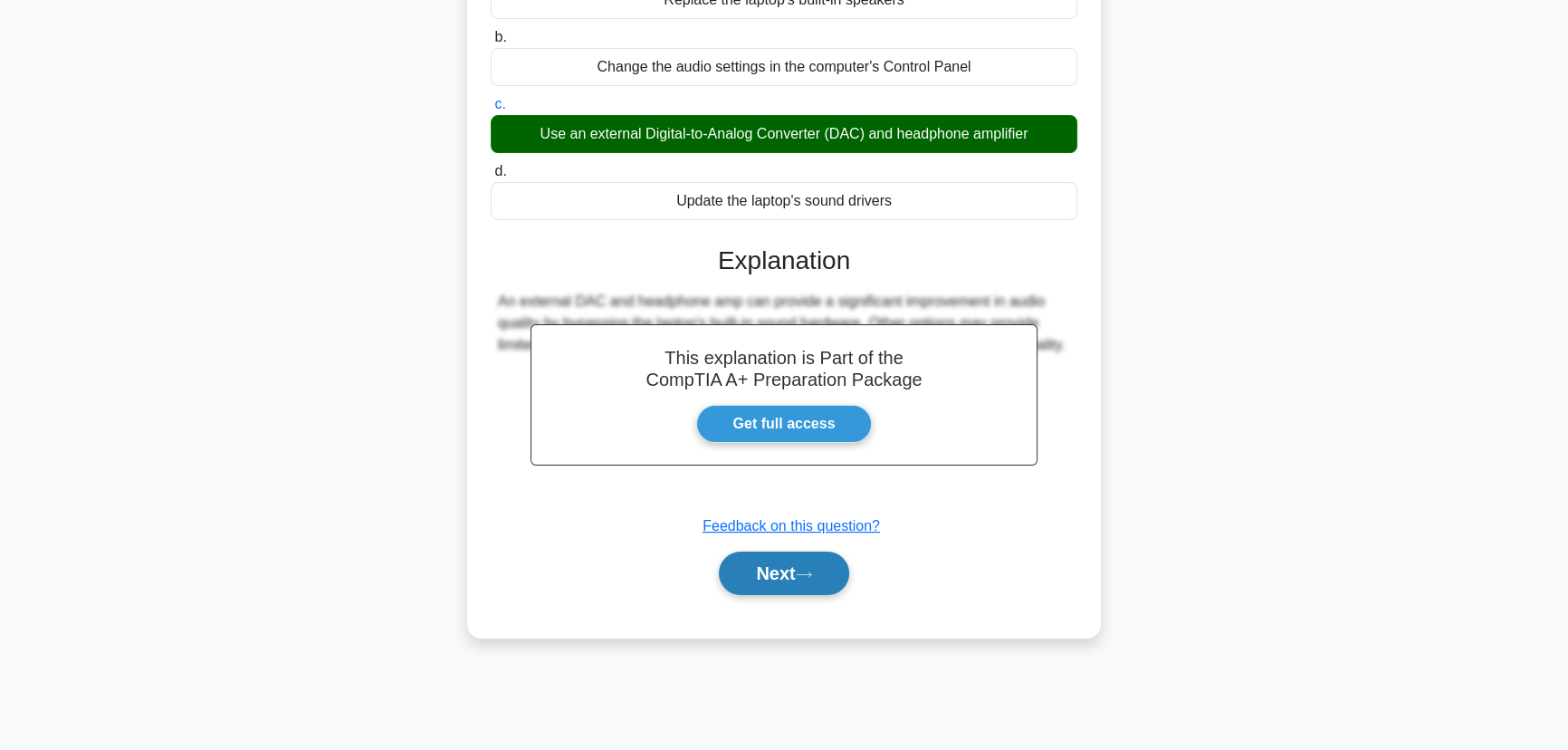
click at [777, 572] on button "Next" at bounding box center [784, 573] width 130 height 44
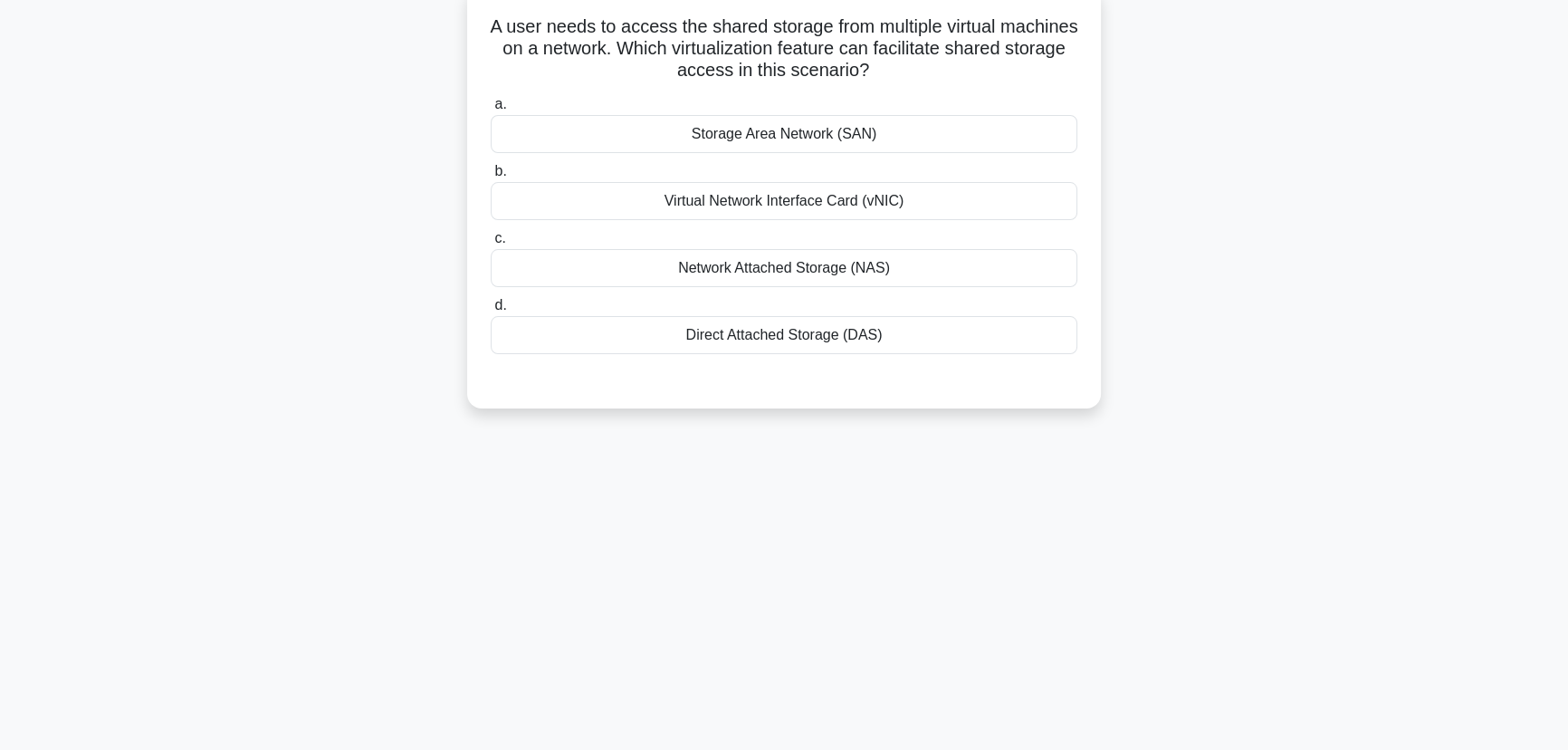
scroll to position [0, 0]
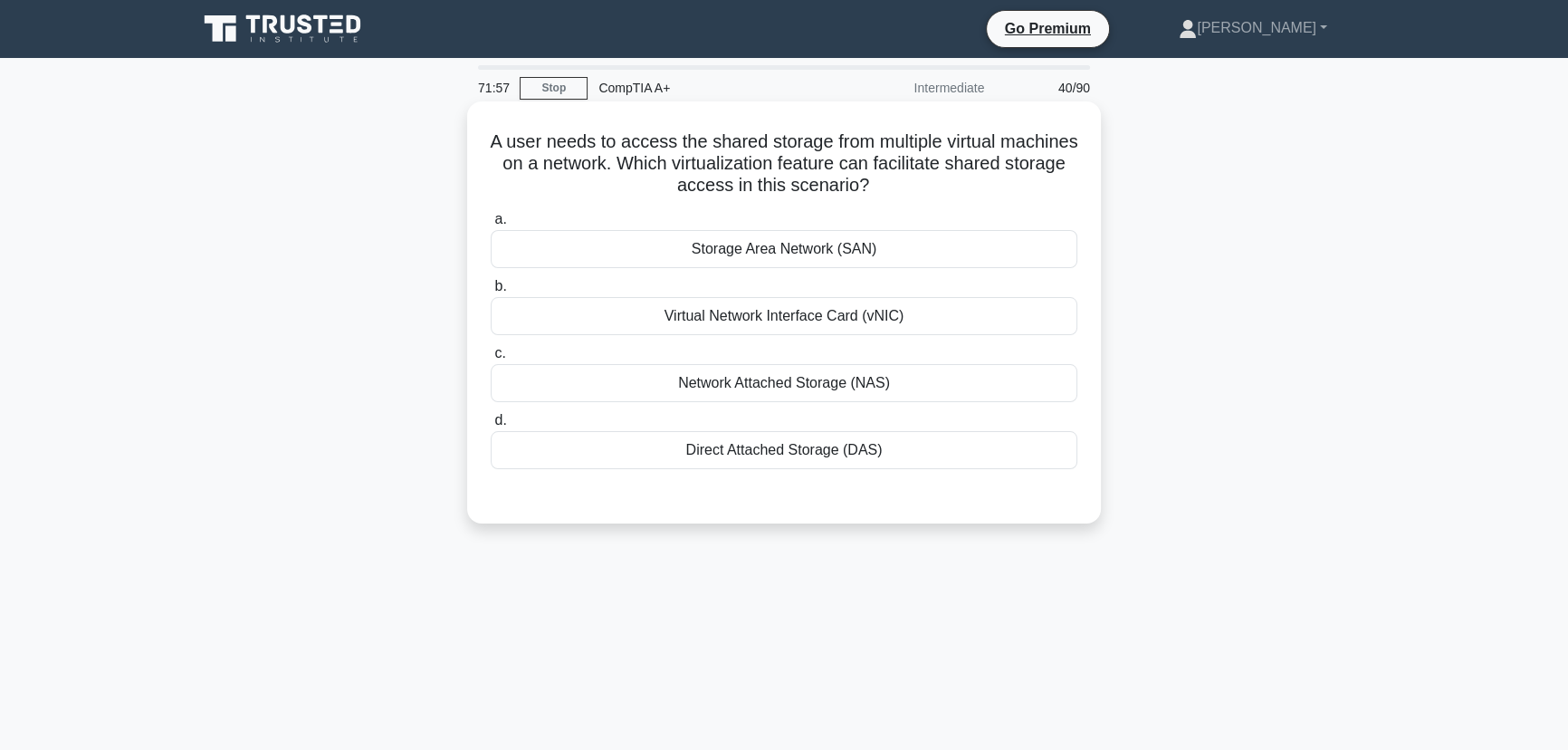
click at [769, 383] on div "Network Attached Storage (NAS)" at bounding box center [784, 383] width 587 height 38
click at [491, 359] on input "c. Network Attached Storage (NAS)" at bounding box center [491, 353] width 0 height 12
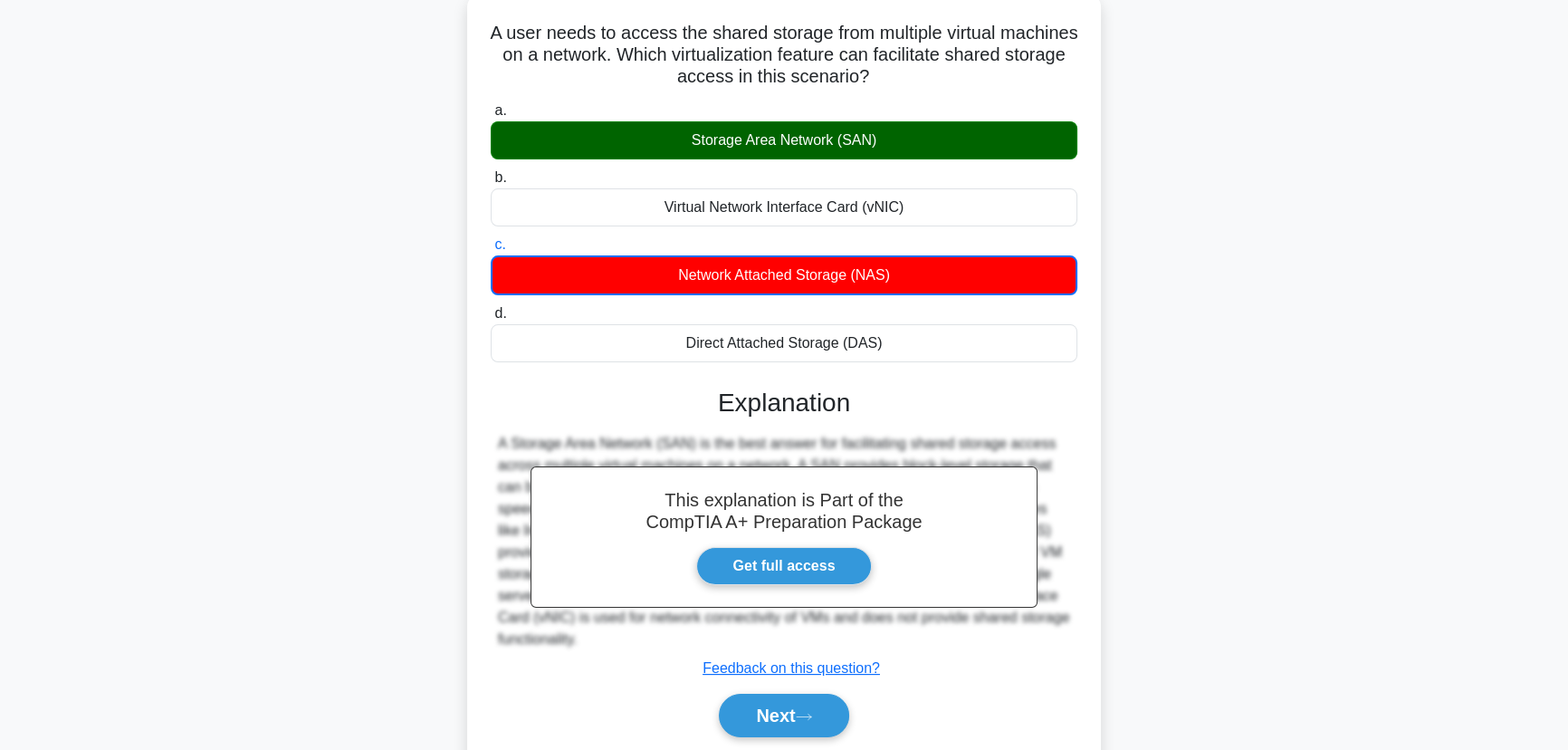
scroll to position [227, 0]
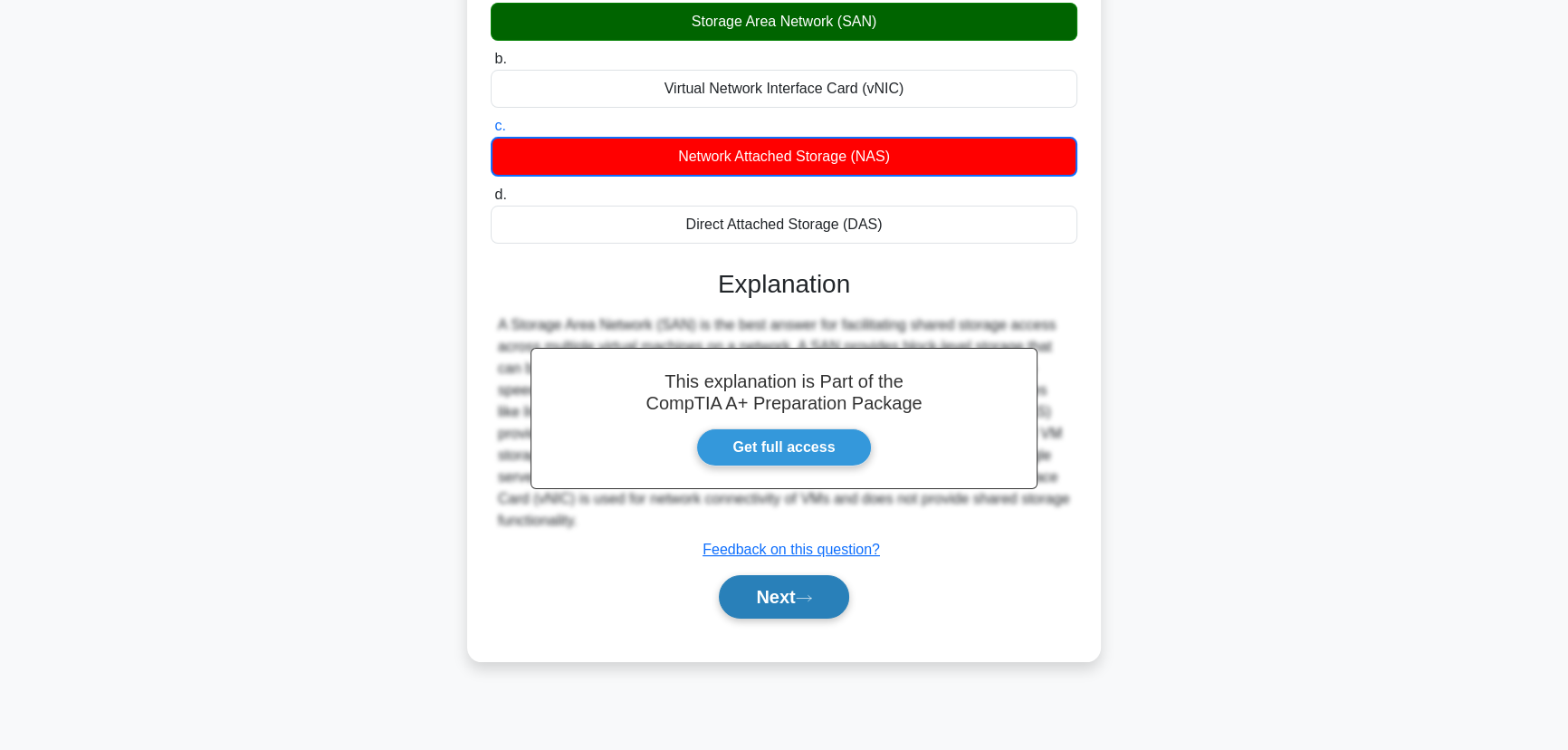
click at [815, 602] on button "Next" at bounding box center [784, 597] width 130 height 44
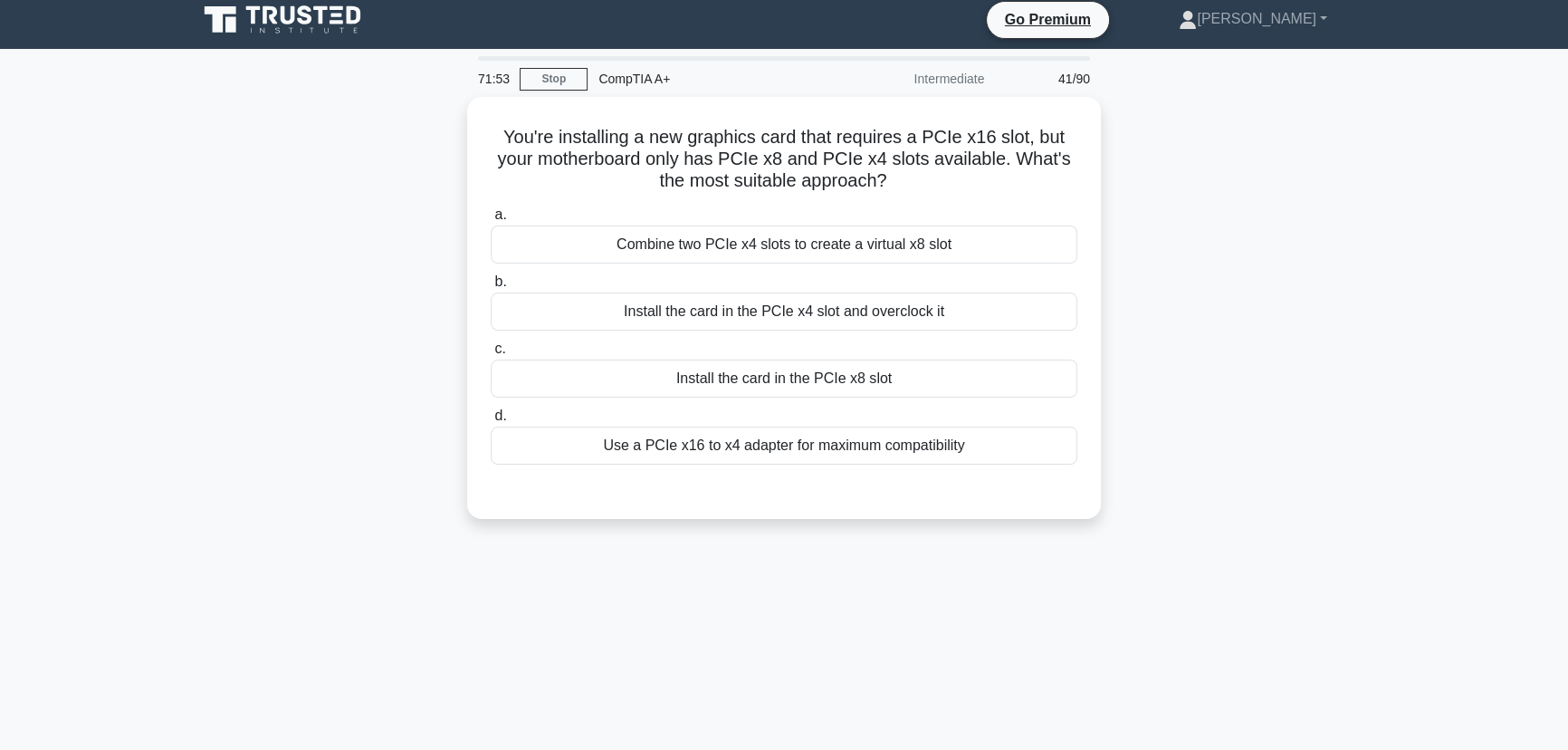
scroll to position [0, 0]
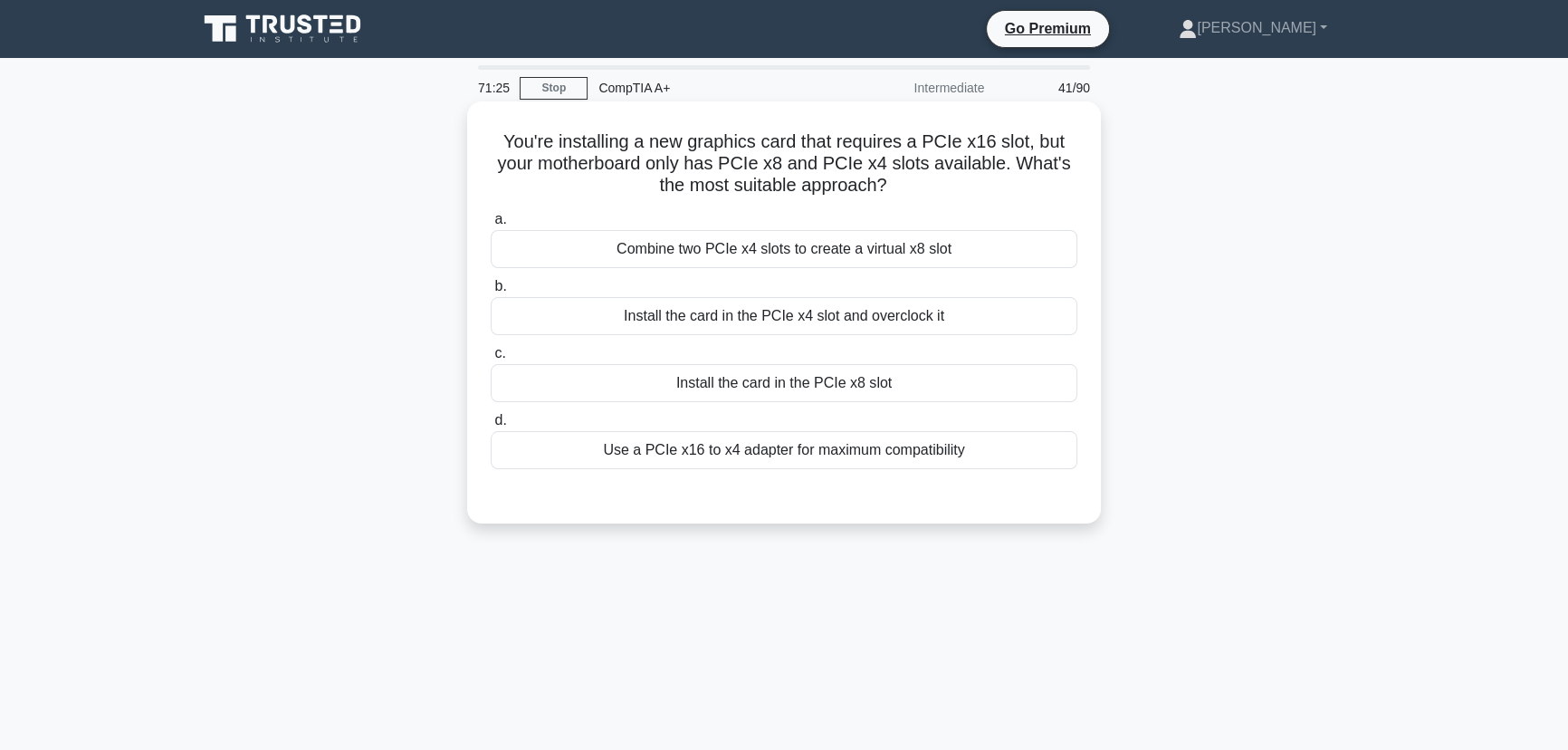
click at [758, 452] on div "Use a PCIe x16 to x4 adapter for maximum compatibility" at bounding box center [784, 450] width 587 height 38
click at [491, 426] on input "d. Use a PCIe x16 to x4 adapter for maximum compatibility" at bounding box center [491, 420] width 0 height 12
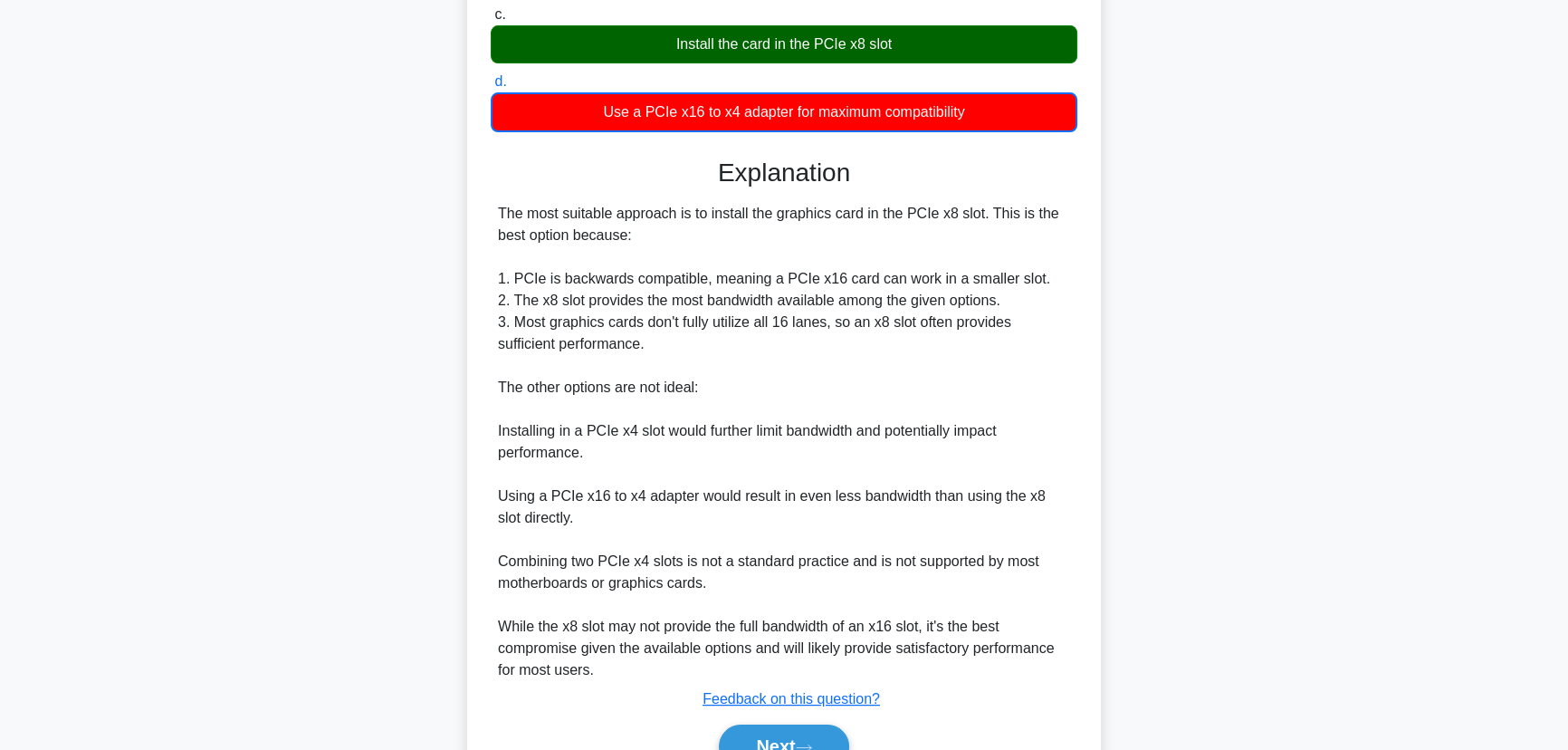
scroll to position [433, 0]
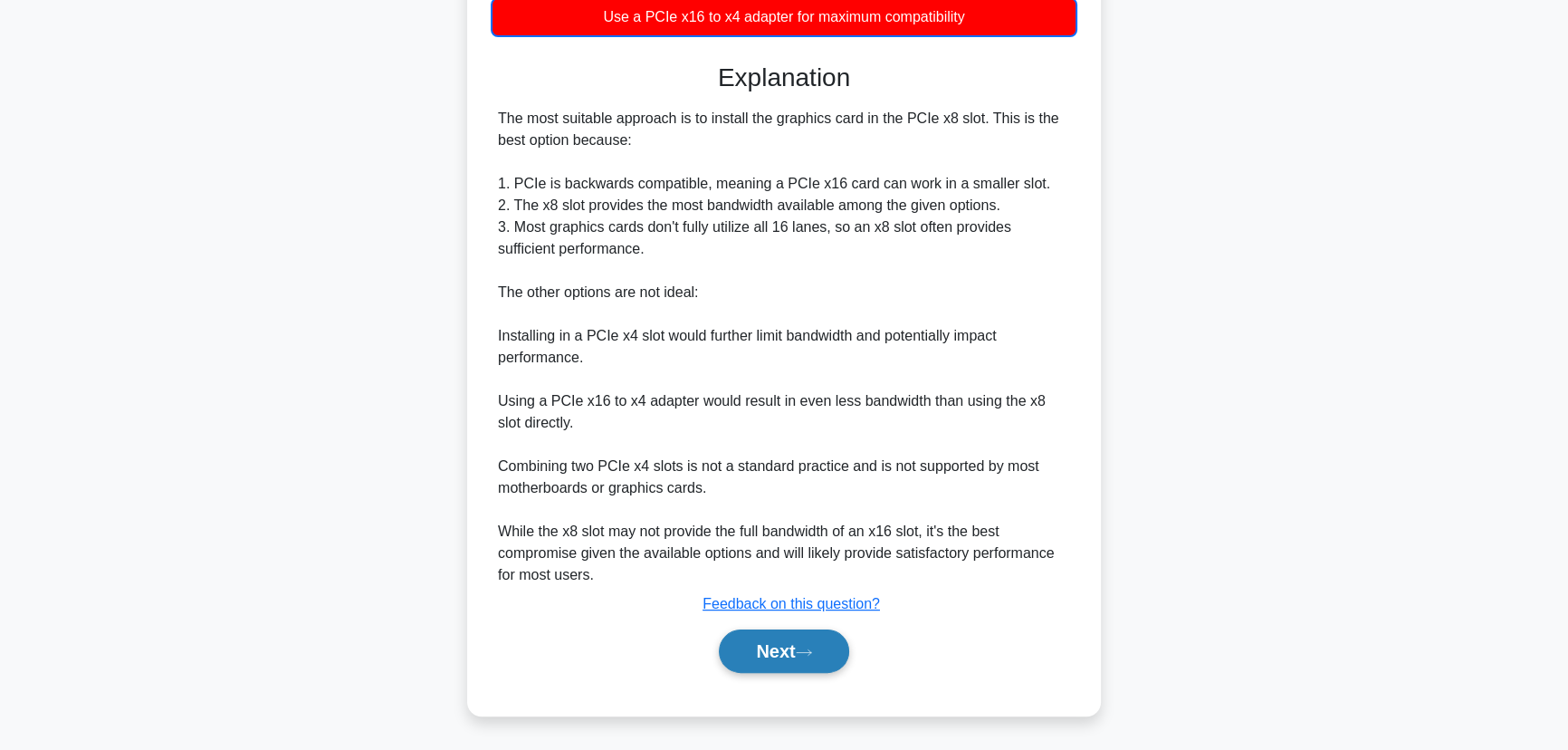
click at [777, 659] on button "Next" at bounding box center [784, 651] width 130 height 44
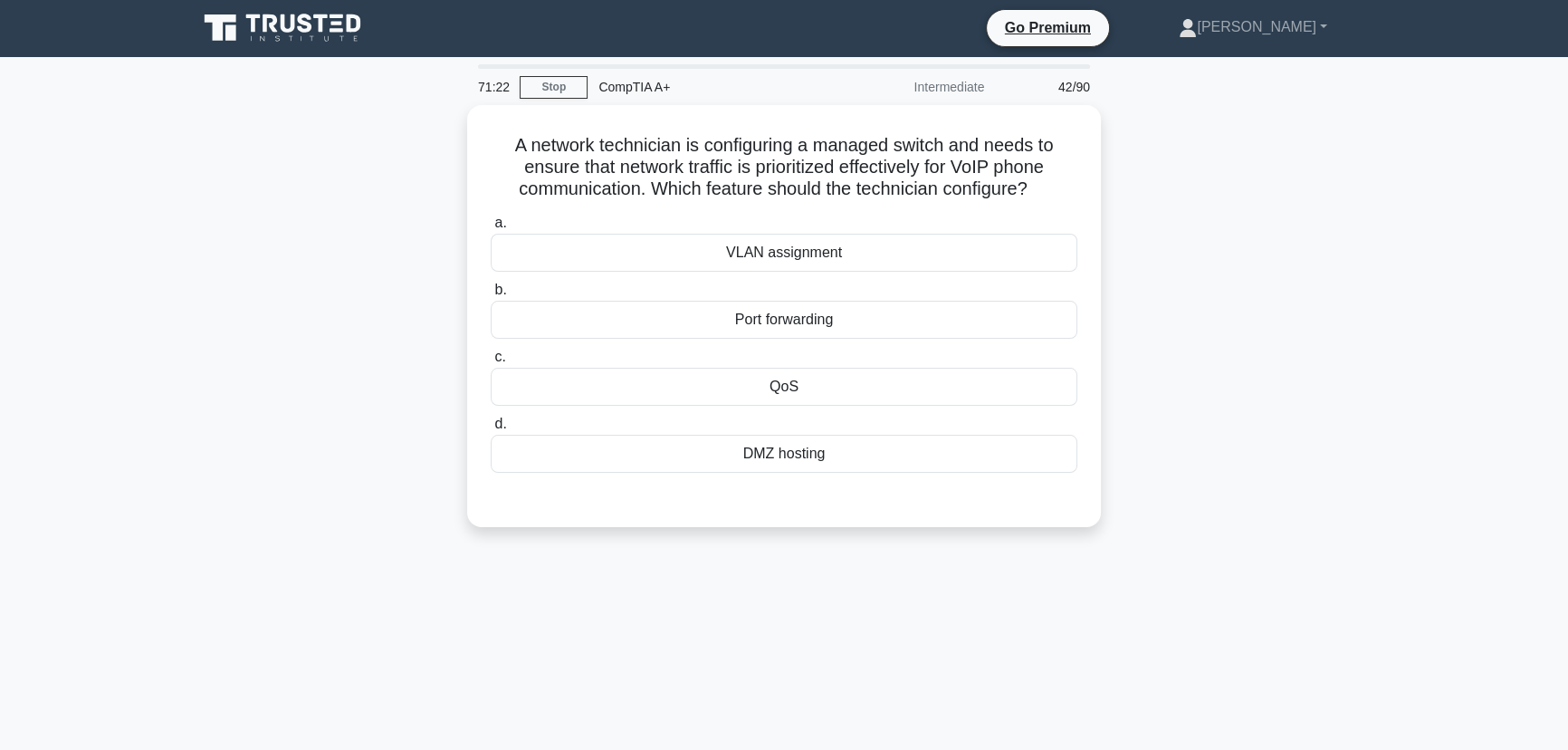
scroll to position [0, 0]
click at [758, 377] on div "QoS" at bounding box center [784, 383] width 587 height 38
click at [491, 359] on input "c. QoS" at bounding box center [491, 353] width 0 height 12
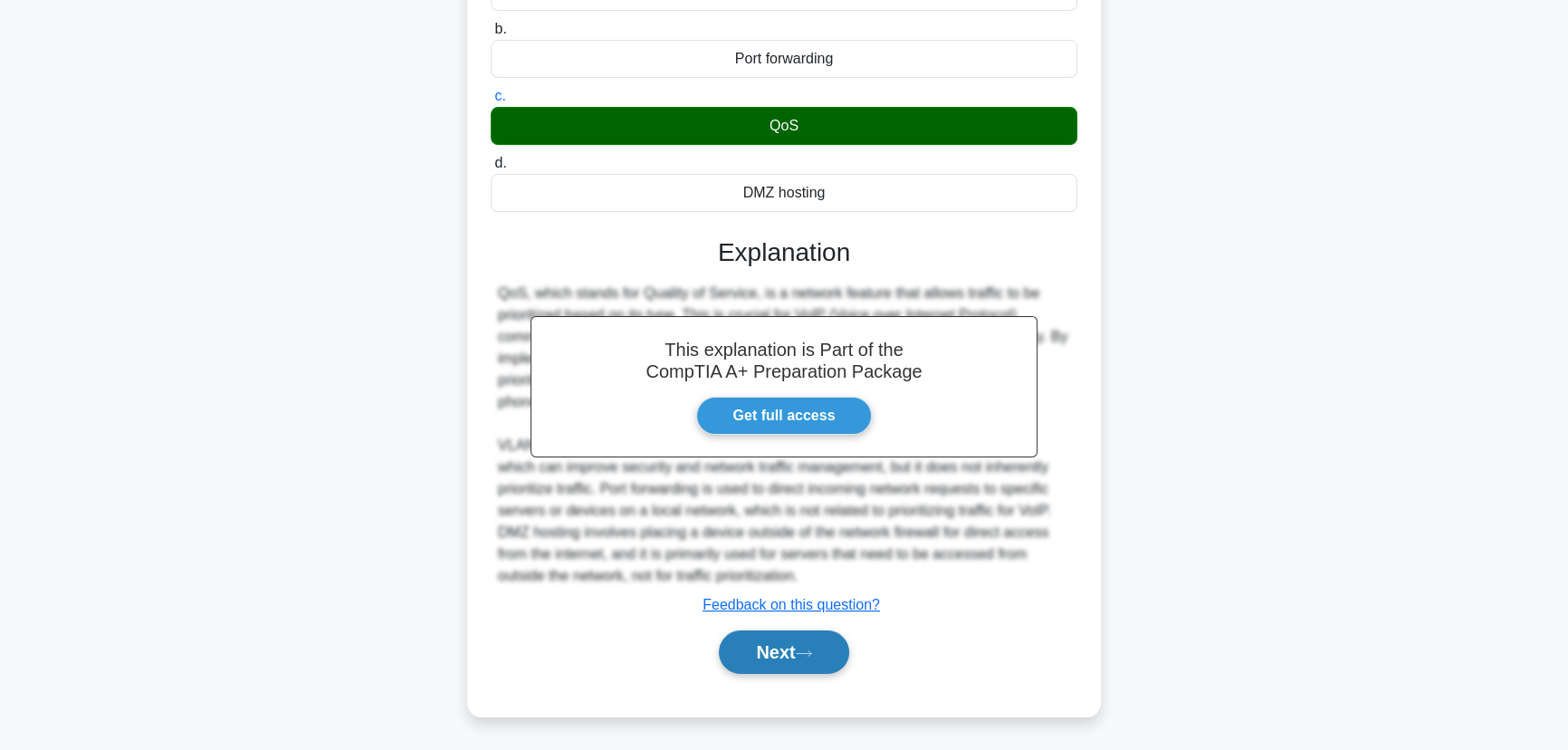
click at [798, 665] on button "Next" at bounding box center [784, 652] width 130 height 44
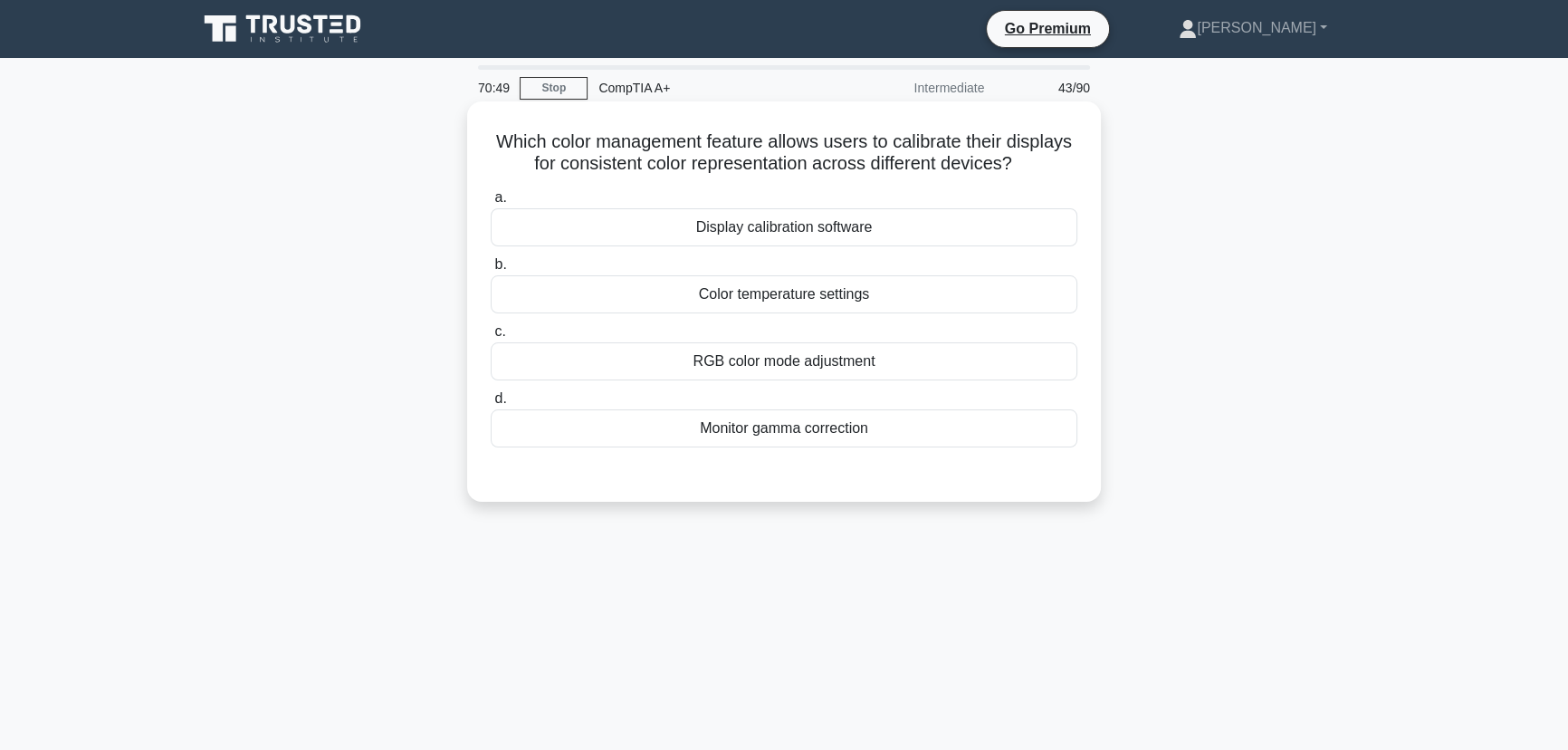
click at [825, 230] on div "Display calibration software" at bounding box center [784, 227] width 587 height 38
click at [491, 203] on input "a. Display calibration software" at bounding box center [491, 197] width 0 height 12
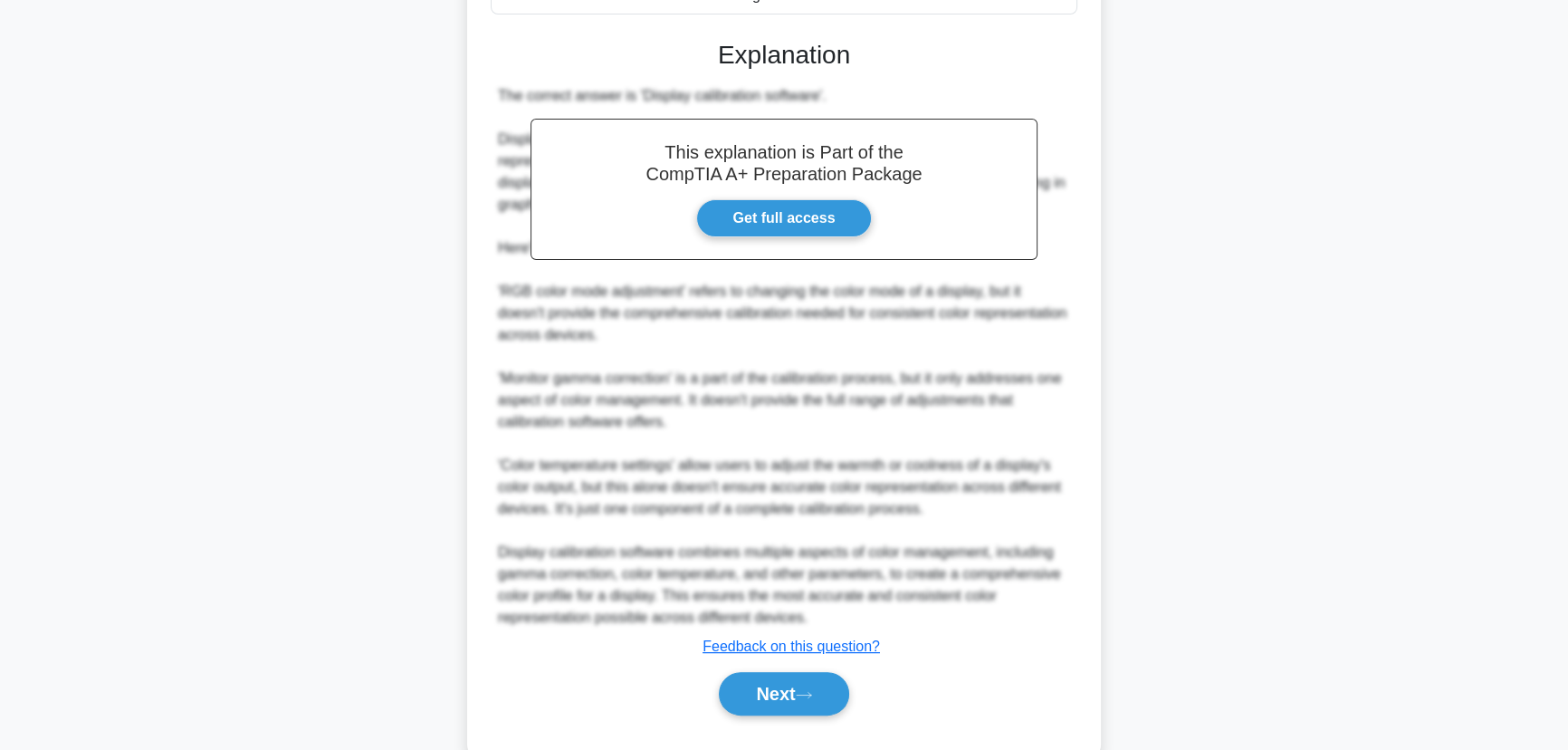
scroll to position [474, 0]
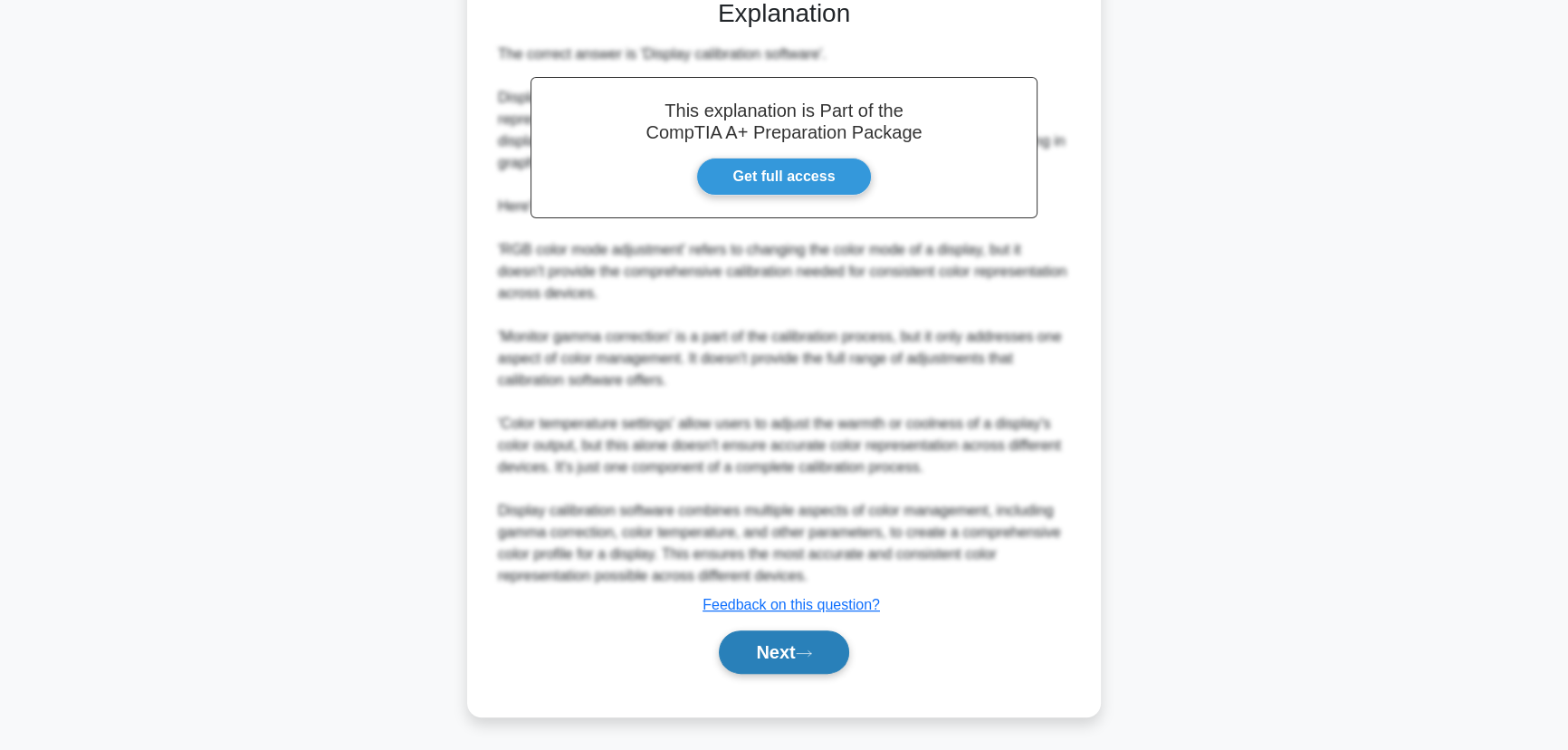
click at [807, 652] on icon at bounding box center [804, 652] width 16 height 10
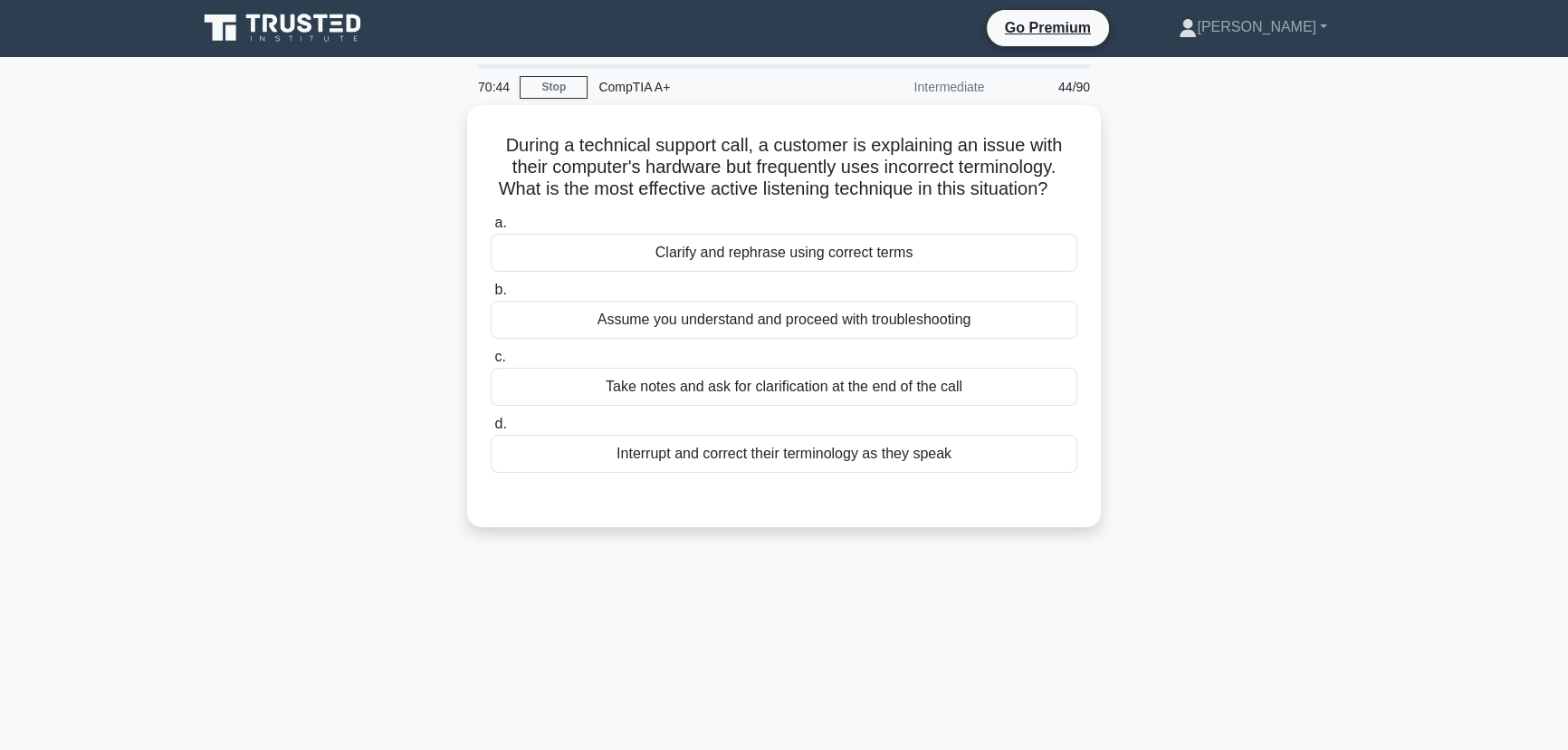
scroll to position [0, 0]
click at [738, 402] on div "Take notes and ask for clarification at the end of the call" at bounding box center [784, 383] width 587 height 38
click at [491, 359] on input "c. Take notes and ask for clarification at the end of the call" at bounding box center [491, 353] width 0 height 12
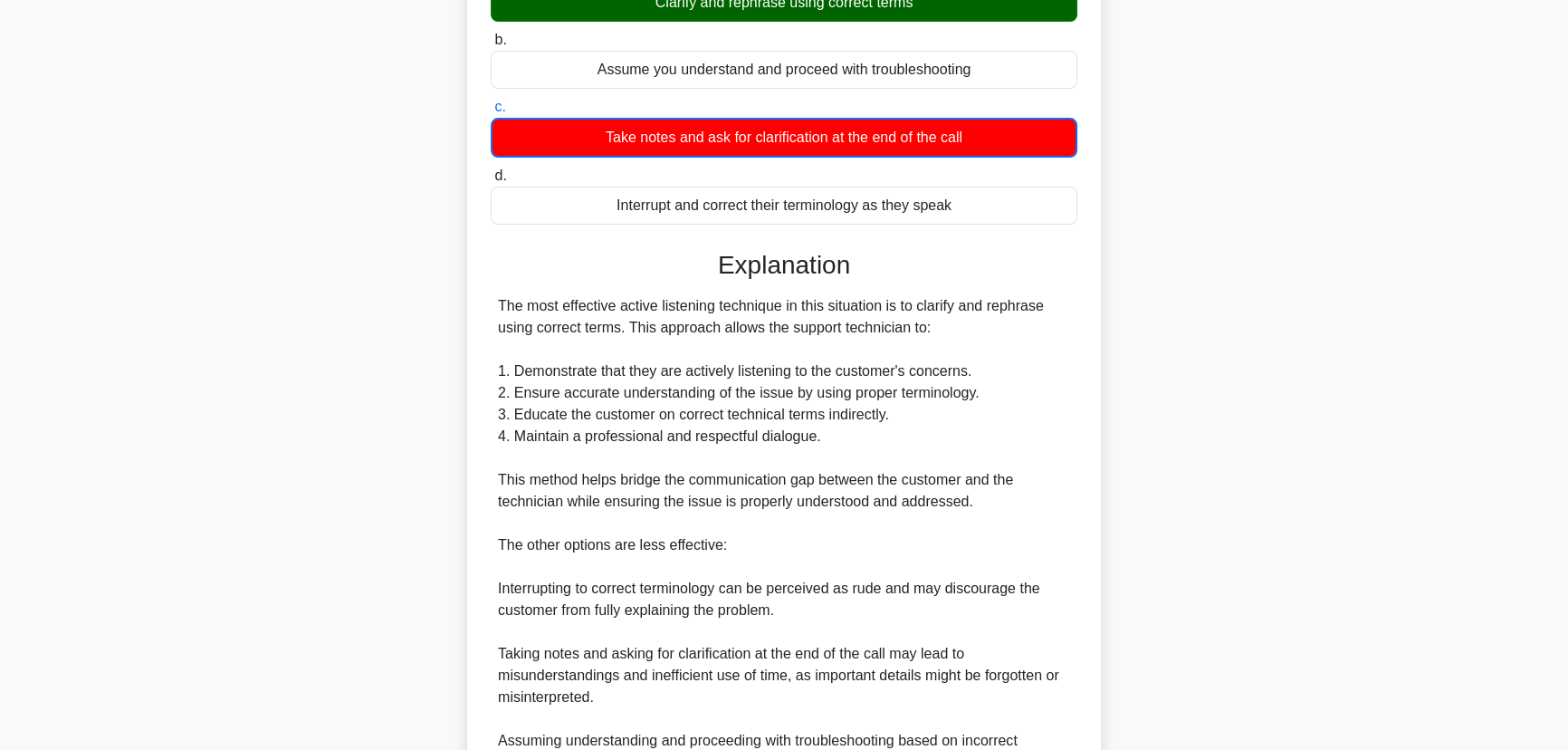
scroll to position [476, 0]
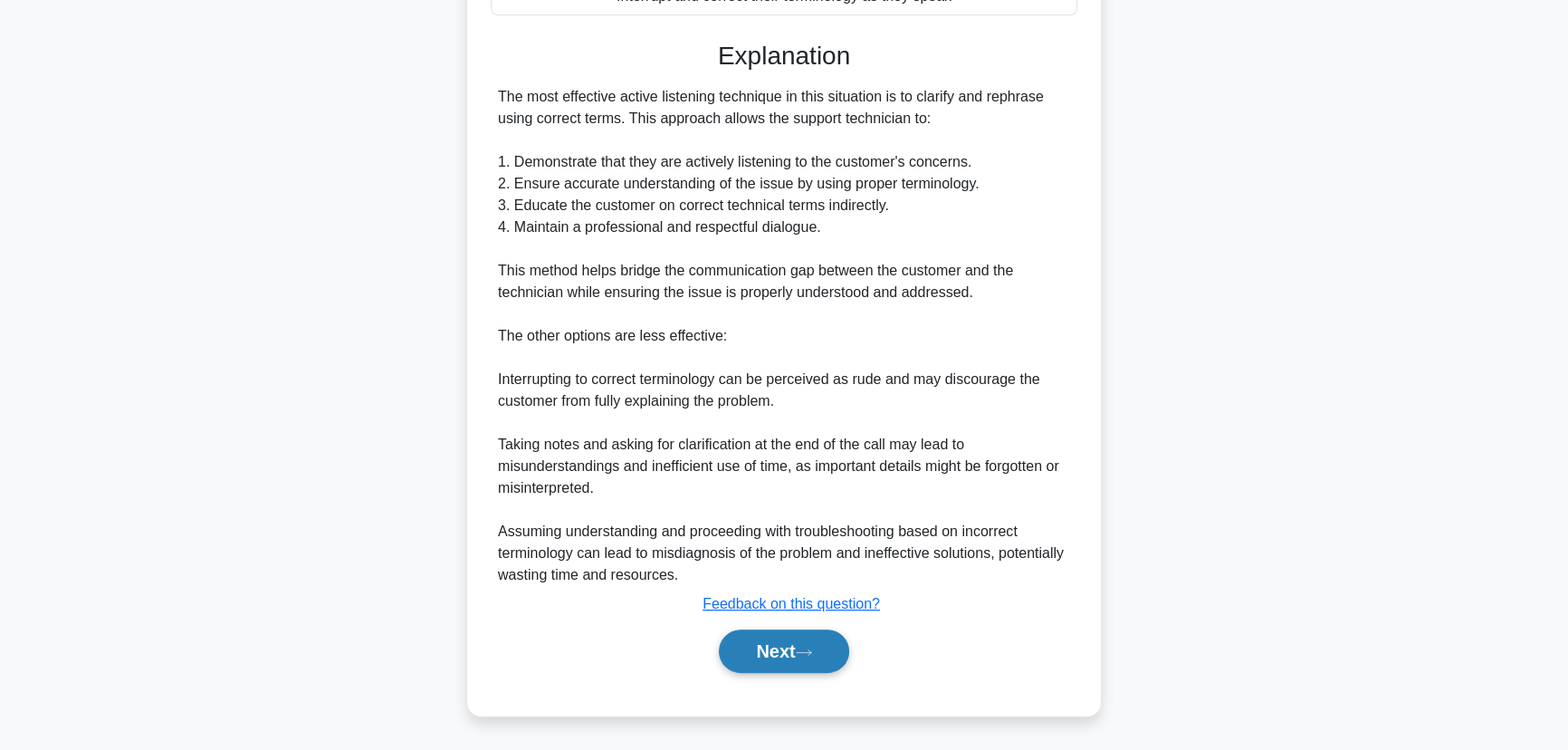
click at [794, 659] on button "Next" at bounding box center [784, 651] width 130 height 44
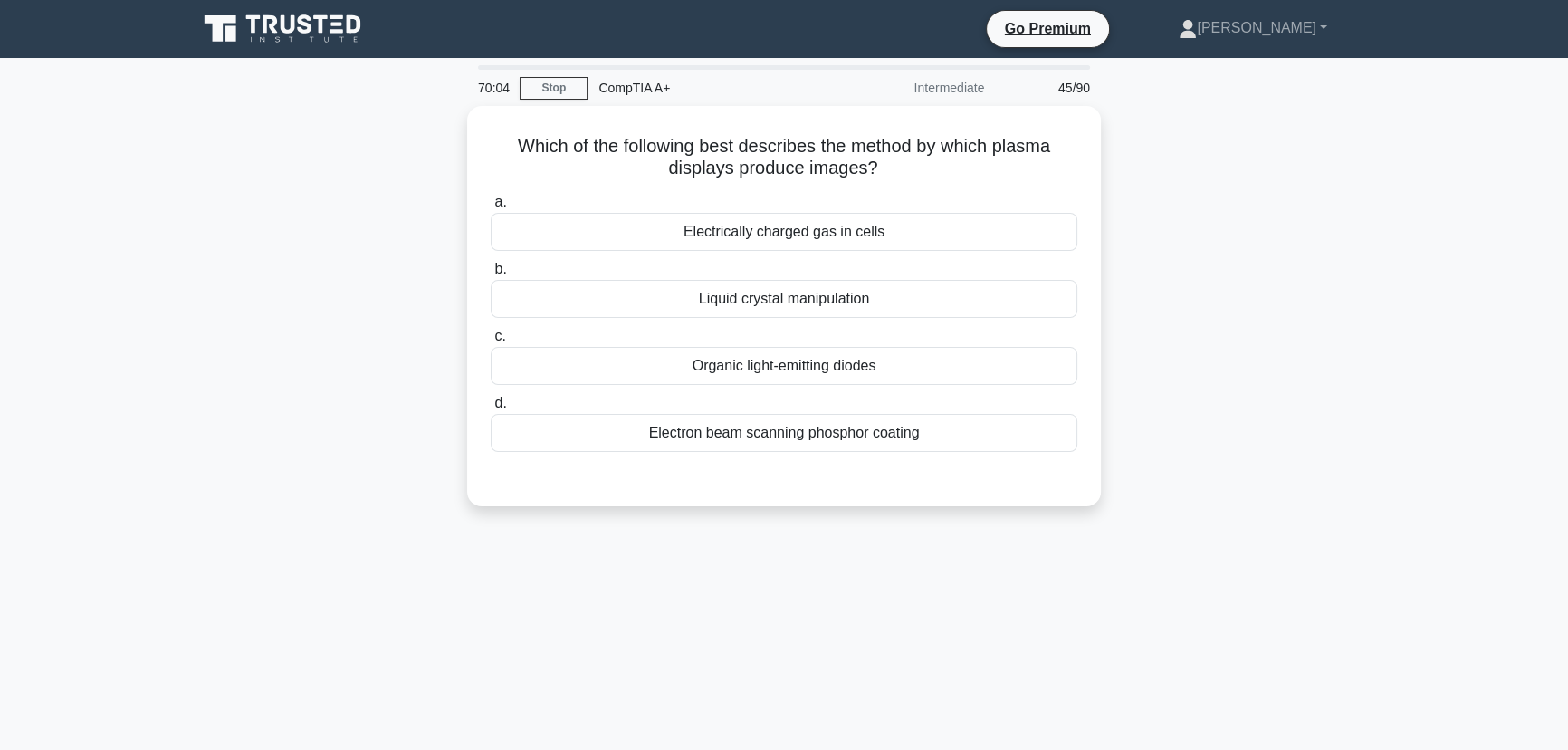
scroll to position [0, 0]
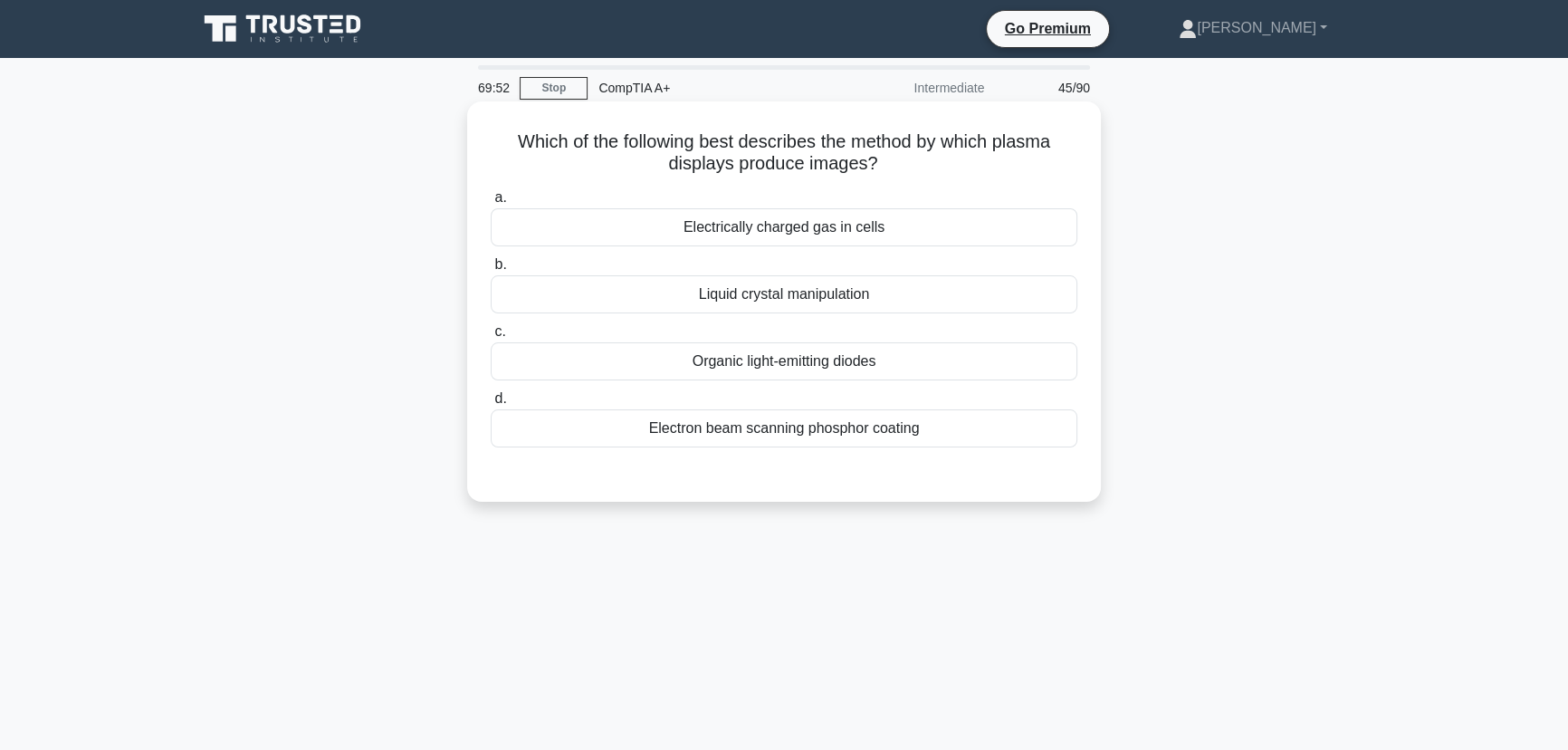
click at [750, 303] on div "Liquid crystal manipulation" at bounding box center [784, 295] width 587 height 38
click at [491, 271] on input "b. Liquid crystal manipulation" at bounding box center [491, 265] width 0 height 12
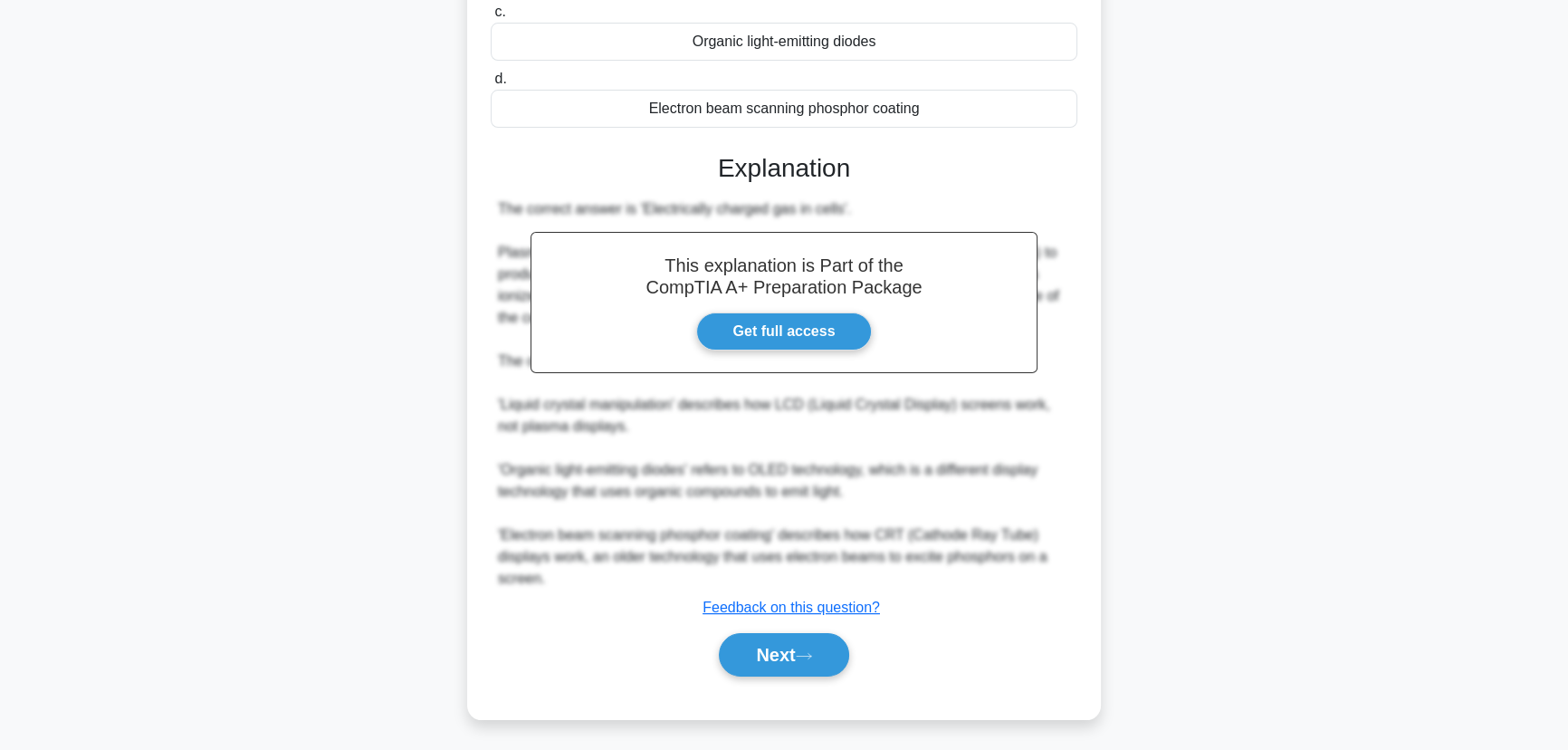
scroll to position [325, 0]
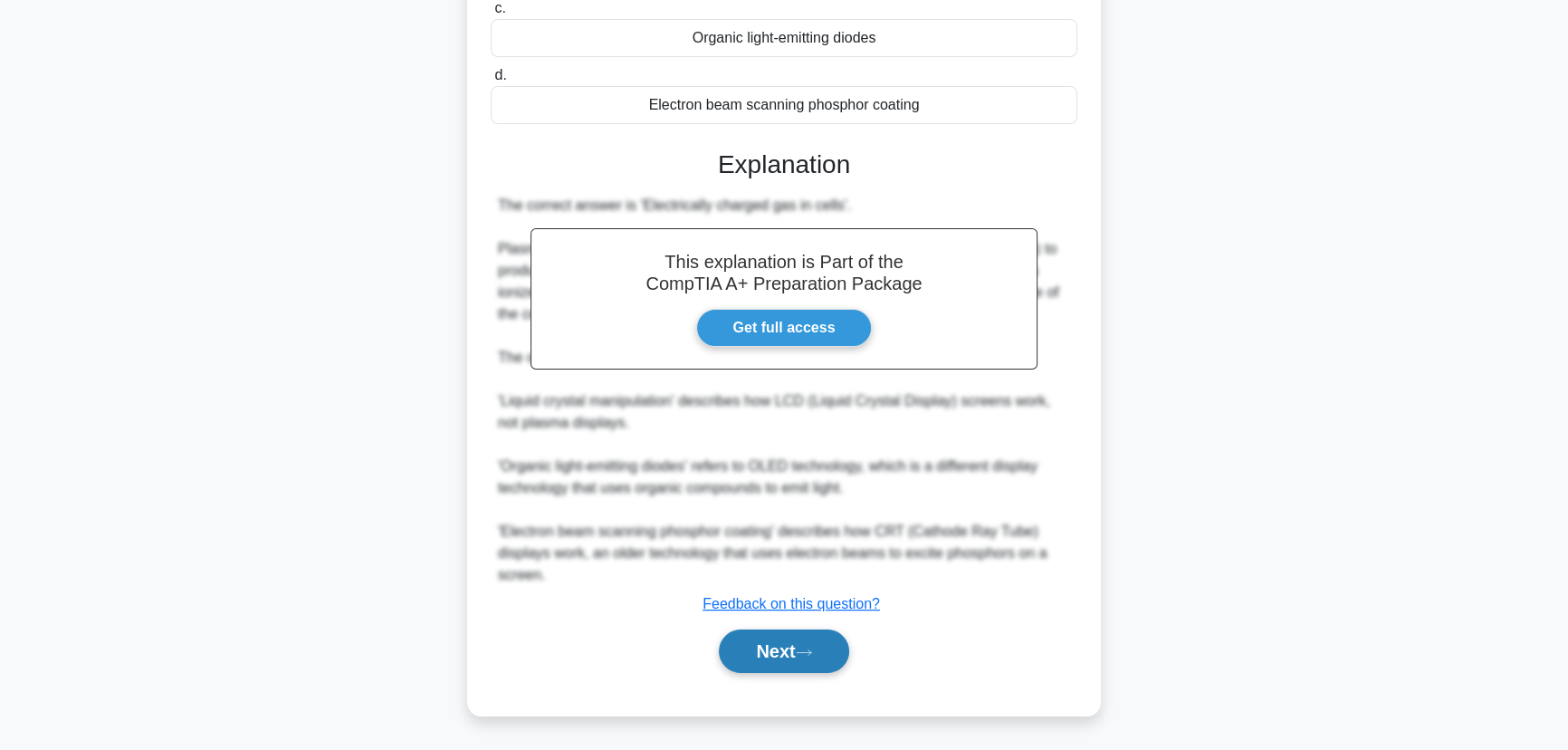
click at [771, 638] on button "Next" at bounding box center [784, 651] width 130 height 44
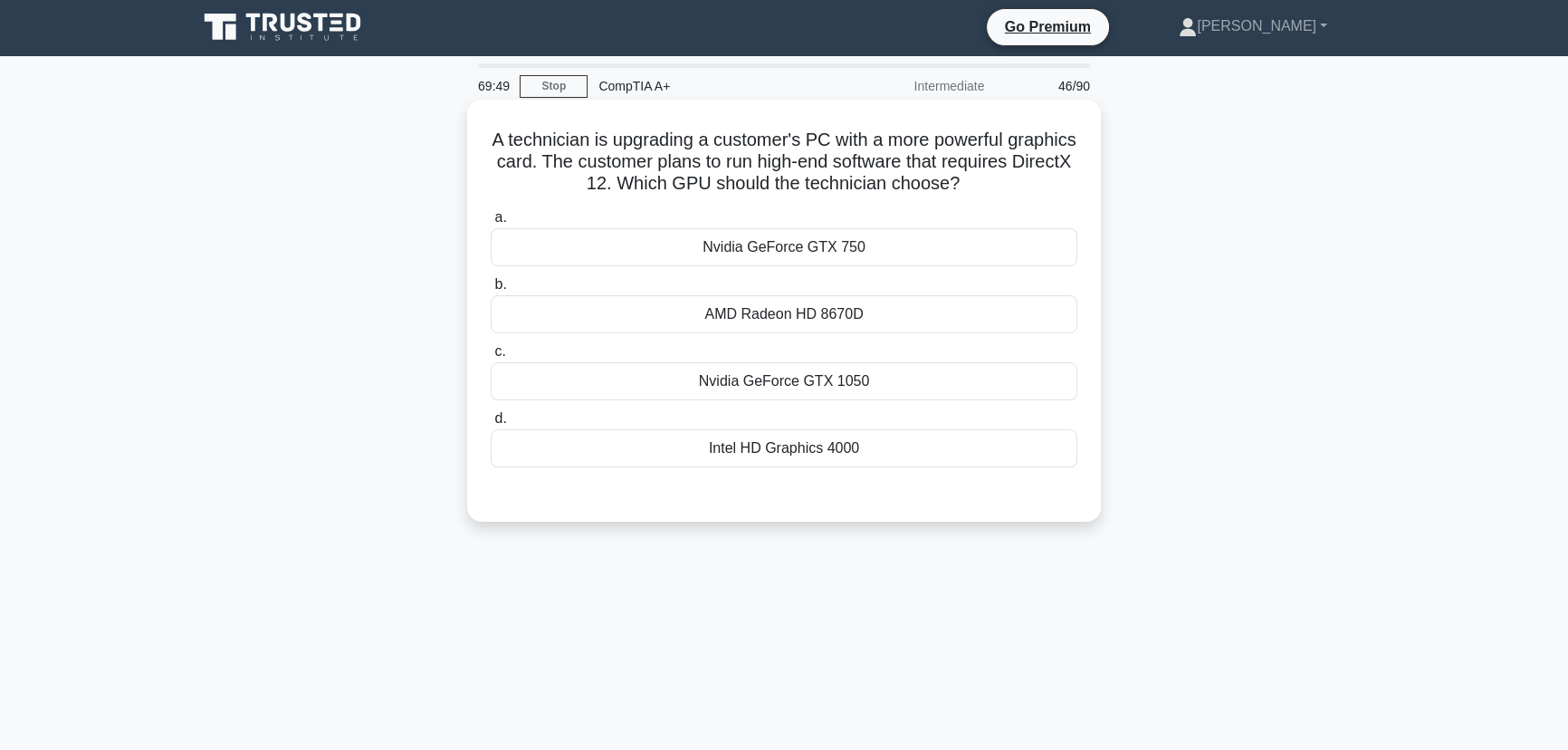
scroll to position [0, 0]
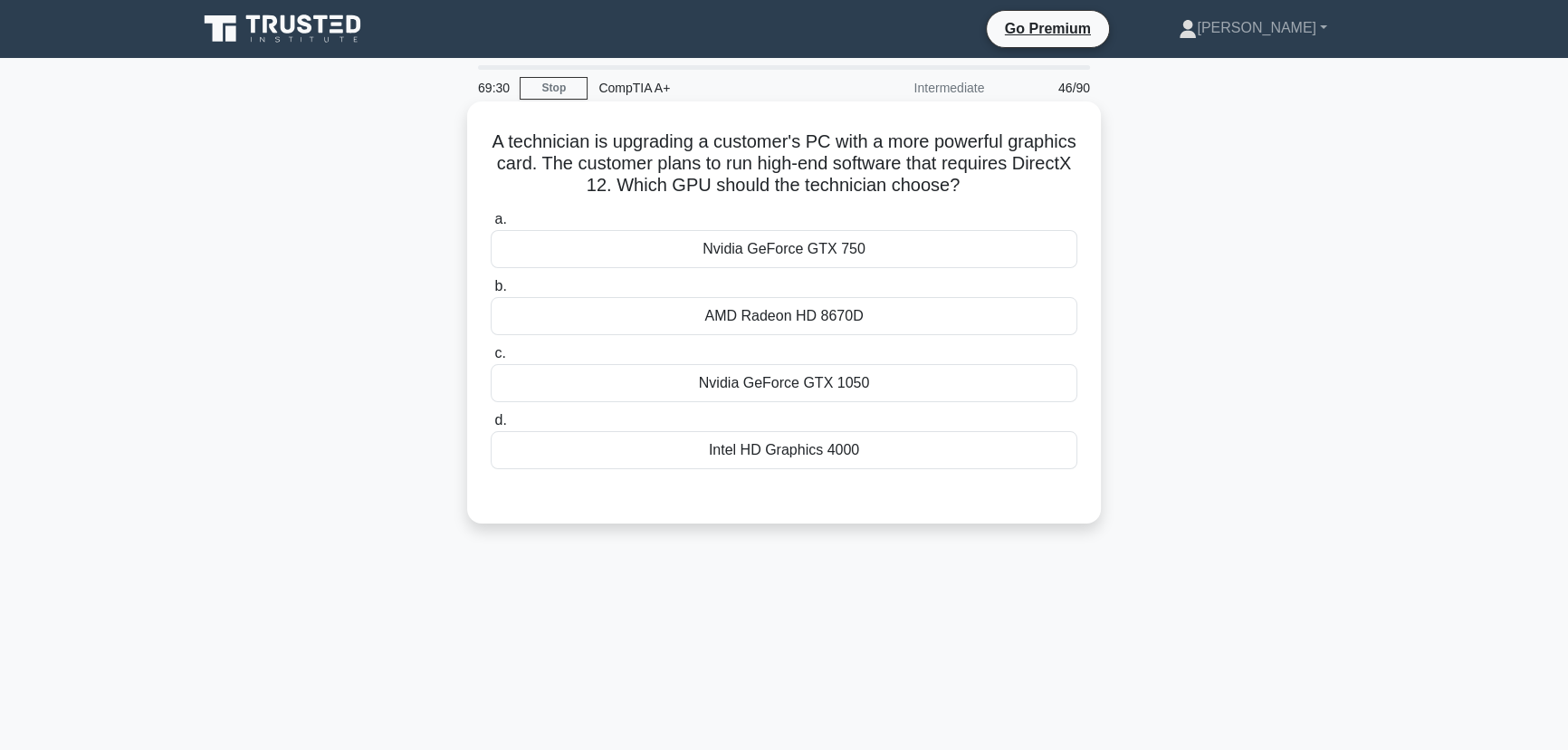
click at [757, 388] on div "Nvidia GeForce GTX 1050" at bounding box center [784, 383] width 587 height 38
click at [491, 359] on input "c. Nvidia GeForce GTX 1050" at bounding box center [491, 353] width 0 height 12
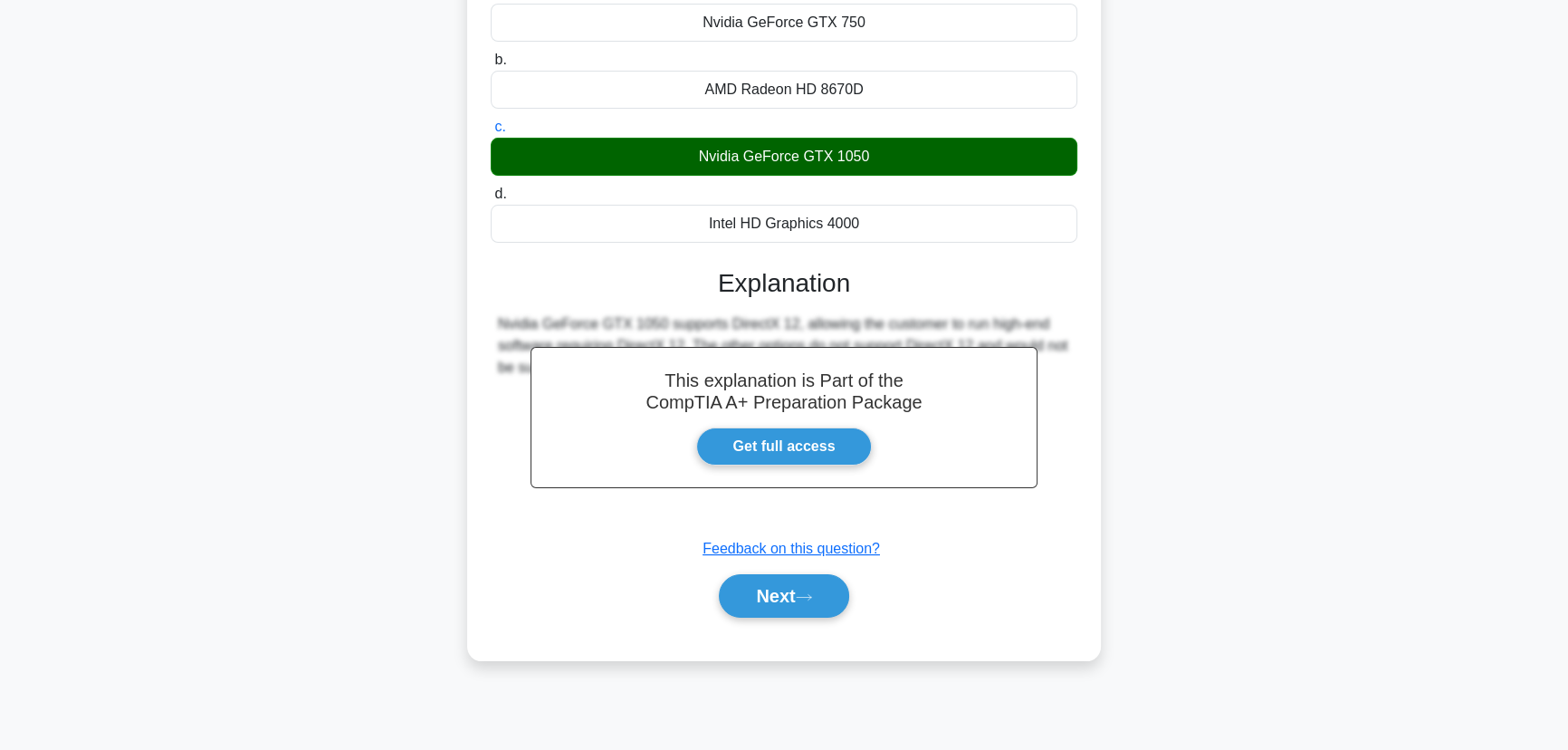
scroll to position [227, 0]
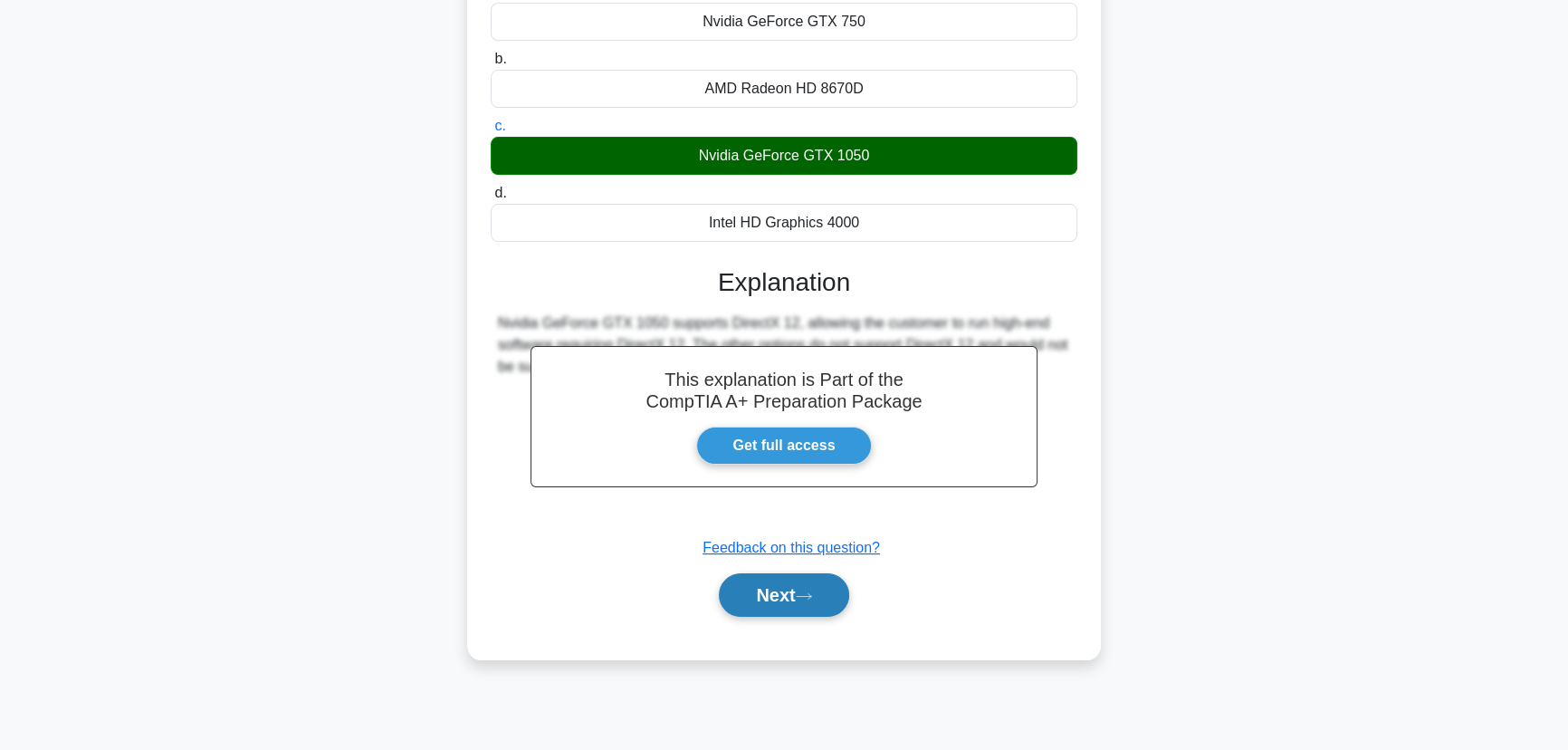
click at [769, 597] on button "Next" at bounding box center [784, 595] width 130 height 44
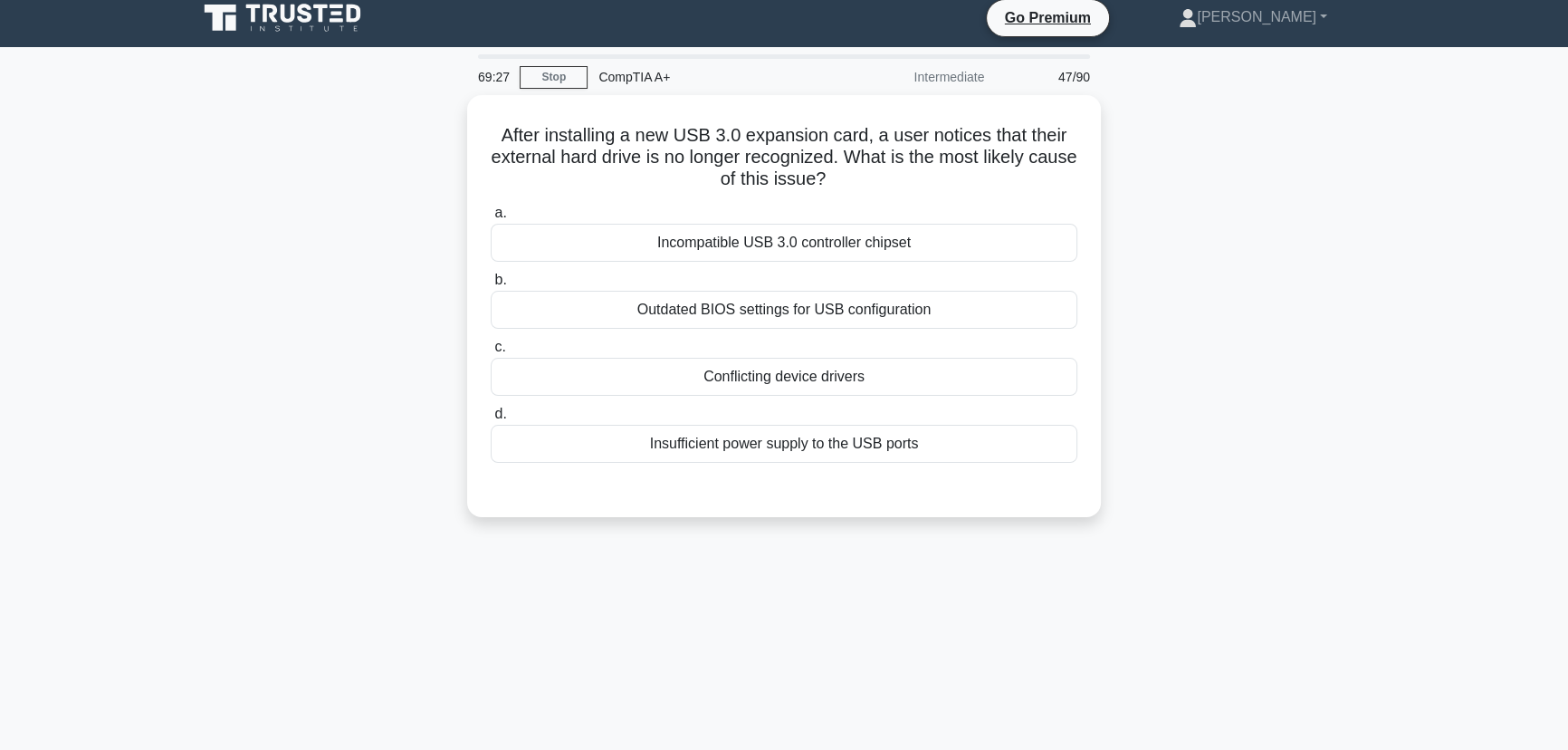
scroll to position [0, 0]
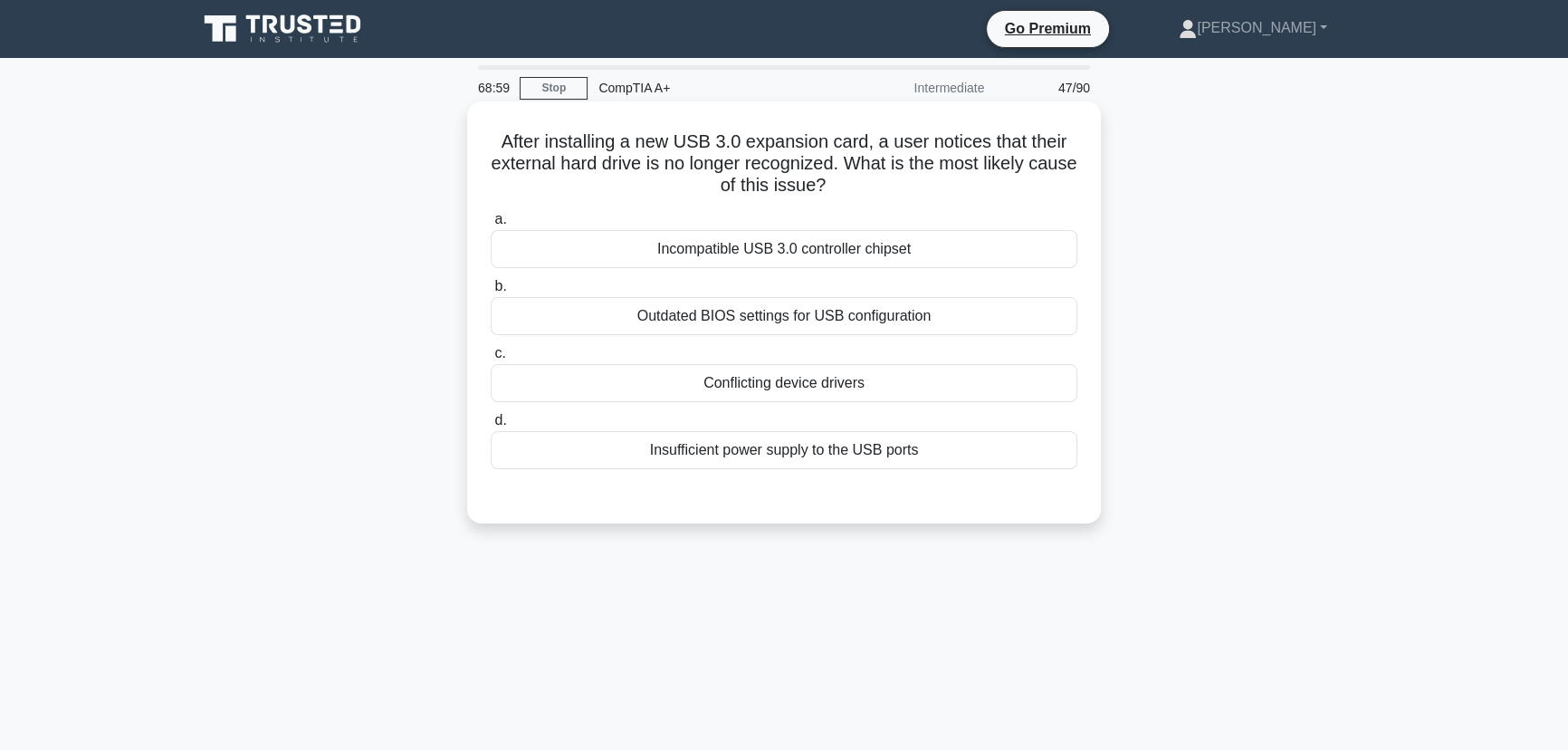
click at [832, 323] on div "Outdated BIOS settings for USB configuration" at bounding box center [784, 316] width 587 height 38
click at [491, 292] on input "b. Outdated BIOS settings for USB configuration" at bounding box center [491, 286] width 0 height 12
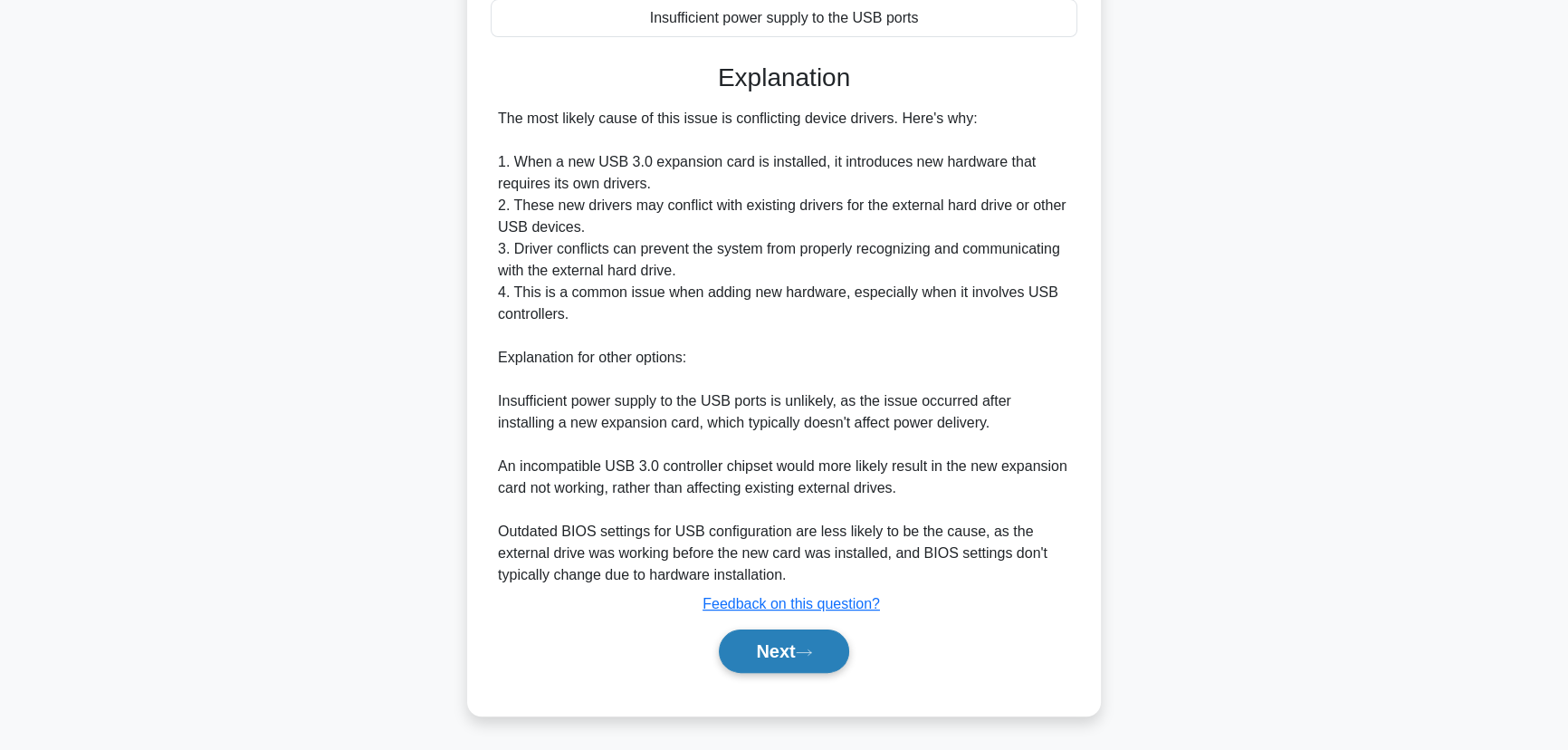
drag, startPoint x: 777, startPoint y: 664, endPoint x: 805, endPoint y: 656, distance: 29.1
click at [777, 664] on button "Next" at bounding box center [784, 651] width 130 height 44
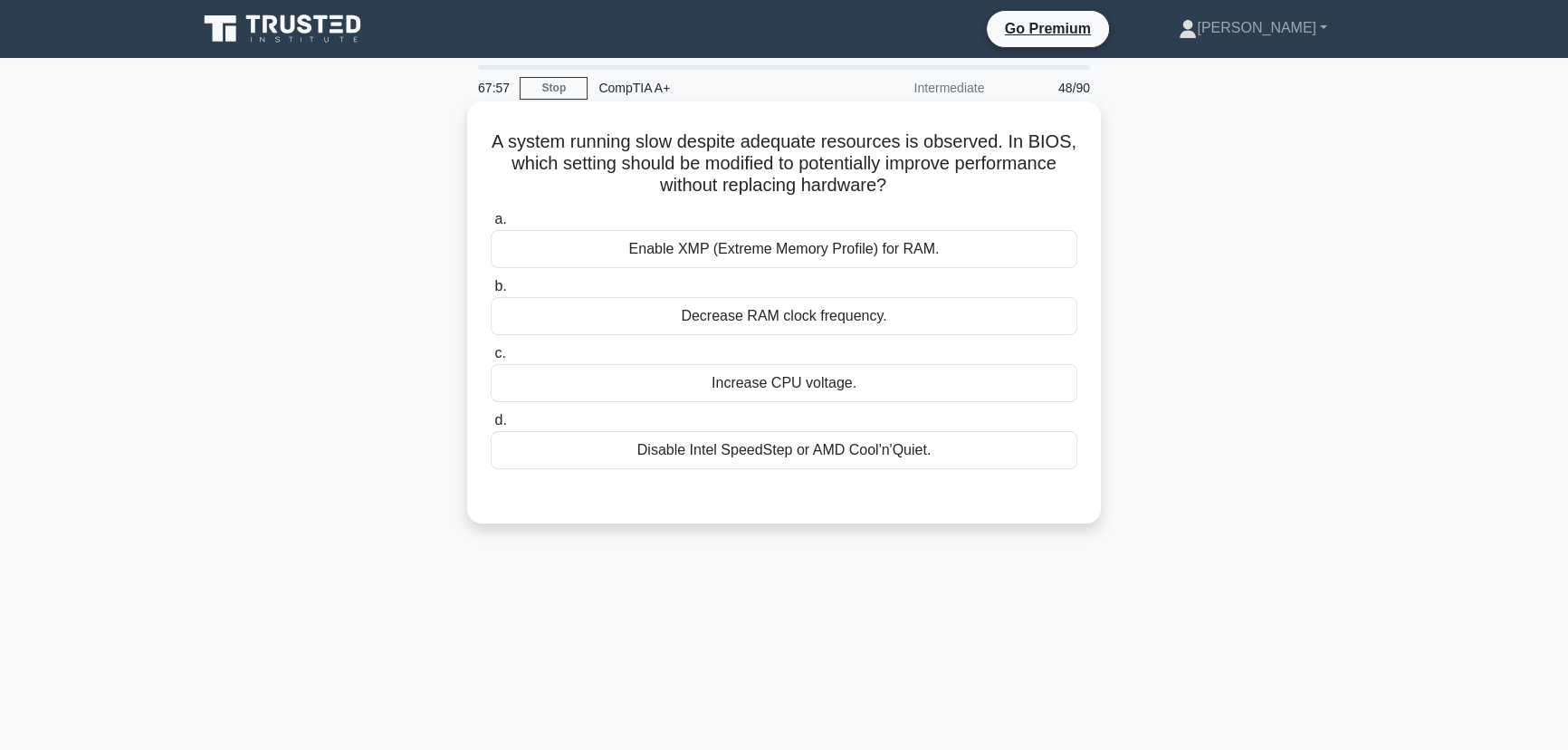
click at [769, 249] on div "Enable XMP (Extreme Memory Profile) for RAM." at bounding box center [784, 249] width 587 height 38
click at [491, 225] on input "a. Enable XMP (Extreme Memory Profile) for RAM." at bounding box center [491, 219] width 0 height 12
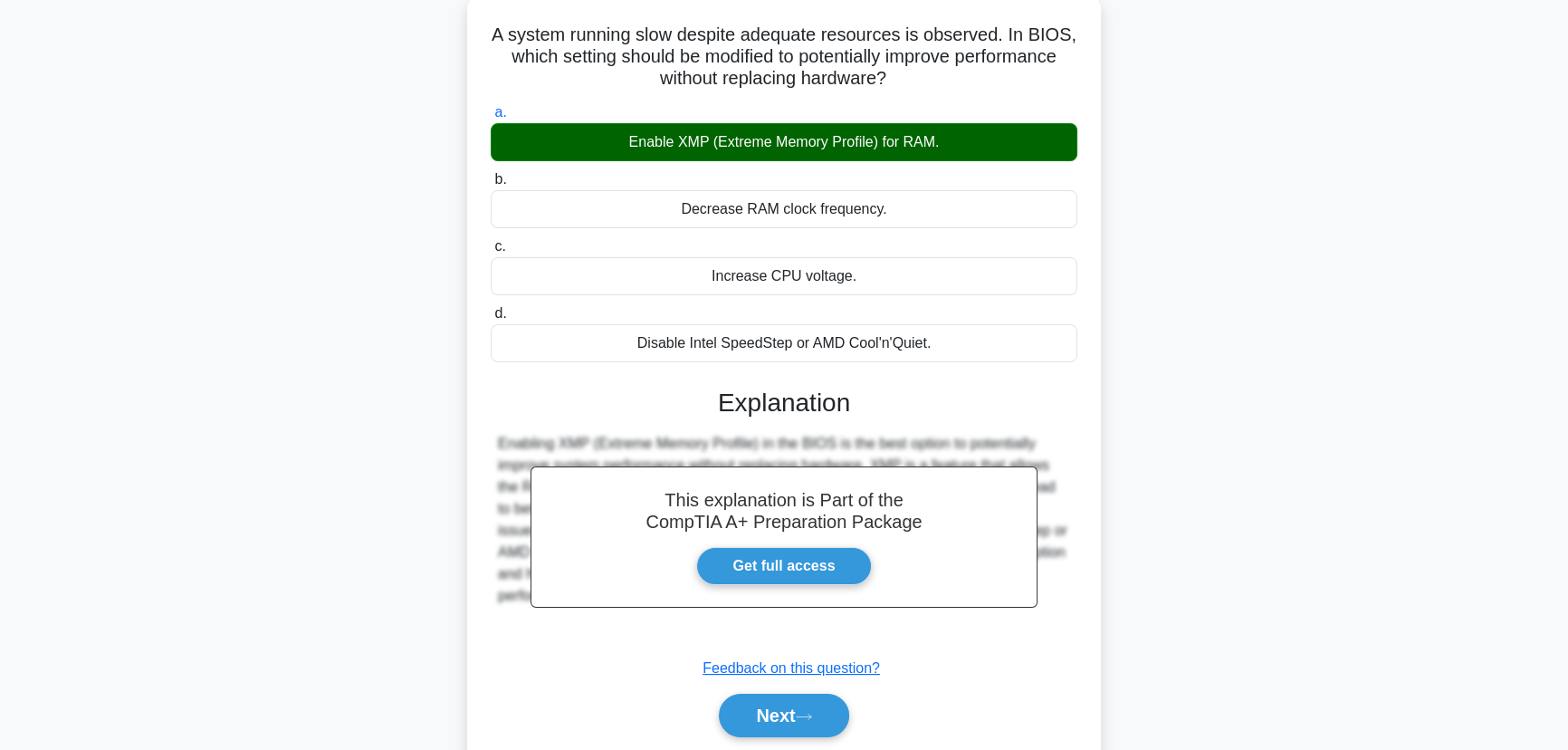
scroll to position [227, 0]
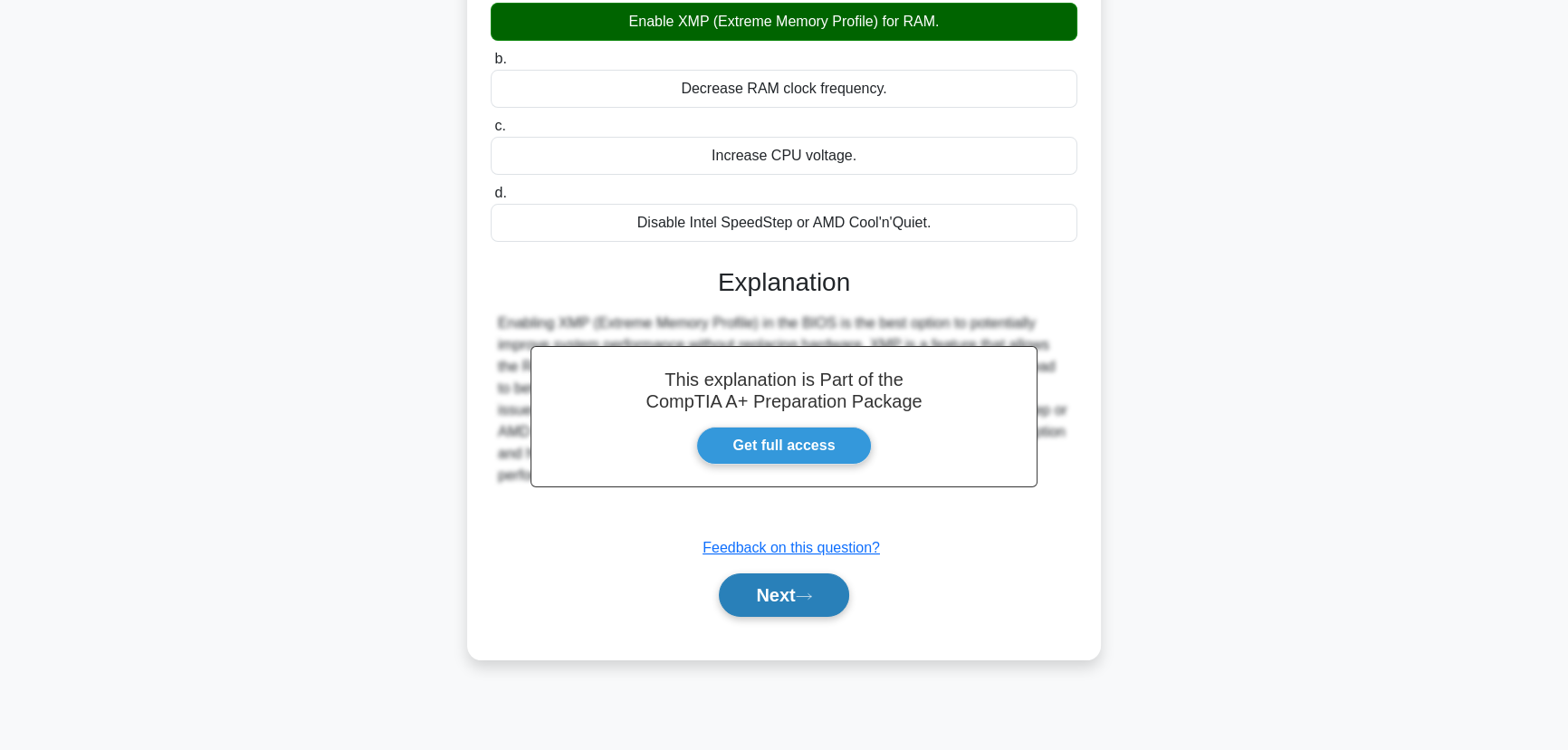
click at [770, 591] on button "Next" at bounding box center [784, 595] width 130 height 44
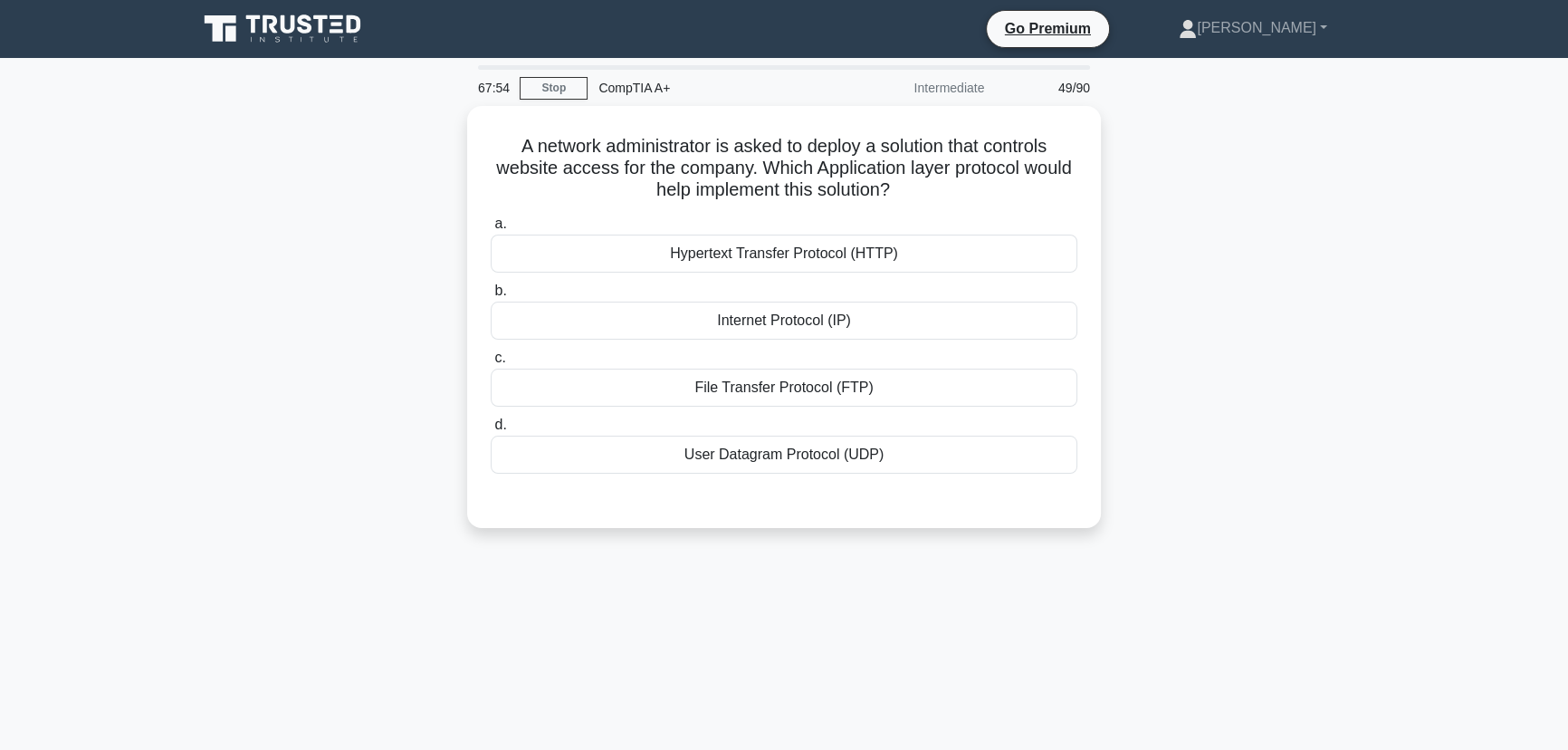
scroll to position [0, 0]
click at [683, 243] on div "Hypertext Transfer Protocol (HTTP)" at bounding box center [784, 249] width 587 height 38
click at [491, 225] on input "a. Hypertext Transfer Protocol (HTTP)" at bounding box center [491, 219] width 0 height 12
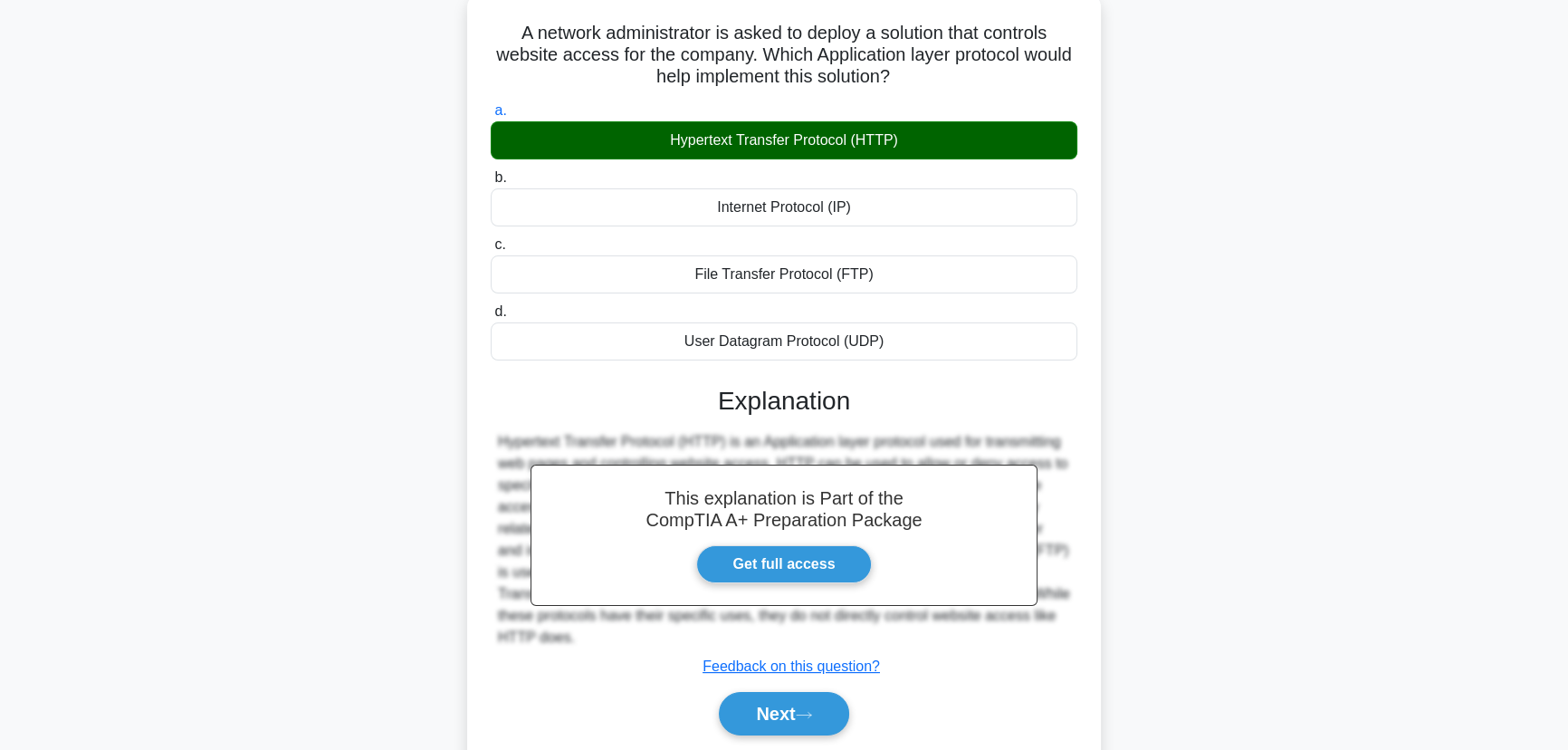
scroll to position [227, 0]
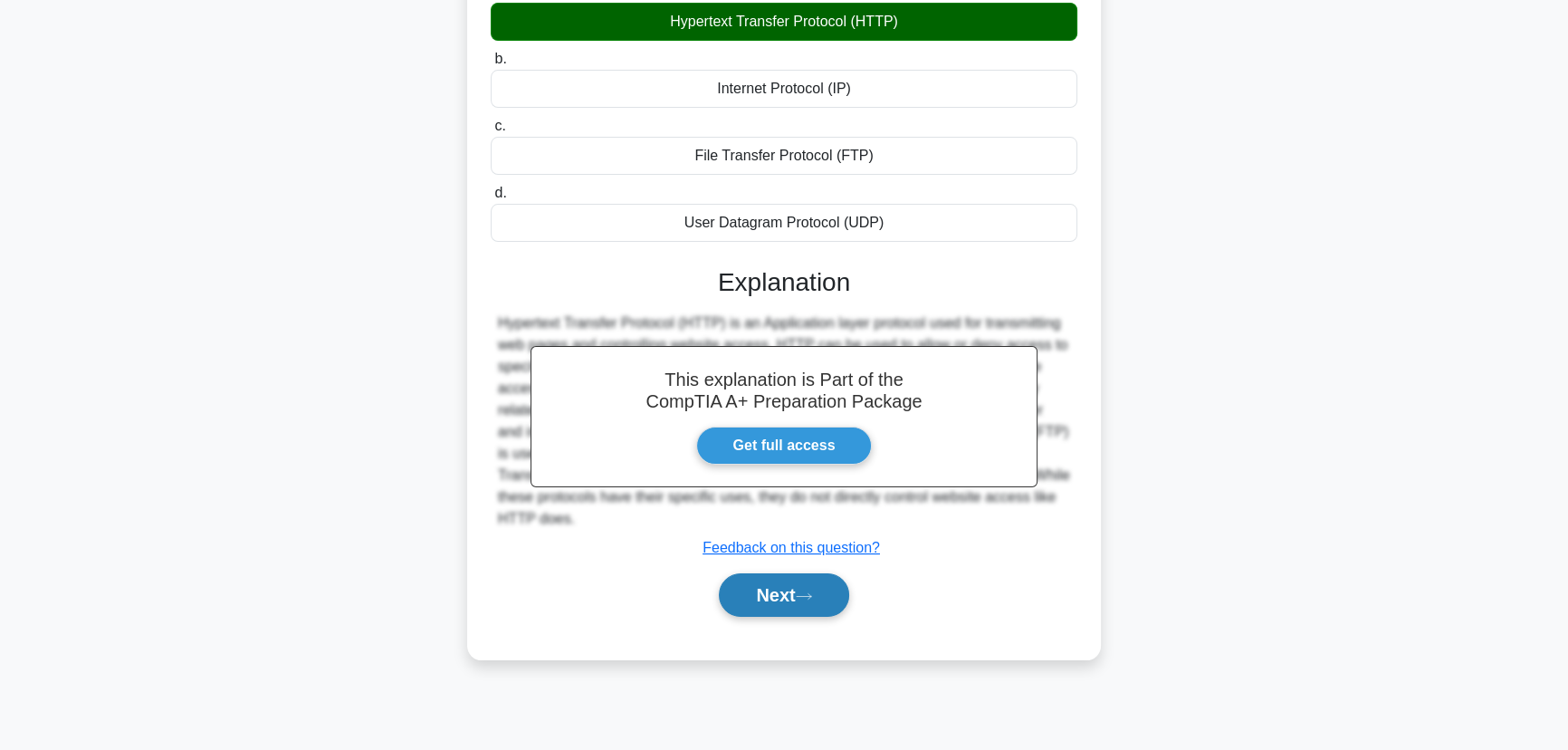
click at [791, 594] on button "Next" at bounding box center [784, 595] width 130 height 44
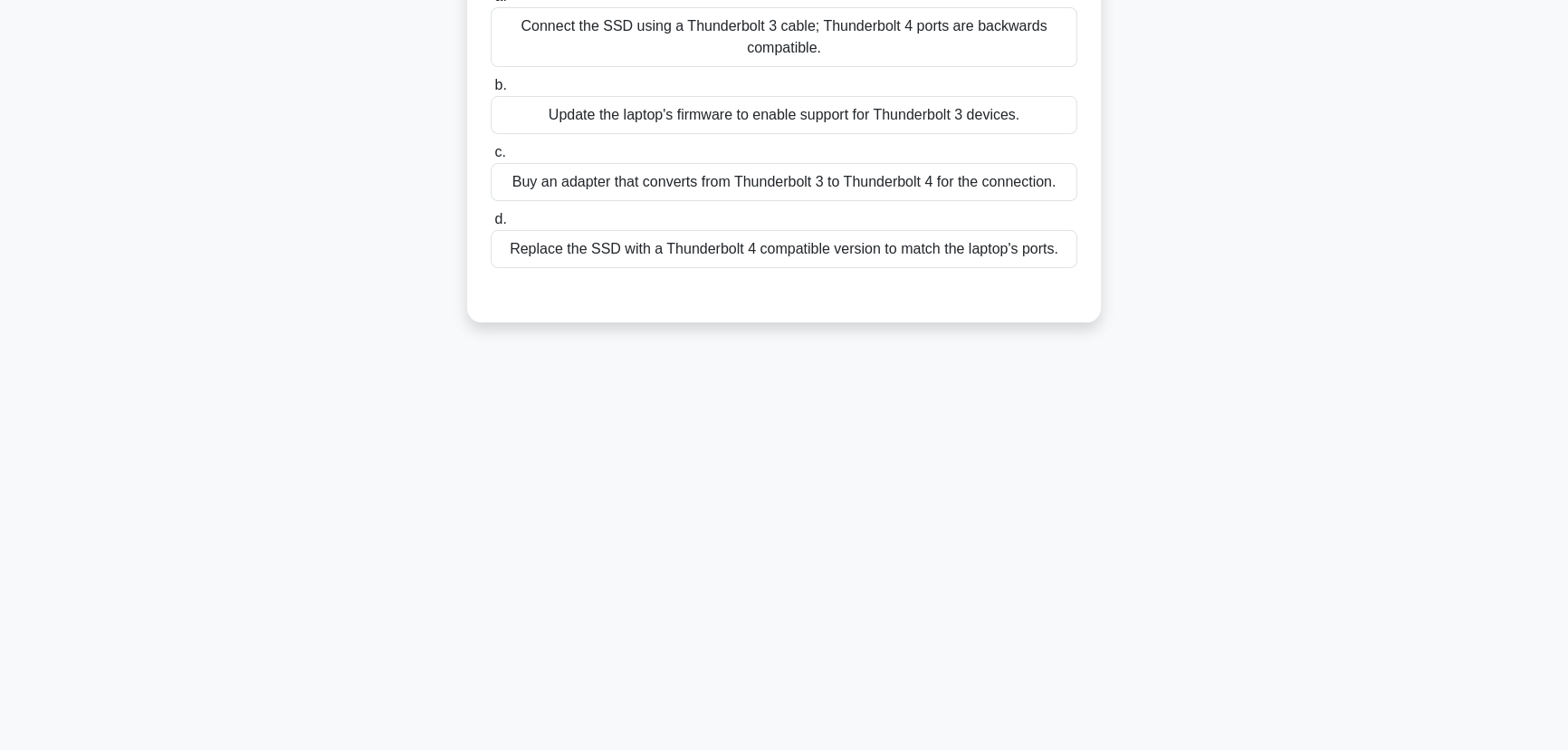
scroll to position [0, 0]
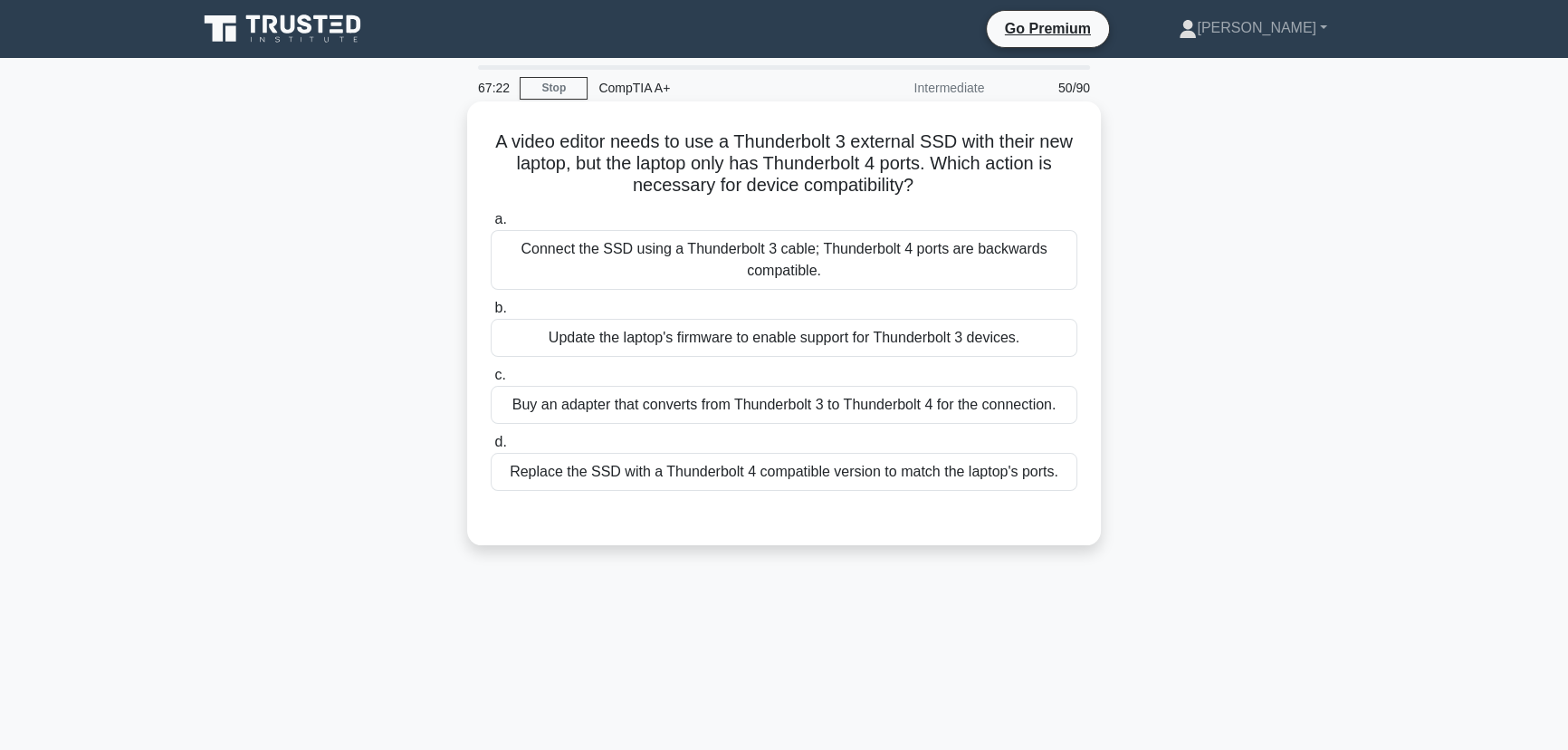
click at [753, 255] on div "Connect the SSD using a Thunderbolt 3 cable; Thunderbolt 4 ports are backwards …" at bounding box center [784, 259] width 587 height 59
click at [491, 225] on input "a. Connect the SSD using a Thunderbolt 3 cable; Thunderbolt 4 ports are backwar…" at bounding box center [491, 219] width 0 height 12
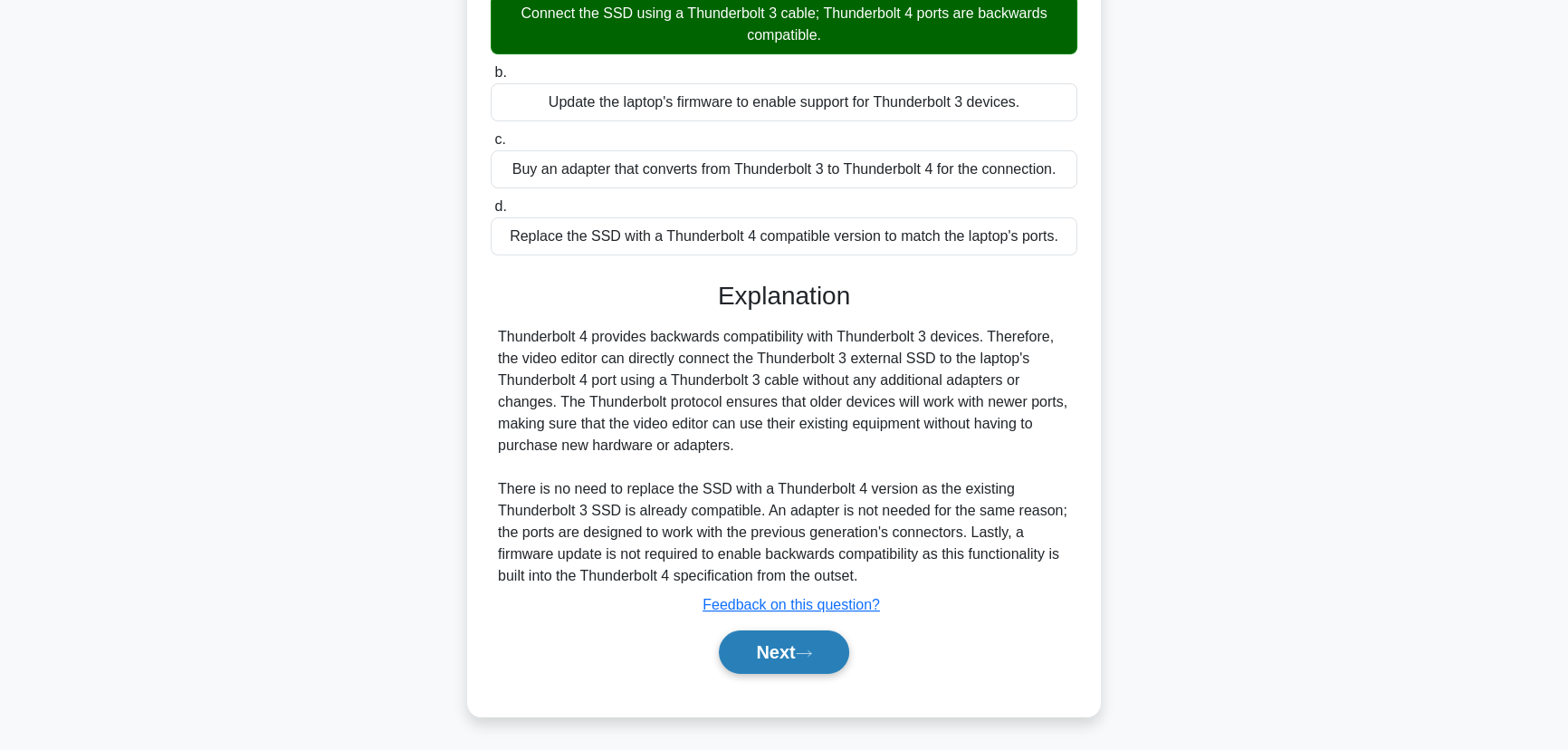
click at [824, 644] on button "Next" at bounding box center [784, 652] width 130 height 44
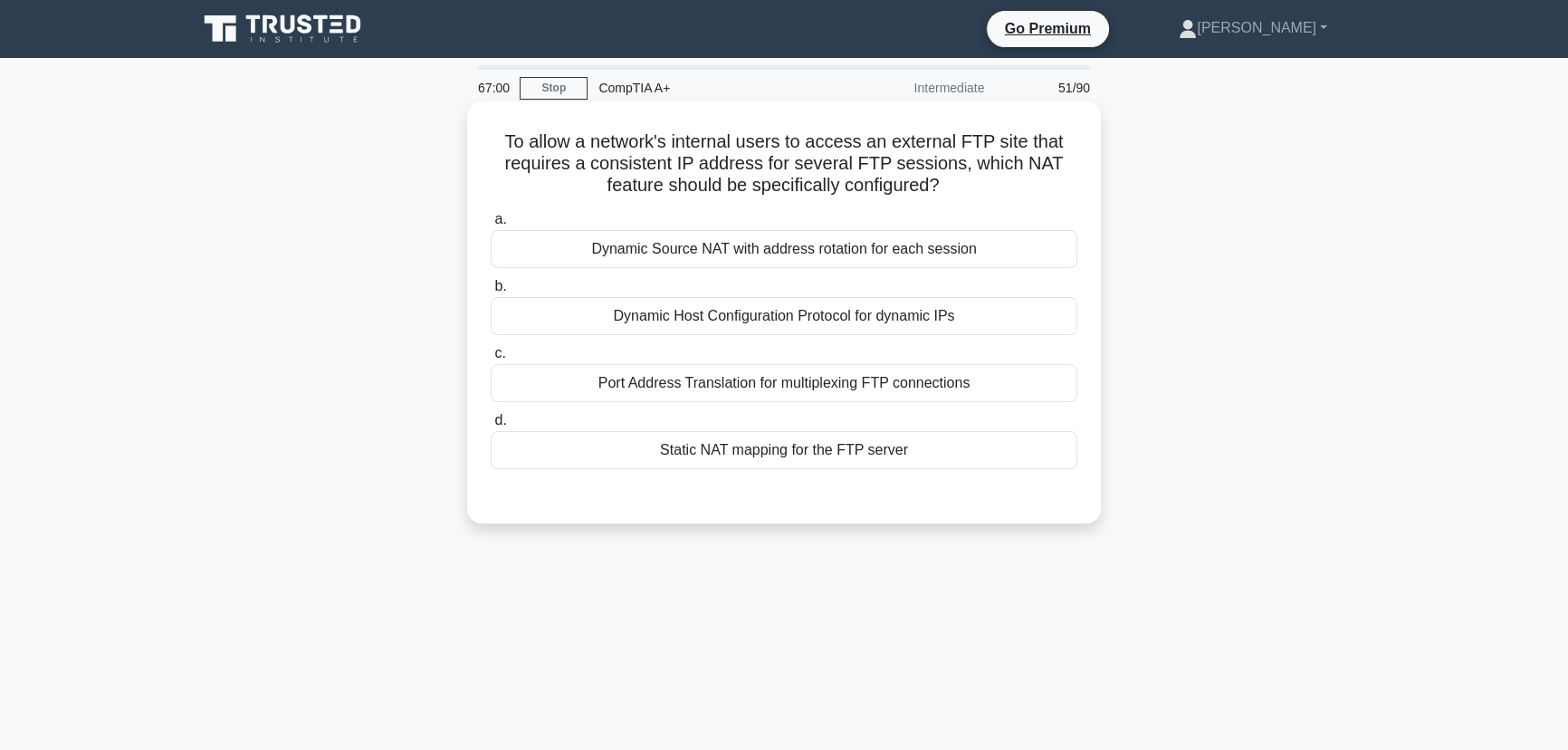
click at [772, 461] on div "Static NAT mapping for the FTP server" at bounding box center [784, 450] width 587 height 38
click at [491, 426] on input "d. Static NAT mapping for the FTP server" at bounding box center [491, 420] width 0 height 12
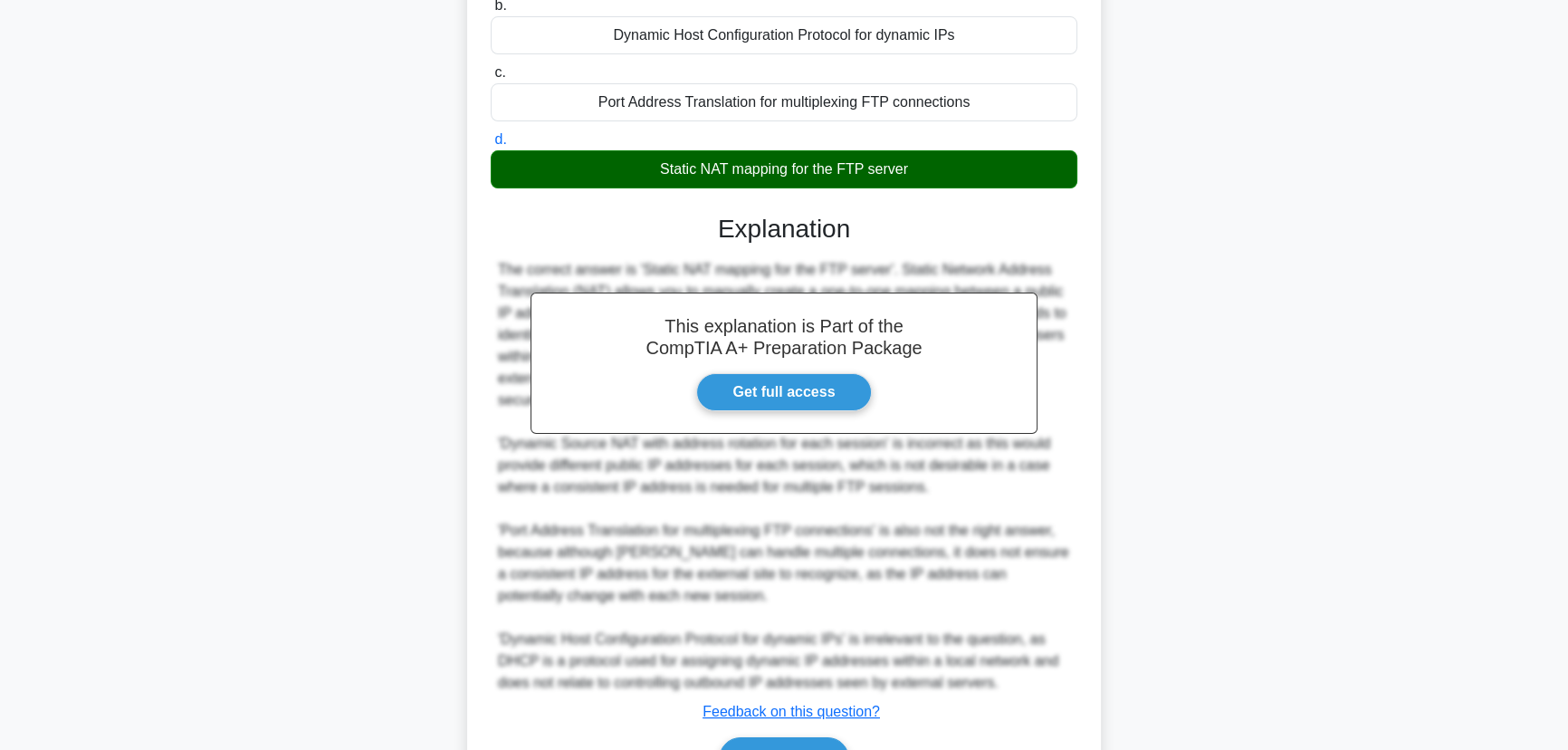
scroll to position [389, 0]
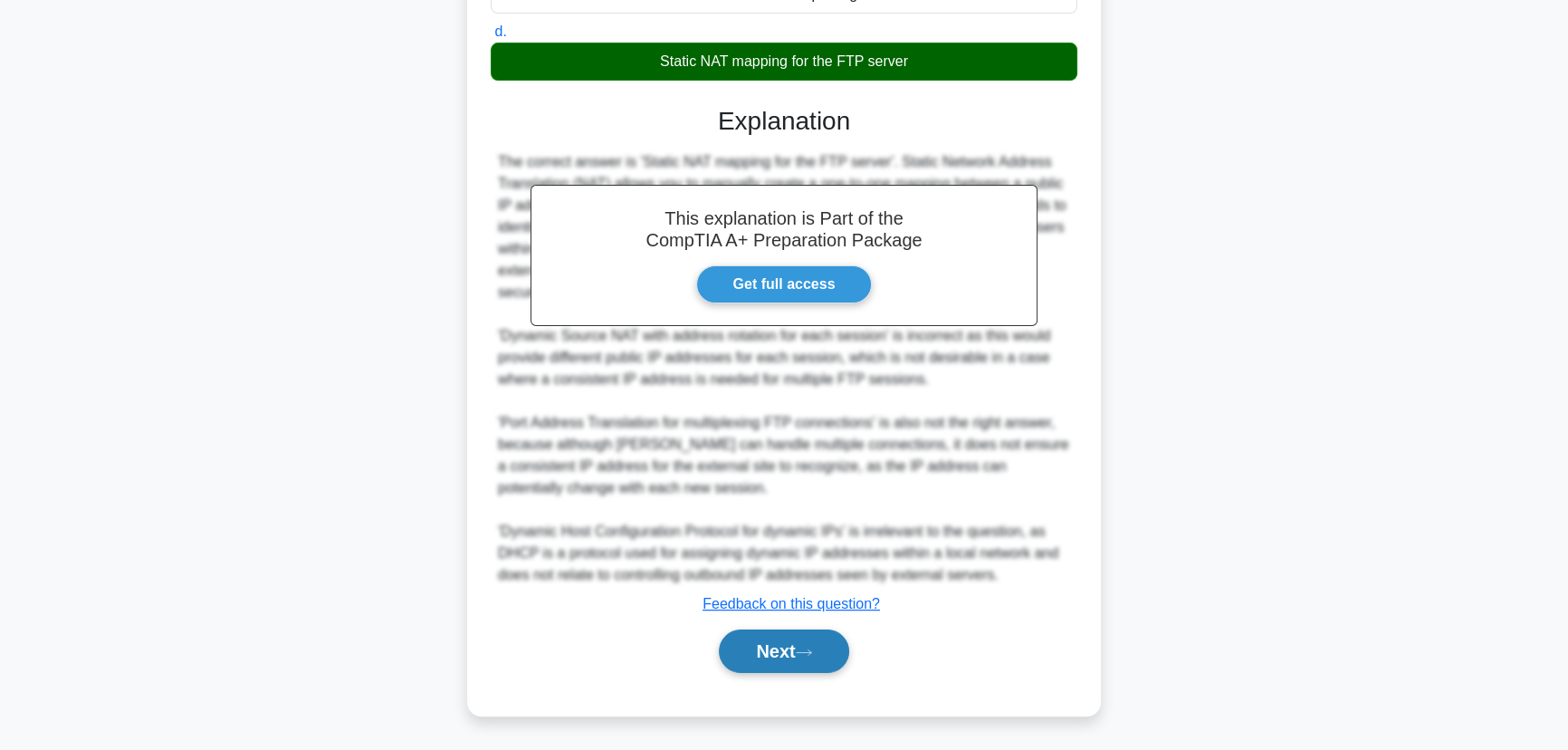
drag, startPoint x: 790, startPoint y: 663, endPoint x: 805, endPoint y: 661, distance: 15.1
click at [792, 663] on button "Next" at bounding box center [784, 651] width 130 height 44
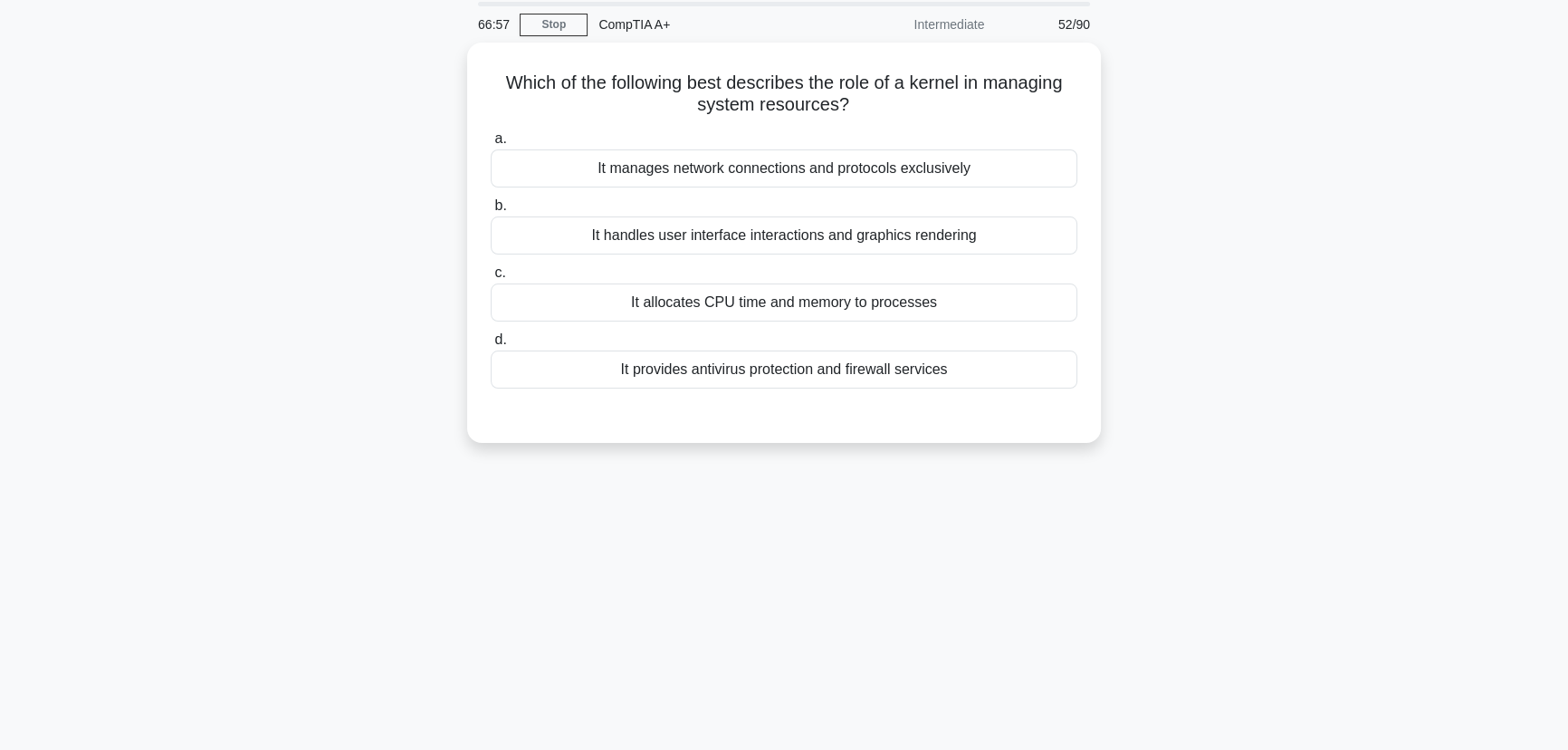
scroll to position [63, 0]
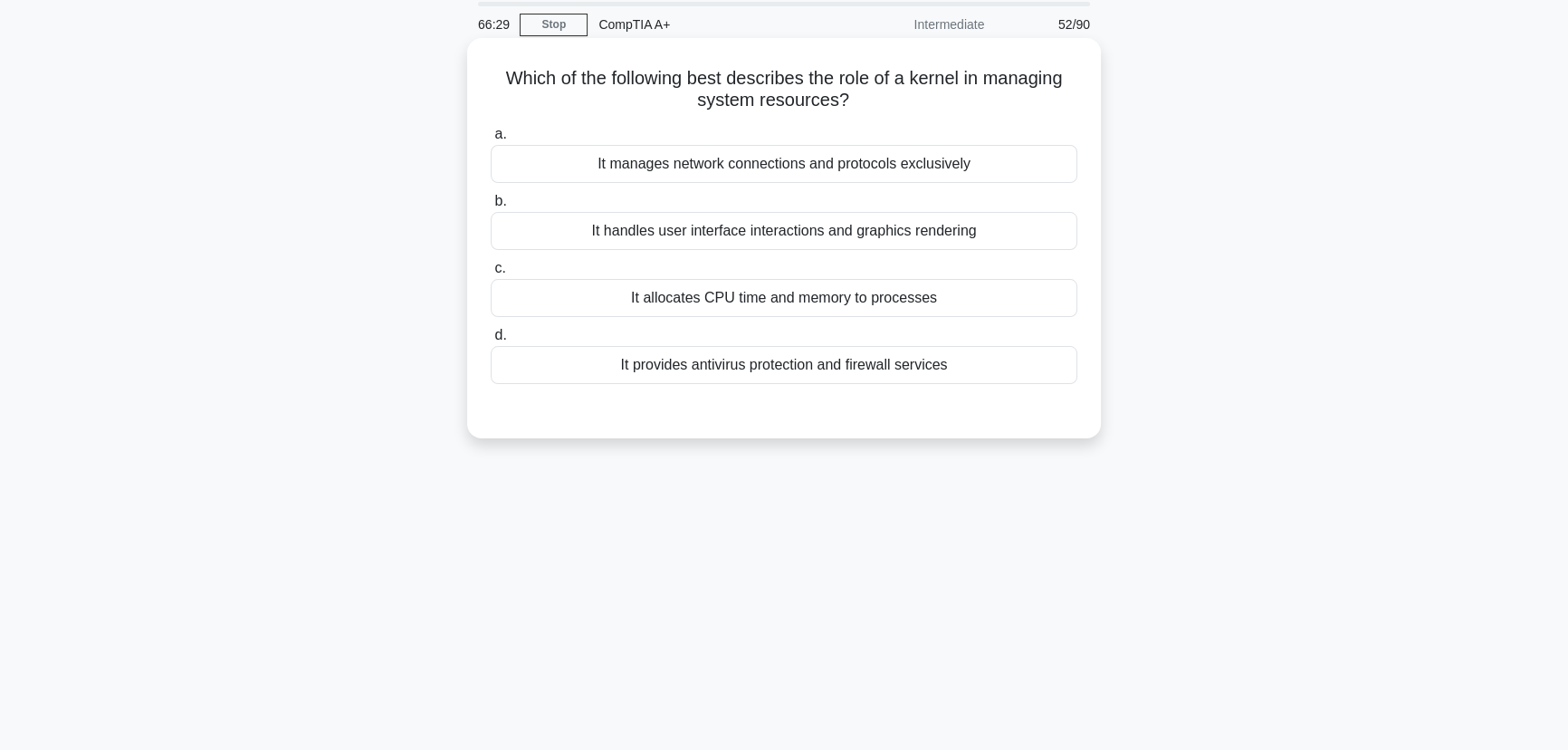
click at [784, 228] on div "It handles user interface interactions and graphics rendering" at bounding box center [784, 231] width 587 height 38
click at [491, 207] on input "b. It handles user interface interactions and graphics rendering" at bounding box center [491, 201] width 0 height 12
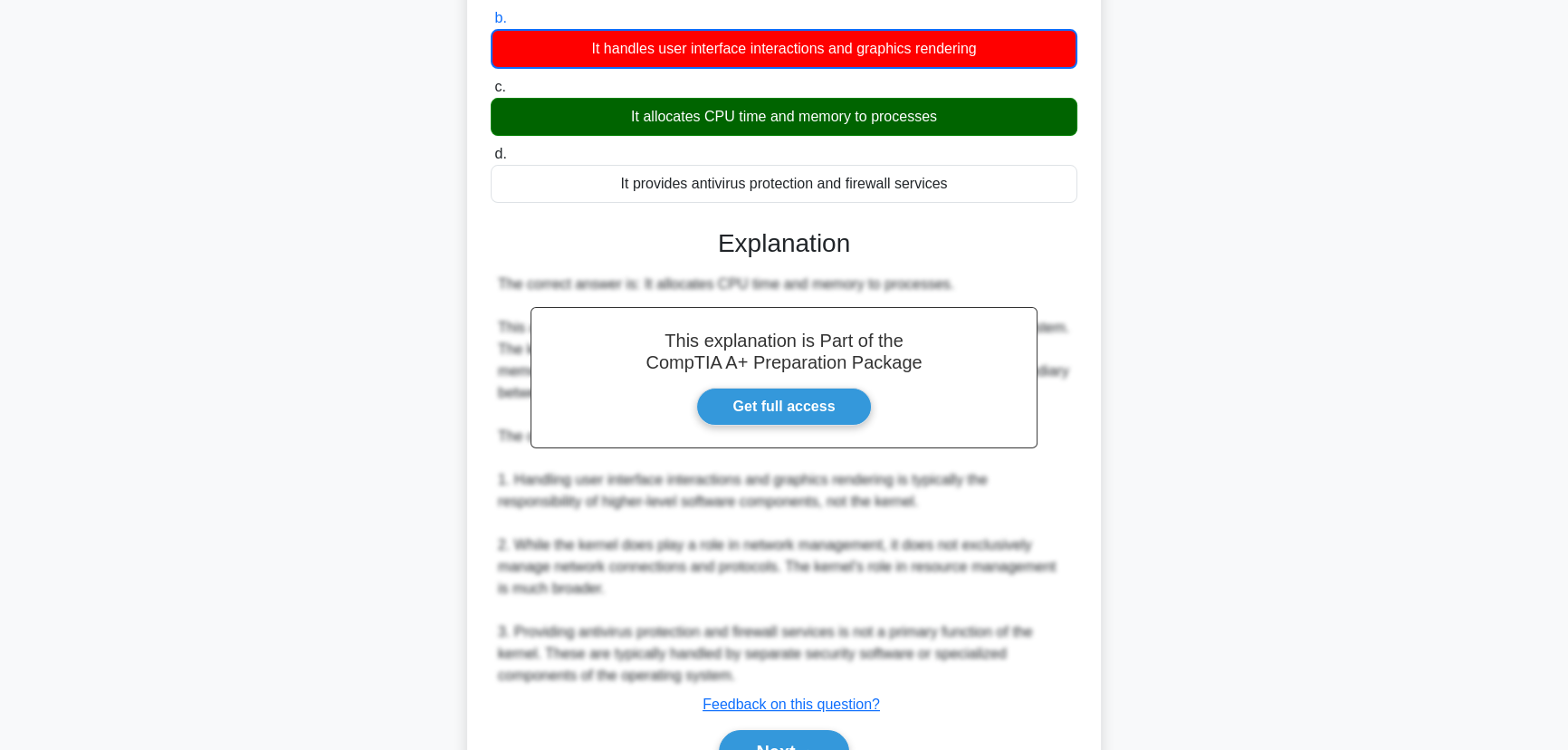
scroll to position [346, 0]
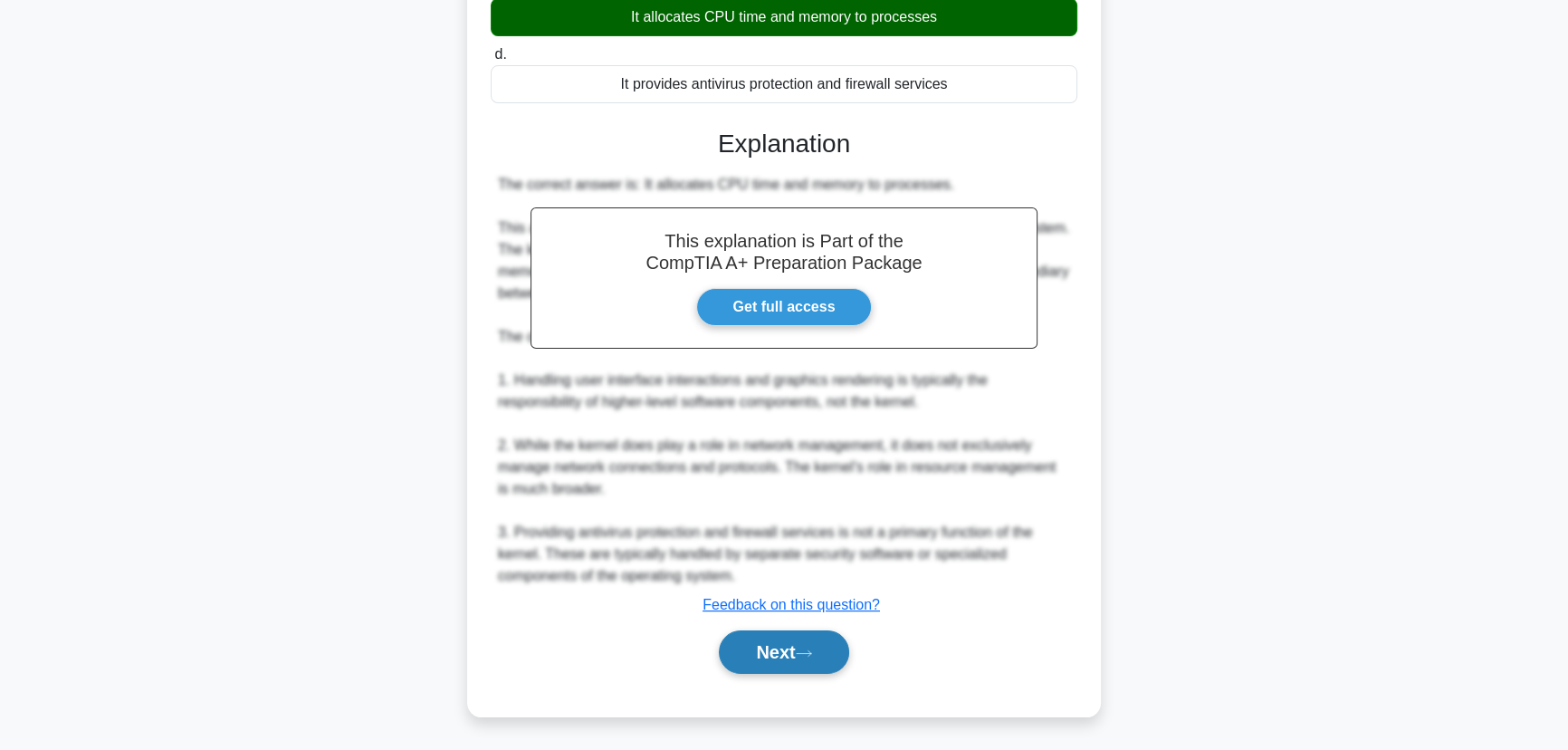
drag, startPoint x: 786, startPoint y: 649, endPoint x: 813, endPoint y: 641, distance: 28.2
click at [786, 649] on button "Next" at bounding box center [784, 652] width 130 height 44
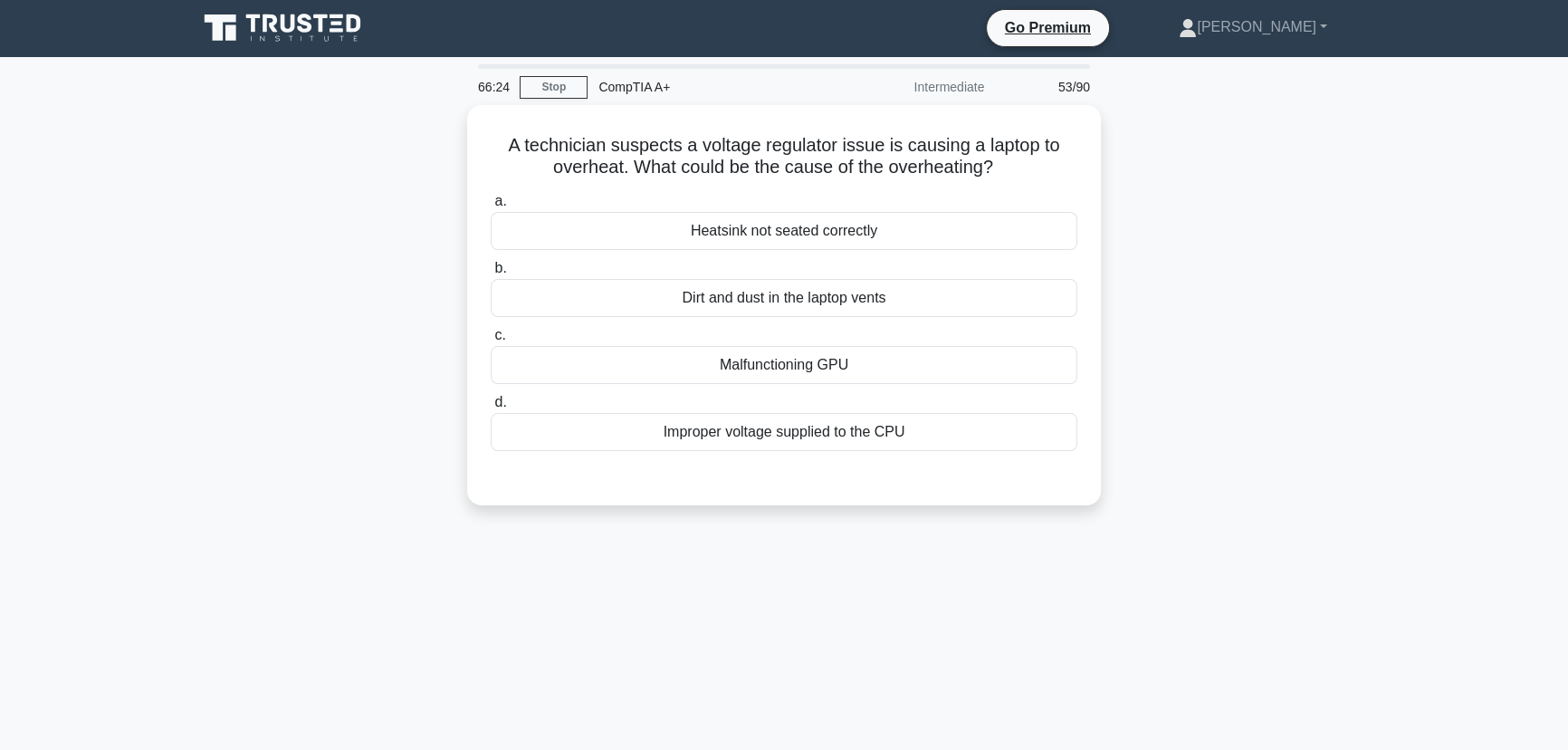
scroll to position [0, 0]
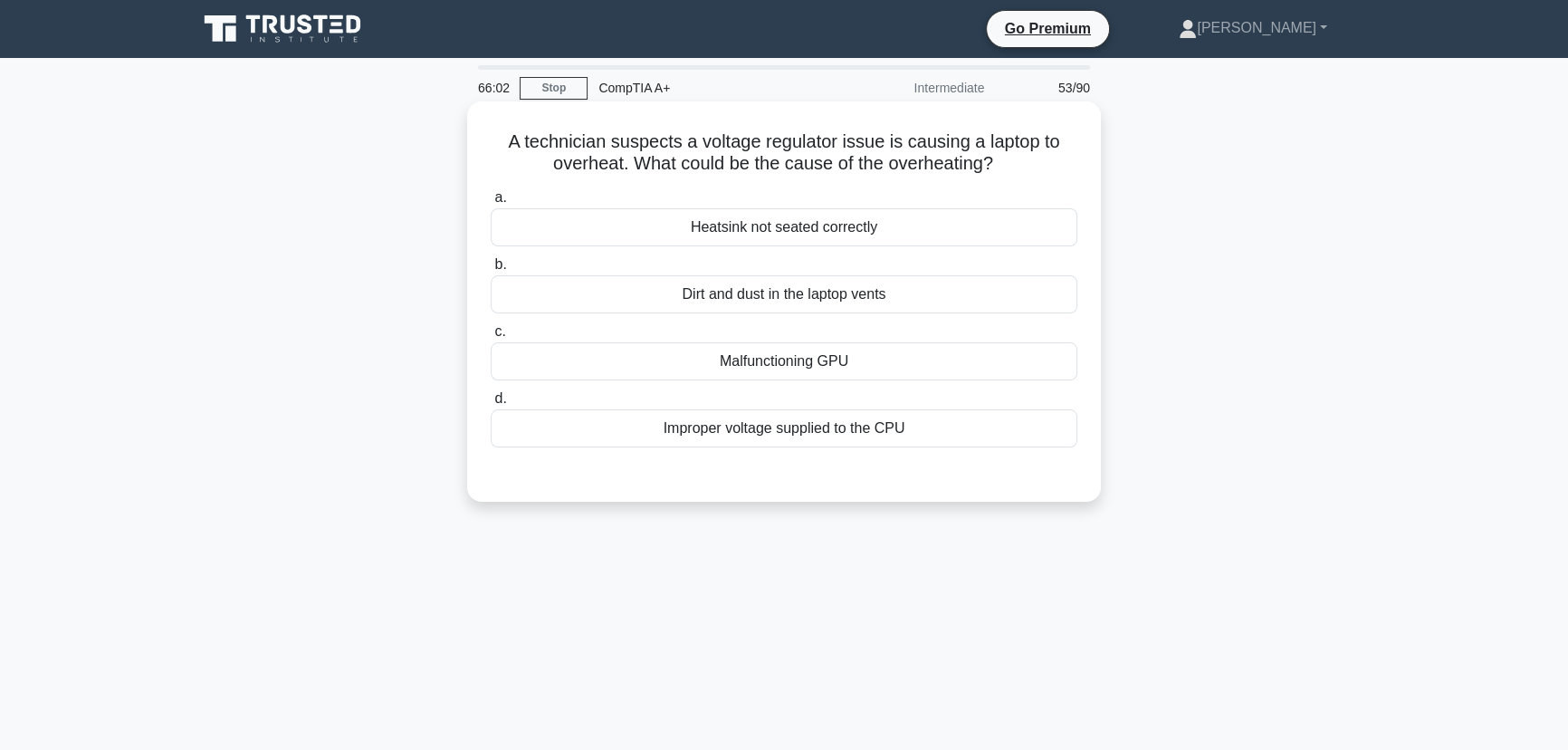
click at [821, 226] on div "Heatsink not seated correctly" at bounding box center [784, 227] width 587 height 38
click at [491, 203] on input "a. Heatsink not seated correctly" at bounding box center [491, 197] width 0 height 12
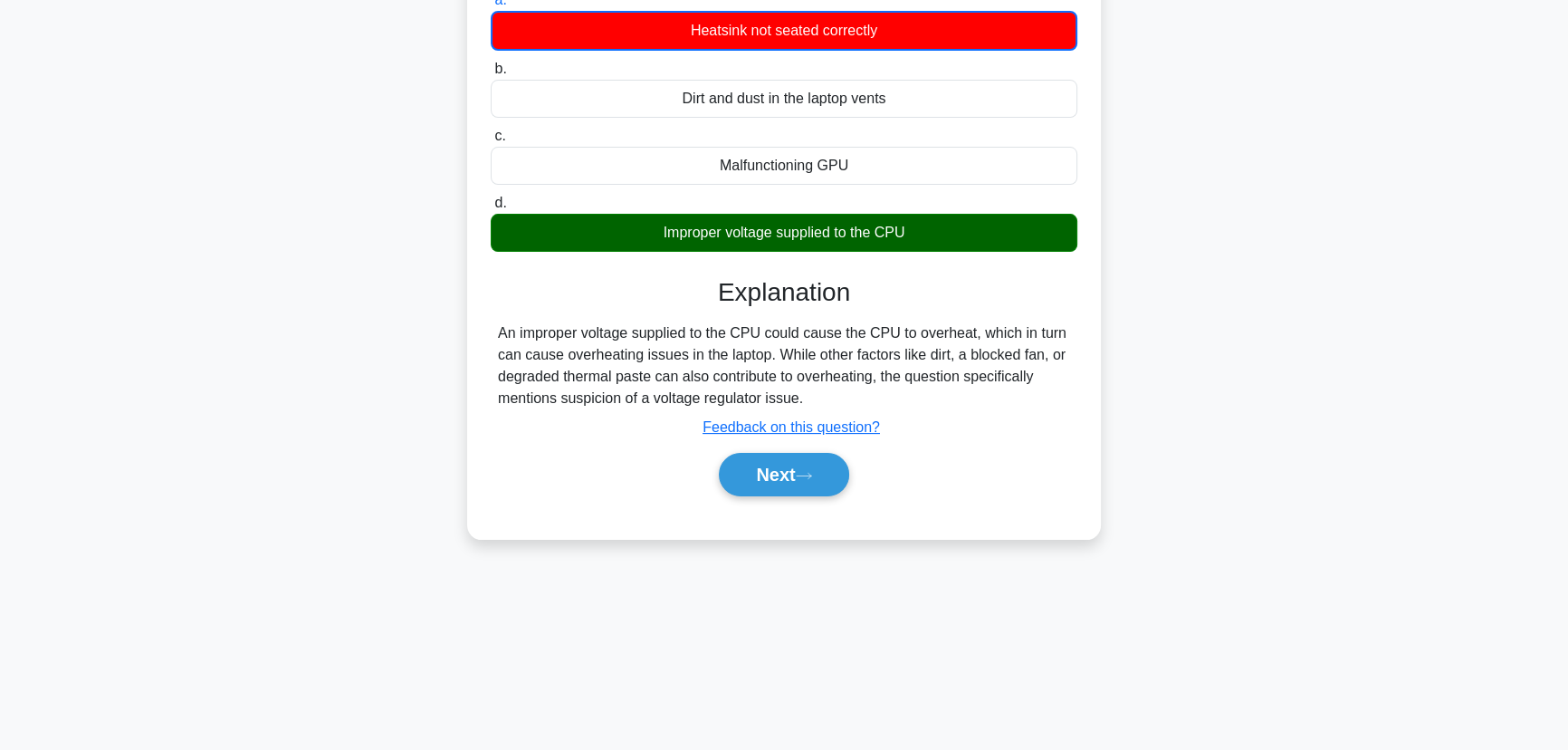
scroll to position [227, 0]
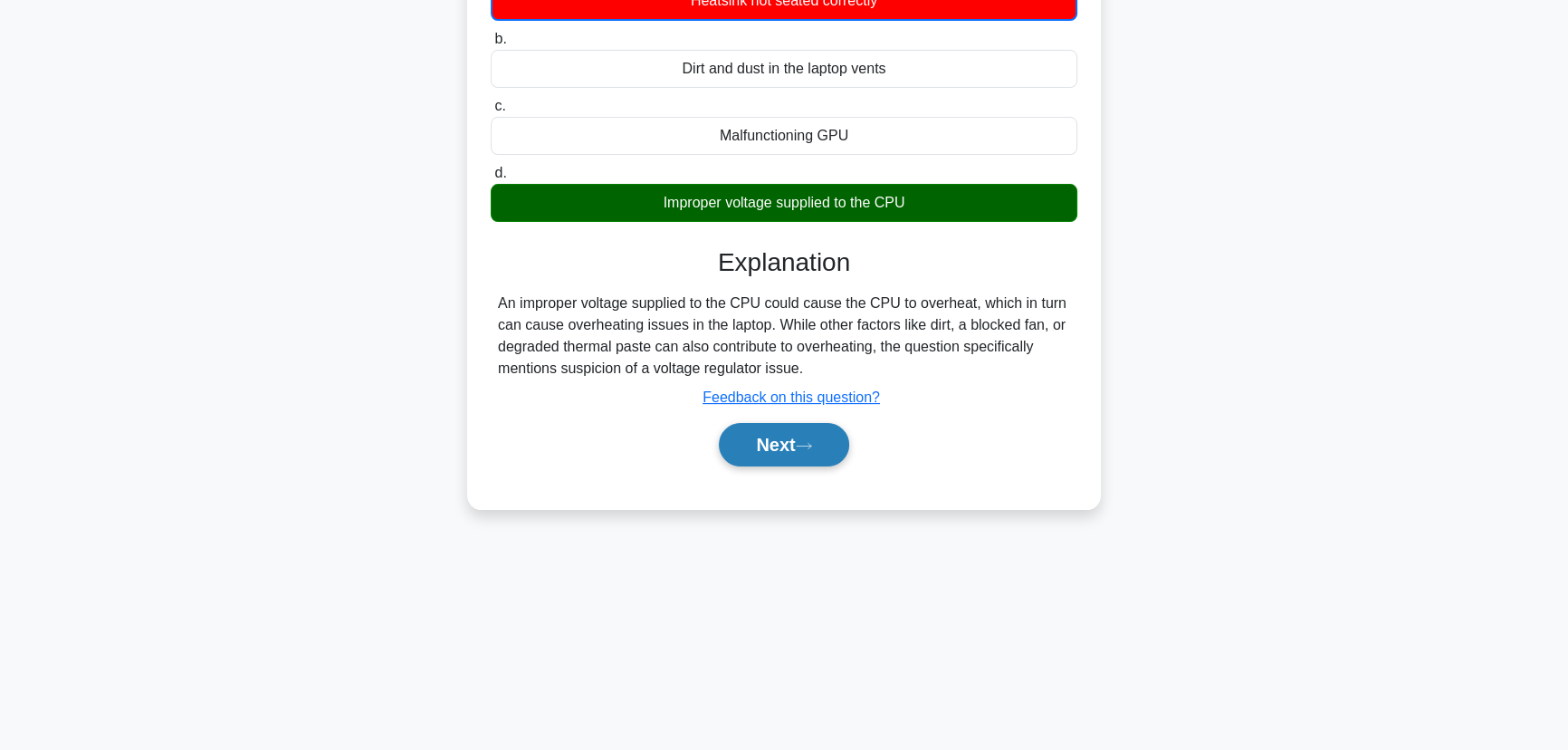
click at [766, 432] on button "Next" at bounding box center [784, 444] width 130 height 44
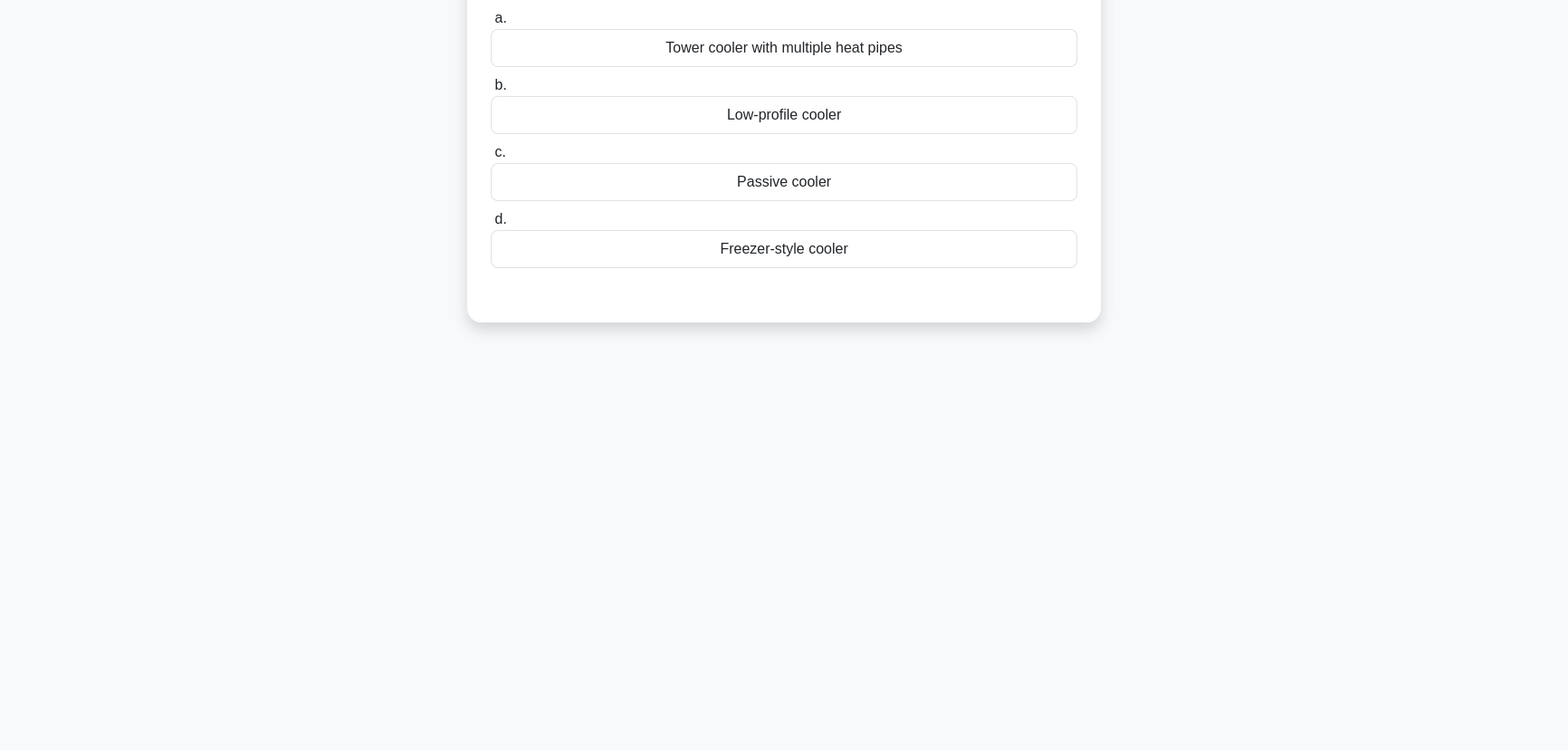
scroll to position [0, 0]
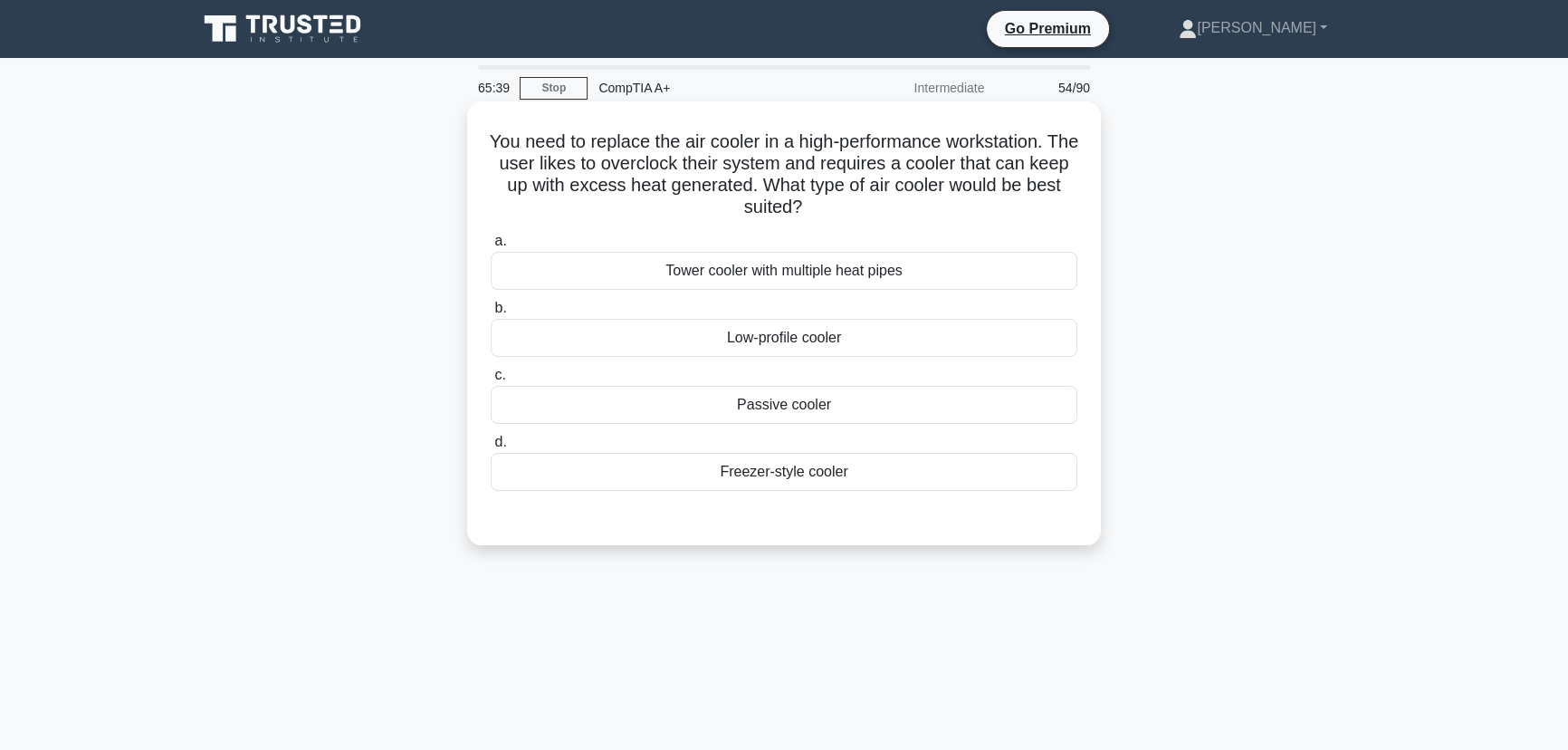
click at [795, 272] on div "Tower cooler with multiple heat pipes" at bounding box center [784, 271] width 587 height 38
click at [491, 247] on input "a. Tower cooler with multiple heat pipes" at bounding box center [491, 241] width 0 height 12
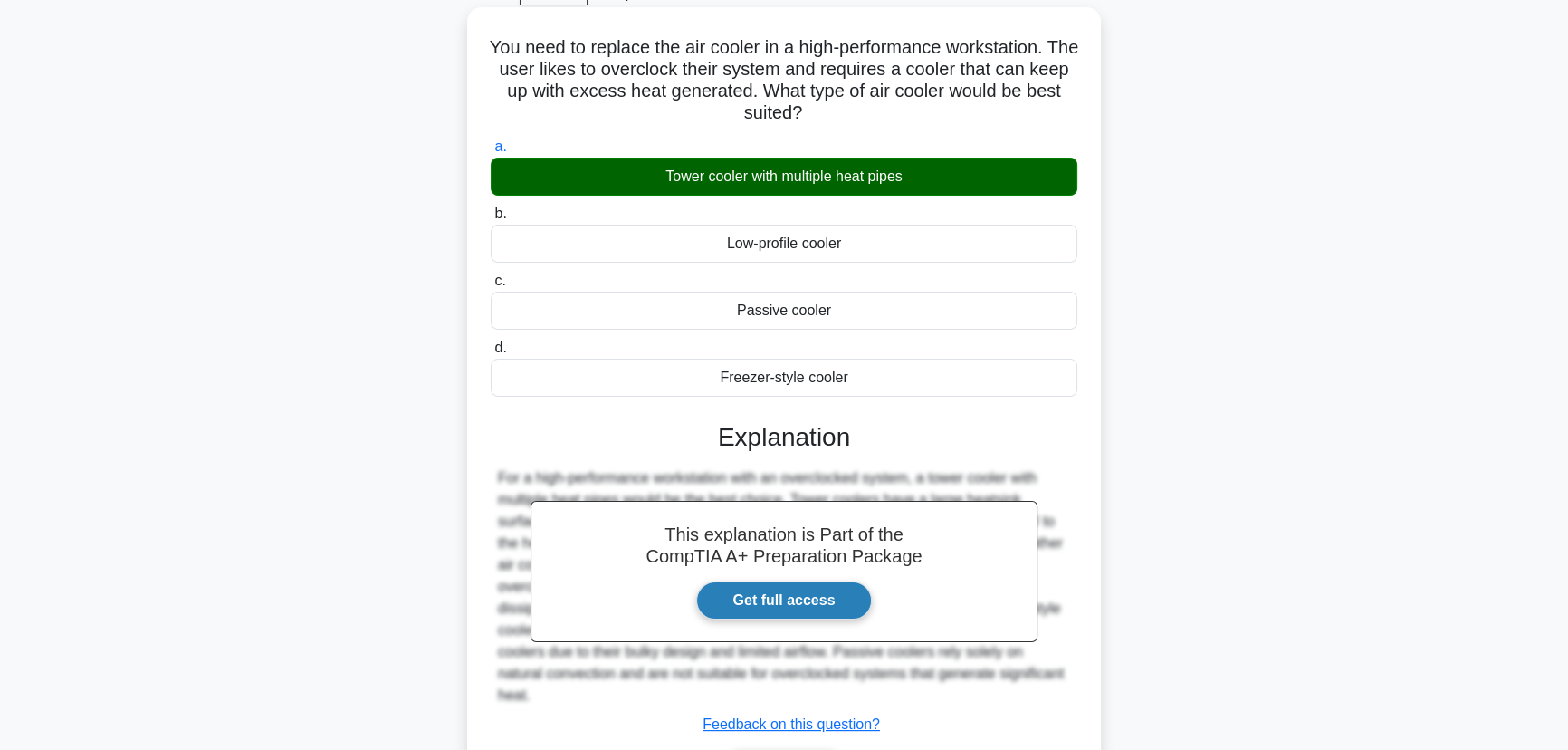
scroll to position [227, 0]
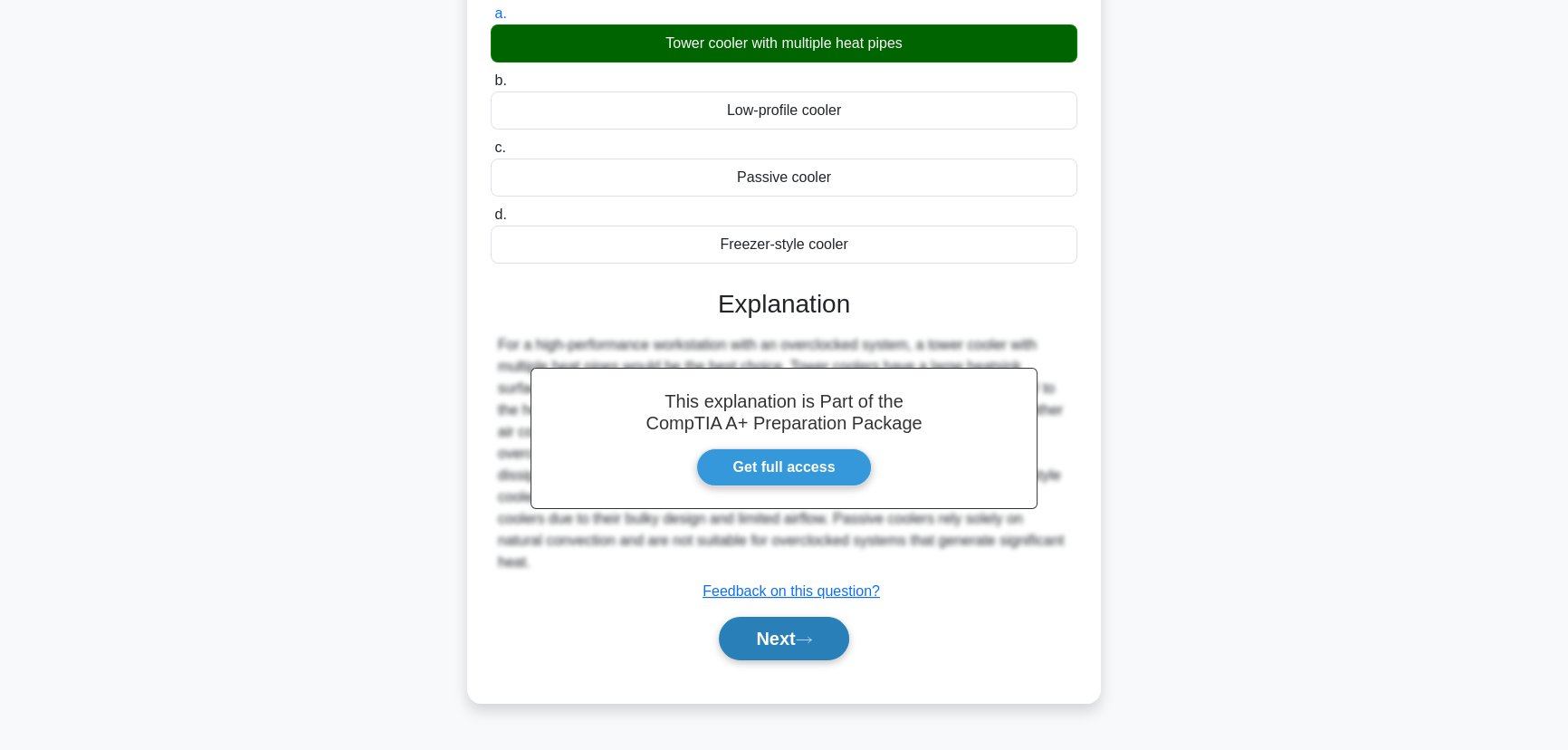
drag, startPoint x: 812, startPoint y: 612, endPoint x: 825, endPoint y: 613, distance: 13.0
click at [812, 635] on icon at bounding box center [804, 640] width 16 height 10
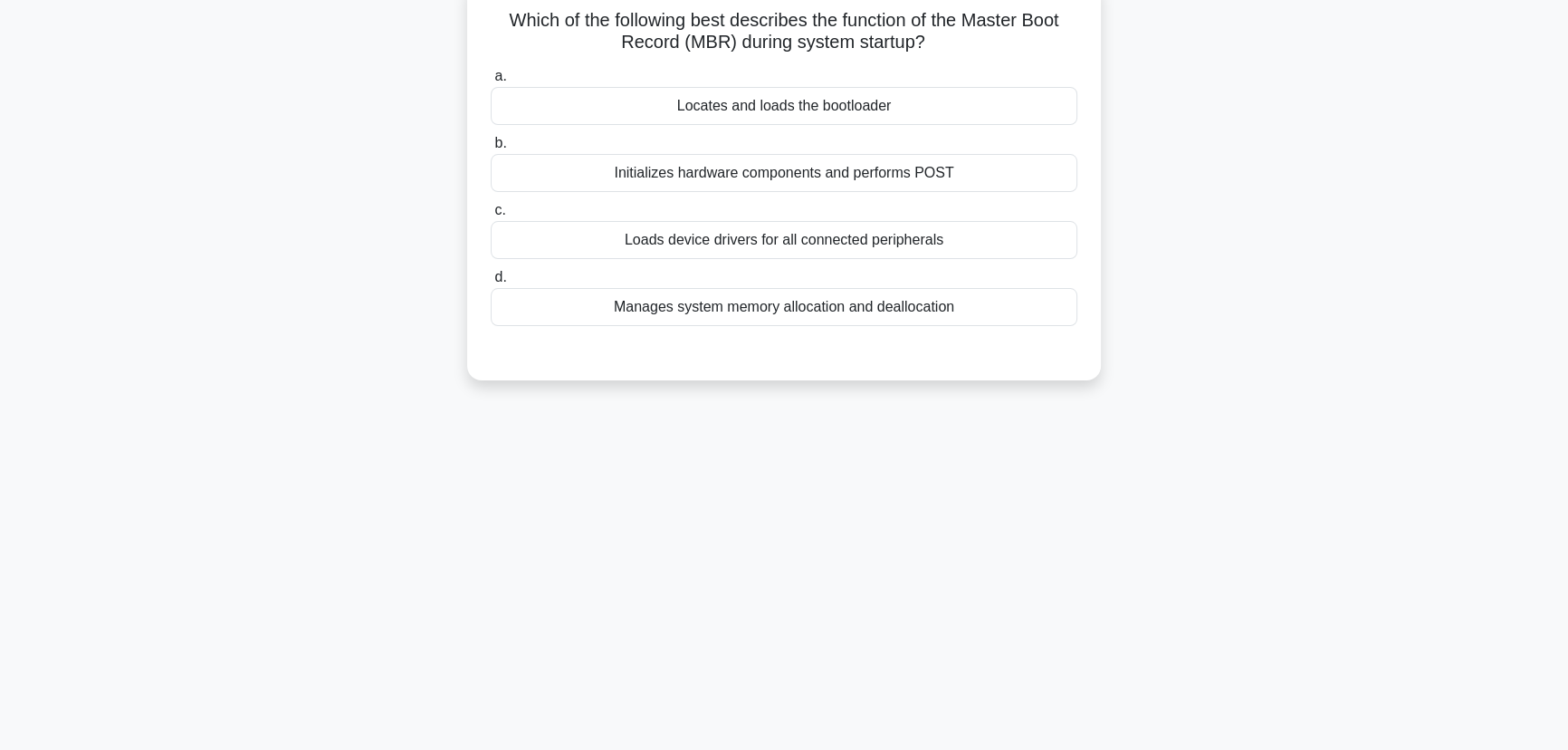
scroll to position [0, 0]
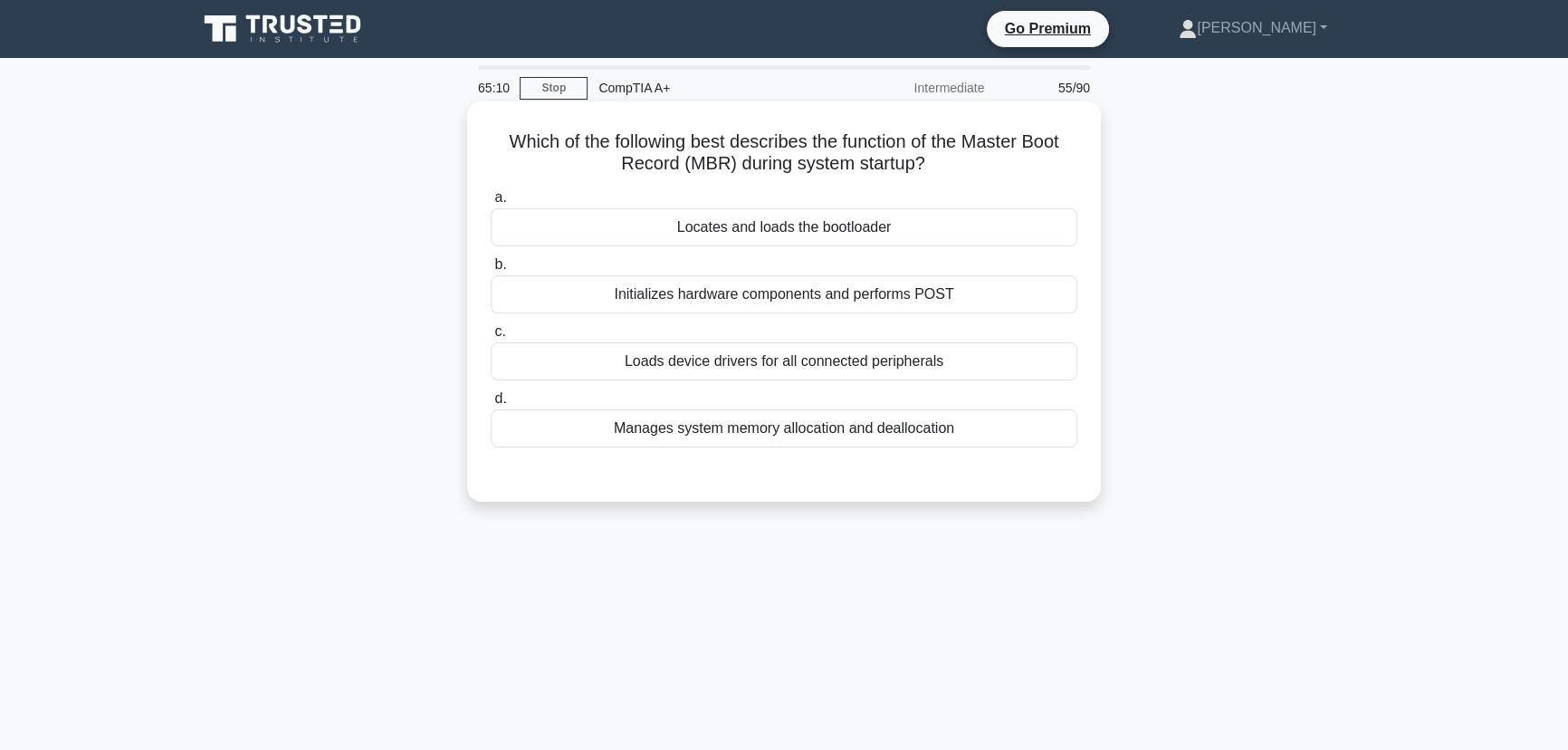
click at [807, 286] on div "Initializes hardware components and performs POST" at bounding box center [784, 295] width 587 height 38
click at [491, 271] on input "b. Initializes hardware components and performs POST" at bounding box center [491, 265] width 0 height 12
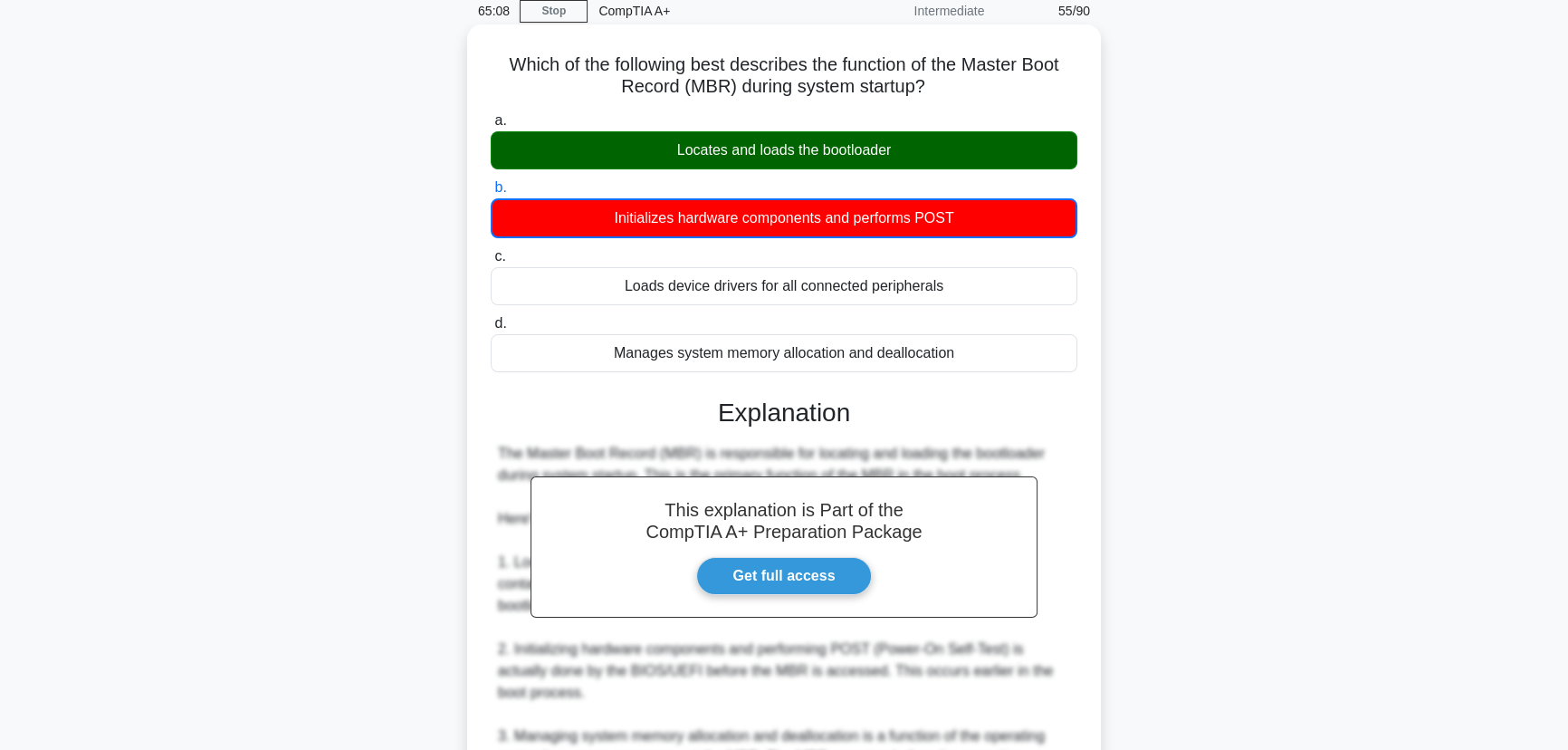
scroll to position [411, 0]
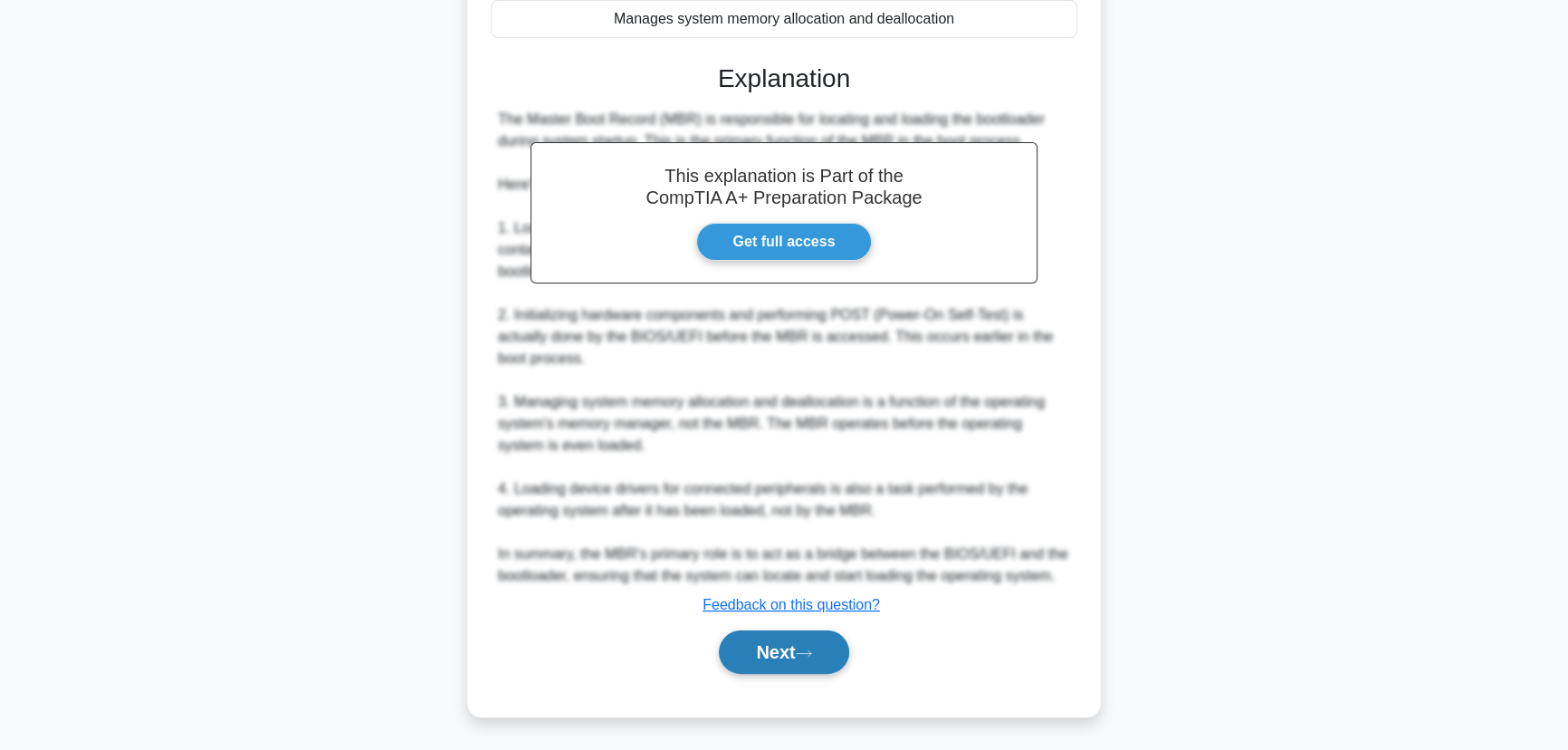
drag, startPoint x: 760, startPoint y: 678, endPoint x: 769, endPoint y: 672, distance: 10.8
click at [760, 678] on div "Next" at bounding box center [784, 652] width 587 height 58
click at [781, 661] on button "Next" at bounding box center [784, 652] width 130 height 44
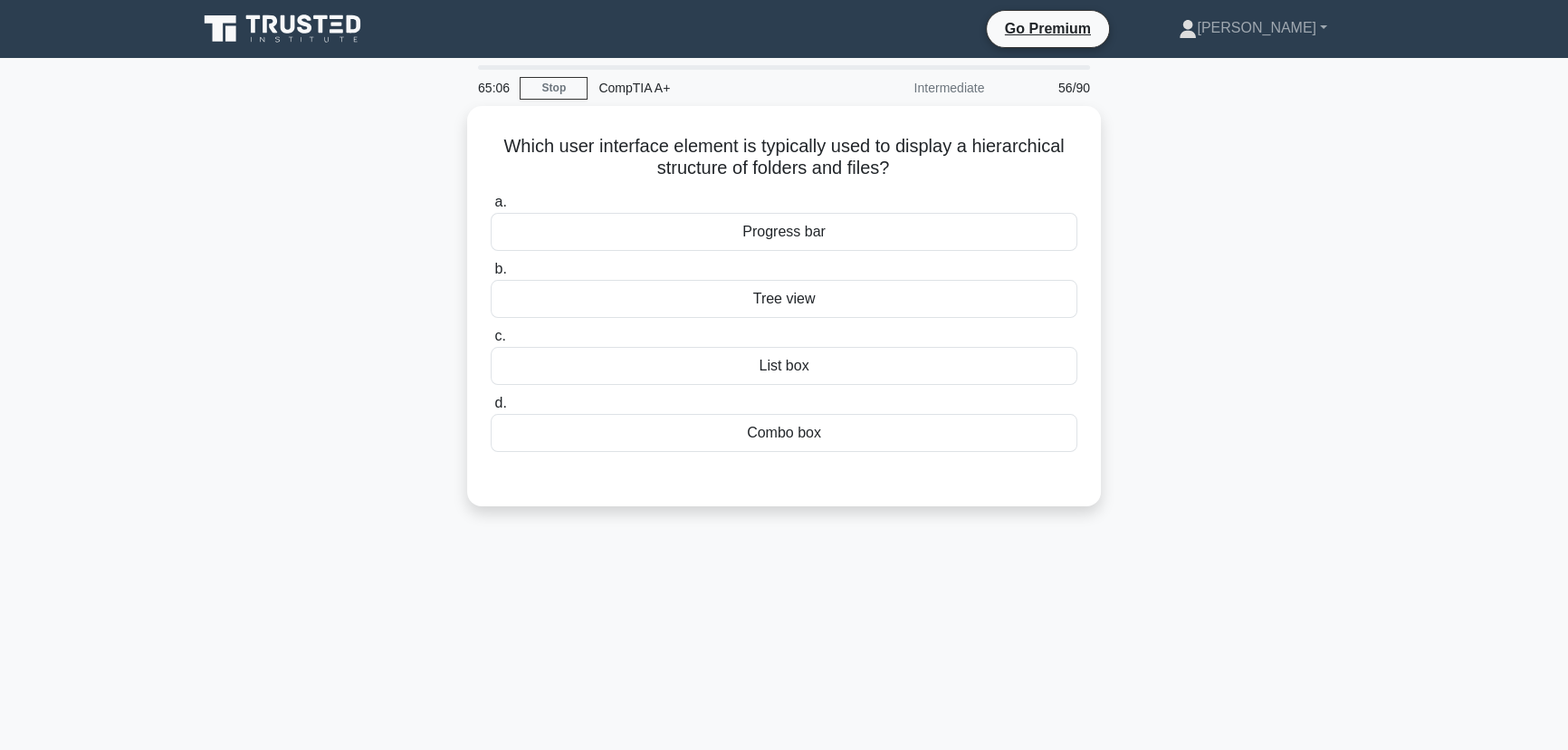
scroll to position [0, 0]
click at [808, 298] on div "Tree view" at bounding box center [784, 295] width 587 height 38
click at [491, 271] on input "b. Tree view" at bounding box center [491, 265] width 0 height 12
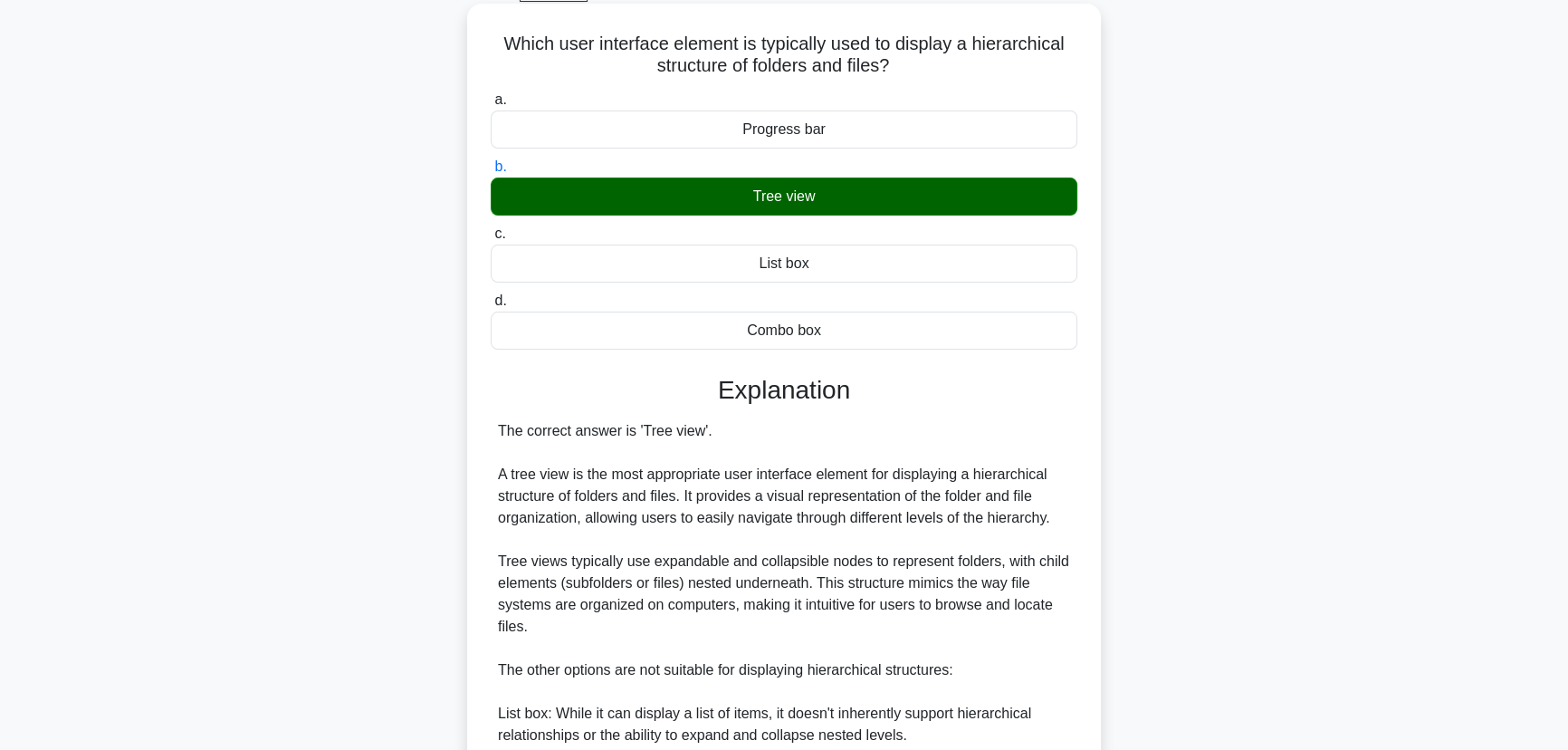
scroll to position [389, 0]
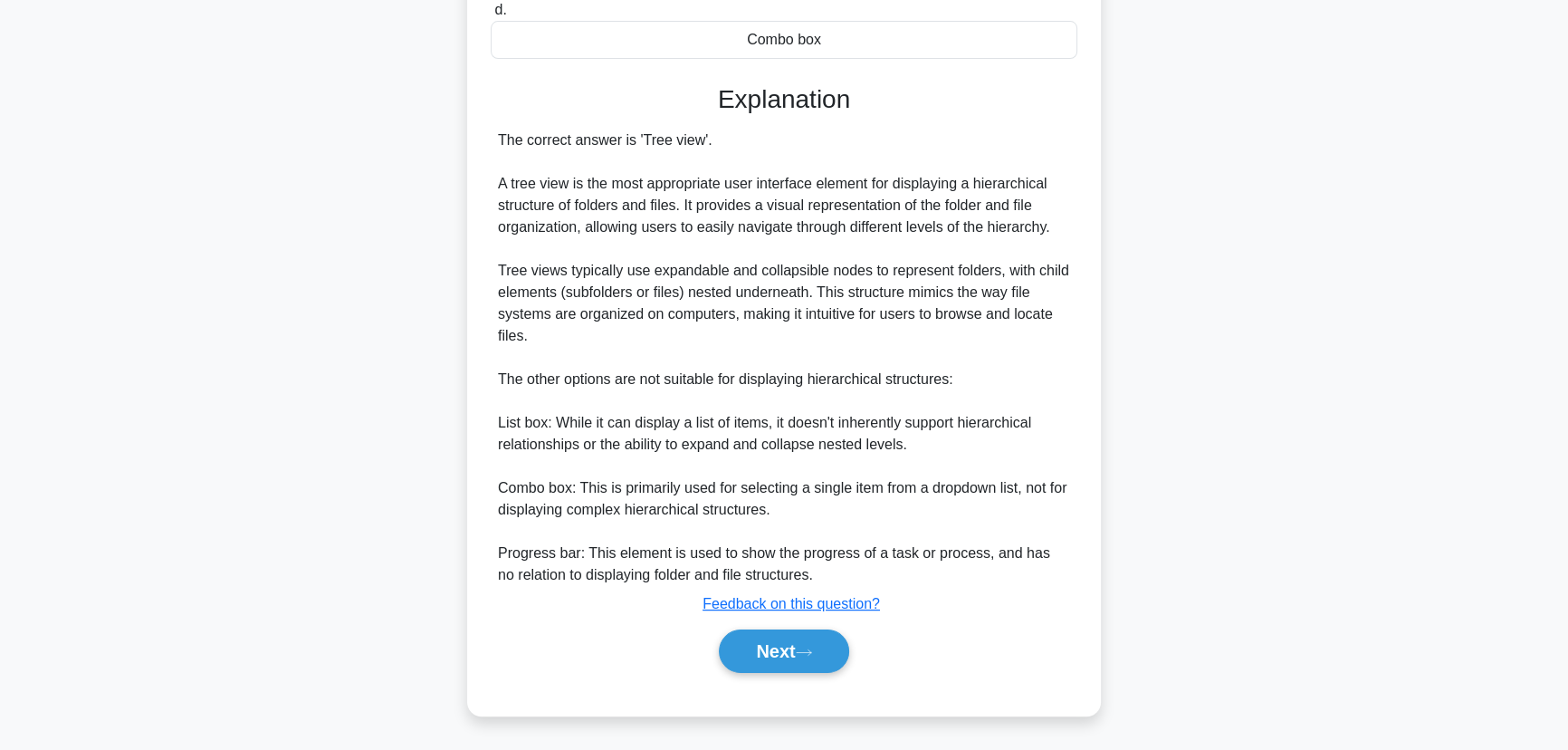
drag, startPoint x: 784, startPoint y: 660, endPoint x: 948, endPoint y: 630, distance: 166.7
click at [794, 658] on button "Next" at bounding box center [784, 651] width 130 height 44
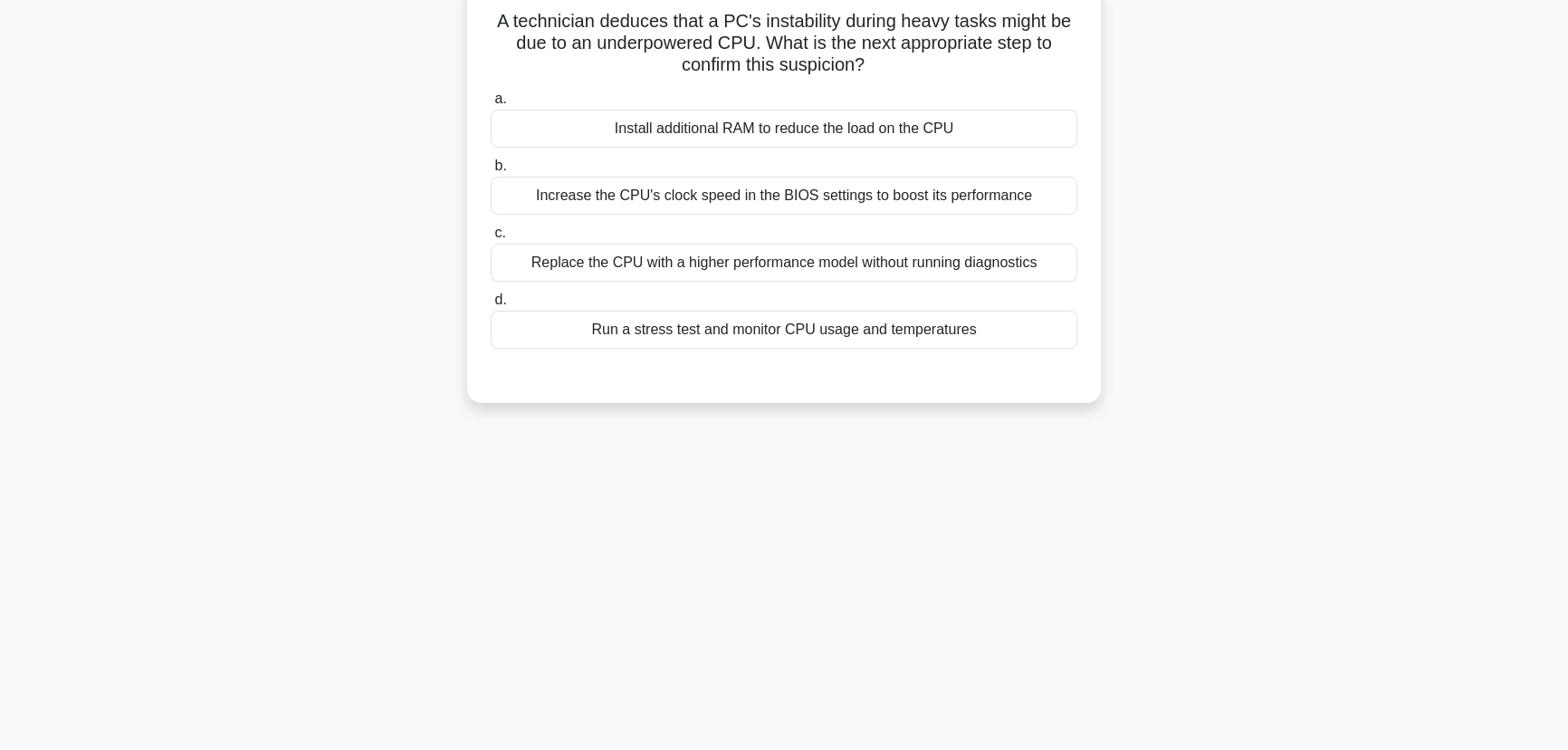
scroll to position [0, 0]
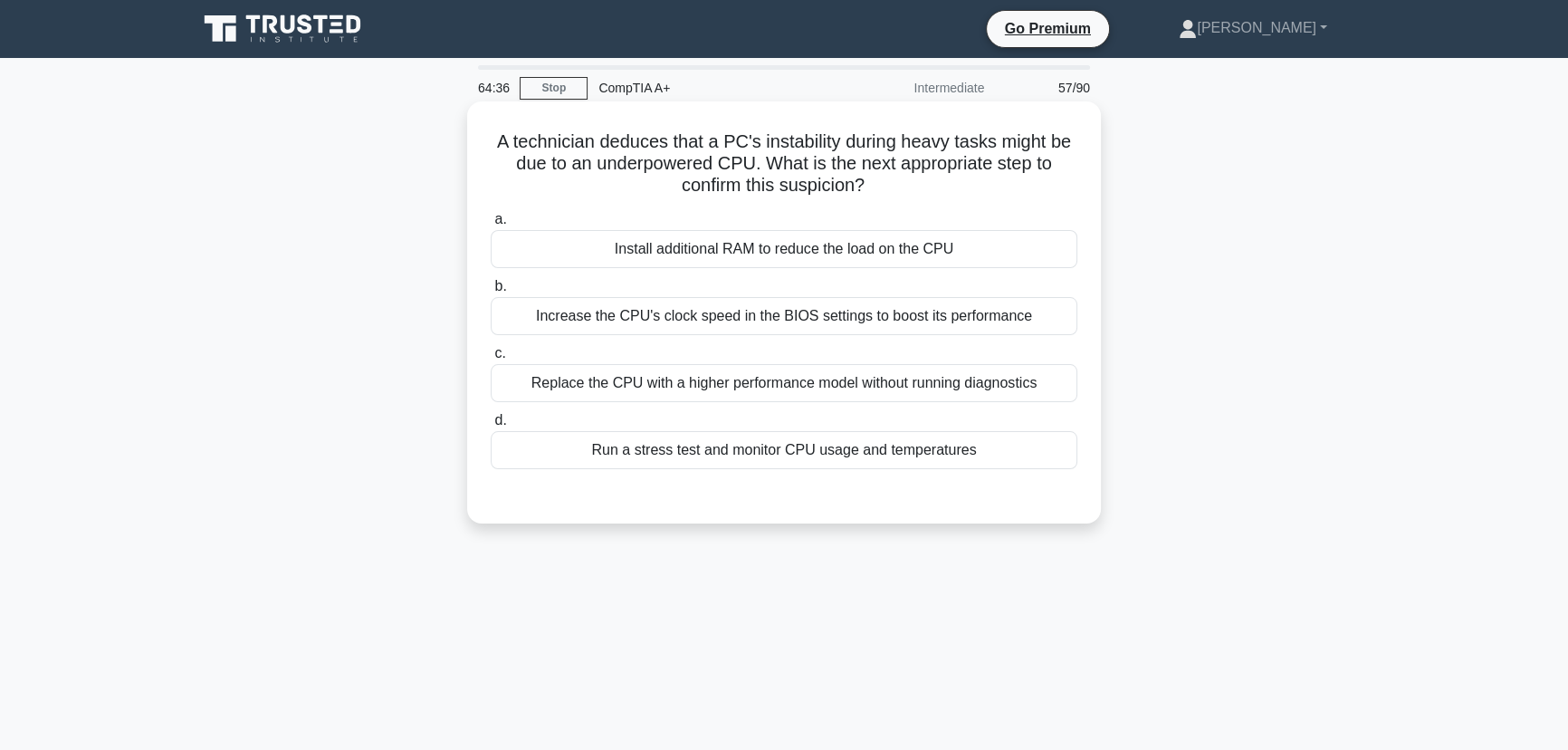
click at [898, 303] on div "Increase the CPU's clock speed in the BIOS settings to boost its performance" at bounding box center [784, 316] width 587 height 38
click at [491, 292] on input "b. Increase the CPU's clock speed in the BIOS settings to boost its performance" at bounding box center [491, 286] width 0 height 12
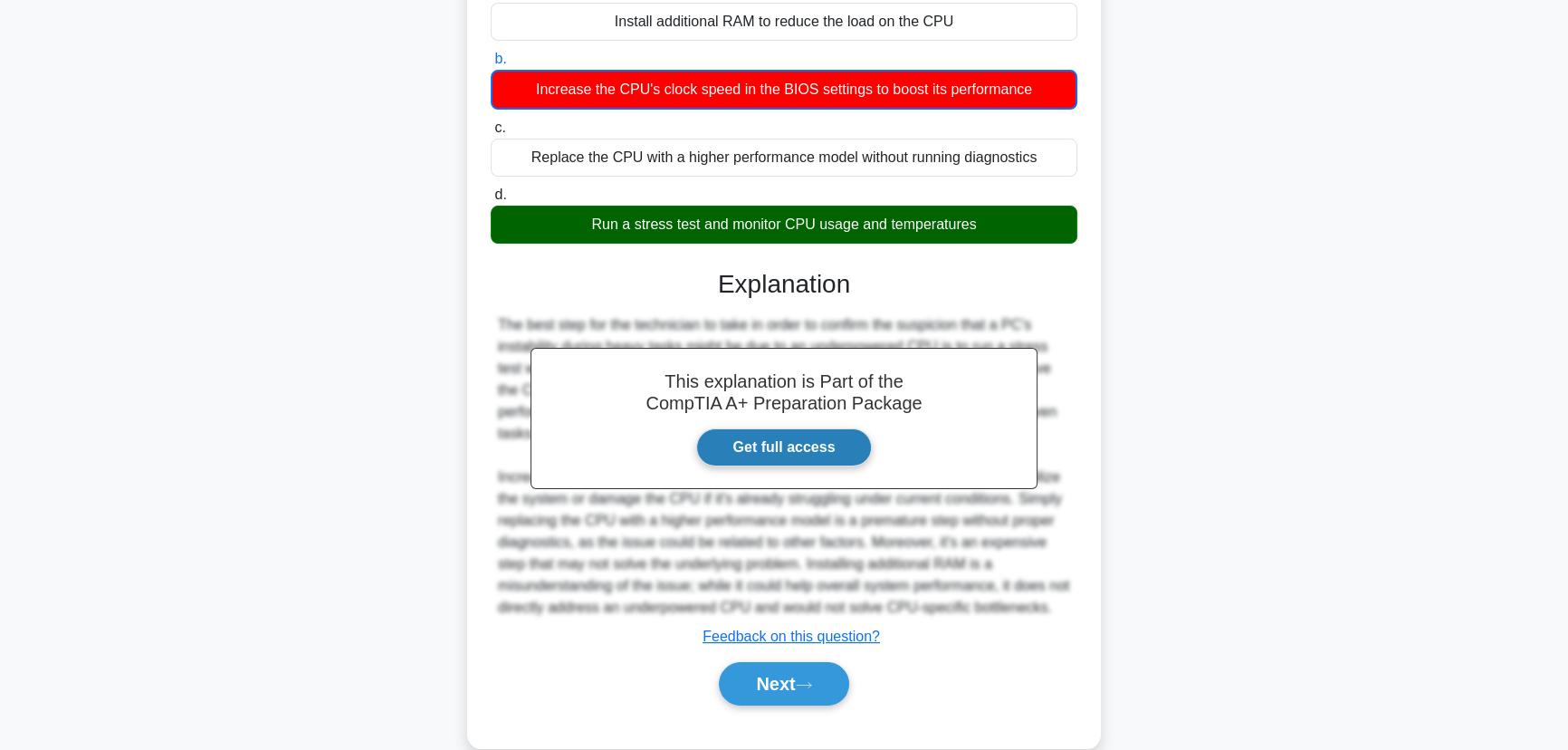
scroll to position [246, 0]
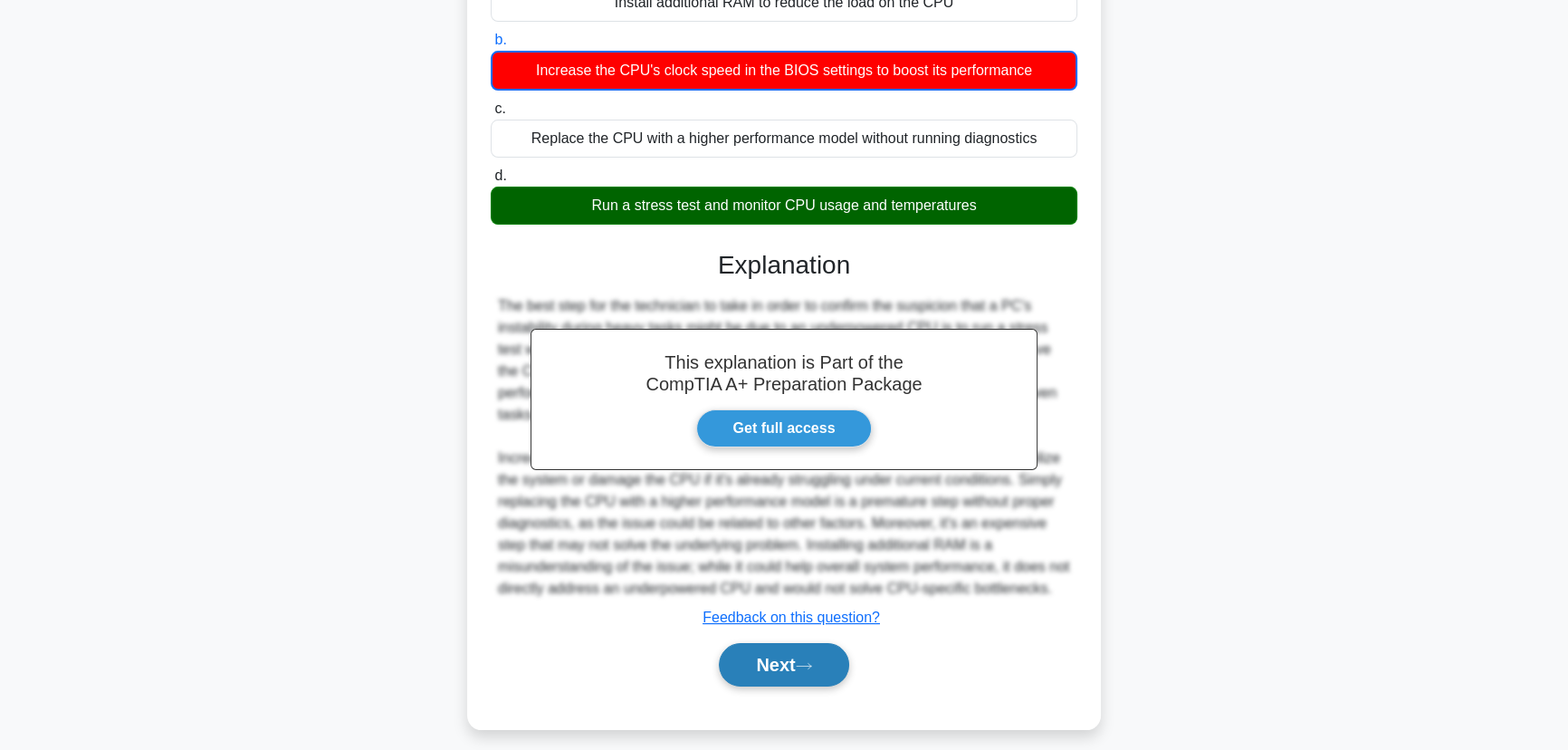
click at [787, 679] on button "Next" at bounding box center [784, 664] width 130 height 44
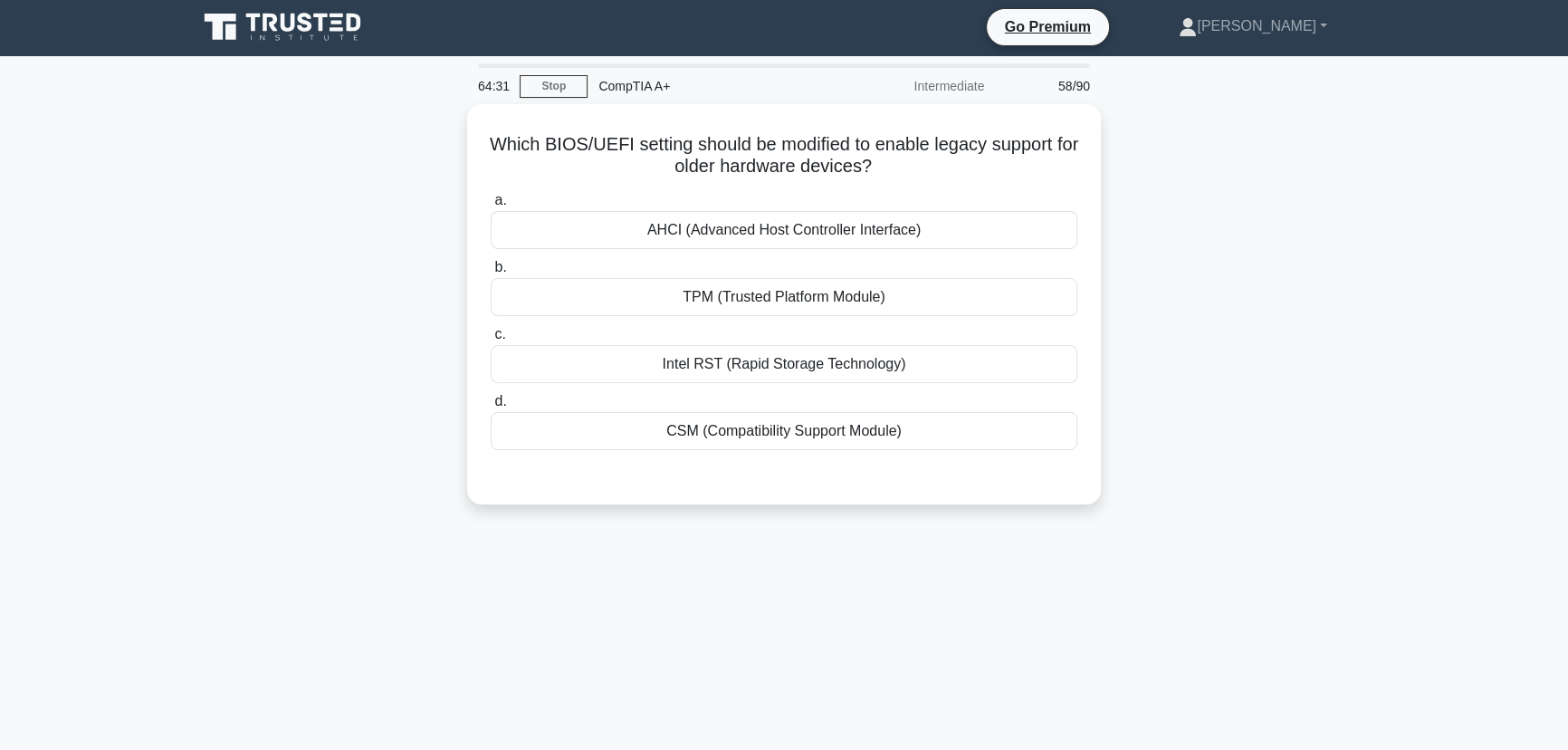
scroll to position [0, 0]
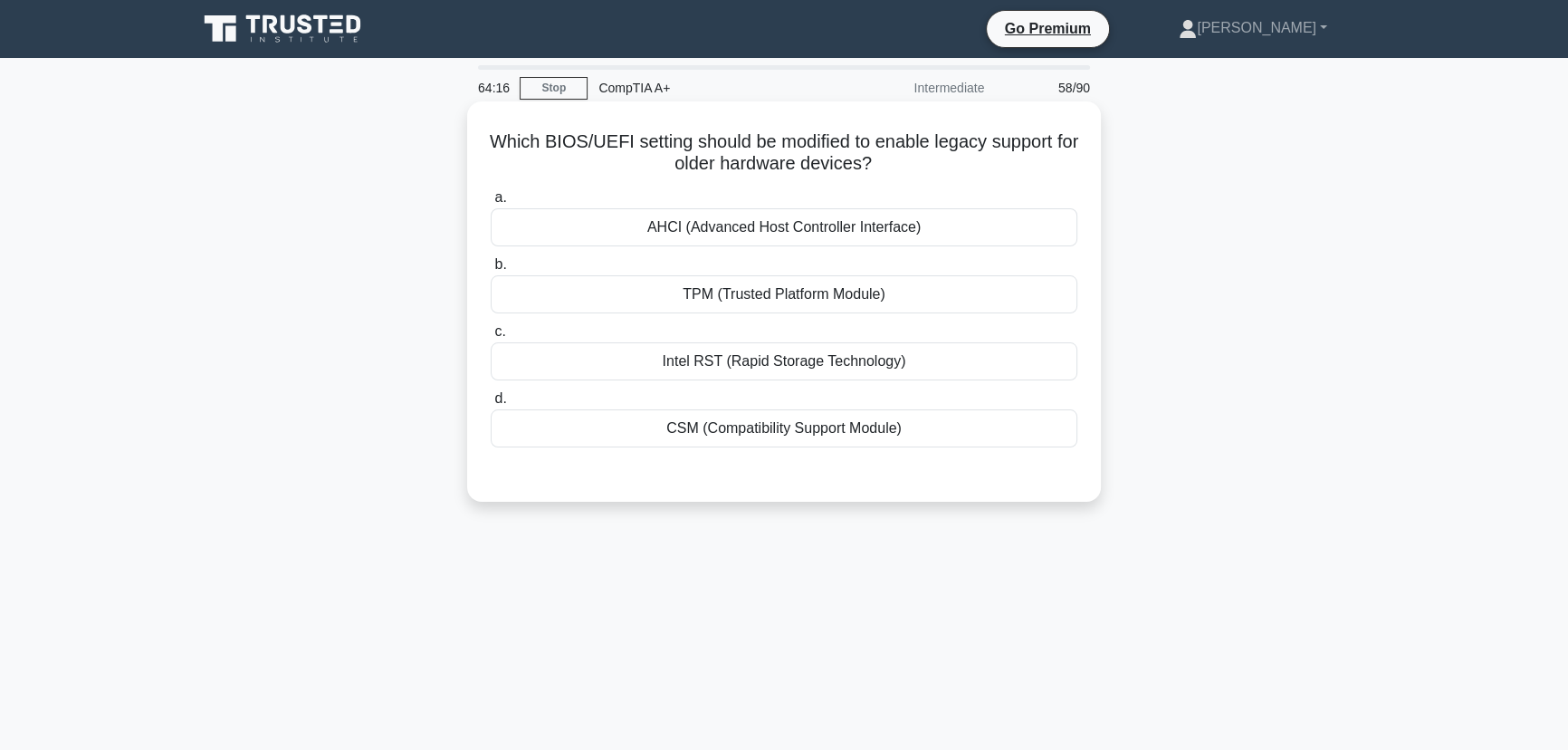
click at [758, 418] on div "CSM (Compatibility Support Module)" at bounding box center [784, 428] width 587 height 38
click at [491, 405] on input "d. CSM (Compatibility Support Module)" at bounding box center [491, 399] width 0 height 12
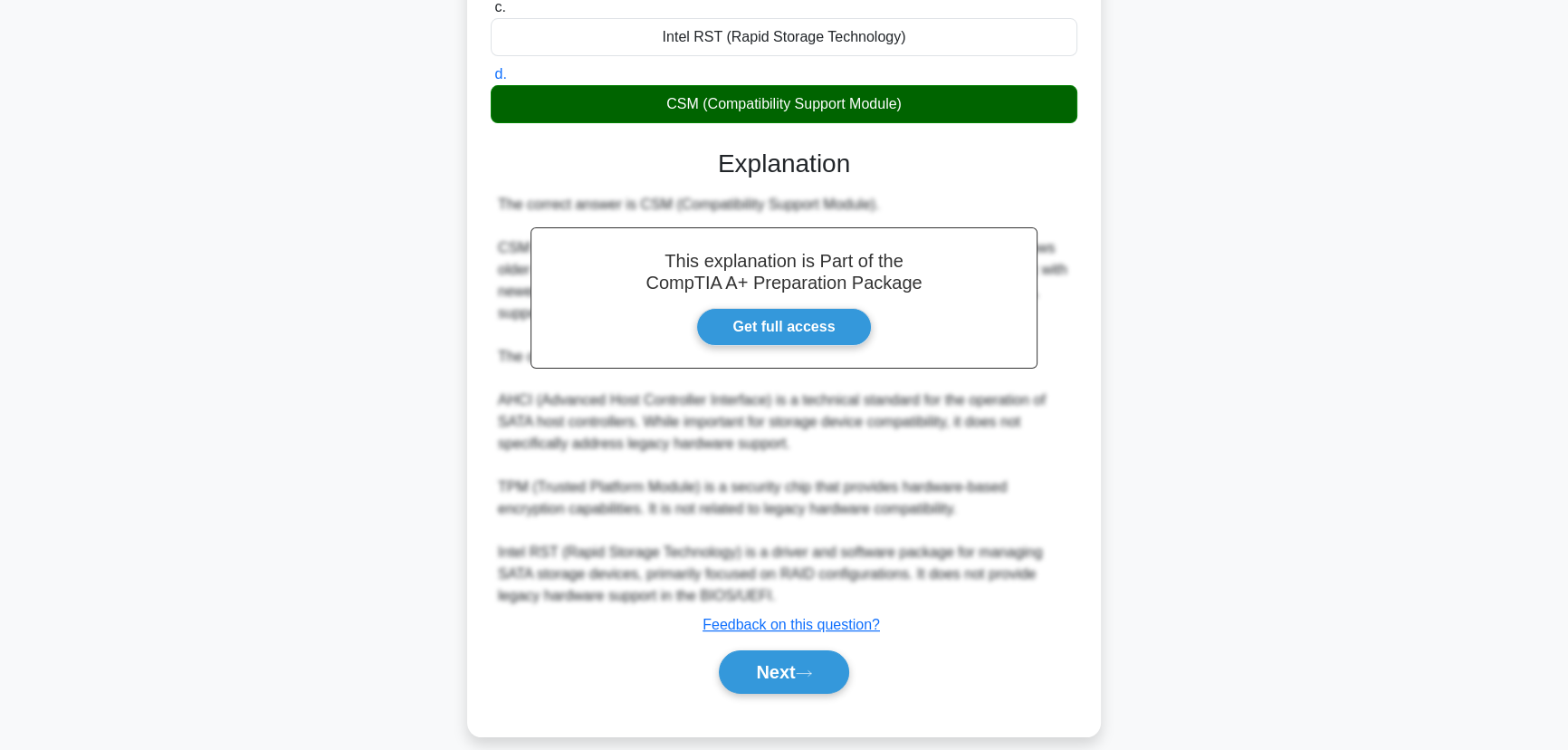
scroll to position [344, 0]
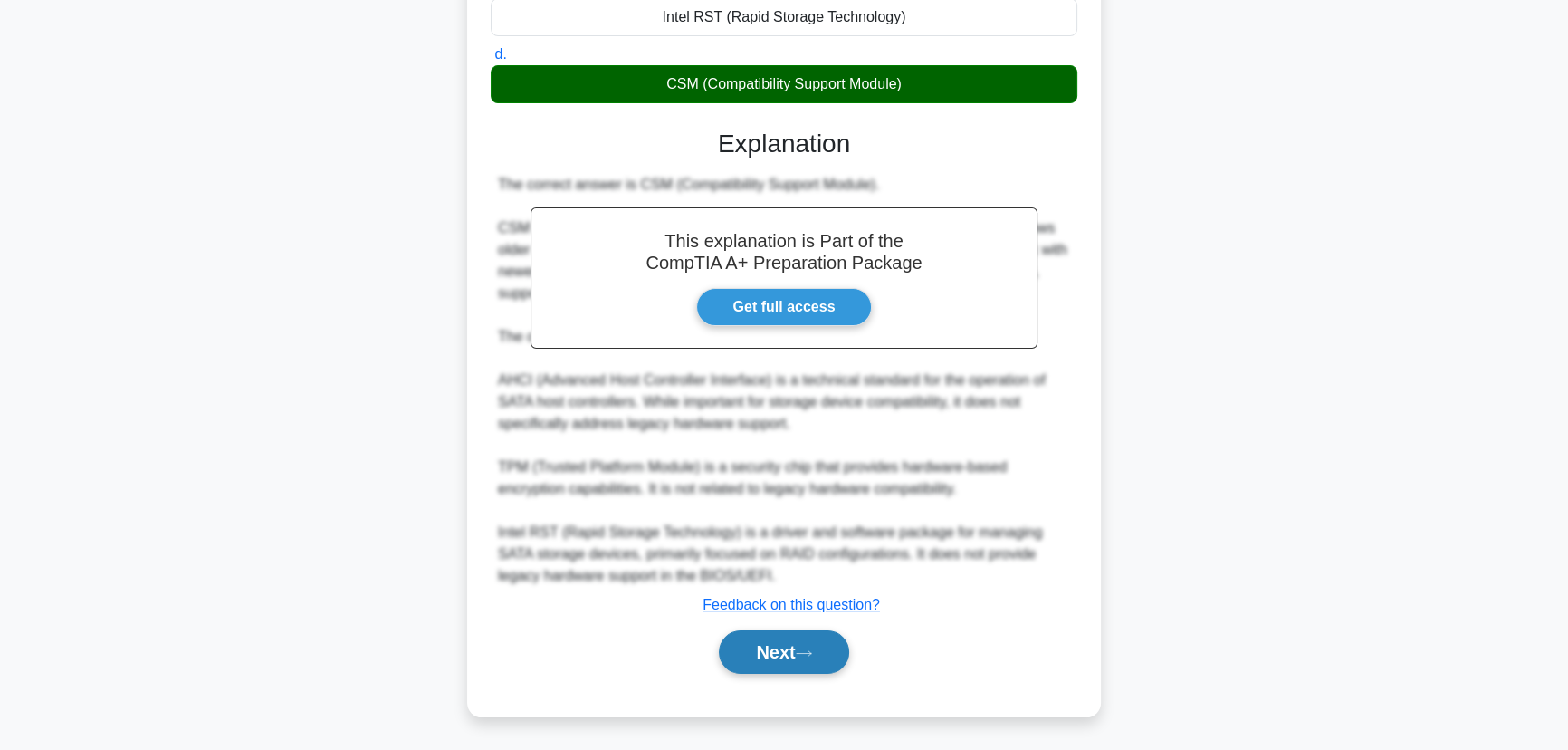
click at [770, 654] on button "Next" at bounding box center [784, 652] width 130 height 44
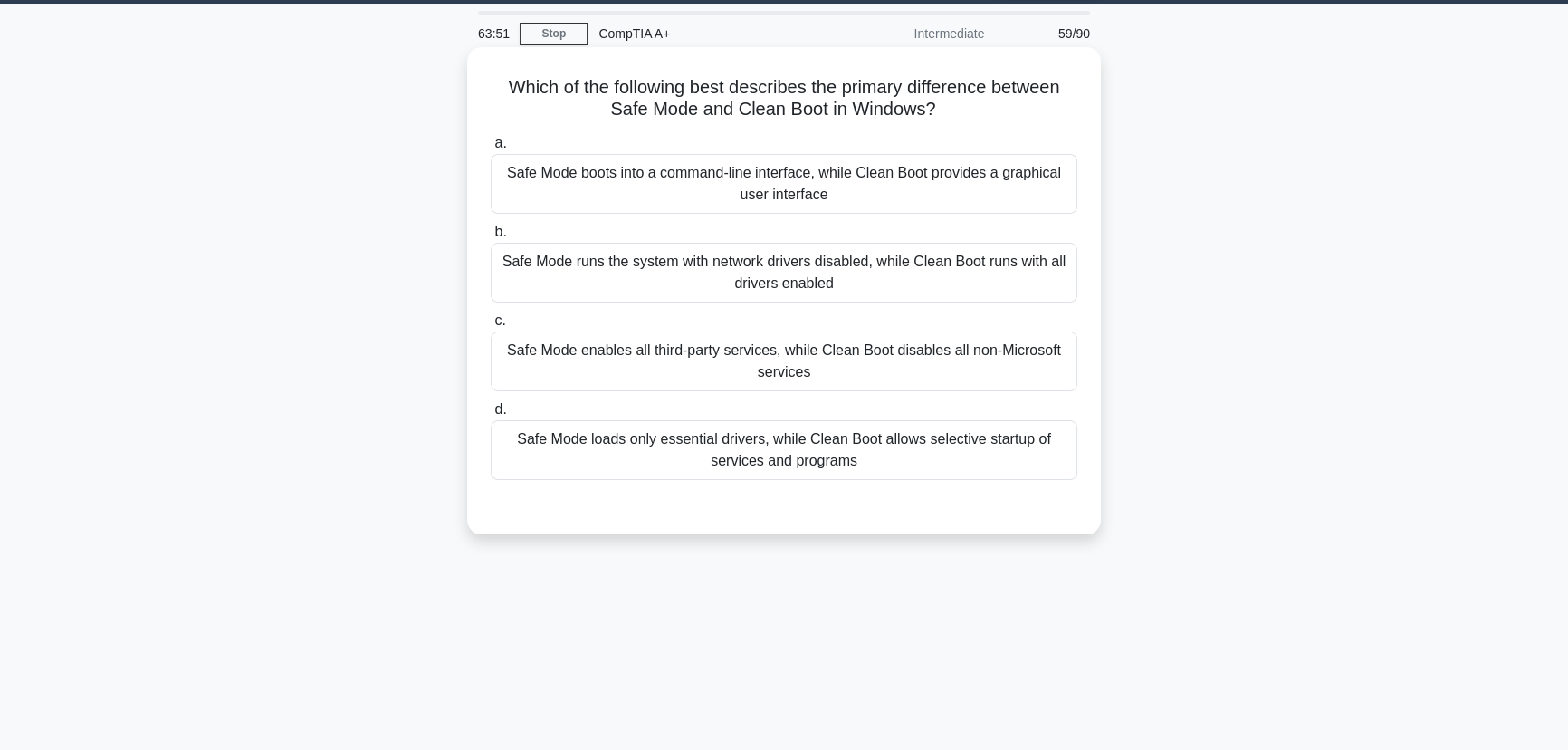
scroll to position [164, 0]
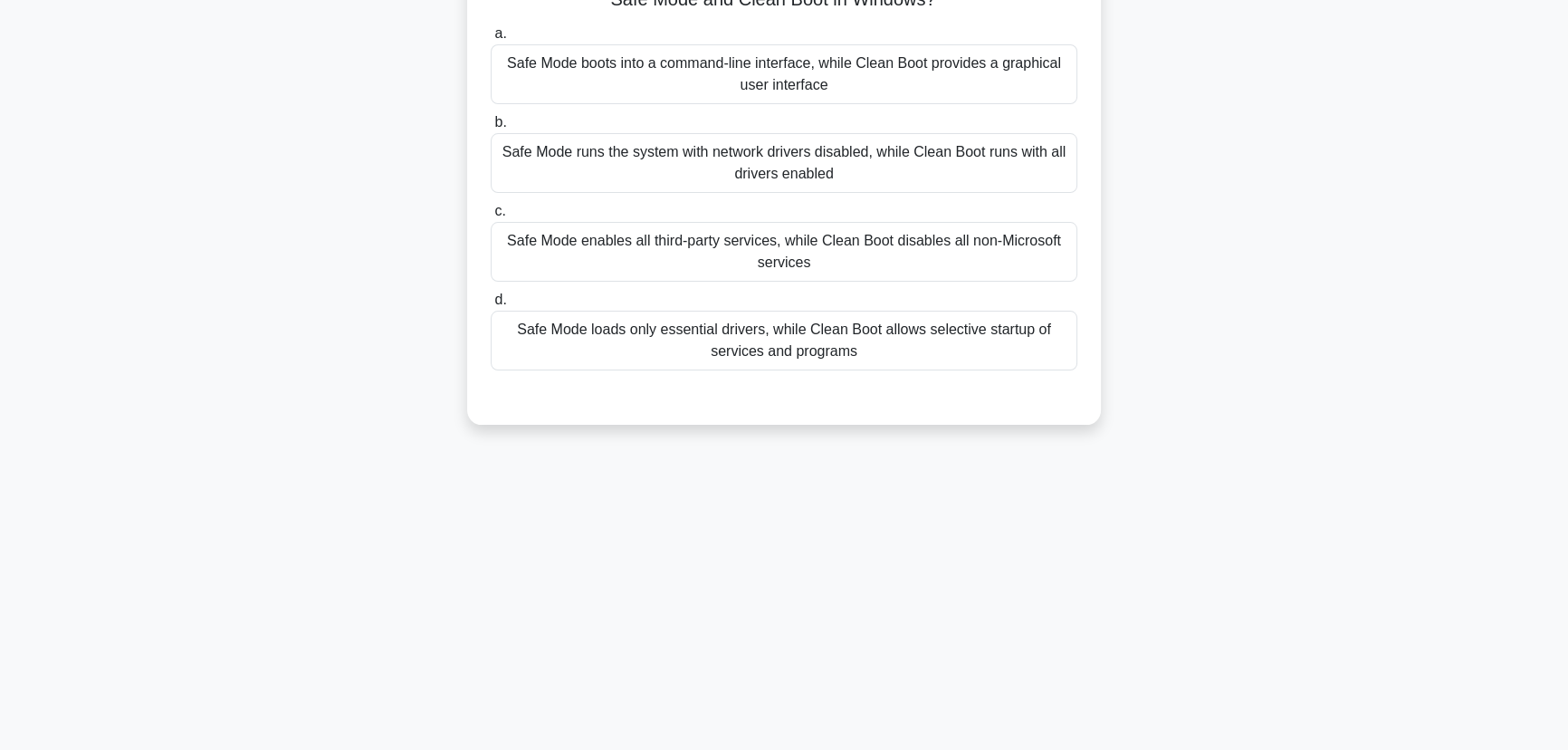
click at [876, 337] on div "Safe Mode loads only essential drivers, while Clean Boot allows selective start…" at bounding box center [784, 339] width 587 height 59
click at [491, 306] on input "d. Safe Mode loads only essential drivers, while Clean Boot allows selective st…" at bounding box center [491, 299] width 0 height 12
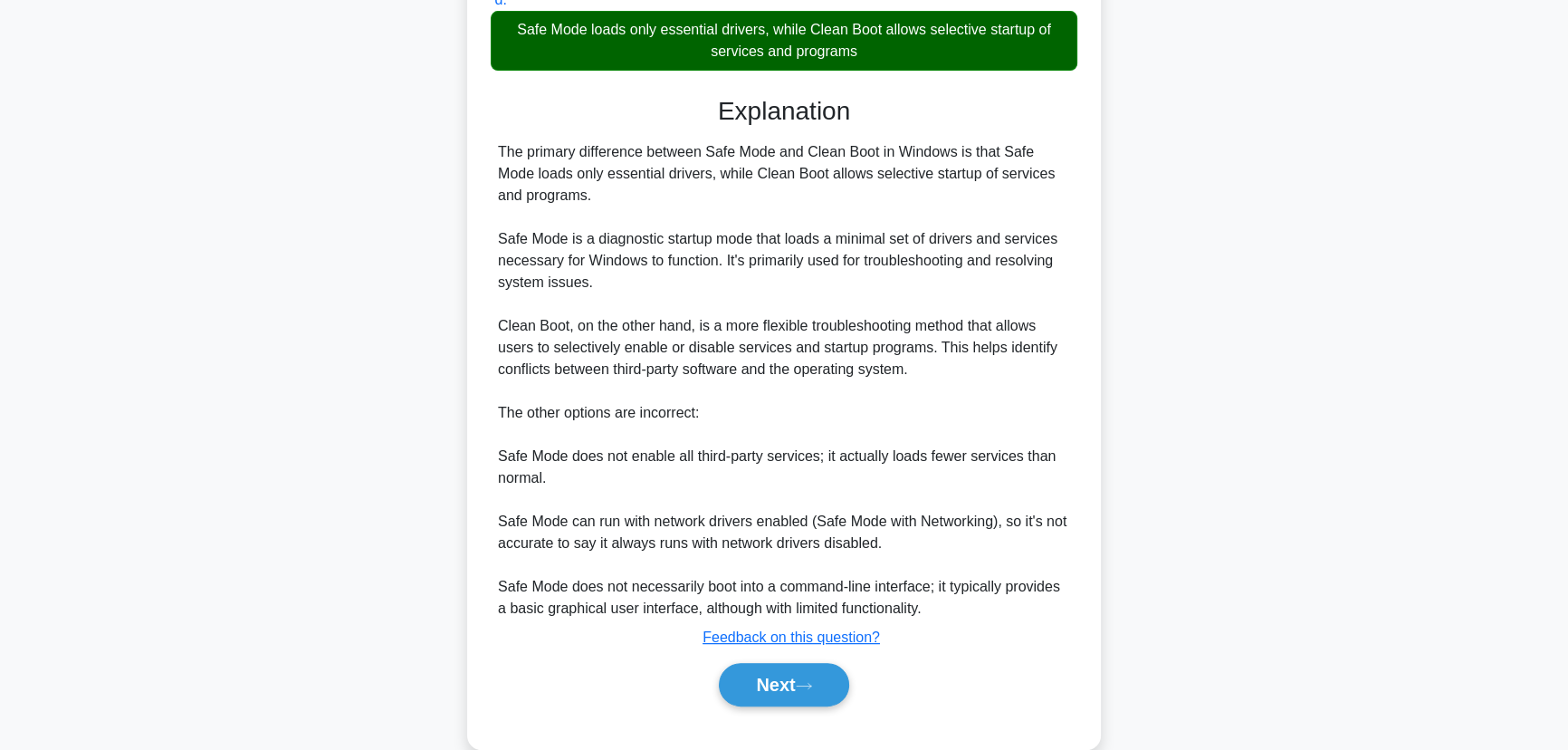
scroll to position [494, 0]
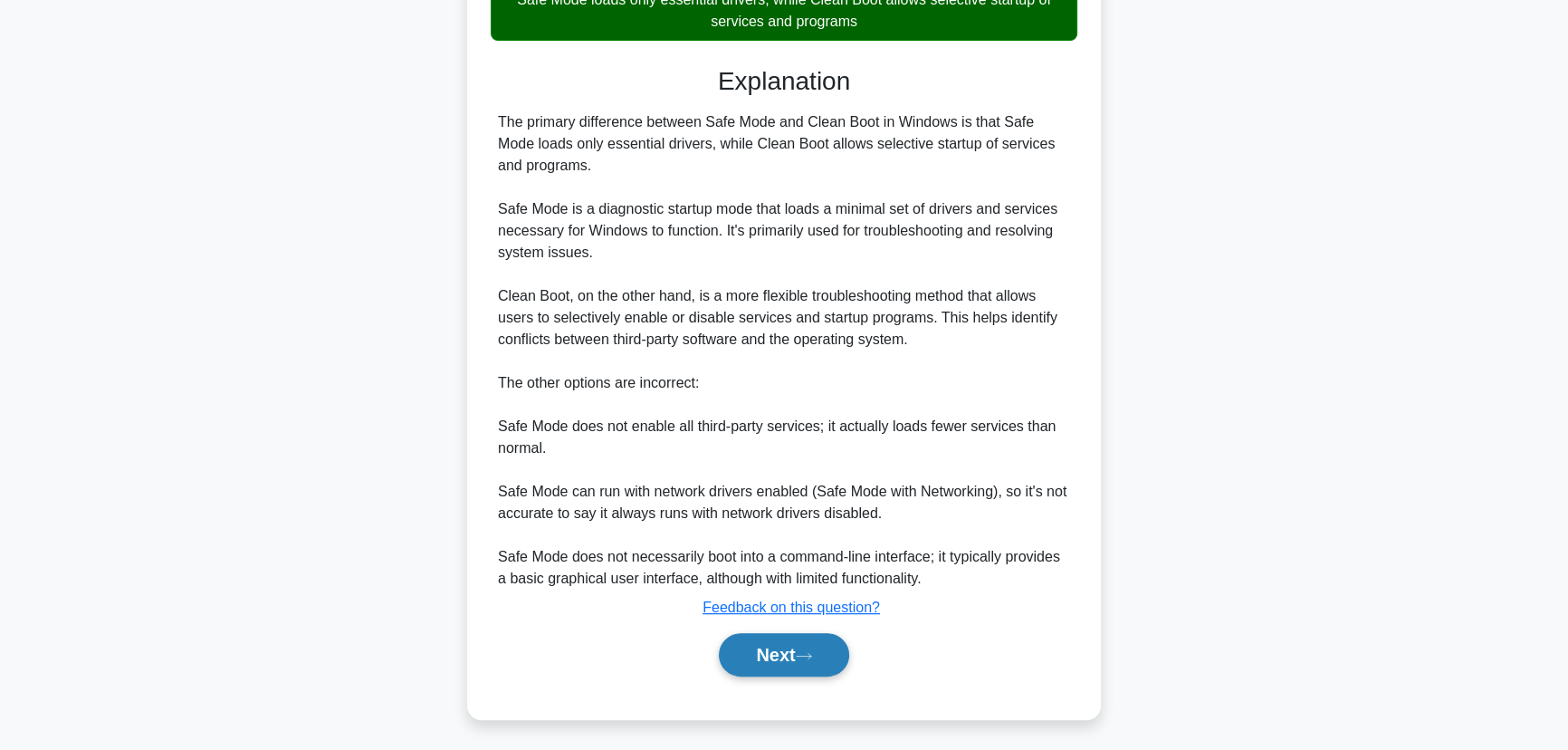
click at [785, 641] on button "Next" at bounding box center [784, 655] width 130 height 44
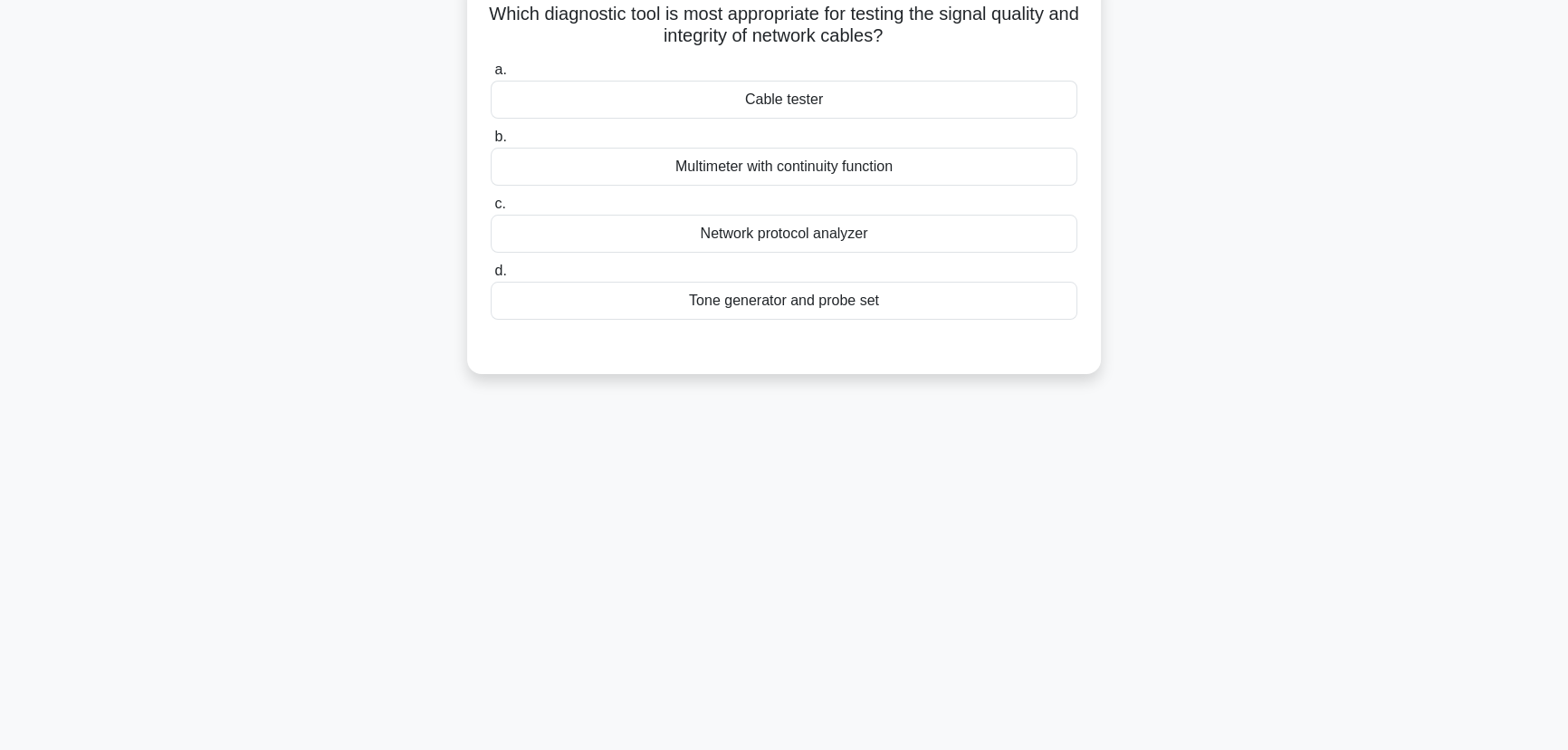
scroll to position [0, 0]
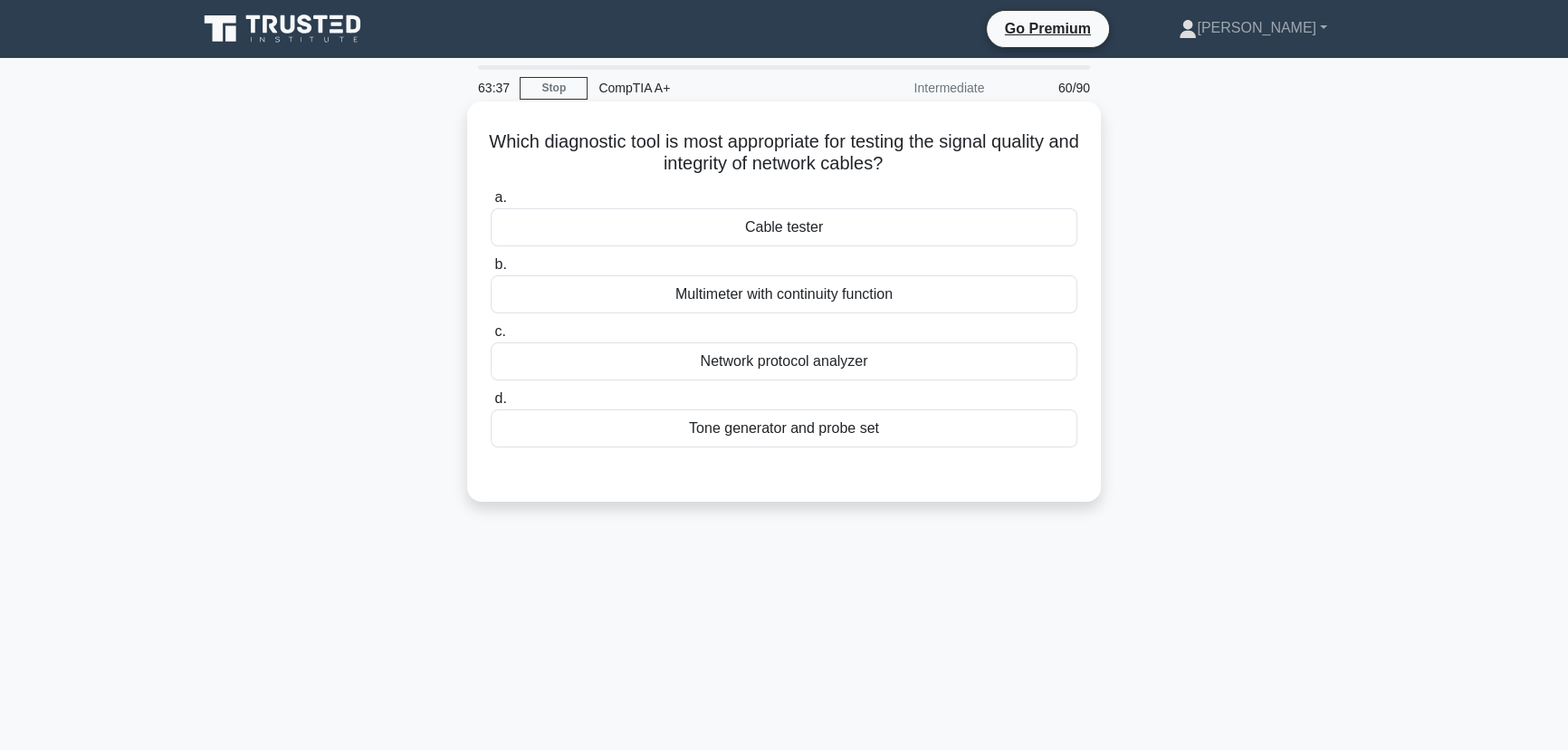
click at [781, 215] on div "Cable tester" at bounding box center [784, 227] width 587 height 38
click at [491, 203] on input "a. Cable tester" at bounding box center [491, 197] width 0 height 12
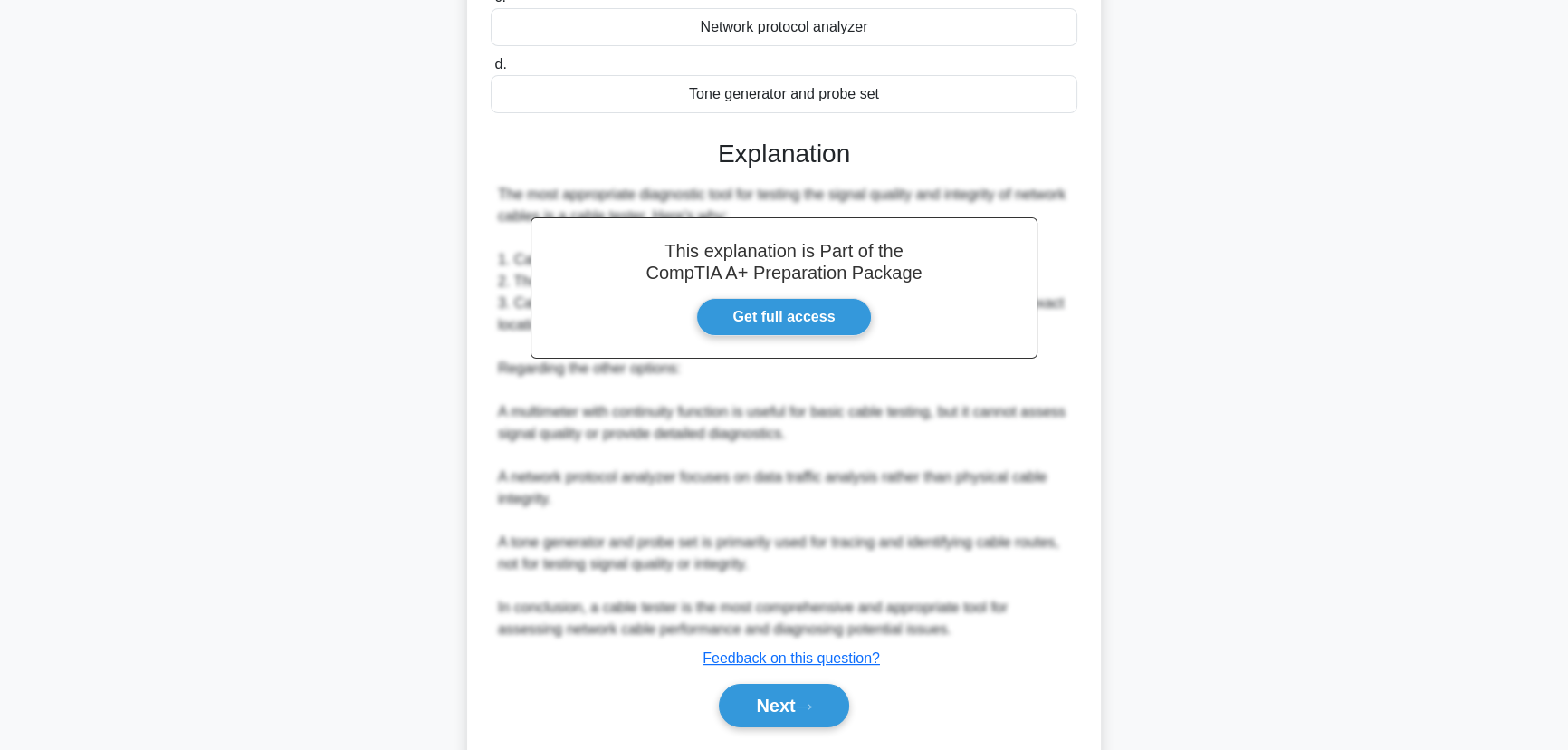
scroll to position [389, 0]
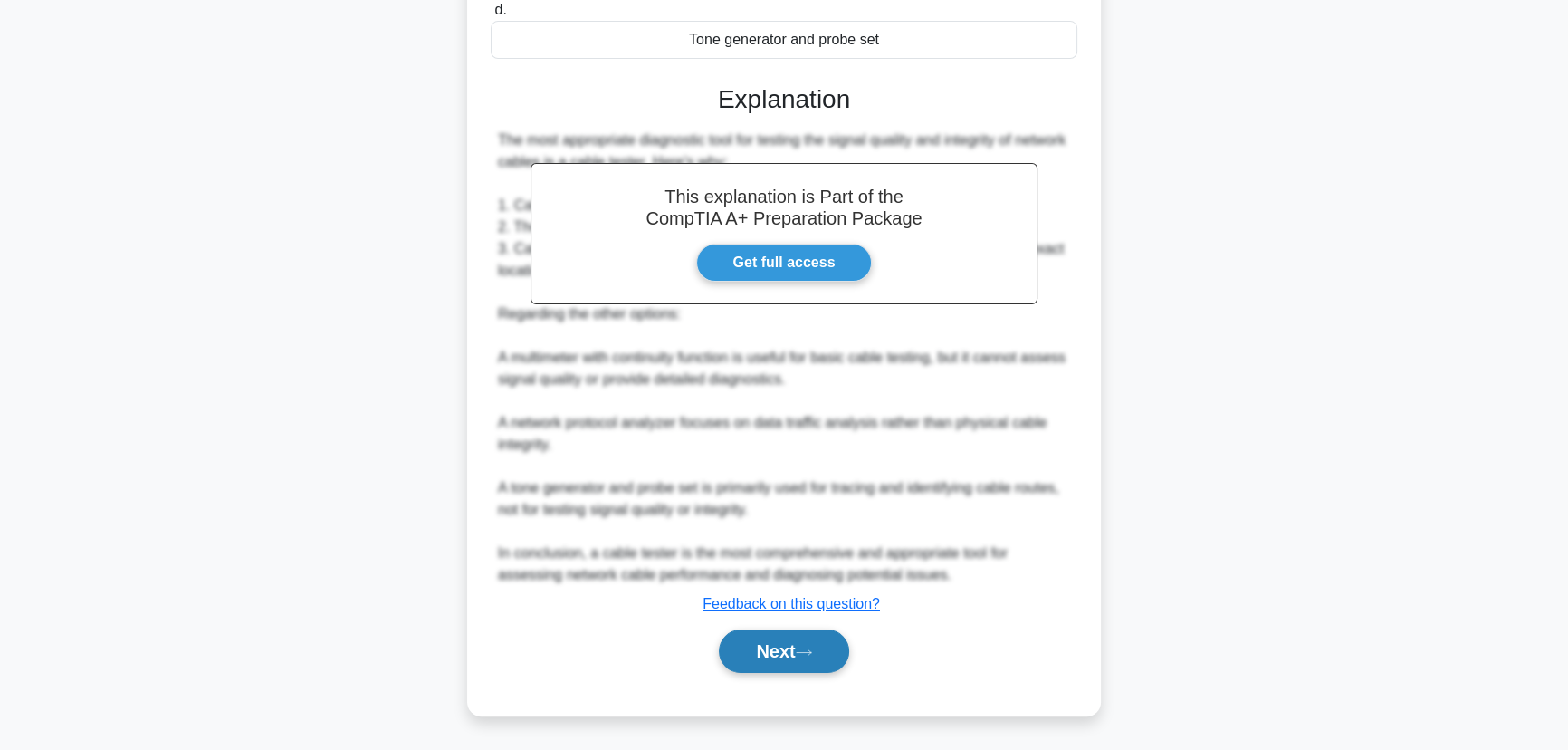
click at [777, 651] on button "Next" at bounding box center [784, 651] width 130 height 44
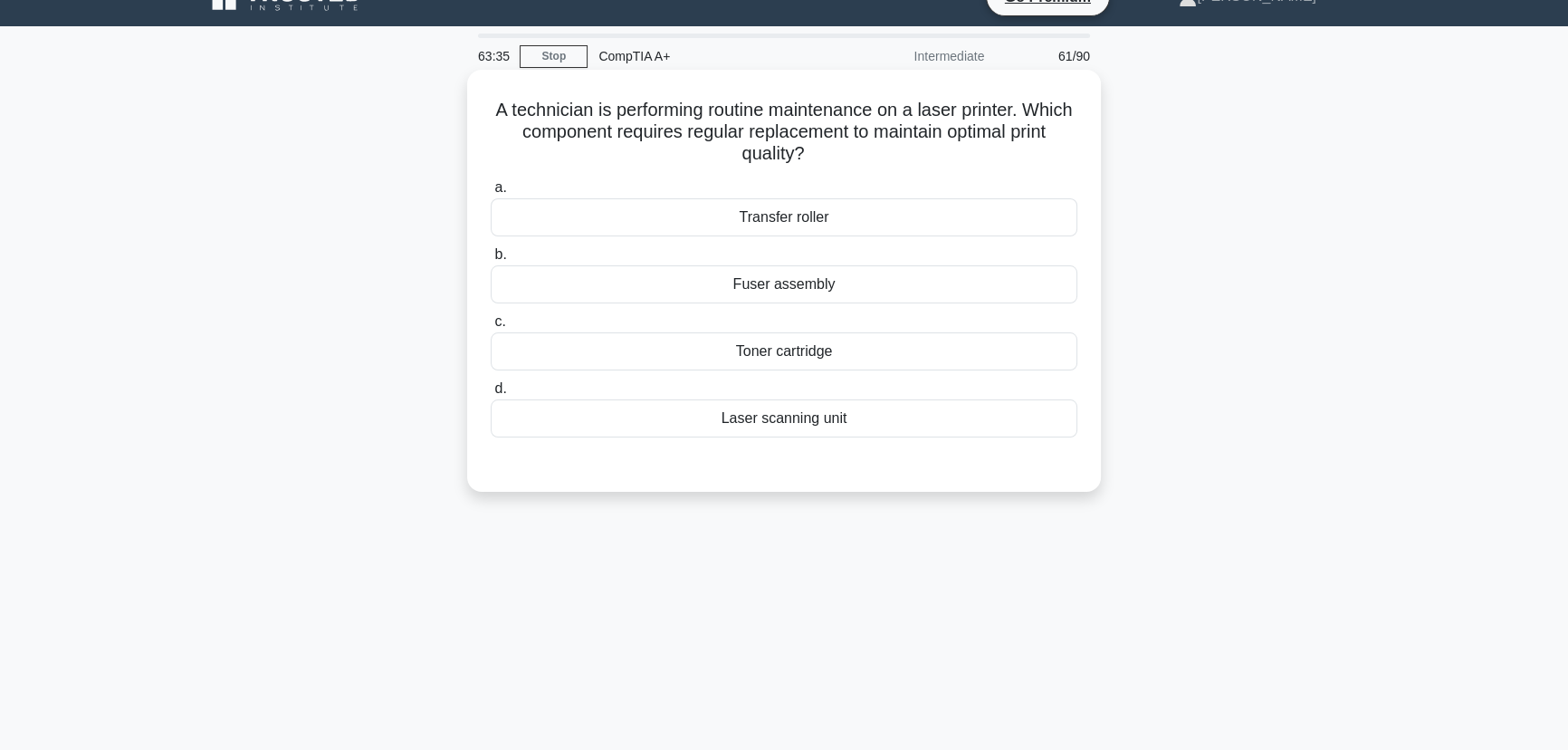
scroll to position [0, 0]
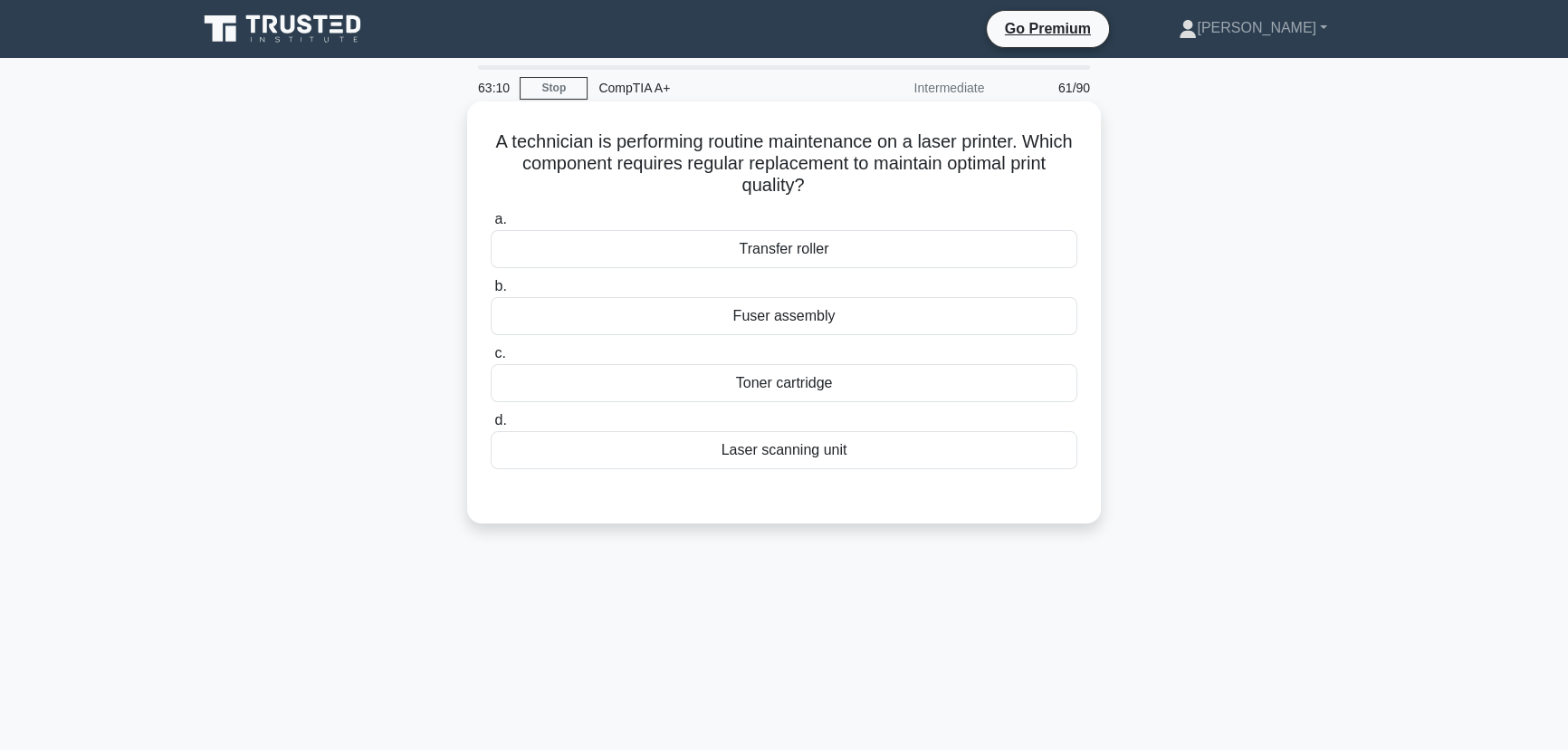
click at [783, 390] on div "Toner cartridge" at bounding box center [784, 383] width 587 height 38
click at [491, 359] on input "c. Toner cartridge" at bounding box center [491, 353] width 0 height 12
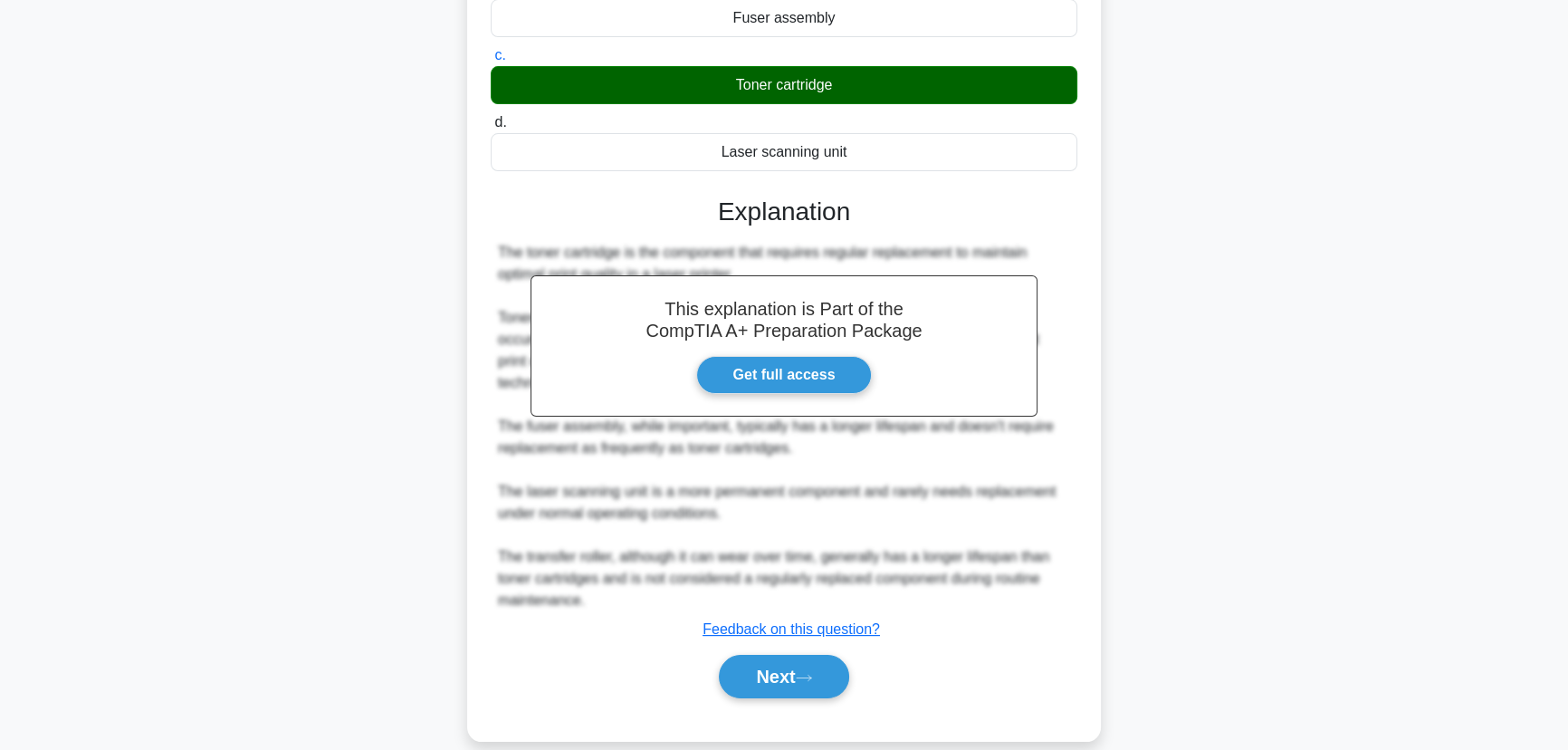
scroll to position [300, 0]
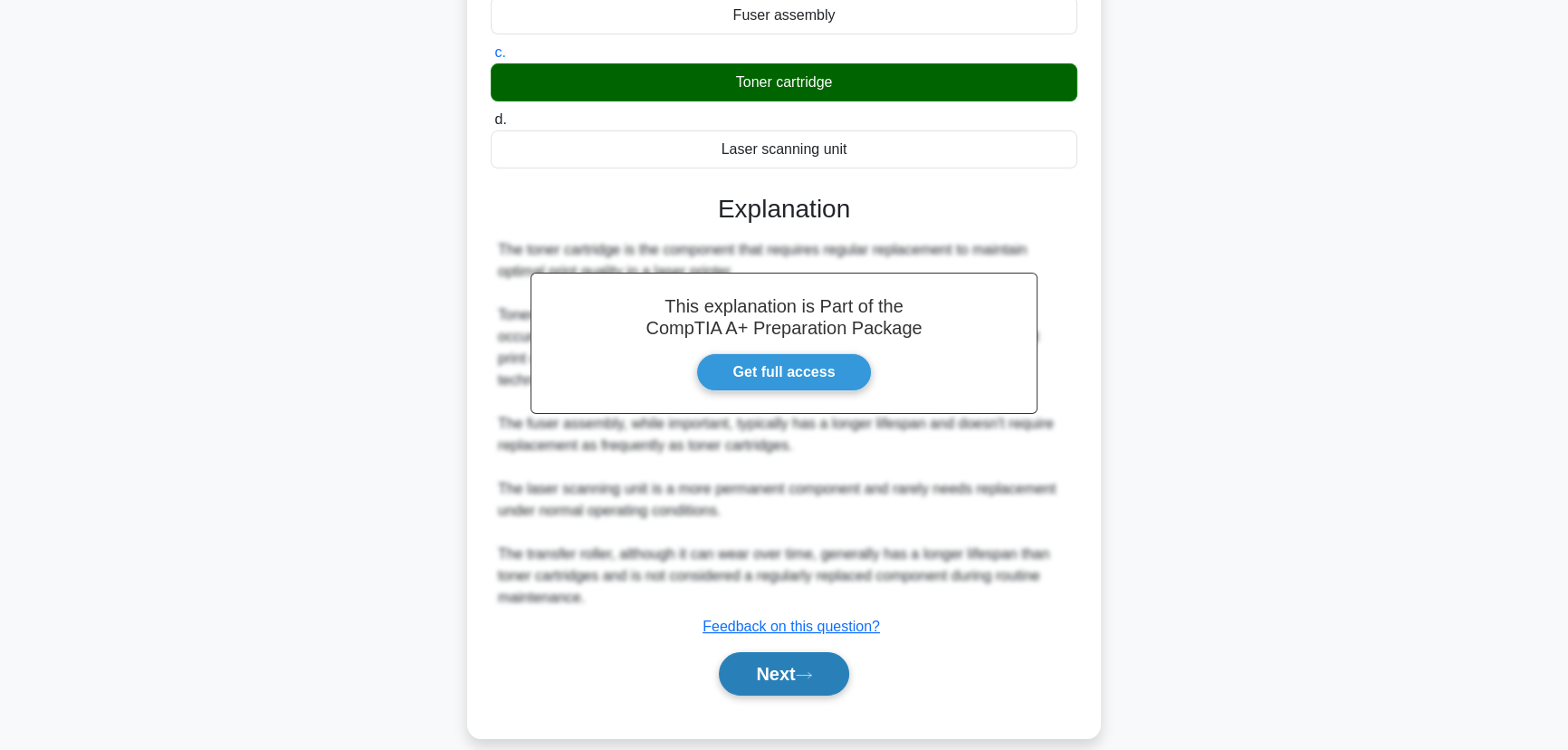
click at [771, 654] on button "Next" at bounding box center [784, 673] width 130 height 44
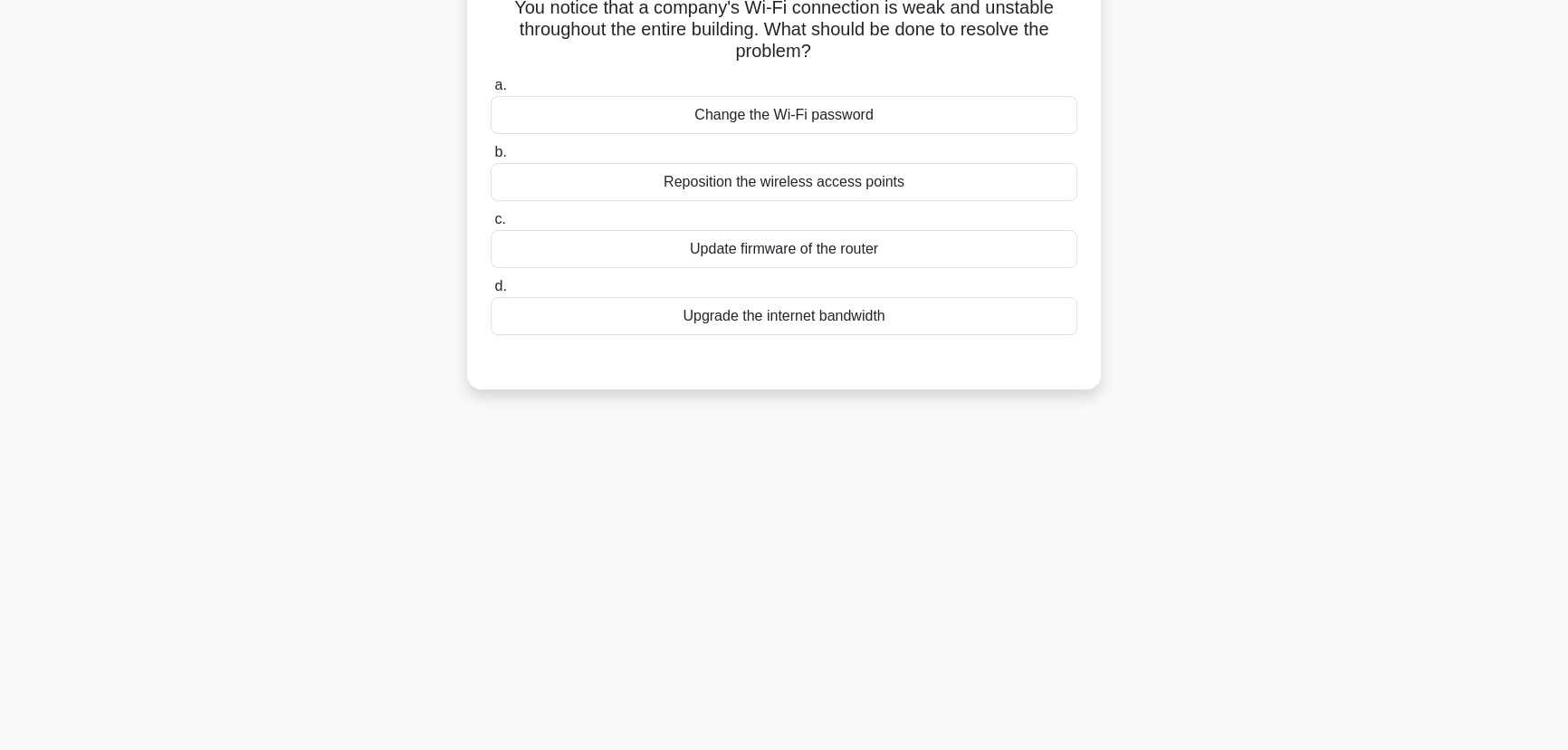
scroll to position [0, 0]
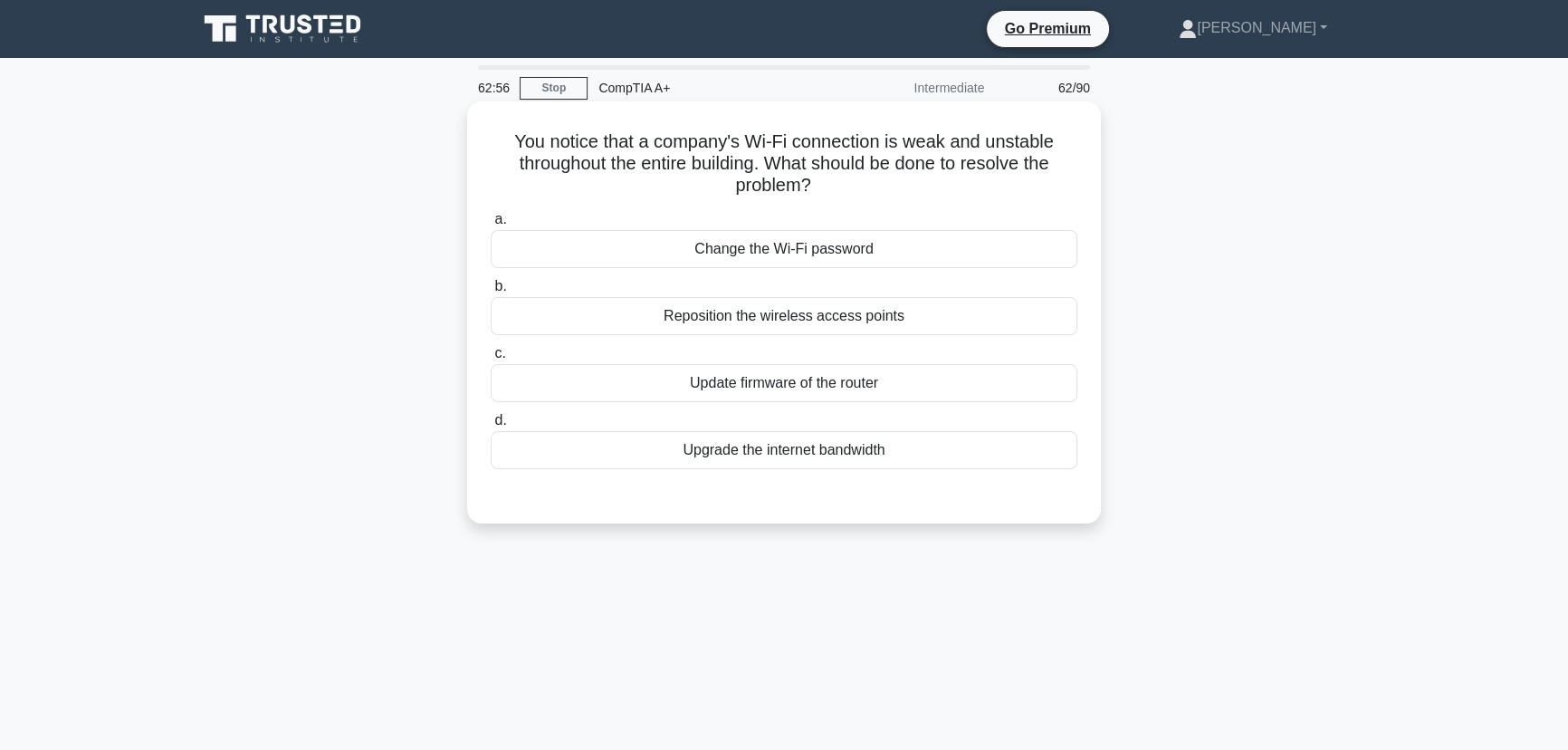
click at [763, 318] on div "Reposition the wireless access points" at bounding box center [784, 316] width 587 height 38
click at [491, 292] on input "b. Reposition the wireless access points" at bounding box center [491, 286] width 0 height 12
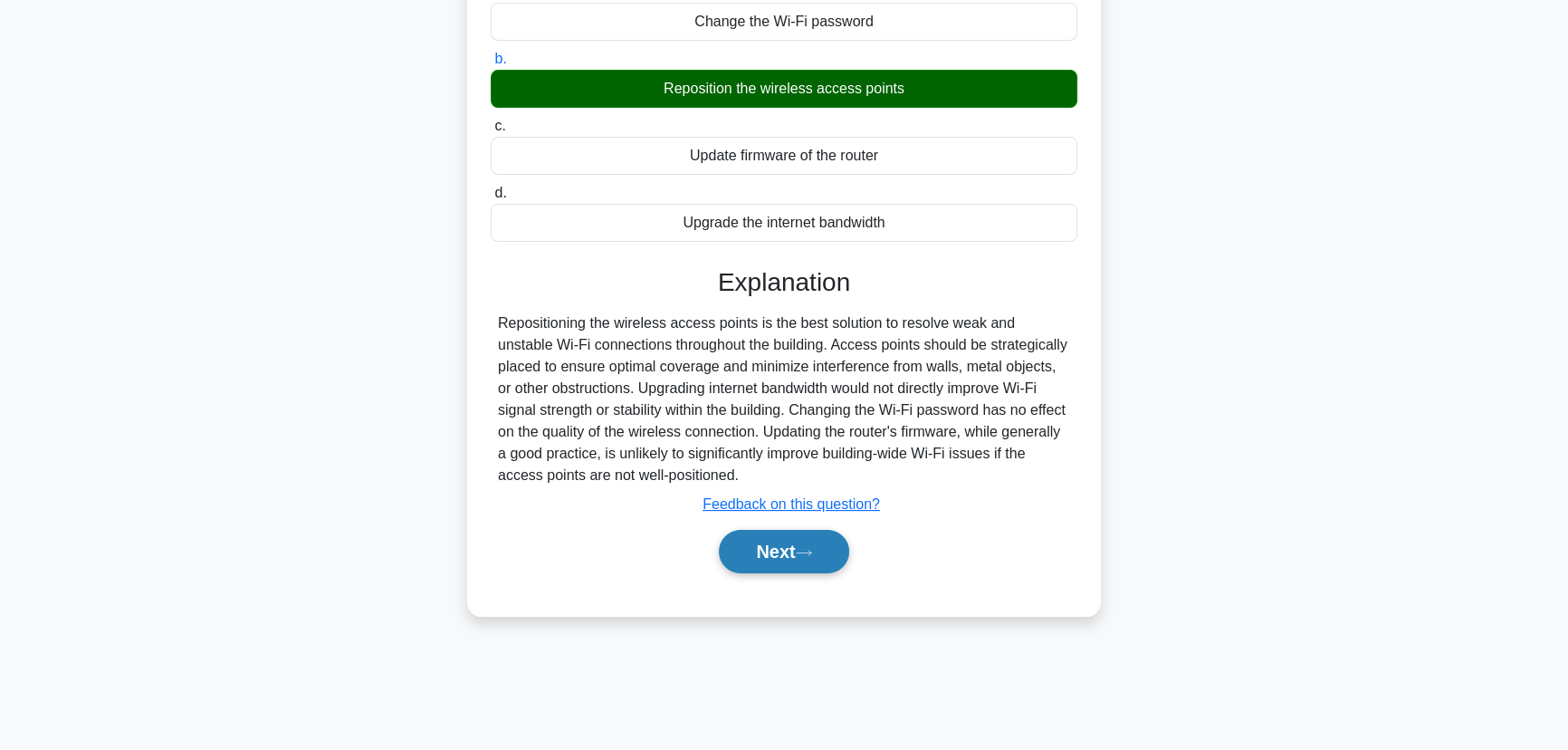
click at [814, 539] on button "Next" at bounding box center [784, 551] width 130 height 44
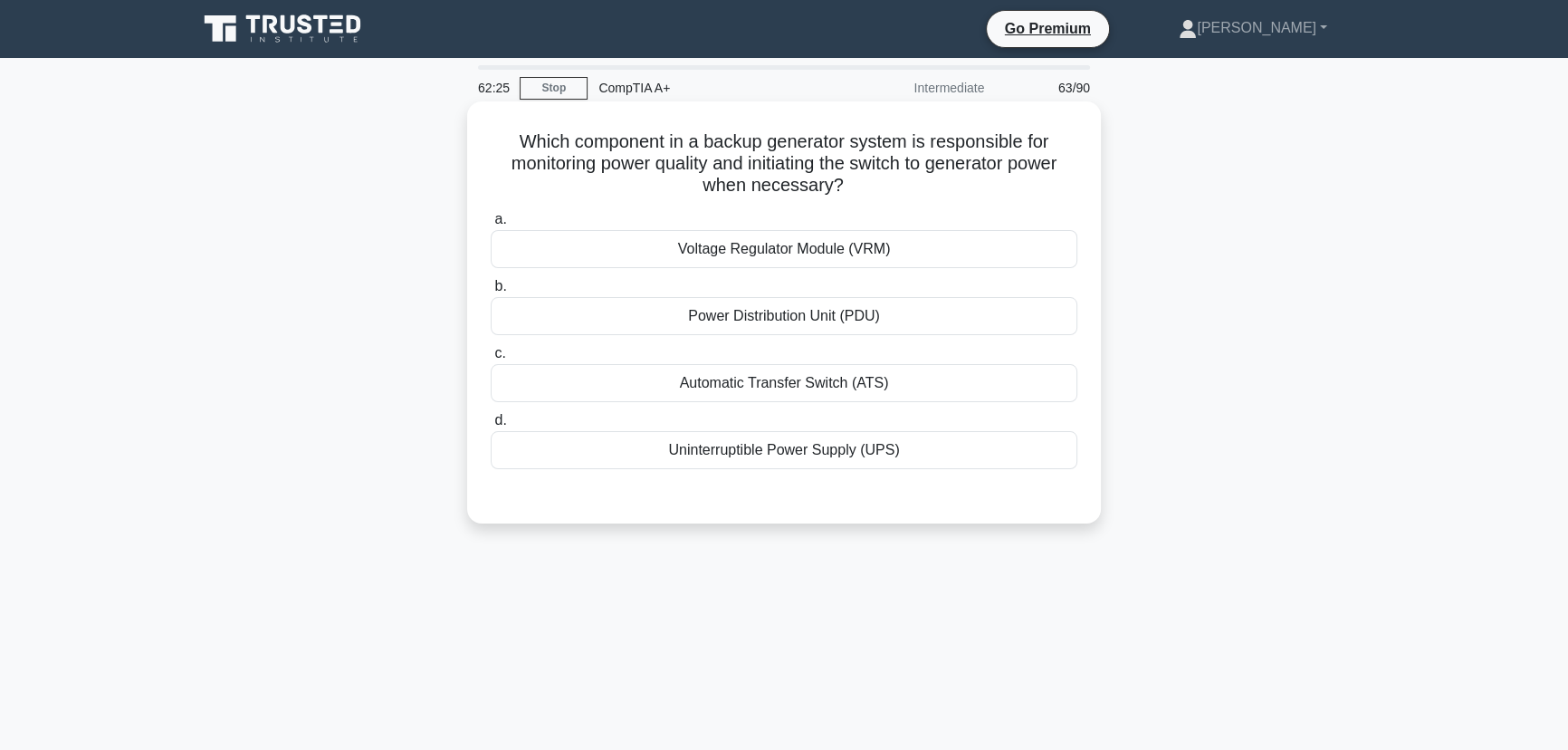
click at [758, 254] on div "Voltage Regulator Module (VRM)" at bounding box center [784, 249] width 587 height 38
click at [491, 225] on input "a. Voltage Regulator Module (VRM)" at bounding box center [491, 219] width 0 height 12
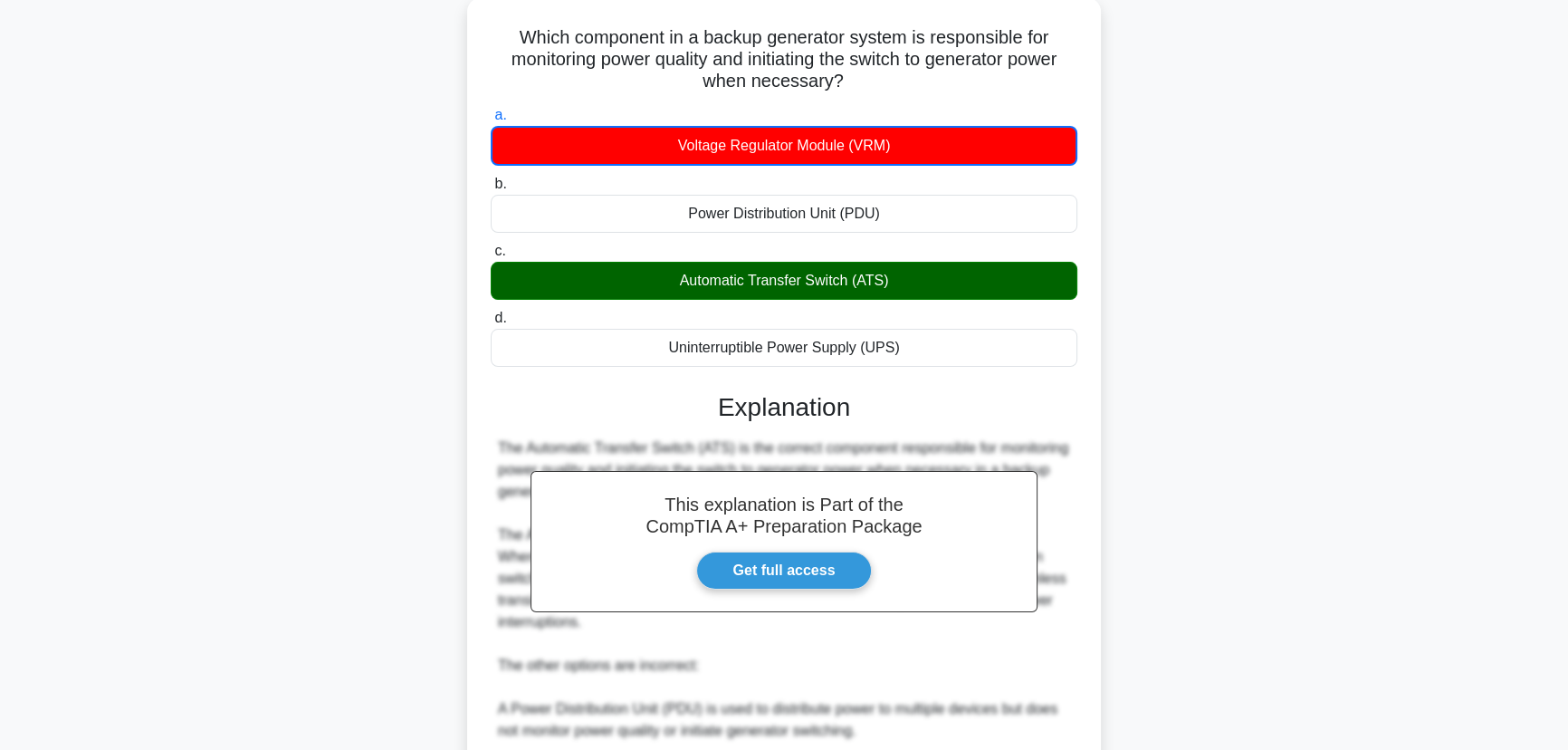
scroll to position [390, 0]
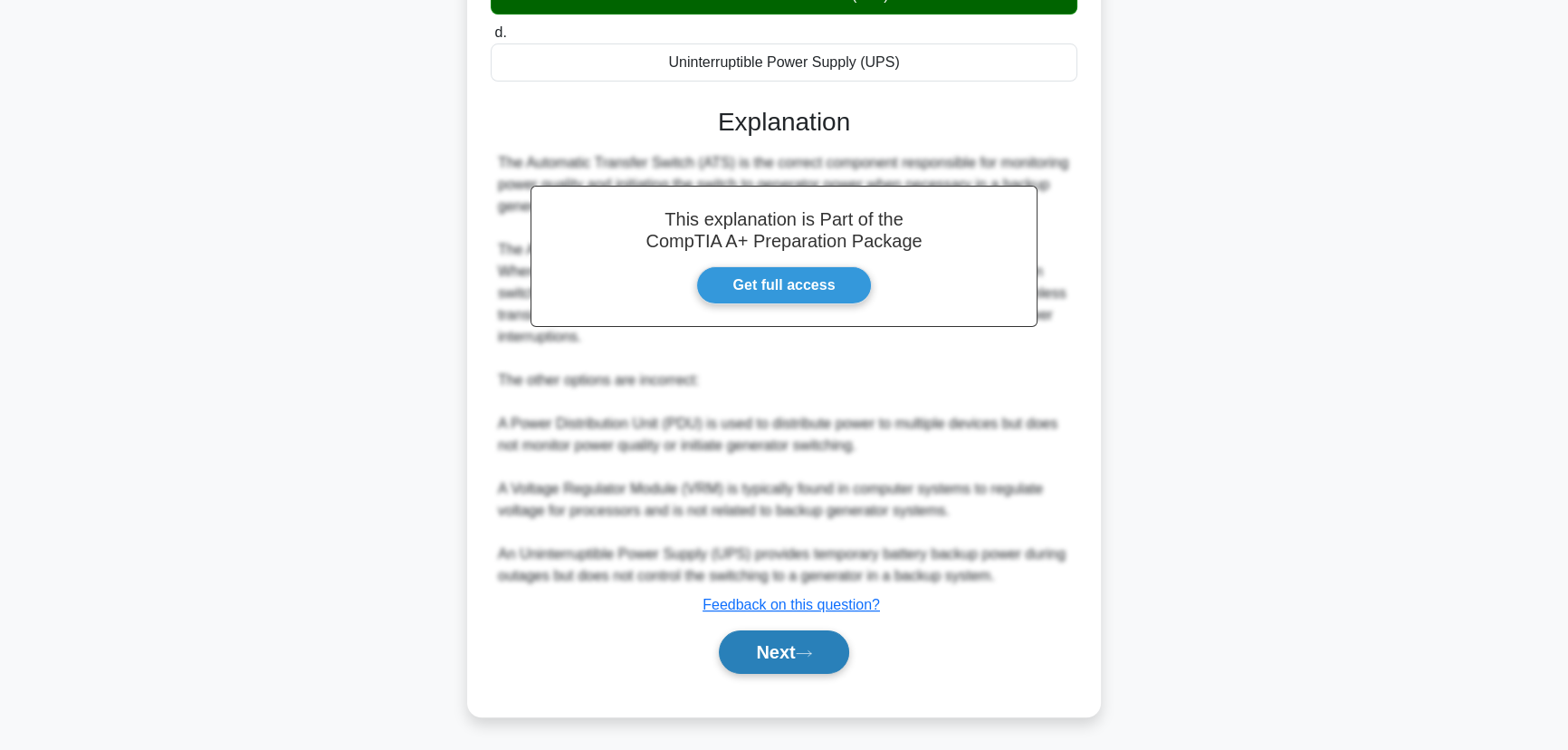
click at [765, 646] on button "Next" at bounding box center [784, 652] width 130 height 44
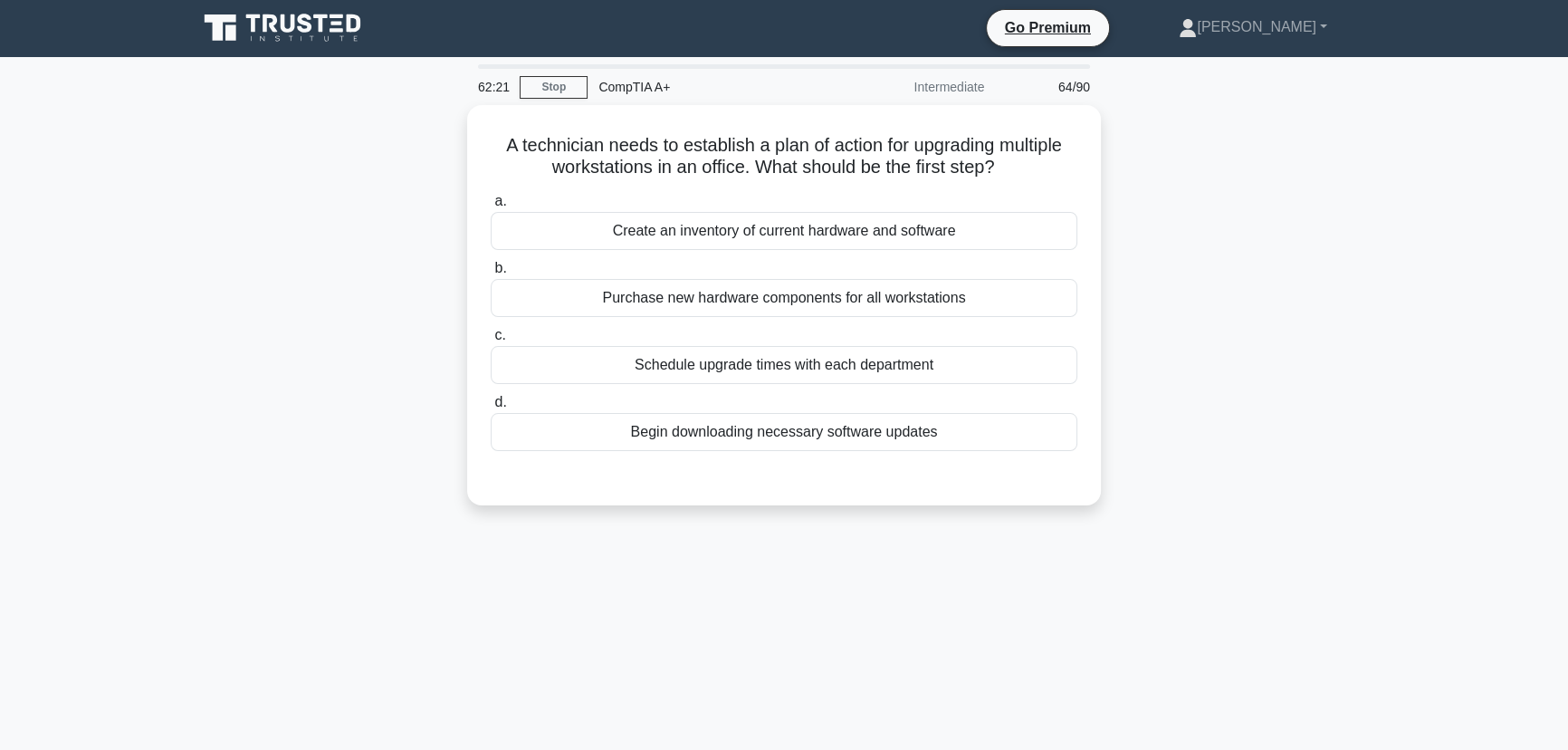
scroll to position [0, 0]
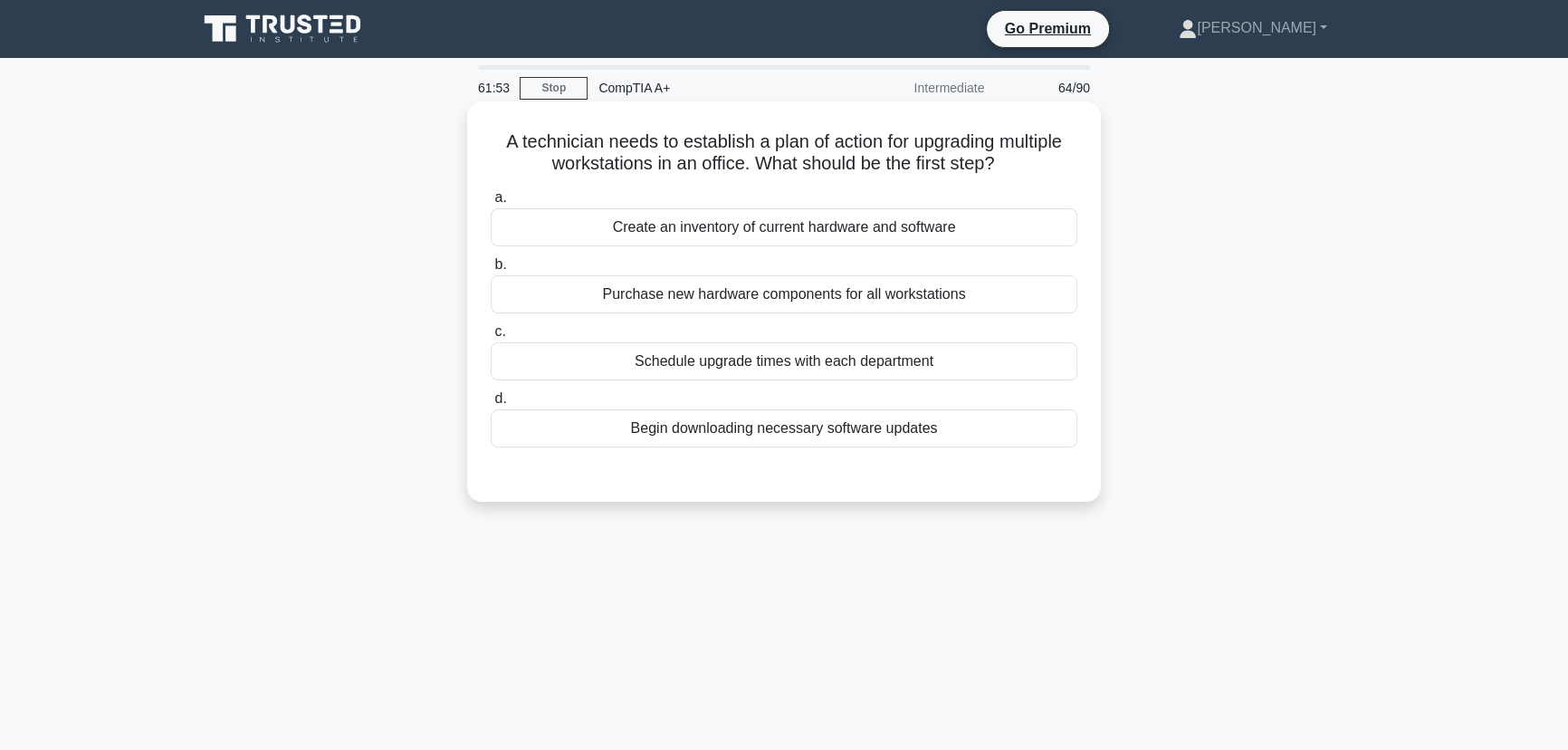
click at [868, 234] on div "Create an inventory of current hardware and software" at bounding box center [784, 227] width 587 height 38
click at [491, 203] on input "a. Create an inventory of current hardware and software" at bounding box center [491, 197] width 0 height 12
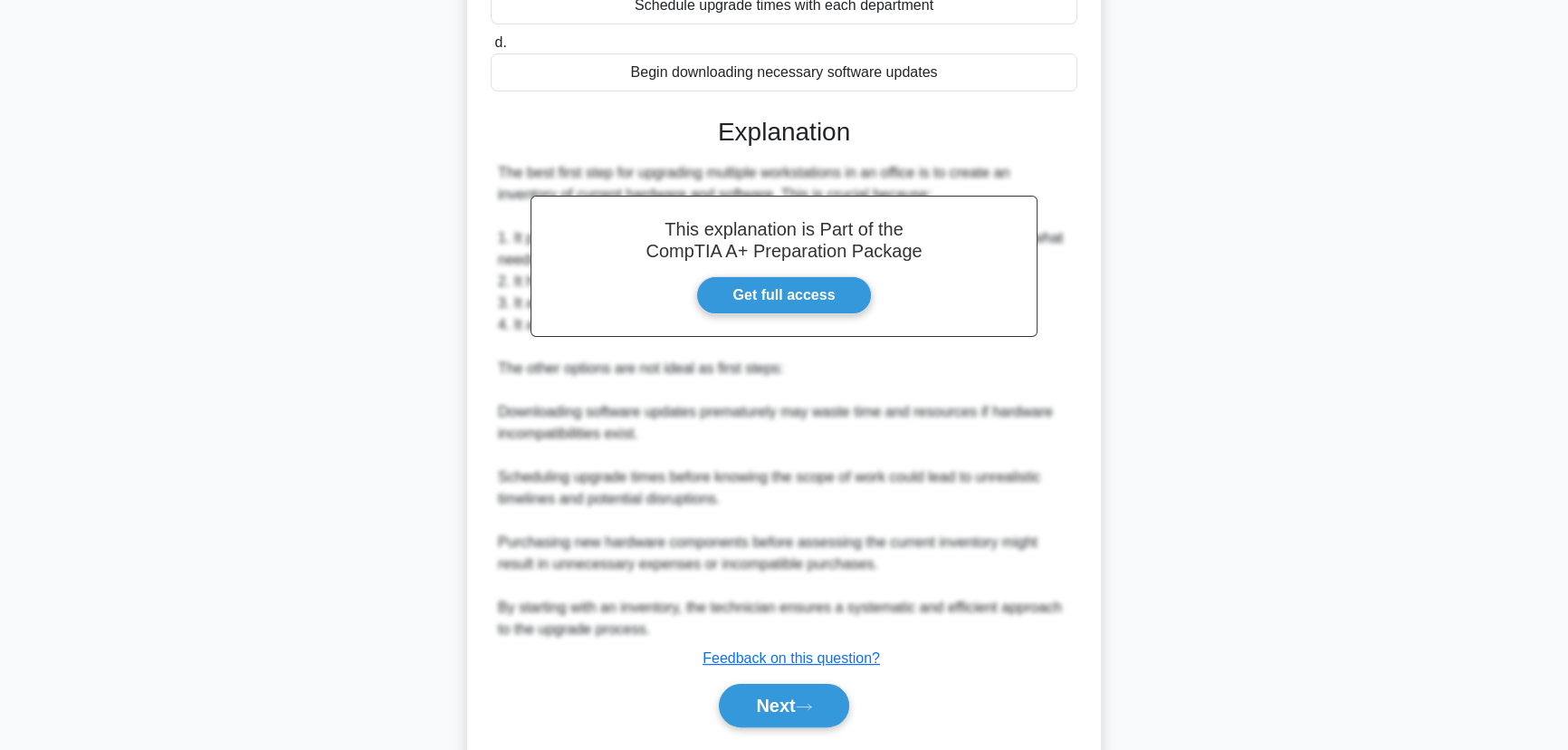
scroll to position [409, 0]
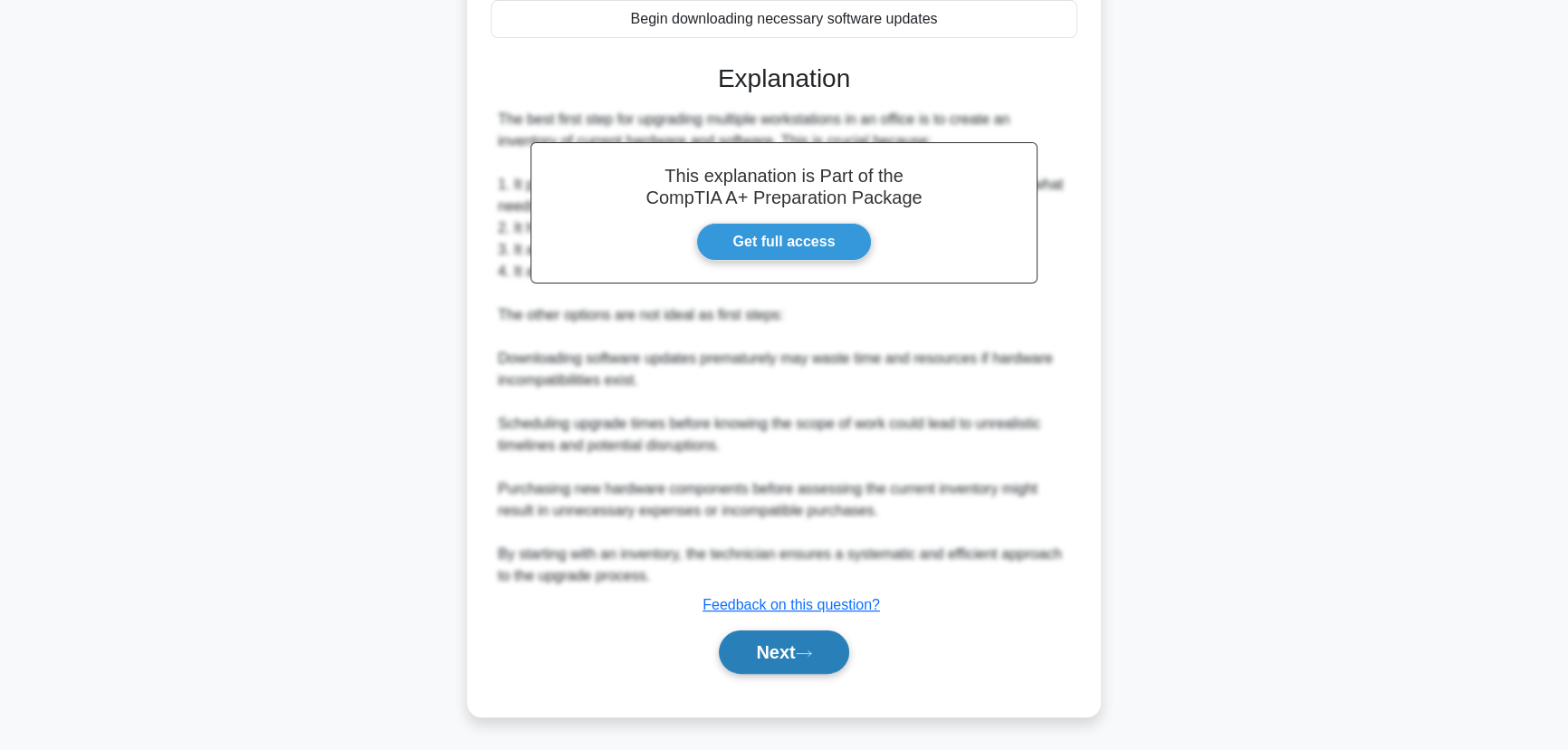
click at [793, 651] on button "Next" at bounding box center [784, 652] width 130 height 44
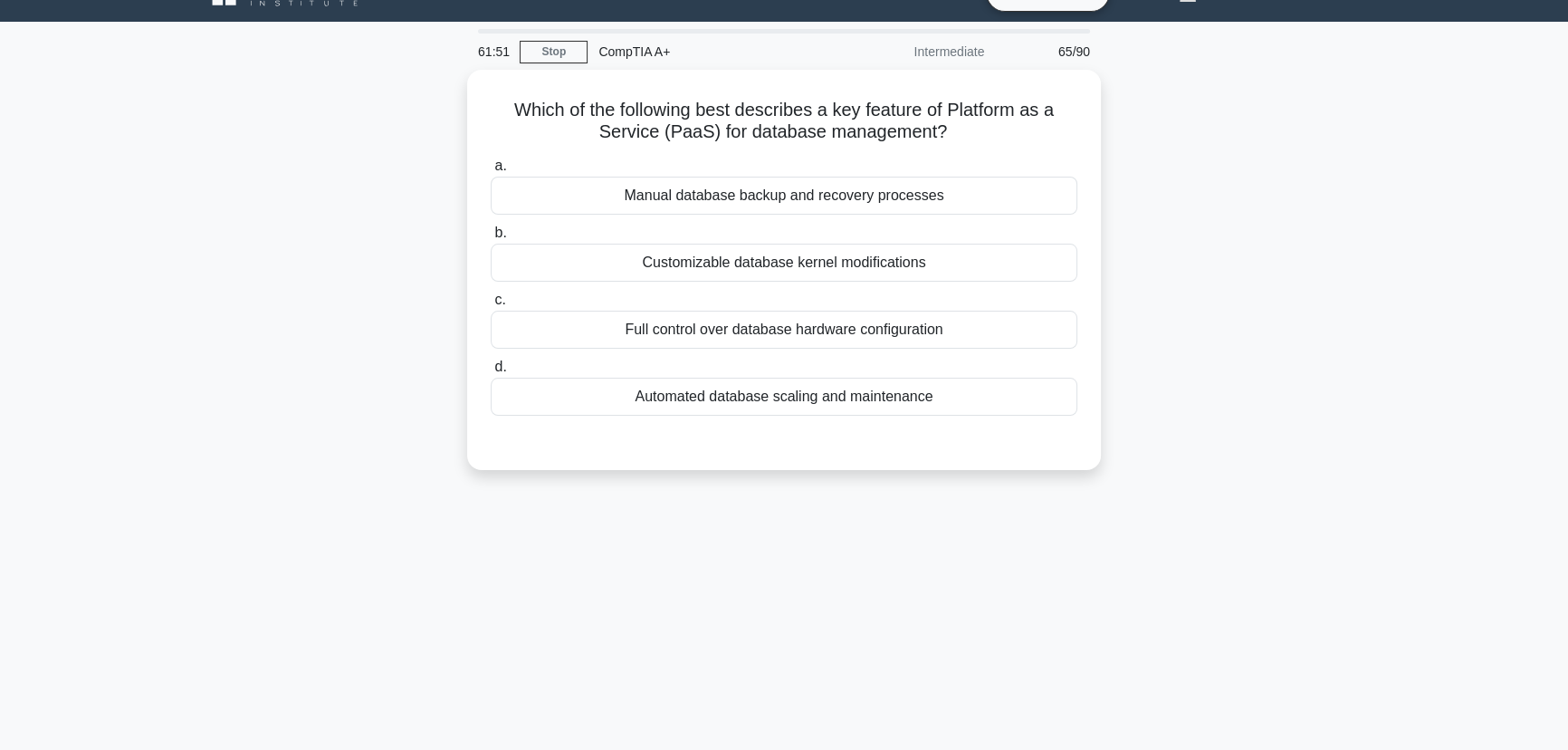
scroll to position [0, 0]
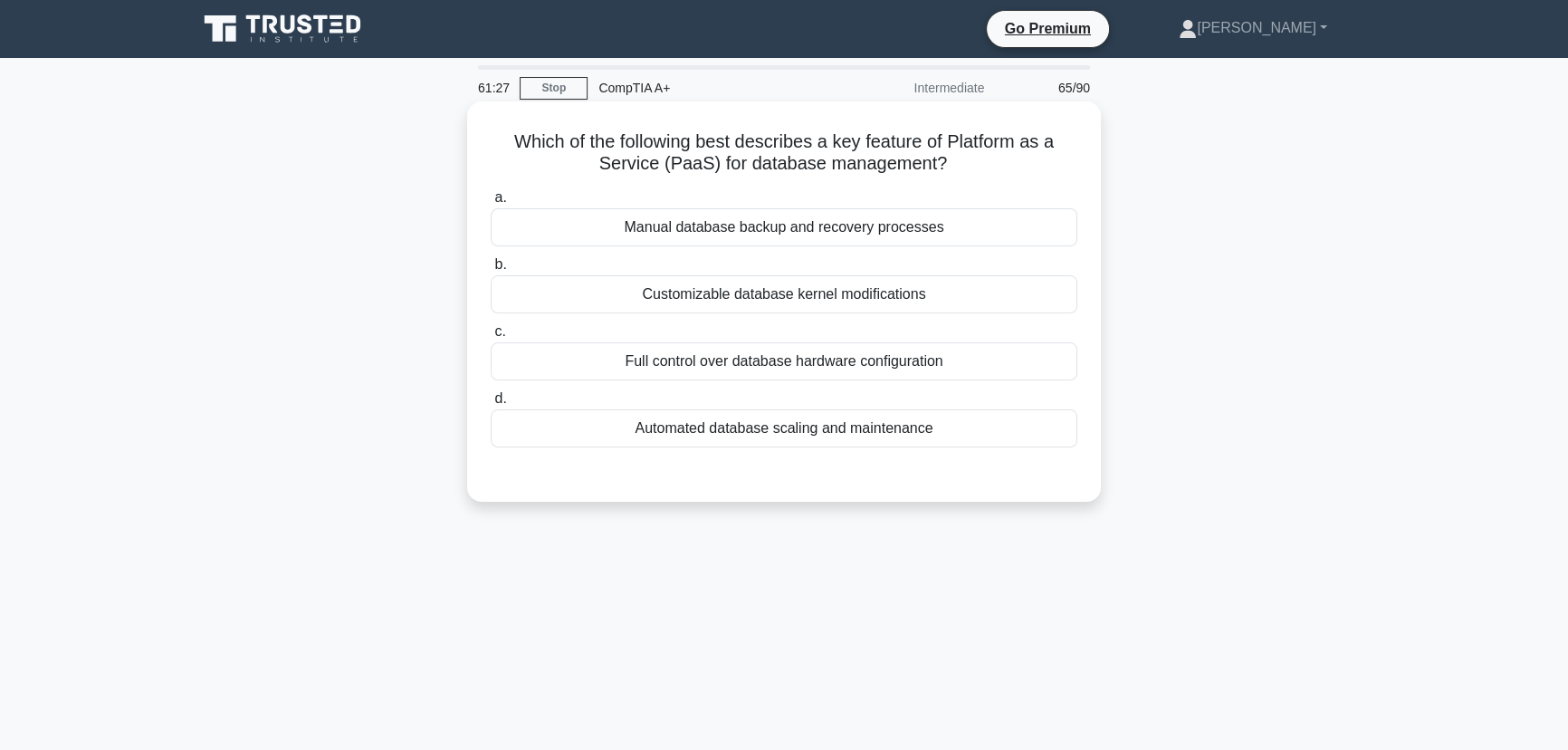
click at [830, 225] on div "Manual database backup and recovery processes" at bounding box center [784, 227] width 587 height 38
click at [491, 203] on input "a. Manual database backup and recovery processes" at bounding box center [491, 197] width 0 height 12
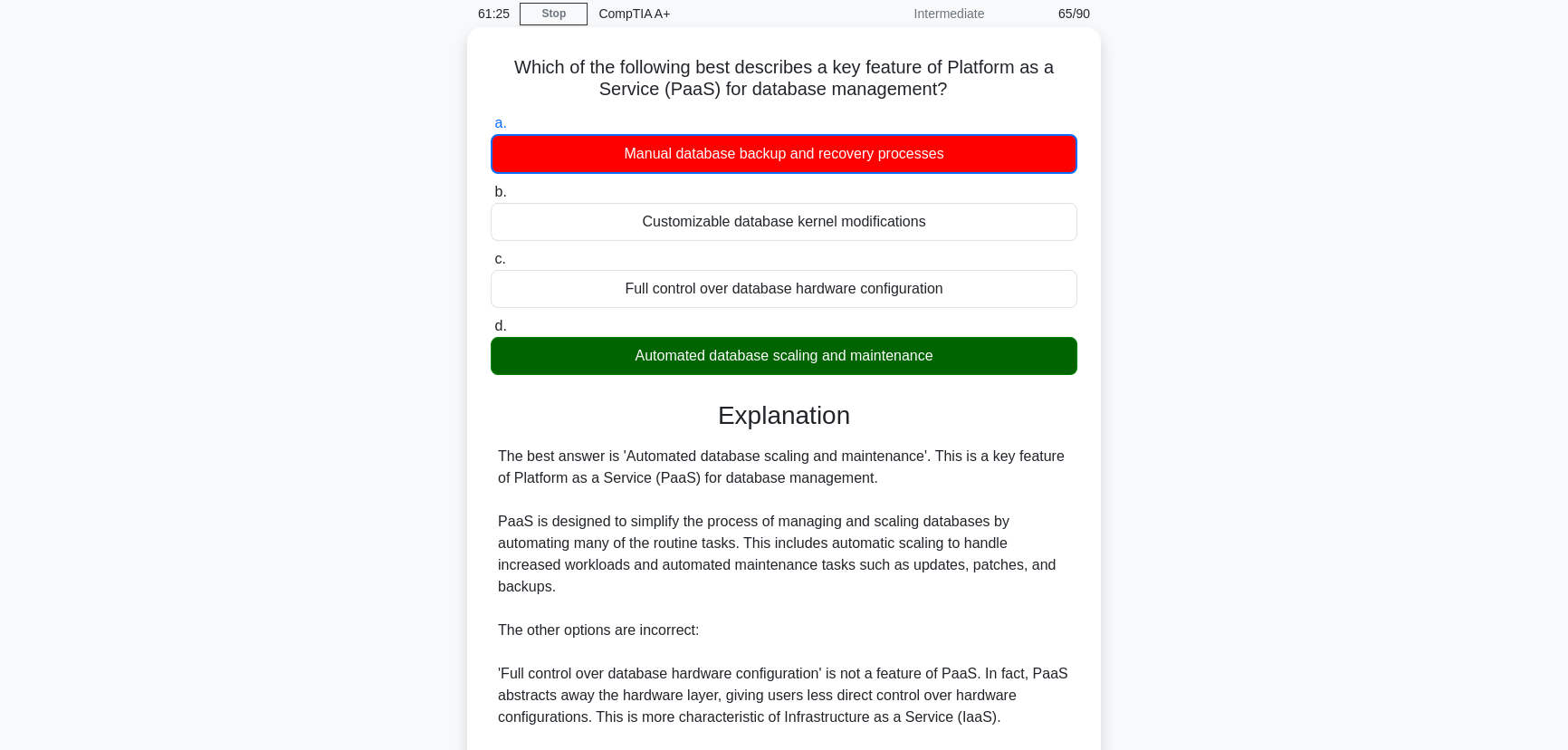
scroll to position [411, 0]
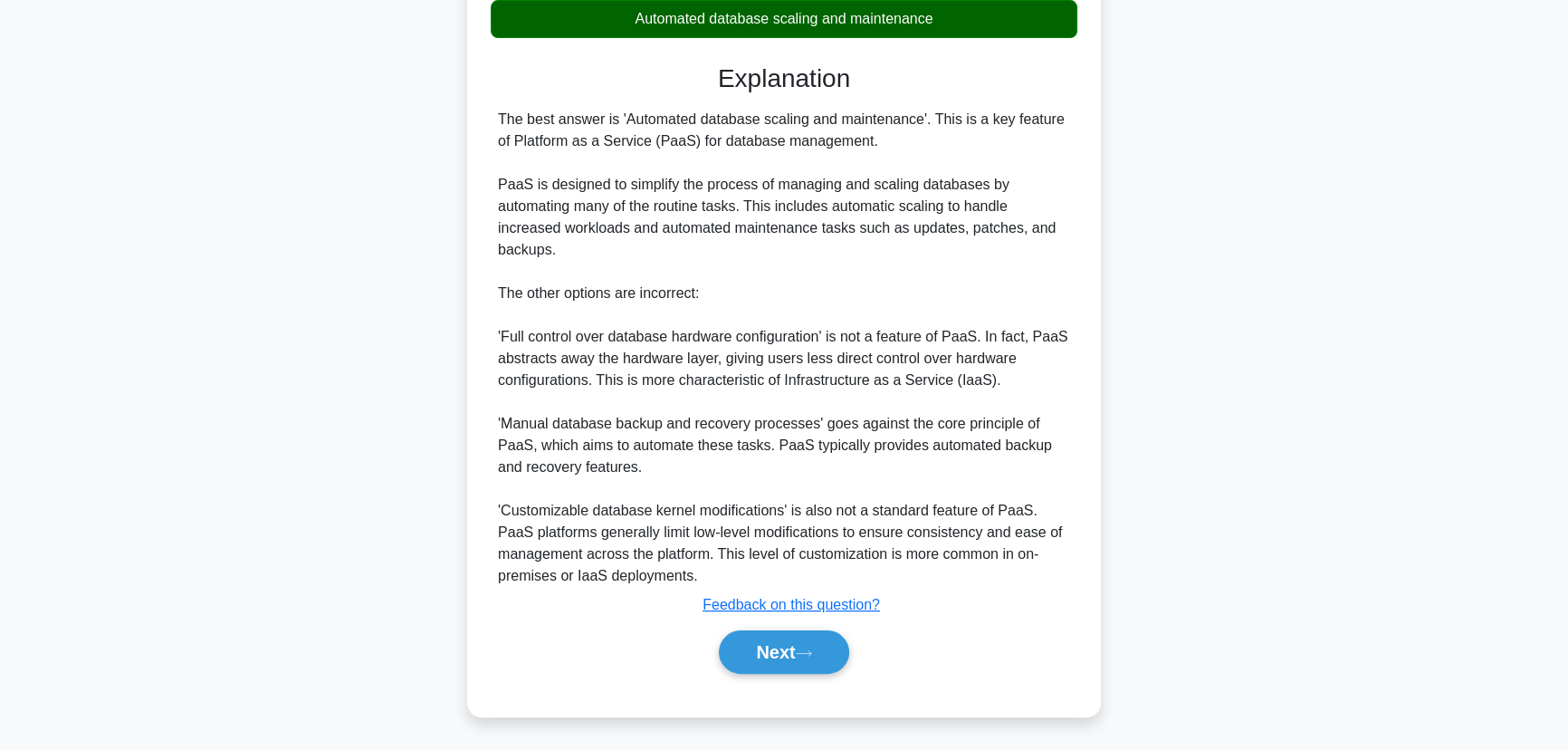
drag, startPoint x: 772, startPoint y: 661, endPoint x: 998, endPoint y: 552, distance: 250.9
click at [774, 661] on button "Next" at bounding box center [784, 652] width 130 height 44
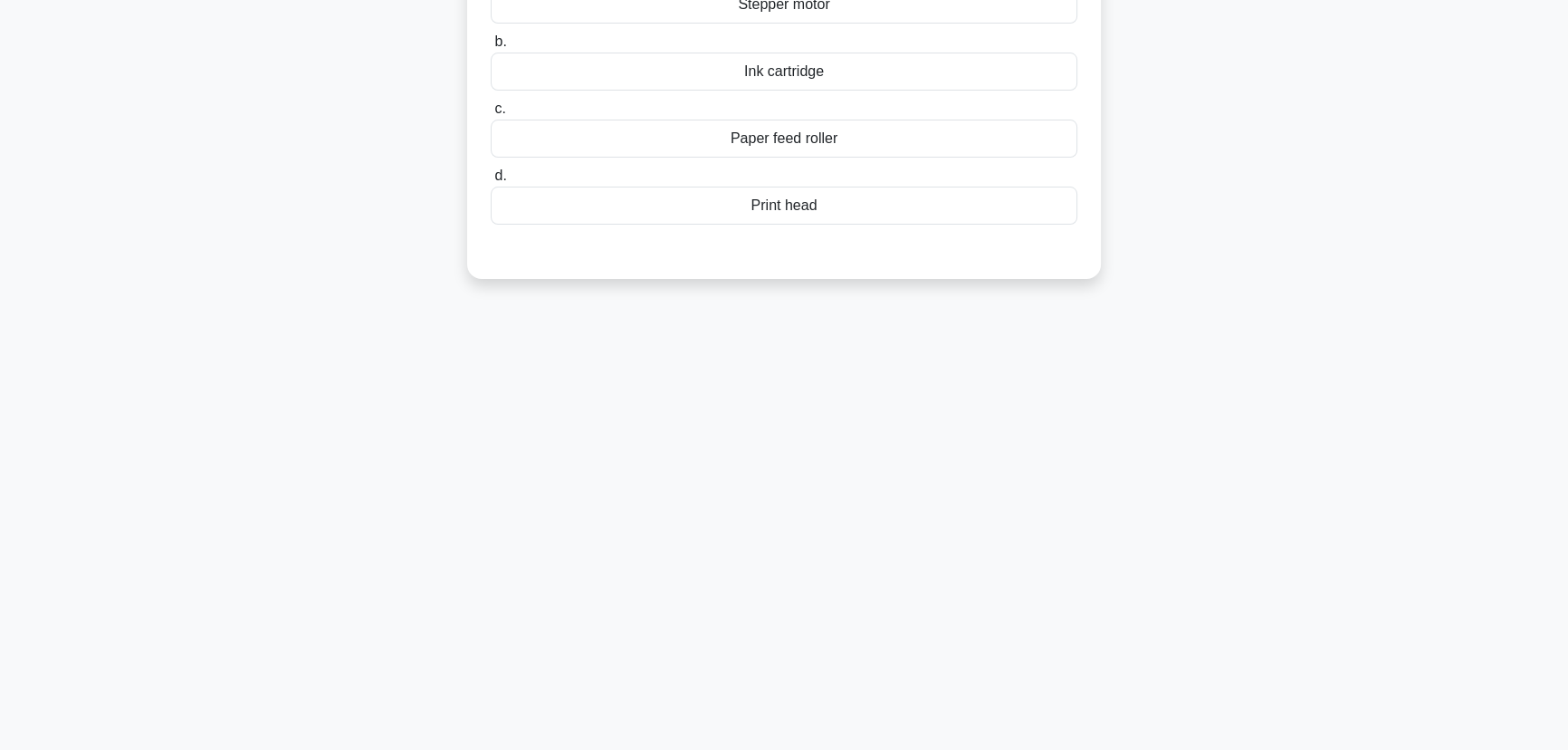
scroll to position [0, 0]
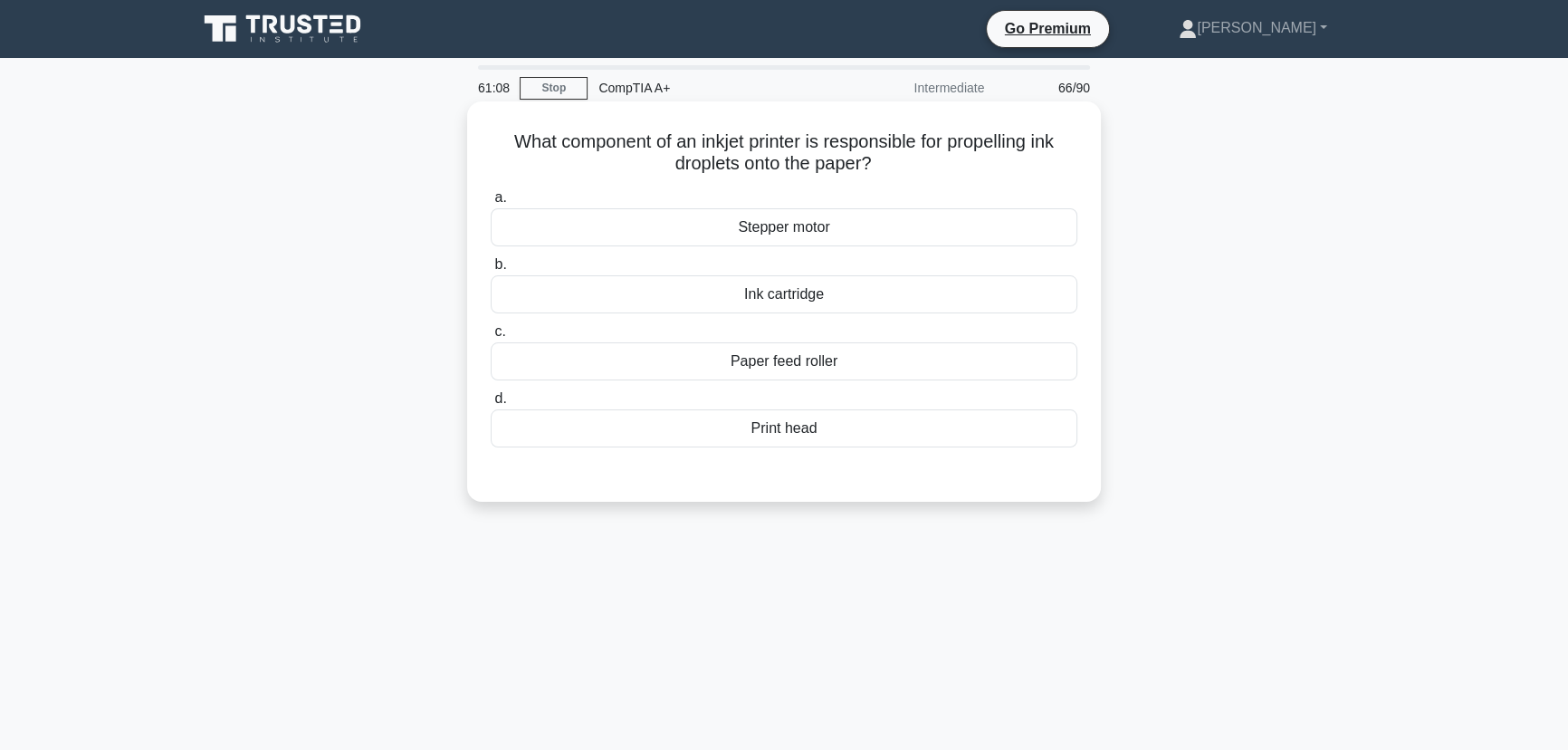
click at [837, 416] on div "Print head" at bounding box center [784, 428] width 587 height 38
click at [491, 405] on input "d. Print head" at bounding box center [491, 399] width 0 height 12
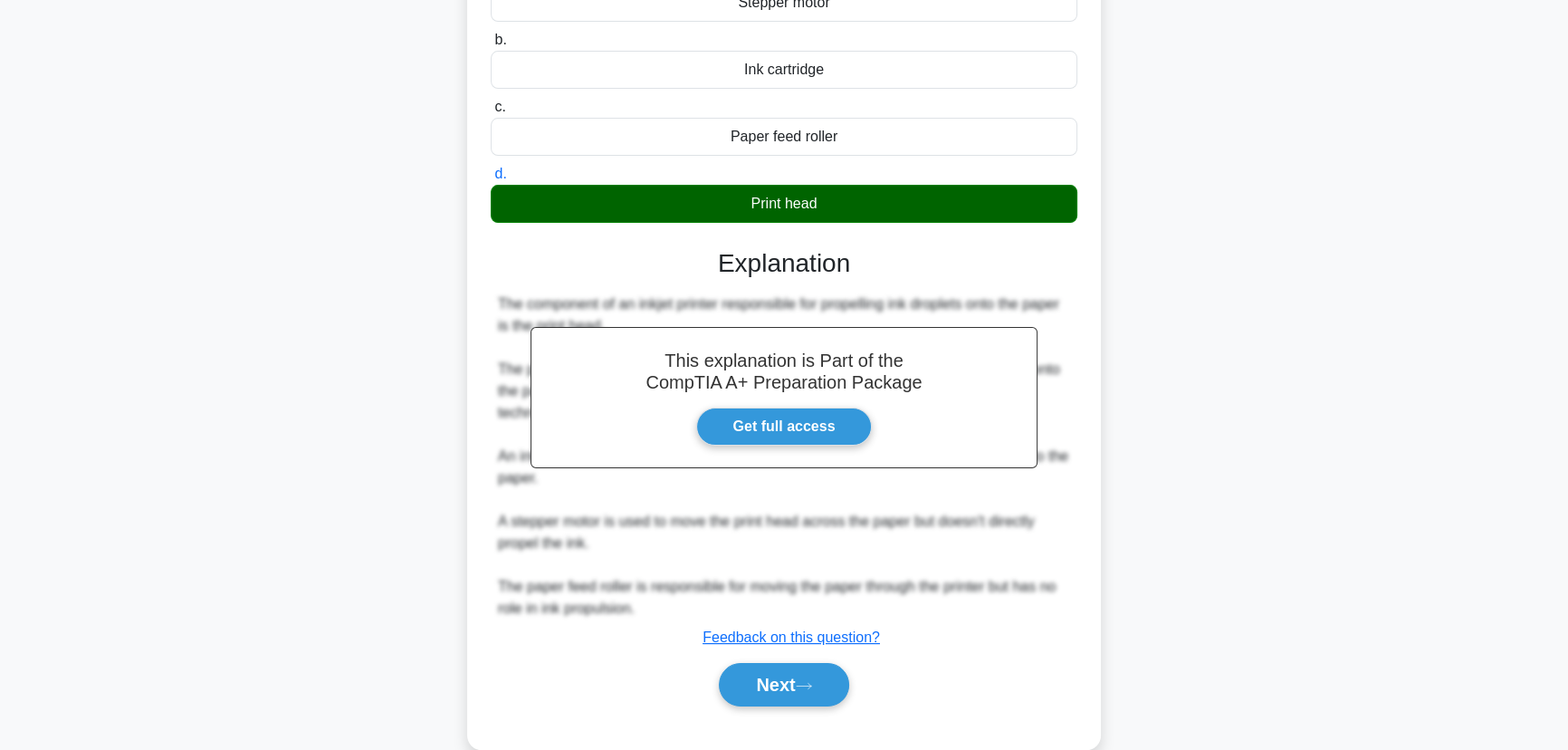
scroll to position [257, 0]
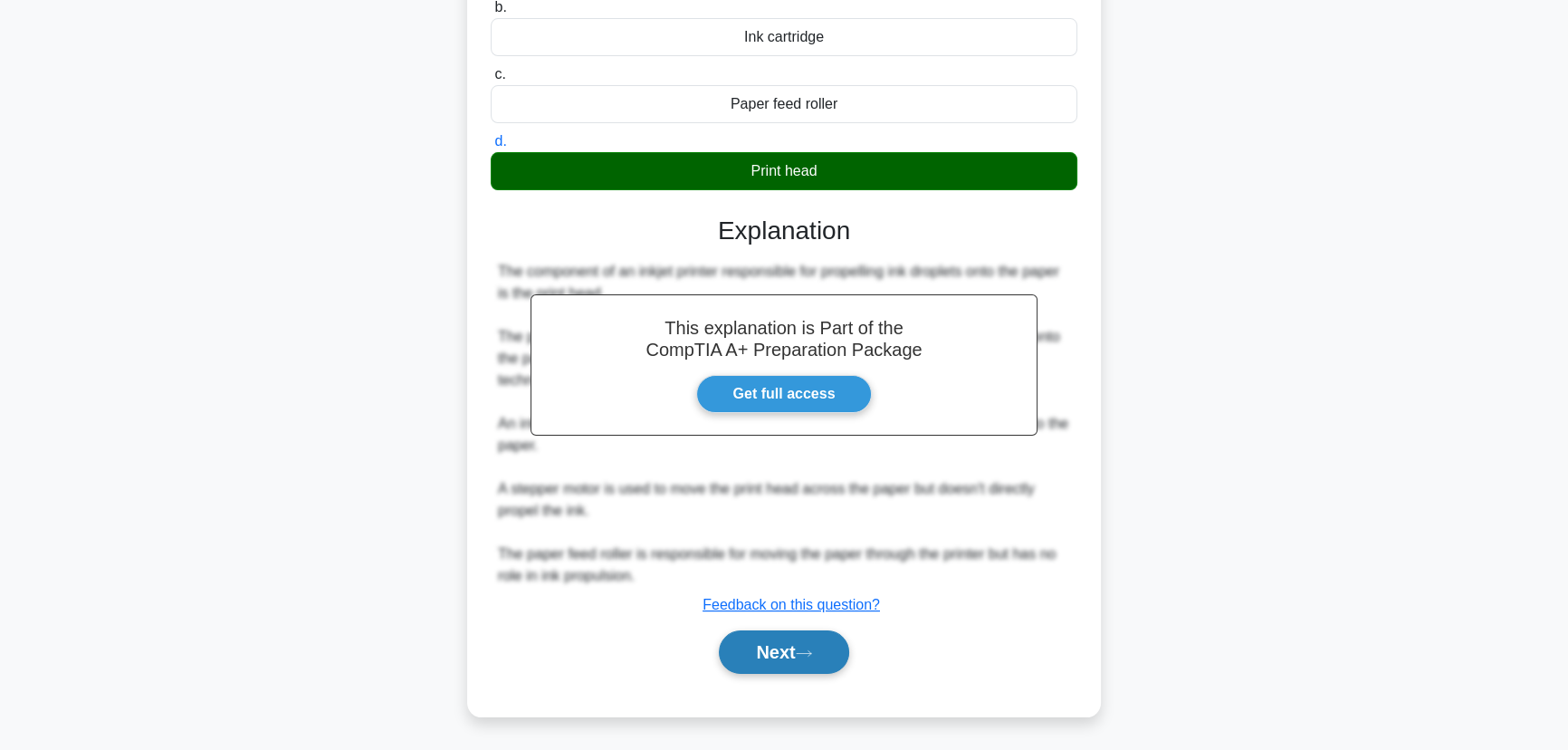
click at [812, 654] on icon at bounding box center [804, 652] width 16 height 10
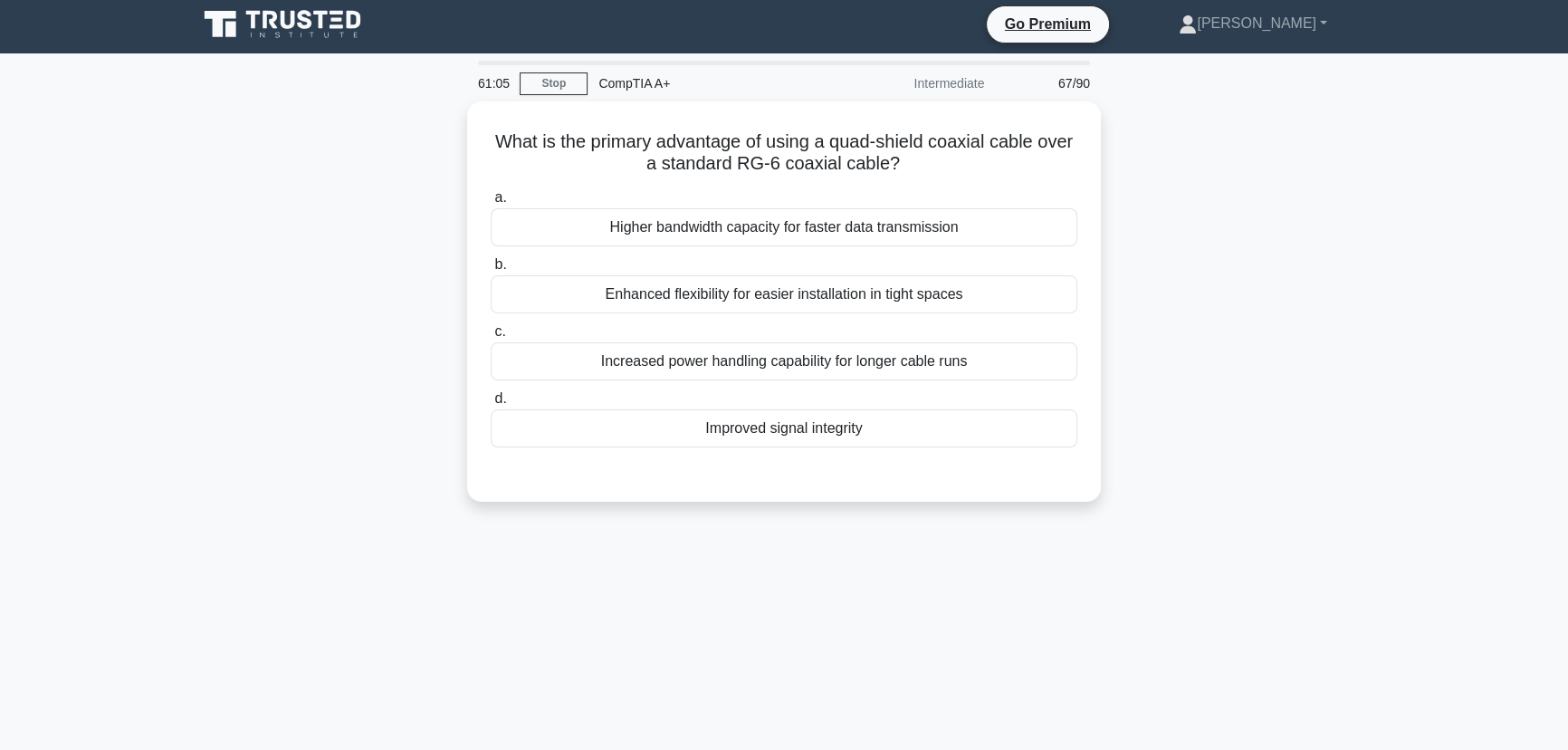
scroll to position [0, 0]
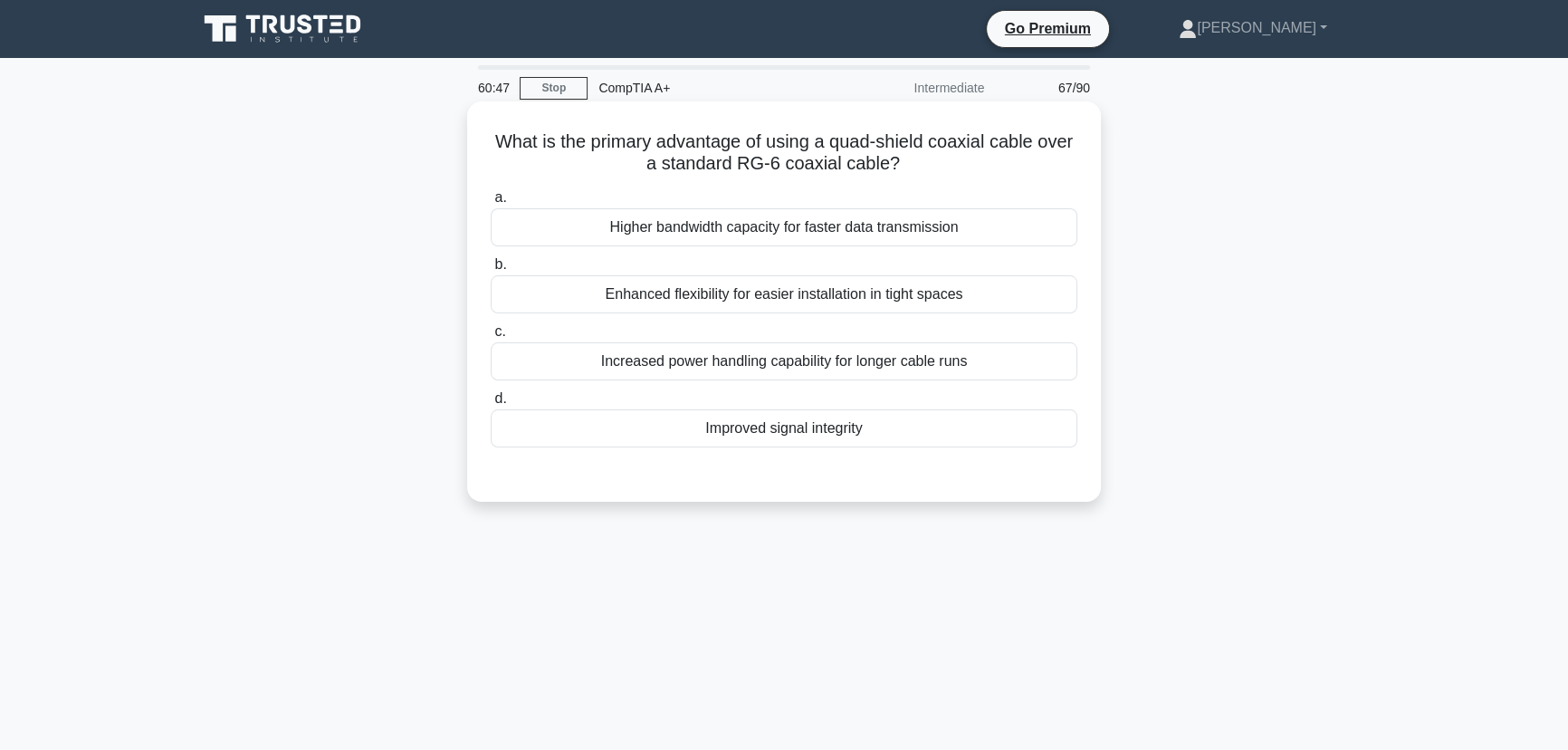
click at [781, 432] on div "Improved signal integrity" at bounding box center [784, 428] width 587 height 38
click at [491, 405] on input "d. Improved signal integrity" at bounding box center [491, 399] width 0 height 12
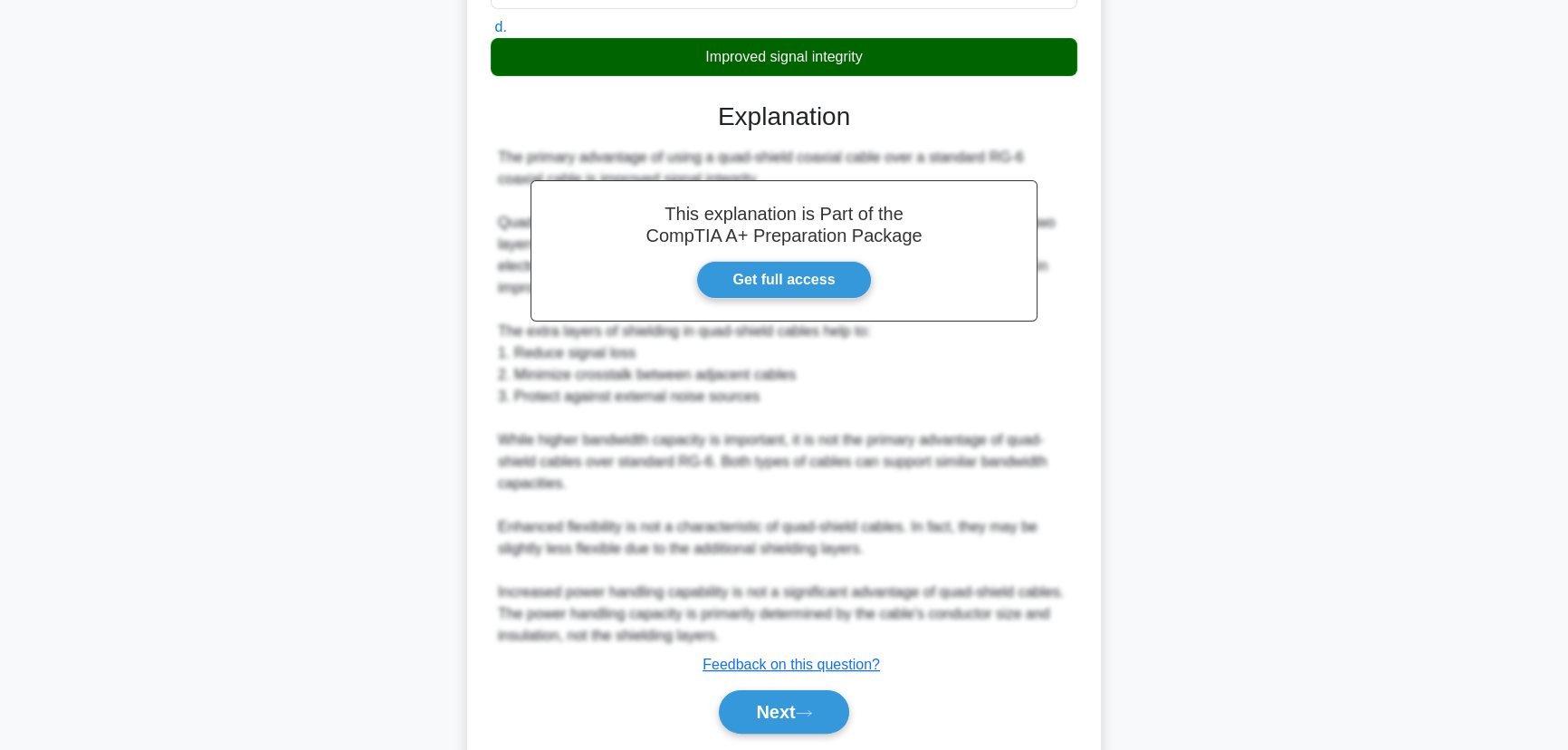
scroll to position [432, 0]
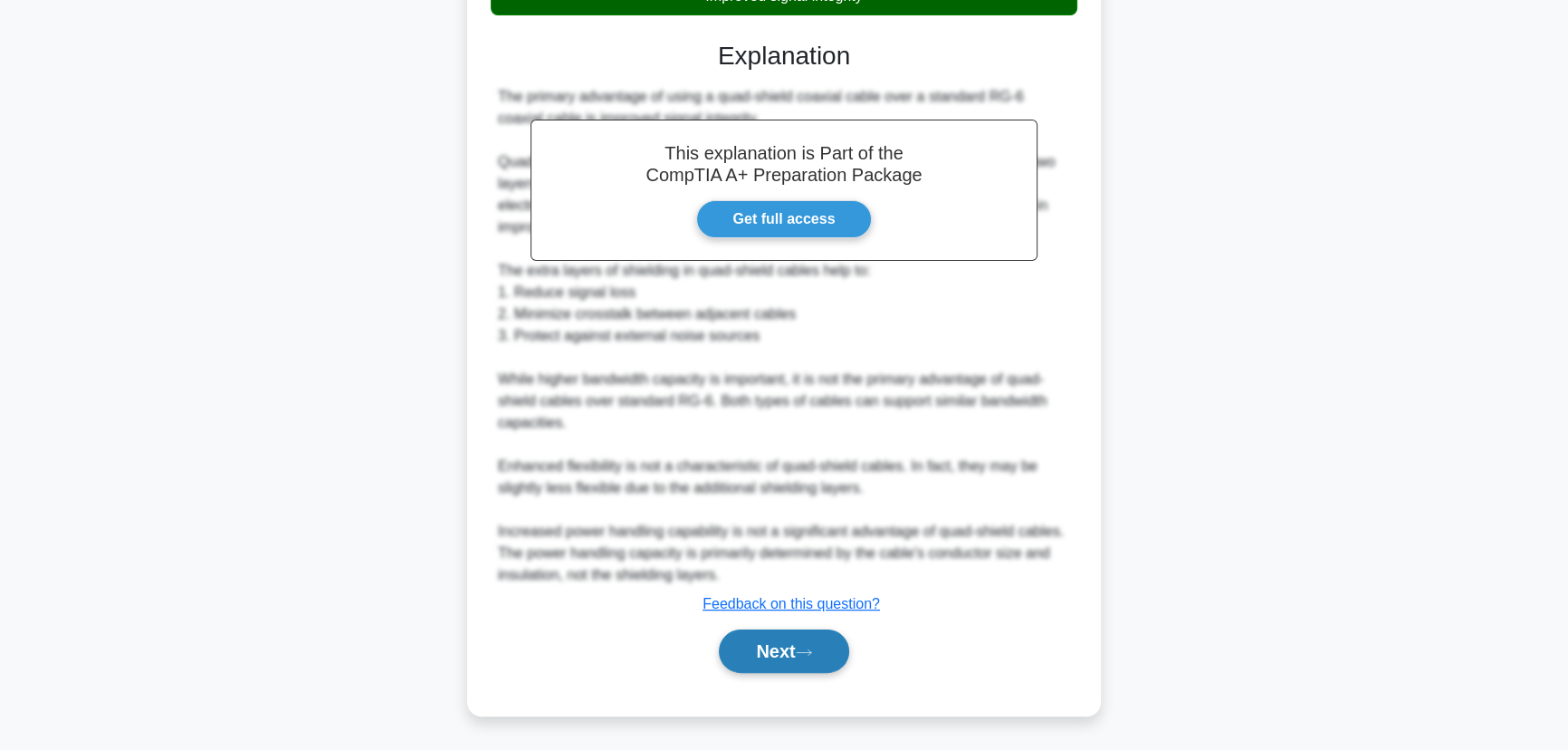
drag, startPoint x: 803, startPoint y: 651, endPoint x: 836, endPoint y: 651, distance: 33.0
click at [803, 651] on icon at bounding box center [804, 651] width 16 height 10
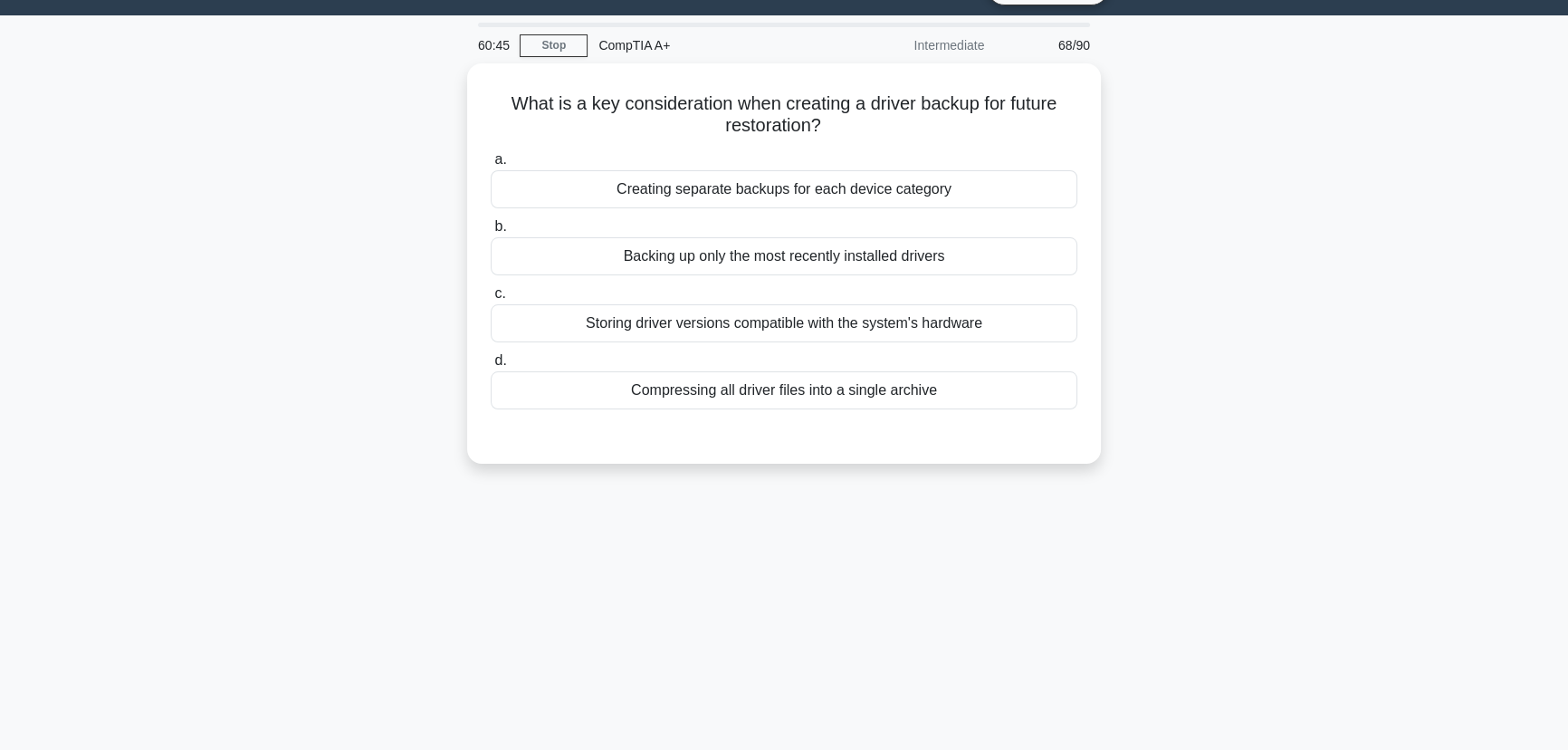
scroll to position [0, 0]
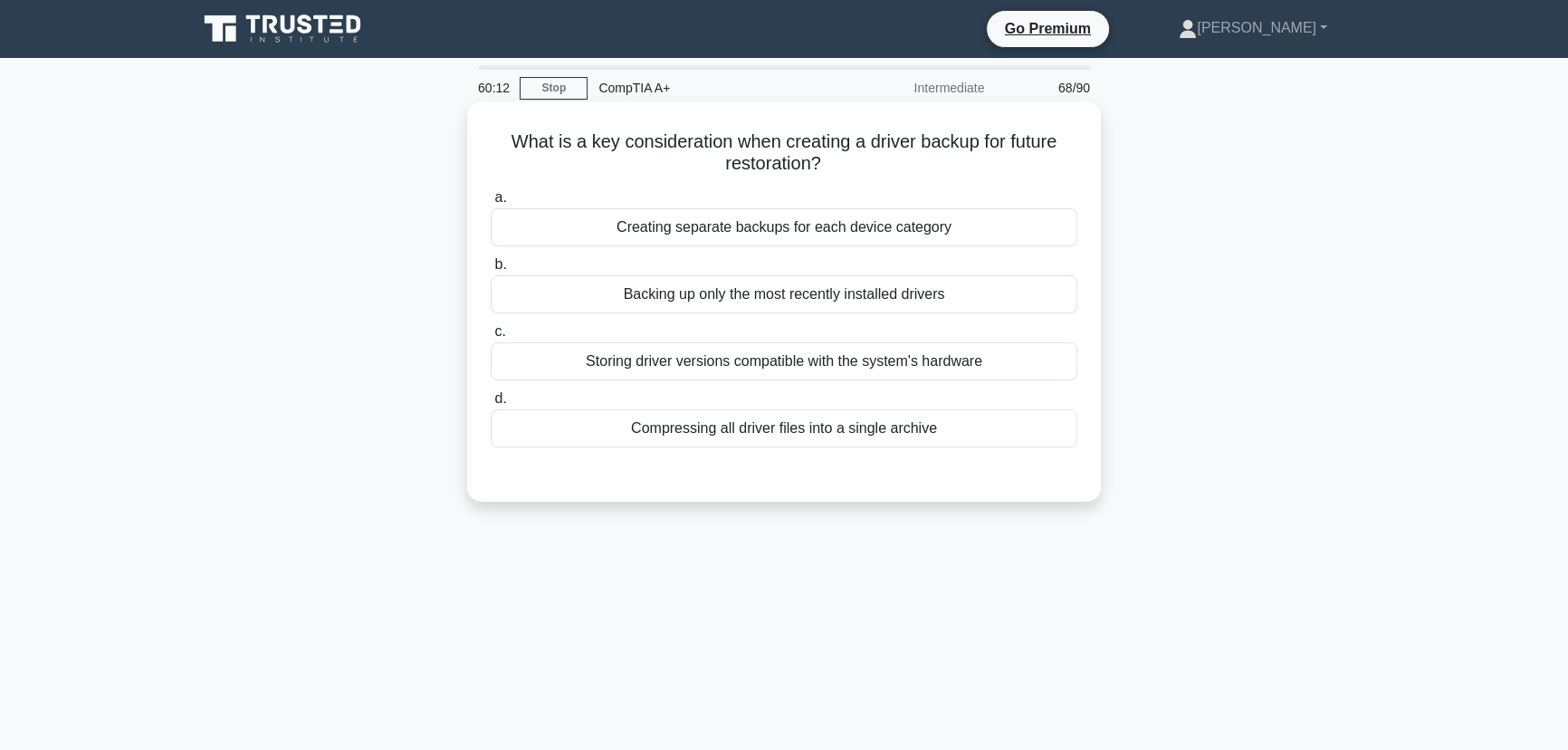
click at [732, 219] on div "Creating separate backups for each device category" at bounding box center [784, 227] width 587 height 38
click at [491, 203] on input "a. Creating separate backups for each device category" at bounding box center [491, 197] width 0 height 12
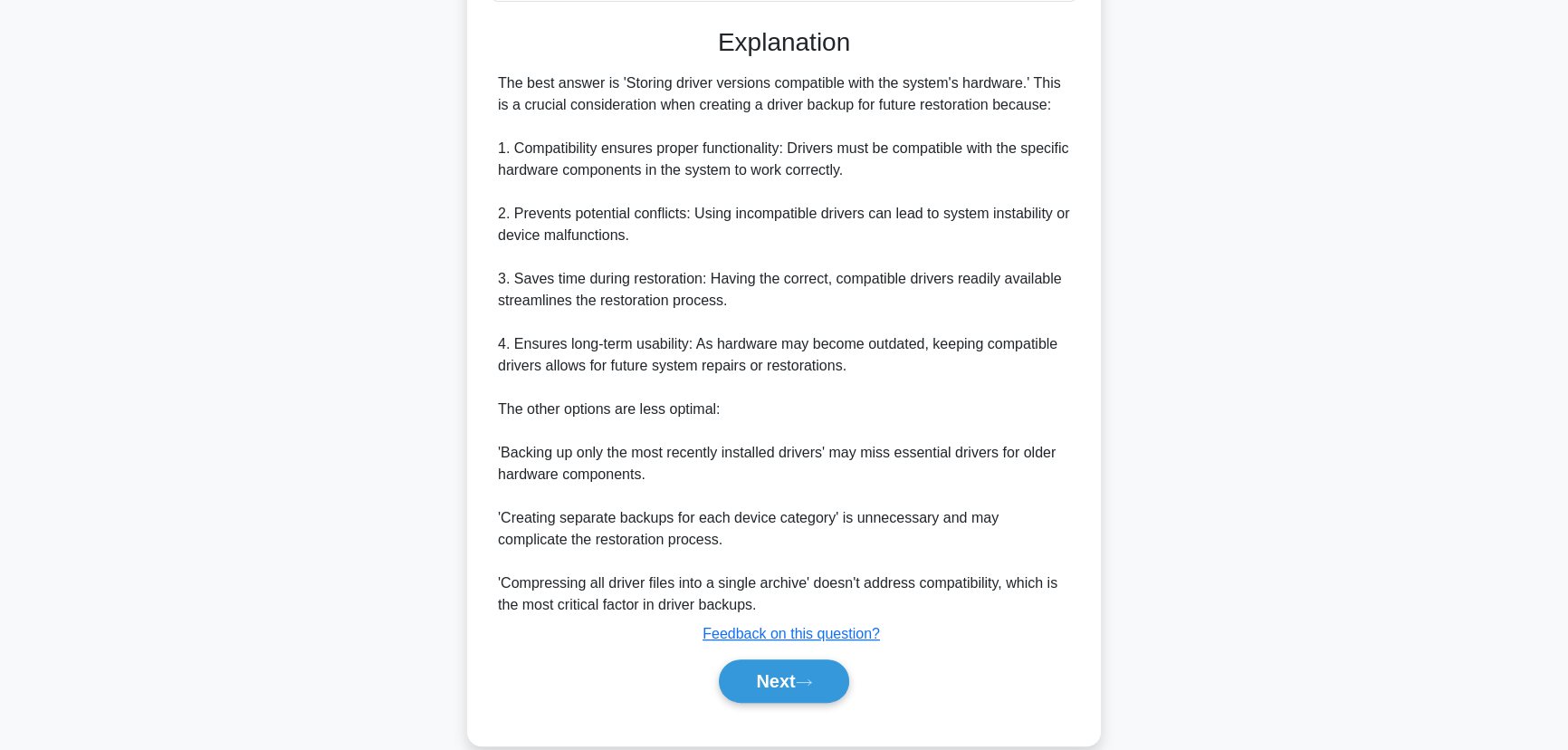
scroll to position [476, 0]
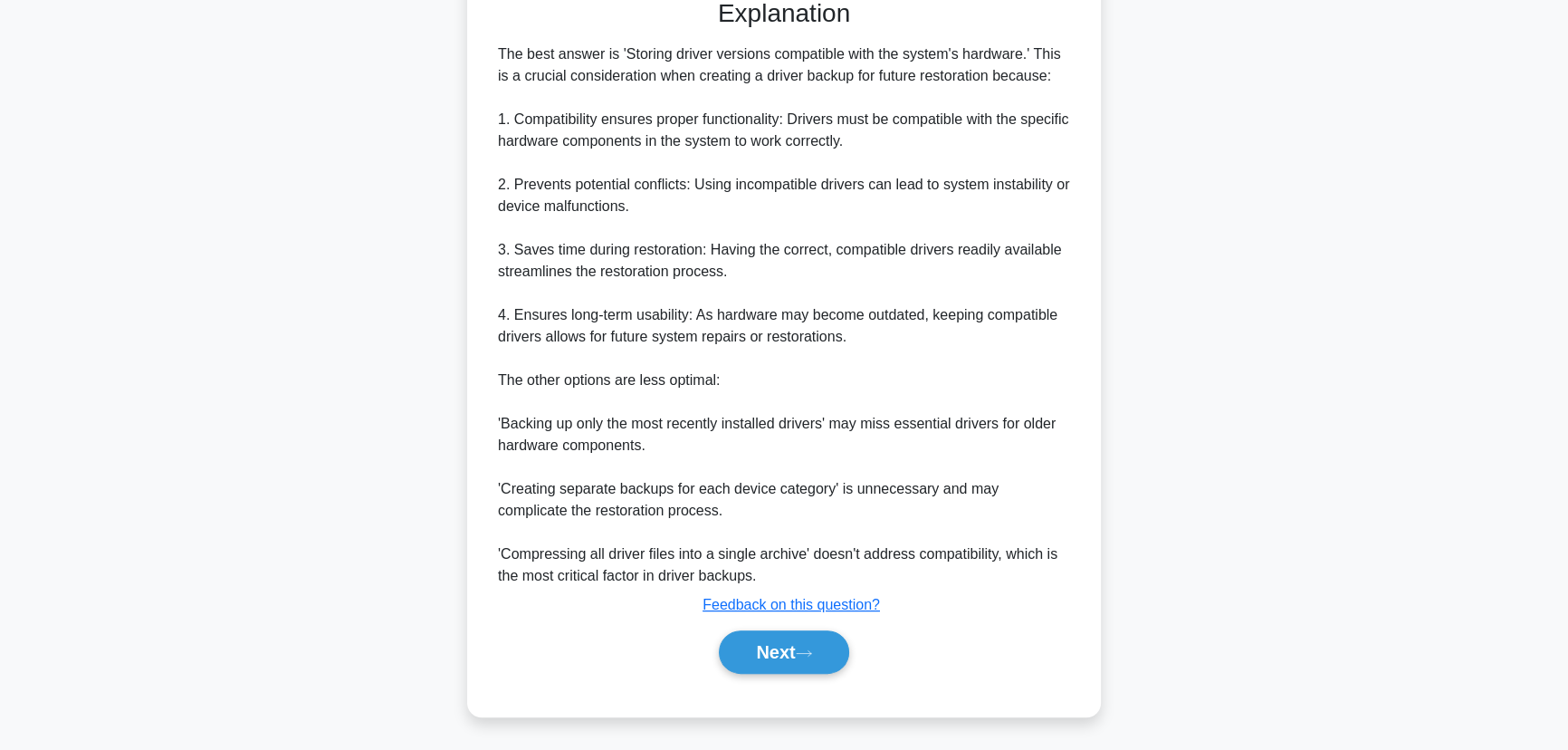
drag, startPoint x: 782, startPoint y: 645, endPoint x: 846, endPoint y: 632, distance: 65.3
click at [784, 645] on button "Next" at bounding box center [784, 652] width 130 height 44
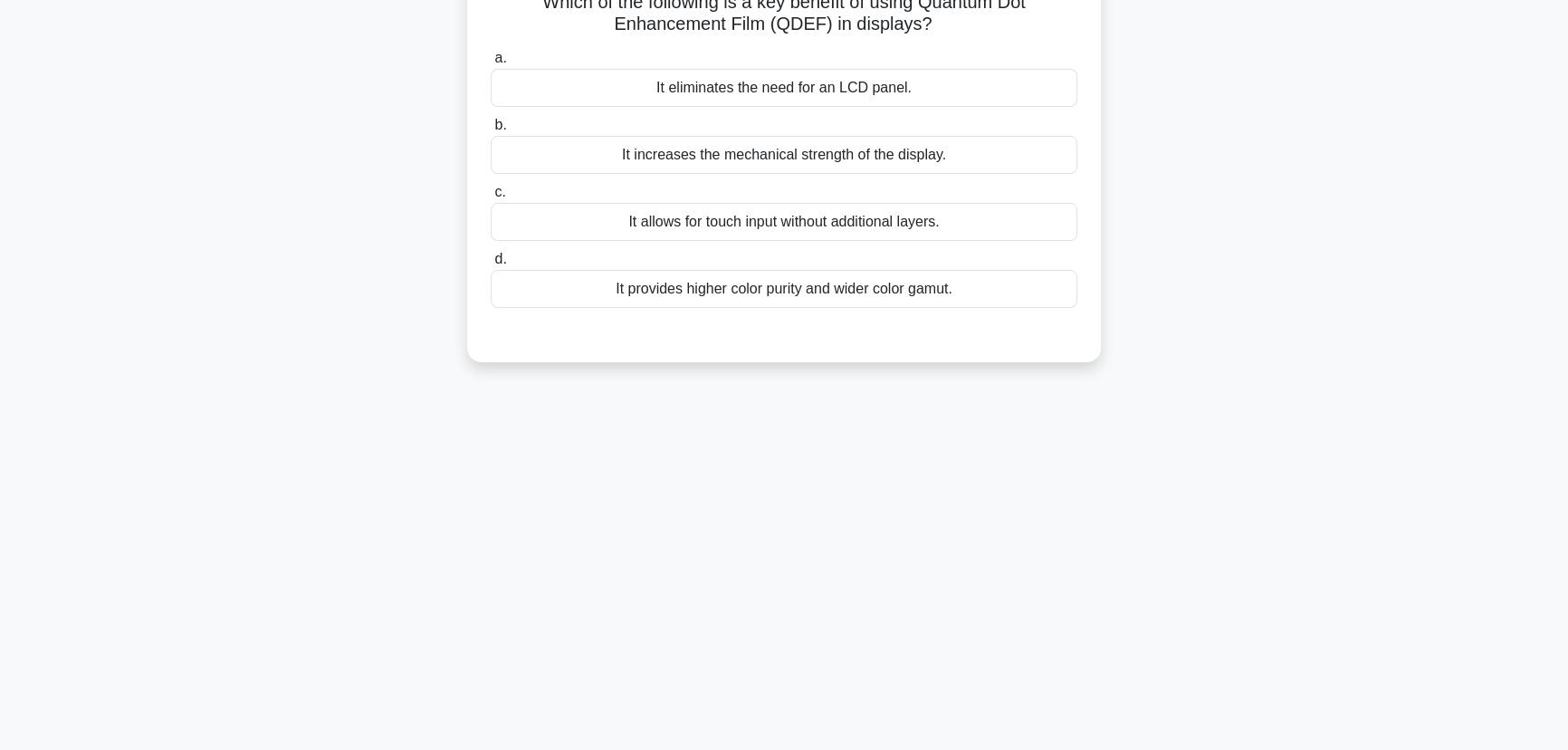
scroll to position [63, 0]
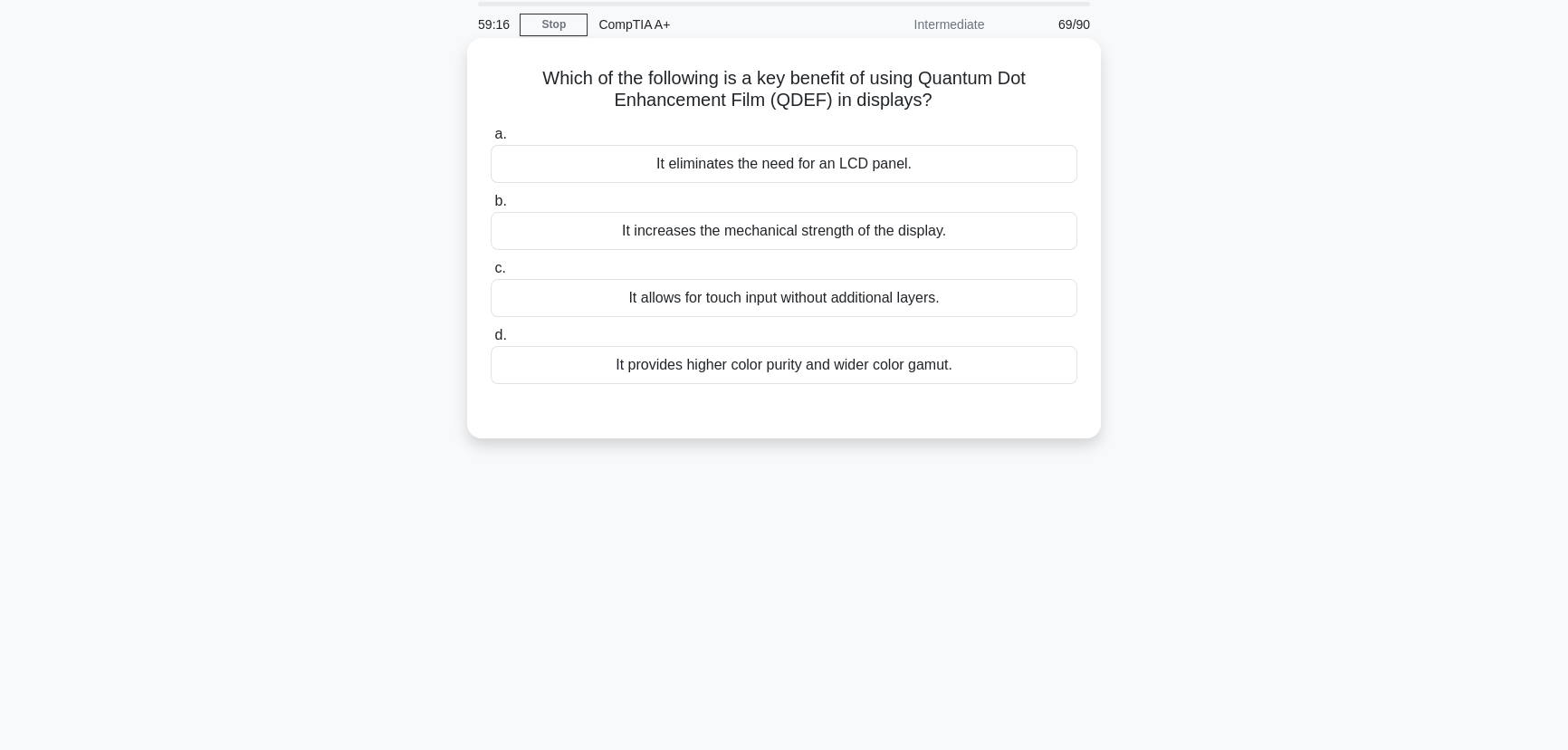
click at [903, 234] on div "It increases the mechanical strength of the display." at bounding box center [784, 231] width 587 height 38
click at [491, 207] on input "b. It increases the mechanical strength of the display." at bounding box center [491, 201] width 0 height 12
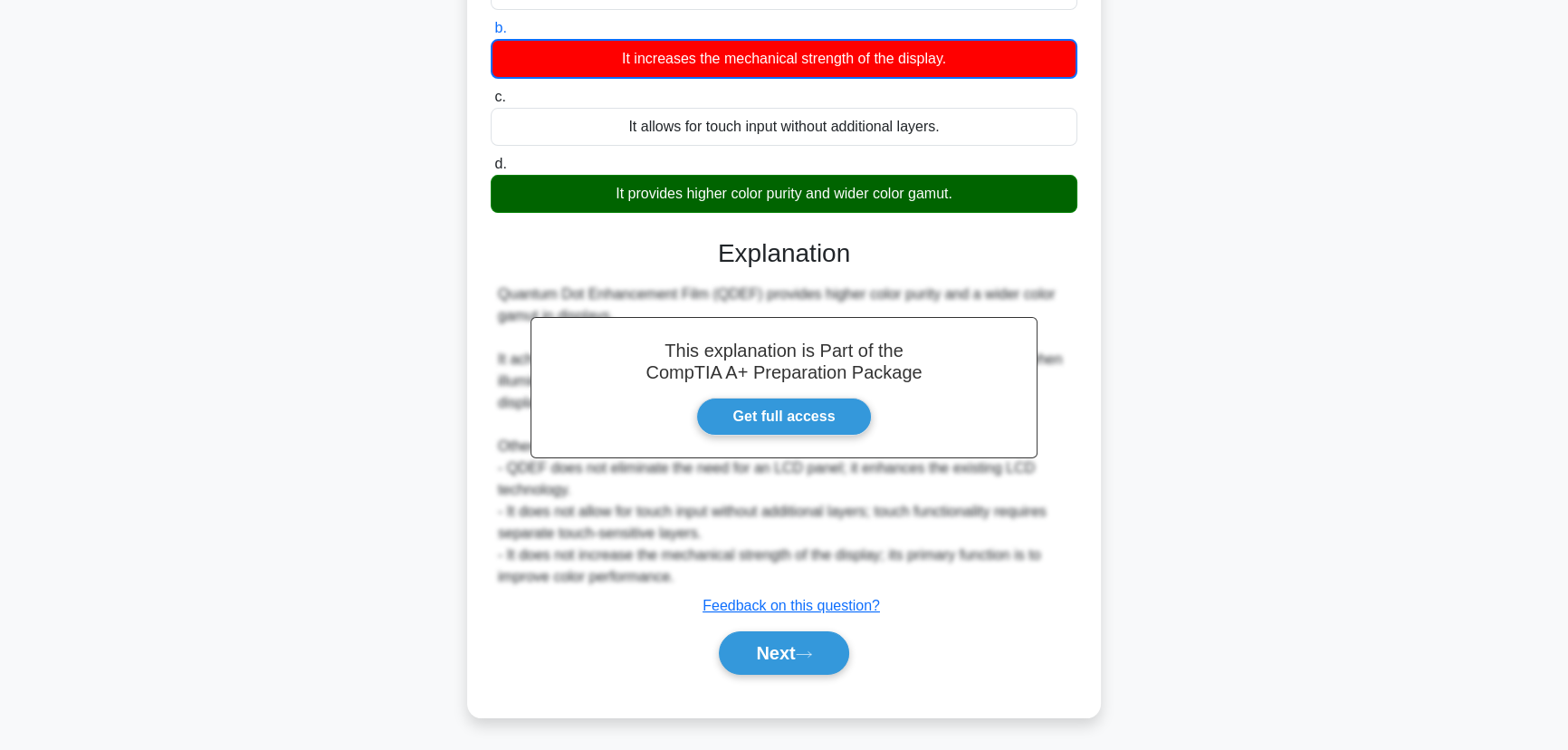
scroll to position [237, 0]
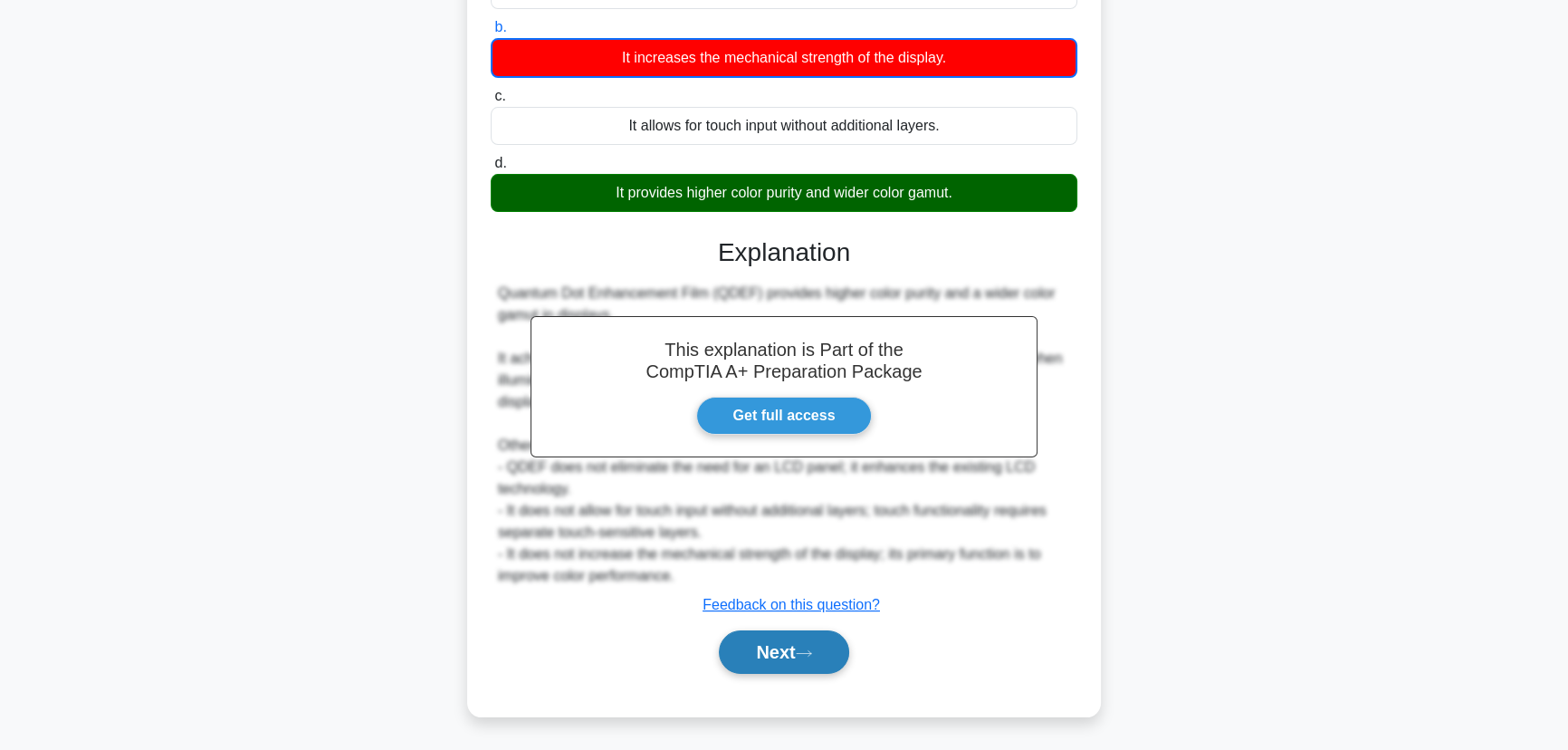
click at [821, 654] on button "Next" at bounding box center [784, 652] width 130 height 44
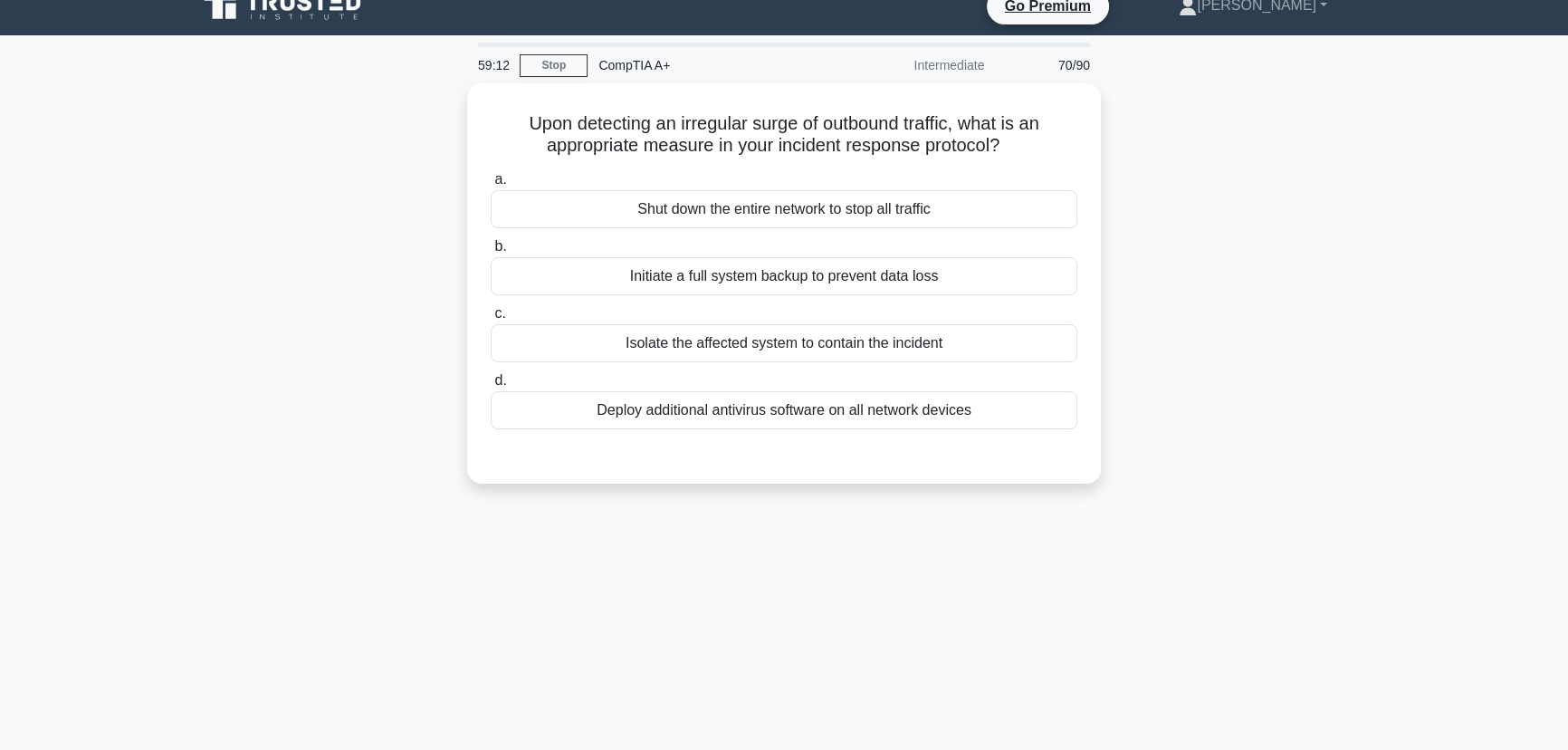
scroll to position [0, 0]
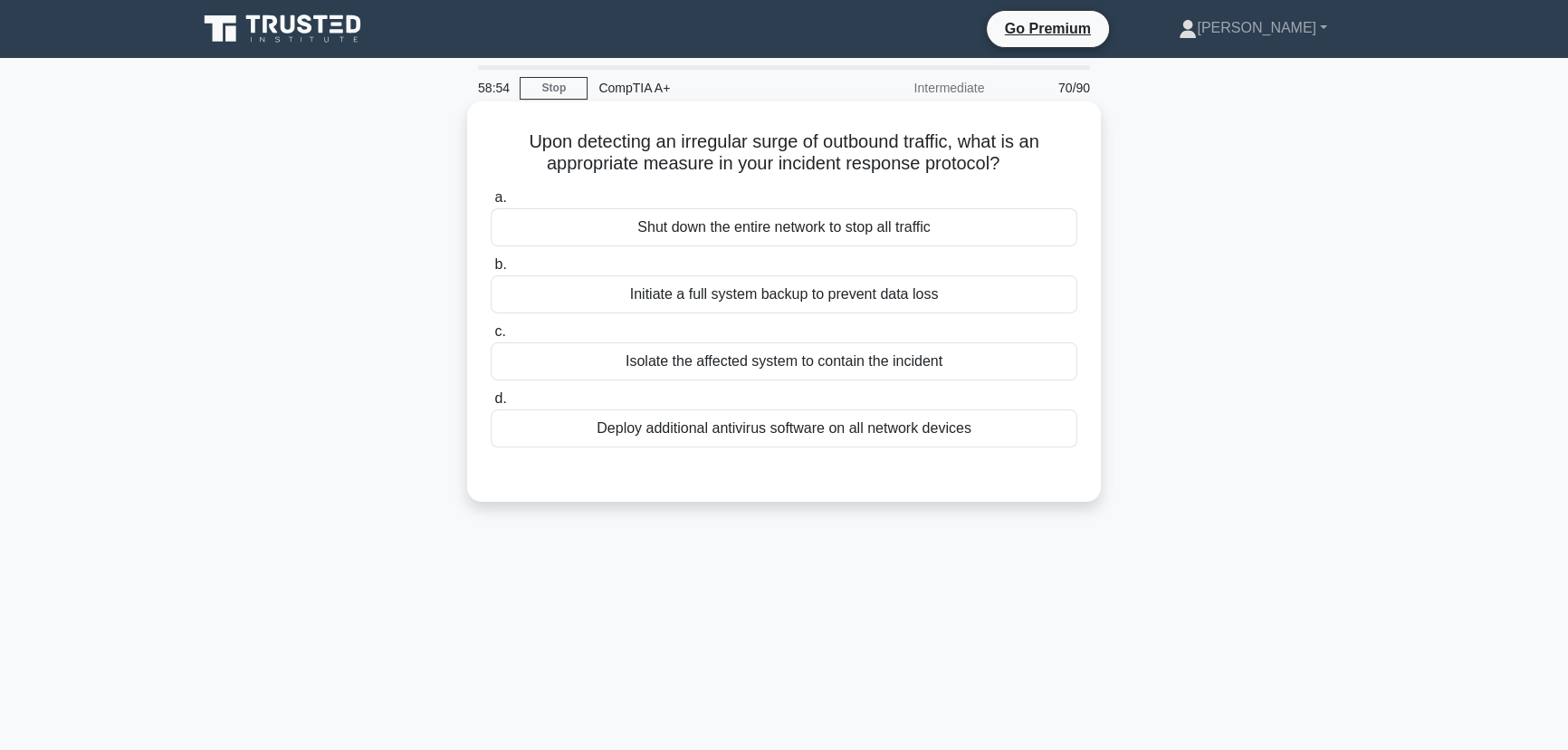
click at [786, 363] on div "Isolate the affected system to contain the incident" at bounding box center [784, 361] width 587 height 38
click at [491, 338] on input "c. Isolate the affected system to contain the incident" at bounding box center [491, 331] width 0 height 12
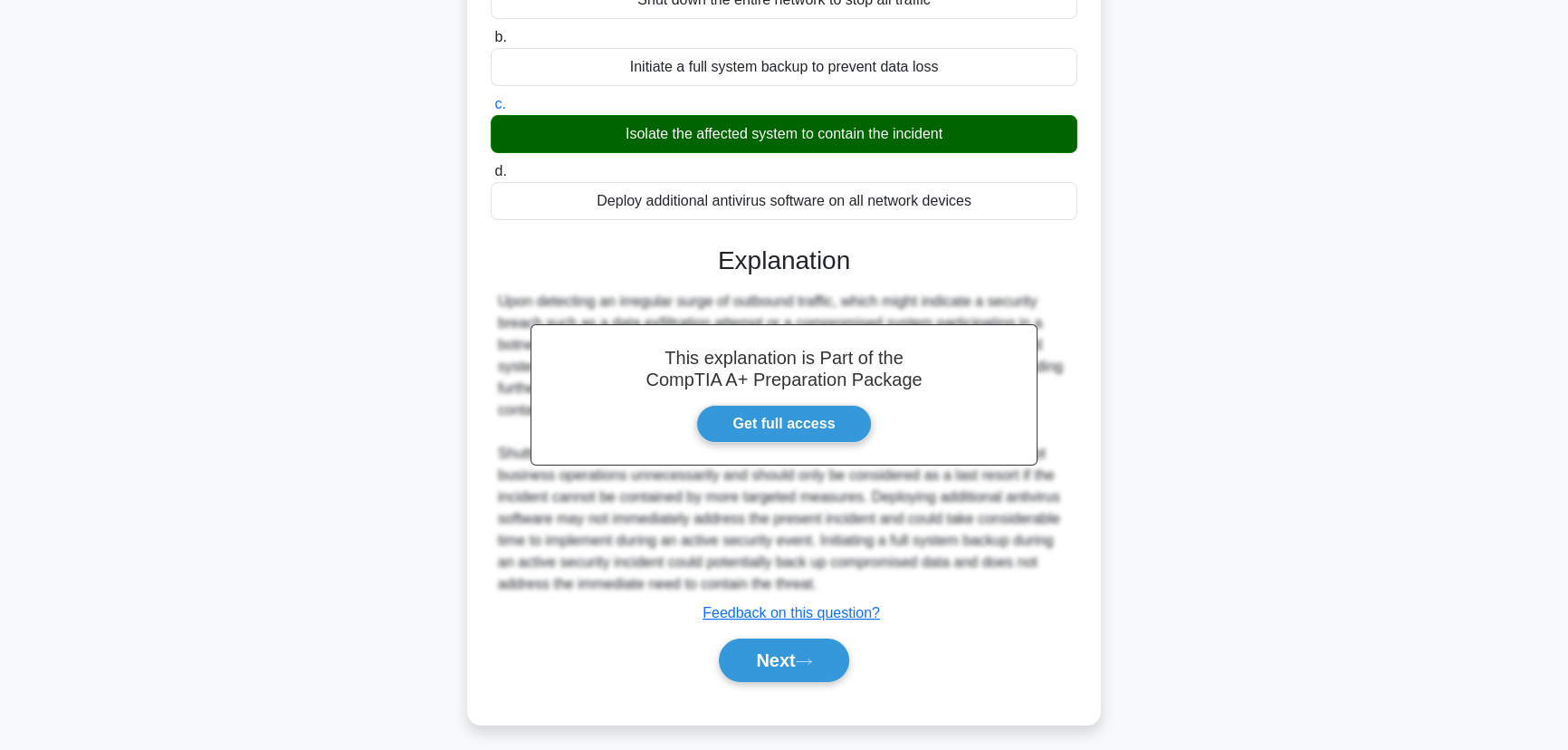
scroll to position [235, 0]
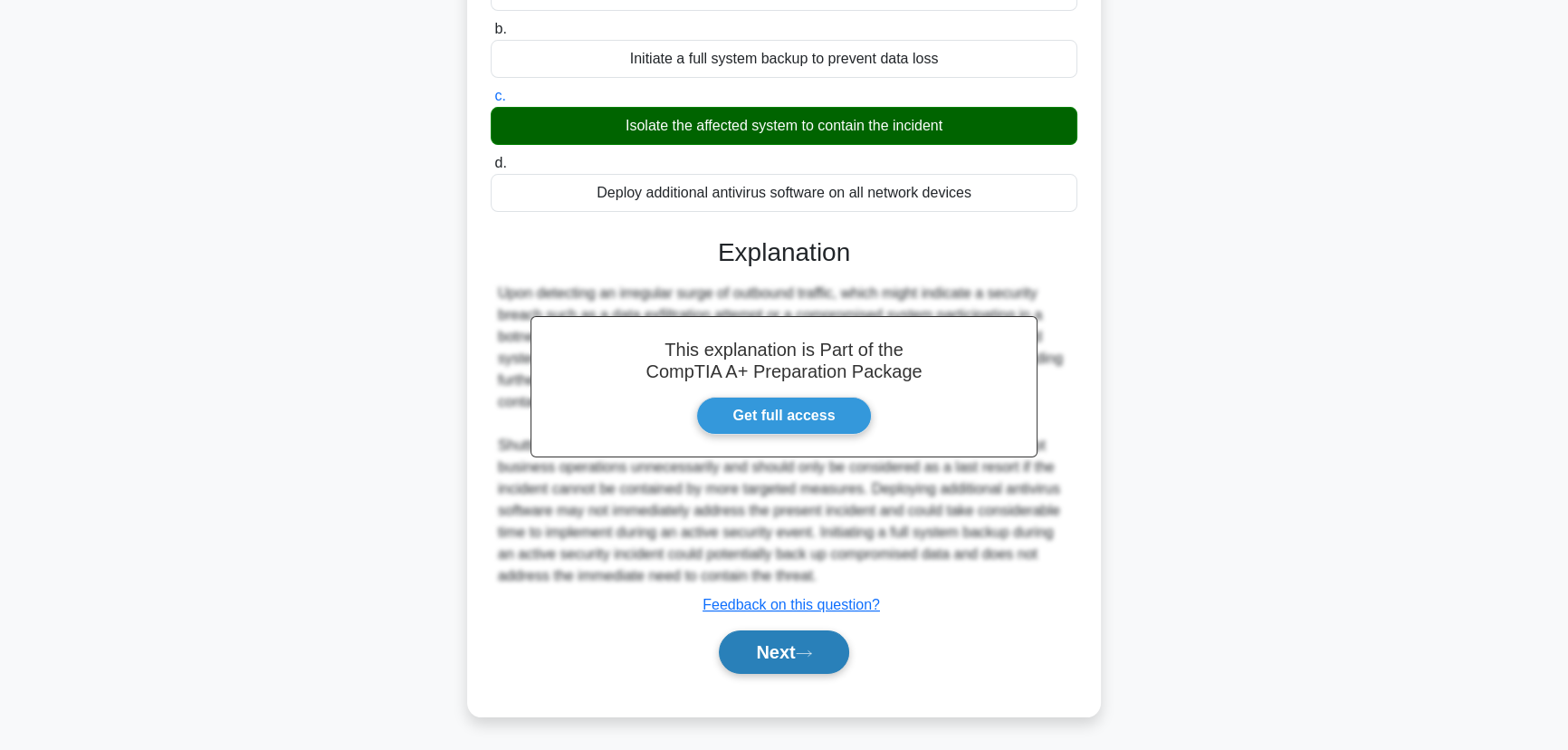
click at [794, 648] on button "Next" at bounding box center [784, 652] width 130 height 44
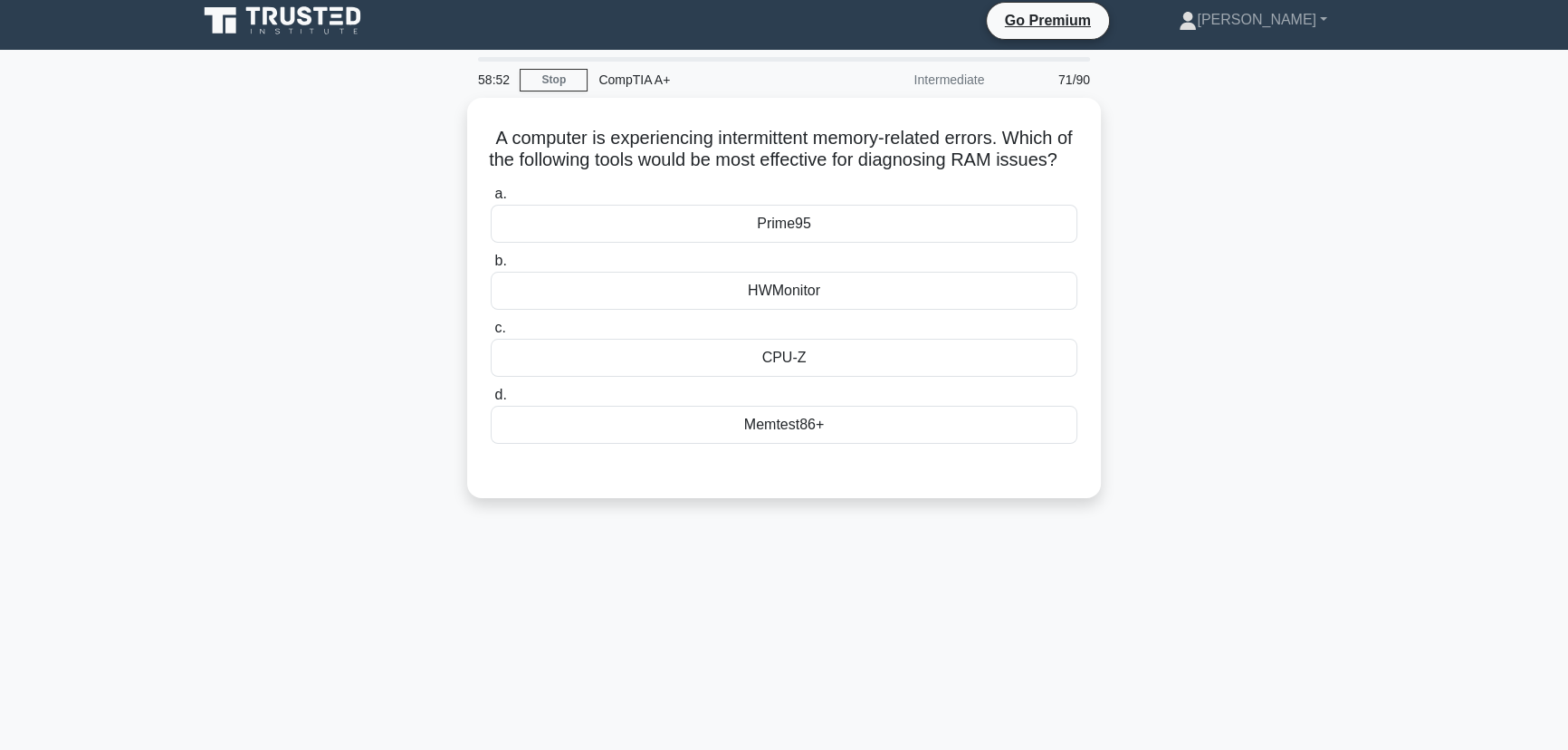
scroll to position [0, 0]
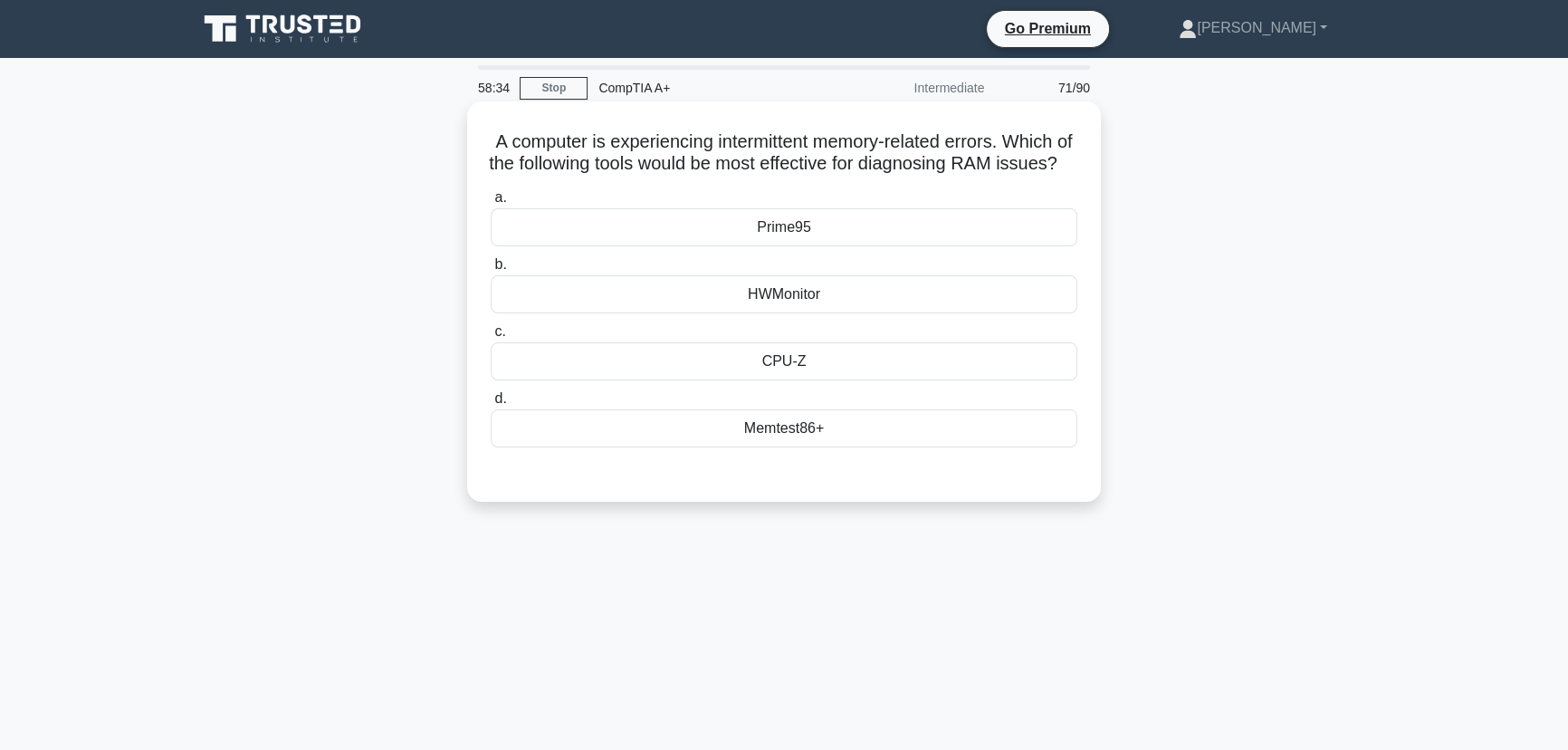
click at [818, 380] on div "CPU-Z" at bounding box center [784, 361] width 587 height 38
click at [491, 338] on input "c. CPU-Z" at bounding box center [491, 331] width 0 height 12
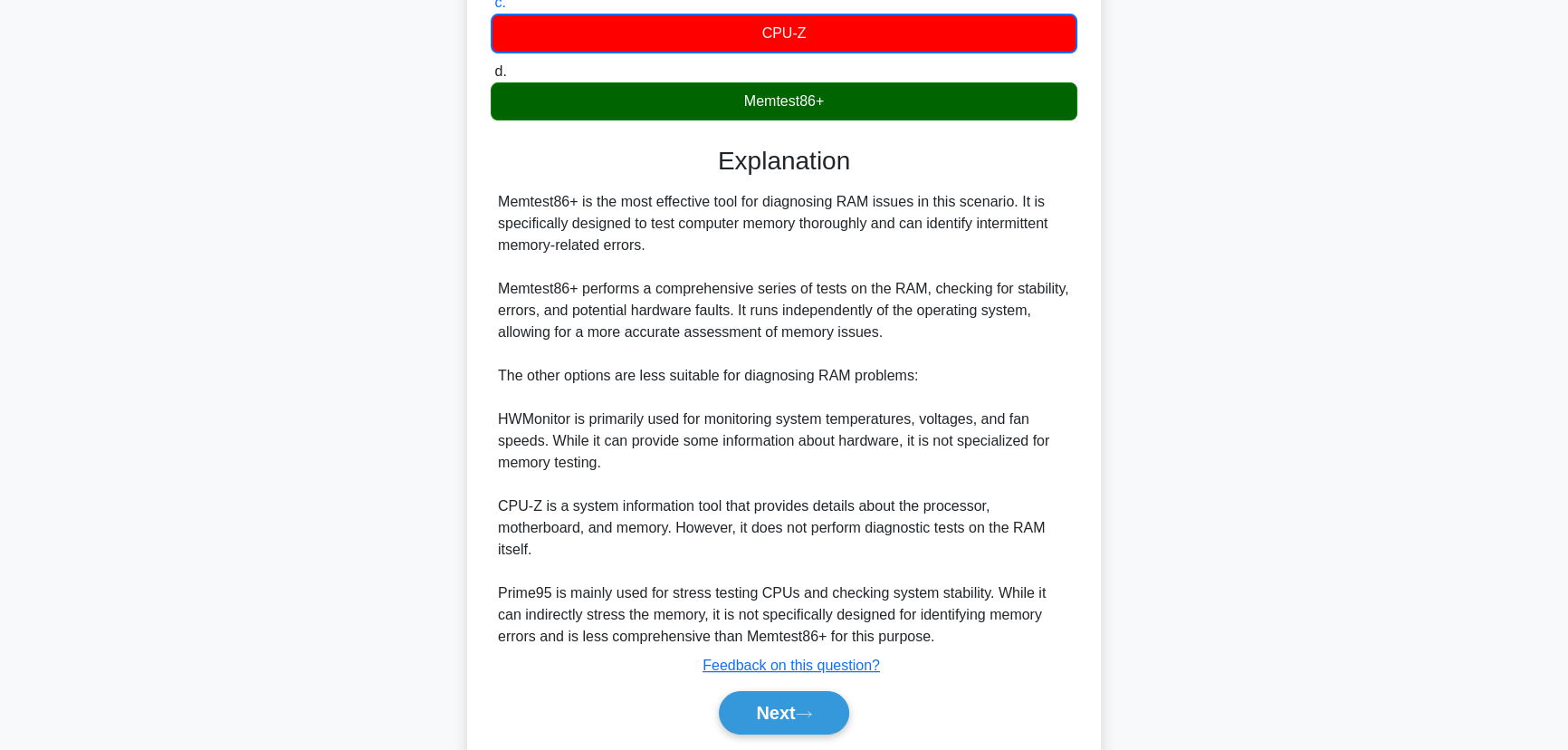
scroll to position [411, 0]
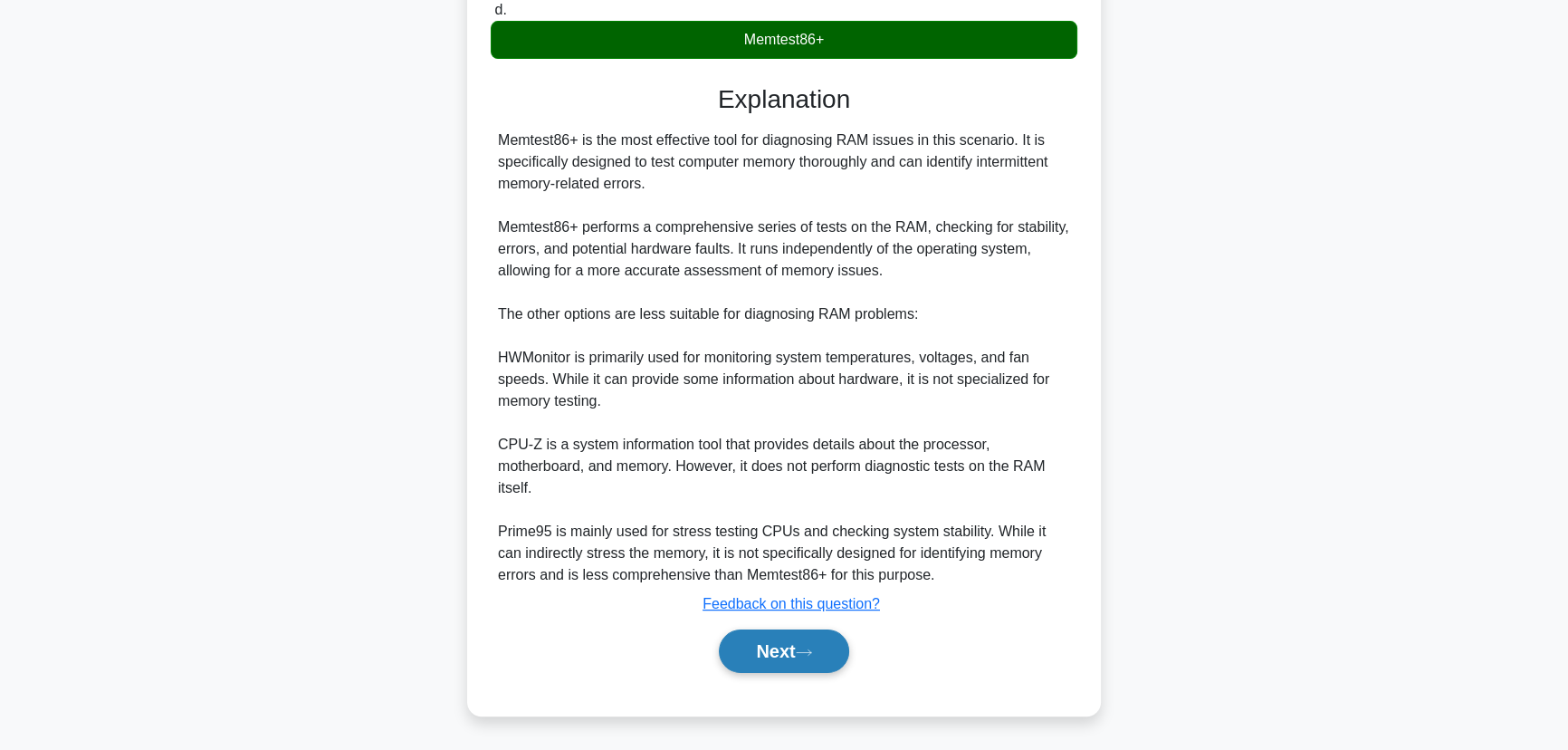
click at [801, 654] on button "Next" at bounding box center [784, 651] width 130 height 44
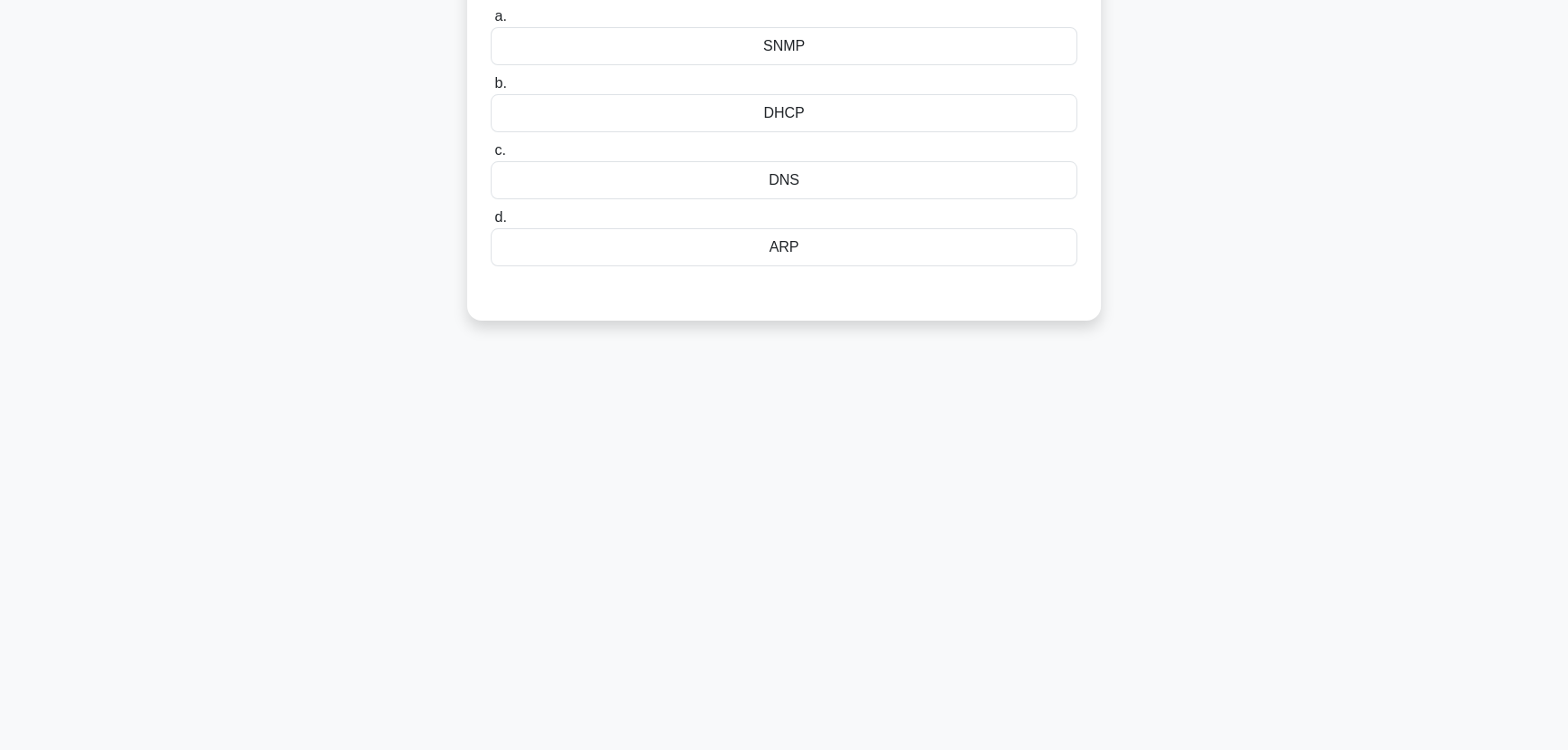
scroll to position [0, 0]
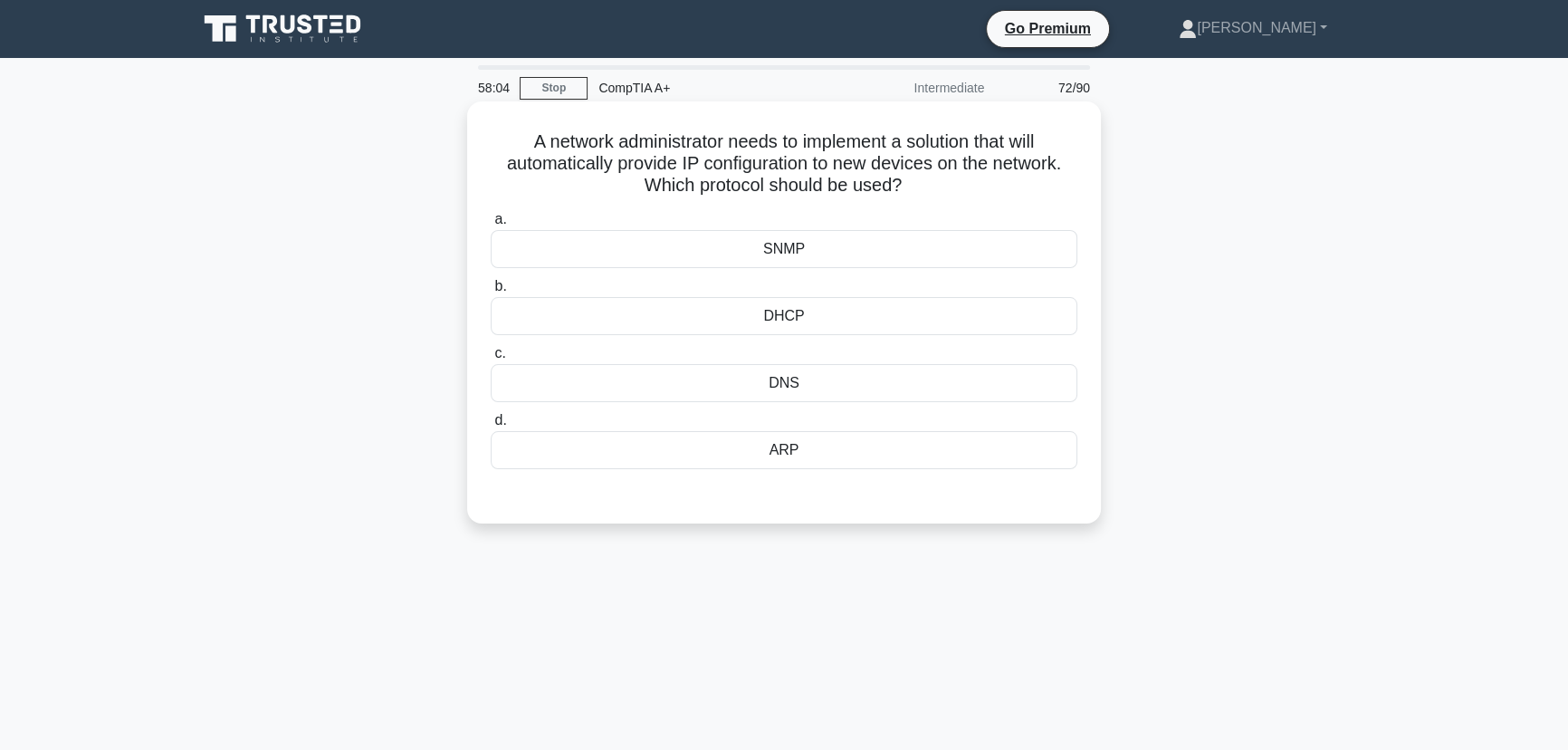
click at [824, 314] on div "DHCP" at bounding box center [784, 316] width 587 height 38
click at [491, 292] on input "b. DHCP" at bounding box center [491, 286] width 0 height 12
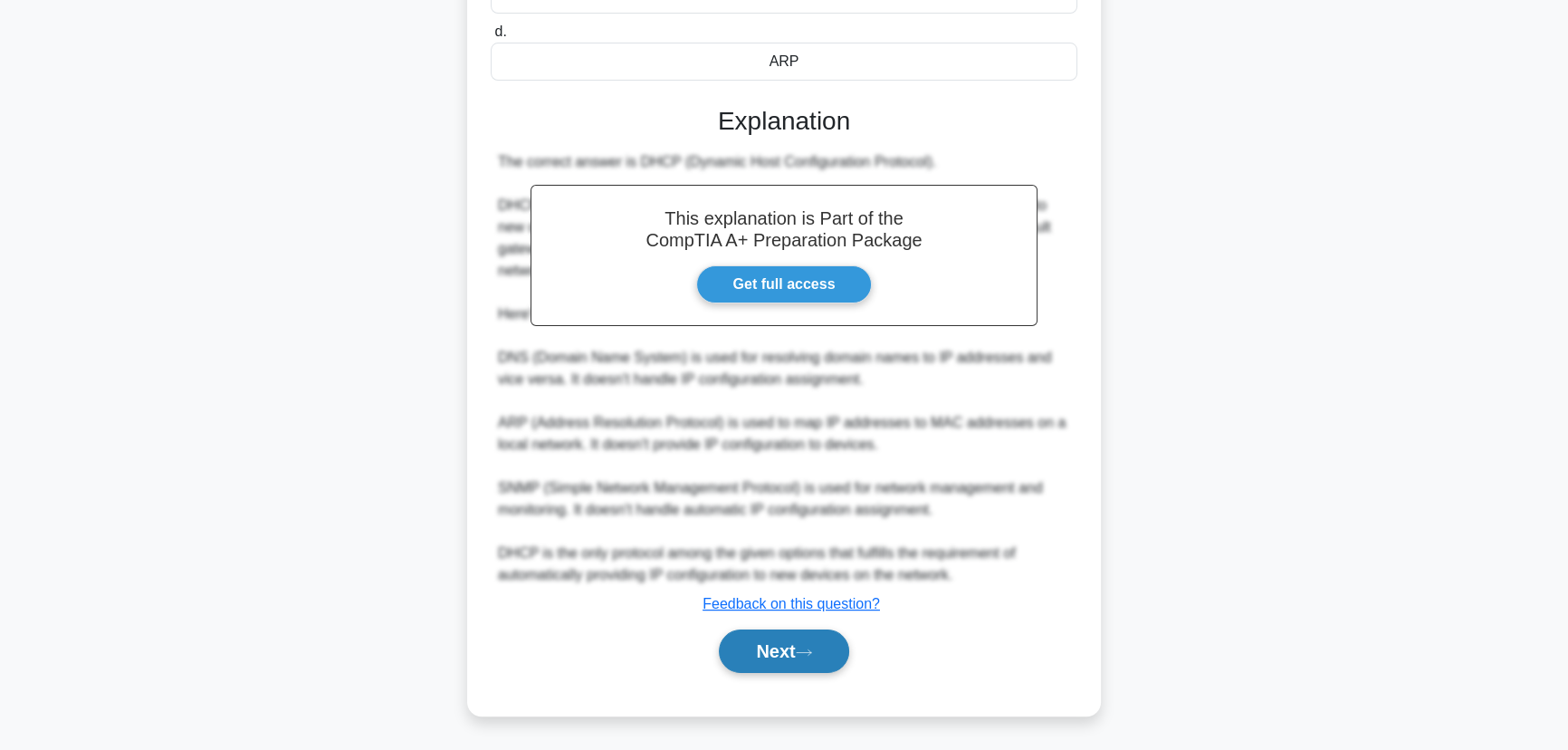
click at [806, 649] on icon at bounding box center [804, 651] width 16 height 10
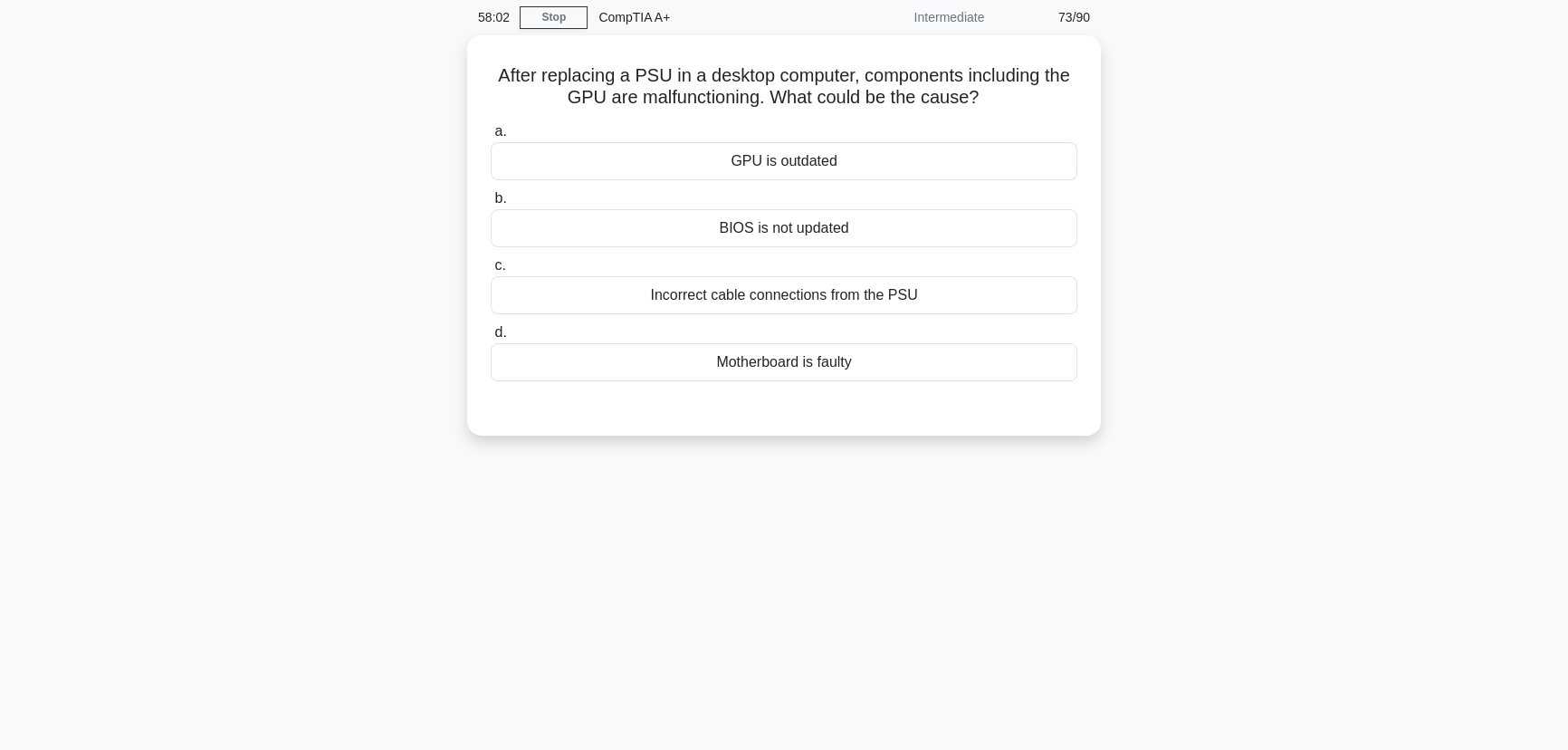
scroll to position [63, 0]
click at [795, 300] on div "Incorrect cable connections from the PSU" at bounding box center [784, 298] width 587 height 38
click at [491, 275] on input "c. Incorrect cable connections from the PSU" at bounding box center [491, 268] width 0 height 12
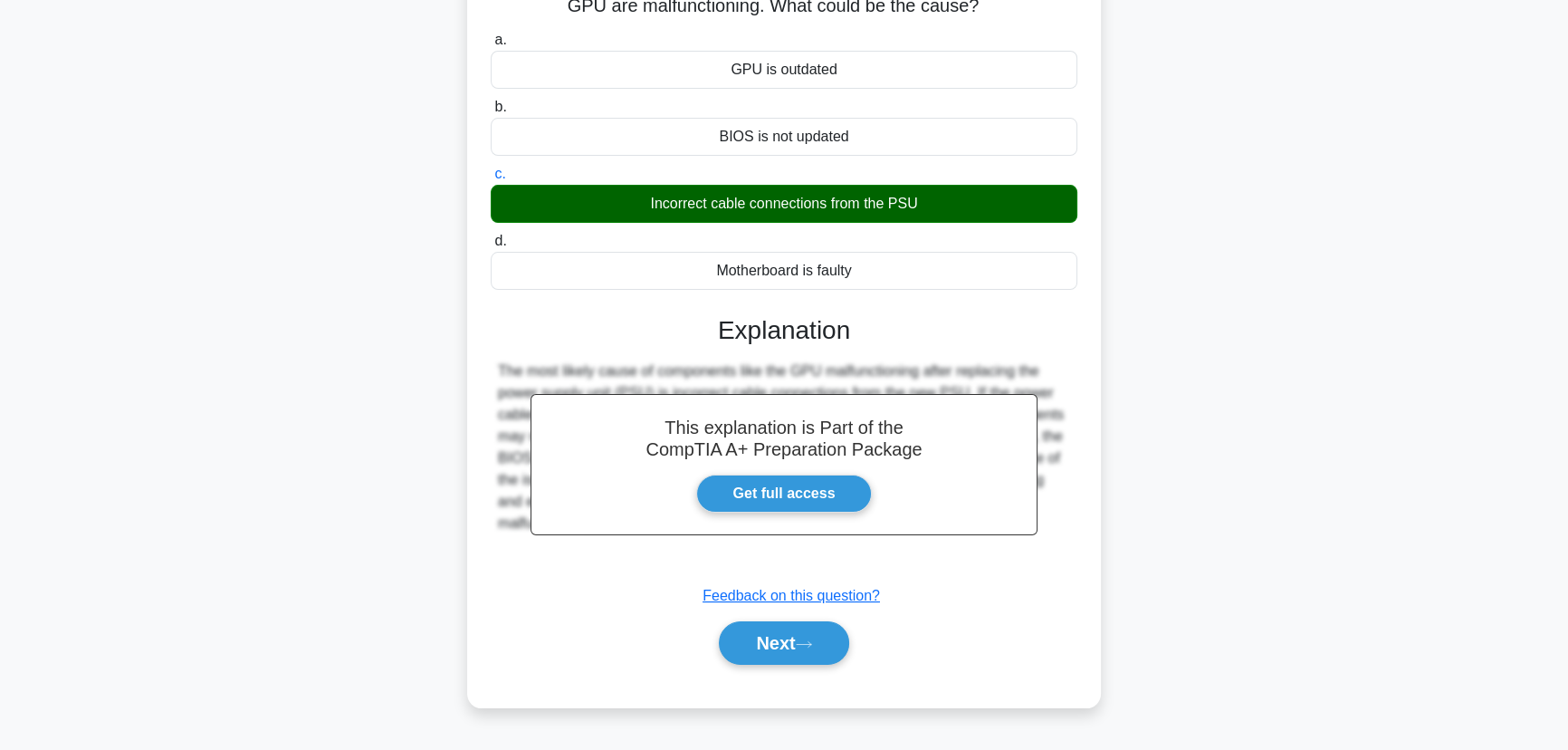
scroll to position [227, 0]
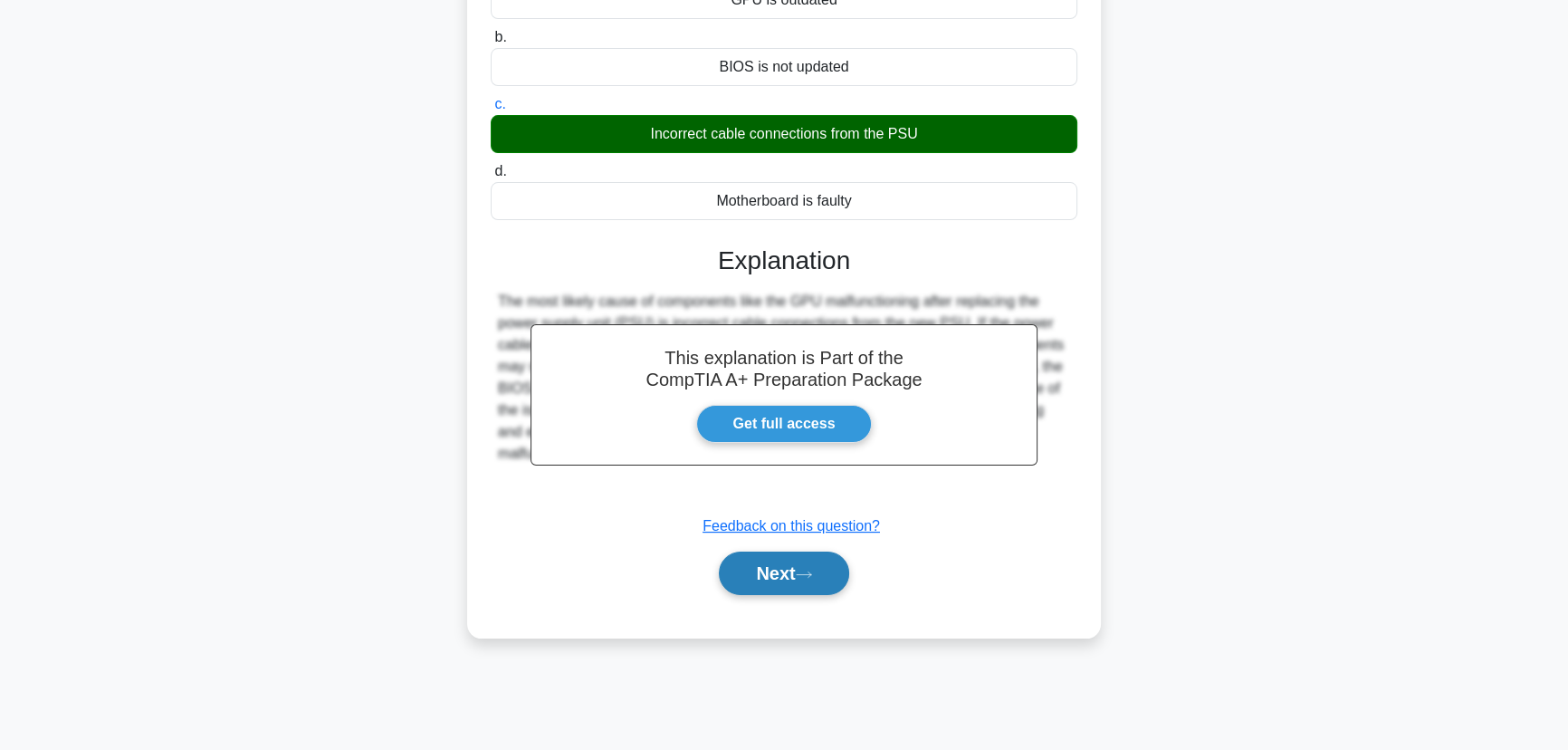
click at [784, 569] on button "Next" at bounding box center [784, 573] width 130 height 44
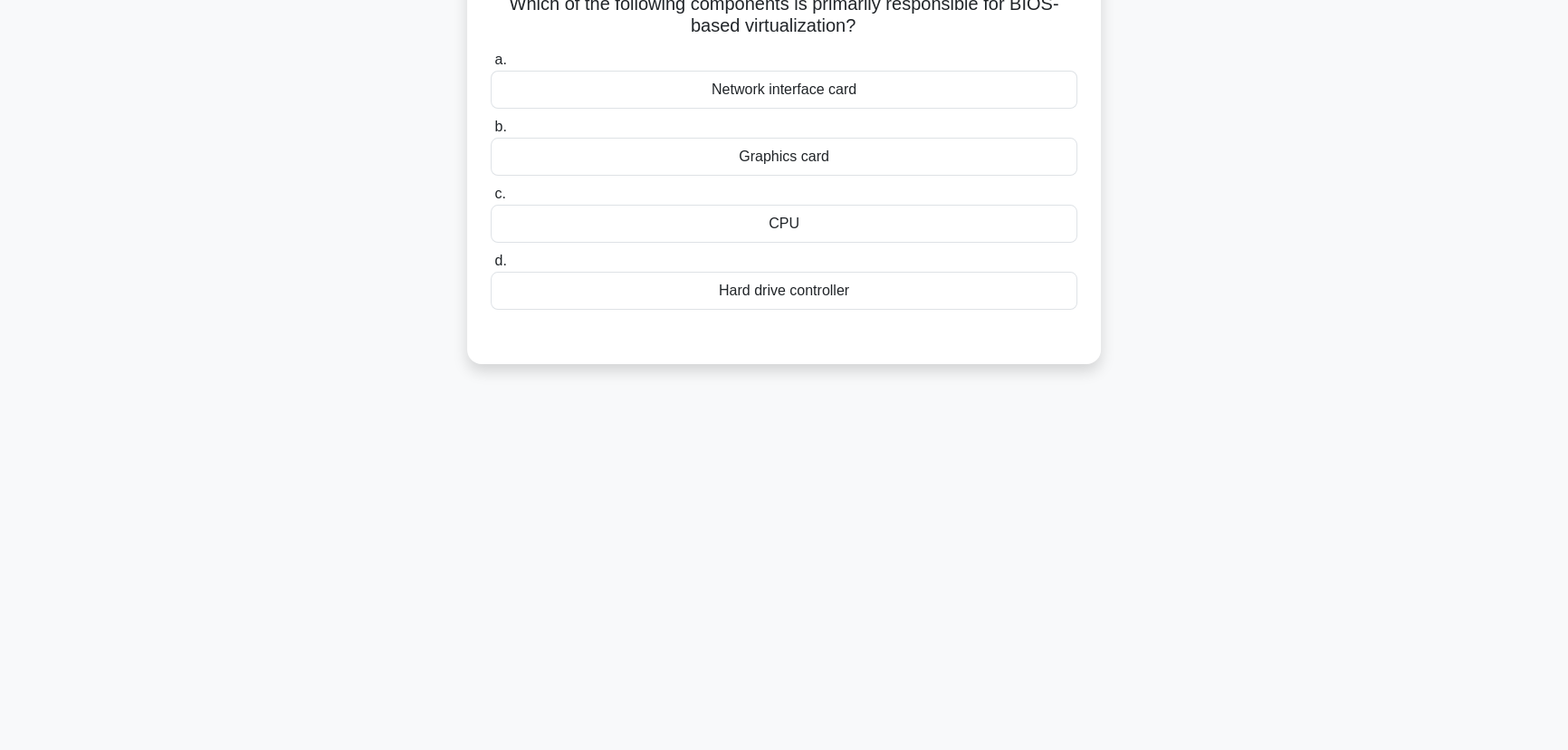
scroll to position [0, 0]
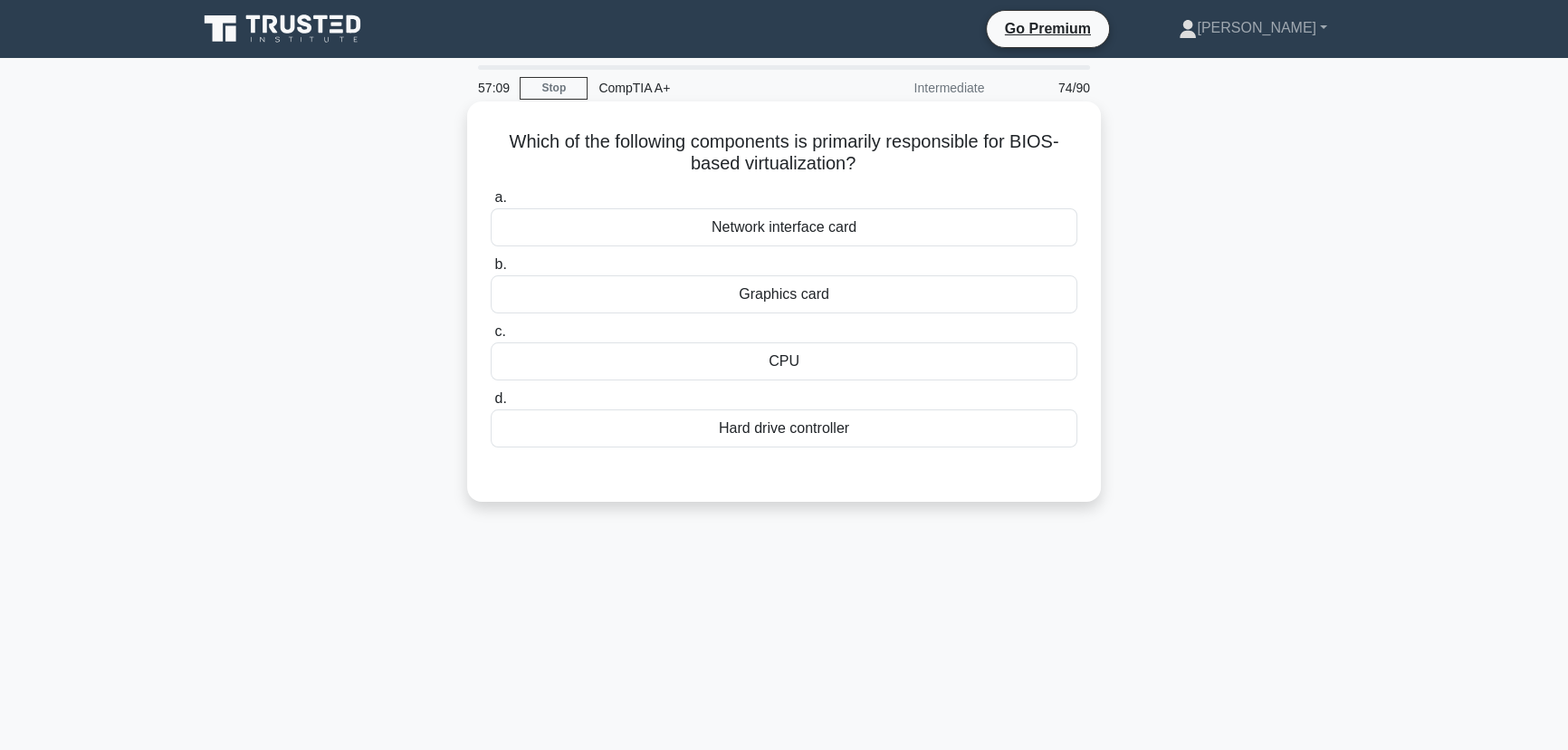
click at [782, 365] on div "CPU" at bounding box center [784, 361] width 587 height 38
click at [491, 338] on input "c. CPU" at bounding box center [491, 331] width 0 height 12
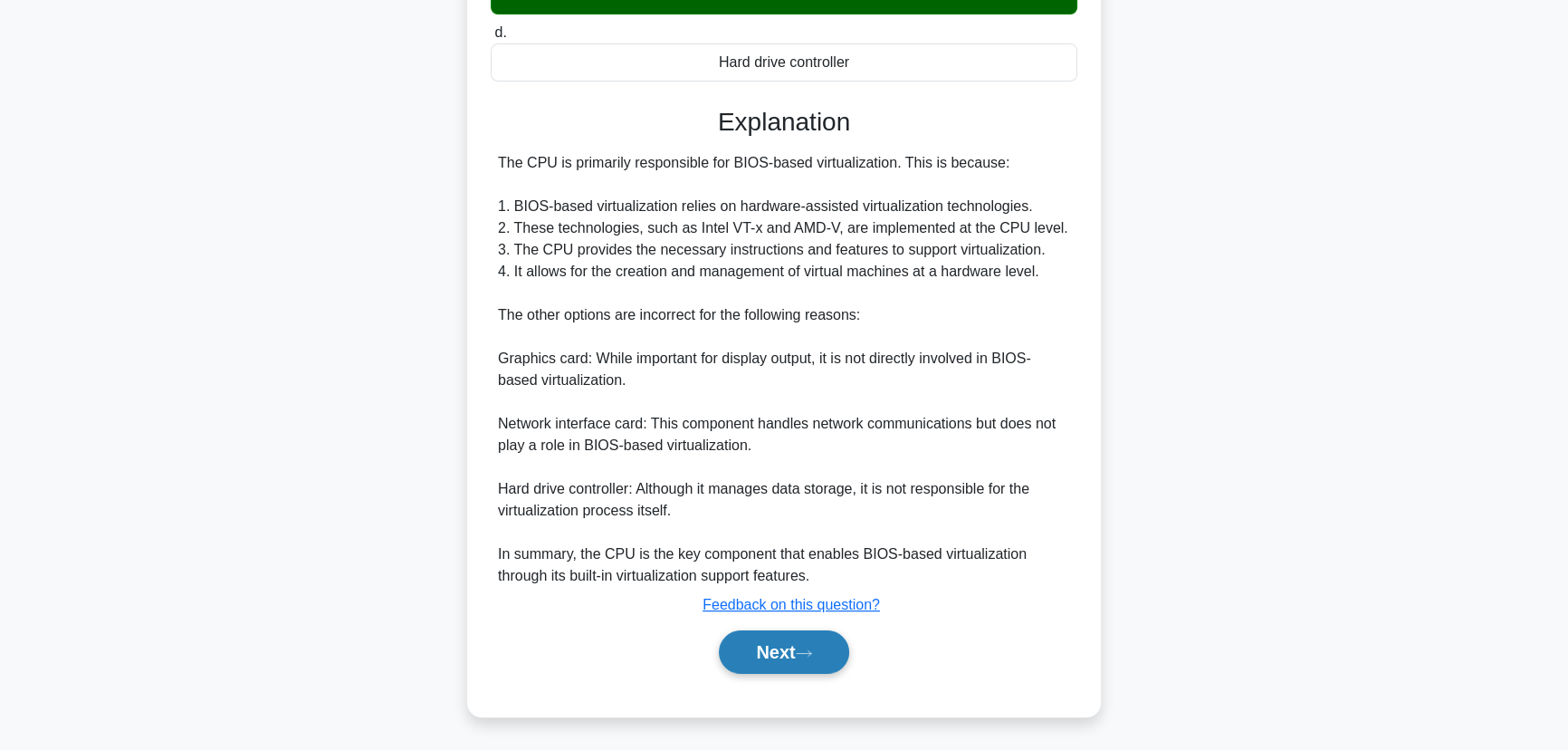
click at [784, 661] on button "Next" at bounding box center [784, 652] width 130 height 44
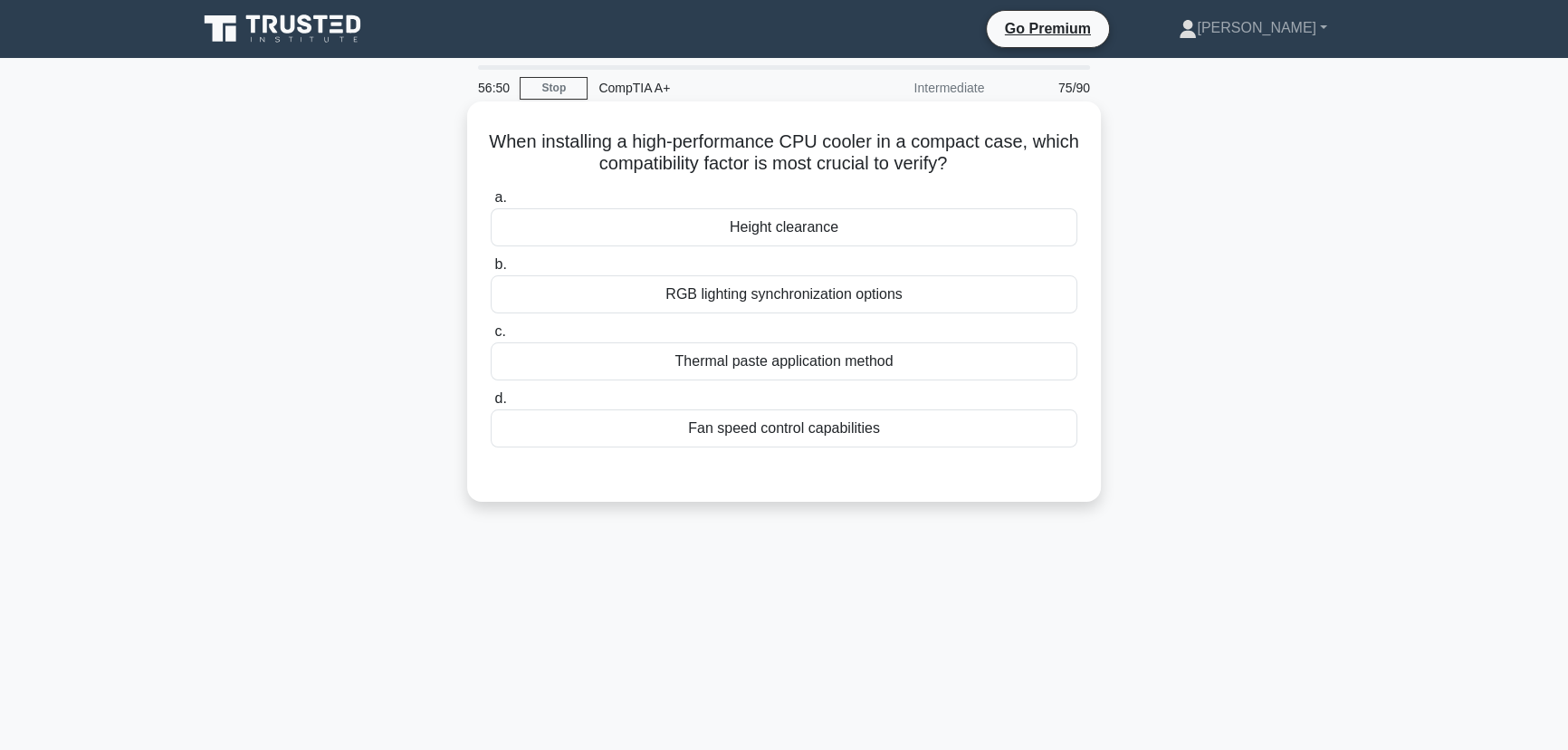
click at [792, 230] on div "Height clearance" at bounding box center [784, 227] width 587 height 38
click at [491, 203] on input "a. Height clearance" at bounding box center [491, 197] width 0 height 12
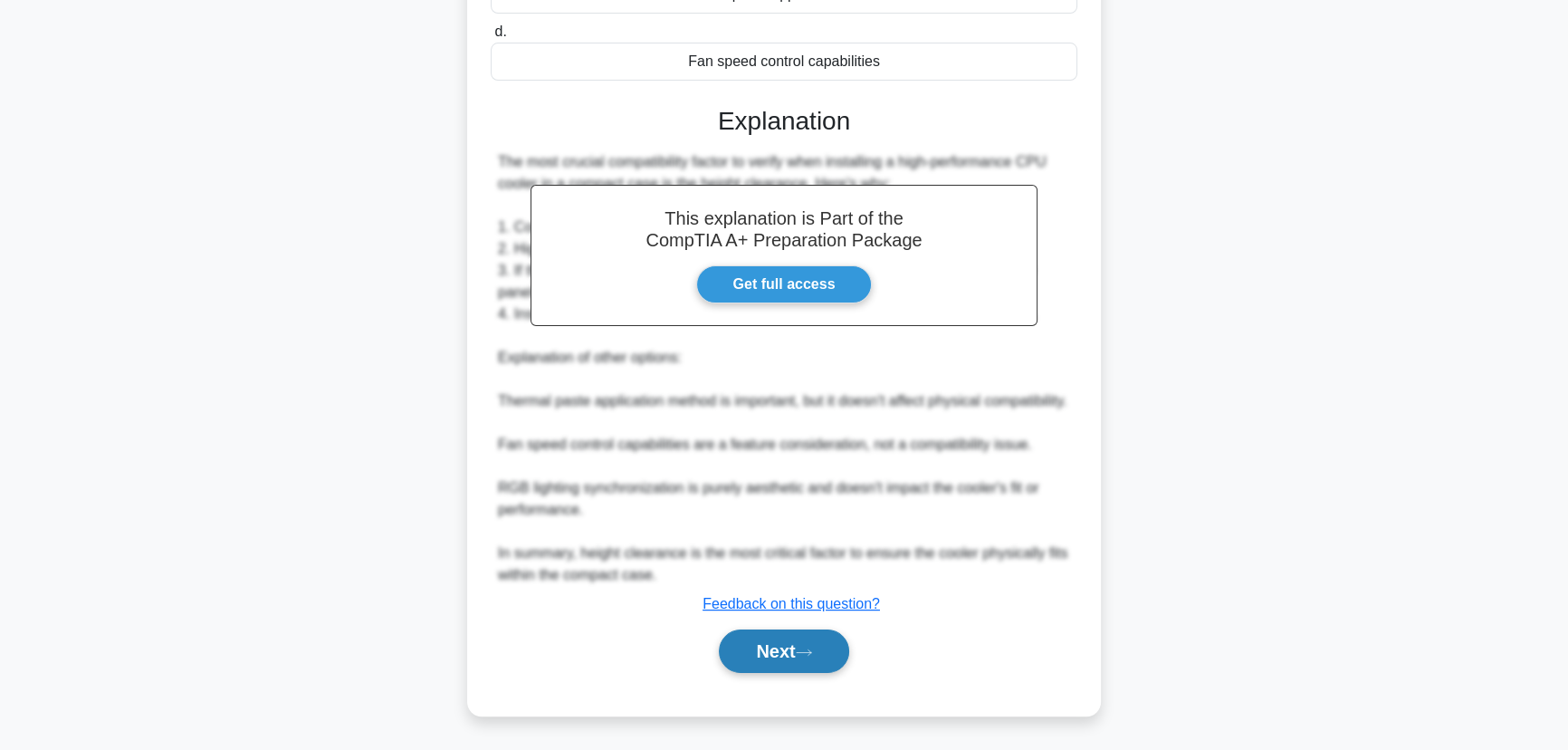
click at [781, 639] on button "Next" at bounding box center [784, 651] width 130 height 44
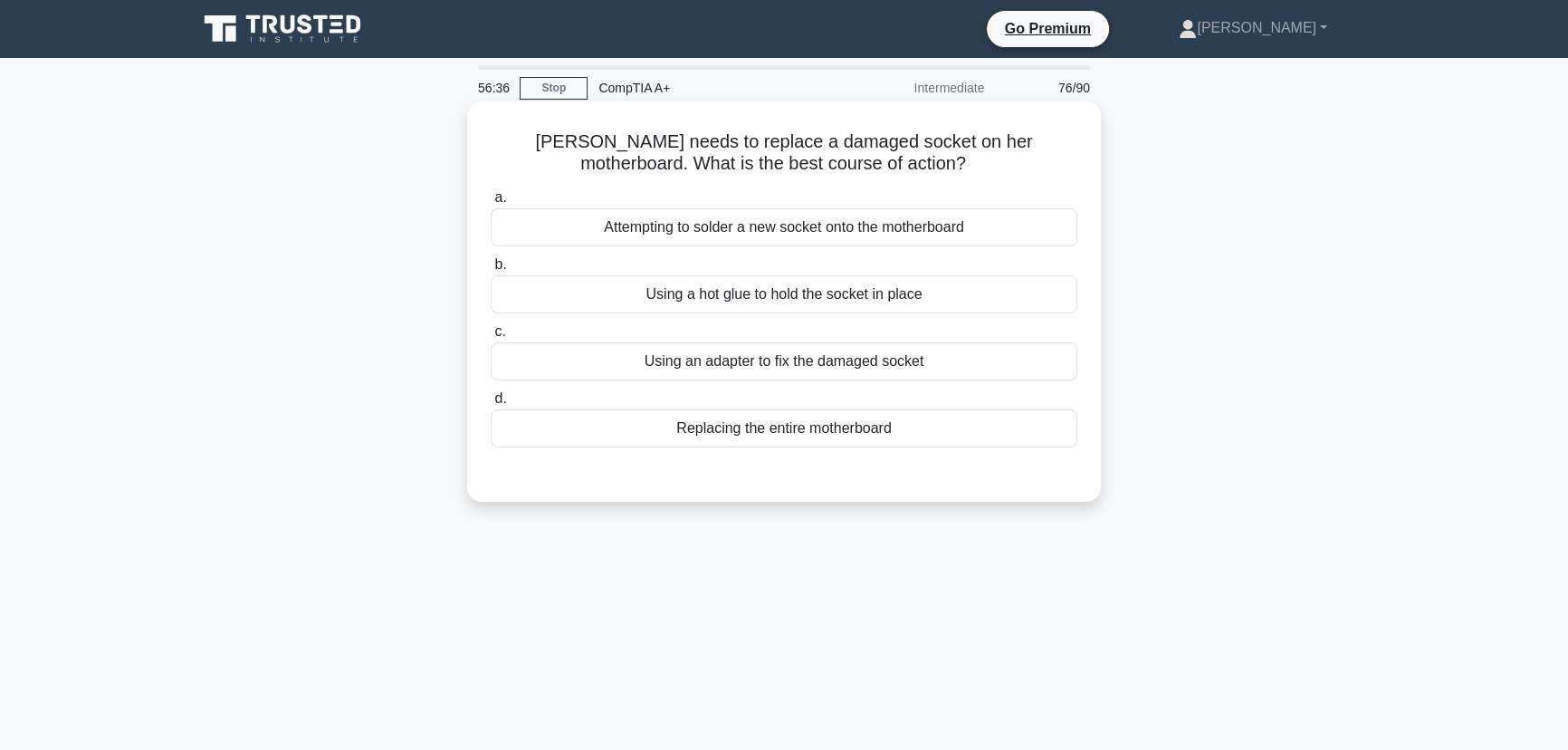
click at [794, 436] on div "Replacing the entire motherboard" at bounding box center [784, 428] width 587 height 38
click at [491, 405] on input "d. Replacing the entire motherboard" at bounding box center [491, 399] width 0 height 12
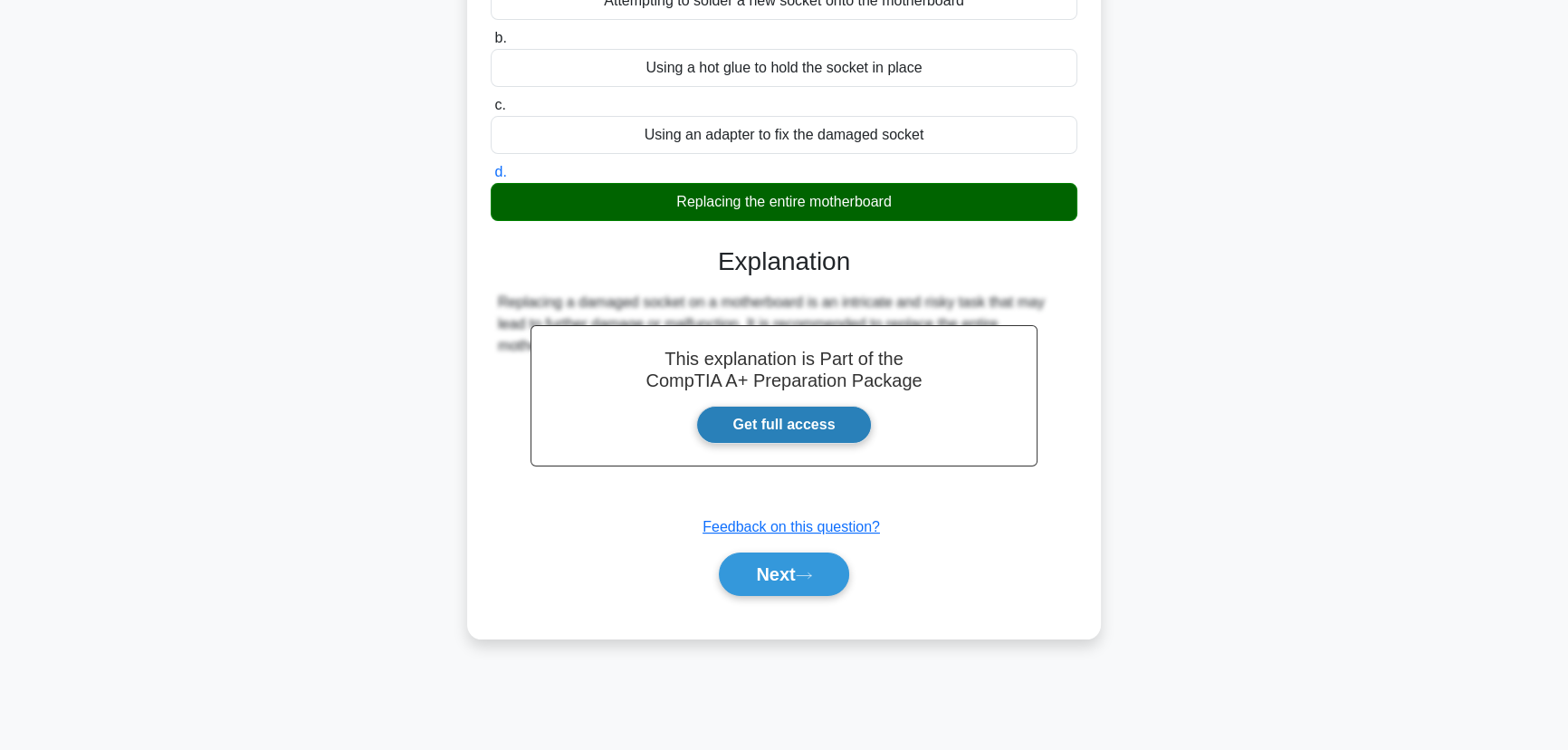
scroll to position [227, 0]
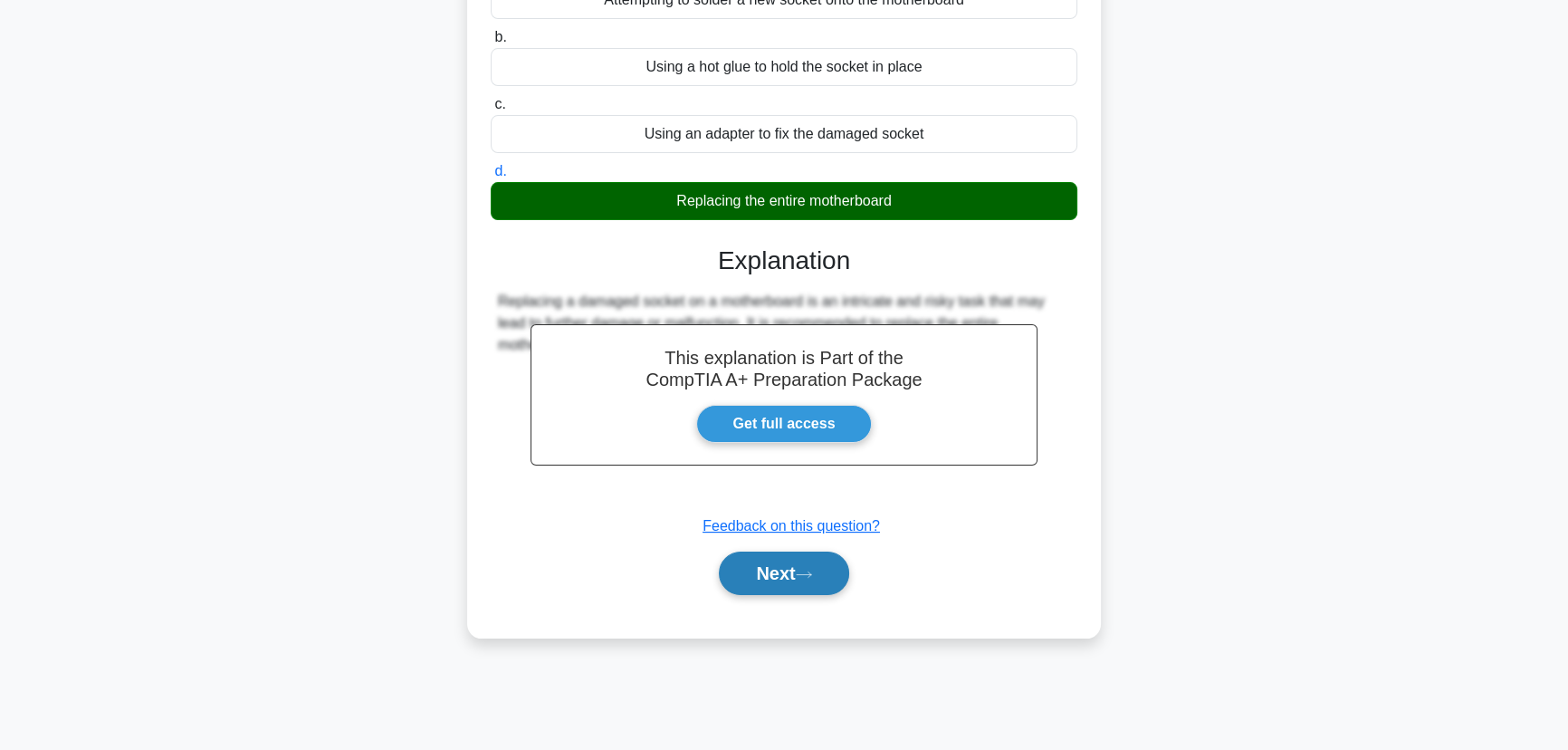
click at [796, 561] on button "Next" at bounding box center [784, 573] width 130 height 44
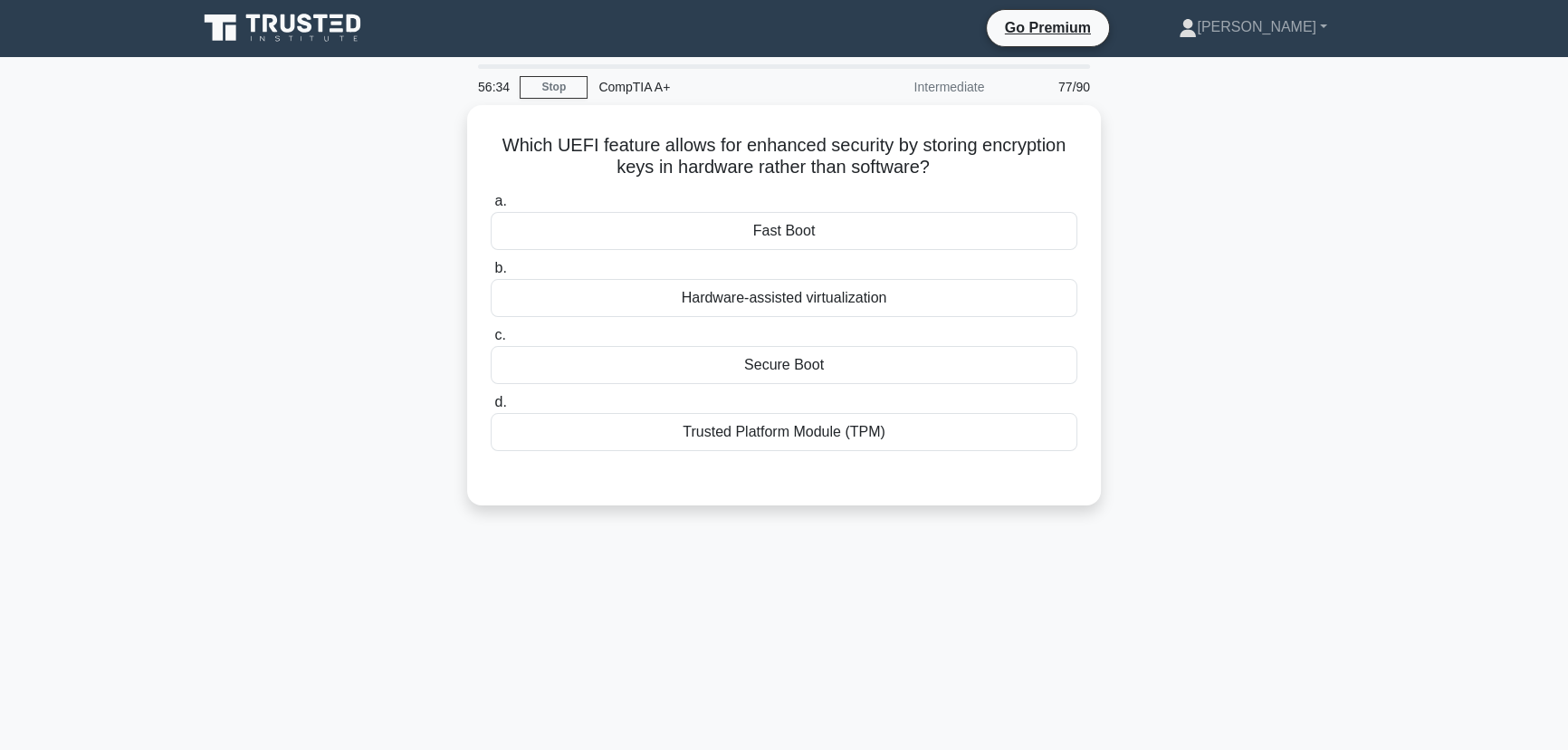
scroll to position [0, 0]
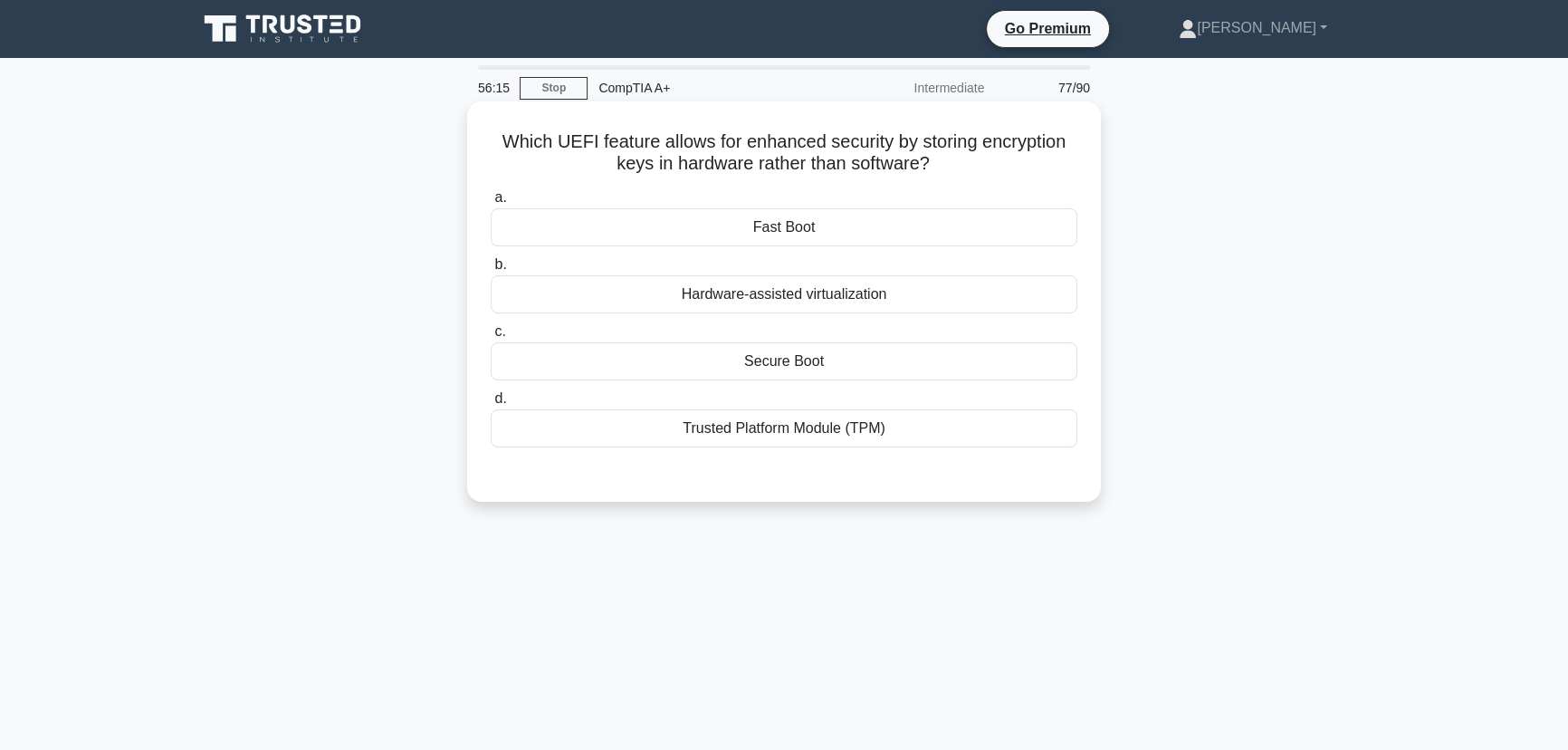
click at [748, 423] on div "Trusted Platform Module (TPM)" at bounding box center [784, 428] width 587 height 38
click at [491, 405] on input "d. Trusted Platform Module (TPM)" at bounding box center [491, 399] width 0 height 12
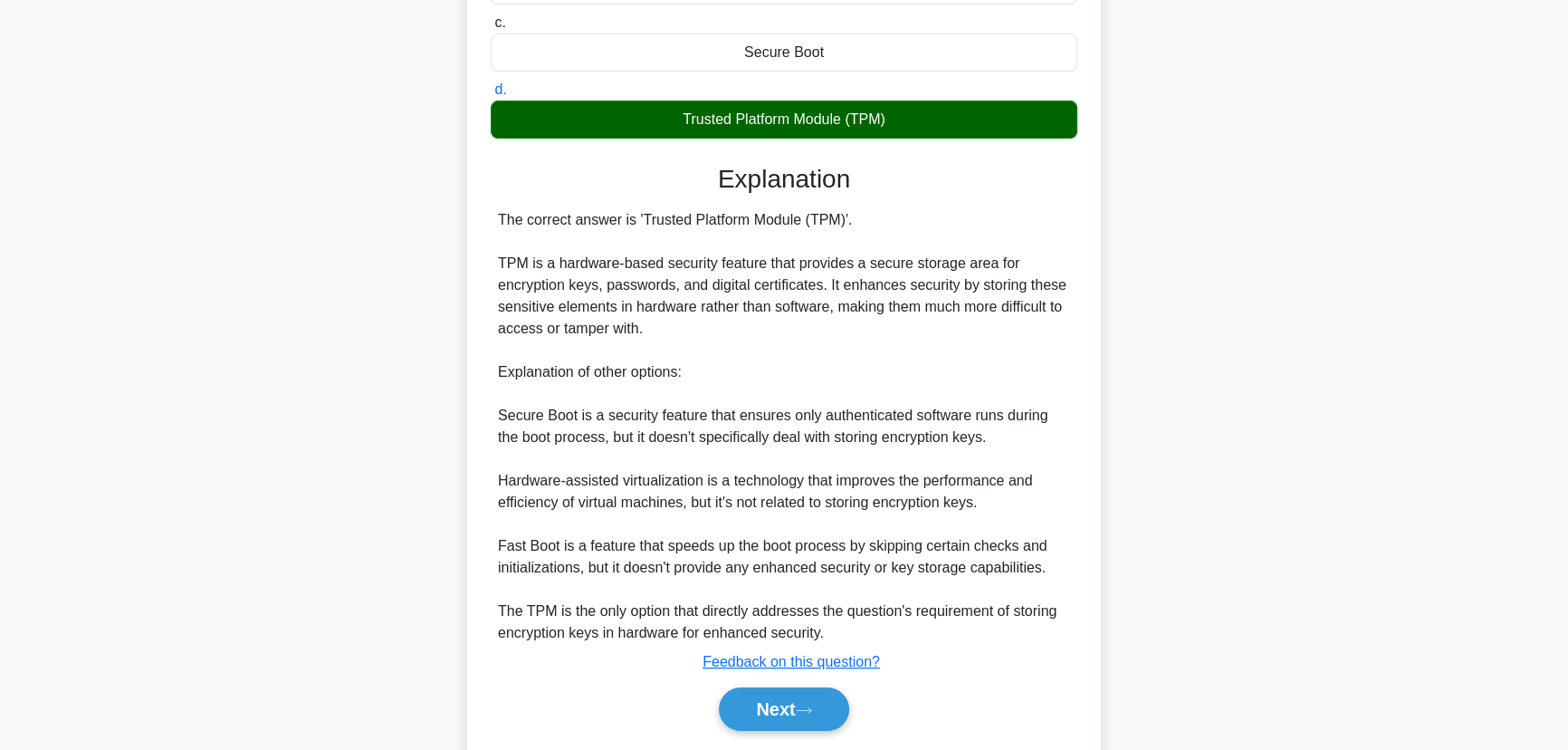
scroll to position [366, 0]
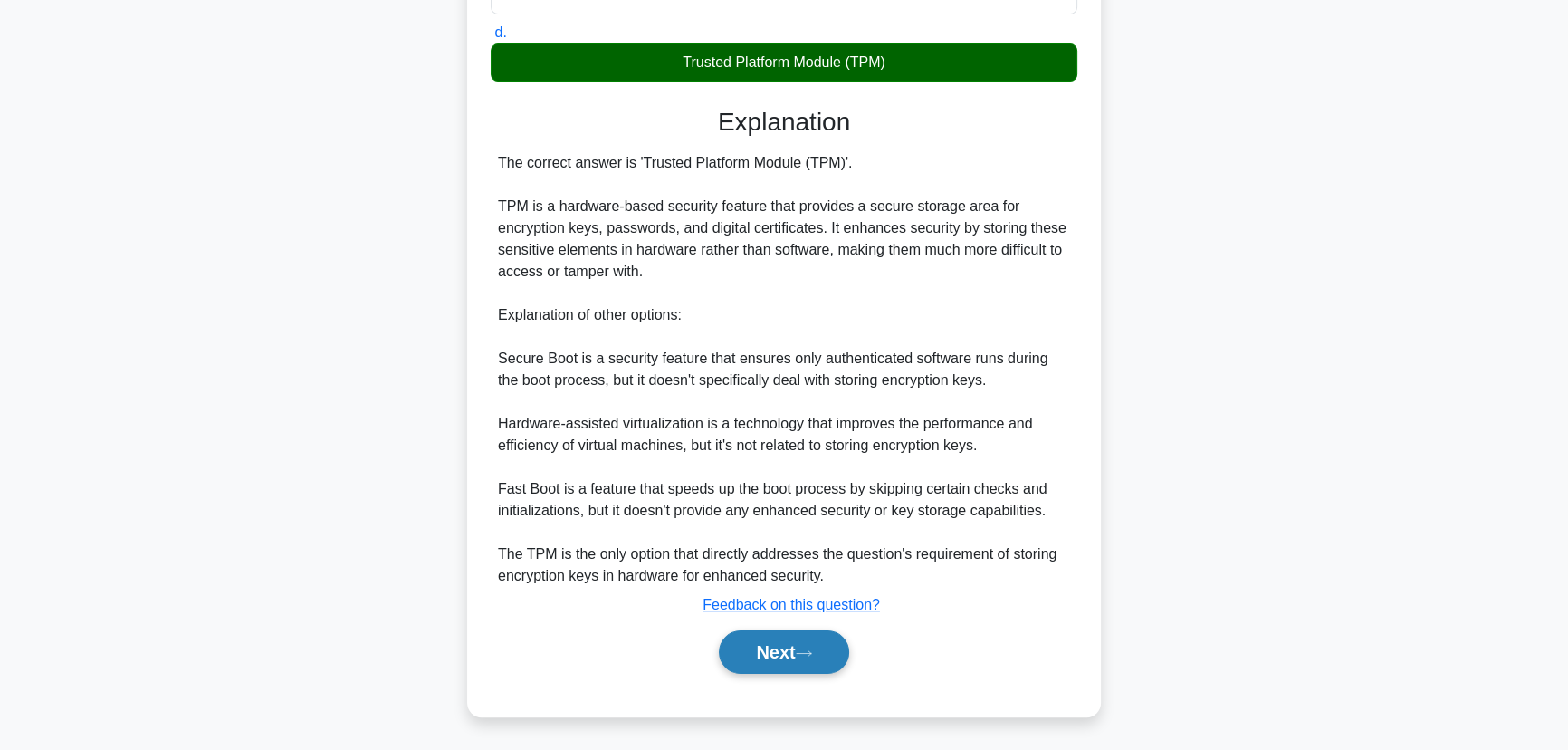
click at [775, 658] on button "Next" at bounding box center [784, 652] width 130 height 44
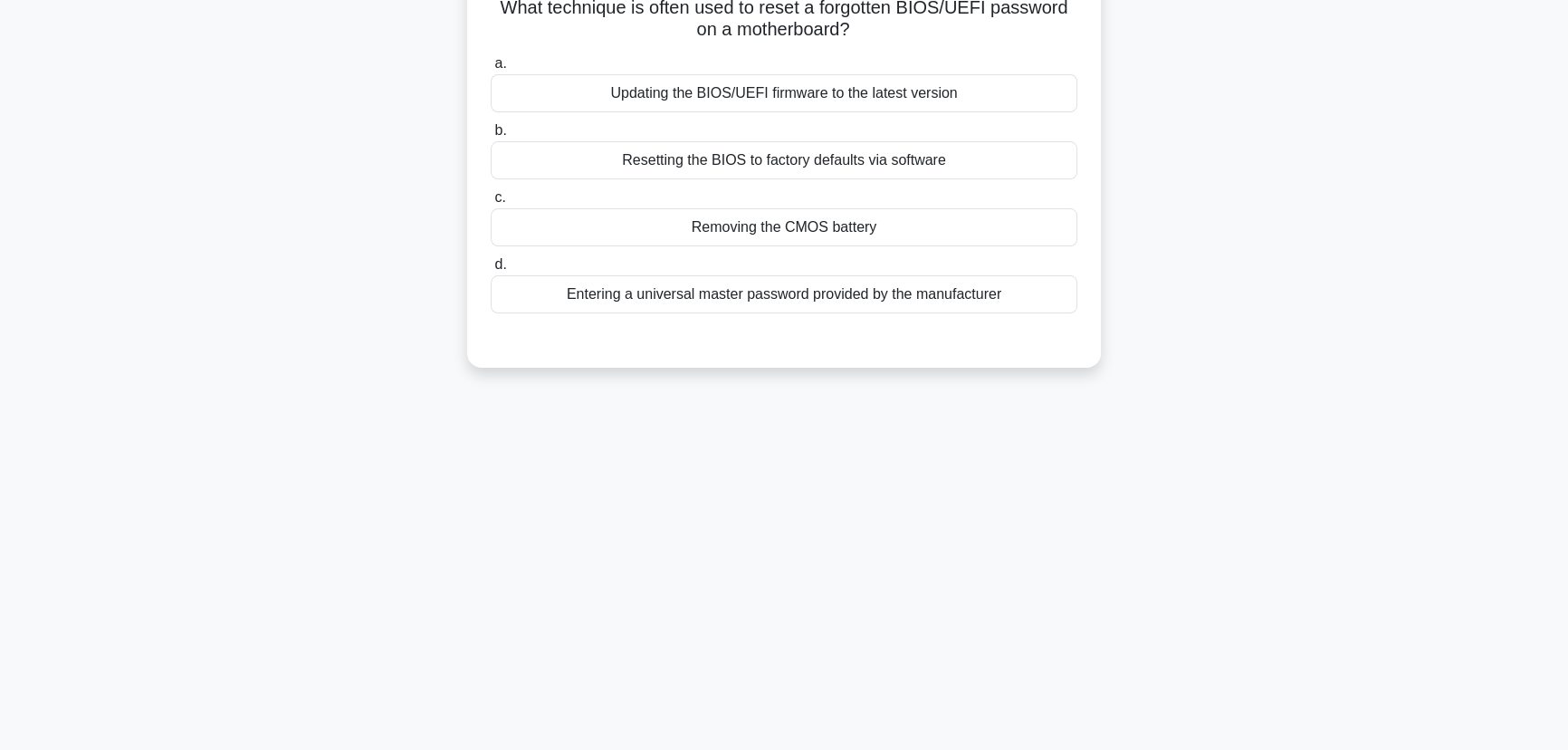
scroll to position [0, 0]
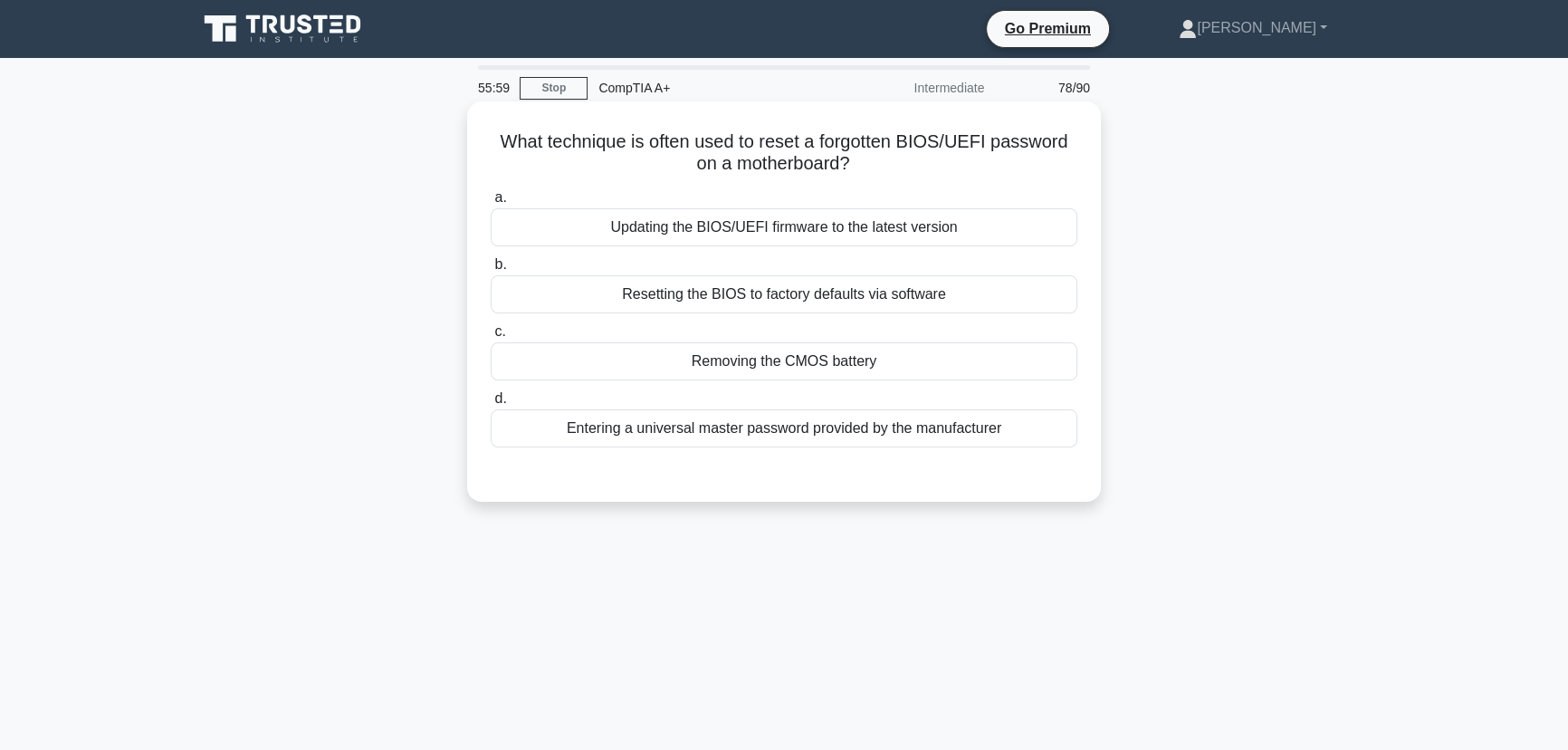
click at [737, 420] on div "Entering a universal master password provided by the manufacturer" at bounding box center [784, 428] width 587 height 38
click at [491, 405] on input "d. Entering a universal master password provided by the manufacturer" at bounding box center [491, 399] width 0 height 12
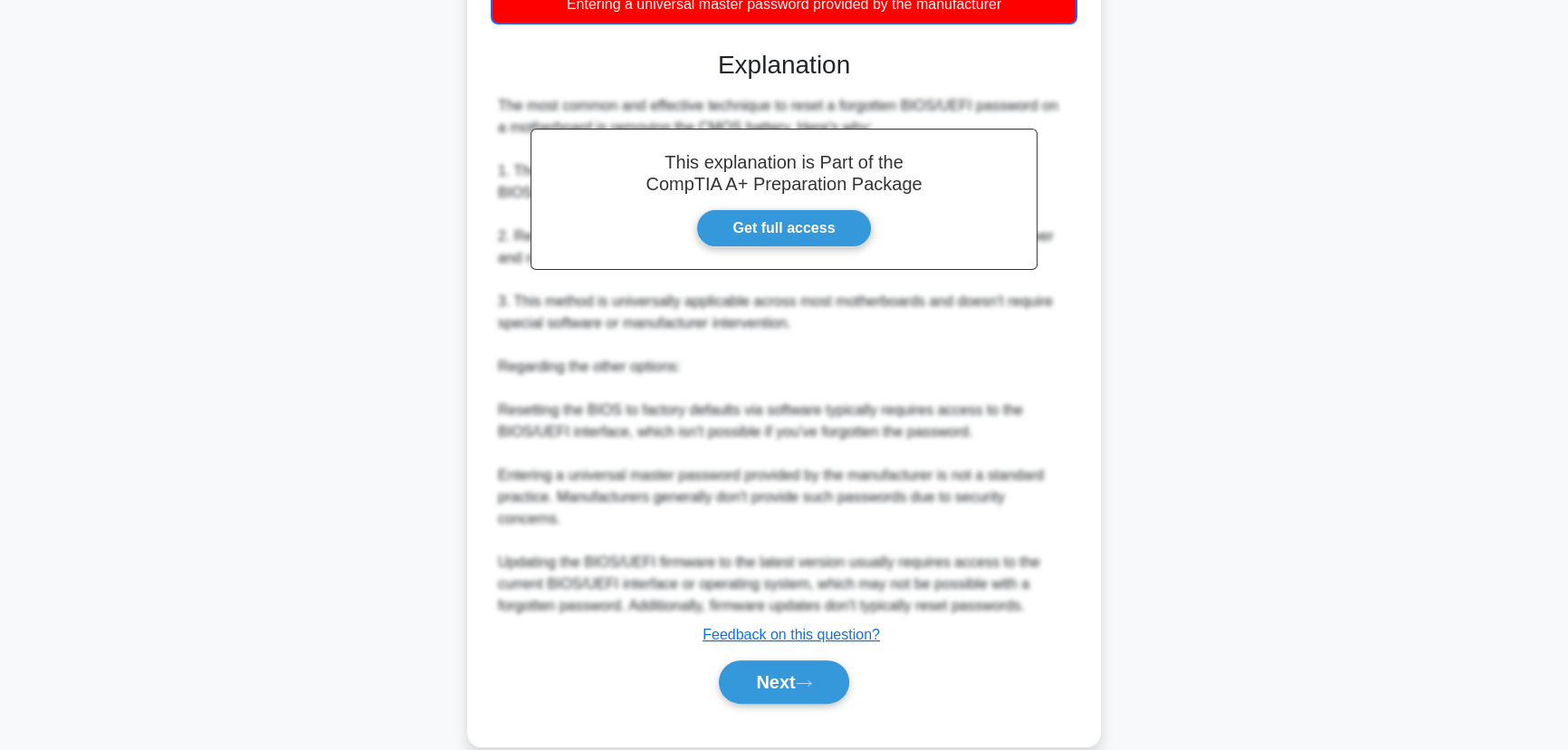
scroll to position [433, 0]
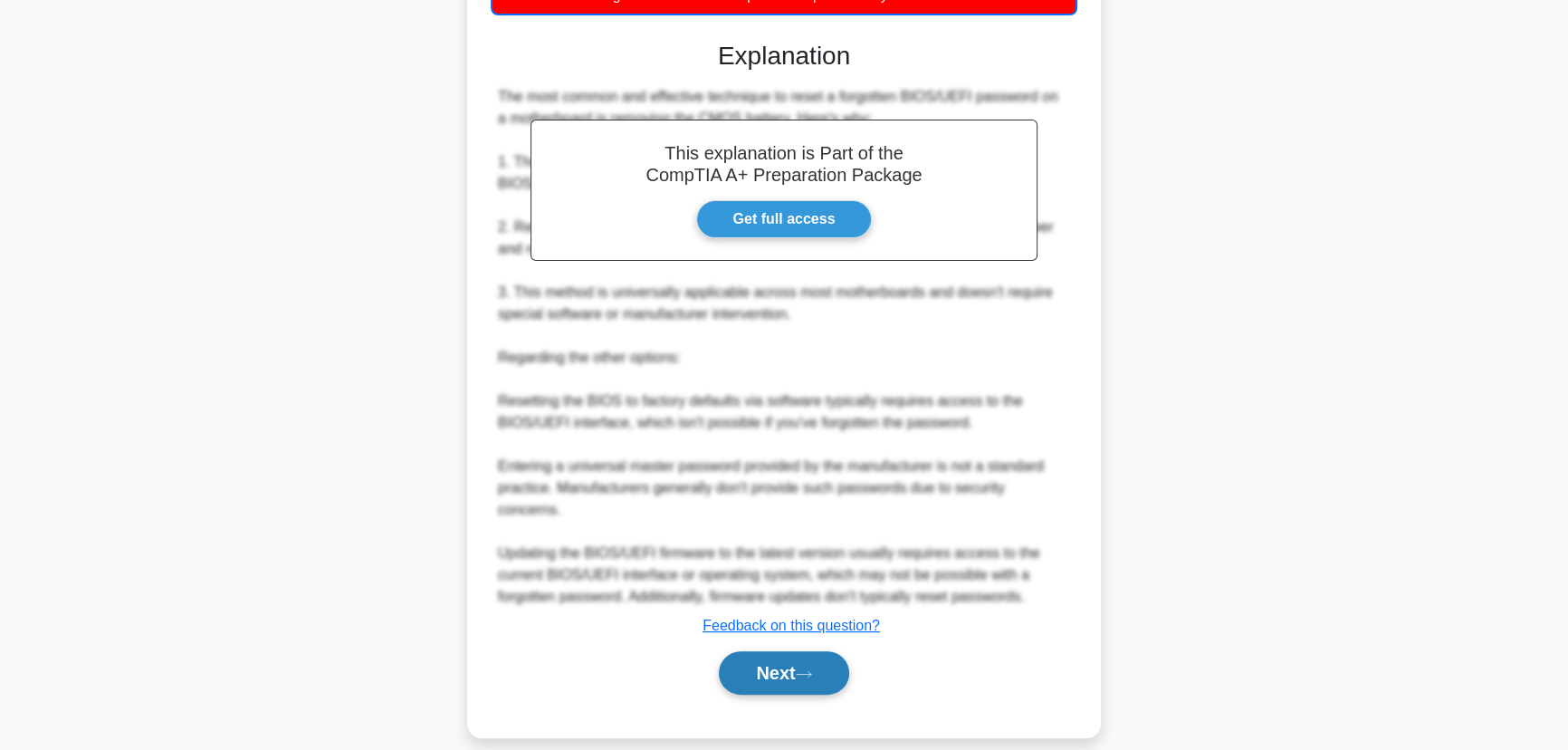
click at [767, 651] on button "Next" at bounding box center [784, 672] width 130 height 44
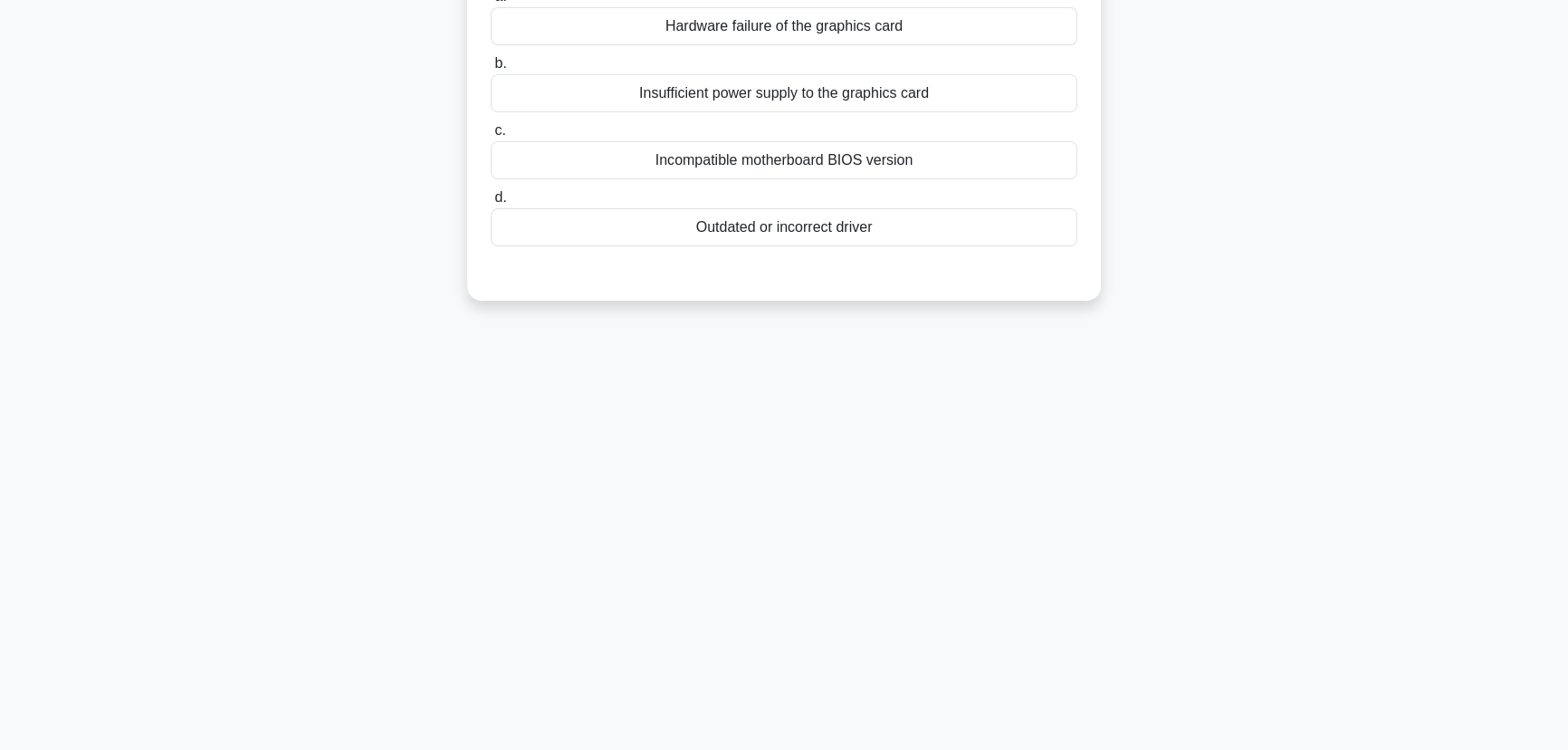
scroll to position [0, 0]
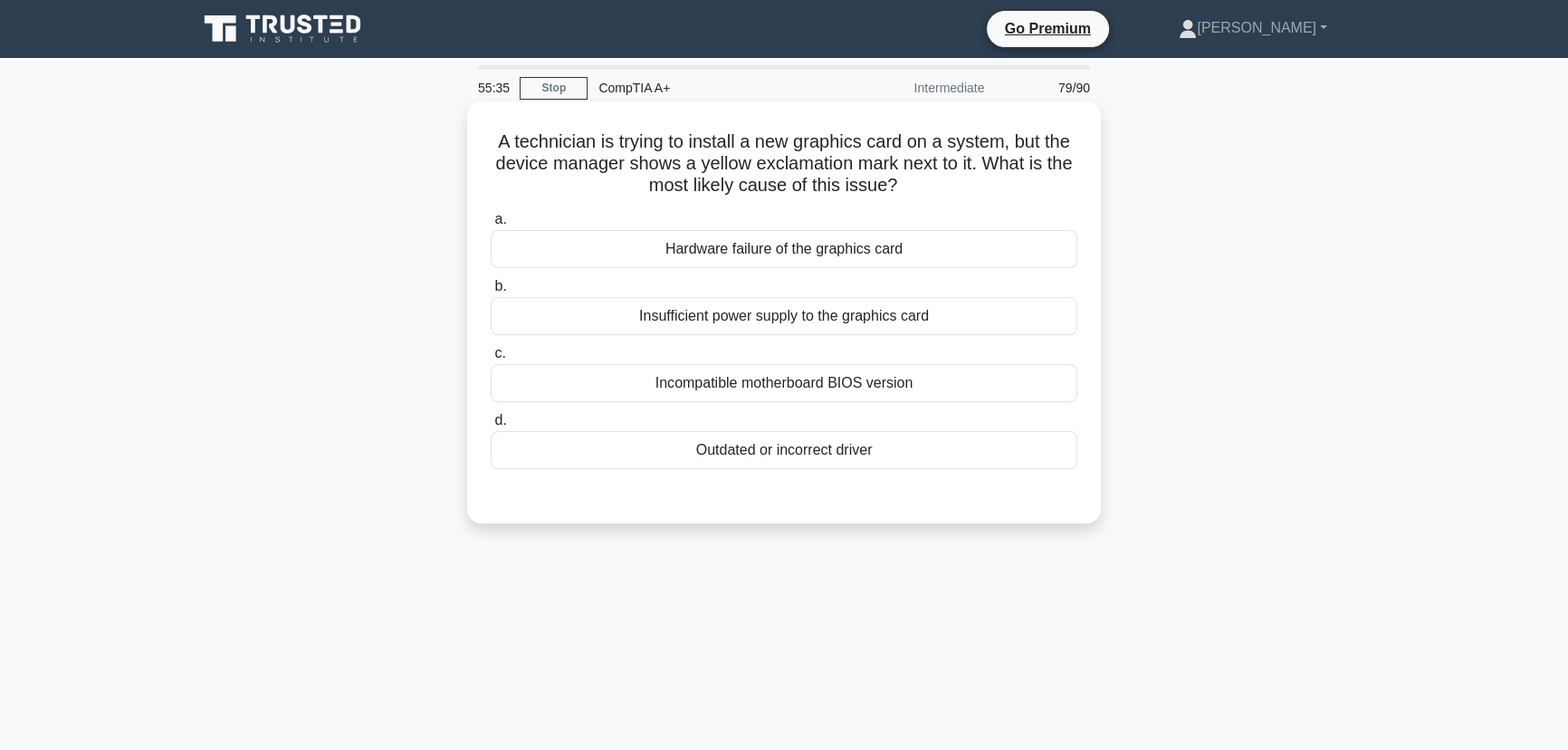
click at [827, 448] on div "Outdated or incorrect driver" at bounding box center [784, 450] width 587 height 38
click at [491, 426] on input "d. Outdated or incorrect driver" at bounding box center [491, 420] width 0 height 12
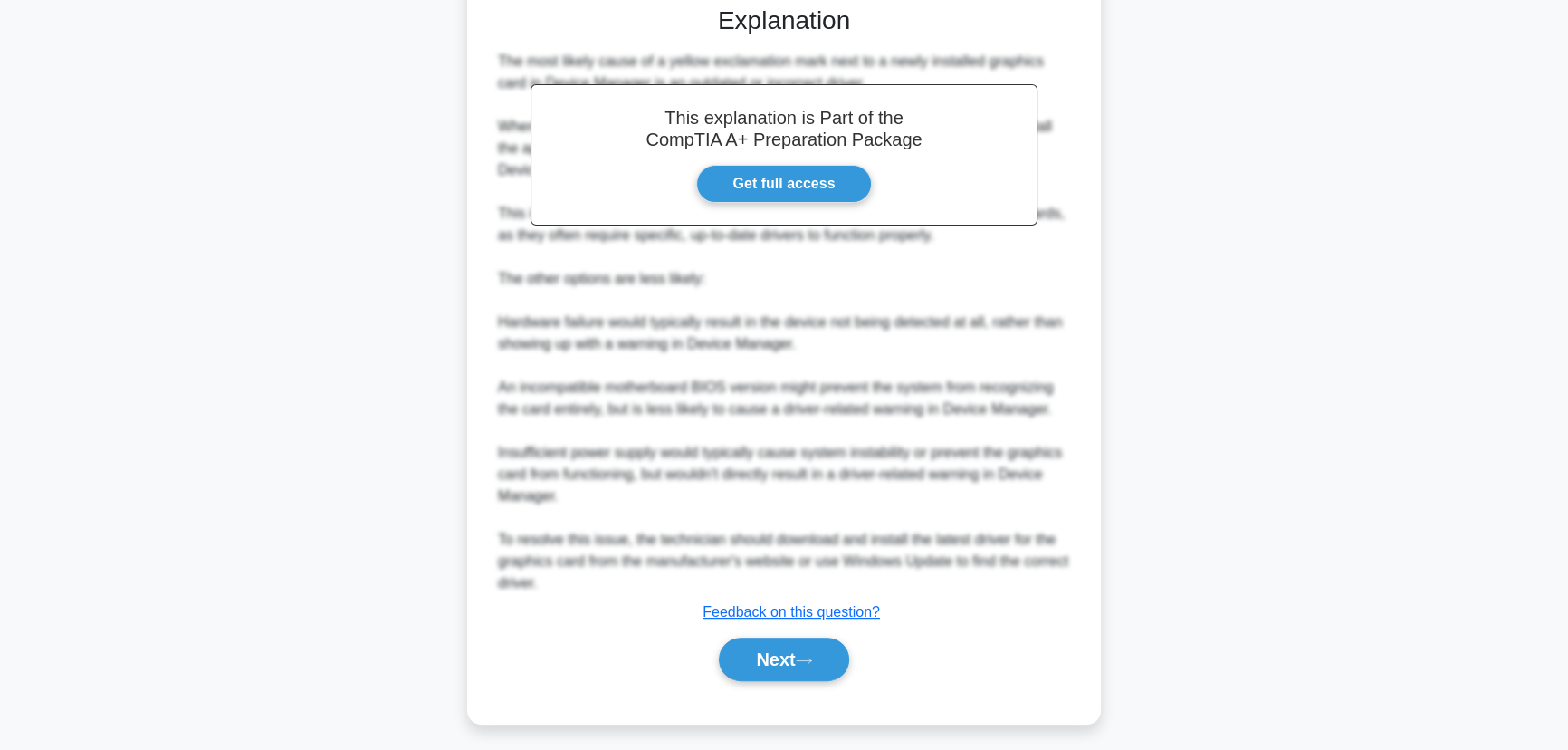
scroll to position [497, 0]
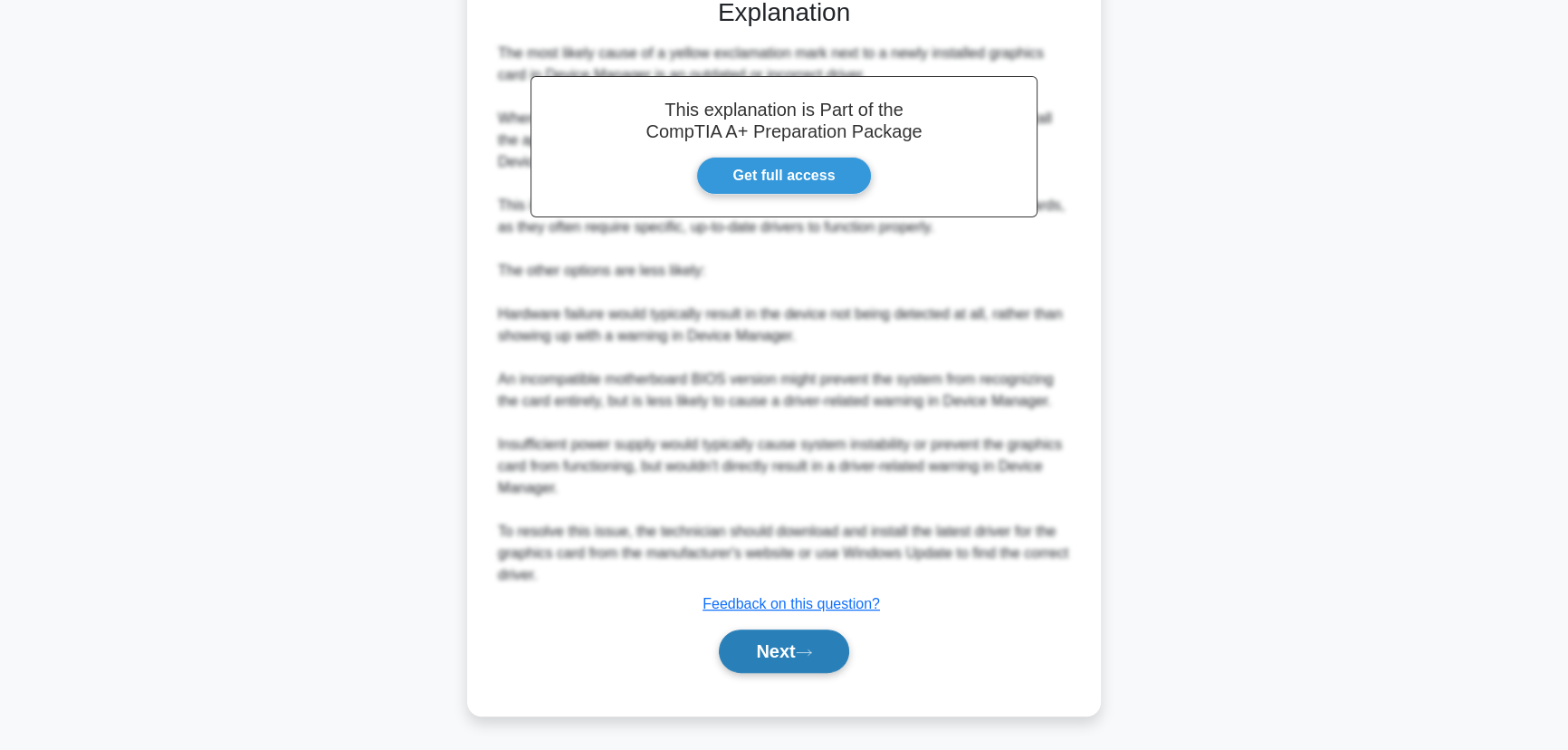
click at [794, 654] on button "Next" at bounding box center [784, 651] width 130 height 44
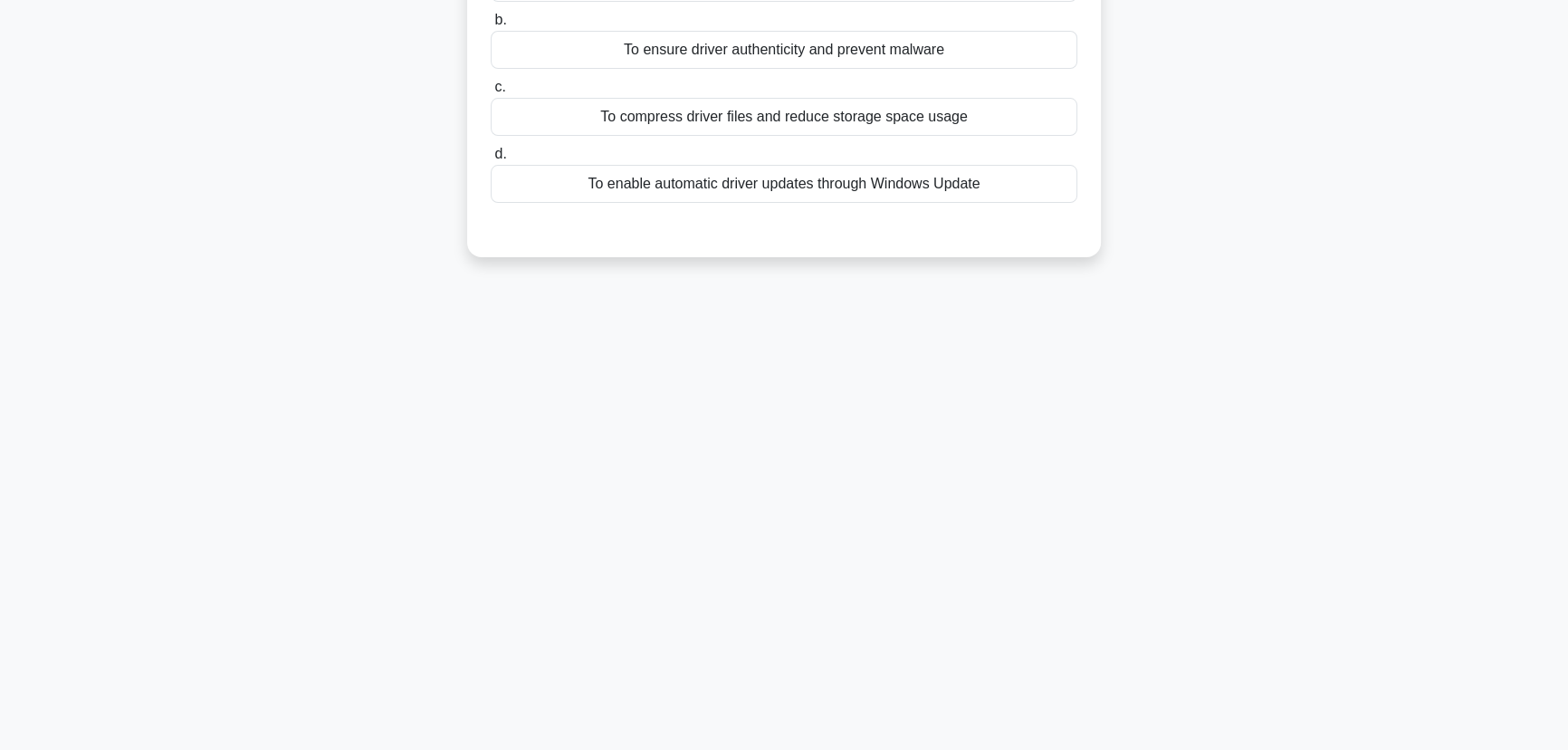
scroll to position [0, 0]
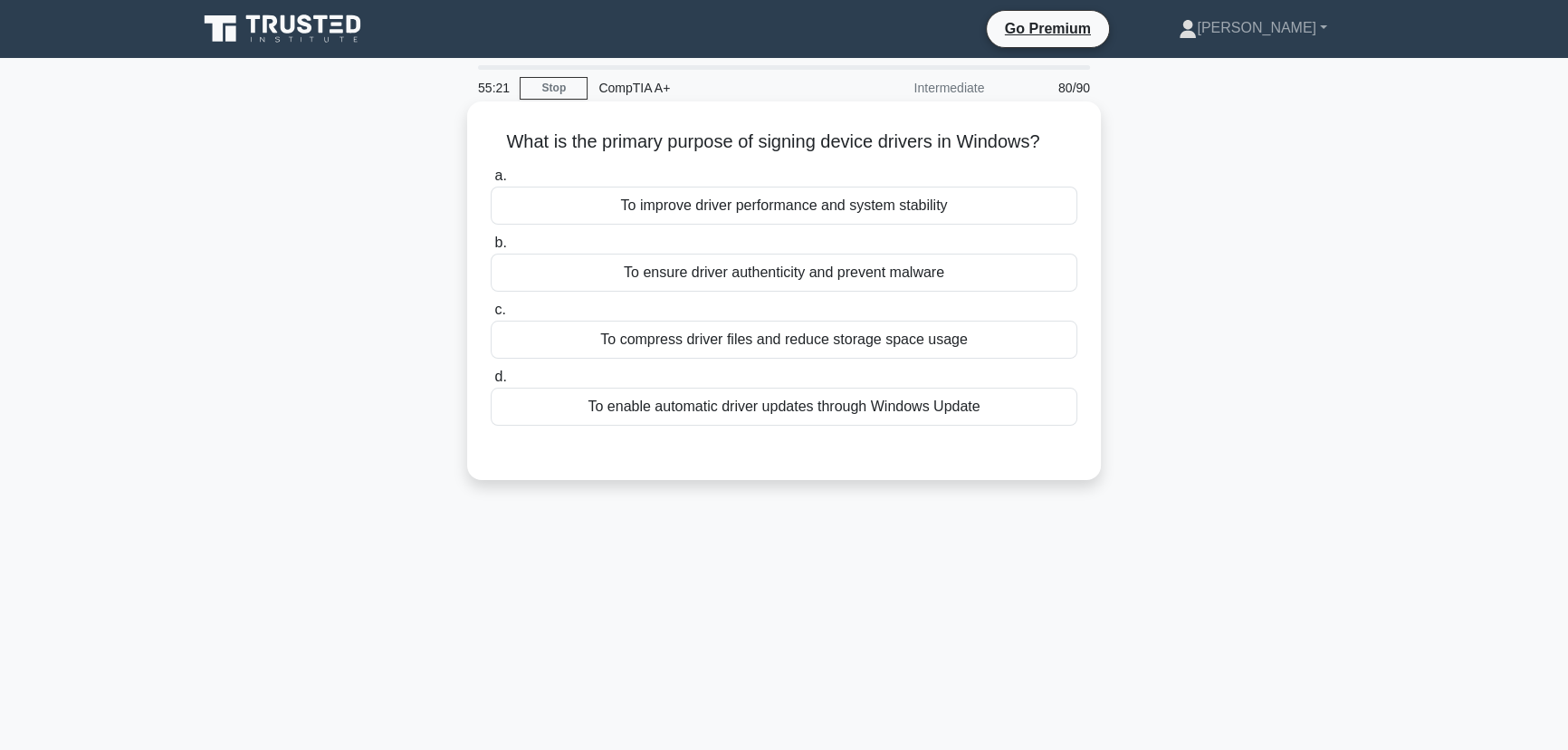
click at [903, 272] on div "To ensure driver authenticity and prevent malware" at bounding box center [784, 273] width 587 height 38
click at [491, 249] on input "b. To ensure driver authenticity and prevent malware" at bounding box center [491, 243] width 0 height 12
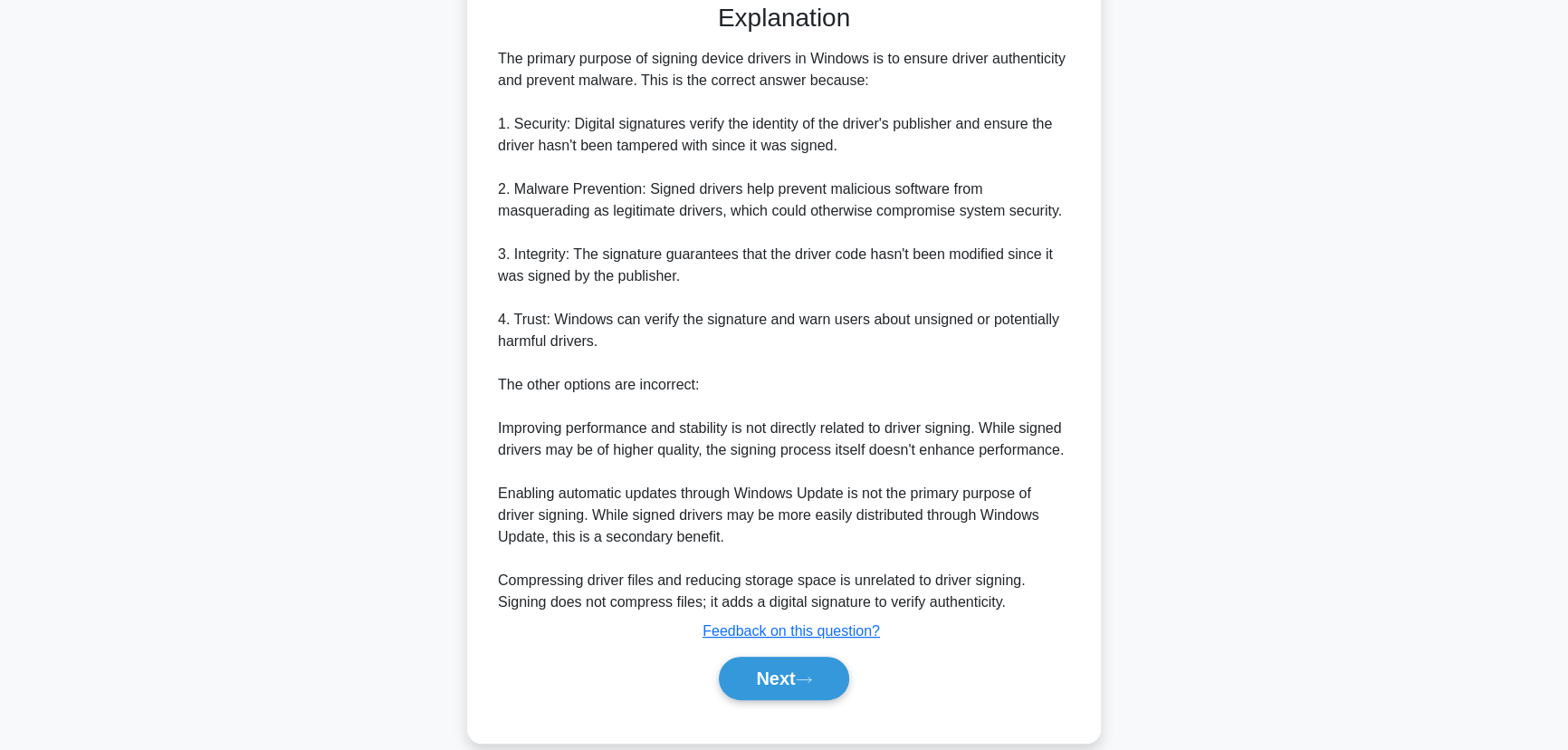
scroll to position [474, 0]
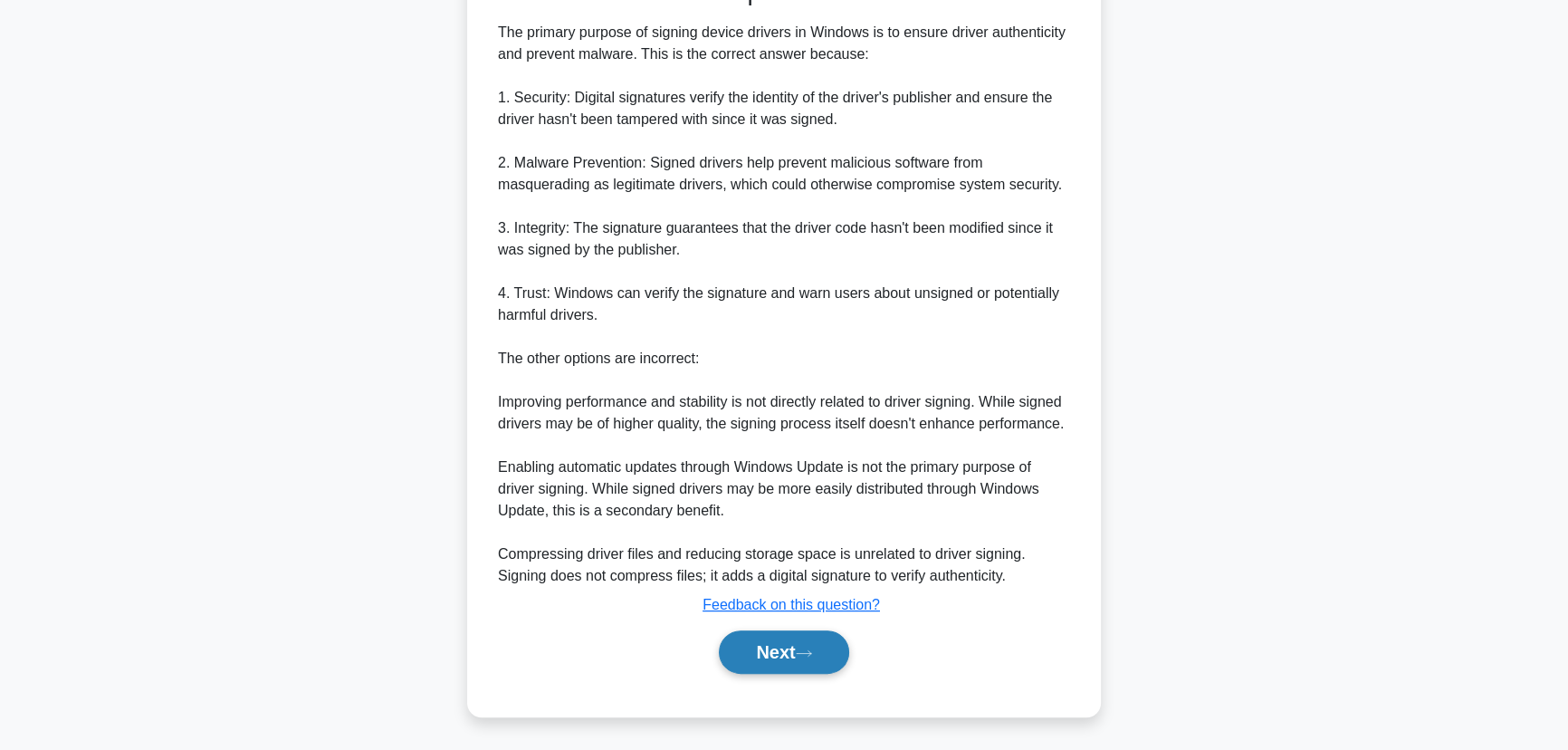
click at [769, 664] on button "Next" at bounding box center [784, 652] width 130 height 44
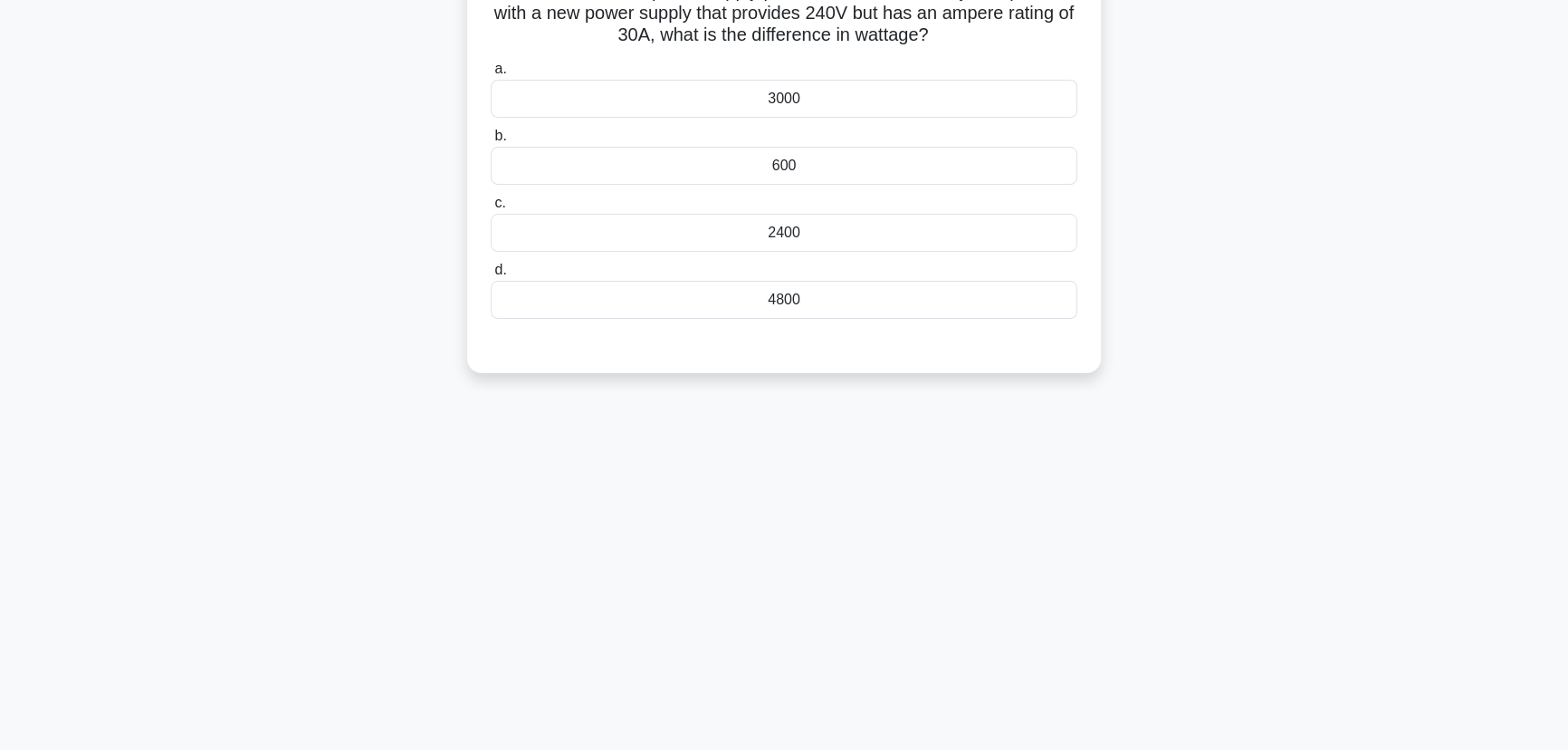
scroll to position [0, 0]
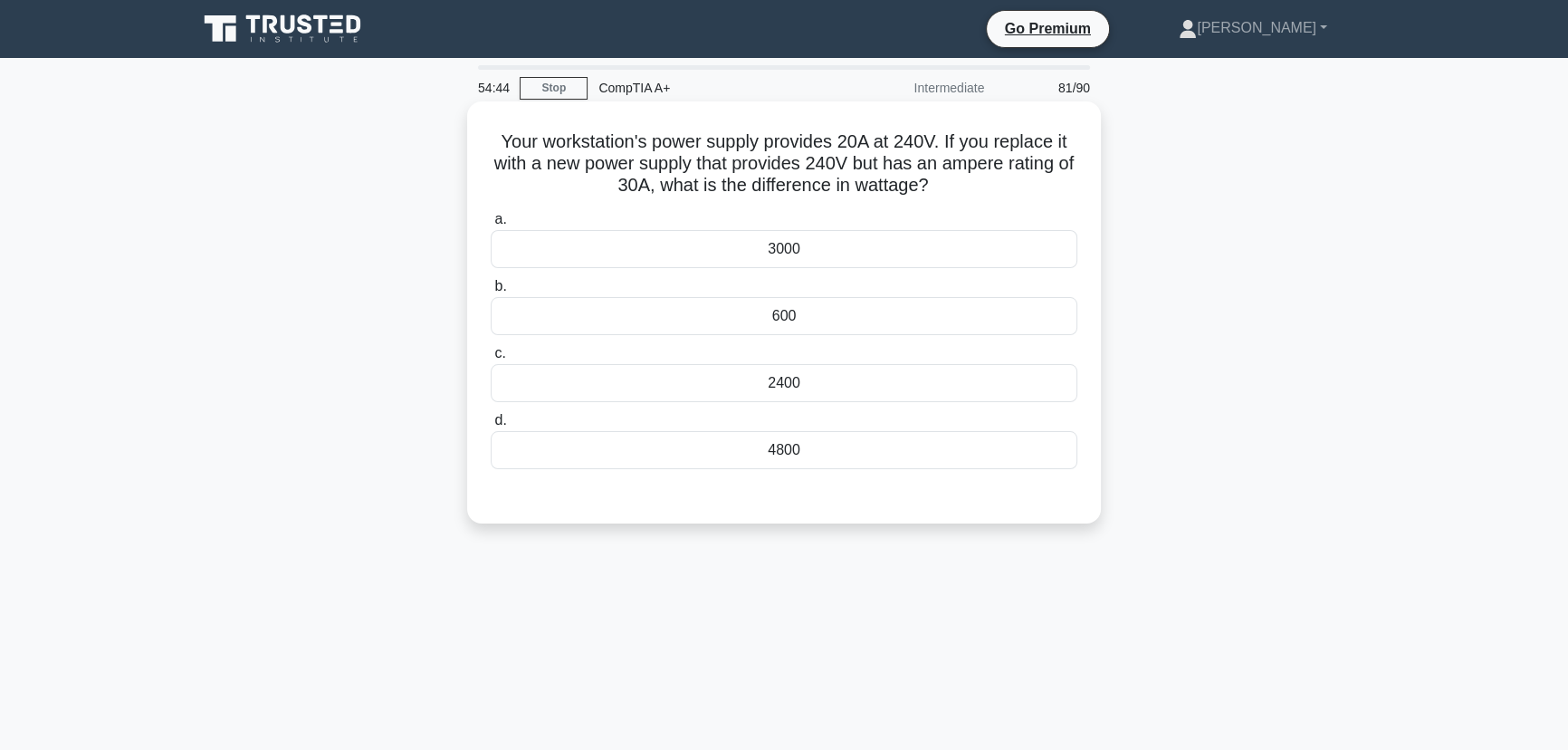
click at [813, 387] on div "2400" at bounding box center [784, 383] width 587 height 38
click at [491, 359] on input "c. 2400" at bounding box center [491, 353] width 0 height 12
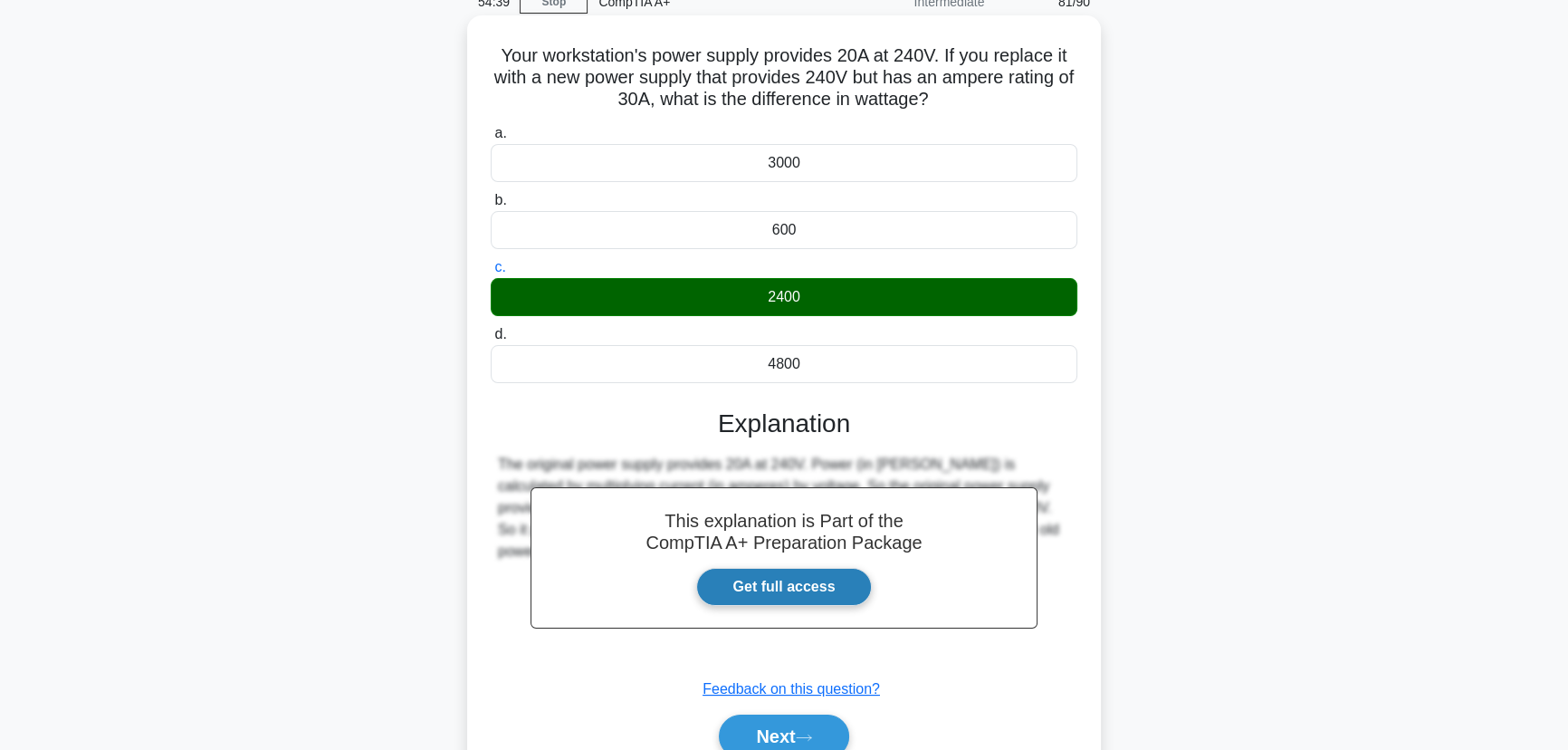
scroll to position [227, 0]
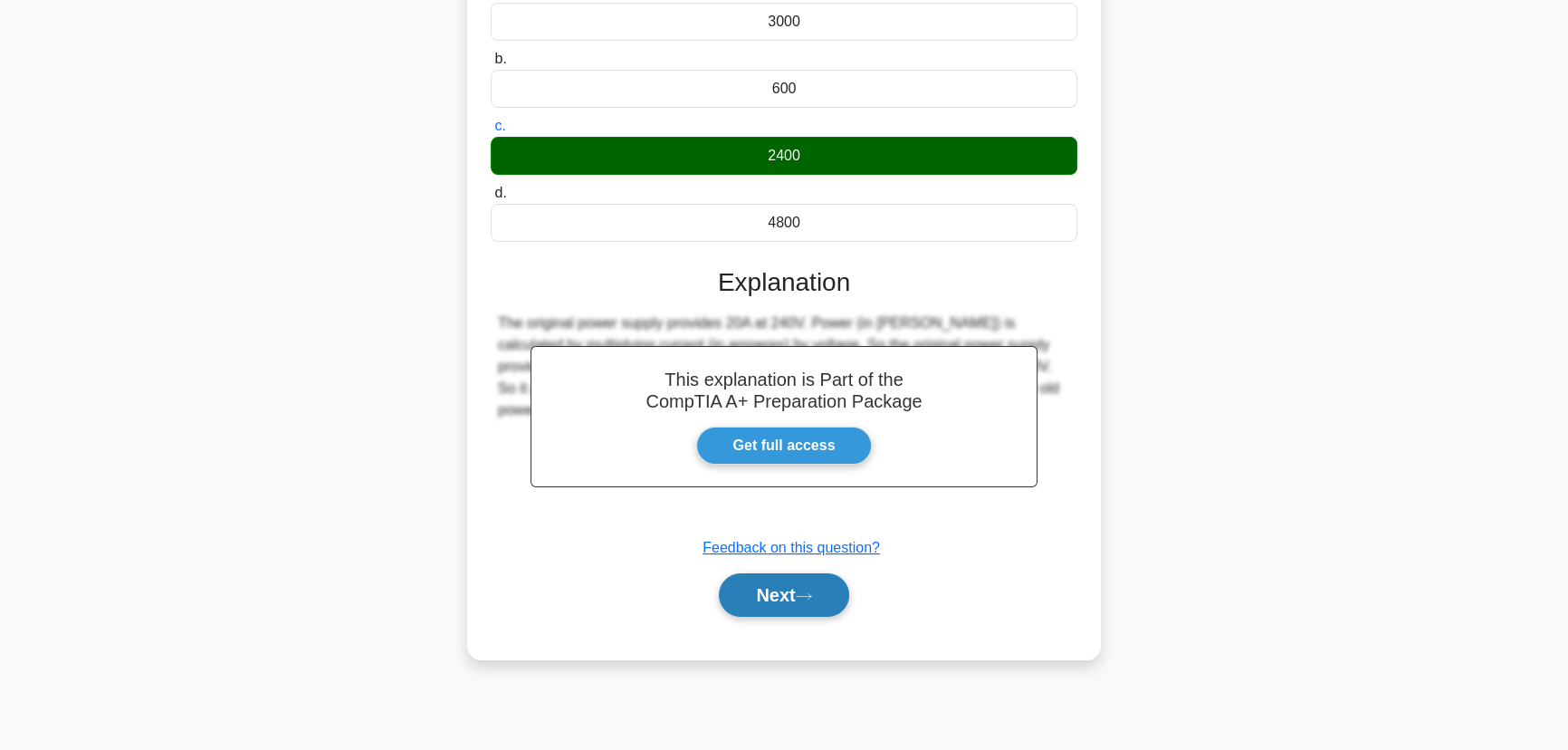
click at [794, 598] on button "Next" at bounding box center [784, 595] width 130 height 44
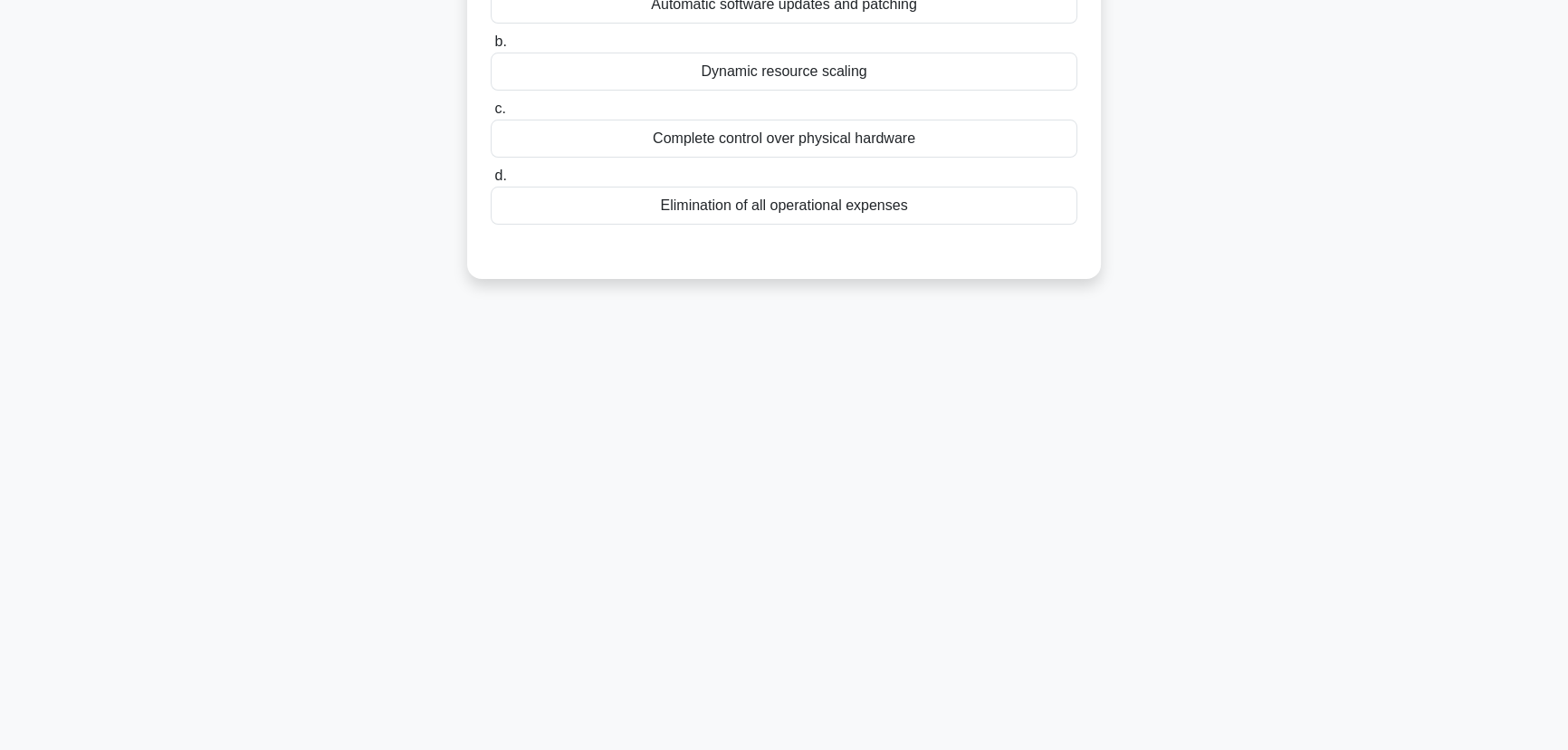
scroll to position [0, 0]
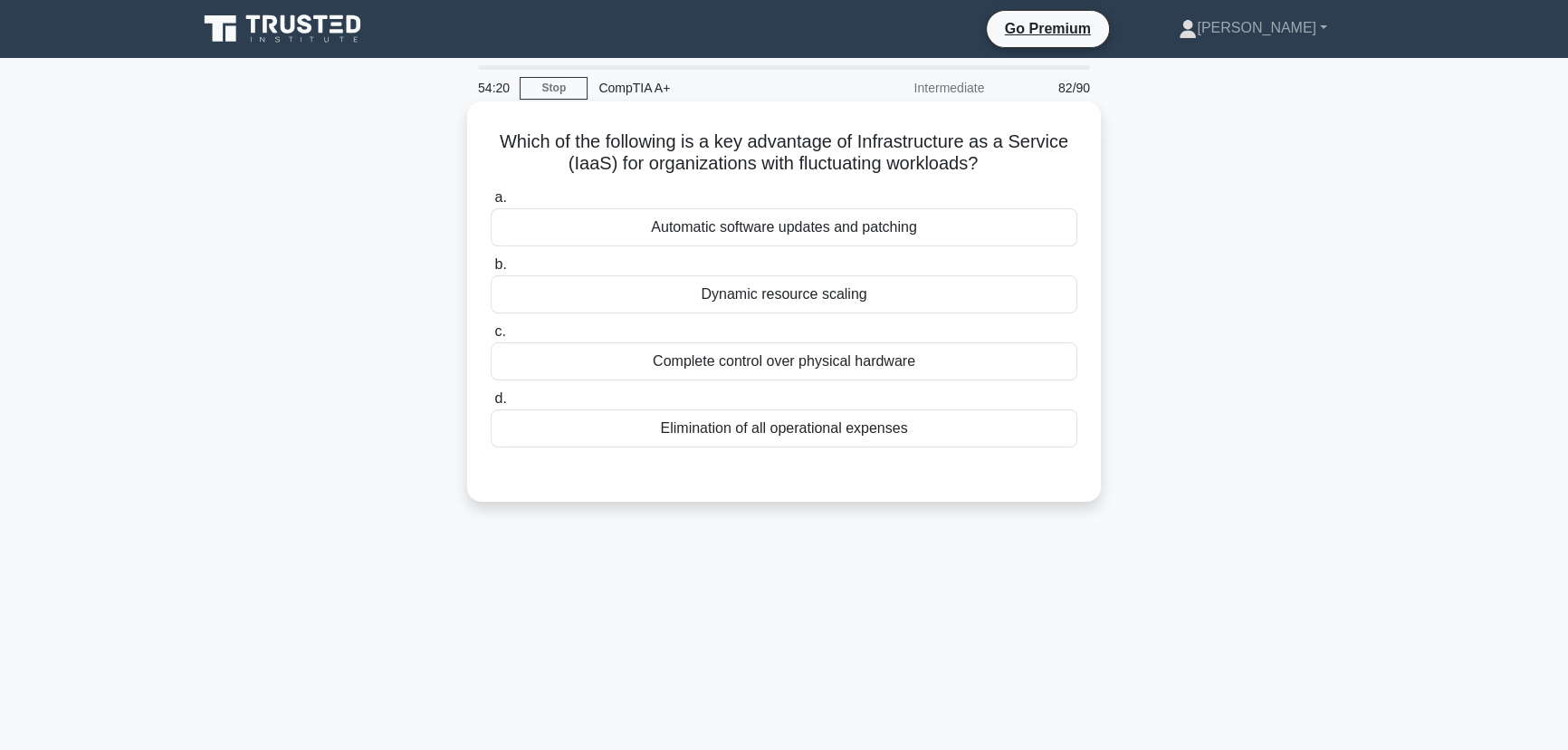
click at [826, 426] on div "Elimination of all operational expenses" at bounding box center [784, 428] width 587 height 38
click at [491, 405] on input "d. Elimination of all operational expenses" at bounding box center [491, 399] width 0 height 12
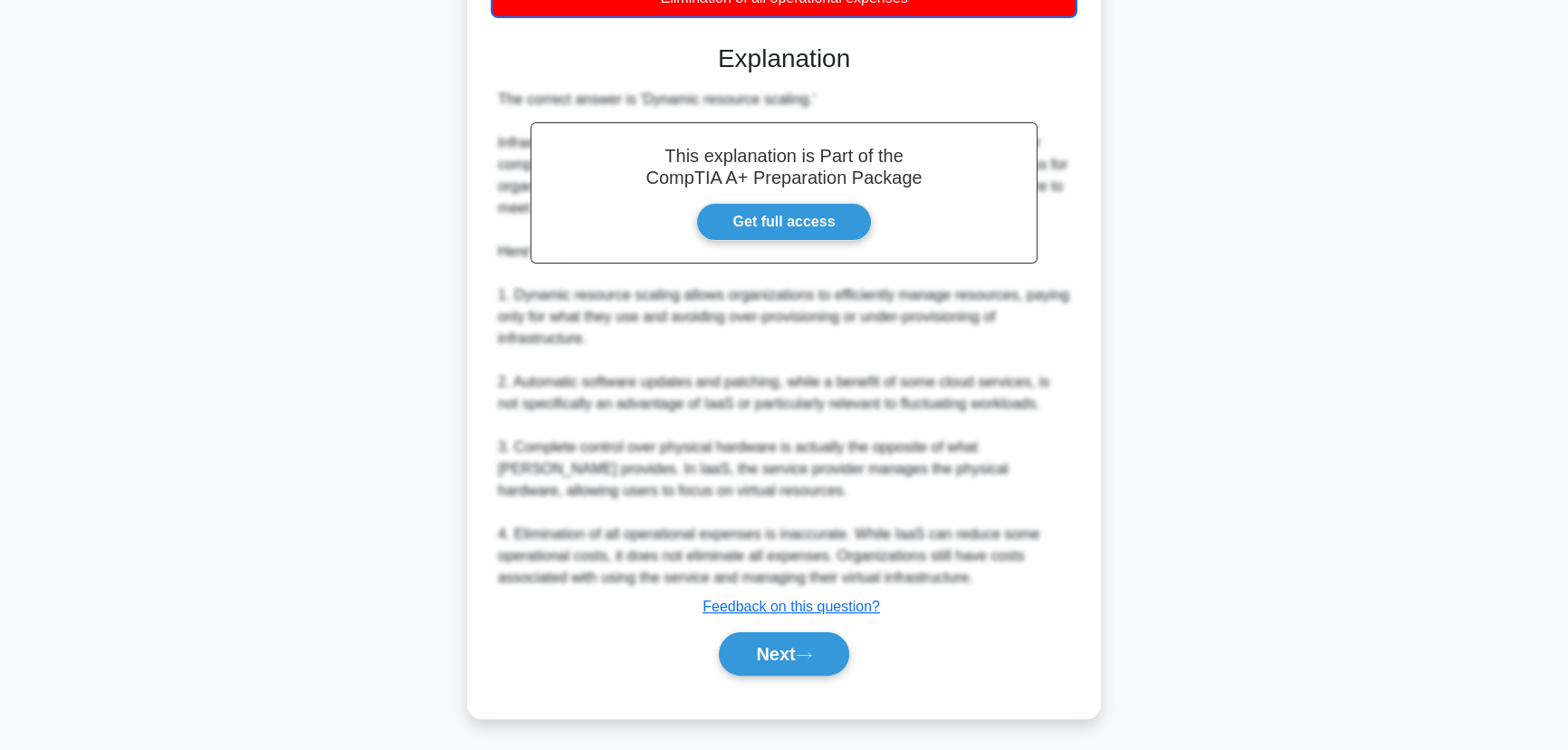
scroll to position [433, 0]
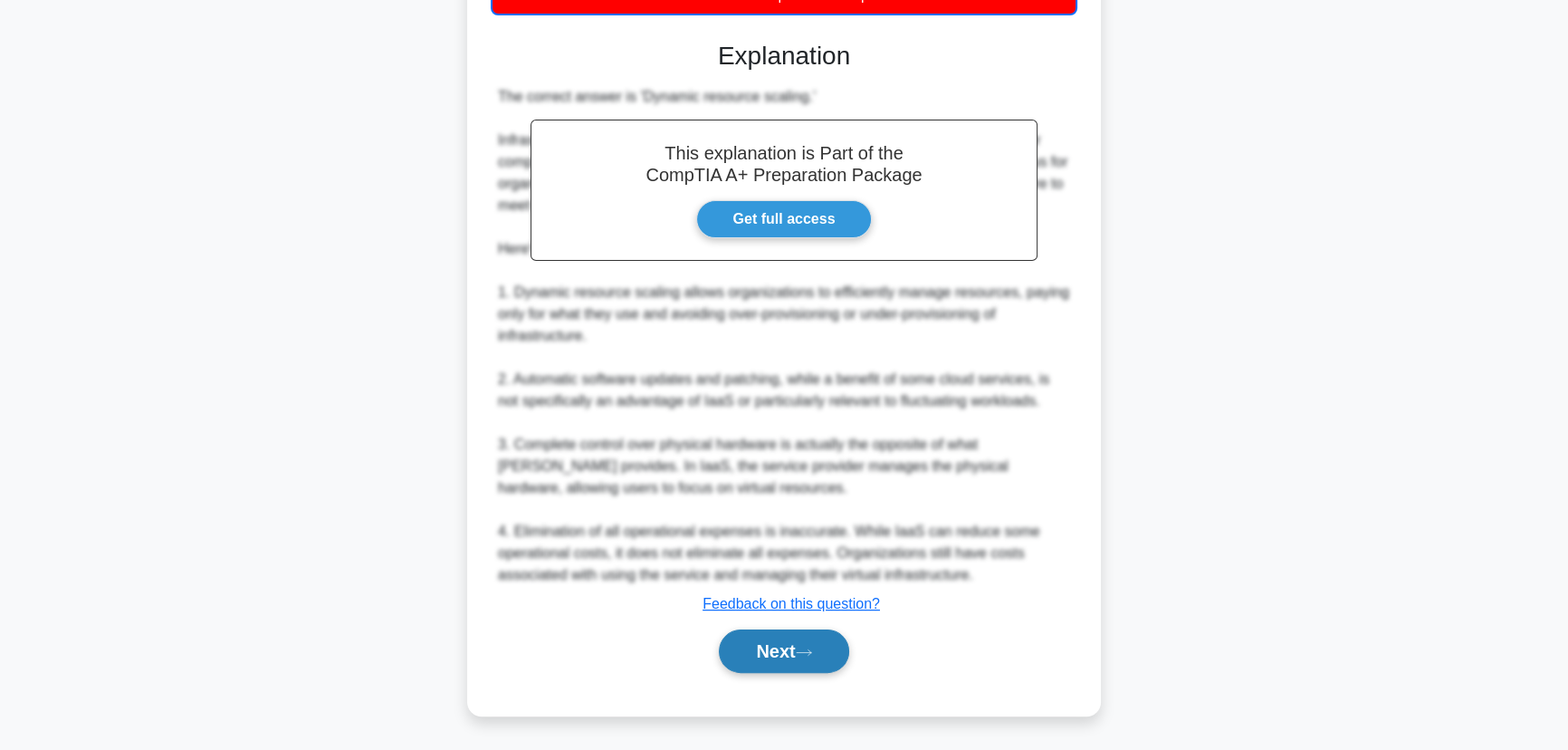
click at [776, 656] on button "Next" at bounding box center [784, 651] width 130 height 44
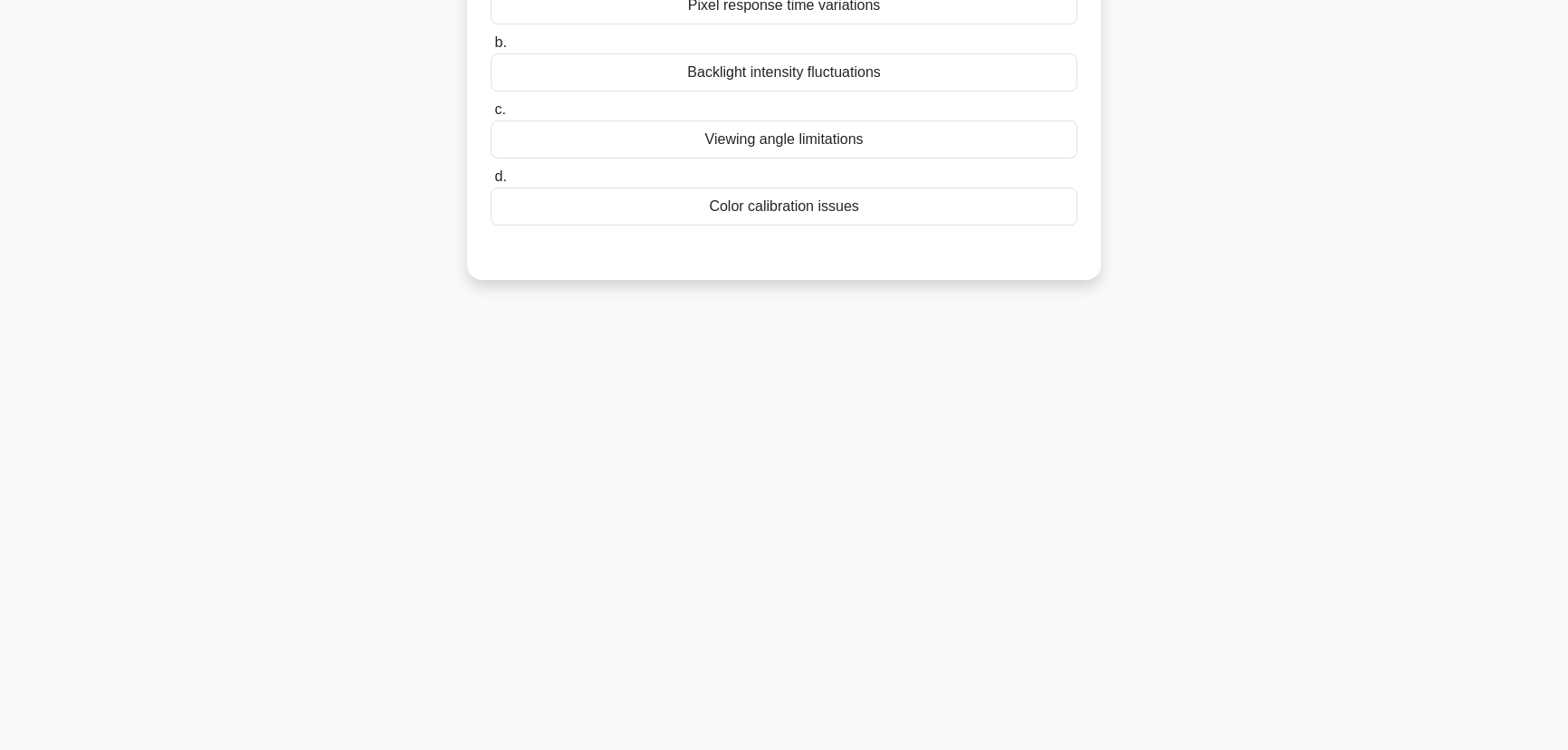
scroll to position [0, 0]
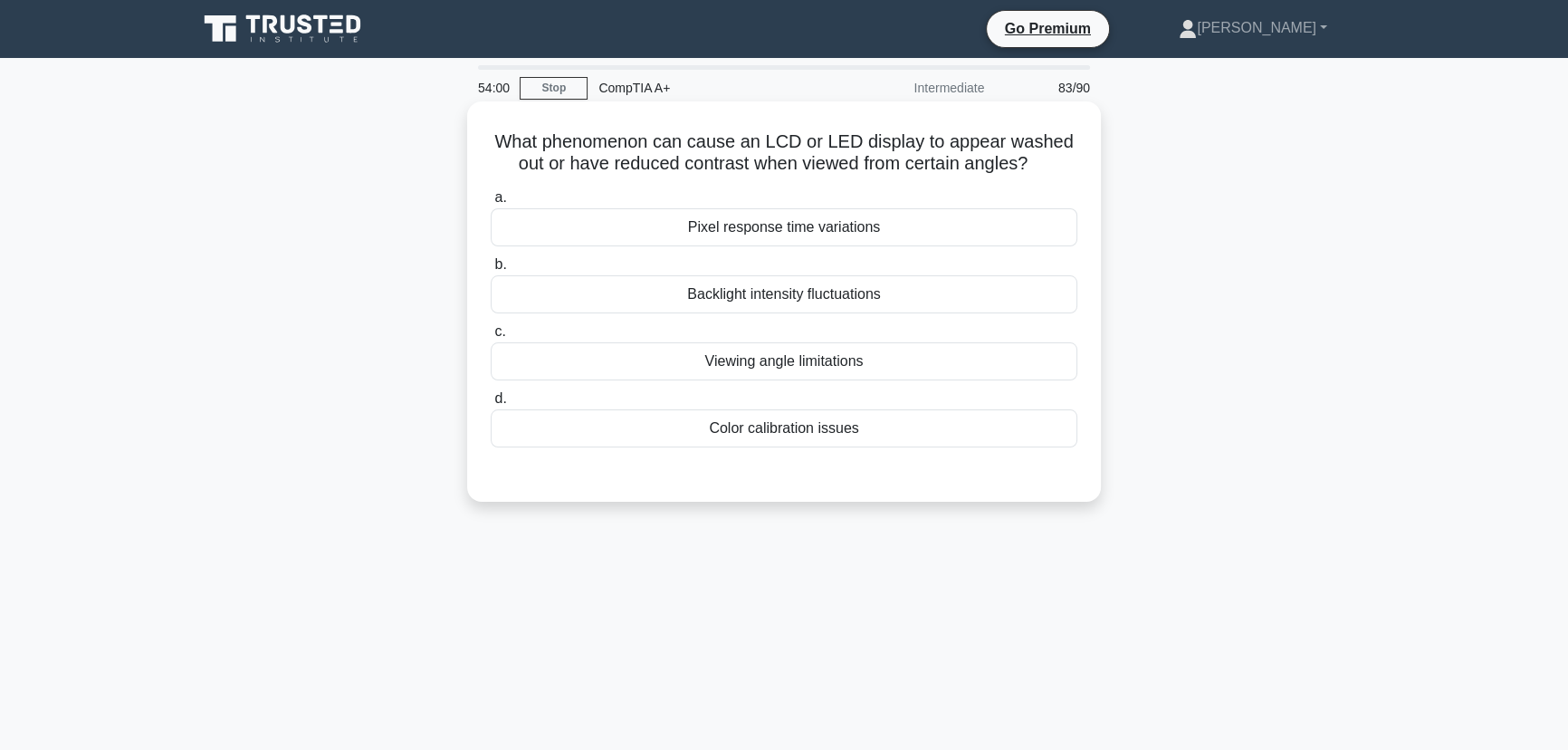
click at [811, 372] on div "Viewing angle limitations" at bounding box center [784, 361] width 587 height 38
click at [491, 338] on input "c. Viewing angle limitations" at bounding box center [491, 331] width 0 height 12
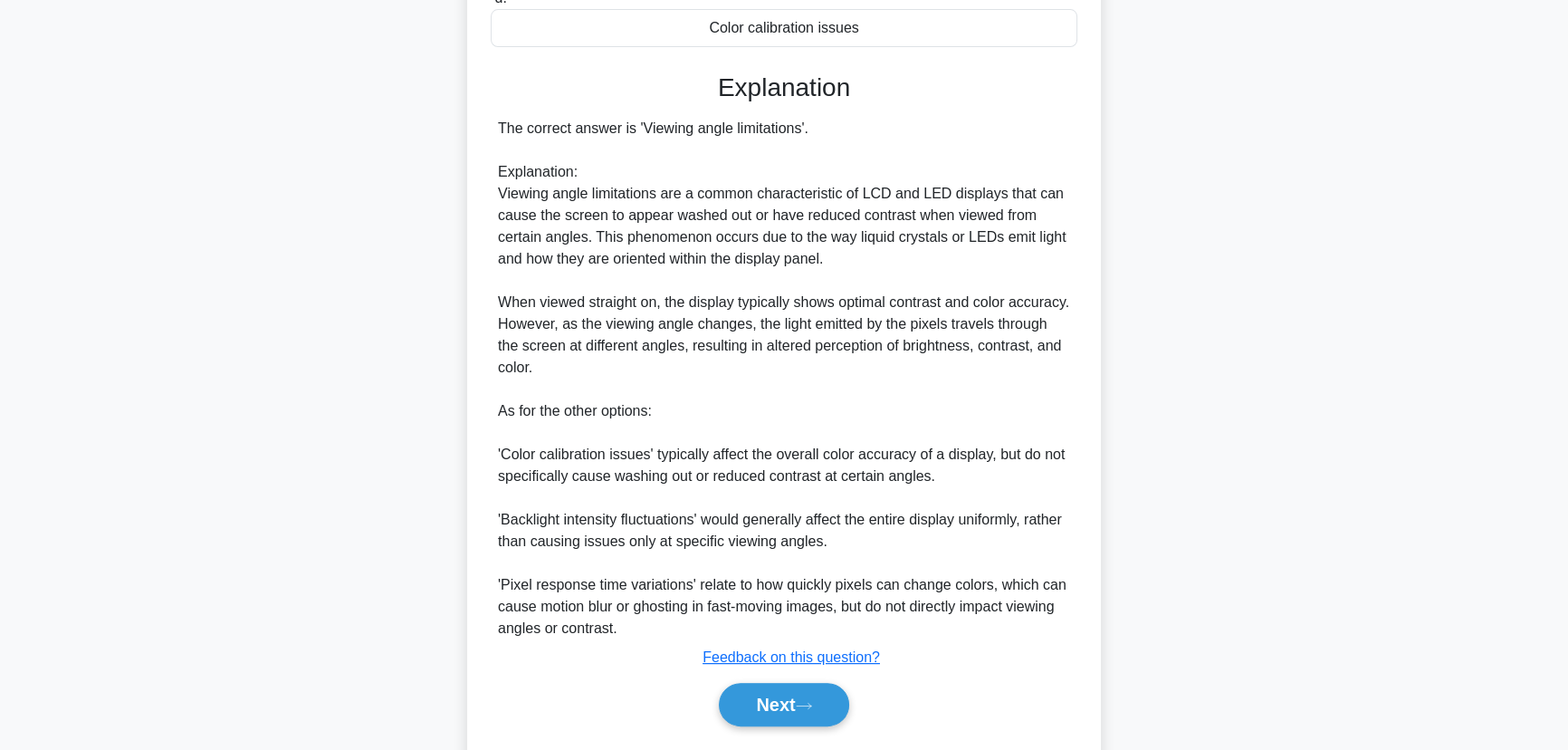
scroll to position [453, 0]
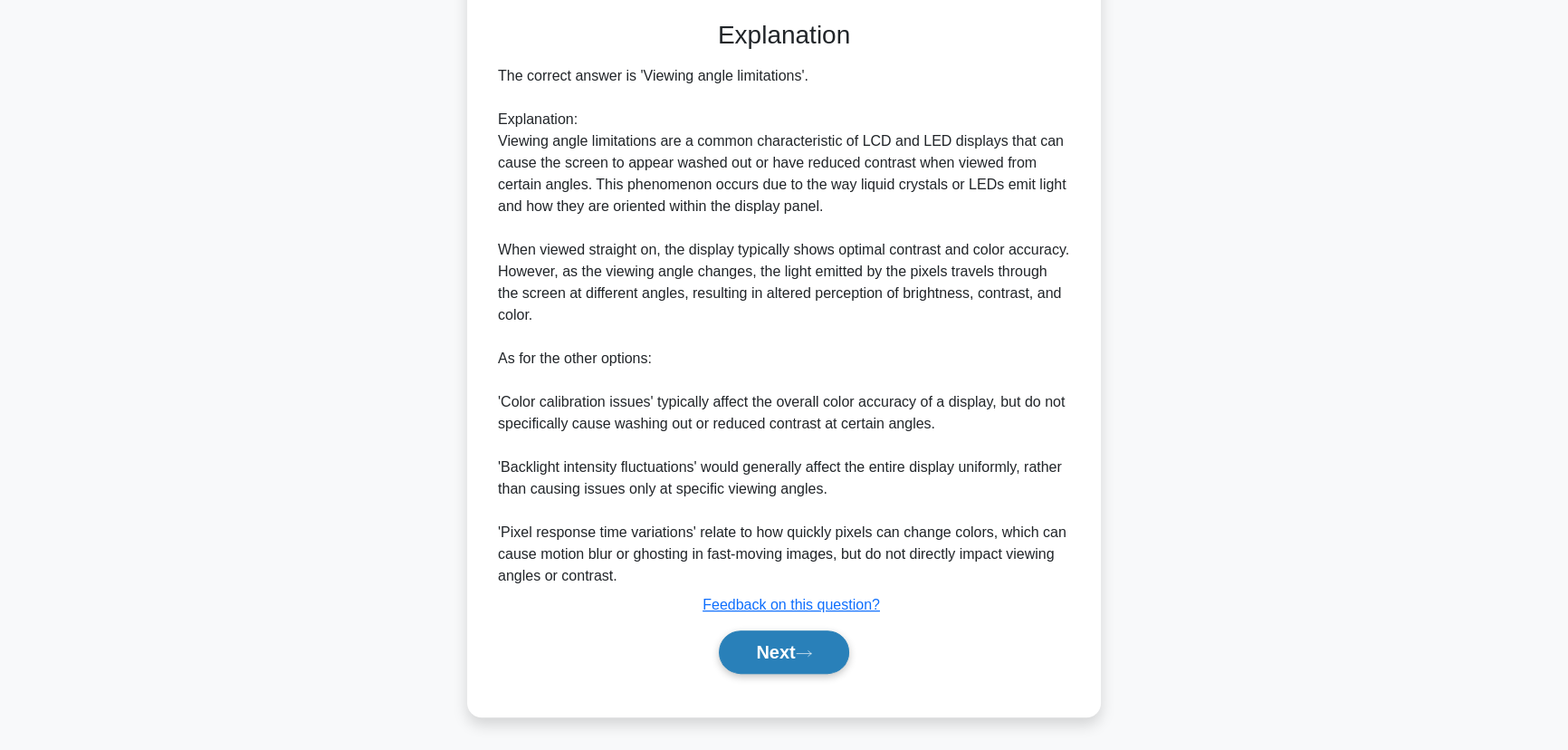
click at [774, 647] on button "Next" at bounding box center [784, 652] width 130 height 44
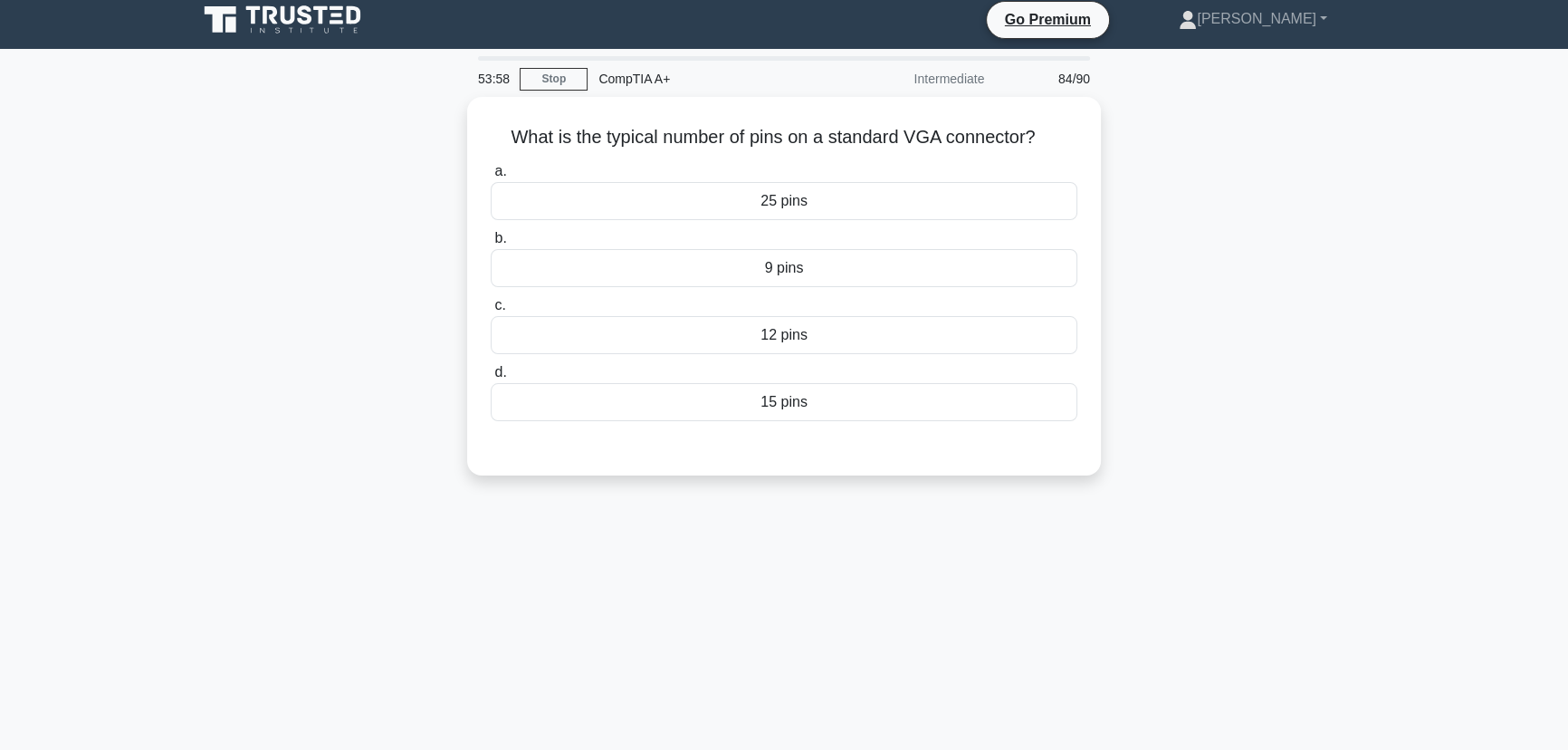
scroll to position [0, 0]
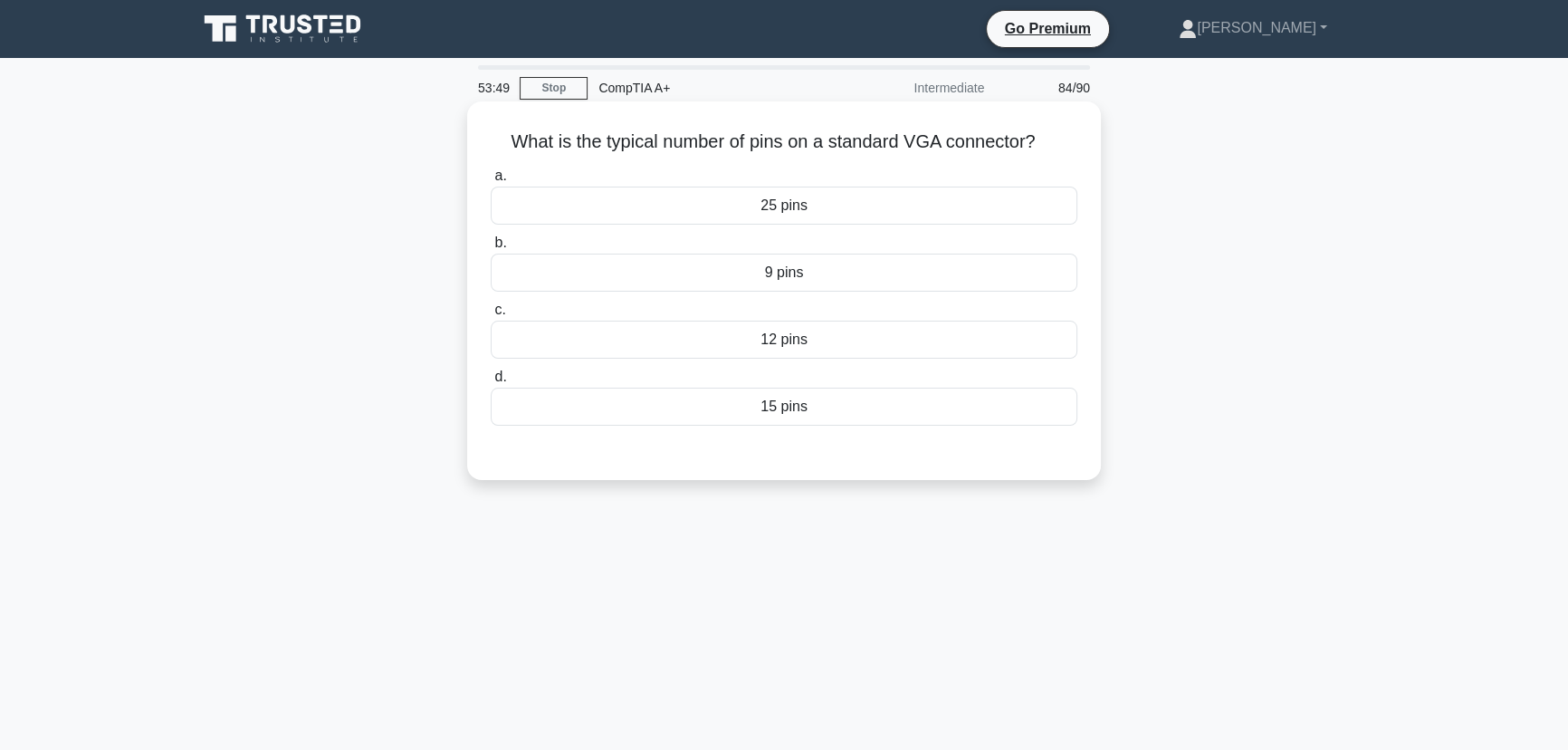
click at [775, 409] on div "15 pins" at bounding box center [784, 407] width 587 height 38
click at [491, 383] on input "d. 15 pins" at bounding box center [491, 377] width 0 height 12
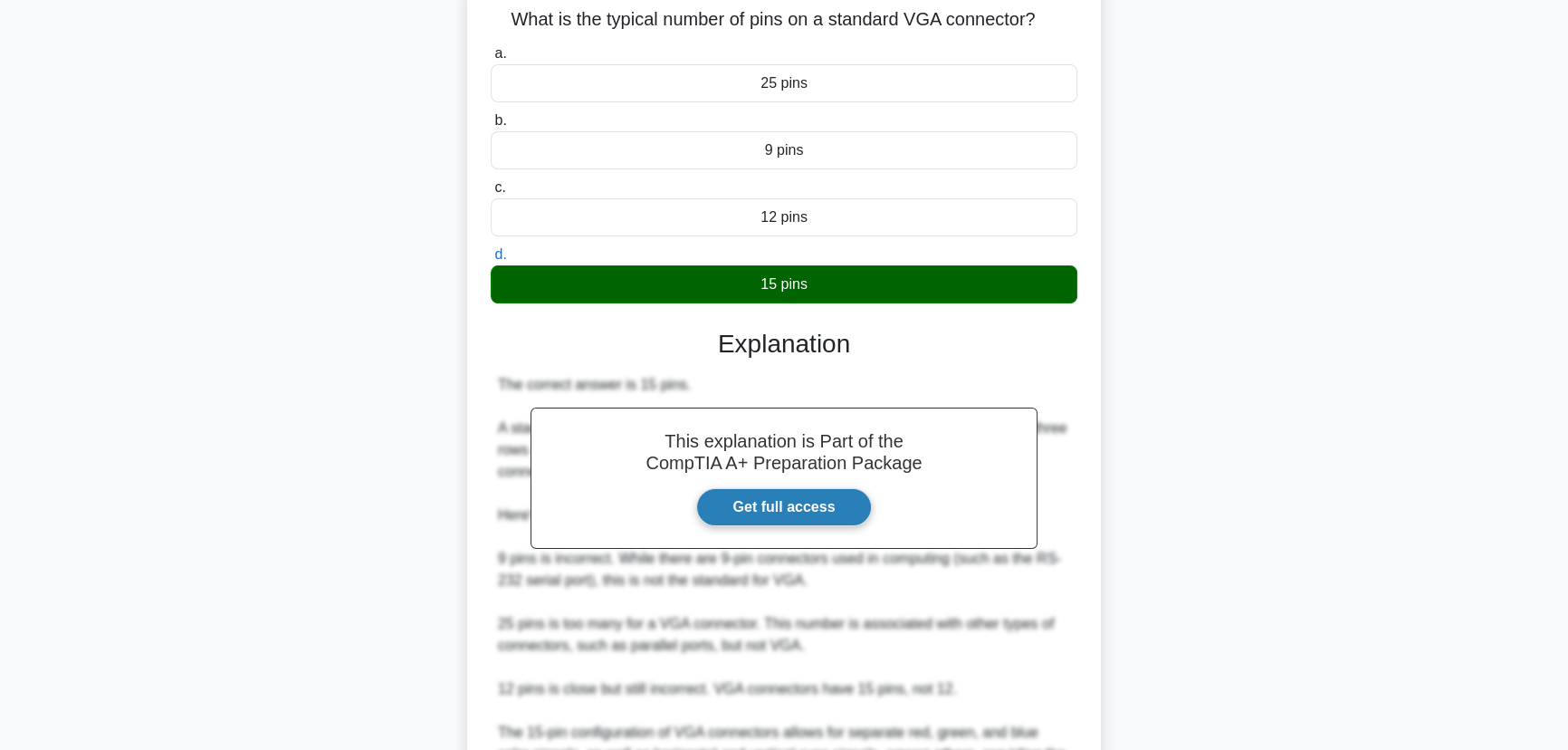
scroll to position [323, 0]
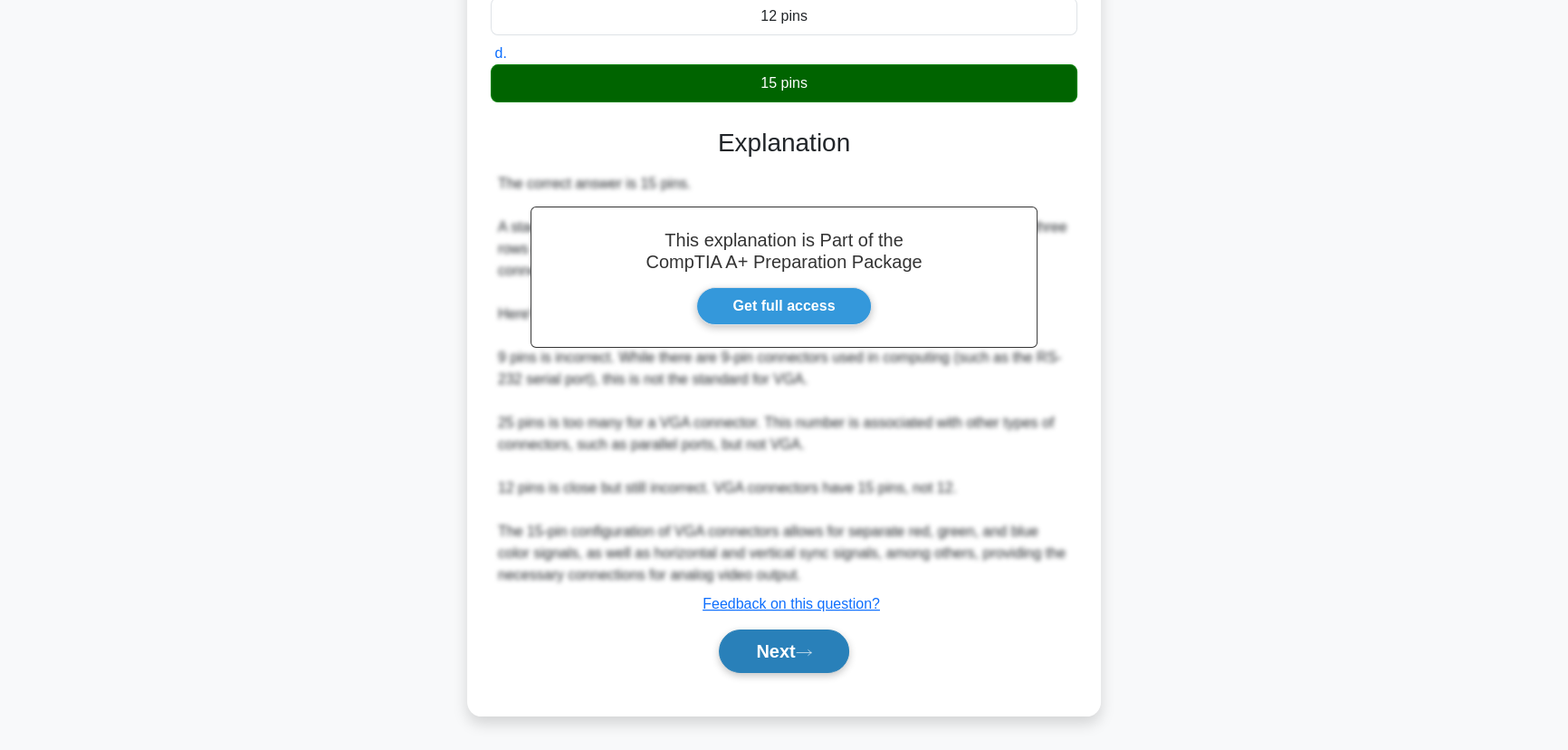
click at [798, 655] on button "Next" at bounding box center [784, 651] width 130 height 44
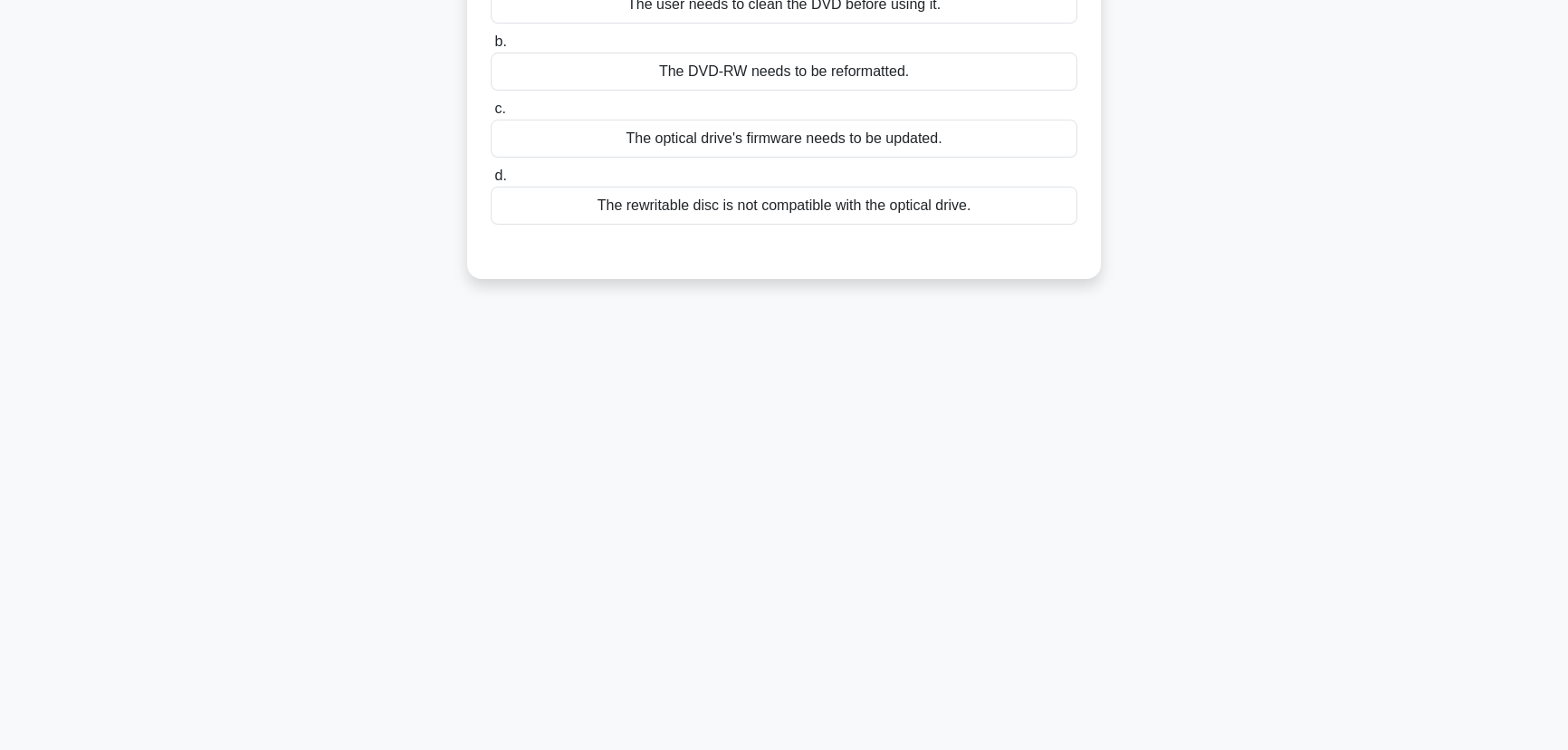
scroll to position [0, 0]
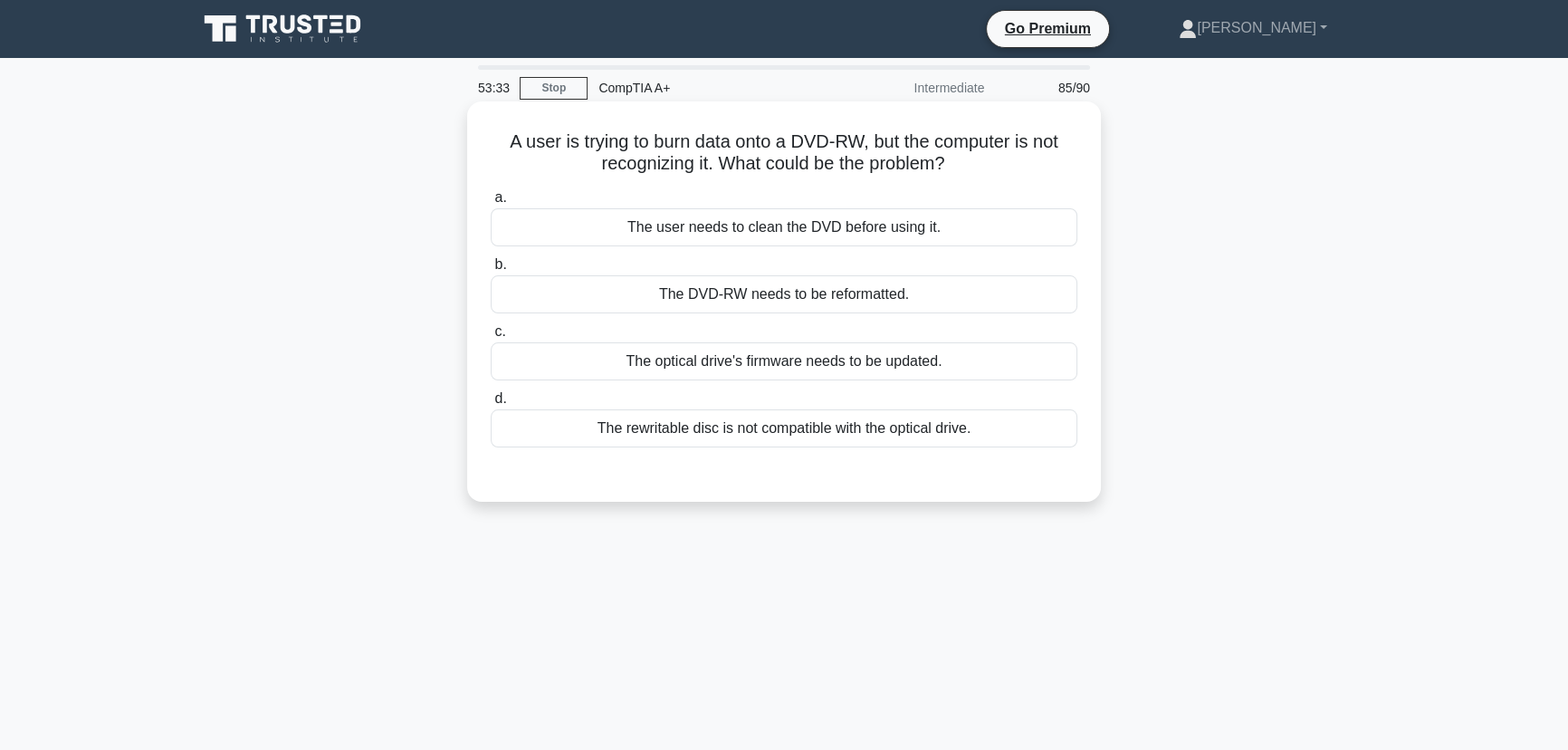
click at [788, 431] on div "The rewritable disc is not compatible with the optical drive." at bounding box center [784, 428] width 587 height 38
click at [491, 405] on input "d. The rewritable disc is not compatible with the optical drive." at bounding box center [491, 399] width 0 height 12
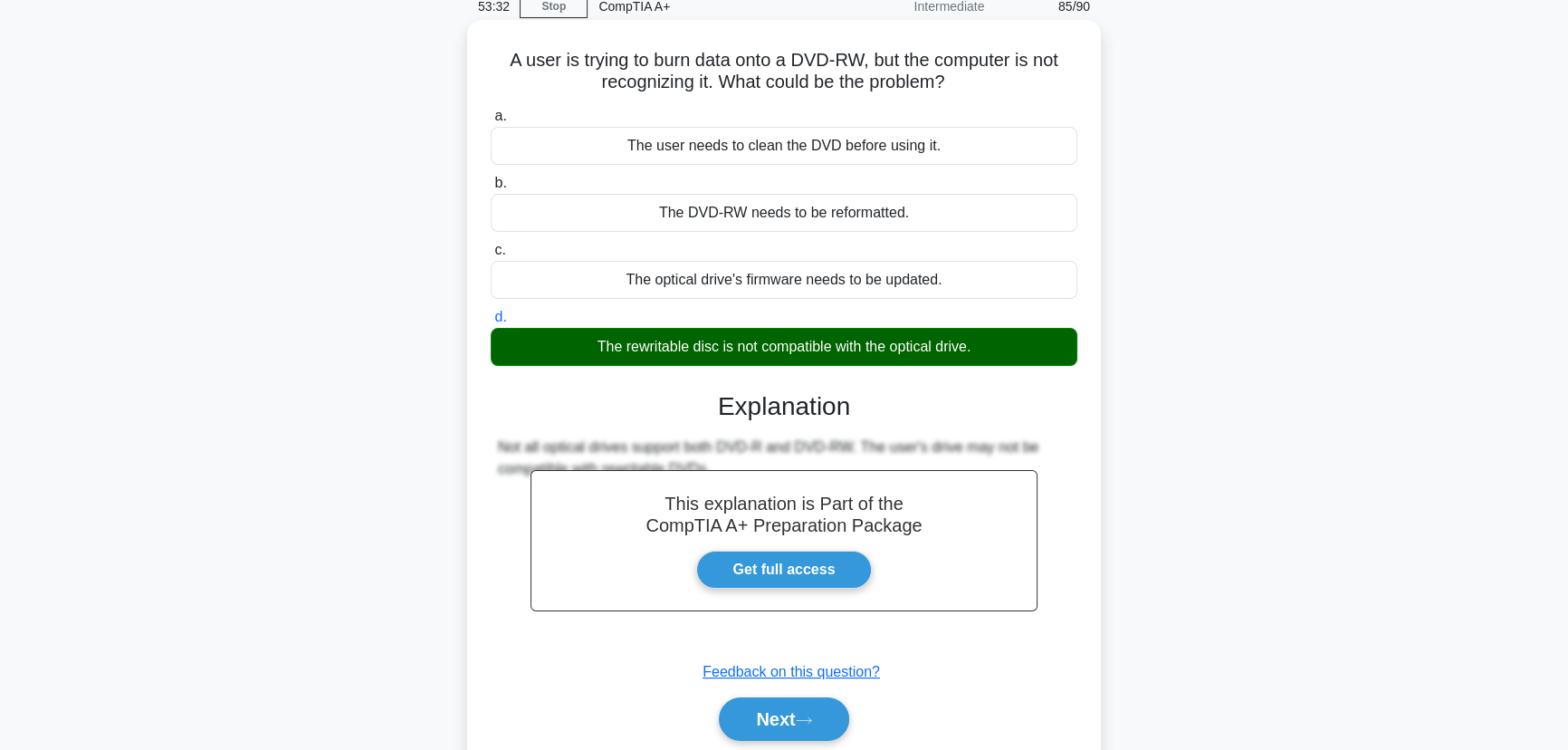
scroll to position [227, 0]
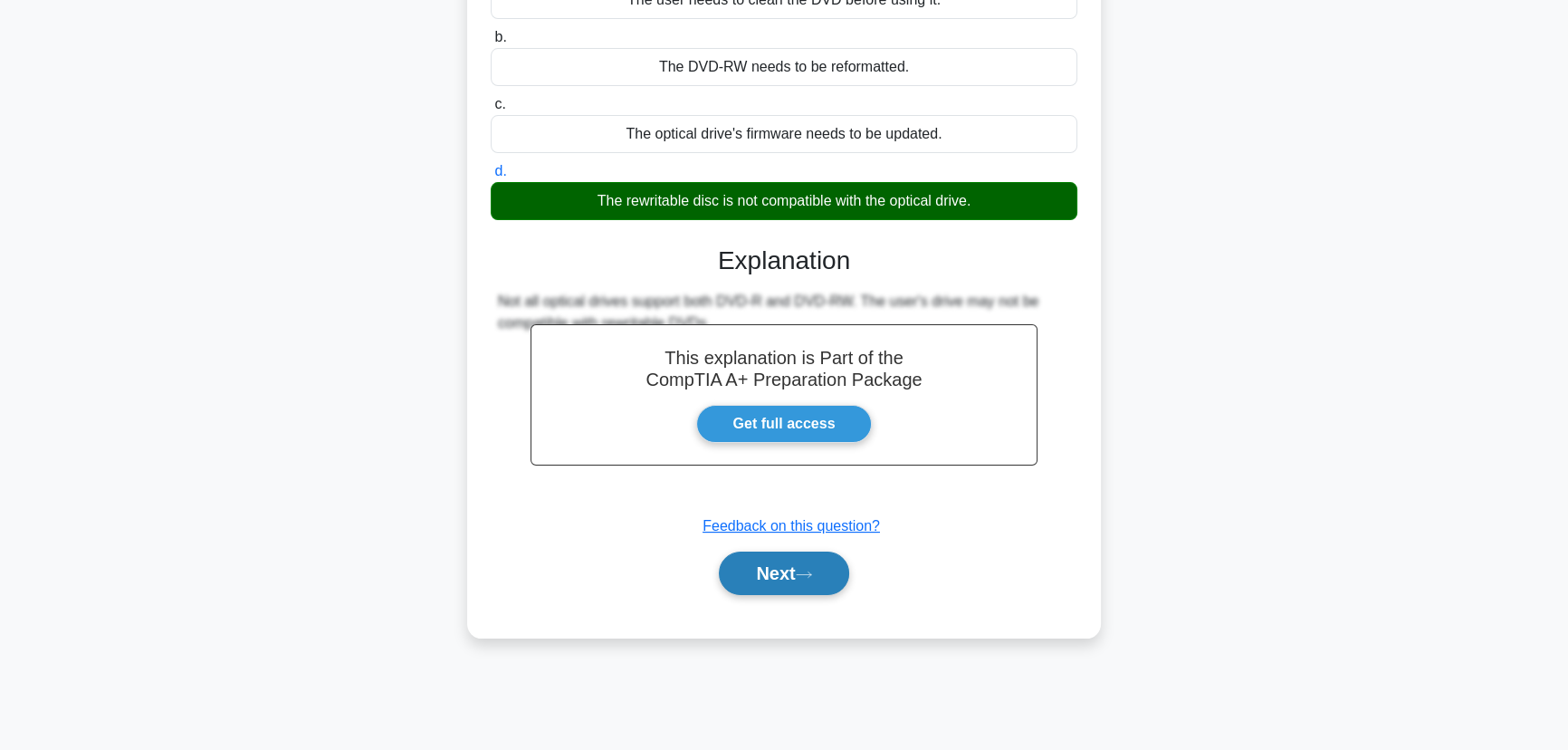
click at [805, 574] on icon at bounding box center [804, 574] width 16 height 10
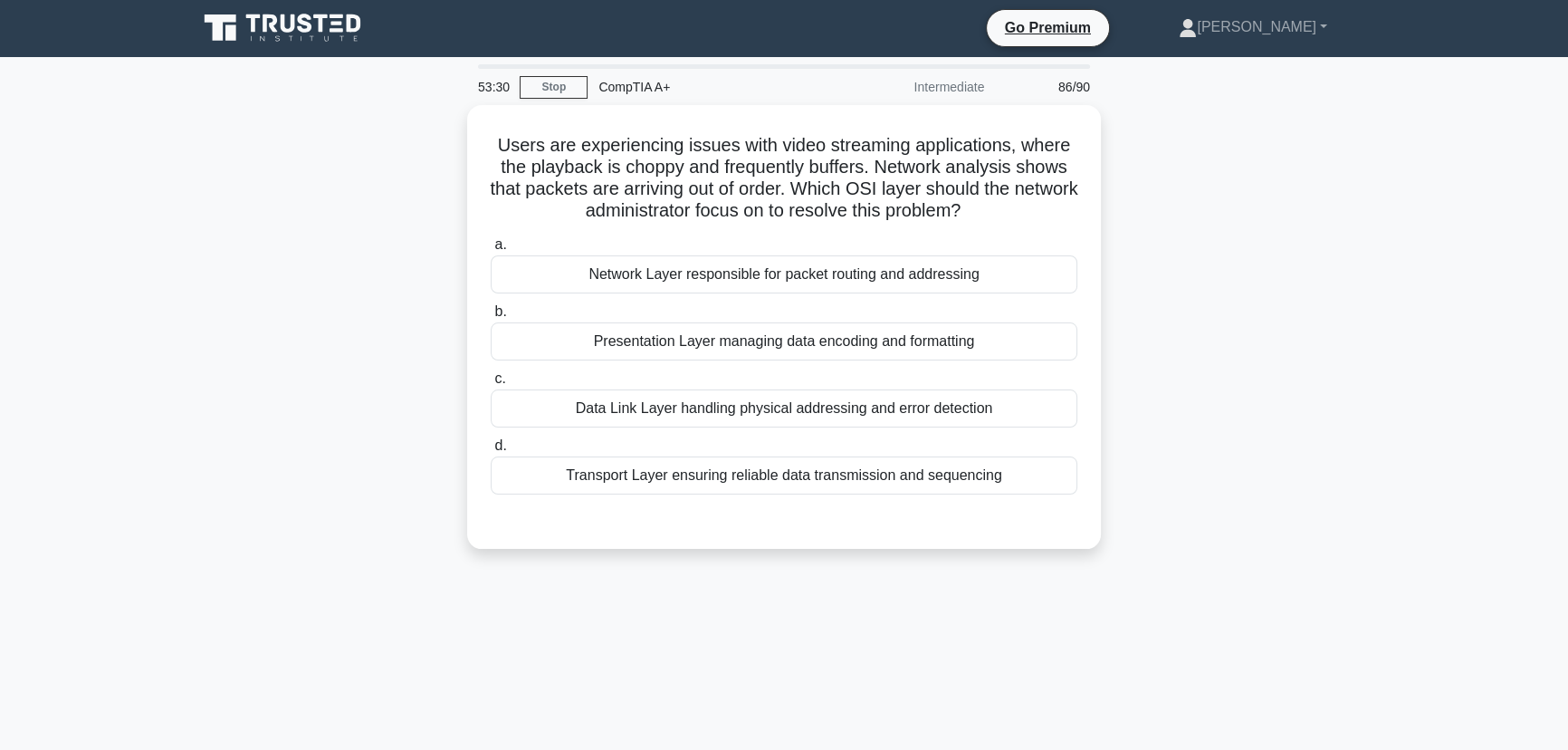
scroll to position [0, 0]
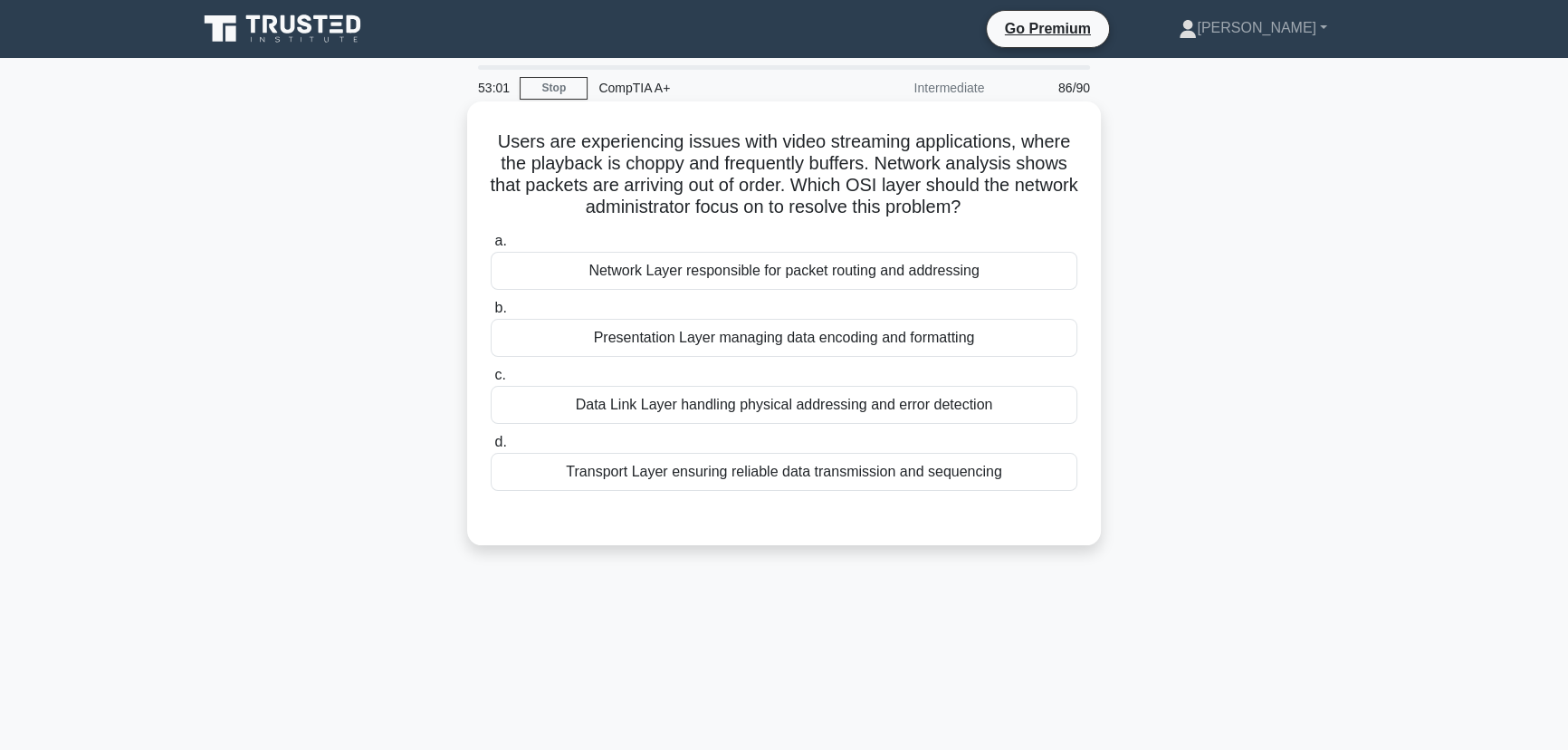
click at [817, 480] on div "Transport Layer ensuring reliable data transmission and sequencing" at bounding box center [784, 472] width 587 height 38
click at [491, 448] on input "d. Transport Layer ensuring reliable data transmission and sequencing" at bounding box center [491, 442] width 0 height 12
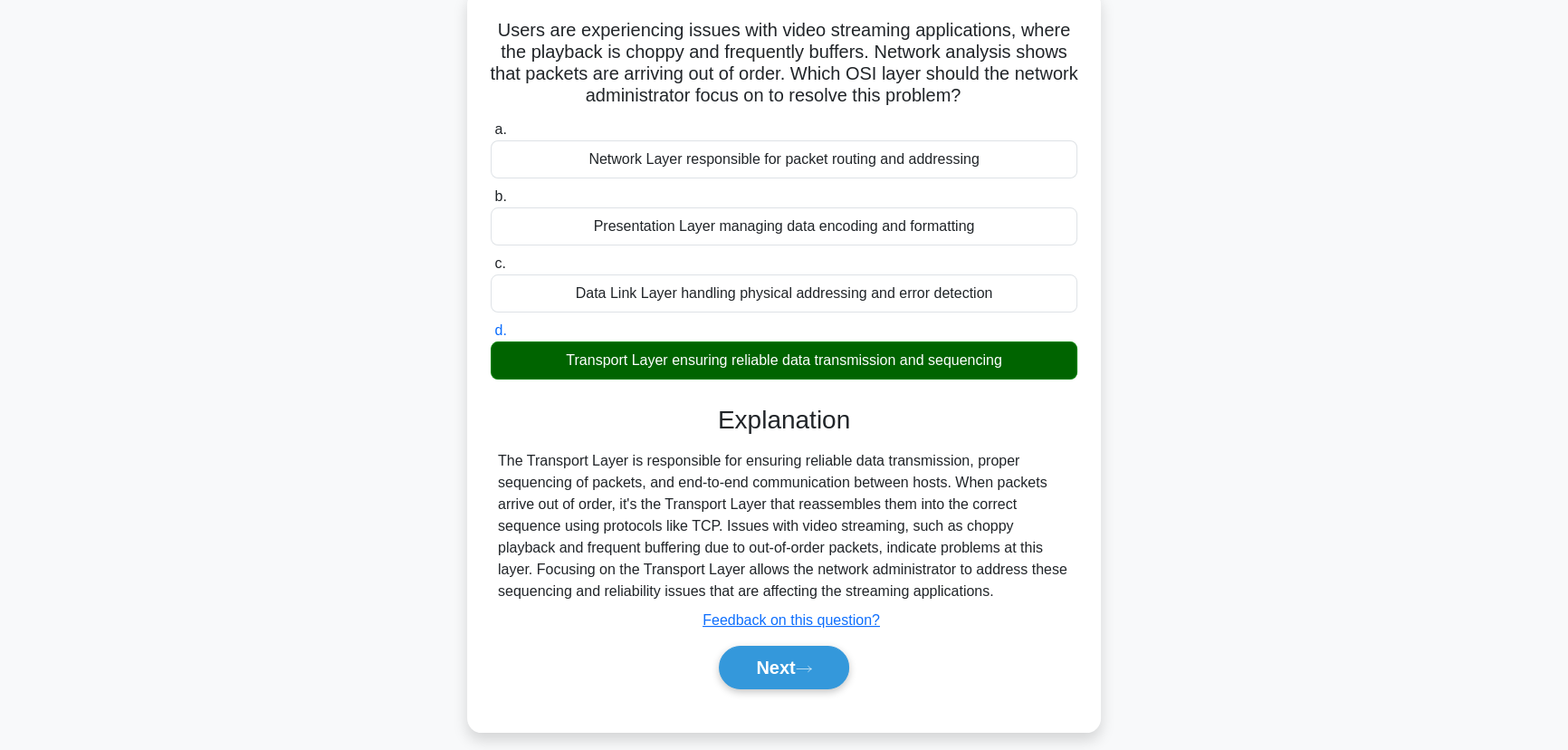
scroll to position [227, 0]
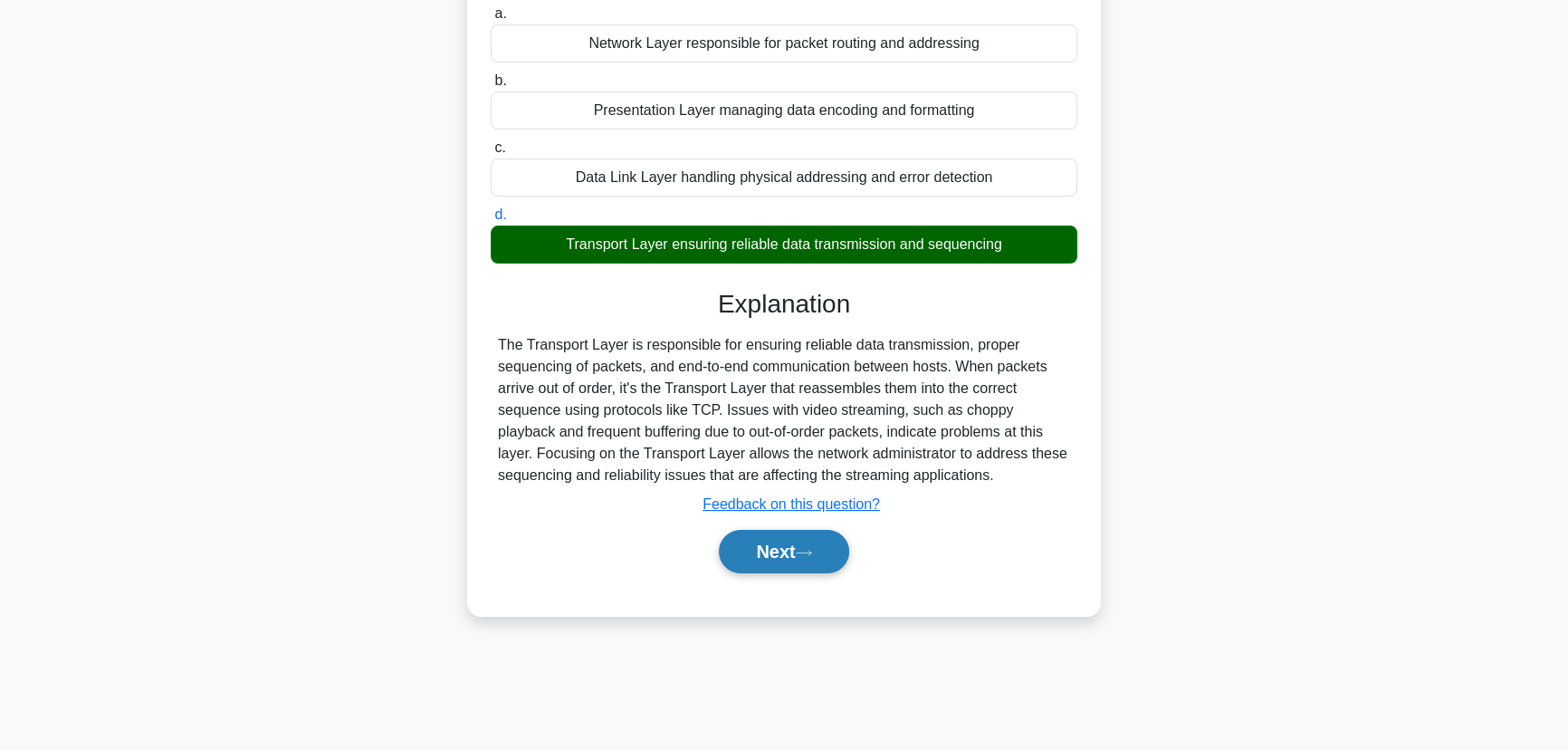
click at [799, 543] on button "Next" at bounding box center [784, 551] width 130 height 44
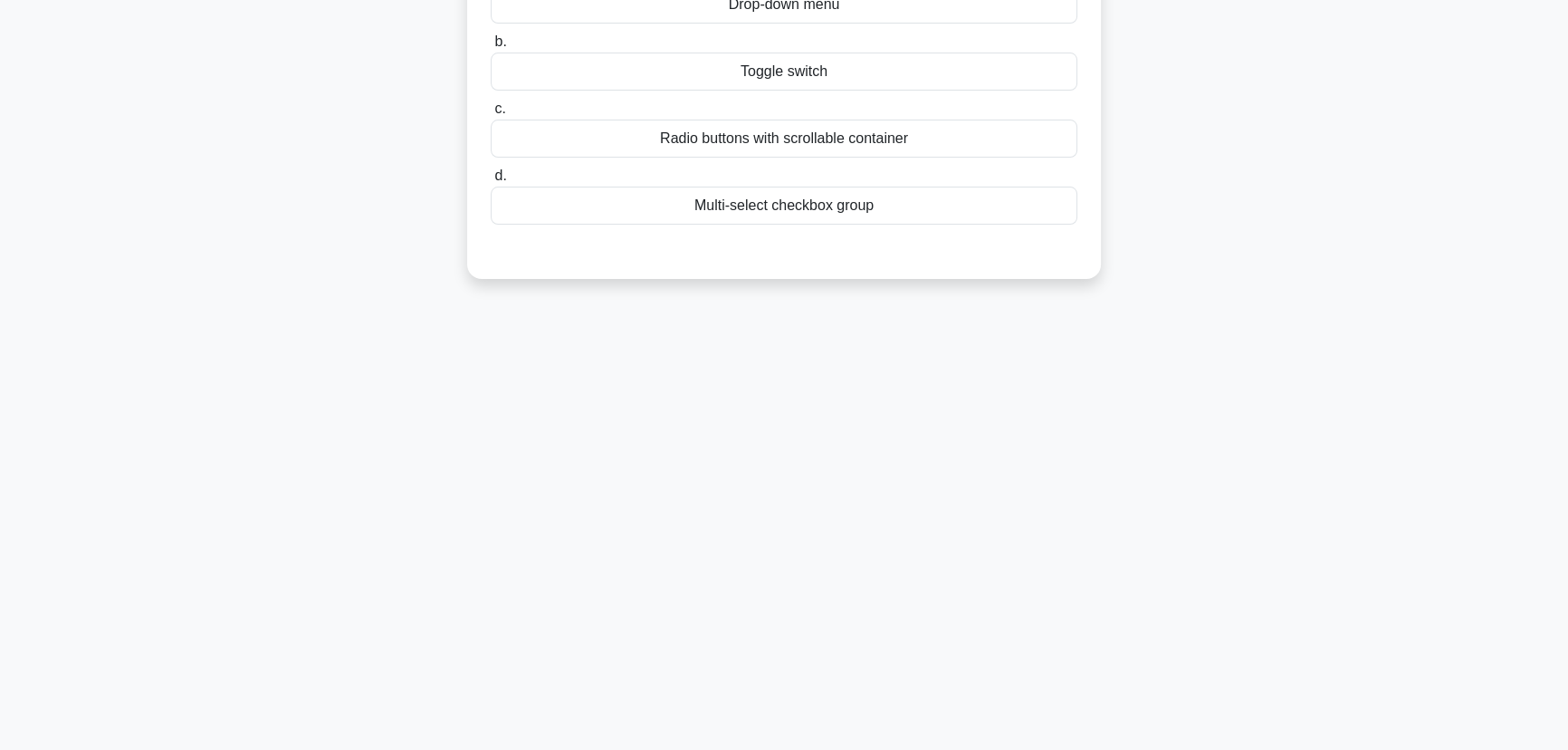
scroll to position [0, 0]
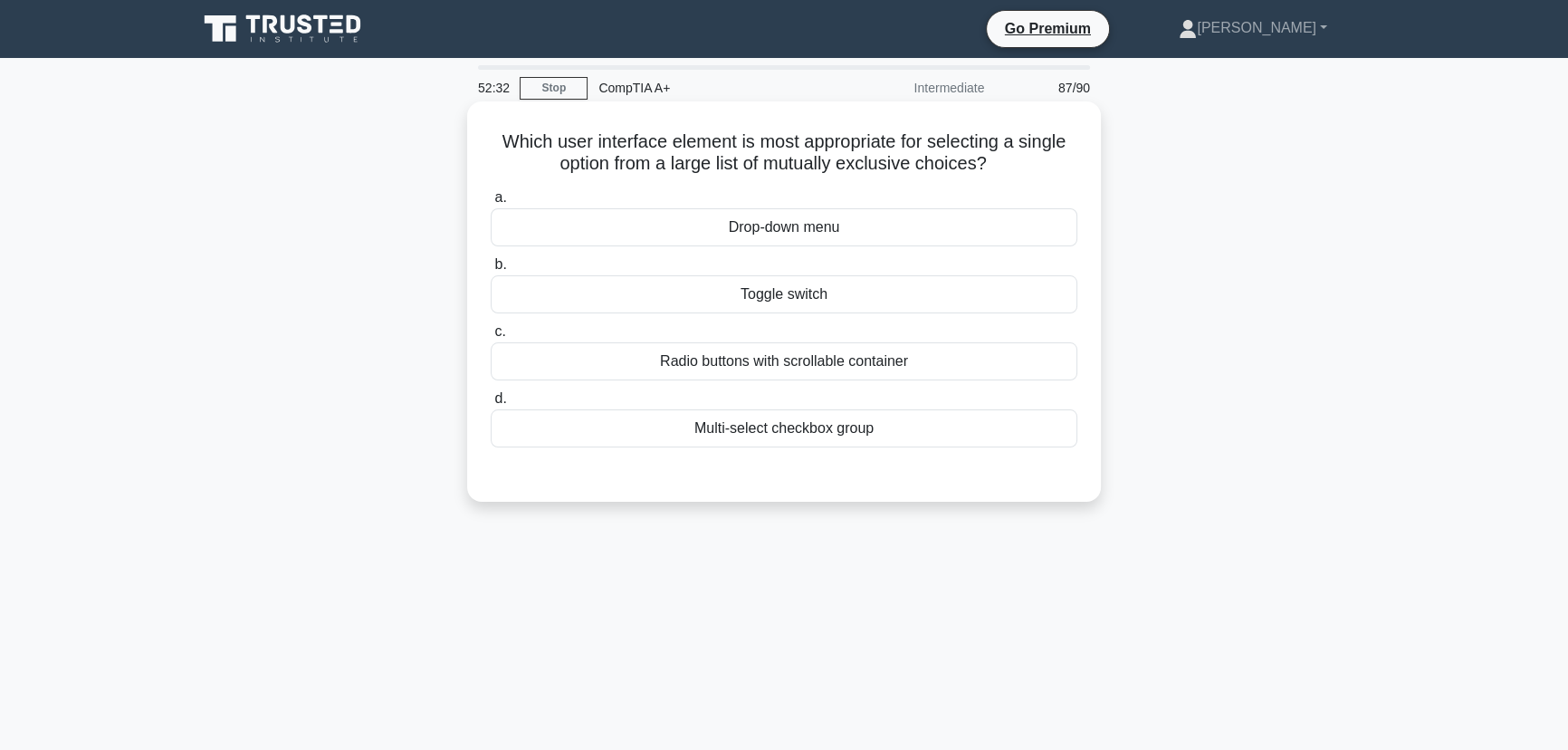
click at [755, 226] on div "Drop-down menu" at bounding box center [784, 227] width 587 height 38
click at [491, 203] on input "a. Drop-down menu" at bounding box center [491, 197] width 0 height 12
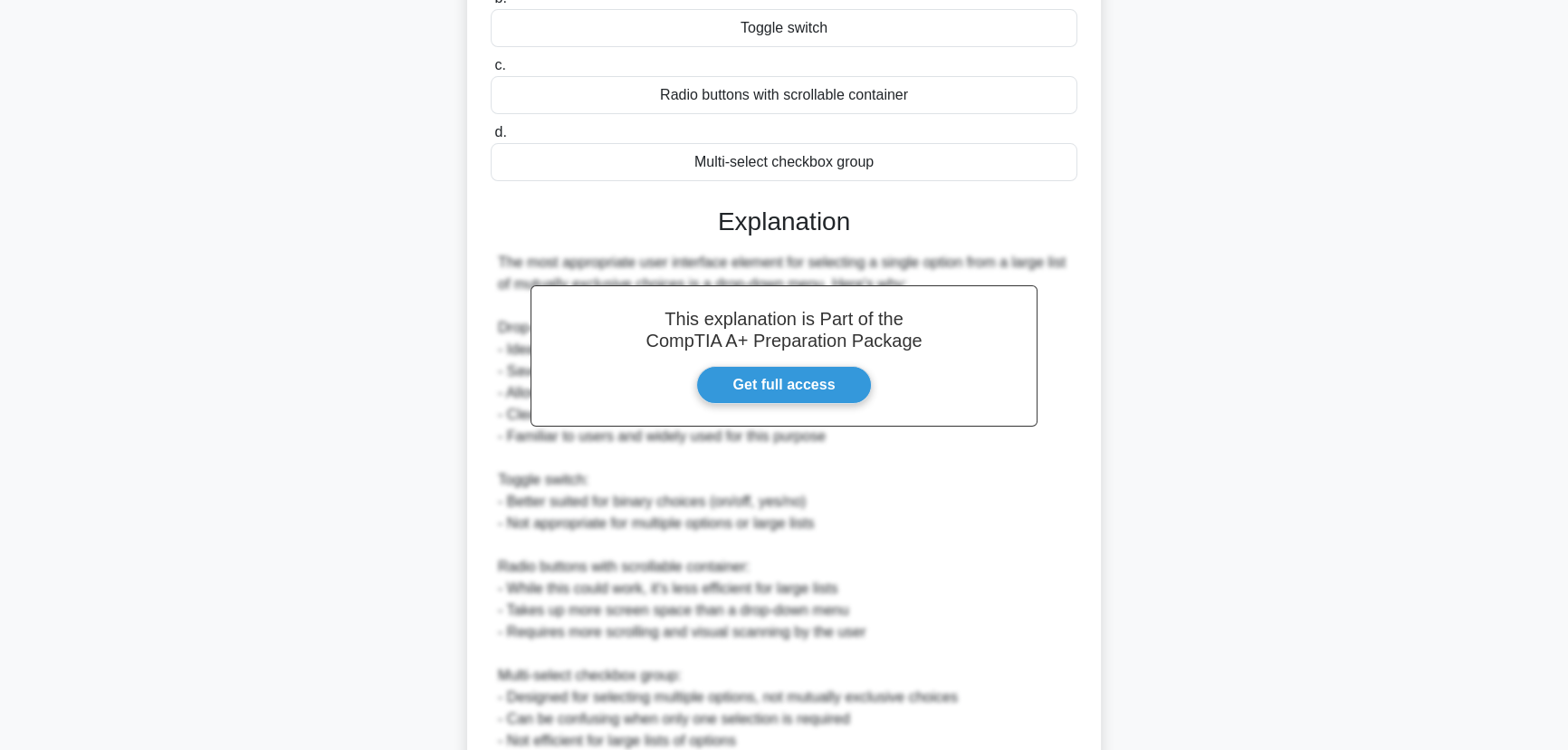
scroll to position [494, 0]
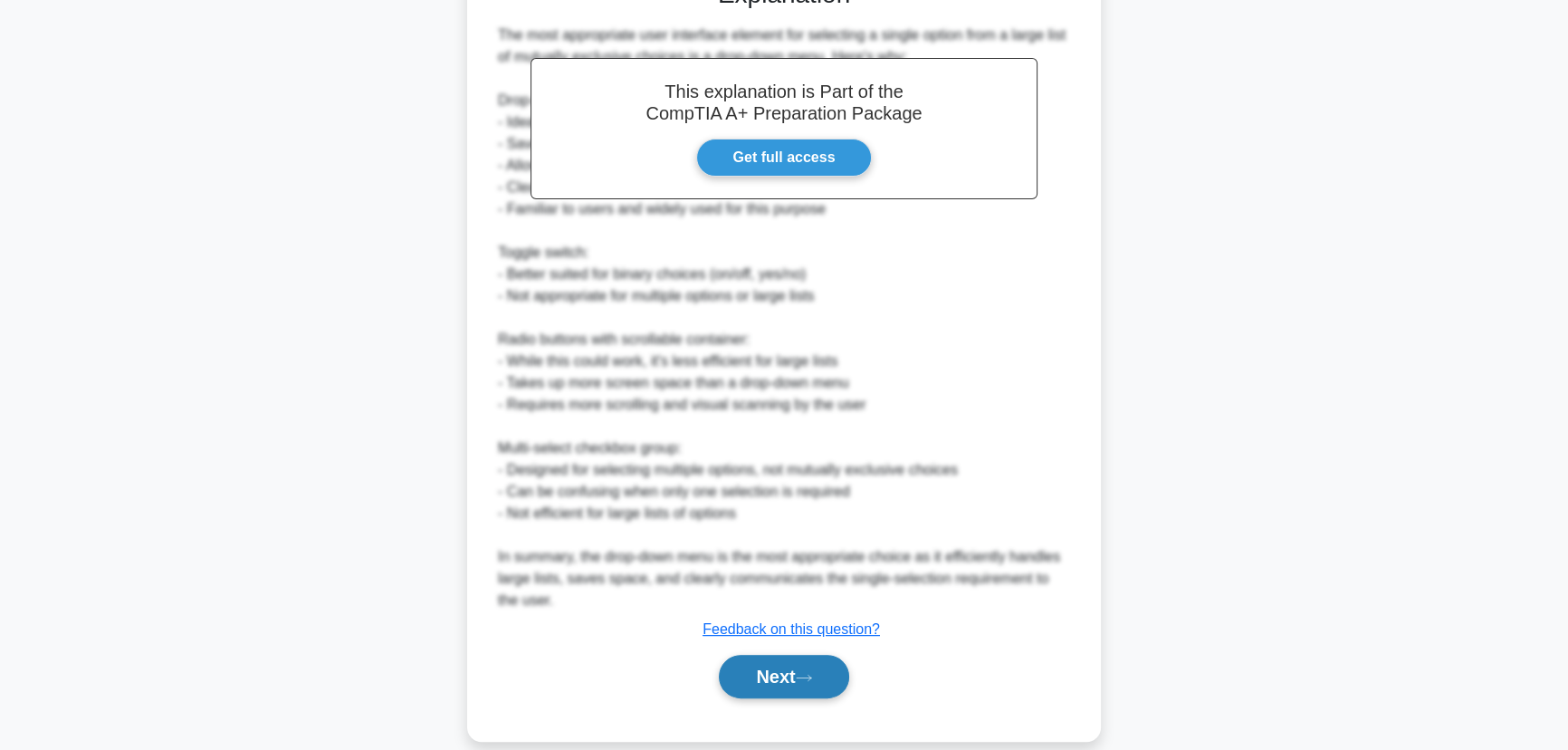
click at [786, 659] on button "Next" at bounding box center [784, 676] width 130 height 44
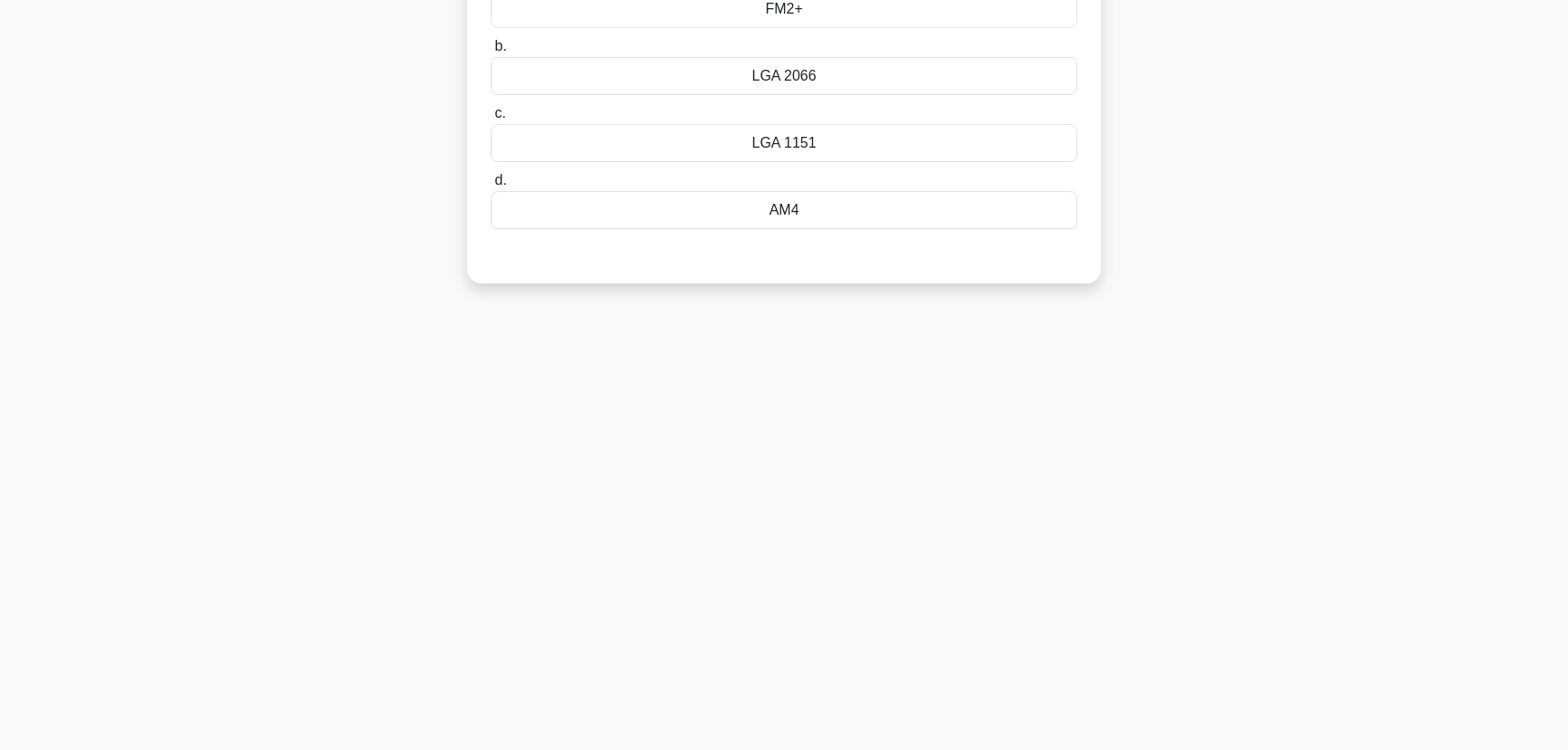
scroll to position [0, 0]
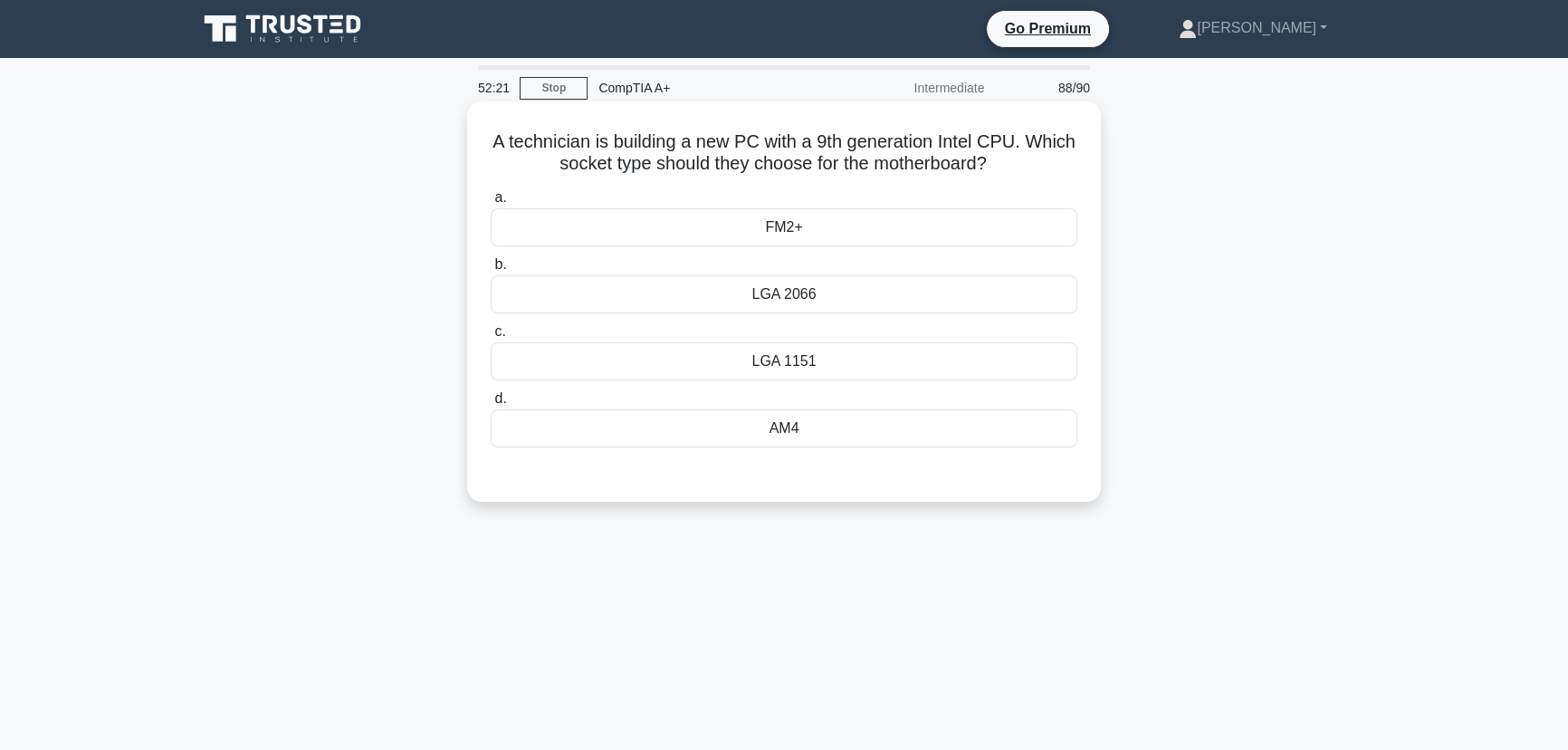
click at [773, 362] on div "LGA 1151" at bounding box center [784, 361] width 587 height 38
click at [491, 338] on input "c. LGA 1151" at bounding box center [491, 331] width 0 height 12
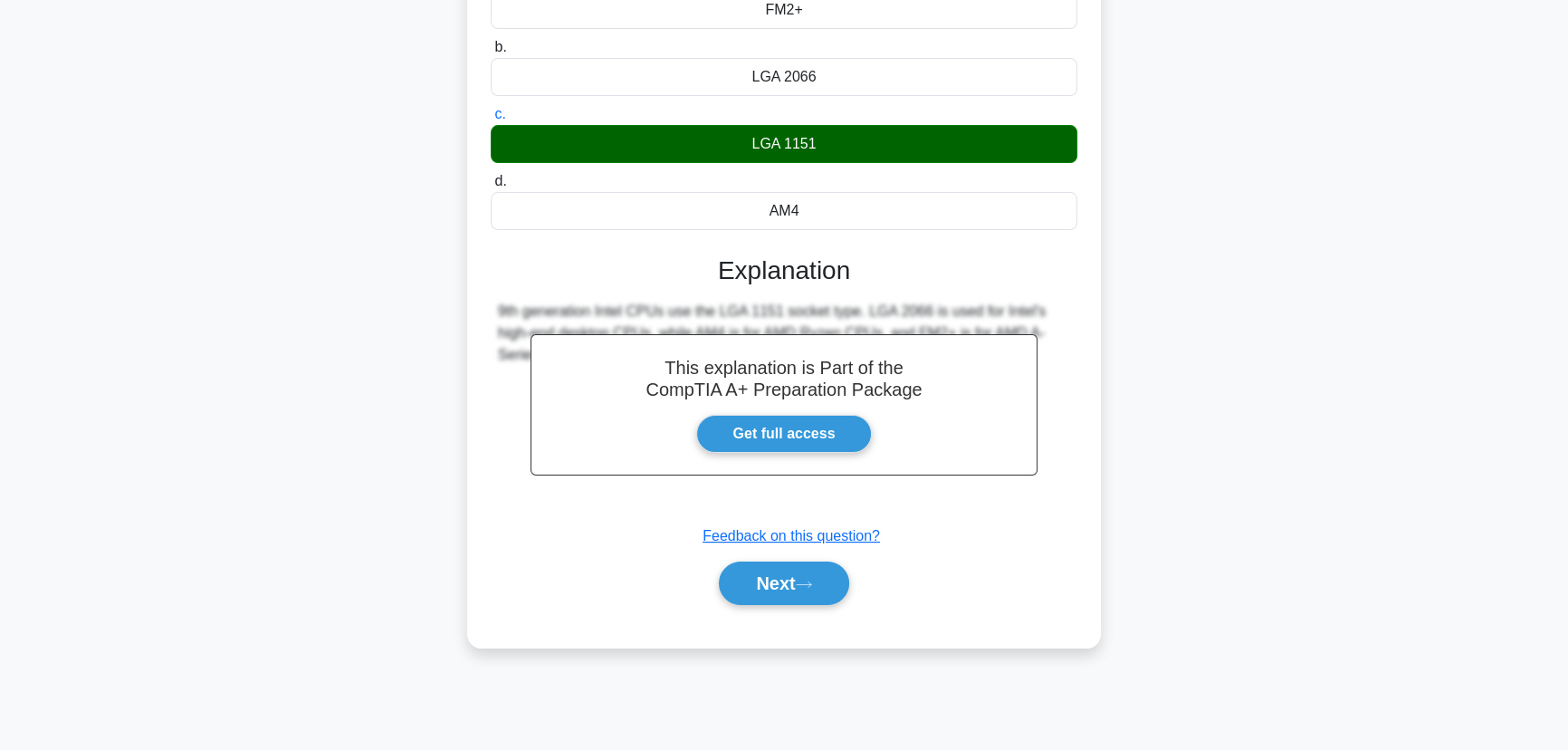
scroll to position [227, 0]
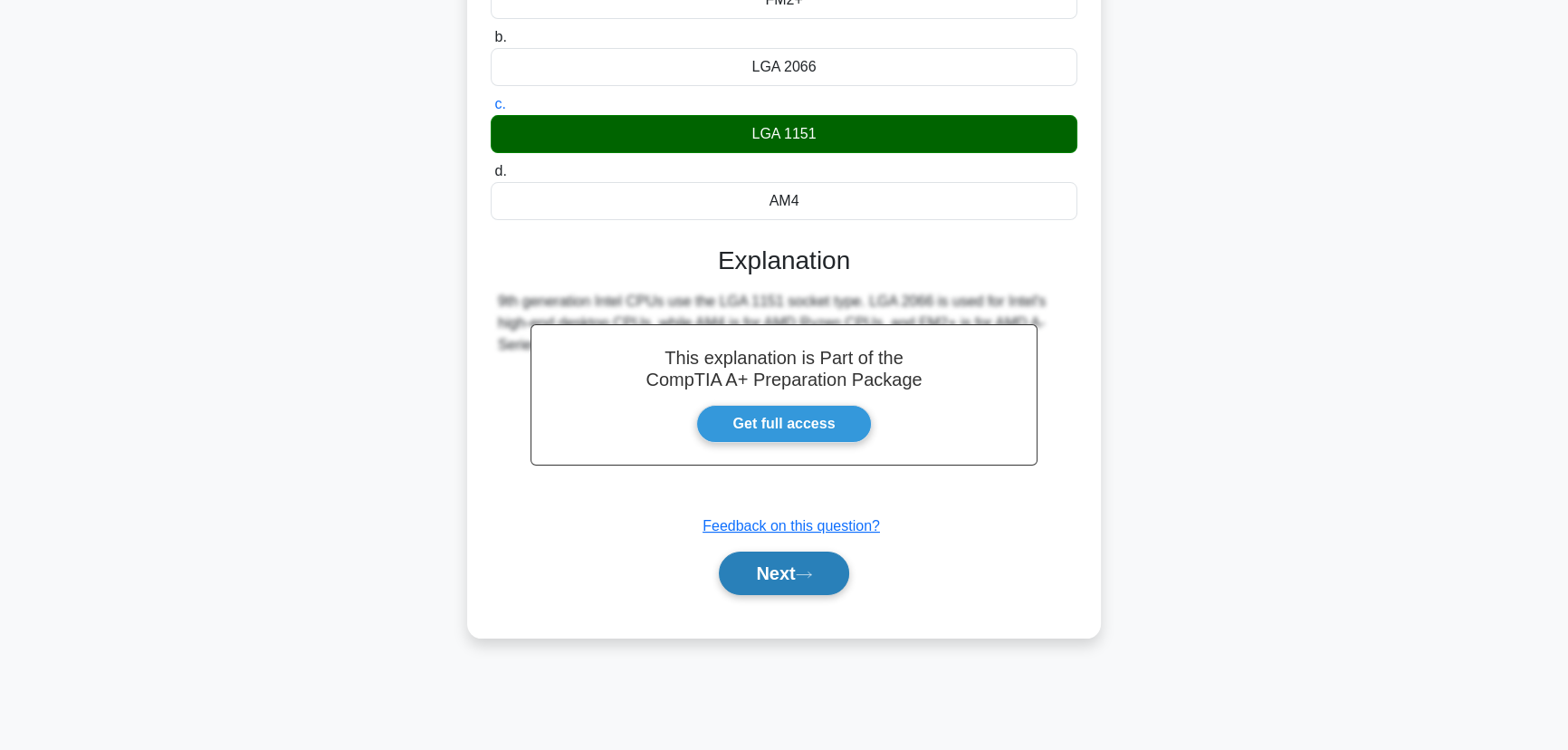
click at [797, 572] on button "Next" at bounding box center [784, 573] width 130 height 44
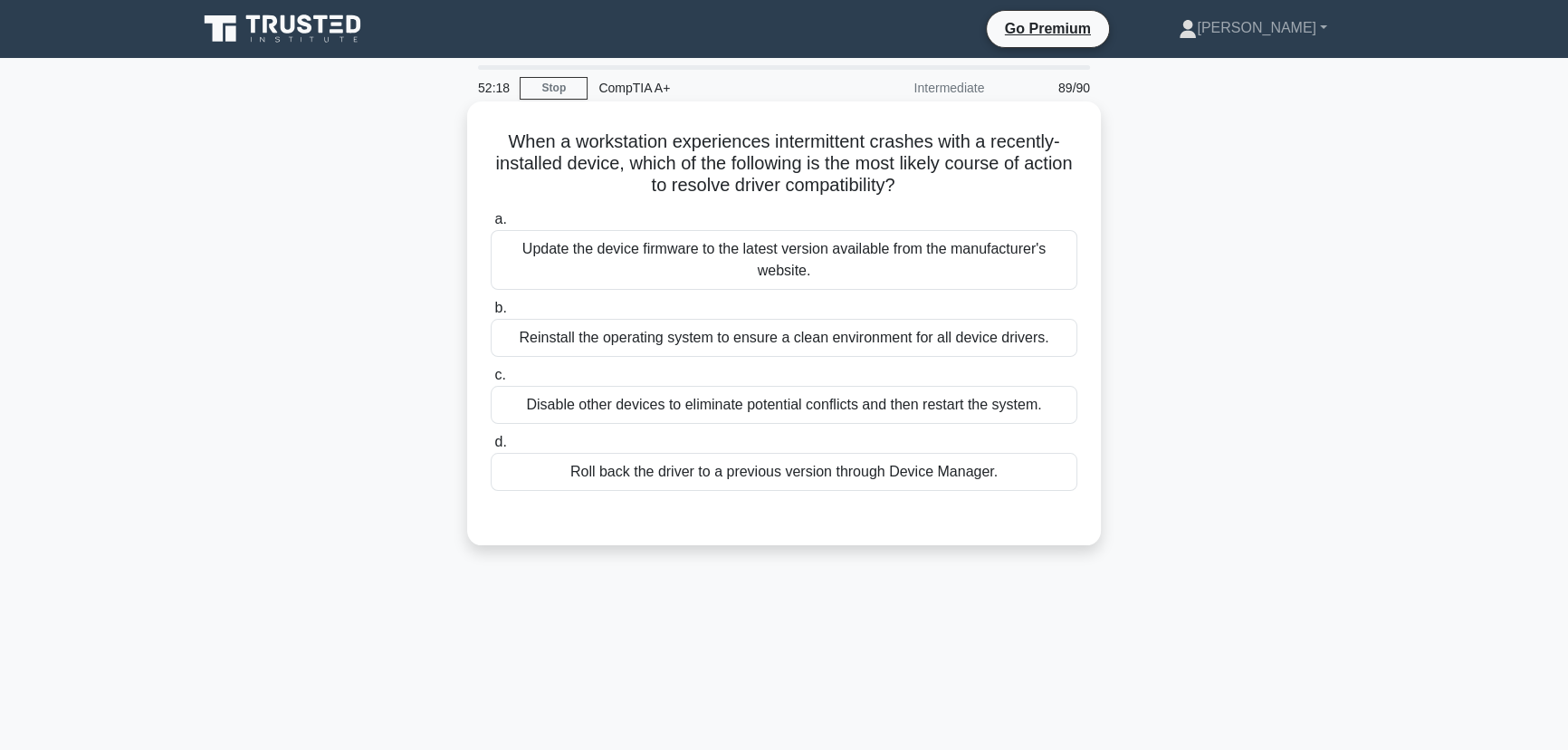
scroll to position [0, 0]
click at [646, 251] on div "Update the device firmware to the latest version available from the manufacture…" at bounding box center [784, 259] width 587 height 59
click at [491, 225] on input "a. Update the device firmware to the latest version available from the manufact…" at bounding box center [491, 219] width 0 height 12
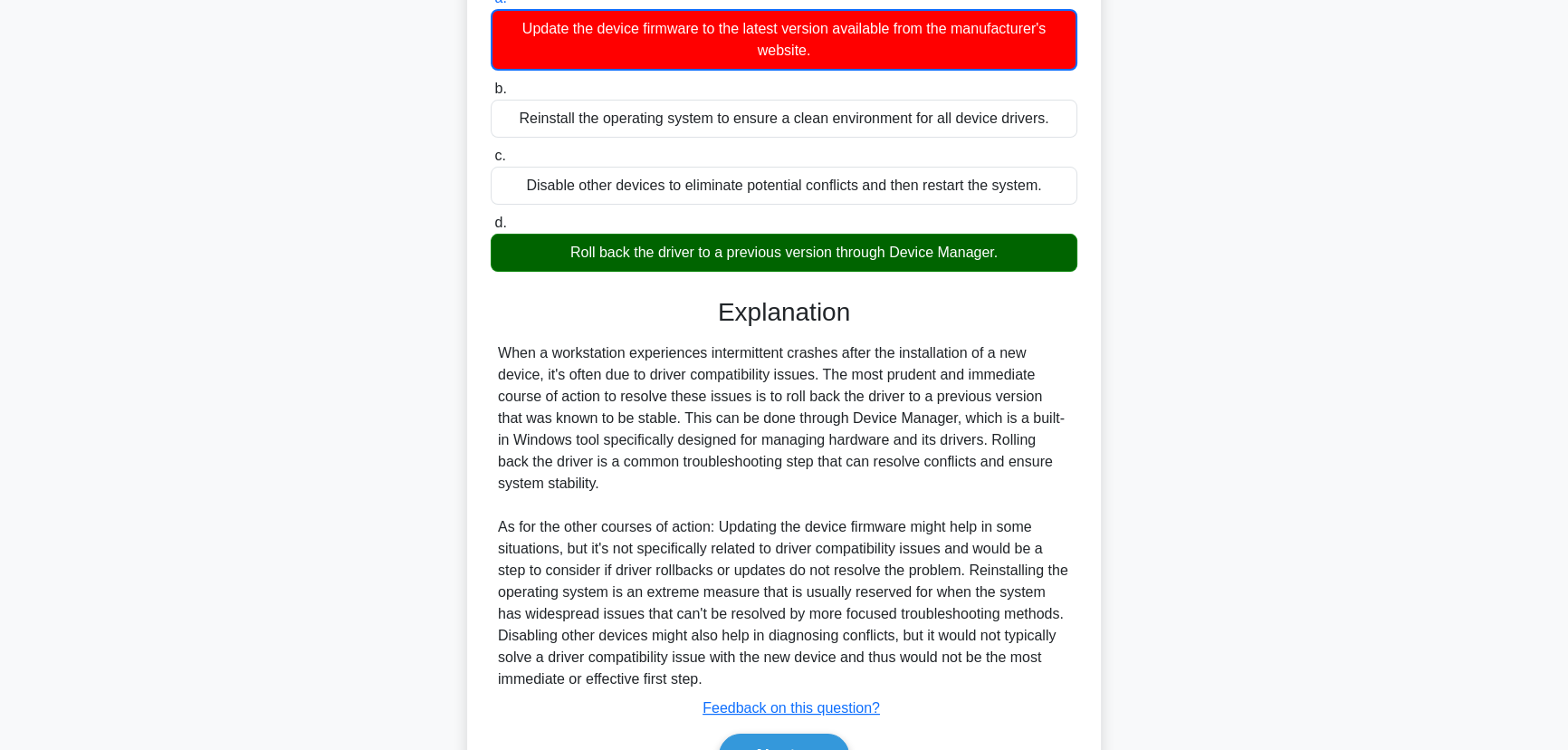
scroll to position [325, 0]
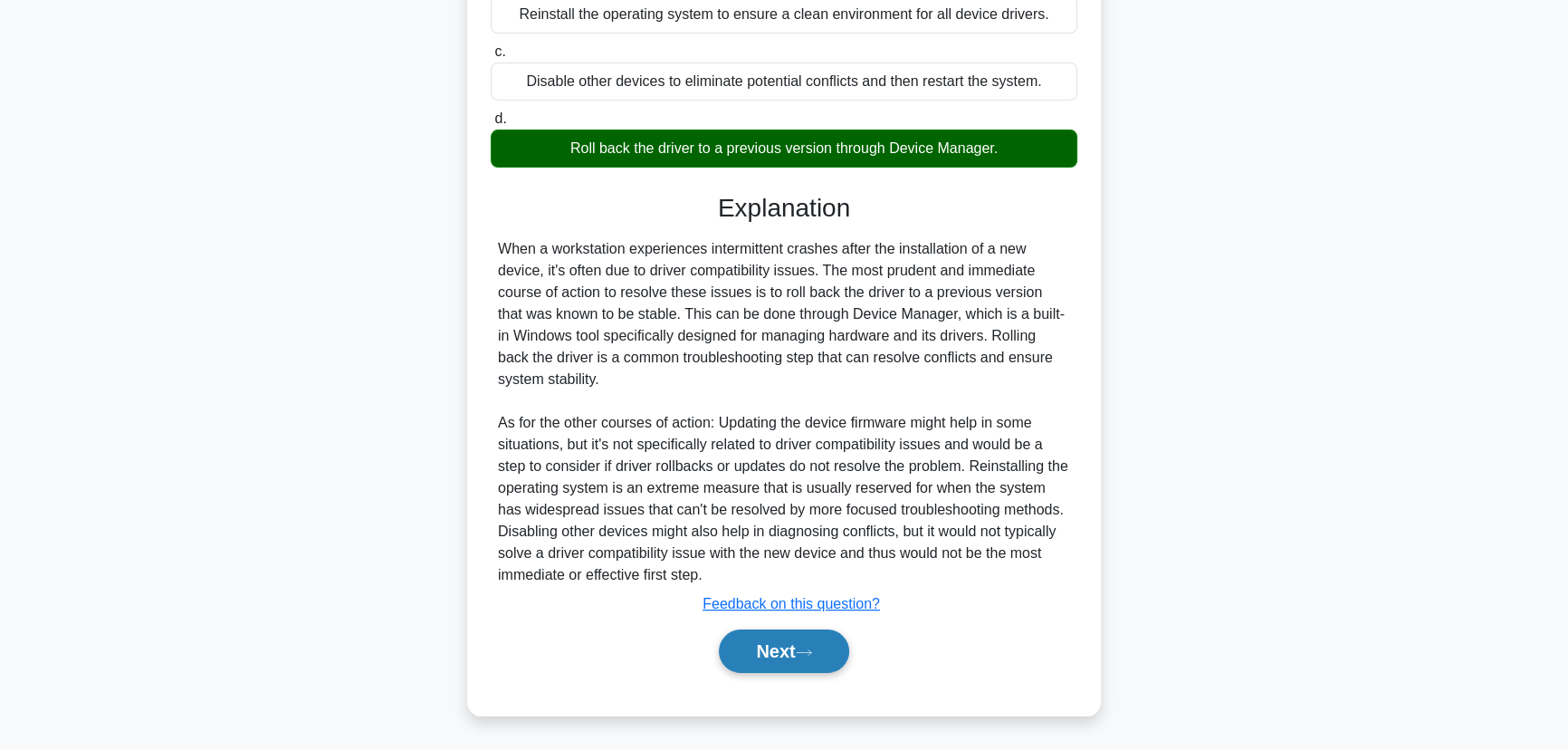
click at [778, 651] on button "Next" at bounding box center [784, 651] width 130 height 44
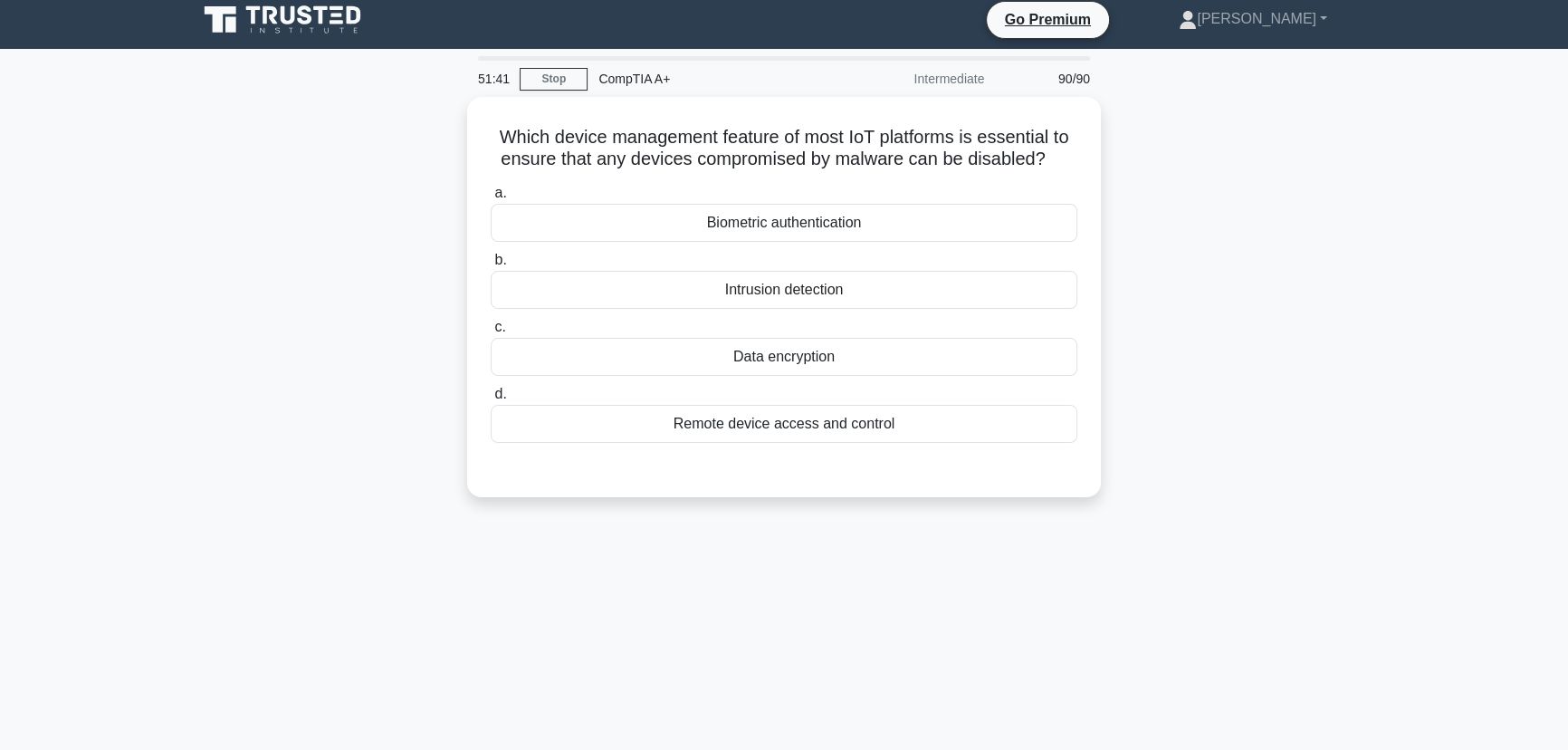
scroll to position [0, 0]
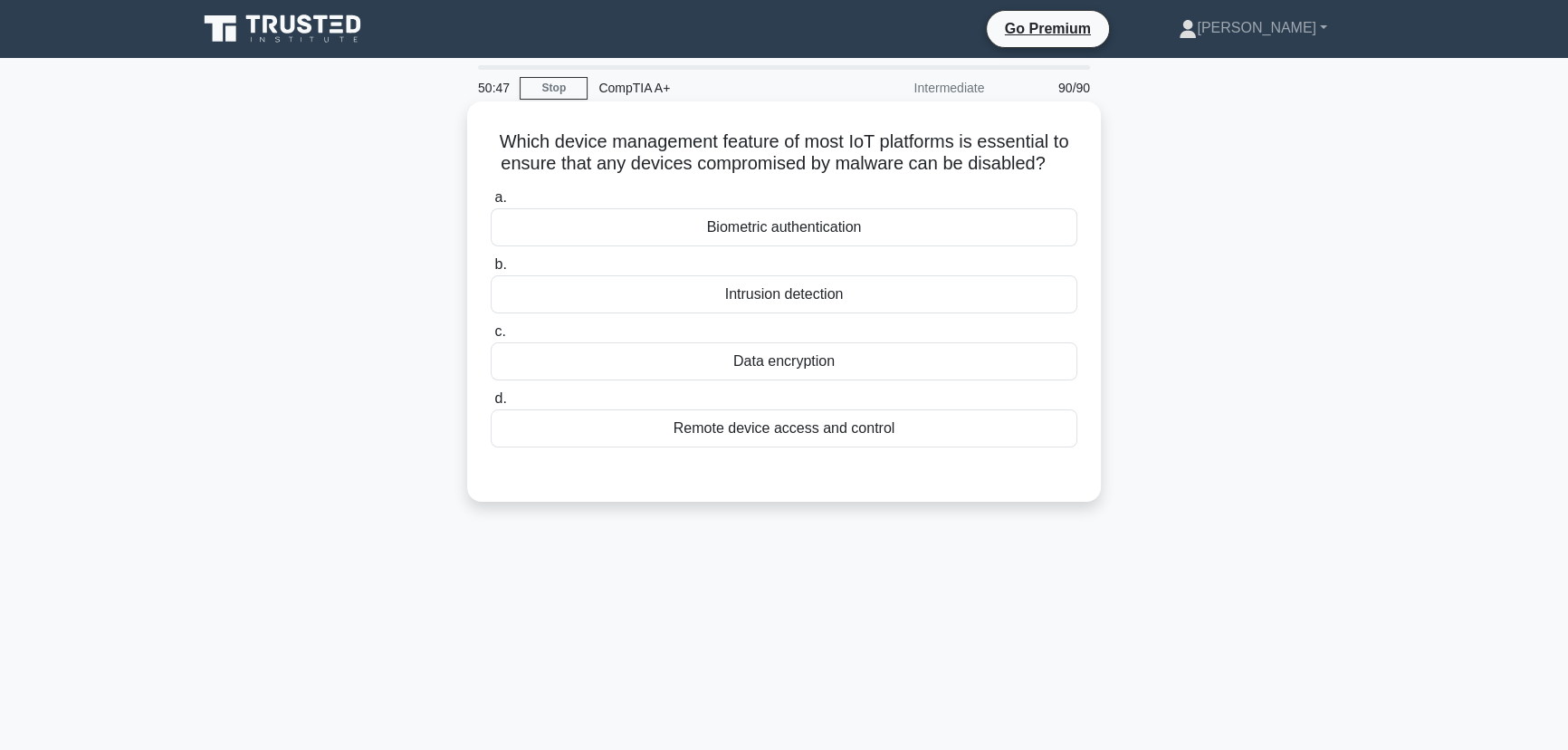
click at [802, 428] on div "Remote device access and control" at bounding box center [784, 428] width 587 height 38
click at [491, 405] on input "d. Remote device access and control" at bounding box center [491, 399] width 0 height 12
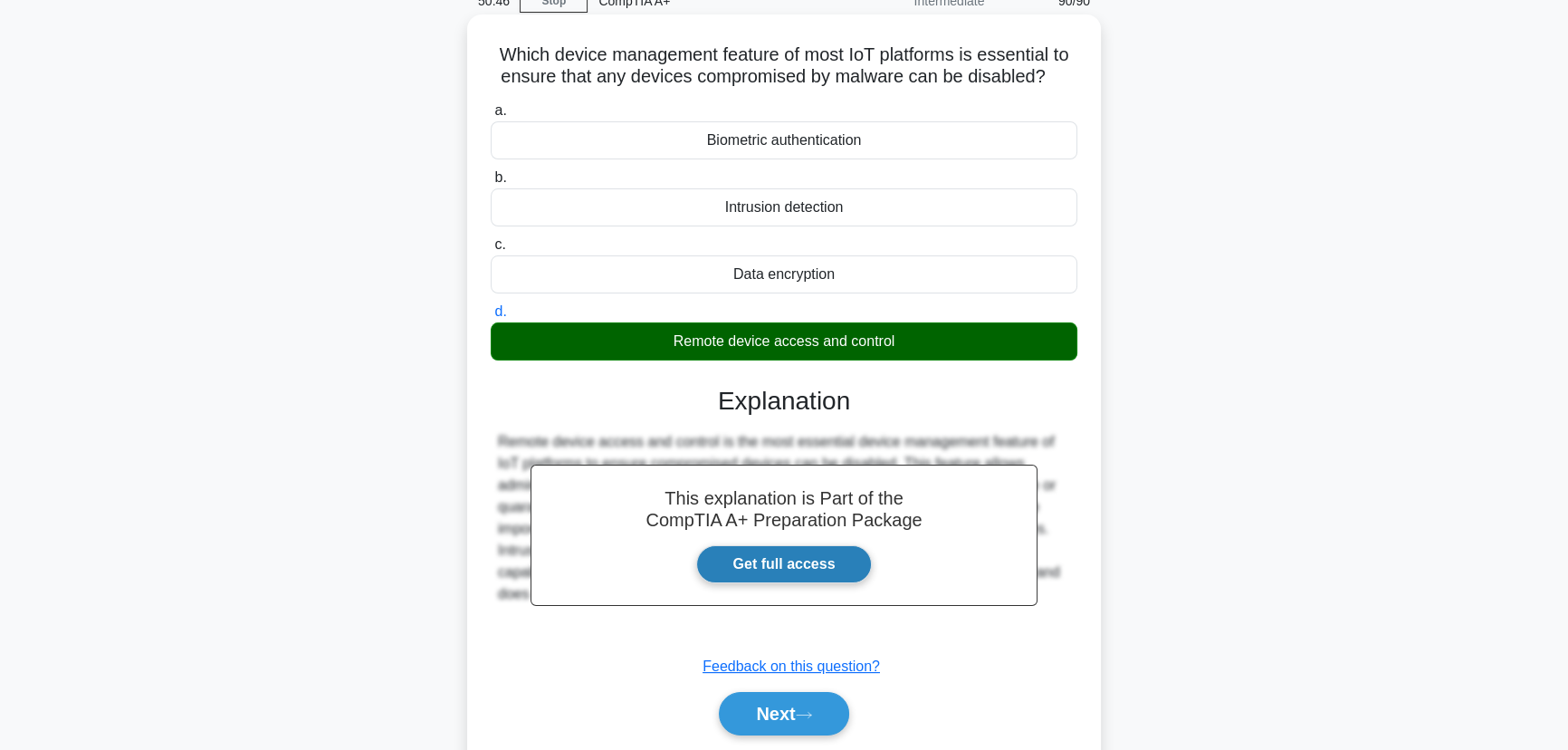
scroll to position [227, 0]
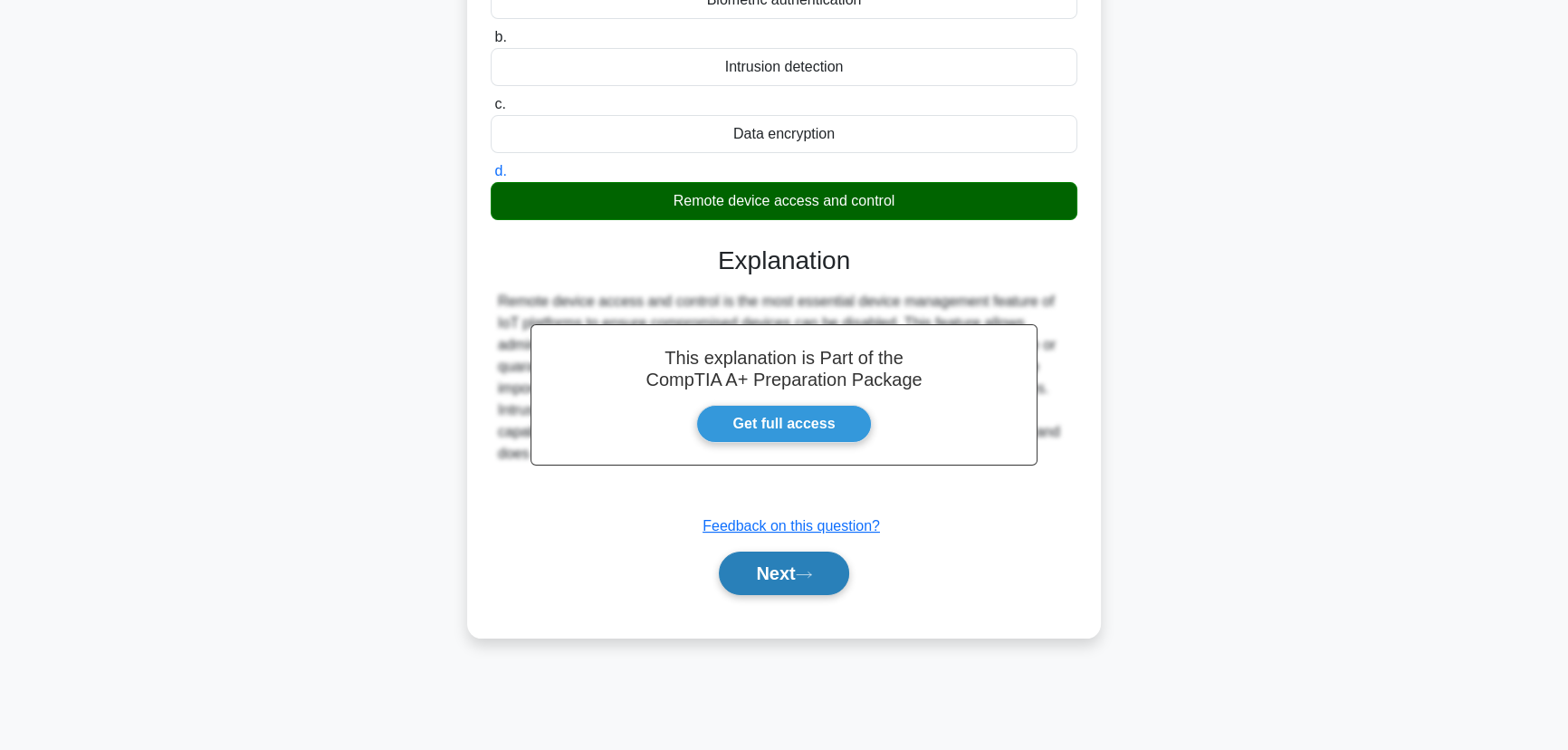
click at [791, 574] on button "Next" at bounding box center [784, 573] width 130 height 44
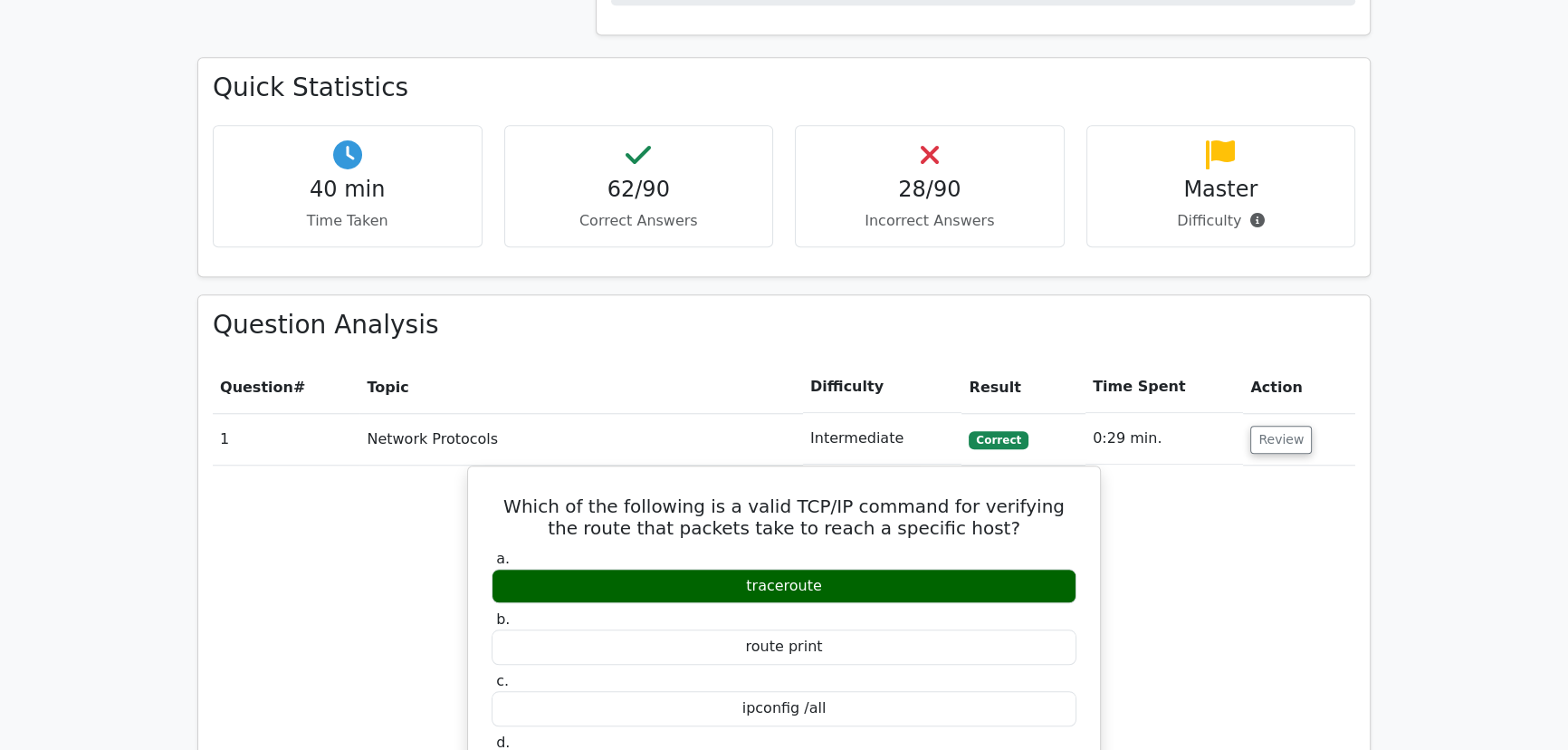
scroll to position [1974, 0]
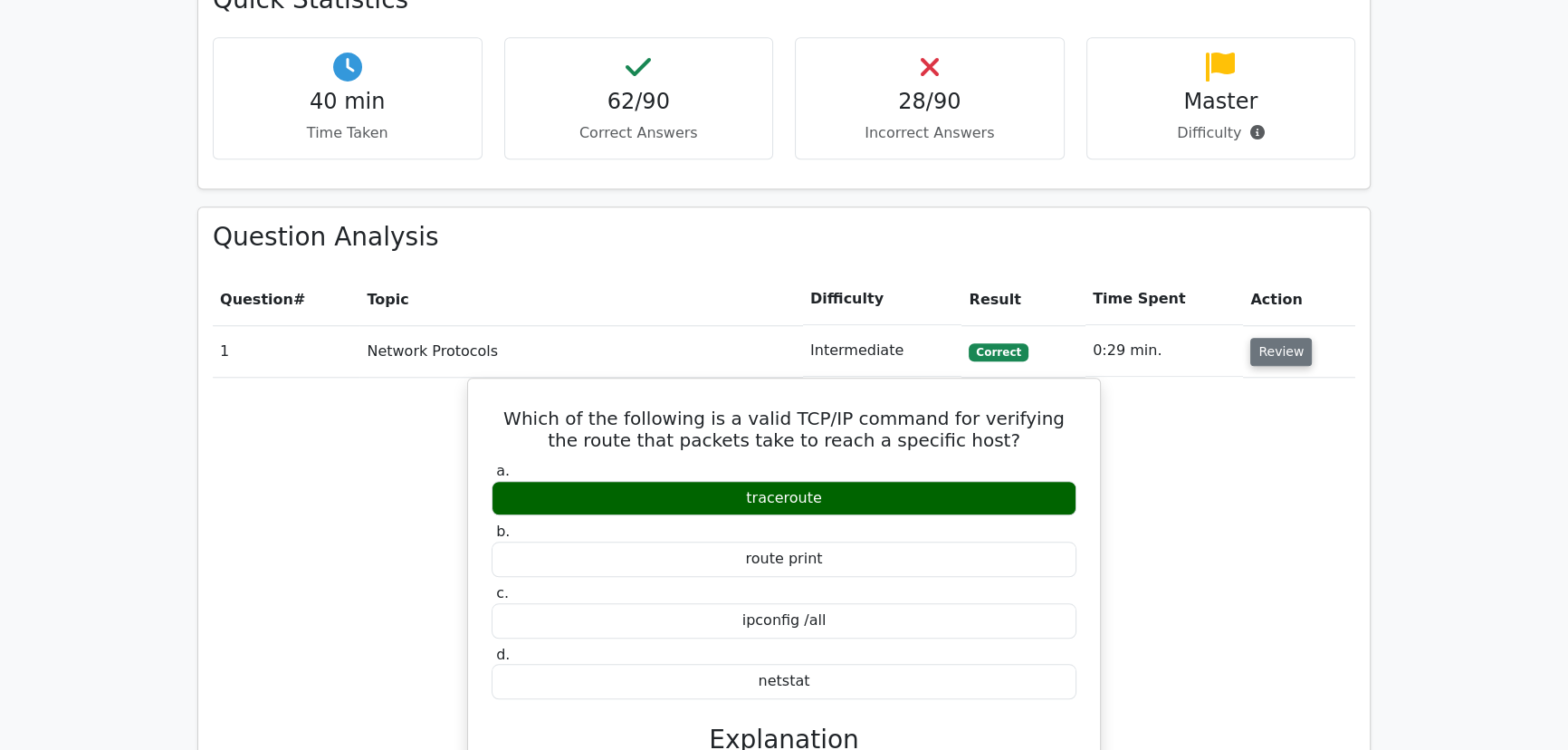
click at [1272, 338] on button "Review" at bounding box center [1280, 351] width 61 height 28
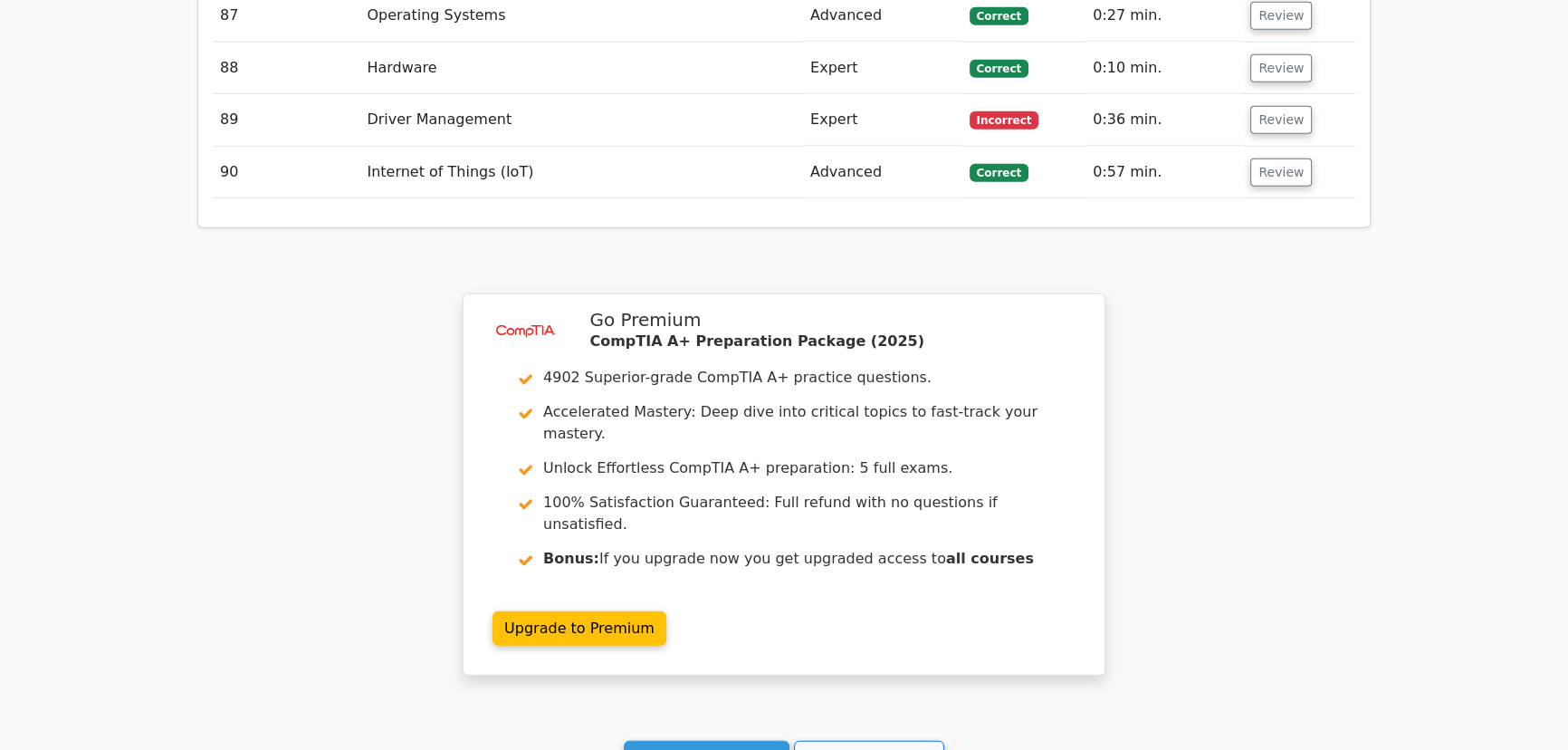
scroll to position [6972, 0]
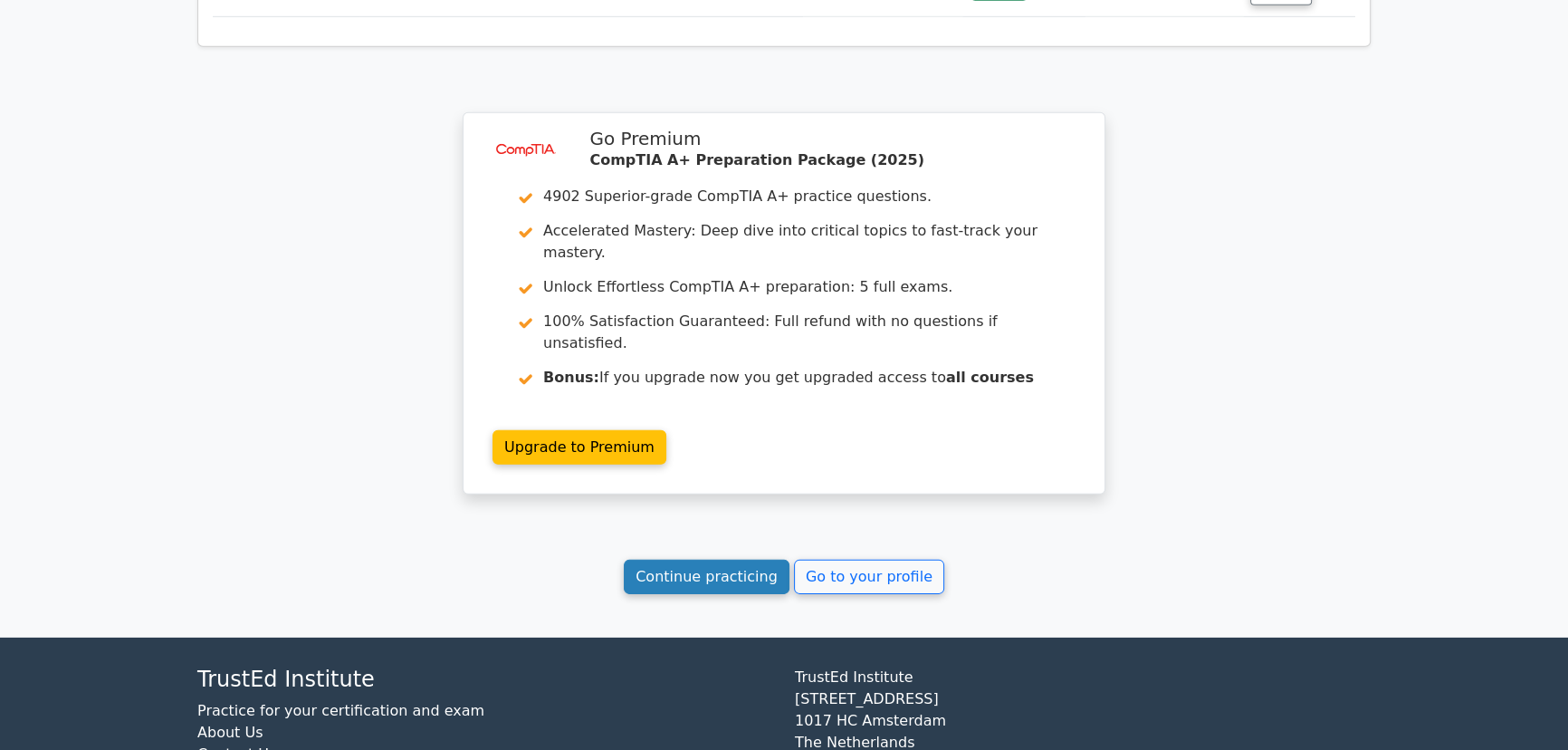
click at [681, 559] on link "Continue practicing" at bounding box center [707, 577] width 166 height 35
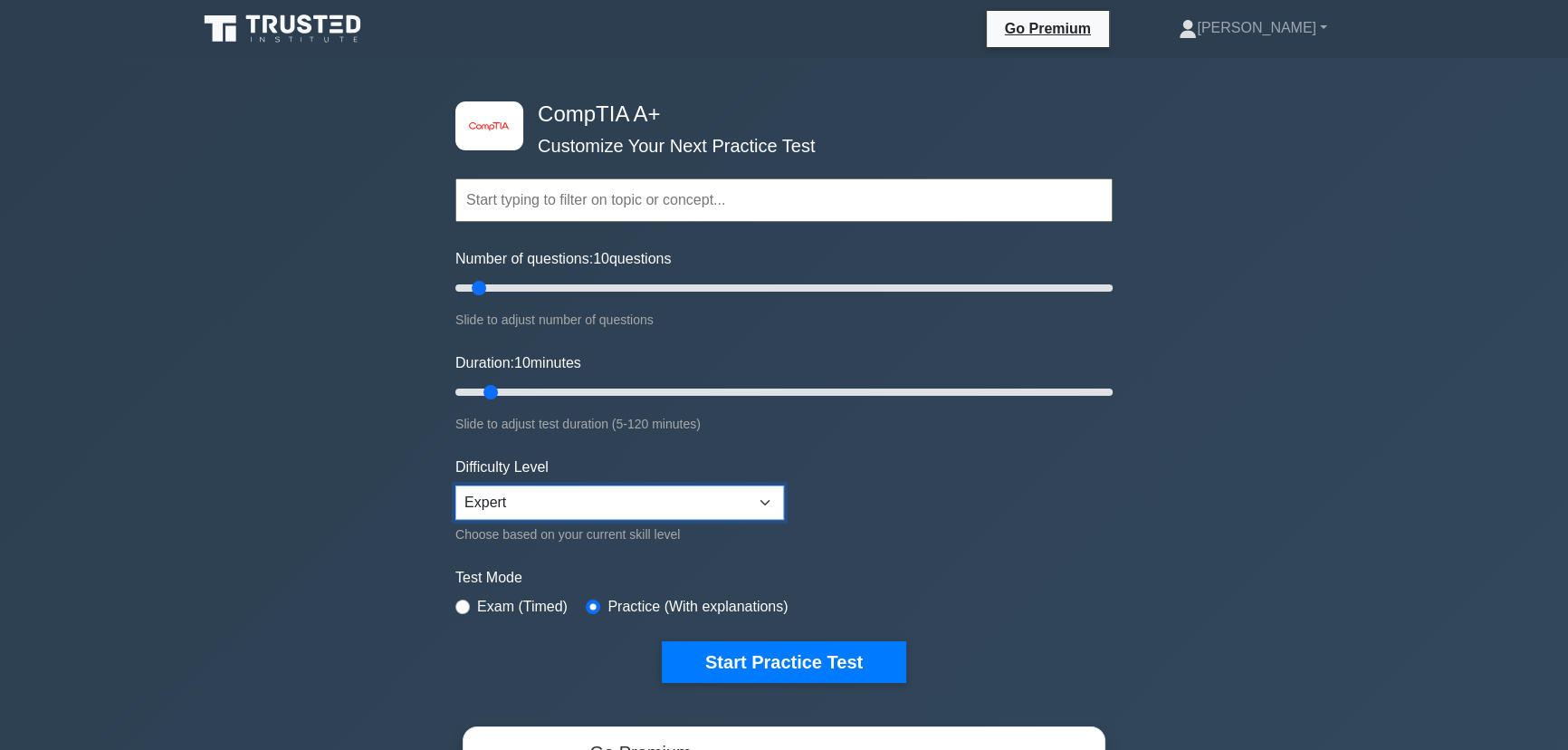
click at [769, 489] on select "Beginner Intermediate Expert" at bounding box center [619, 503] width 328 height 35
select select "beginner"
click at [455, 485] on select "Beginner Intermediate Expert" at bounding box center [619, 503] width 328 height 35
drag, startPoint x: 475, startPoint y: 292, endPoint x: 722, endPoint y: 305, distance: 247.3
click at [722, 298] on input "Number of questions: 85 questions" at bounding box center [784, 288] width 657 height 22
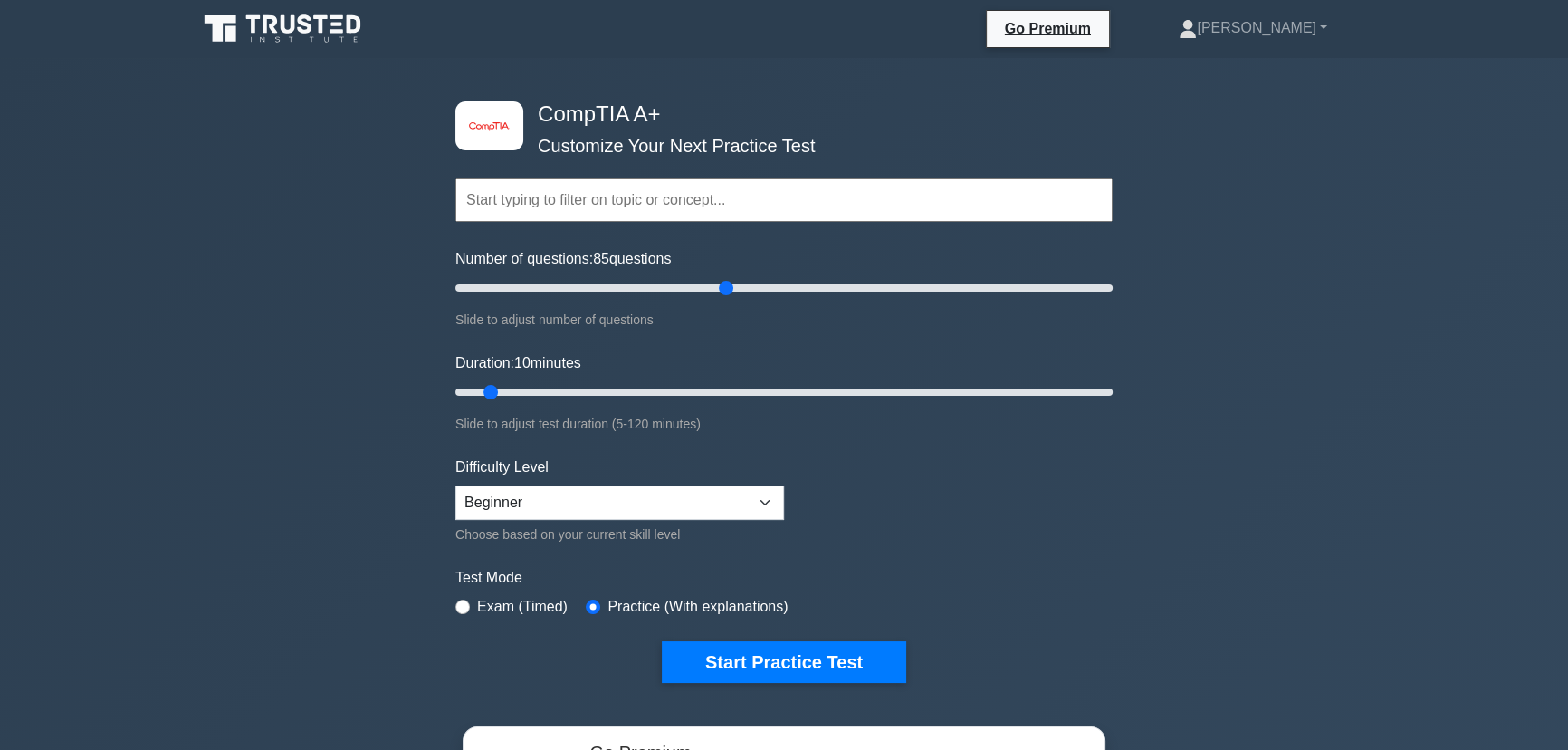
click at [722, 305] on div "Number of questions: 85 questions Slide to adjust number of questions" at bounding box center [784, 289] width 657 height 82
drag, startPoint x: 727, startPoint y: 292, endPoint x: 739, endPoint y: 291, distance: 12.0
type input "90"
click at [739, 291] on input "Number of questions: 90 questions" at bounding box center [784, 288] width 657 height 22
drag, startPoint x: 490, startPoint y: 389, endPoint x: 939, endPoint y: 400, distance: 449.1
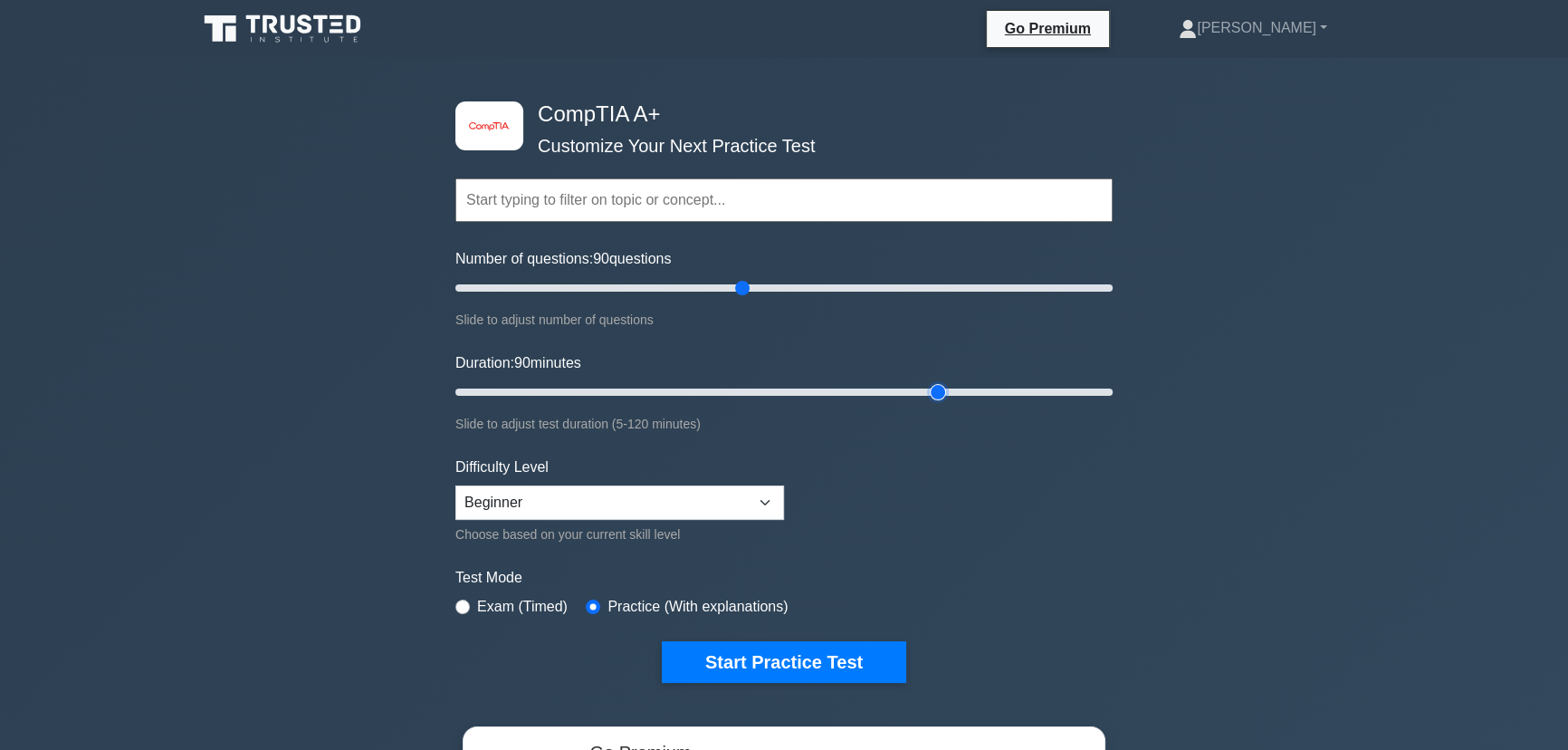
type input "90"
click at [939, 400] on input "Duration: 90 minutes" at bounding box center [784, 392] width 657 height 22
click at [763, 659] on button "Start Practice Test" at bounding box center [784, 662] width 244 height 42
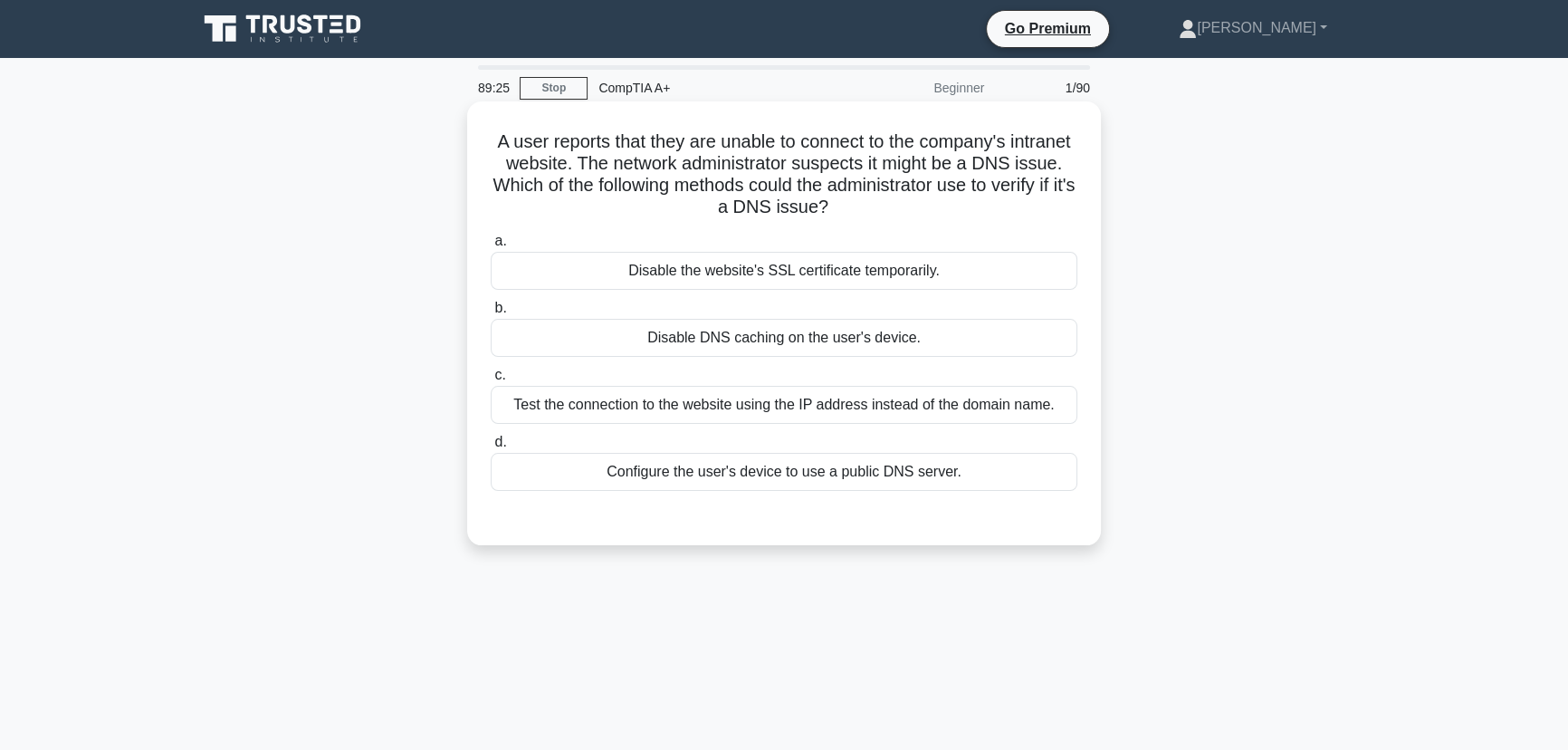
click at [792, 414] on div "Test the connection to the website using the IP address instead of the domain n…" at bounding box center [784, 405] width 587 height 38
click at [491, 381] on input "c. Test the connection to the website using the IP address instead of the domai…" at bounding box center [491, 375] width 0 height 12
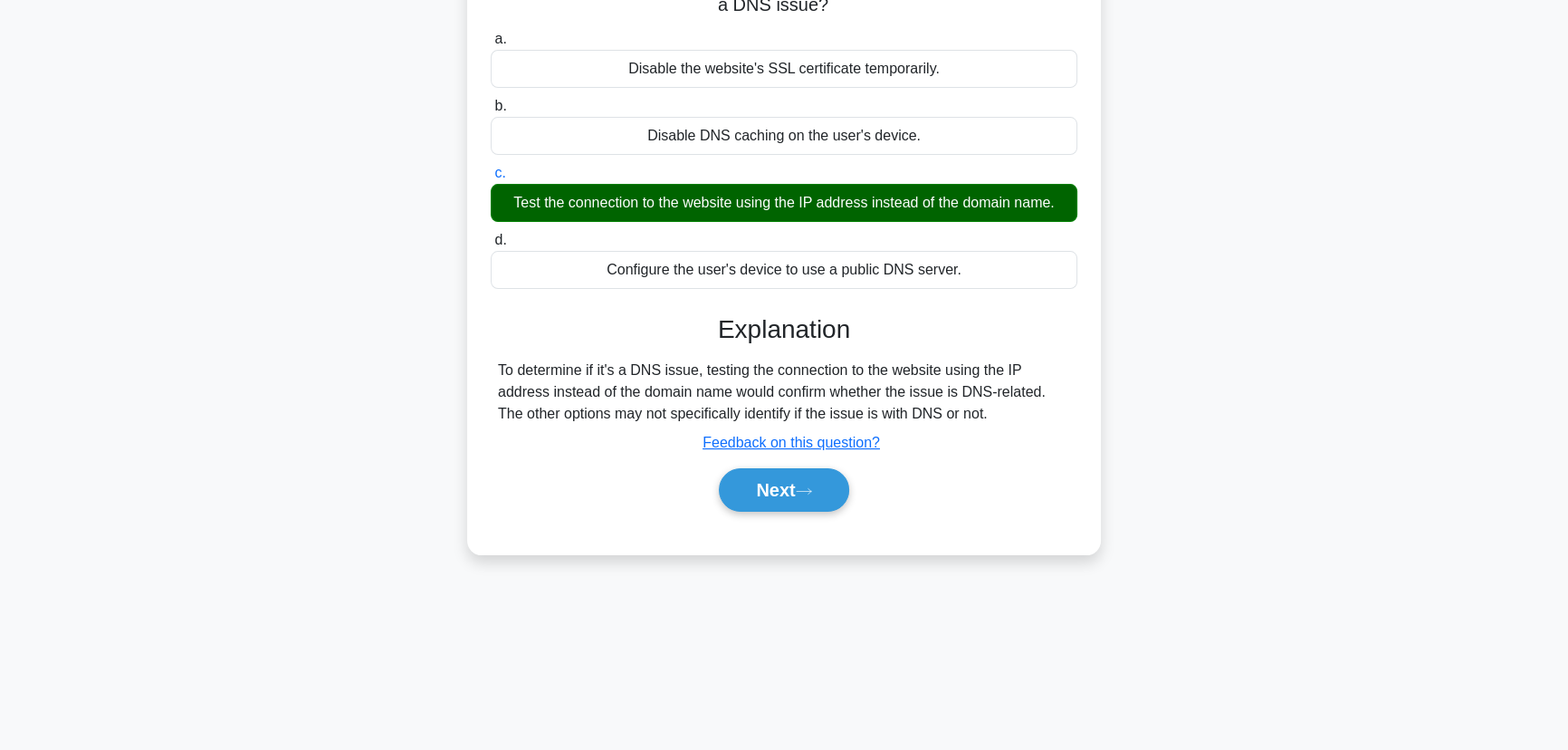
scroll to position [227, 0]
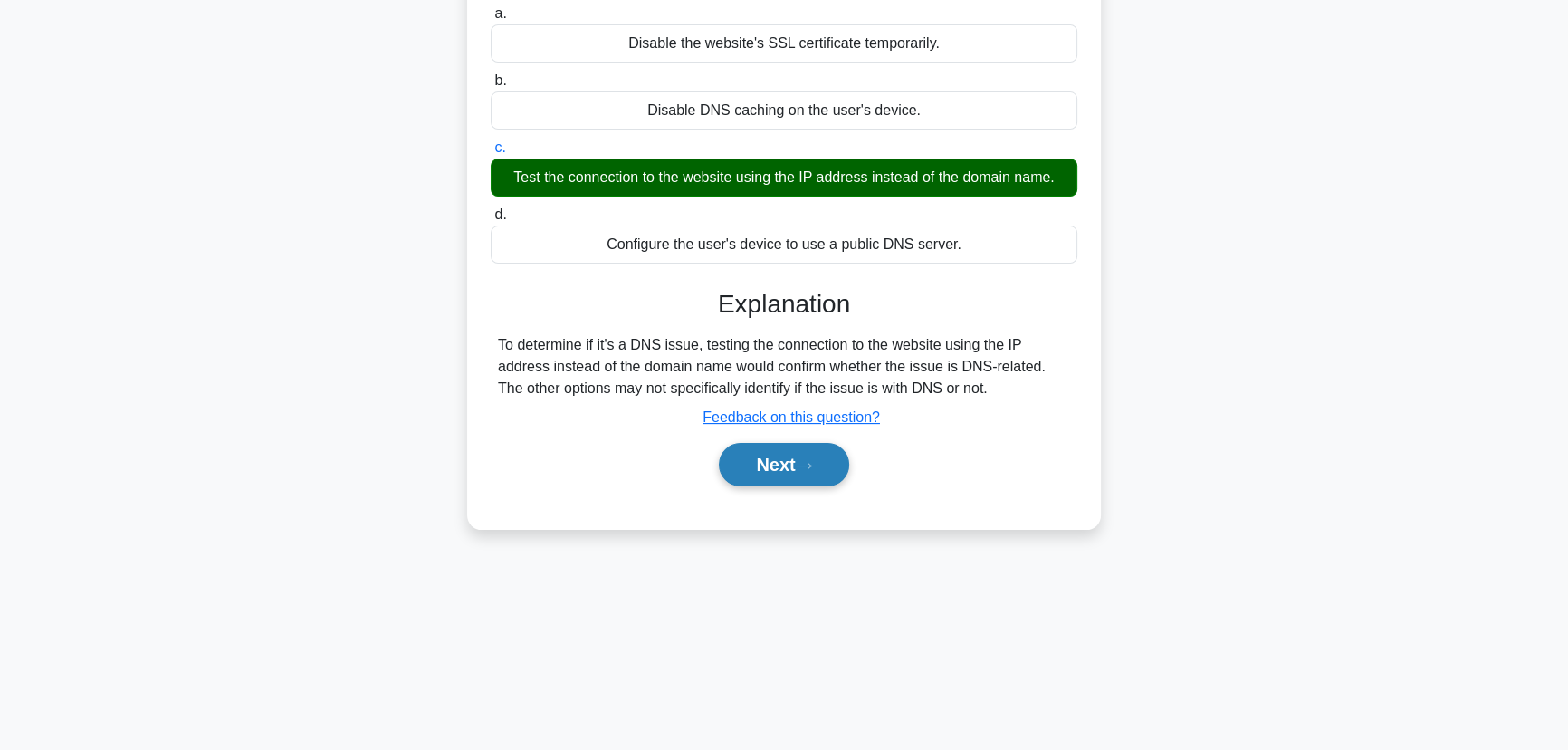
click at [794, 471] on button "Next" at bounding box center [784, 464] width 130 height 44
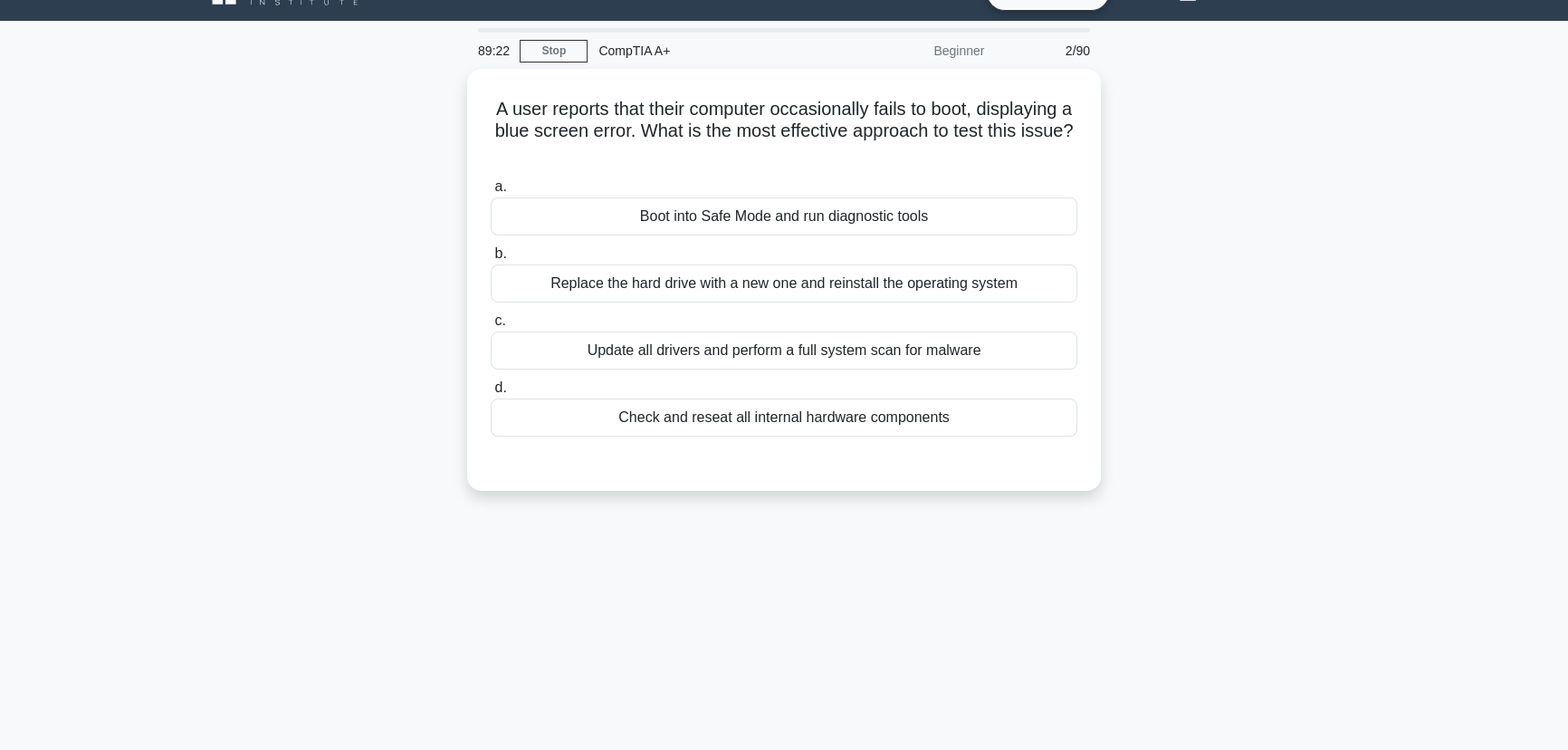
scroll to position [0, 0]
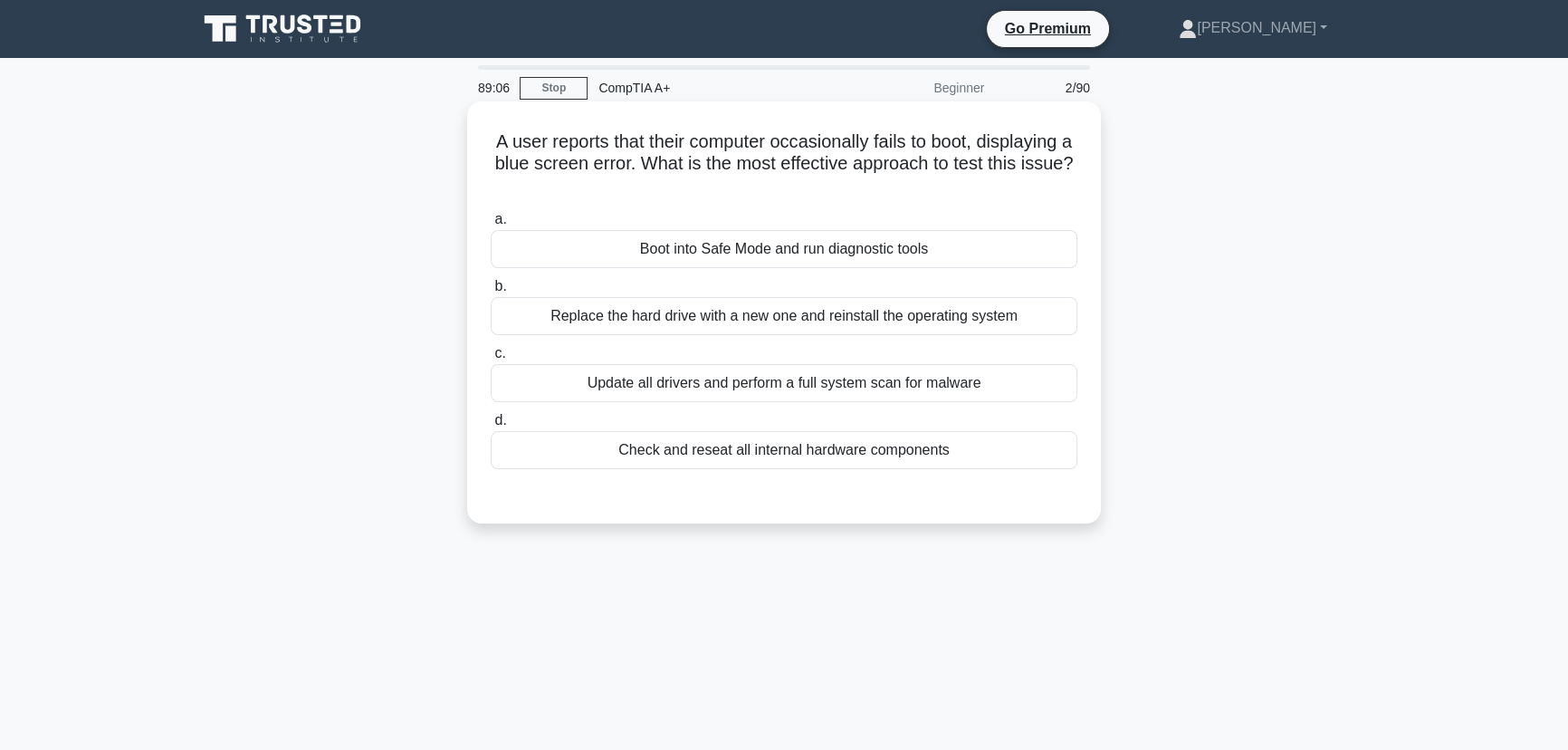
click at [793, 241] on div "Boot into Safe Mode and run diagnostic tools" at bounding box center [784, 249] width 587 height 38
click at [491, 225] on input "a. Boot into Safe Mode and run diagnostic tools" at bounding box center [491, 219] width 0 height 12
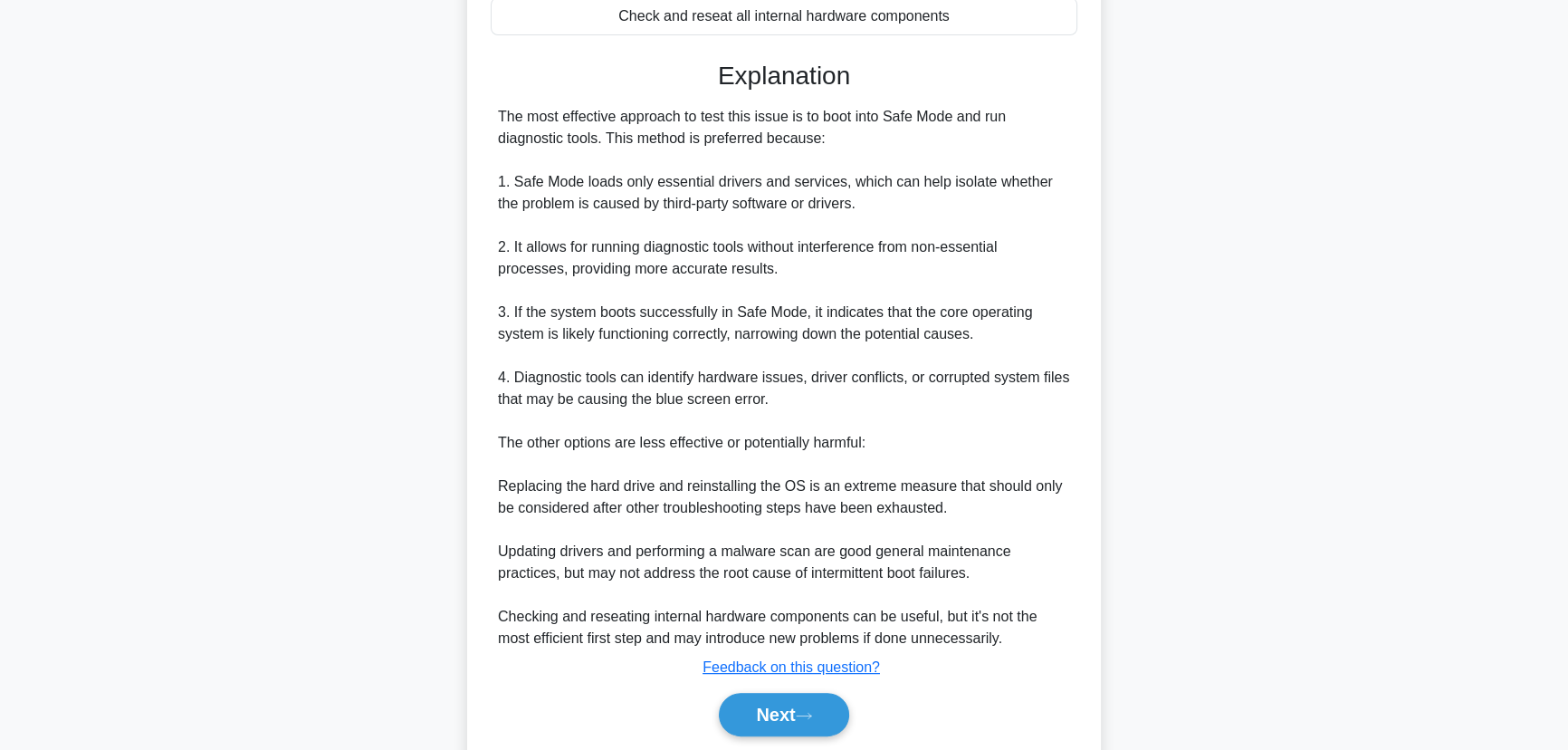
scroll to position [497, 0]
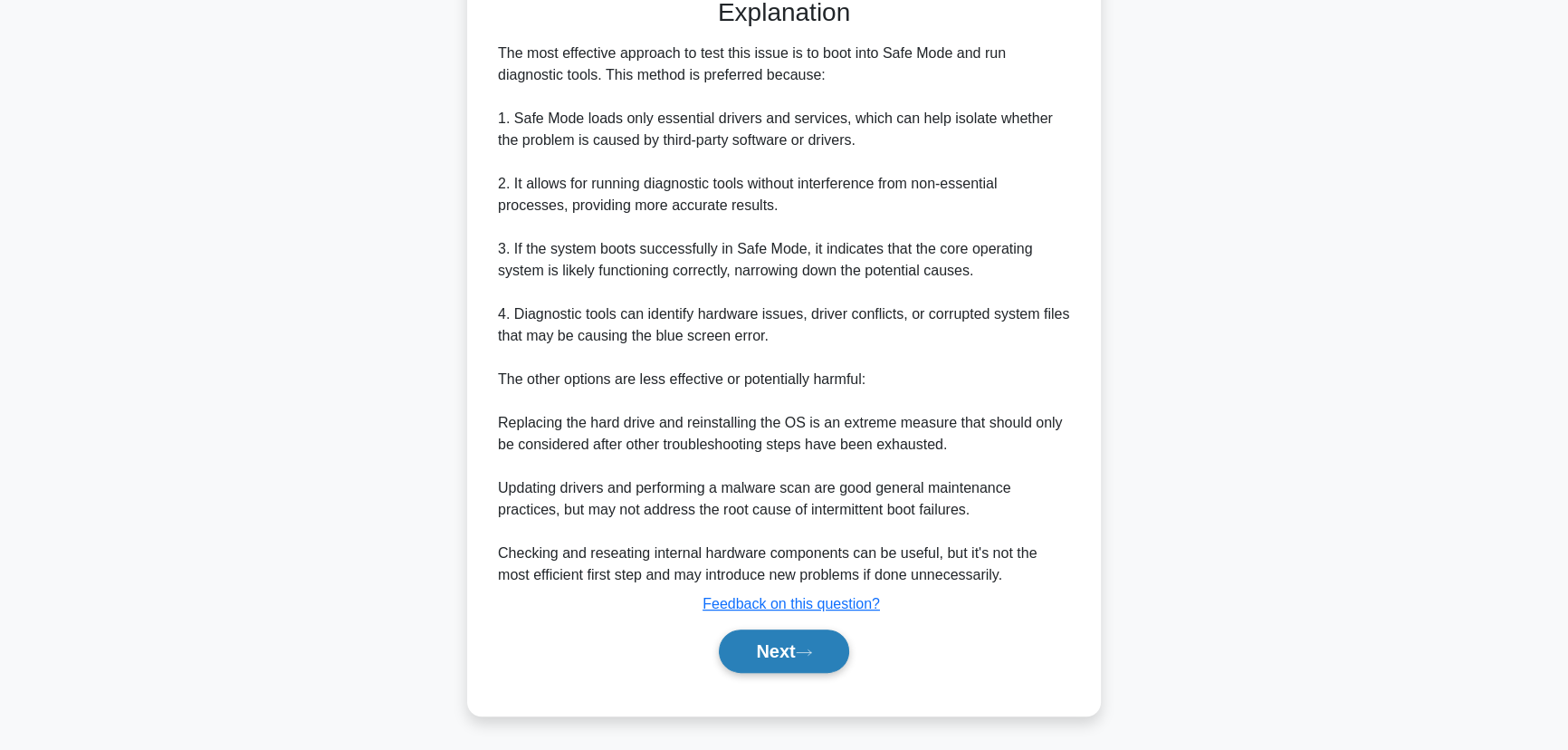
click at [794, 643] on button "Next" at bounding box center [784, 651] width 130 height 44
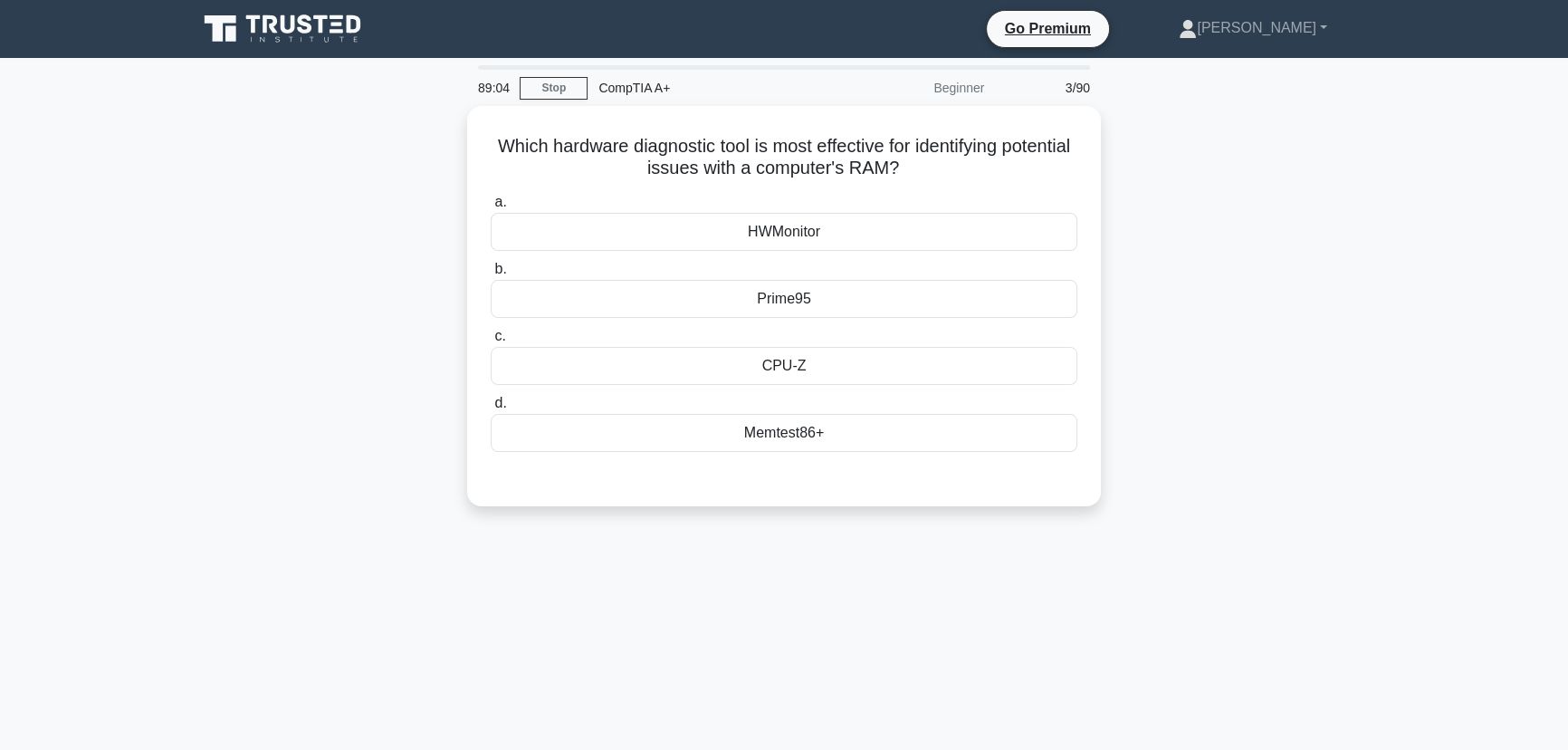
scroll to position [0, 0]
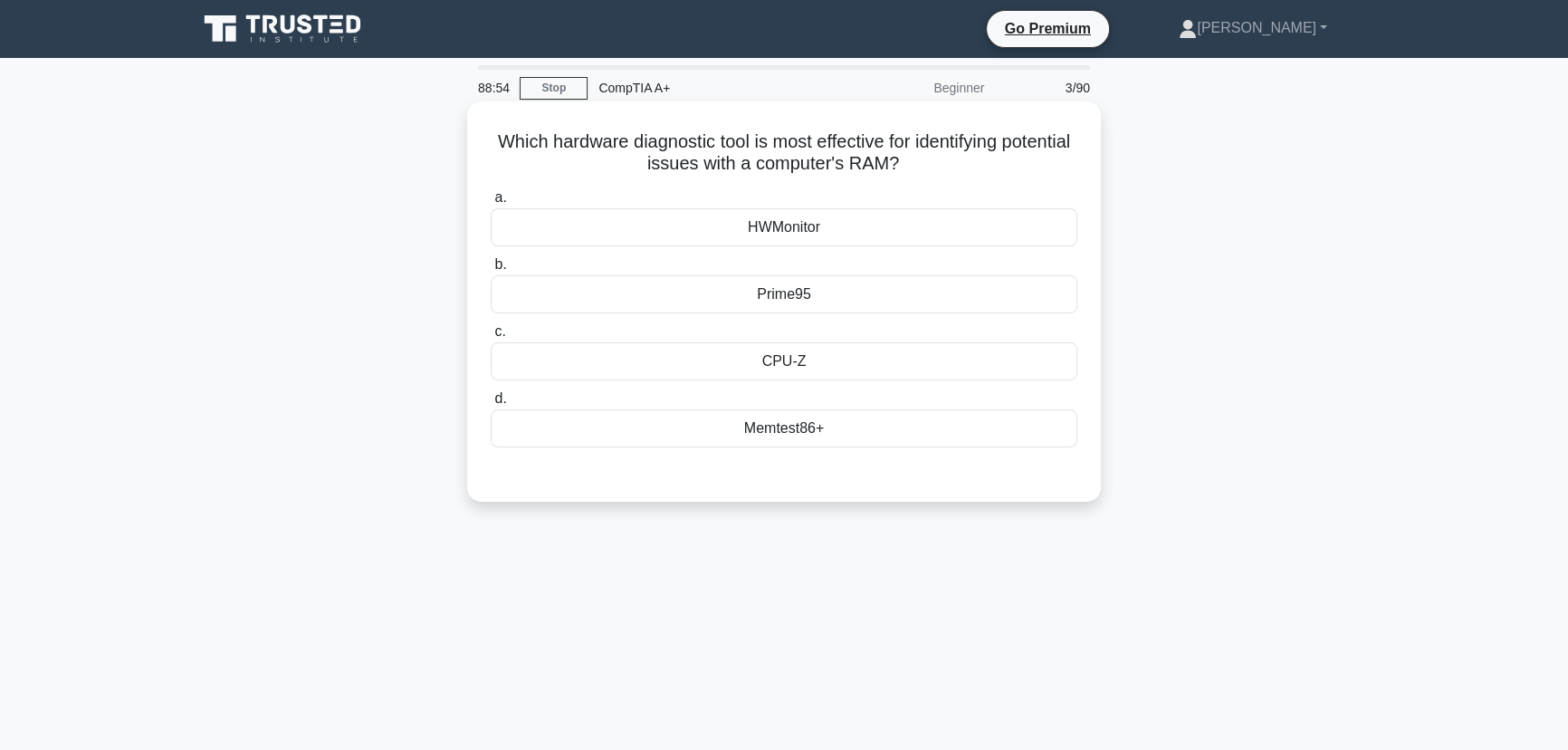
click at [769, 424] on div "Memtest86+" at bounding box center [784, 428] width 587 height 38
click at [491, 405] on input "d. Memtest86+" at bounding box center [491, 399] width 0 height 12
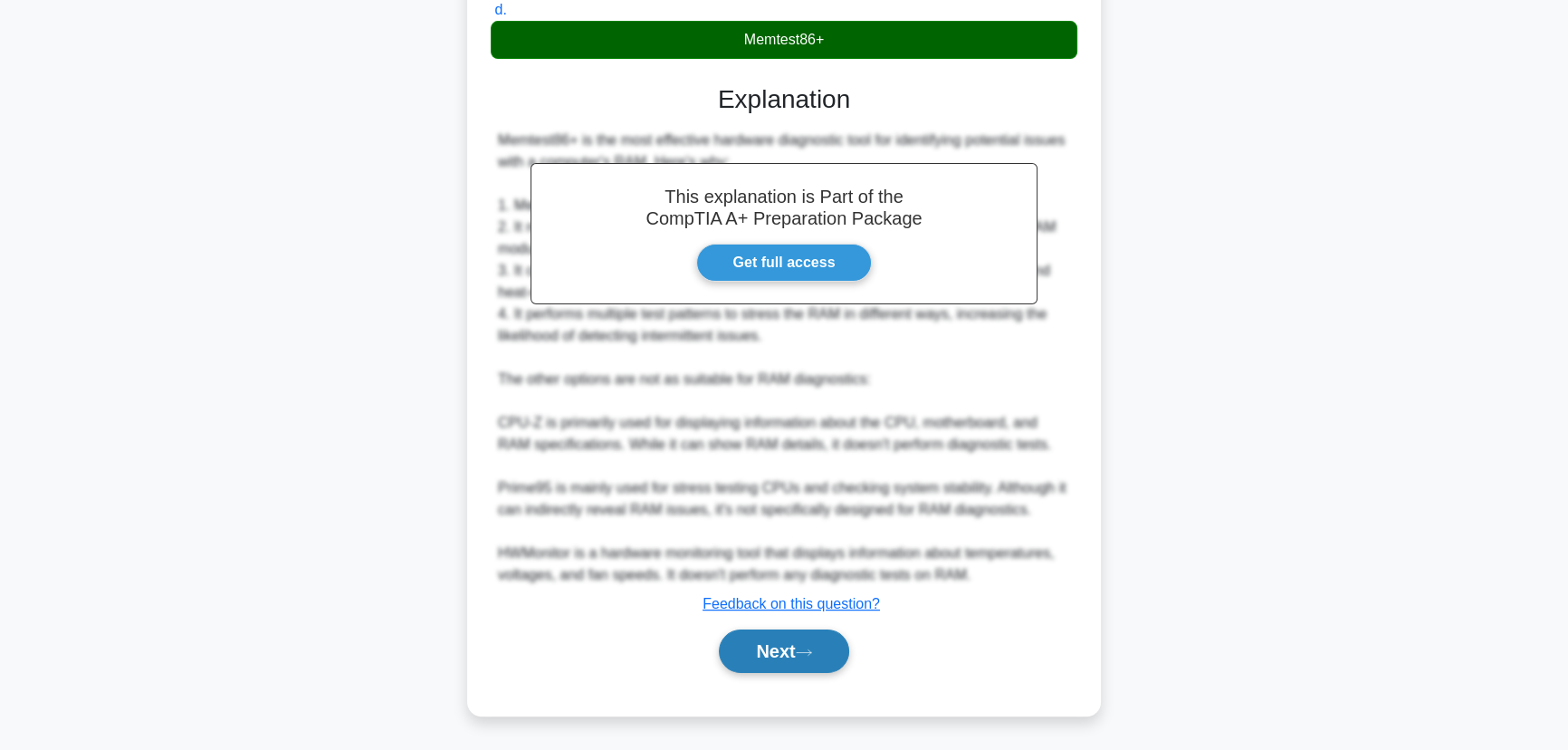
click at [812, 648] on icon at bounding box center [804, 651] width 16 height 10
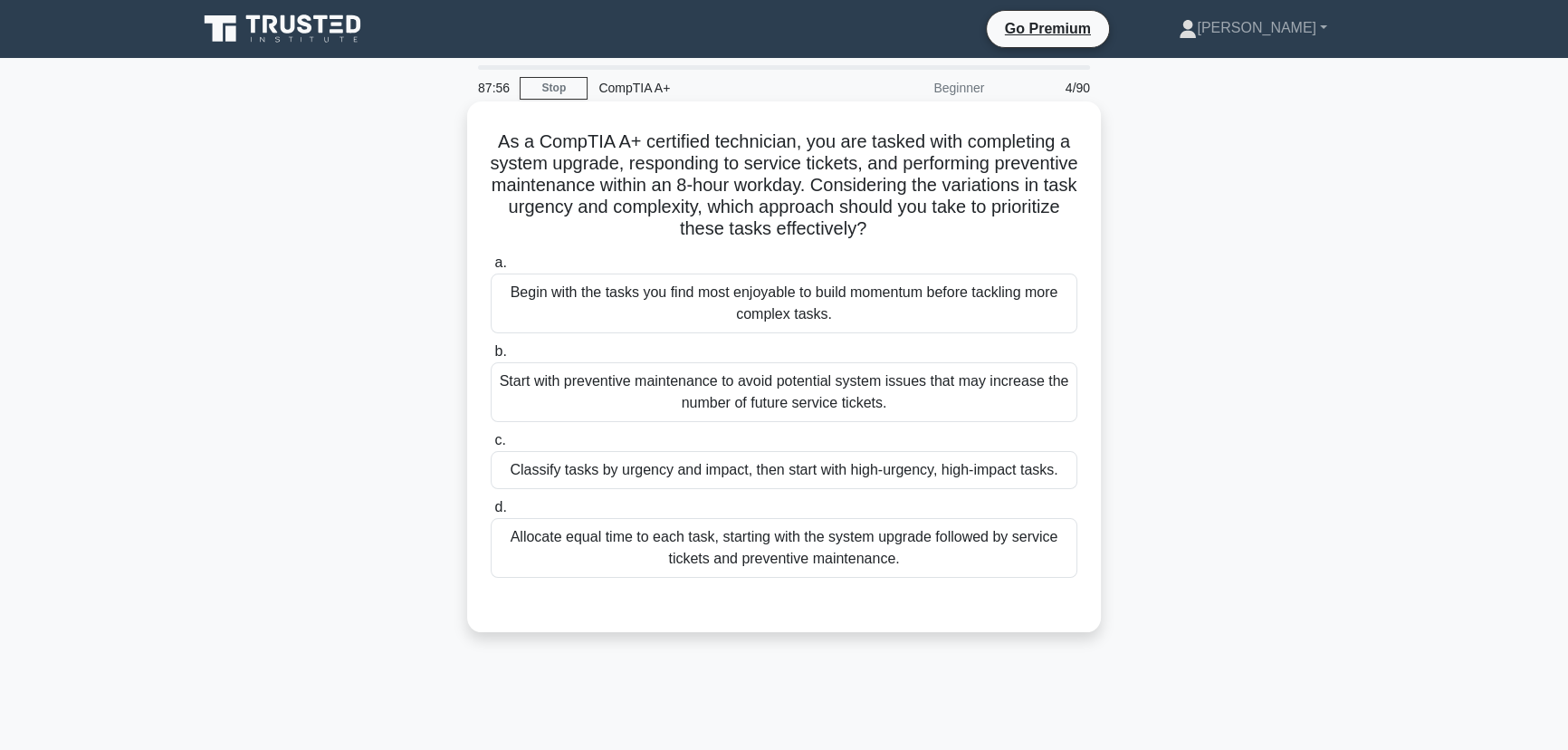
click at [898, 457] on div "Classify tasks by urgency and impact, then start with high-urgency, high-impact…" at bounding box center [784, 470] width 587 height 38
click at [491, 446] on input "c. Classify tasks by urgency and impact, then start with high-urgency, high-imp…" at bounding box center [491, 440] width 0 height 12
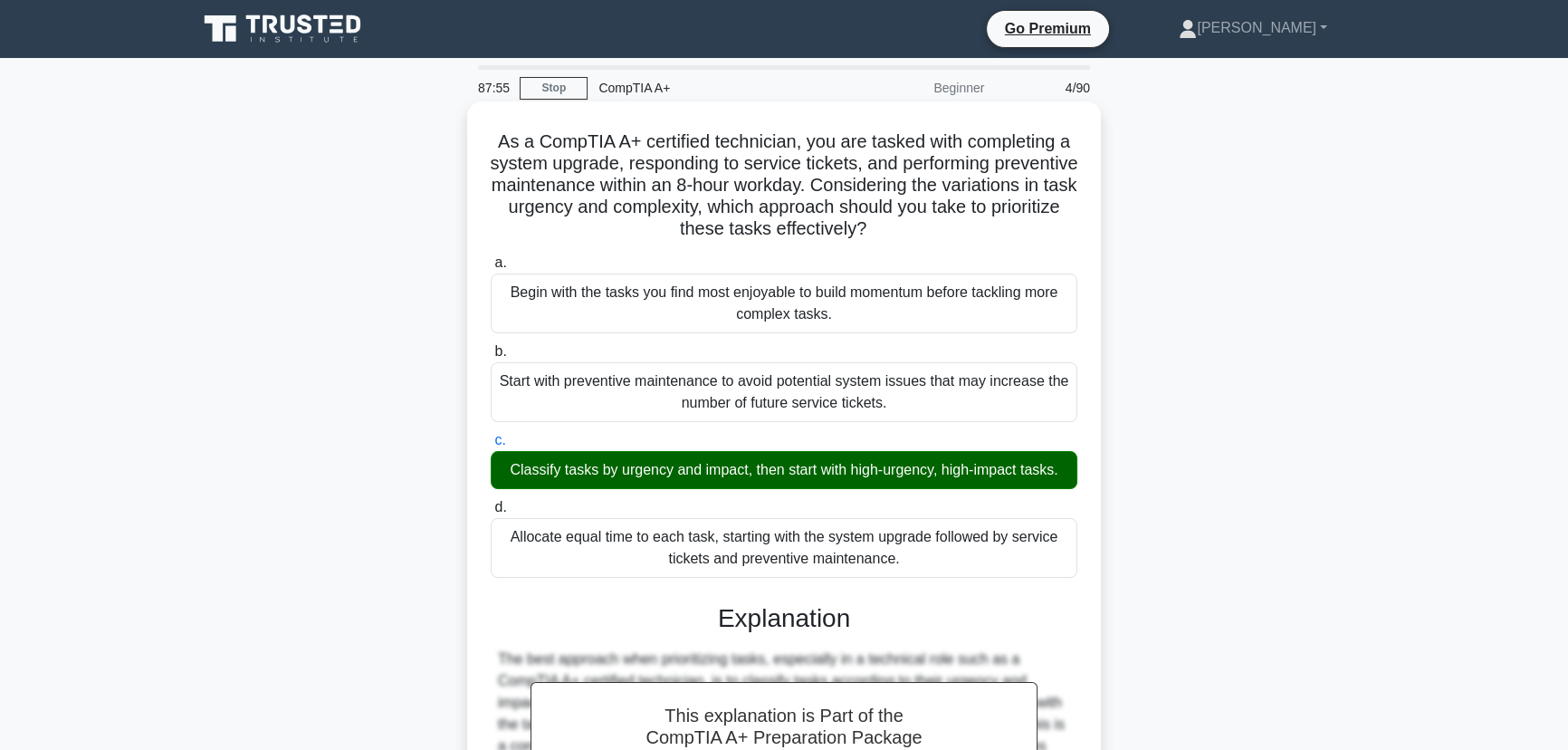
scroll to position [432, 0]
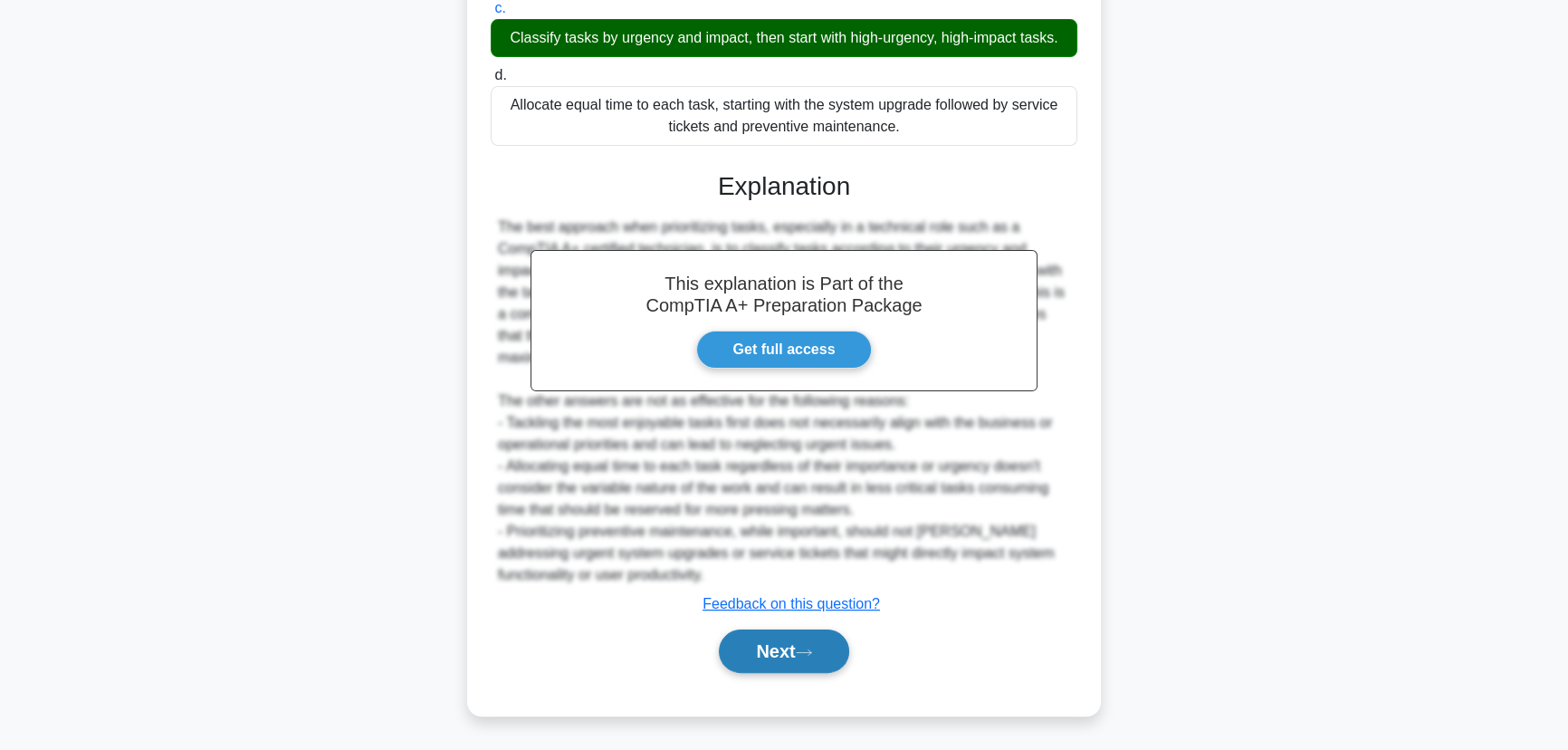
click at [814, 644] on button "Next" at bounding box center [784, 651] width 130 height 44
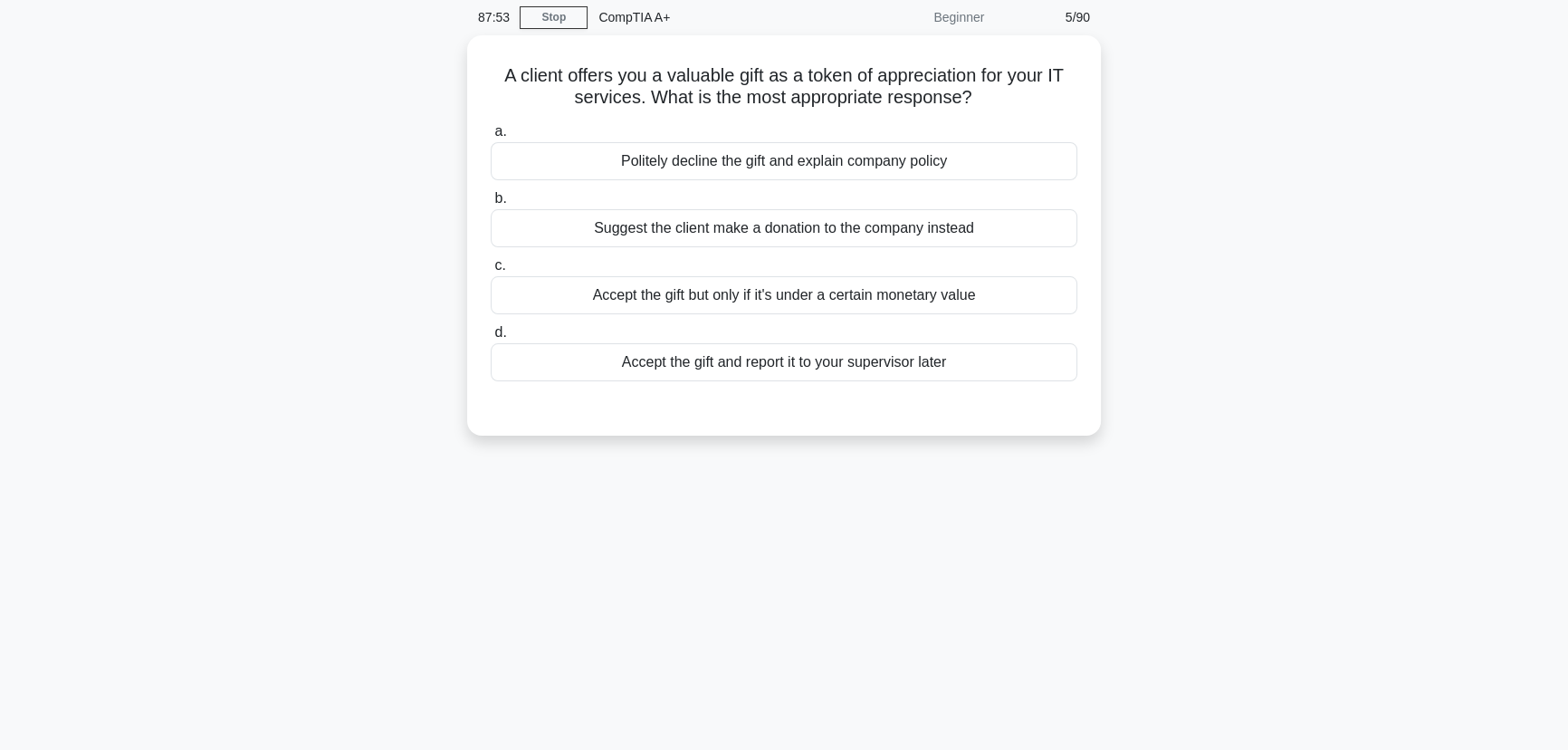
scroll to position [63, 0]
click at [780, 175] on div "Politely decline the gift and explain company policy" at bounding box center [784, 164] width 587 height 38
click at [491, 141] on input "a. Politely decline the gift and explain company policy" at bounding box center [491, 134] width 0 height 12
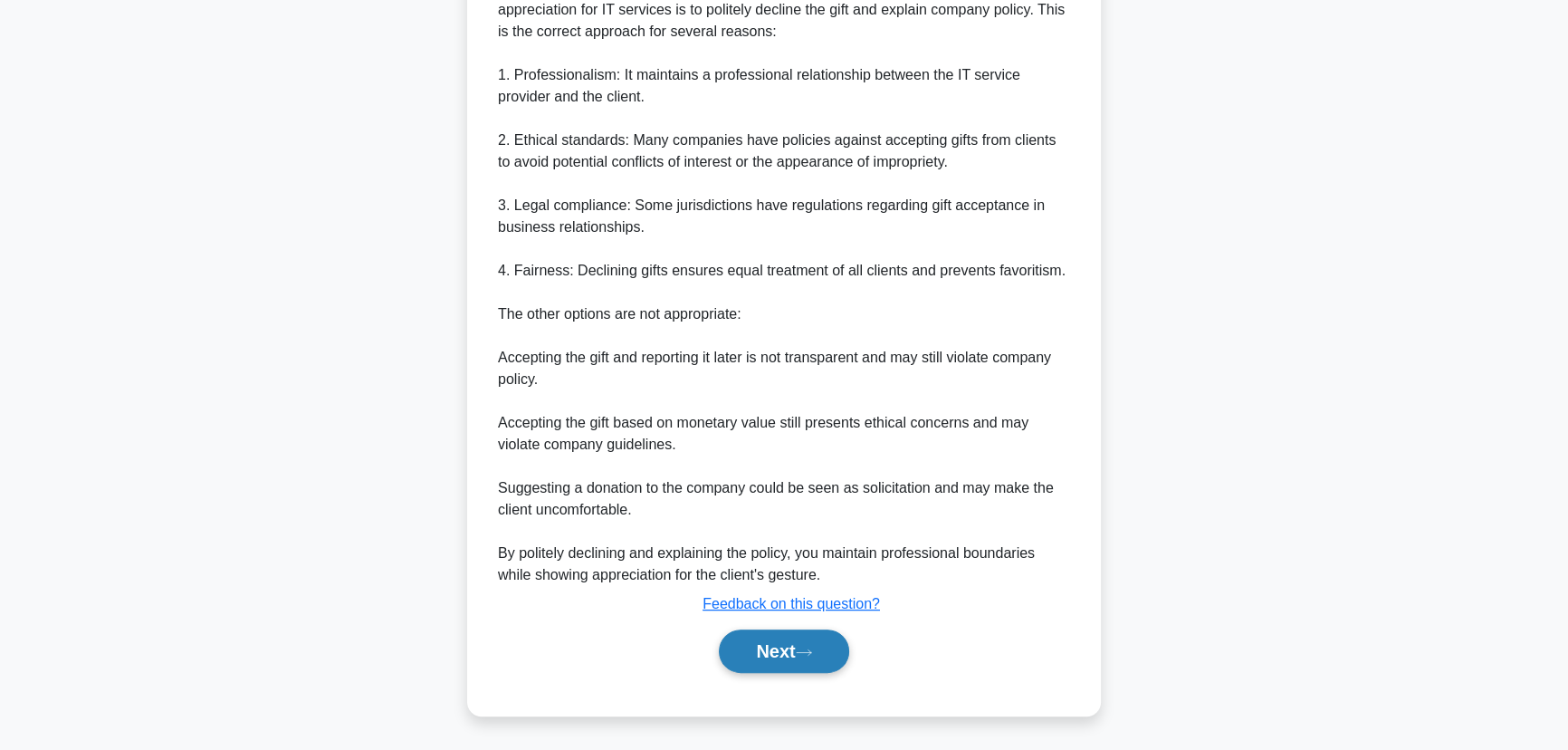
click at [763, 669] on button "Next" at bounding box center [784, 651] width 130 height 44
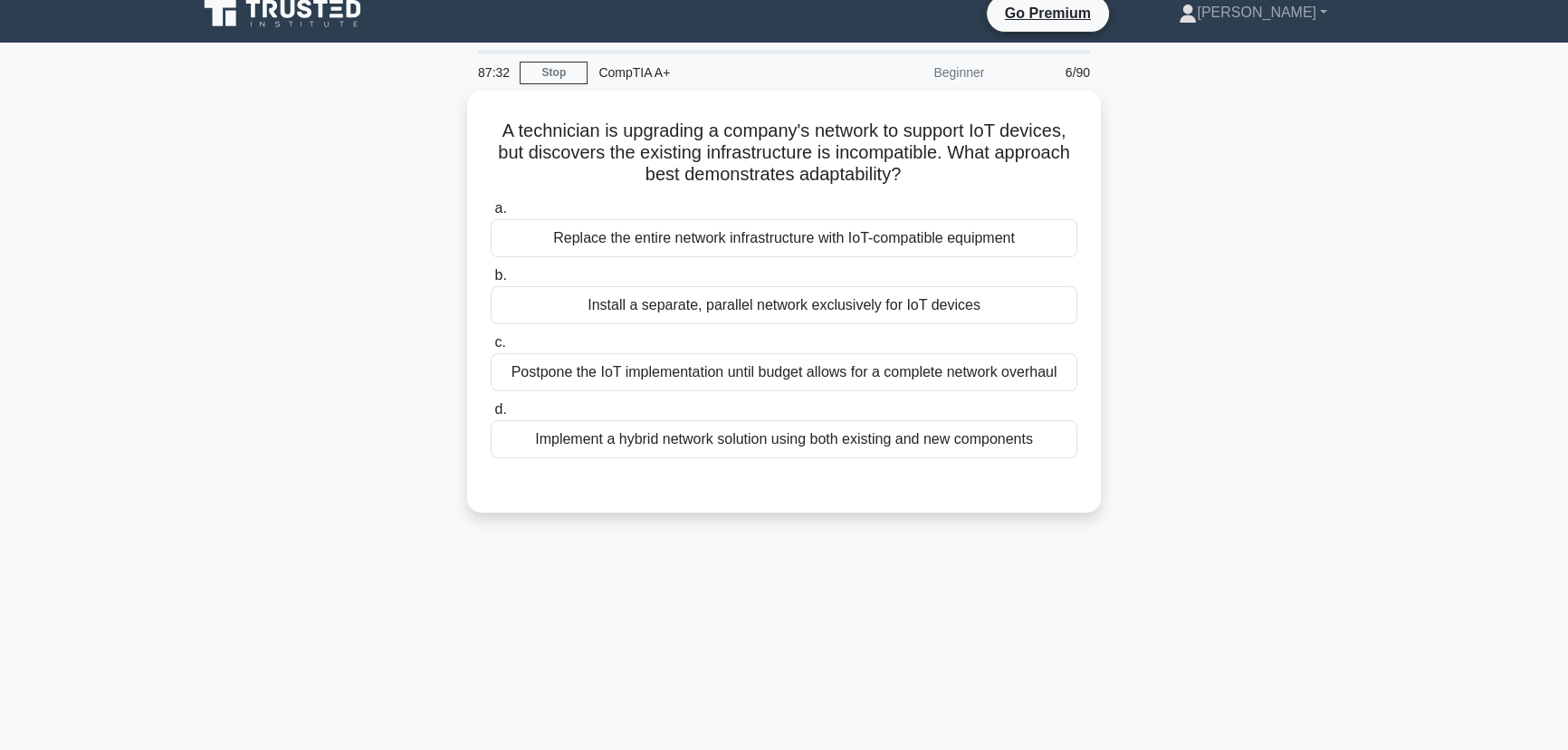
scroll to position [0, 0]
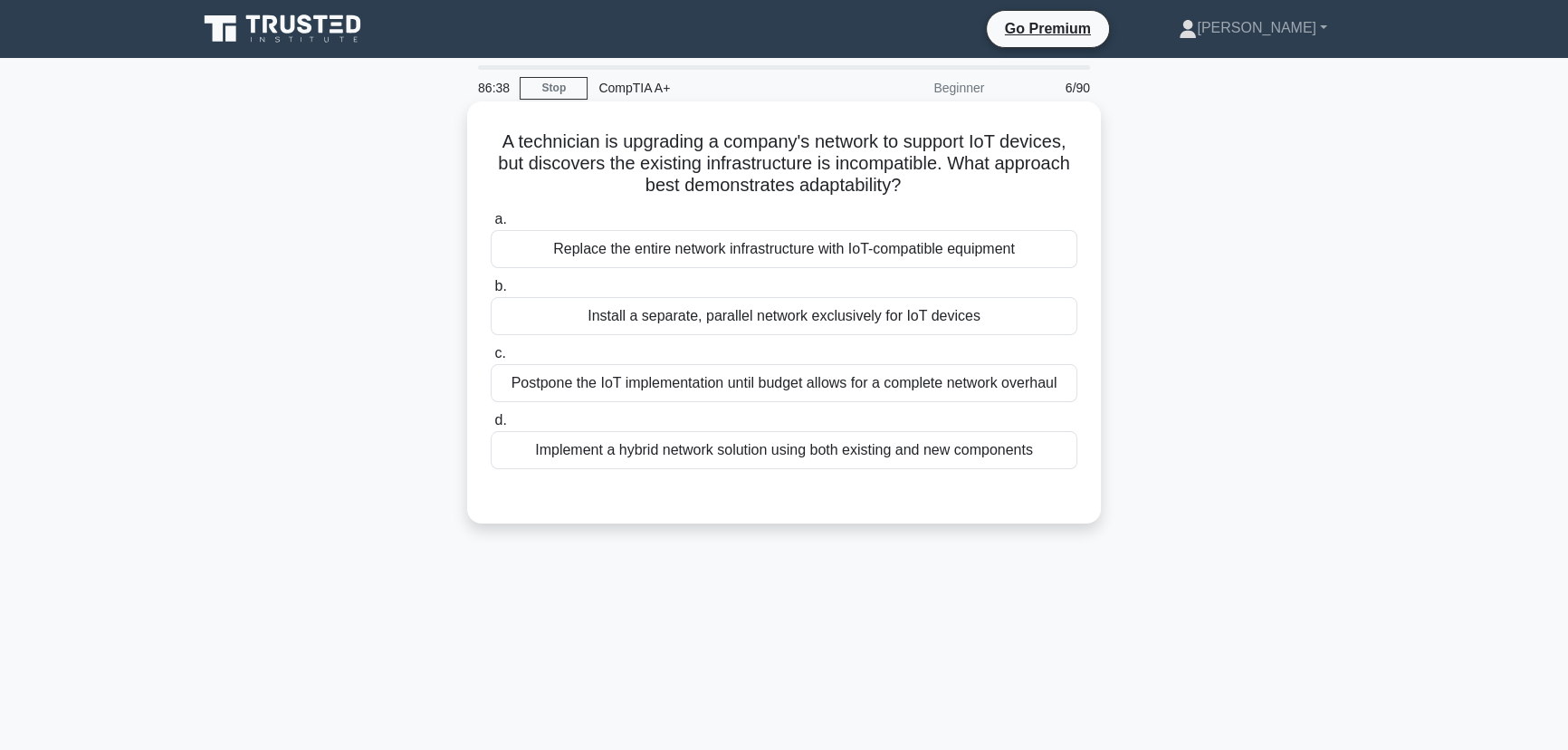
click at [691, 388] on div "Postpone the IoT implementation until budget allows for a complete network over…" at bounding box center [784, 383] width 587 height 38
click at [491, 359] on input "c. Postpone the IoT implementation until budget allows for a complete network o…" at bounding box center [491, 353] width 0 height 12
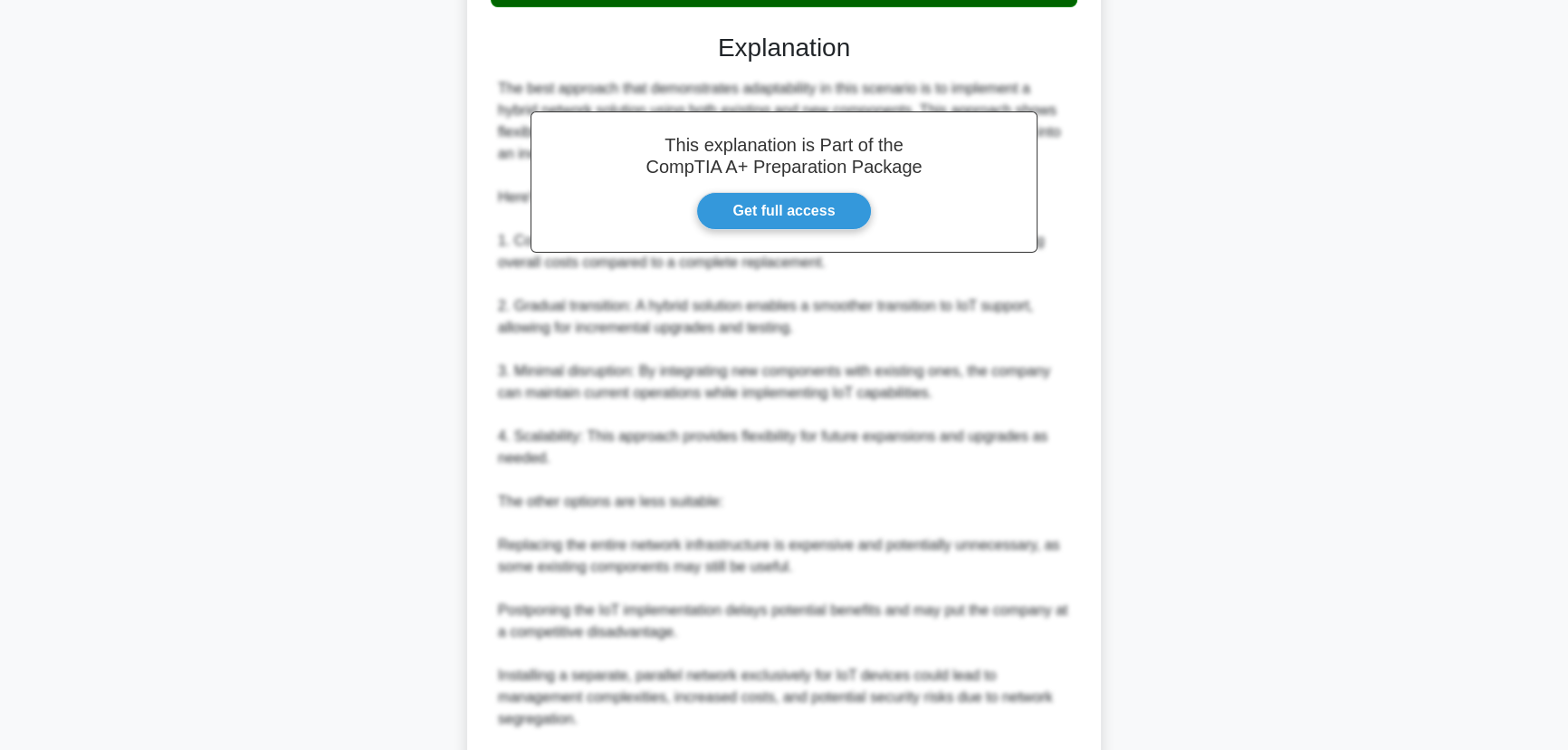
scroll to position [694, 0]
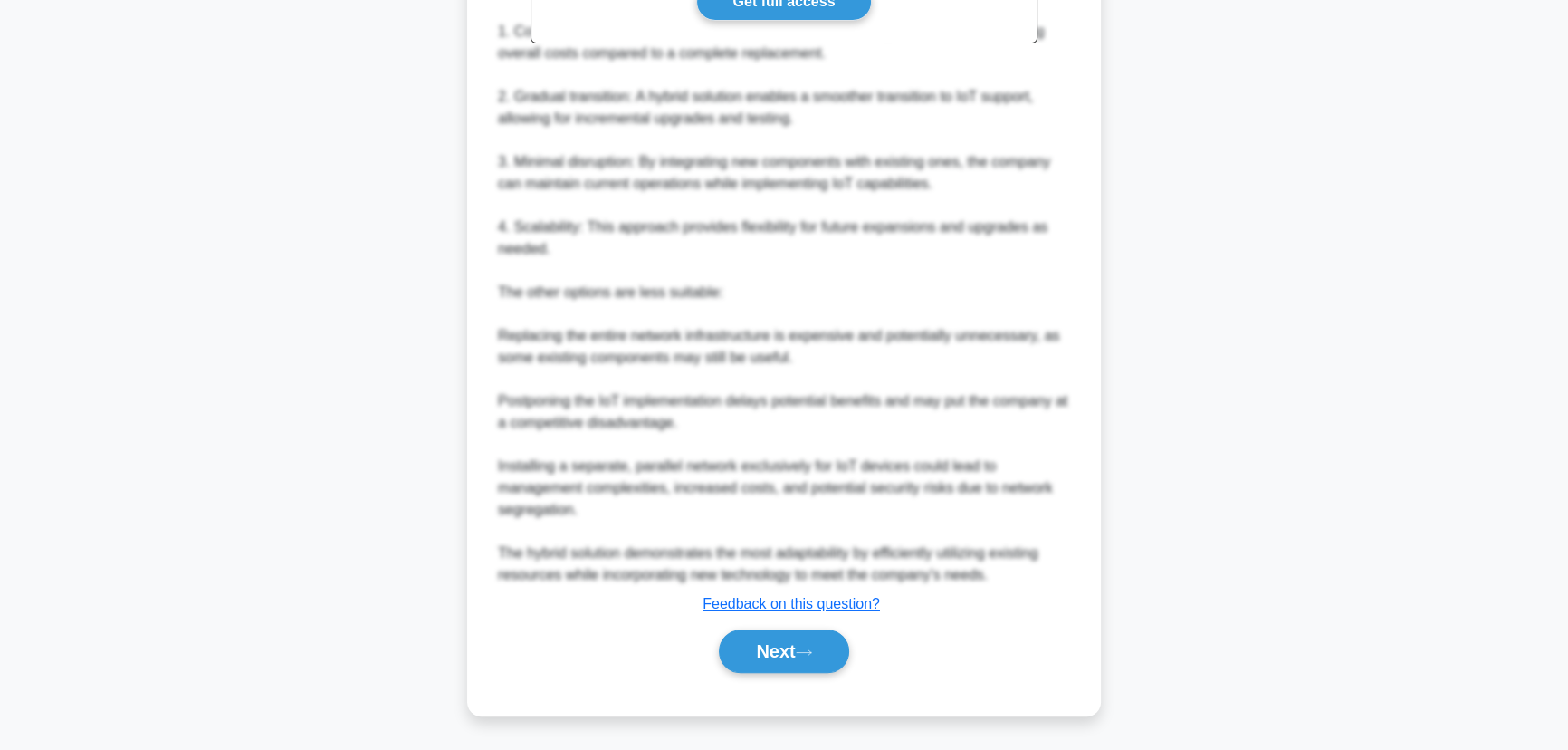
click at [774, 690] on div "a. Replace the entire network infrastructure with IoT-compatible equipment b. I…" at bounding box center [784, 113] width 590 height 1162
click at [776, 665] on button "Next" at bounding box center [784, 651] width 130 height 44
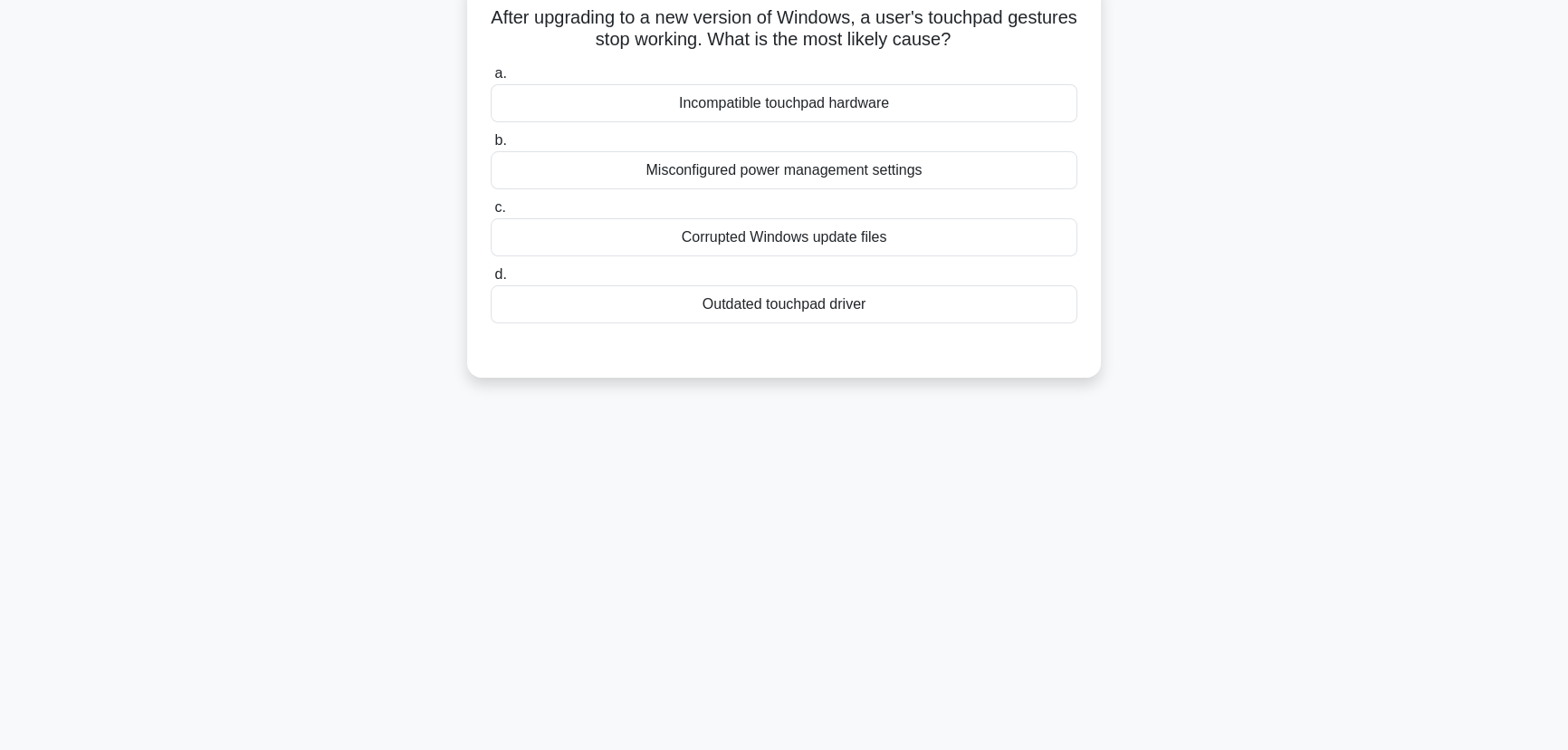
scroll to position [0, 0]
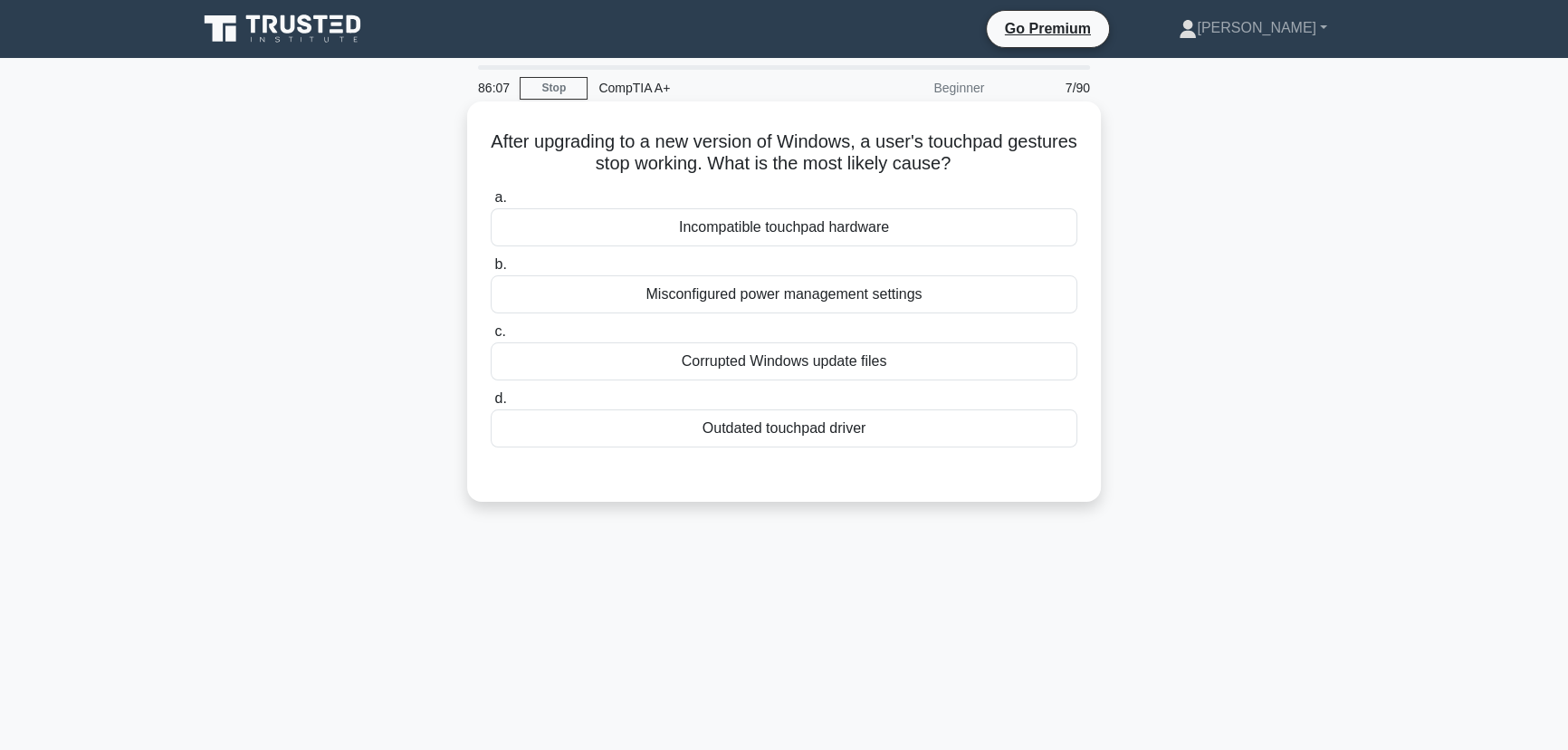
click at [753, 422] on div "Outdated touchpad driver" at bounding box center [784, 428] width 587 height 38
click at [491, 405] on input "d. Outdated touchpad driver" at bounding box center [491, 399] width 0 height 12
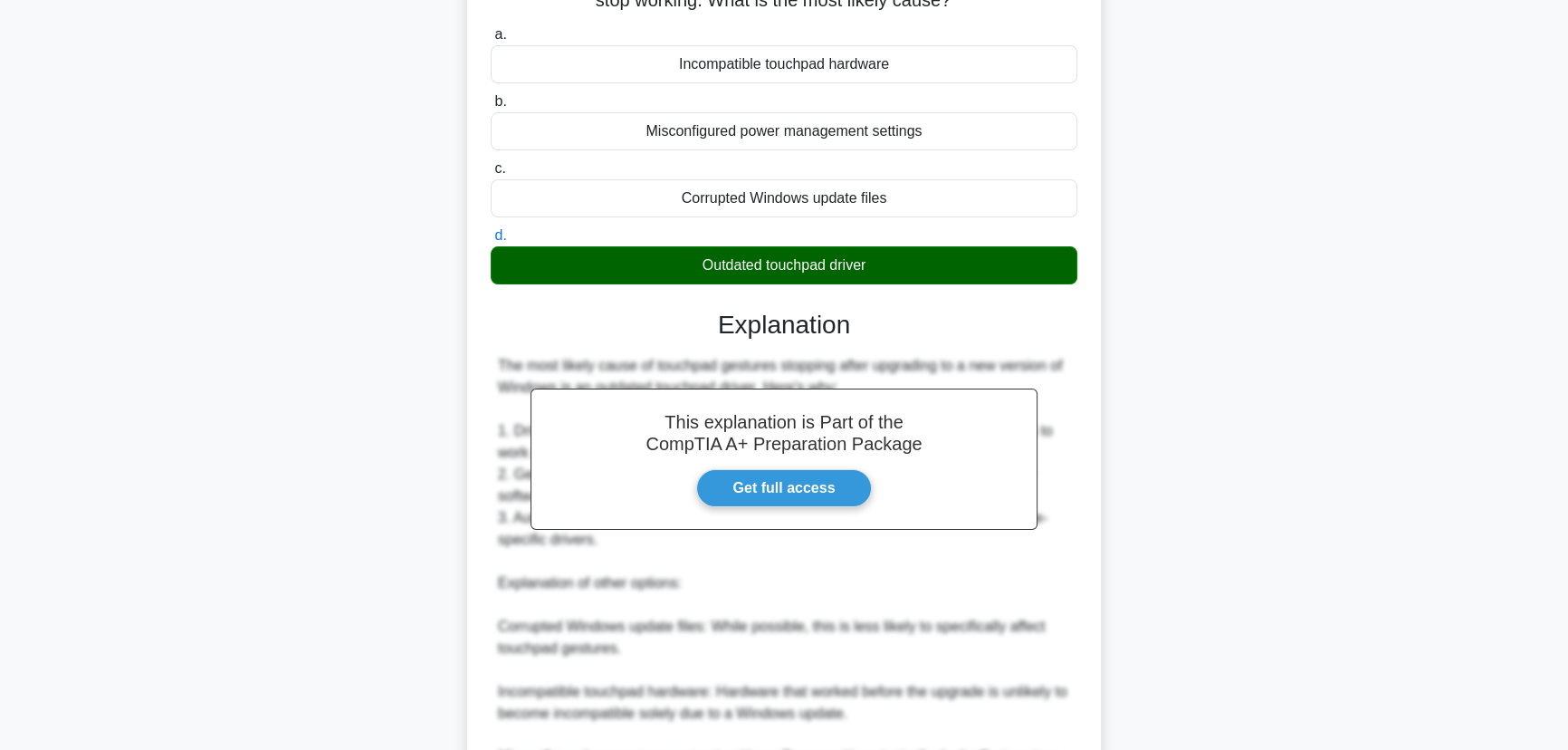
scroll to position [432, 0]
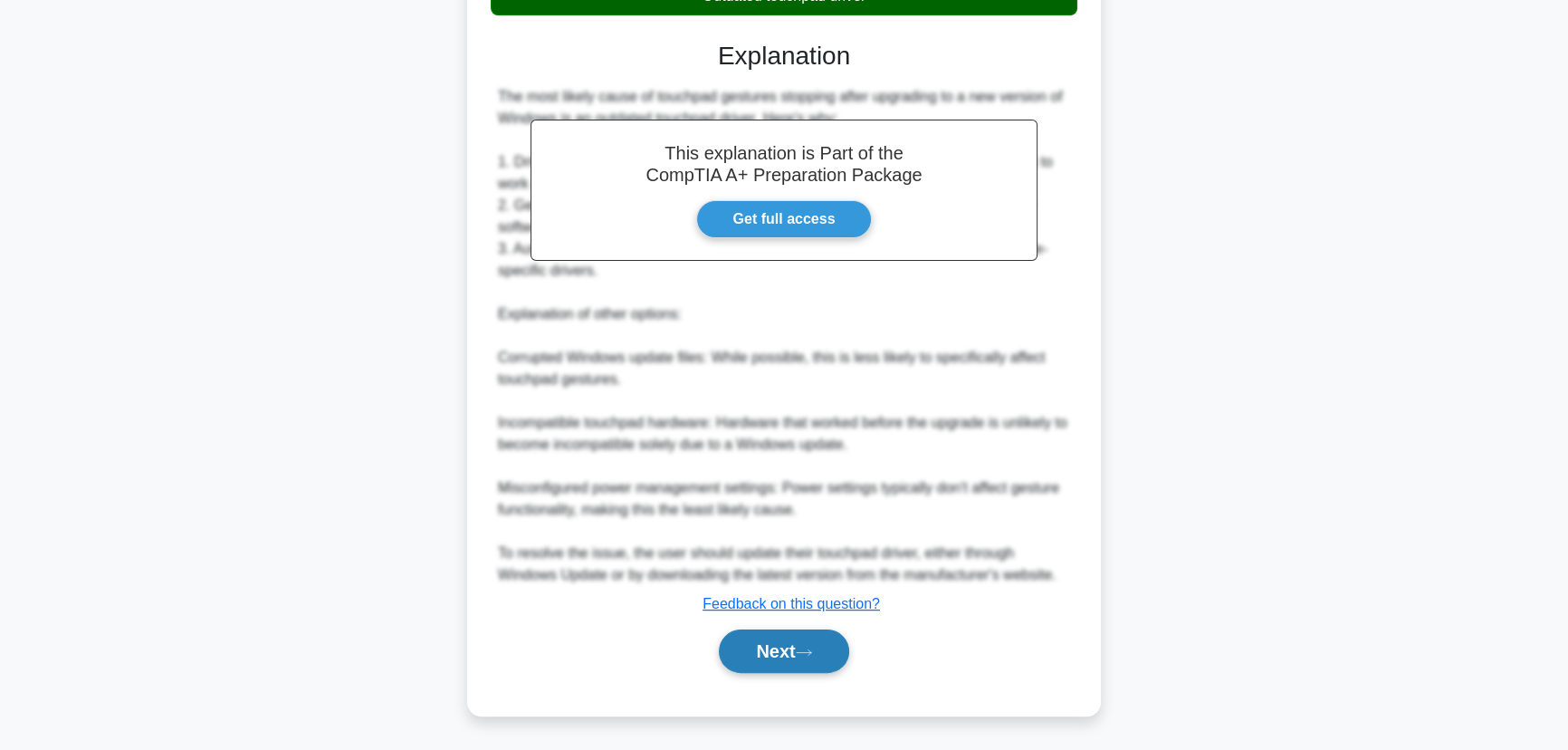
click at [817, 660] on button "Next" at bounding box center [784, 651] width 130 height 44
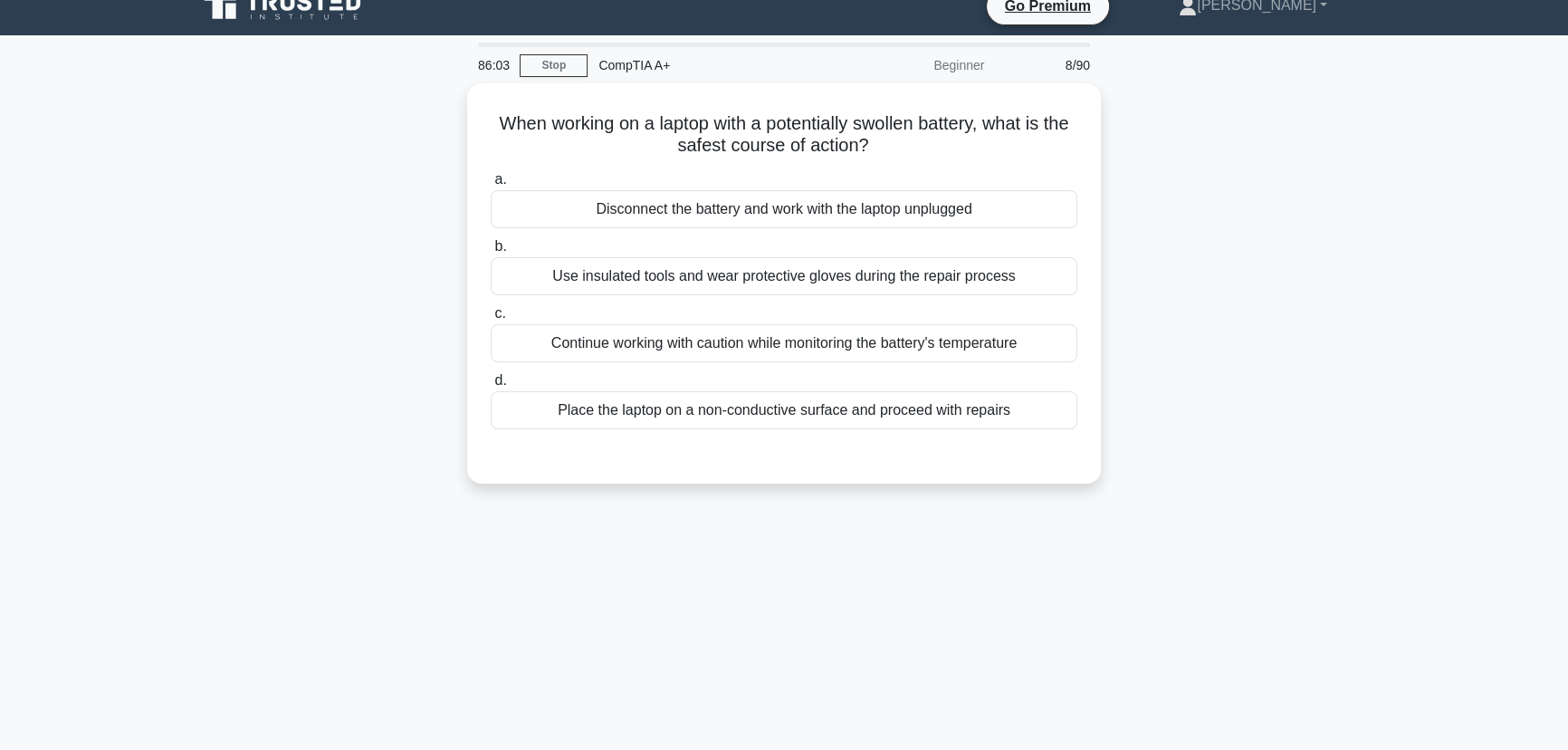
scroll to position [0, 0]
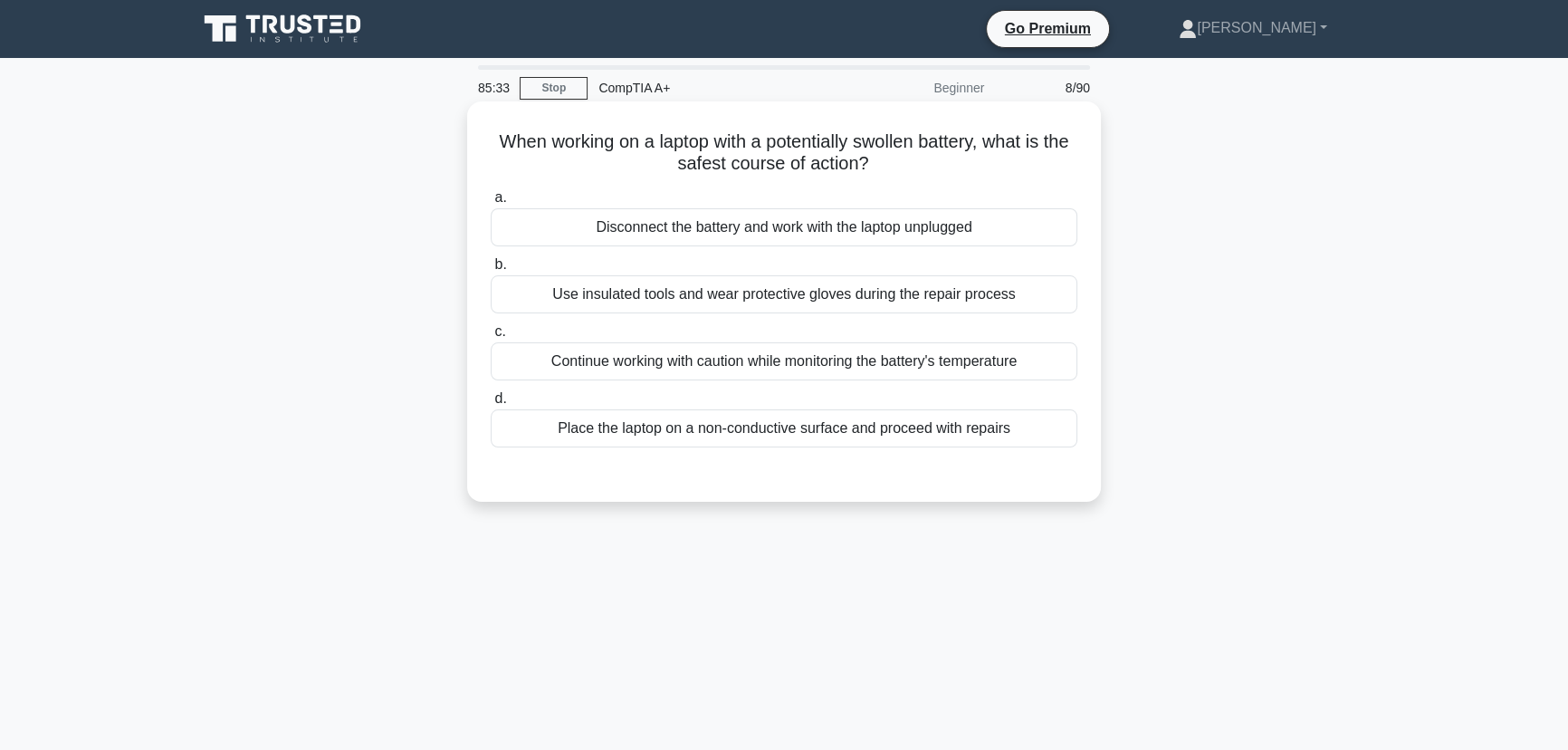
click at [752, 294] on div "Use insulated tools and wear protective gloves during the repair process" at bounding box center [784, 295] width 587 height 38
click at [491, 271] on input "b. Use insulated tools and wear protective gloves during the repair process" at bounding box center [491, 265] width 0 height 12
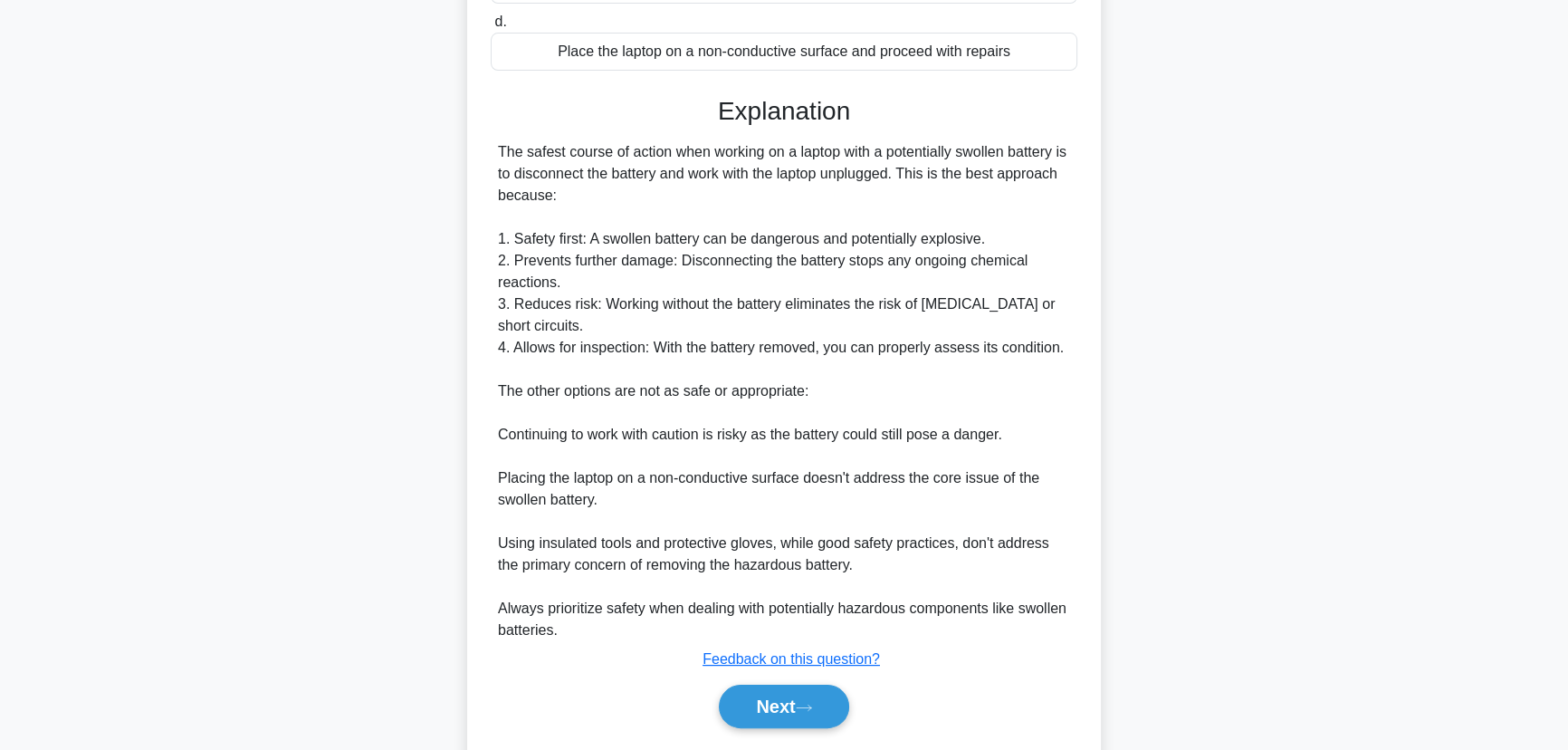
scroll to position [433, 0]
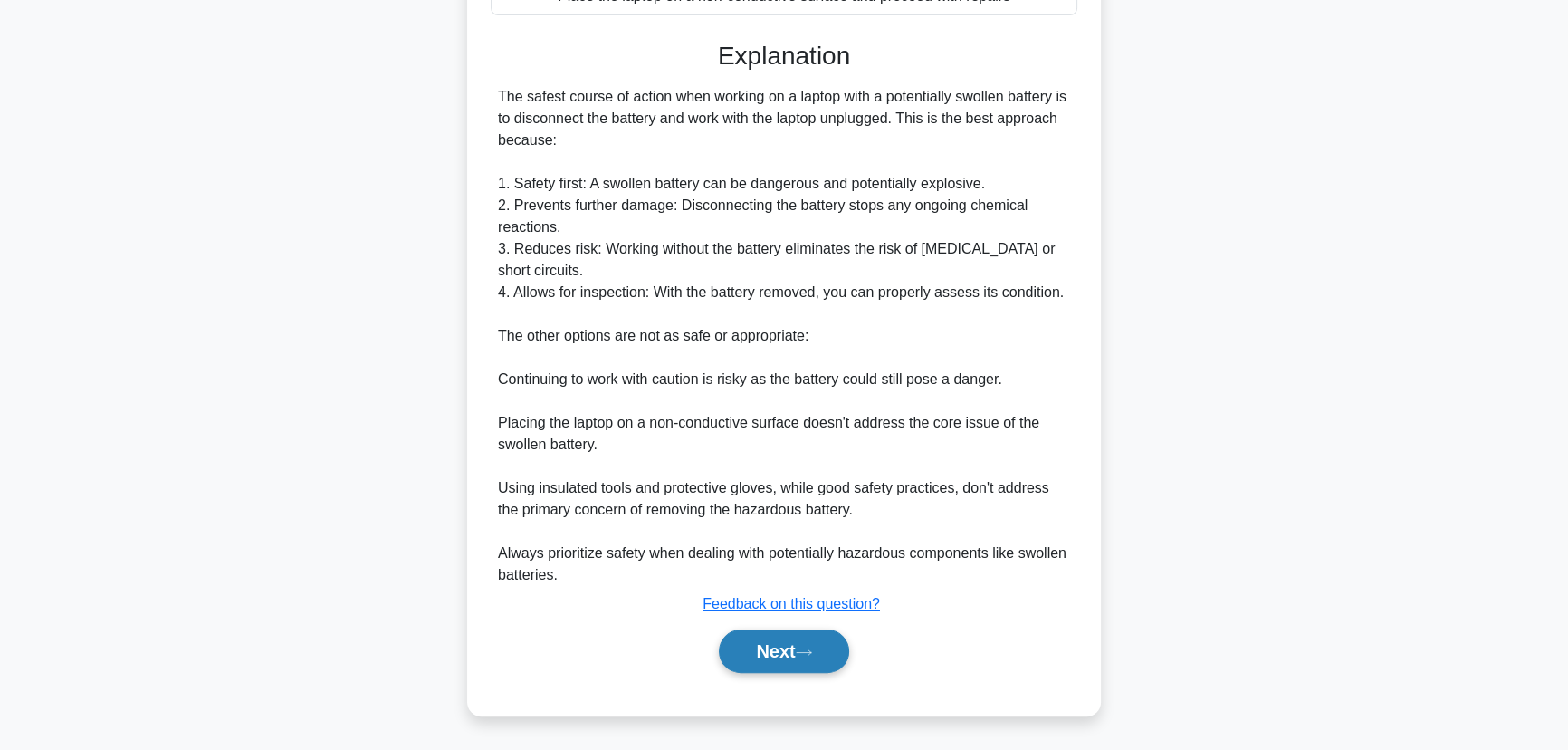
click at [785, 657] on button "Next" at bounding box center [784, 651] width 130 height 44
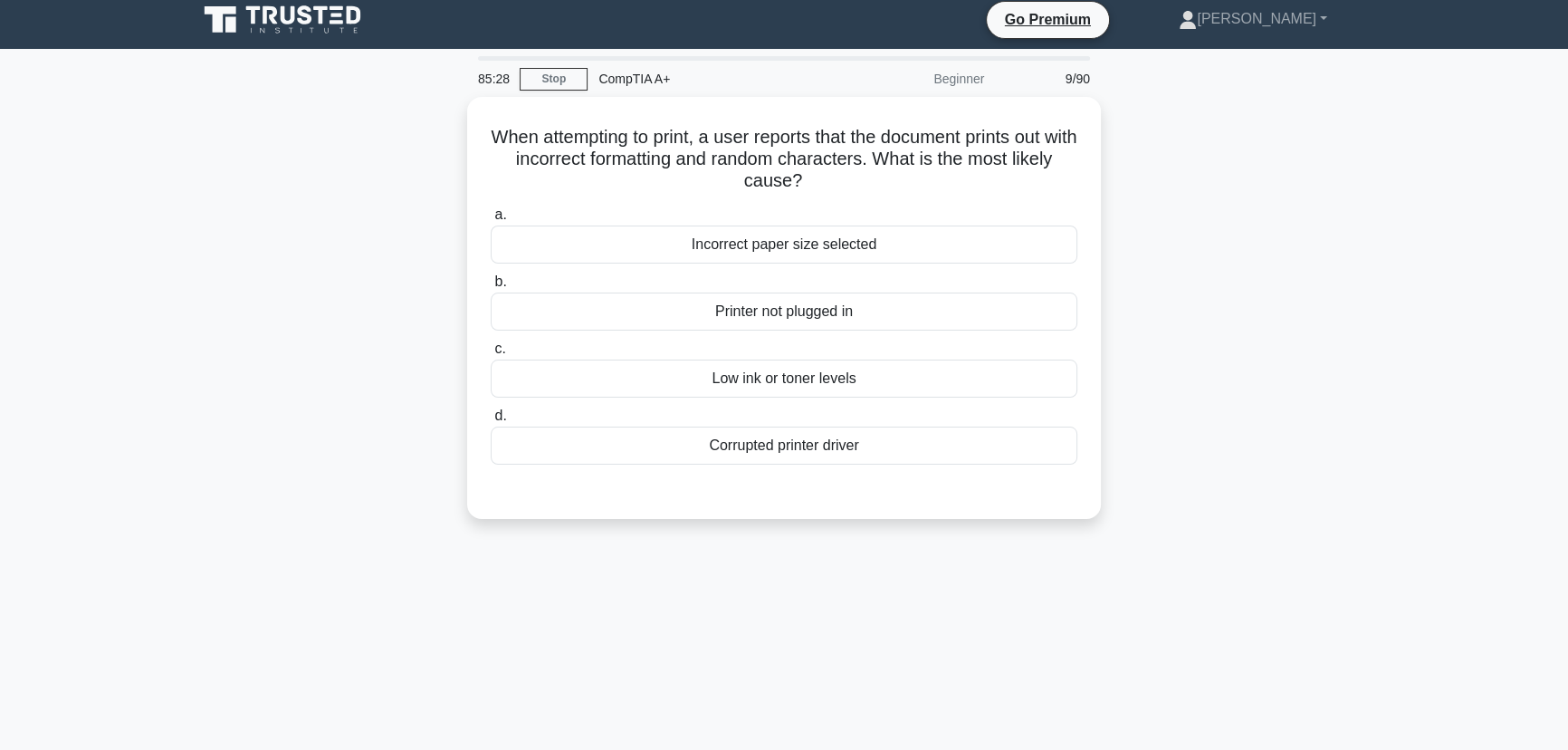
scroll to position [0, 0]
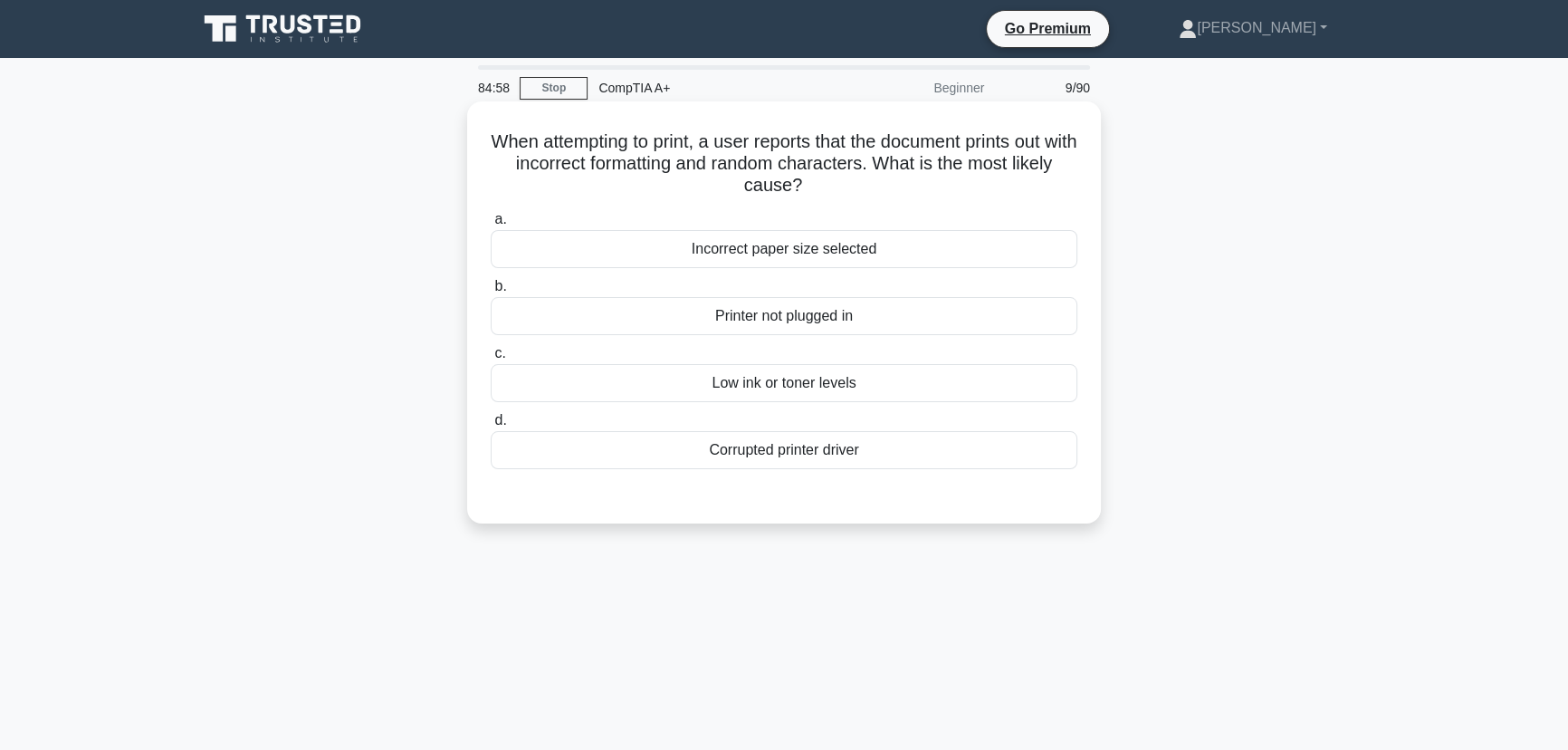
drag, startPoint x: 786, startPoint y: 461, endPoint x: 841, endPoint y: 453, distance: 55.6
click at [786, 461] on div "Corrupted printer driver" at bounding box center [784, 450] width 587 height 38
click at [491, 426] on input "d. Corrupted printer driver" at bounding box center [491, 420] width 0 height 12
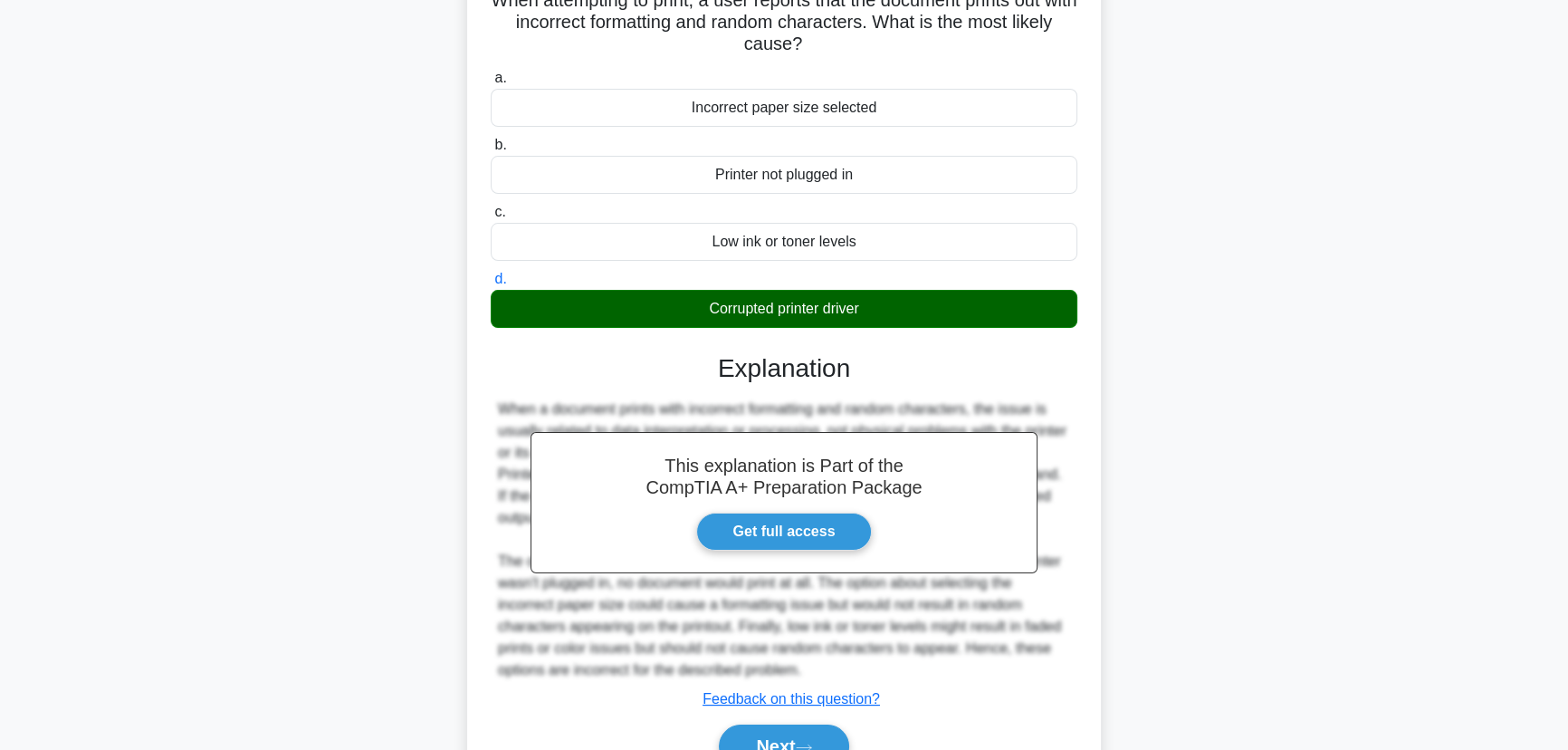
scroll to position [235, 0]
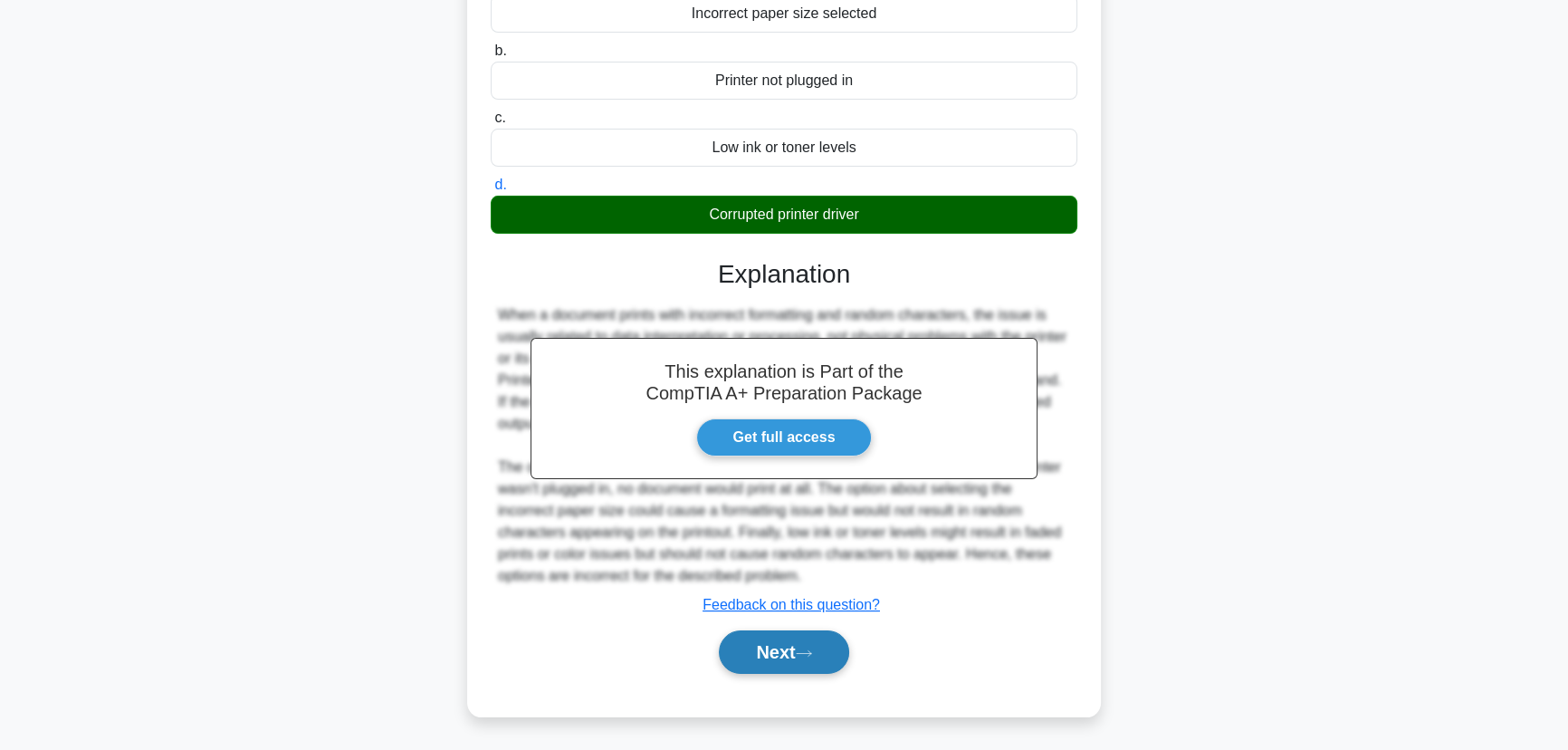
click at [779, 662] on button "Next" at bounding box center [784, 652] width 130 height 44
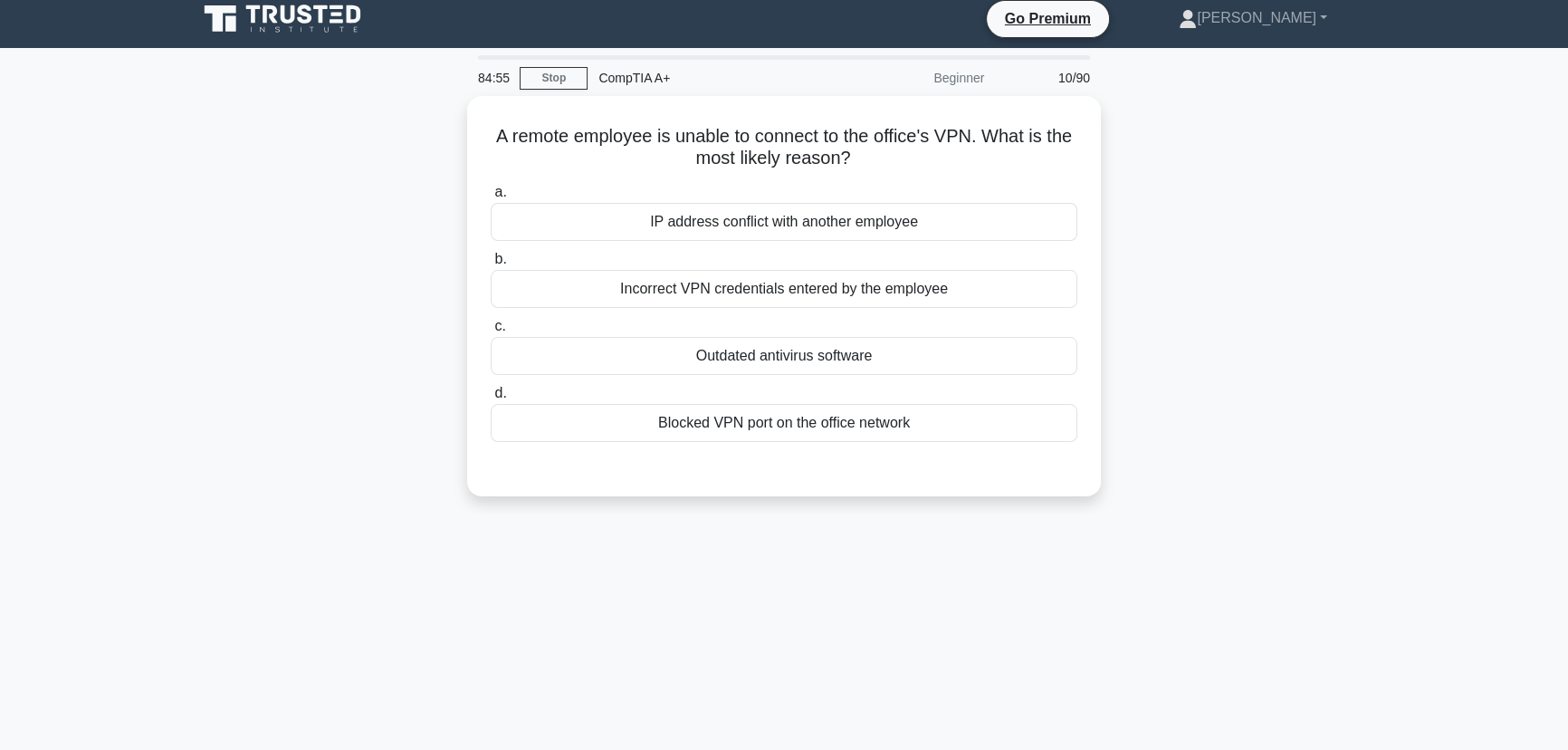
scroll to position [0, 0]
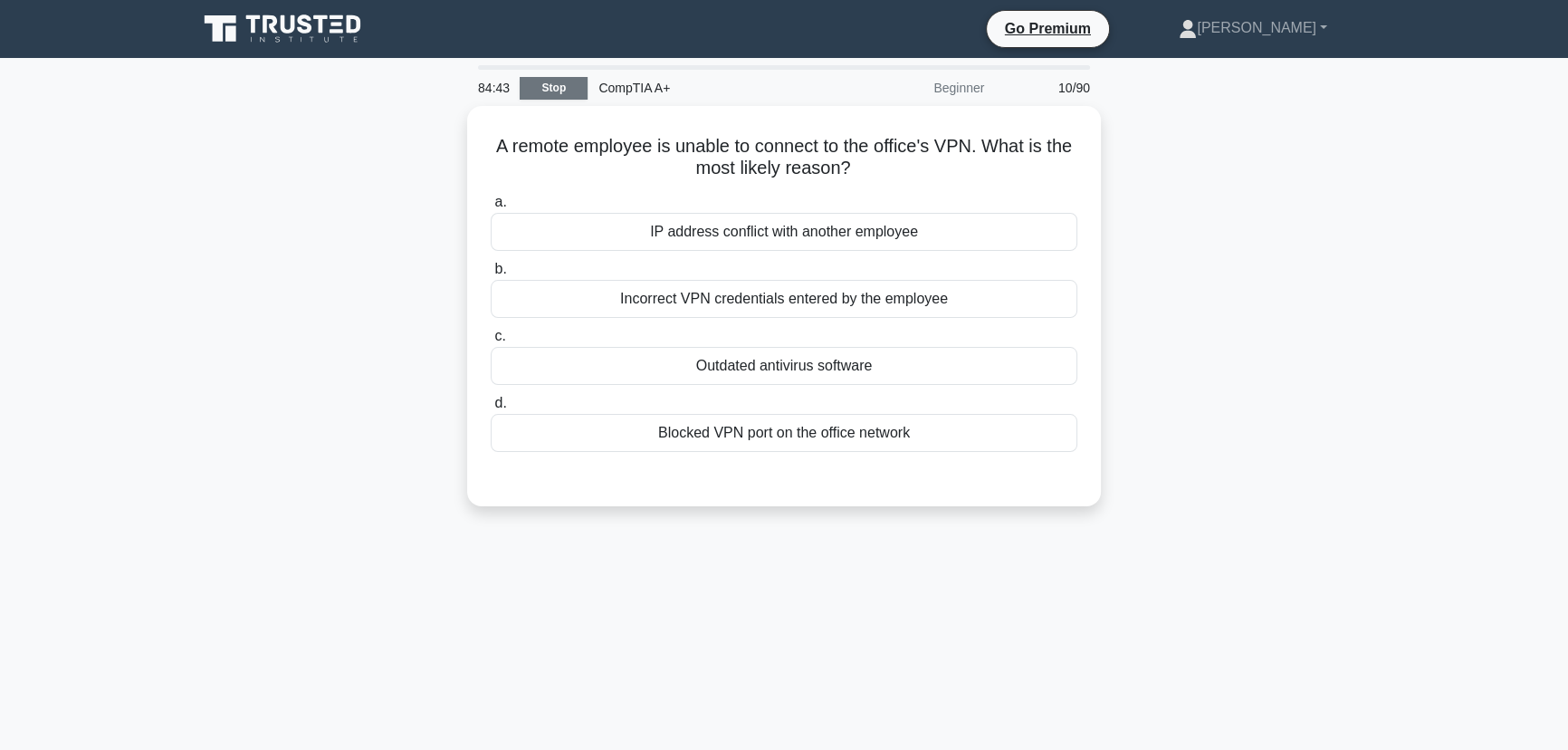
click at [549, 89] on link "Stop" at bounding box center [554, 88] width 67 height 23
click at [544, 81] on link "Stop" at bounding box center [554, 88] width 67 height 23
click at [564, 80] on link "Stop" at bounding box center [554, 88] width 67 height 23
